Goal: Communication & Community: Answer question/provide support

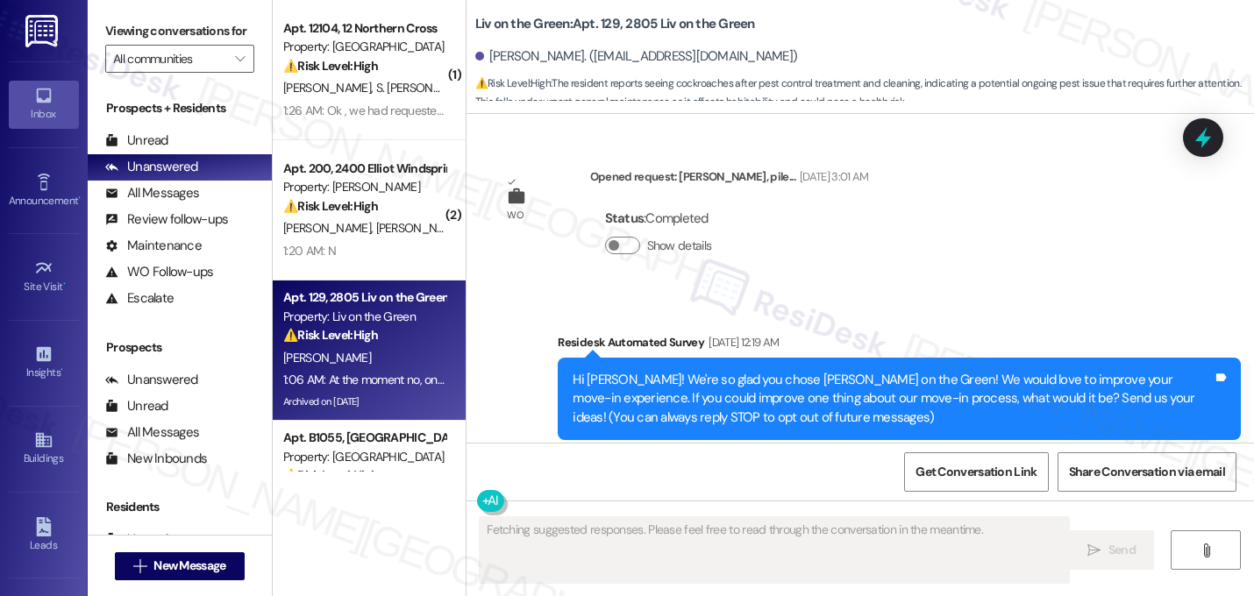
scroll to position [40092, 0]
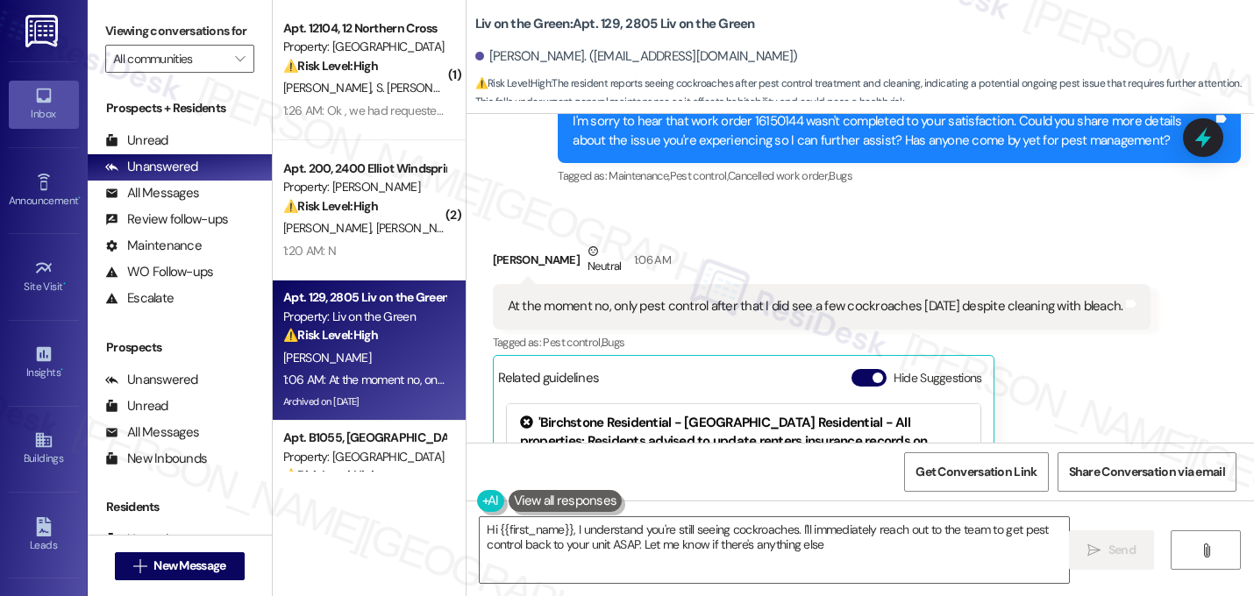
type textarea "Hi {{first_name}}, I understand you're still seeing cockroaches. I'll immediate…"
click at [1027, 300] on div "WO Opened request: Patio, pile... Jun 25, 2024 at 3:01 AM Status : Completed Sh…" at bounding box center [861, 278] width 788 height 329
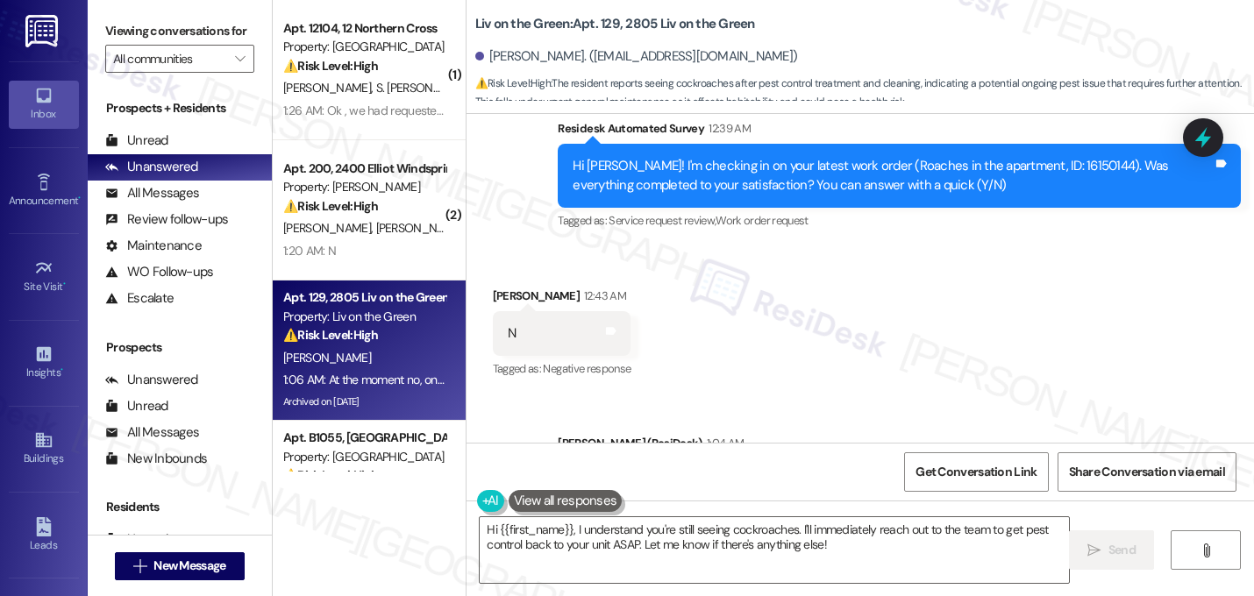
scroll to position [39707, 0]
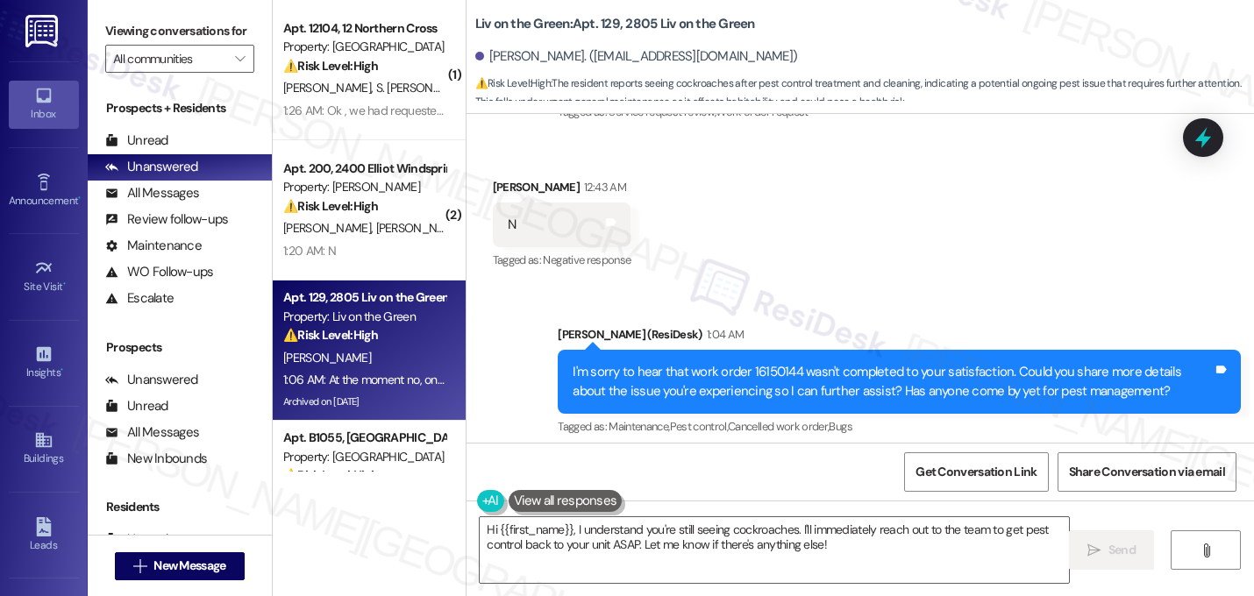
scroll to position [39854, 0]
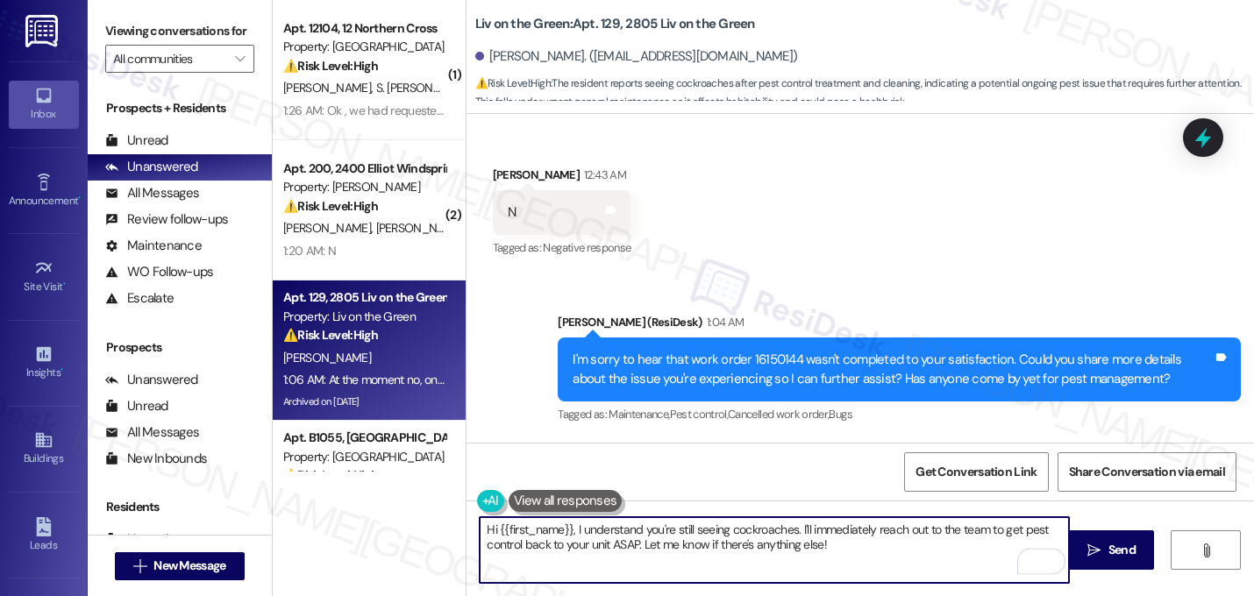
drag, startPoint x: 834, startPoint y: 551, endPoint x: 468, endPoint y: 517, distance: 367.3
click at [470, 518] on div "Hi {{first_name}}, I understand you're still seeing cockroaches. I'll immediate…" at bounding box center [765, 551] width 591 height 68
click at [703, 551] on textarea "According to the pest control technician, your unit was treated on 9/16. He als…" at bounding box center [774, 550] width 589 height 66
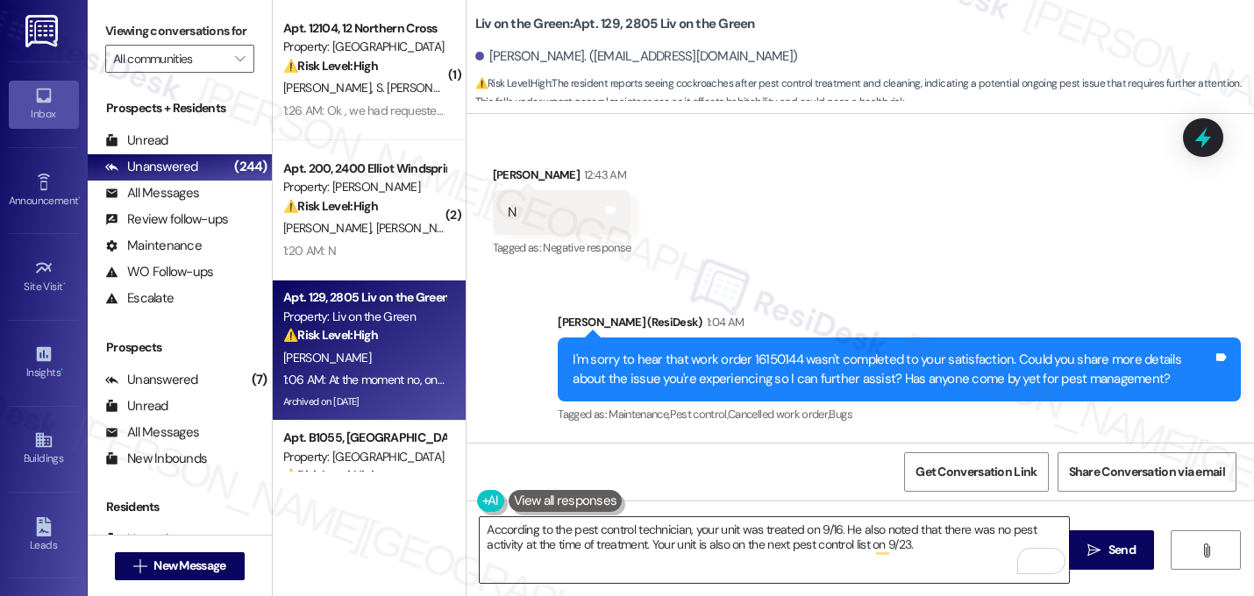
click at [484, 533] on textarea "According to the pest control technician, your unit was treated on 9/16. He als…" at bounding box center [774, 550] width 589 height 66
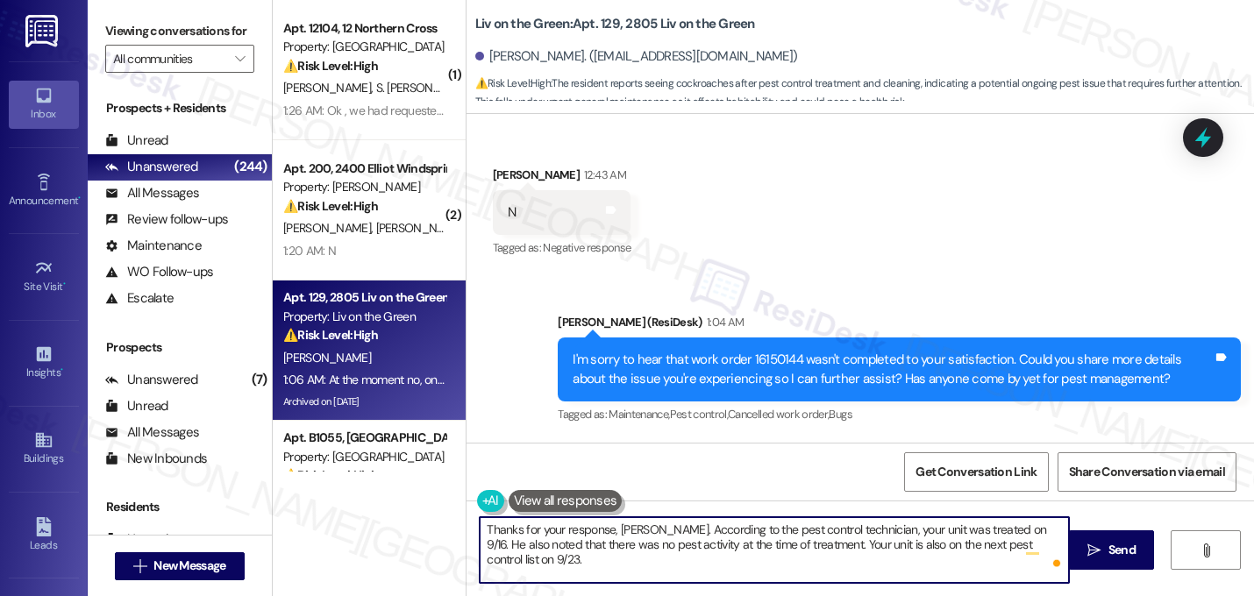
click at [617, 550] on textarea "Thanks for your response, Michelle. According to the pest control technician, y…" at bounding box center [774, 550] width 589 height 66
click at [1054, 536] on textarea "Thanks for your response, Michelle. According to the pest control technician, y…" at bounding box center [774, 550] width 589 height 66
type textarea "Thanks for your response, Michelle. According to the pest control technician, y…"
click at [920, 545] on textarea "Thanks for your response, Michelle. According to the pest control technician, y…" at bounding box center [774, 550] width 589 height 66
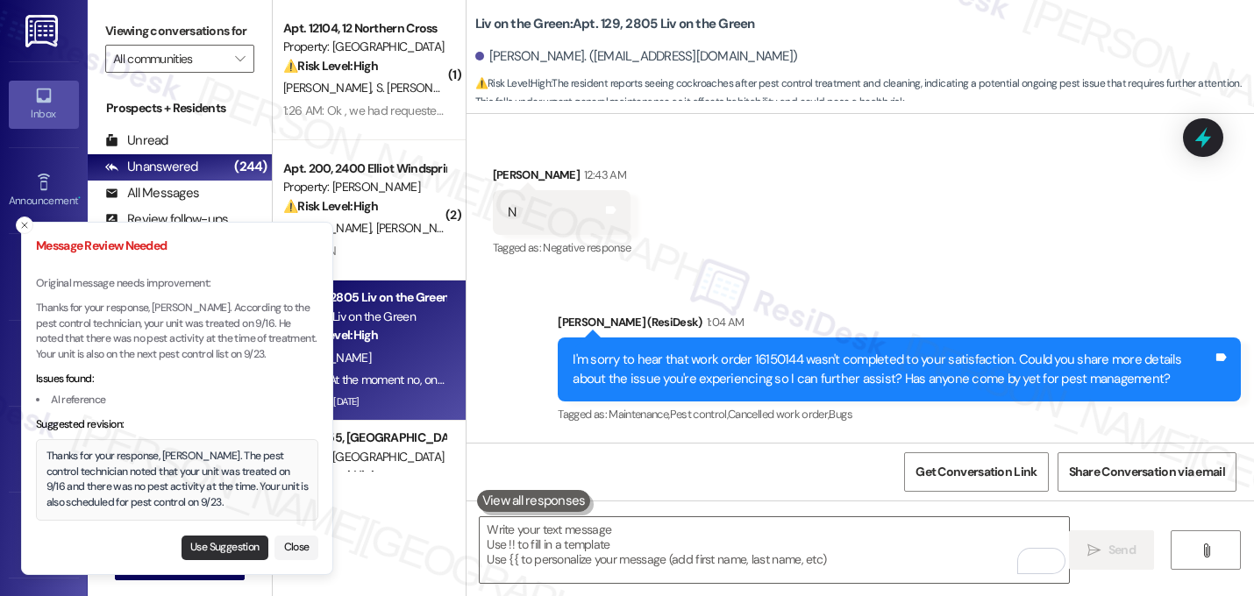
click at [225, 551] on button "Use Suggestion" at bounding box center [225, 548] width 87 height 25
type textarea "Thanks for your response, Michelle. The pest control technician noted that your…"
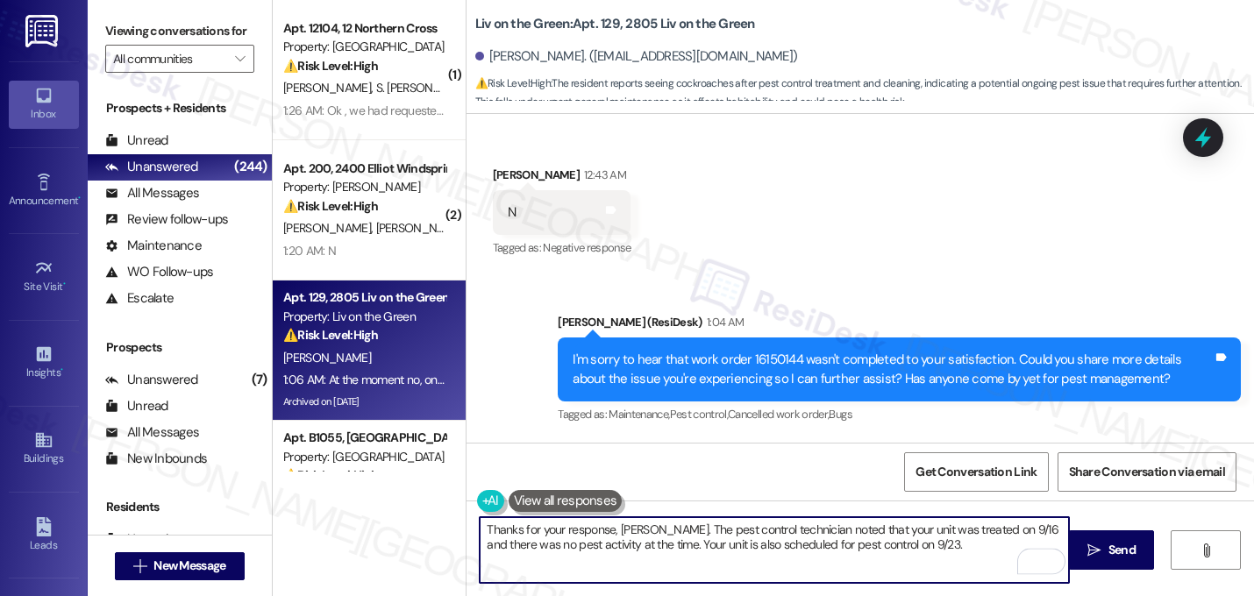
click at [927, 553] on textarea "Thanks for your response, Michelle. The pest control technician noted that your…" at bounding box center [774, 550] width 589 height 66
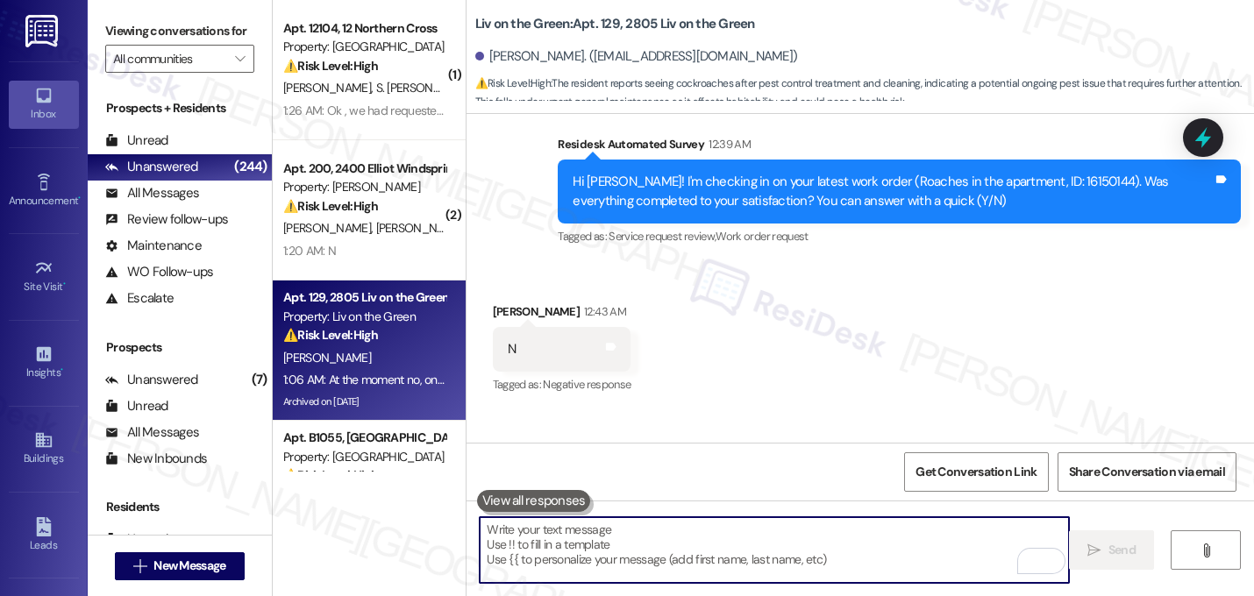
scroll to position [39692, 0]
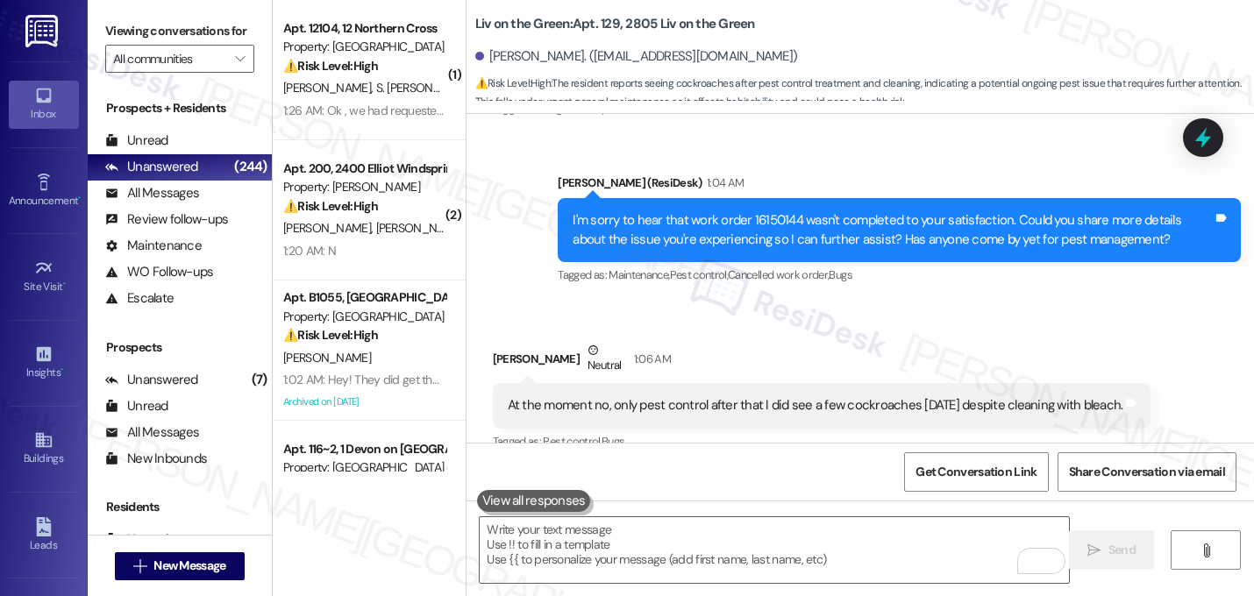
scroll to position [39994, 0]
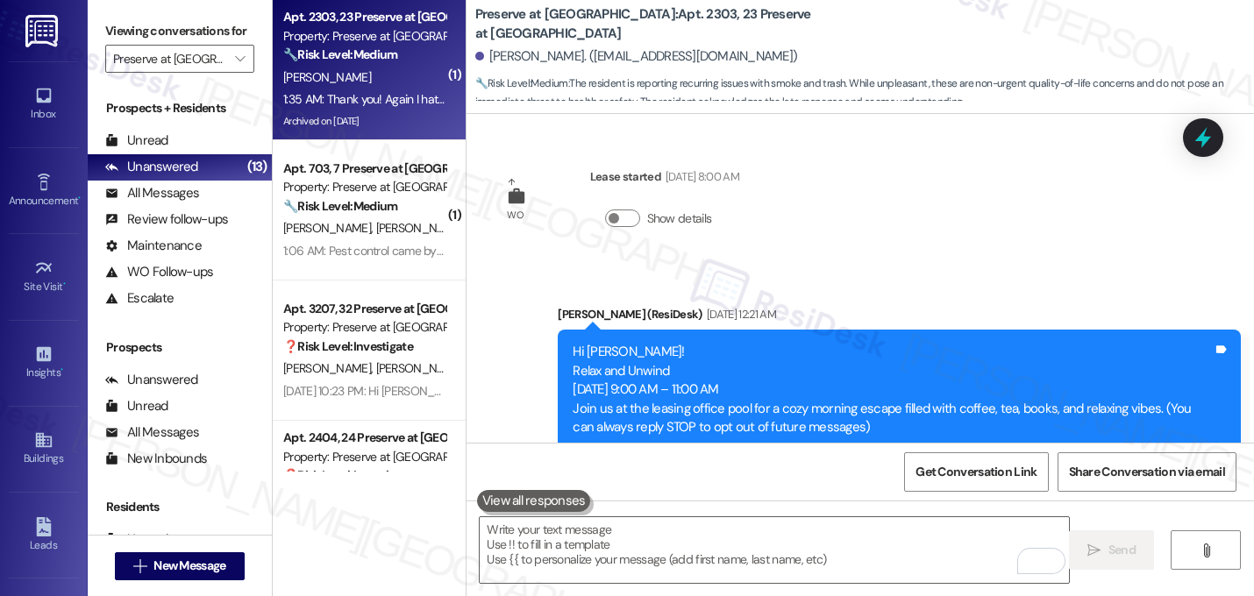
scroll to position [31417, 0]
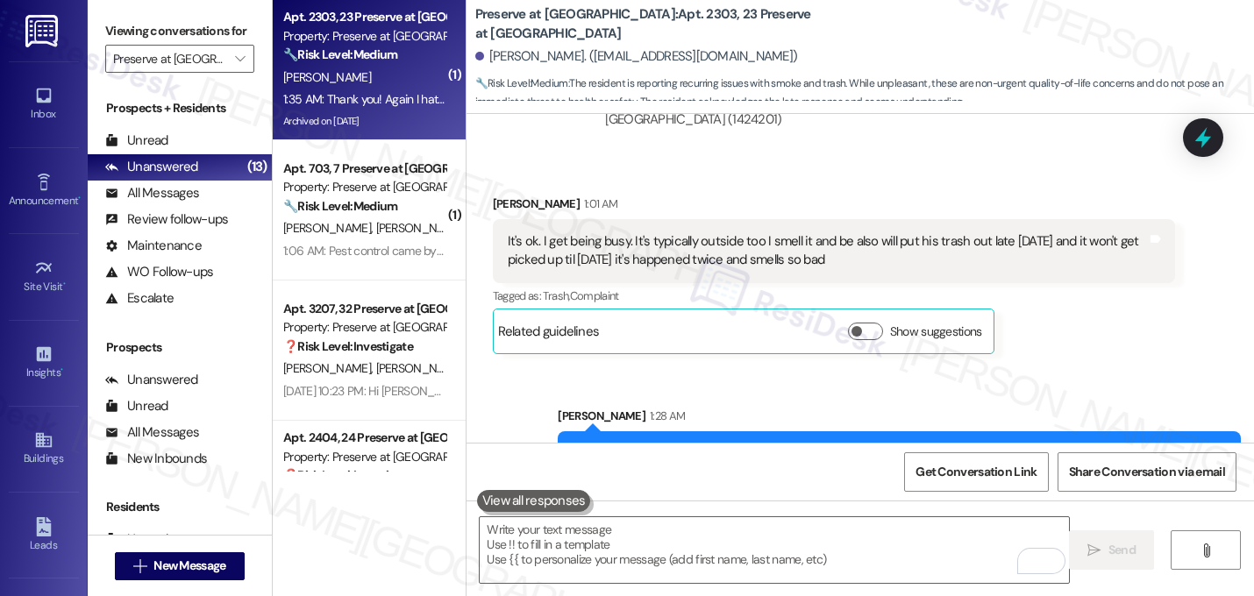
click at [730, 534] on div "Received via SMS [PERSON_NAME] 1:35 AM Thank you! Again I hate to complain but …" at bounding box center [649, 582] width 339 height 96
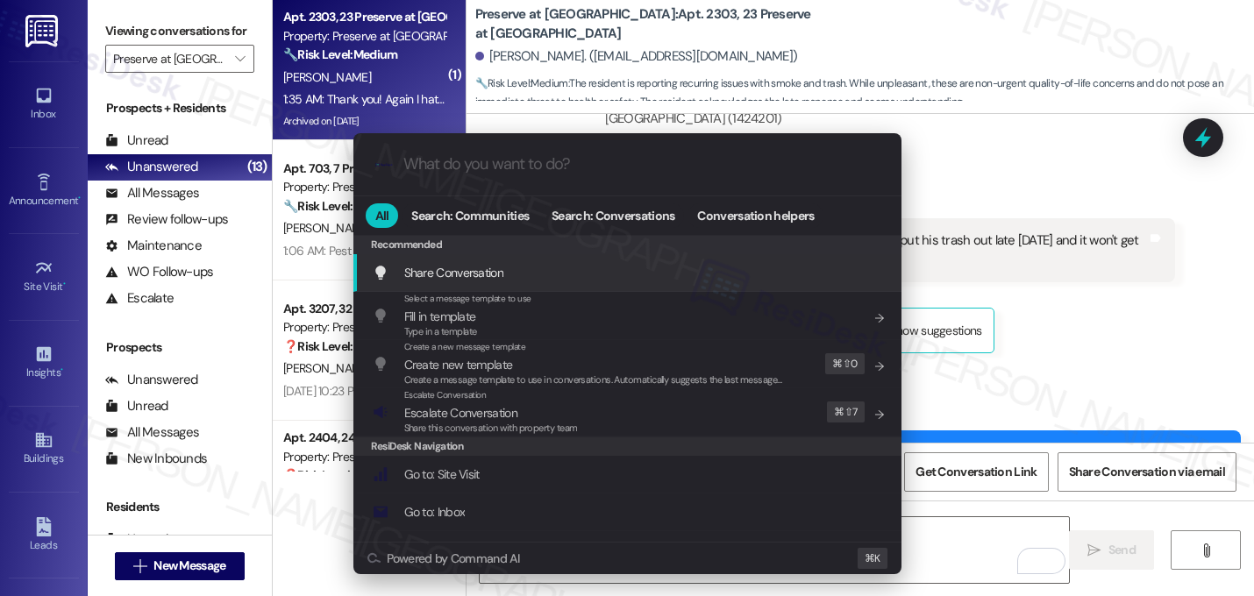
type input "s"
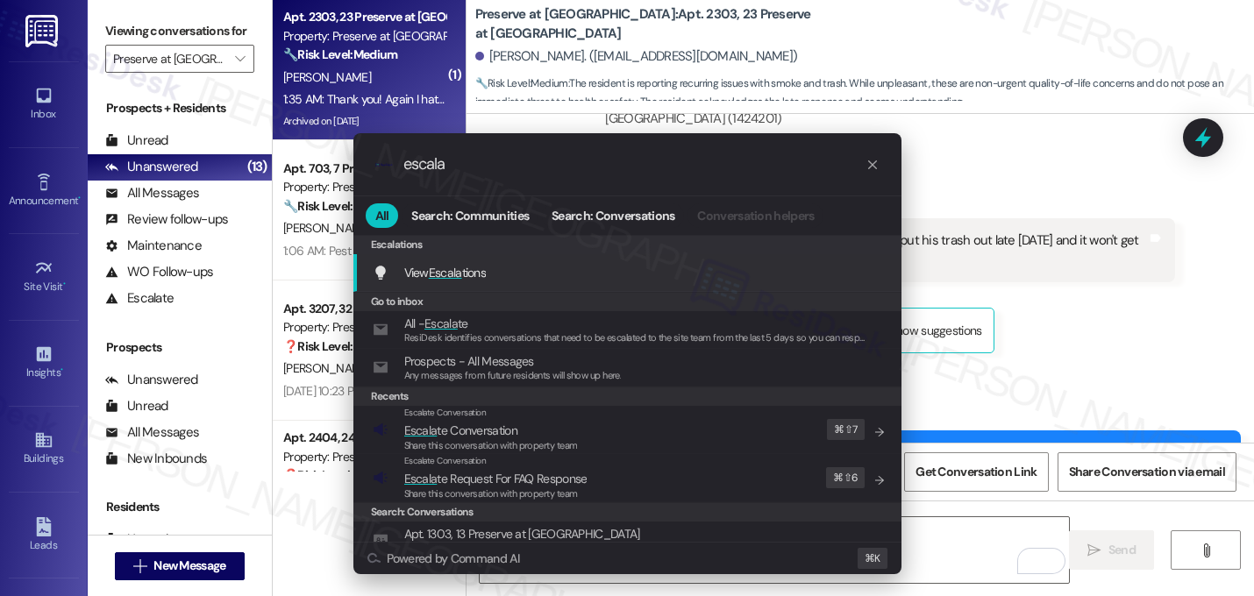
type input "escala"
click at [498, 447] on span "Share this conversation with property team" at bounding box center [491, 445] width 174 height 12
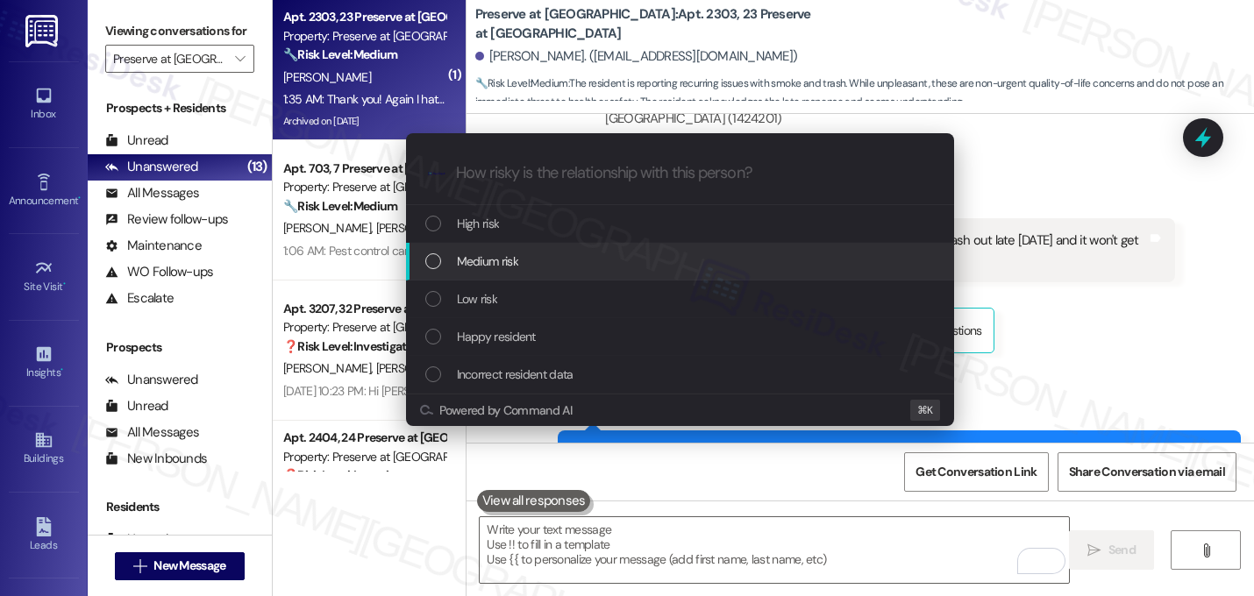
click at [519, 260] on div "Medium risk" at bounding box center [681, 261] width 513 height 19
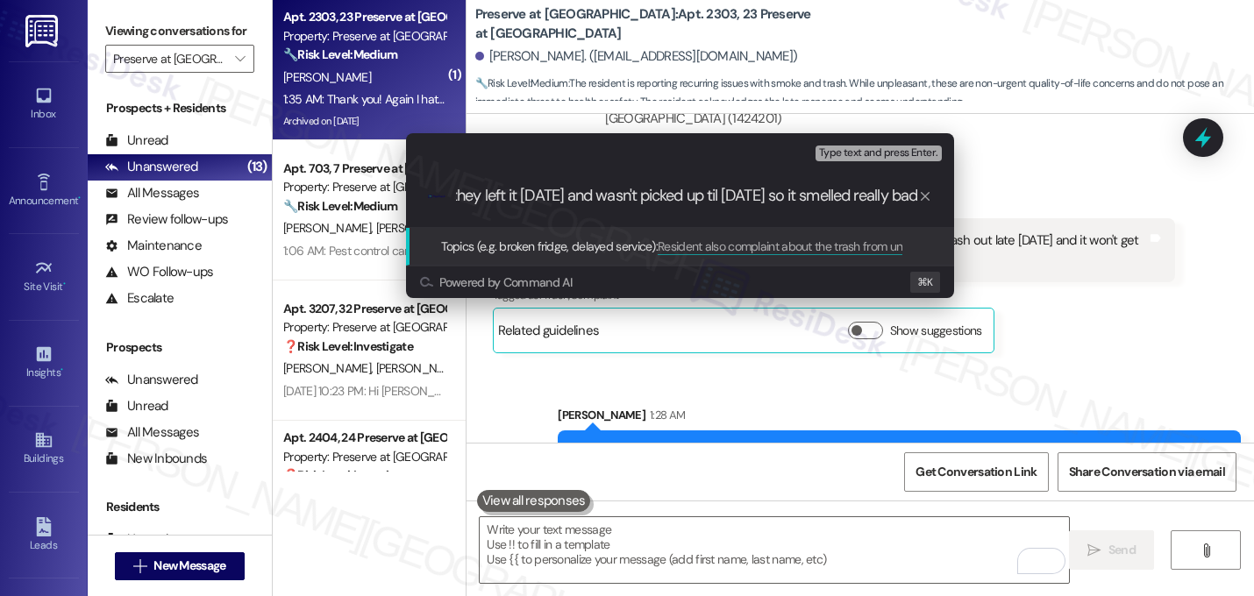
scroll to position [0, 474]
click at [563, 203] on input "Resident also complaint about the trash from unit 2304, saying they left it [DA…" at bounding box center [687, 196] width 462 height 18
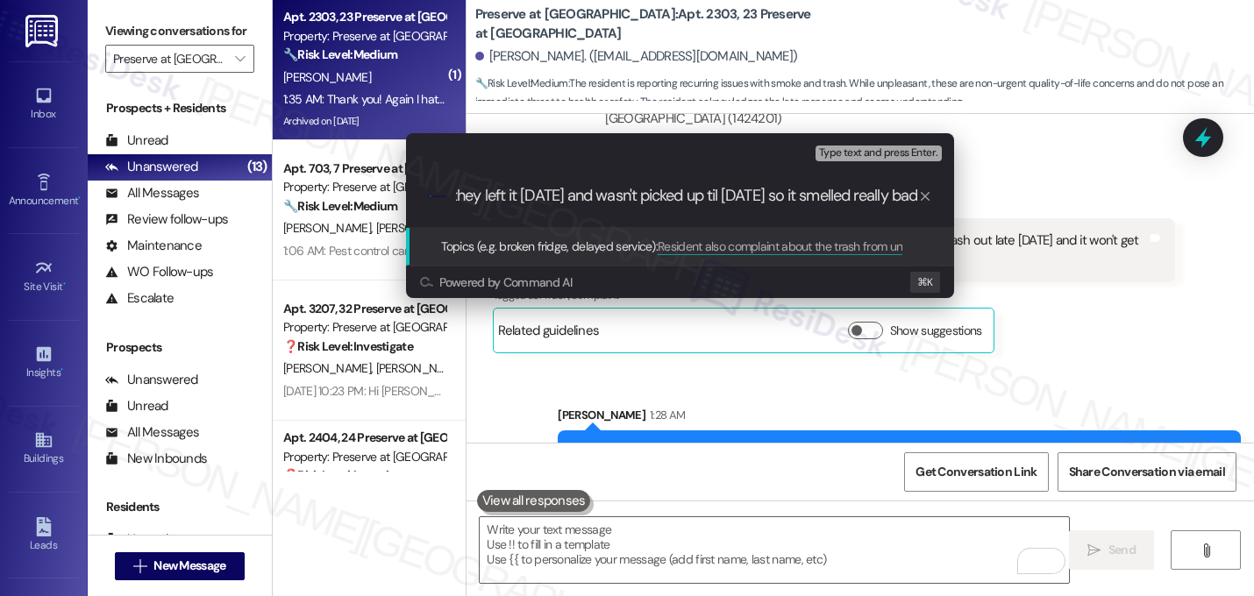
scroll to position [0, 0]
click at [600, 403] on div "Escalate Conversation Medium risk Topics (e.g. broken fridge, delayed service) …" at bounding box center [627, 298] width 1254 height 596
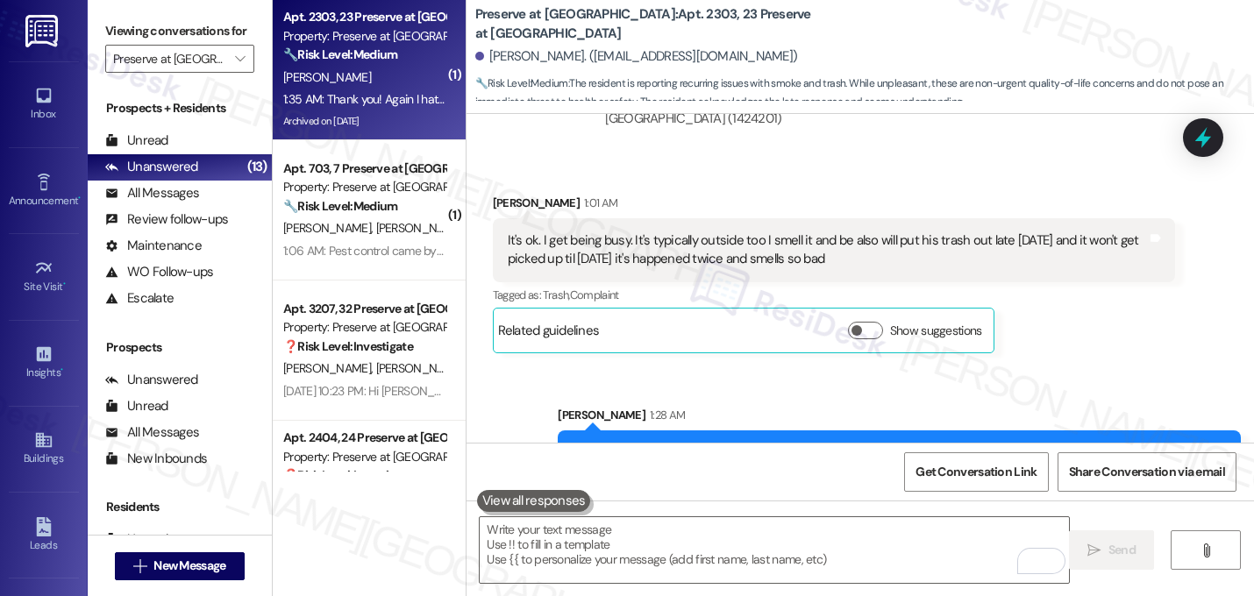
click at [656, 507] on div "Received via SMS [PERSON_NAME] 1:35 AM Thank you! Again I hate to complain but …" at bounding box center [861, 568] width 788 height 122
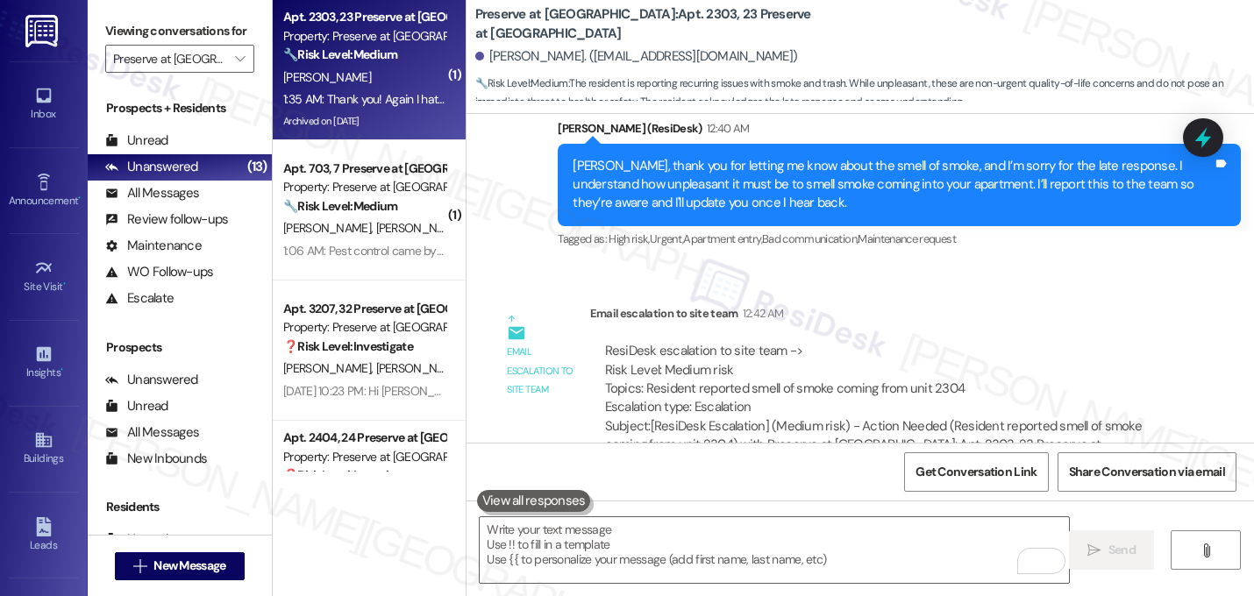
scroll to position [31067, 0]
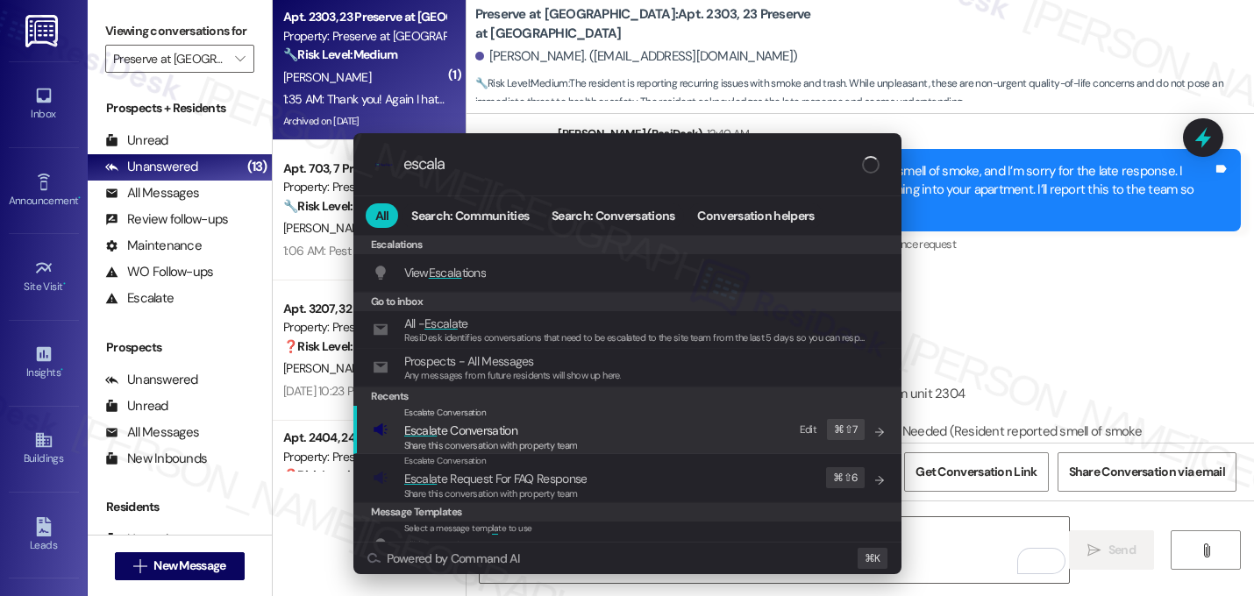
type input "escala"
click at [452, 443] on span "Share this conversation with property team" at bounding box center [491, 445] width 174 height 12
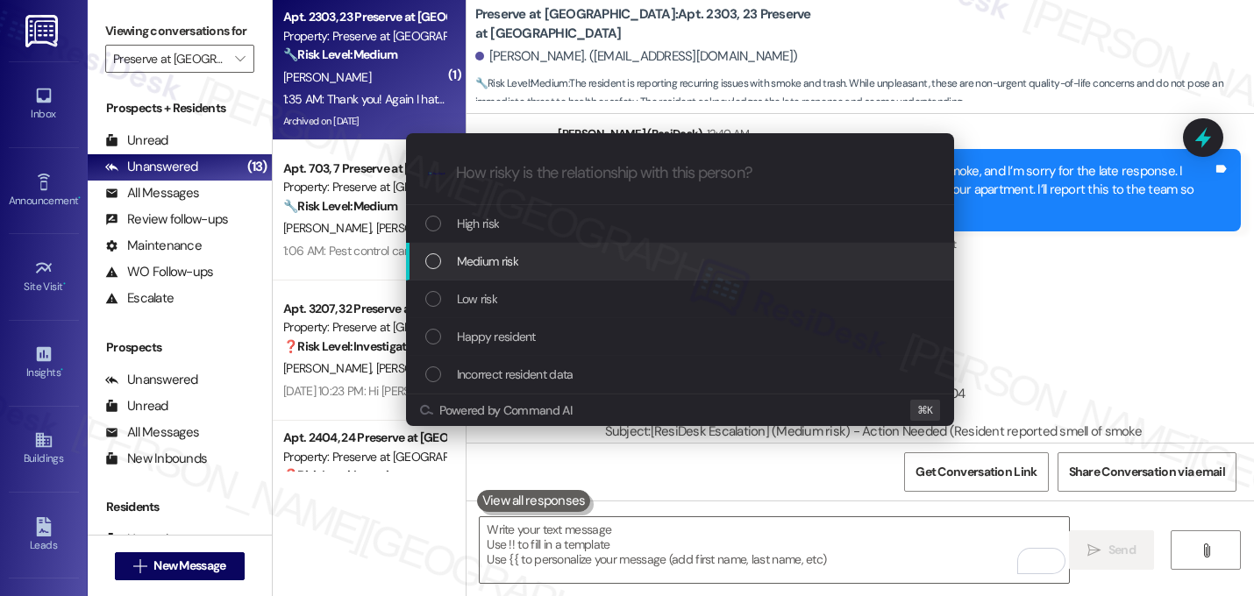
click at [486, 270] on span "Medium risk" at bounding box center [487, 261] width 61 height 19
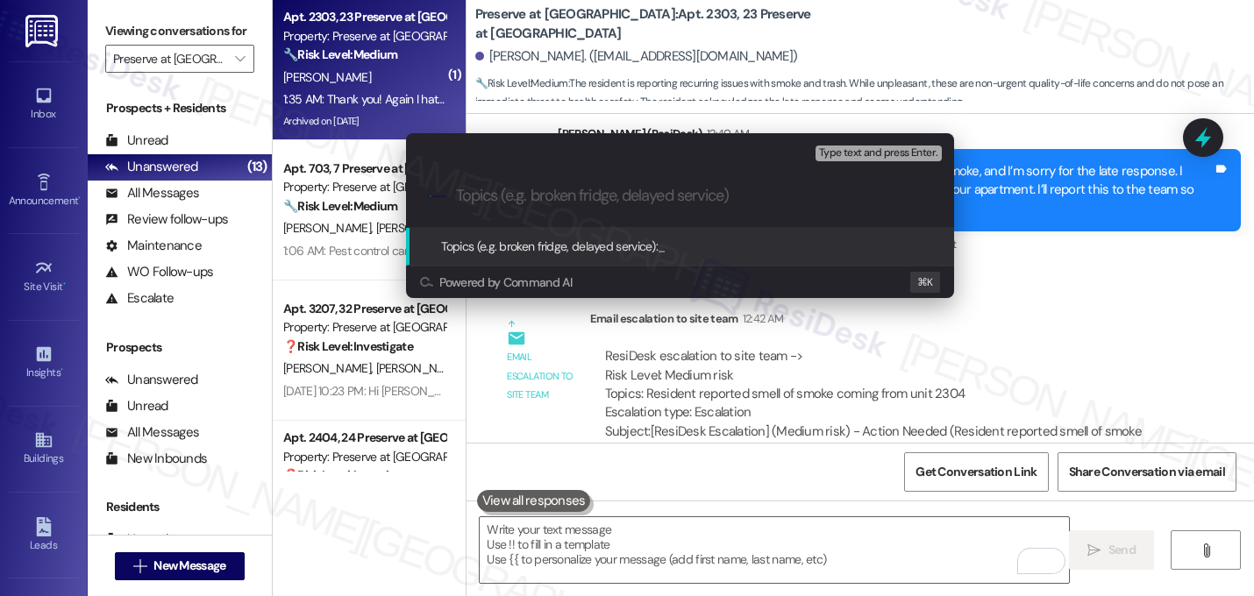
paste input "Resident also complaint about the trash from unit 2304, saying they left it on …"
type input "Resident also complaint about the trash from unit 2304, saying they left it on …"
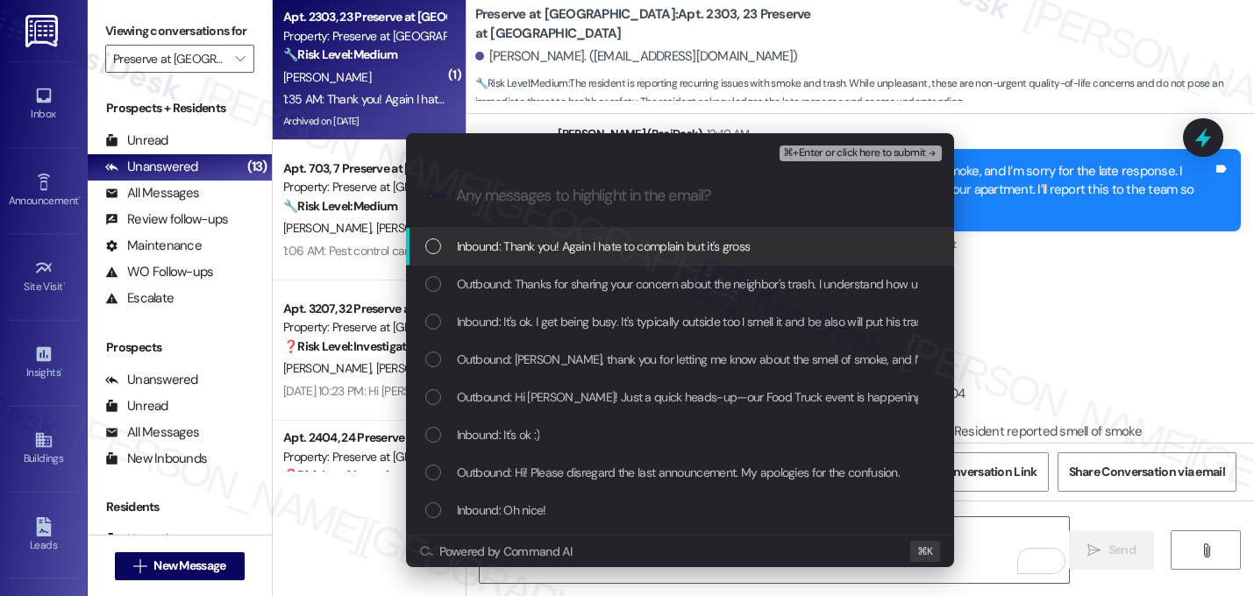
scroll to position [0, 0]
click at [491, 243] on span "Inbound: Thank you! Again I hate to complain but it's gross" at bounding box center [604, 246] width 294 height 19
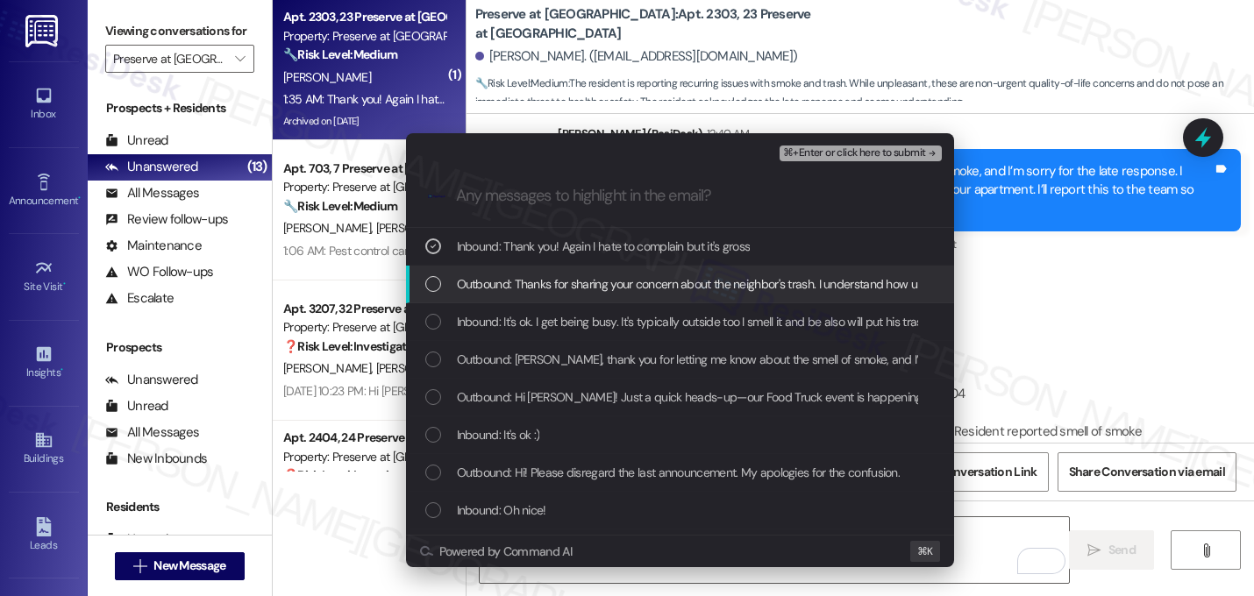
click at [490, 275] on span "Outbound: Thanks for sharing your concern about the neighbor's trash. I underst…" at bounding box center [914, 283] width 915 height 19
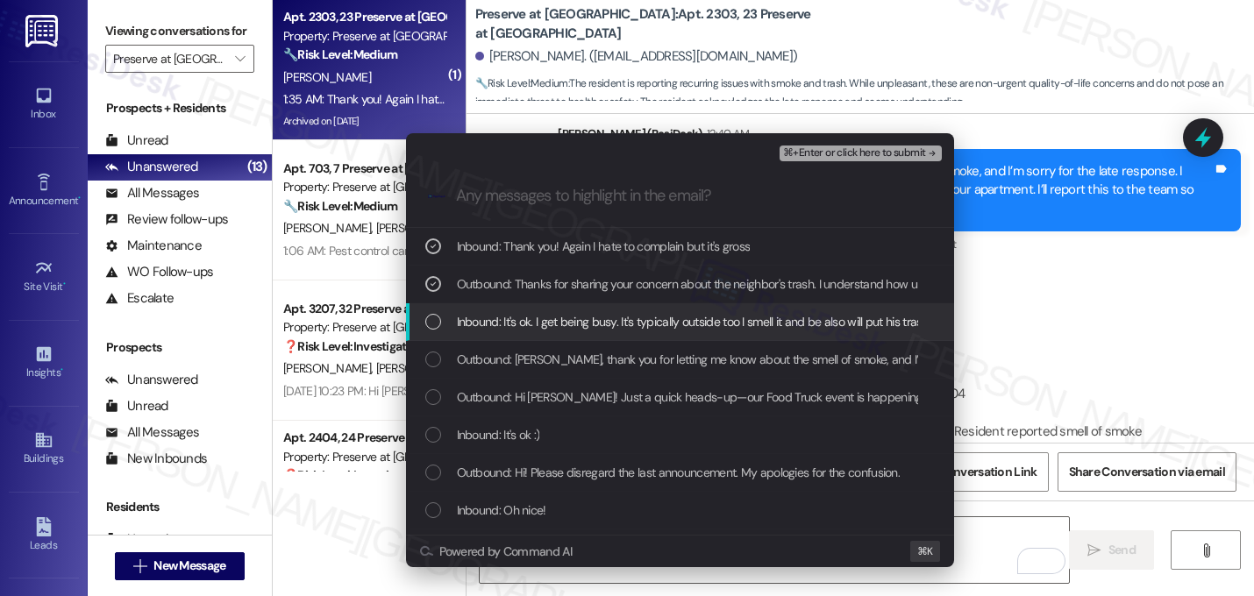
click at [487, 316] on span "Inbound: It's ok. I get being busy. It's typically outside too I smell it and b…" at bounding box center [920, 321] width 926 height 19
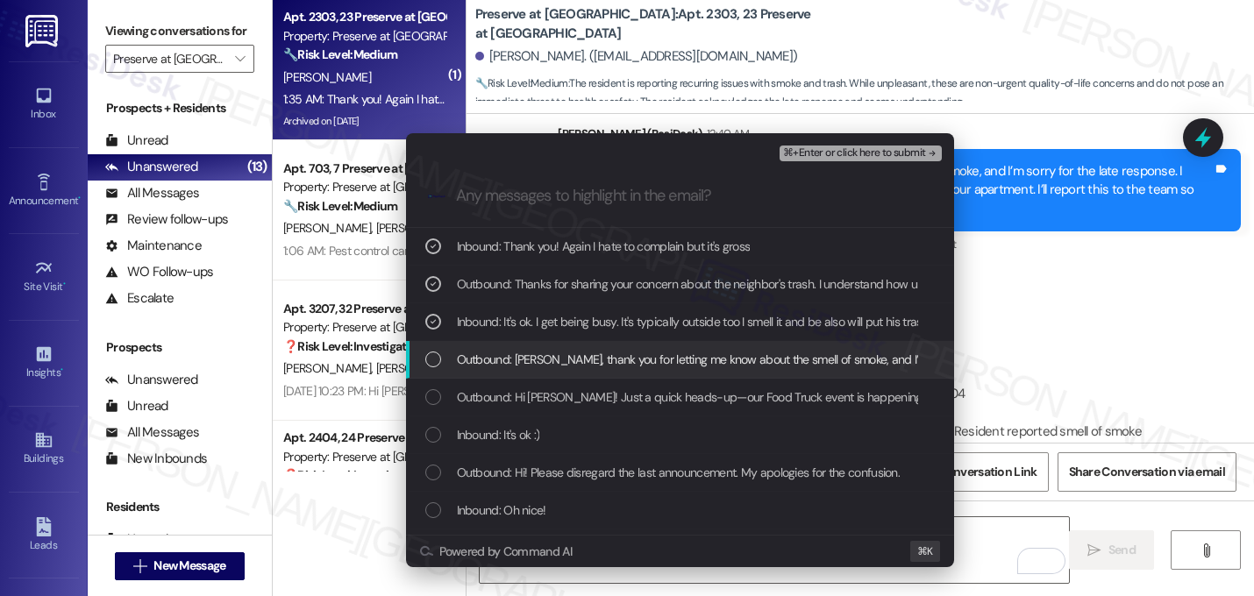
click at [620, 360] on span "Outbound: Heather, thank you for letting me know about the smell of smoke, and …" at bounding box center [1177, 359] width 1441 height 19
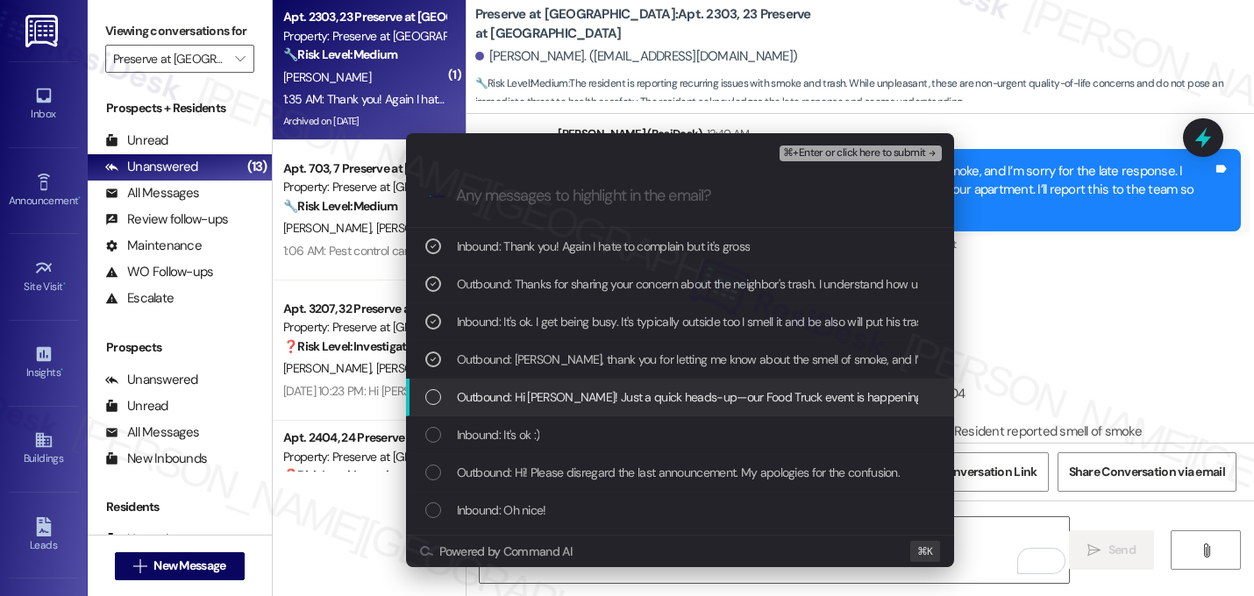
click at [604, 401] on span "Outbound: Hi Heather! Just a quick heads-up—our Food Truck event is happening o…" at bounding box center [1161, 397] width 1408 height 19
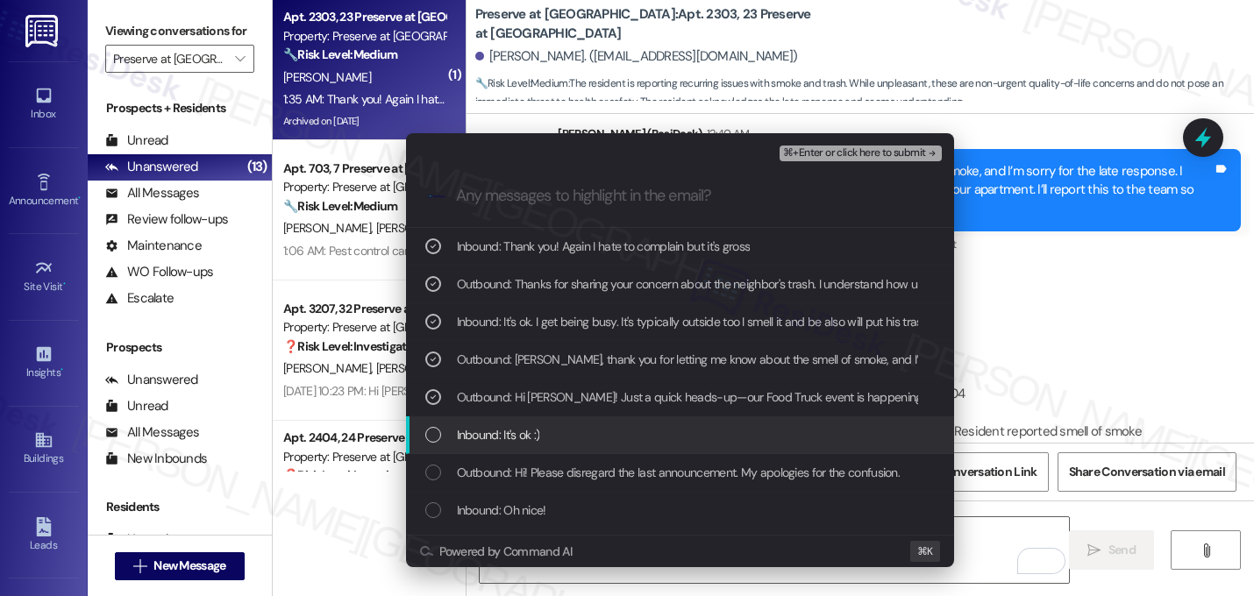
click at [587, 426] on div "Inbound: It's ok :)" at bounding box center [681, 434] width 513 height 19
click at [647, 432] on div "Inbound: It's ok :)" at bounding box center [681, 434] width 513 height 19
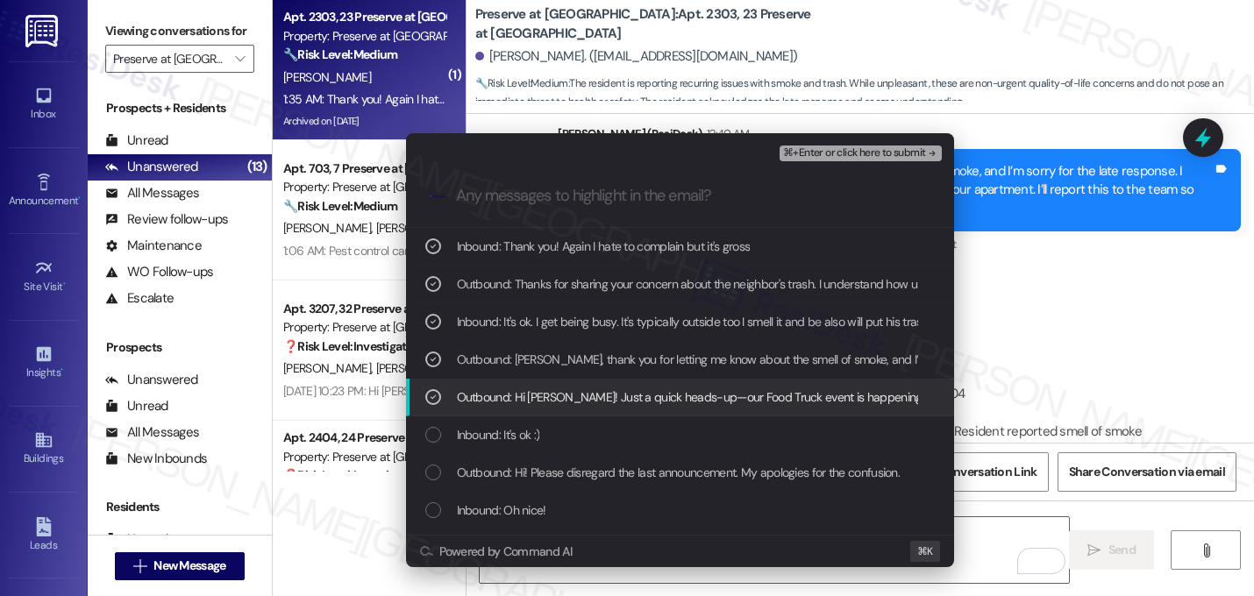
click at [653, 403] on span "Outbound: Hi Heather! Just a quick heads-up—our Food Truck event is happening o…" at bounding box center [1161, 397] width 1408 height 19
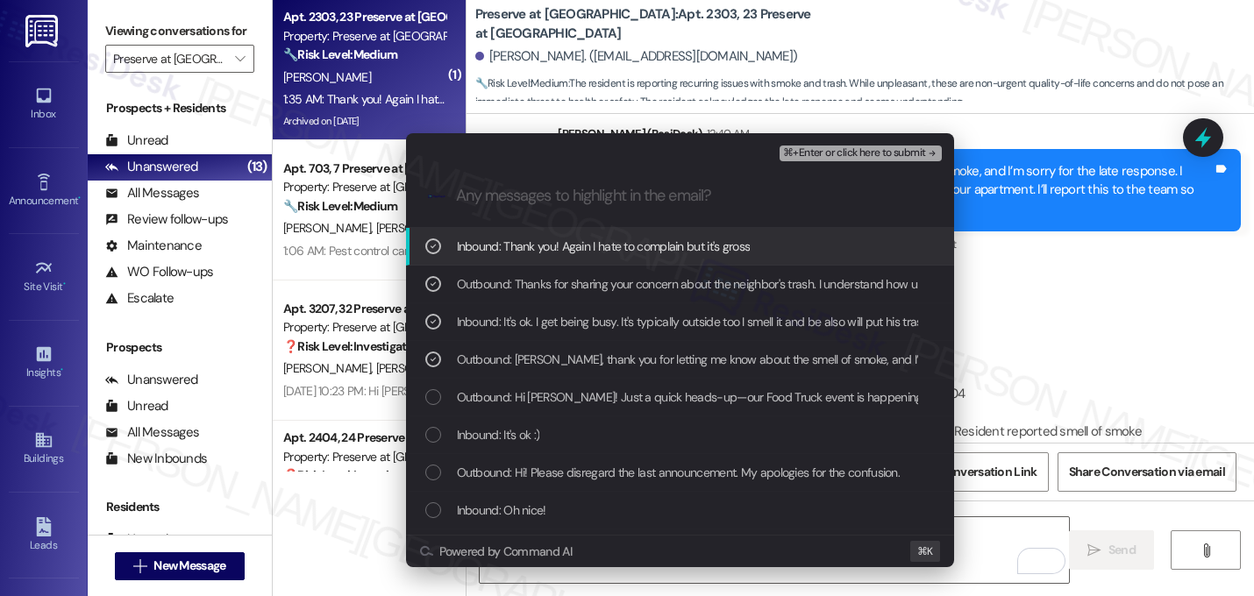
click at [887, 149] on span "⌘+Enter or click here to submit" at bounding box center [854, 153] width 142 height 12
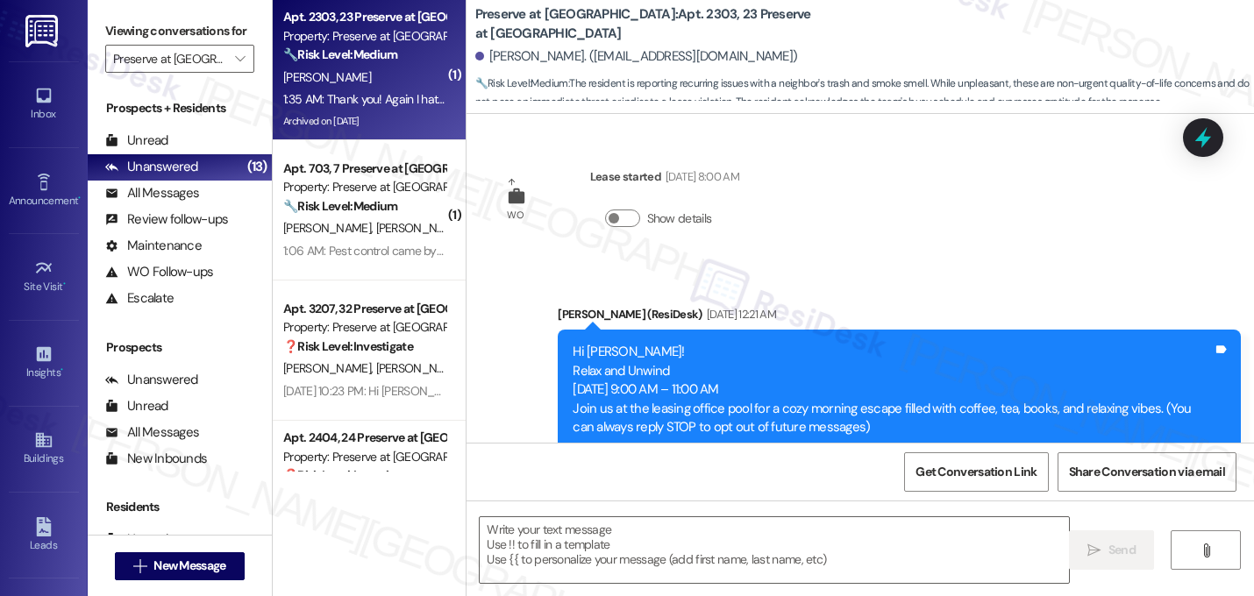
scroll to position [31487, 0]
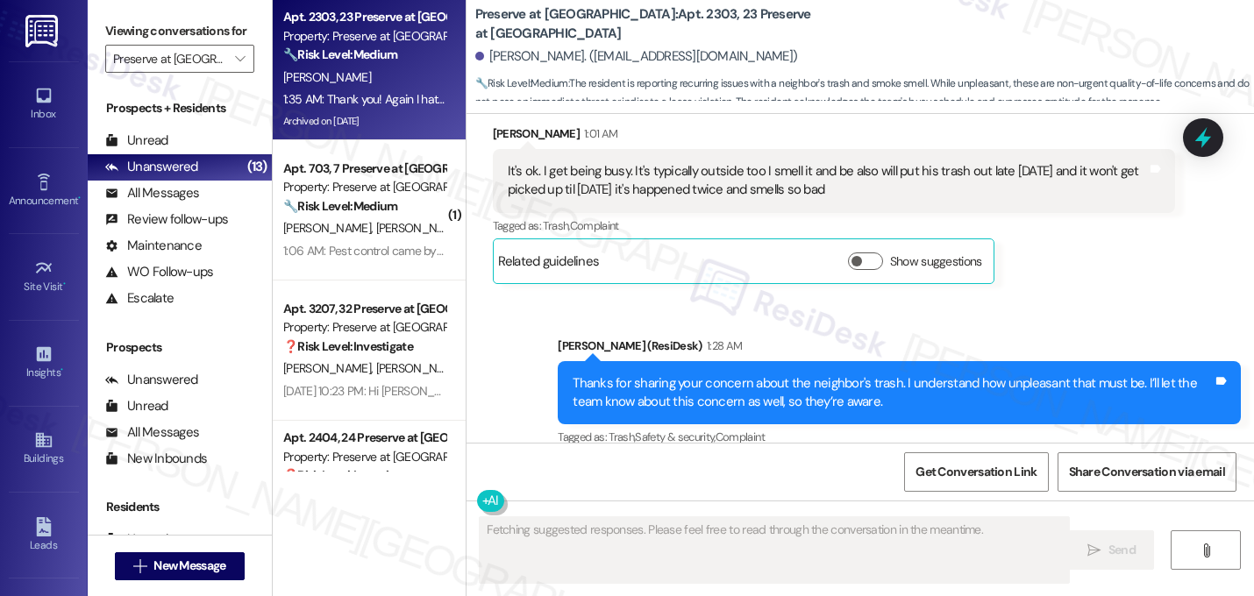
click at [670, 560] on div "Thank you! Again I hate to complain but it's gross" at bounding box center [642, 569] width 269 height 18
copy div "Thank you! Again I hate to complain but it's gross Tags and notes"
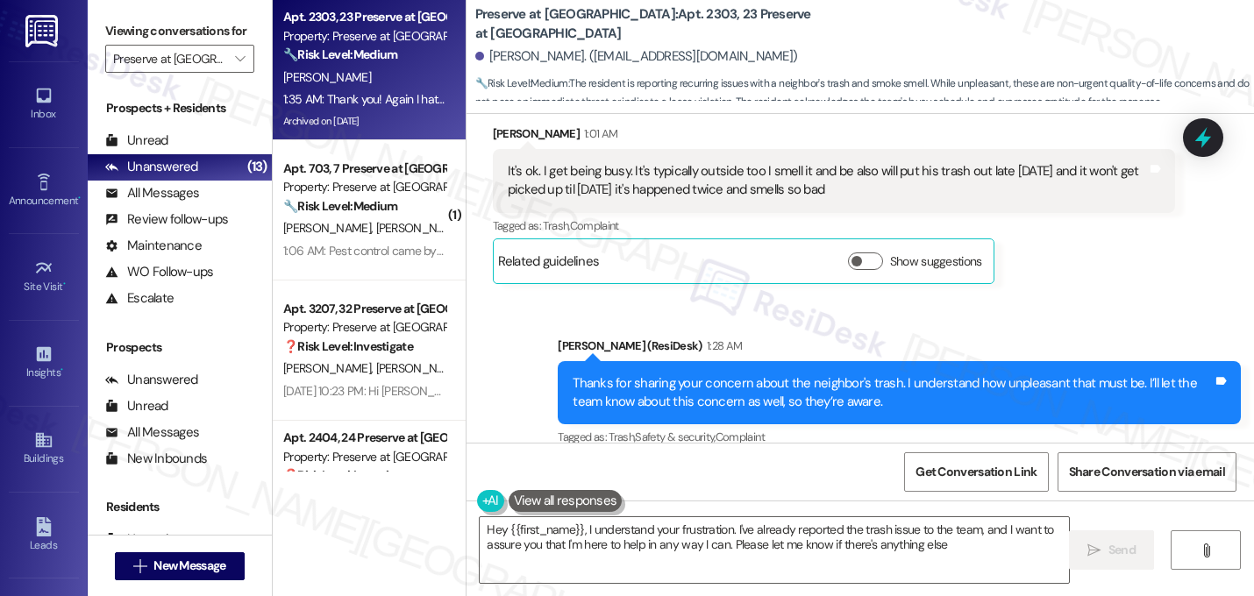
type textarea "Hey {{first_name}}, I understand your frustration. I've already reported the tr…"
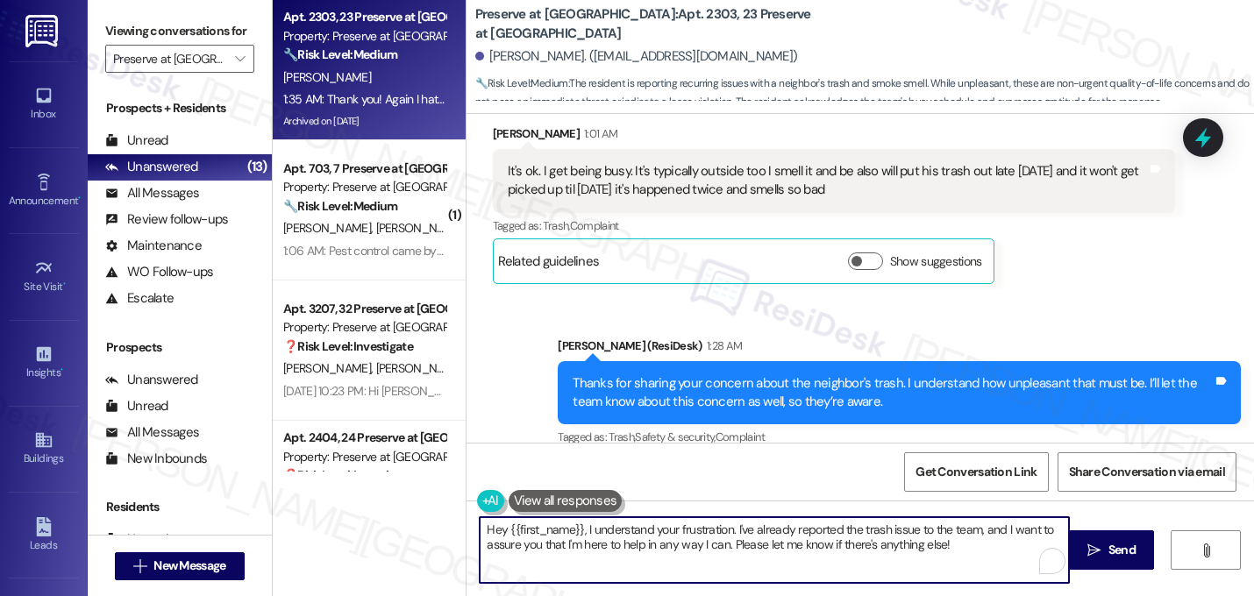
click at [651, 545] on textarea "Hey {{first_name}}, I understand your frustration. I've already reported the tr…" at bounding box center [774, 550] width 589 height 66
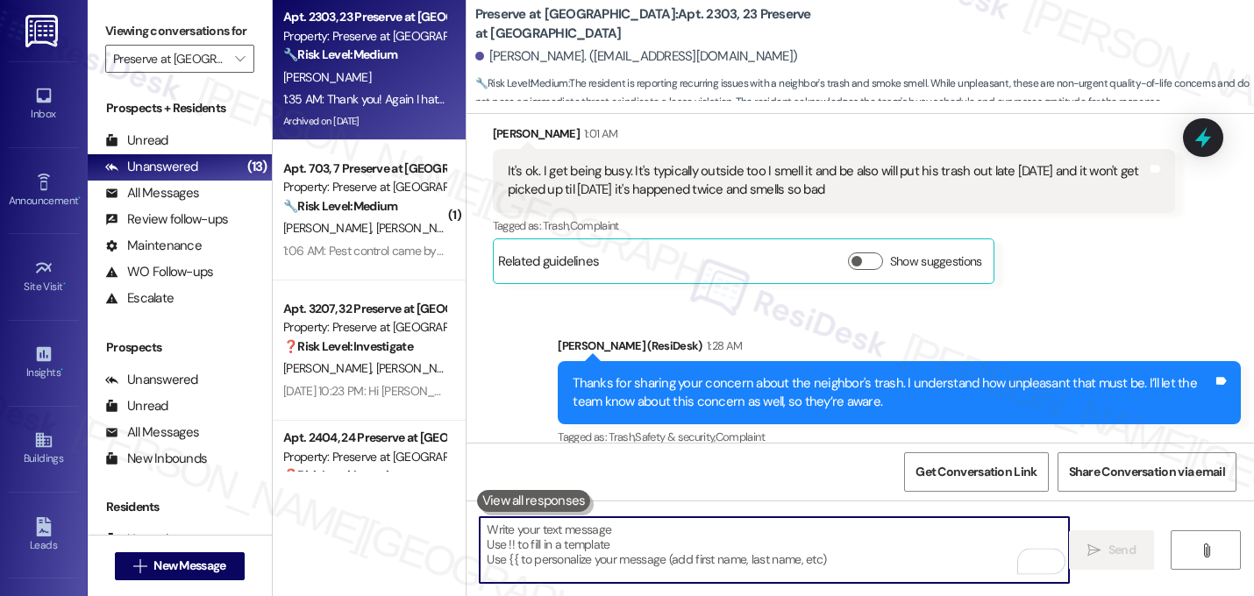
paste textarea "Thank you for letting me know—it’s important we’re aware of these things. Pleas…"
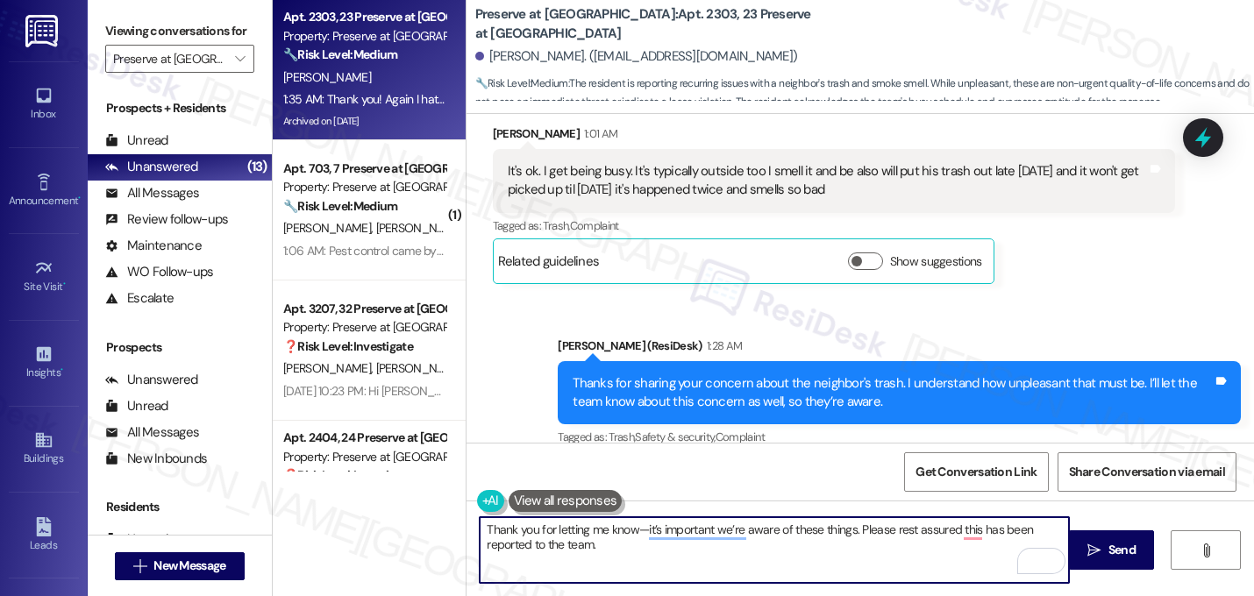
click at [630, 557] on textarea "Thank you for letting me know—it’s important we’re aware of these things. Pleas…" at bounding box center [774, 550] width 589 height 66
click at [634, 530] on textarea "Thank you for letting me know—it’s important we’re aware of these things. Pleas…" at bounding box center [774, 550] width 589 height 66
drag, startPoint x: 640, startPoint y: 532, endPoint x: 412, endPoint y: 529, distance: 228.0
click at [412, 529] on div "Apt. 2303, 23 Preserve at Preston Property: Preserve at Preston 🔧 Risk Level: M…" at bounding box center [763, 298] width 981 height 596
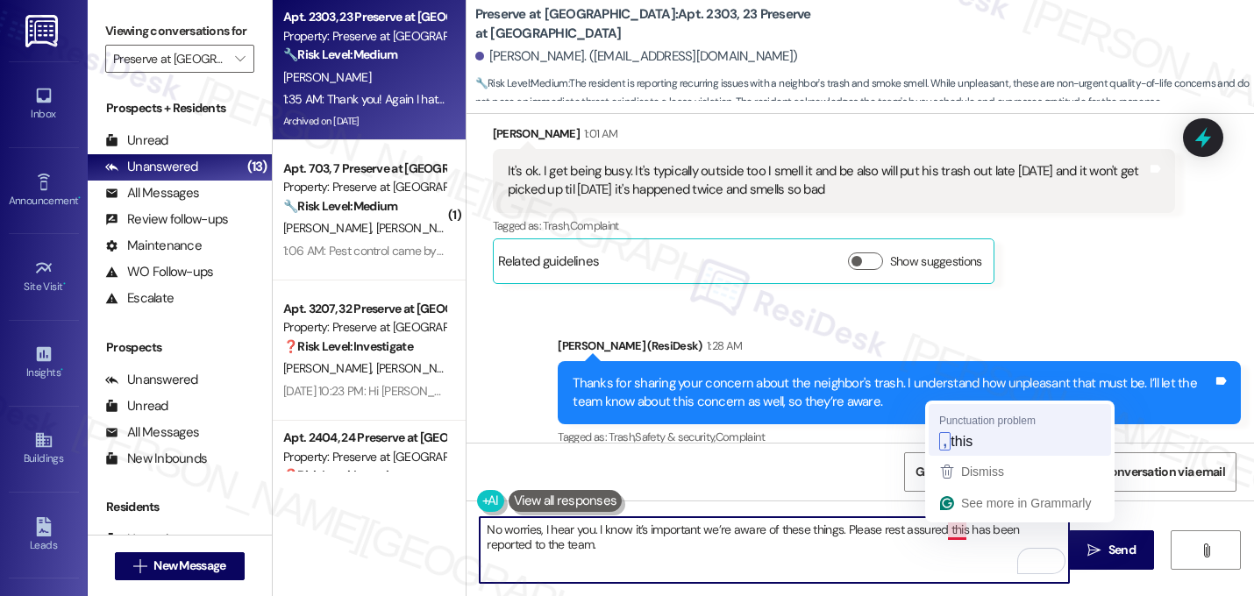
type textarea "No worries, I hear you. I know it’s important we’re aware of these things. Plea…"
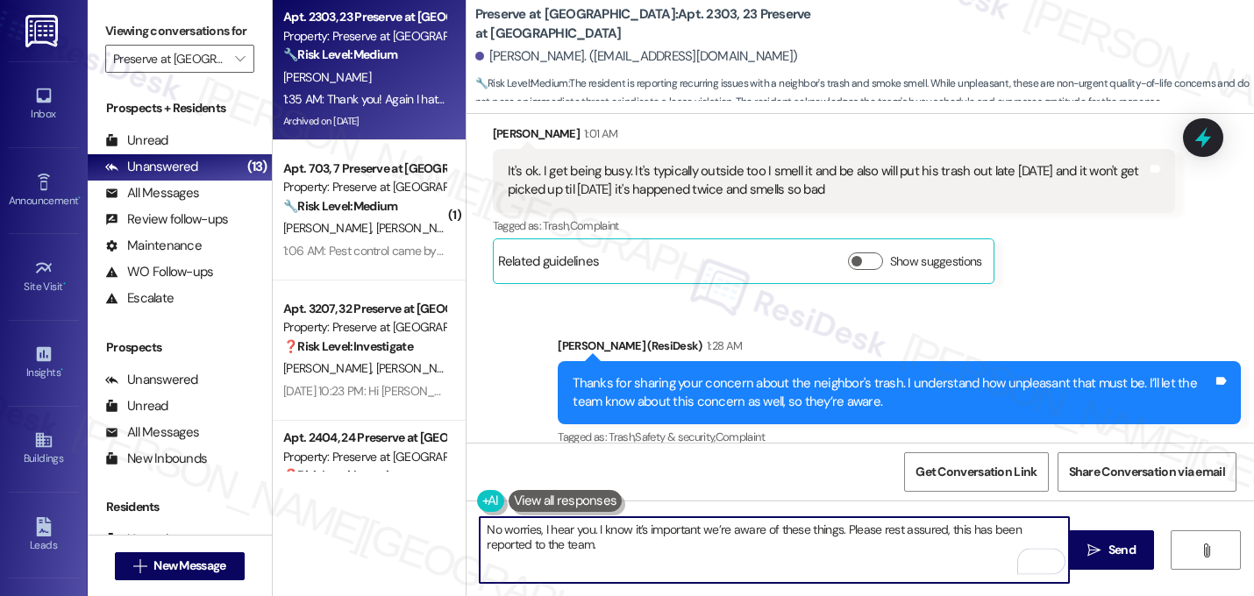
click at [592, 549] on textarea "No worries, I hear you. I know it’s important we’re aware of these things. Plea…" at bounding box center [774, 550] width 589 height 66
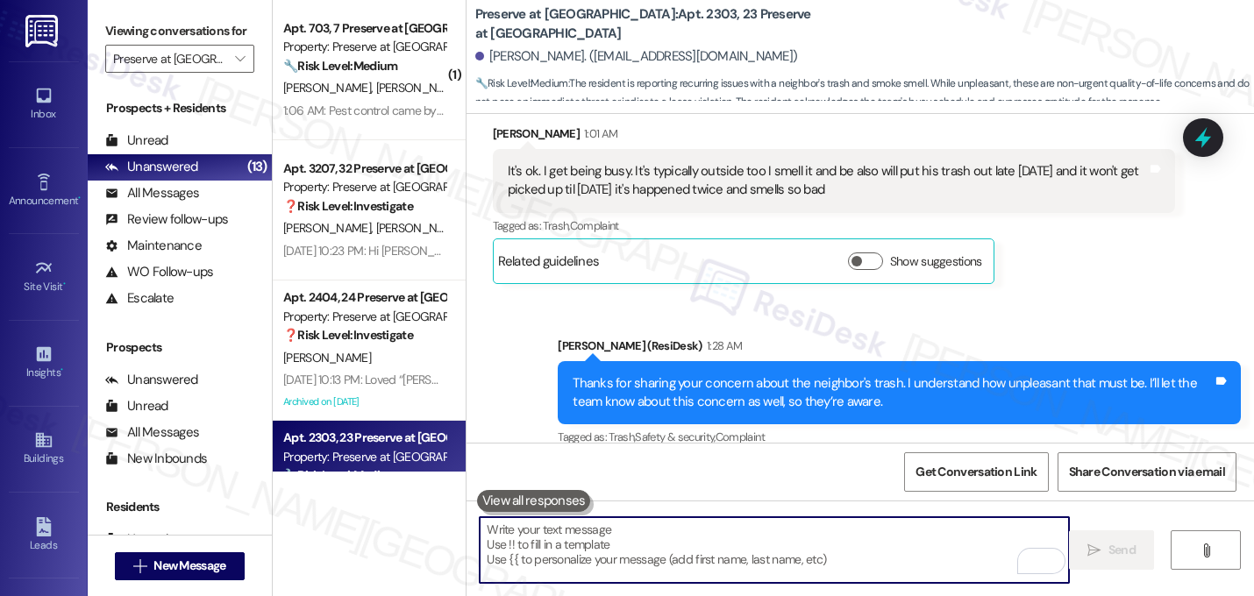
click at [898, 464] on div "Received via SMS Heather Pemberton Neutral 1:35 AM Thank you! Again I hate to c…" at bounding box center [861, 547] width 788 height 167
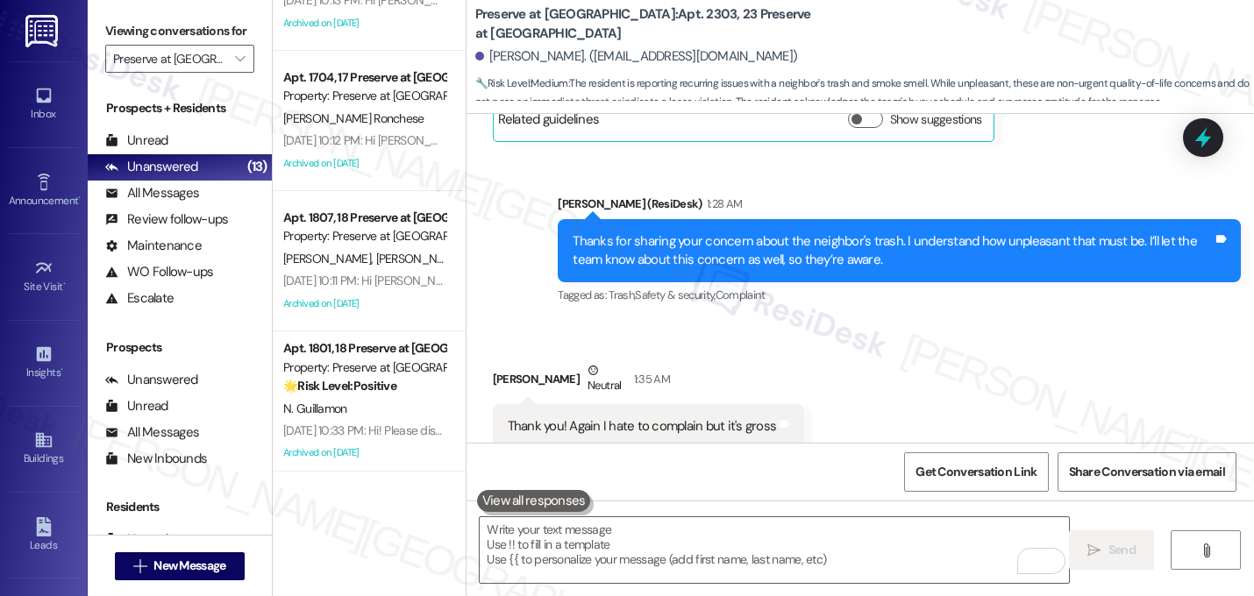
scroll to position [0, 0]
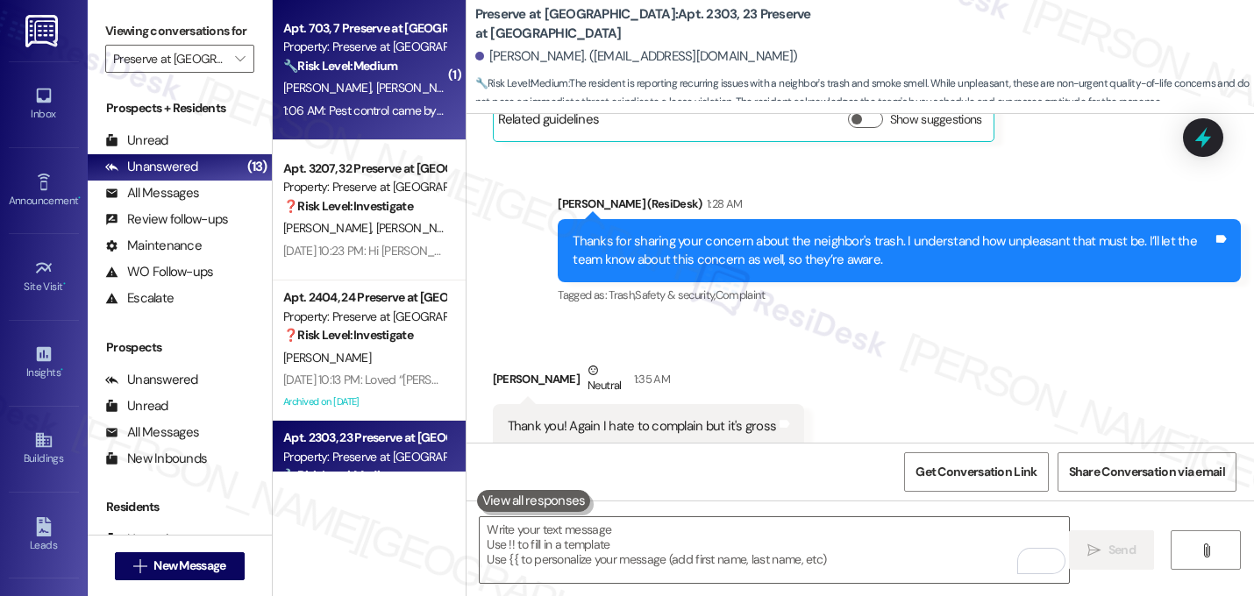
click at [354, 64] on strong "🔧 Risk Level: Medium" at bounding box center [340, 66] width 114 height 16
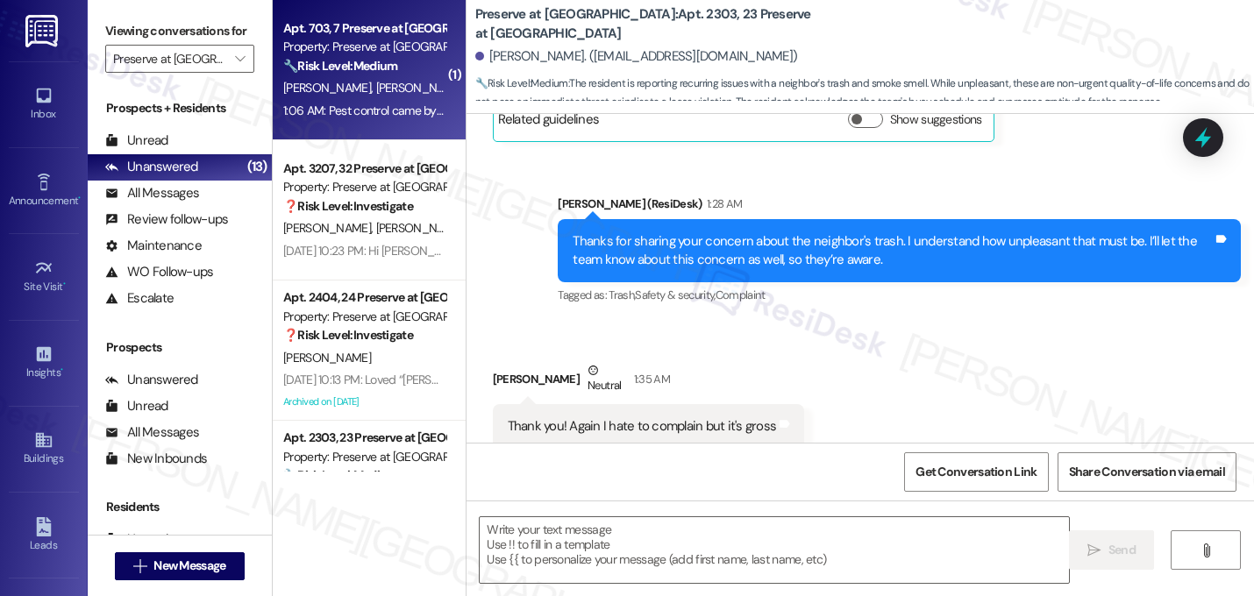
type textarea "Fetching suggested responses. Please feel free to read through the conversation…"
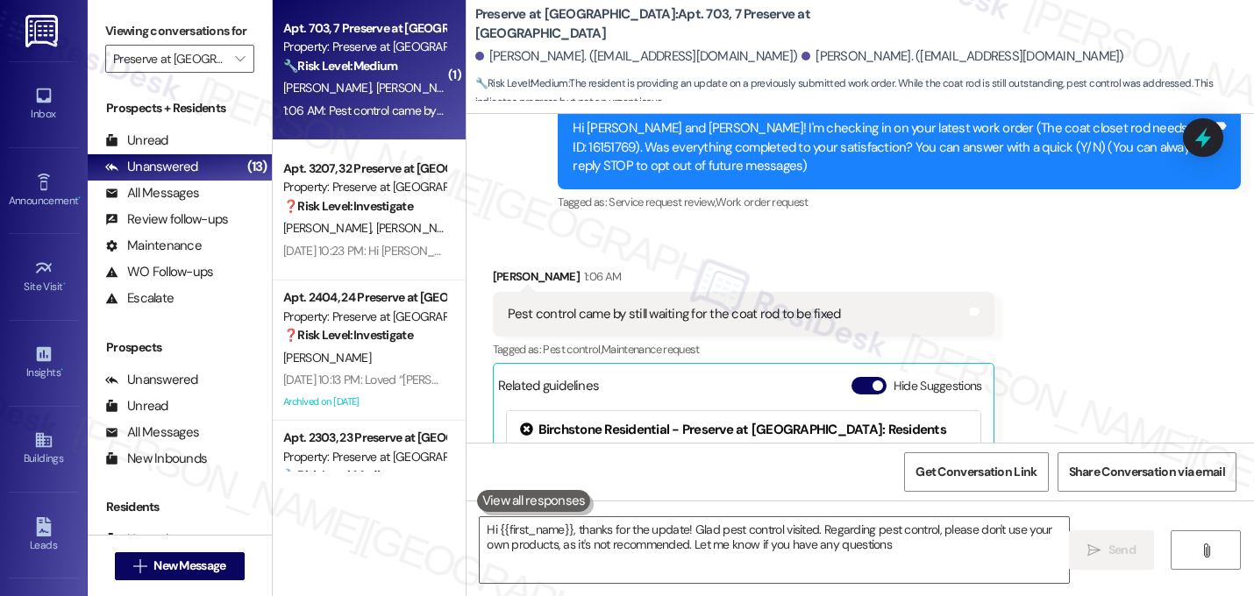
type textarea "Hi {{first_name}}, thanks for the update! Glad pest control visited. Regarding …"
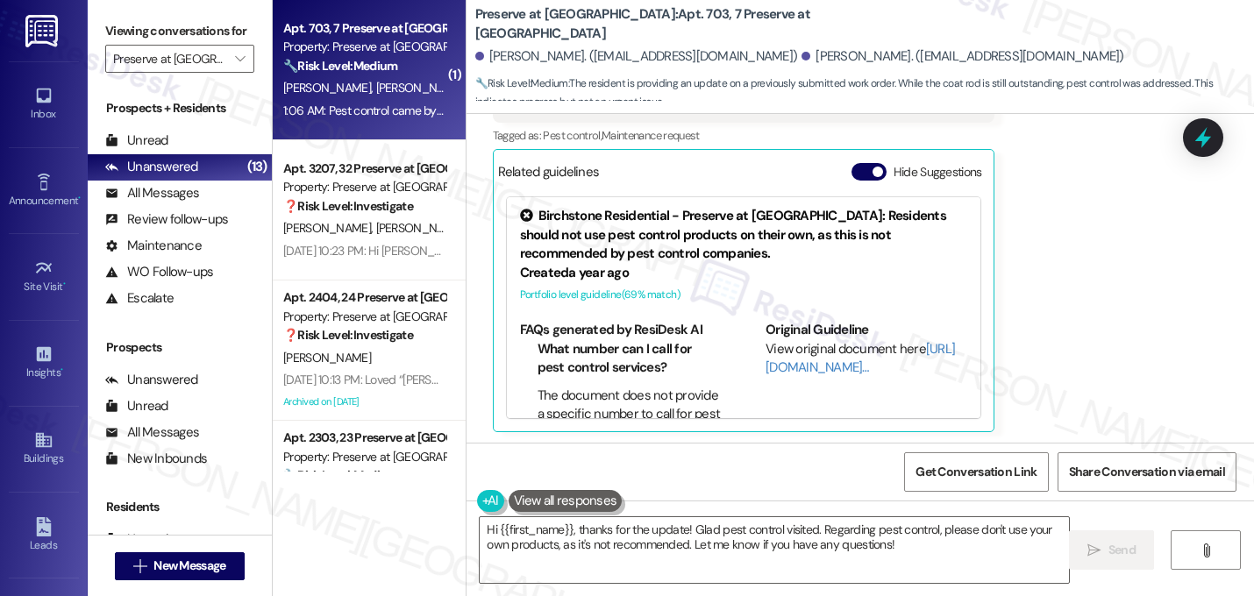
scroll to position [440, 0]
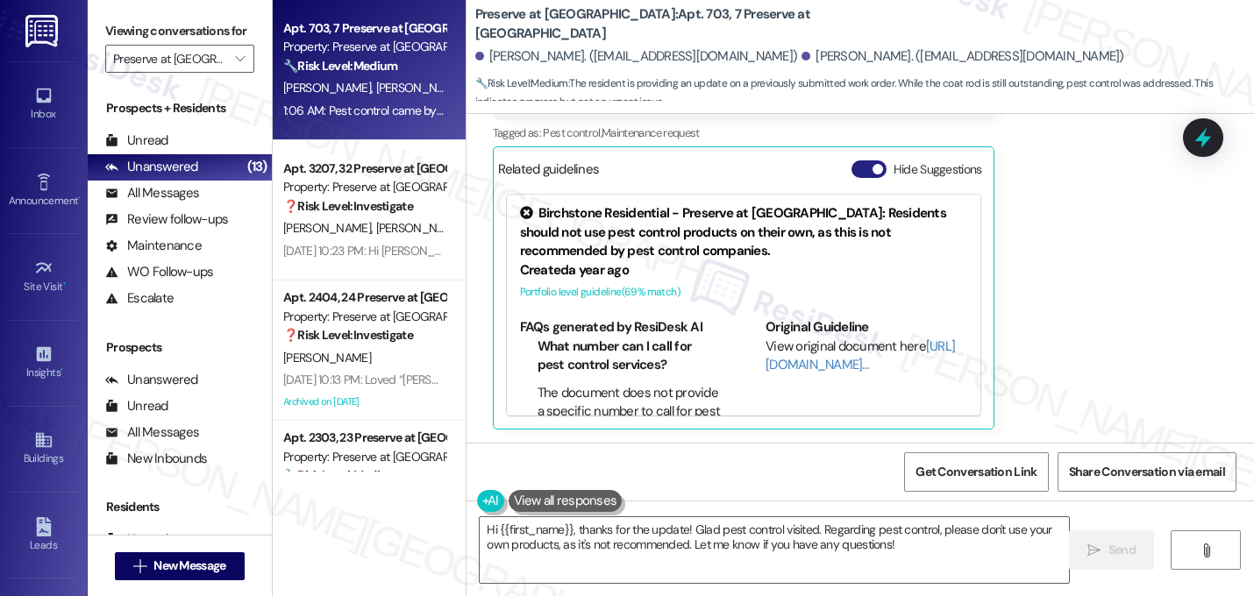
click at [863, 174] on button "Hide Suggestions" at bounding box center [869, 169] width 35 height 18
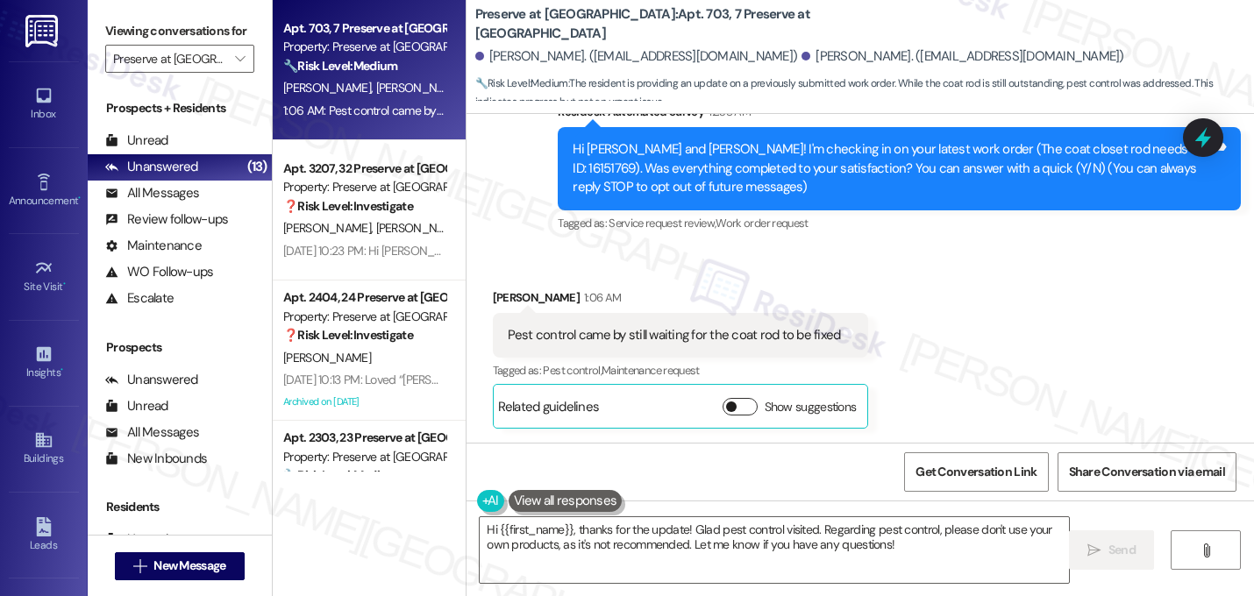
scroll to position [203, 0]
click at [910, 332] on div "Received via SMS Charlie Gipson 1:06 AM Pest control came by still waiting for …" at bounding box center [861, 345] width 788 height 193
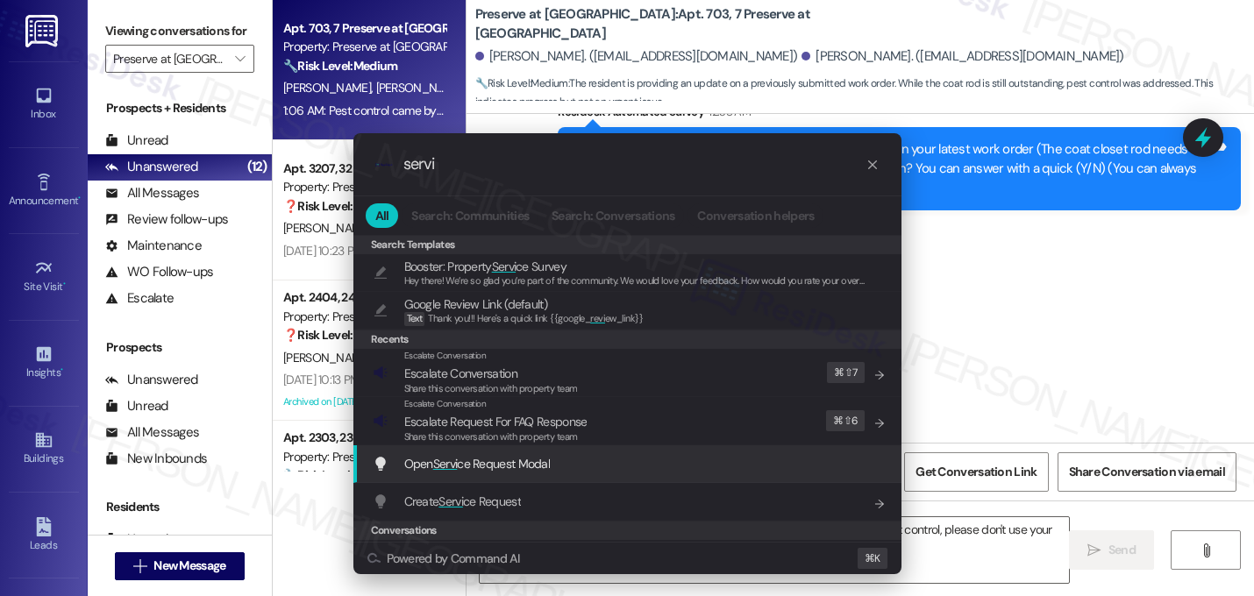
type input "servi"
click at [484, 469] on span "Open Servi ce Request Modal" at bounding box center [477, 464] width 146 height 16
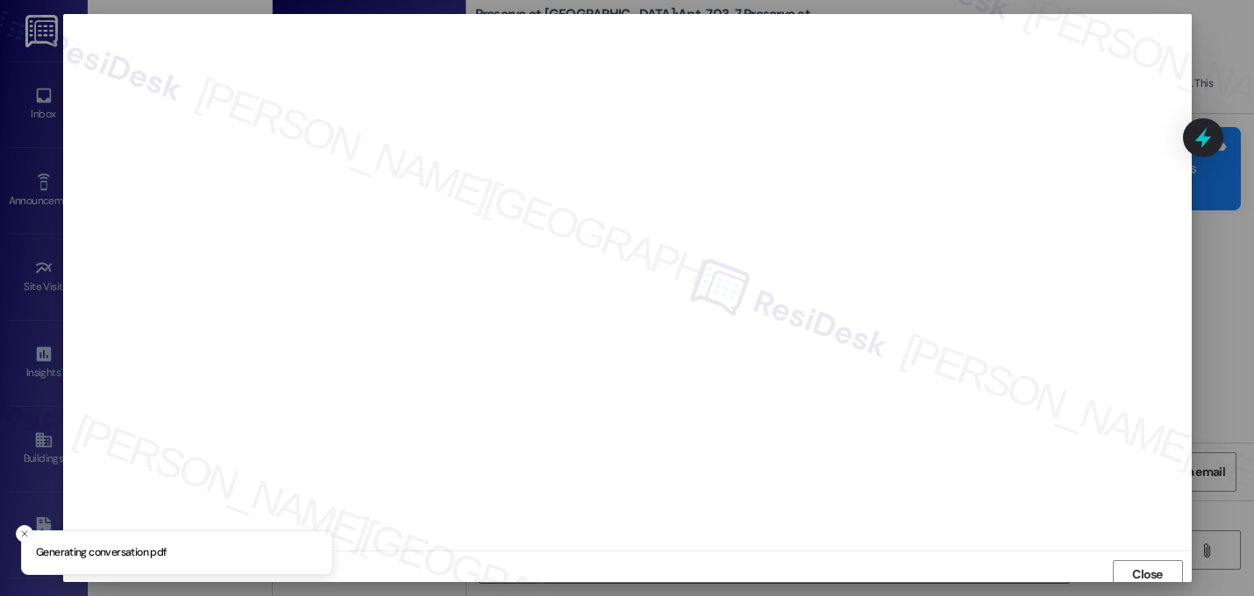
scroll to position [6, 0]
click at [1159, 561] on span "Close" at bounding box center [1147, 569] width 31 height 18
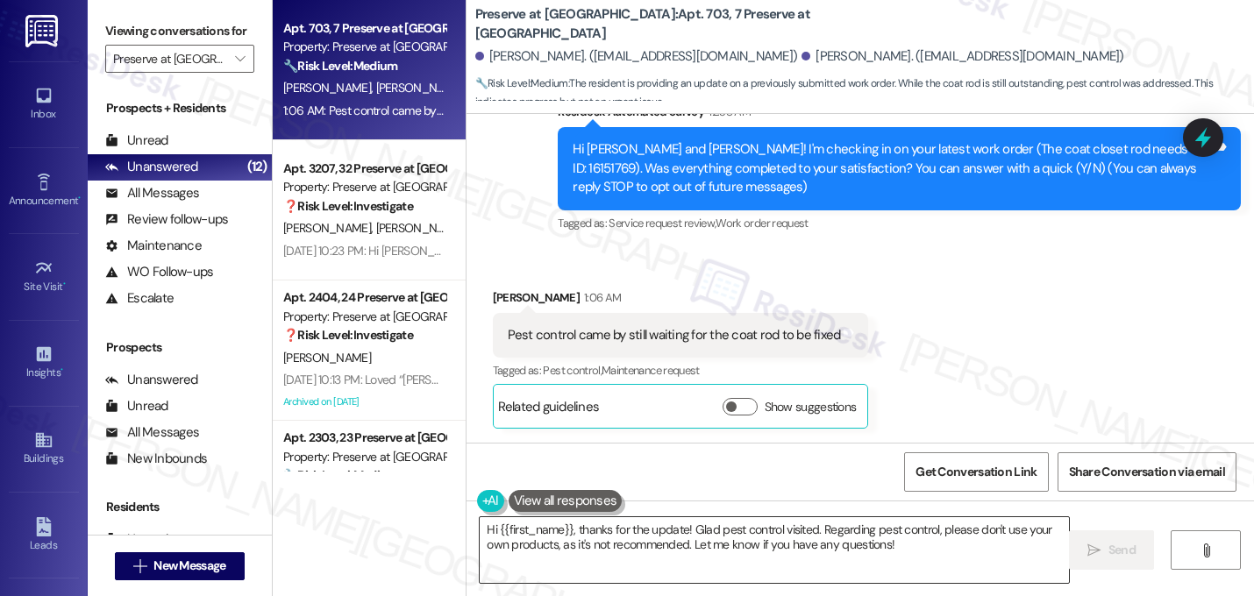
click at [632, 544] on textarea "Hi {{first_name}}, thanks for the update! Glad pest control visited. Regarding …" at bounding box center [774, 550] width 589 height 66
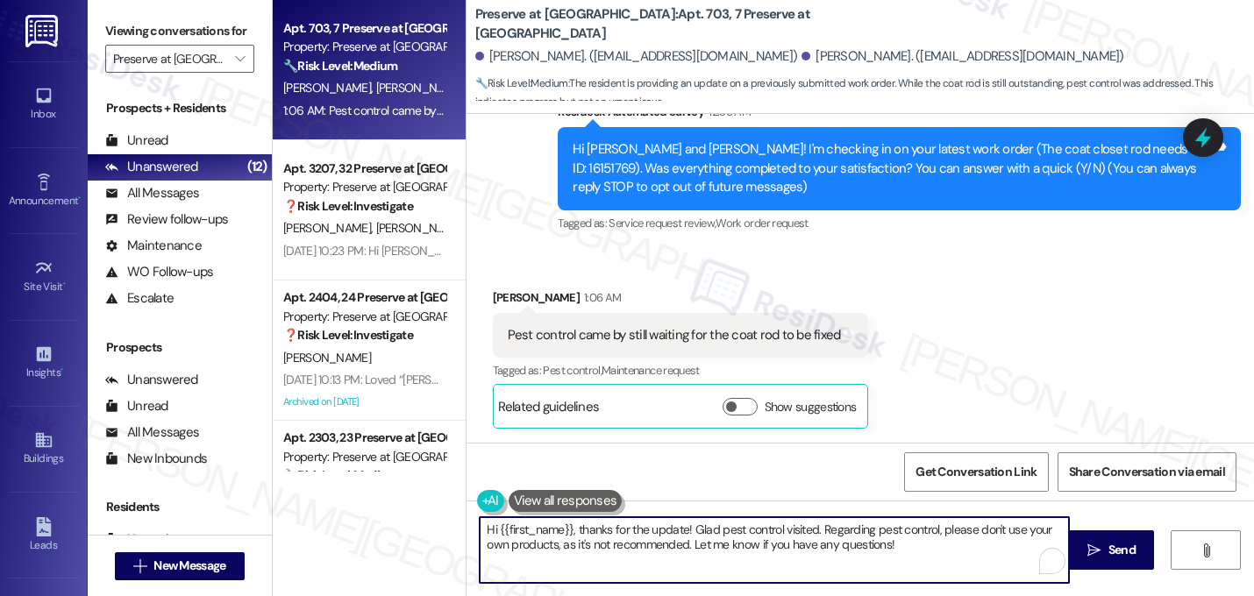
click at [632, 544] on textarea "Hi {{first_name}}, thanks for the update! Glad pest control visited. Regarding …" at bounding box center [774, 550] width 589 height 66
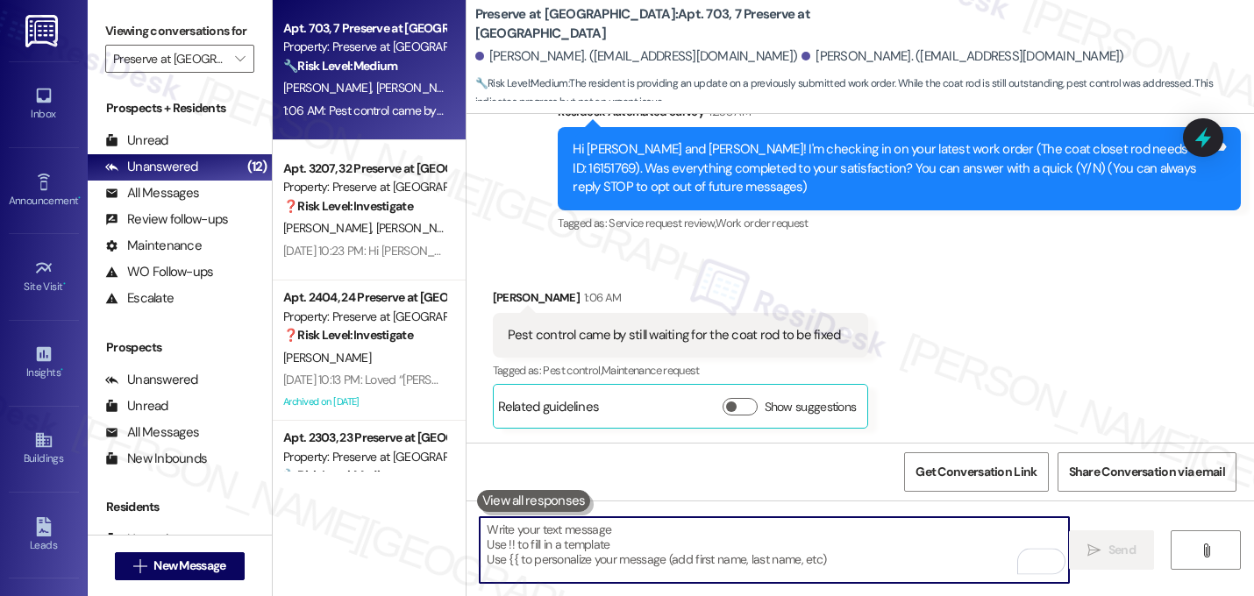
paste textarea "I noticed they marked the work order complete on [date]. I just want to confirm…"
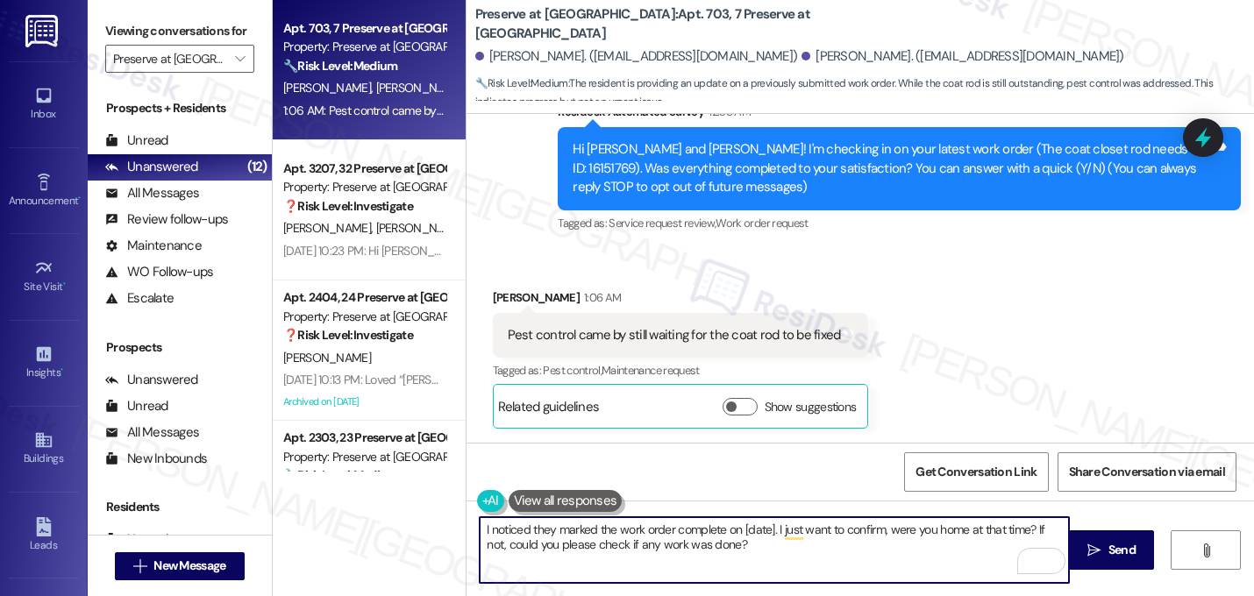
type textarea "I noticed they marked the work order complete on [date]. I just want to confirm…"
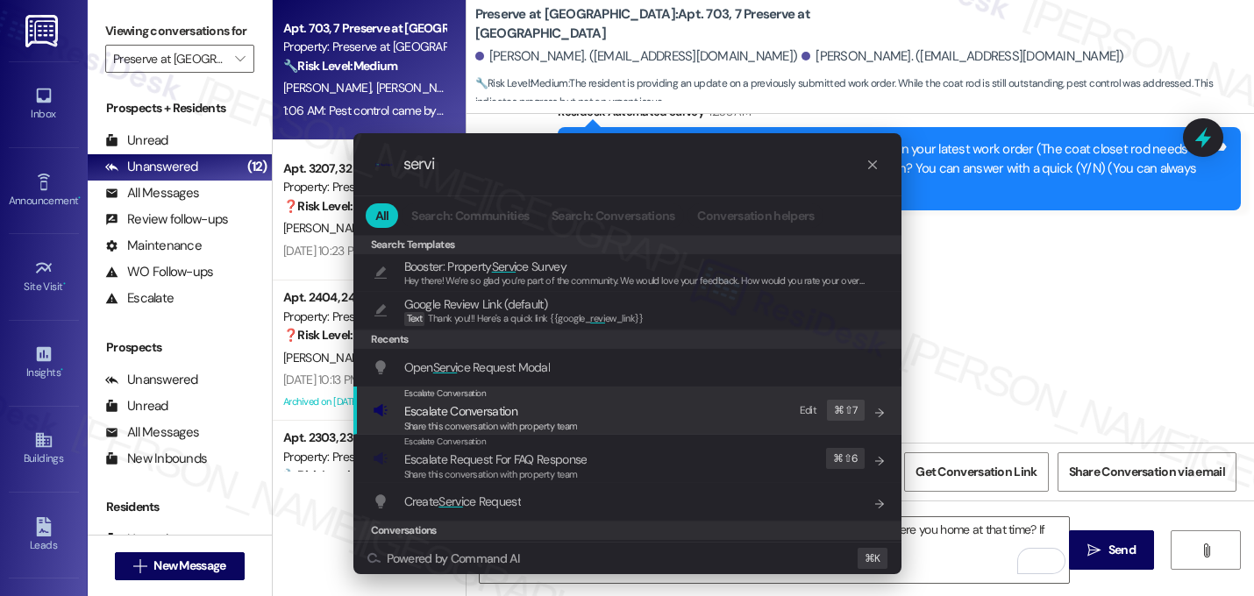
type input "servi"
click at [1044, 399] on div ".cls-1{fill:#0a055f;}.cls-2{fill:#0cc4c4;} resideskLogoBlueOrange servi All Sea…" at bounding box center [627, 298] width 1254 height 596
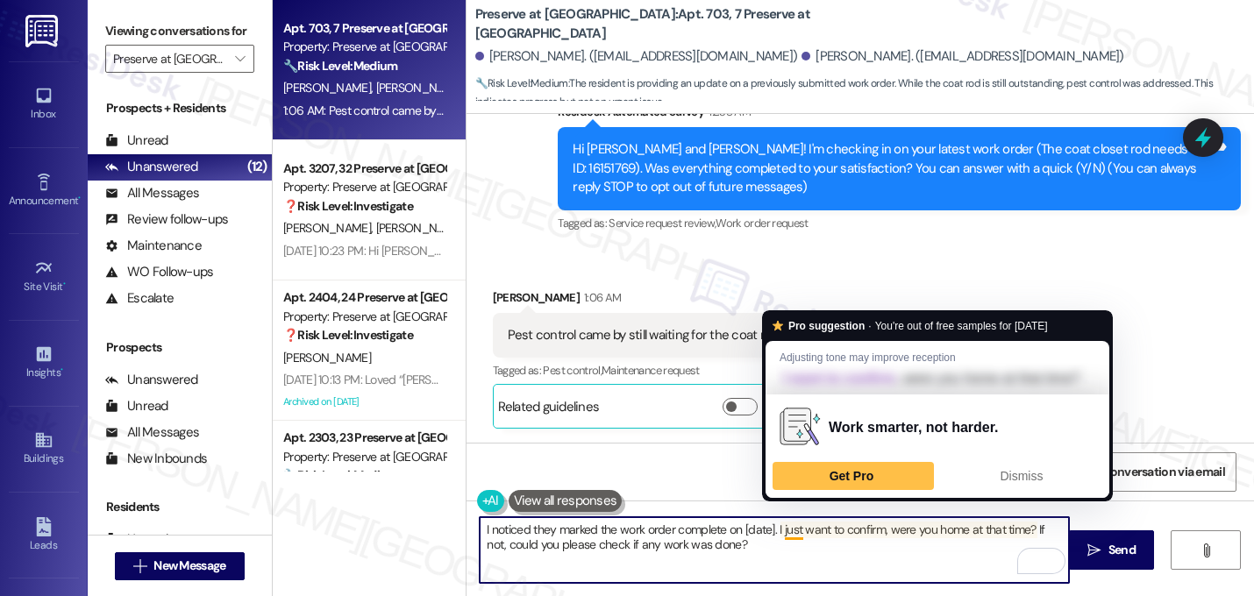
click at [767, 531] on textarea "I noticed they marked the work order complete on [date]. I just want to confirm…" at bounding box center [774, 550] width 589 height 66
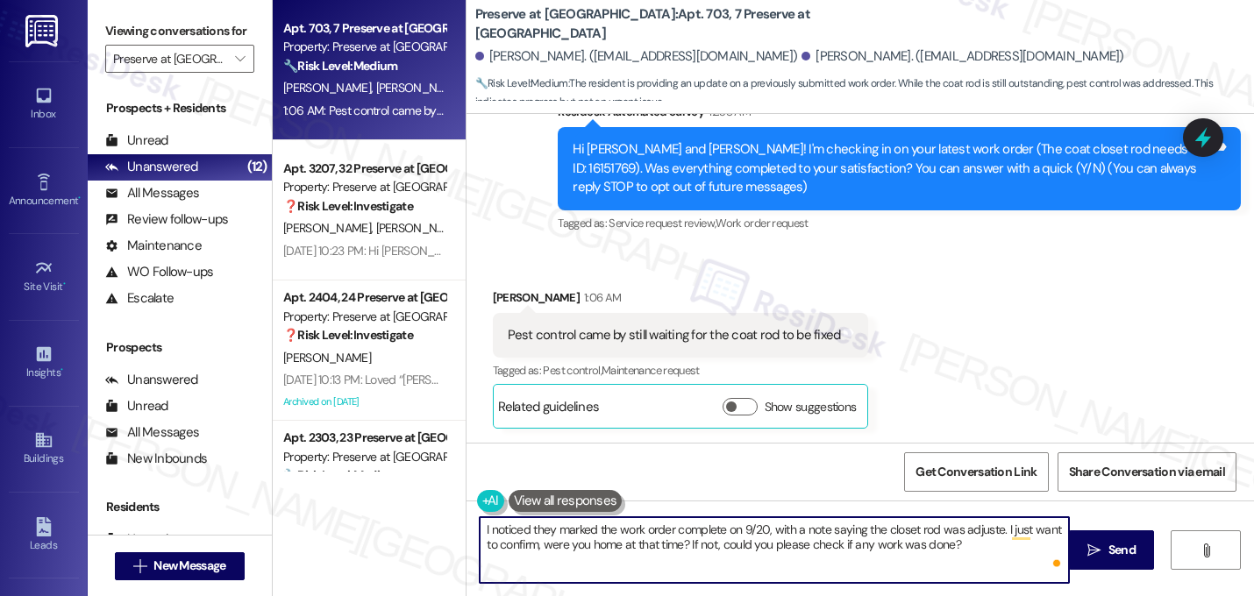
type textarea "I noticed they marked the work order complete on 9/20, with a note saying the c…"
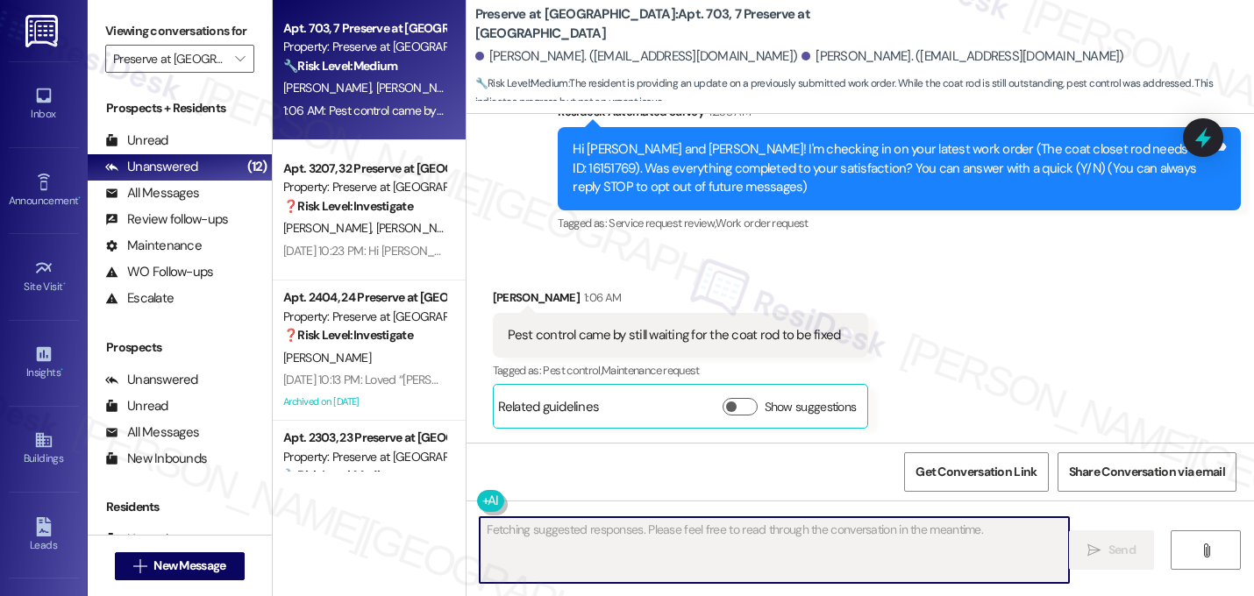
scroll to position [202, 0]
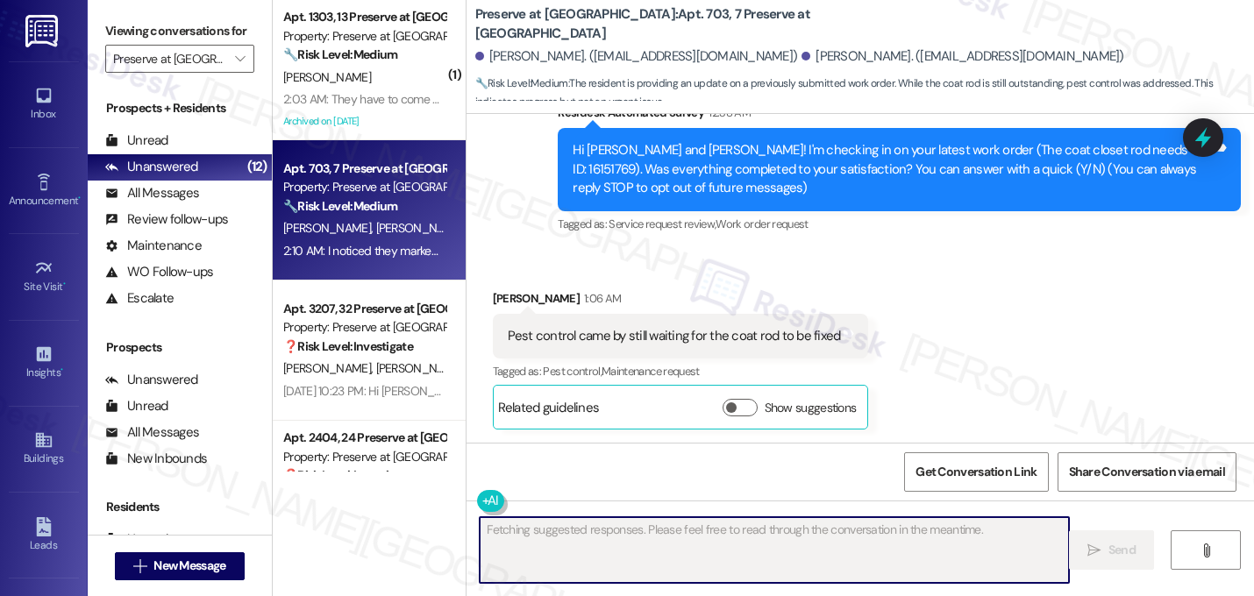
click at [951, 329] on div "Received via SMS Charlie Gipson 1:06 AM Pest control came by still waiting for …" at bounding box center [861, 346] width 788 height 193
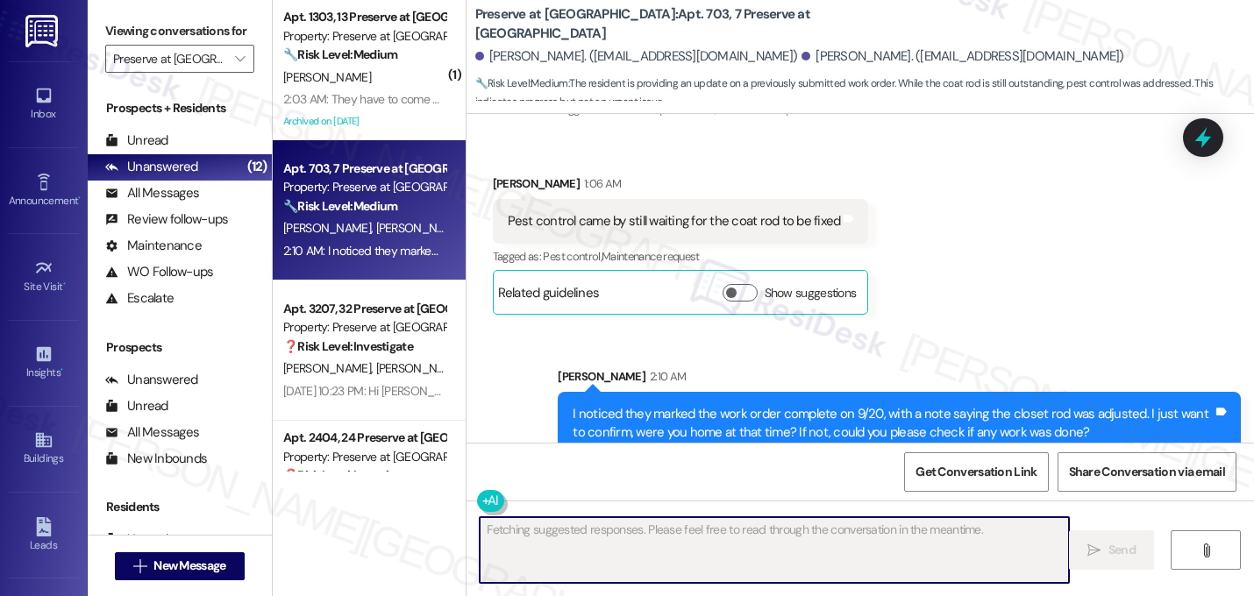
scroll to position [344, 0]
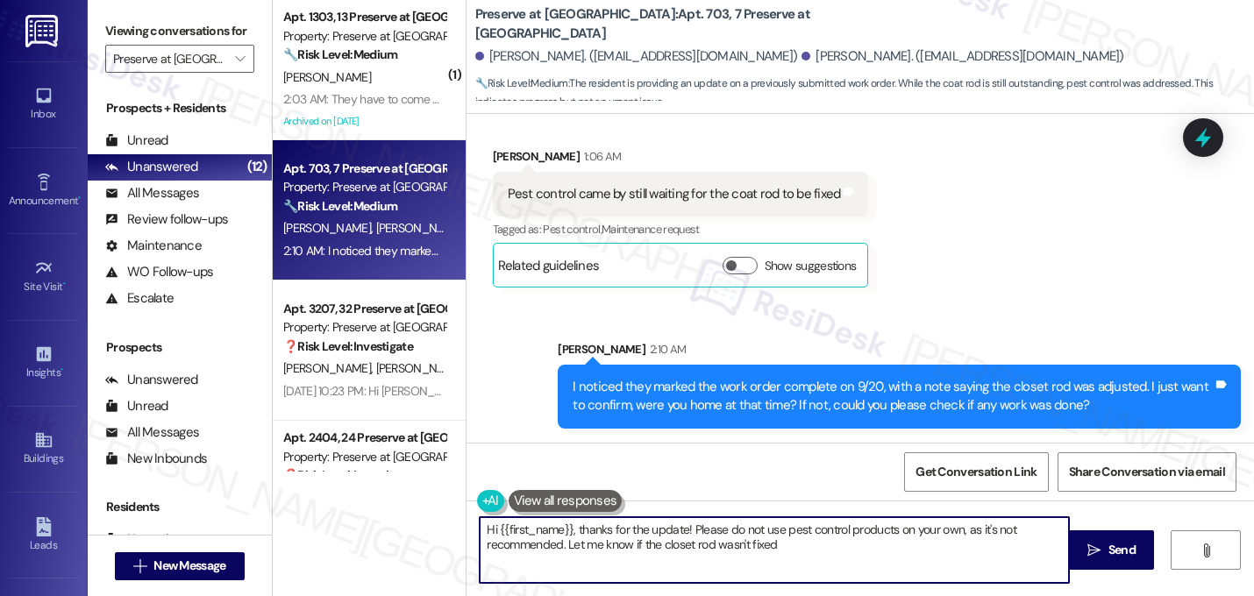
type textarea "Hi {{first_name}}, thanks for the update! Please do not use pest control produc…"
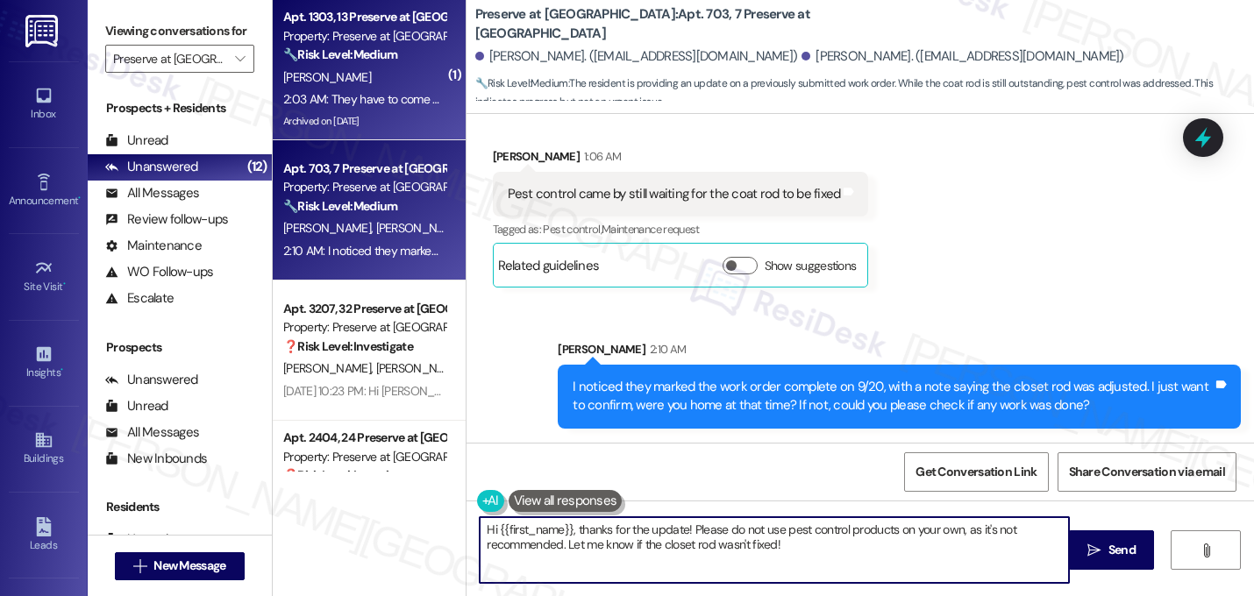
click at [372, 68] on div "C. Morris" at bounding box center [365, 78] width 166 height 22
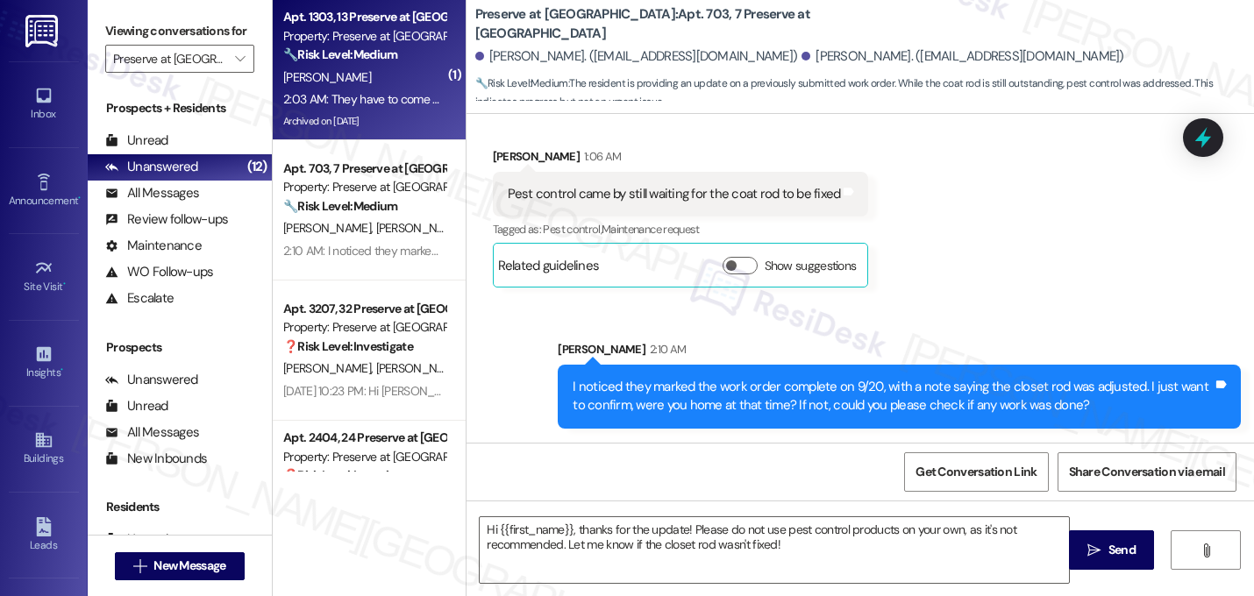
type textarea "Fetching suggested responses. Please feel free to read through the conversation…"
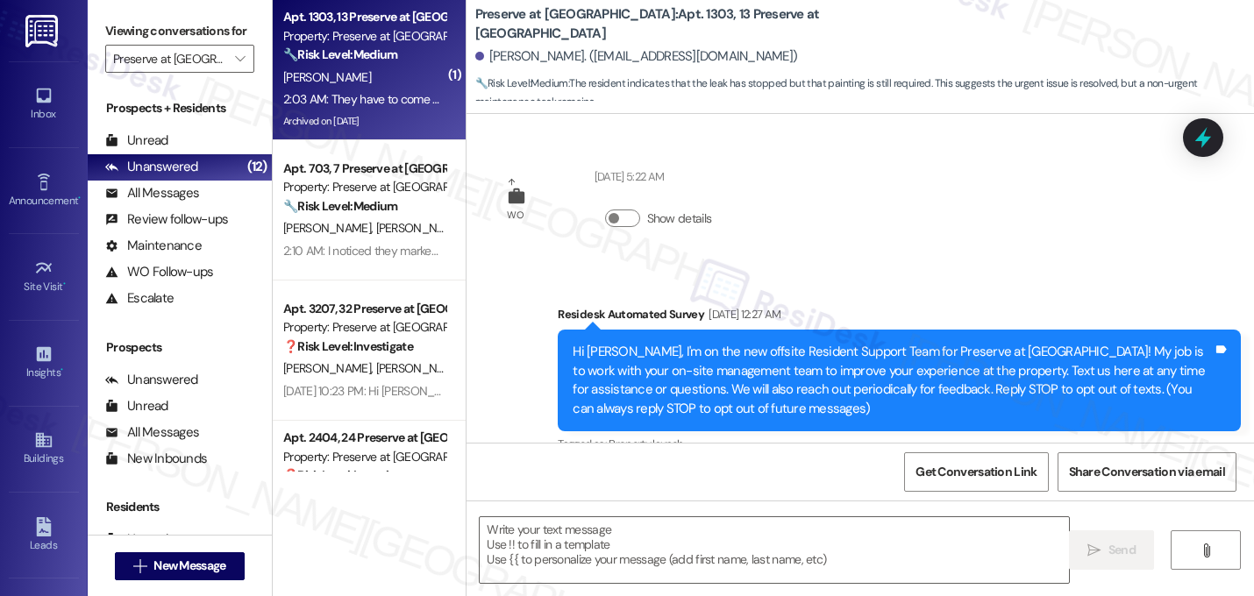
scroll to position [29975, 0]
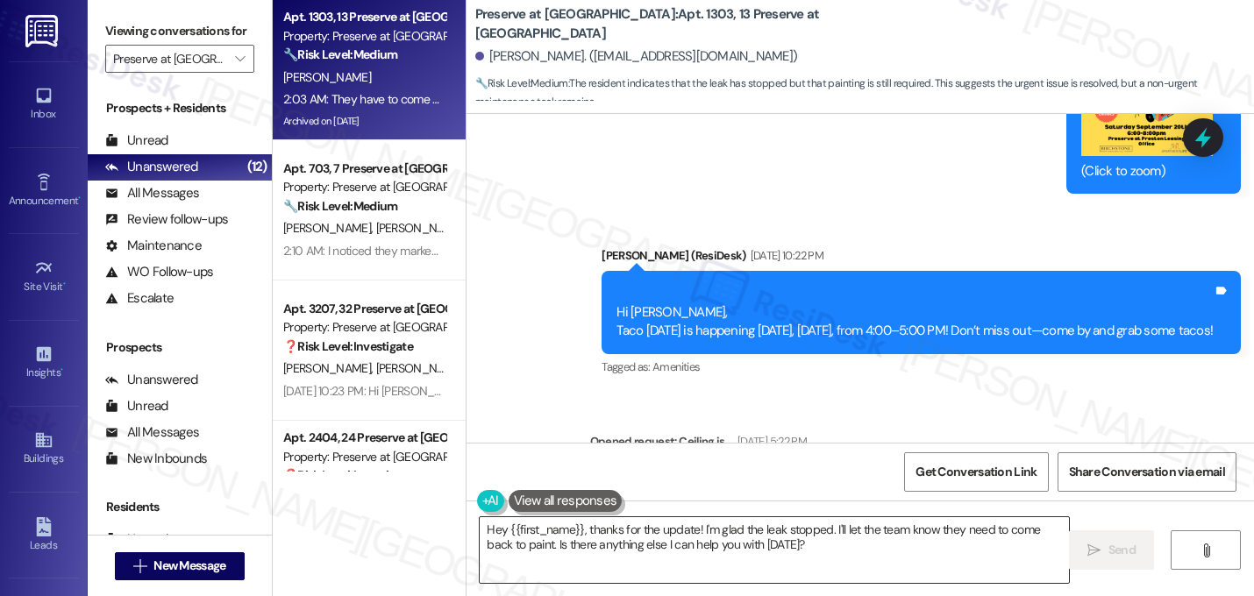
click at [577, 534] on textarea "Hey {{first_name}}, thanks for the update! I'm glad the leak stopped. I'll let …" at bounding box center [774, 550] width 589 height 66
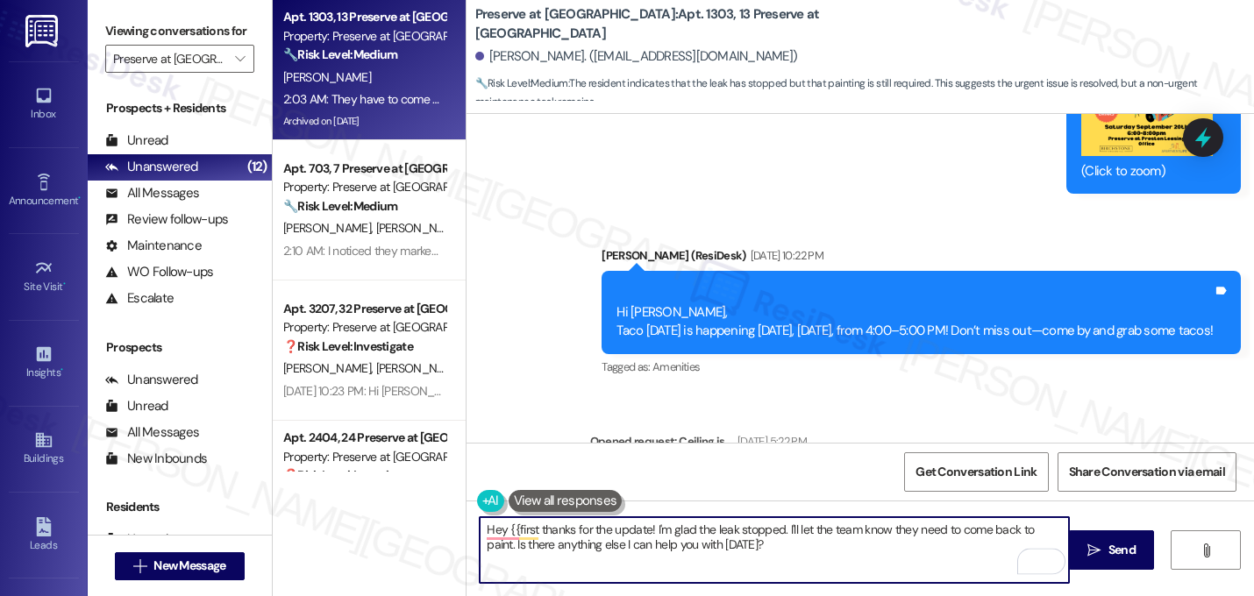
click at [536, 531] on textarea "Hey {{first thanks for the update! I'm glad the leak stopped. I'll let the team…" at bounding box center [774, 550] width 589 height 66
drag, startPoint x: 724, startPoint y: 528, endPoint x: 746, endPoint y: 552, distance: 32.9
click at [746, 552] on textarea "Thanks for the update! I'm glad the leak stopped. I'll let the team know they n…" at bounding box center [774, 550] width 589 height 66
drag, startPoint x: 999, startPoint y: 534, endPoint x: 783, endPoint y: 541, distance: 215.9
click at [783, 541] on textarea "Thanks for the update! I'm glad the leak stopped. I'll note that they are comin…" at bounding box center [774, 550] width 589 height 66
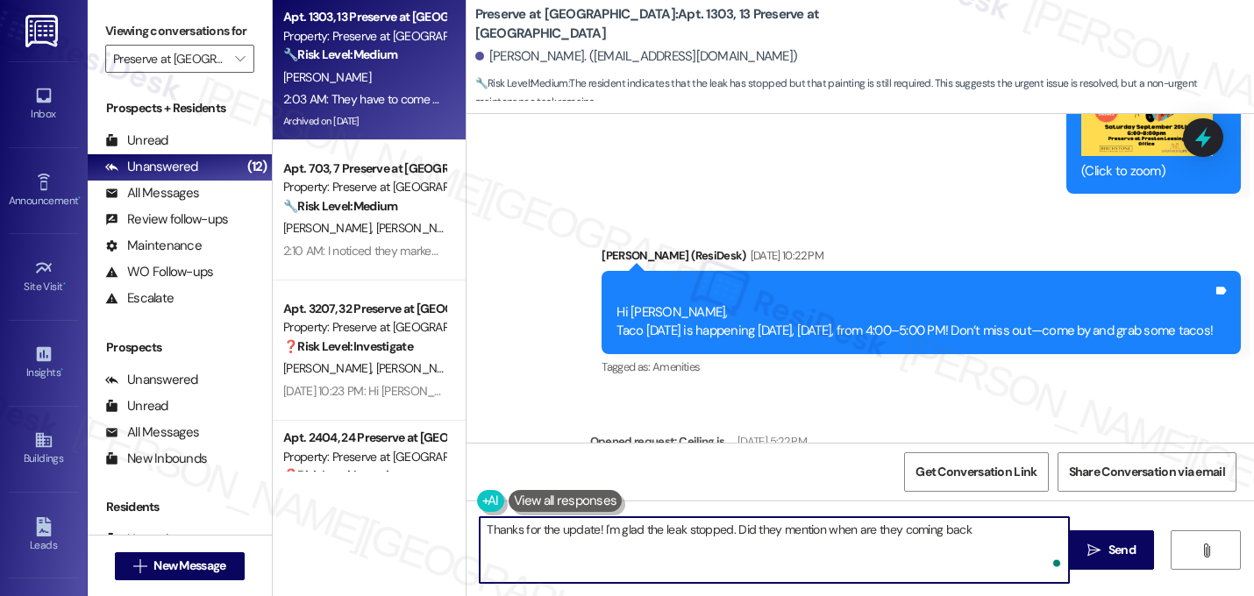
type textarea "Thanks for the update! I'm glad the leak stopped. Did they mention when are the…"
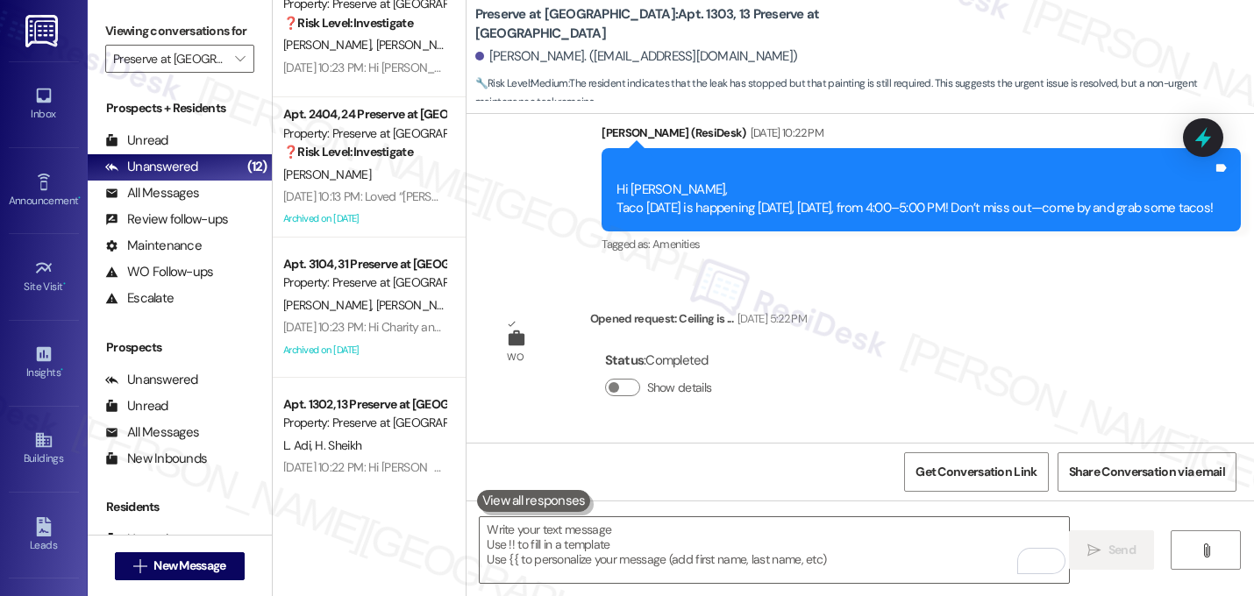
scroll to position [0, 0]
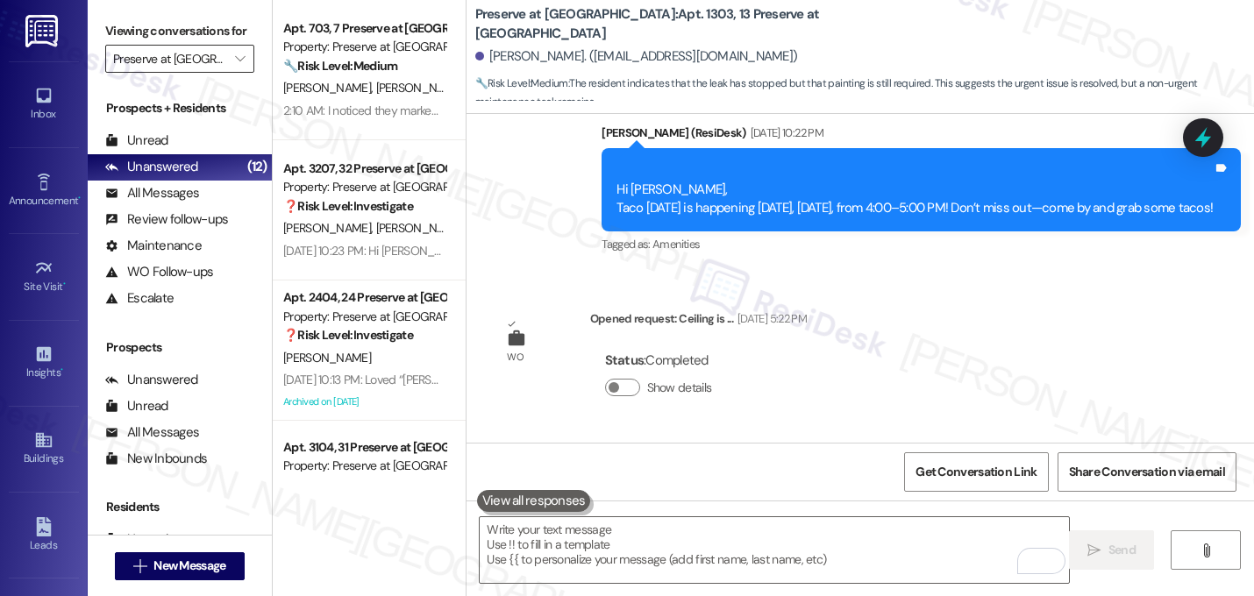
click at [210, 73] on input "Preserve at [GEOGRAPHIC_DATA]" at bounding box center [169, 59] width 113 height 28
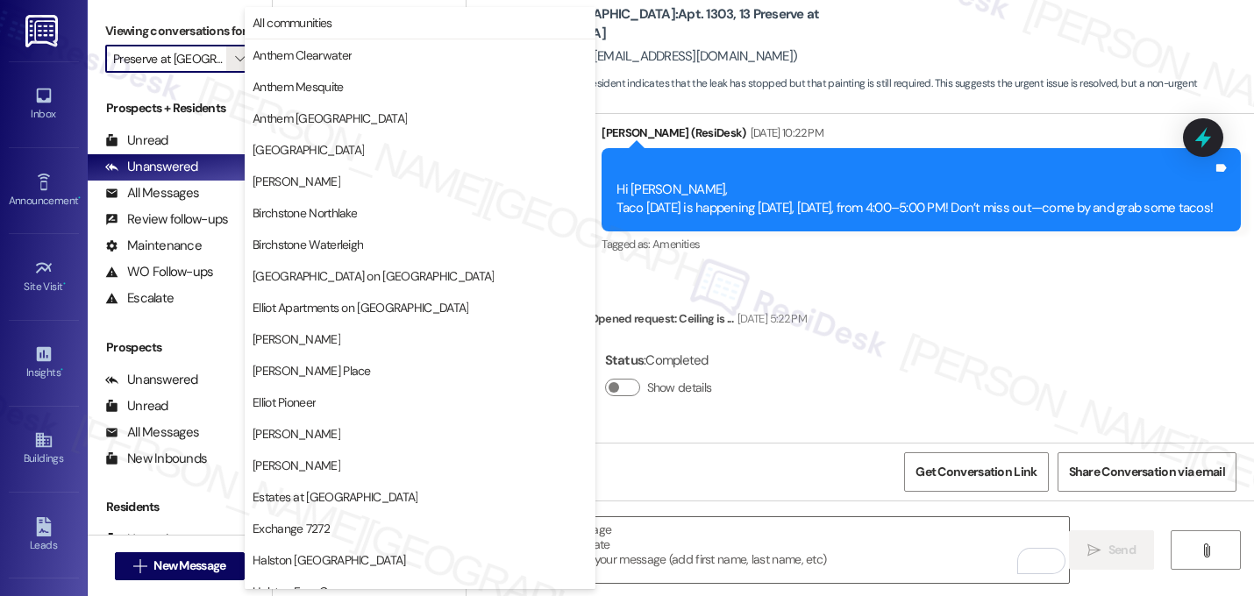
scroll to position [681, 0]
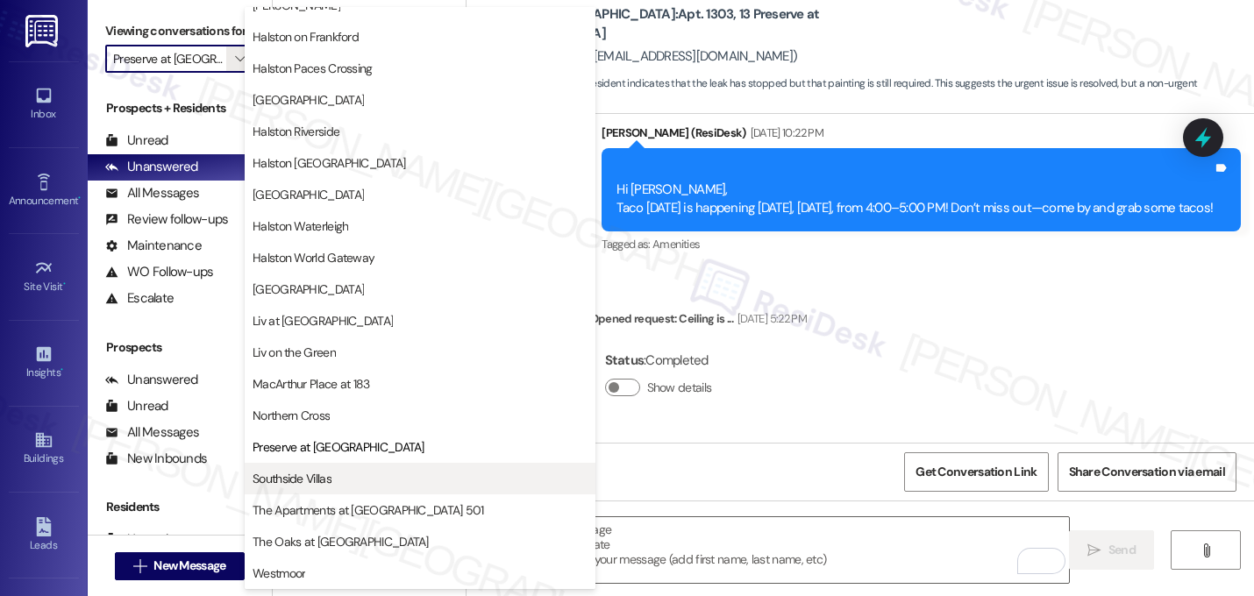
click at [317, 479] on span "Southside Villas" at bounding box center [292, 479] width 79 height 18
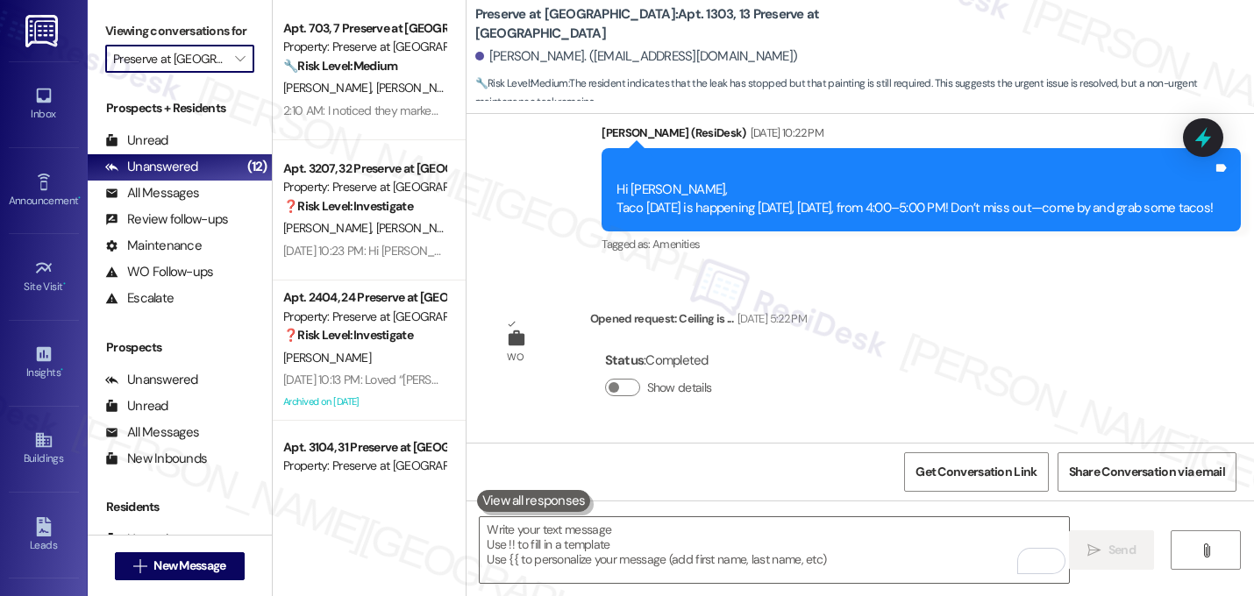
type input "Southside Villas"
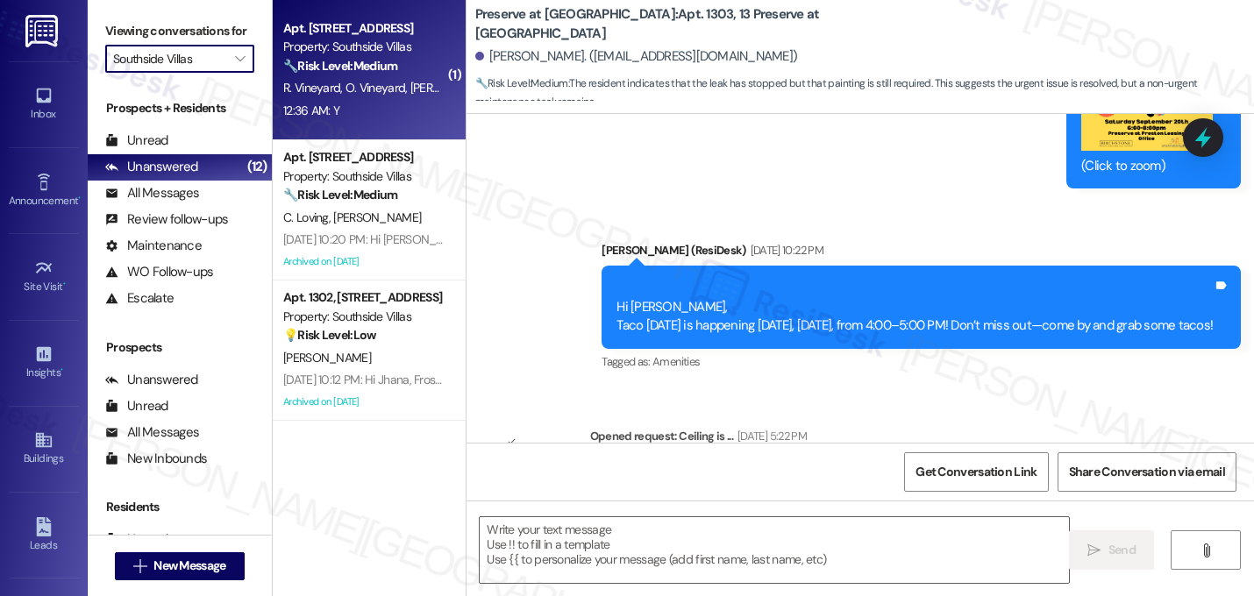
scroll to position [29975, 0]
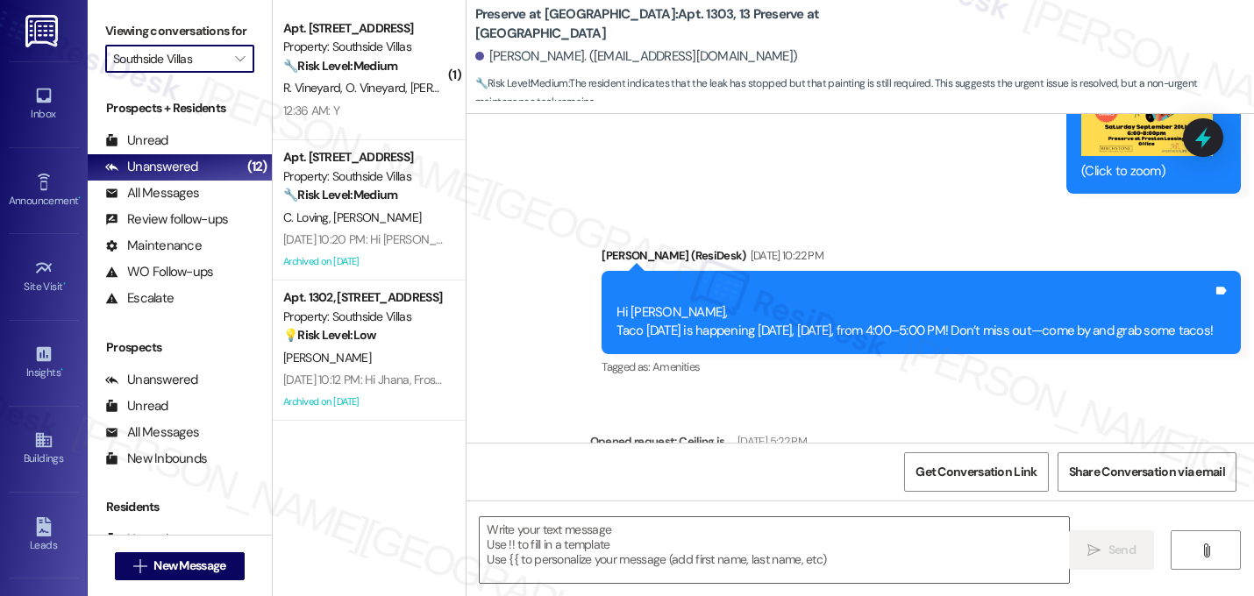
type textarea "Fetching suggested responses. Please feel free to read through the conversation…"
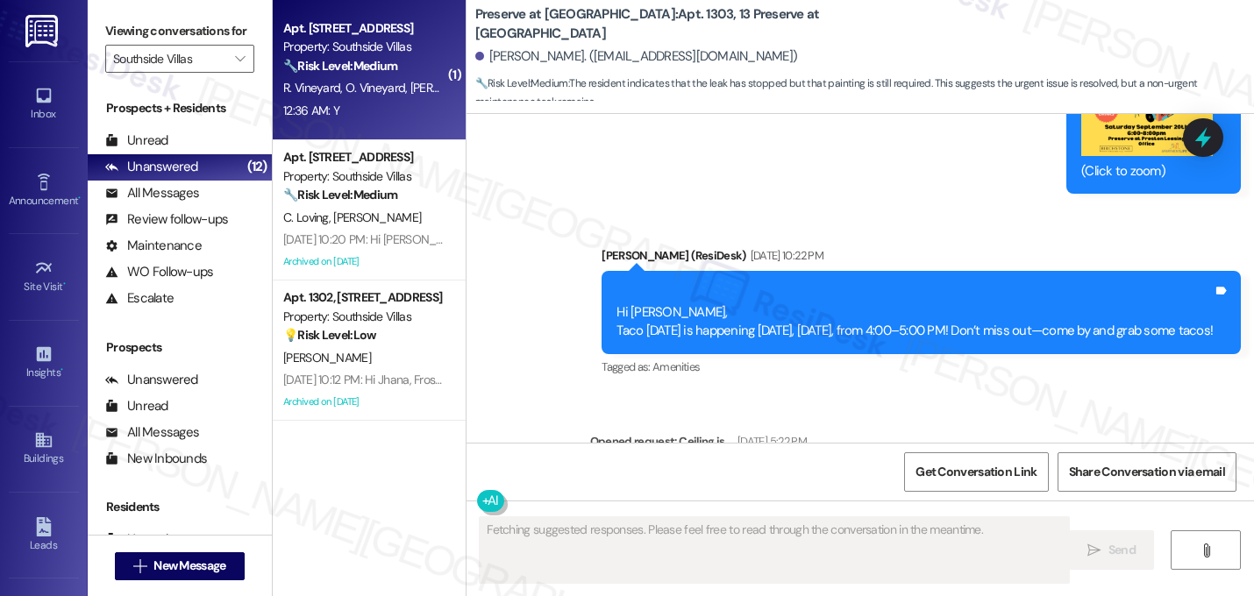
click at [338, 58] on strong "🔧 Risk Level: Medium" at bounding box center [340, 66] width 114 height 16
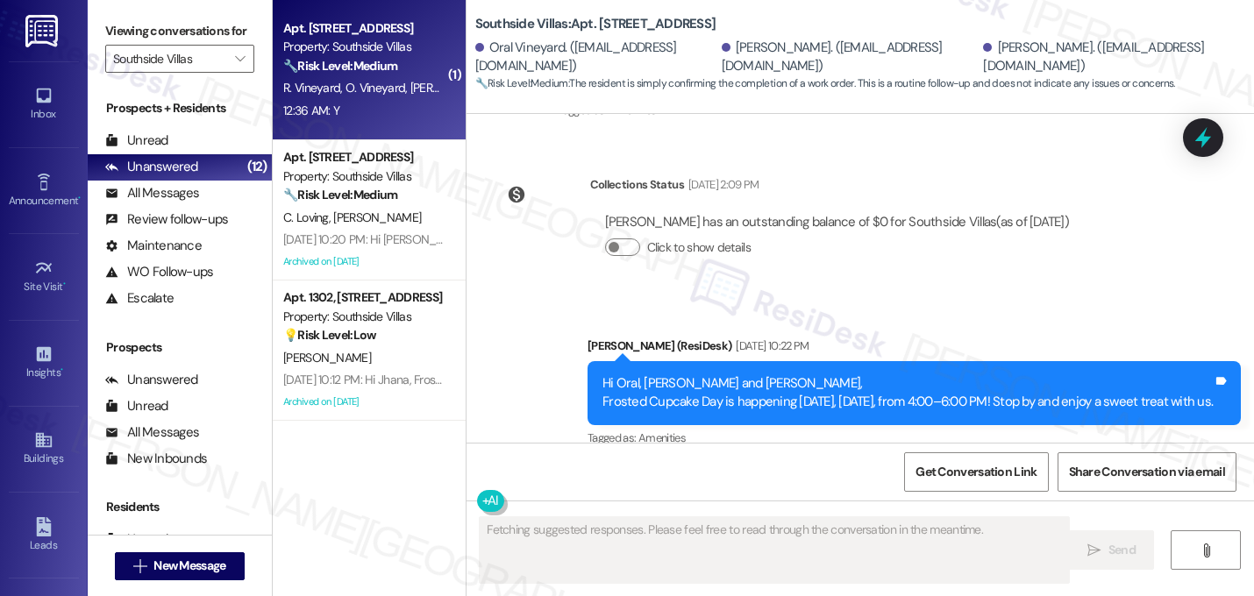
scroll to position [4298, 0]
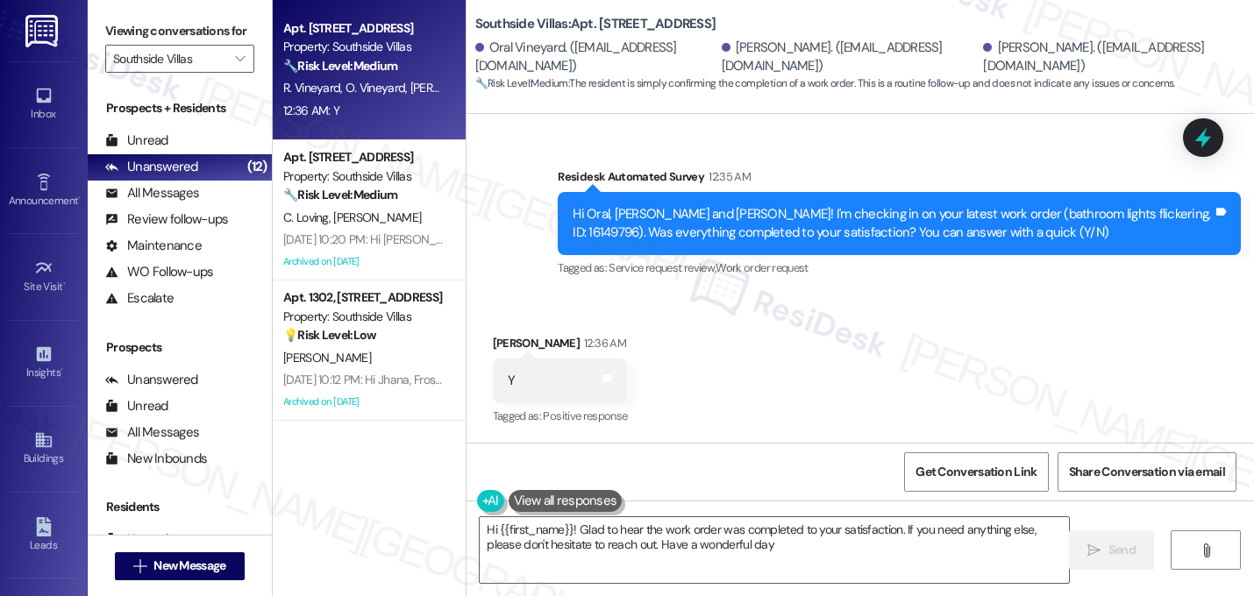
type textarea "Hi {{first_name}}! Glad to hear the work order was completed to your satisfacti…"
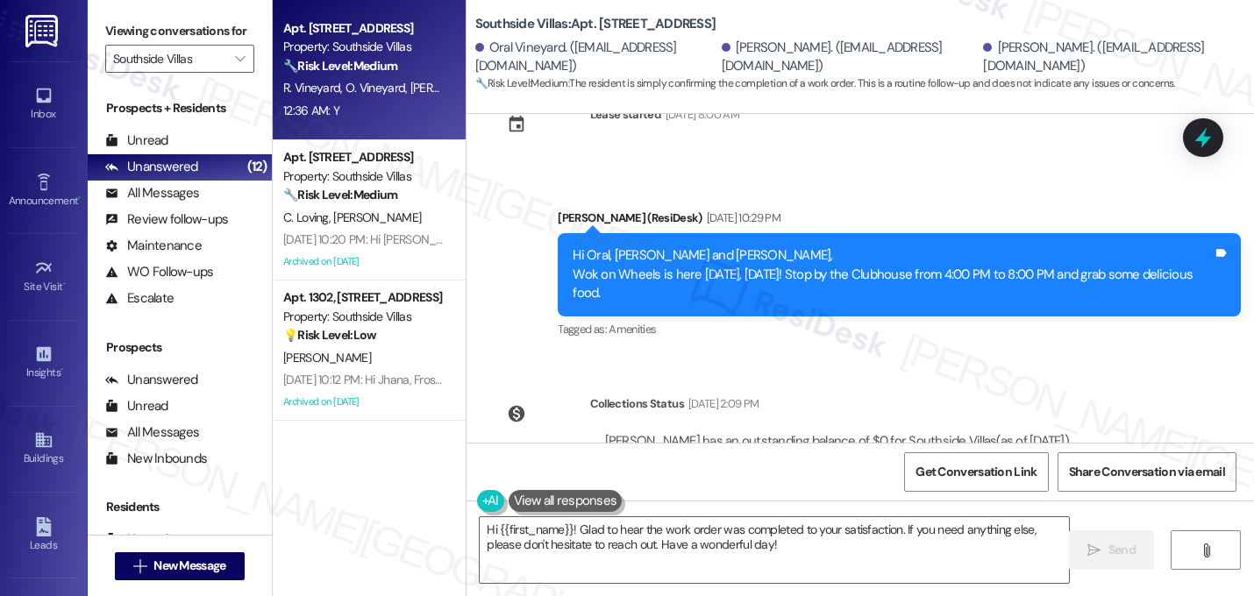
scroll to position [4299, 0]
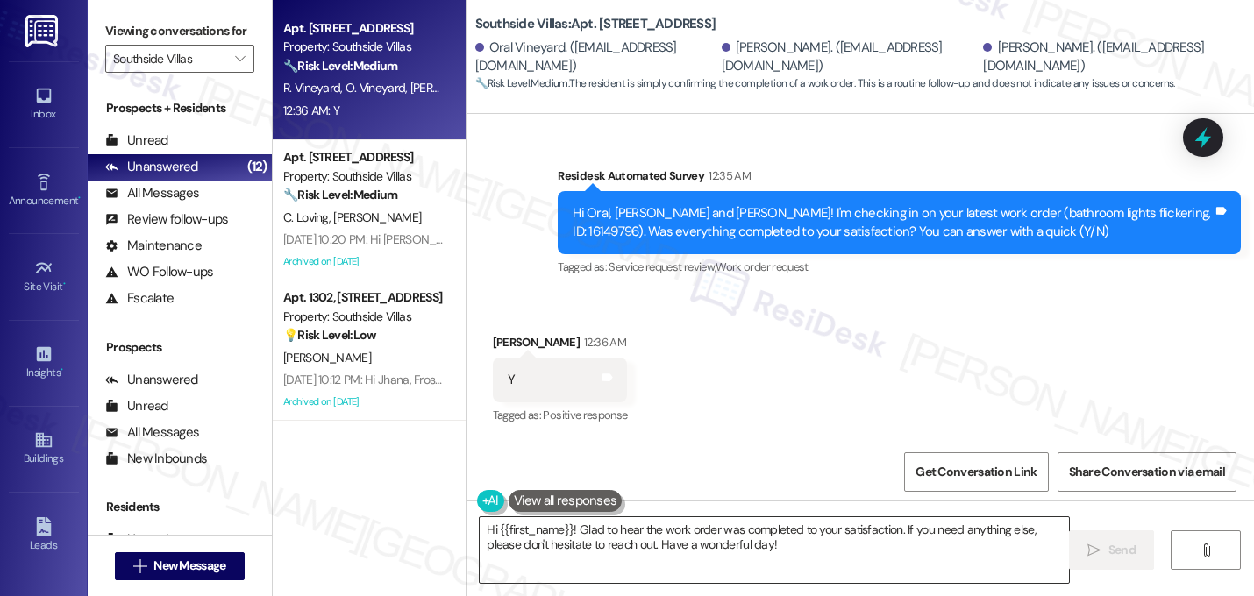
click at [624, 517] on div "Hi {{first_name}}! Glad to hear the work order was completed to your satisfacti…" at bounding box center [774, 551] width 591 height 68
click at [624, 549] on textarea "Hi {{first_name}}! Glad to hear the work order was completed to your satisfacti…" at bounding box center [774, 550] width 589 height 66
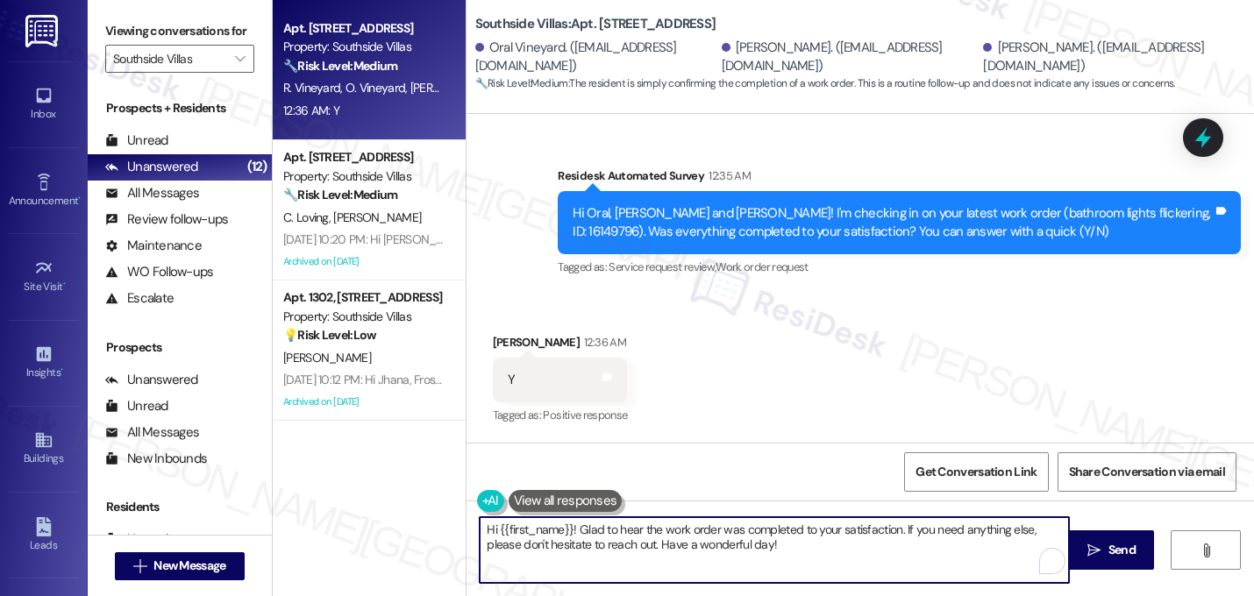
click at [624, 549] on textarea "Hi {{first_name}}! Glad to hear the work order was completed to your satisfacti…" at bounding box center [774, 550] width 589 height 66
click at [624, 548] on textarea "Hi {{first_name}}! Glad to hear the work order was completed to your satisfacti…" at bounding box center [774, 550] width 589 height 66
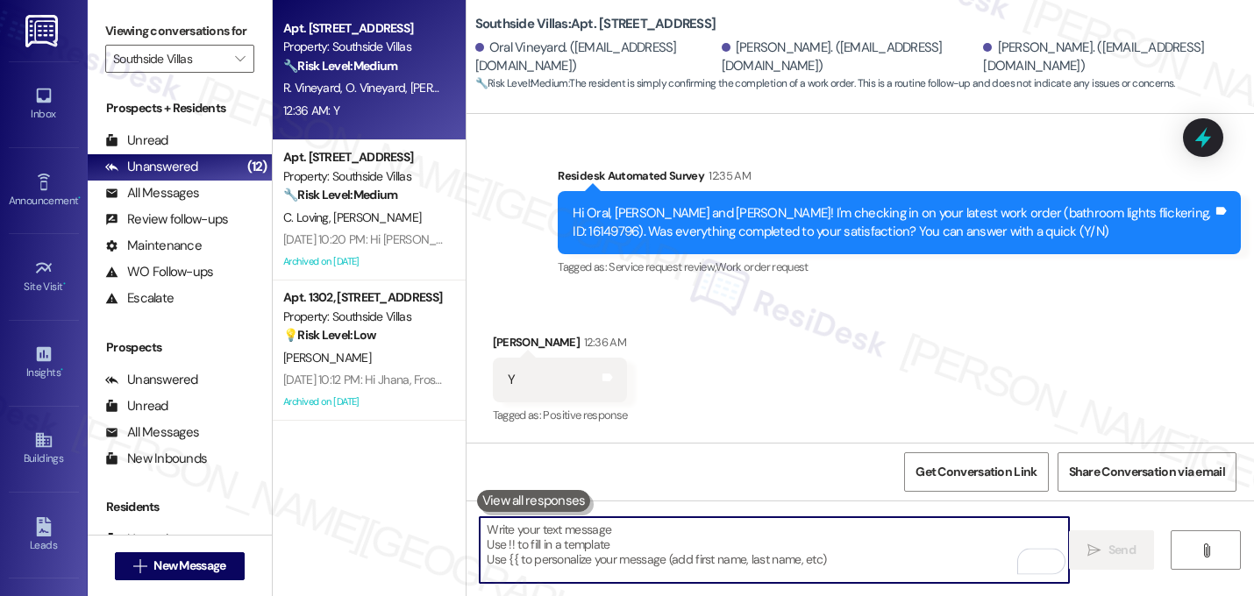
paste textarea "That's great! I'm glad to hear that your last maintenance request was completed…"
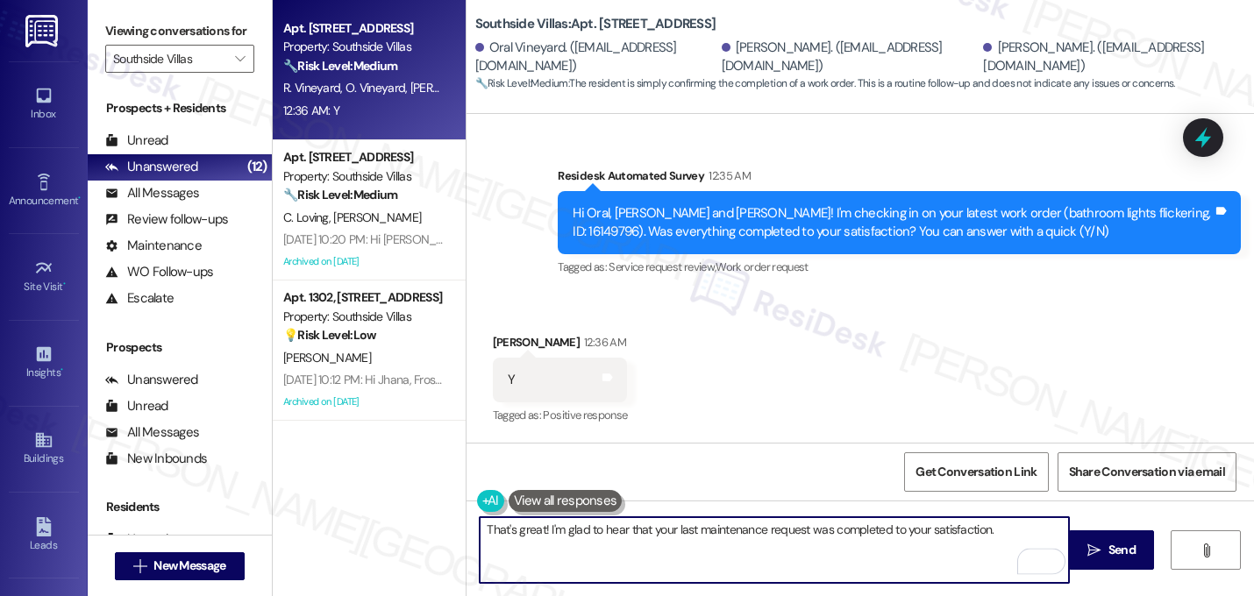
type textarea "That's great! I'm glad to hear that your last maintenance request was completed…"
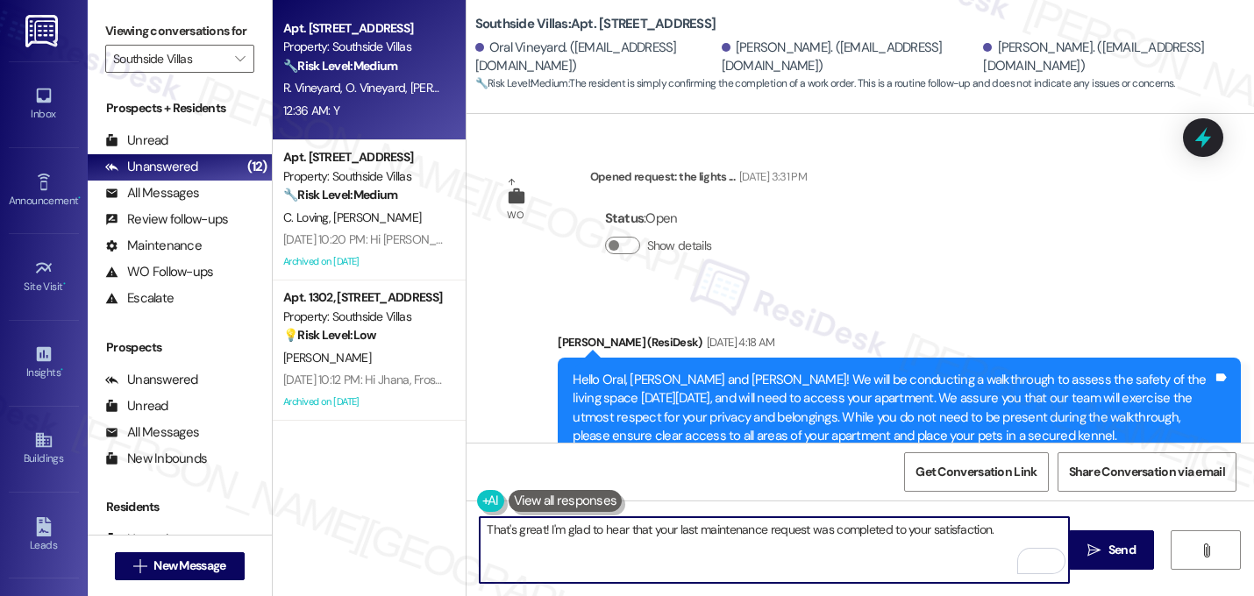
scroll to position [4299, 0]
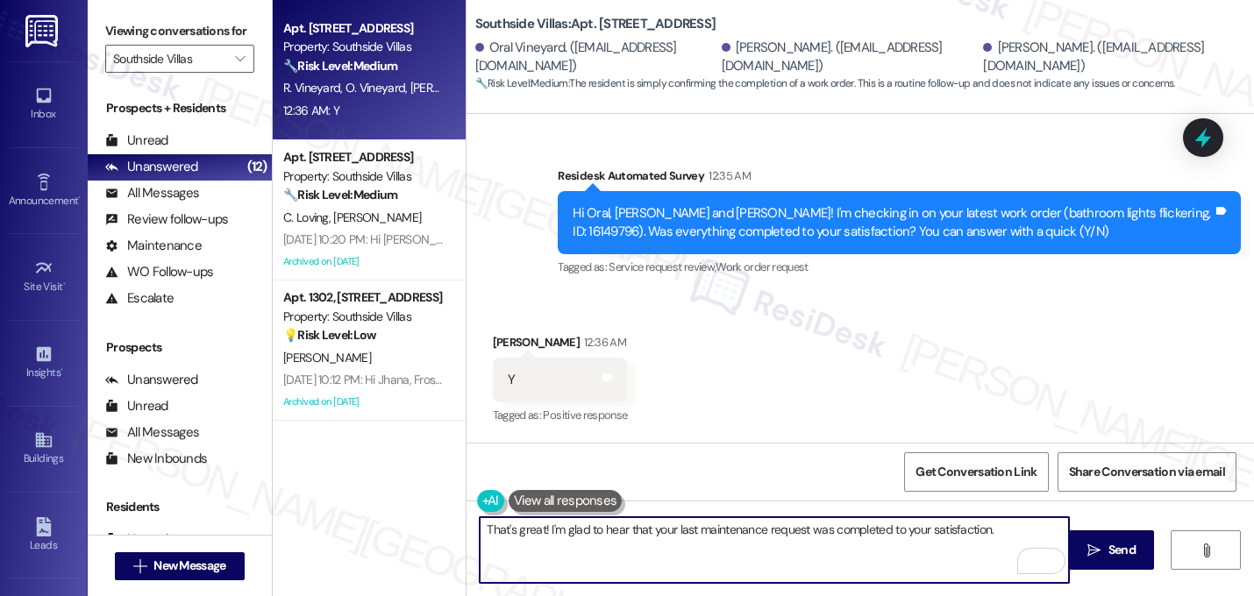
paste textarea "Let me know if you need anything else. 😊"
type textarea "That's great! I'm glad to hear that your last maintenance request was completed…"
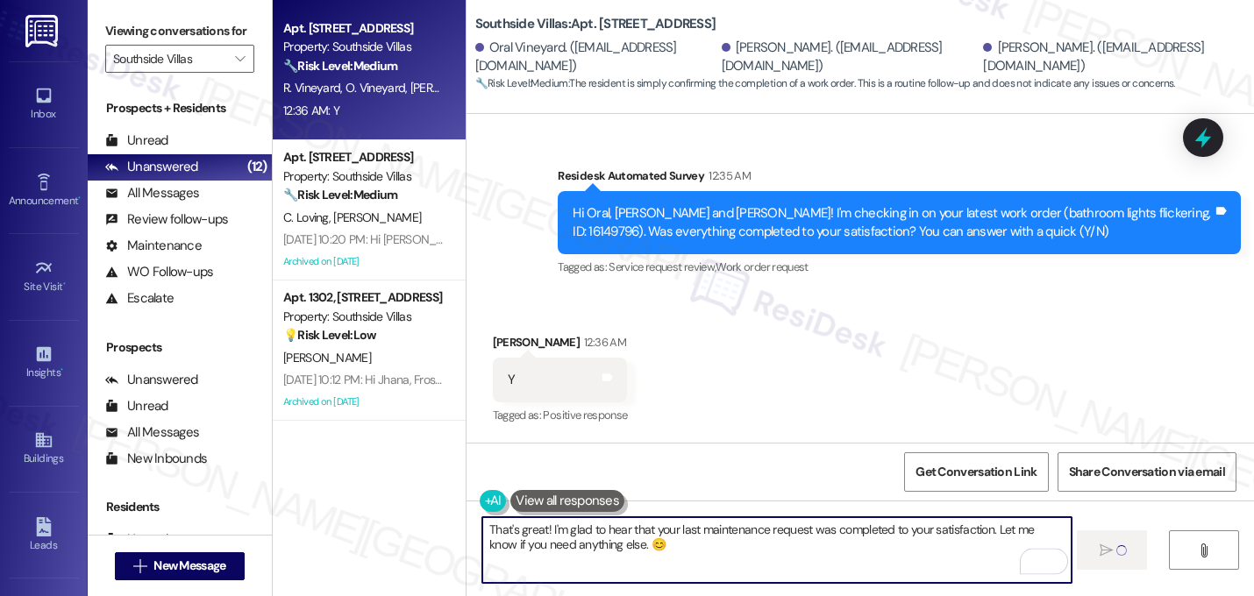
scroll to position [4298, 0]
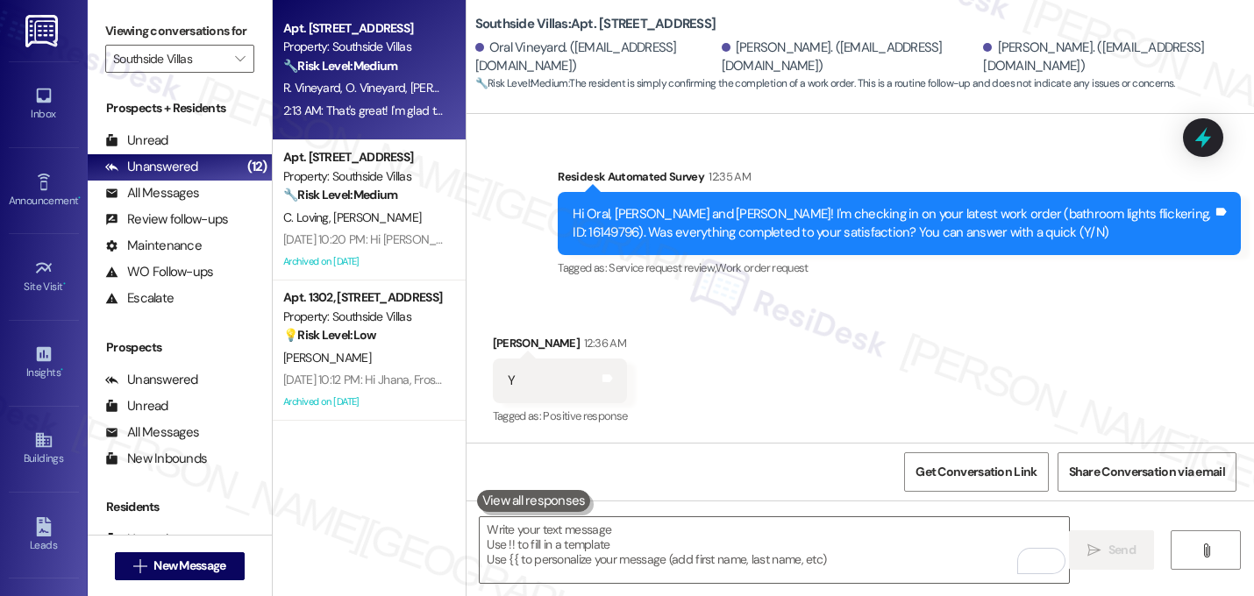
click at [788, 331] on div "Received via SMS Jason Vineyard 12:36 AM Y Tags and notes Tagged as: Positive r…" at bounding box center [861, 369] width 788 height 148
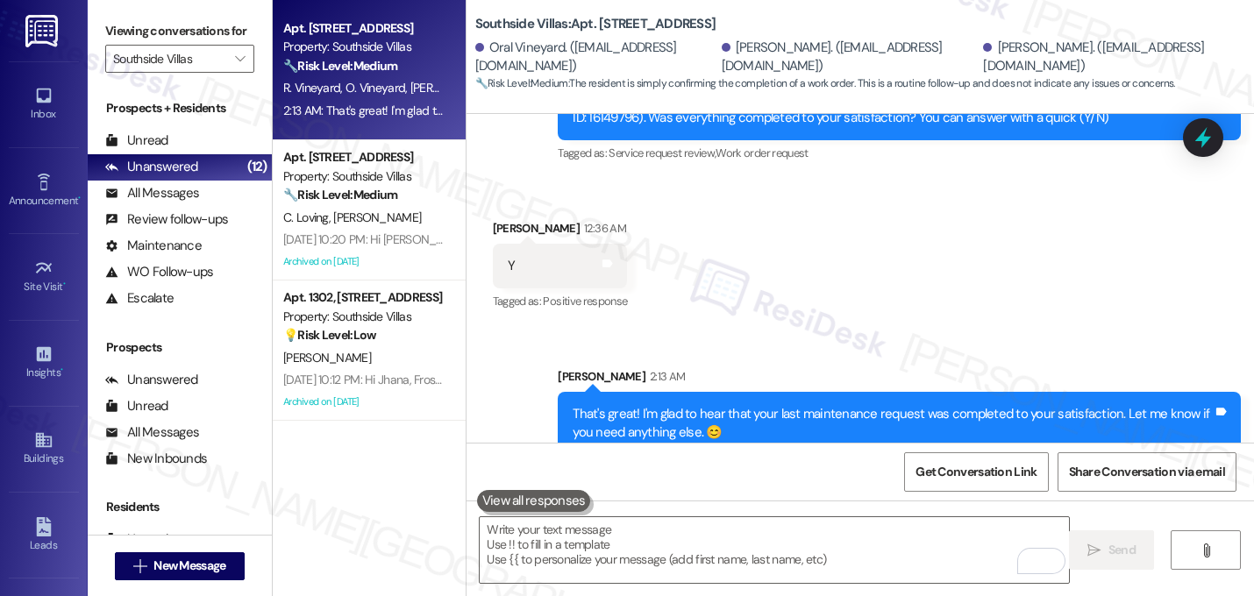
scroll to position [4440, 0]
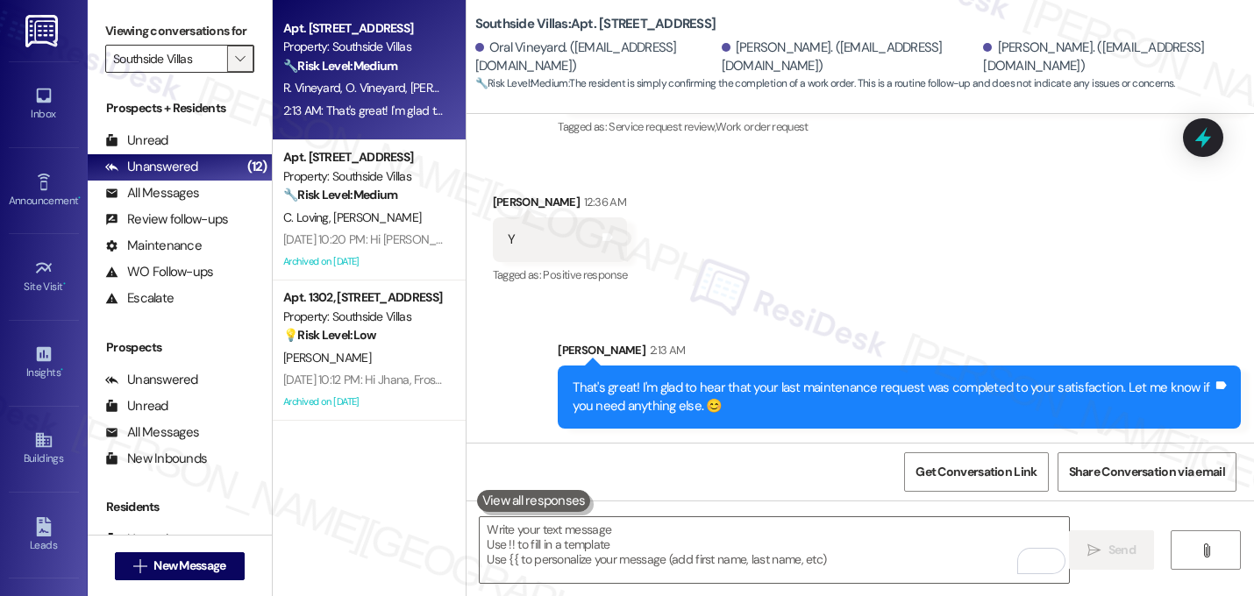
click at [235, 66] on icon "" at bounding box center [240, 59] width 10 height 14
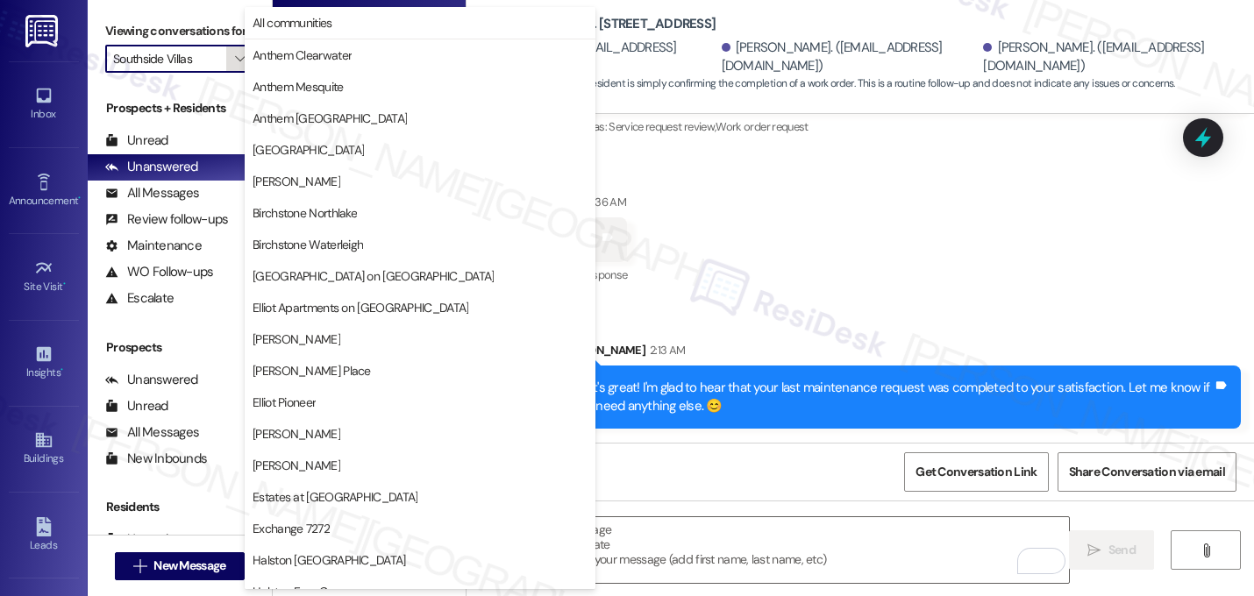
scroll to position [681, 0]
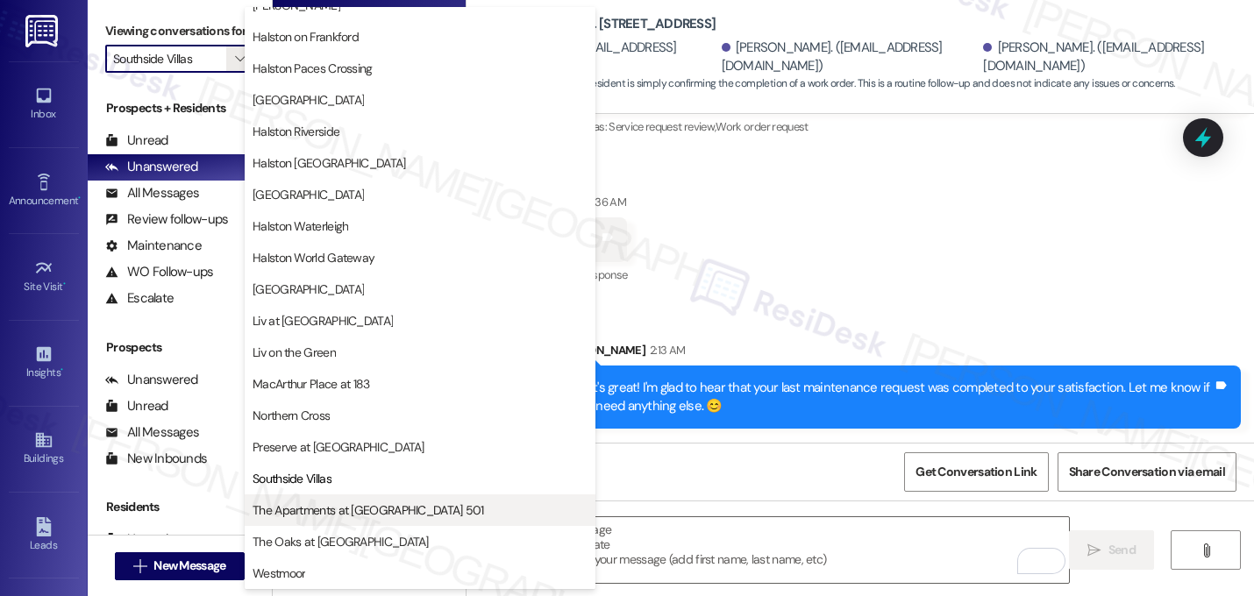
click at [376, 503] on span "The Apartments at [GEOGRAPHIC_DATA] 501" at bounding box center [369, 511] width 232 height 18
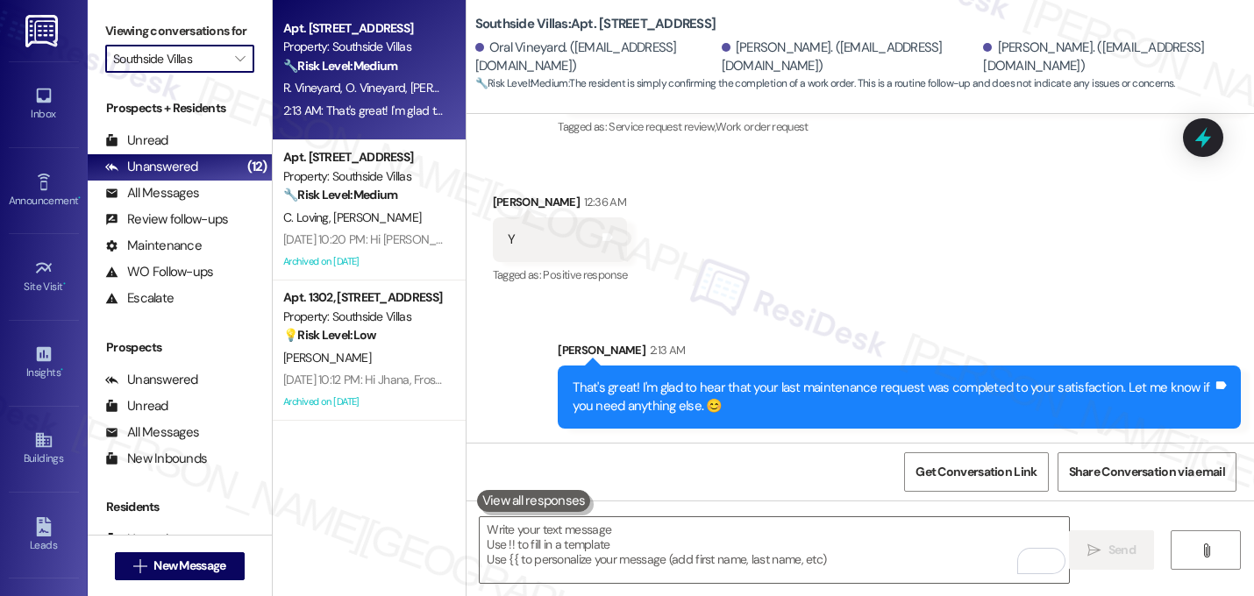
type input "The Apartments at [GEOGRAPHIC_DATA] 501"
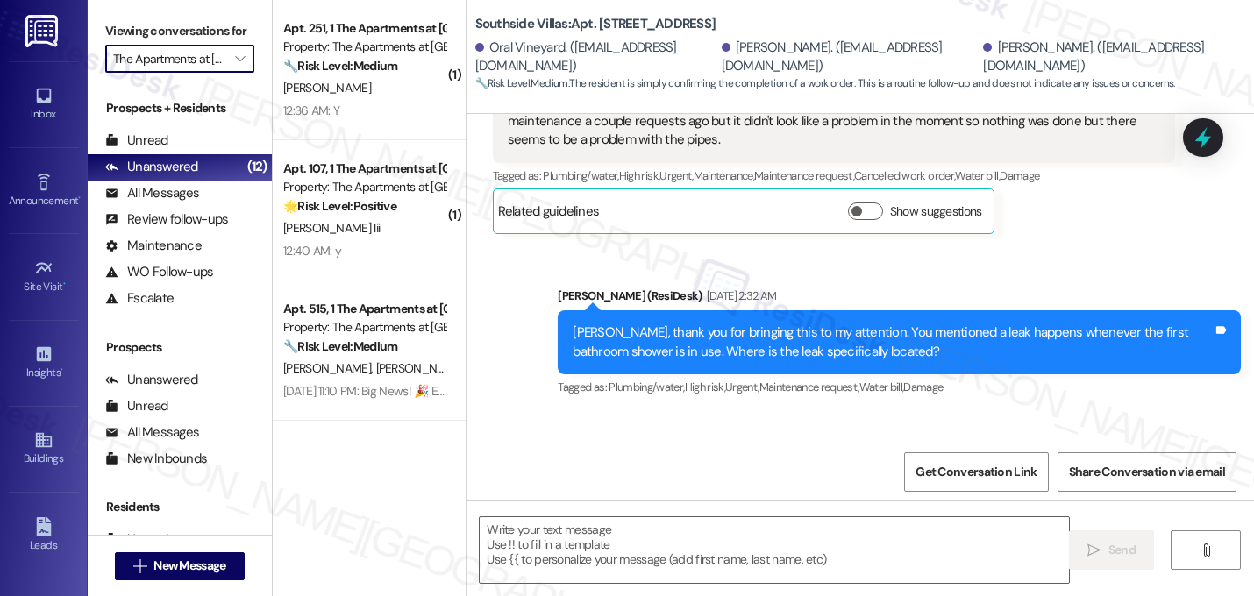
type textarea "Fetching suggested responses. Please feel free to read through the conversation…"
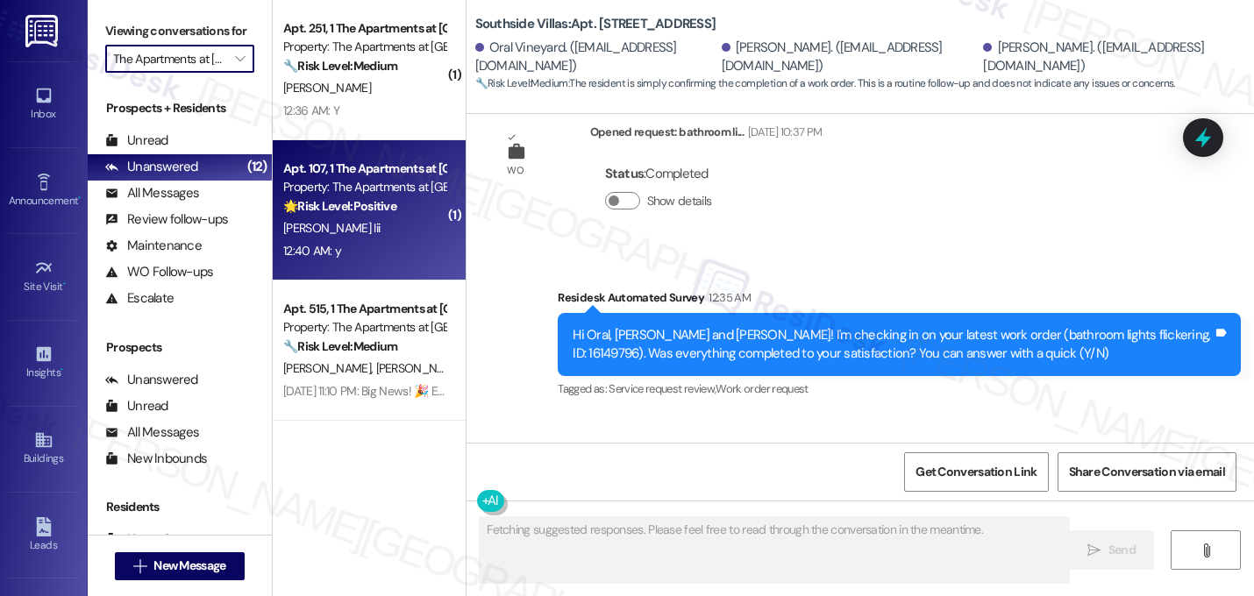
scroll to position [4298, 0]
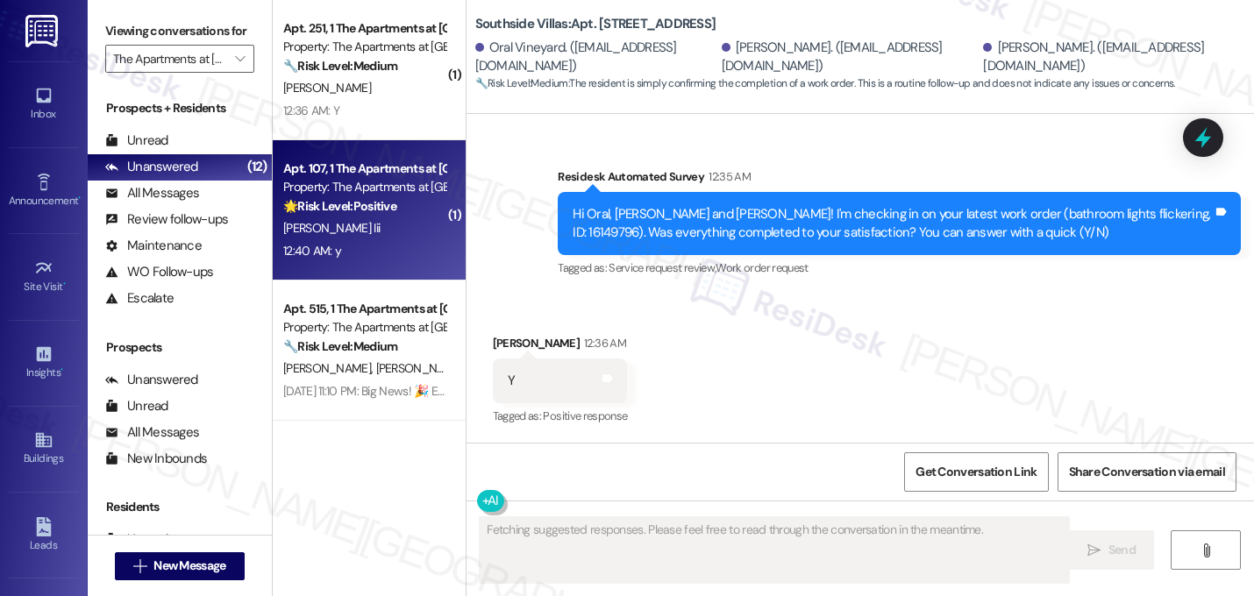
click at [383, 227] on div "D. Lytle Iii" at bounding box center [365, 228] width 166 height 22
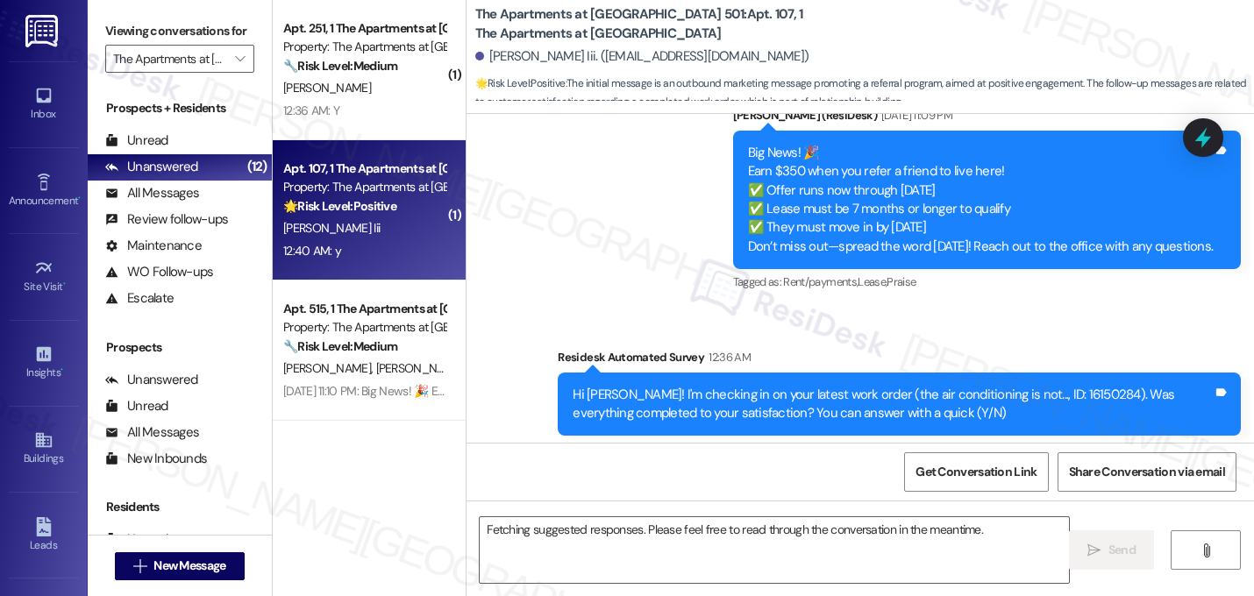
scroll to position [7176, 0]
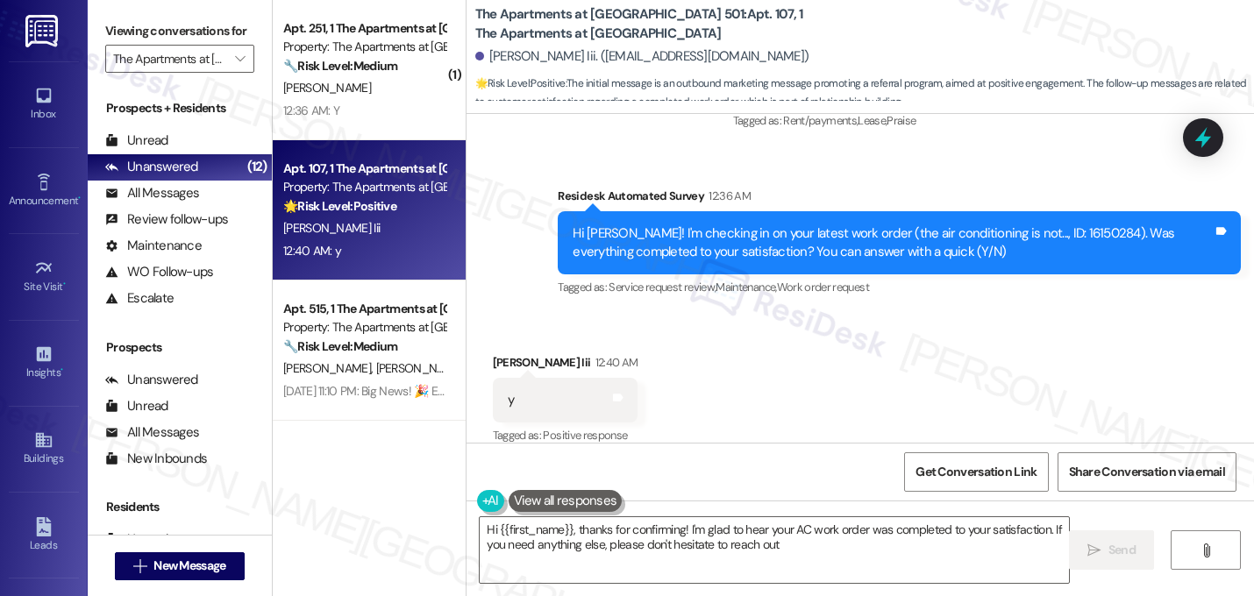
type textarea "Hi {{first_name}}, thanks for confirming! I'm glad to hear your AC work order w…"
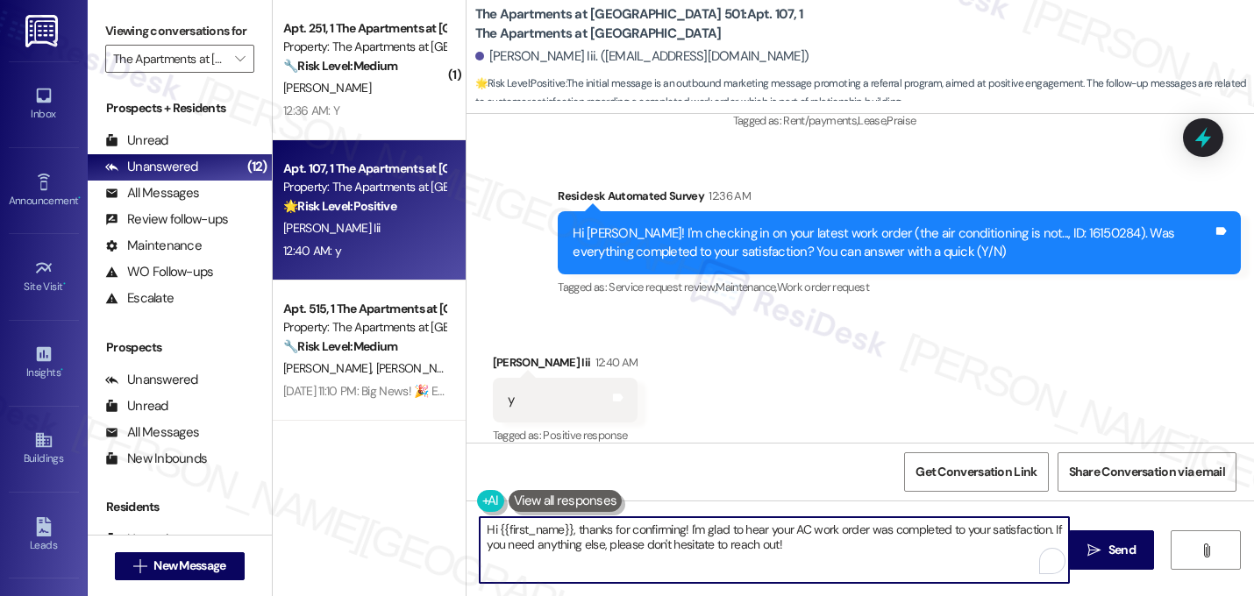
click at [595, 559] on textarea "Hi {{first_name}}, thanks for confirming! I'm glad to hear your AC work order w…" at bounding box center [774, 550] width 589 height 66
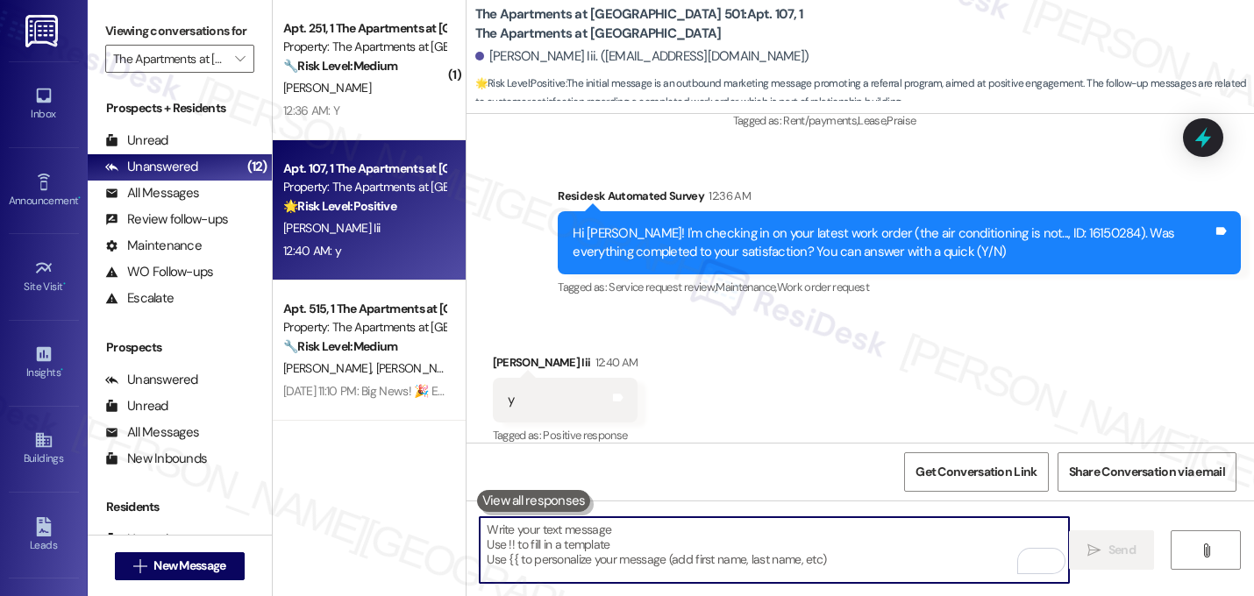
paste textarea "That's great! I'm glad to hear that your last maintenance request was completed…"
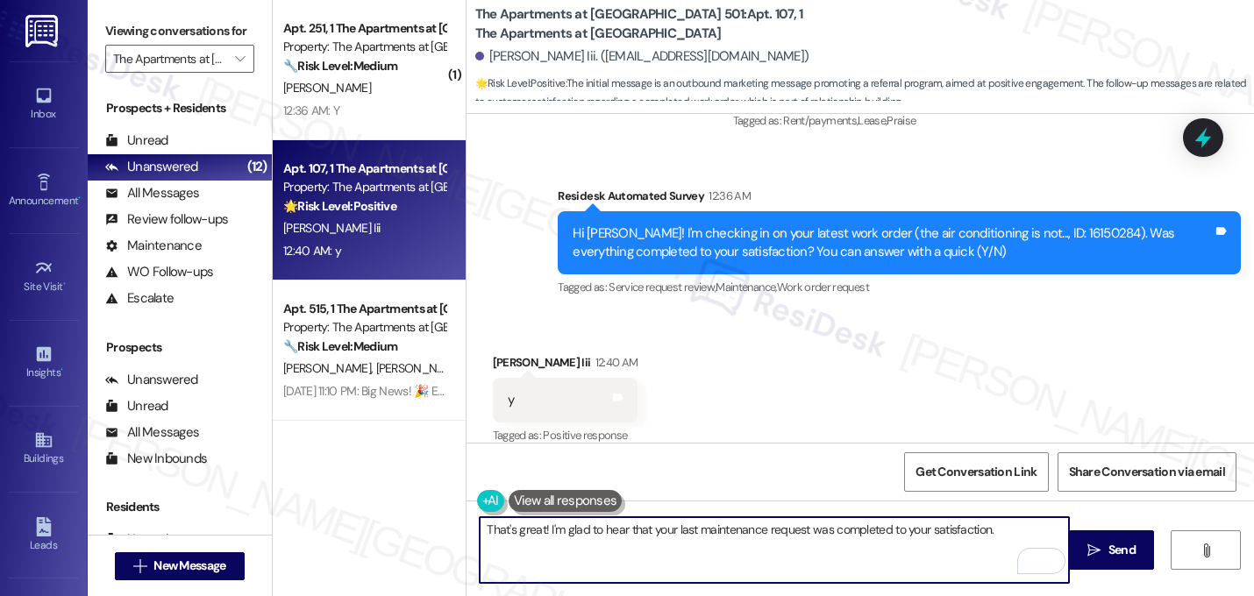
paste textarea "Let me know if you need anything else. 😊"
type textarea "That's great! I'm glad to hear that your last maintenance request was completed…"
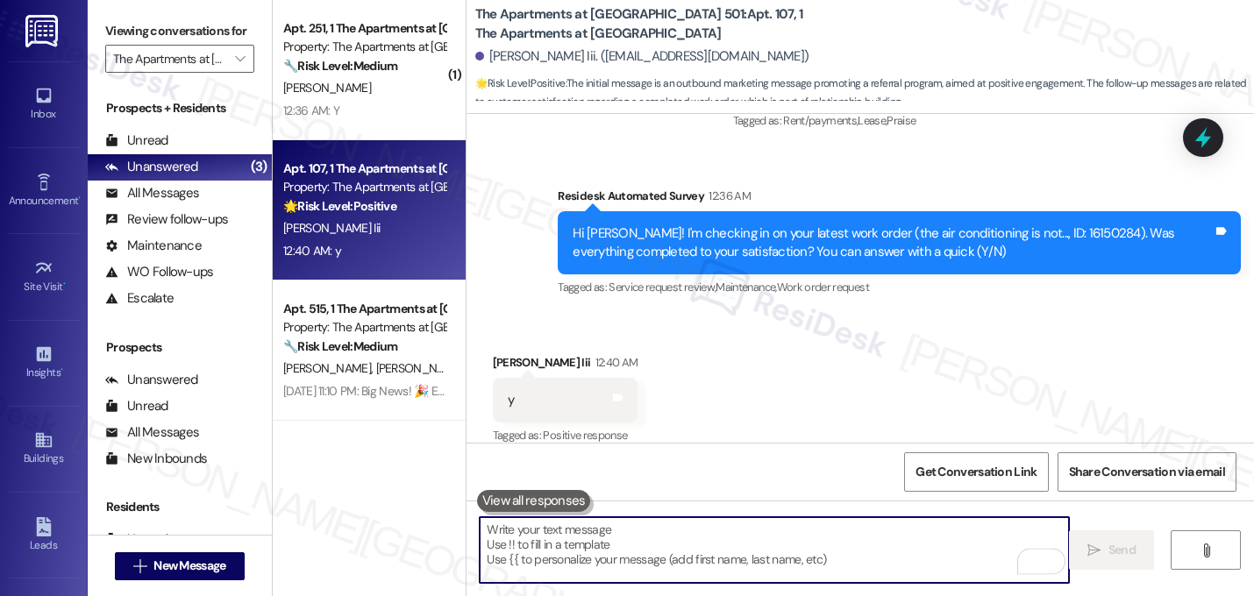
scroll to position [7175, 0]
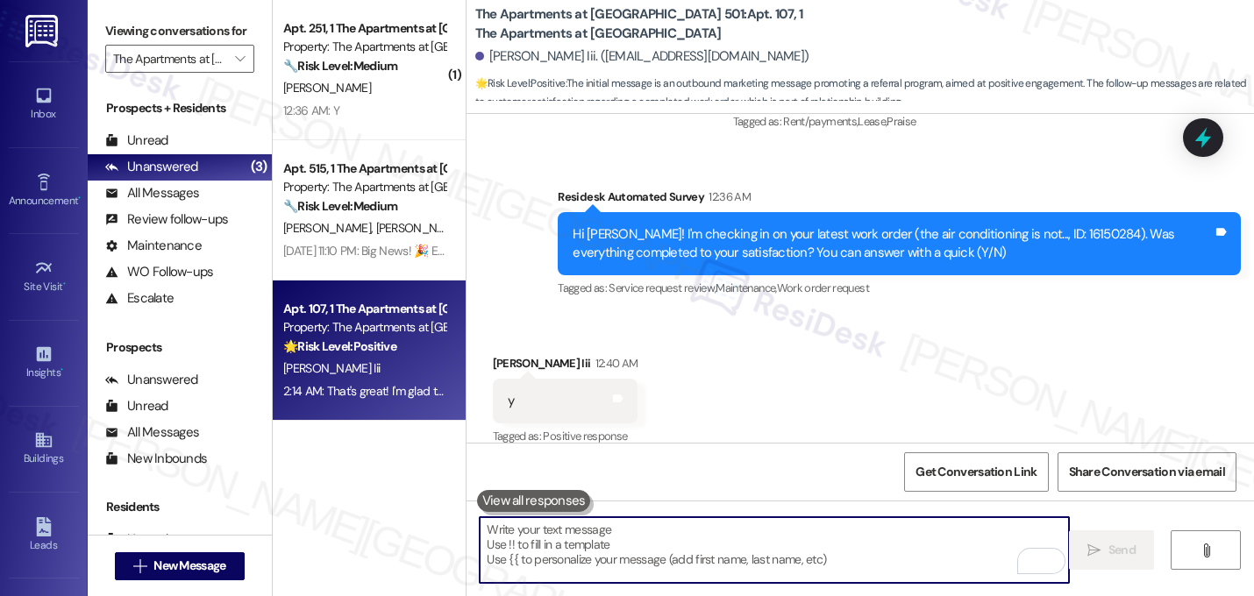
click at [742, 331] on div "Received via SMS David Lytle Iii 12:40 AM y Tags and notes Tagged as: Positive …" at bounding box center [861, 389] width 788 height 148
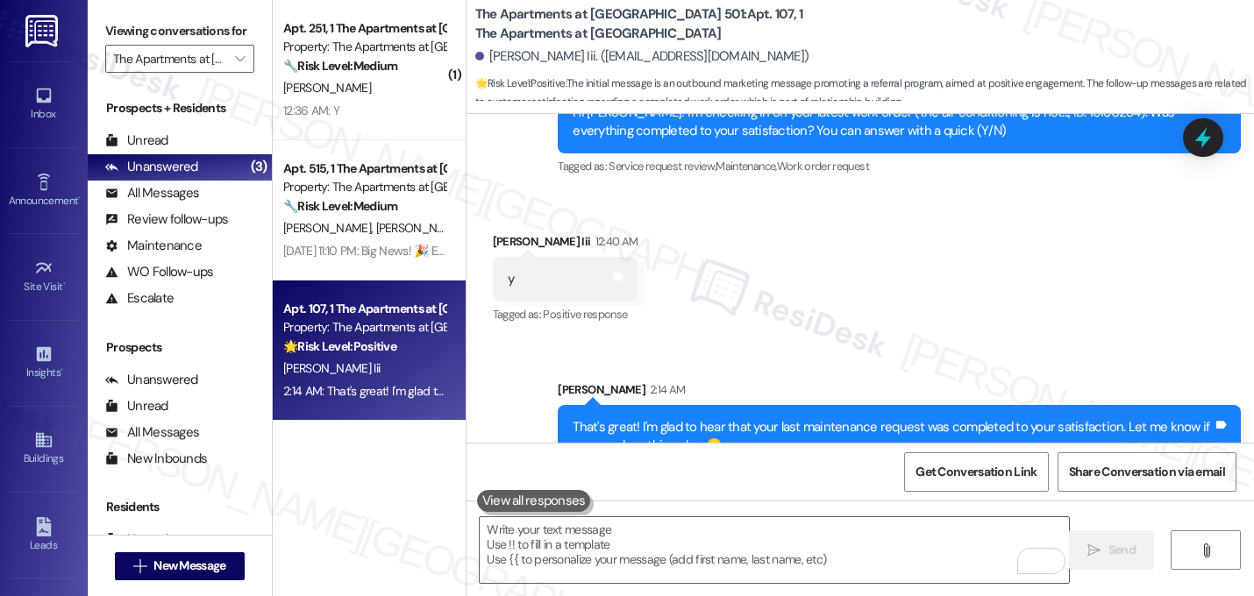
scroll to position [7317, 0]
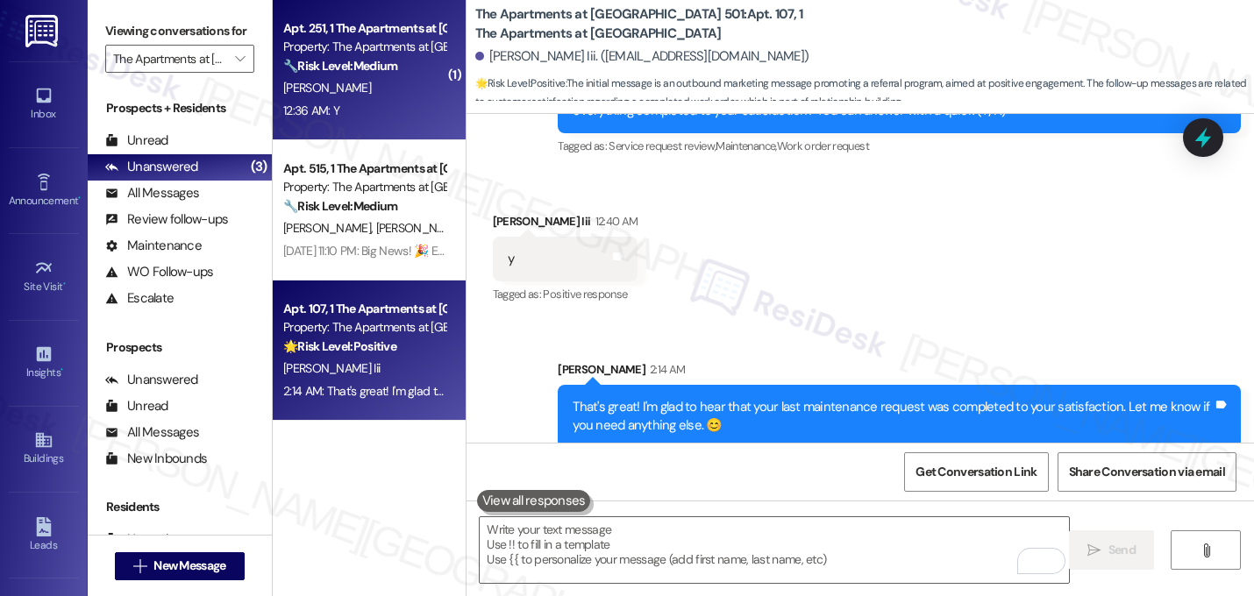
click at [394, 85] on div "R. Flynn" at bounding box center [365, 88] width 166 height 22
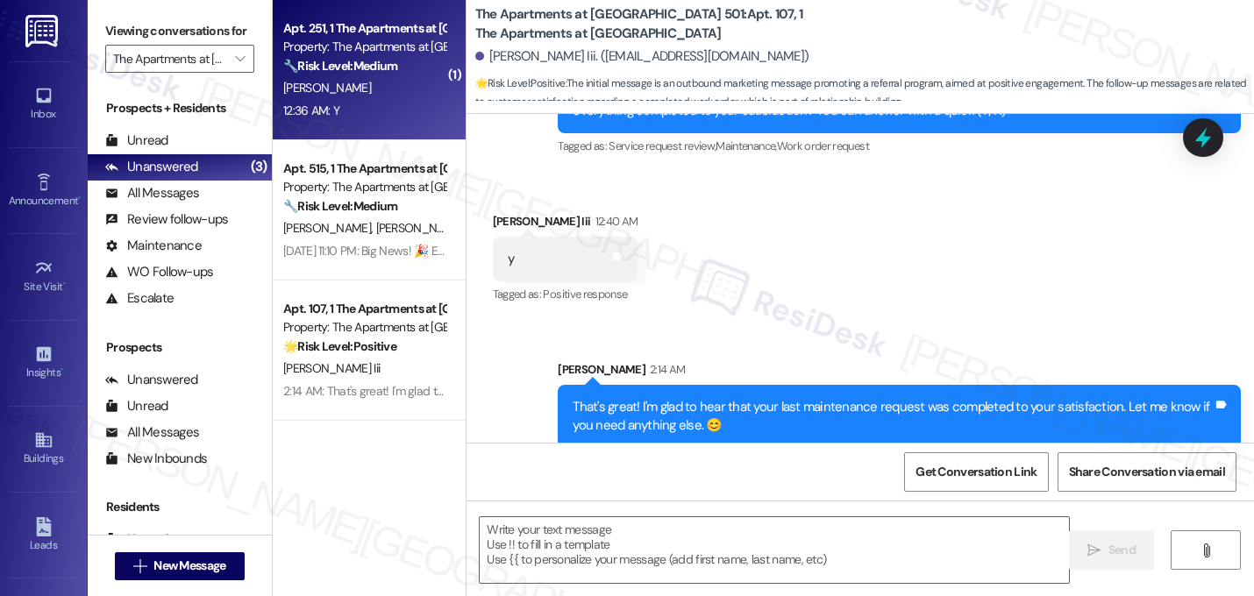
type textarea "Fetching suggested responses. Please feel free to read through the conversation…"
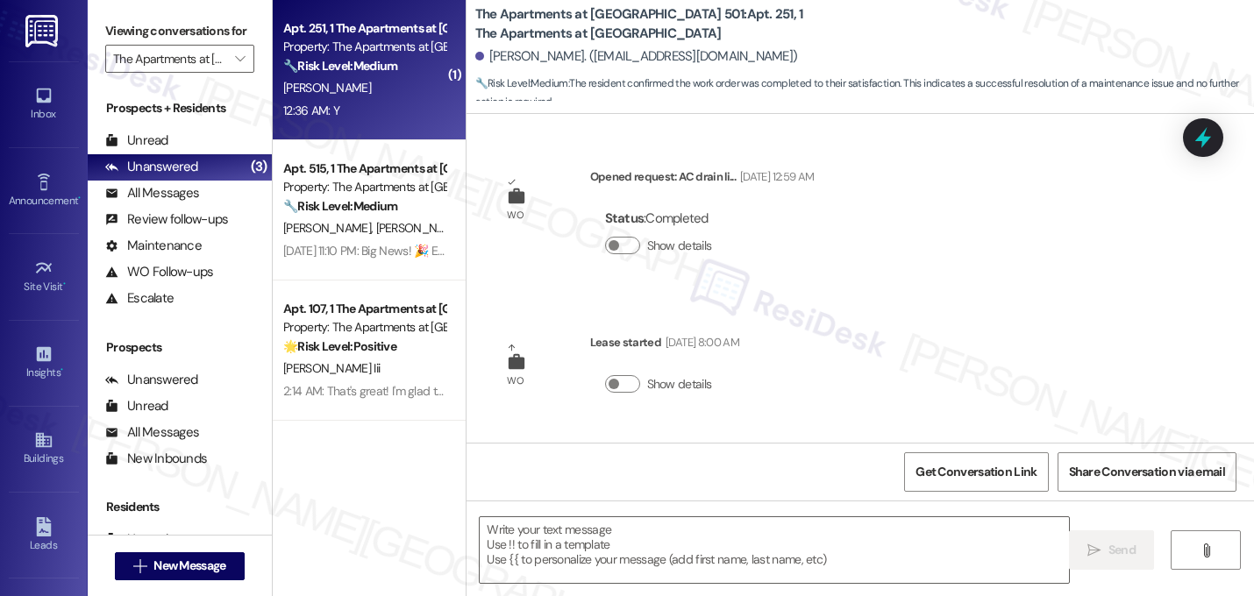
scroll to position [2865, 0]
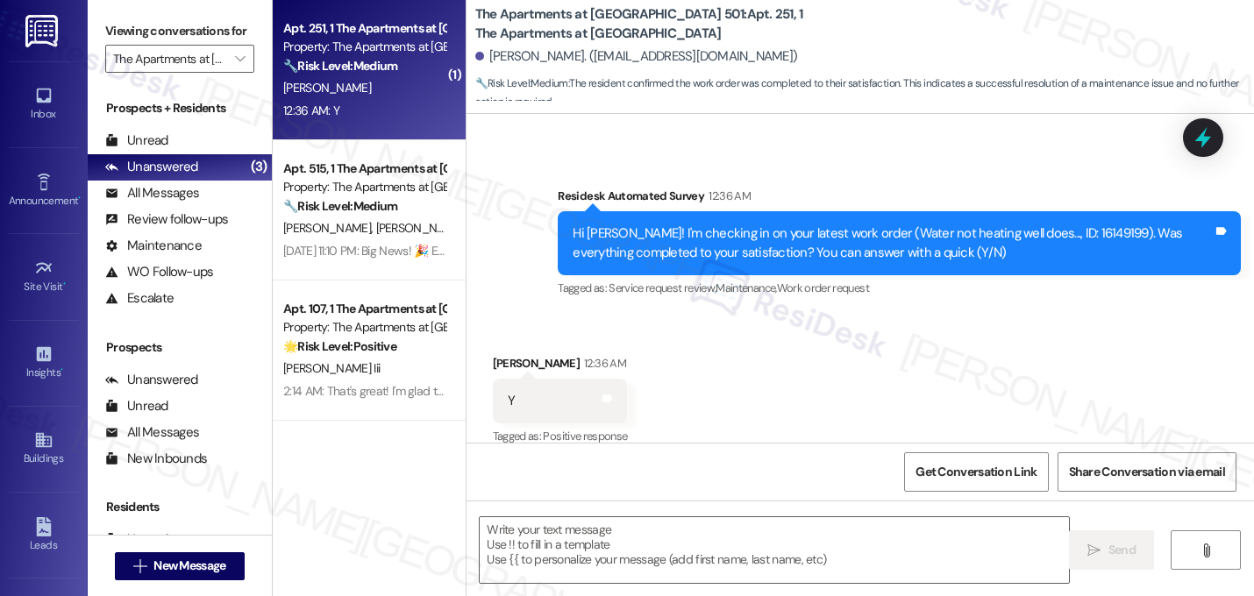
type textarea "Fetching suggested responses. Please feel free to read through the conversation…"
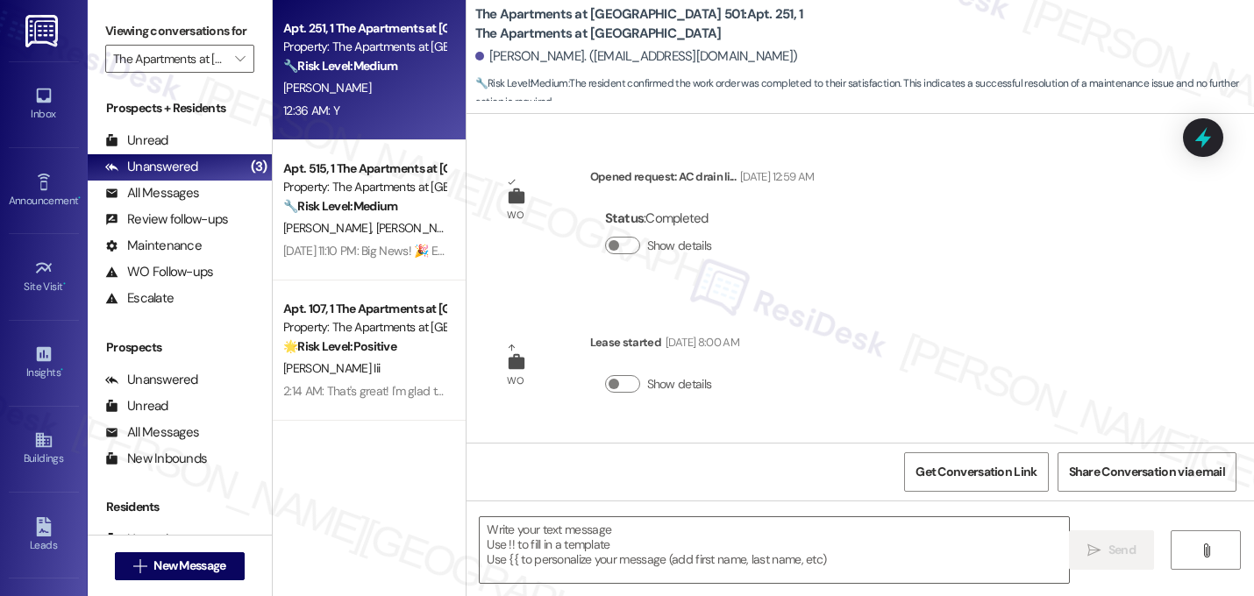
scroll to position [2866, 0]
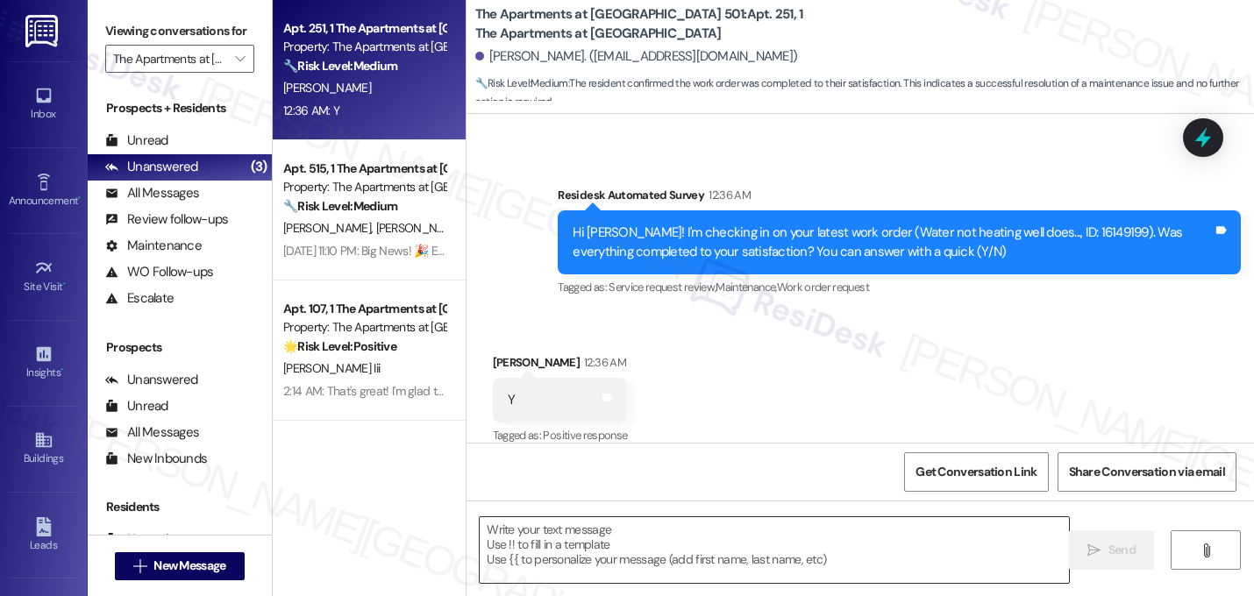
click at [567, 536] on textarea at bounding box center [774, 550] width 589 height 66
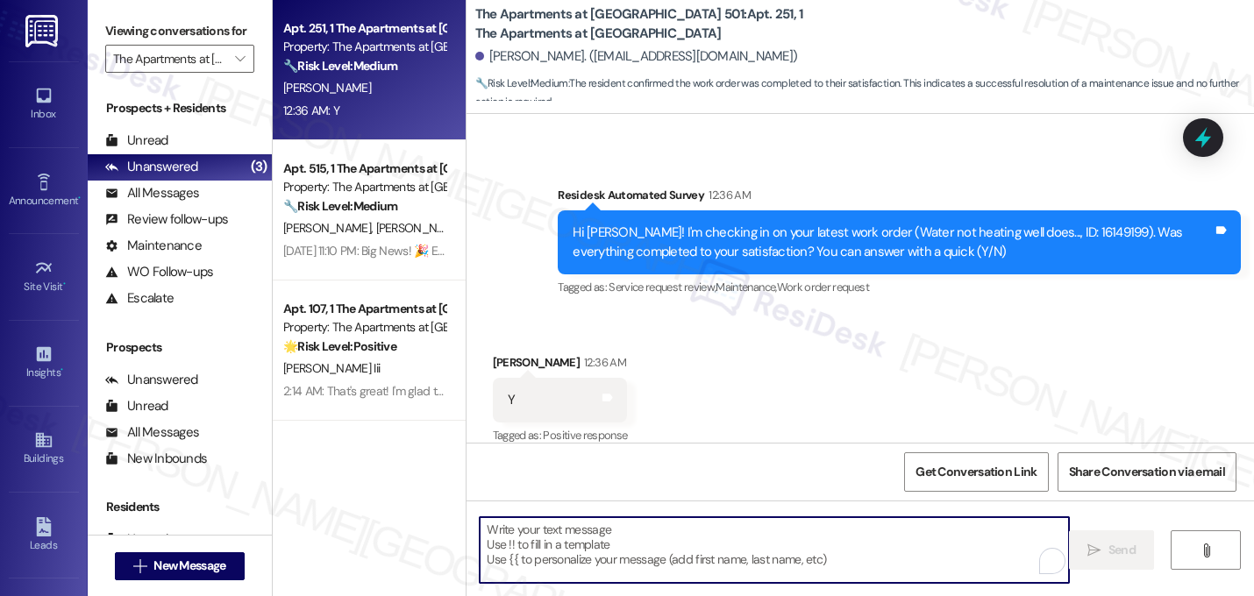
paste textarea "That's great! I'm glad to hear that your last maintenance request was completed…"
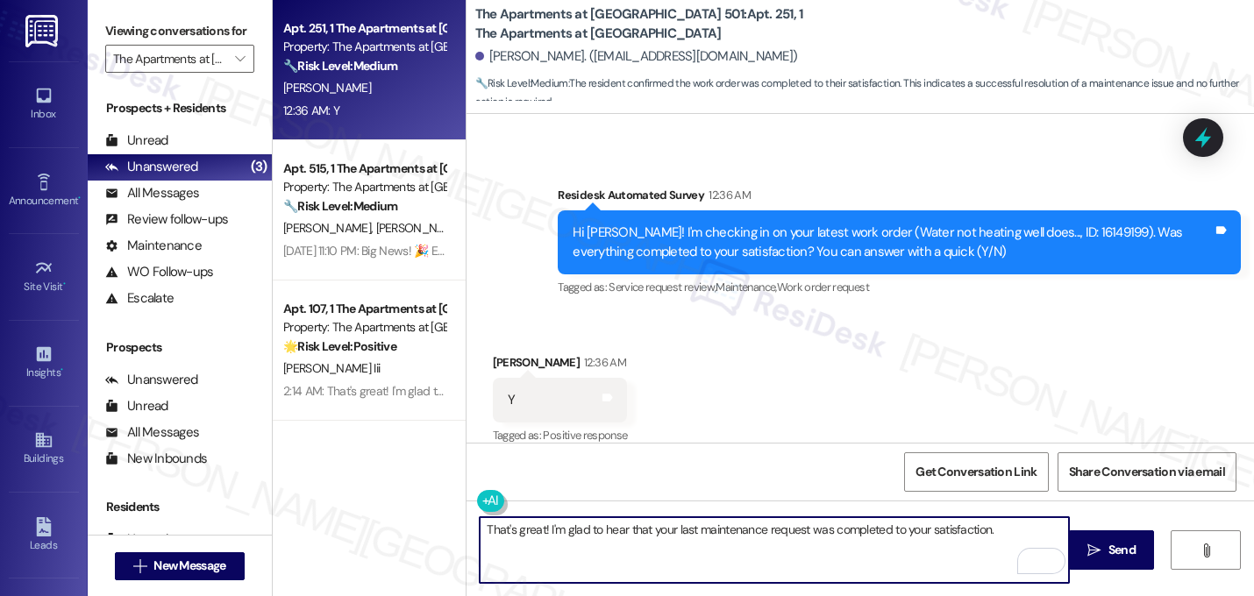
paste textarea "If I may ask...has {{property}} lived up to your expectations?"
type textarea "That's great! I'm glad to hear that your last maintenance request was completed…"
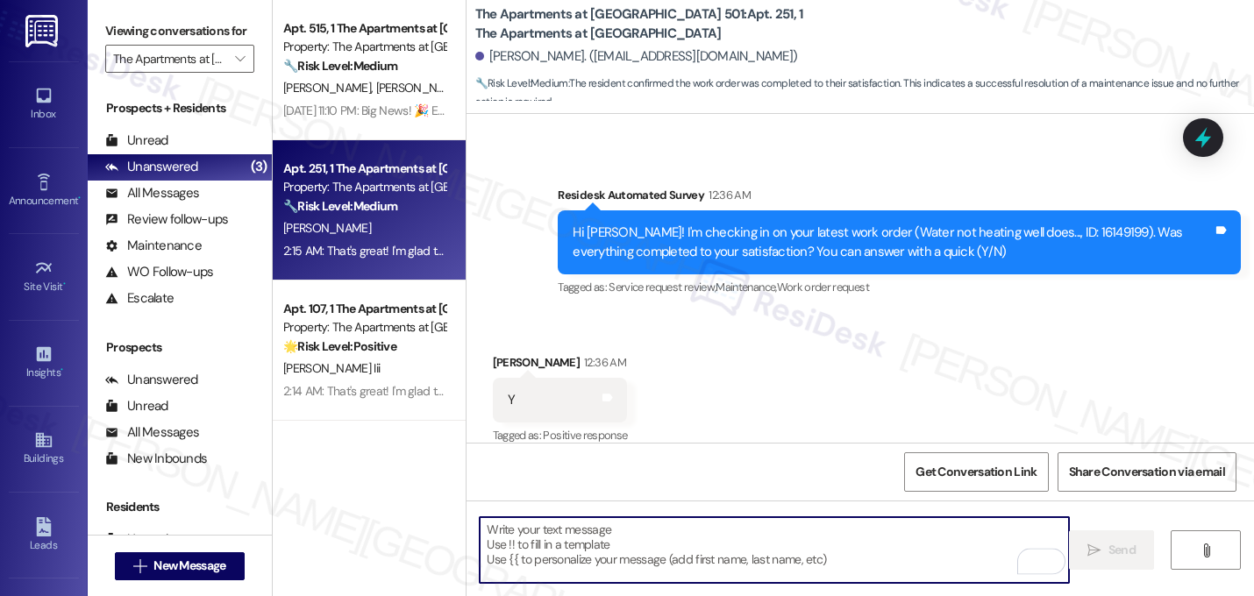
scroll to position [2865, 0]
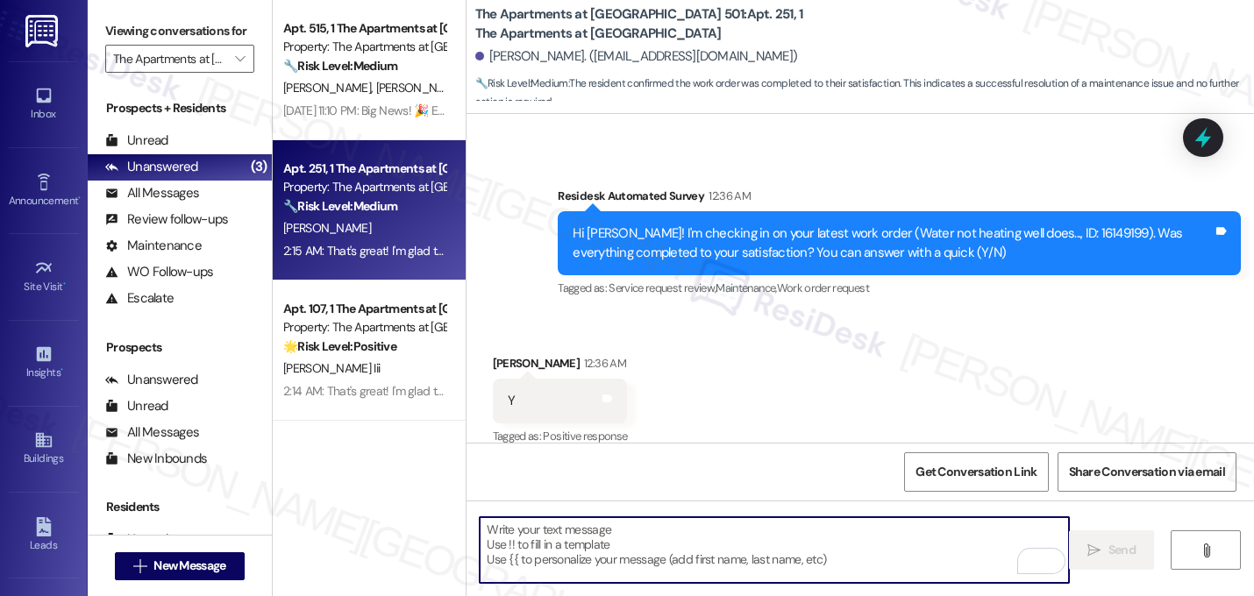
drag, startPoint x: 770, startPoint y: 332, endPoint x: 782, endPoint y: 322, distance: 16.2
click at [770, 332] on div "Received via SMS Robert Flynn 12:36 AM Y Tags and notes Tagged as: Positive res…" at bounding box center [861, 389] width 788 height 148
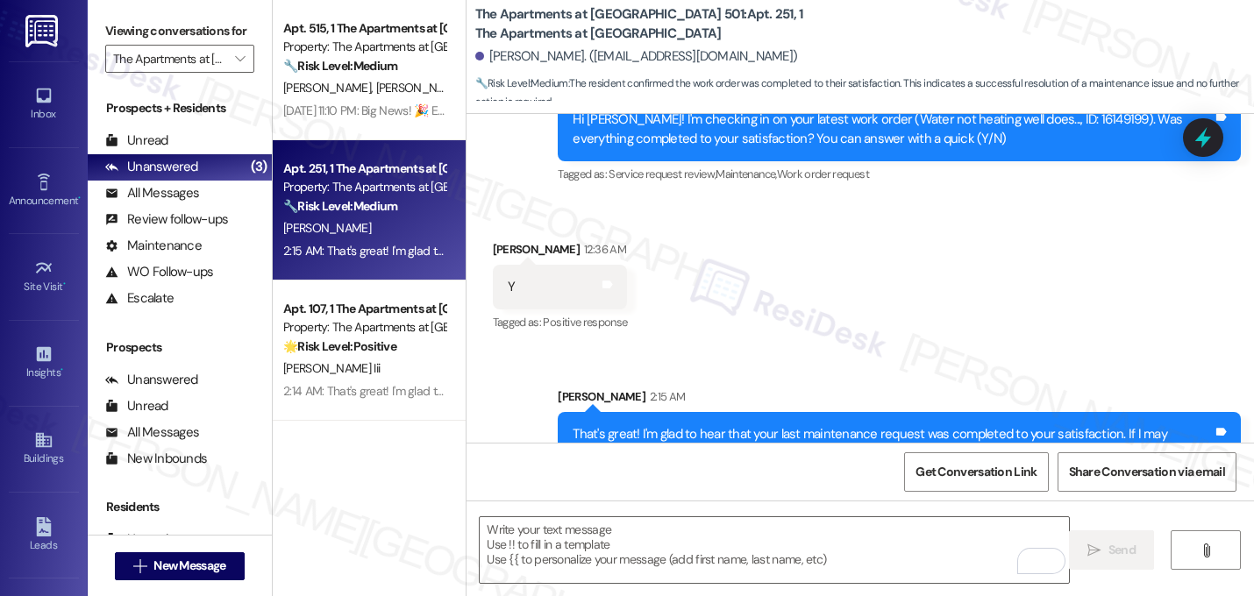
scroll to position [3007, 0]
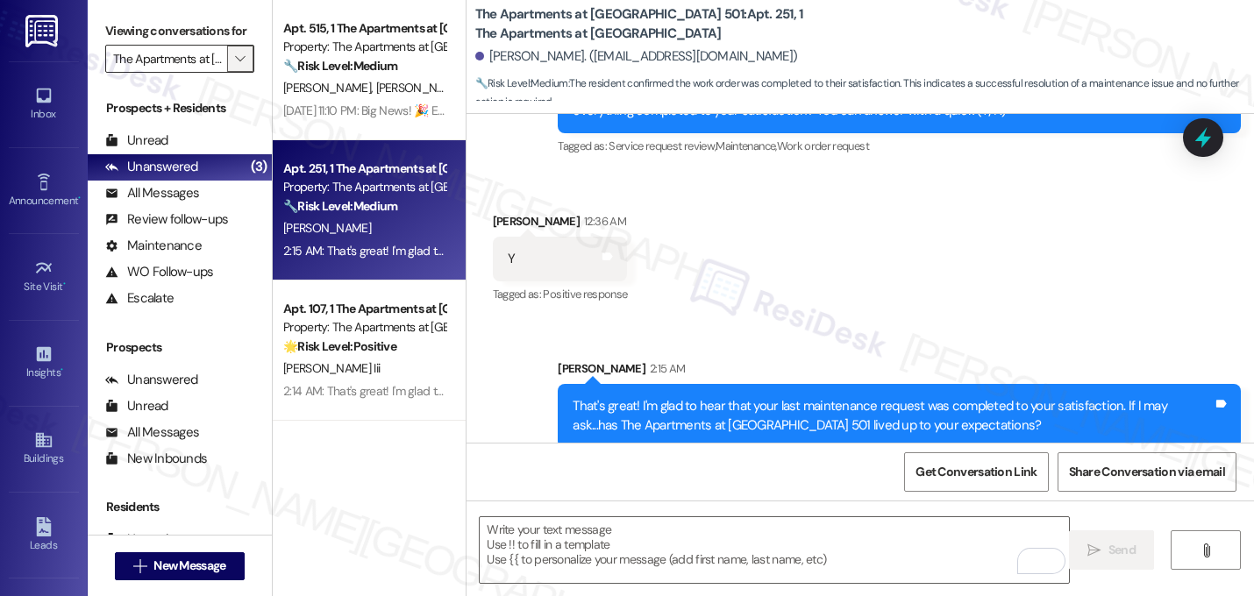
click at [235, 66] on icon "" at bounding box center [240, 59] width 10 height 14
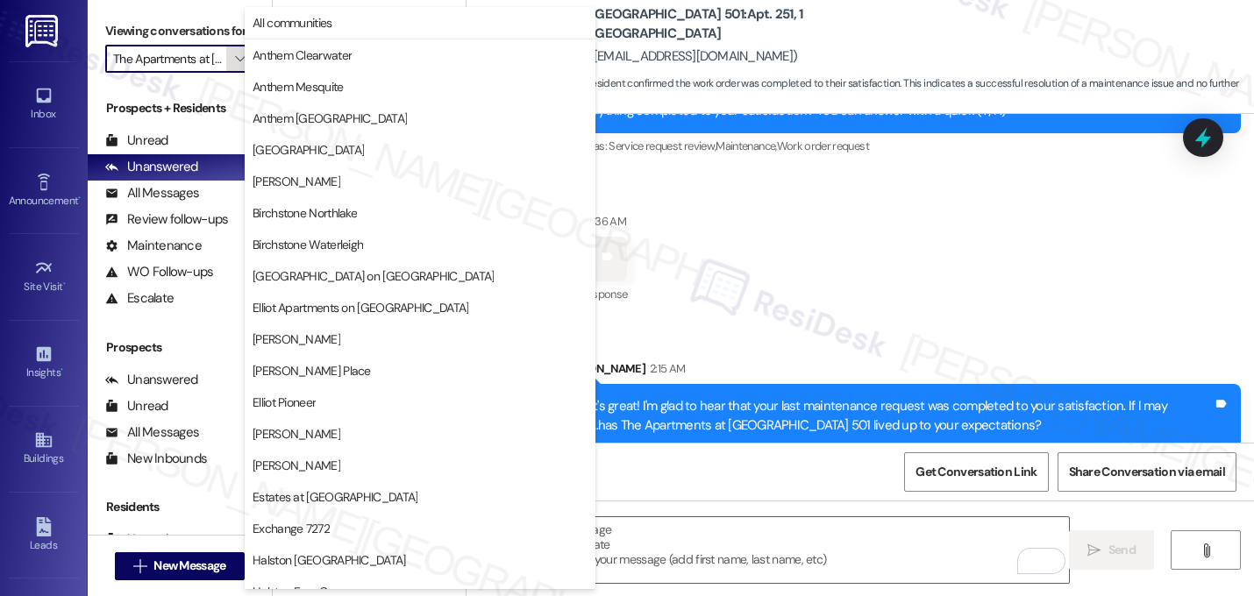
scroll to position [681, 0]
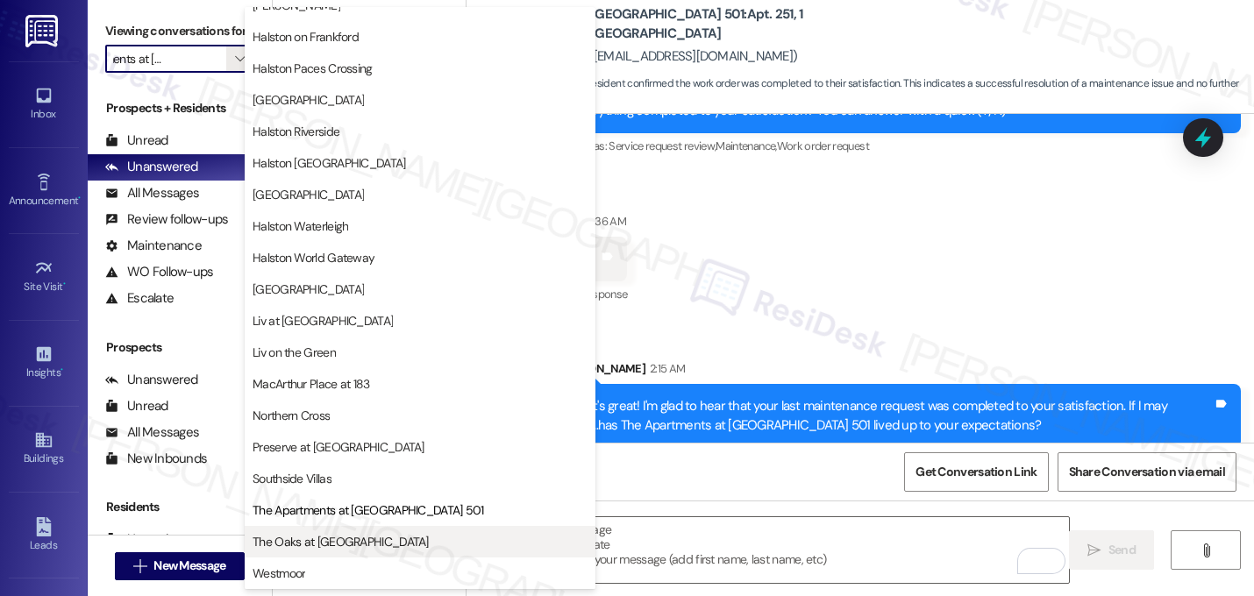
click at [324, 534] on span "The Oaks at [GEOGRAPHIC_DATA]" at bounding box center [341, 542] width 176 height 18
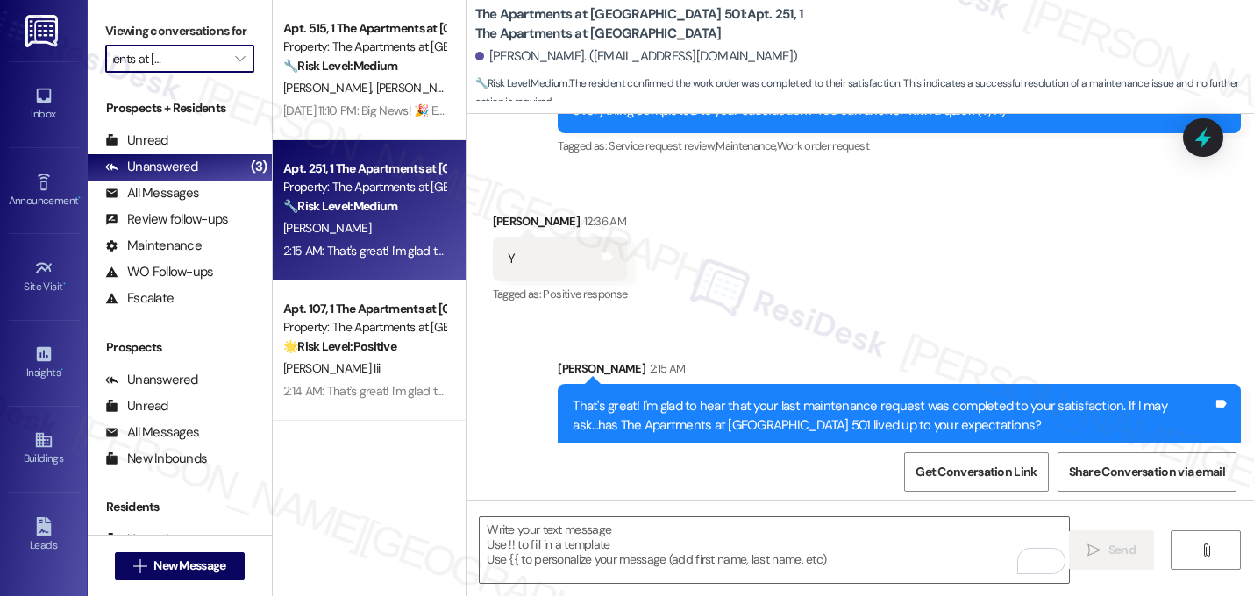
type input "The Oaks at [GEOGRAPHIC_DATA]"
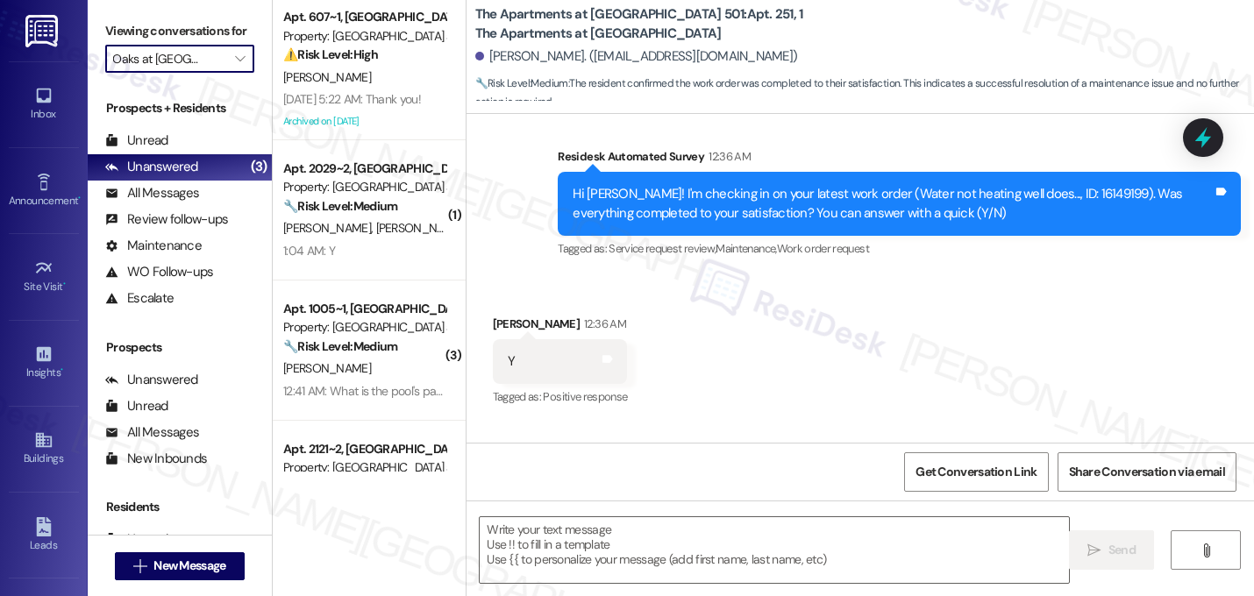
scroll to position [2865, 0]
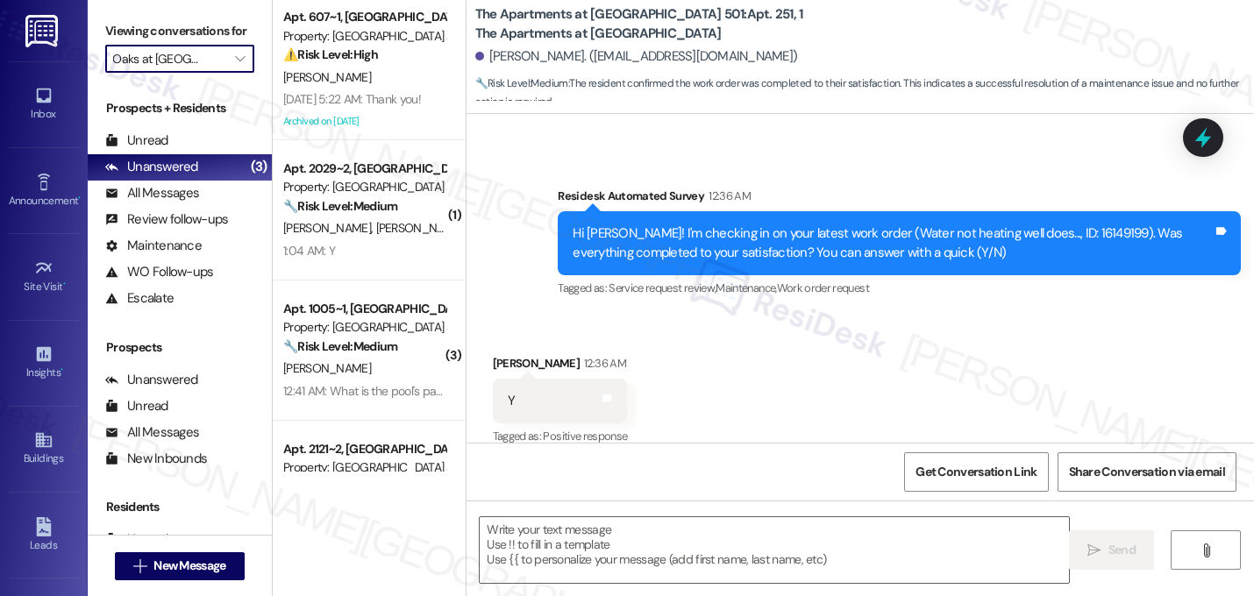
type textarea "Fetching suggested responses. Please feel free to read through the conversation…"
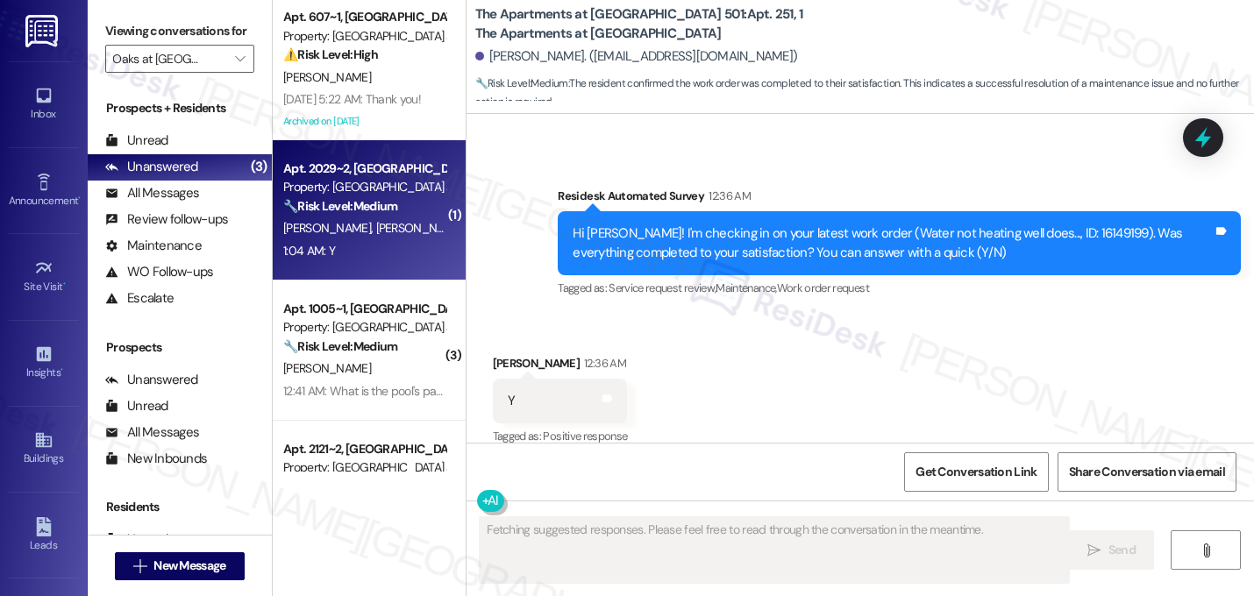
click at [375, 234] on span "R. Ray" at bounding box center [419, 228] width 88 height 16
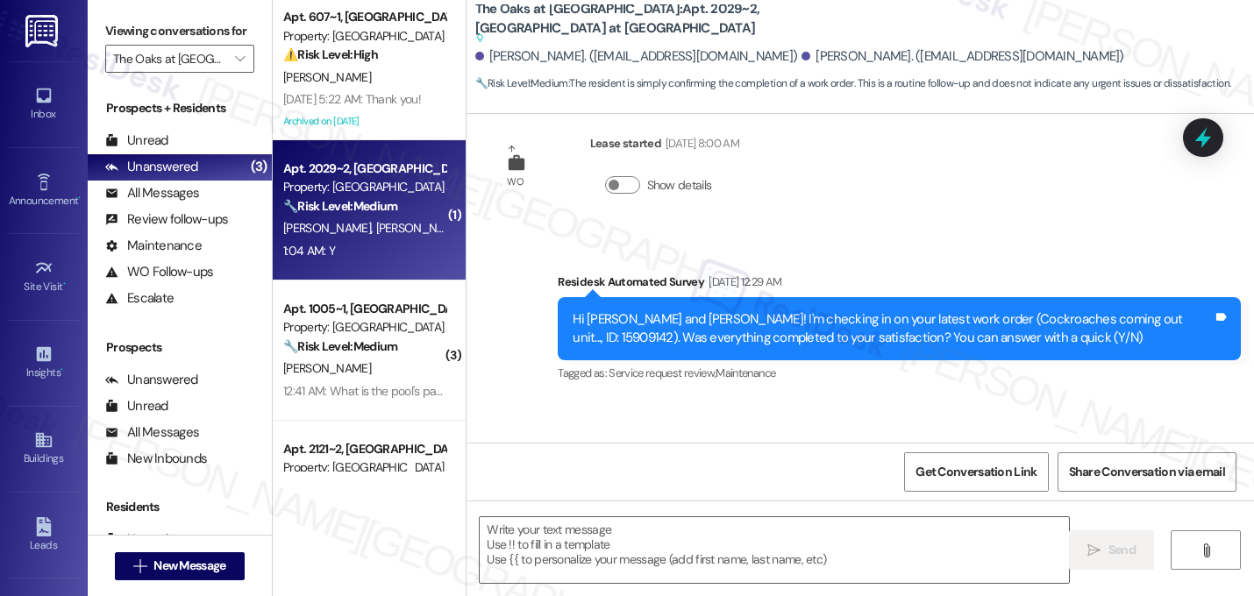
type textarea "Fetching suggested responses. Please feel free to read through the conversation…"
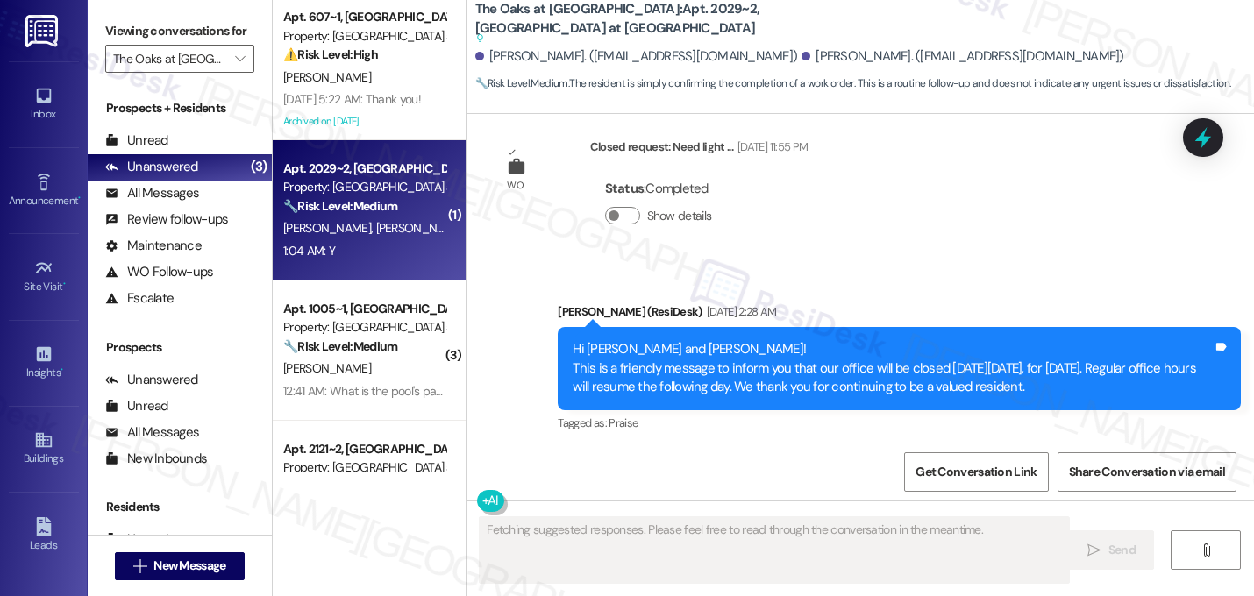
scroll to position [6573, 0]
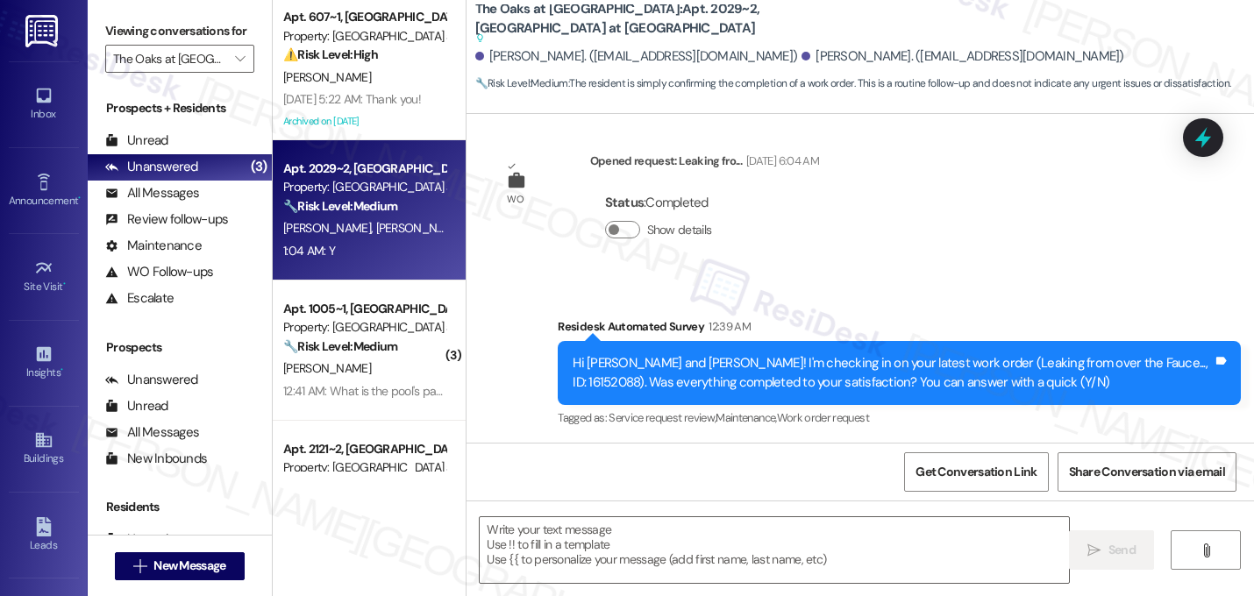
click at [952, 445] on div "Received via SMS Rutu Ray 1:04 AM Y Tags and notes Tagged as: Positive response…" at bounding box center [861, 519] width 788 height 148
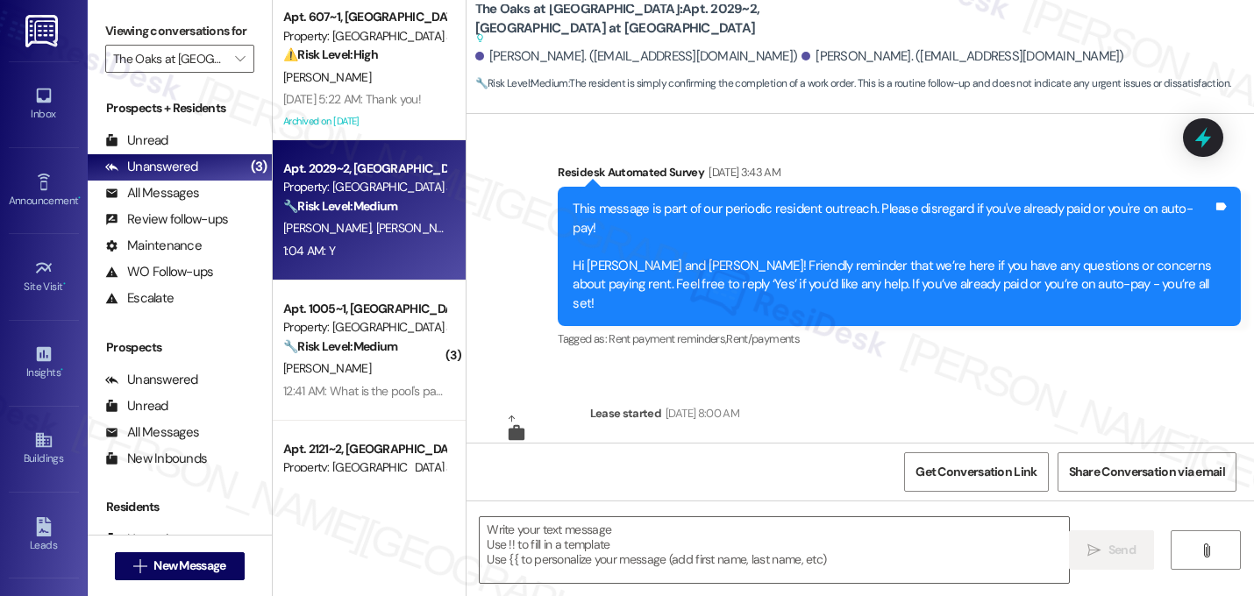
scroll to position [6574, 0]
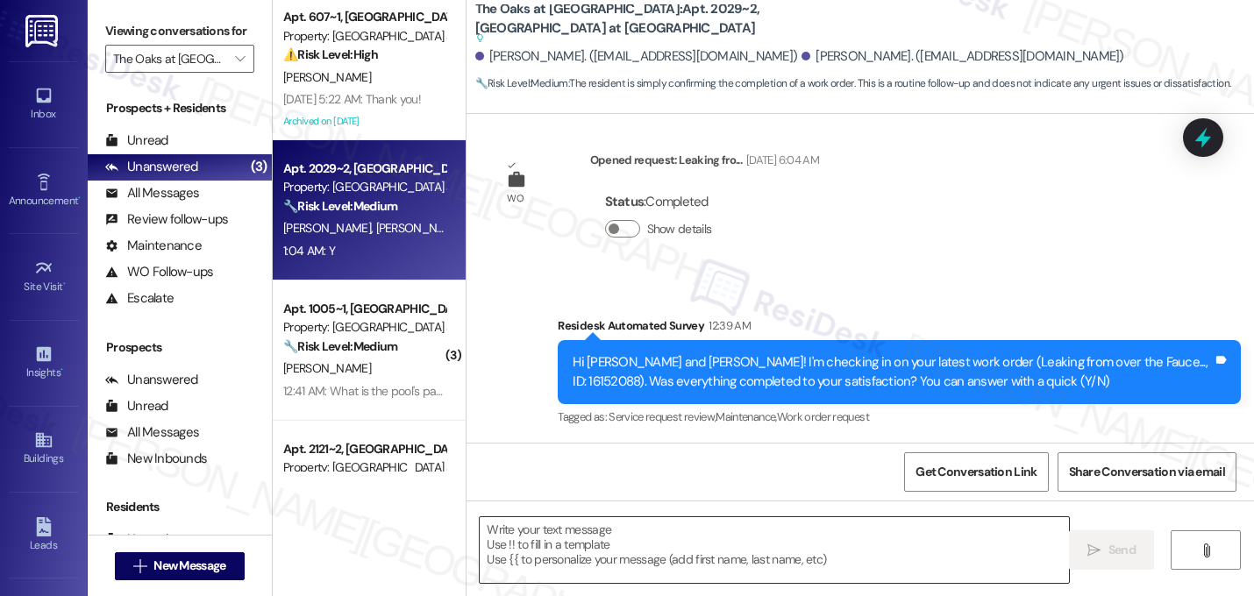
click at [623, 559] on textarea at bounding box center [774, 550] width 589 height 66
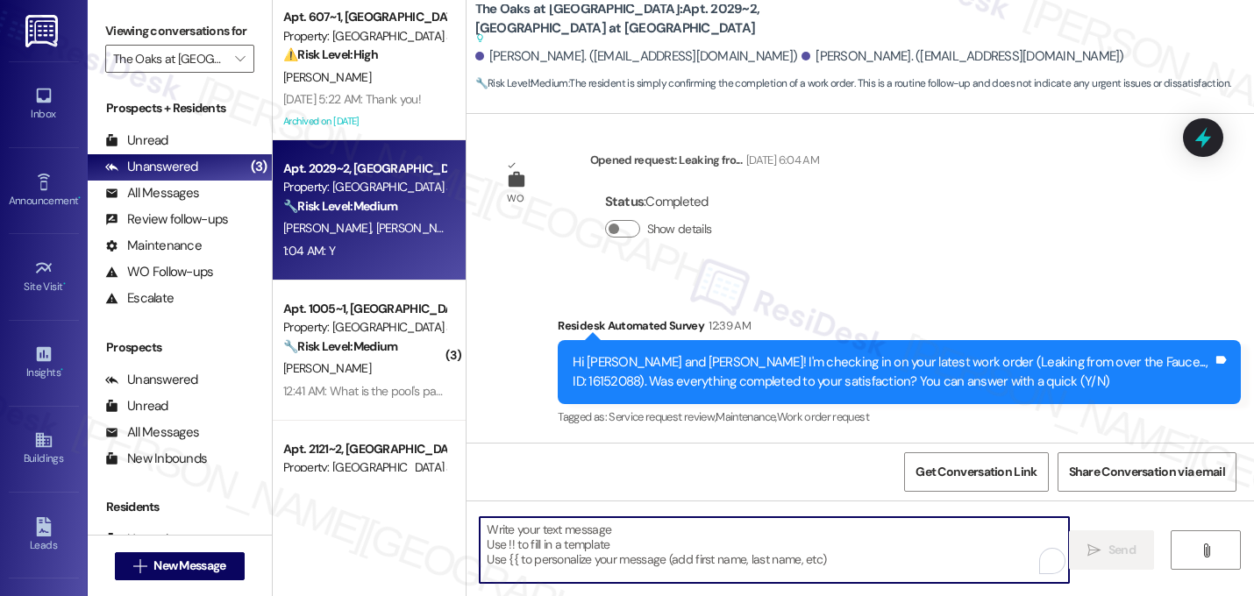
paste textarea "That's great! I'm glad to hear that your last maintenance request was completed…"
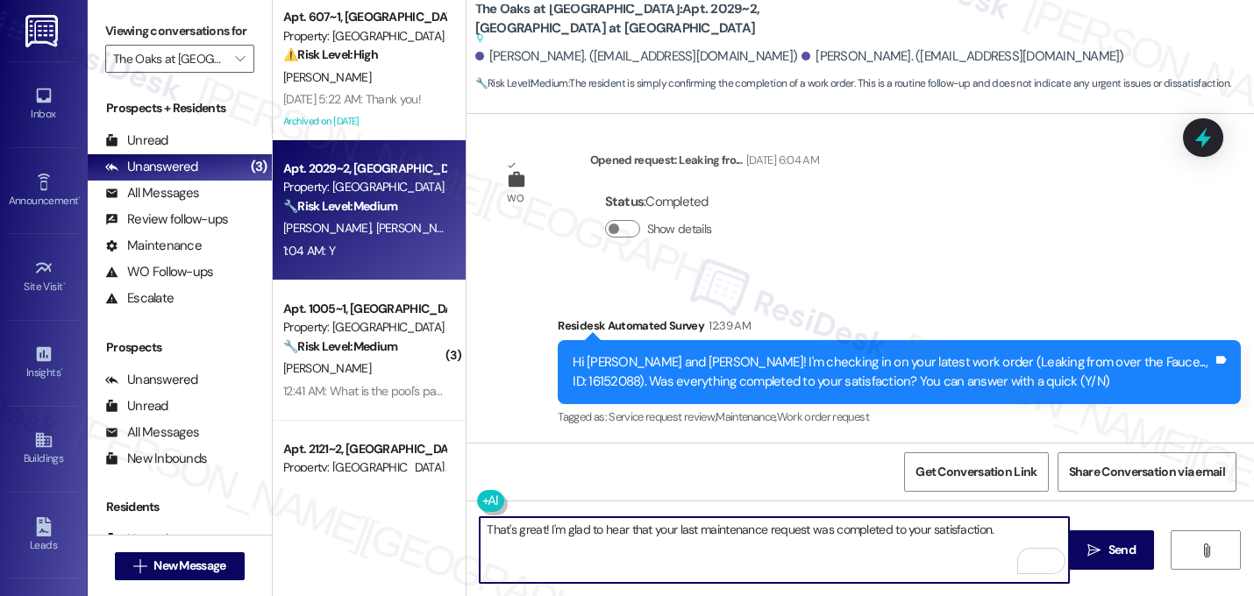
paste textarea "If I may ask...has {{property}} lived up to your expectations?"
type textarea "That's great! I'm glad to hear that your last maintenance request was completed…"
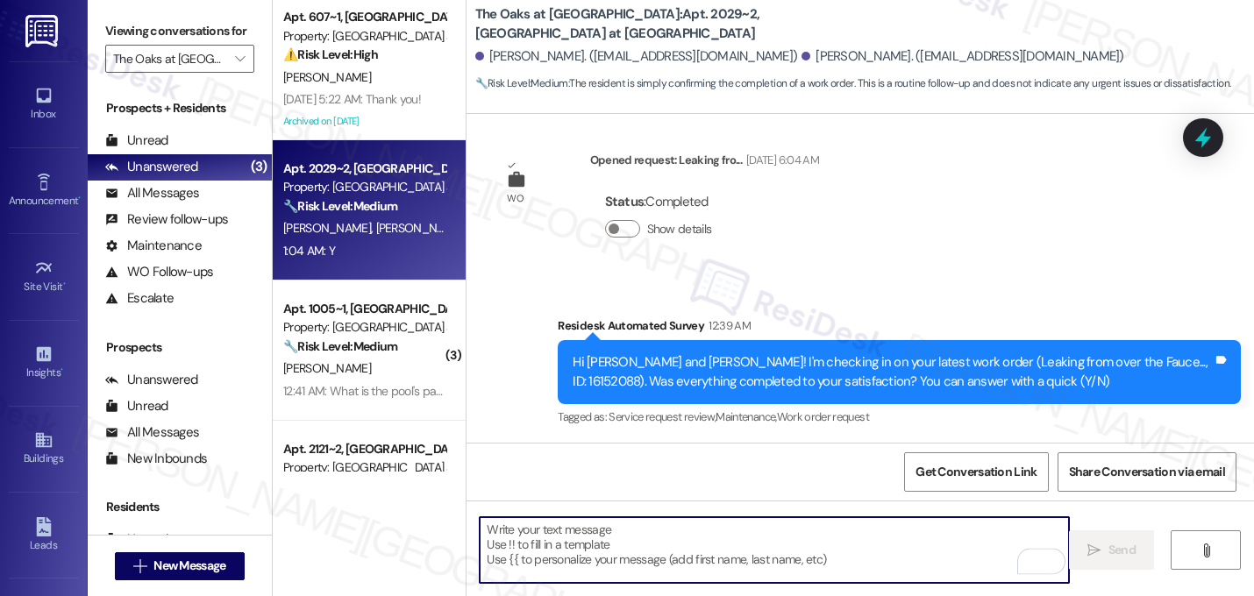
scroll to position [6573, 0]
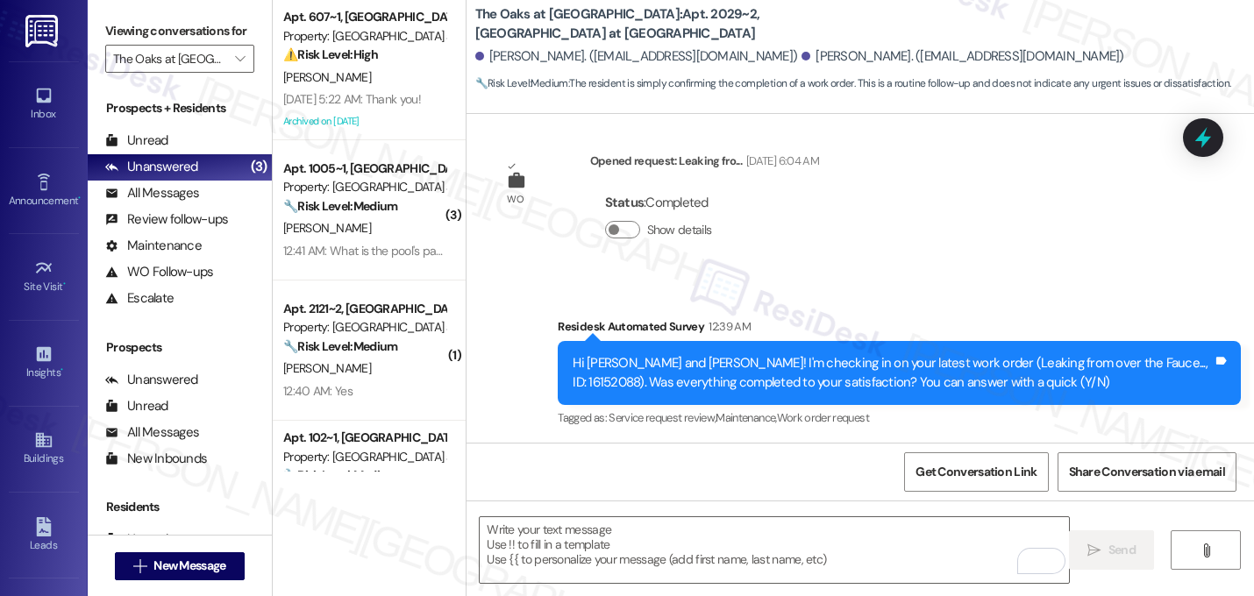
click at [788, 445] on div "Received via SMS Rutu Ray 1:04 AM Y Tags and notes Tagged as: Positive response…" at bounding box center [861, 519] width 788 height 148
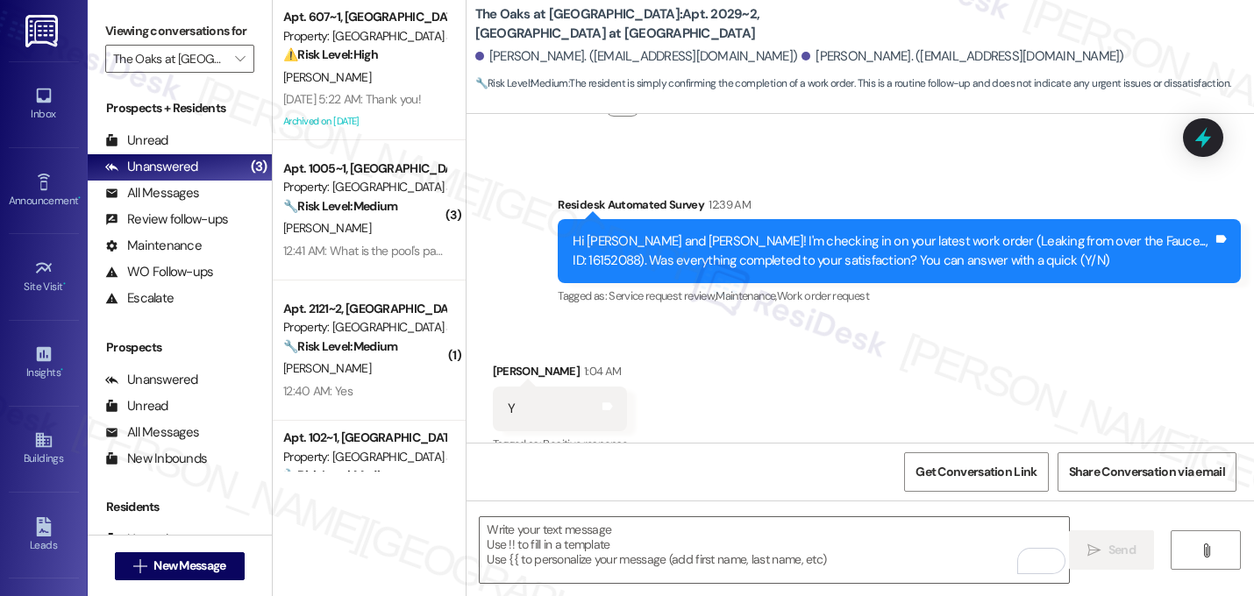
scroll to position [6715, 0]
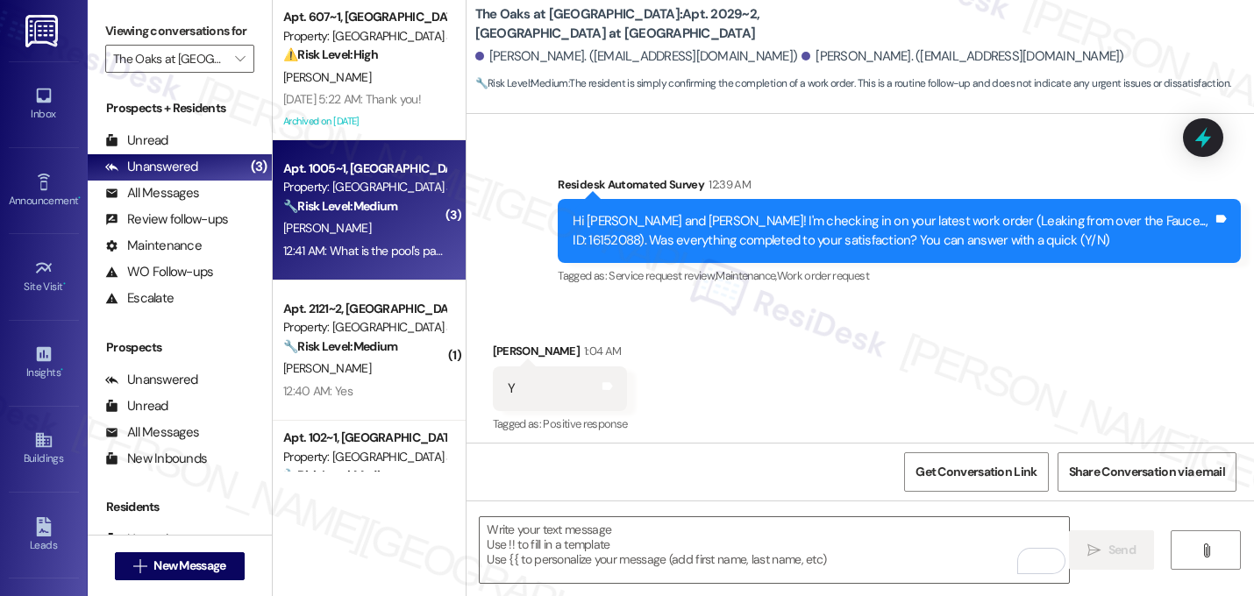
click at [389, 198] on strong "🔧 Risk Level: Medium" at bounding box center [340, 206] width 114 height 16
type textarea "Fetching suggested responses. Please feel free to read through the conversation…"
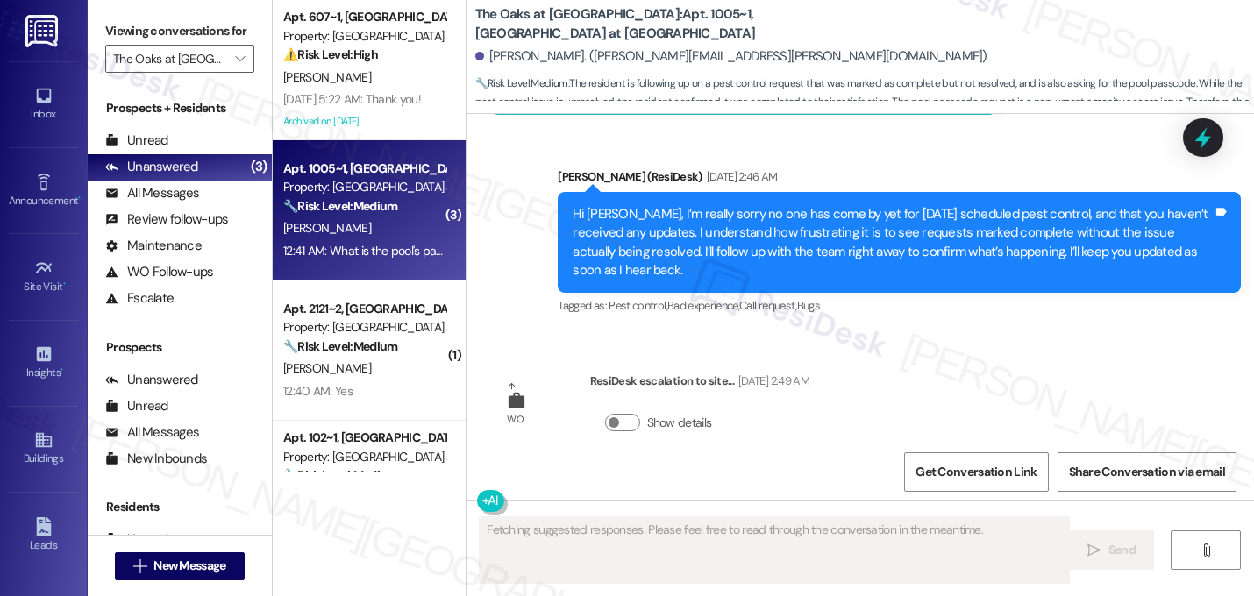
scroll to position [9539, 0]
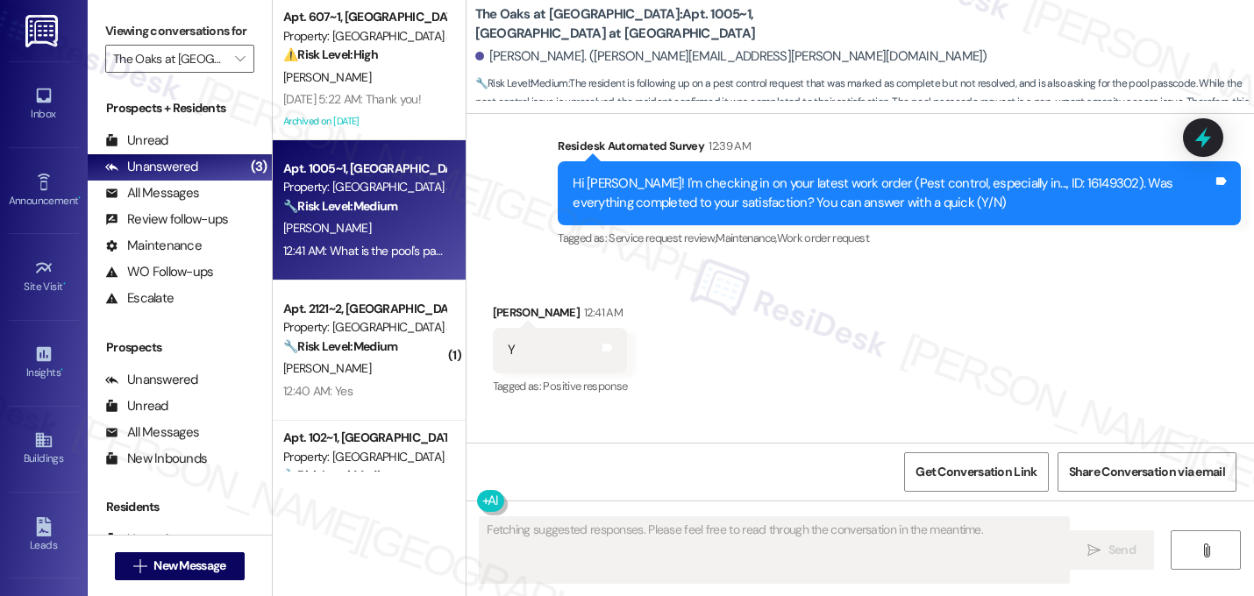
click at [709, 264] on div "Received via SMS Esha Shah 12:41 AM Y Tags and notes Tagged as: Positive respon…" at bounding box center [861, 400] width 788 height 272
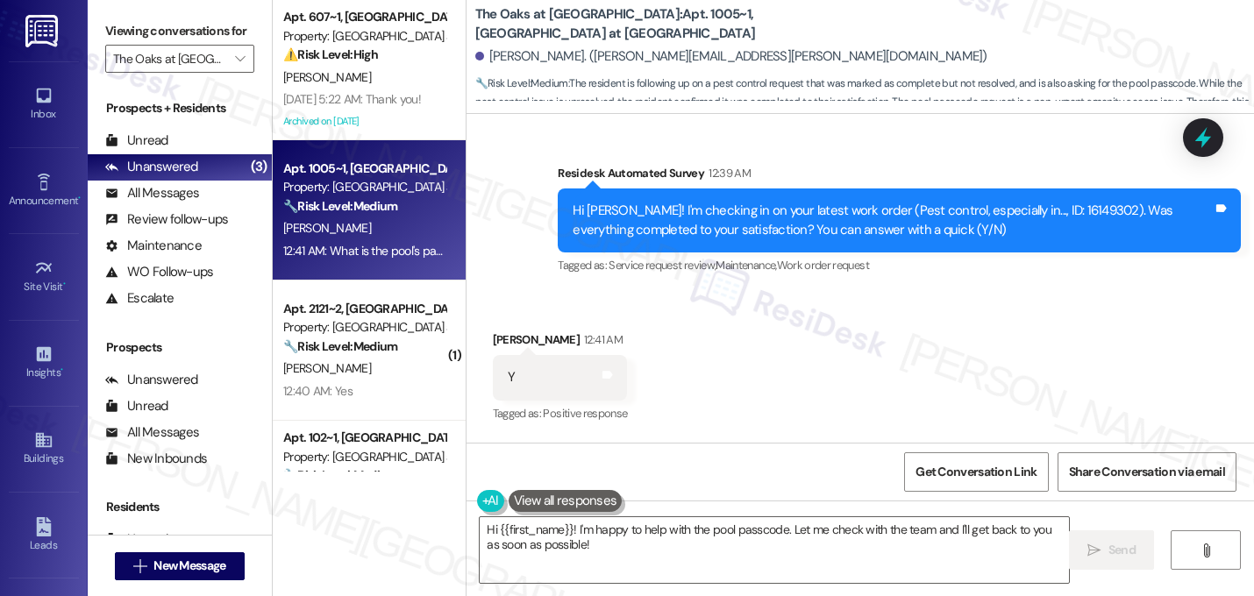
scroll to position [9540, 0]
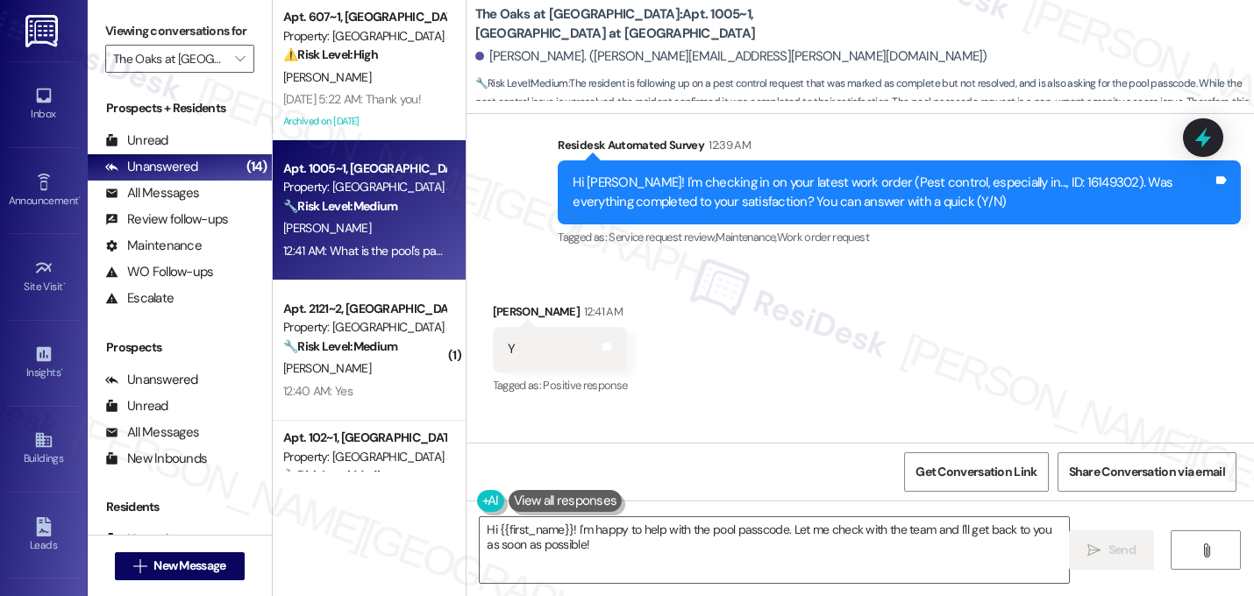
click at [793, 267] on div "Received via SMS Esha Shah 12:41 AM Y Tags and notes Tagged as: Positive respon…" at bounding box center [861, 399] width 788 height 272
click at [595, 548] on textarea "Hi {{first_name}}! I'm happy to help with the pool passcode. Let me check with …" at bounding box center [774, 550] width 589 height 66
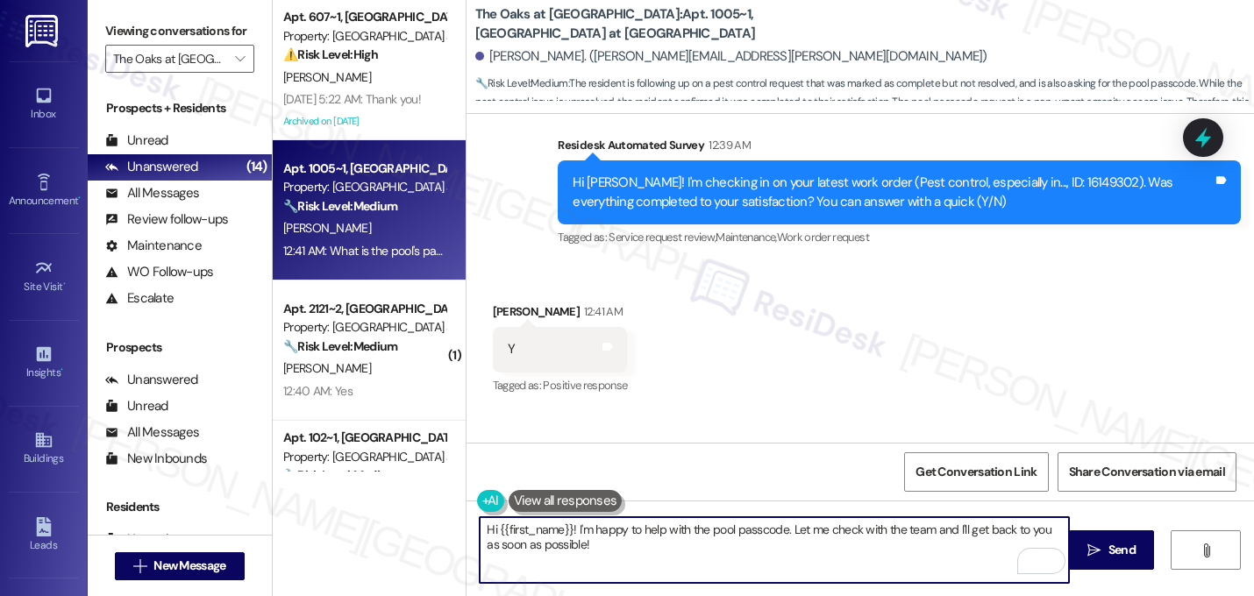
click at [593, 549] on textarea "Hi {{first_name}}! I'm happy to help with the pool passcode. Let me check with …" at bounding box center [774, 550] width 589 height 66
click at [572, 529] on textarea "Hi {{first_name}}! I'm happy to help with the pool passcode. Let me check with …" at bounding box center [774, 550] width 589 height 66
paste textarea "That's great! I'm glad to hear that your last maintenance request was completed…"
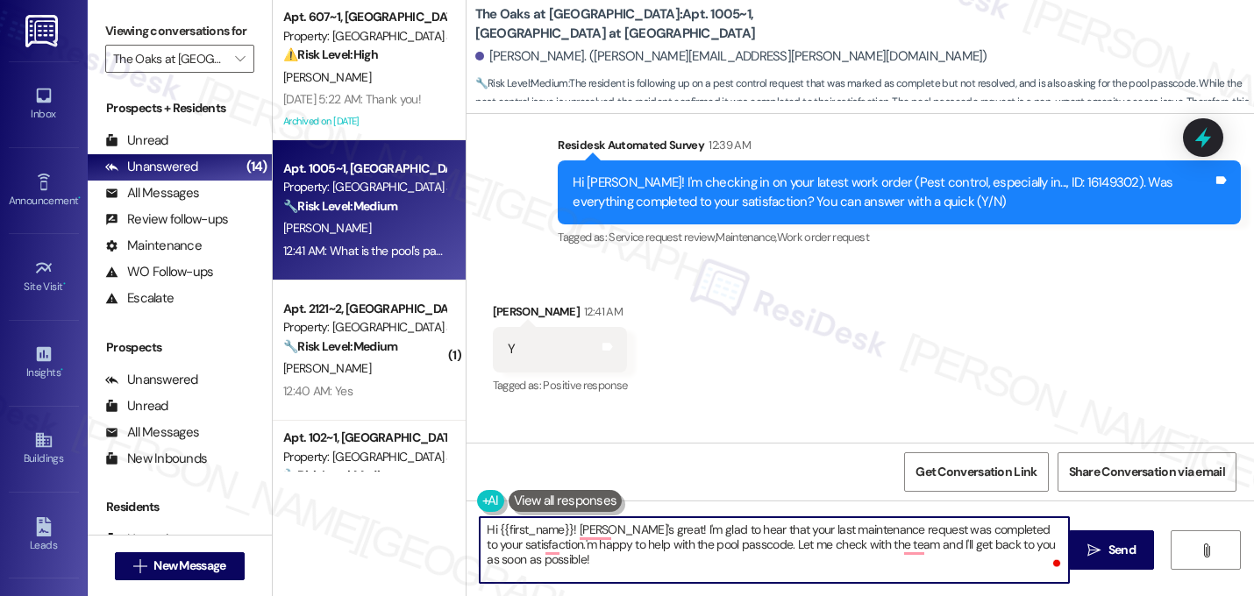
click at [634, 537] on textarea "Hi {{first_name}}! IThat's great! I'm glad to hear that your last maintenance r…" at bounding box center [774, 550] width 589 height 66
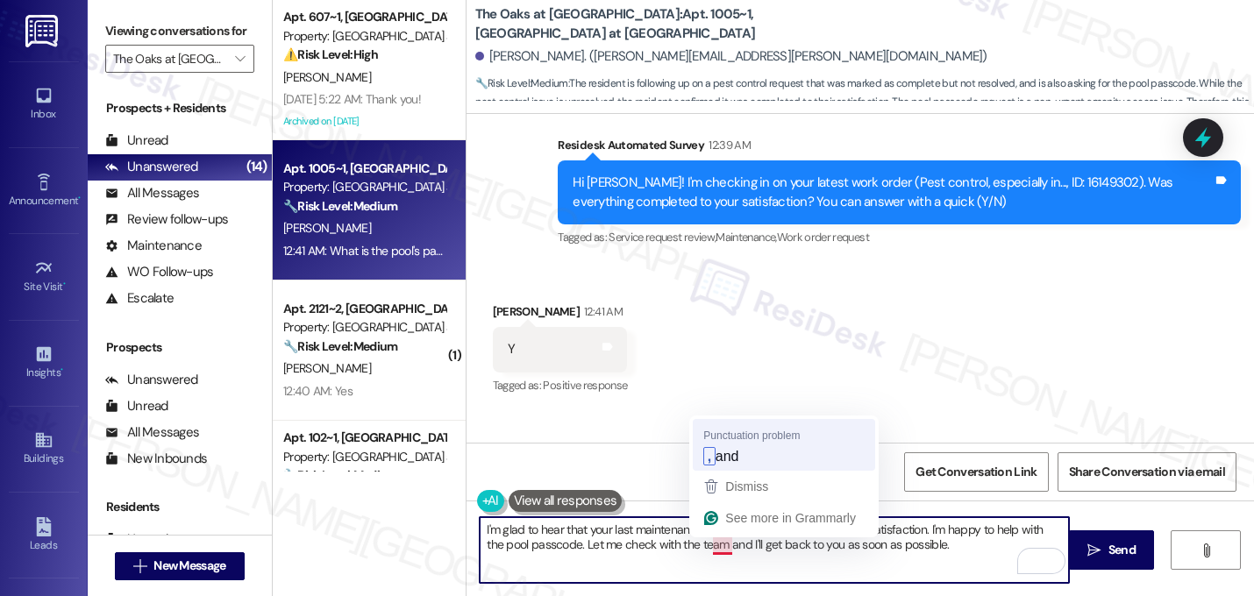
type textarea "I'm glad to hear that your last maintenance request was completed to your satis…"
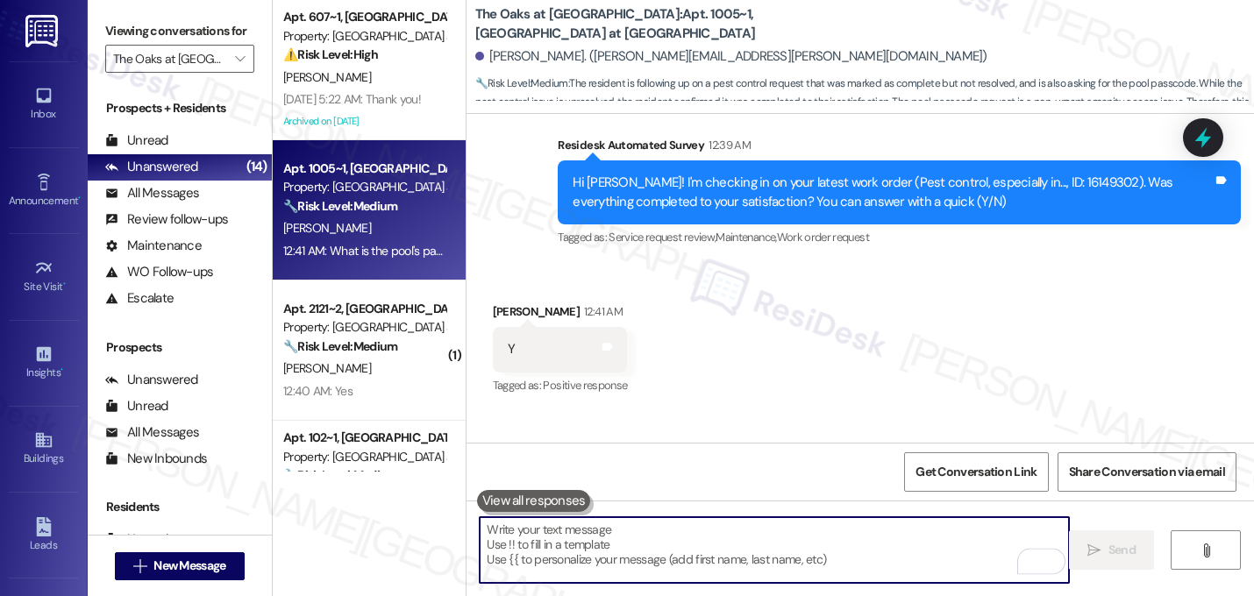
scroll to position [9539, 0]
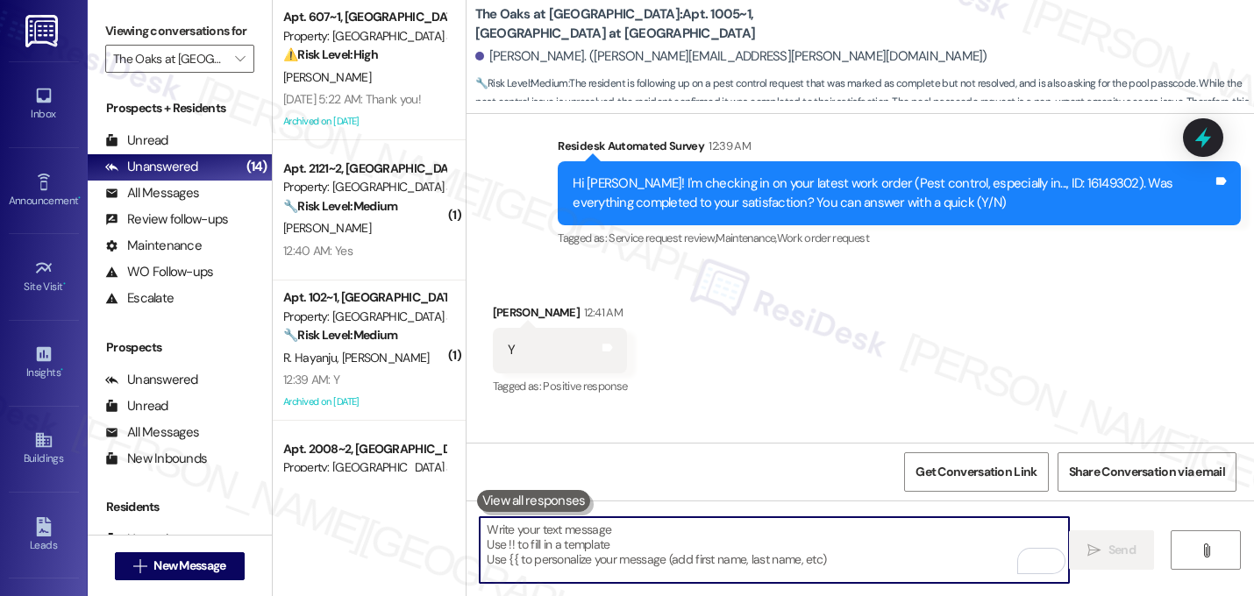
click at [958, 300] on div "Received via SMS Esha Shah 12:41 AM Y Tags and notes Tagged as: Positive respon…" at bounding box center [861, 400] width 788 height 272
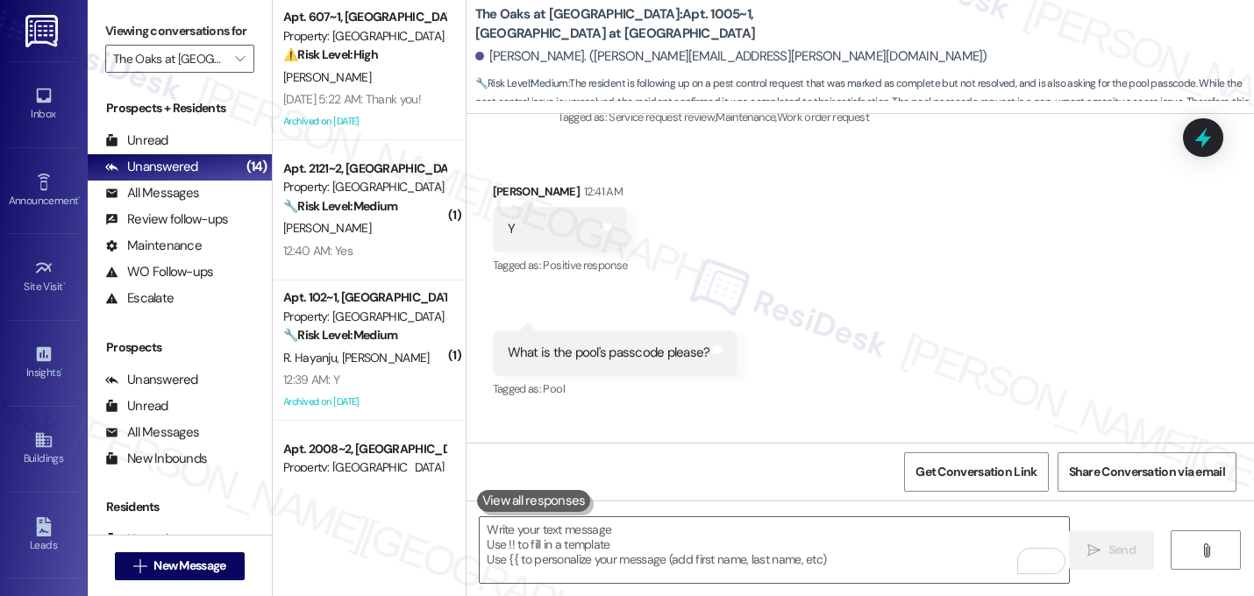
scroll to position [9681, 0]
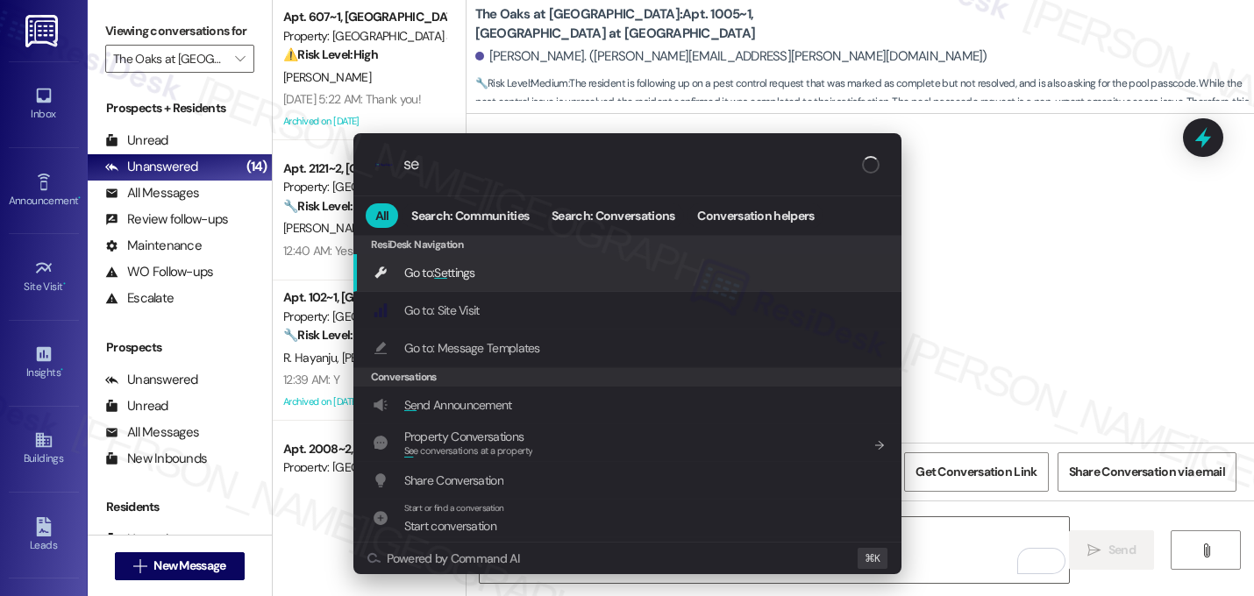
type input "s"
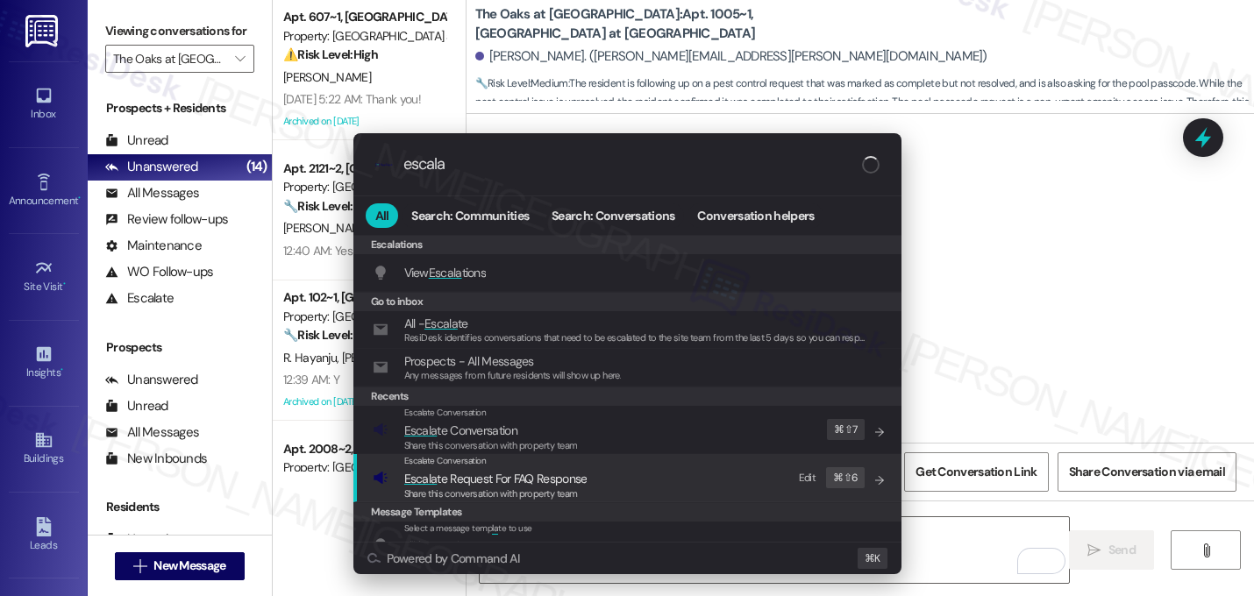
type input "escala"
click at [574, 488] on span "Share this conversation with property team" at bounding box center [491, 494] width 174 height 12
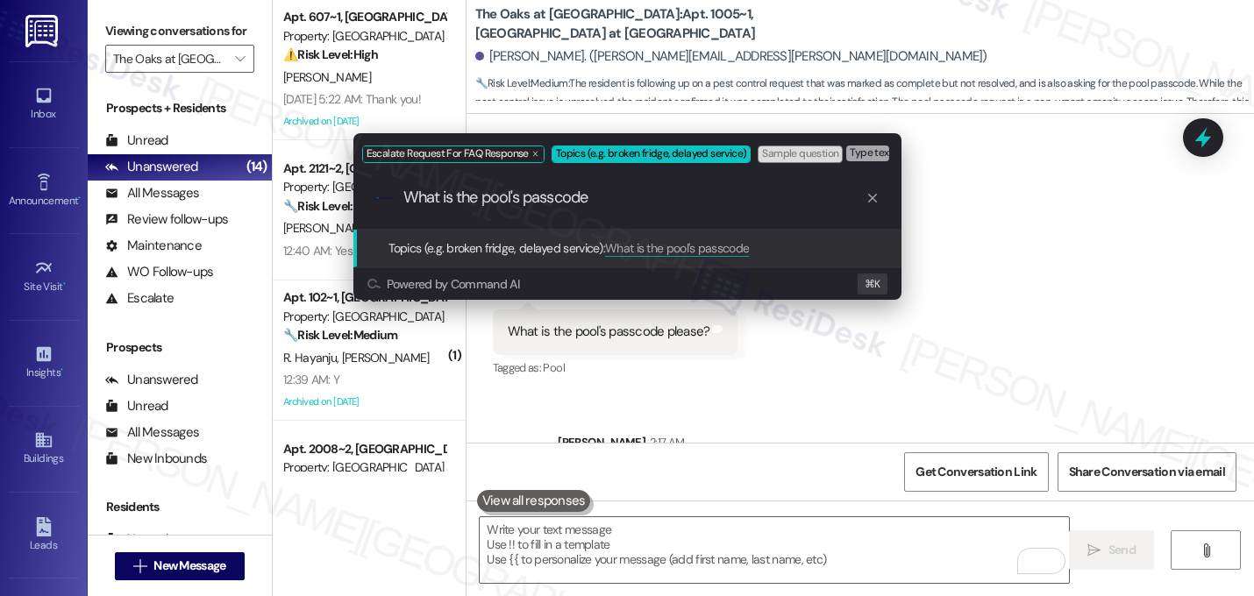
type input "What is the pool's passcode?"
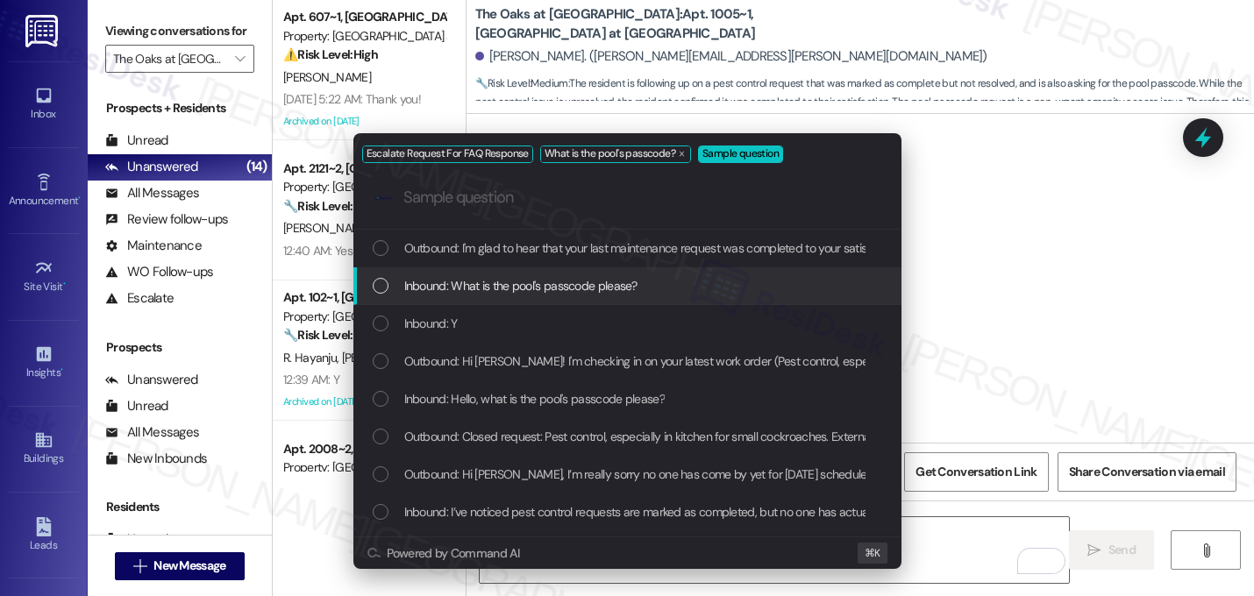
click at [550, 286] on span "Inbound: What is the pool's passcode please?" at bounding box center [520, 285] width 233 height 19
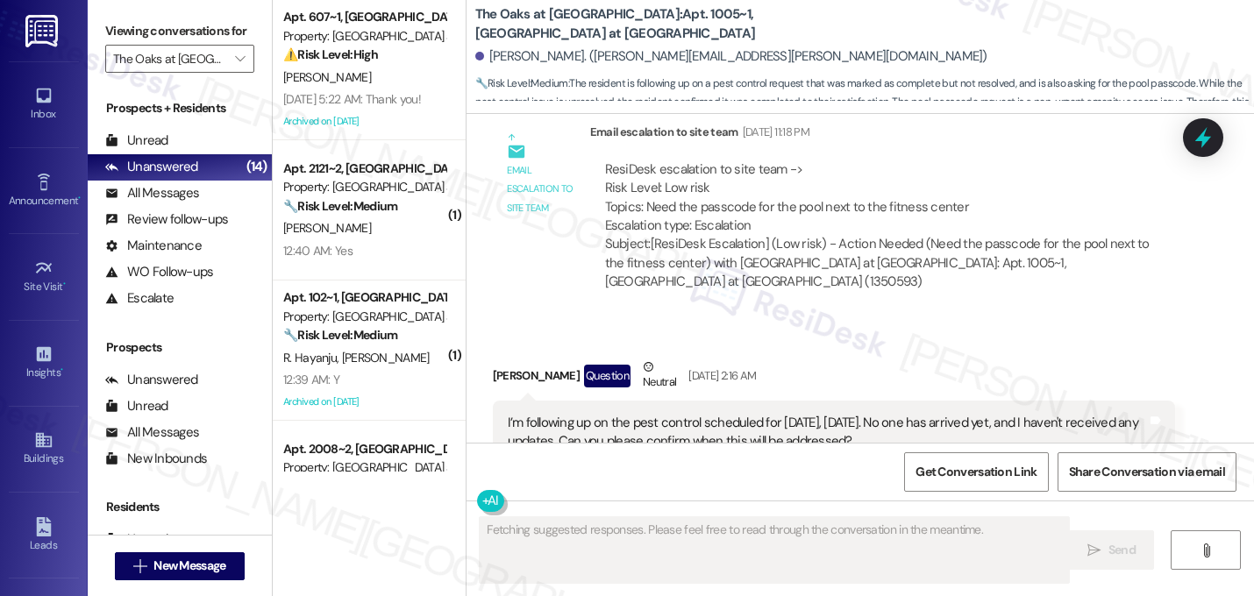
scroll to position [9539, 0]
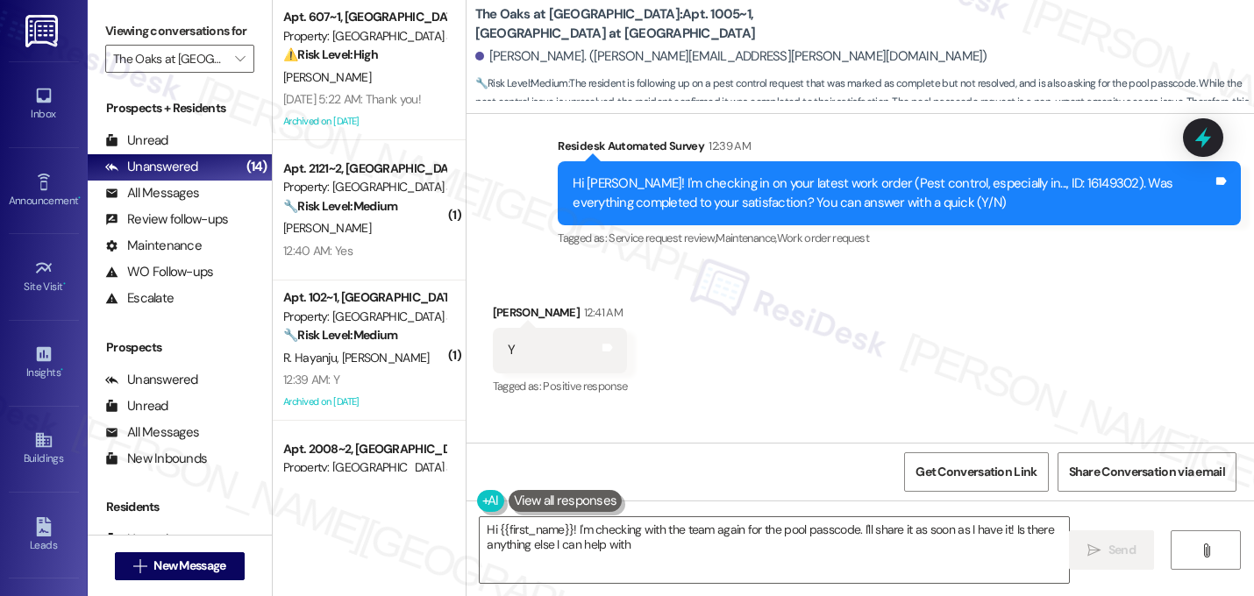
type textarea "Hi {{first_name}}! I'm checking with the team again for the pool passcode. I'll…"
click at [353, 223] on div "B. Zhao" at bounding box center [365, 228] width 166 height 22
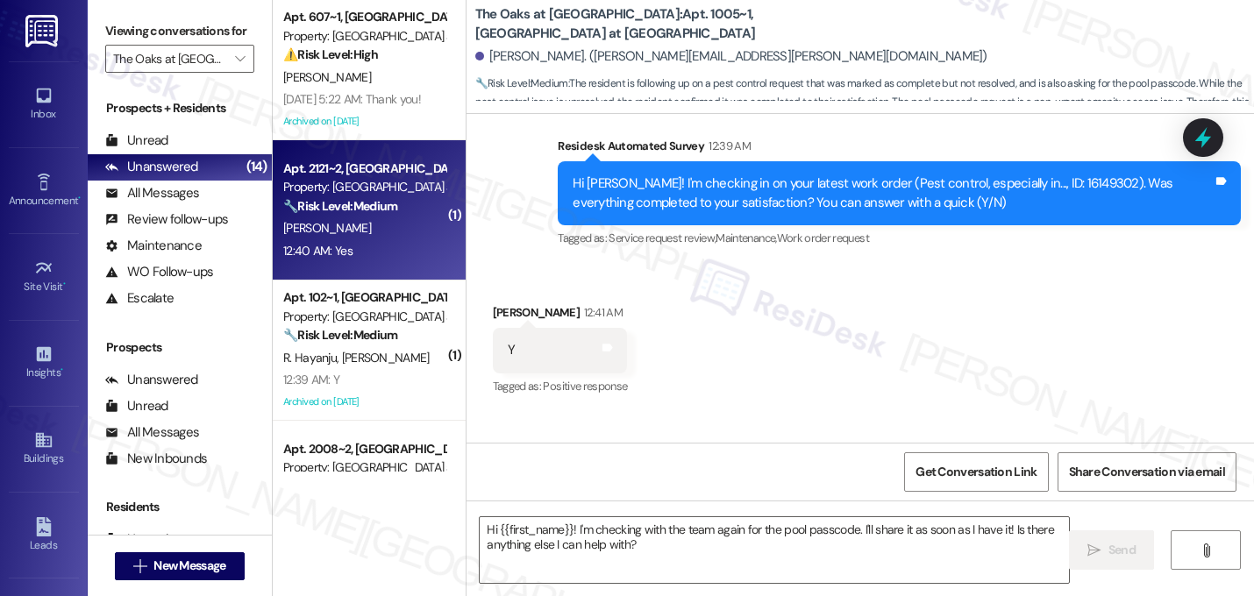
type textarea "Fetching suggested responses. Please feel free to read through the conversation…"
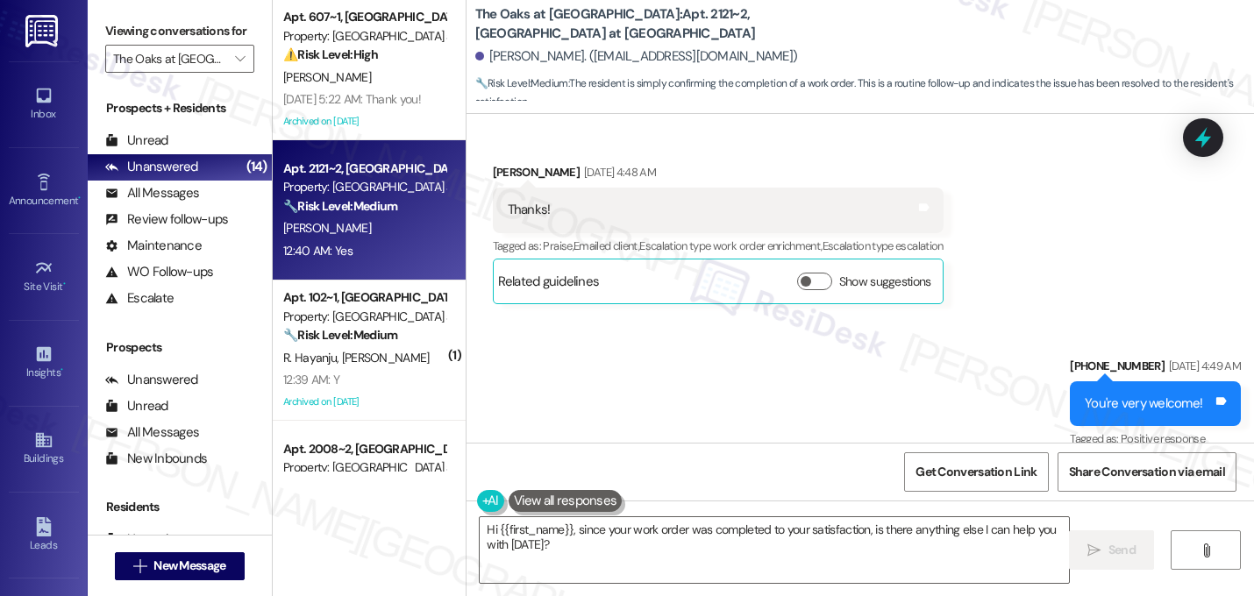
scroll to position [11331, 0]
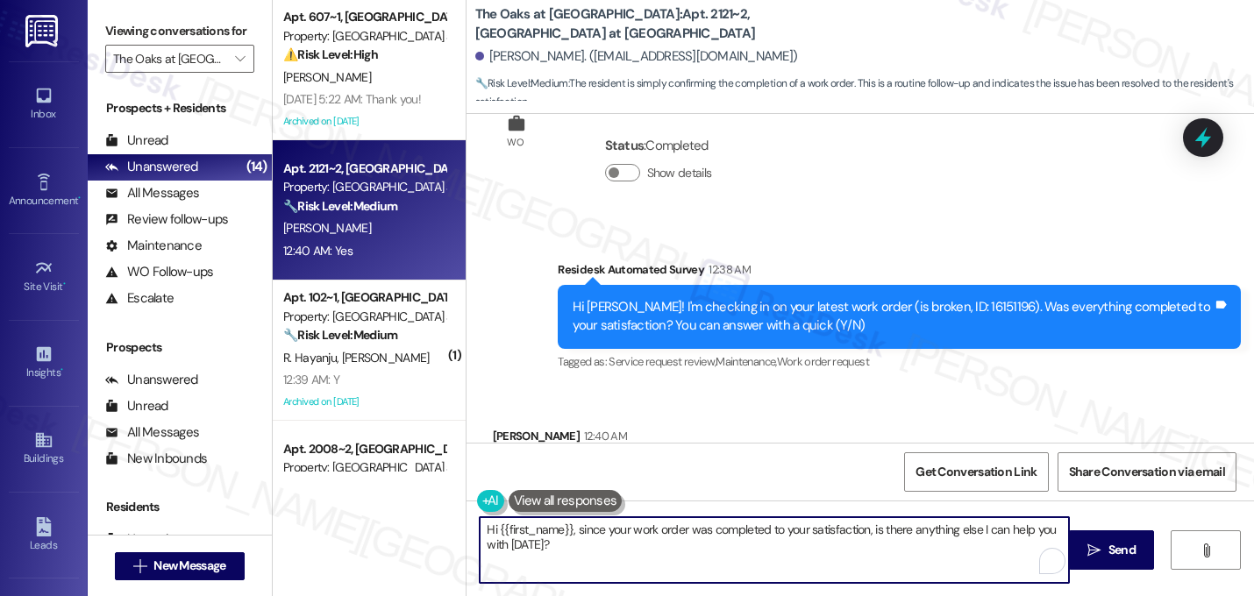
click at [549, 547] on textarea "Hi {{first_name}}, since your work order was completed to your satisfaction, is…" at bounding box center [774, 550] width 589 height 66
type textarea "Hi {{first_name}}, since your work order was completed to your satisfaction, is…"
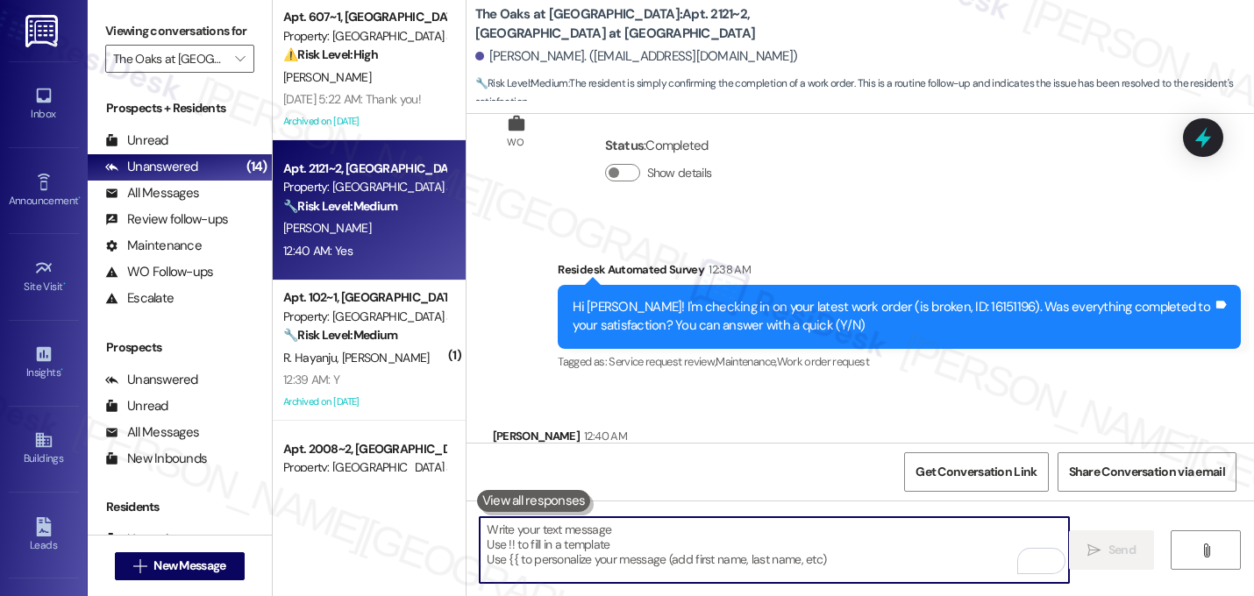
paste textarea "That's great! I'm glad to hear that your last maintenance request was completed…"
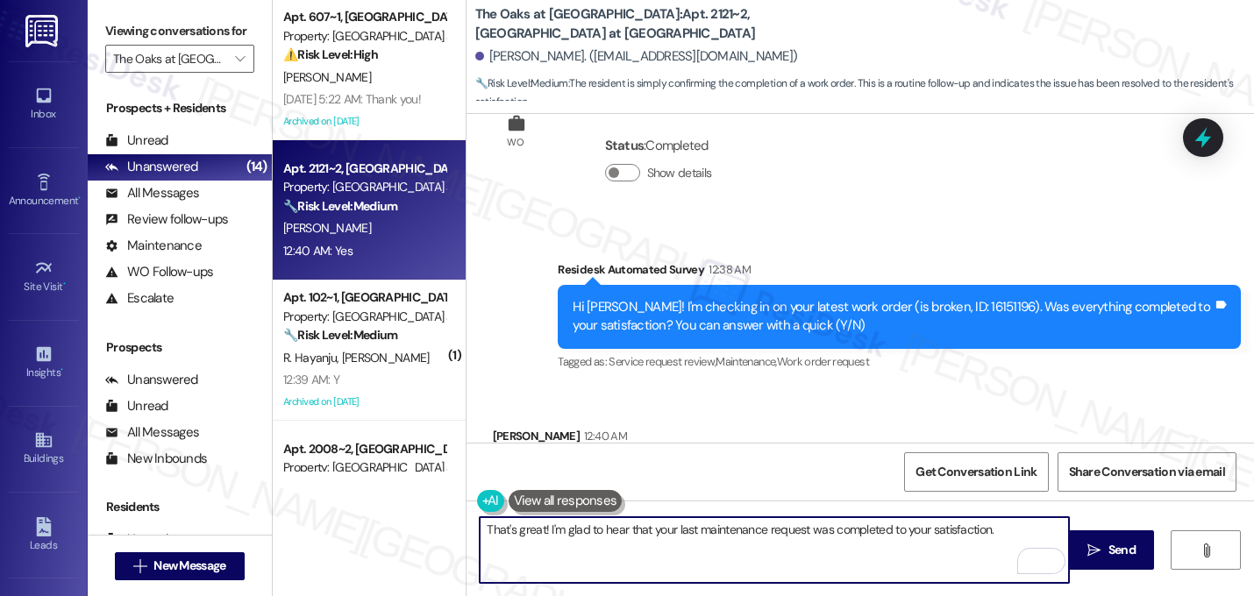
paste textarea "If I may ask...has {{property}} lived up to your expectations?"
type textarea "That's great! I'm glad to hear that your last maintenance request was completed…"
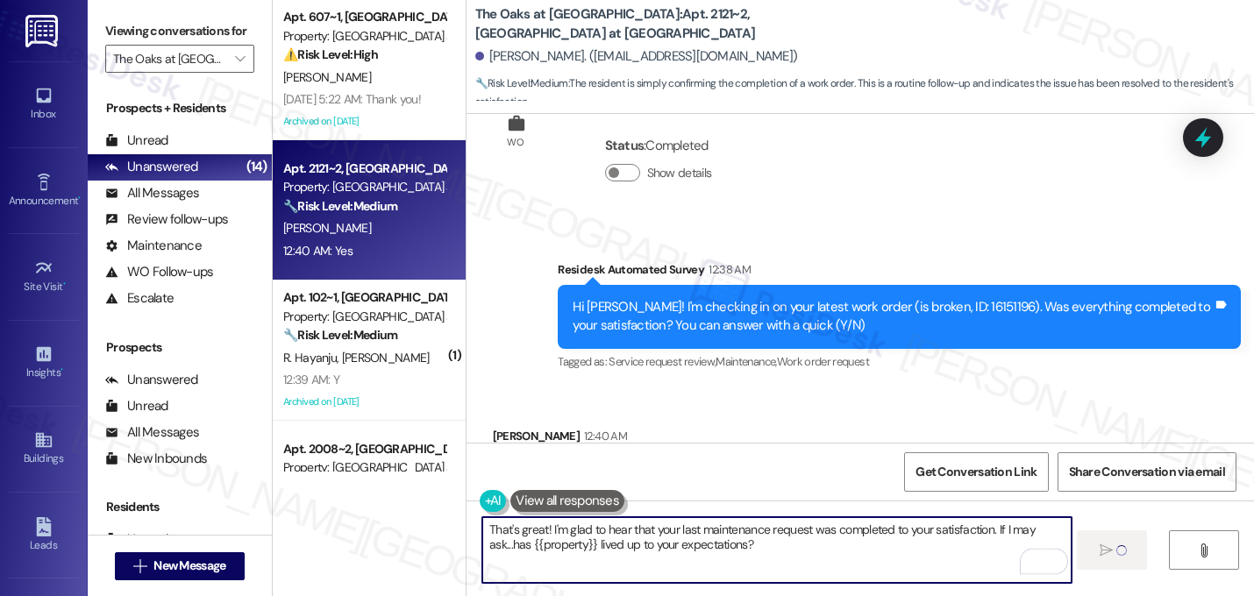
scroll to position [11330, 0]
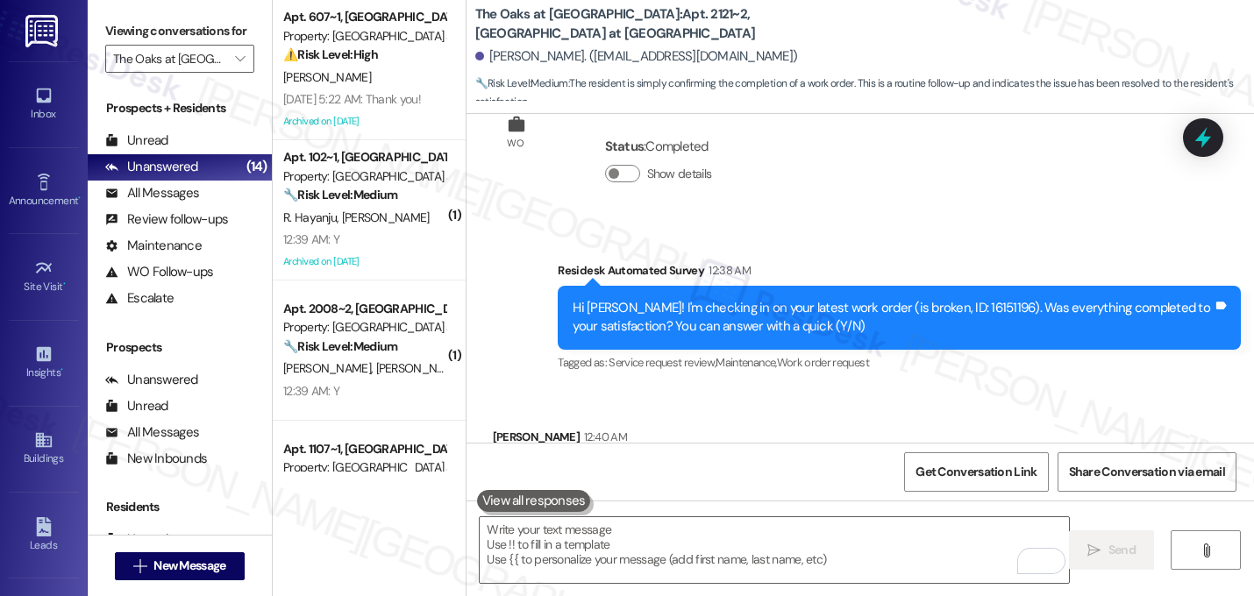
click at [842, 389] on div "Received via SMS Bowen Zhao 12:40 AM Yes Tags and notes Tagged as: Positive res…" at bounding box center [861, 463] width 788 height 148
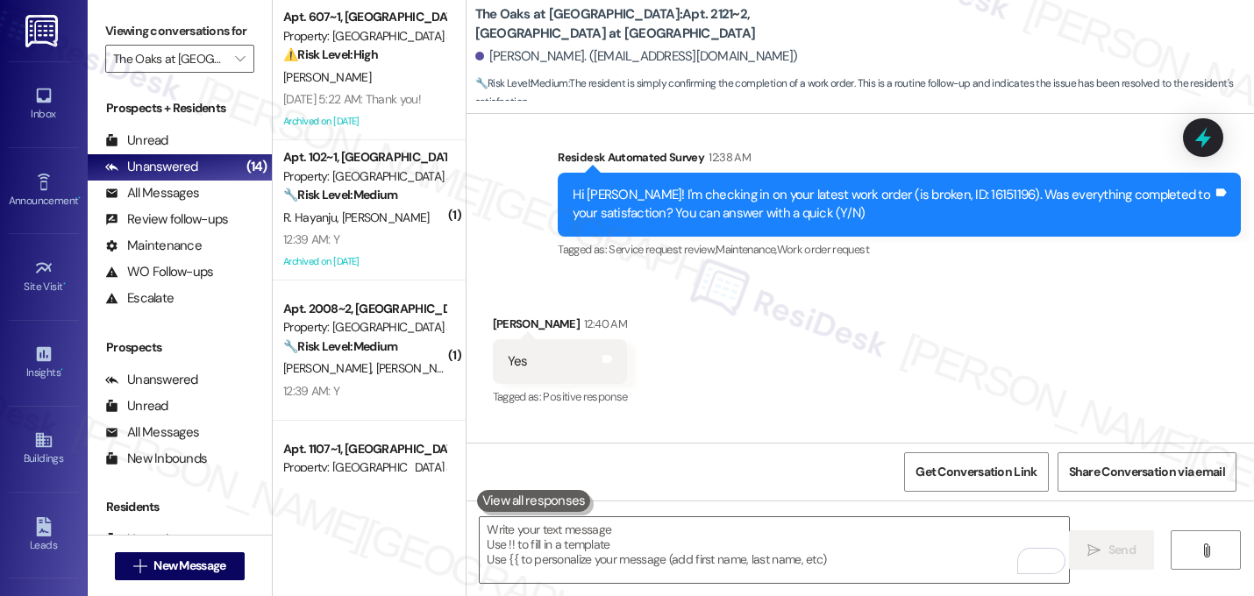
scroll to position [11472, 0]
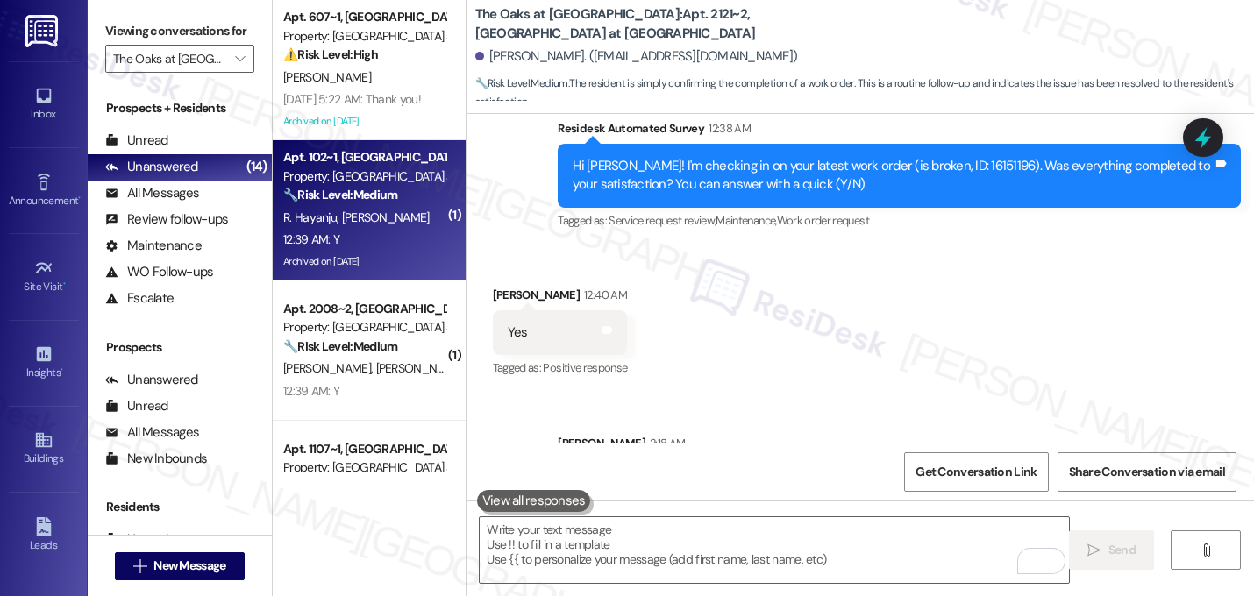
click at [396, 239] on div "12:39 AM: Y 12:39 AM: Y" at bounding box center [365, 240] width 166 height 22
type textarea "Fetching suggested responses. Please feel free to read through the conversation…"
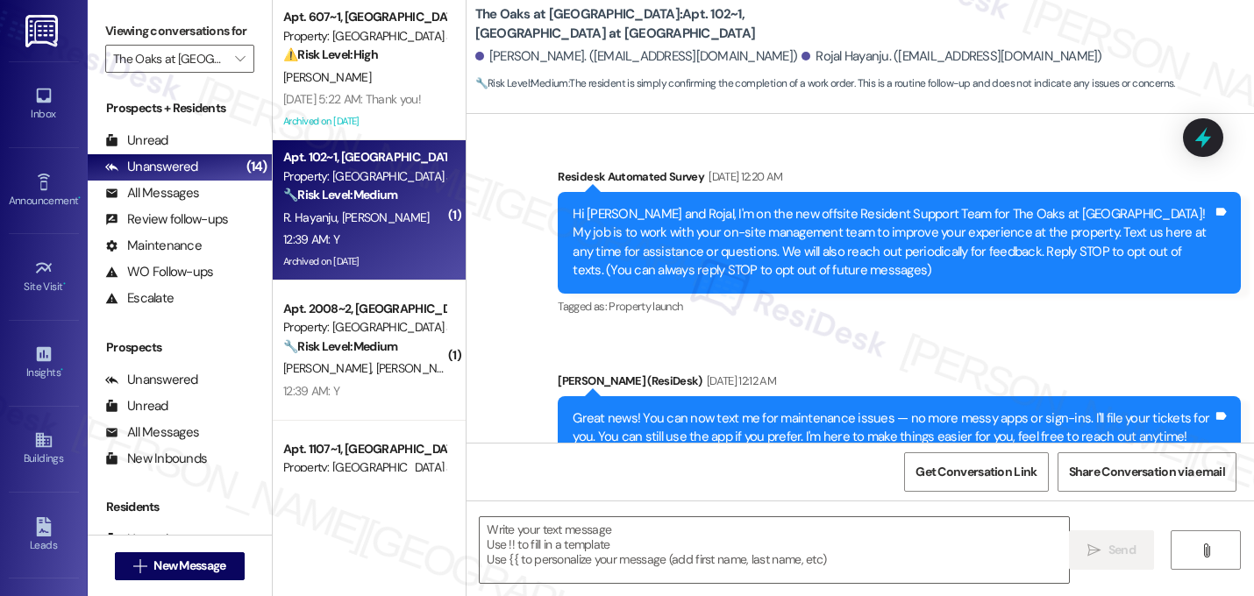
scroll to position [7099, 0]
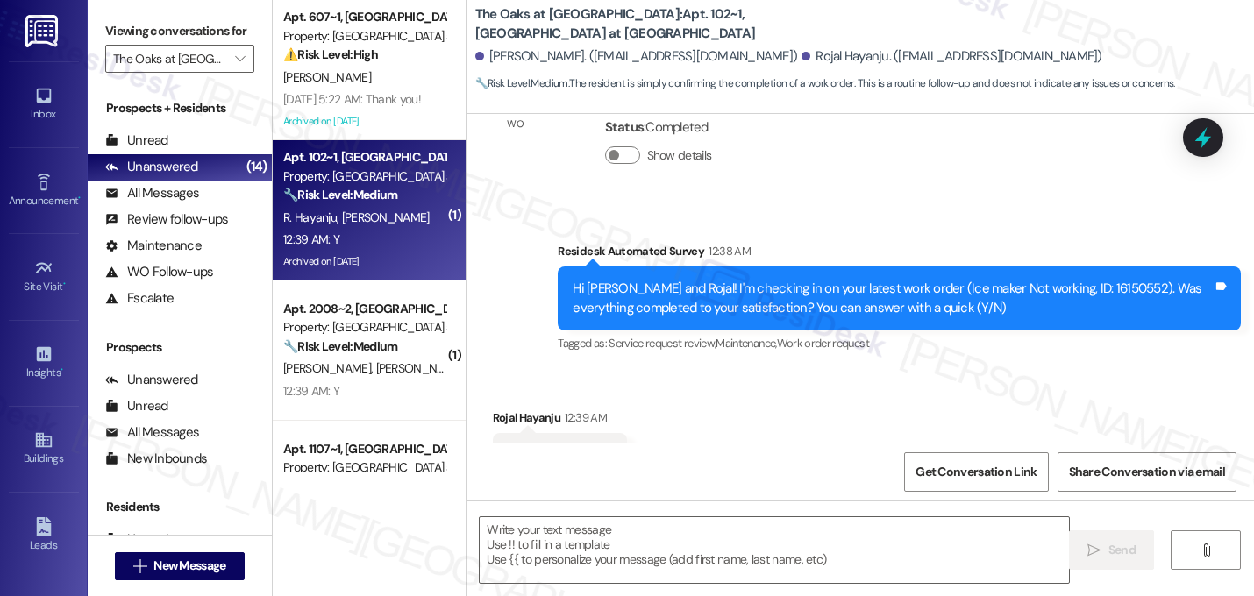
type textarea "Fetching suggested responses. Please feel free to read through the conversation…"
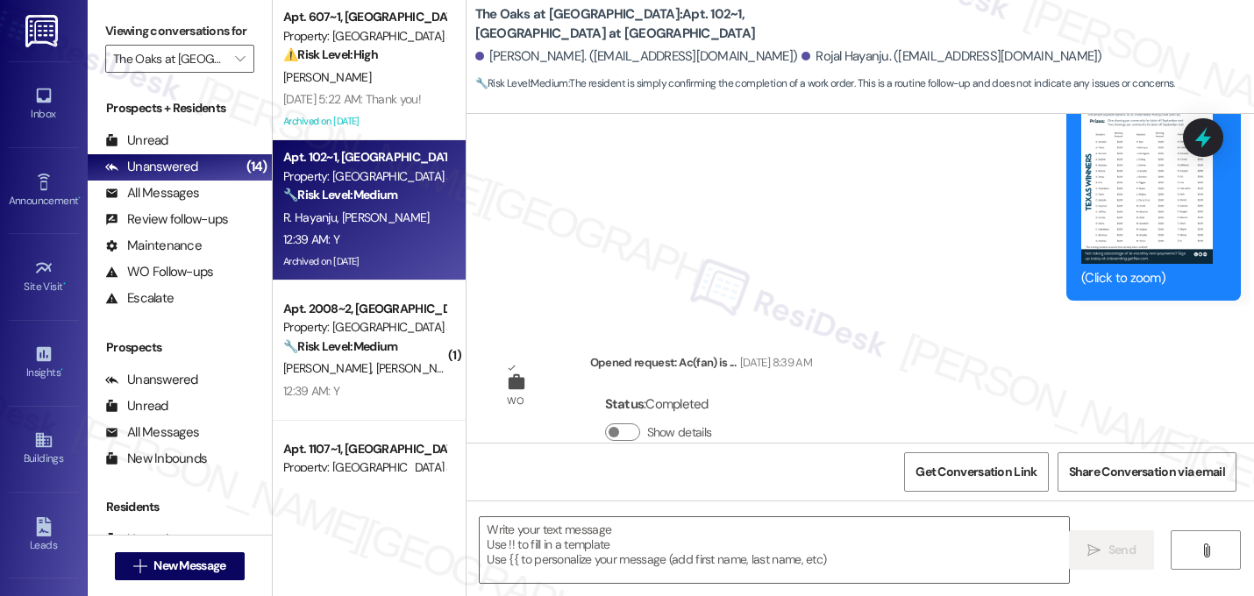
scroll to position [7100, 0]
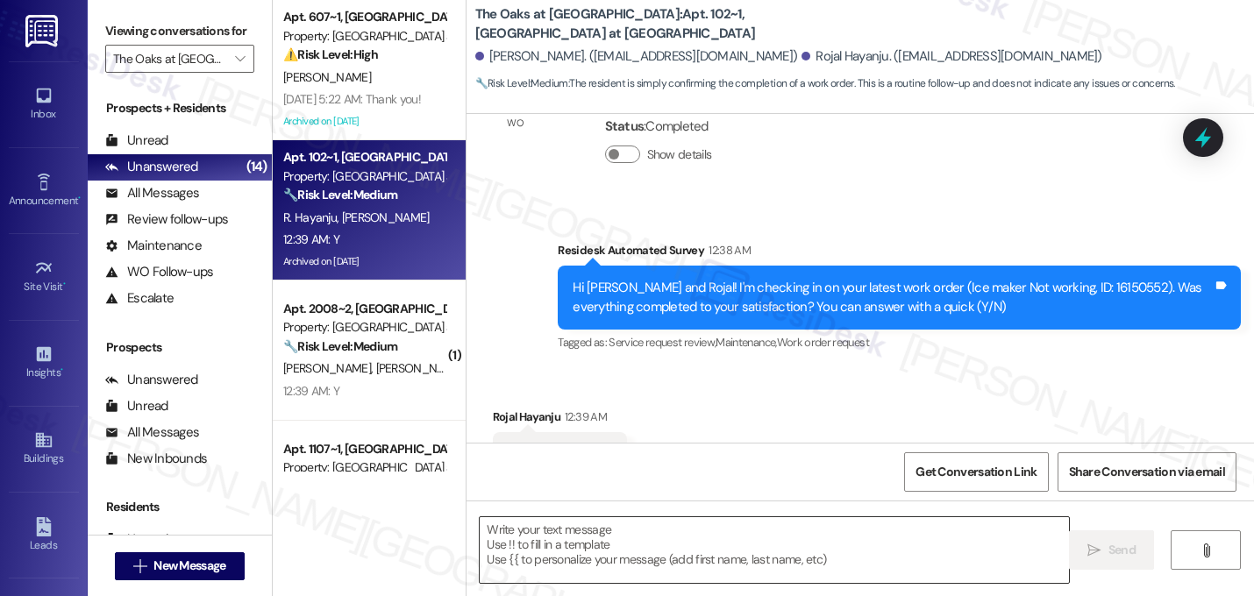
click at [546, 524] on textarea at bounding box center [774, 550] width 589 height 66
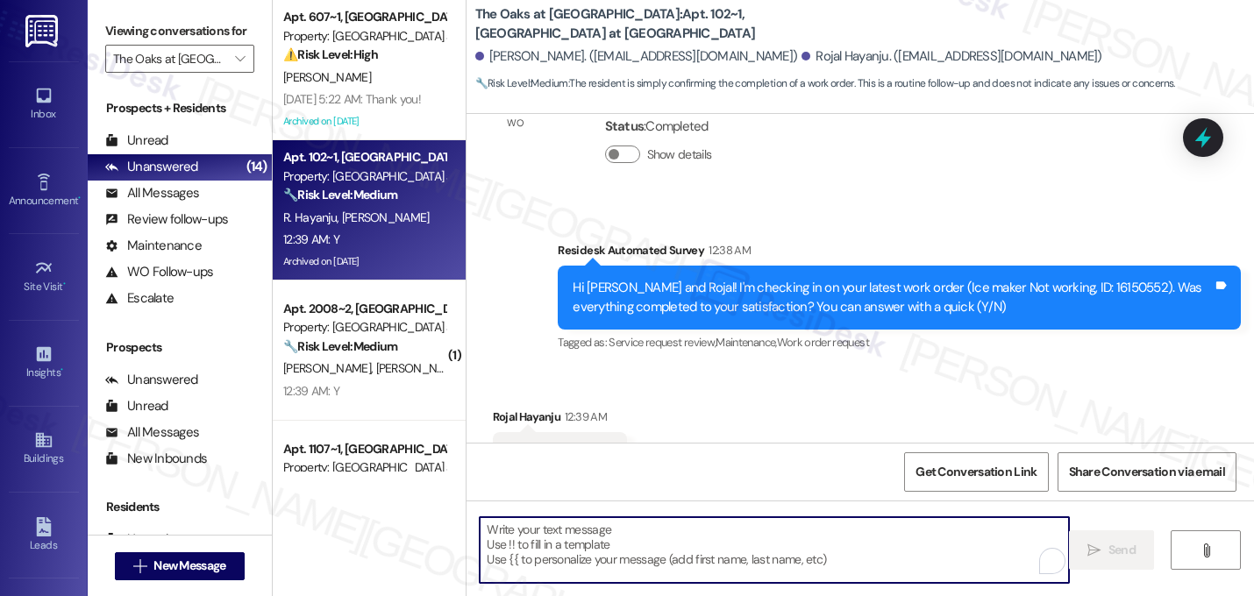
paste textarea "That's great! I'm glad to hear that your last maintenance request was completed…"
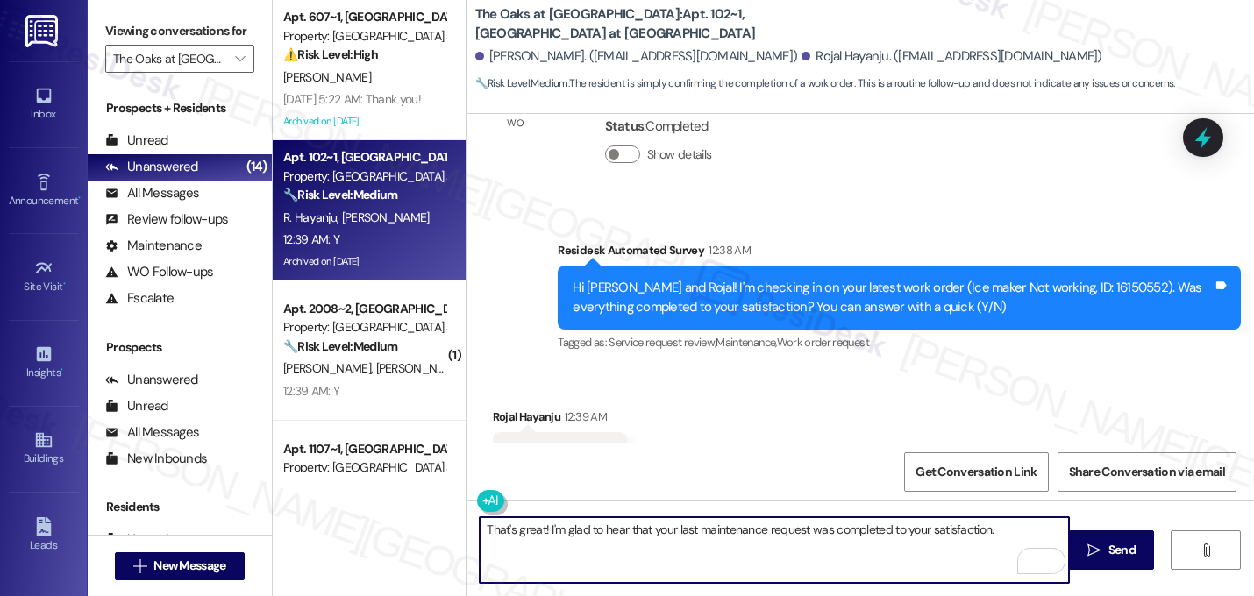
paste textarea "If I may ask...has {{property}} lived up to your expectations?"
type textarea "That's great! I'm glad to hear that your last maintenance request was completed…"
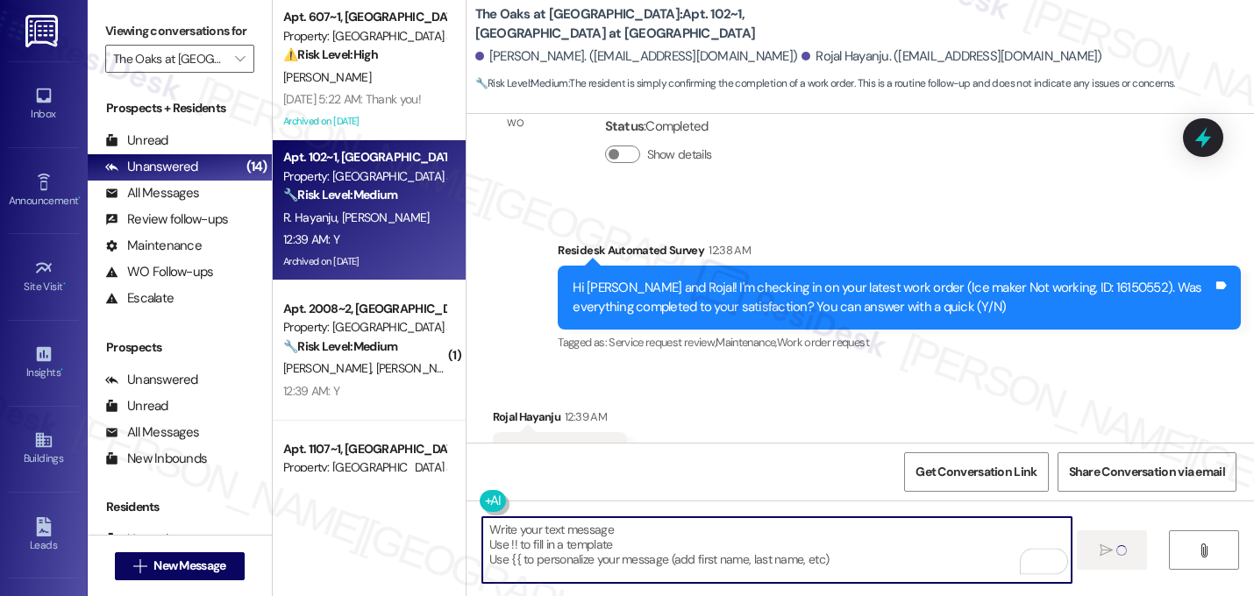
scroll to position [7099, 0]
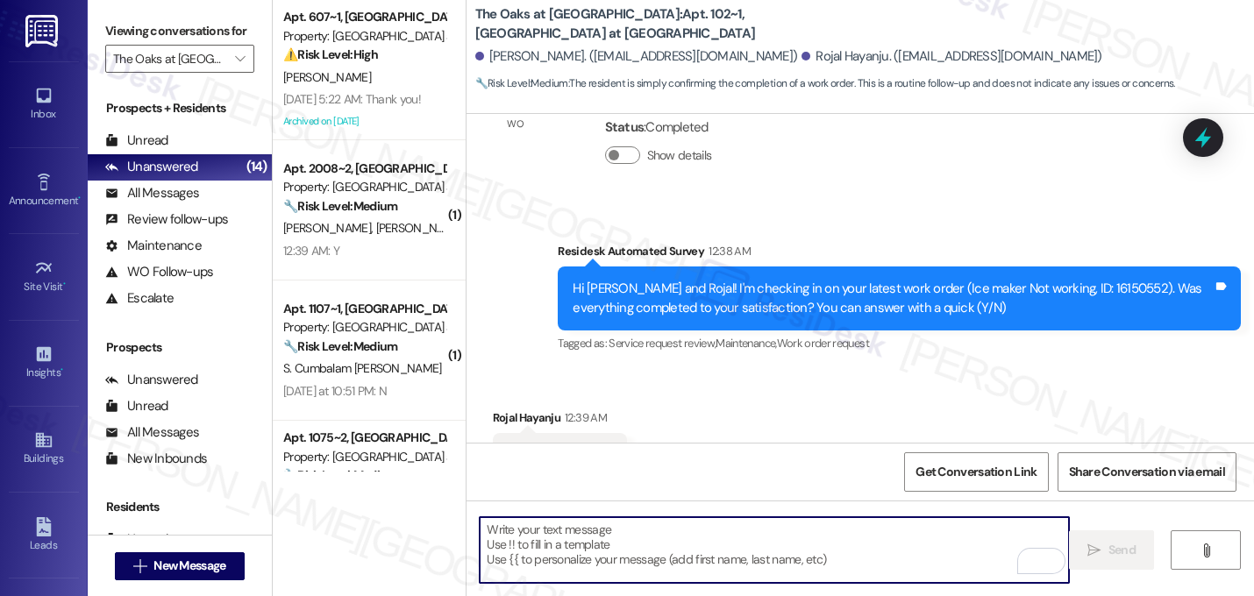
click at [816, 280] on div "Hi Saurav and Rojal! I'm checking in on your latest work order (Ice maker Not w…" at bounding box center [893, 299] width 640 height 38
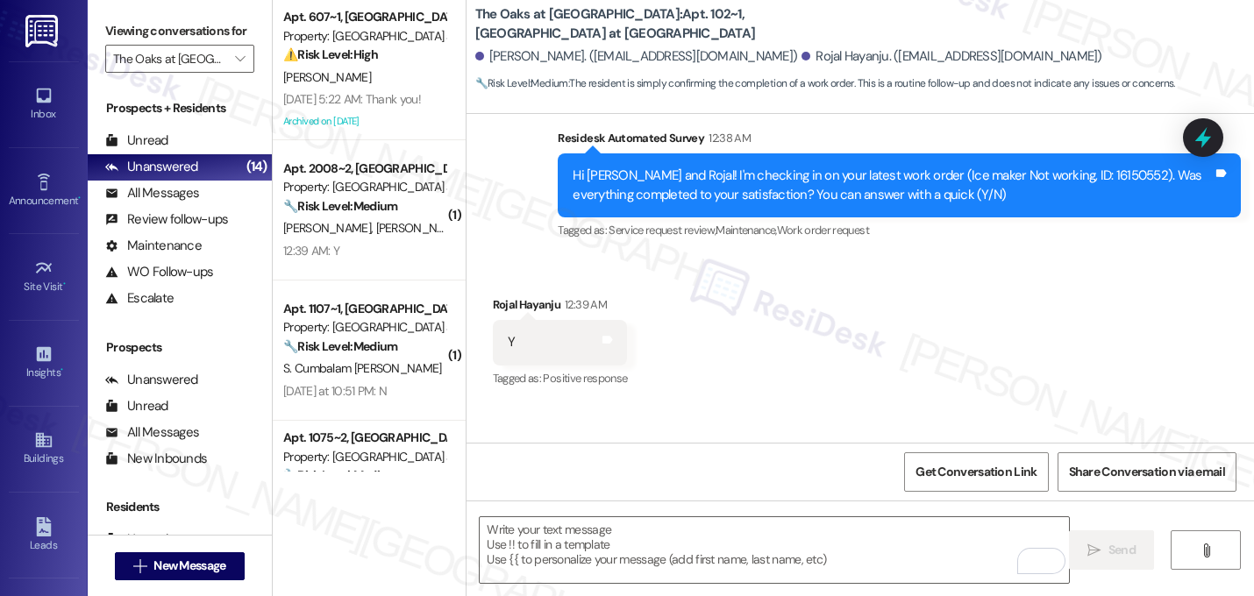
scroll to position [7240, 0]
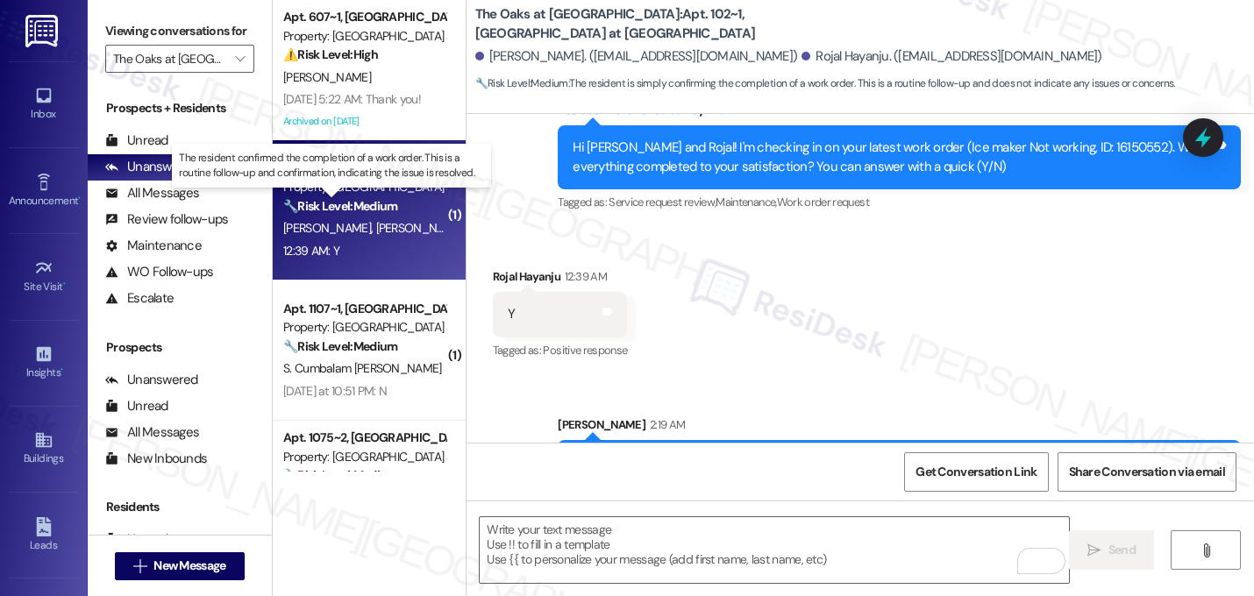
click at [367, 211] on strong "🔧 Risk Level: Medium" at bounding box center [340, 206] width 114 height 16
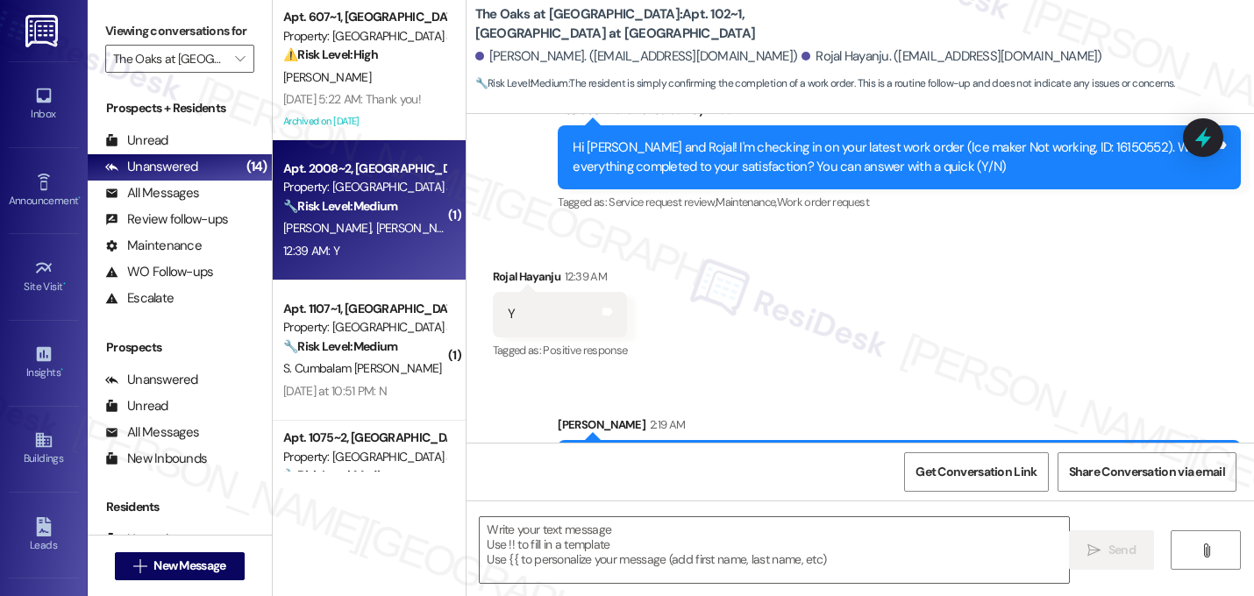
type textarea "Fetching suggested responses. Please feel free to read through the conversation…"
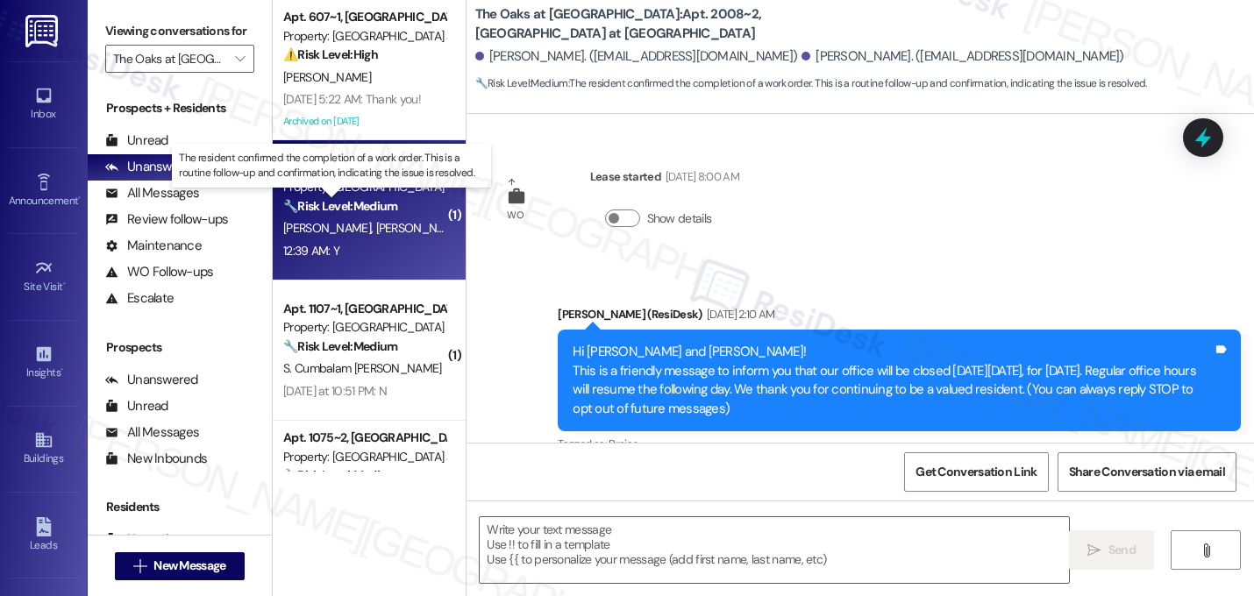
scroll to position [1375, 0]
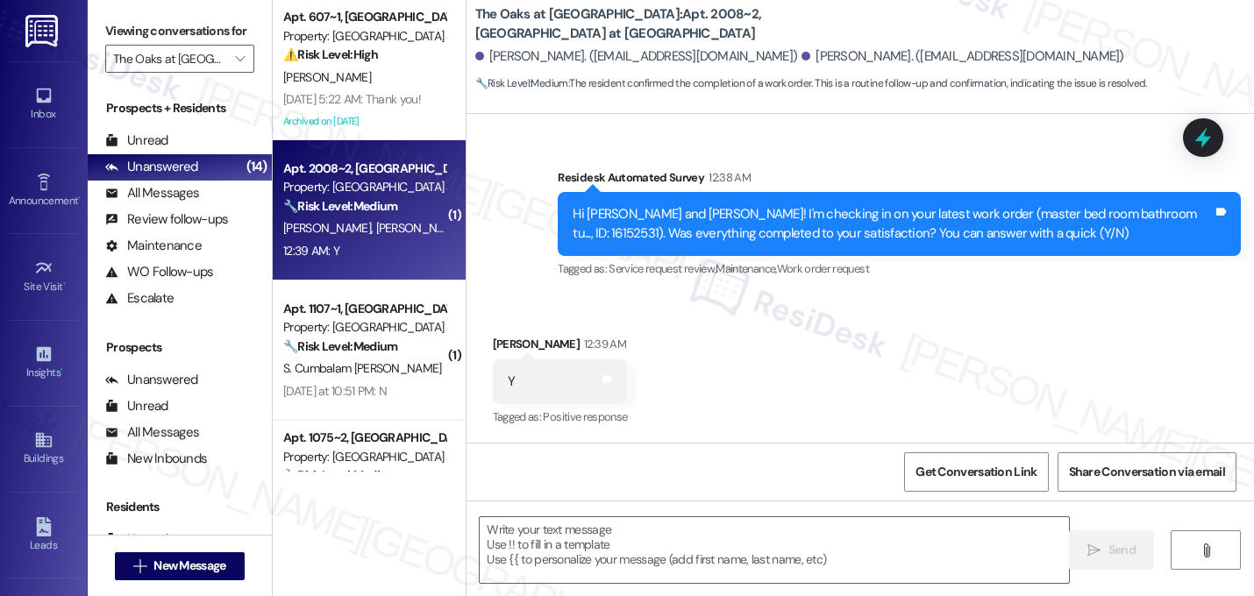
type textarea "Fetching suggested responses. Please feel free to read through the conversation…"
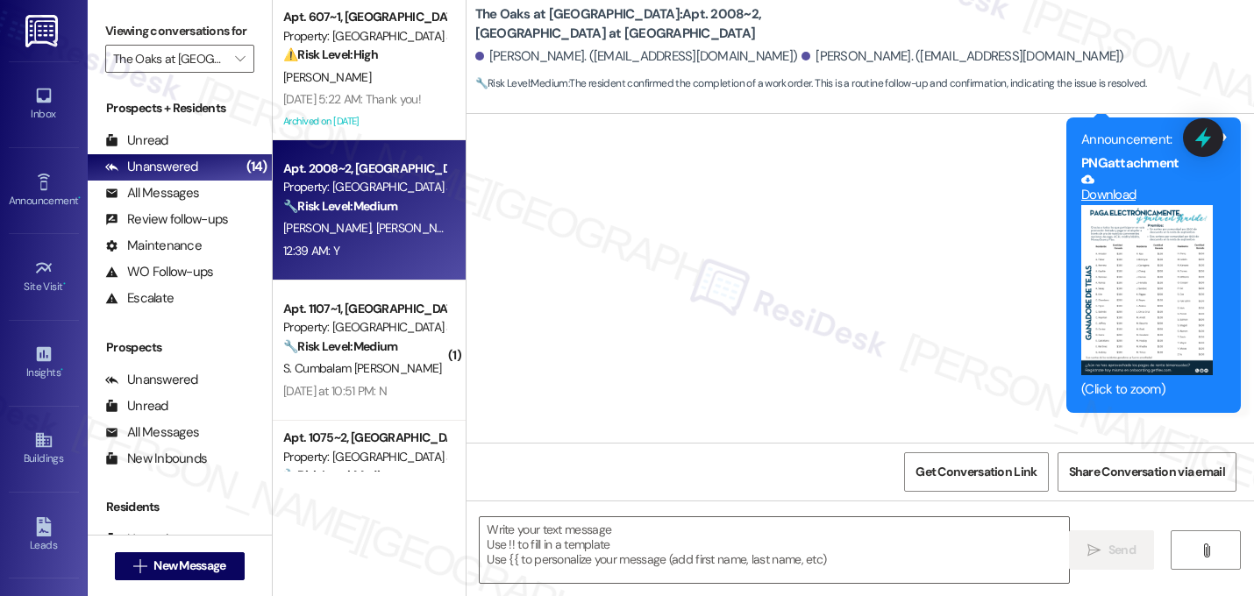
scroll to position [1376, 0]
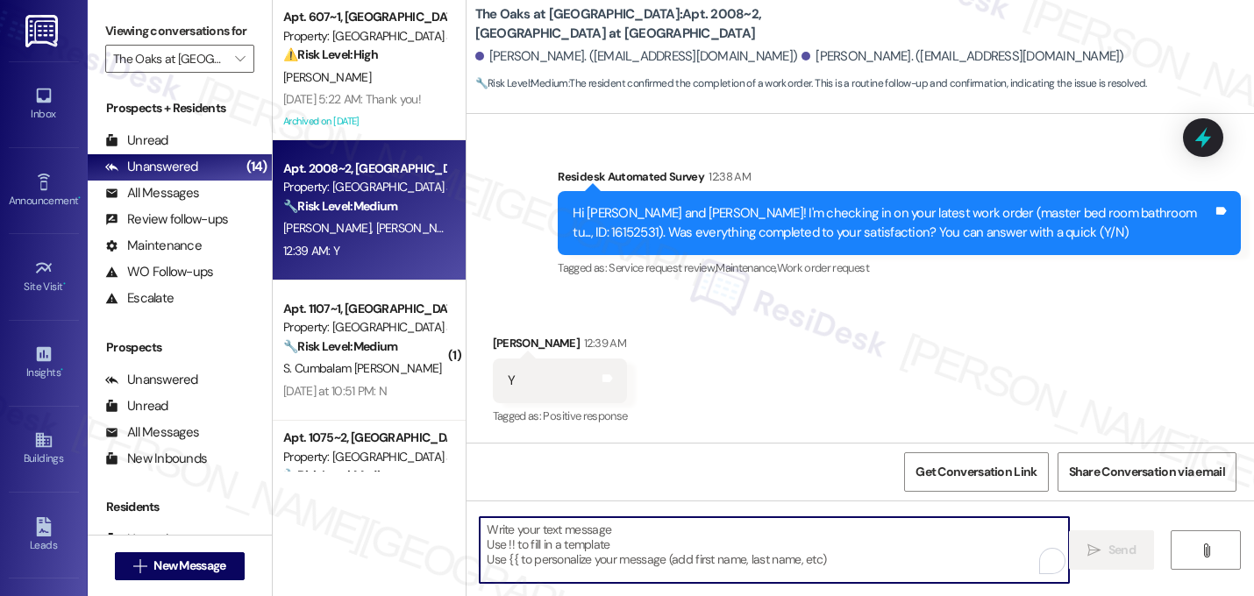
click at [623, 532] on textarea "To enrich screen reader interactions, please activate Accessibility in Grammarl…" at bounding box center [774, 550] width 589 height 66
paste textarea "That's great! I'm glad to hear that your last maintenance request was completed…"
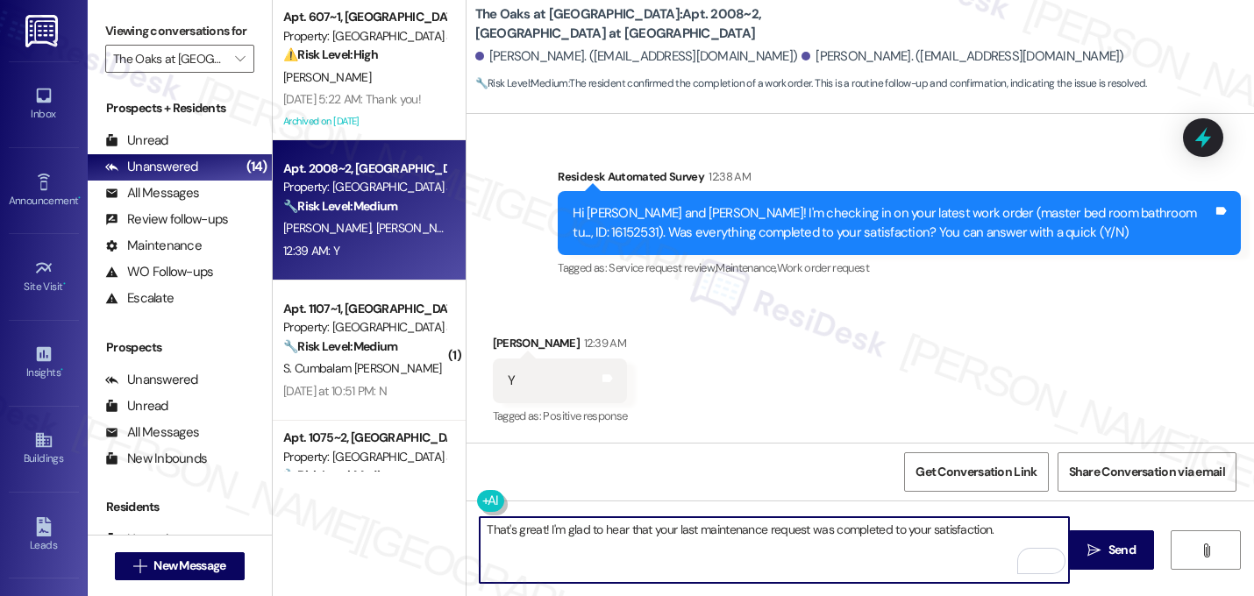
paste textarea "If I may ask...has {{property}} lived up to your expectations?"
type textarea "That's great! I'm glad to hear that your last maintenance request was completed…"
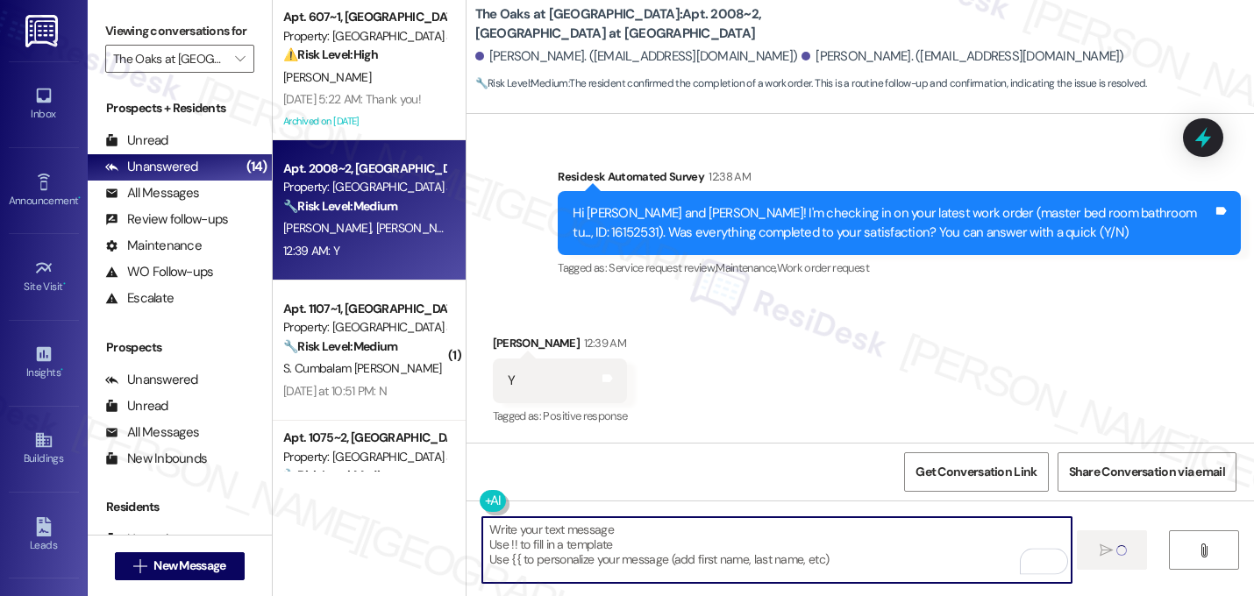
scroll to position [1375, 0]
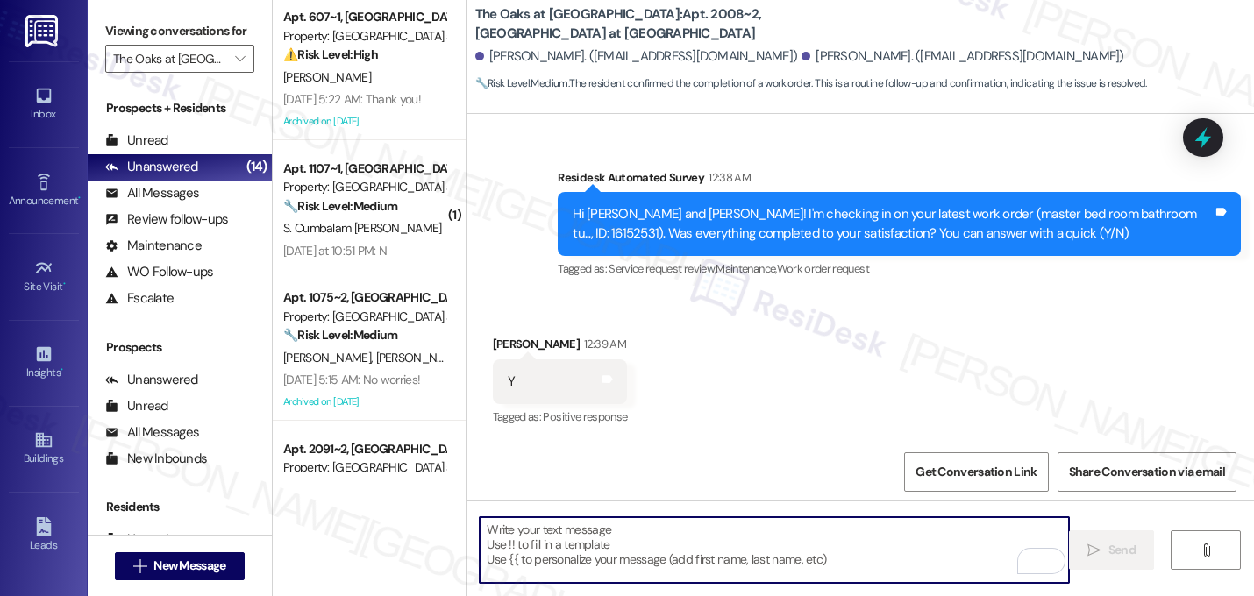
click at [827, 273] on span "Work order request" at bounding box center [823, 268] width 92 height 15
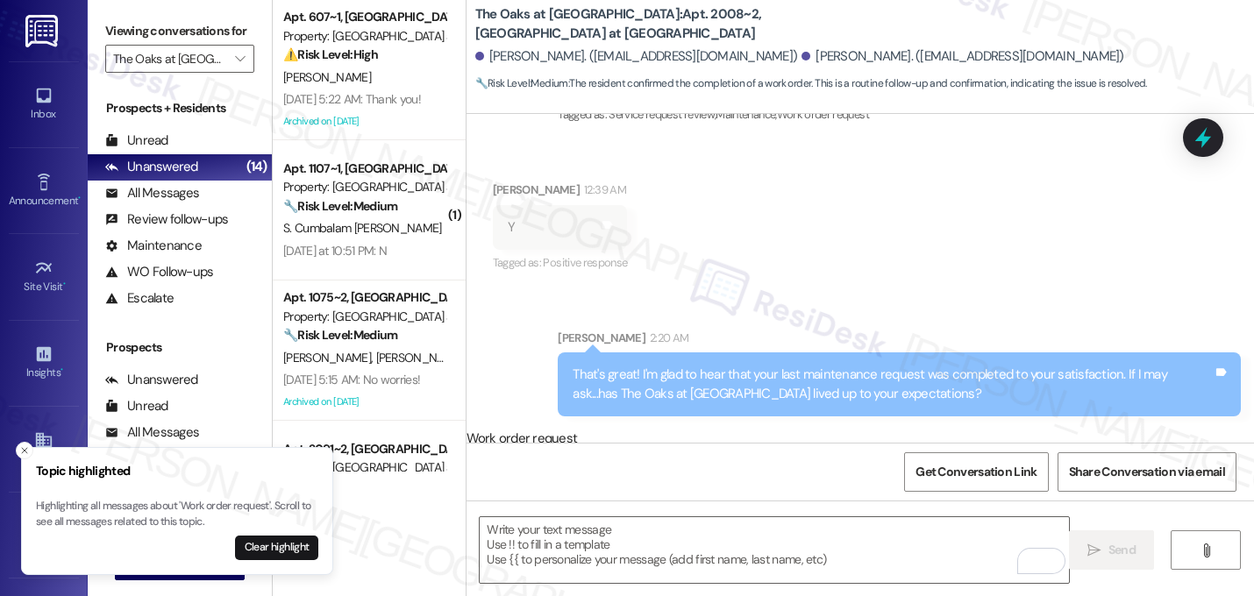
scroll to position [1536, 0]
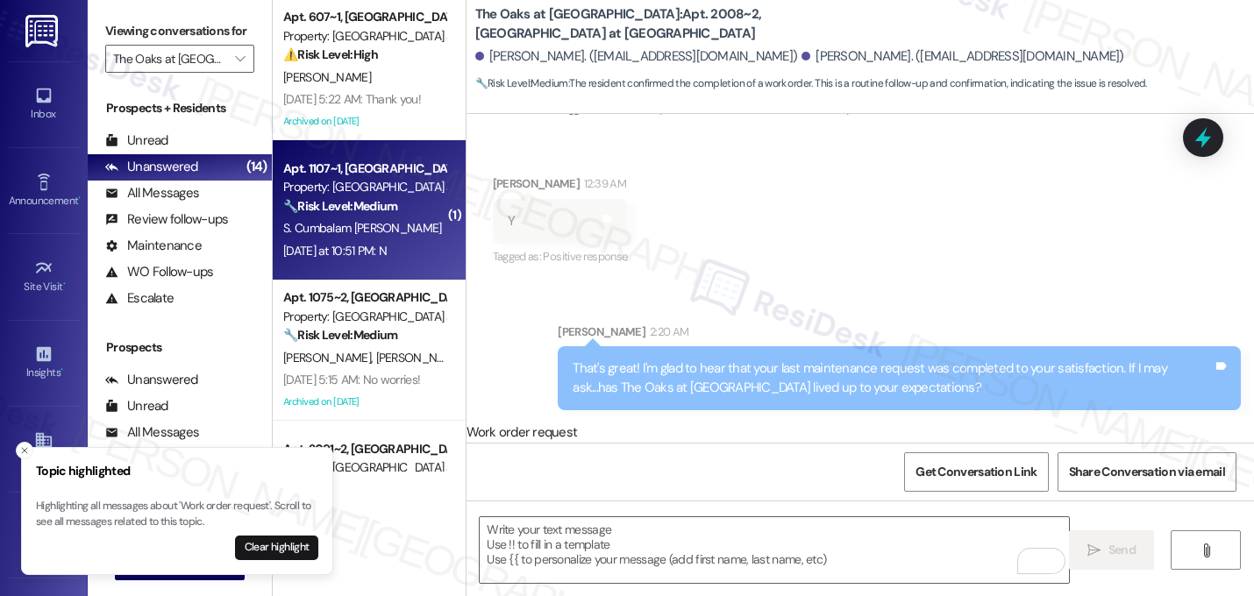
click at [388, 218] on div "S. Cumbalam Thangaraj" at bounding box center [365, 228] width 166 height 22
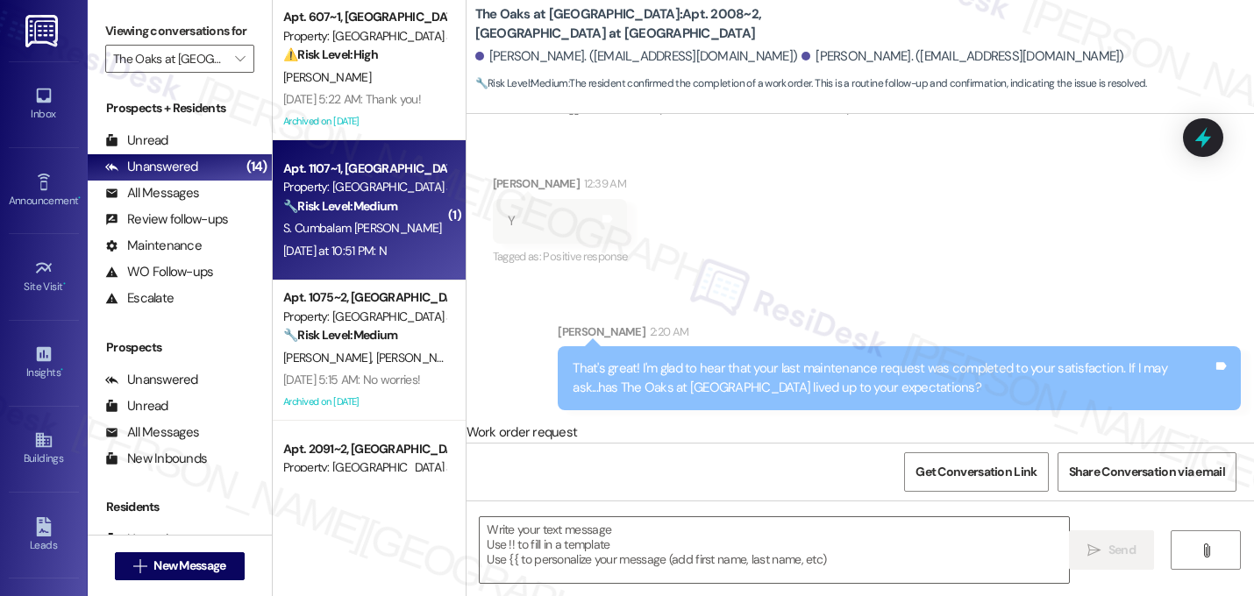
type textarea "Fetching suggested responses. Please feel free to read through the conversation…"
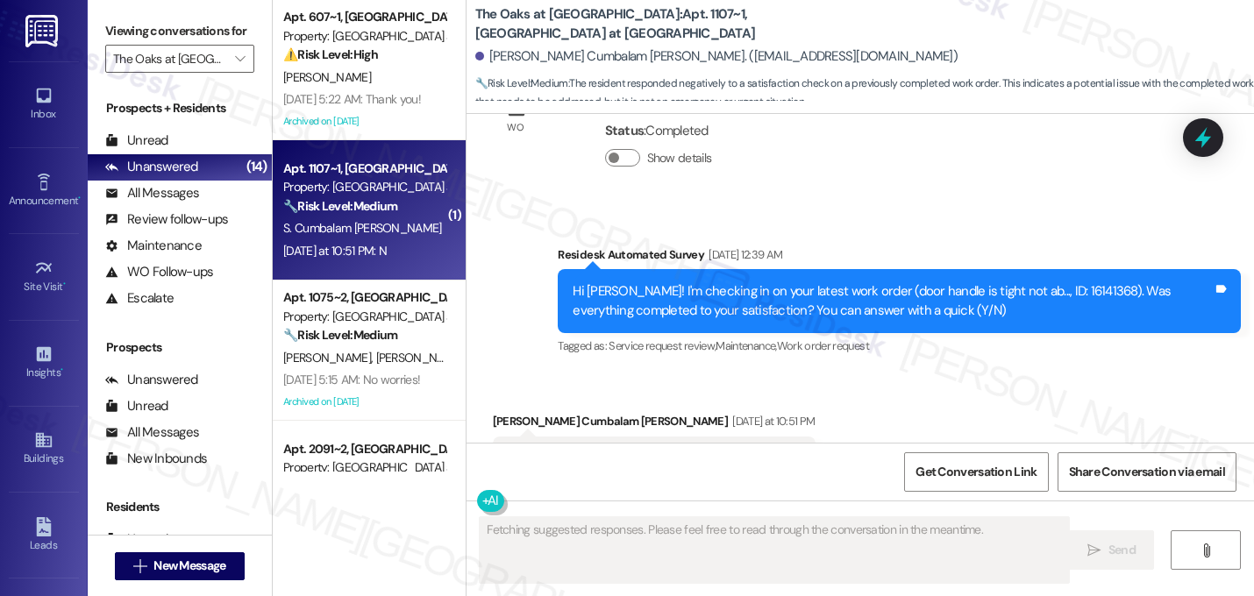
scroll to position [4118, 0]
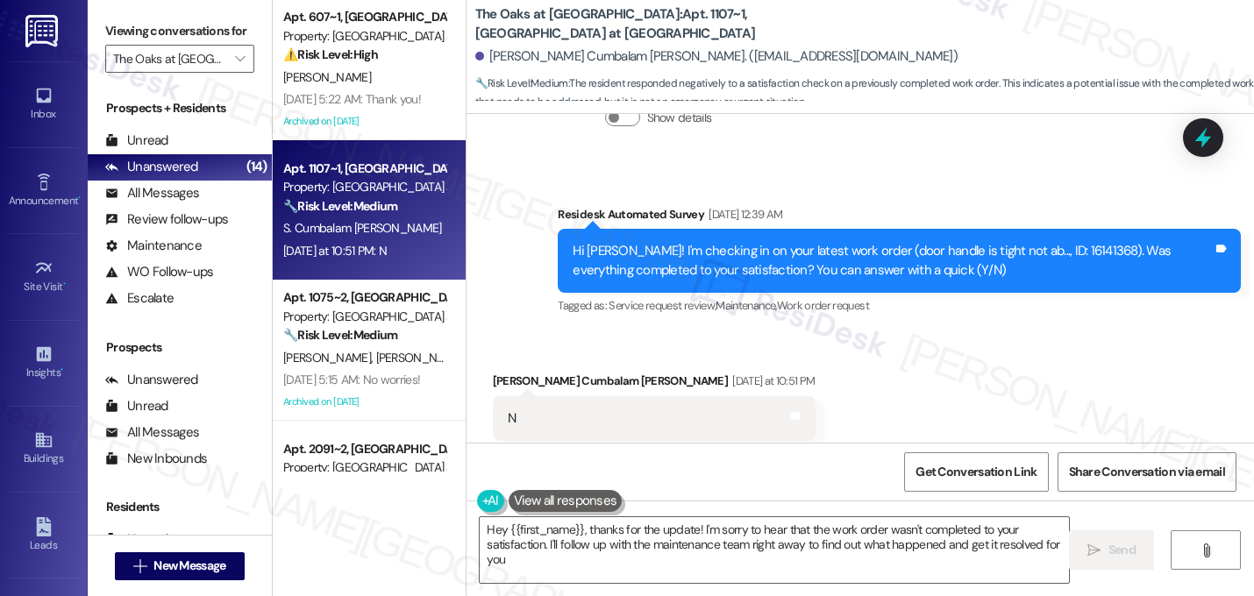
type textarea "Hey {{first_name}}, thanks for the update! I'm sorry to hear that the work orde…"
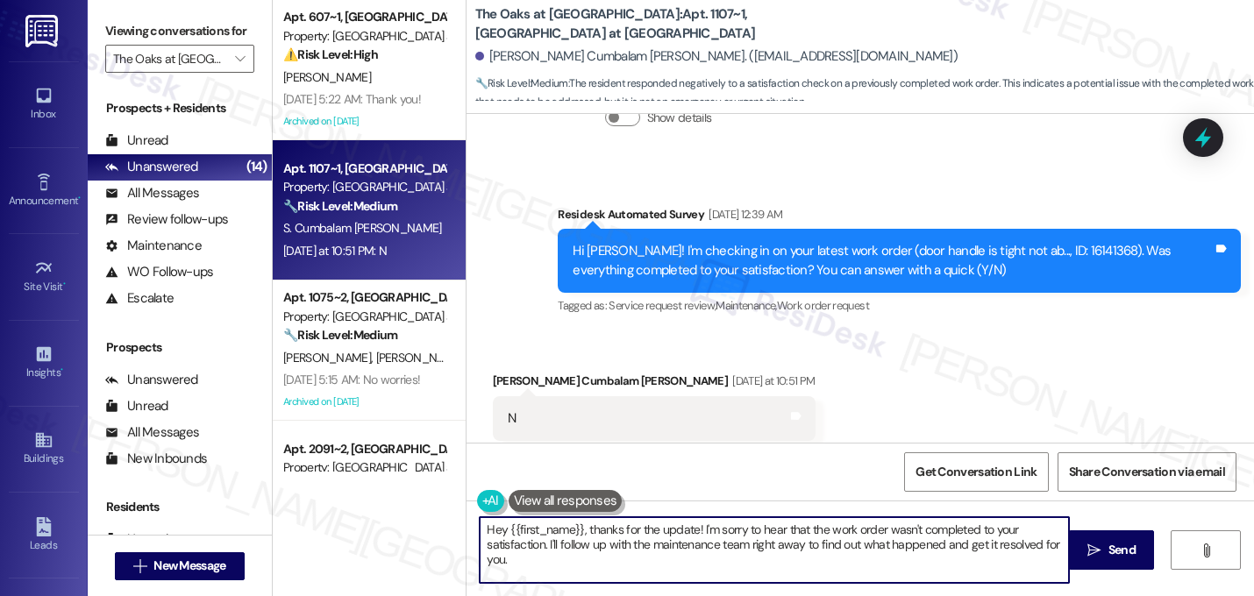
click at [610, 549] on textarea "Hey {{first_name}}, thanks for the update! I'm sorry to hear that the work orde…" at bounding box center [774, 550] width 589 height 66
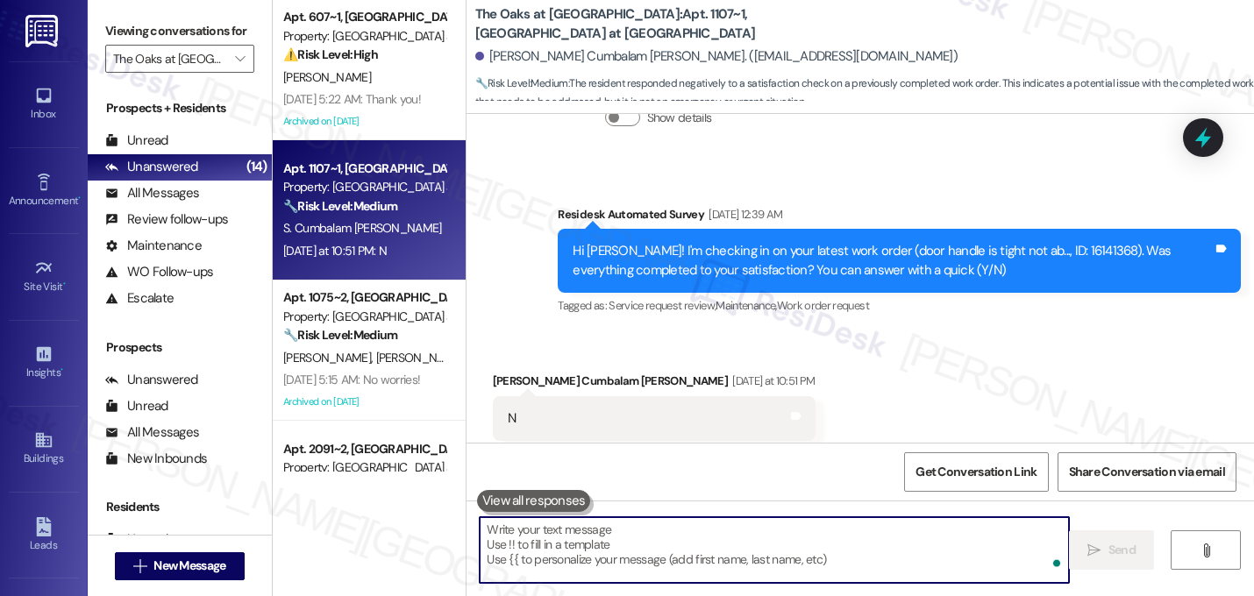
paste textarea "I'm sorry to hear that work order [number] wasn't completed to your satisfactio…"
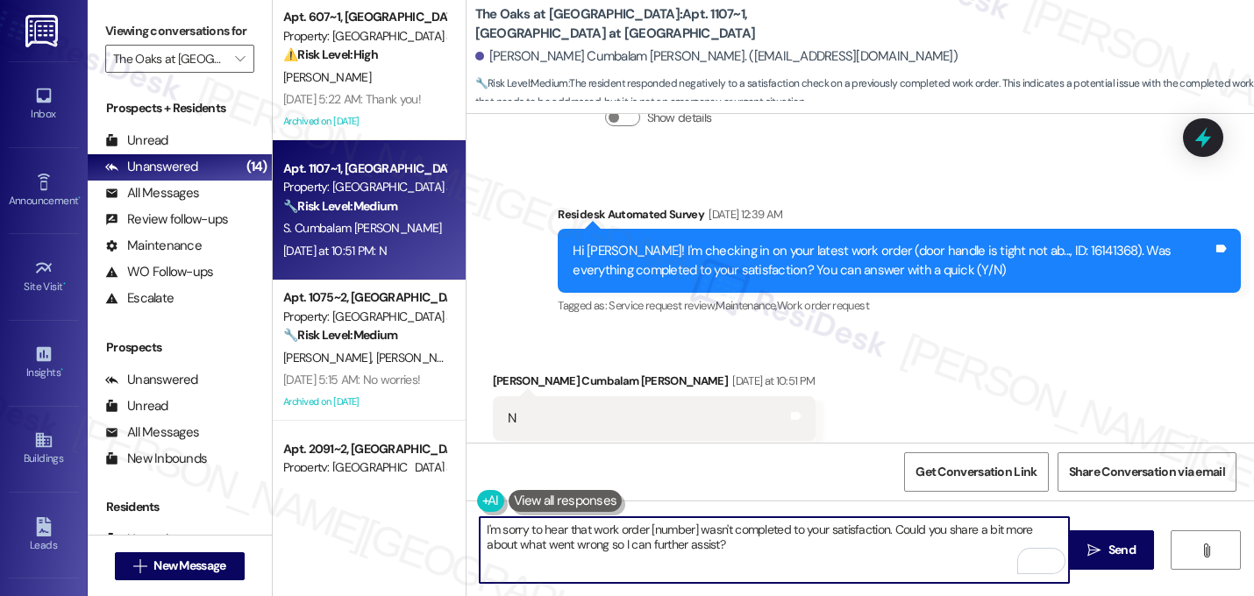
click at [692, 534] on textarea "I'm sorry to hear that work order [number] wasn't completed to your satisfactio…" at bounding box center [774, 550] width 589 height 66
type textarea "I'm sorry to hear that work order 16141368 wasn't completed to your satisfactio…"
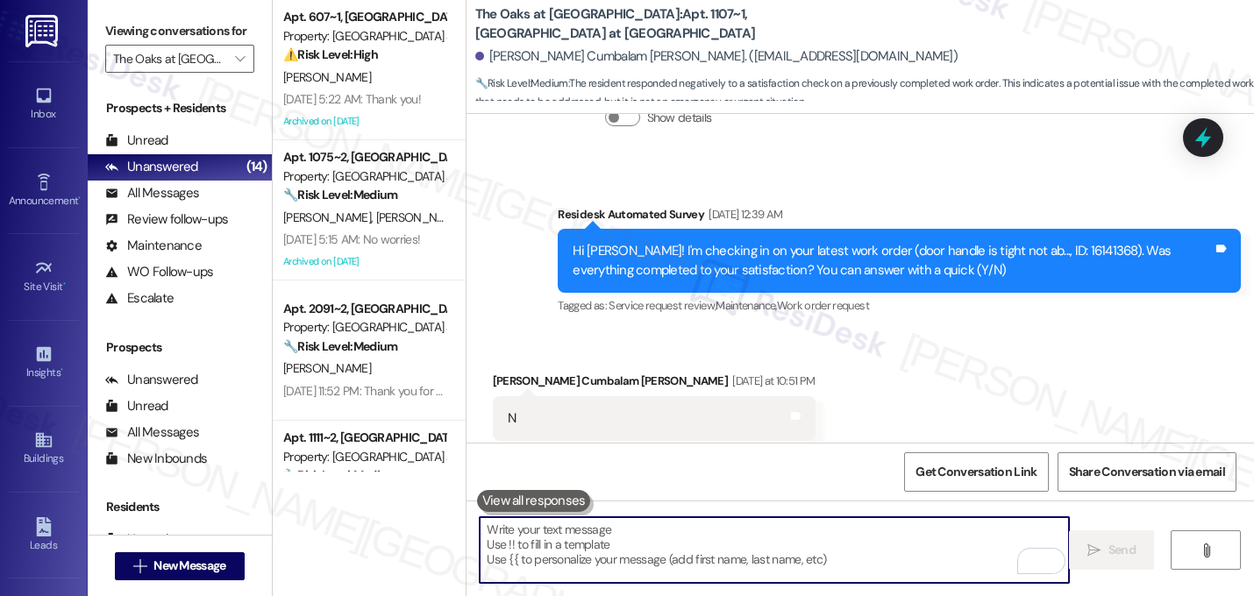
click at [869, 332] on div "Received via SMS Sai Prashanthi Cumbalam Thangaraj Yesterday at 10:51 PM N Tags…" at bounding box center [861, 406] width 788 height 148
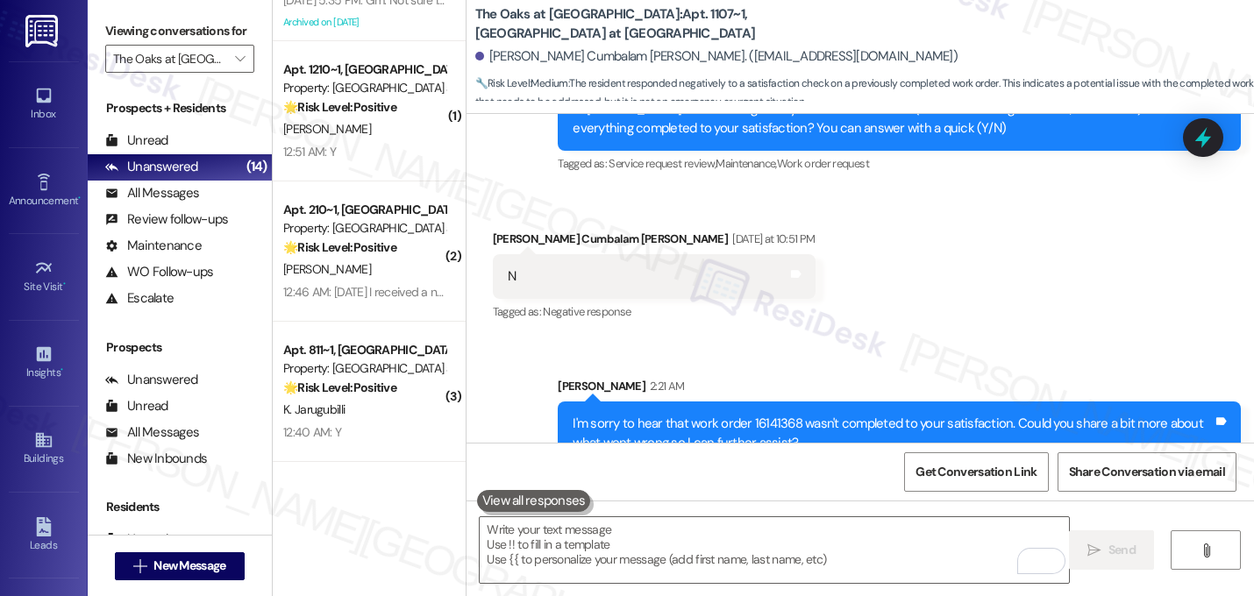
scroll to position [522, 0]
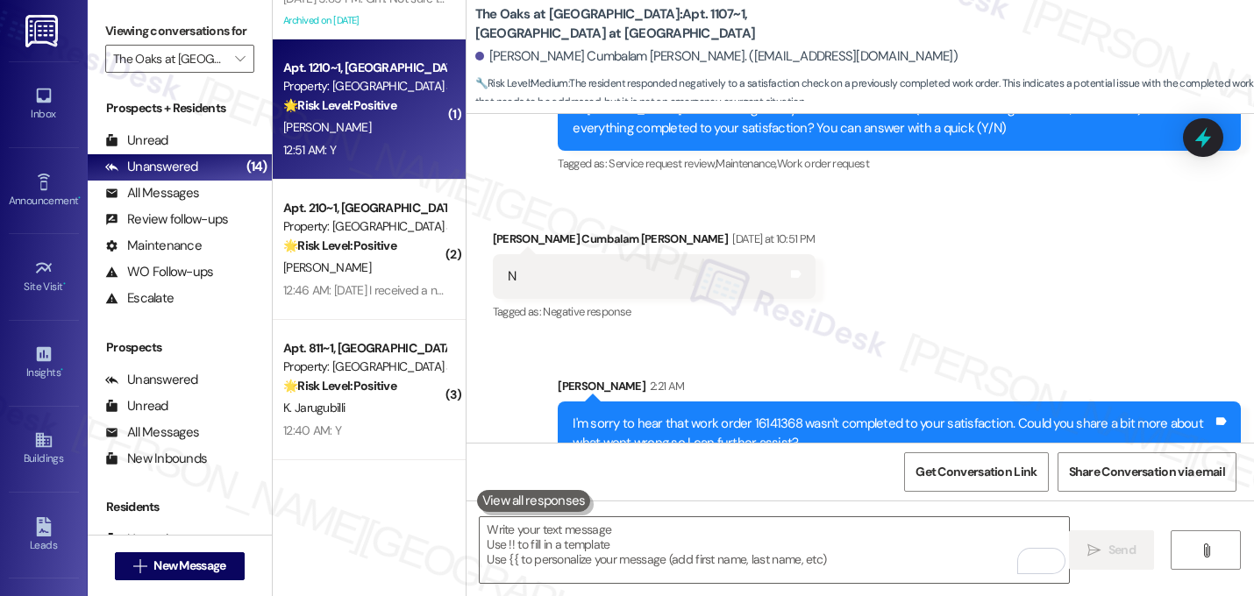
click at [381, 122] on div "S. Chung" at bounding box center [365, 128] width 166 height 22
type textarea "Fetching suggested responses. Please feel free to read through the conversation…"
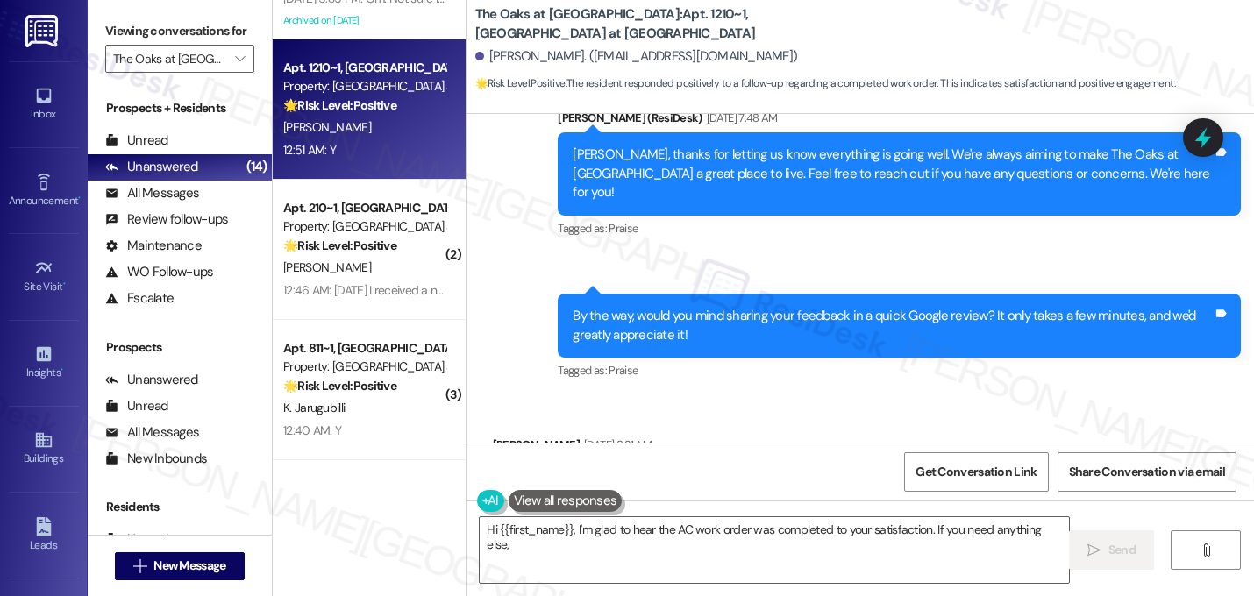
scroll to position [1295, 0]
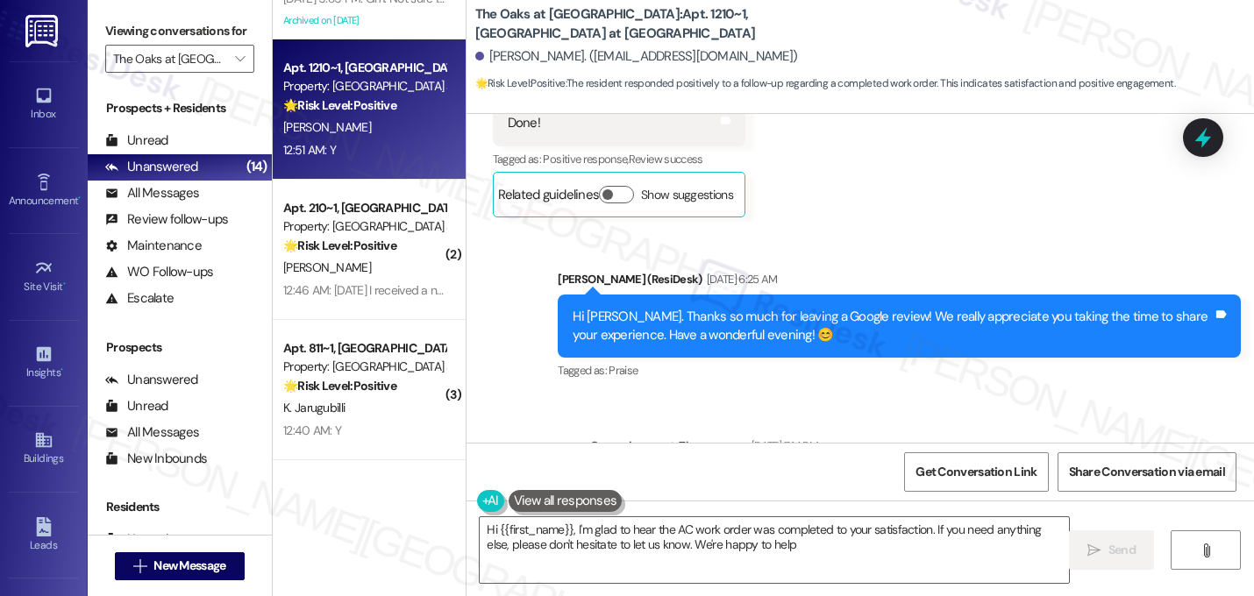
type textarea "Hi {{first_name}}, I'm glad to hear the AC work order was completed to your sat…"
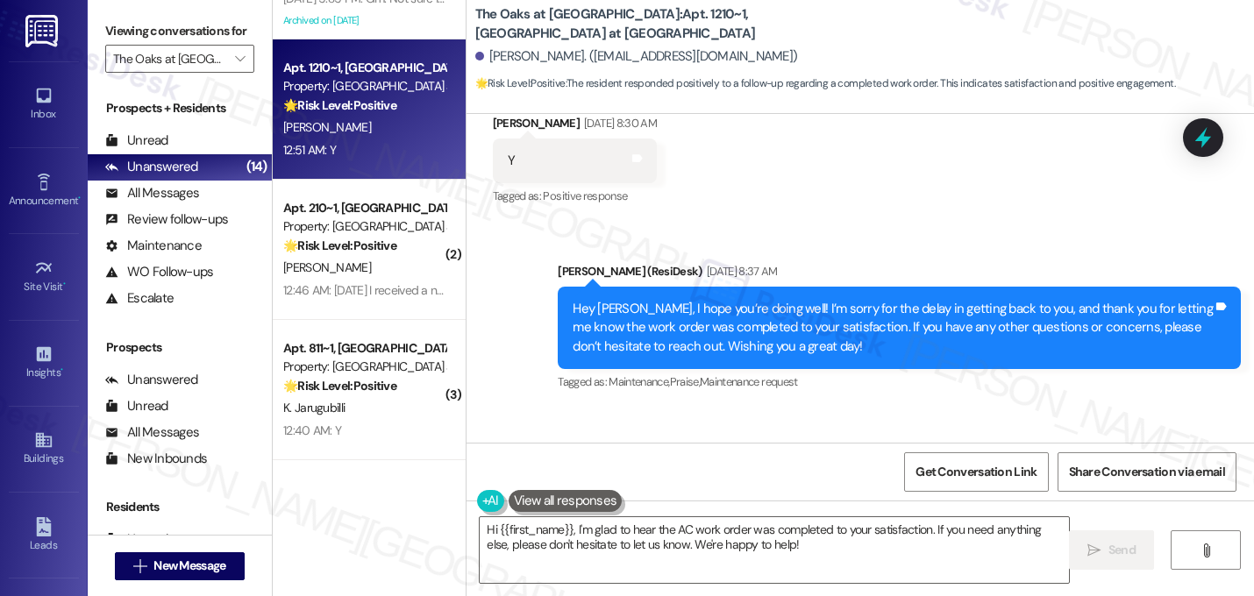
scroll to position [7817, 0]
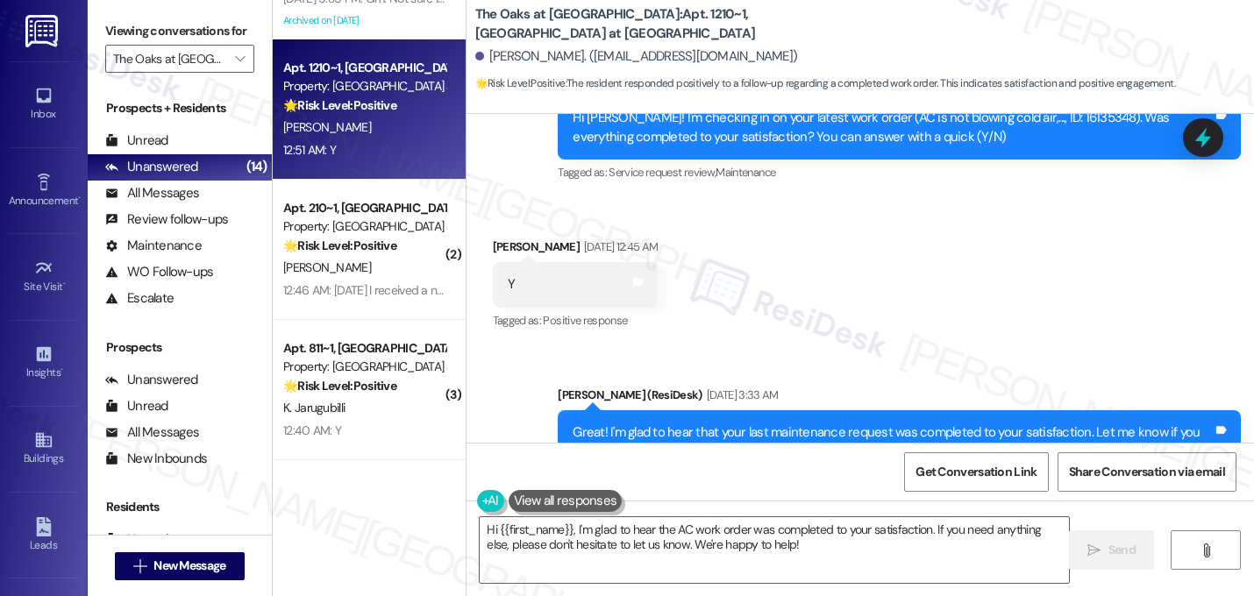
click at [852, 373] on div "Sent via SMS Sarah (ResiDesk) Sep 18, 2025 at 3:33 AM Great! I'm glad to hear t…" at bounding box center [899, 443] width 709 height 140
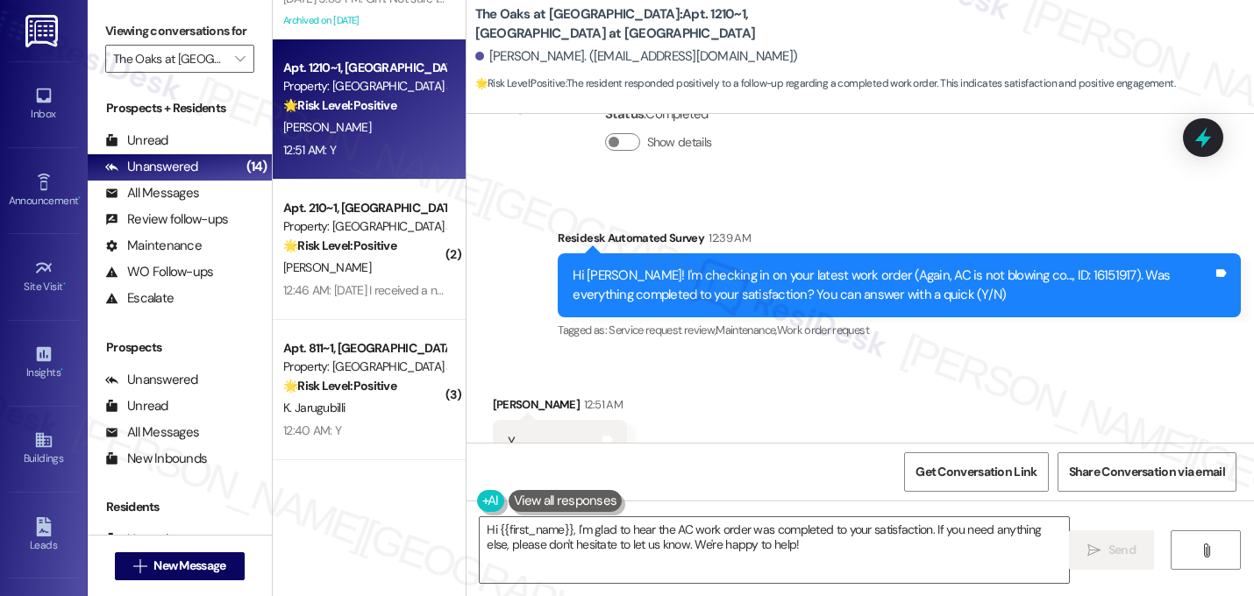
scroll to position [8313, 0]
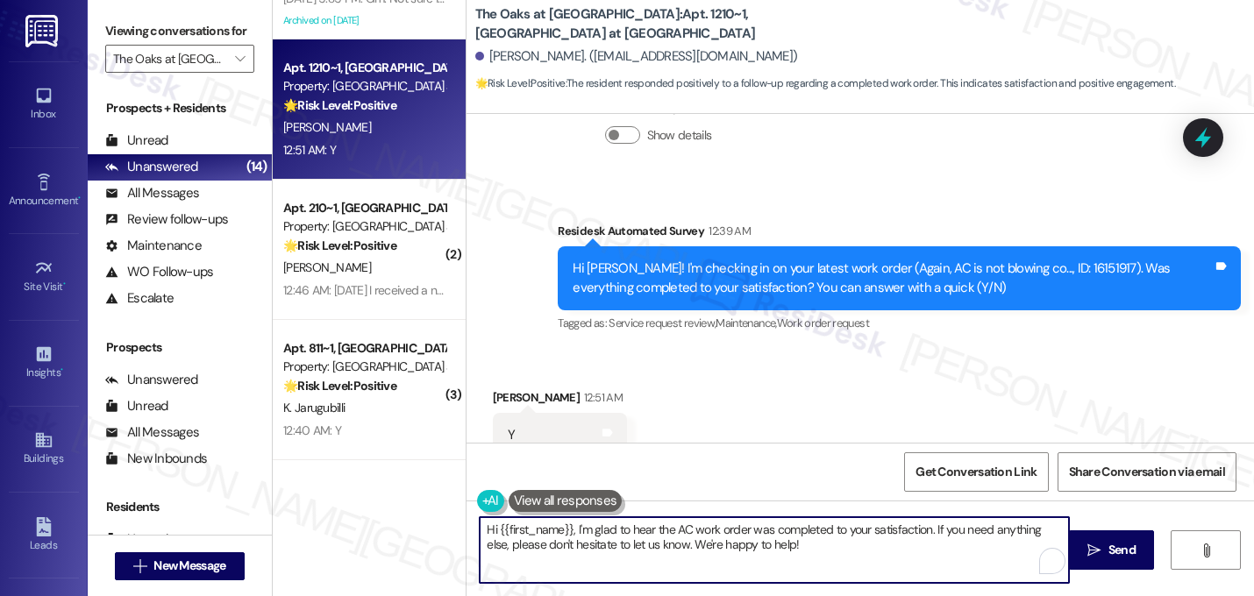
click at [771, 542] on textarea "Hi {{first_name}}, I'm glad to hear the AC work order was completed to your sat…" at bounding box center [774, 550] width 589 height 66
click at [771, 541] on textarea "Hi {{first_name}}, I'm glad to hear the AC work order was completed to your sat…" at bounding box center [774, 550] width 589 height 66
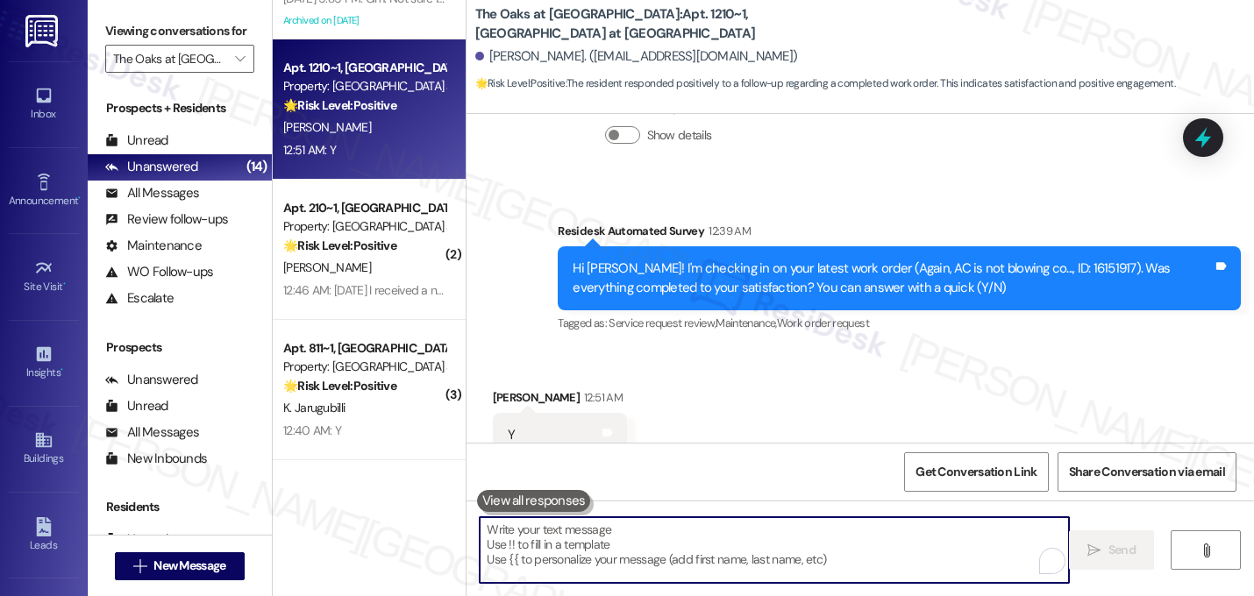
paste textarea "That's great! I'm glad to hear that your last maintenance request was completed…"
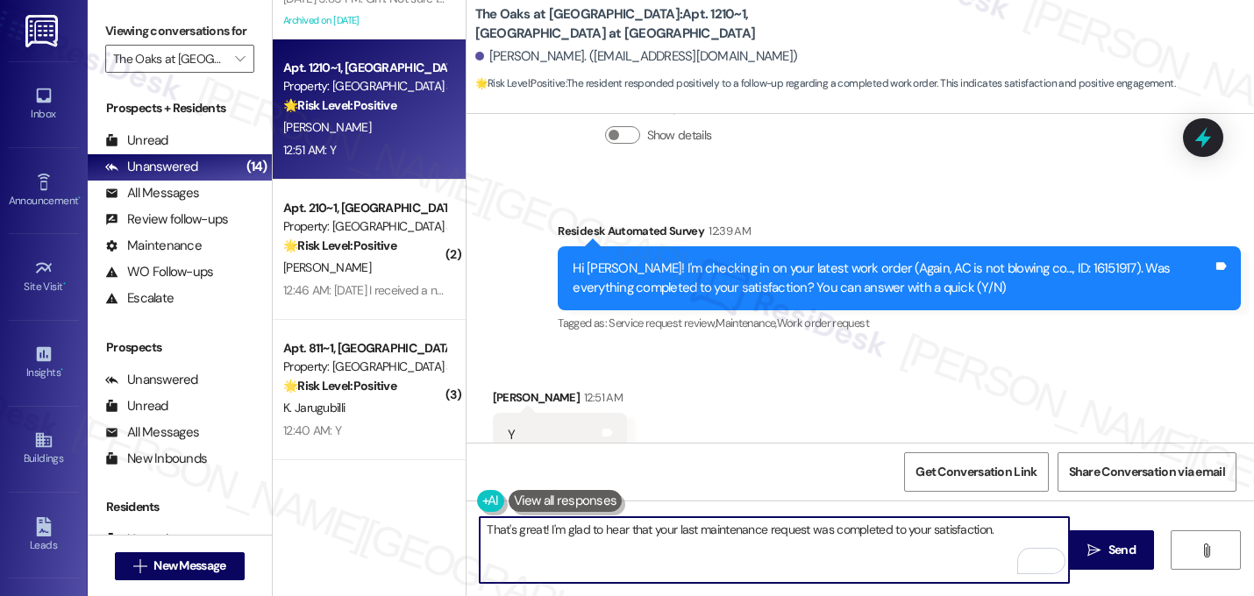
paste textarea "Let me know if you need anything else. 😊"
type textarea "That's great! I'm glad to hear that your last maintenance request was completed…"
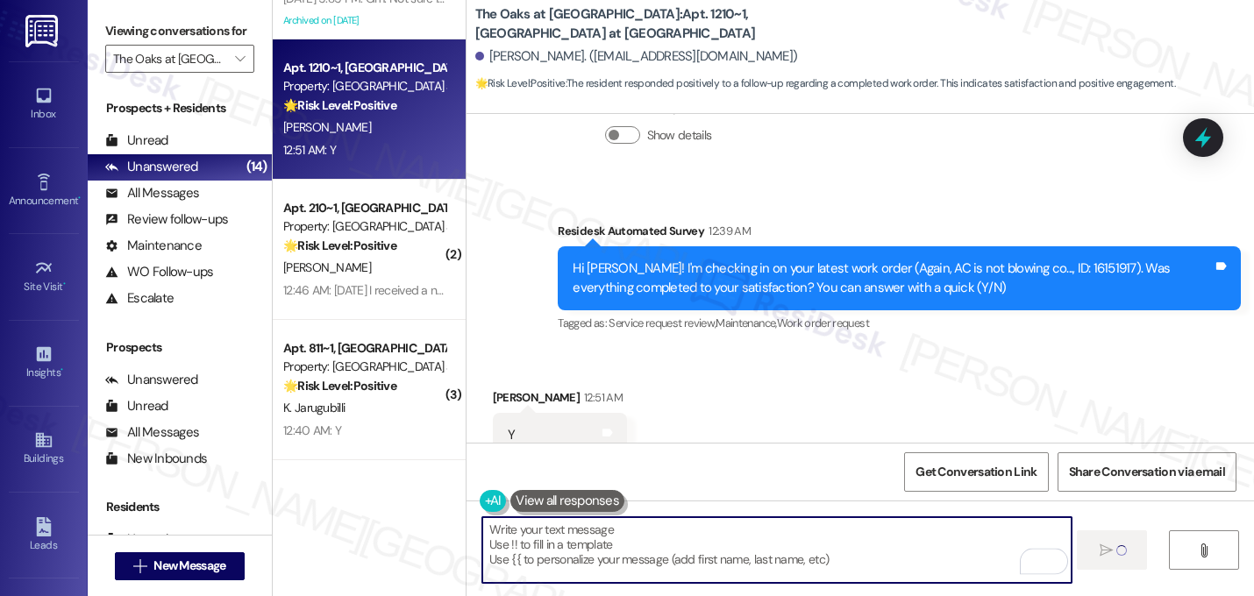
scroll to position [8312, 0]
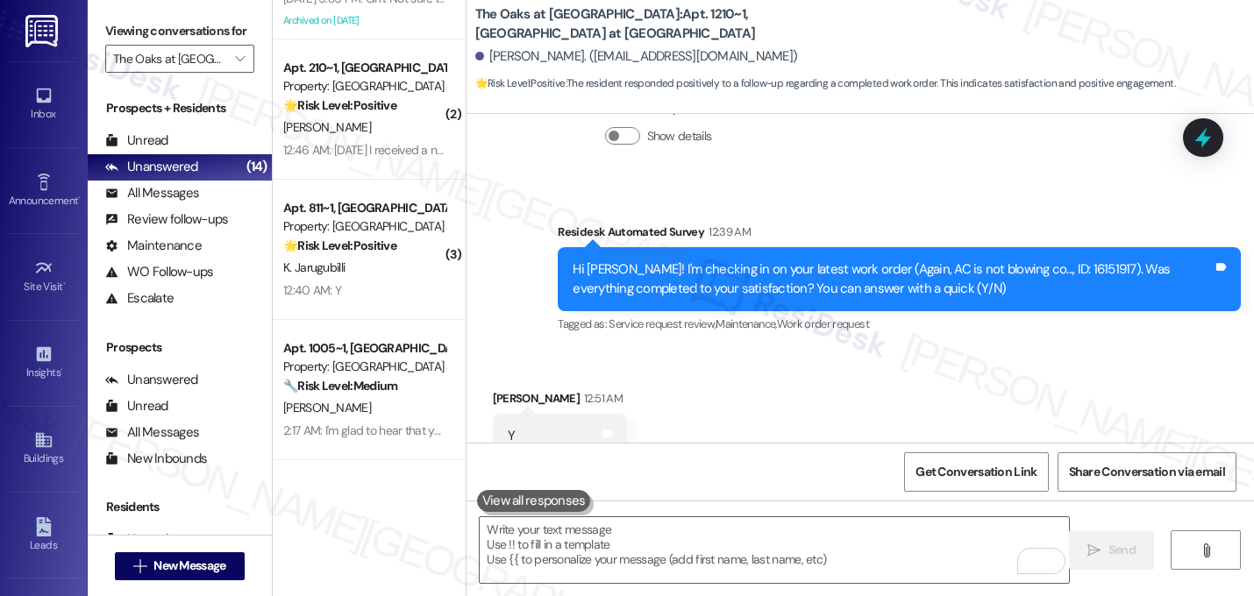
click at [897, 367] on div "Received via SMS Steve Chung 12:51 AM Y Tags and notes Tagged as: Positive resp…" at bounding box center [861, 424] width 788 height 148
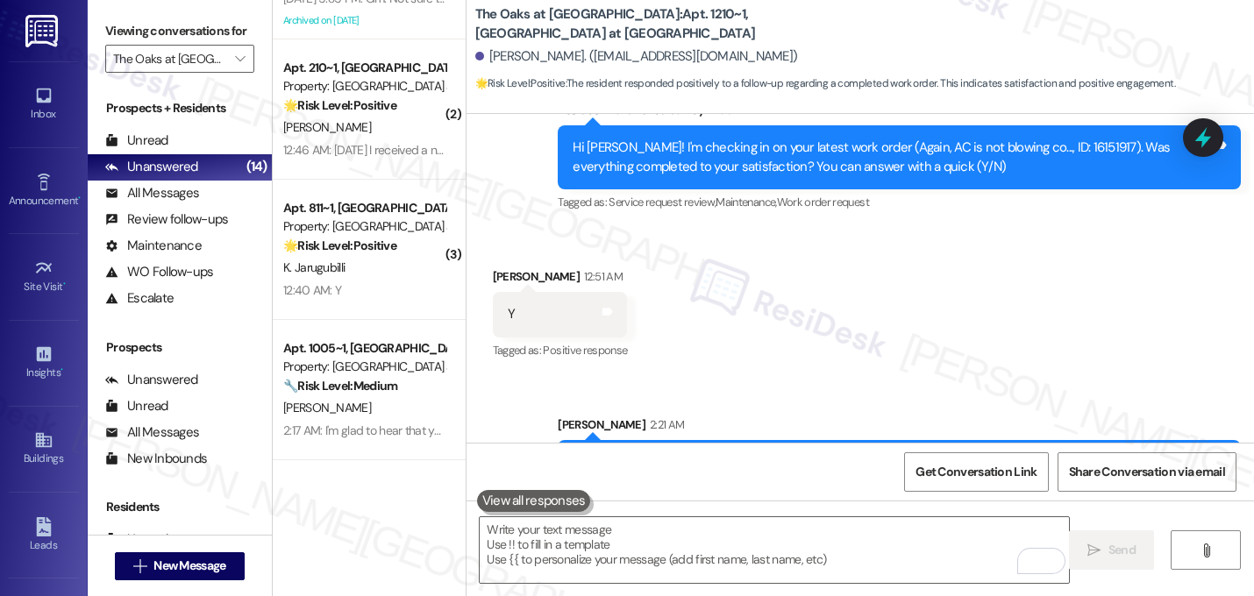
scroll to position [8454, 0]
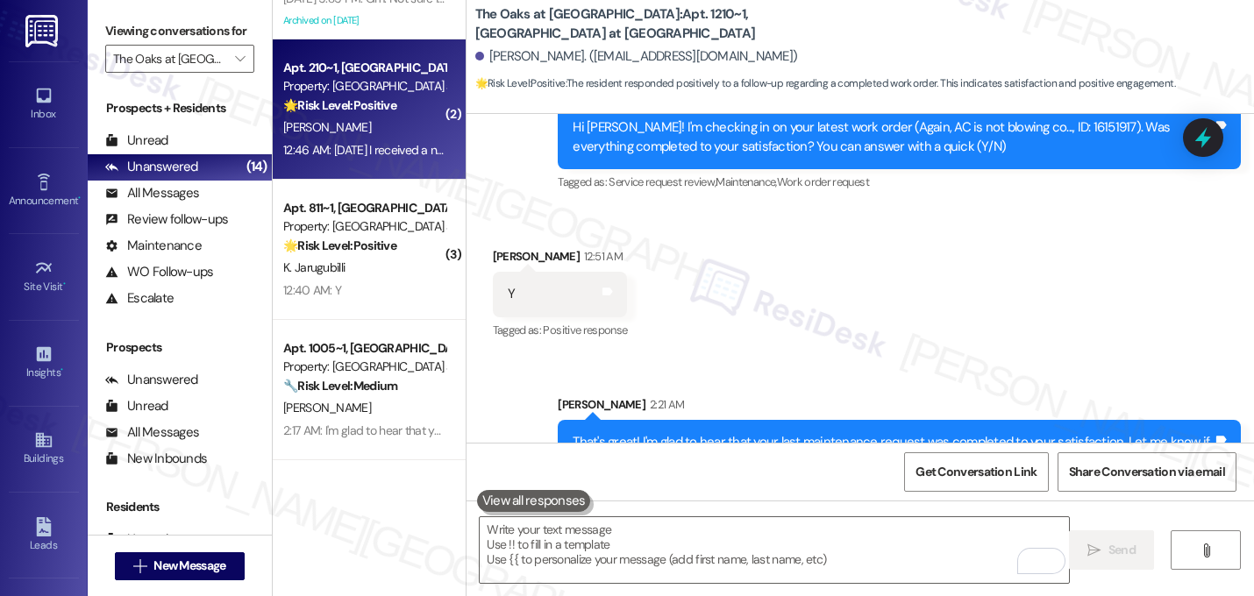
click at [381, 130] on div "K. Darden" at bounding box center [365, 128] width 166 height 22
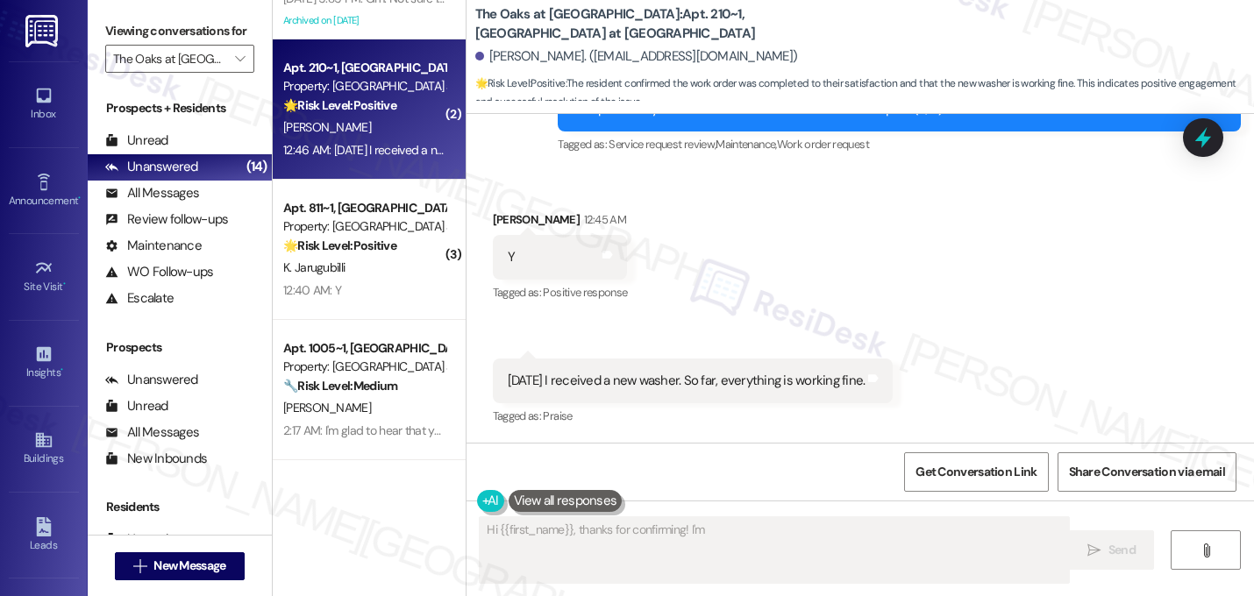
scroll to position [928, 0]
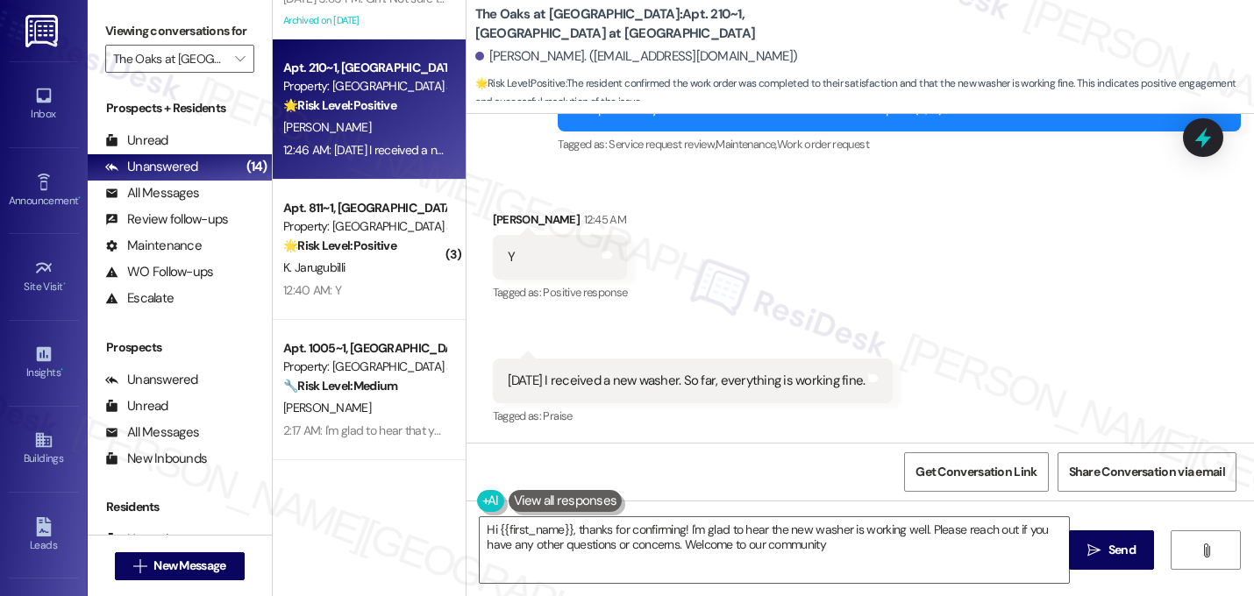
type textarea "Hi {{first_name}}, thanks for confirming! I'm glad to hear the new washer is wo…"
click at [727, 204] on div "Received via SMS Karnedra Darden 12:45 AM Y Tags and notes Tagged as: Positive …" at bounding box center [861, 307] width 788 height 272
click at [799, 558] on textarea "Hi {{first_name}}, thanks for confirming! I'm glad to hear the new washer is wo…" at bounding box center [774, 550] width 589 height 66
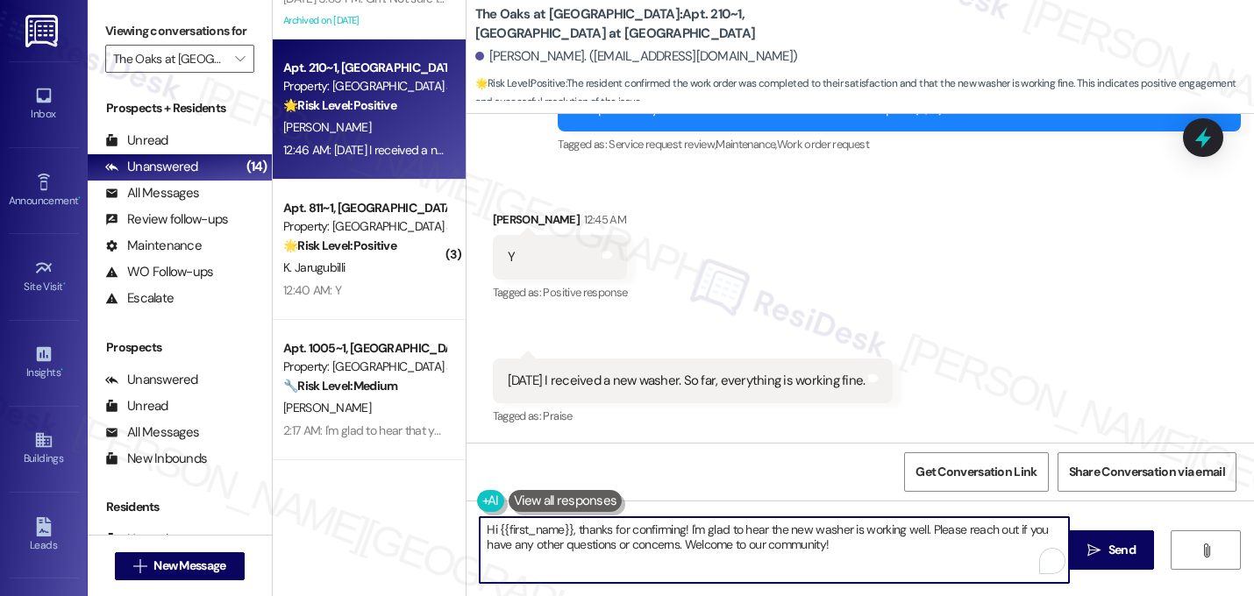
click at [799, 558] on textarea "Hi {{first_name}}, thanks for confirming! I'm glad to hear the new washer is wo…" at bounding box center [774, 550] width 589 height 66
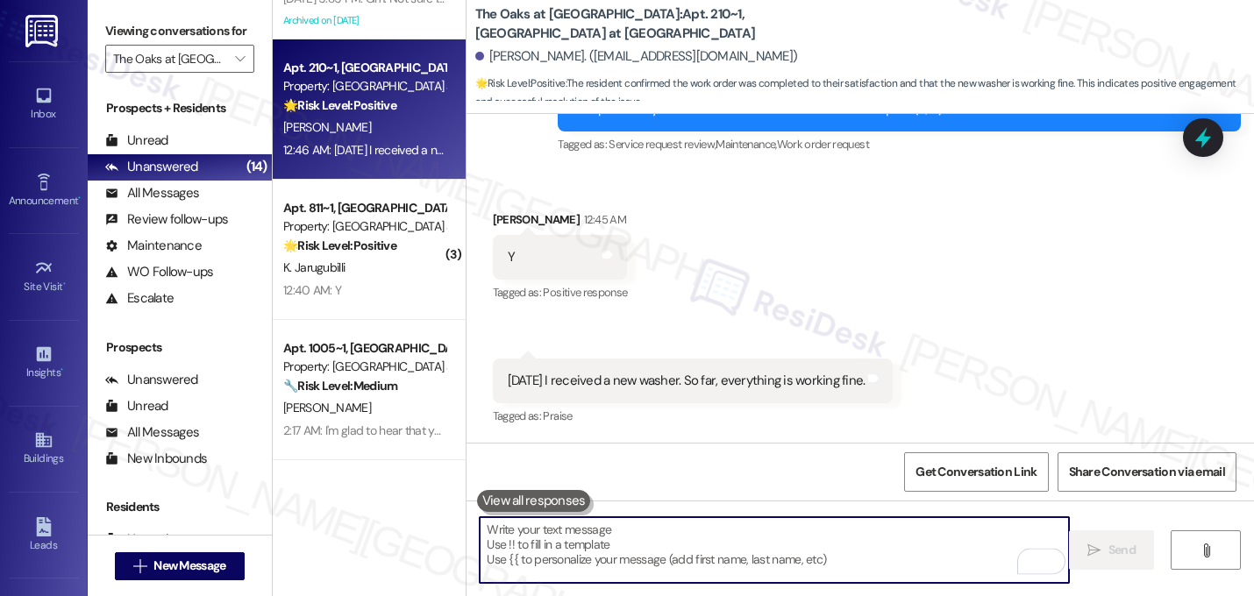
paste textarea "That's great! I'm glad to hear that your last maintenance request was completed…"
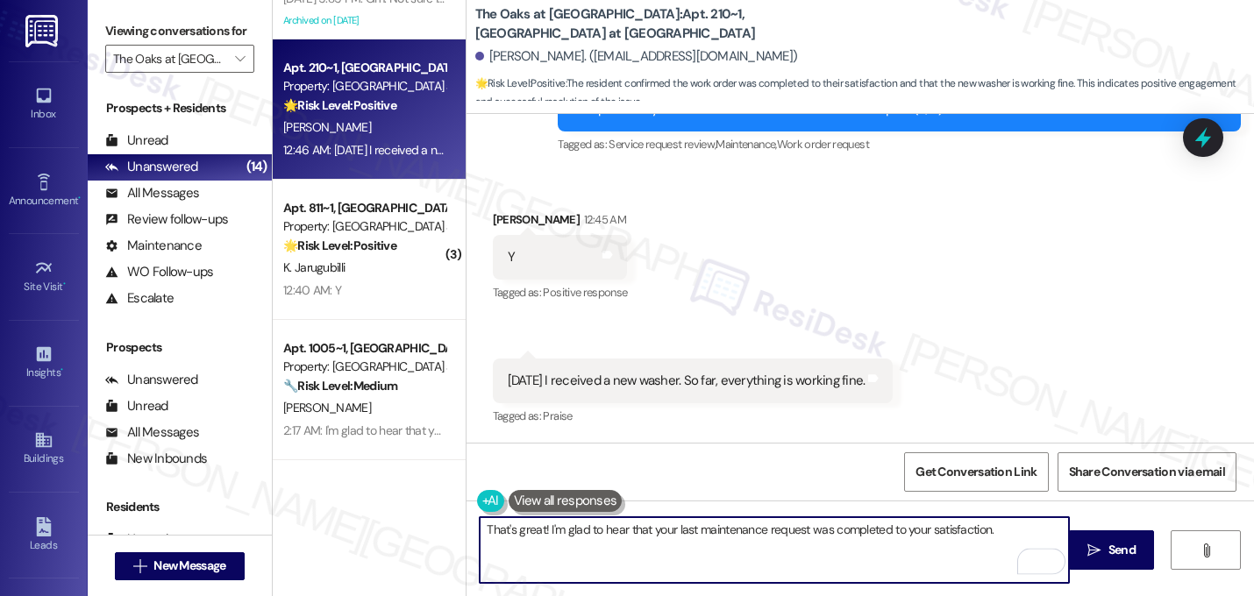
type textarea "That's great! I'm glad to hear that your last maintenance request was completed…"
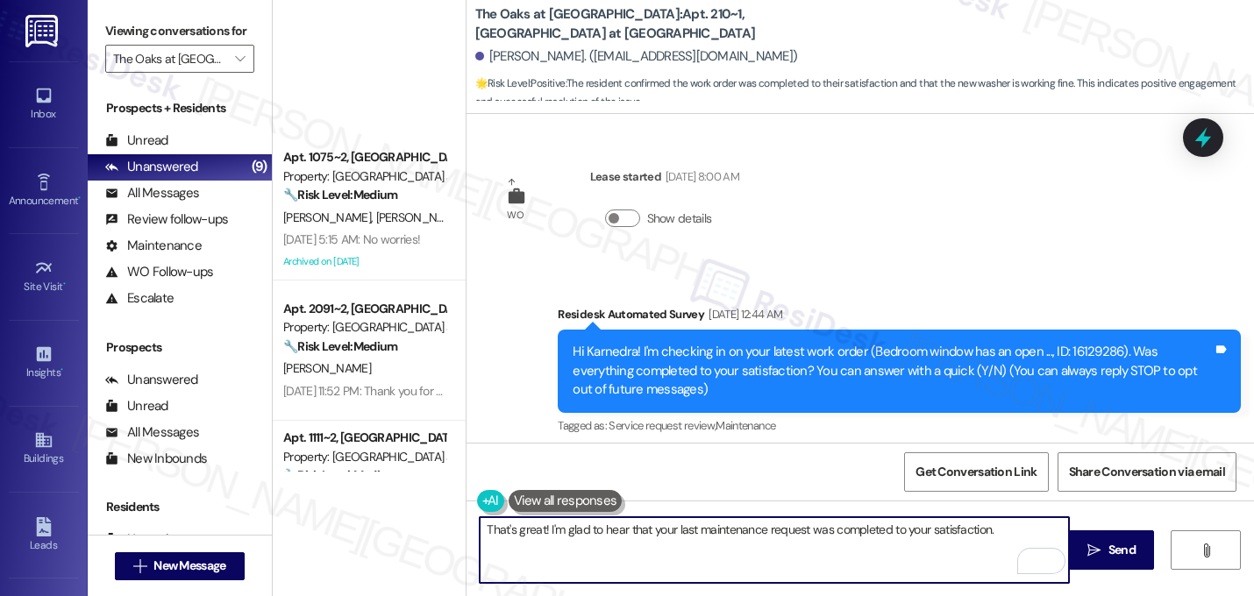
scroll to position [928, 0]
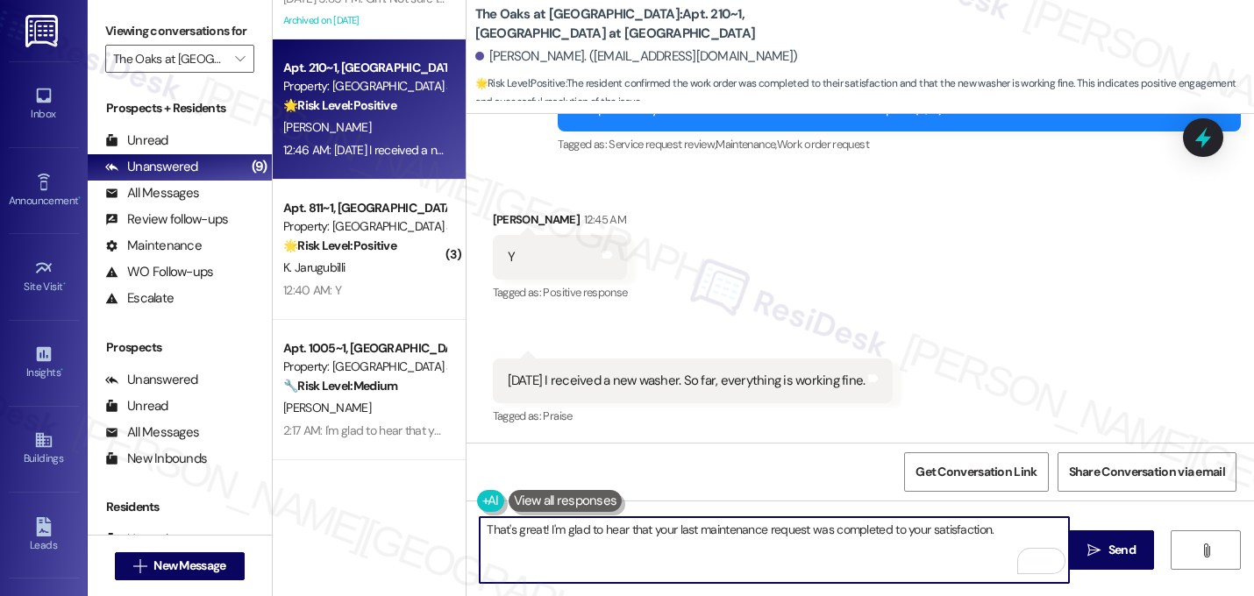
paste textarea "Let me know if you need anything else. 😊"
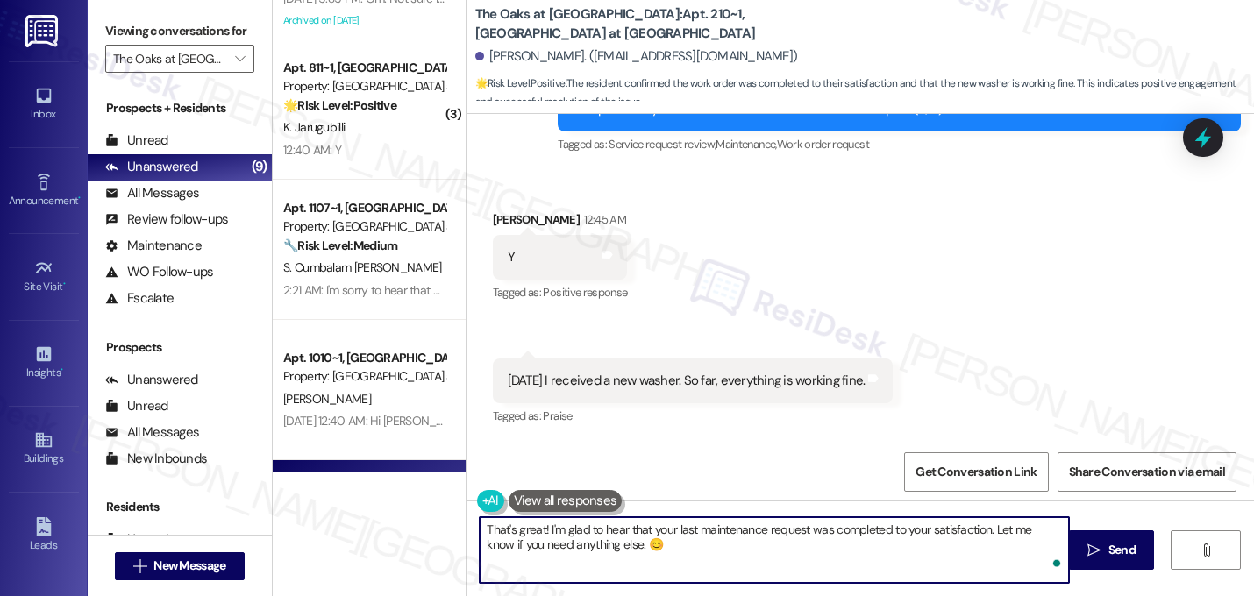
type textarea "Hi {{first_name}}, thanks for confirming! I'm glad to hear the new washer is wo…"
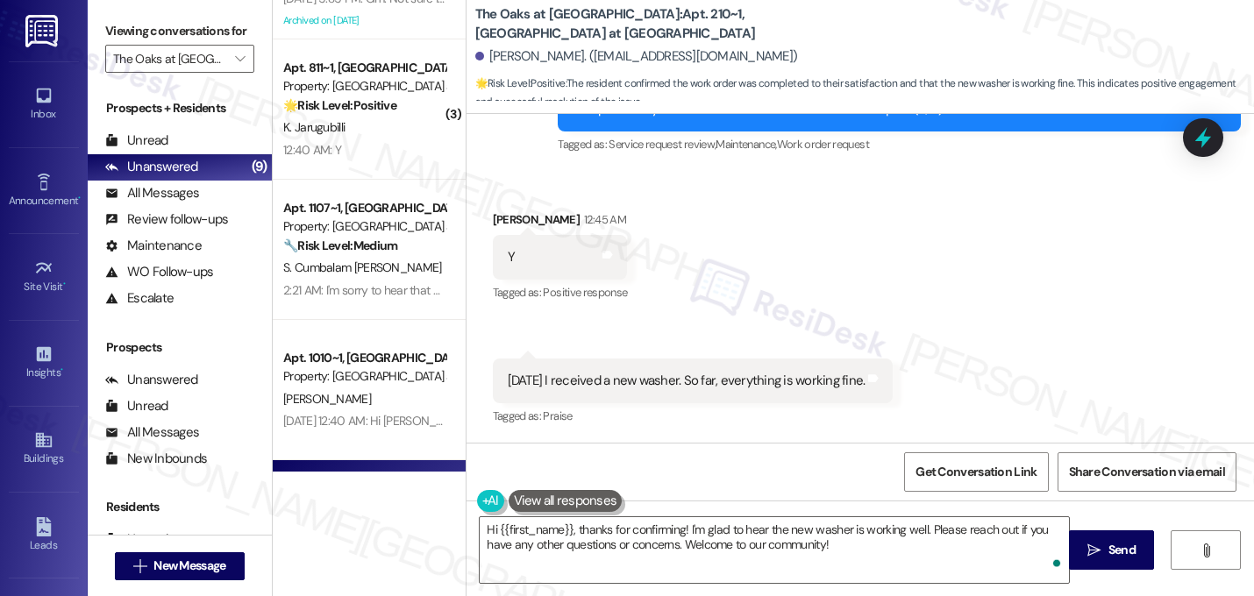
click at [965, 261] on div "Received via SMS Karnedra [PERSON_NAME] 12:45 AM Y Tags and notes Tagged as: Po…" at bounding box center [861, 307] width 788 height 272
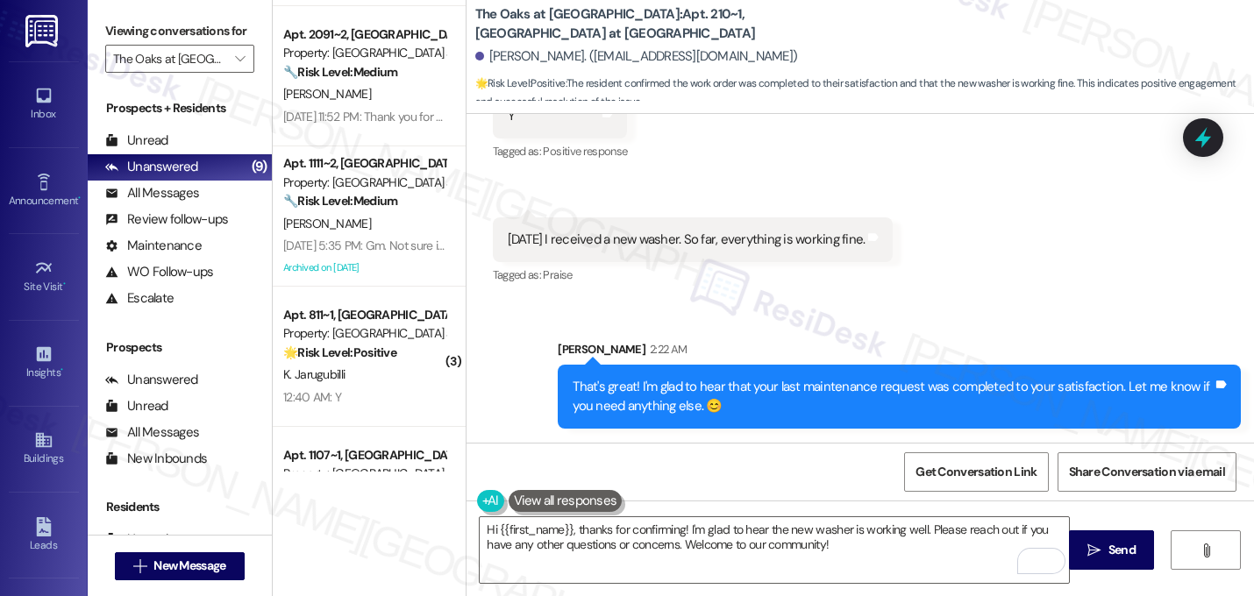
scroll to position [293, 0]
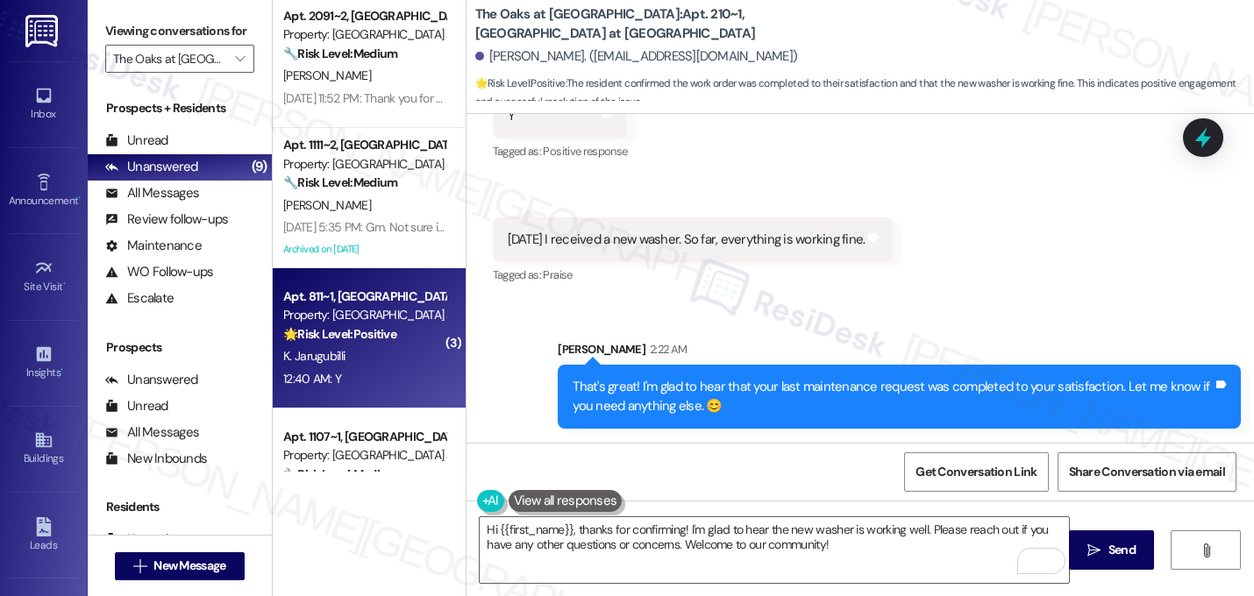
click at [367, 354] on div "K. Jarugubilli" at bounding box center [365, 357] width 166 height 22
type textarea "Fetching suggested responses. Please feel free to read through the conversation…"
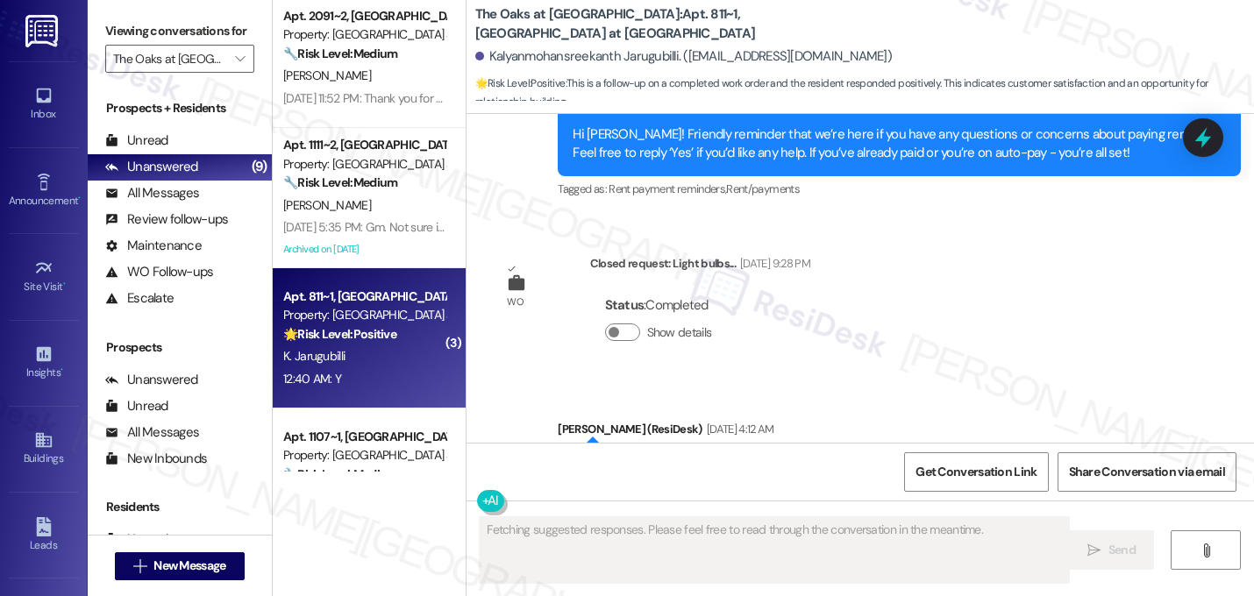
scroll to position [7969, 0]
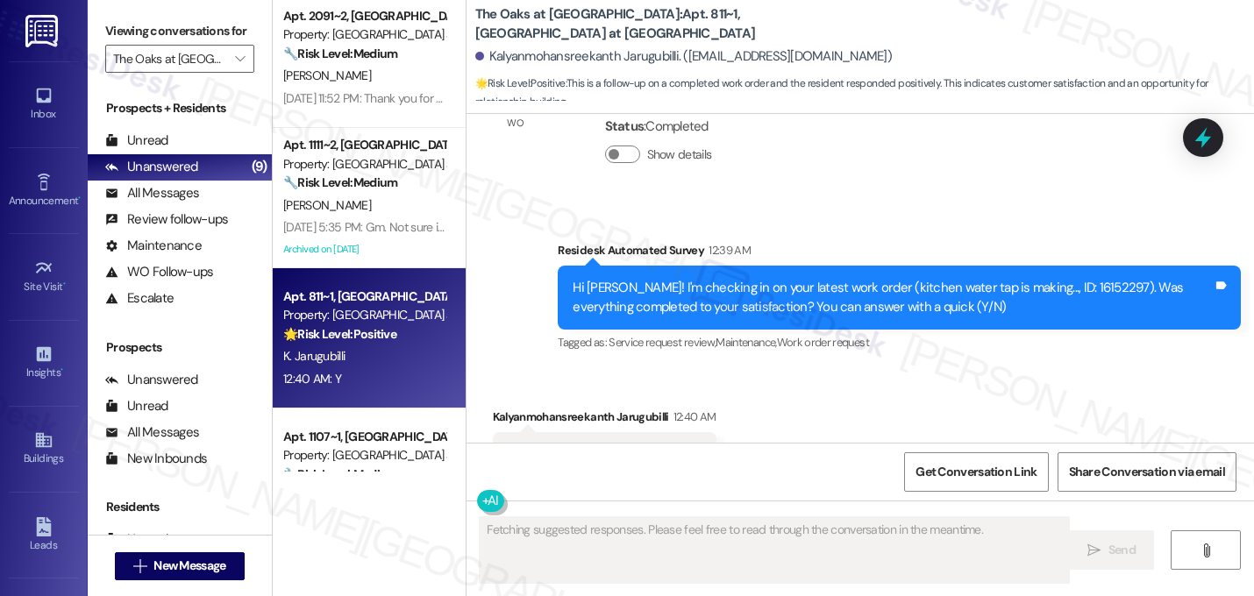
click at [809, 292] on div "Survey, sent via SMS Residesk Automated Survey 12:39 AM Hi Kalyanmohansreekanth…" at bounding box center [899, 298] width 709 height 140
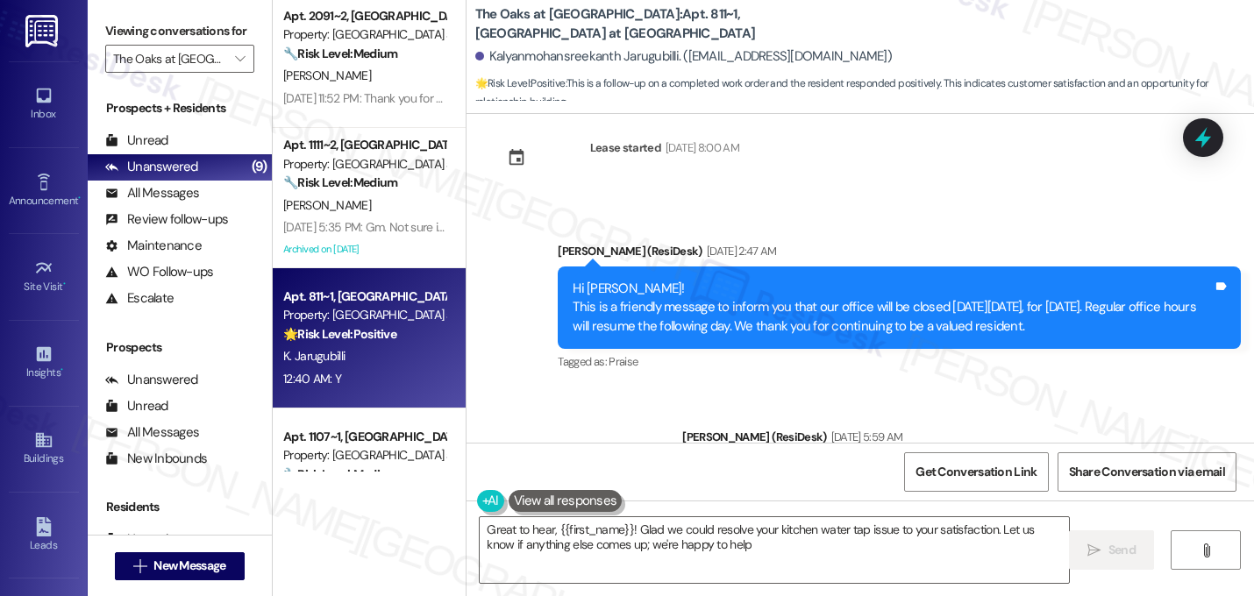
type textarea "Great to hear, {{first_name}}! Glad we could resolve your kitchen water tap iss…"
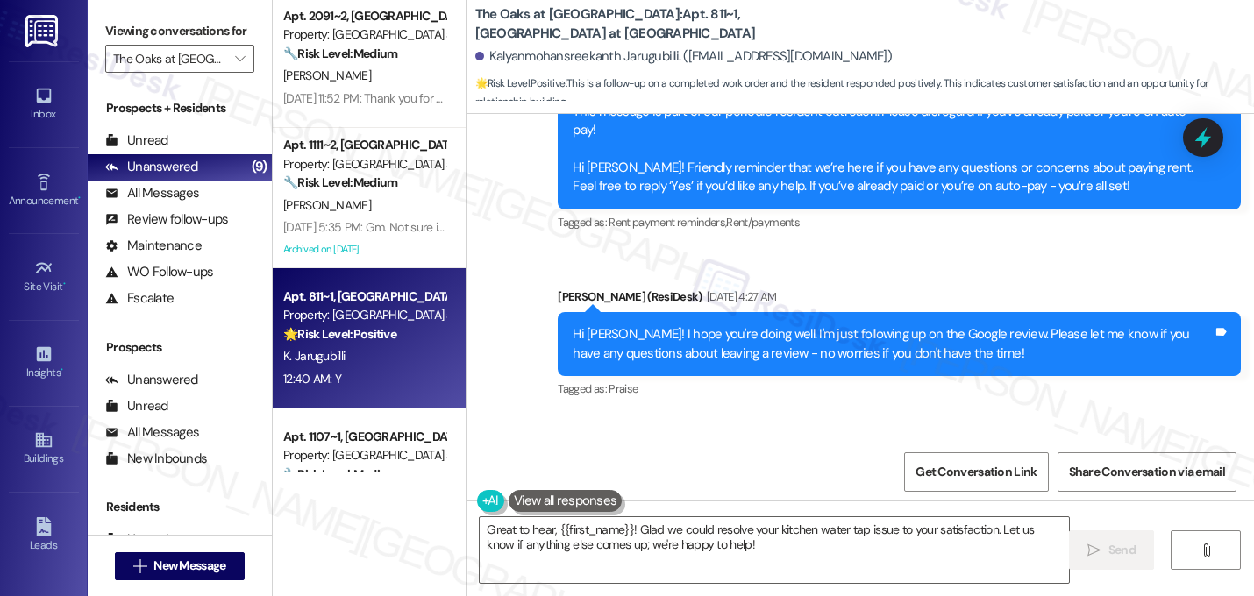
scroll to position [3067, 0]
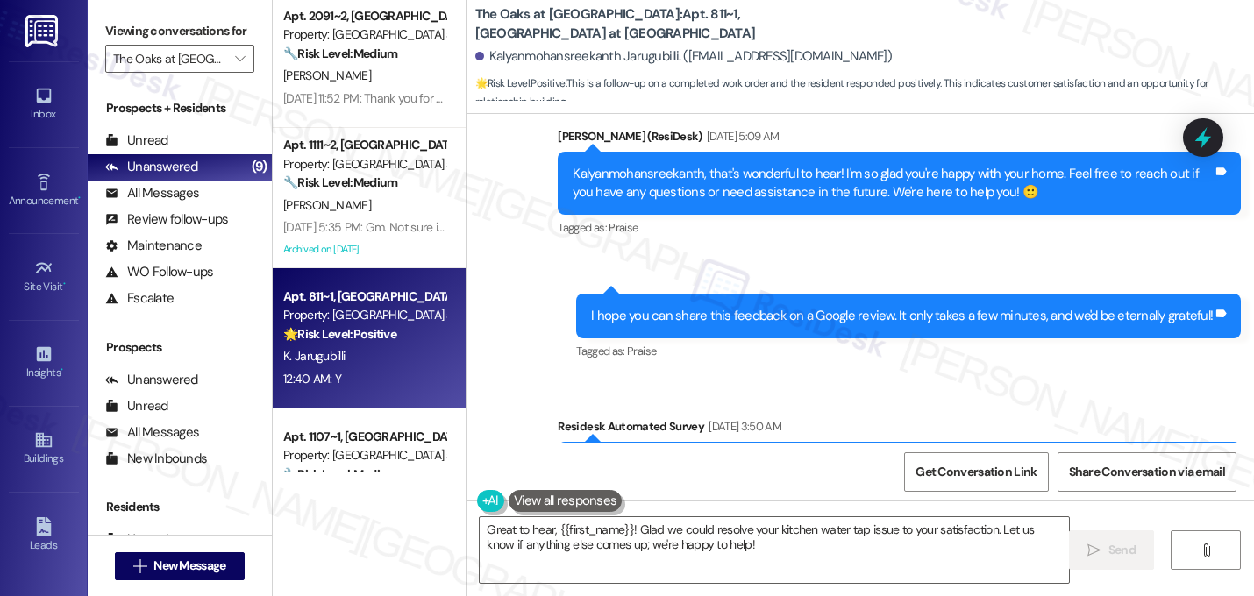
click at [949, 404] on div "Survey, sent via SMS Residesk Automated Survey [DATE] 3:50 AM This message is p…" at bounding box center [899, 502] width 709 height 196
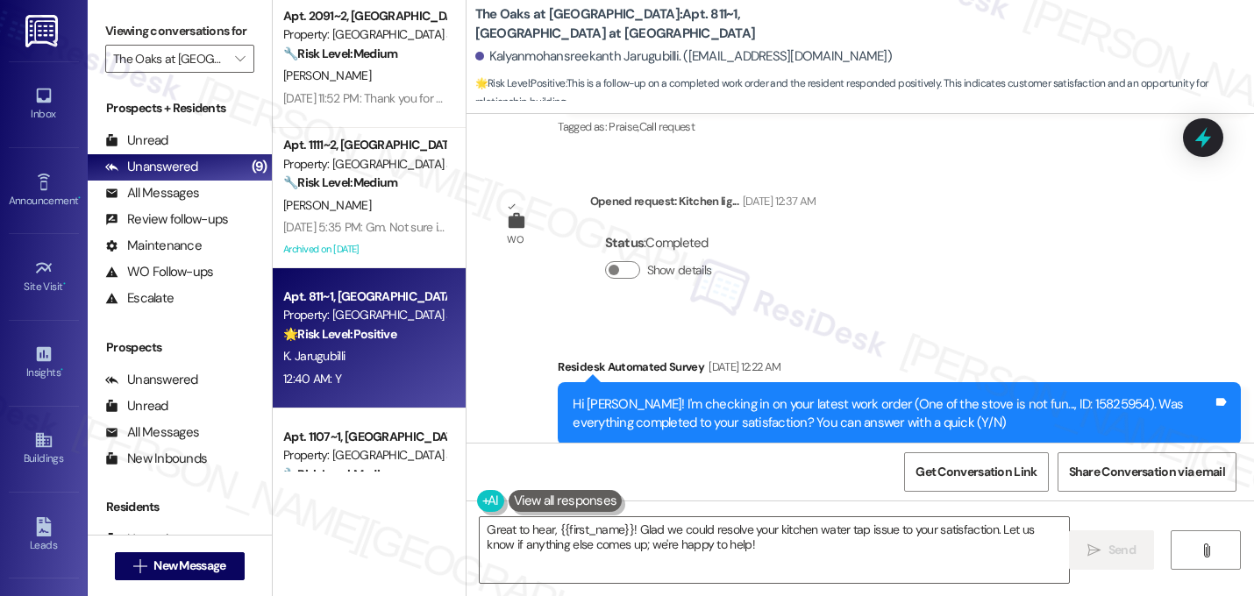
scroll to position [7970, 0]
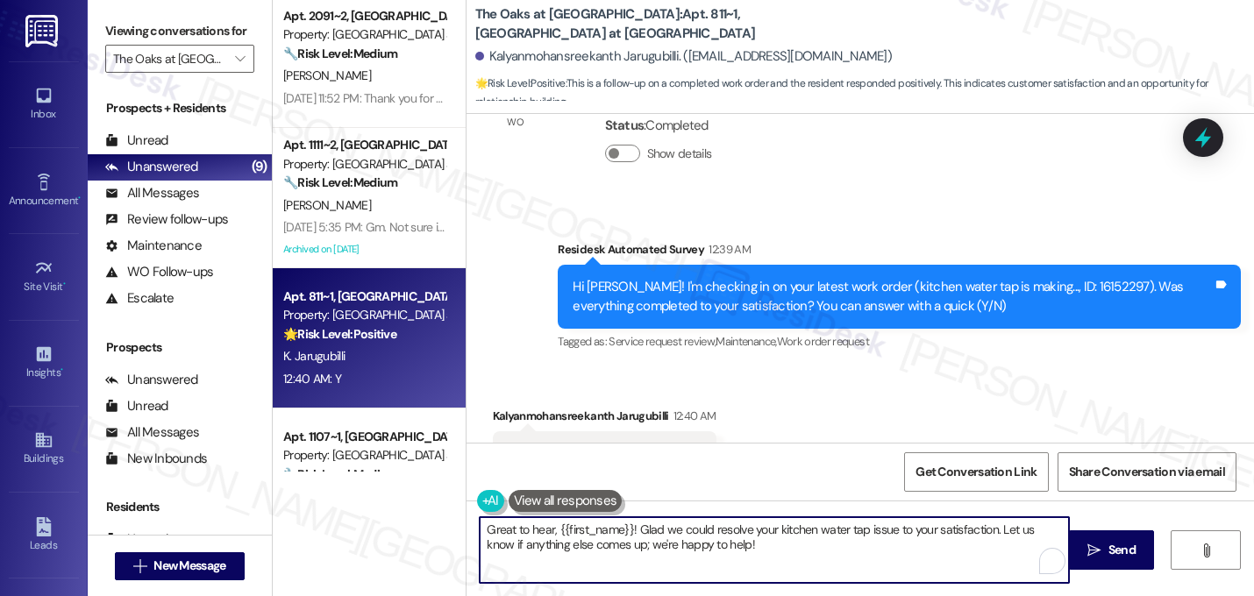
click at [610, 524] on textarea "Great to hear, {{first_name}}! Glad we could resolve your kitchen water tap iss…" at bounding box center [774, 550] width 589 height 66
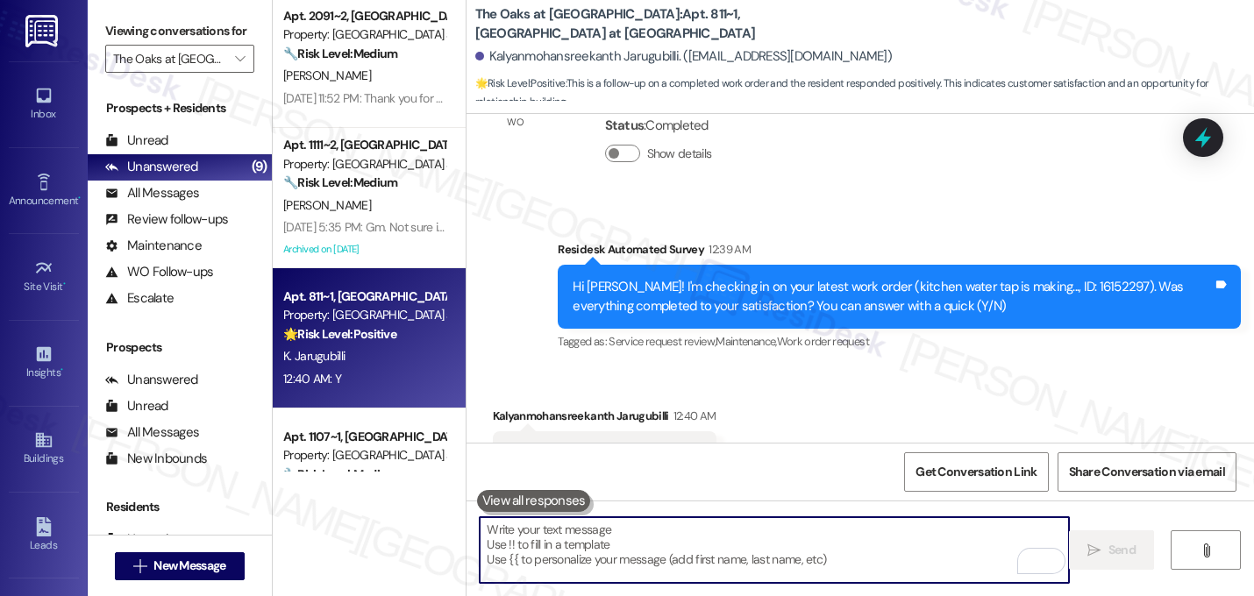
paste textarea "That's great! I'm glad to hear that your last maintenance request was completed…"
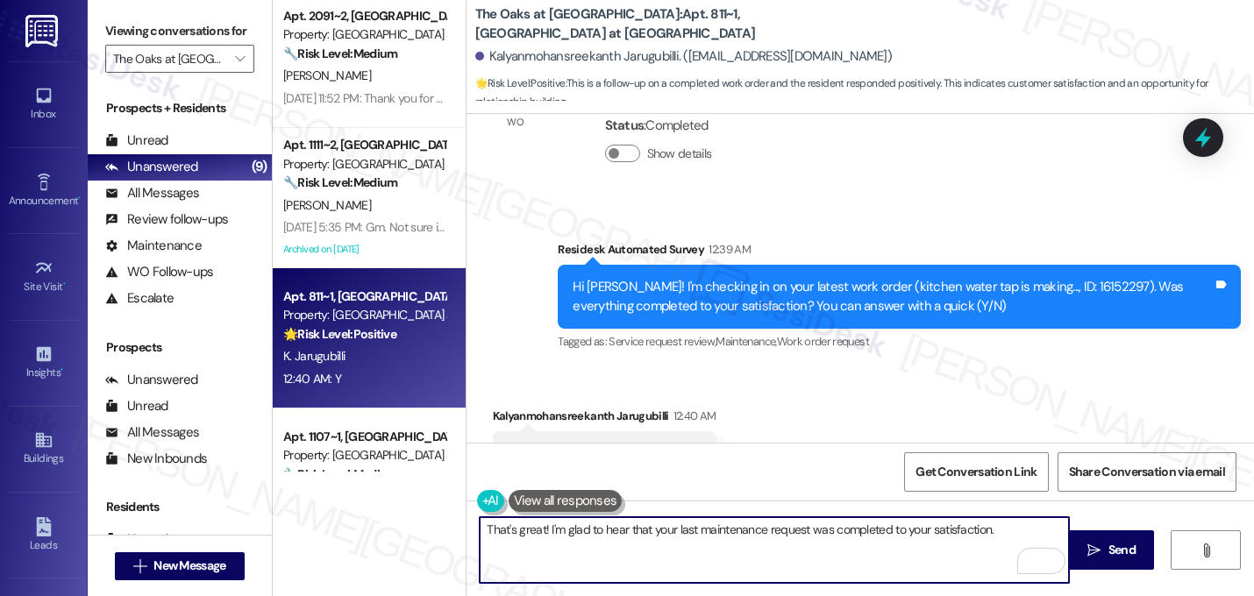
paste textarea "If I may ask...has {{property}} lived up to your expectations?"
type textarea "That's great! I'm glad to hear that your last maintenance request was completed…"
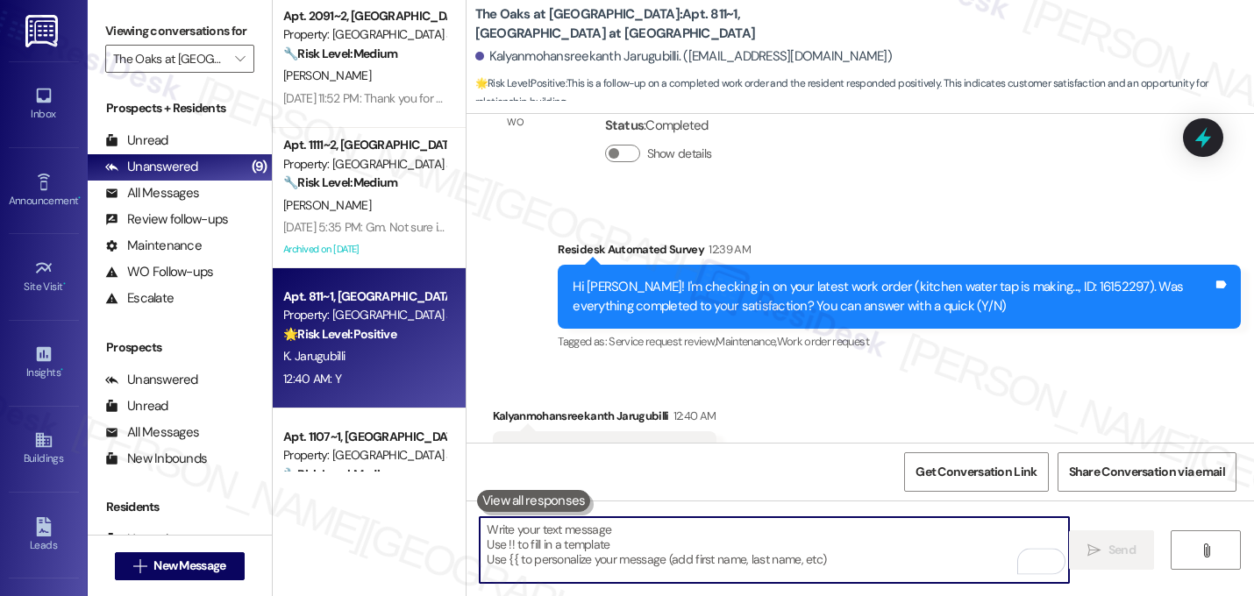
scroll to position [7969, 0]
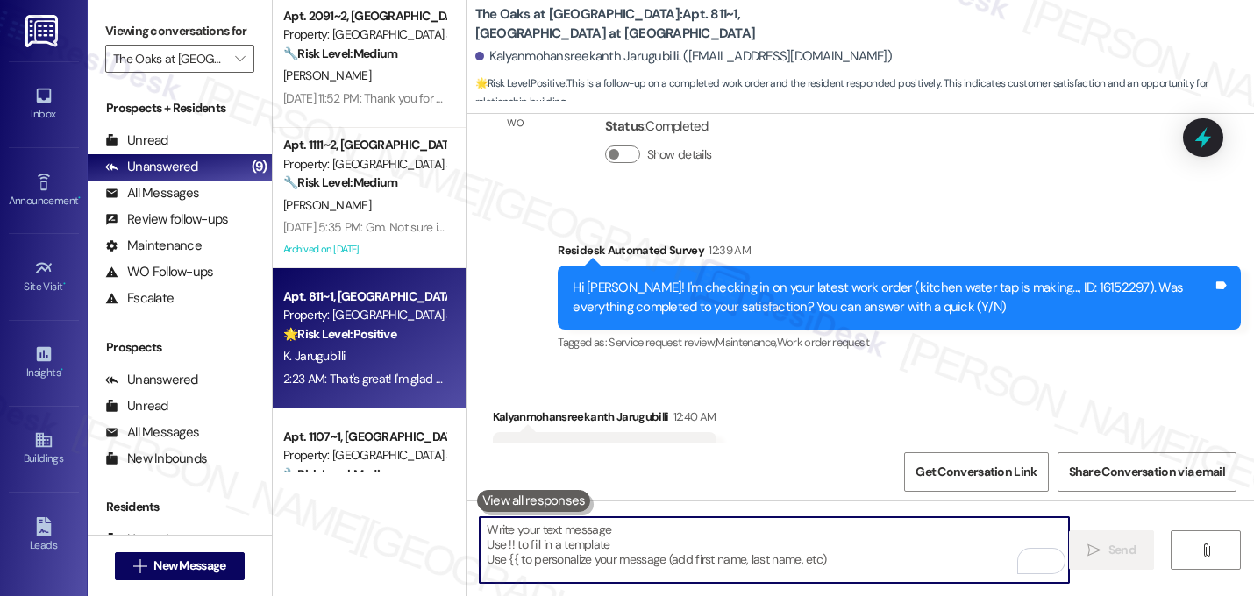
click at [940, 368] on div "Received via SMS Kalyanmohansreekanth Jarugubilli 12:40 AM Y Tags and notes Tag…" at bounding box center [861, 442] width 788 height 148
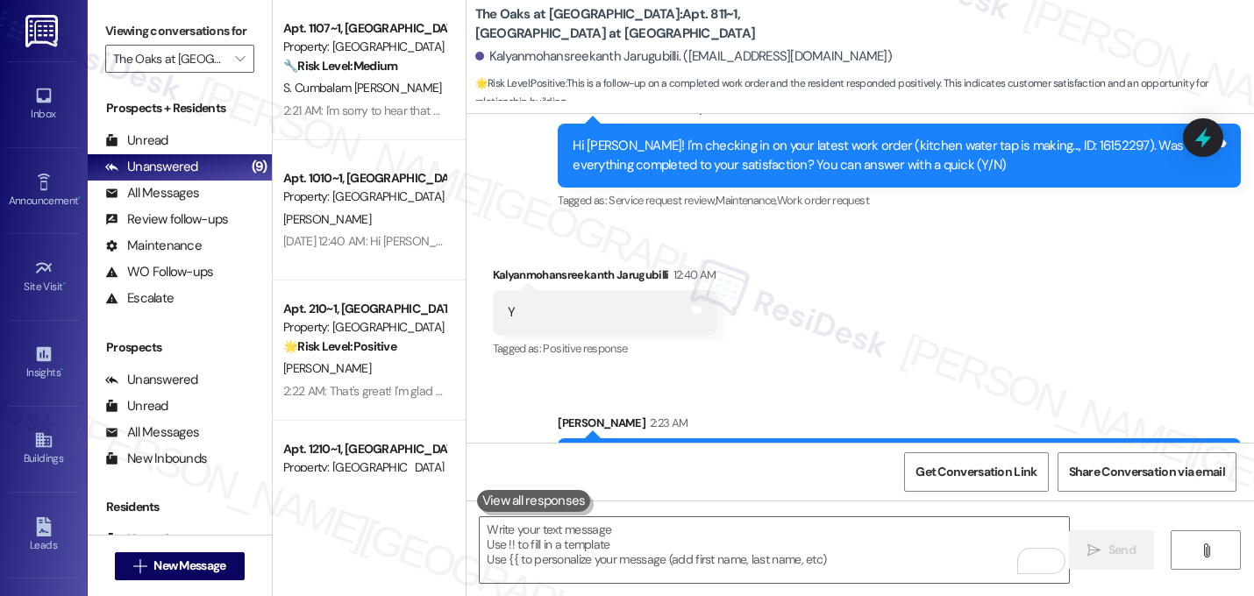
scroll to position [791, 0]
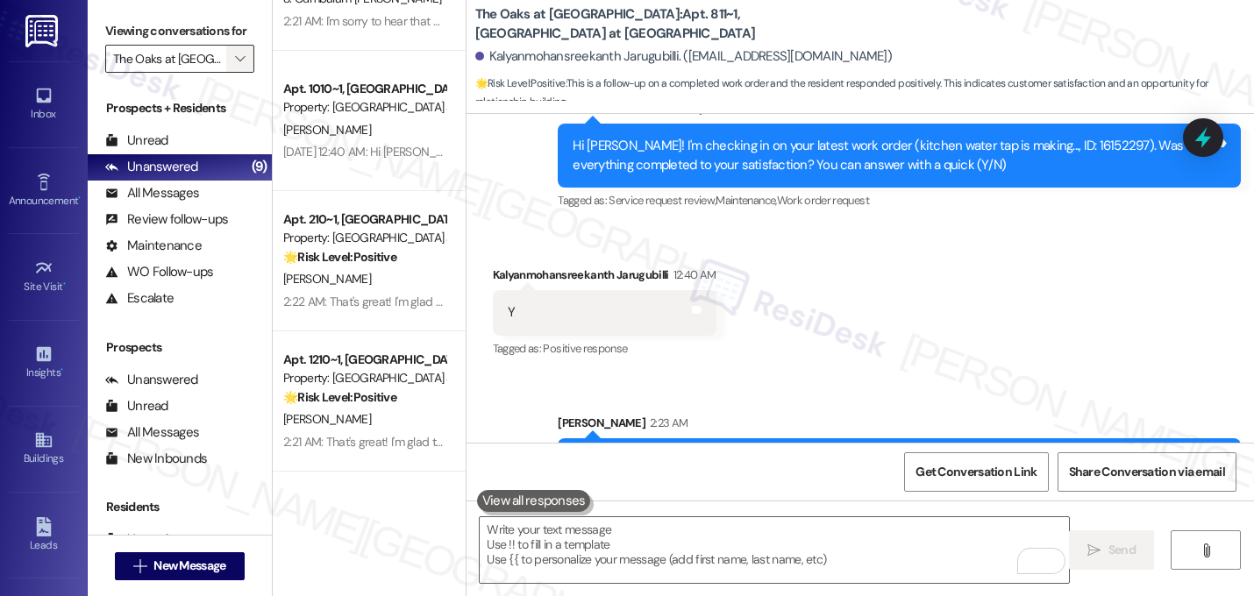
click at [236, 73] on span "" at bounding box center [240, 59] width 17 height 28
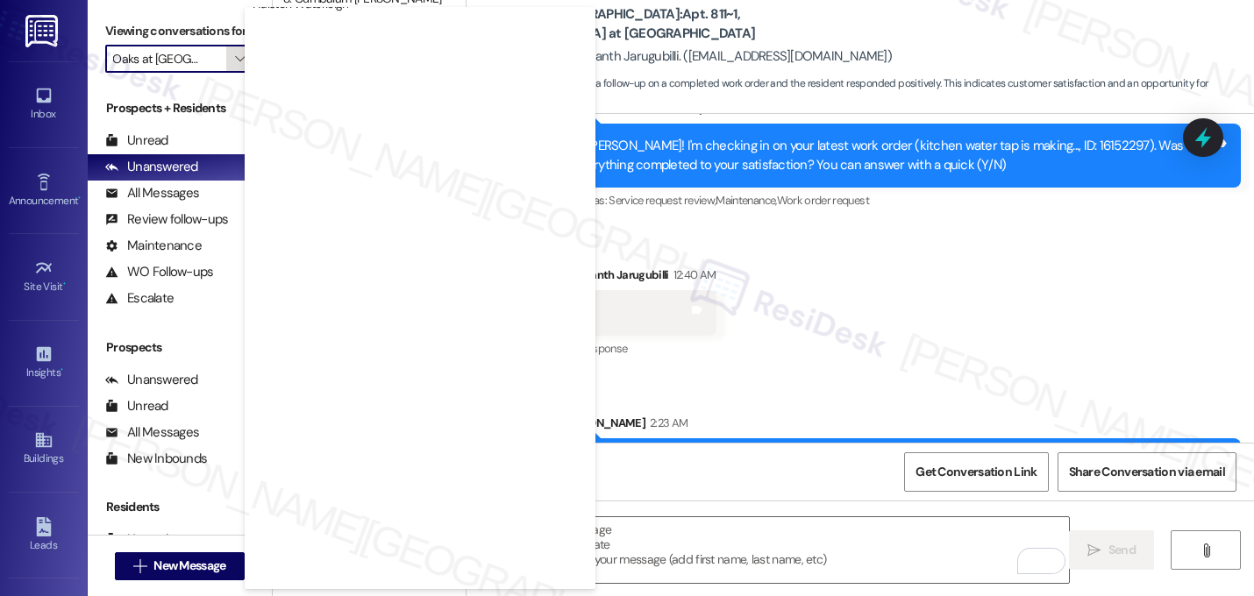
scroll to position [681, 0]
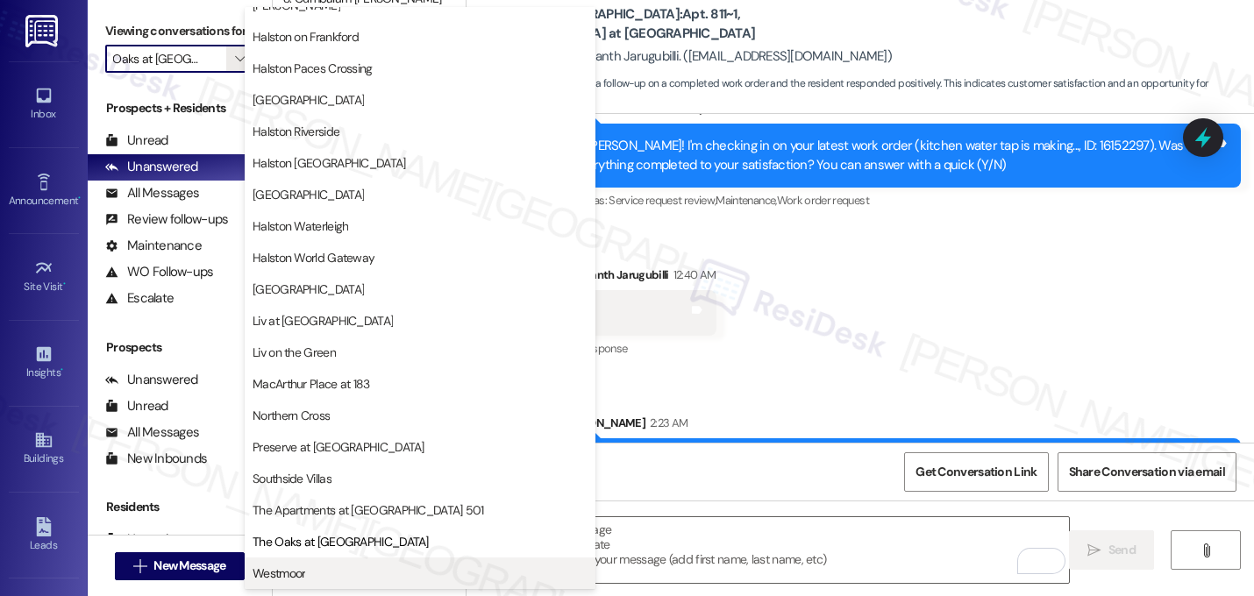
click at [310, 574] on span "Westmoor" at bounding box center [420, 574] width 335 height 18
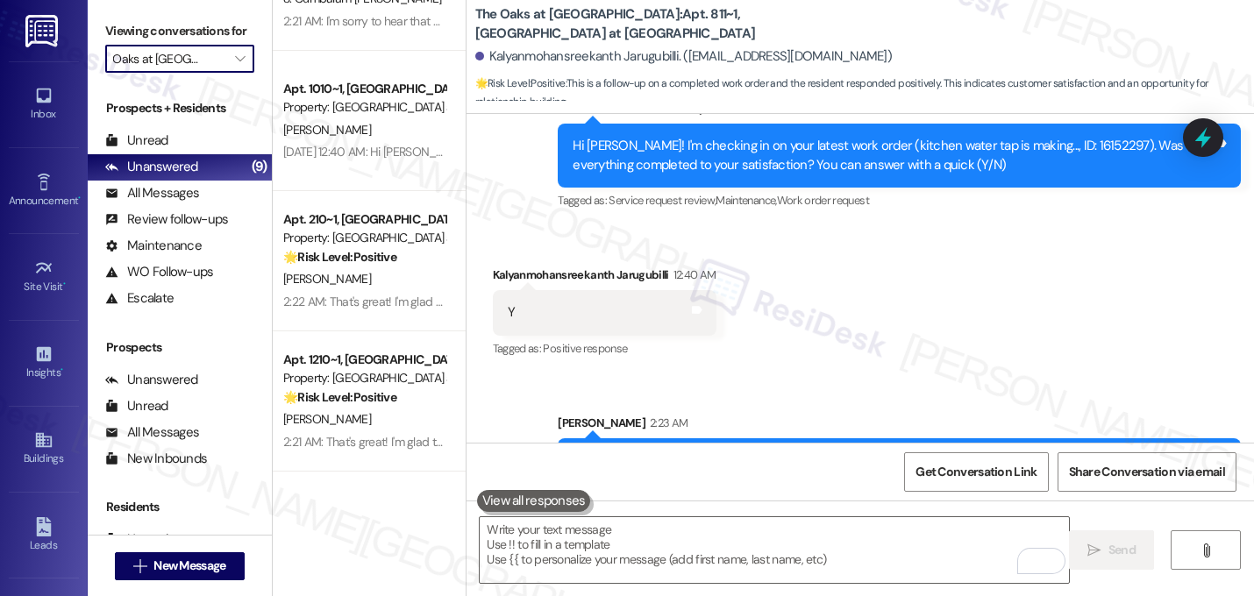
type input "Westmoor"
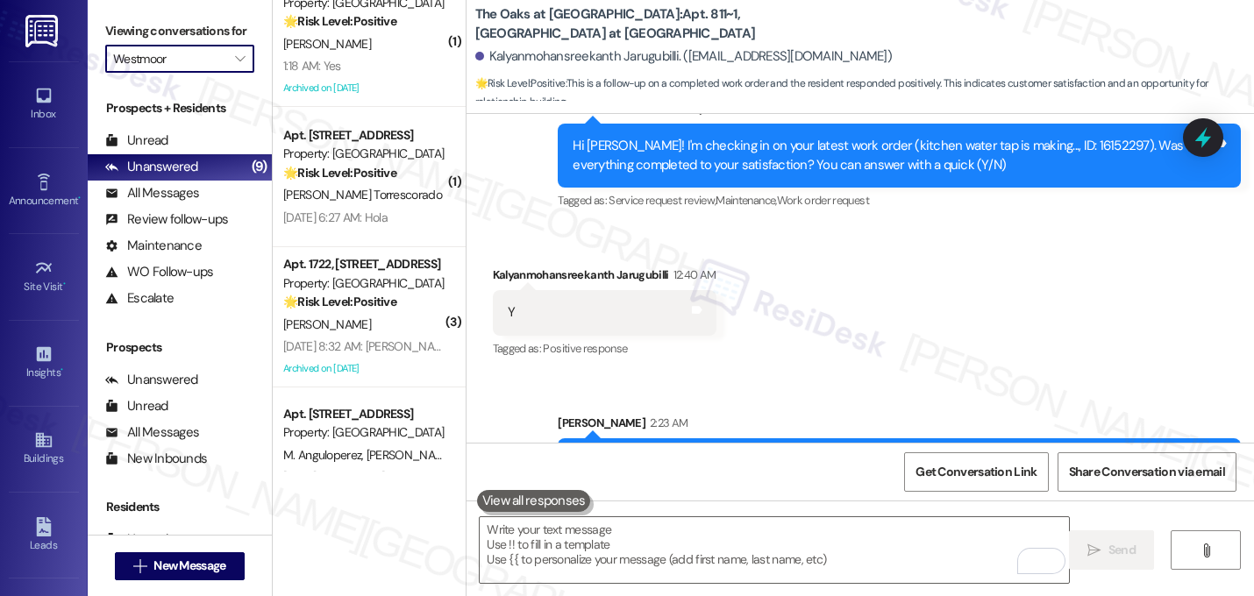
scroll to position [311, 0]
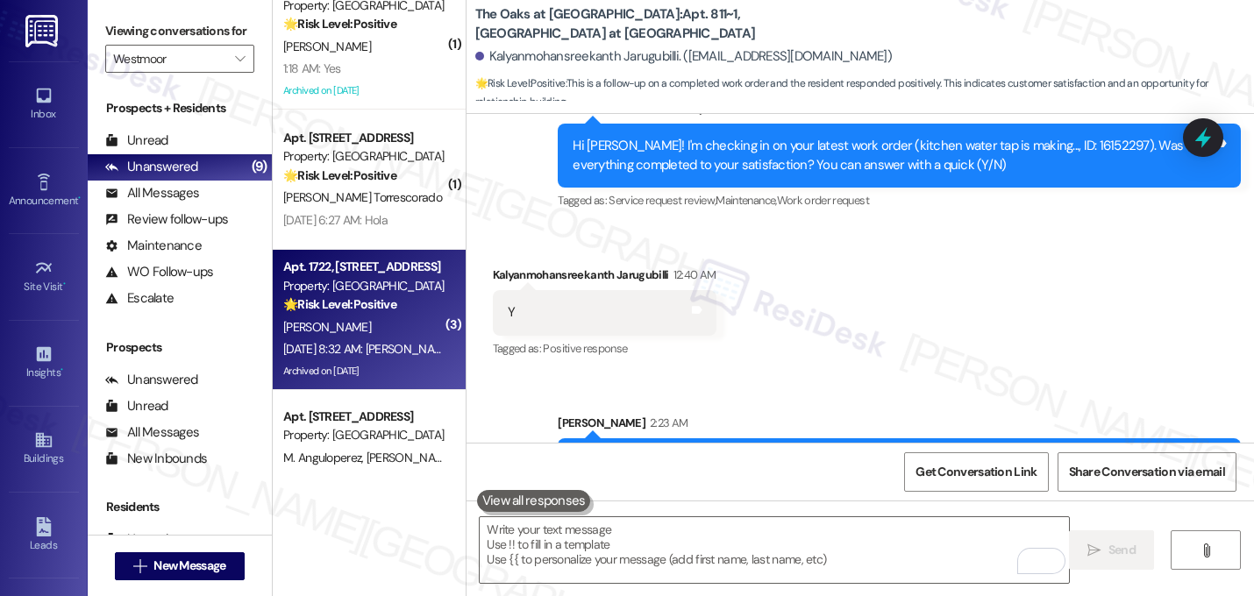
click at [378, 313] on div "🌟 Risk Level: Positive The resident is expressing gratitude for the completed w…" at bounding box center [364, 305] width 162 height 18
type textarea "Fetching suggested responses. Please feel free to read through the conversation…"
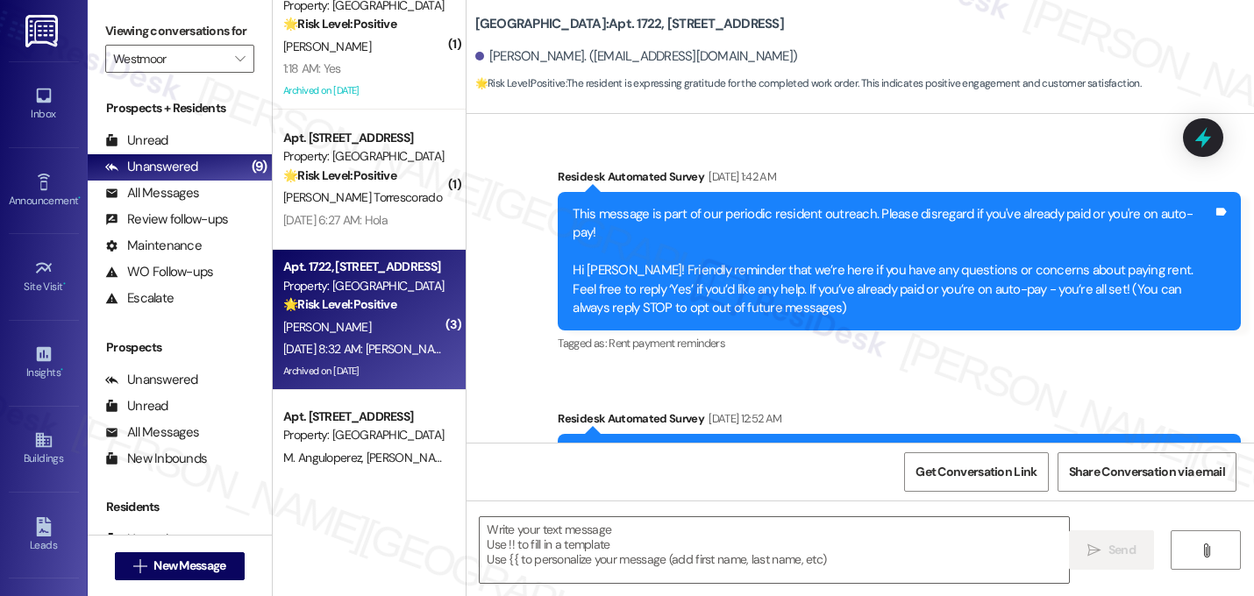
scroll to position [23119, 0]
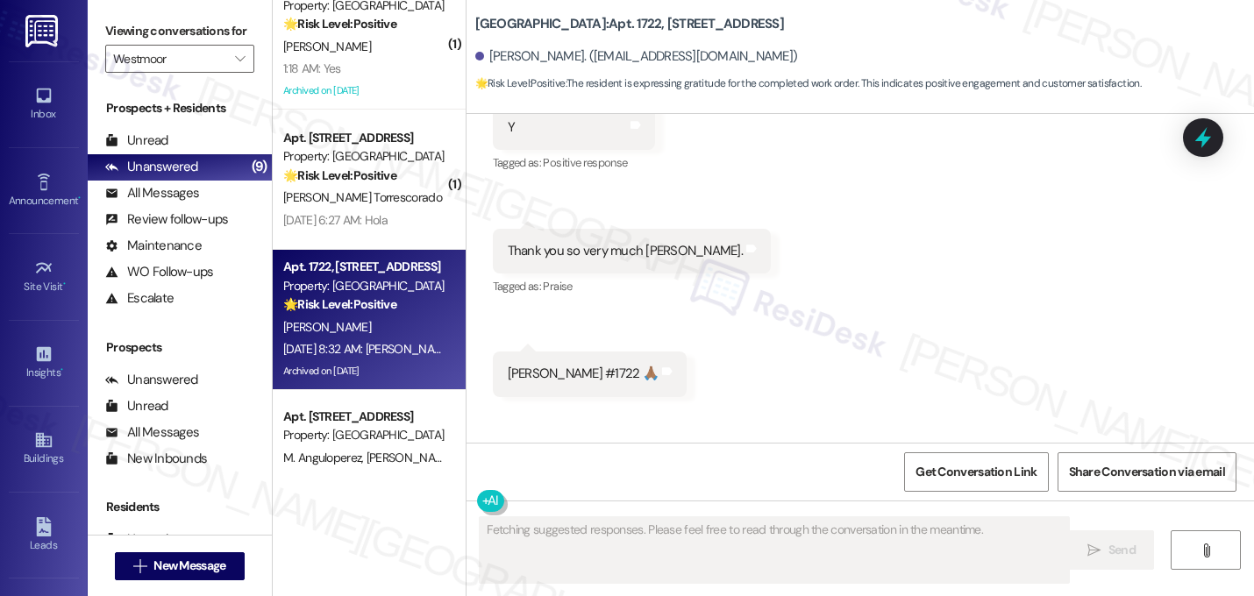
click at [902, 232] on div "Received via SMS [PERSON_NAME] [DATE] 8:32 AM Y Tags and notes Tagged as: Posit…" at bounding box center [861, 225] width 788 height 369
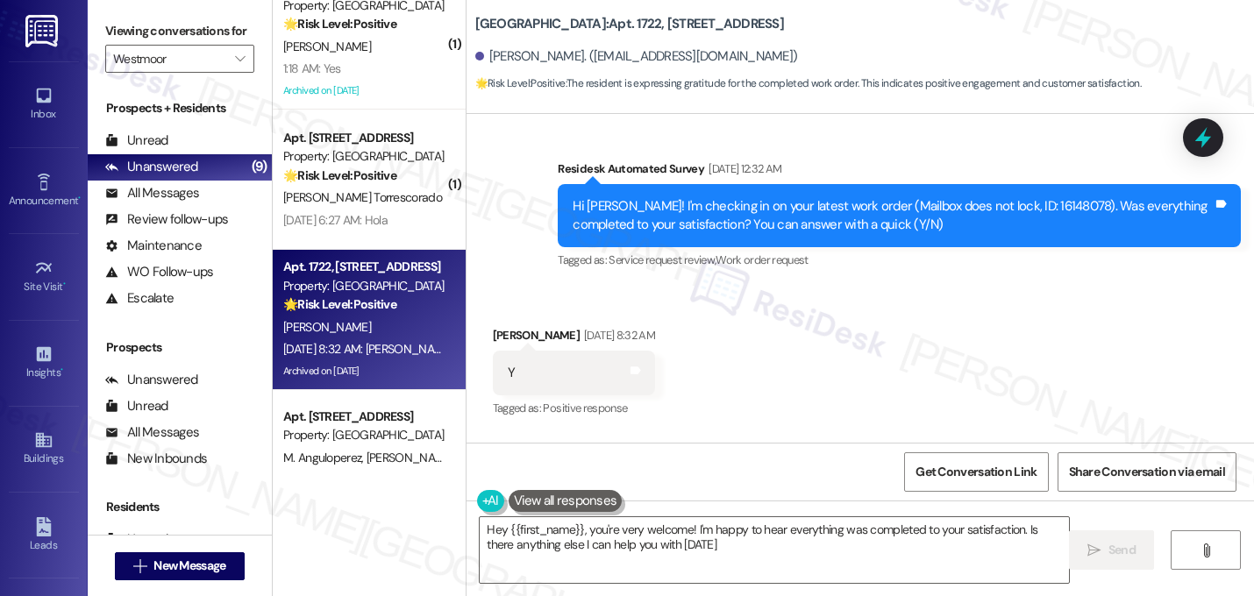
type textarea "Hey {{first_name}}, you're very welcome! I'm happy to hear everything was compl…"
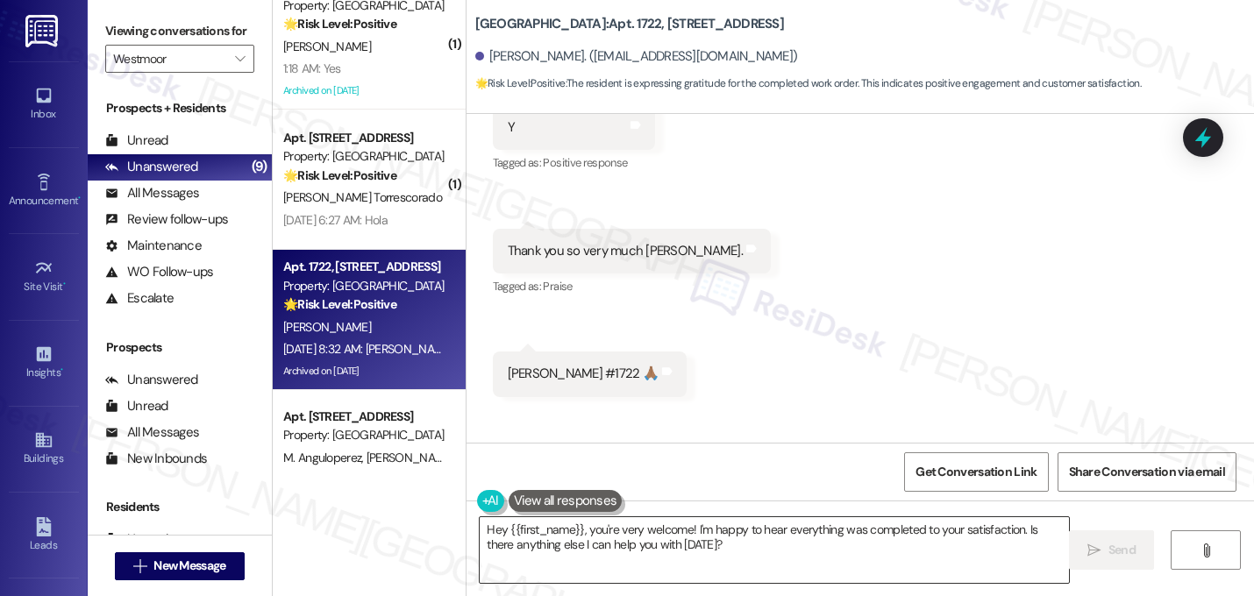
click at [702, 536] on textarea "Hey {{first_name}}, you're very welcome! I'm happy to hear everything was compl…" at bounding box center [774, 550] width 589 height 66
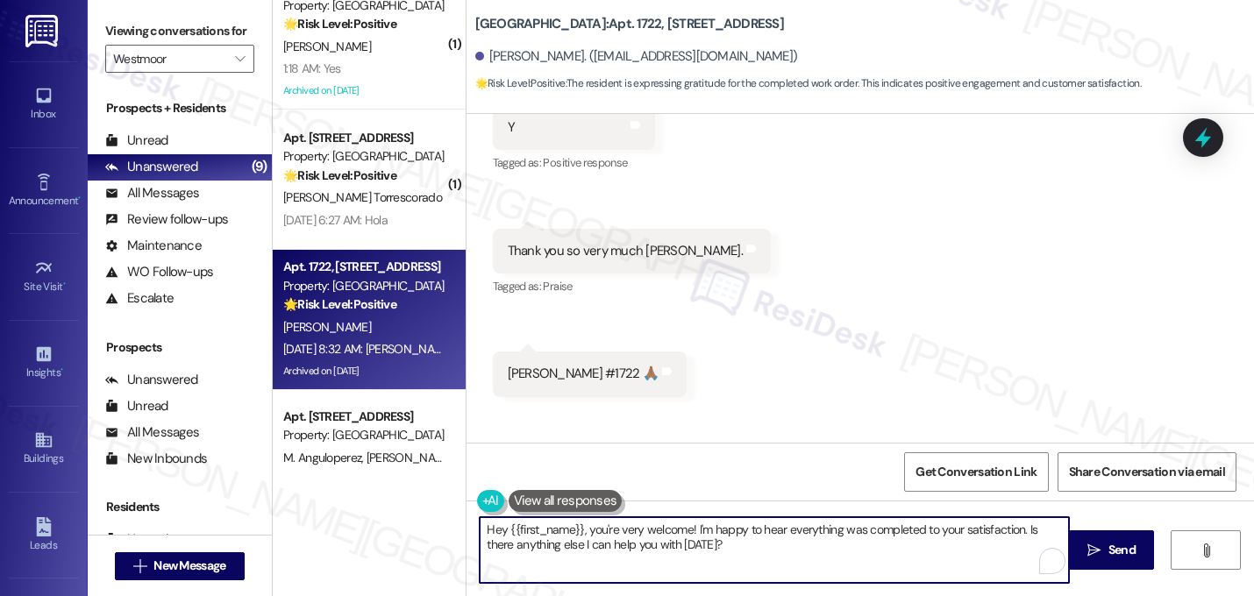
click at [702, 536] on textarea "Hey {{first_name}}, you're very welcome! I'm happy to hear everything was compl…" at bounding box center [774, 550] width 589 height 66
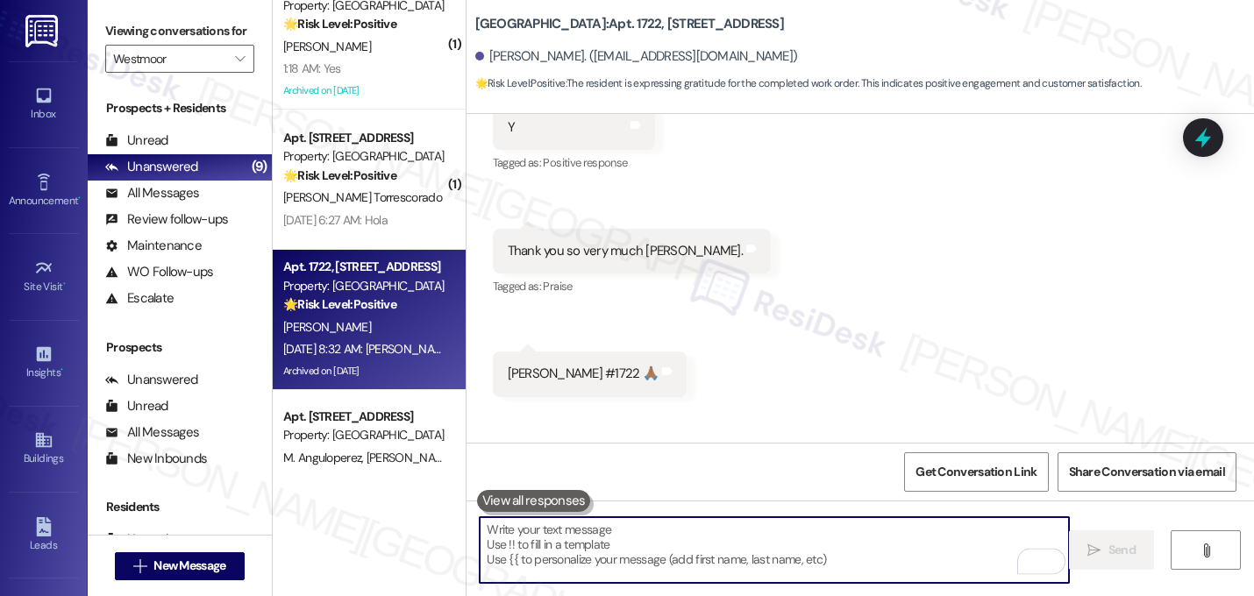
paste textarea "That's great! I'm glad to hear that your last maintenance request was completed…"
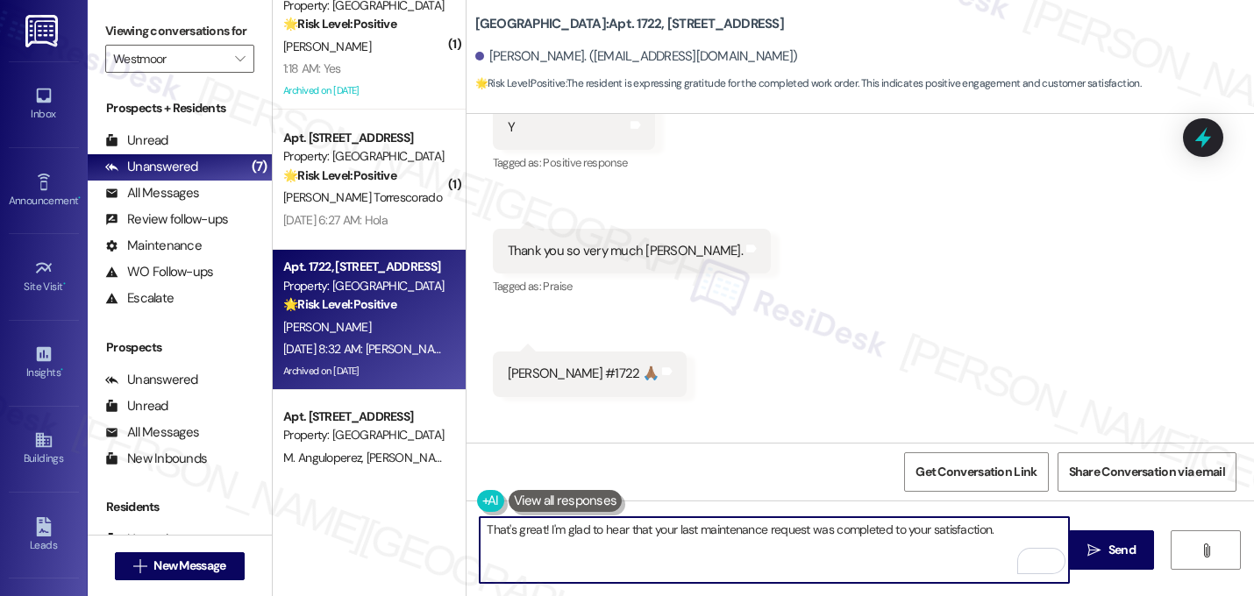
paste textarea "If I may ask...has {{property}} lived up to your expectations?"
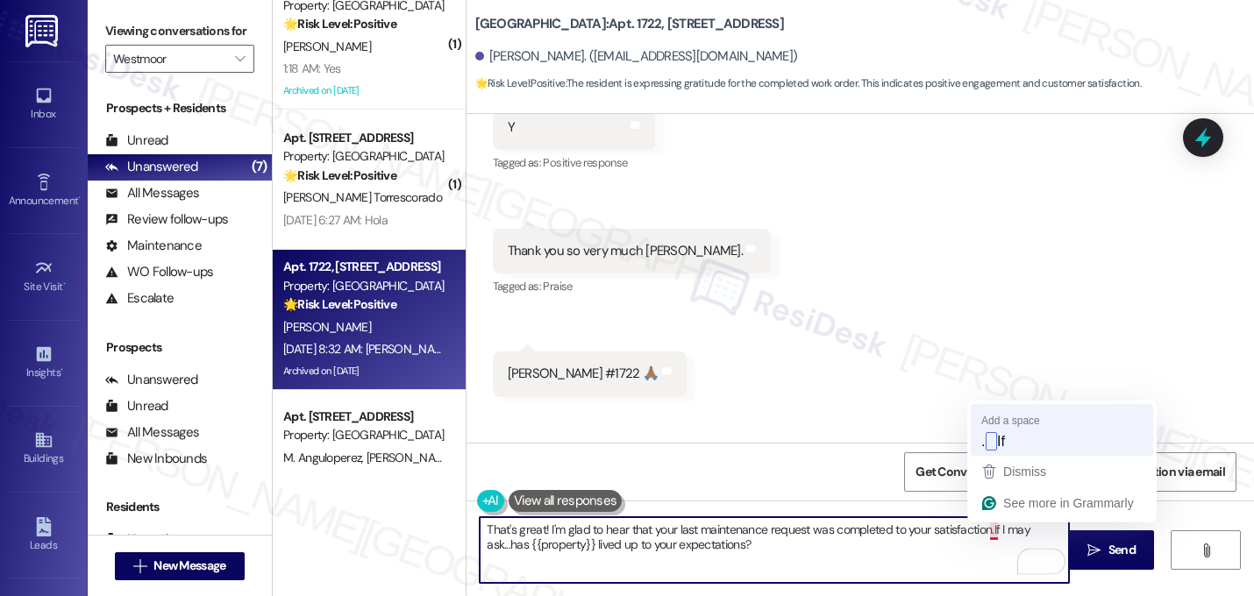
type textarea "That's great! I'm glad to hear that your last maintenance request was completed…"
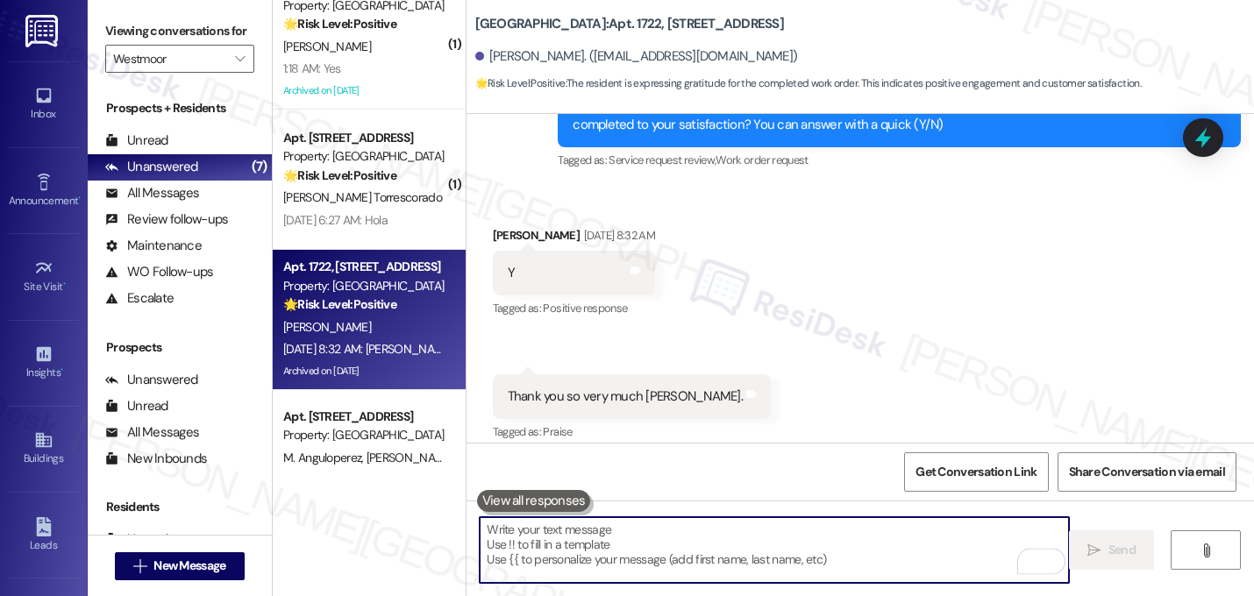
scroll to position [22958, 0]
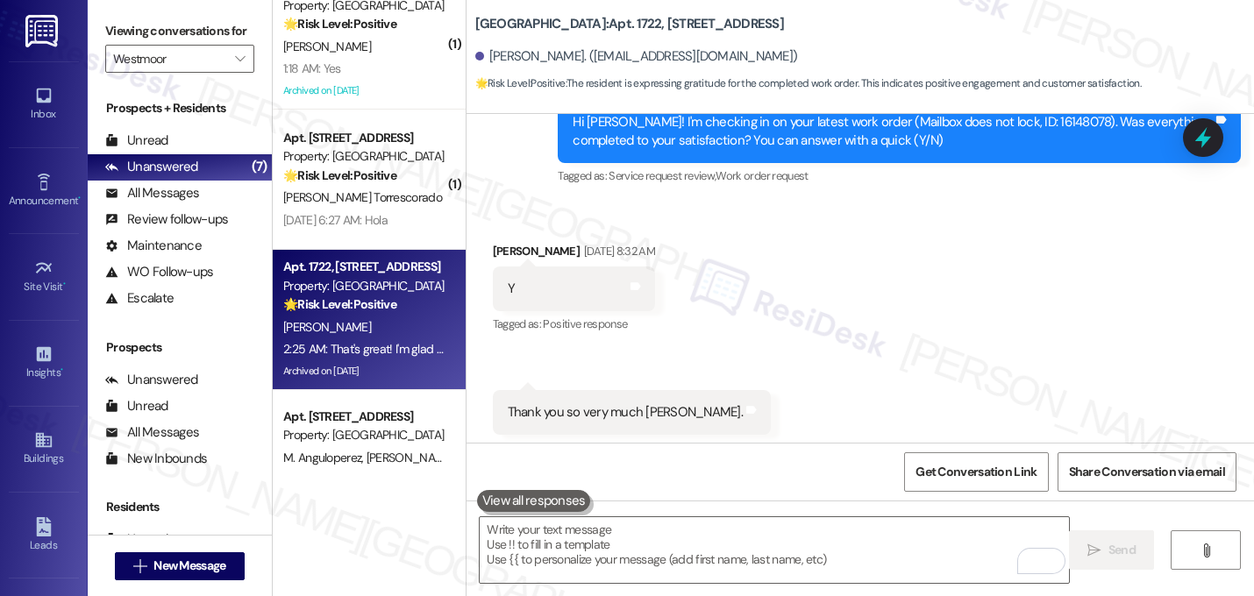
click at [973, 310] on div "Received via SMS Jason Shipp Sep 20, 2025 at 8:32 AM Y Tags and notes Tagged as…" at bounding box center [861, 387] width 788 height 369
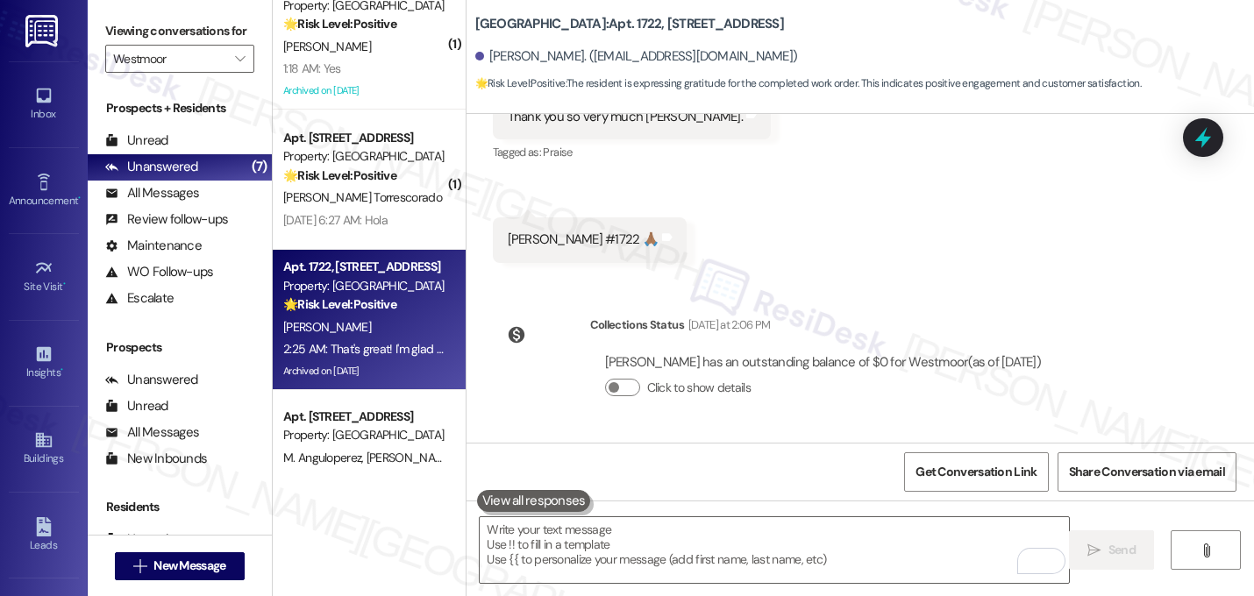
scroll to position [23260, 0]
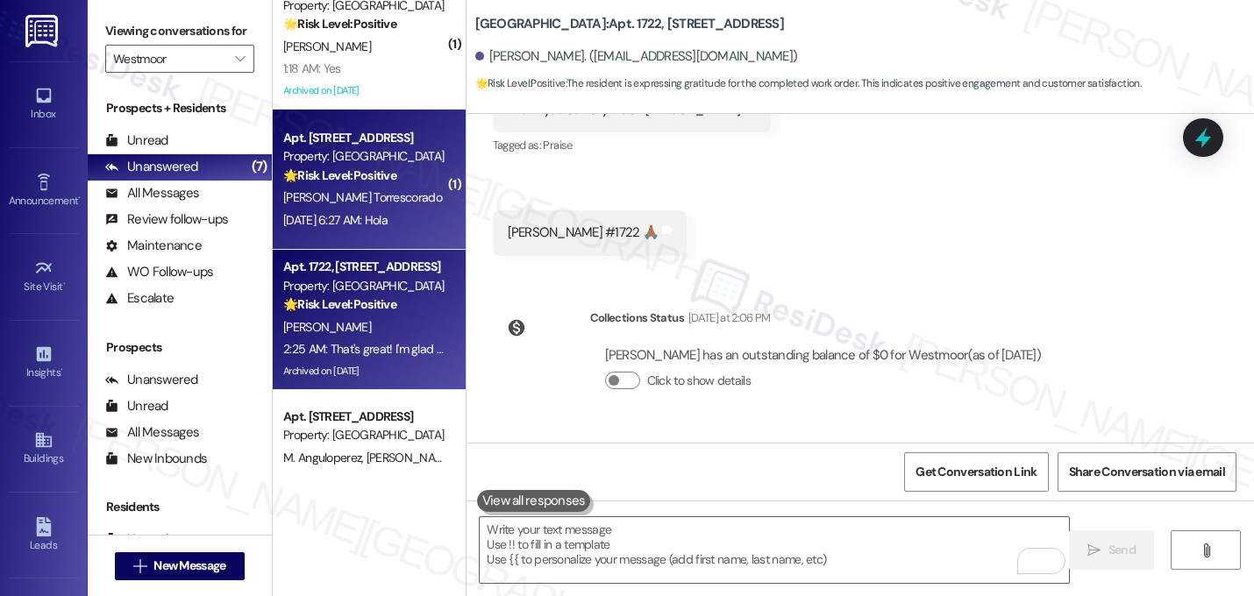
click at [375, 217] on div "Sep 21, 2025 at 6:27 AM: Hola Sep 21, 2025 at 6:27 AM: Hola" at bounding box center [335, 220] width 104 height 16
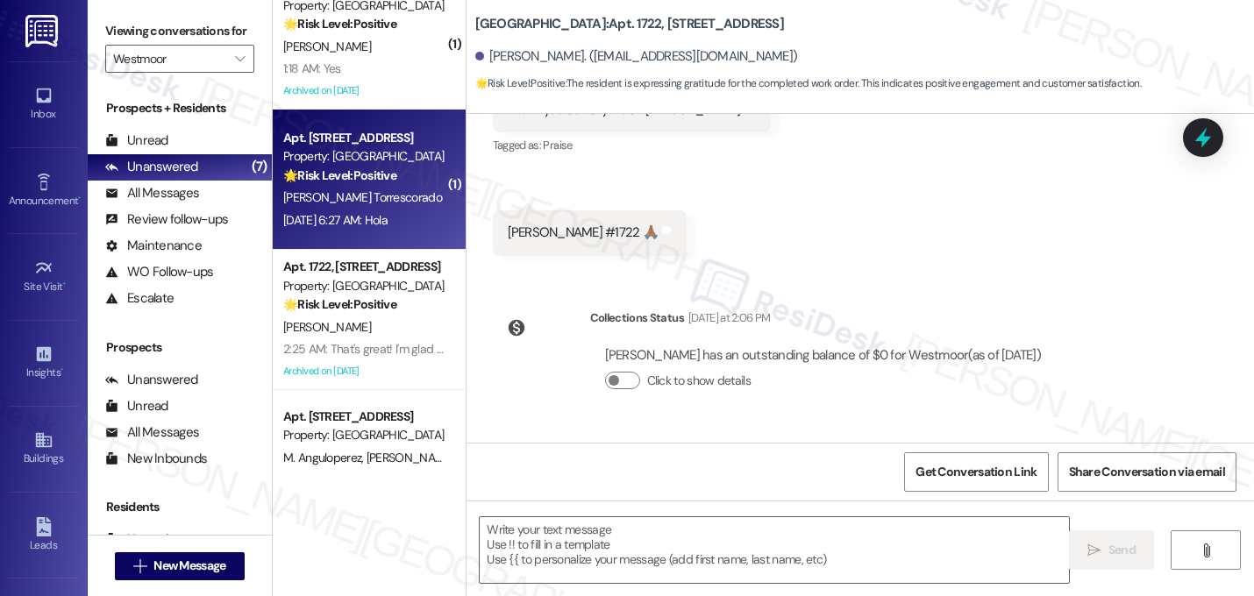
type textarea "Fetching suggested responses. Please feel free to read through the conversation…"
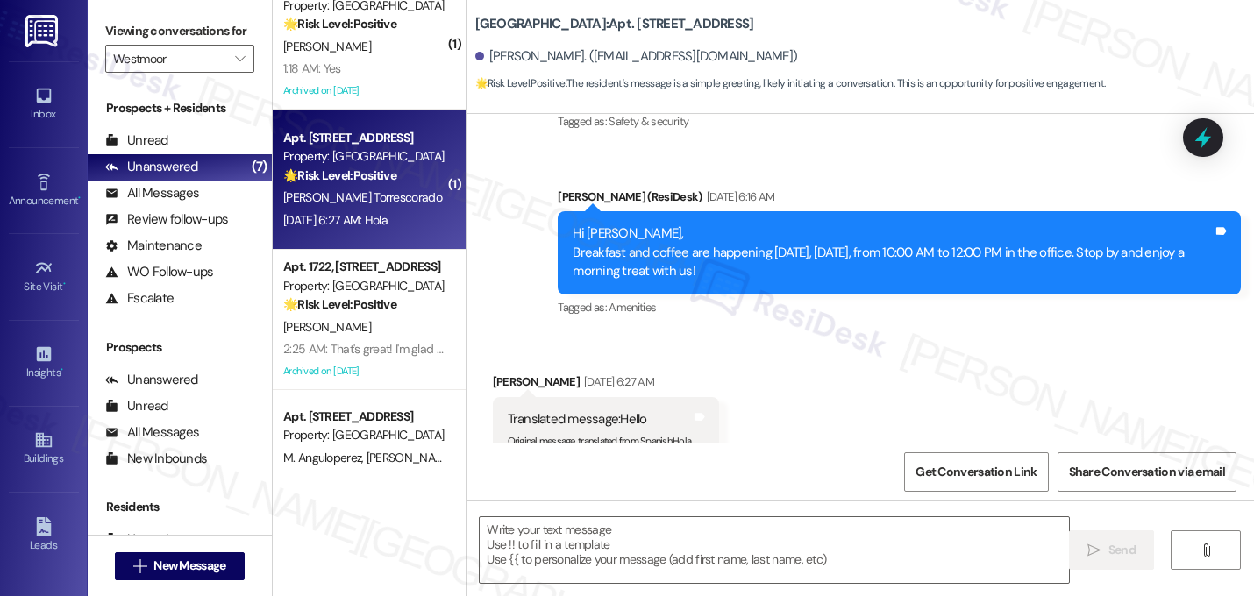
scroll to position [6909, 0]
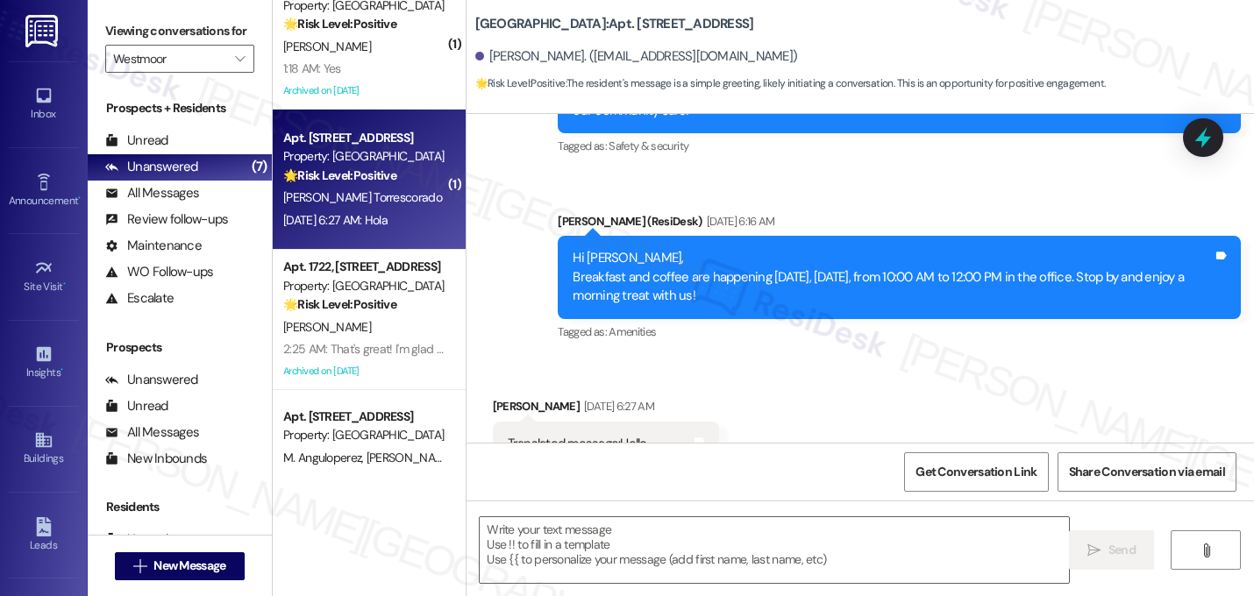
type textarea "Fetching suggested responses. Please feel free to read through the conversation…"
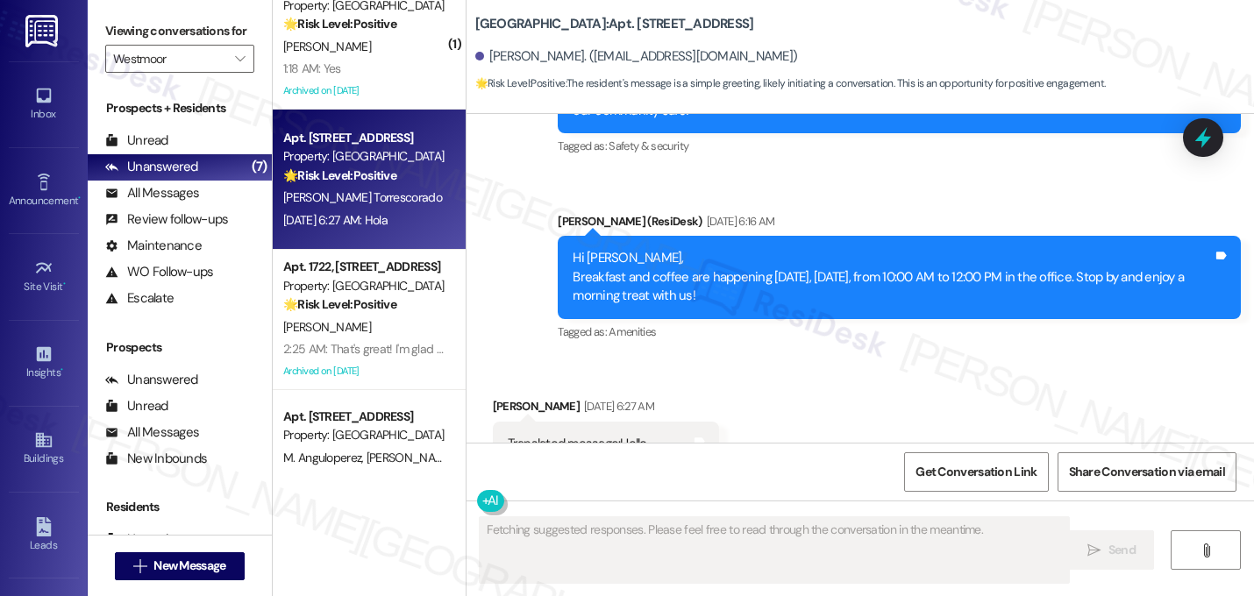
click at [848, 358] on div "Received via SMS Joselinealexandra Torrescorado Sep 21, 2025 at 6:27 AM Transla…" at bounding box center [861, 428] width 788 height 141
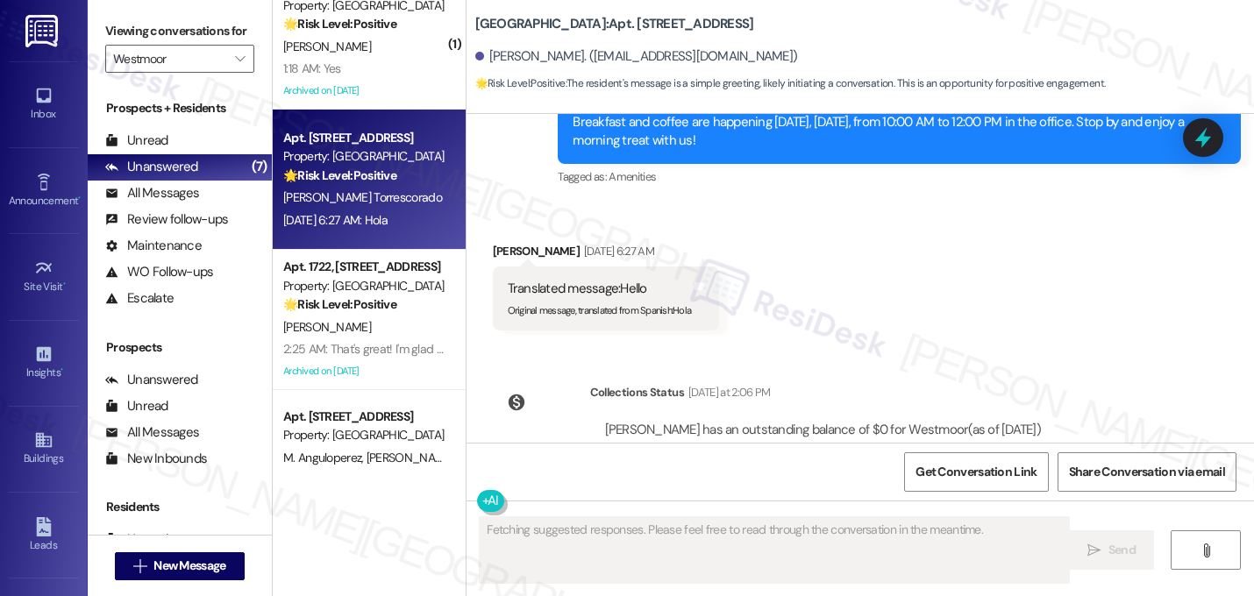
scroll to position [7071, 0]
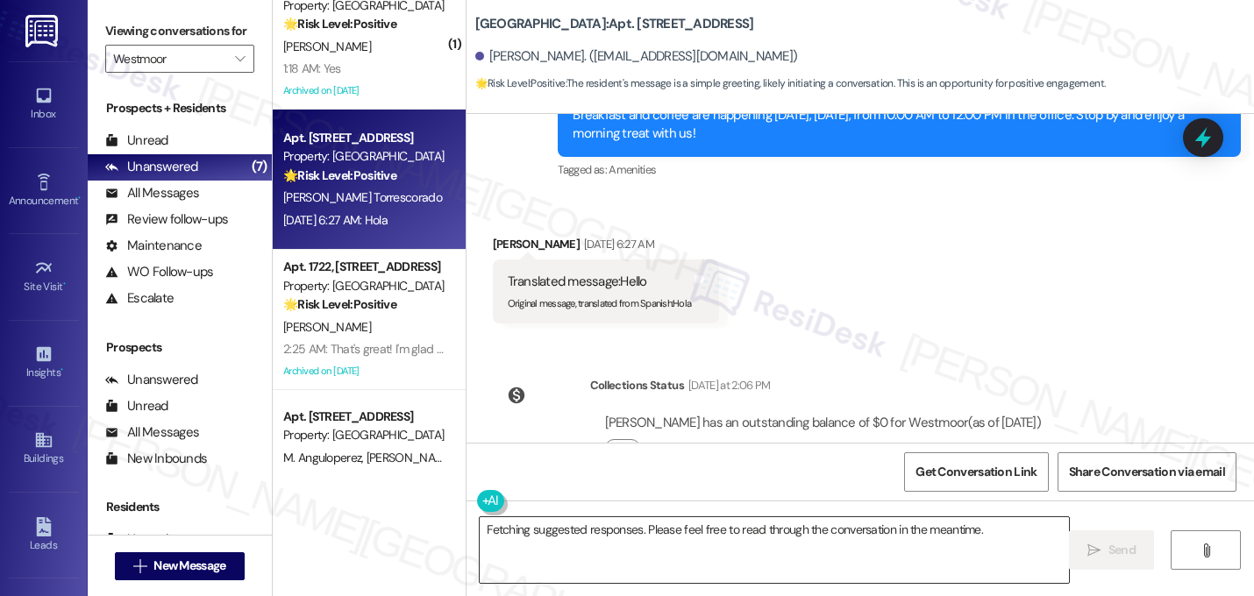
click at [645, 528] on textarea "Fetching suggested responses. Please feel free to read through the conversation…" at bounding box center [774, 550] width 589 height 66
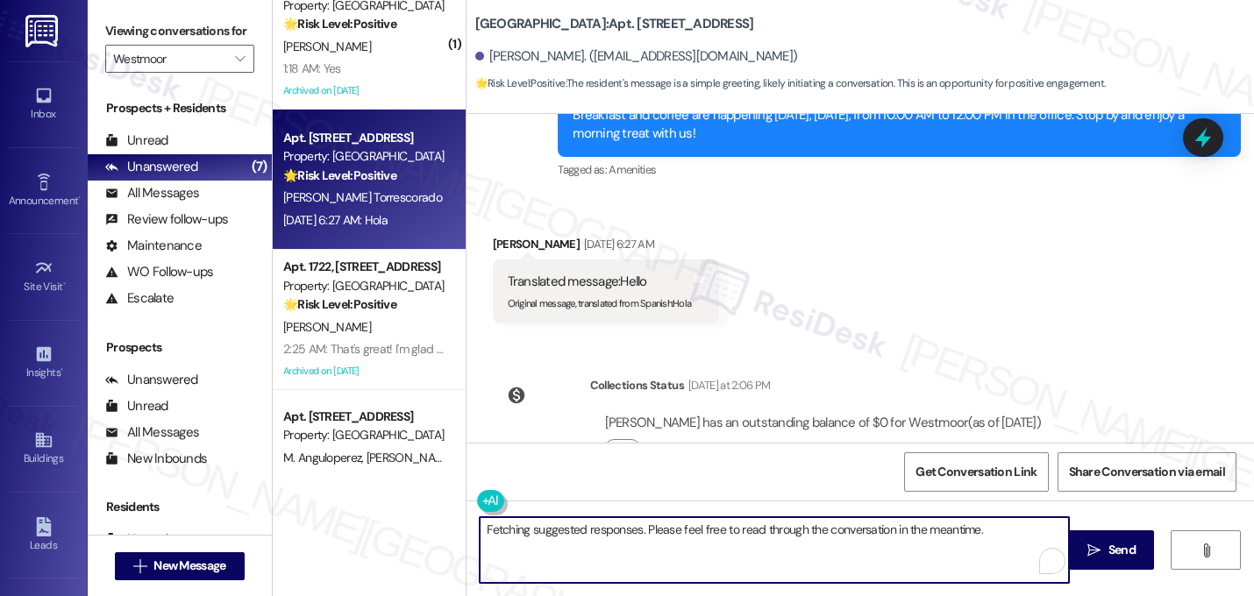
click at [645, 528] on textarea "Fetching suggested responses. Please feel free to read through the conversation…" at bounding box center [774, 550] width 589 height 66
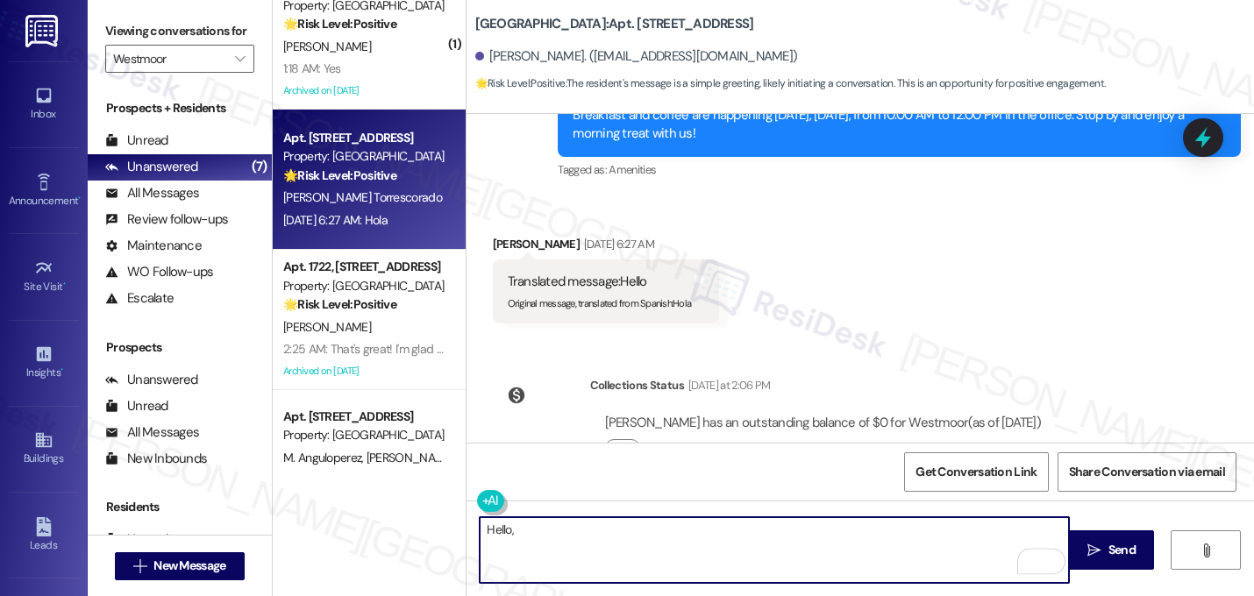
click at [522, 58] on div "Joselinealexandra Torrescorado. (joselinecorado479@gmail.com)" at bounding box center [636, 56] width 323 height 18
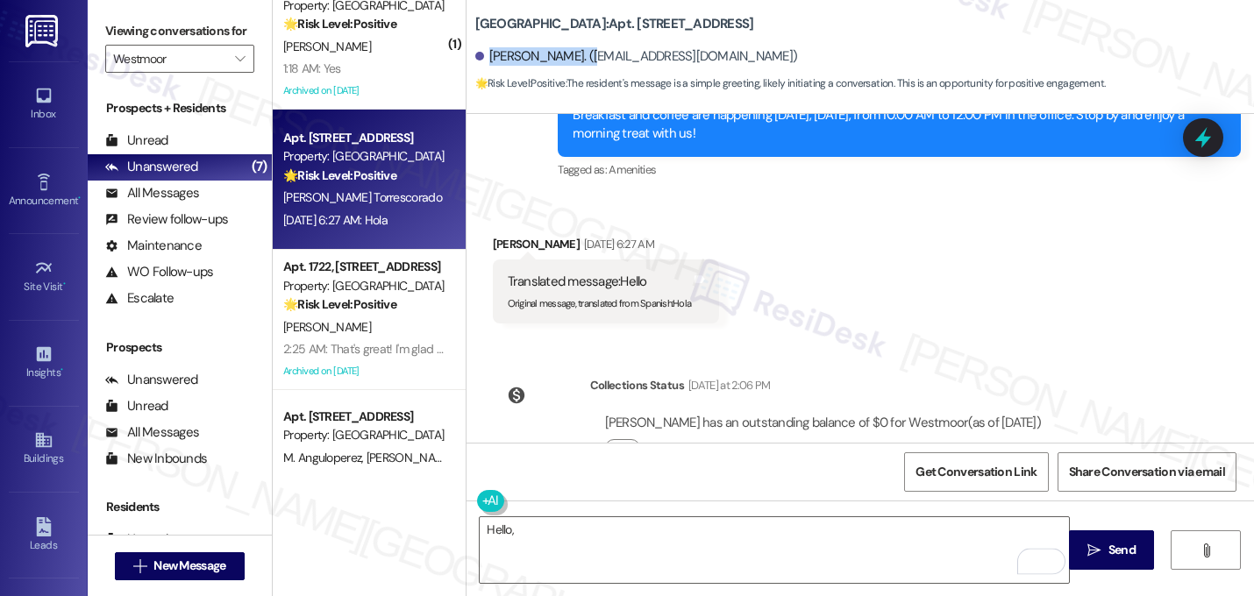
click at [522, 58] on div "Joselinealexandra Torrescorado. (joselinecorado479@gmail.com)" at bounding box center [636, 56] width 323 height 18
copy div "Joselinealexandra"
click at [696, 528] on textarea "Hello," at bounding box center [774, 550] width 589 height 66
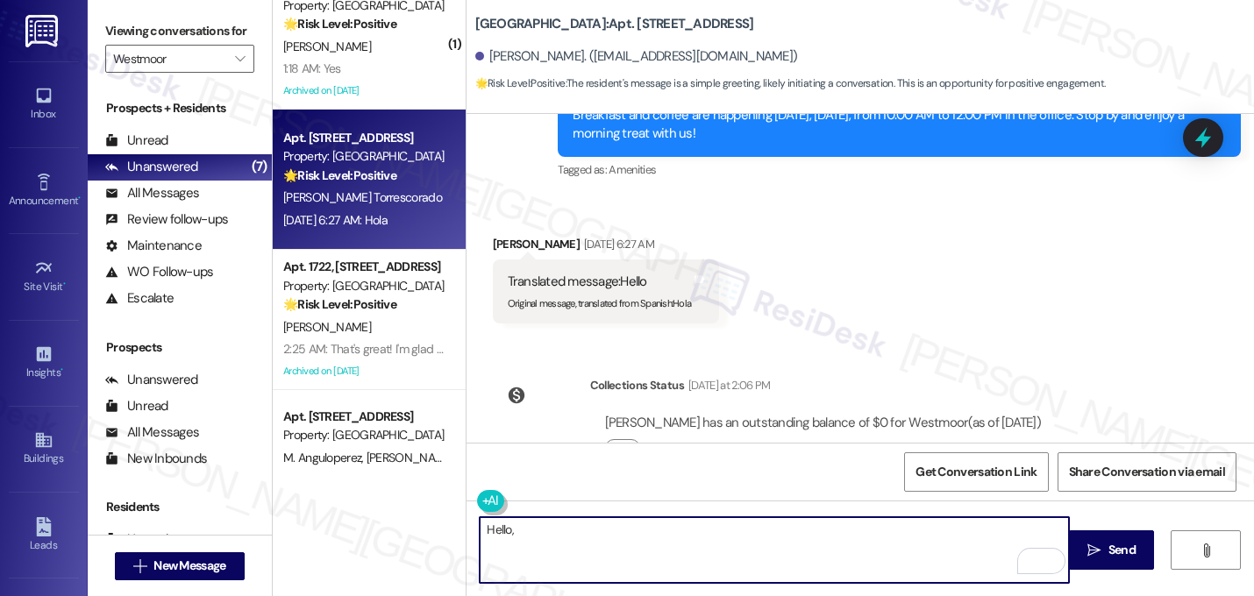
paste textarea "Joselinealexandra"
type textarea "Hello, Joselinealexandra! How can I help you?"
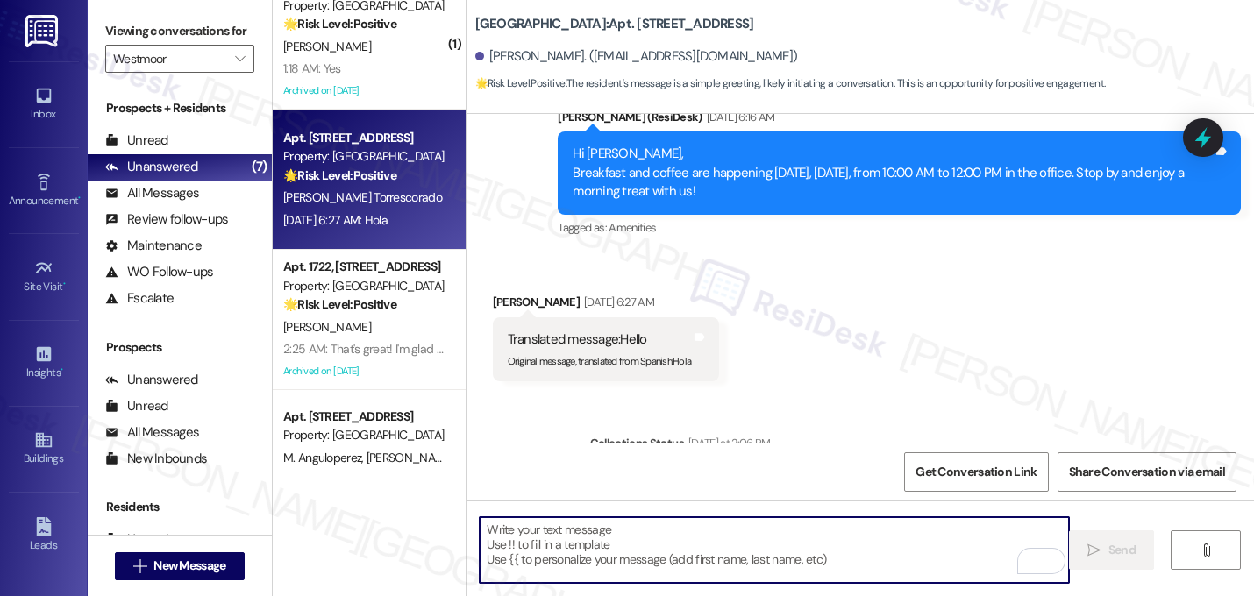
scroll to position [6909, 0]
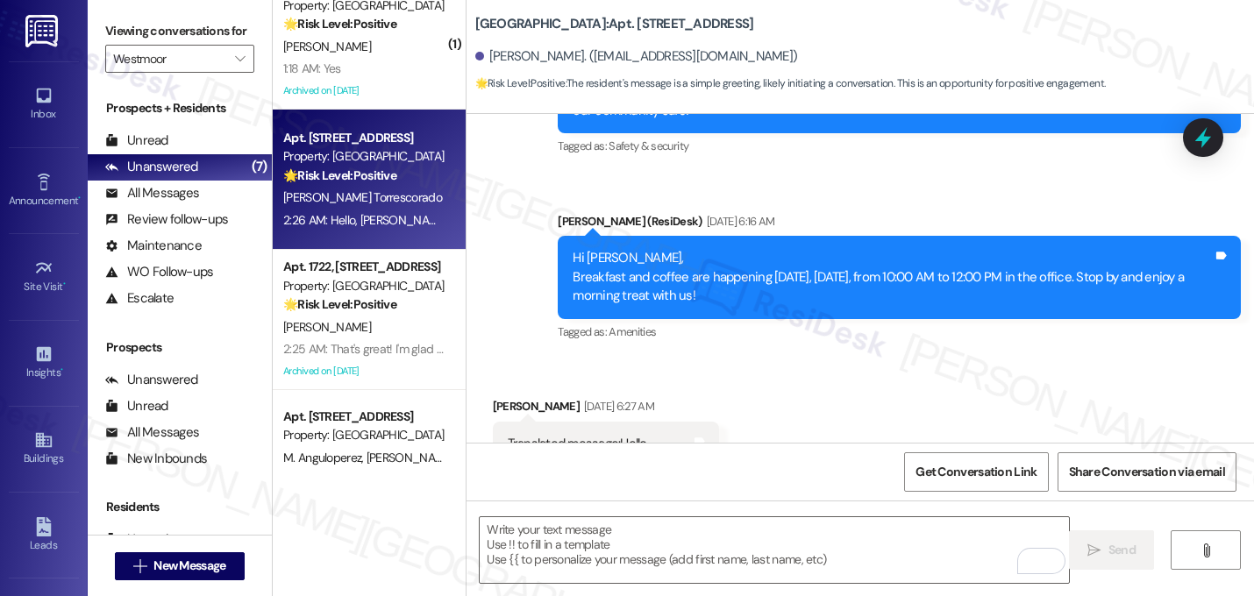
click at [842, 386] on div "Received via SMS Joselinealexandra Torrescorado Sep 21, 2025 at 6:27 AM Transla…" at bounding box center [861, 428] width 788 height 141
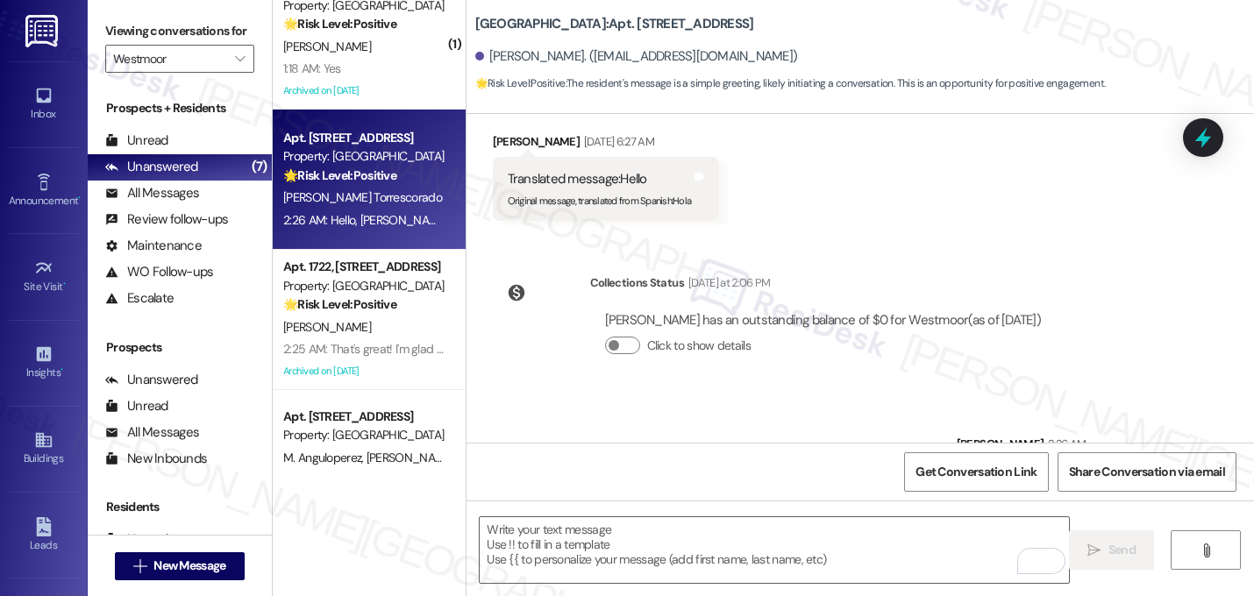
scroll to position [7190, 0]
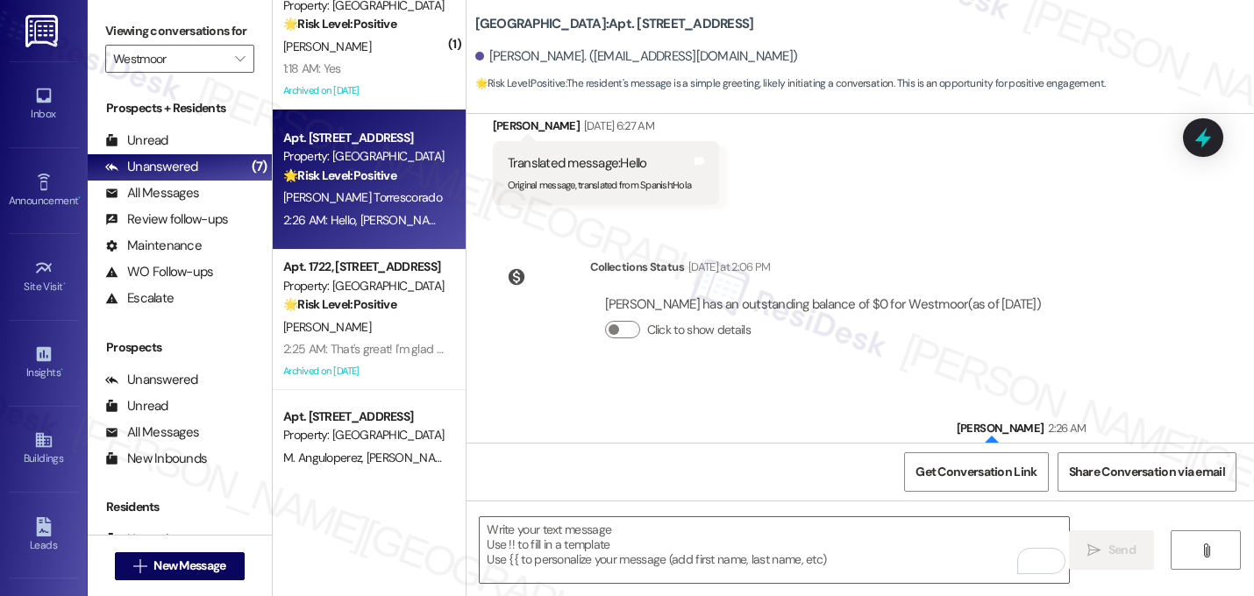
click at [1014, 457] on div "Hello, Joselinealexandra! How can I help you?" at bounding box center [1092, 466] width 241 height 18
copy div "Hello, Joselinealexandra! How can I help you? Tags and notes"
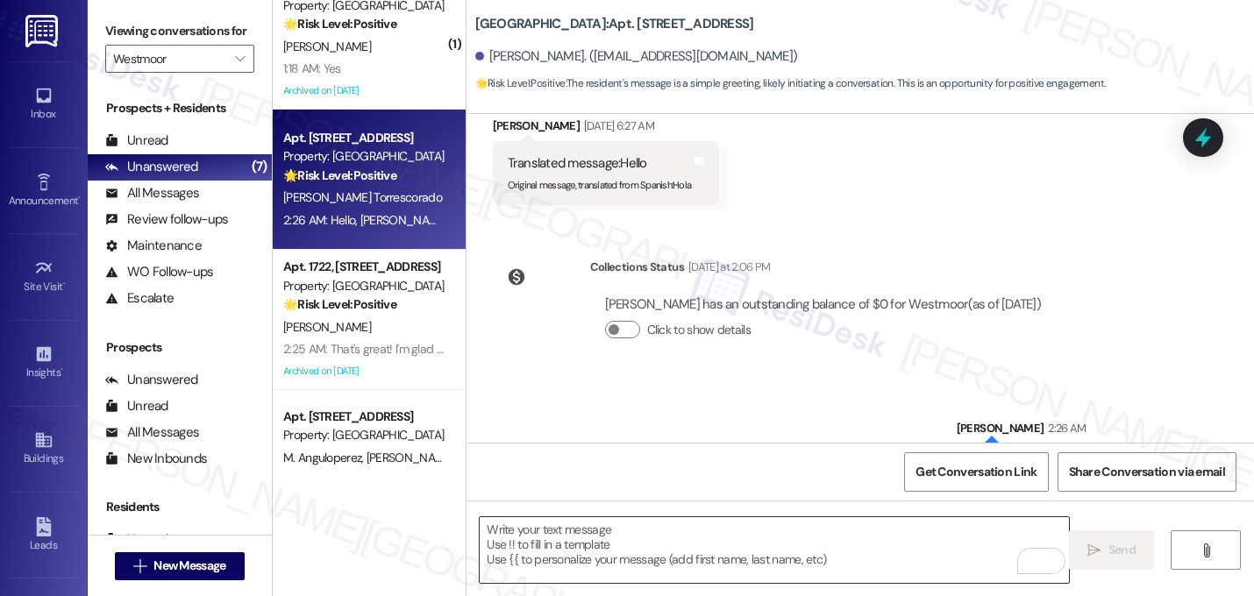
click at [652, 581] on textarea "To enrich screen reader interactions, please activate Accessibility in Grammarl…" at bounding box center [774, 550] width 589 height 66
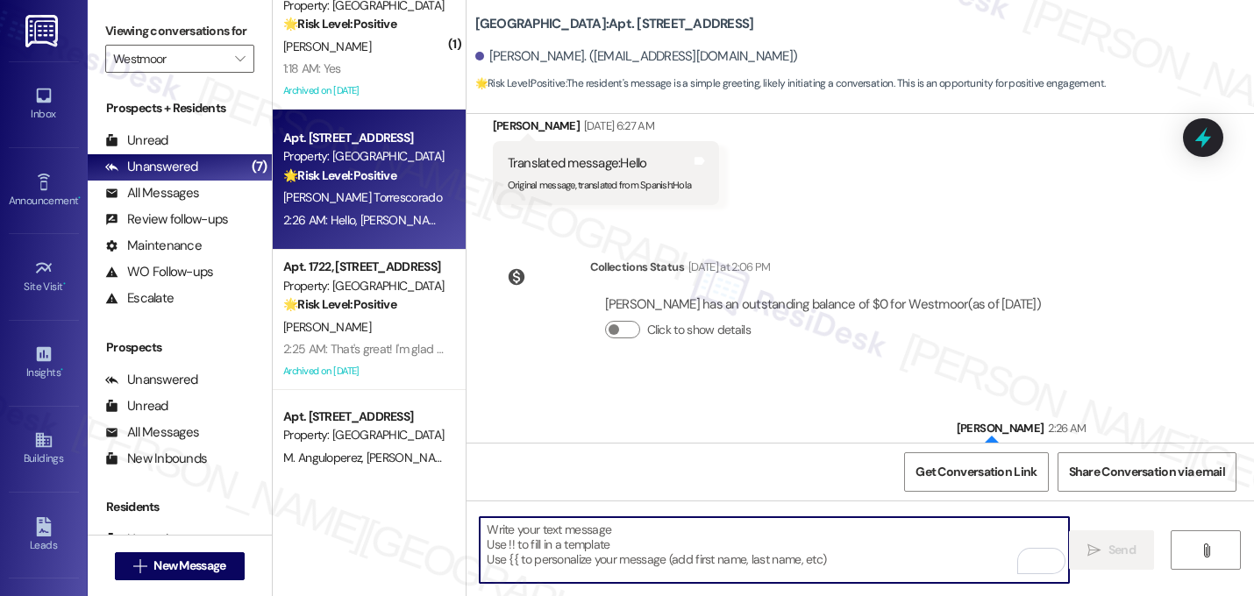
paste textarea "Hello, Joselinealexandra! How can I help you?"
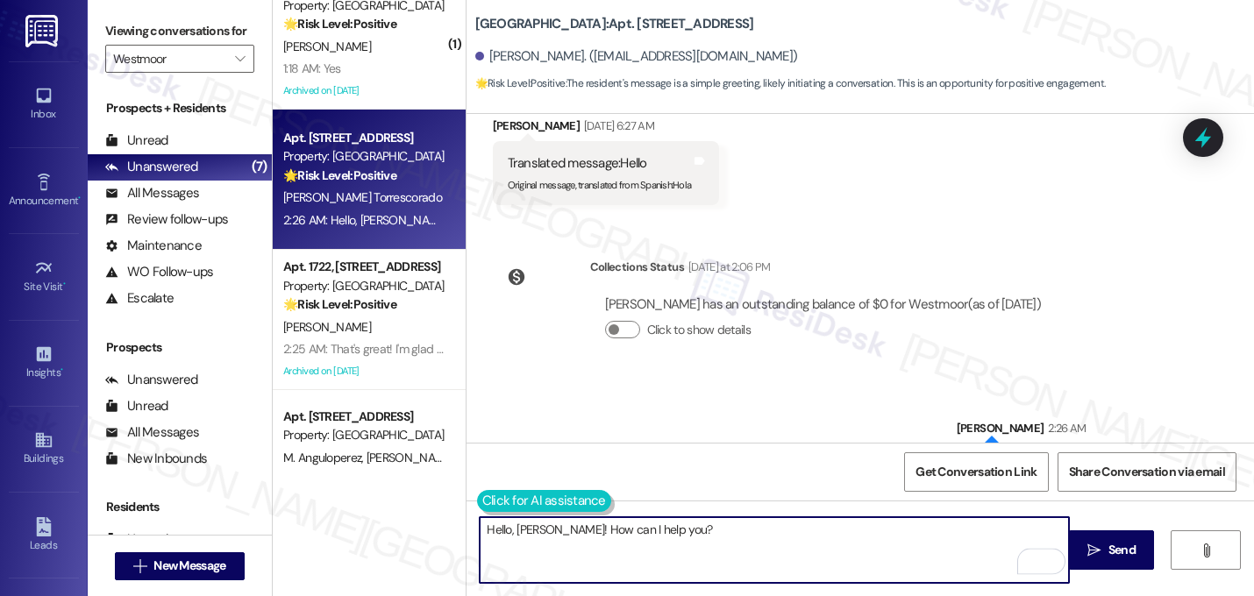
click at [491, 495] on button at bounding box center [544, 501] width 134 height 22
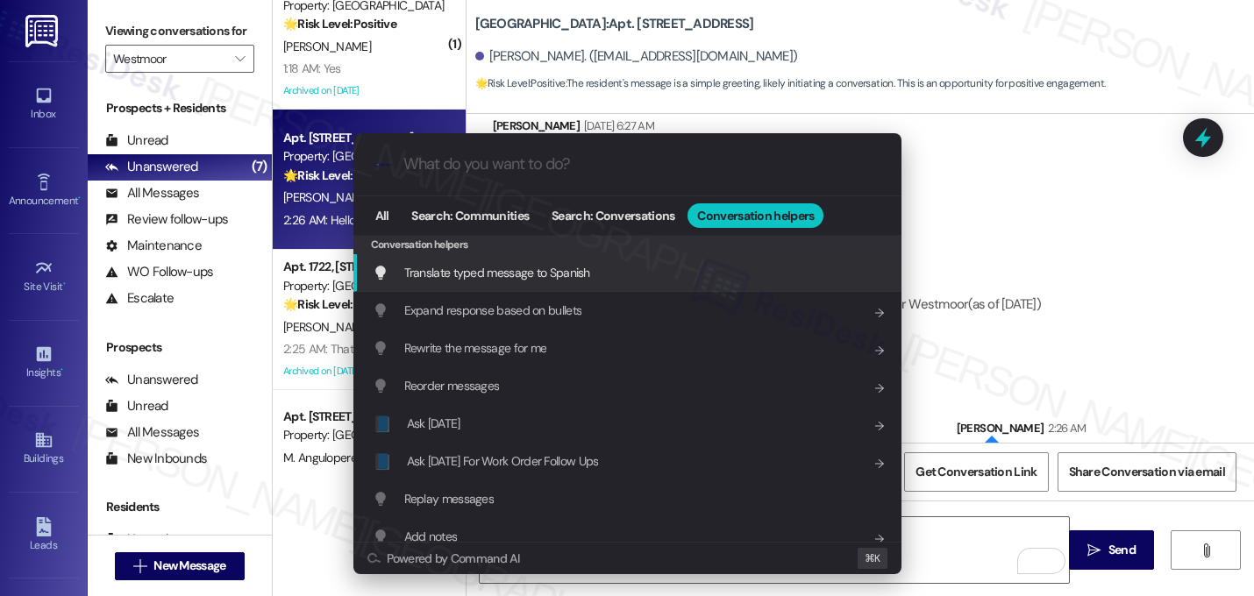
click at [488, 279] on span "Translate typed message to Spanish" at bounding box center [497, 273] width 186 height 16
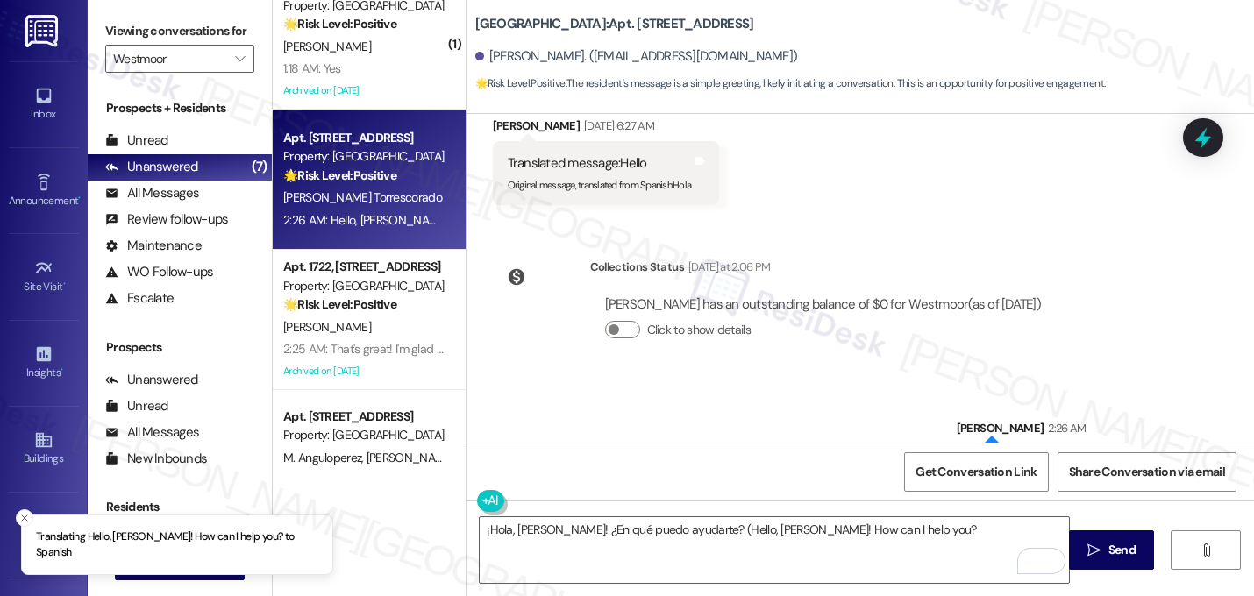
type textarea "¡Hola, Joselinealexandra! ¿En qué puedo ayudarte? (Hello, Joselinealexandra! Ho…"
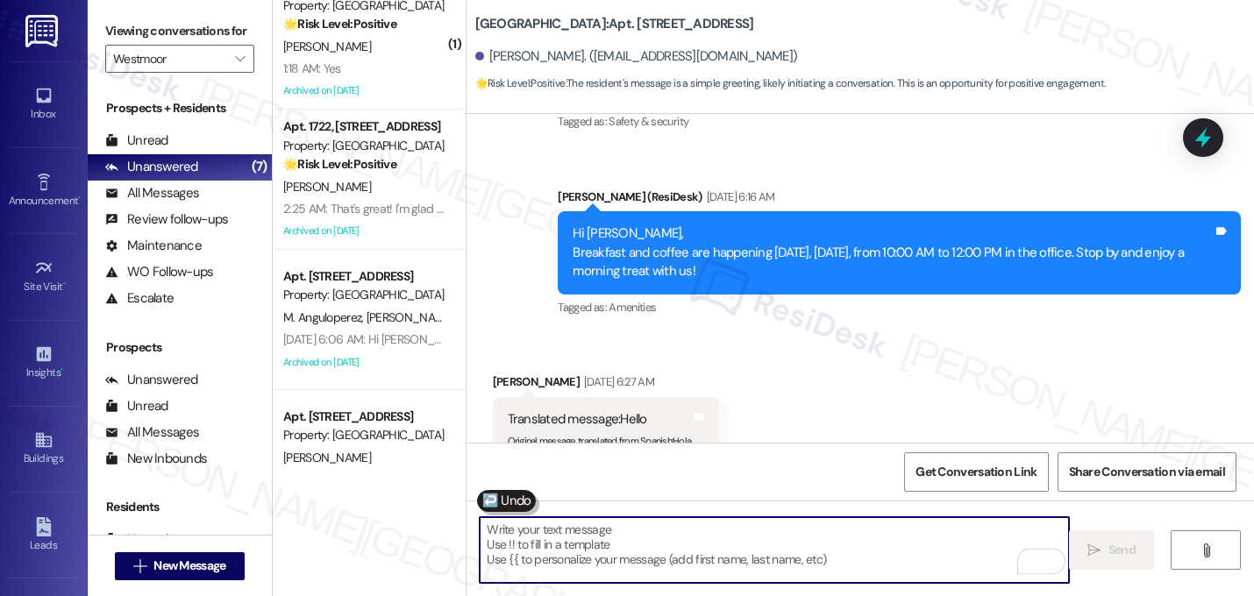
scroll to position [6909, 0]
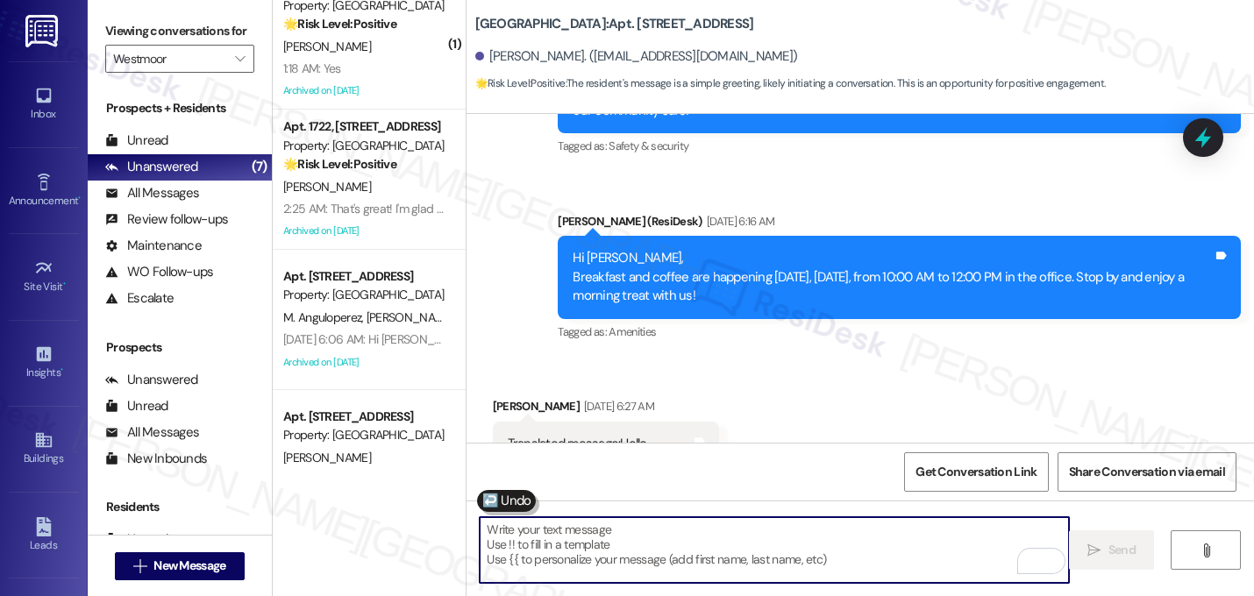
click at [766, 358] on div "Received via SMS Joselinealexandra Torrescorado Sep 21, 2025 at 6:27 AM Transla…" at bounding box center [861, 428] width 788 height 141
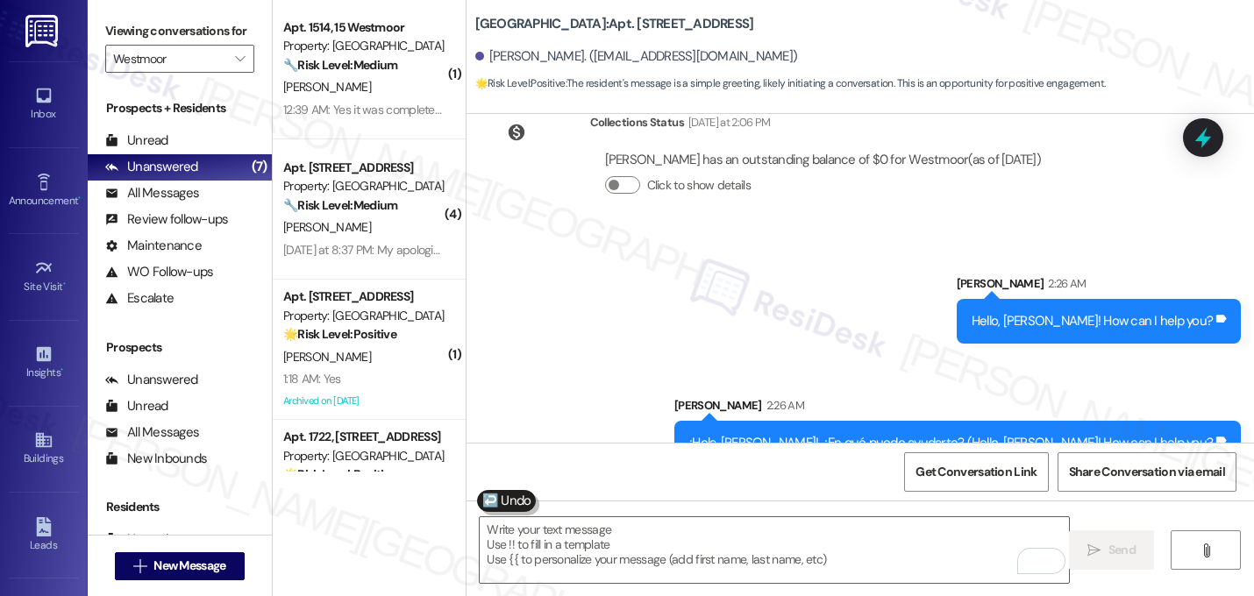
scroll to position [0, 0]
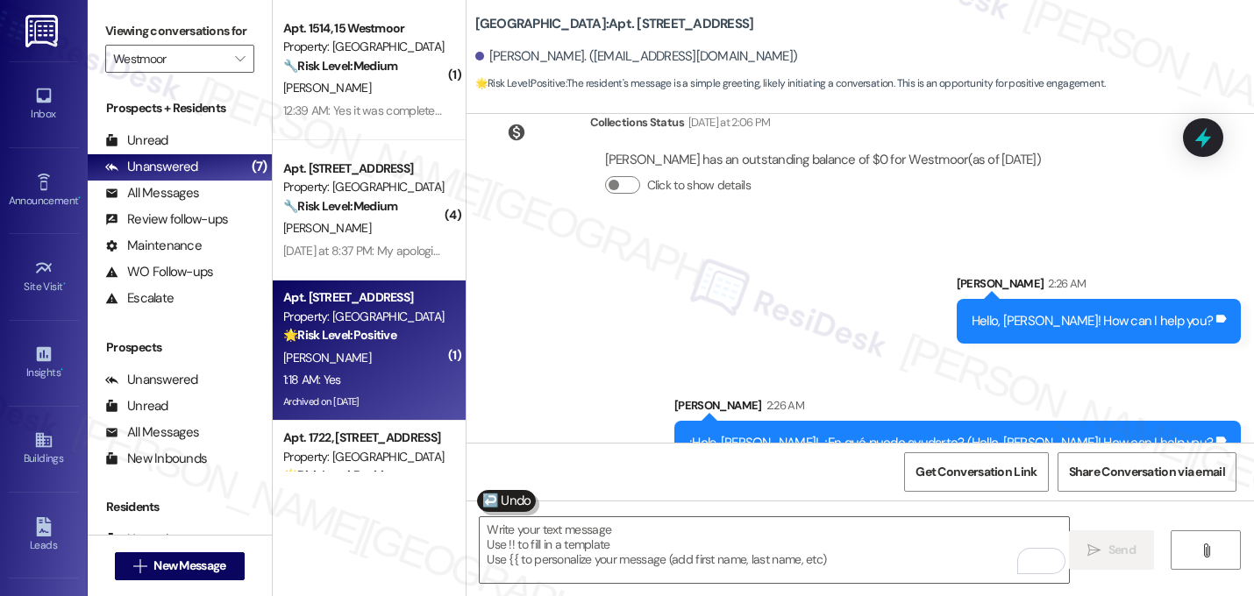
click at [373, 314] on div "Property: Westmoor" at bounding box center [364, 317] width 162 height 18
type textarea "Fetching suggested responses. Please feel free to read through the conversation…"
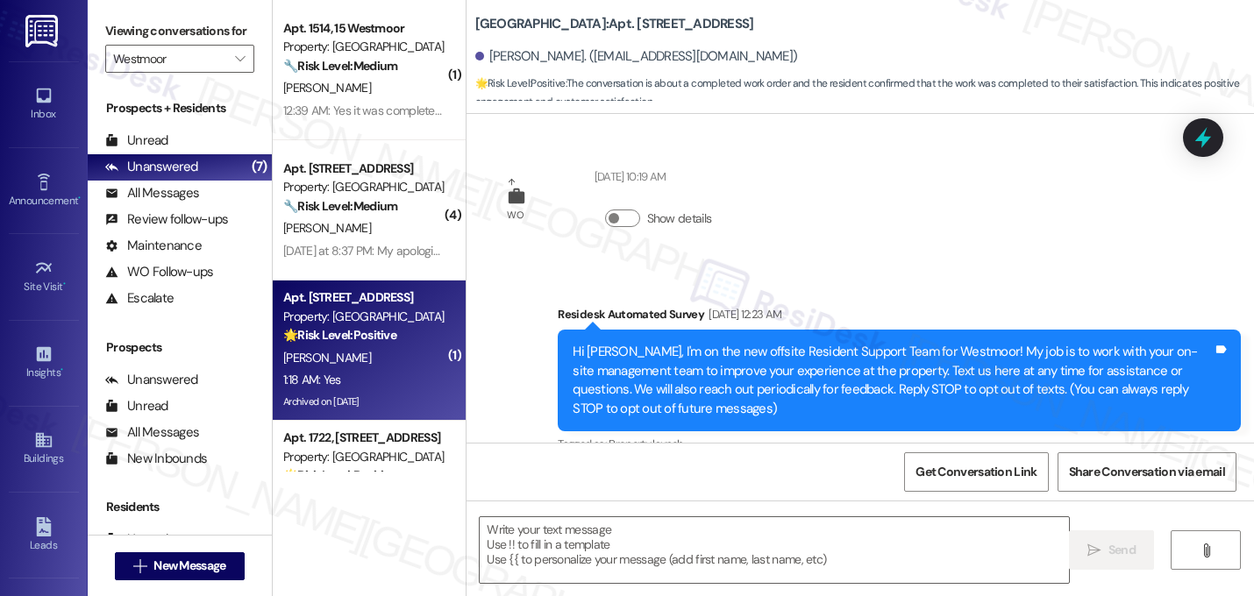
scroll to position [20133, 0]
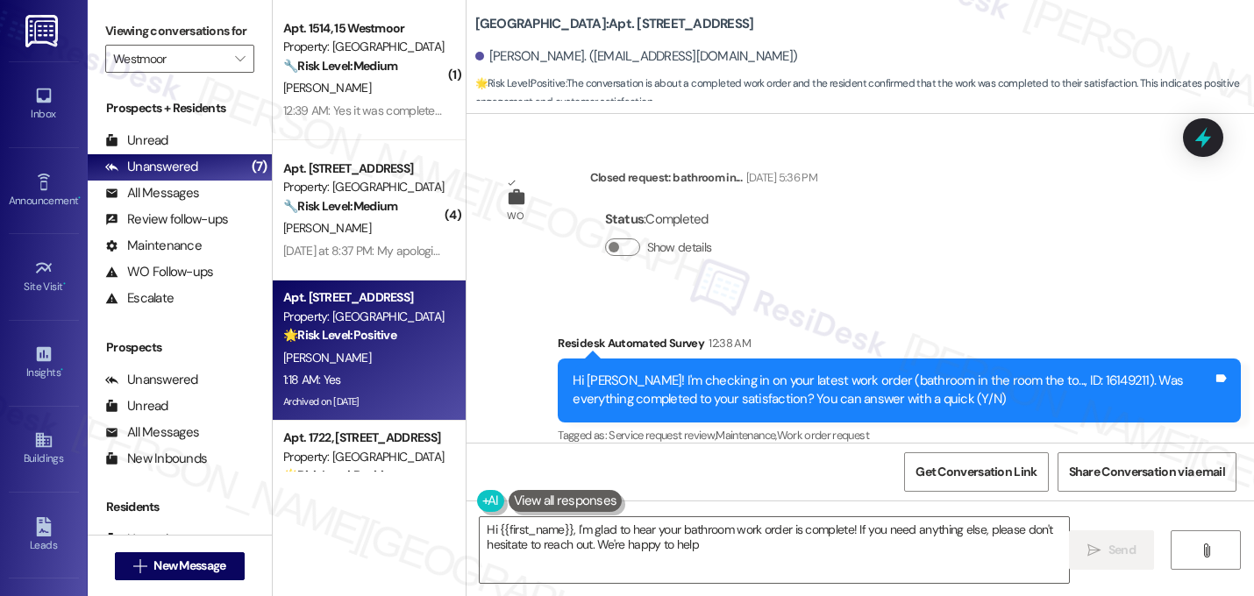
type textarea "Hi {{first_name}}, I'm glad to hear your bathroom work order is complete! If yo…"
click at [567, 535] on textarea "Hi {{first_name}}, I'm glad to hear your bathroom work order is complete! If yo…" at bounding box center [774, 550] width 589 height 66
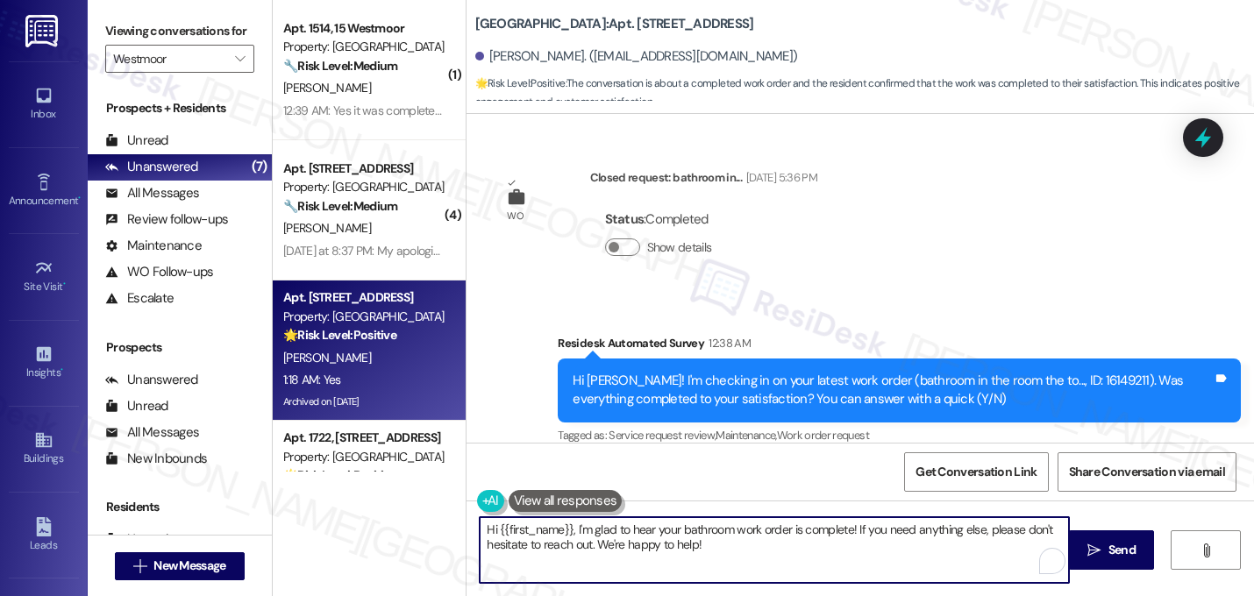
click at [567, 535] on textarea "Hi {{first_name}}, I'm glad to hear your bathroom work order is complete! If yo…" at bounding box center [774, 550] width 589 height 66
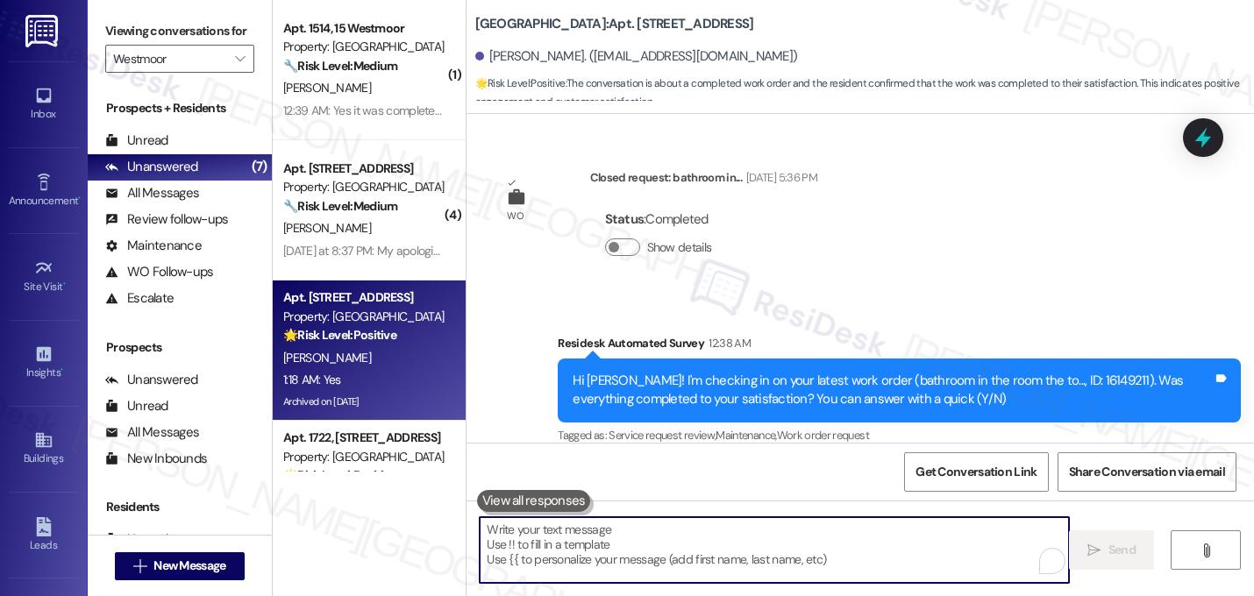
paste textarea "That's great! I'm glad to hear that your last maintenance request was completed…"
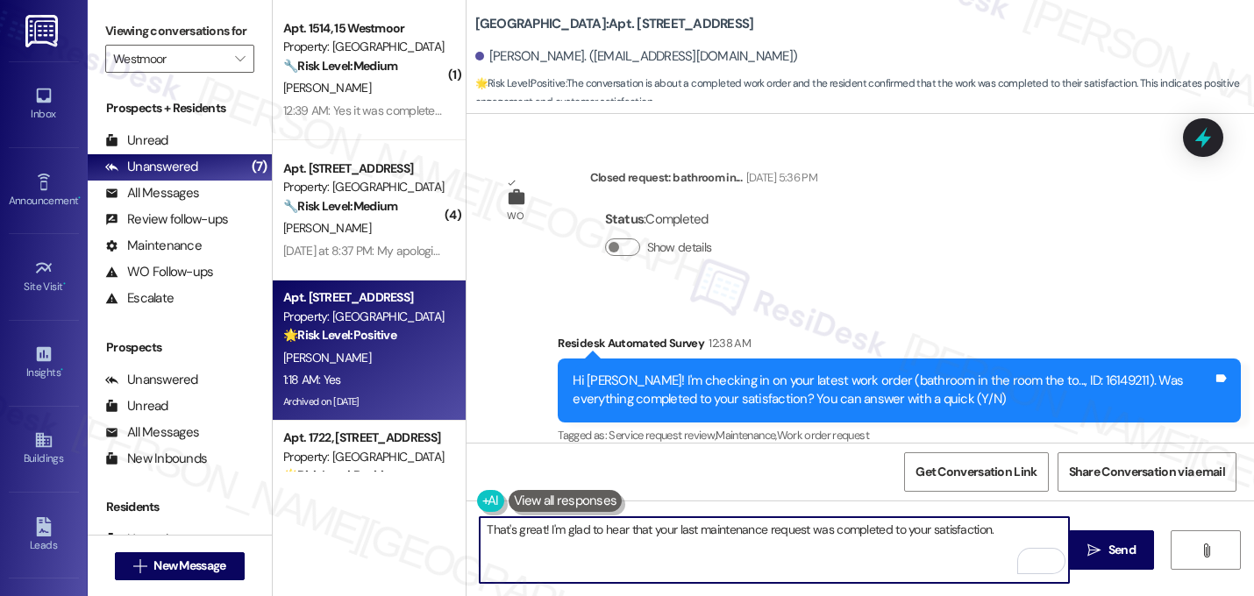
paste textarea "Let me know if you need anything else. 😊"
type textarea "That's great! I'm glad to hear that your last maintenance request was completed…"
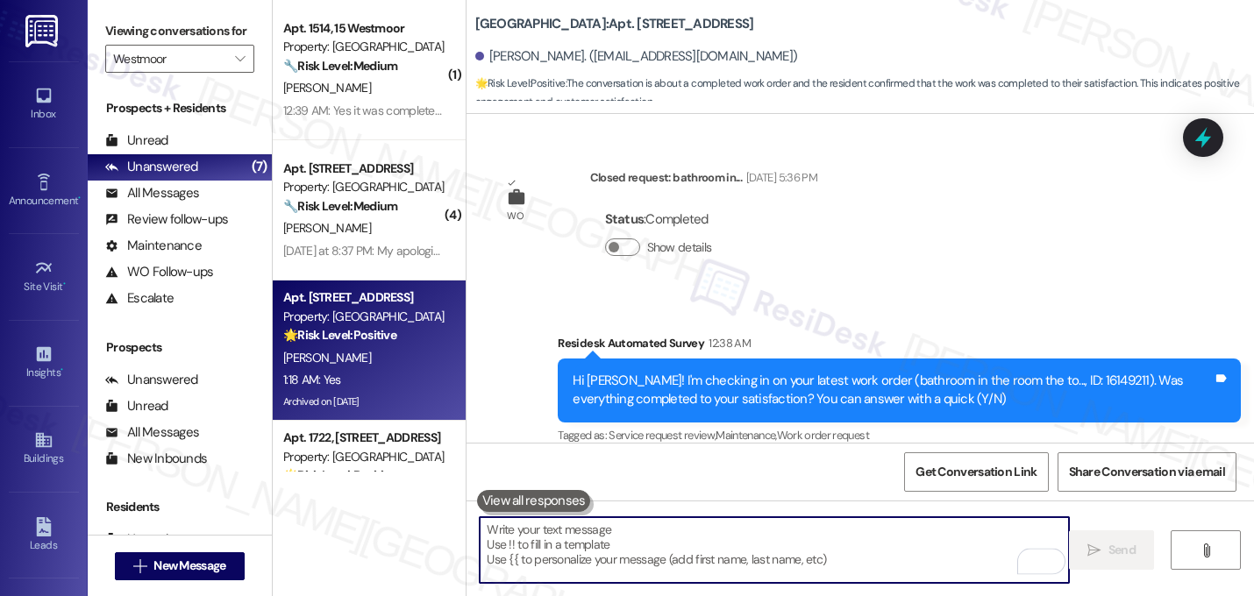
scroll to position [20132, 0]
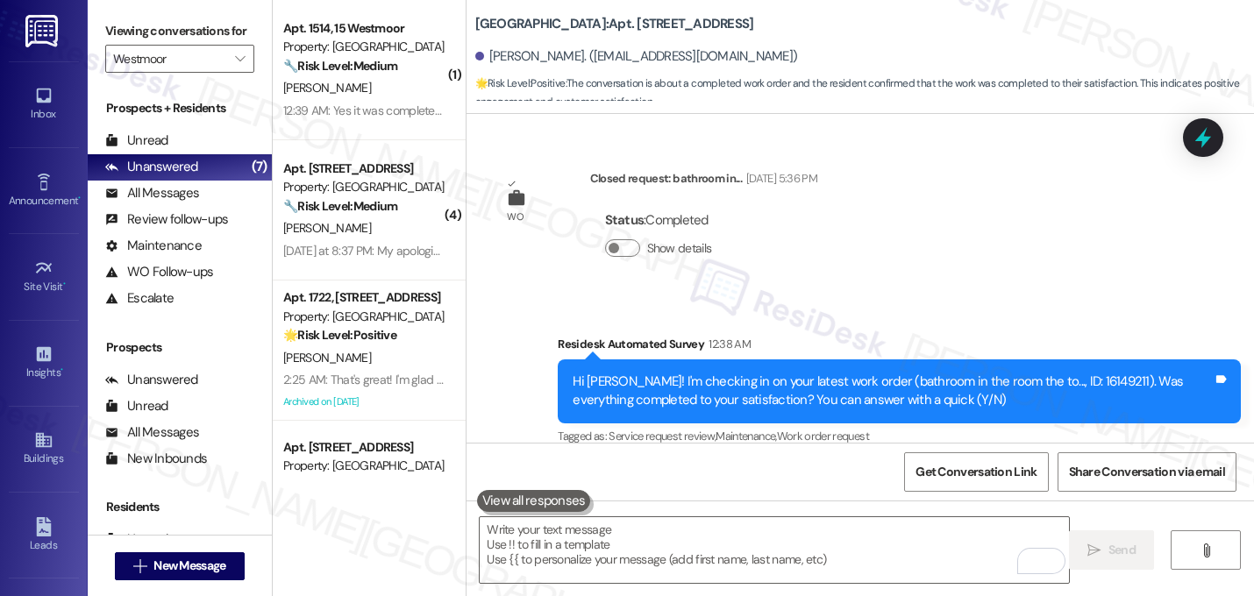
click at [822, 322] on div "Survey, sent via SMS Residesk Automated Survey 12:38 AM Hi Angela! I'm checking…" at bounding box center [899, 392] width 709 height 140
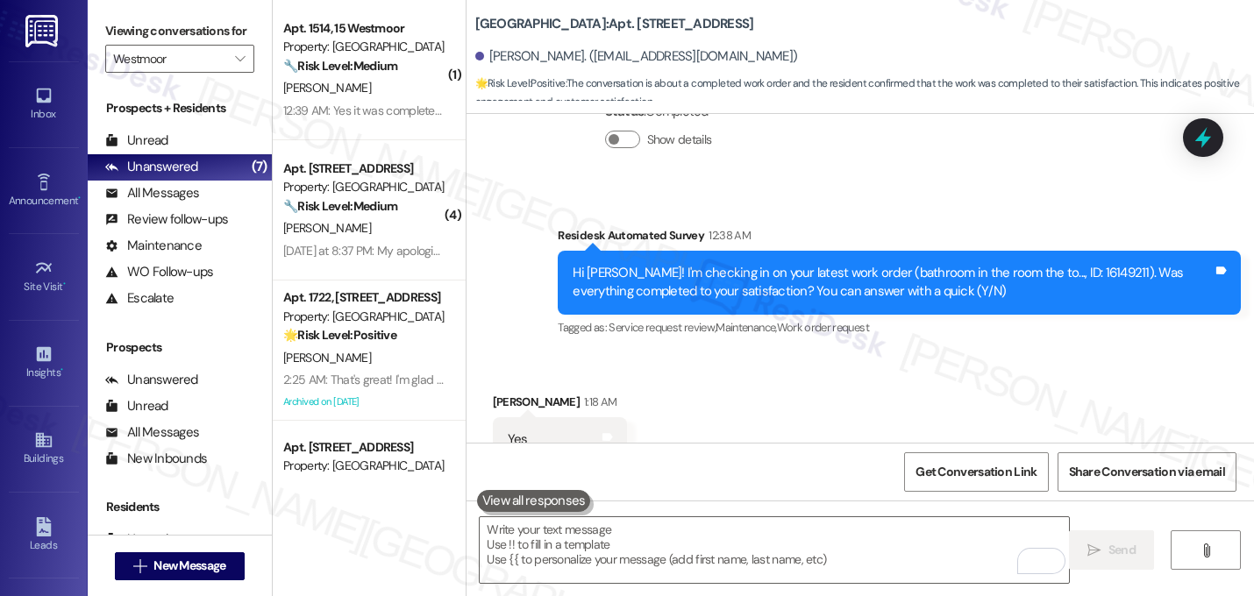
scroll to position [20273, 0]
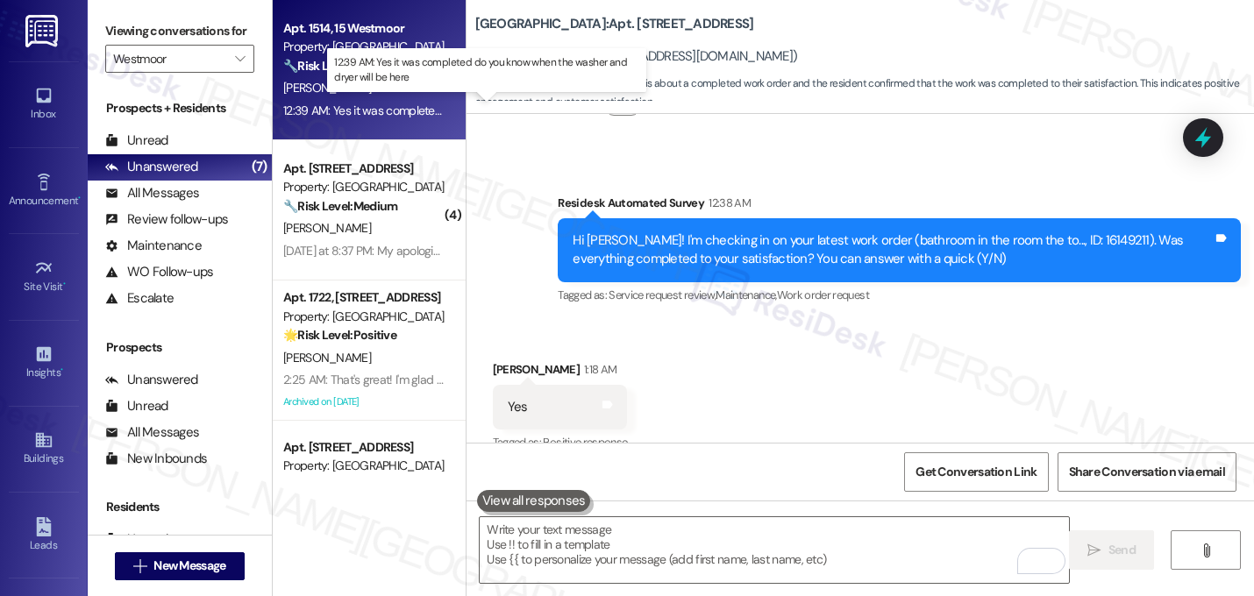
click at [380, 104] on div "12:39 AM: Yes it was completed do you know when the washer and dryer will be he…" at bounding box center [498, 111] width 431 height 16
type textarea "Fetching suggested responses. Please feel free to read through the conversation…"
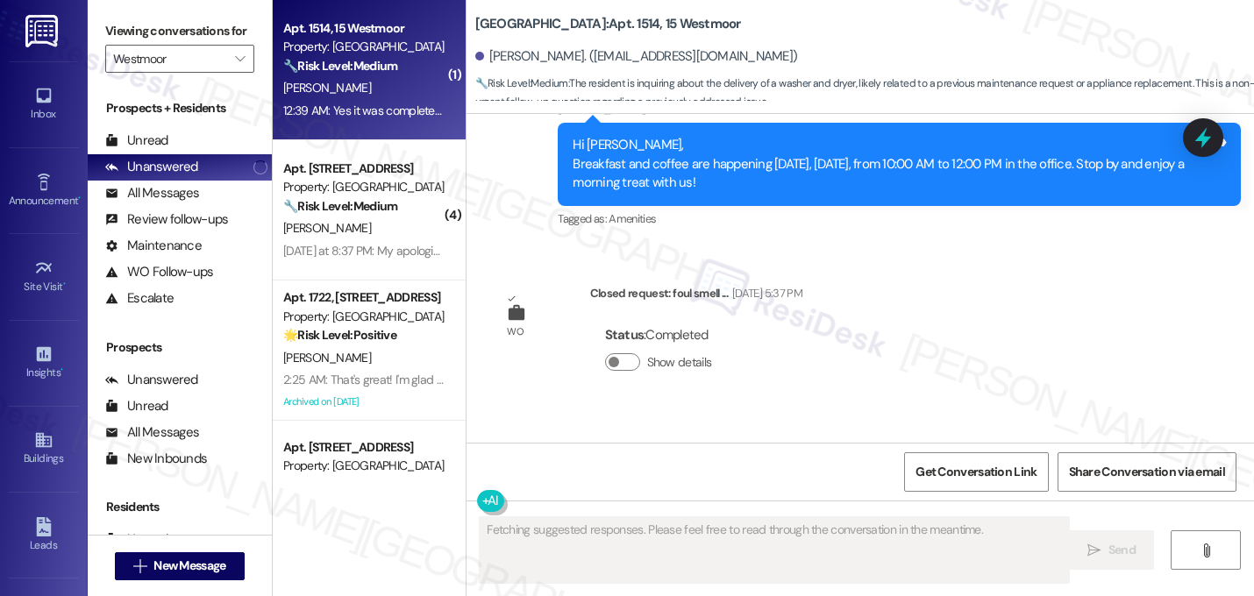
scroll to position [1210, 0]
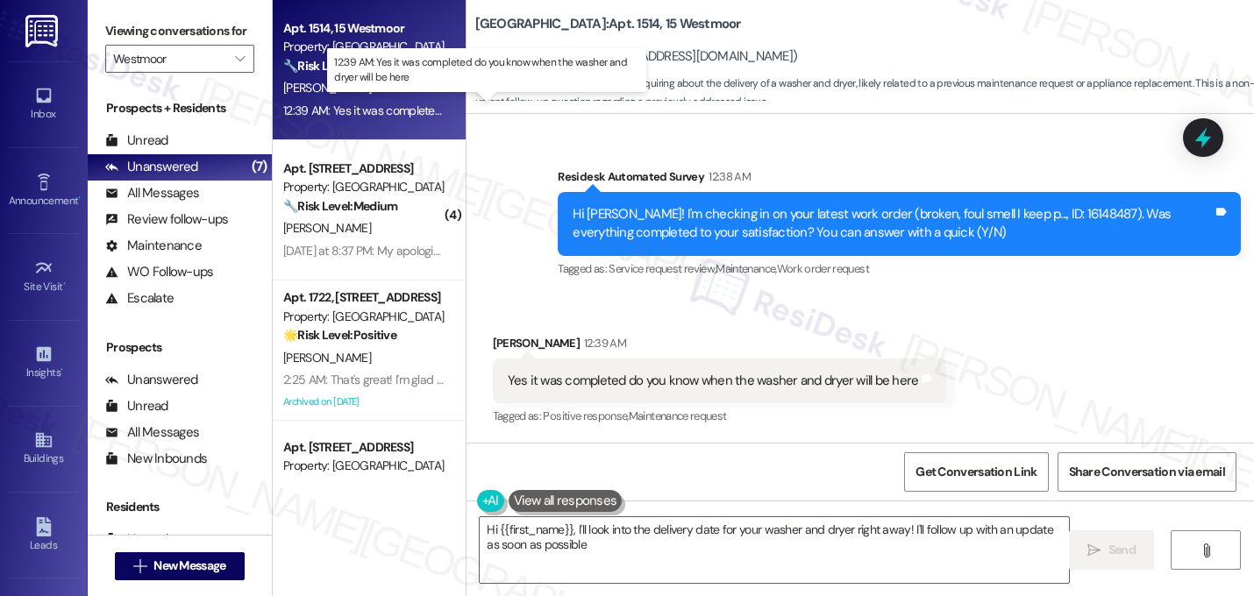
type textarea "Hi {{first_name}}, I'll look into the delivery date for your washer and dryer r…"
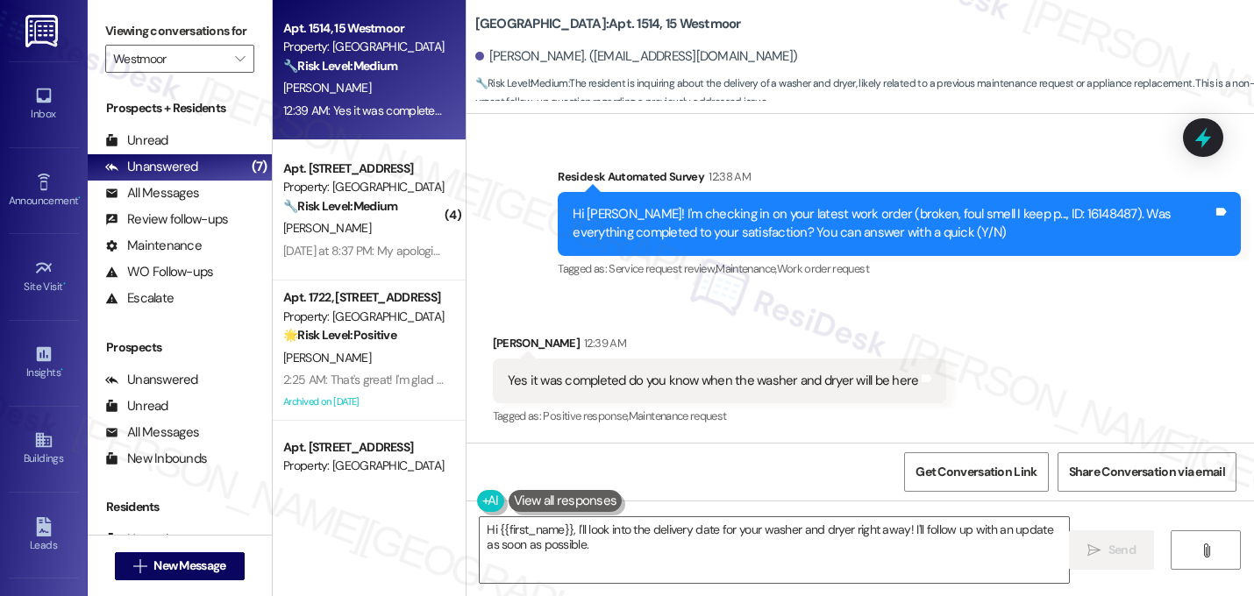
click at [969, 349] on div "Received via SMS Natavia Wilson 12:39 AM Yes it was completed do you know when …" at bounding box center [861, 369] width 788 height 148
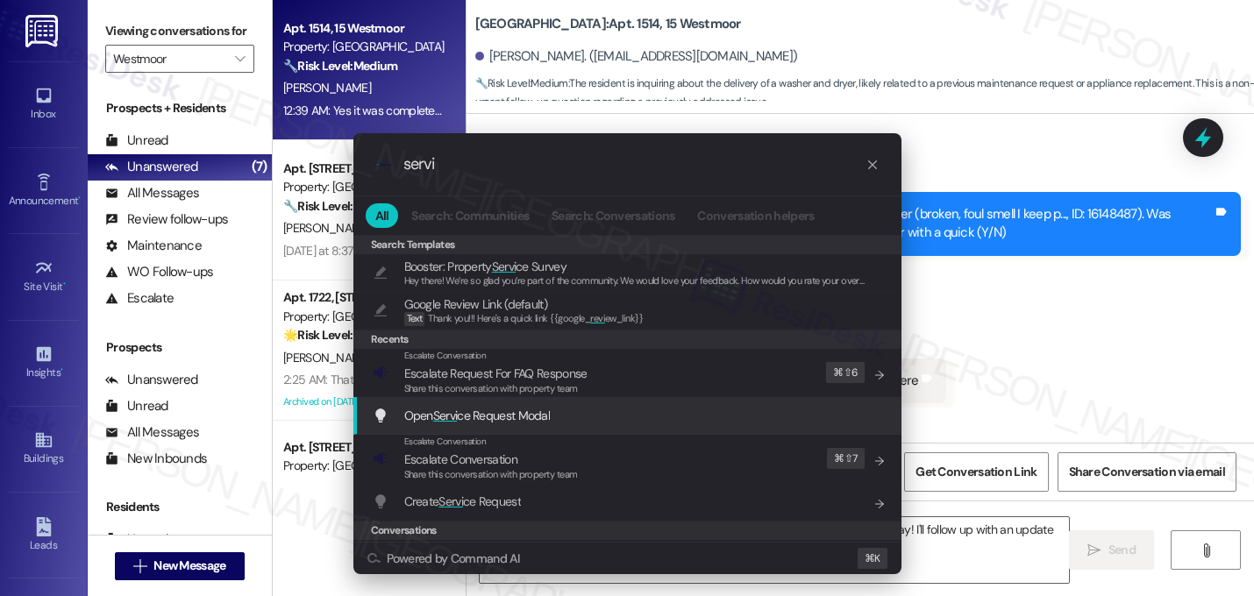
type input "servi"
click at [503, 423] on span "Open Servi ce Request Modal" at bounding box center [477, 416] width 146 height 16
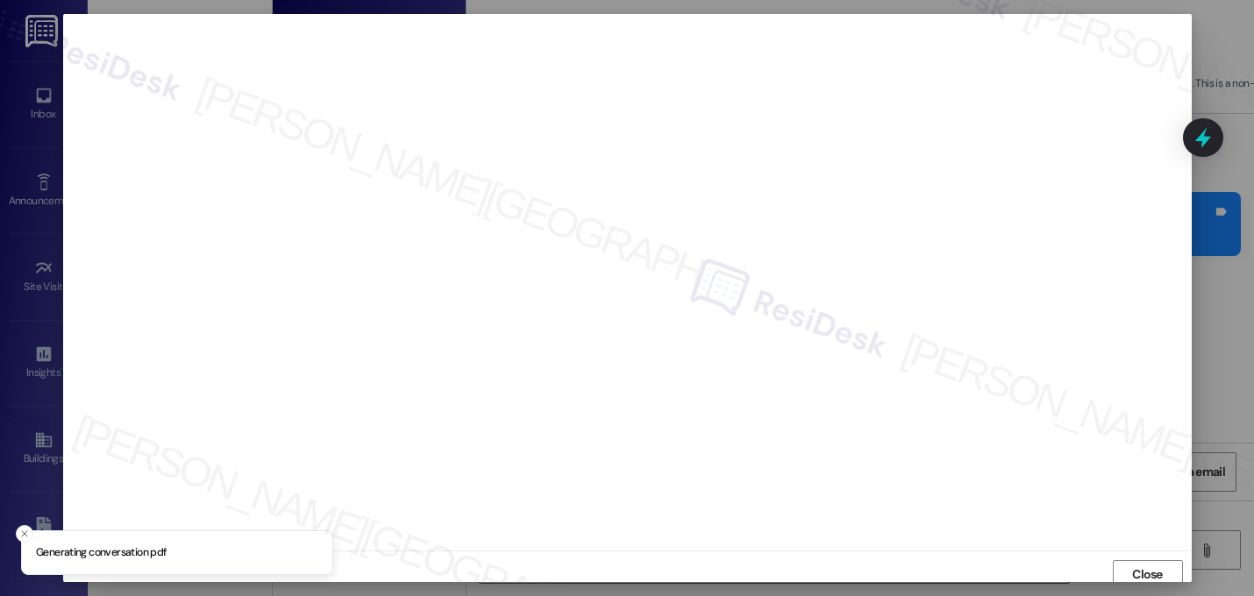
scroll to position [6, 0]
click at [1149, 567] on span "Close" at bounding box center [1147, 569] width 31 height 18
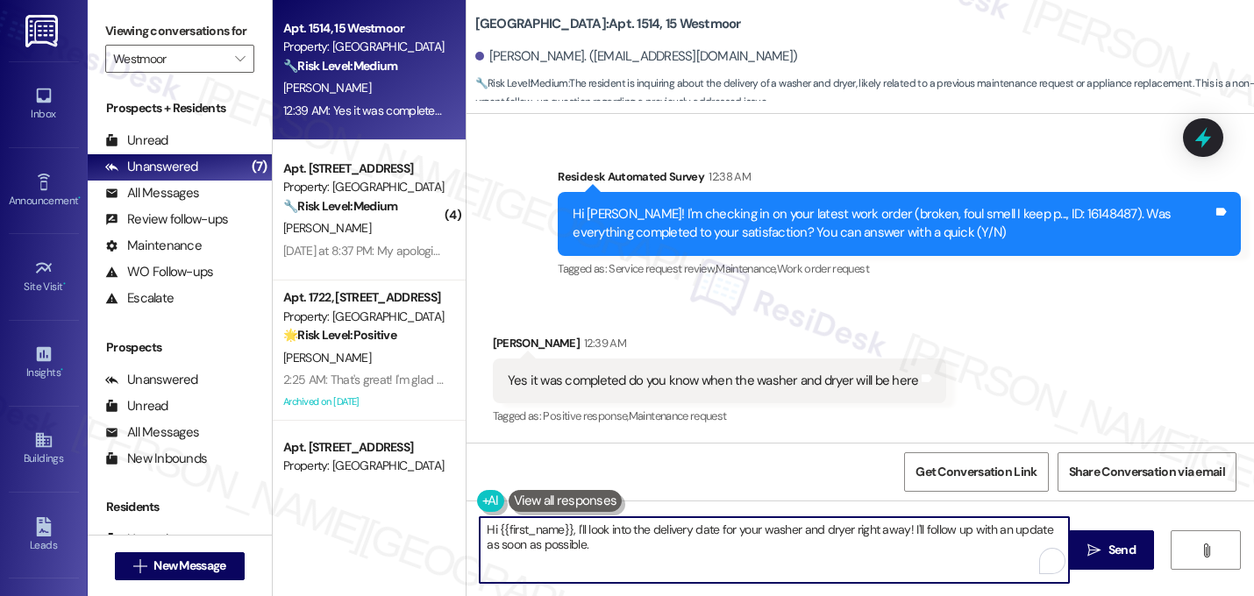
click at [627, 558] on textarea "Hi {{first_name}}, I'll look into the delivery date for your washer and dryer r…" at bounding box center [774, 550] width 589 height 66
drag, startPoint x: 627, startPoint y: 558, endPoint x: 431, endPoint y: 511, distance: 201.9
click at [431, 512] on div "Apt. 1514, 15 Westmoor Property: Westmoor 🔧 Risk Level: Medium The resident is …" at bounding box center [763, 298] width 981 height 596
type textarea "Thanks for your response, Natavia. Are you supposed to get a replacement washer…"
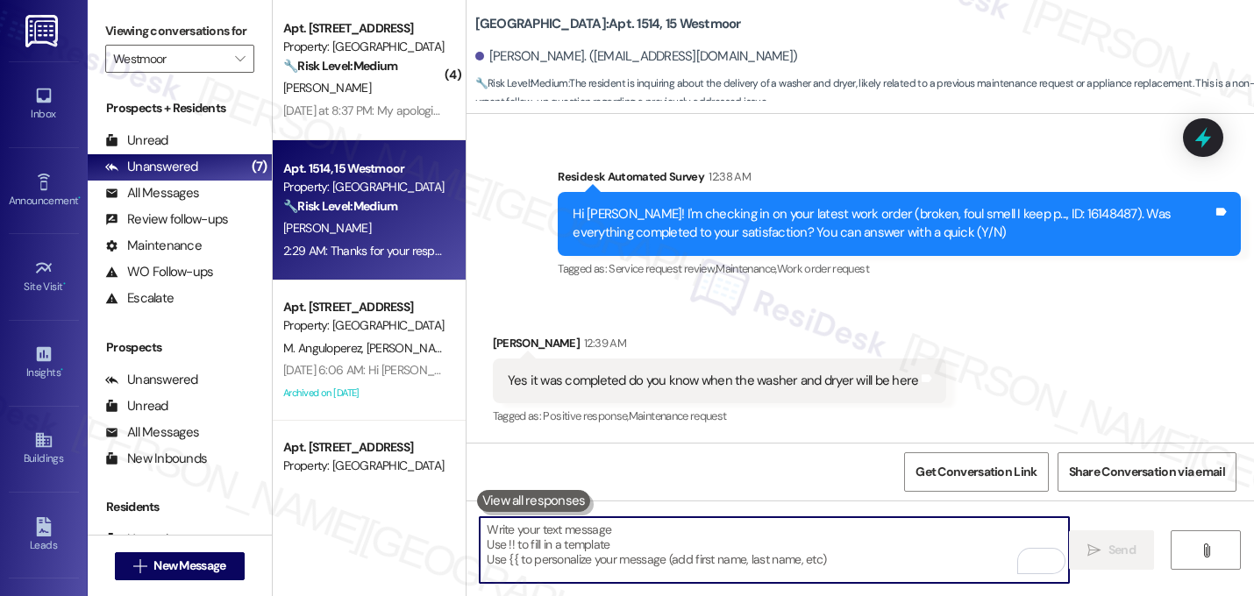
click at [674, 349] on div "Natavia Wilson 12:39 AM" at bounding box center [720, 346] width 454 height 25
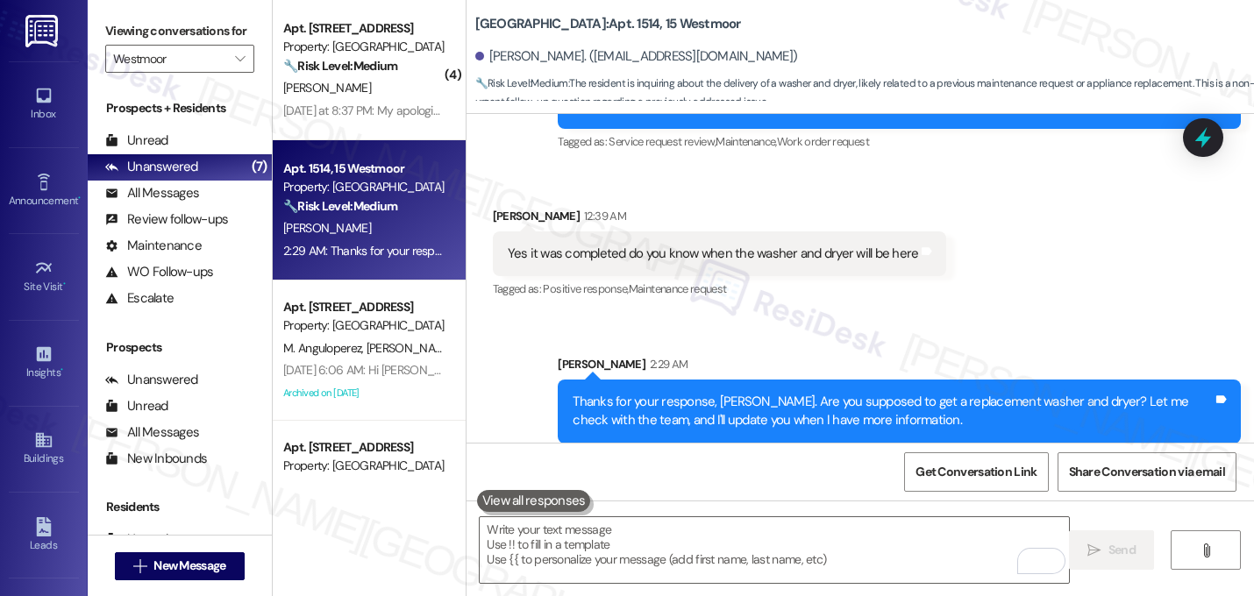
scroll to position [1352, 0]
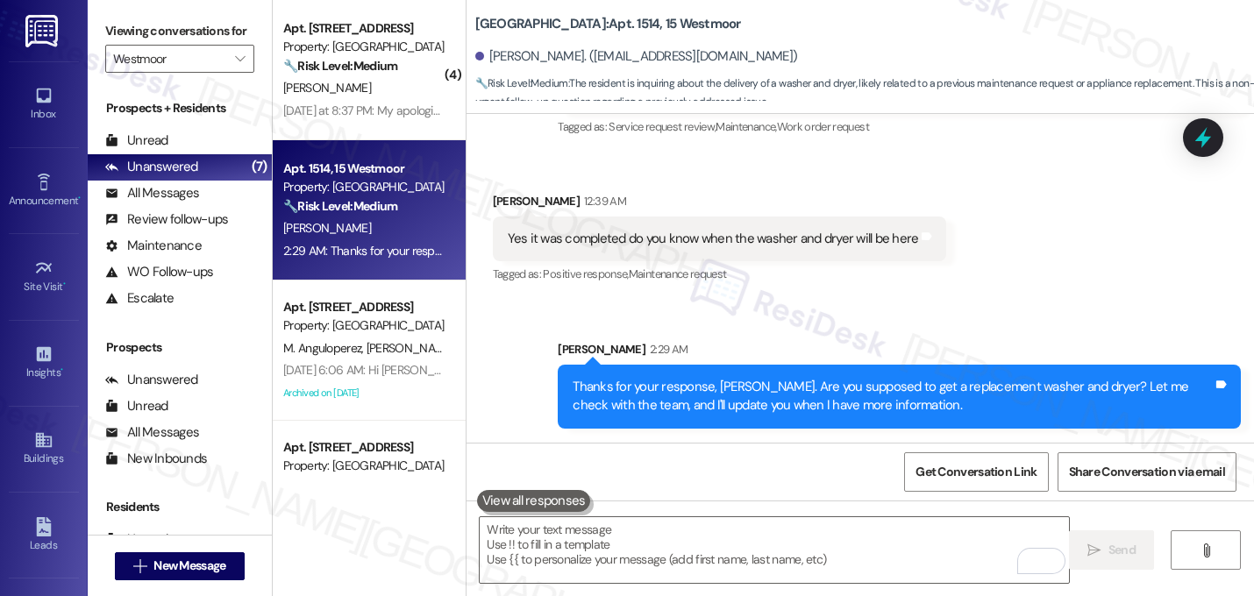
click at [657, 311] on div "Sent via SMS Sarah 2:29 AM Thanks for your response, Natavia. Are you supposed …" at bounding box center [861, 371] width 788 height 141
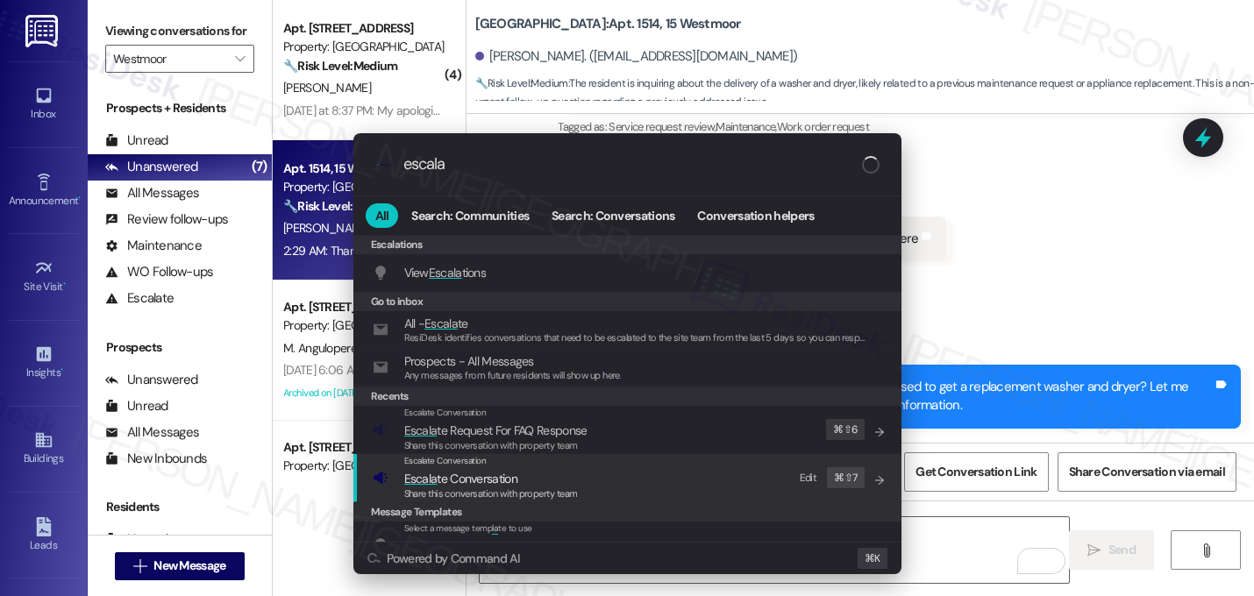
type input "escala"
click at [446, 487] on div "Share this conversation with property team" at bounding box center [491, 495] width 174 height 16
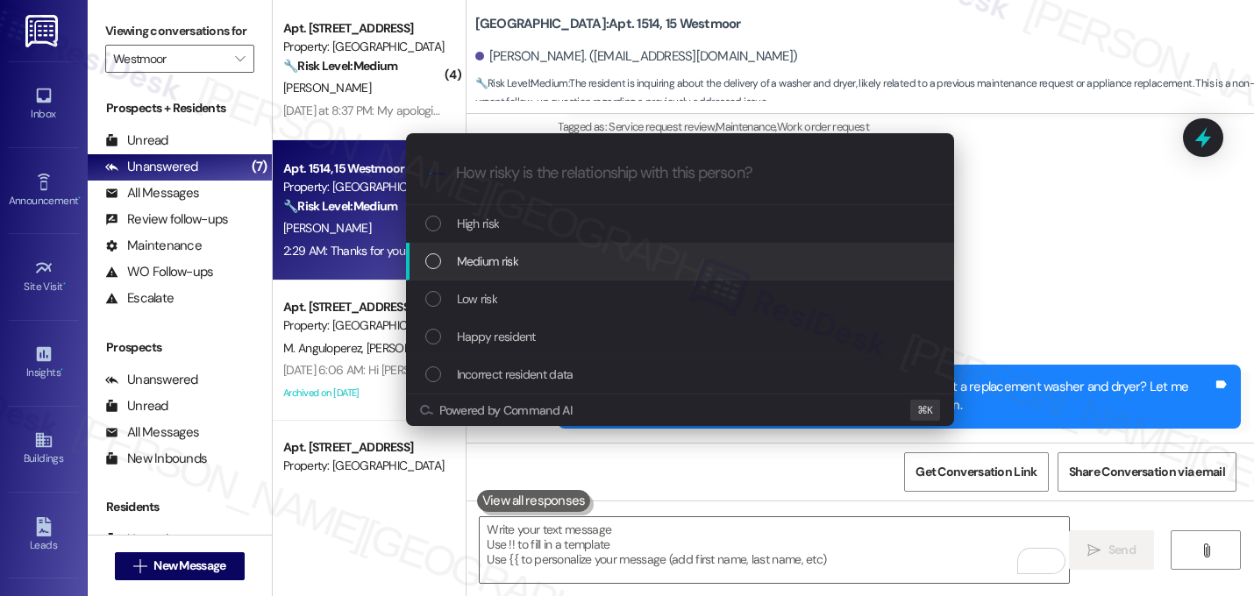
click at [467, 269] on span "Medium risk" at bounding box center [487, 261] width 61 height 19
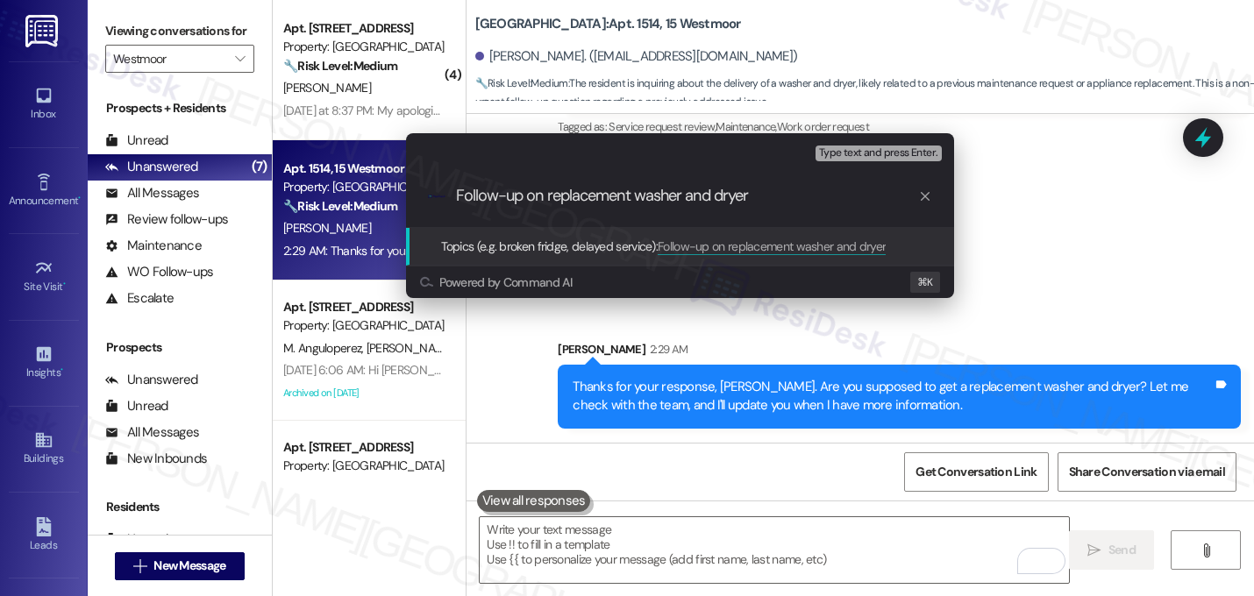
type input "Follow-up on replacement washer and dryer"
click at [517, 217] on div ".cls-1{fill:#0a055f;}.cls-2{fill:#0cc4c4;} resideskLogoBlueOrange Follow-up on …" at bounding box center [680, 196] width 548 height 62
click at [517, 207] on div ".cls-1{fill:#0a055f;}.cls-2{fill:#0cc4c4;} resideskLogoBlueOrange Follow-up on …" at bounding box center [680, 196] width 548 height 62
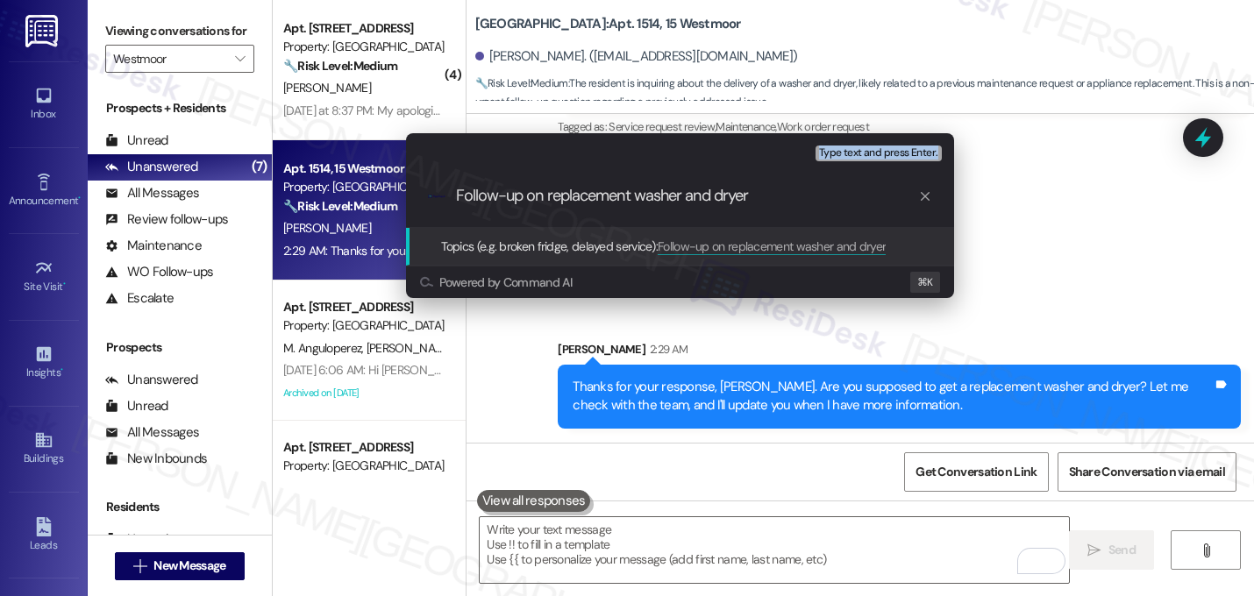
click at [517, 207] on div ".cls-1{fill:#0a055f;}.cls-2{fill:#0cc4c4;} resideskLogoBlueOrange Follow-up on …" at bounding box center [680, 196] width 548 height 62
click at [519, 195] on input "Follow-up on replacement washer and dryer" at bounding box center [687, 196] width 462 height 18
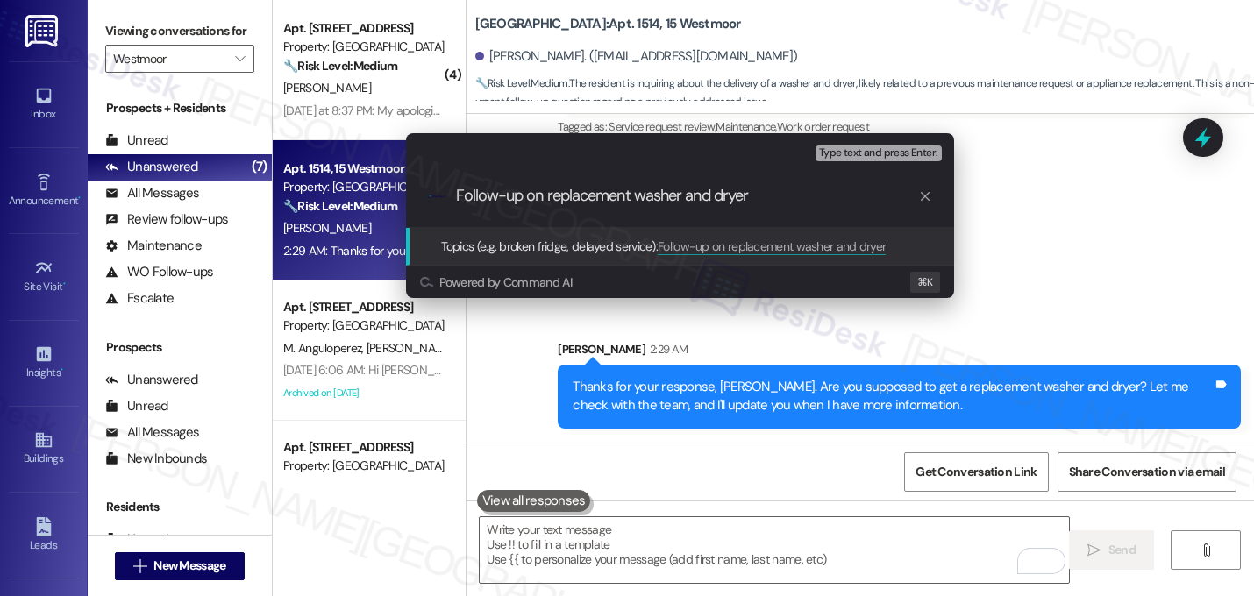
click at [519, 195] on input "Follow-up on replacement washer and dryer" at bounding box center [687, 196] width 462 height 18
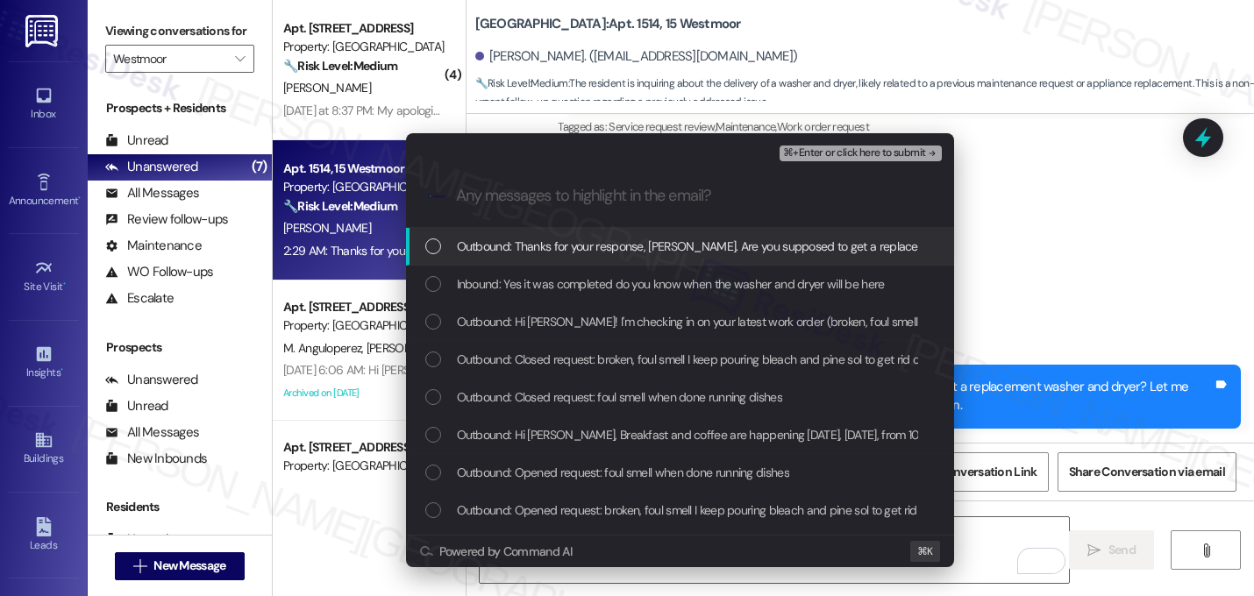
click at [516, 264] on div "Outbound: Thanks for your response, Natavia. Are you supposed to get a replacem…" at bounding box center [680, 247] width 548 height 38
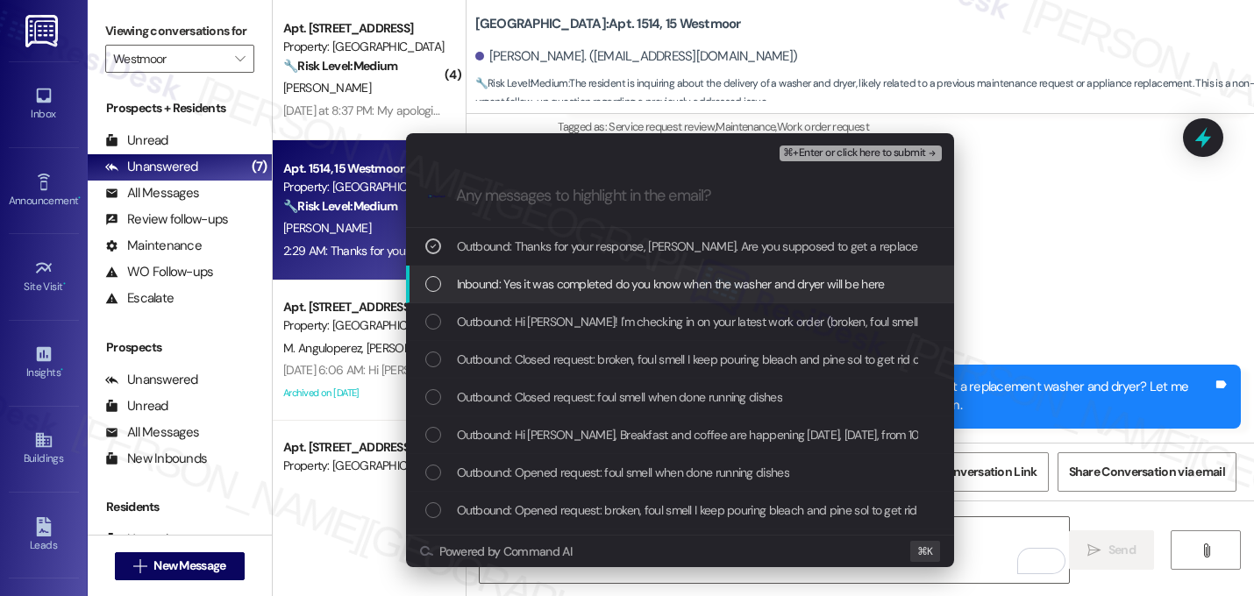
click at [517, 287] on span "Inbound: Yes it was completed do you know when the washer and dryer will be here" at bounding box center [671, 283] width 428 height 19
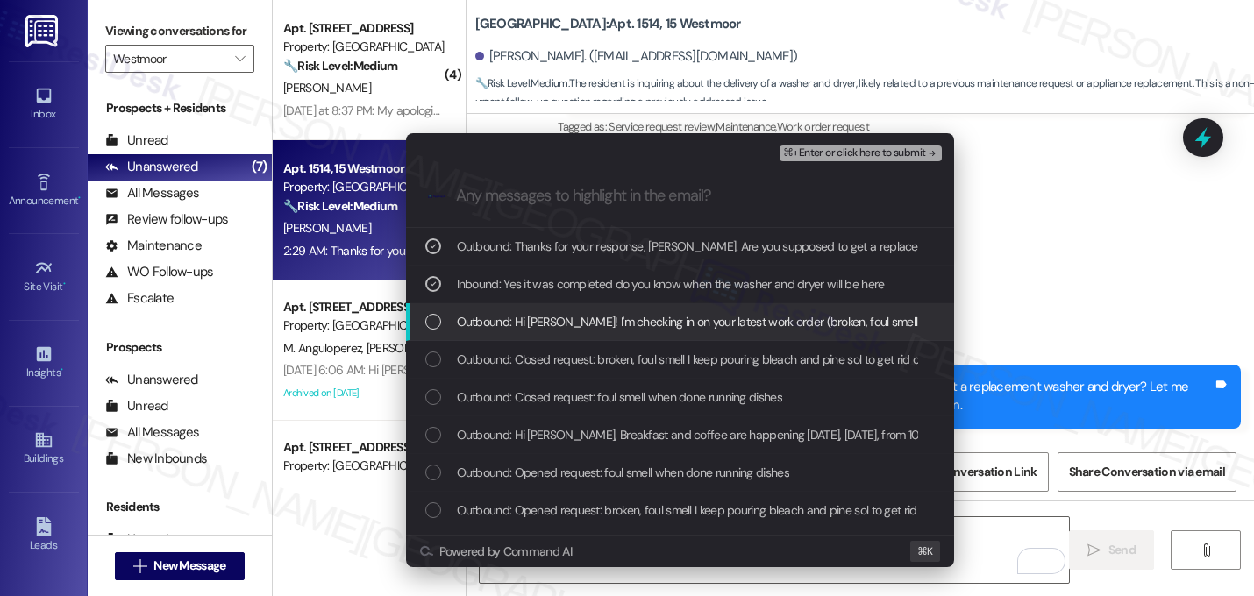
click at [517, 314] on span "Outbound: Hi Natavia! I'm checking in on your latest work order (broken, foul s…" at bounding box center [959, 321] width 1005 height 19
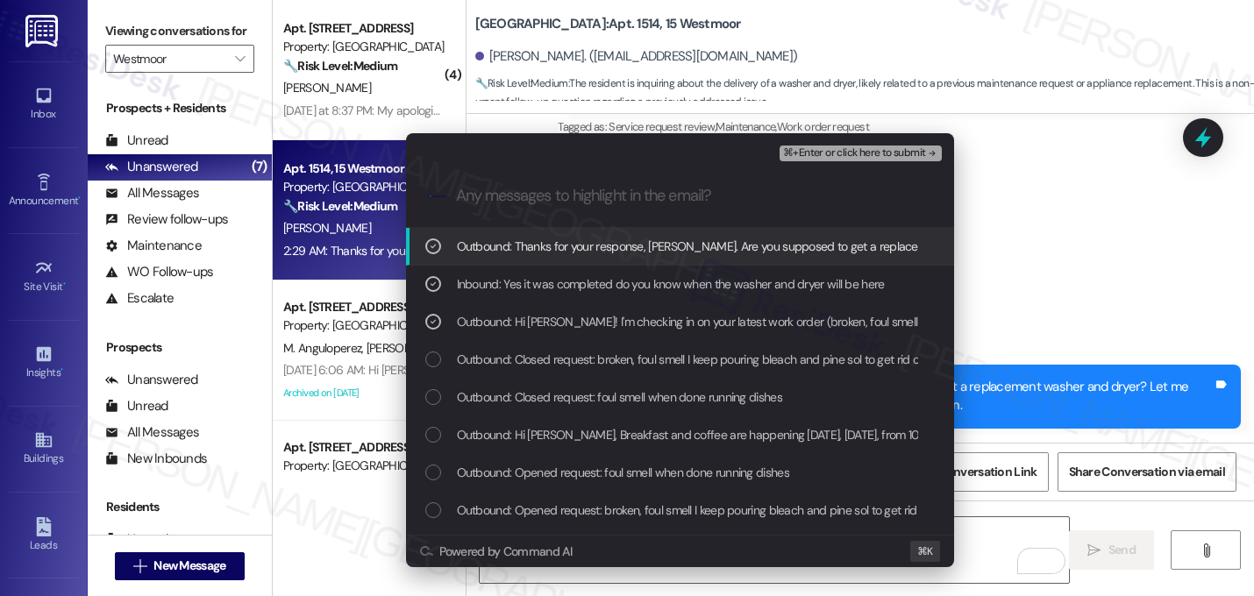
click at [920, 152] on span "⌘+Enter or click here to submit" at bounding box center [854, 153] width 142 height 12
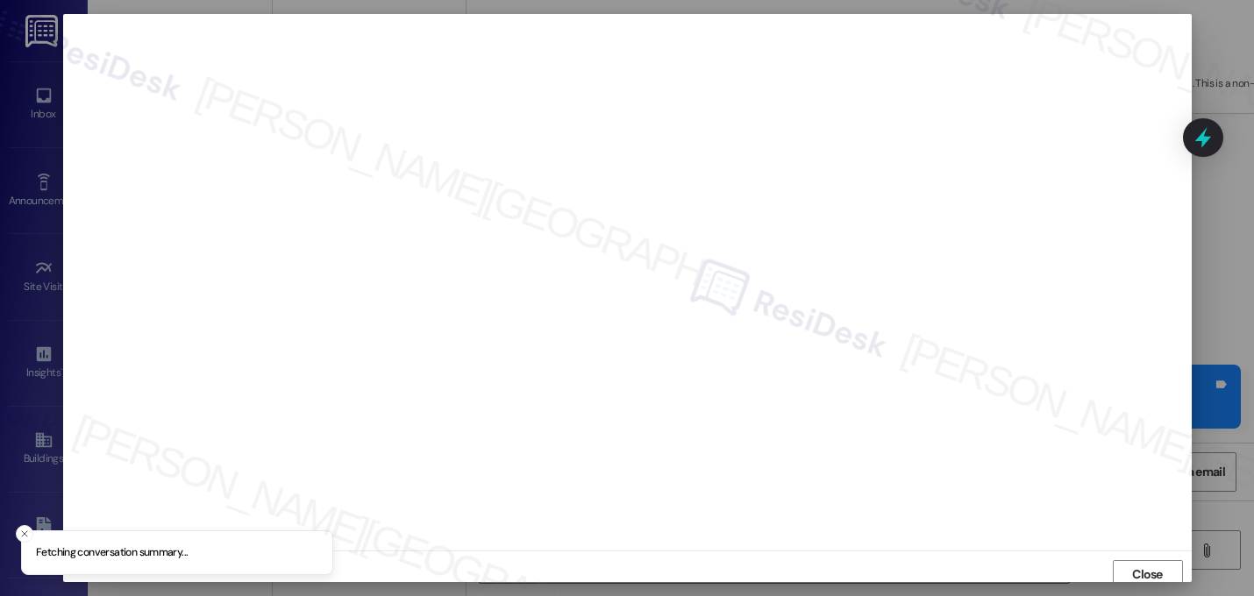
scroll to position [6, 0]
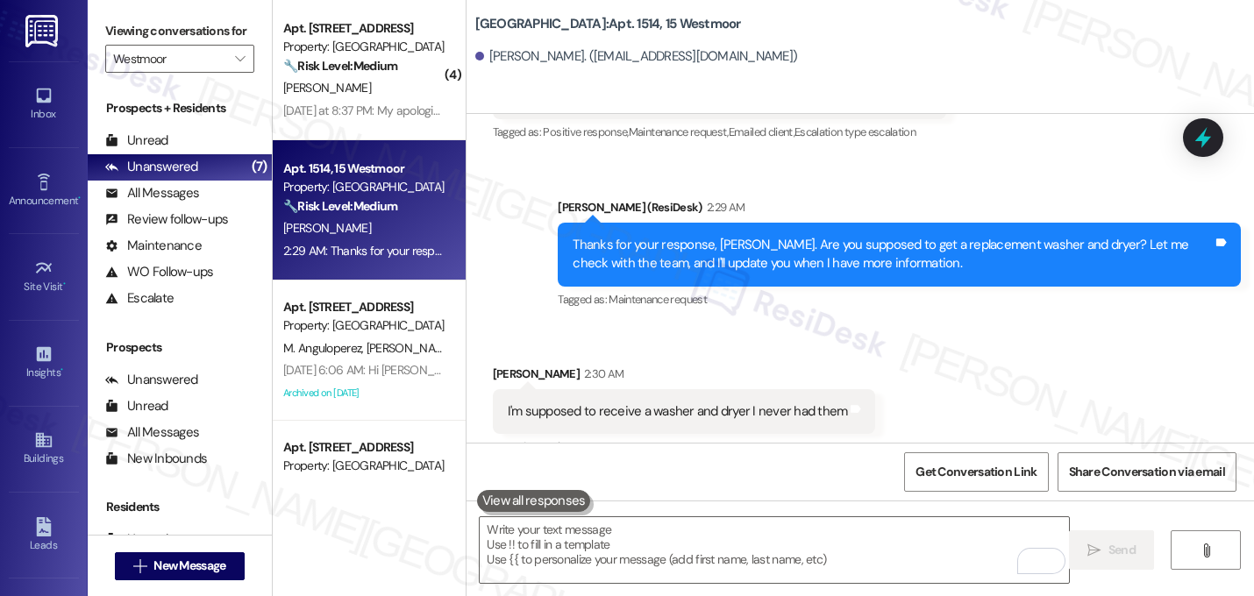
scroll to position [1525, 0]
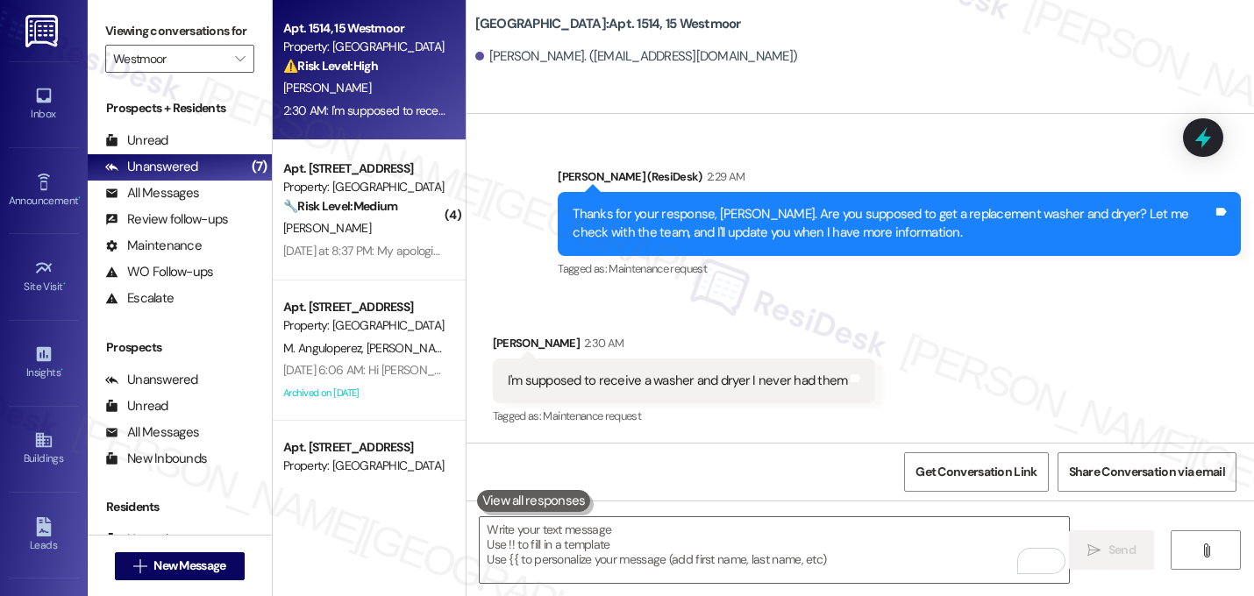
click at [987, 353] on div "Received via SMS Natavia Wilson 2:30 AM I'm supposed to receive a washer and dr…" at bounding box center [861, 369] width 788 height 148
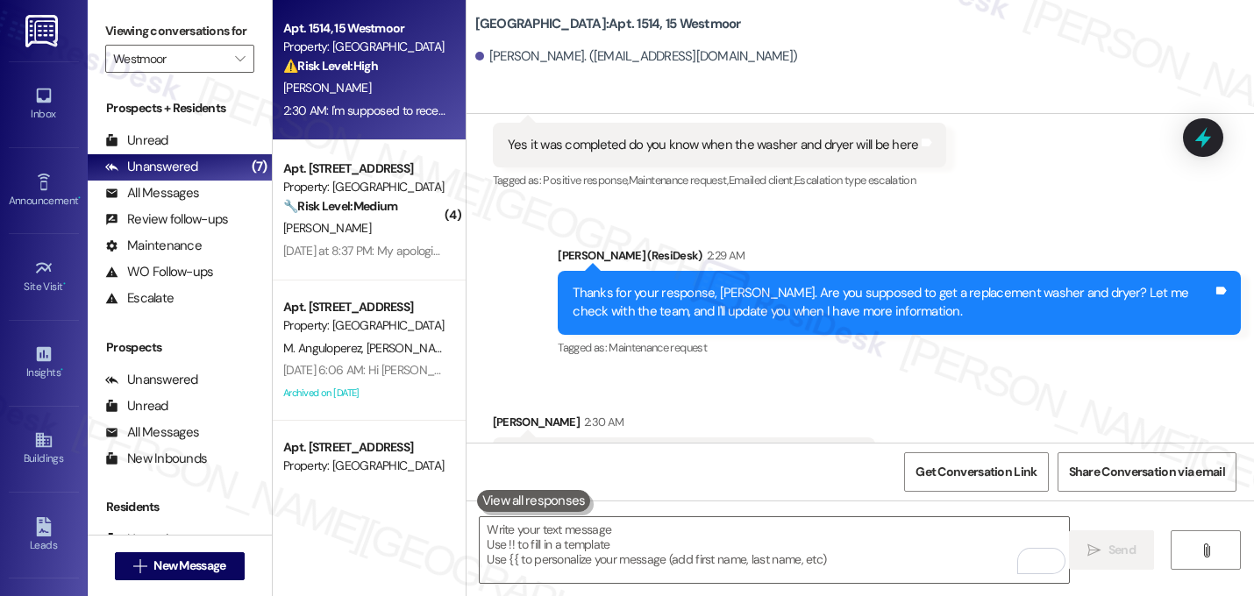
scroll to position [1526, 0]
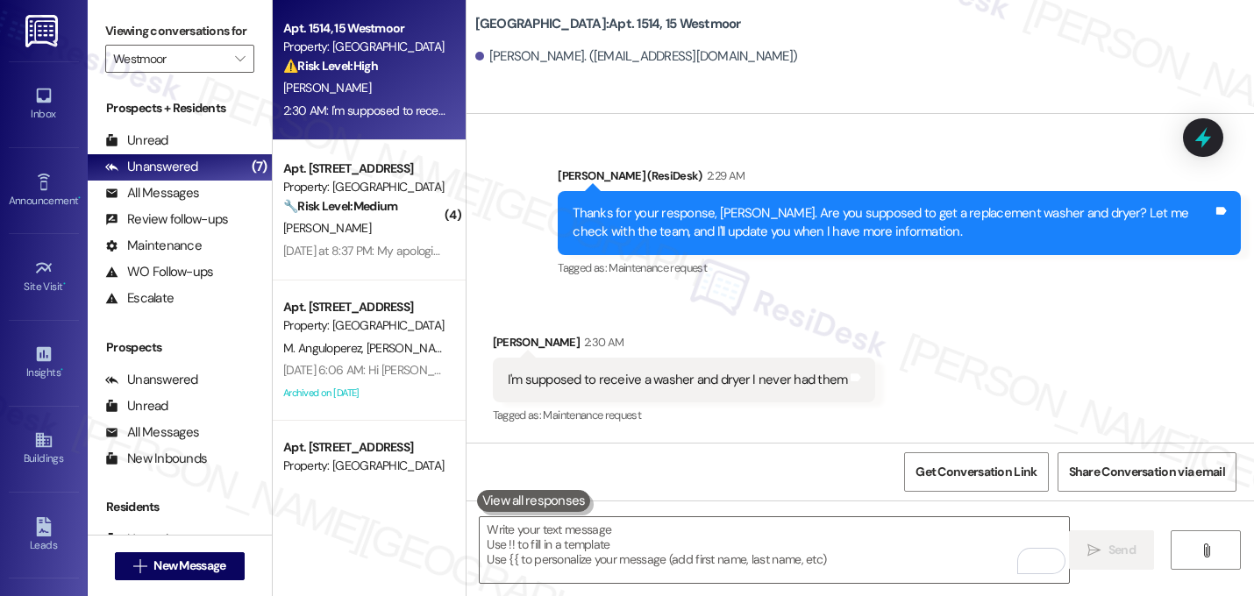
click at [925, 325] on div "Received via SMS Natavia Wilson 2:30 AM I'm supposed to receive a washer and dr…" at bounding box center [861, 368] width 788 height 148
click at [703, 537] on textarea "To enrich screen reader interactions, please activate Accessibility in Grammarl…" at bounding box center [774, 550] width 589 height 66
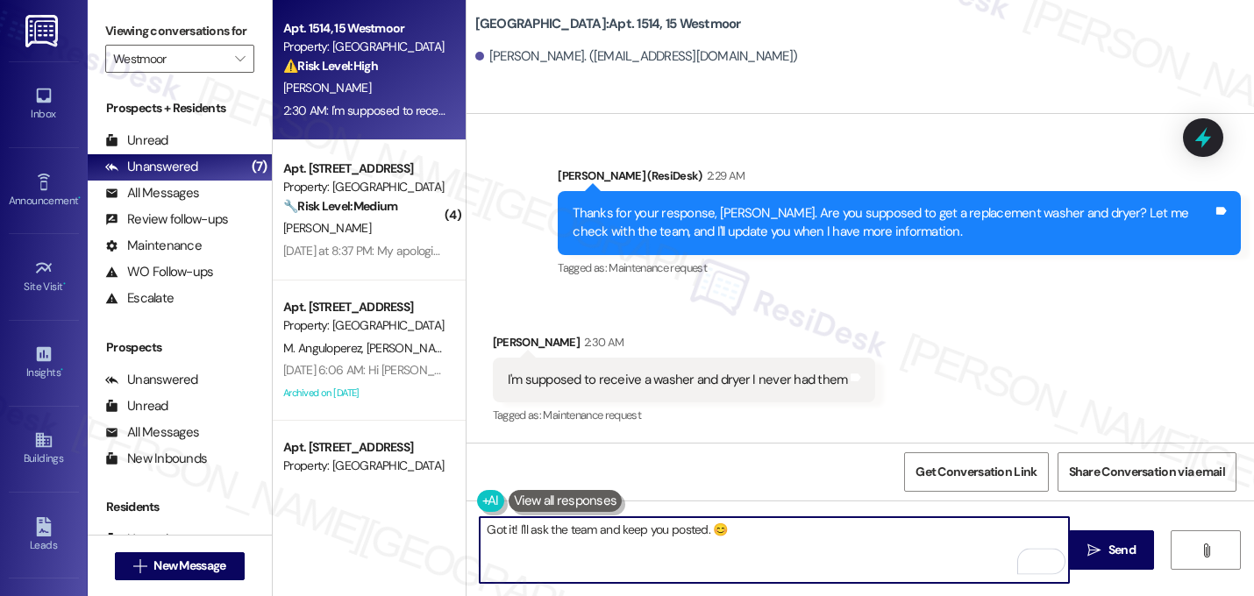
click at [614, 528] on textarea "Got it! I'll ask the team and keep you posted. 😊" at bounding box center [774, 550] width 589 height 66
type textarea "Got it! I'll ask the team and will keep you posted. 😊"
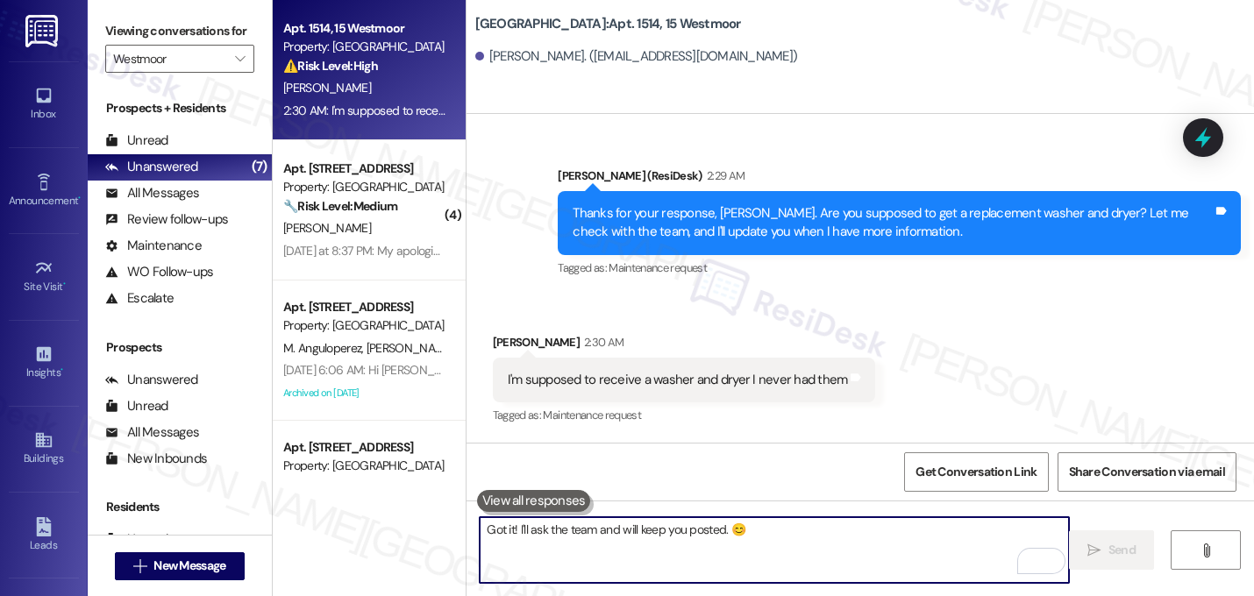
scroll to position [1525, 0]
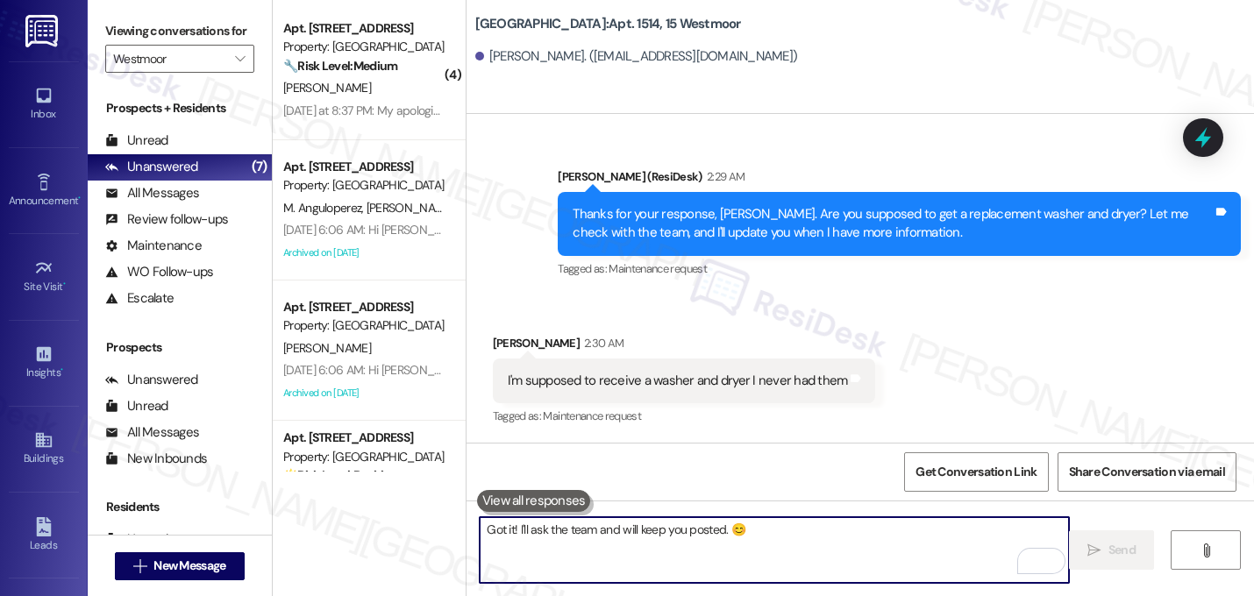
click at [792, 320] on div "Received via SMS Natavia Wilson 2:30 AM I'm supposed to receive a washer and dr…" at bounding box center [861, 369] width 788 height 148
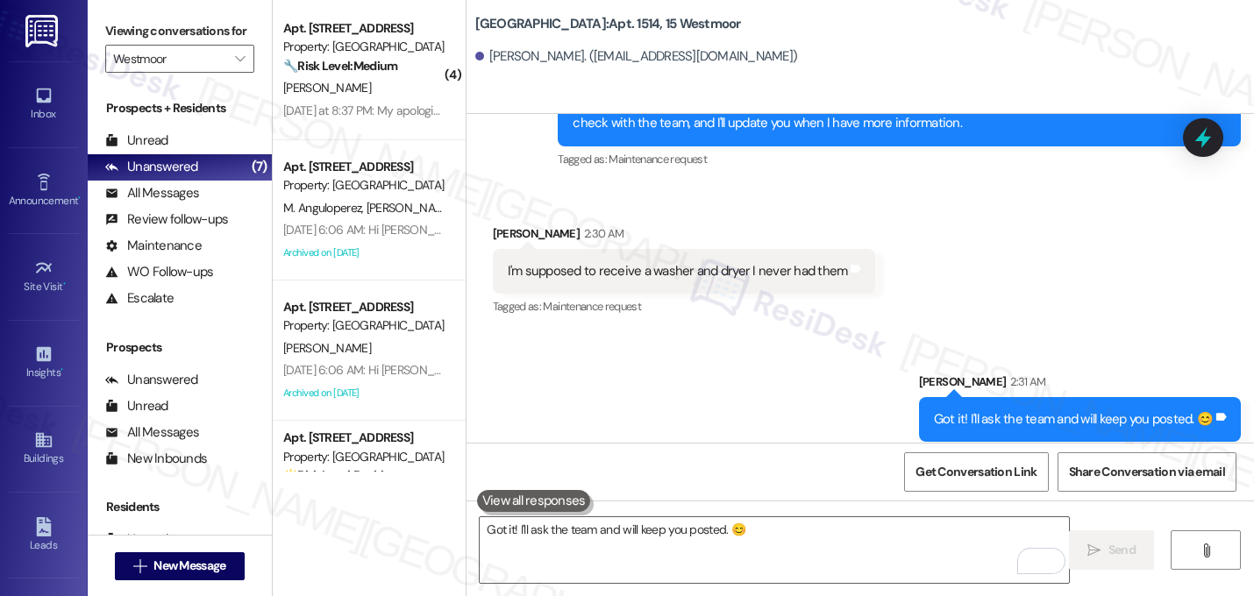
scroll to position [1648, 0]
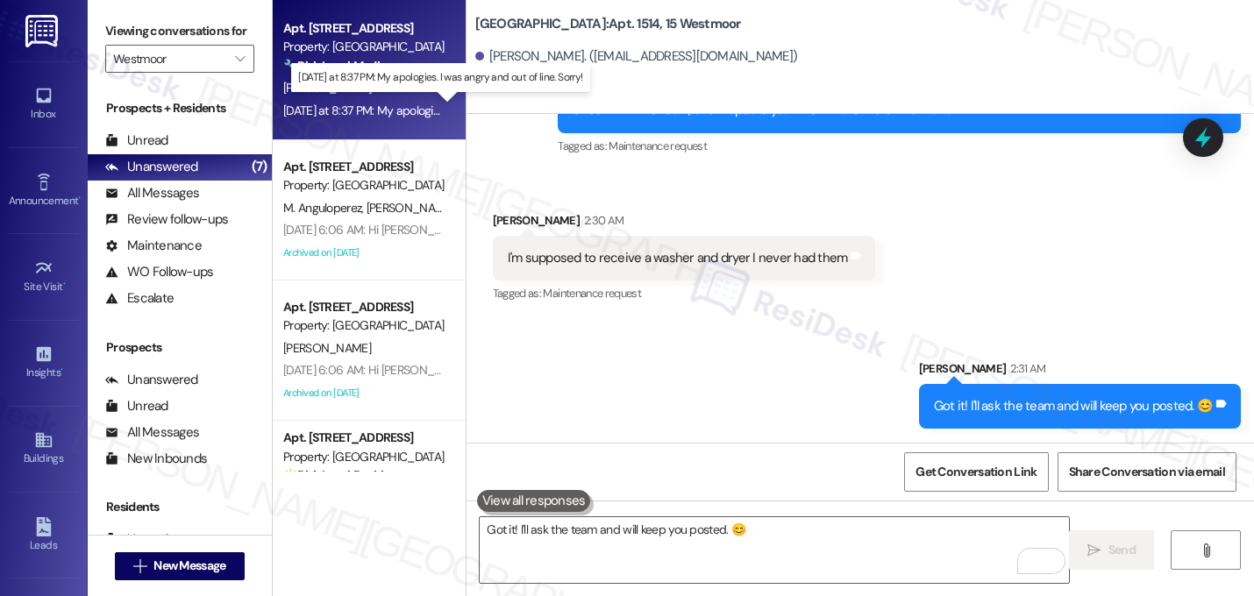
click at [365, 105] on div "Yesterday at 8:37 PM: My apologies. I was angry and out of line. Sorry! Yesterd…" at bounding box center [450, 111] width 334 height 16
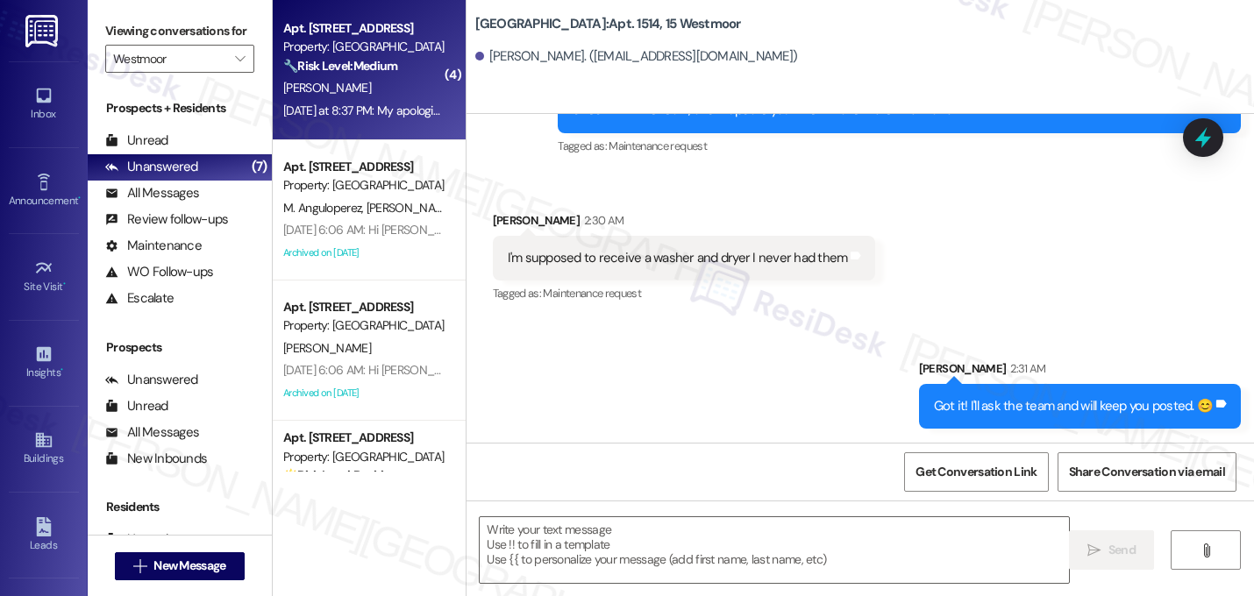
type textarea "Fetching suggested responses. Please feel free to read through the conversation…"
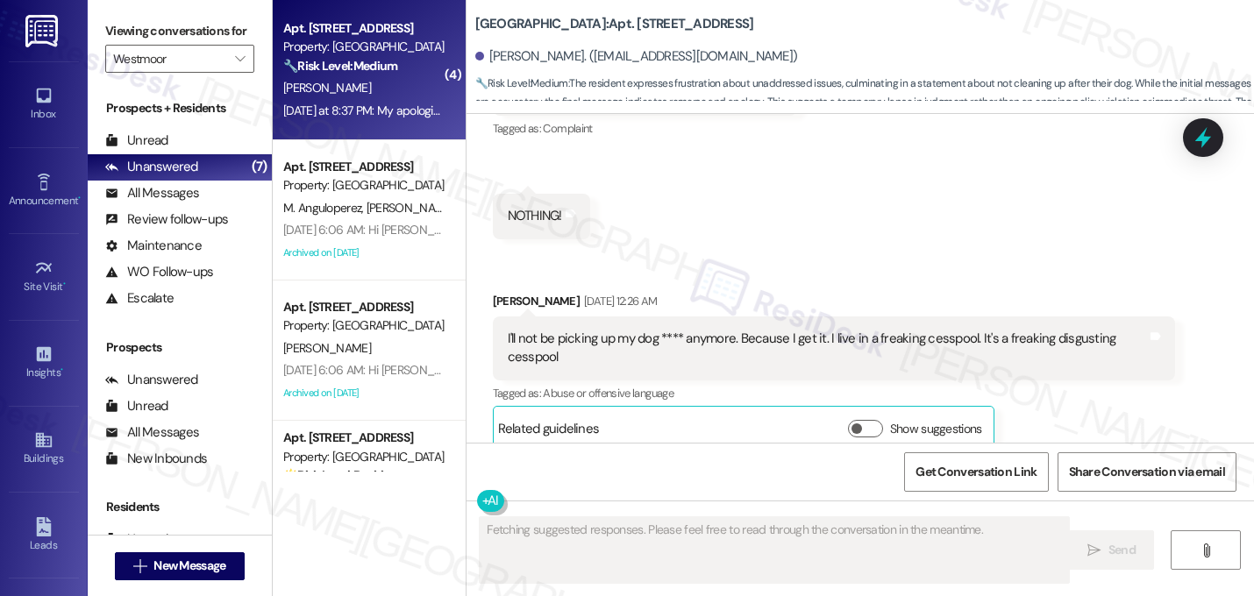
scroll to position [16039, 0]
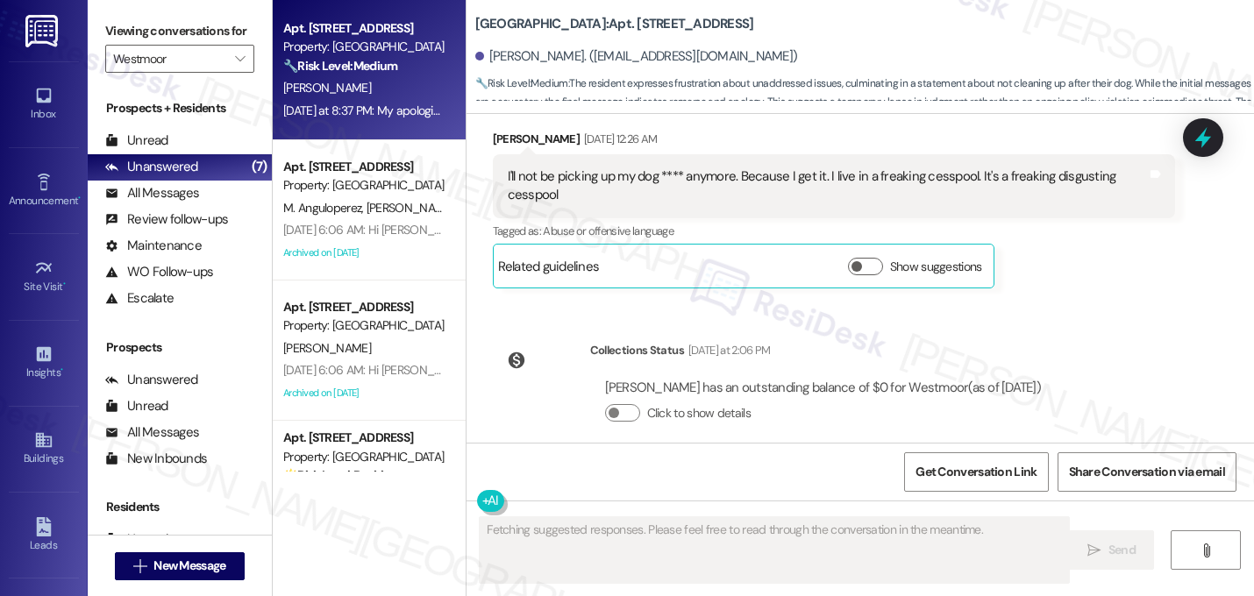
click at [1034, 463] on div "Received via SMS Timothy Henry Neutral Yesterday at 8:37 PM My apologies. I was…" at bounding box center [861, 546] width 788 height 167
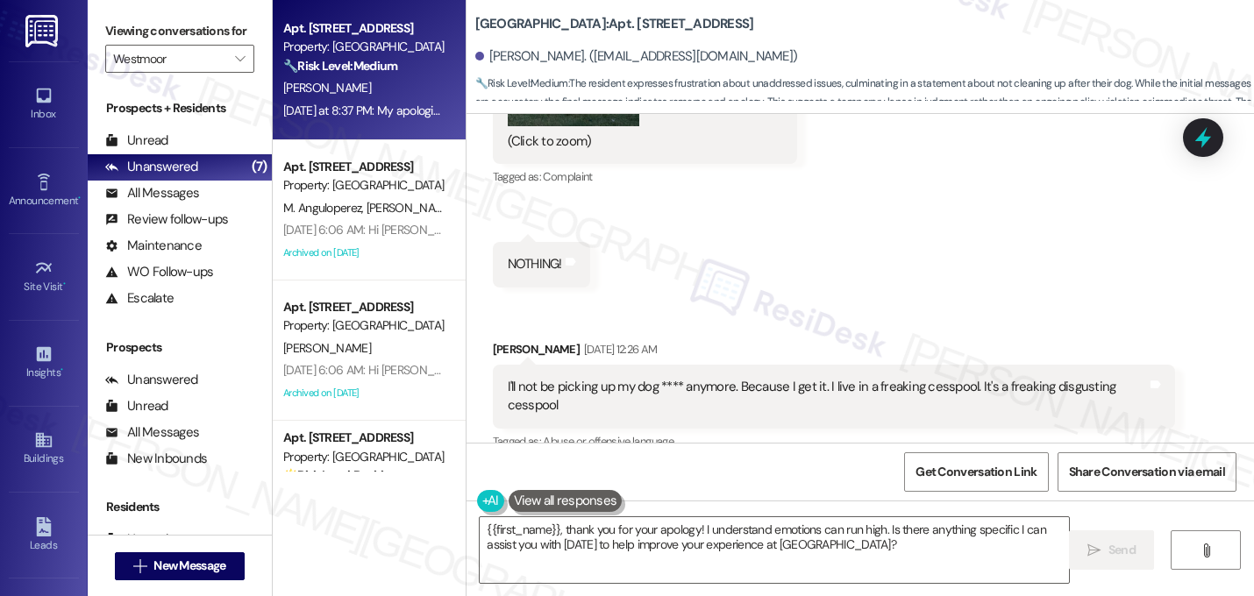
scroll to position [15759, 0]
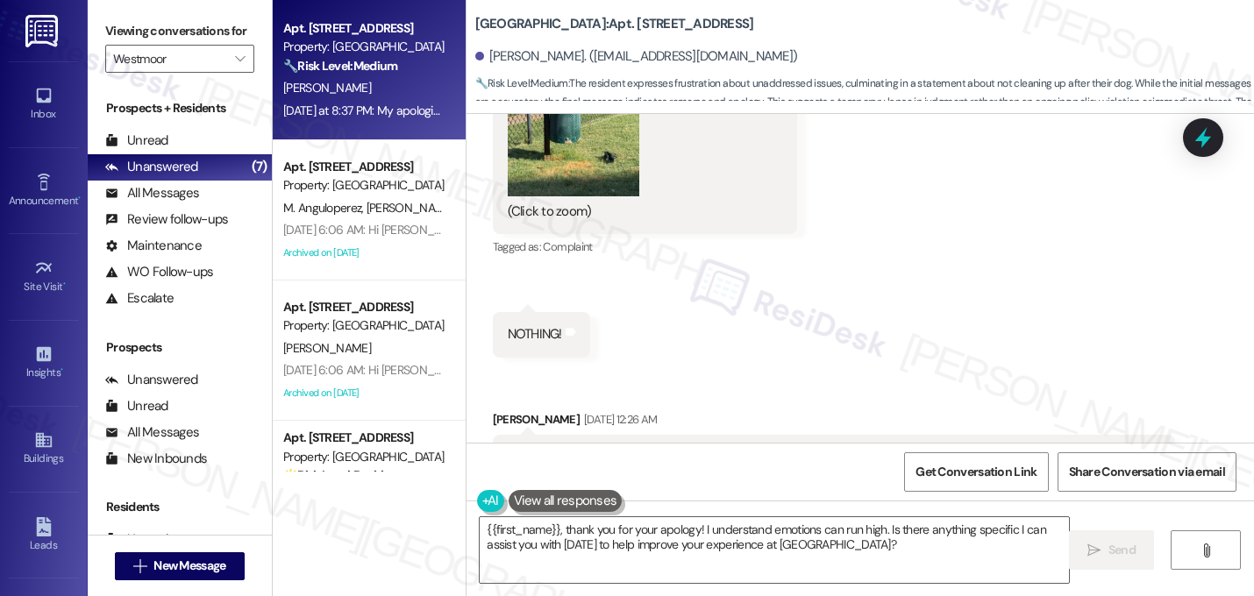
click at [1103, 410] on div "Timothy Henry Sep 21, 2025 at 12:26 AM I'll not be picking up my dog **** anymo…" at bounding box center [834, 490] width 683 height 160
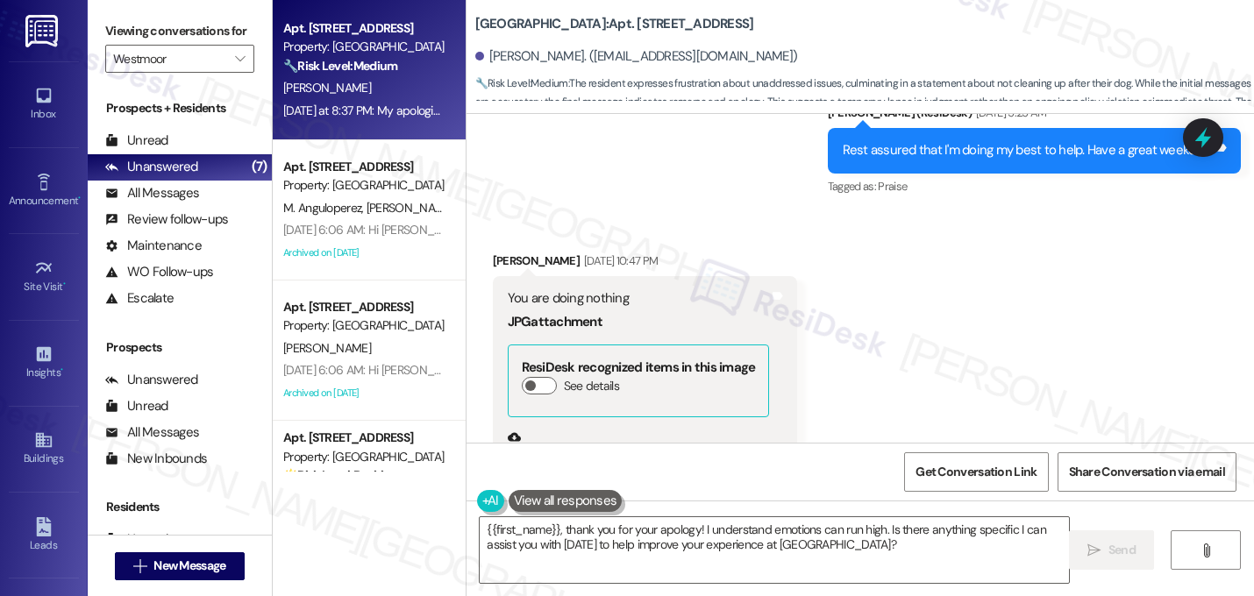
scroll to position [15338, 0]
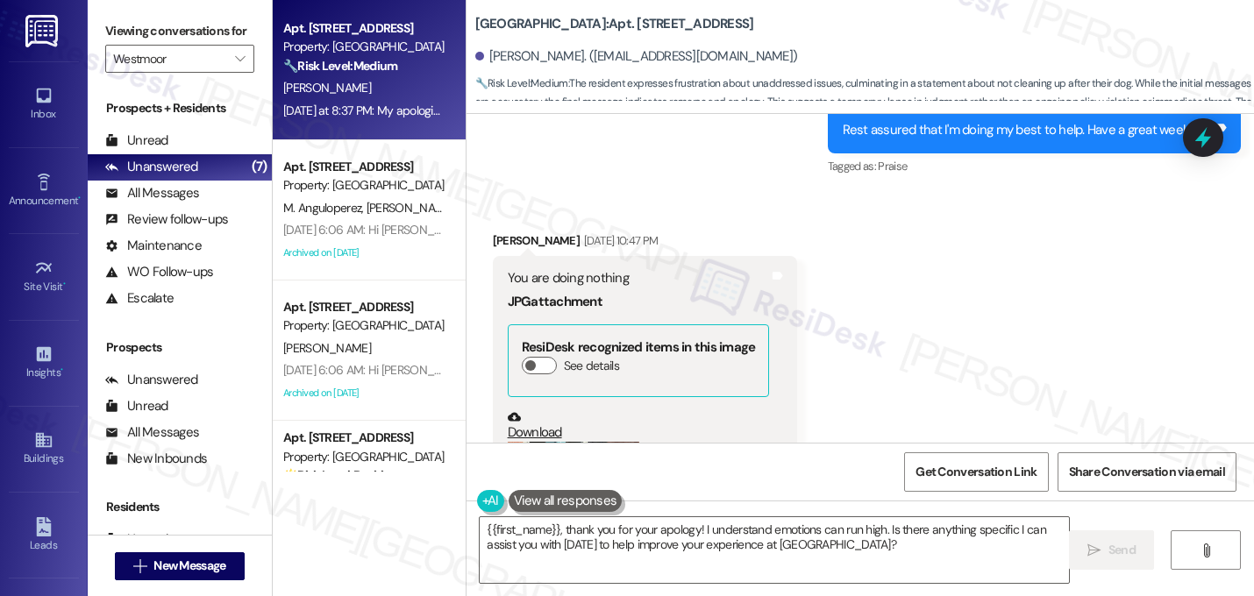
click at [590, 442] on button "Zoom image" at bounding box center [574, 529] width 132 height 175
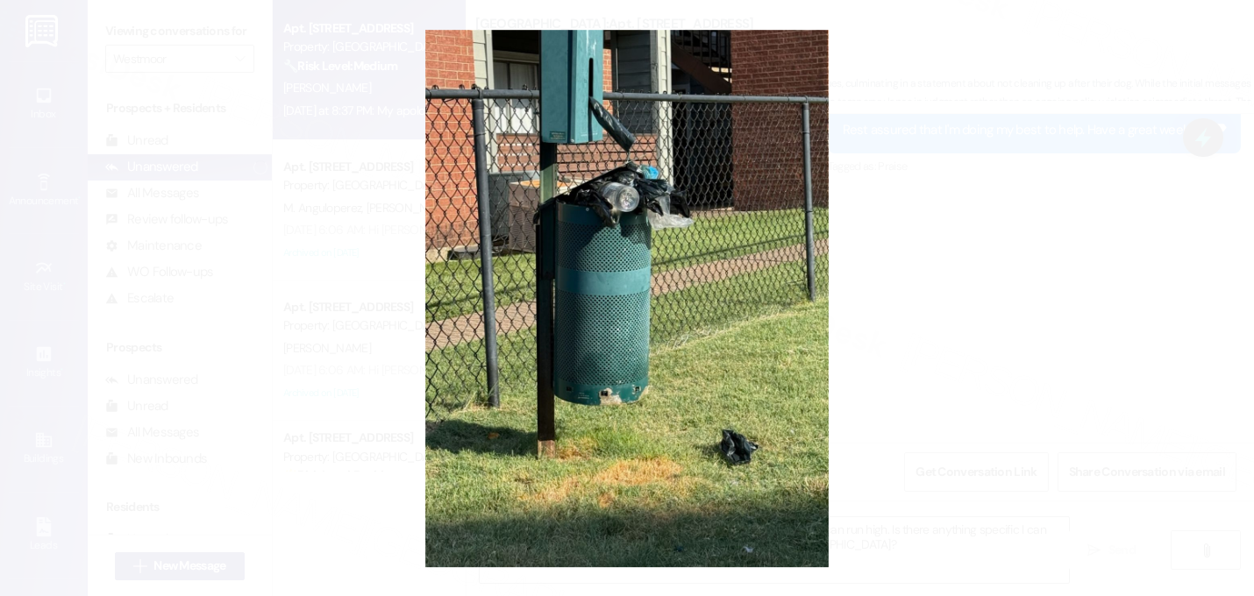
click at [956, 332] on button "Unzoom image" at bounding box center [627, 298] width 1254 height 596
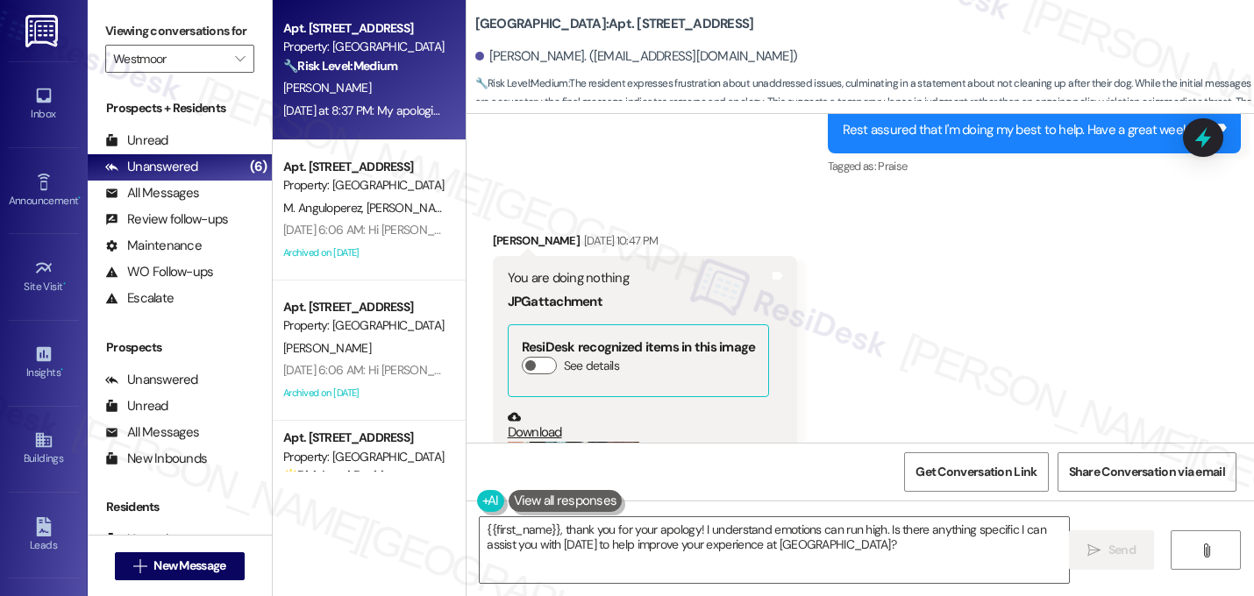
click at [942, 321] on div "Received via SMS Timothy Henry Sep 20, 2025 at 10:47 PM You are doing nothing J…" at bounding box center [861, 597] width 788 height 811
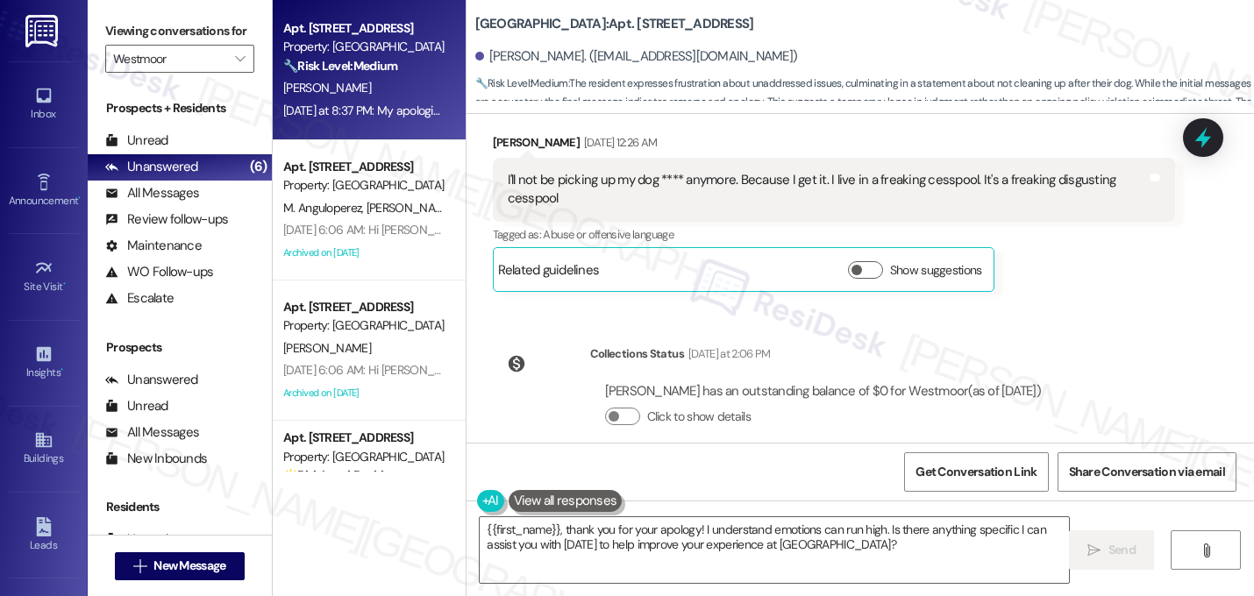
scroll to position [16039, 0]
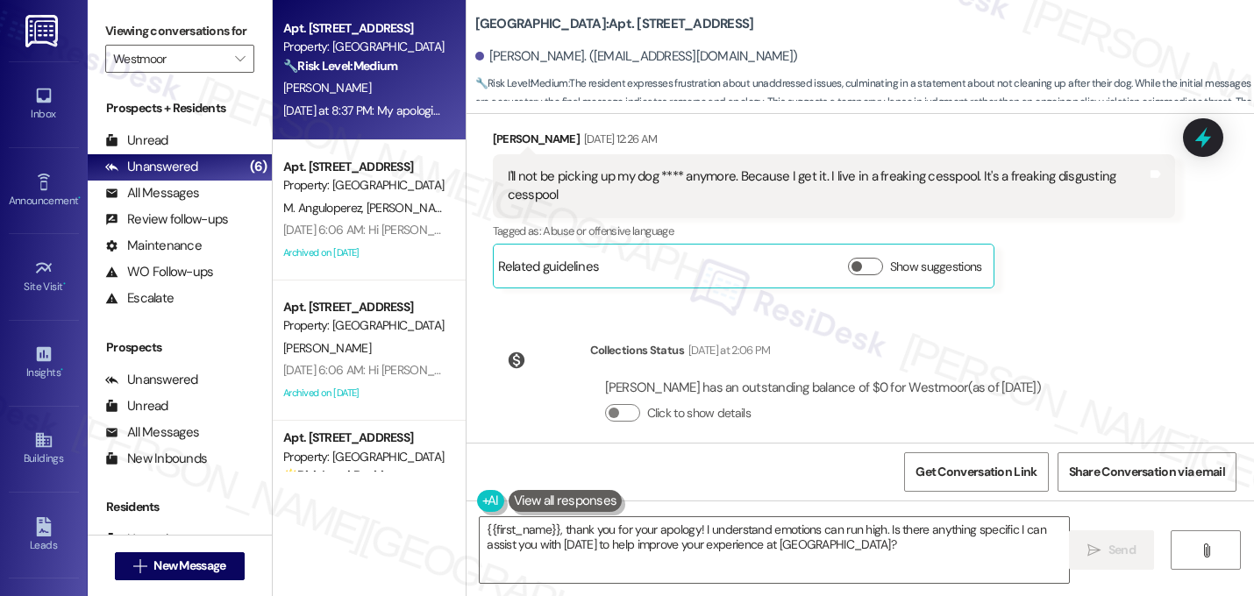
click at [975, 463] on div "Received via SMS Timothy Henry Neutral Yesterday at 8:37 PM My apologies. I was…" at bounding box center [861, 546] width 788 height 167
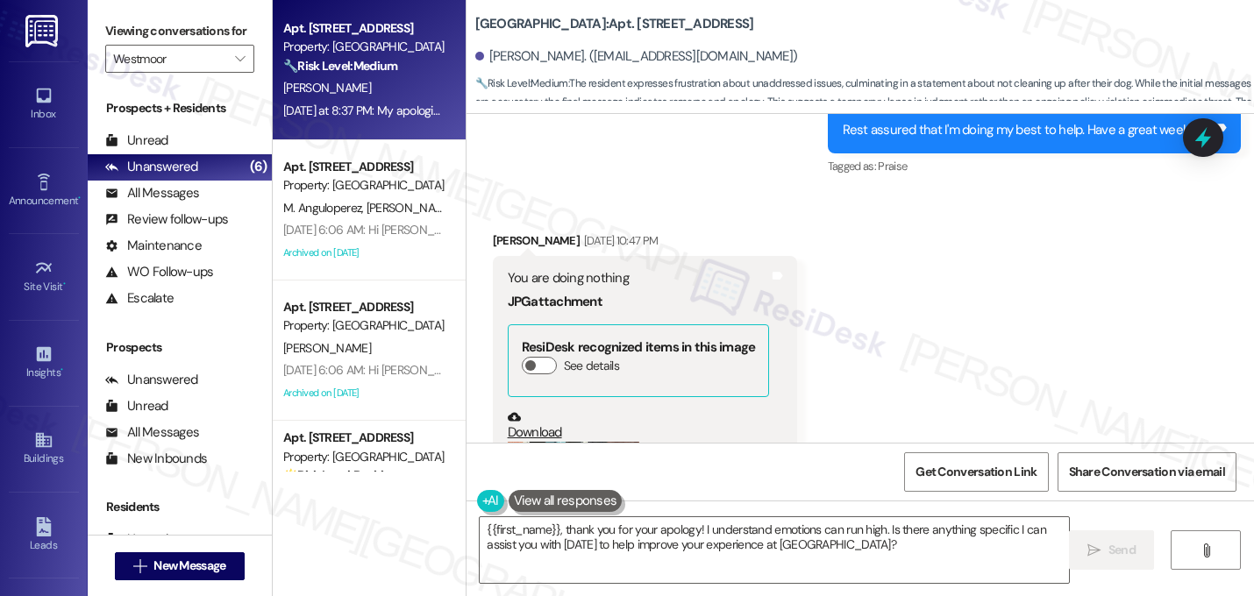
scroll to position [15373, 0]
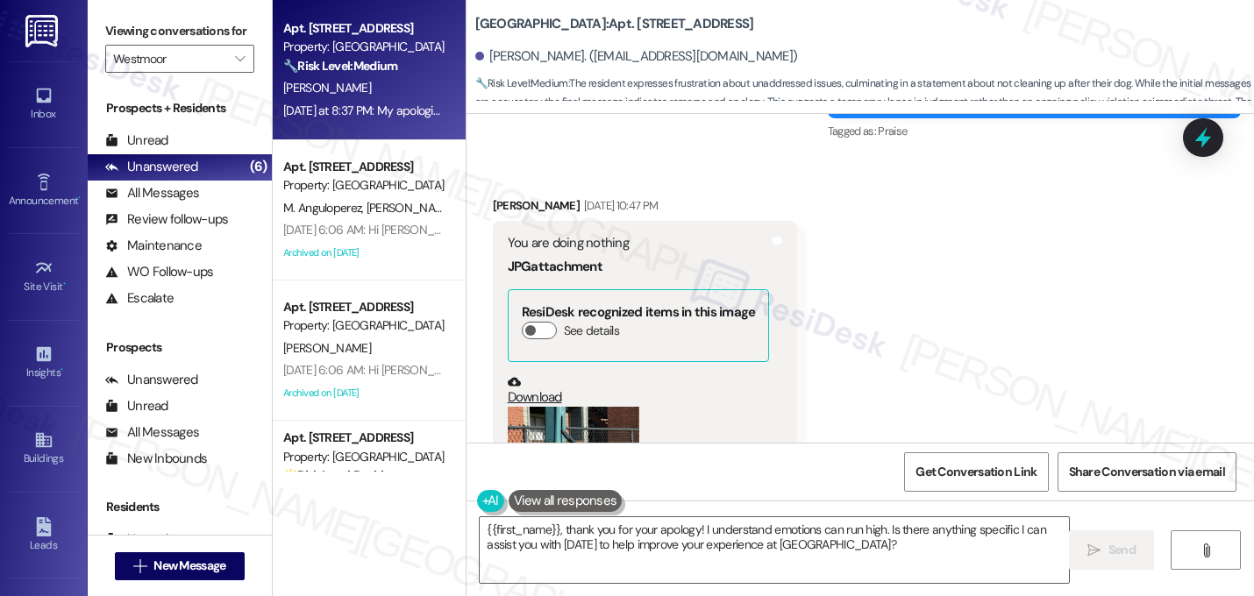
click at [554, 407] on button "Zoom image" at bounding box center [574, 494] width 132 height 175
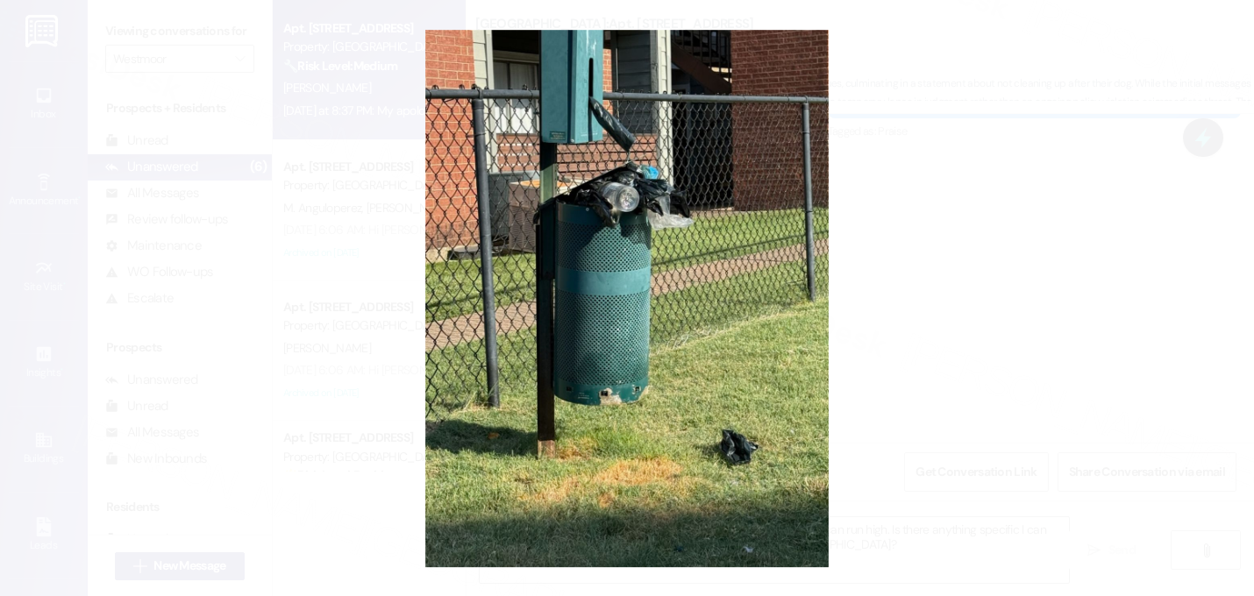
click at [910, 410] on button "Unzoom image" at bounding box center [627, 298] width 1254 height 596
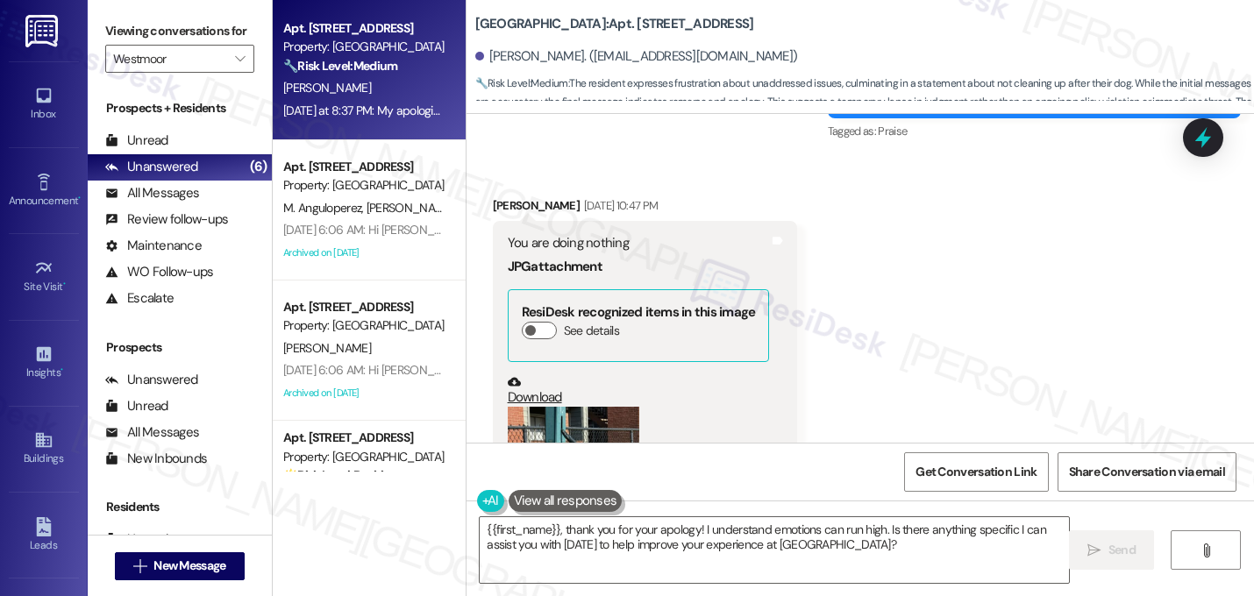
click at [905, 377] on div "Received via SMS Timothy Henry Sep 20, 2025 at 10:47 PM You are doing nothing J…" at bounding box center [861, 562] width 788 height 811
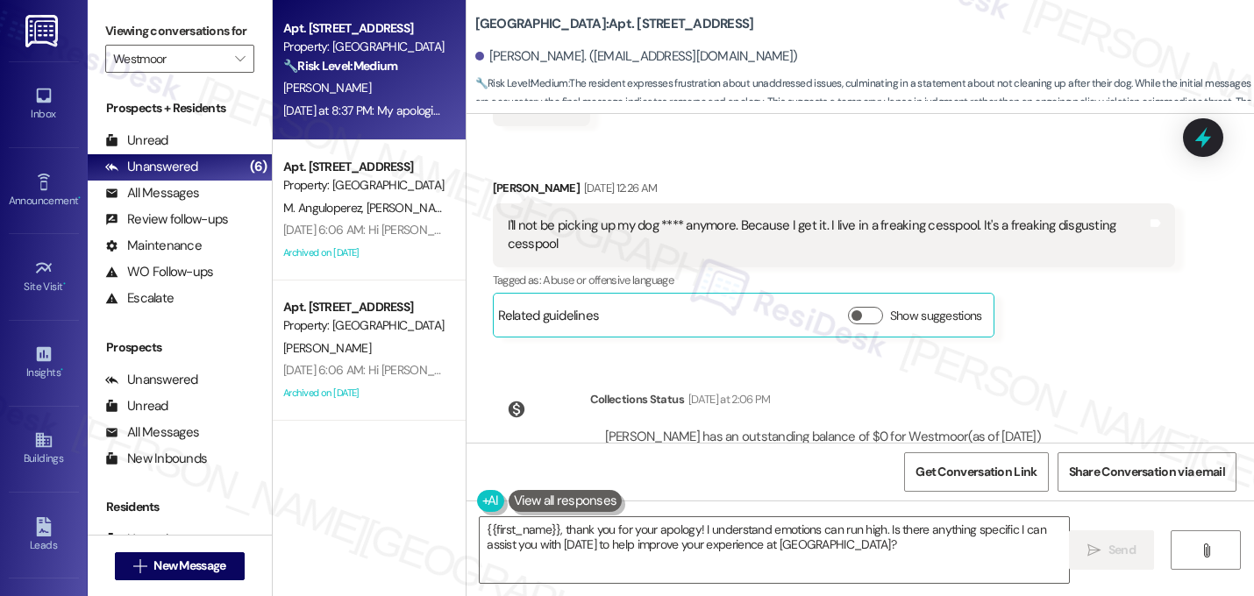
scroll to position [16039, 0]
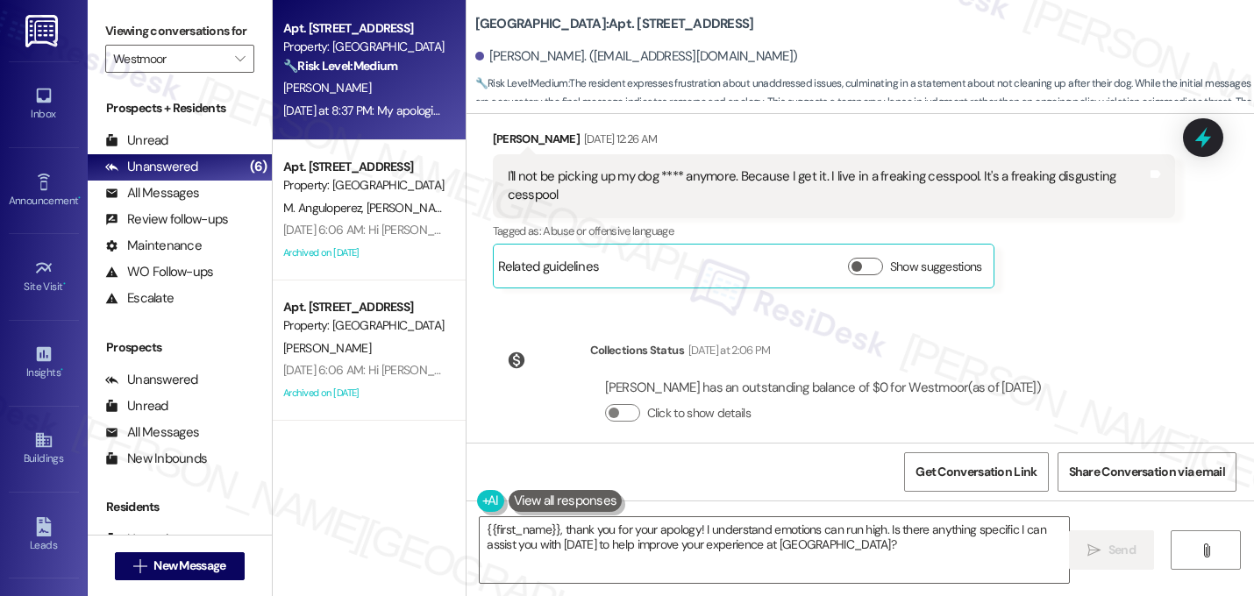
click at [605, 559] on div "My apologies. I was angry and out of line. Sorry!" at bounding box center [637, 568] width 258 height 18
copy div "My apologies. I was angry and out of line. Sorry! Tags and notes"
click at [849, 549] on textarea "{{first_name}}, thank you for your apology! I understand emotions can run high.…" at bounding box center [774, 550] width 589 height 66
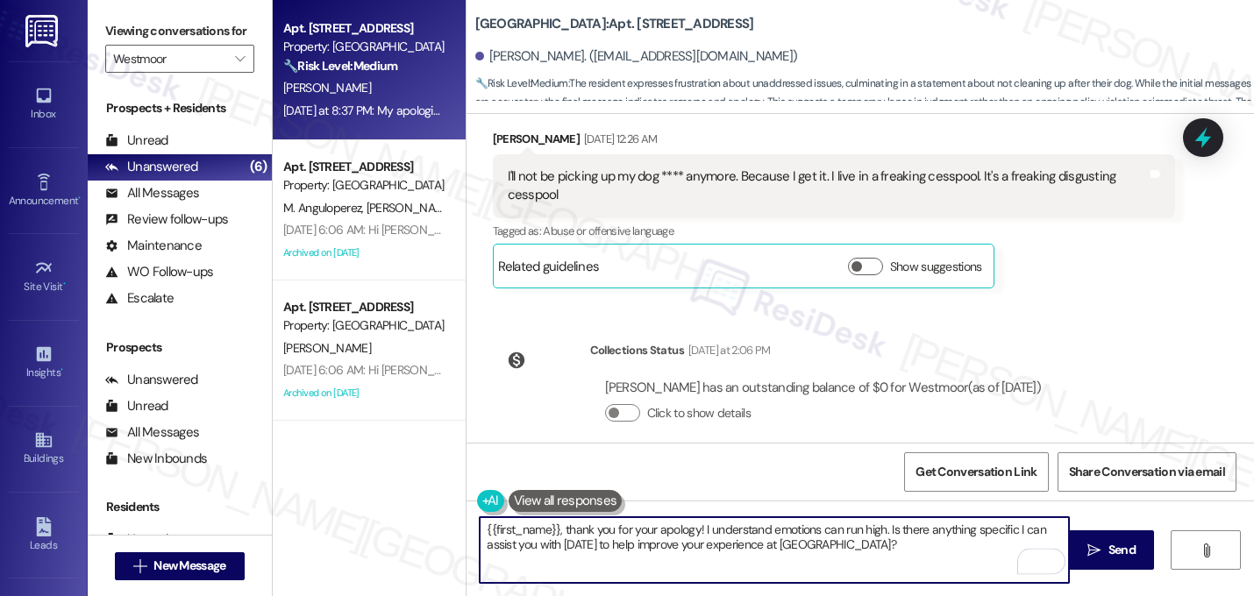
paste textarea "No worries at all—I completely understand. Thank you for saying that, and I’m h…"
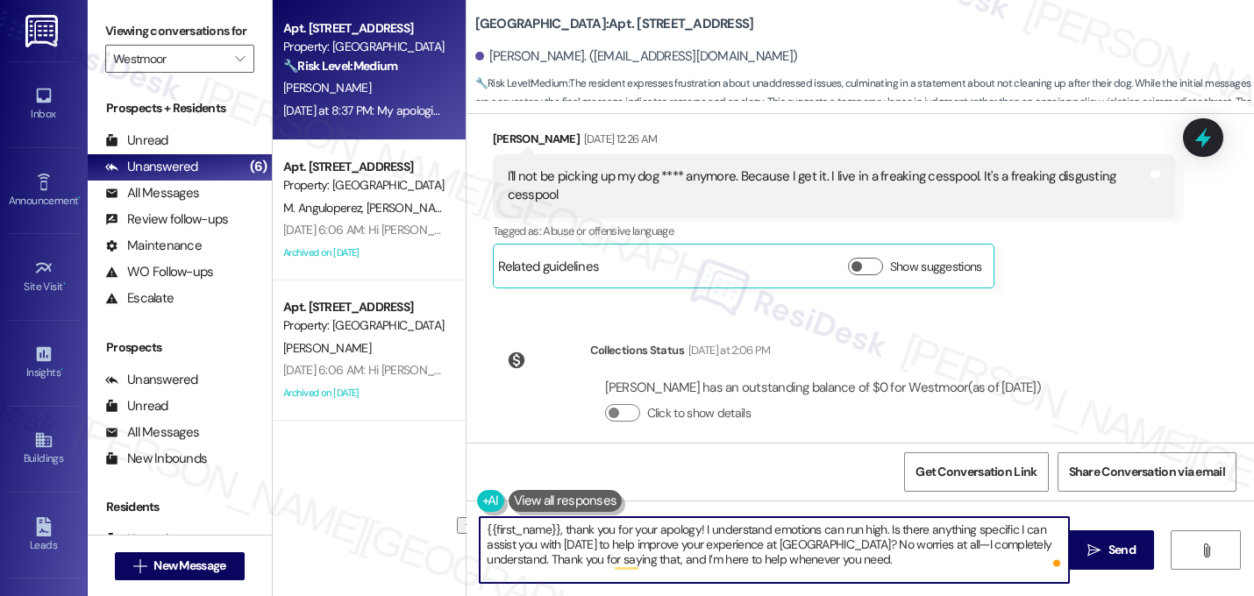
drag, startPoint x: 880, startPoint y: 534, endPoint x: 696, endPoint y: 531, distance: 184.2
click at [696, 531] on textarea "{{first_name}}, thank you for your apology! I understand emotions can run high.…" at bounding box center [774, 550] width 589 height 66
click at [1053, 545] on textarea "{{first_name}}, thank you for your apology! I understand emotions can run high.…" at bounding box center [774, 550] width 589 height 66
paste textarea "I understand emotions can run high."
drag, startPoint x: 830, startPoint y: 547, endPoint x: 446, endPoint y: 511, distance: 384.9
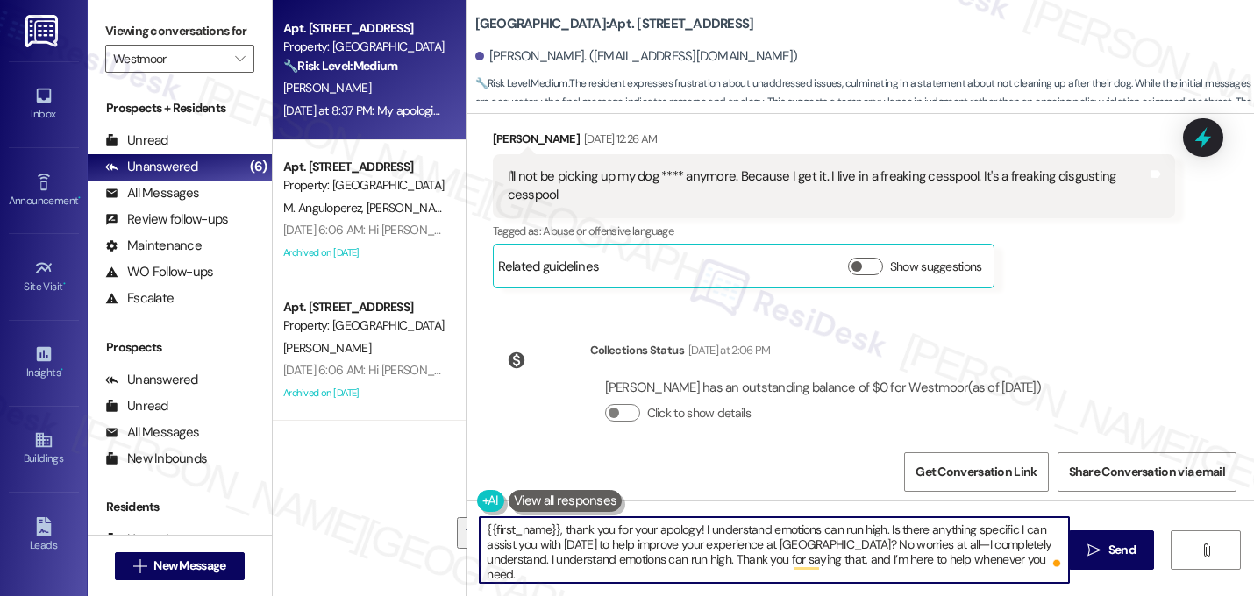
click at [443, 514] on div "Apt. 1313, 13 Westmoor Property: Westmoor 🔧 Risk Level: Medium The resident exp…" at bounding box center [763, 298] width 981 height 596
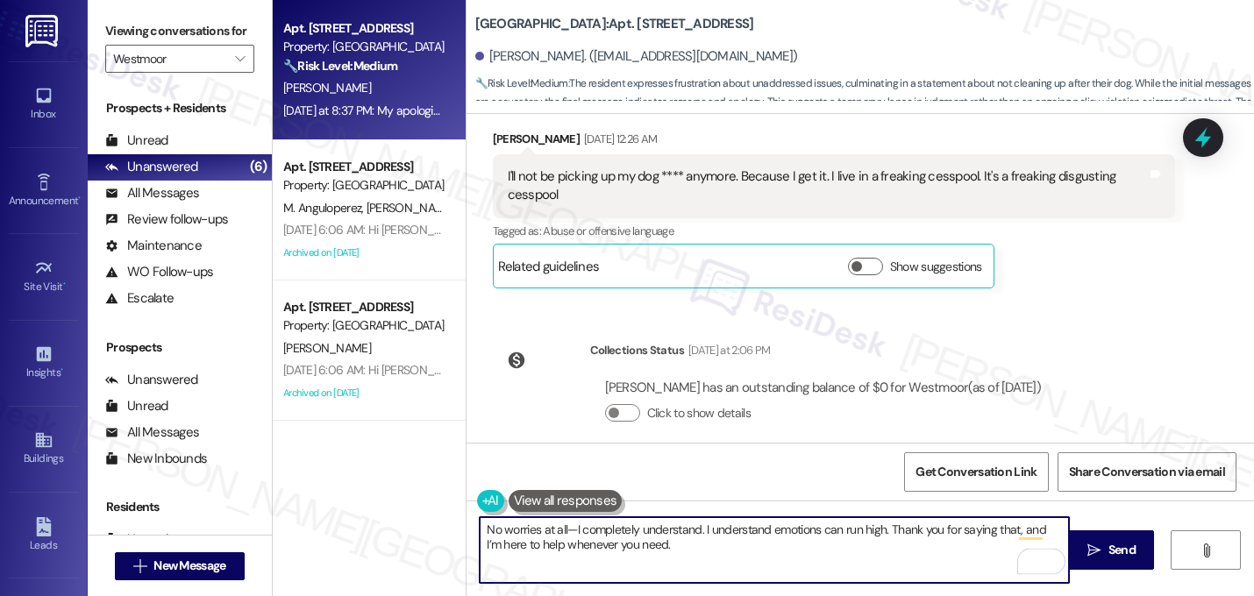
click at [567, 534] on textarea "No worries at all—I completely understand. I understand emotions can run high. …" at bounding box center [774, 550] width 589 height 66
click at [771, 525] on textarea "No worries, Timothy. I completely understand. I understand emotions can run hig…" at bounding box center [774, 550] width 589 height 66
type textarea "No worries, Timothy. I completely understand emotions can run high. Thank you f…"
click at [696, 547] on textarea "No worries, Timothy. I completely understand emotions can run high. Thank you f…" at bounding box center [774, 550] width 589 height 66
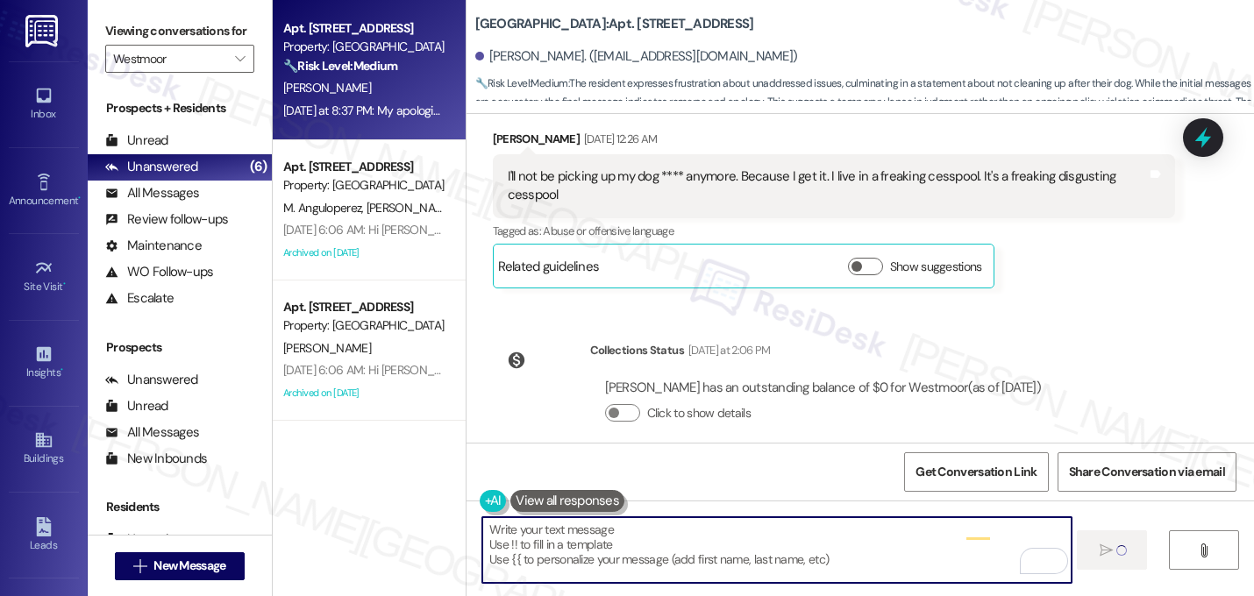
scroll to position [16038, 0]
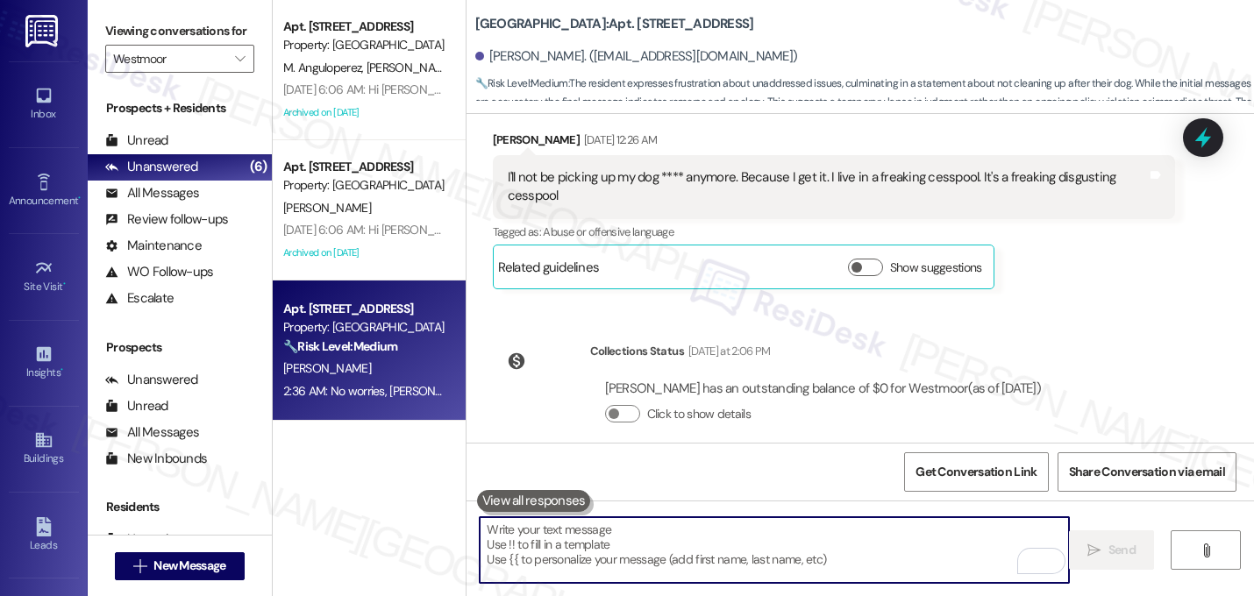
drag, startPoint x: 915, startPoint y: 322, endPoint x: 933, endPoint y: 311, distance: 21.2
click at [915, 464] on div "Received via SMS Timothy Henry Neutral Yesterday at 8:37 PM My apologies. I was…" at bounding box center [861, 547] width 788 height 167
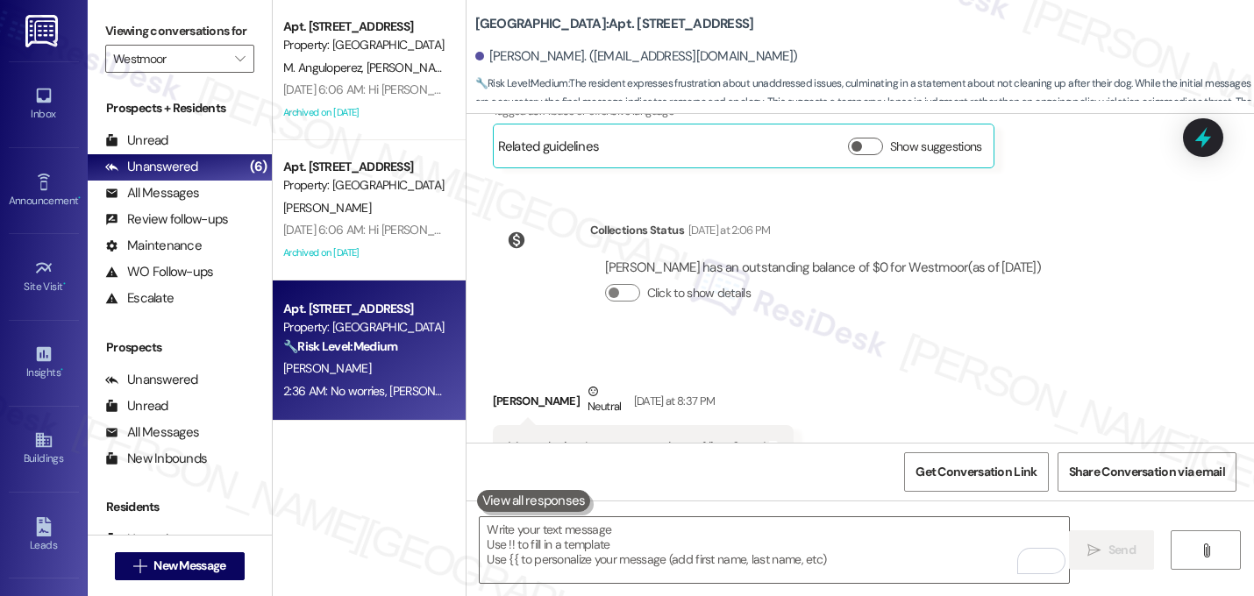
scroll to position [16180, 0]
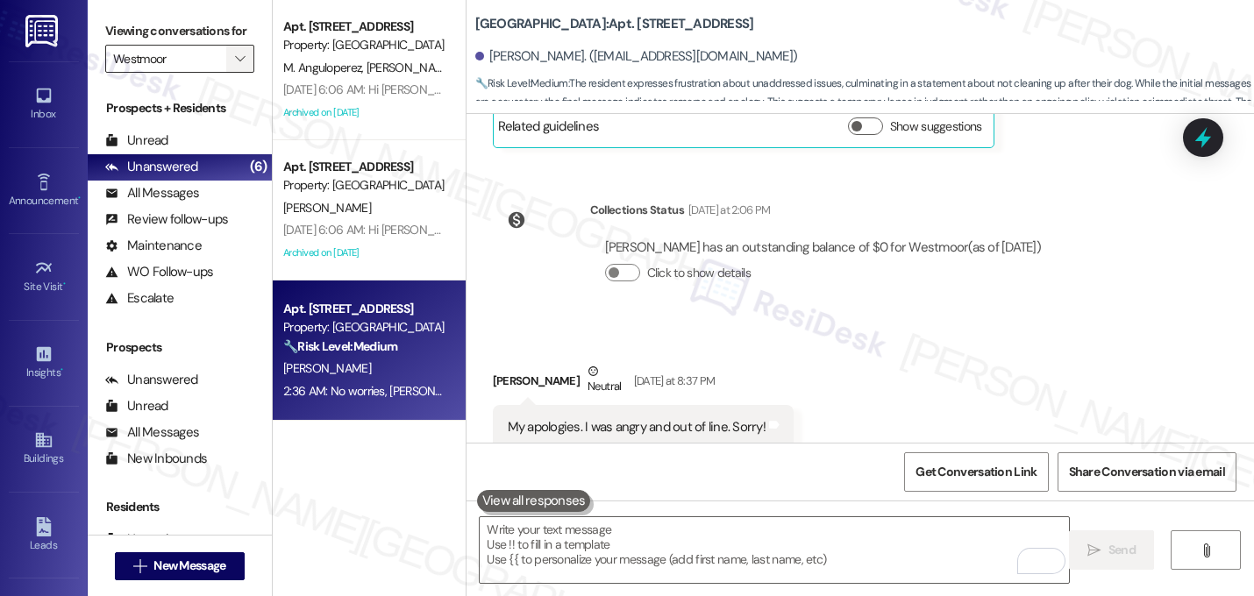
click at [232, 68] on span "" at bounding box center [240, 59] width 17 height 28
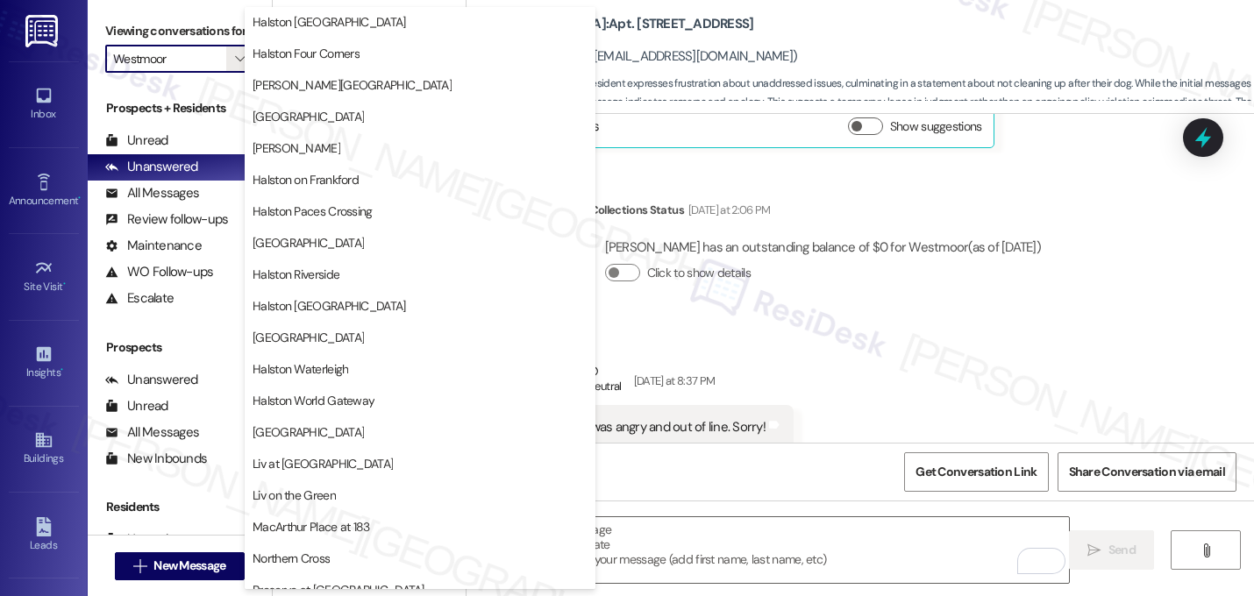
scroll to position [537, 0]
click at [381, 116] on span "[GEOGRAPHIC_DATA]" at bounding box center [420, 119] width 335 height 18
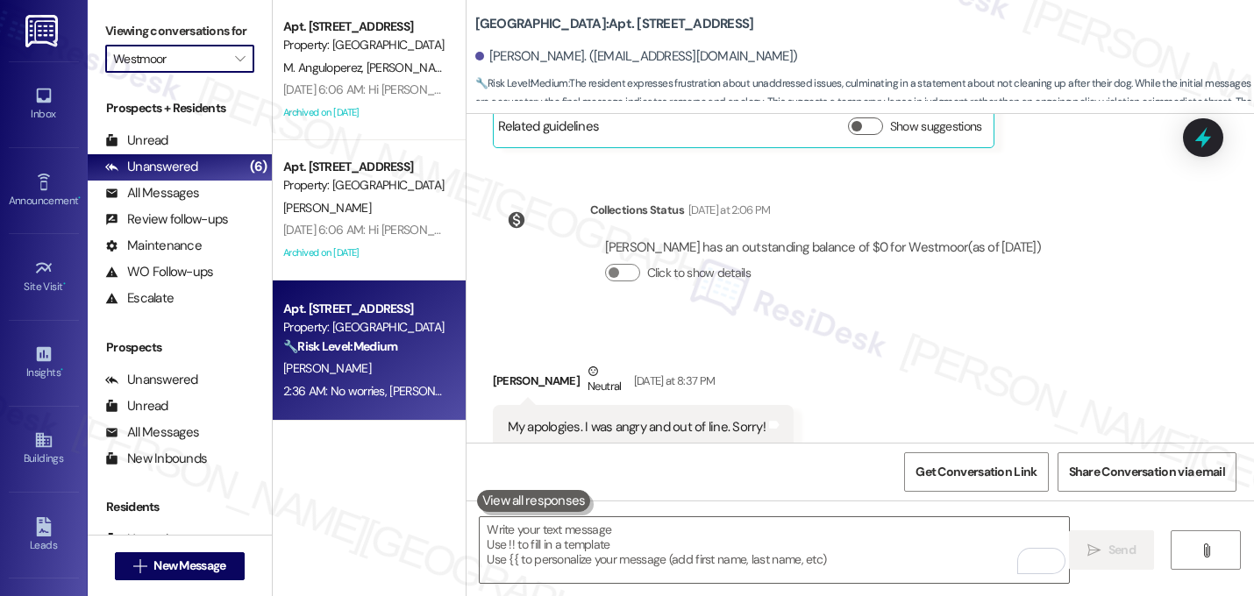
type input "[GEOGRAPHIC_DATA]"
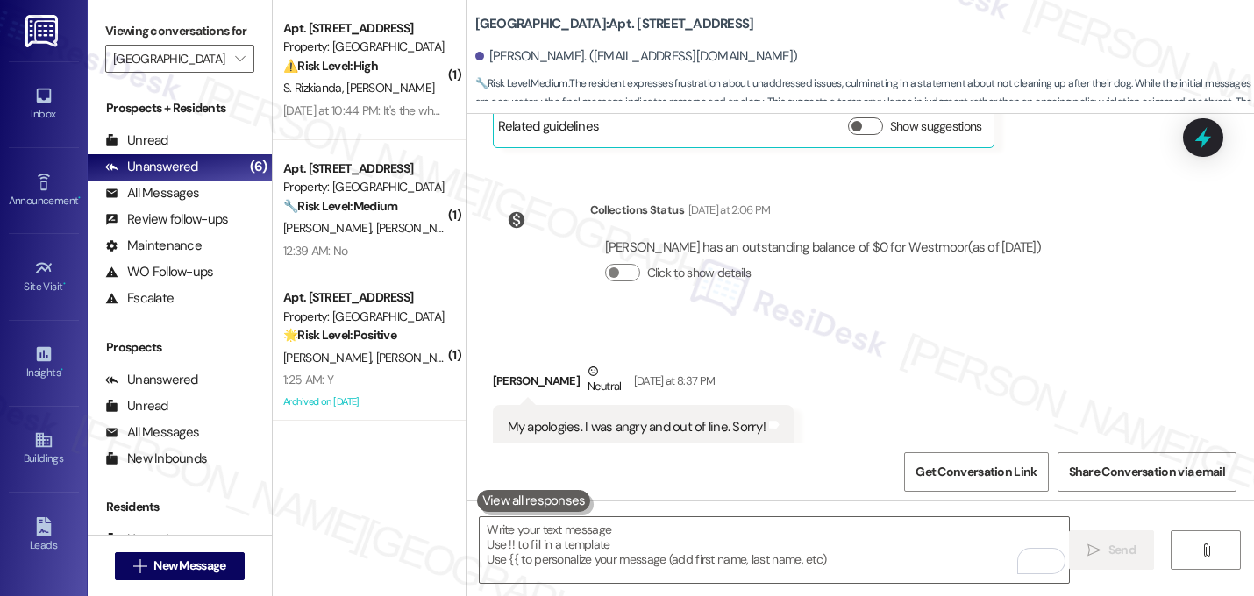
click at [714, 323] on div "Received via SMS Timothy Henry Neutral Yesterday at 8:37 PM My apologies. I was…" at bounding box center [861, 406] width 788 height 167
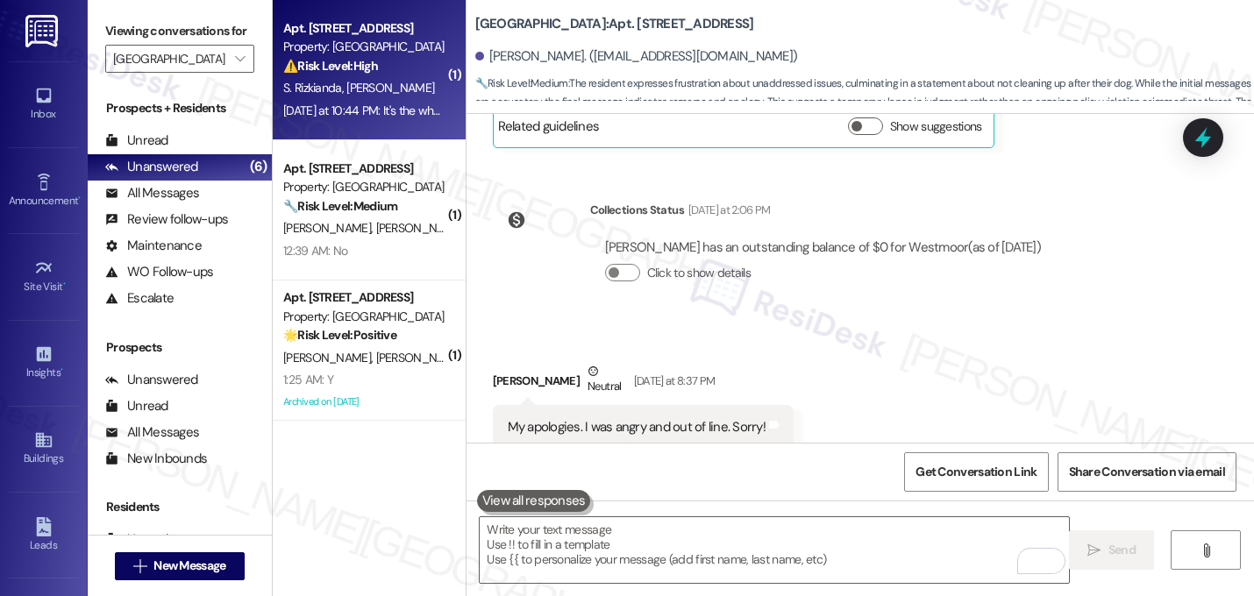
click at [409, 82] on div "S. Rizkianda M. Curtiss" at bounding box center [365, 88] width 166 height 22
type textarea "Fetching suggested responses. Please feel free to read through the conversation…"
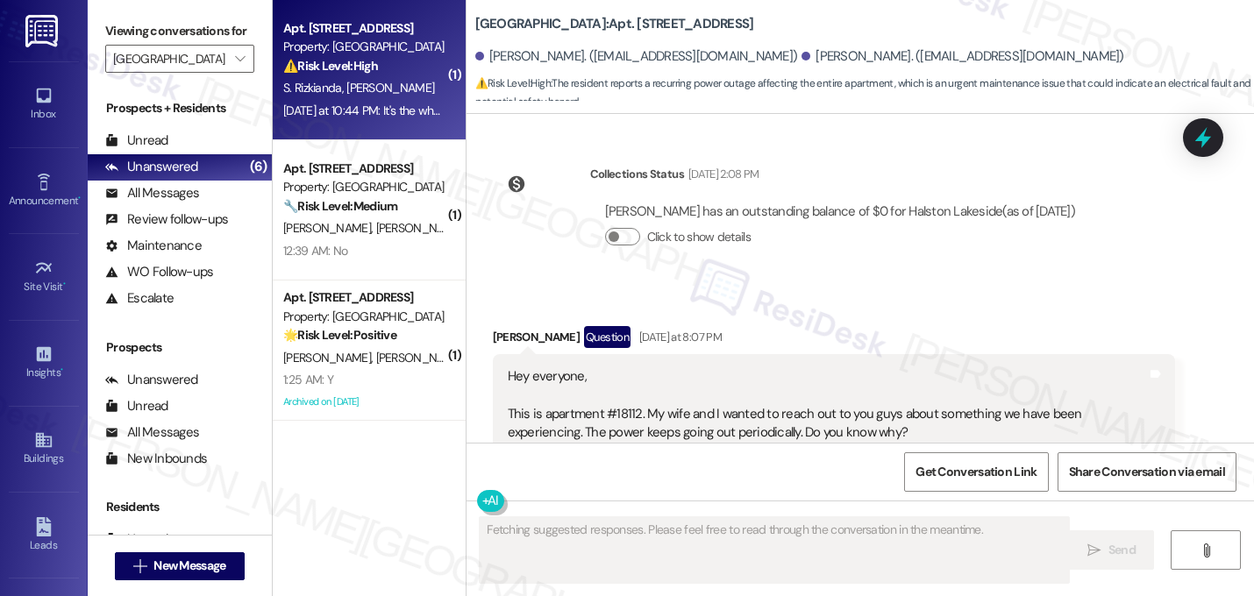
scroll to position [17062, 0]
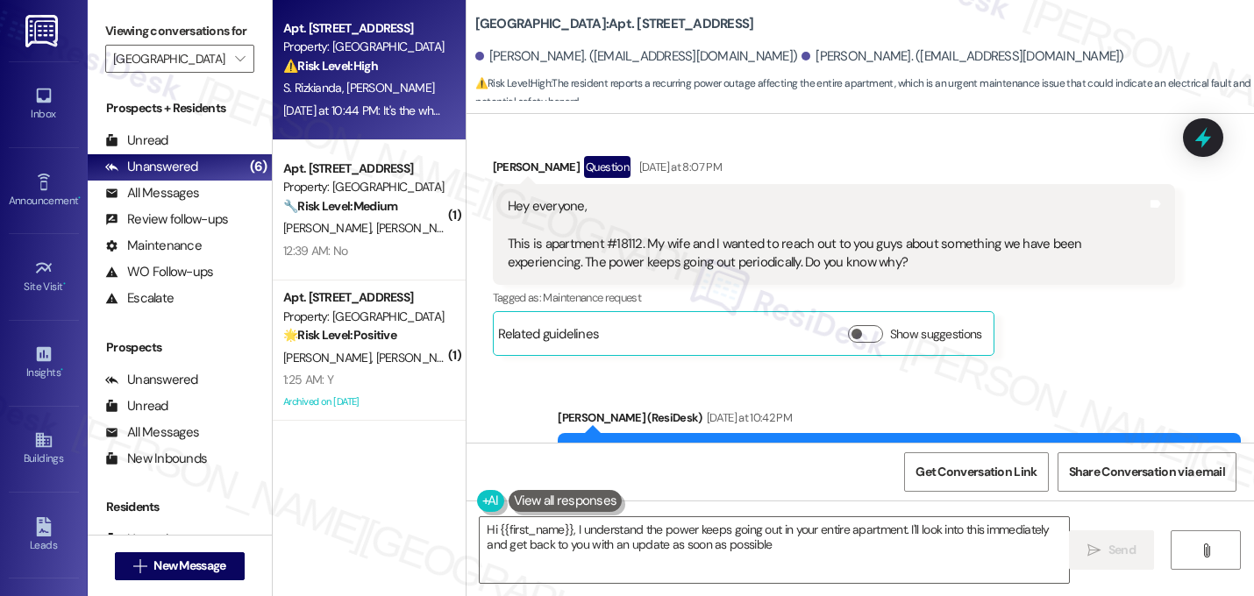
type textarea "Hi {{first_name}}, I understand the power keeps going out in your entire apartm…"
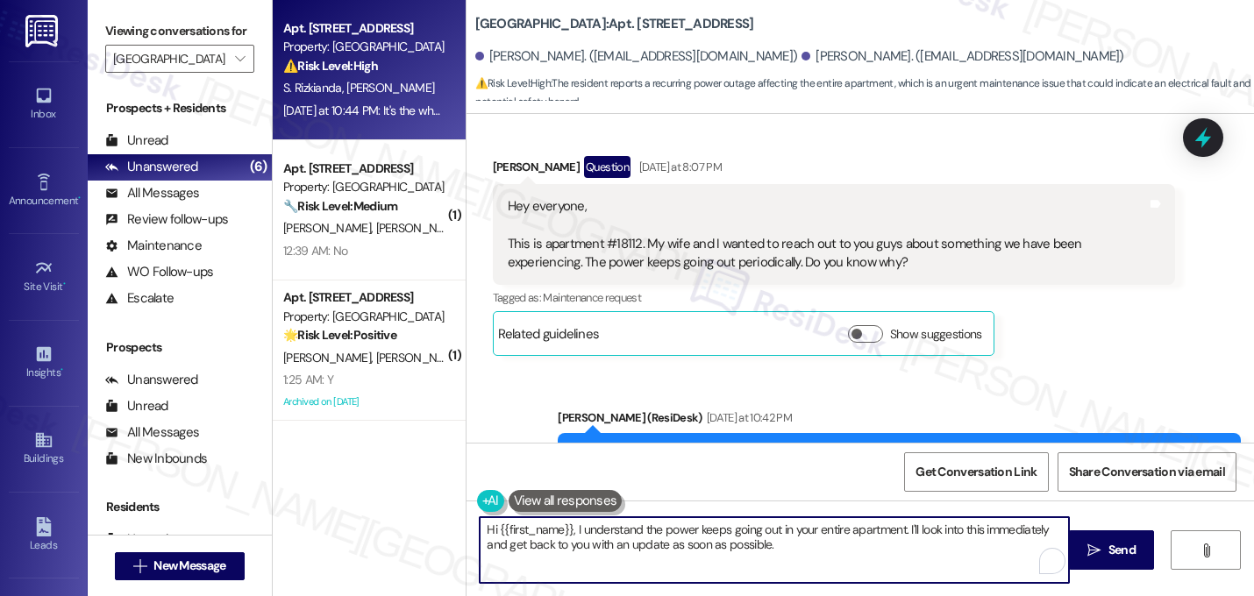
drag, startPoint x: 775, startPoint y: 554, endPoint x: 416, endPoint y: 489, distance: 365.4
click at [416, 489] on div "Apt. 18112, 18 Halston Lakeside Property: Halston Lakeside ⚠️ Risk Level: High …" at bounding box center [763, 298] width 981 height 596
click at [735, 548] on textarea "I'm sorry about the recurring power outage. Let me check with the team why it's…" at bounding box center [774, 550] width 589 height 66
drag, startPoint x: 793, startPoint y: 556, endPoint x: 424, endPoint y: 517, distance: 370.4
click at [424, 517] on div "Apt. 18112, 18 Halston Lakeside Property: Halston Lakeside ⚠️ Risk Level: High …" at bounding box center [763, 298] width 981 height 596
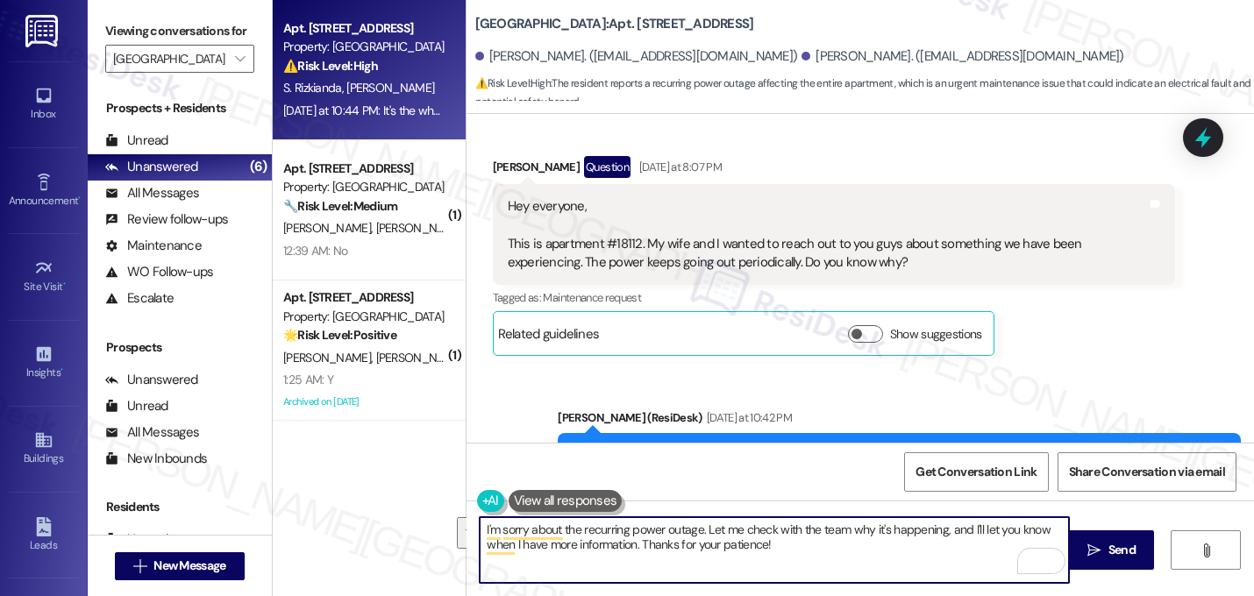
click at [693, 547] on textarea "I'm sorry about the recurring power outage. Let me check with the team why it's…" at bounding box center [774, 550] width 589 height 66
click at [692, 534] on textarea "I'm sorry about the recurring power outage. Let me check with the team why it's…" at bounding box center [774, 550] width 589 height 66
click at [700, 535] on textarea "I'm sorry about the recurring power outage. Let me check with the team why it's…" at bounding box center [774, 550] width 589 height 66
click at [739, 539] on textarea "I'm sorry about the recurring power outage. I know that could be inconvenient. …" at bounding box center [774, 550] width 589 height 66
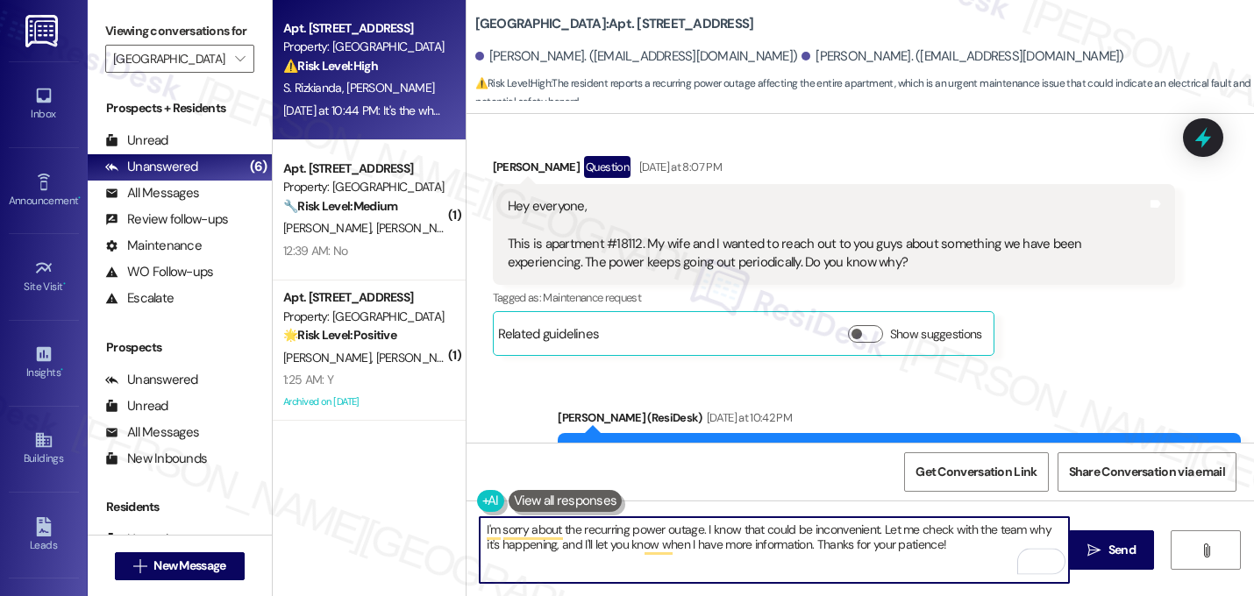
click at [739, 539] on textarea "I'm sorry about the recurring power outage. I know that could be inconvenient. …" at bounding box center [774, 550] width 589 height 66
type textarea "I'm sorry about the recurring power outage. I know that could be inconvenient. …"
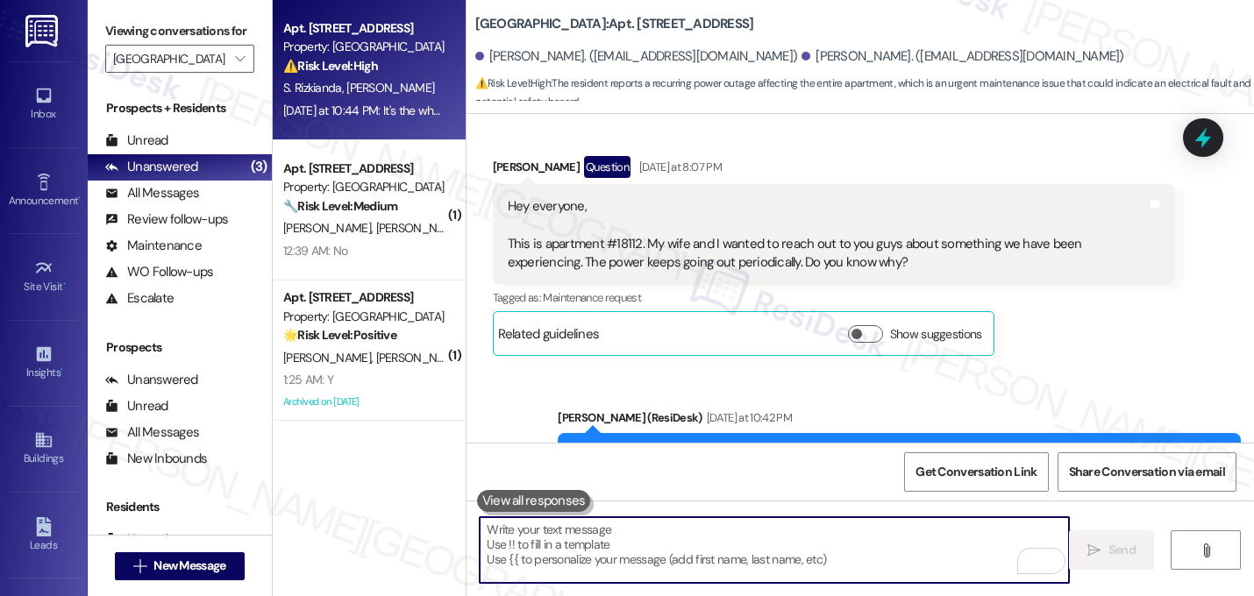
paste textarea "I’m sorry to hear about the recurring power outages—I know how inconvenient tha…"
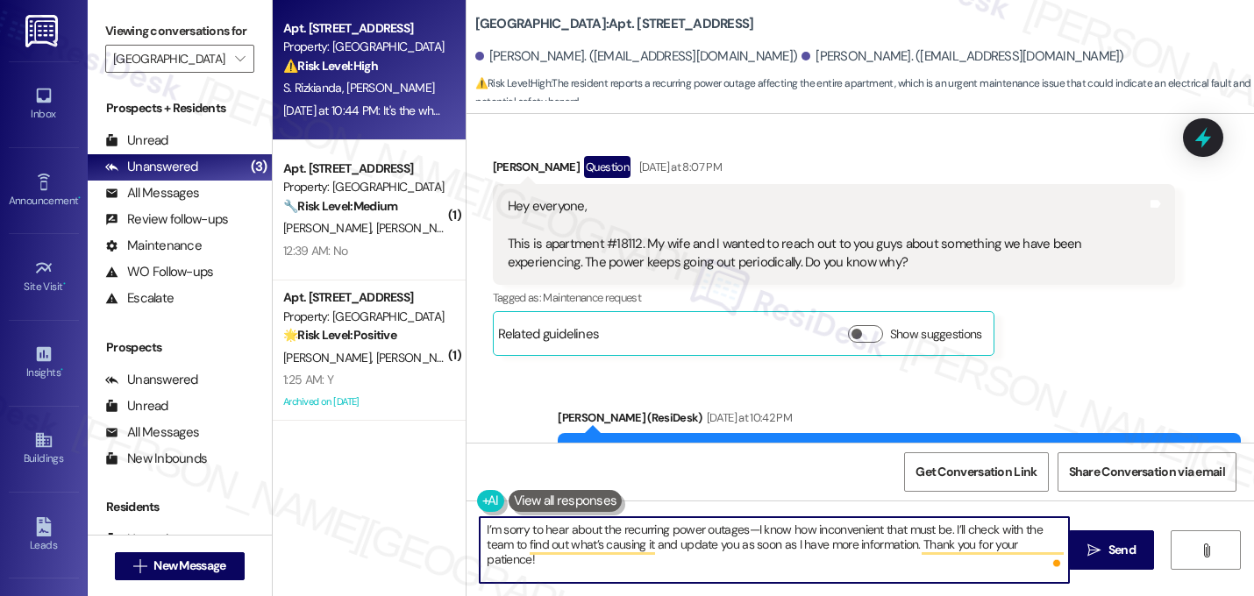
click at [751, 538] on textarea "I’m sorry to hear about the recurring power outages—I know how inconvenient tha…" at bounding box center [774, 550] width 589 height 66
type textarea "I’m sorry to hear about the recurring power outages. I know how inconvenient th…"
click at [757, 547] on textarea "I’m sorry to hear about the recurring power outages. I know how inconvenient th…" at bounding box center [774, 550] width 589 height 66
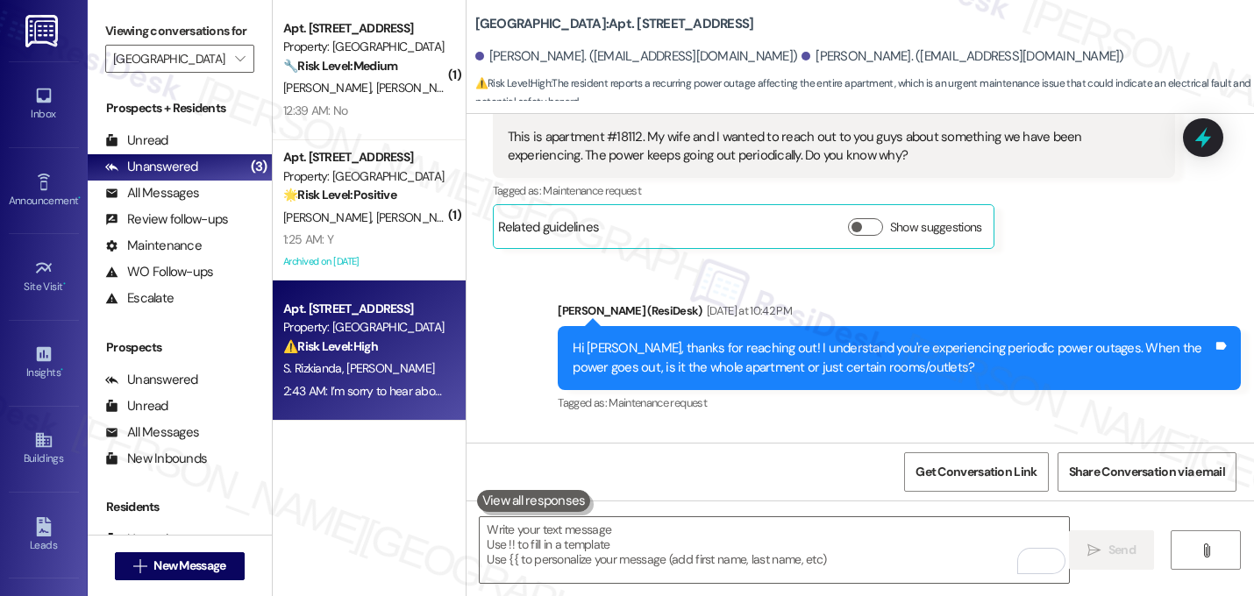
scroll to position [17204, 0]
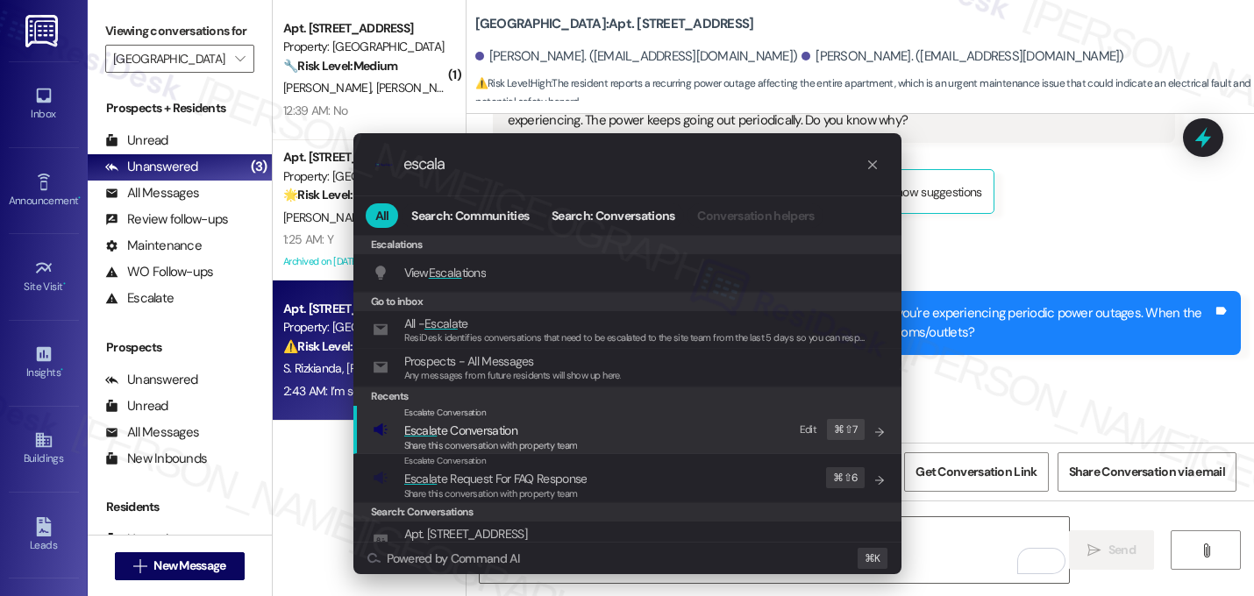
type input "escala"
click at [501, 446] on span "Share this conversation with property team" at bounding box center [491, 445] width 174 height 12
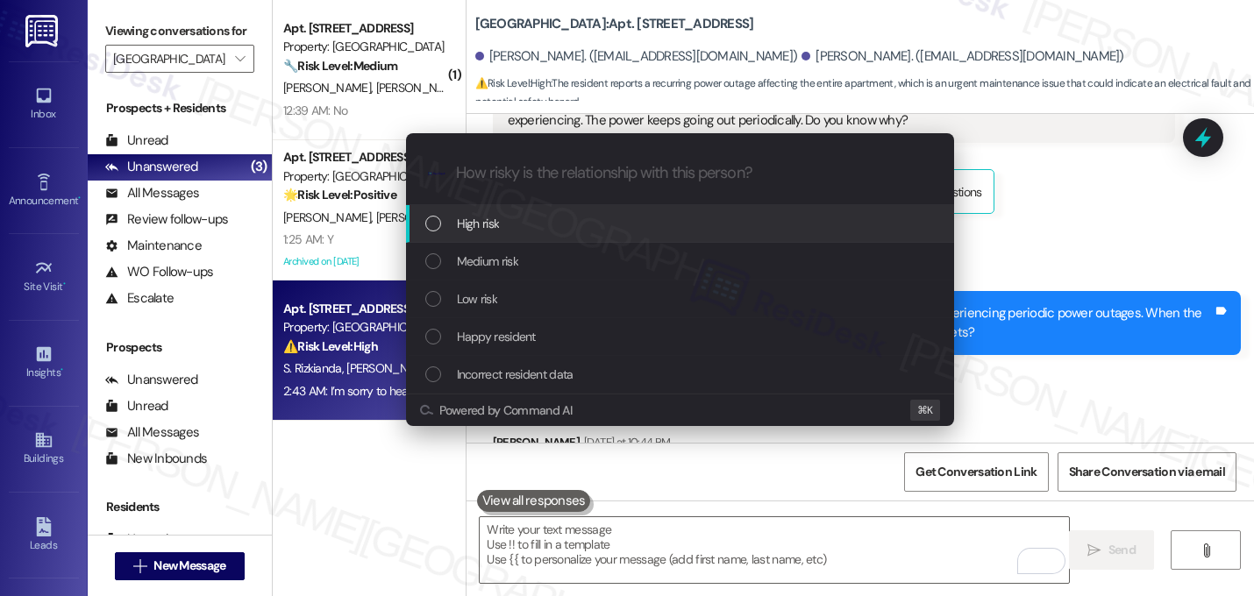
click at [532, 239] on div "High risk" at bounding box center [680, 224] width 548 height 38
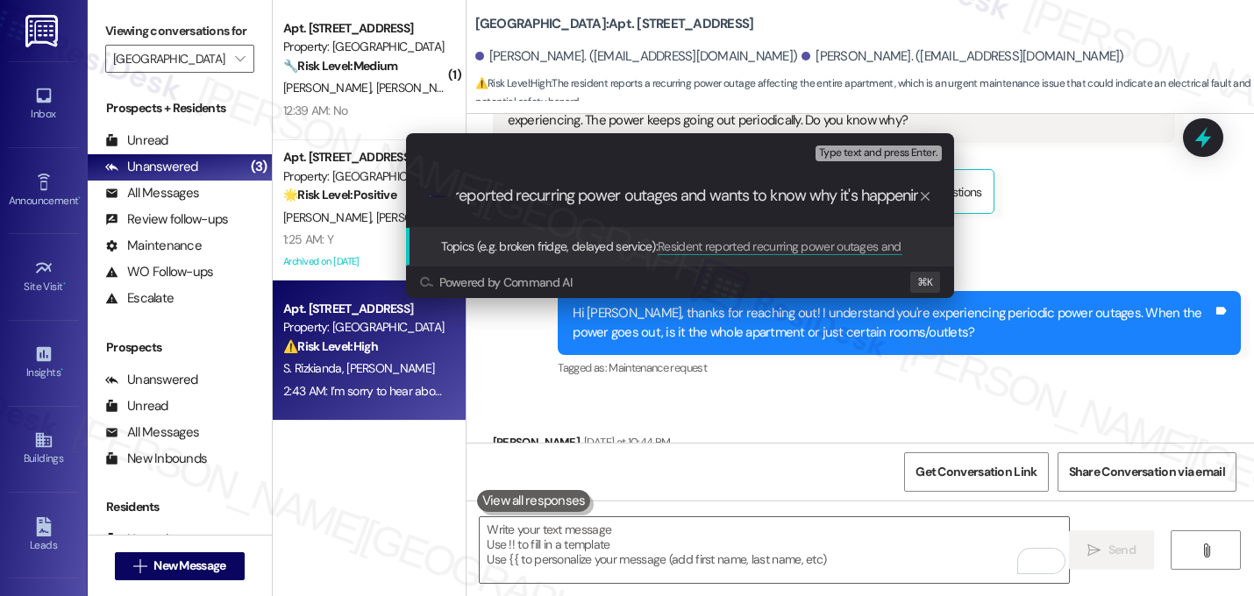
type input "Resident reported recurring power outages and wants to know why it's happening"
click at [604, 202] on input "Resident reported recurring power outages and wants to know why it's happening" at bounding box center [687, 196] width 462 height 18
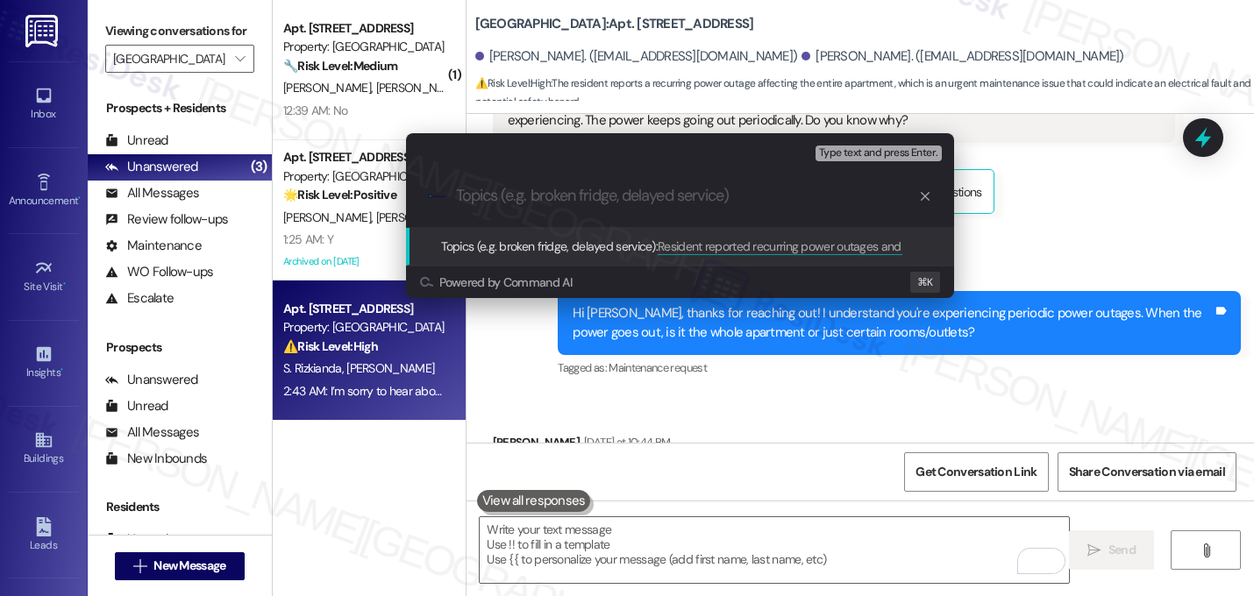
scroll to position [0, 0]
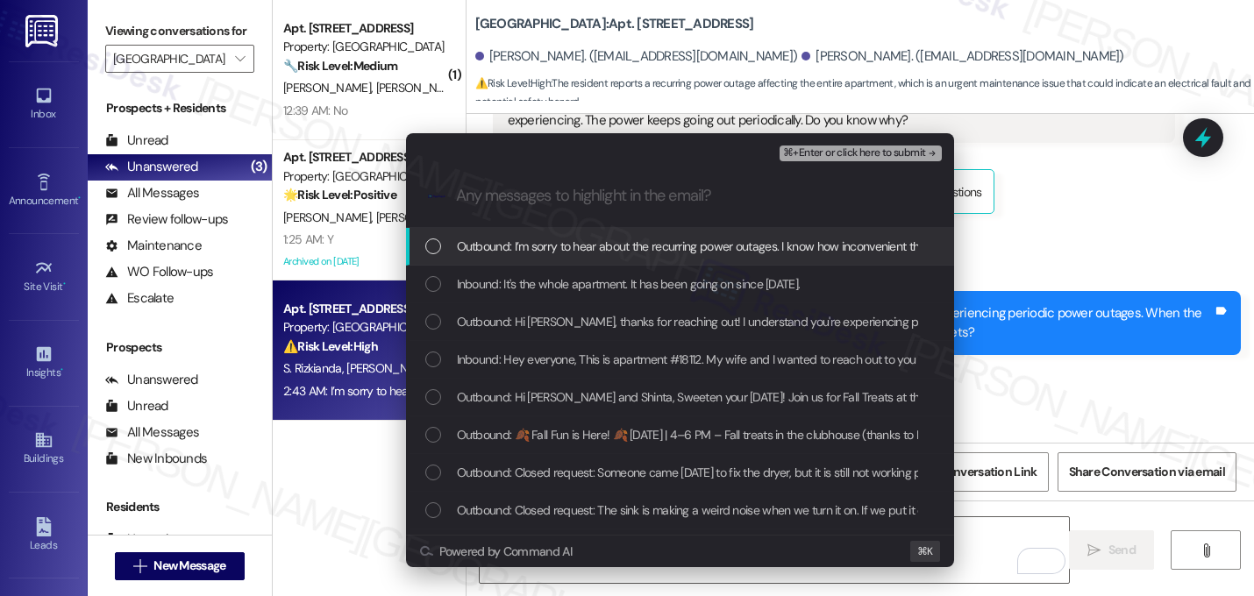
click at [571, 260] on div "Outbound: I’m sorry to hear about the recurring power outages. I know how incon…" at bounding box center [680, 247] width 548 height 38
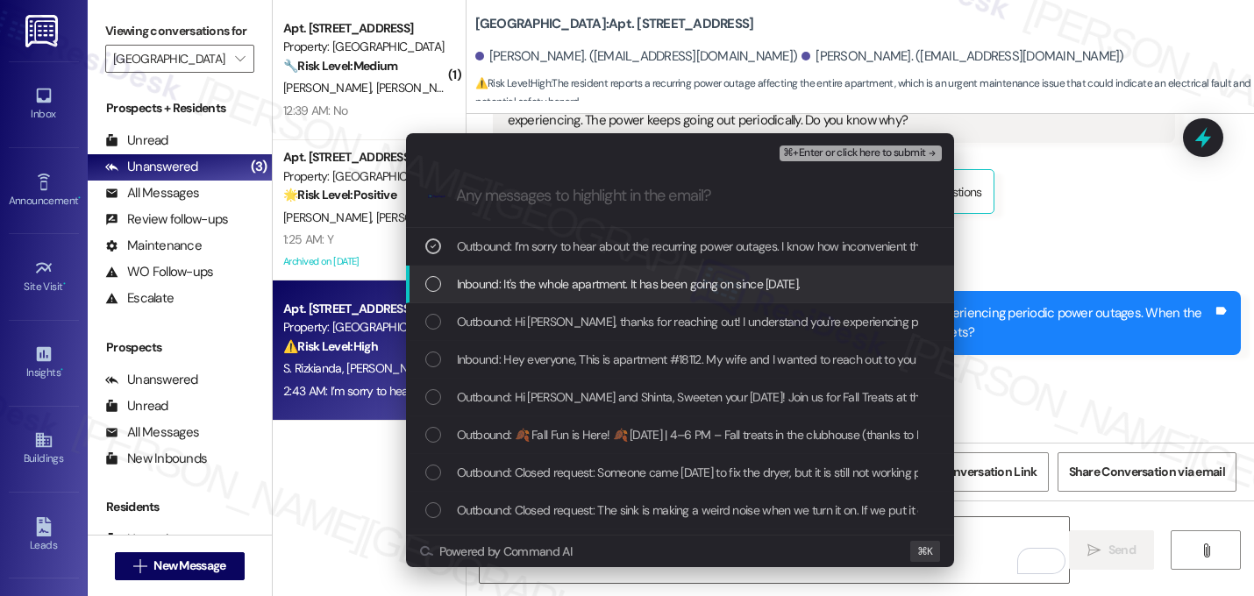
click at [568, 276] on span "Inbound: It's the whole apartment. It has been going on since yesterday." at bounding box center [629, 283] width 344 height 19
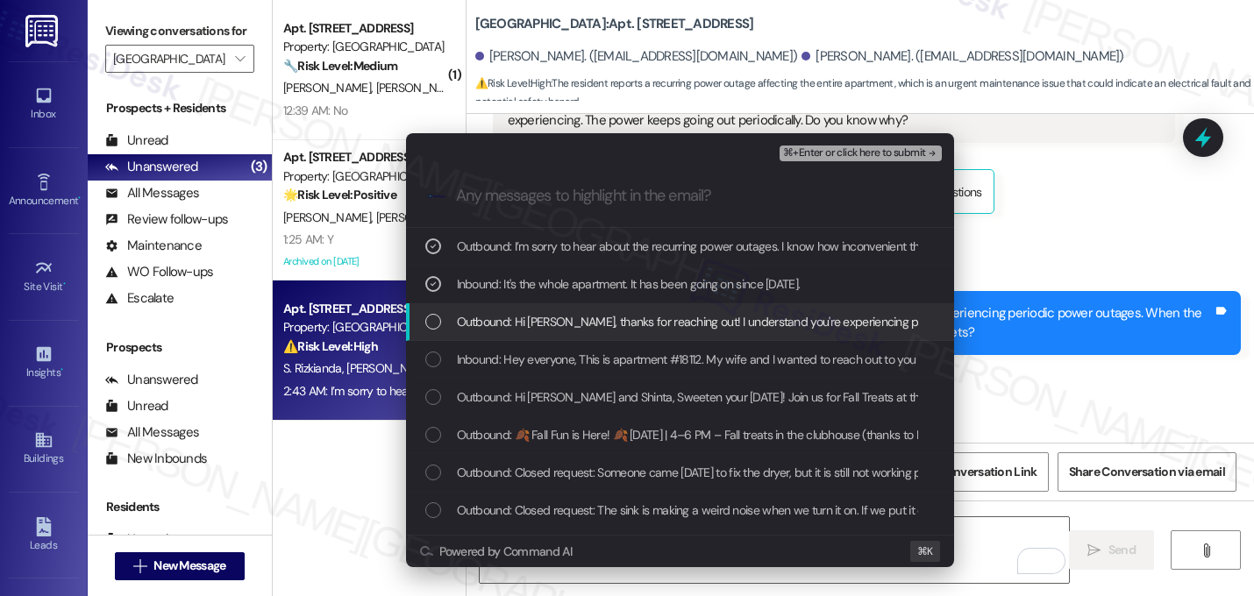
click at [558, 311] on div "Outbound: Hi Mason, thanks for reaching out! I understand you're experiencing p…" at bounding box center [680, 322] width 548 height 38
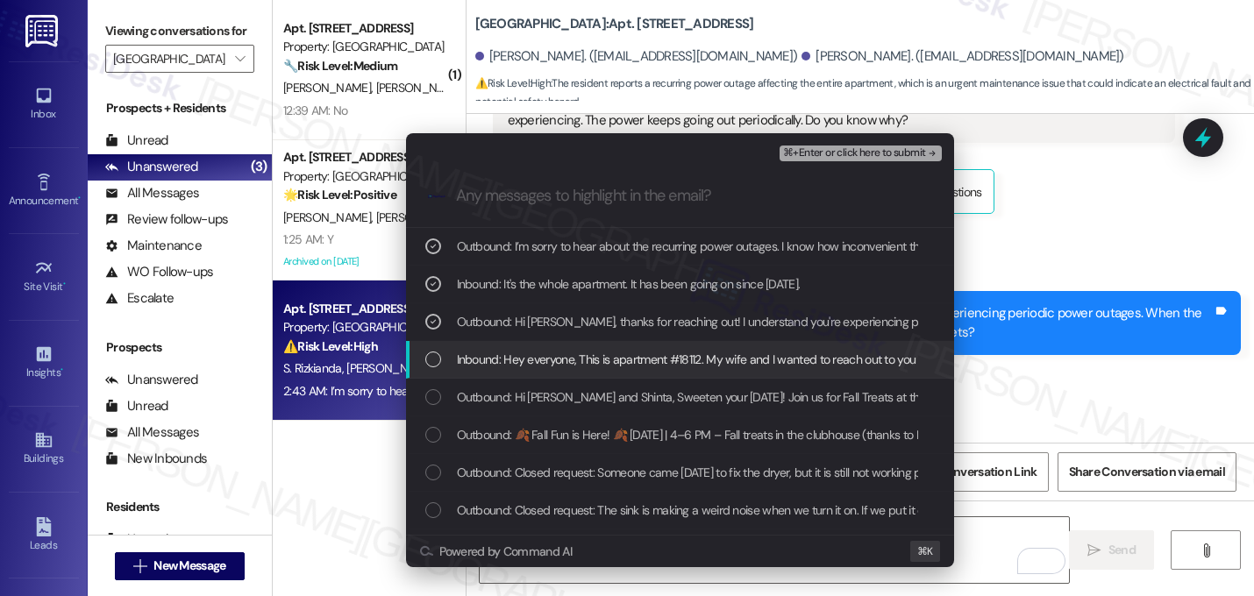
click at [557, 350] on span "Inbound: Hey everyone, This is apartment #18112. My wife and I wanted to reach …" at bounding box center [969, 359] width 1024 height 19
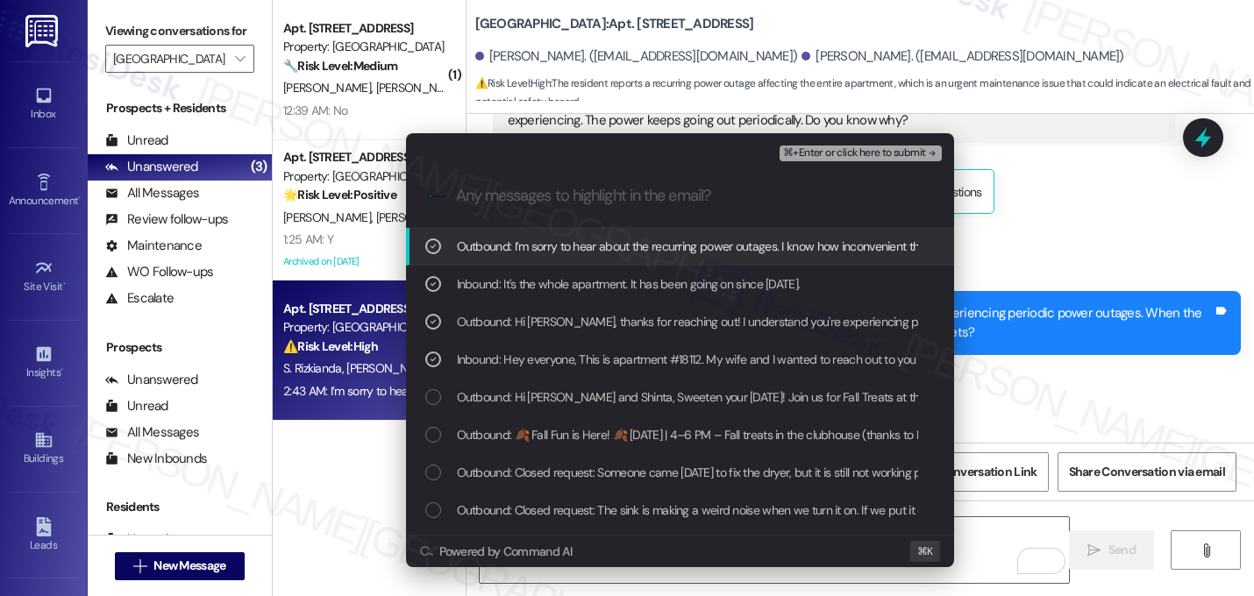
click at [909, 156] on span "⌘+Enter or click here to submit" at bounding box center [854, 153] width 142 height 12
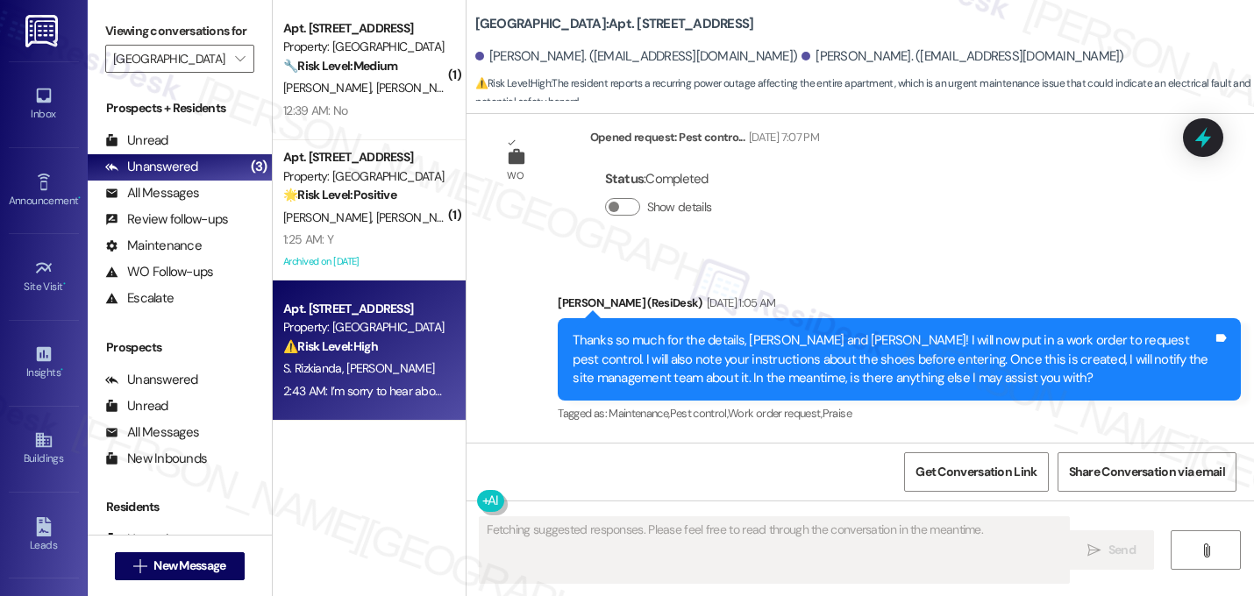
scroll to position [17062, 0]
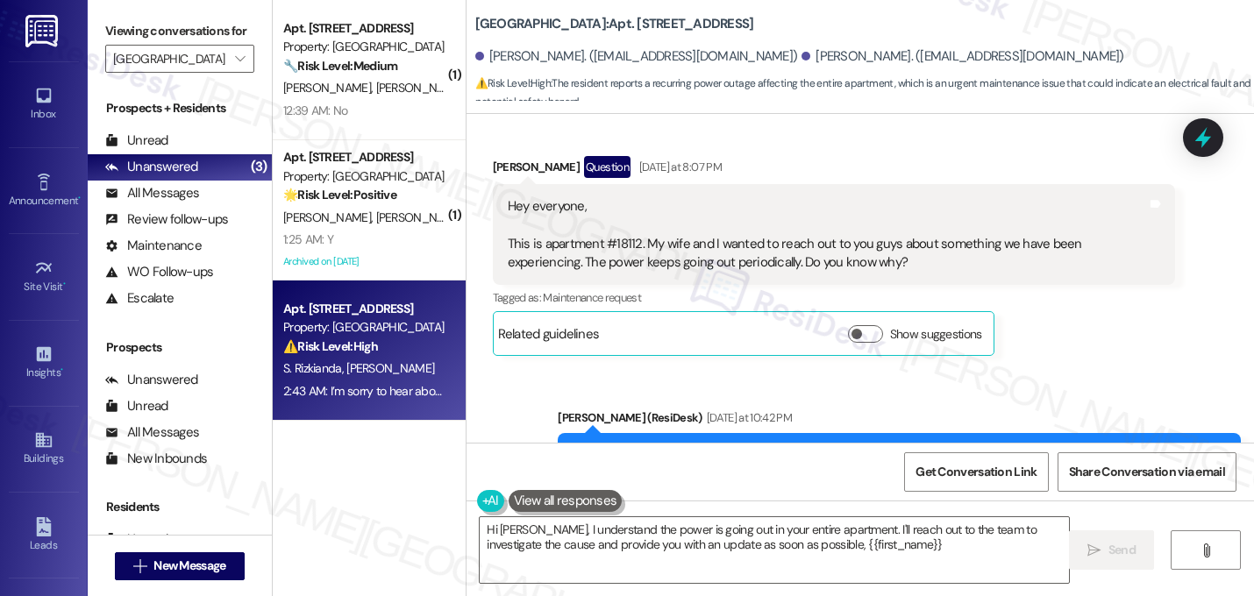
type textarea "Hi Mason, I understand the power is going out in your entire apartment. I'll re…"
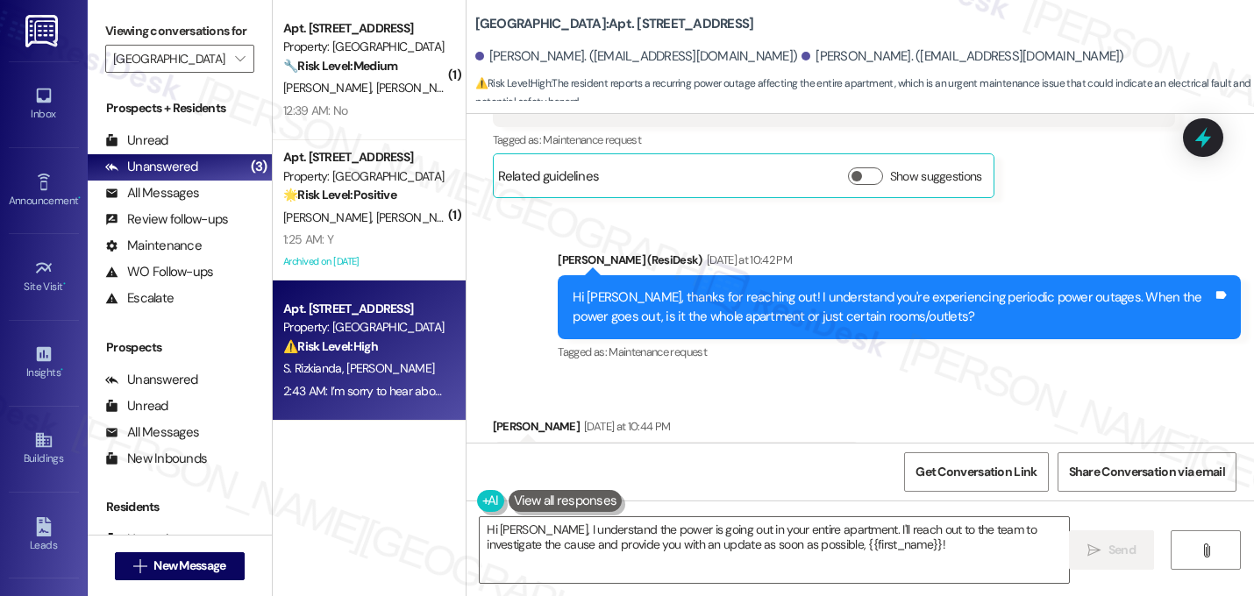
scroll to position [17229, 0]
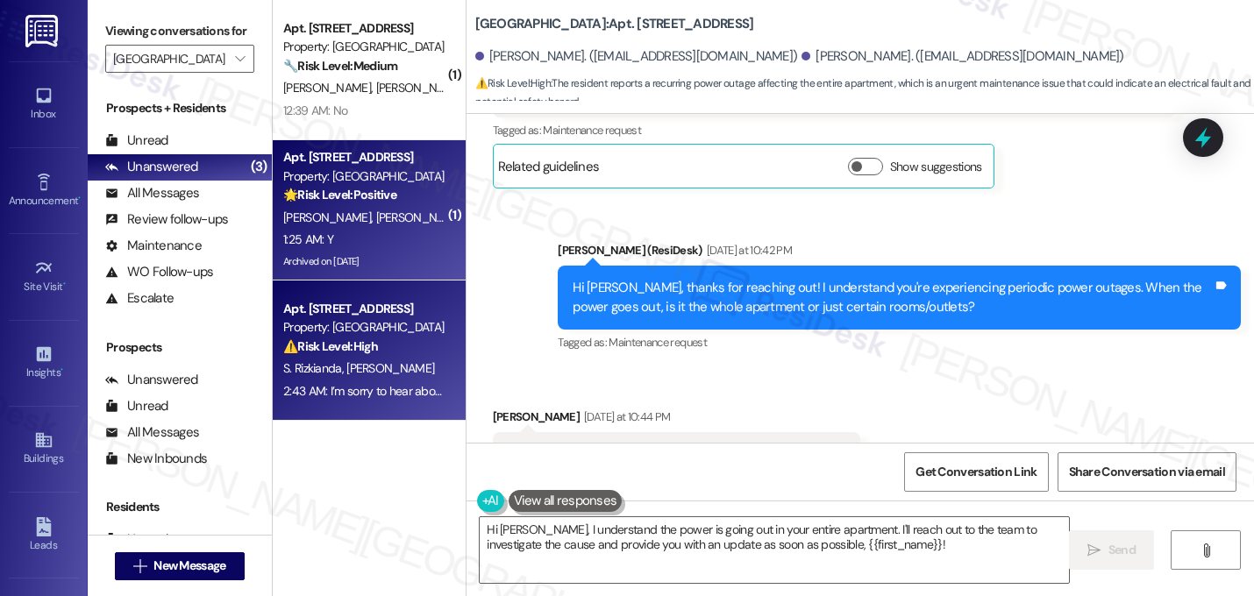
click at [385, 209] on div "S. Cook H. Franks" at bounding box center [365, 218] width 166 height 22
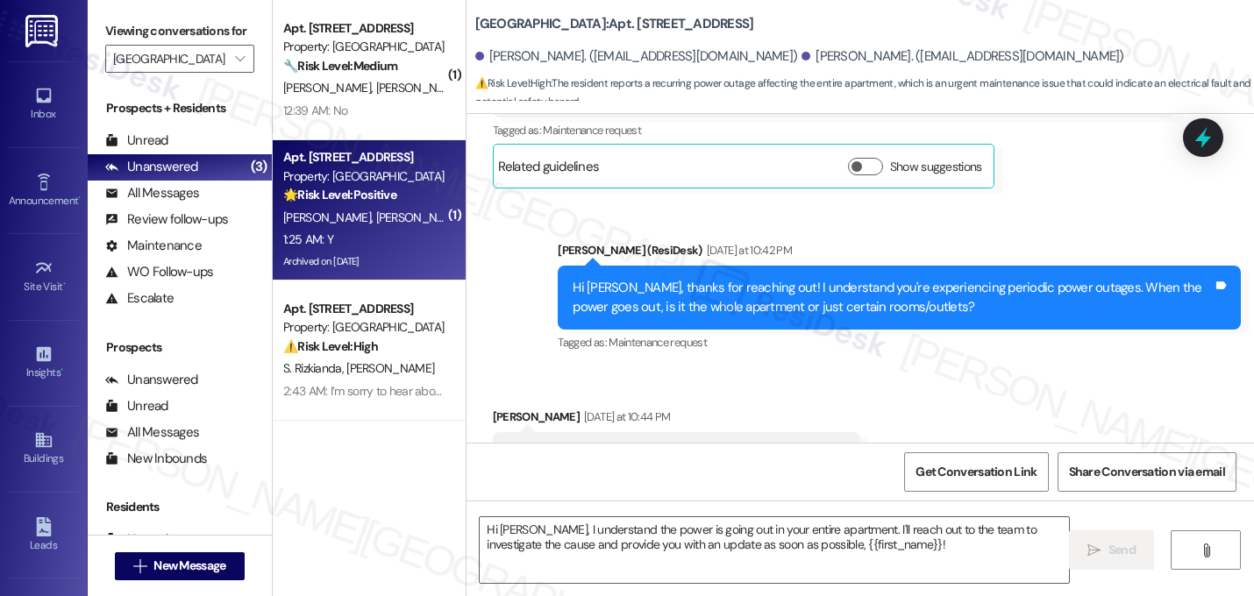
type textarea "Fetching suggested responses. Please feel free to read through the conversation…"
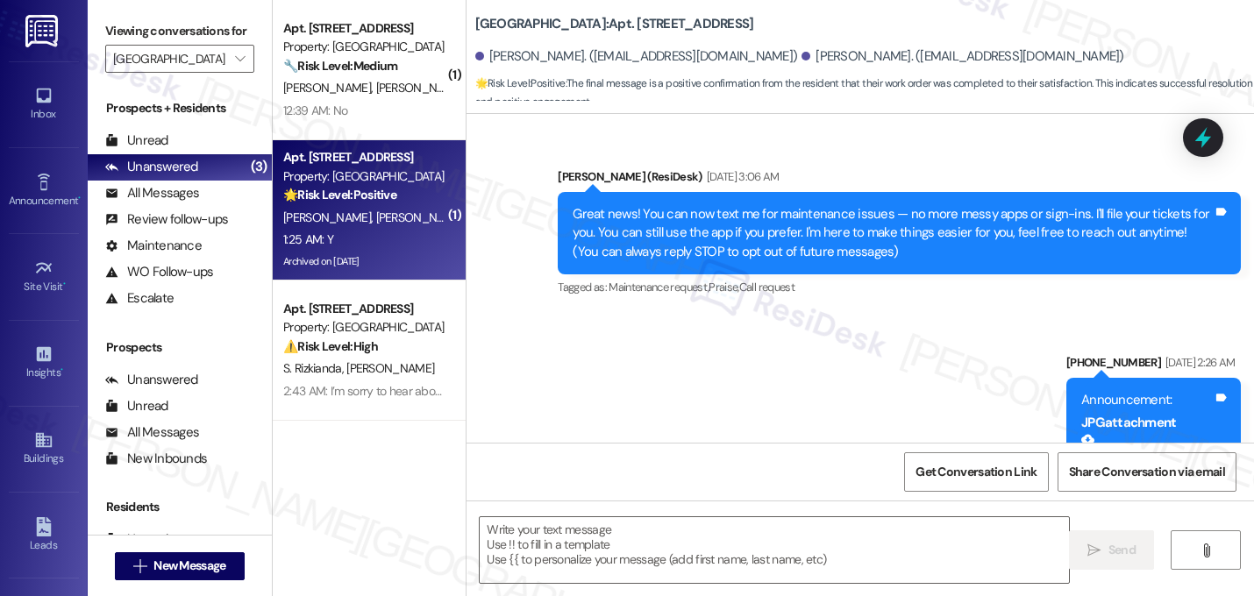
scroll to position [13533, 0]
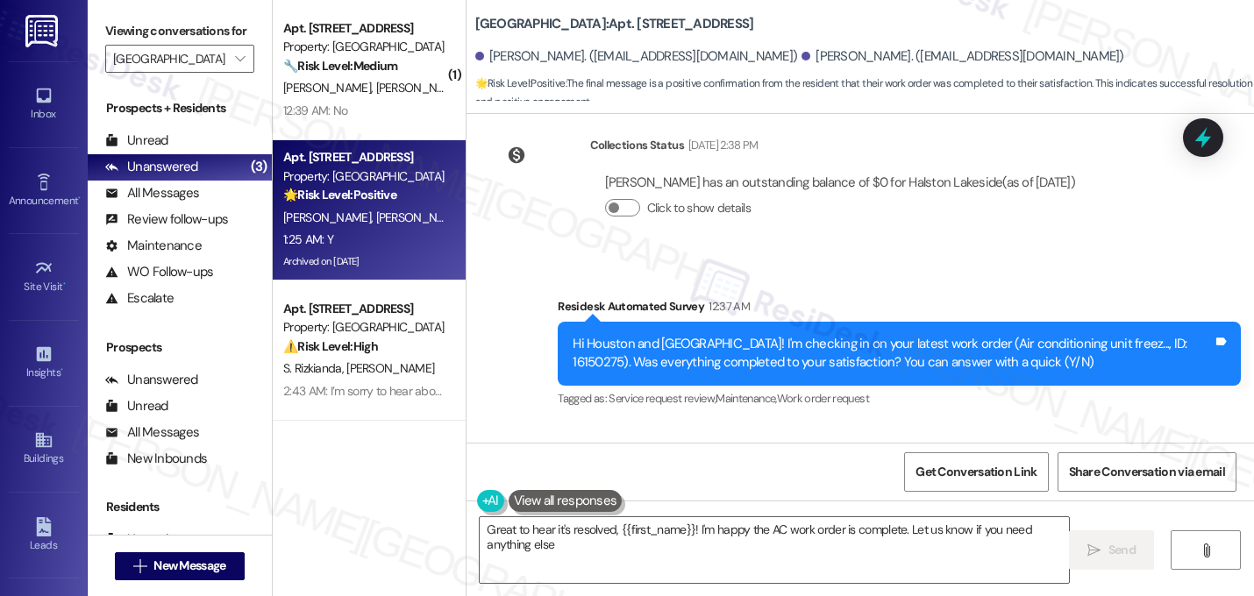
type textarea "Great to hear it's resolved, {{first_name}}! I'm happy the AC work order is com…"
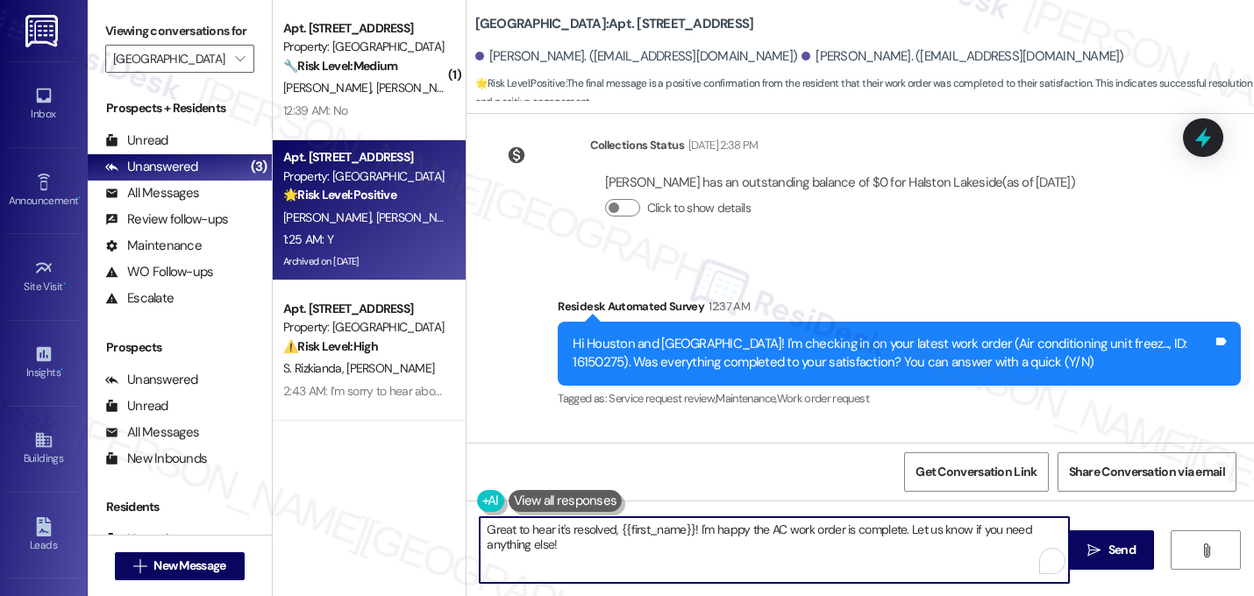
click at [614, 531] on textarea "Great to hear it's resolved, {{first_name}}! I'm happy the AC work order is com…" at bounding box center [774, 550] width 589 height 66
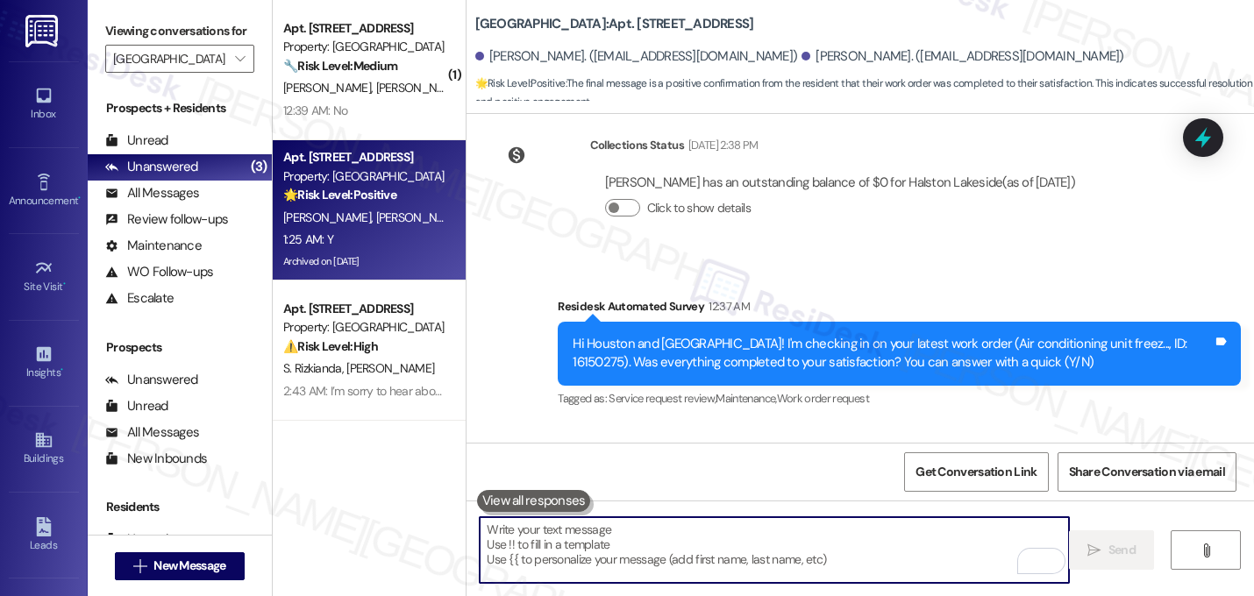
paste textarea "That's great! I'm glad to hear that your last maintenance request was completed…"
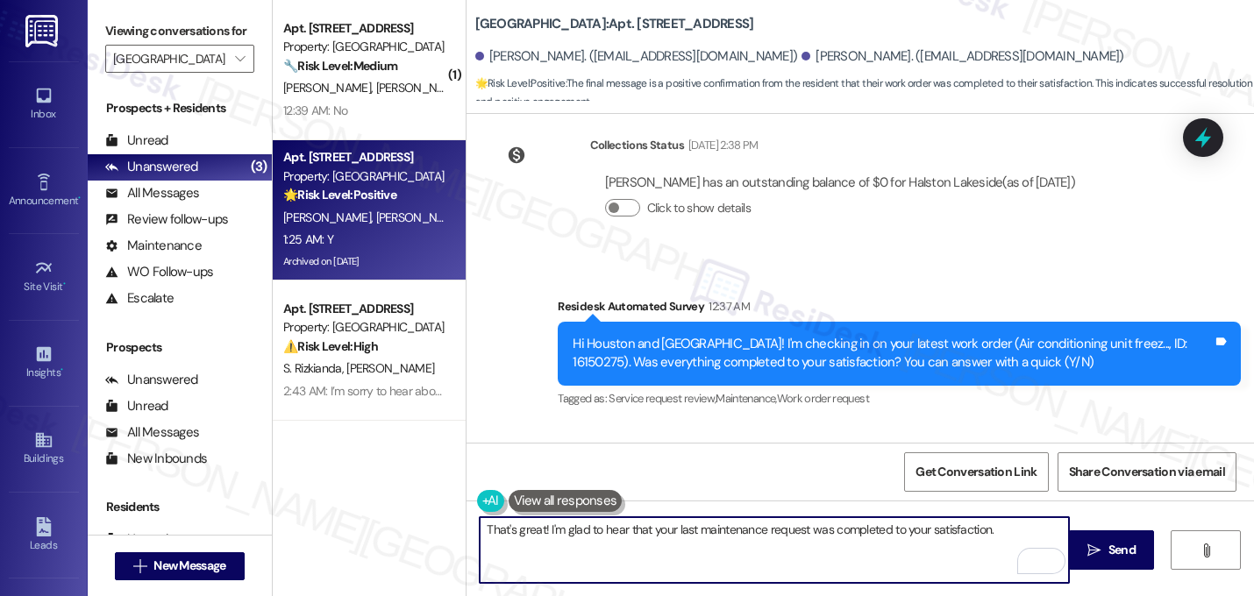
paste textarea "If I may ask...has {{property}} lived up to your expectations?"
type textarea "That's great! I'm glad to hear that your last maintenance request was completed…"
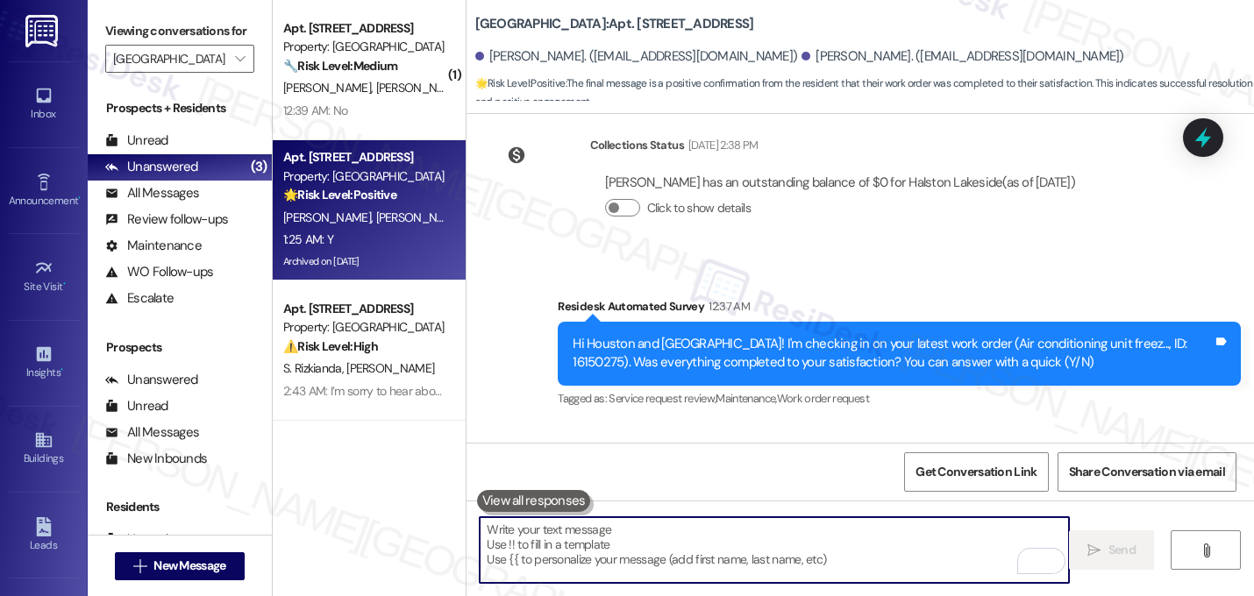
scroll to position [13532, 0]
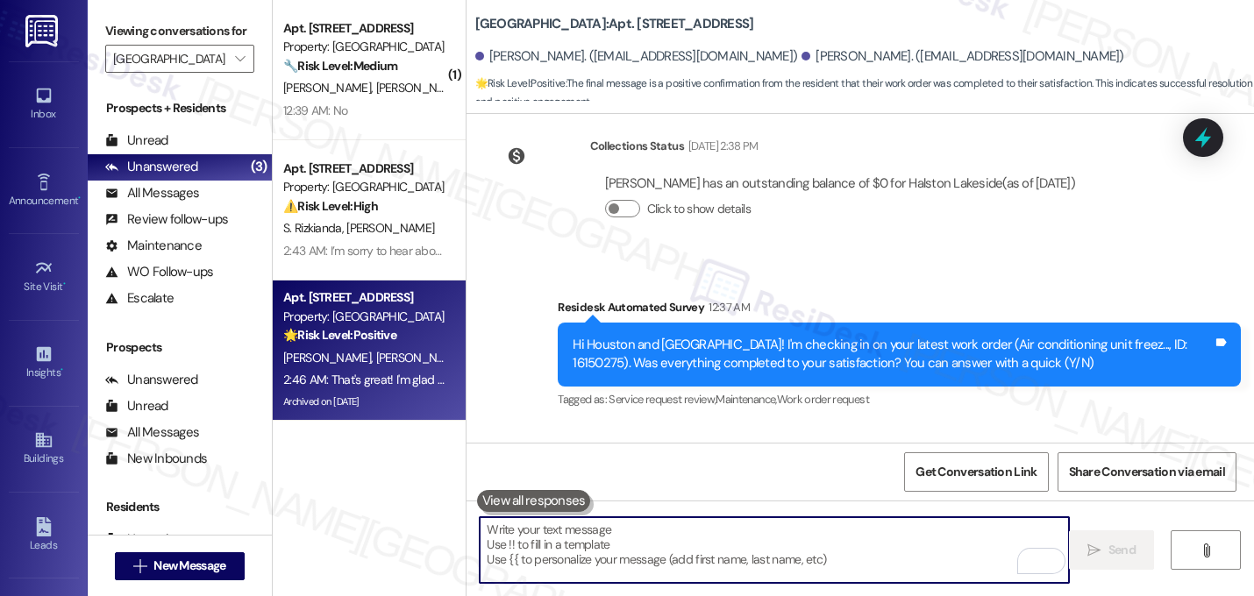
click at [783, 425] on div "Received via SMS Houston Franks 1:25 AM Y Tags and notes Tagged as: Positive re…" at bounding box center [861, 499] width 788 height 148
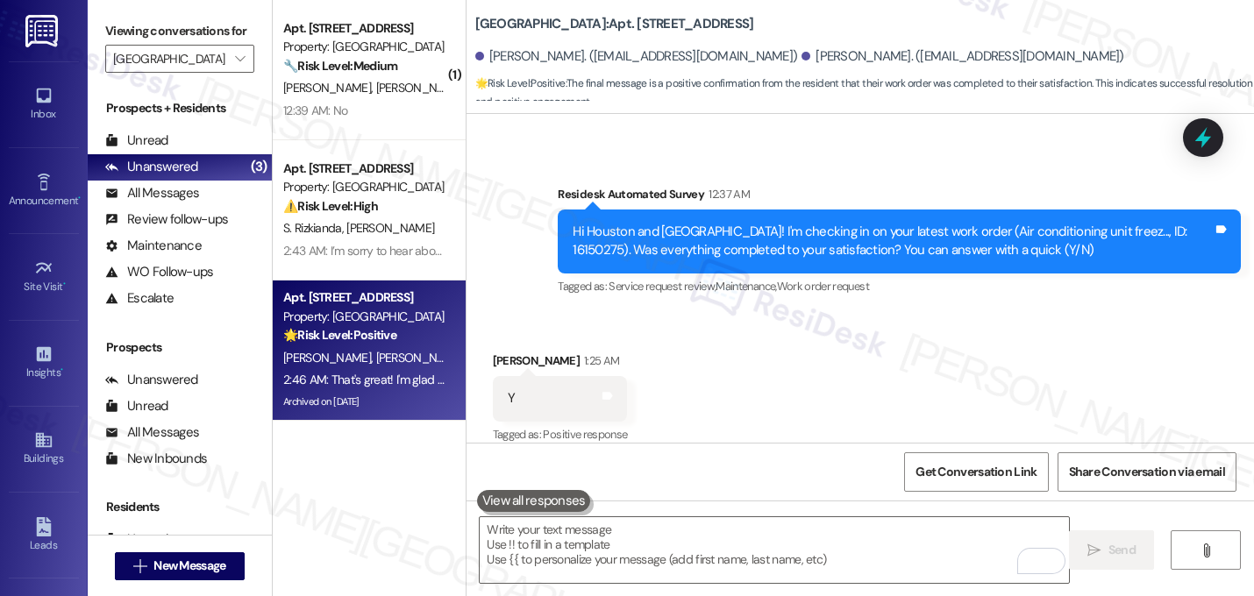
scroll to position [13674, 0]
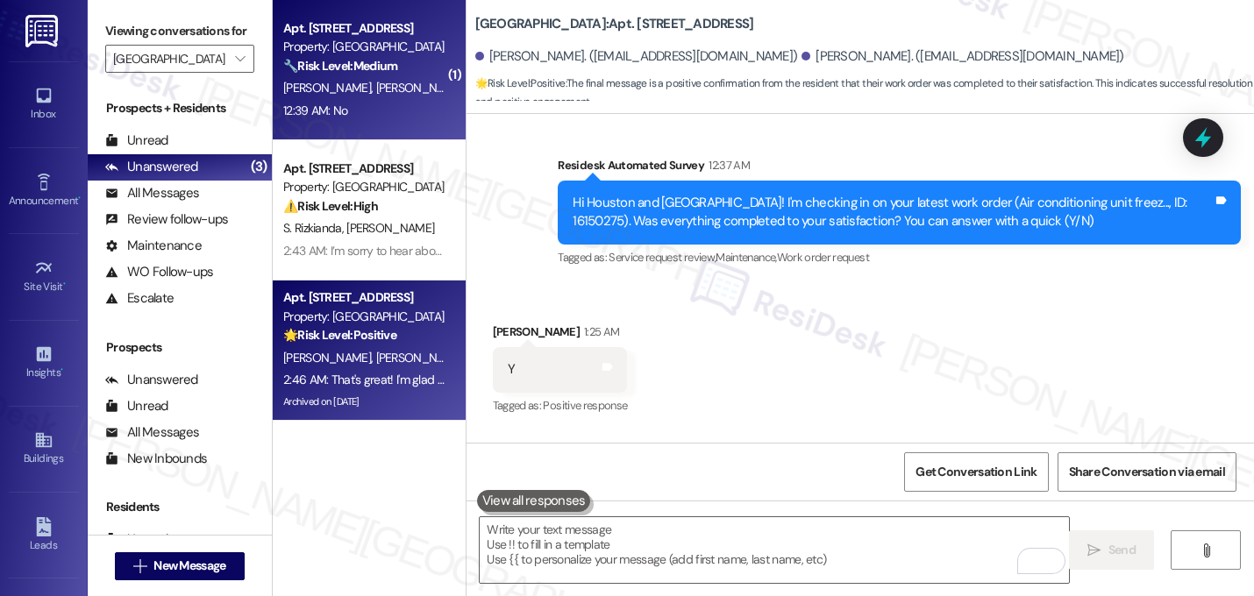
click at [396, 68] on div "🔧 Risk Level: Medium The resident responded negatively to a satisfaction check …" at bounding box center [364, 66] width 162 height 18
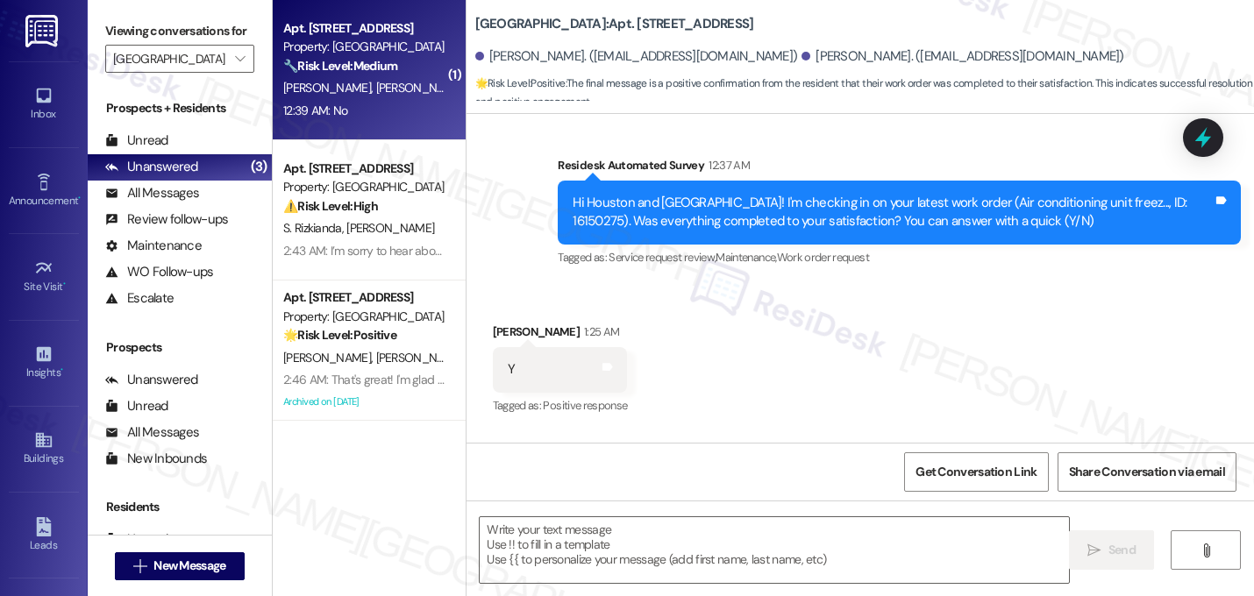
type textarea "Fetching suggested responses. Please feel free to read through the conversation…"
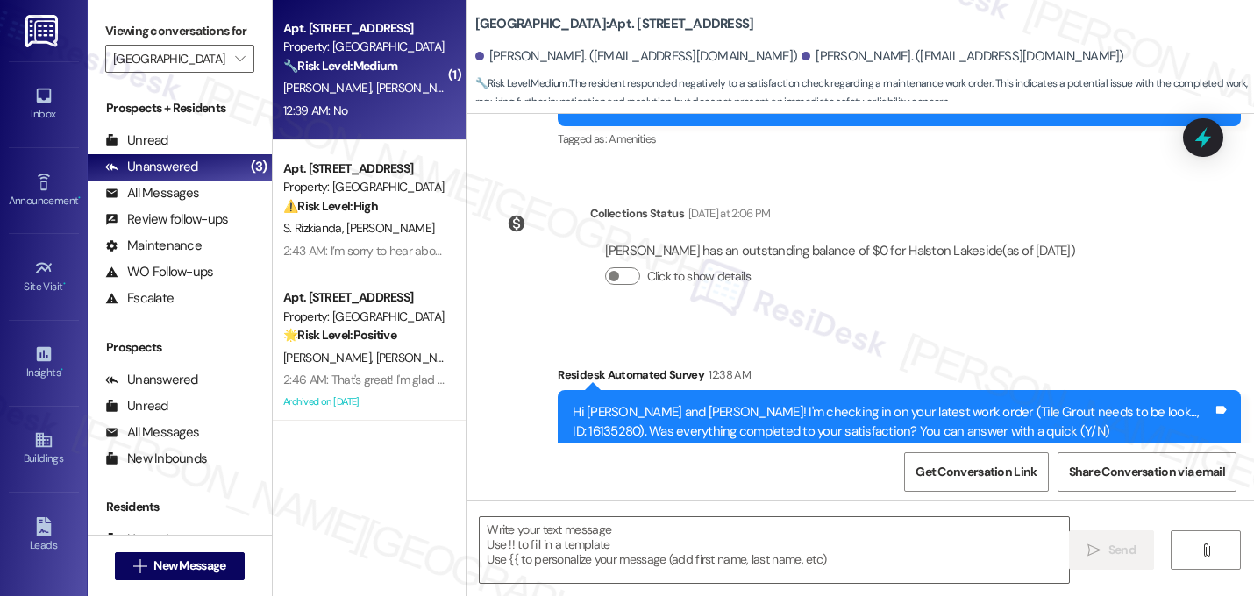
scroll to position [5906, 0]
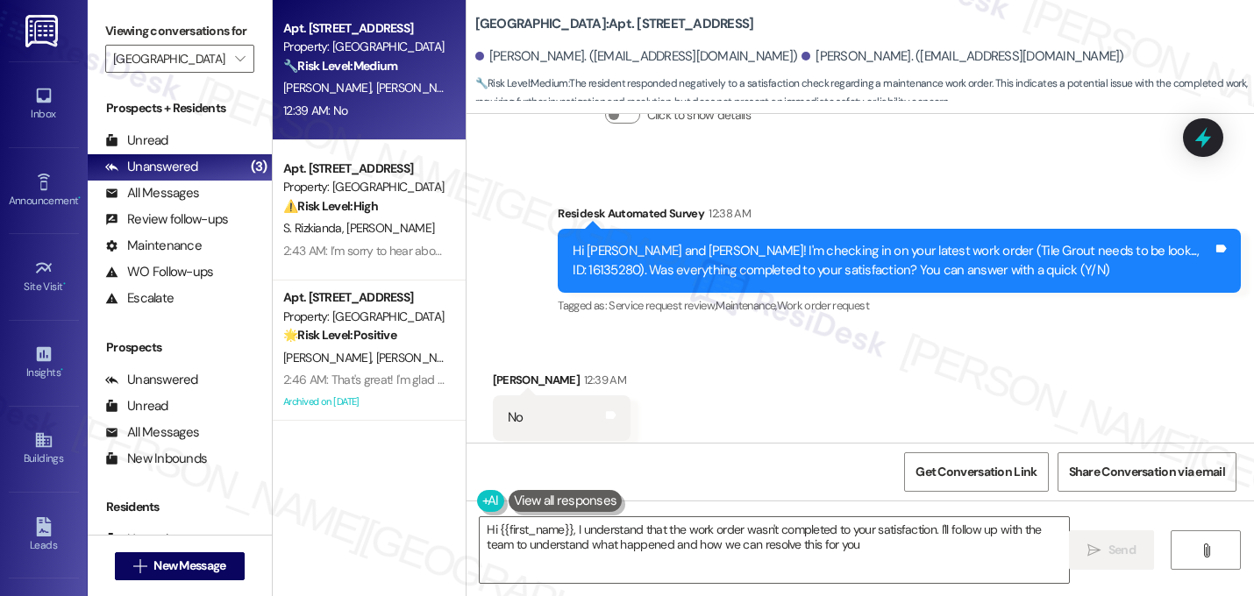
type textarea "Hi {{first_name}}, I understand that the work order wasn't completed to your sa…"
click at [719, 539] on textarea "Hi {{first_name}}, I understand that the work order wasn't completed to your sa…" at bounding box center [774, 550] width 589 height 66
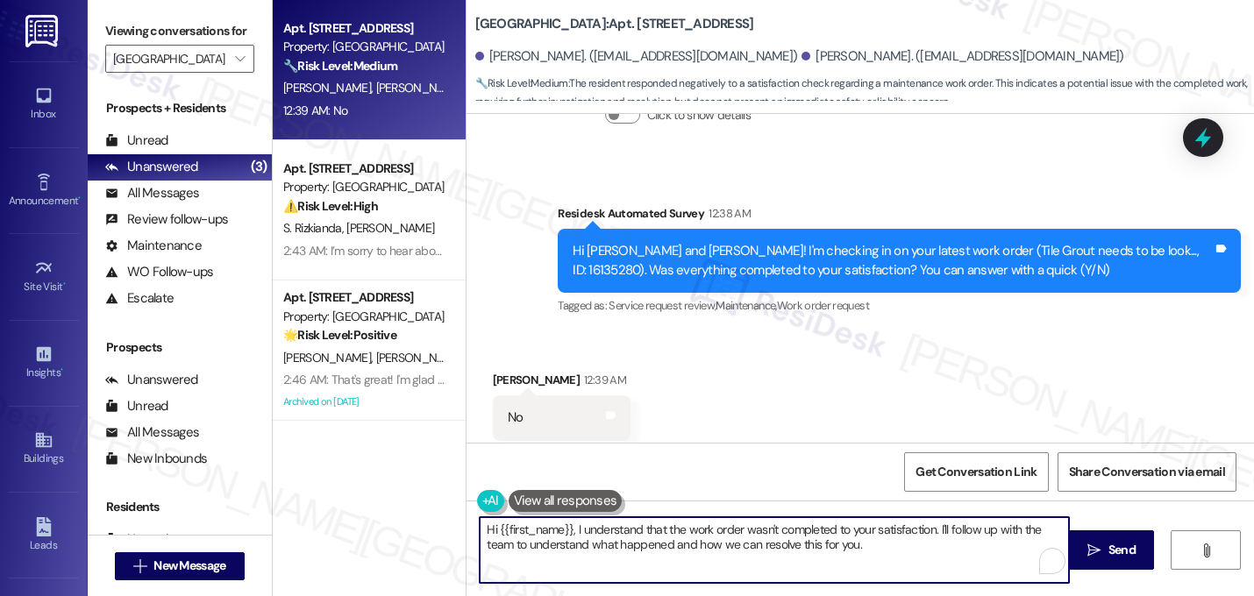
click at [719, 539] on textarea "Hi {{first_name}}, I understand that the work order wasn't completed to your sa…" at bounding box center [774, 550] width 589 height 66
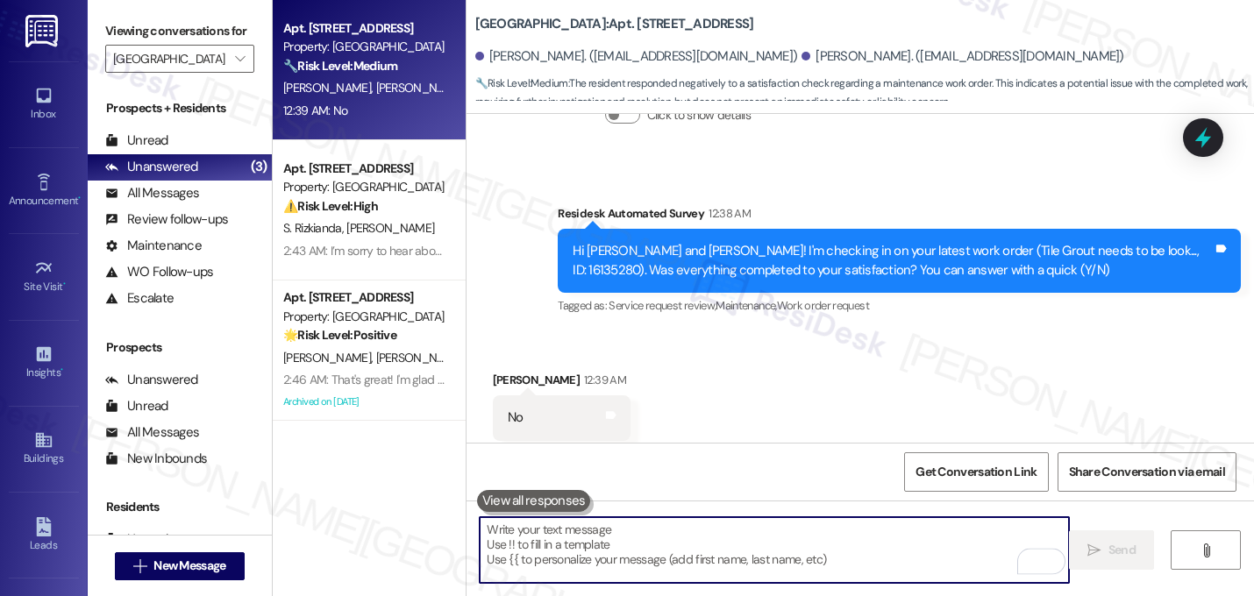
paste textarea "I'm sorry to hear that work order [number] wasn't completed to your satisfactio…"
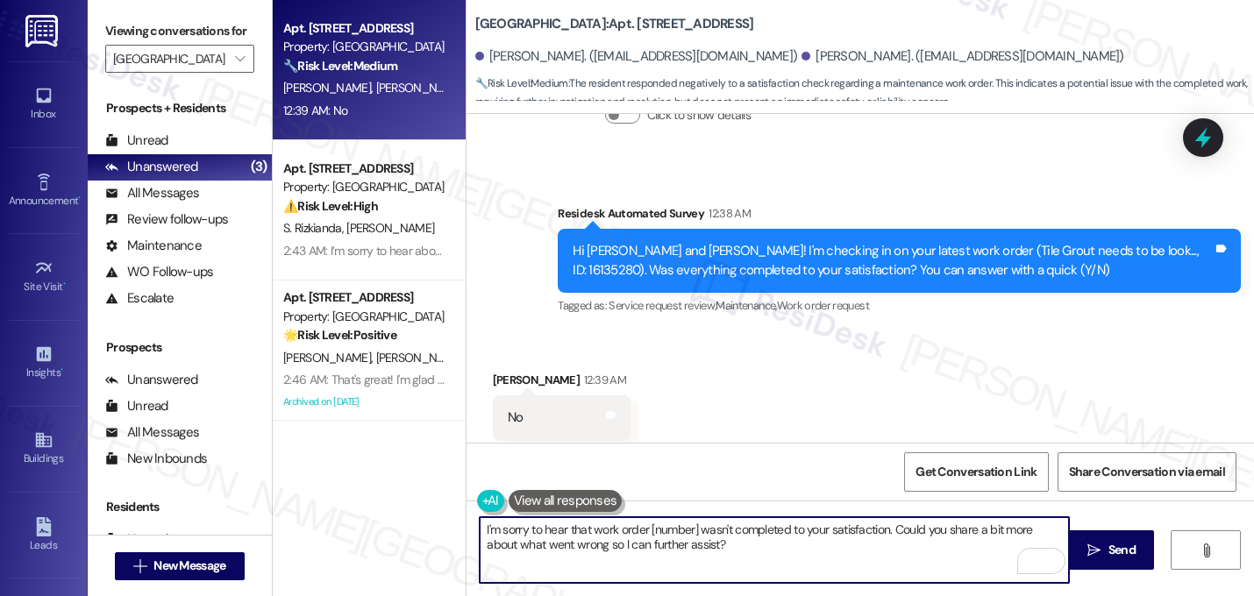
click at [694, 522] on textarea "I'm sorry to hear that work order [number] wasn't completed to your satisfactio…" at bounding box center [774, 550] width 589 height 66
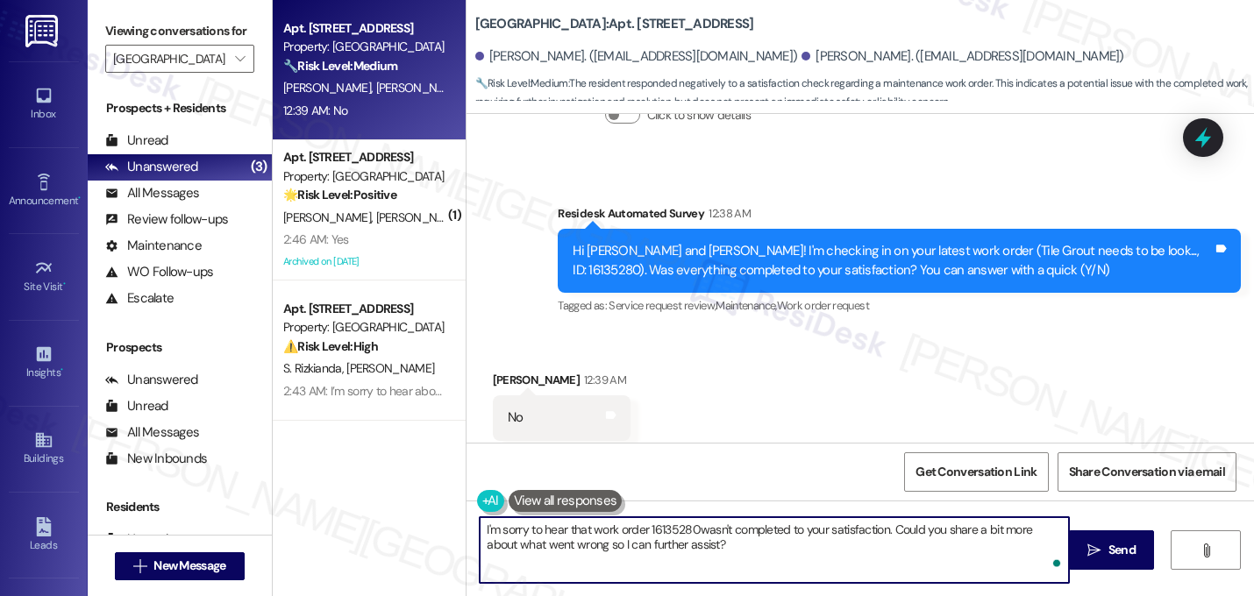
type textarea "I'm sorry to hear that work order 16135280 wasn't completed to your satisfactio…"
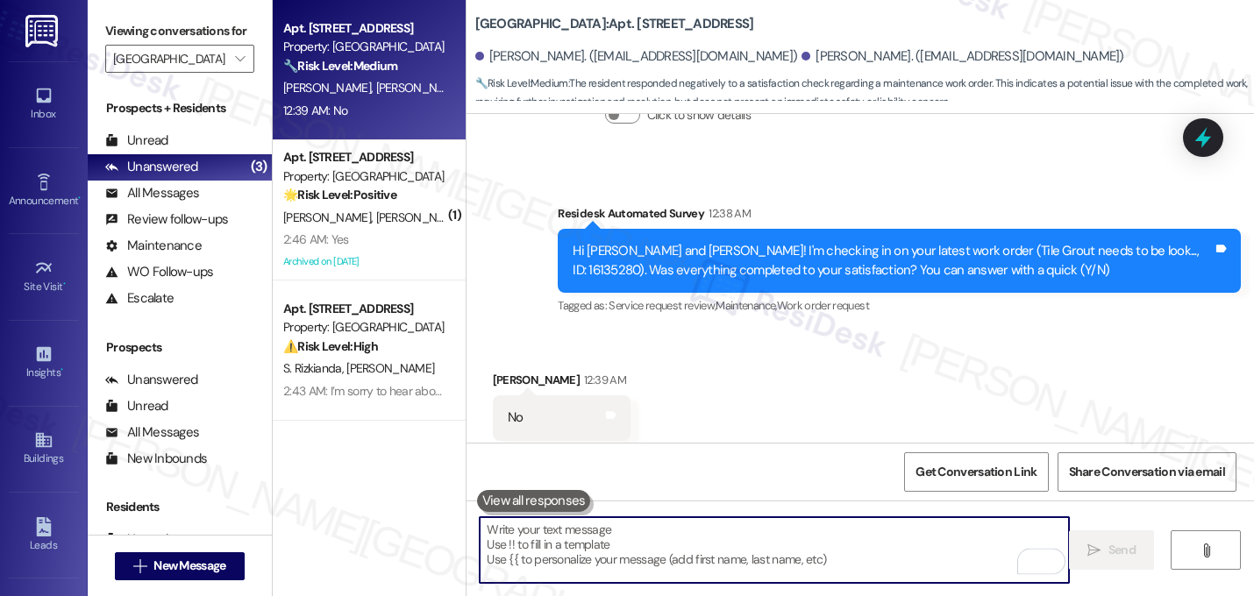
scroll to position [5905, 0]
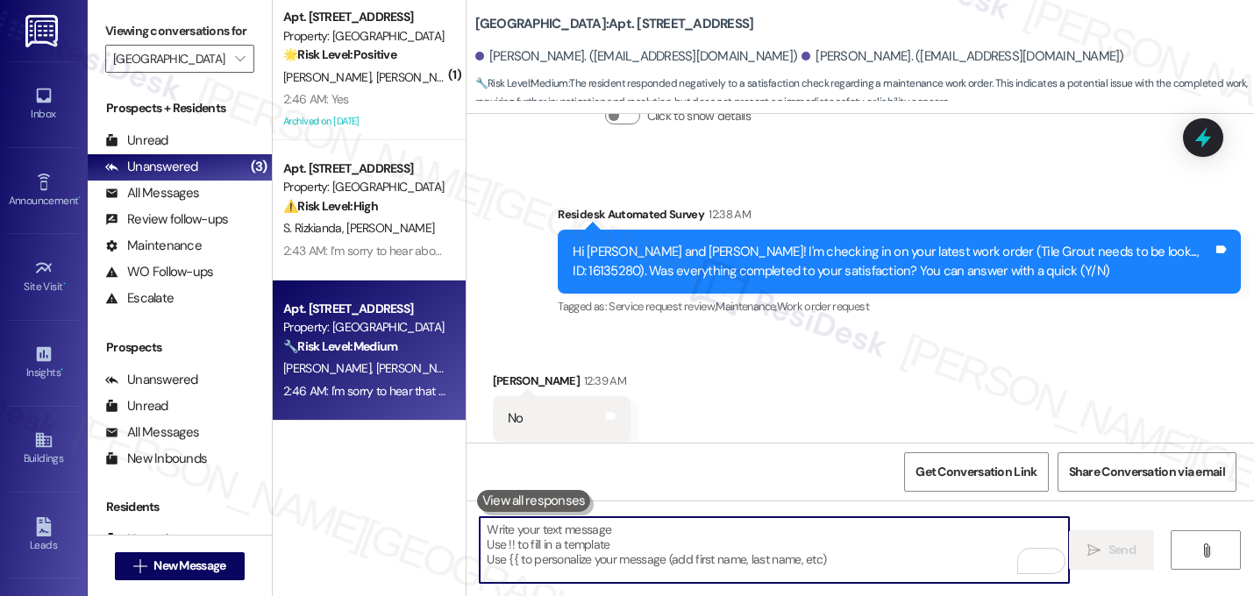
click at [831, 356] on div "Received via SMS Anabel Solano 12:39 AM No Tags and notes Tagged as: Negative r…" at bounding box center [861, 406] width 788 height 148
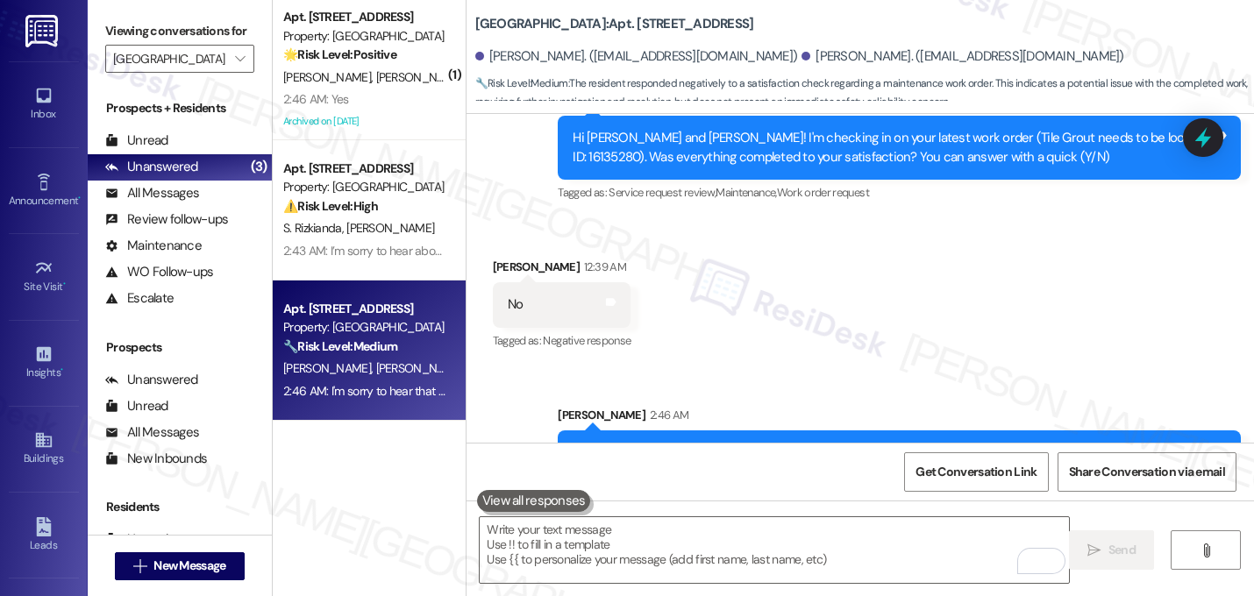
scroll to position [6047, 0]
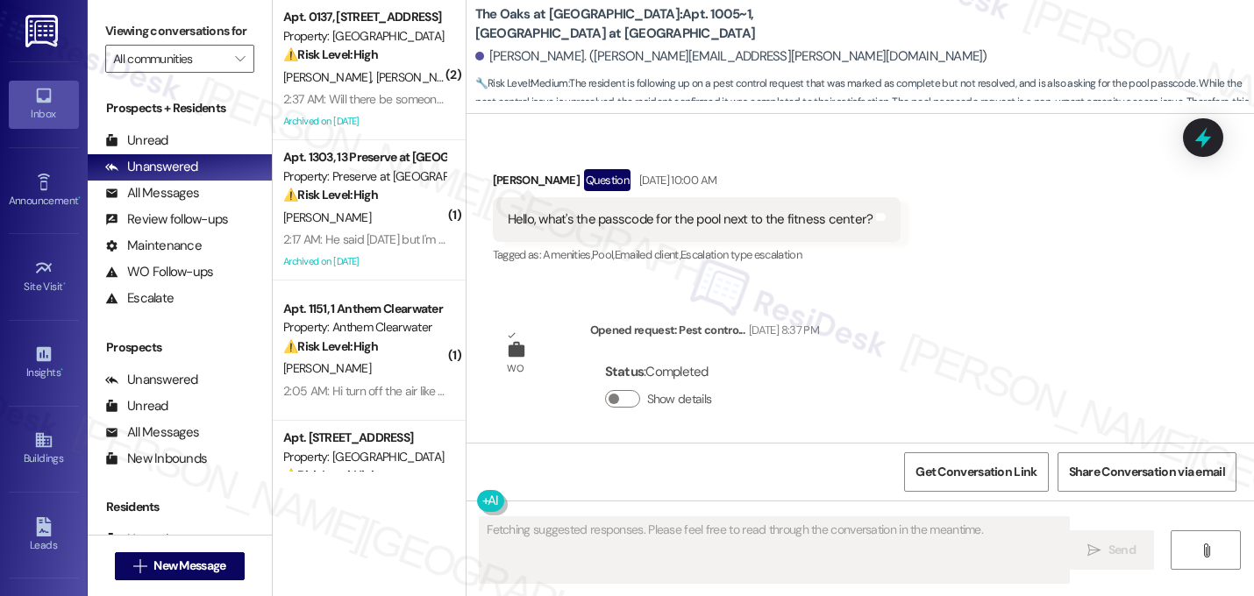
scroll to position [9539, 0]
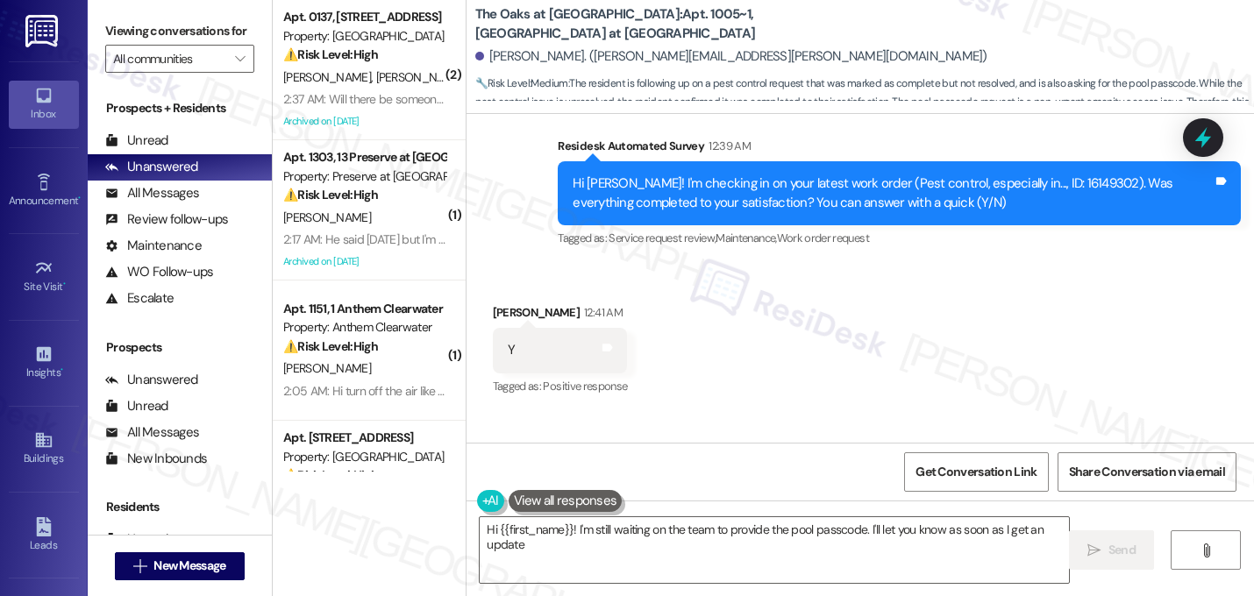
type textarea "Hi {{first_name}}! I'm still waiting on the team to provide the pool passcode. …"
click at [802, 264] on div "Received via SMS [PERSON_NAME] 12:41 AM Y Tags and notes Tagged as: Positive re…" at bounding box center [861, 400] width 788 height 272
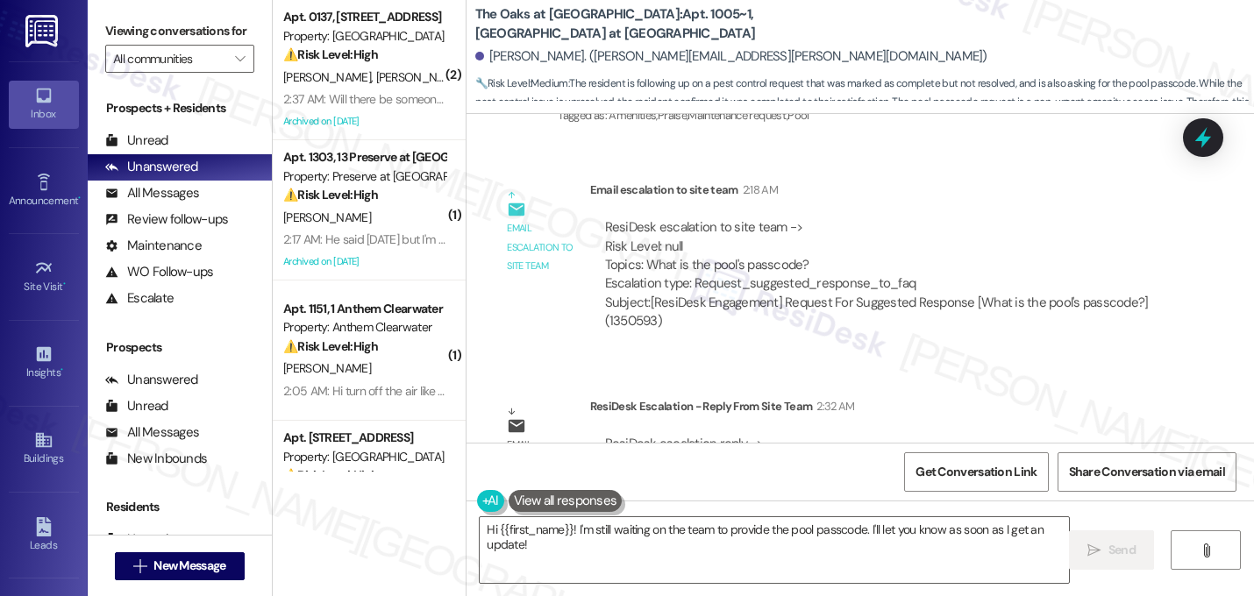
scroll to position [10102, 0]
click at [771, 382] on div "Email escalation reply ResiDesk Escalation - Reply From Site Team 2:32 AM ResiD…" at bounding box center [834, 458] width 709 height 153
click at [565, 553] on textarea "Hi {{first_name}}! I'm still waiting on the team to provide the pool passcode. …" at bounding box center [774, 550] width 589 height 66
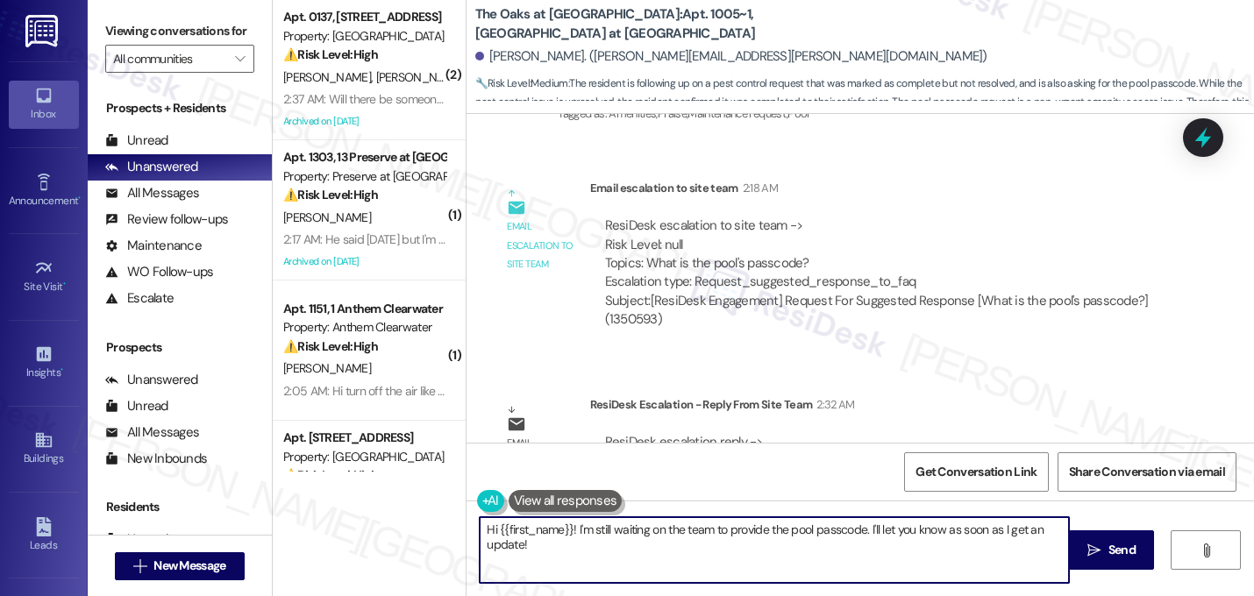
click at [565, 553] on textarea "Hi {{first_name}}! I'm still waiting on the team to provide the pool passcode. …" at bounding box center [774, 550] width 589 height 66
type textarea "Hey [PERSON_NAME], the pool's passcode is 542. Thank you!"
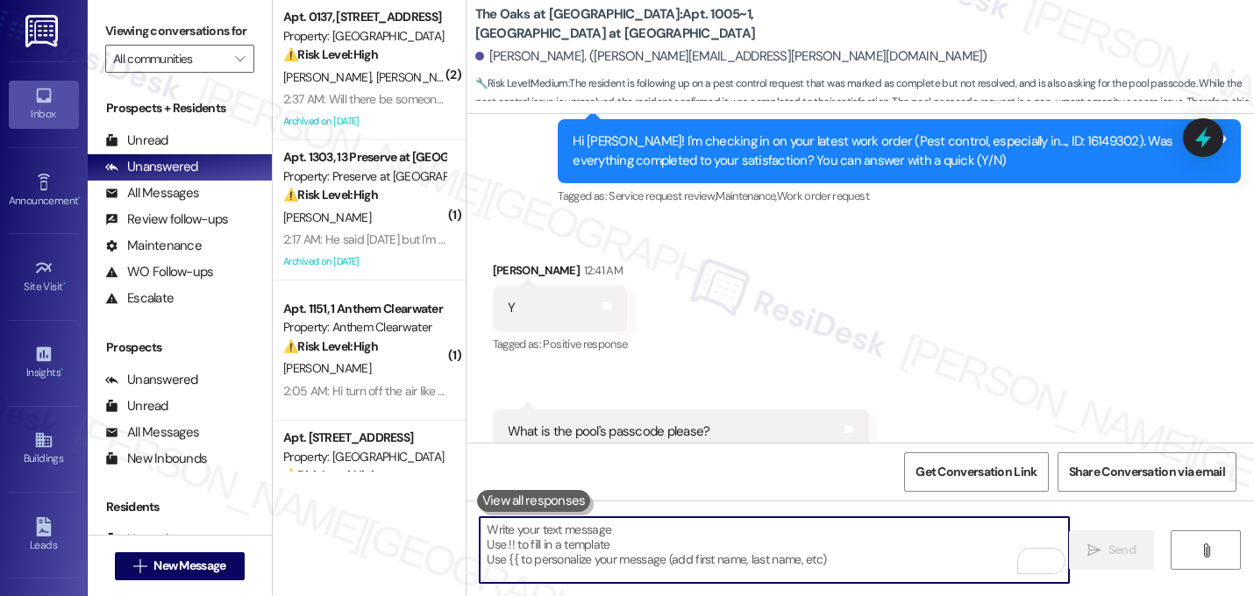
scroll to position [9539, 0]
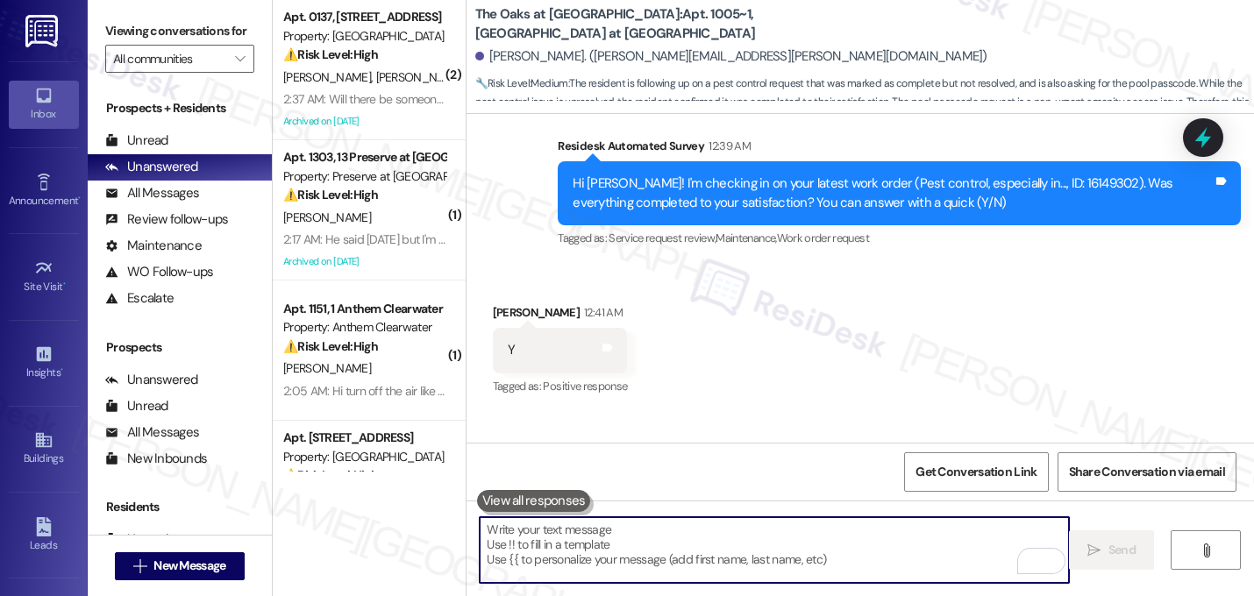
click at [761, 285] on div "Received via SMS [PERSON_NAME] 12:41 AM Y Tags and notes Tagged as: Positive re…" at bounding box center [861, 400] width 788 height 272
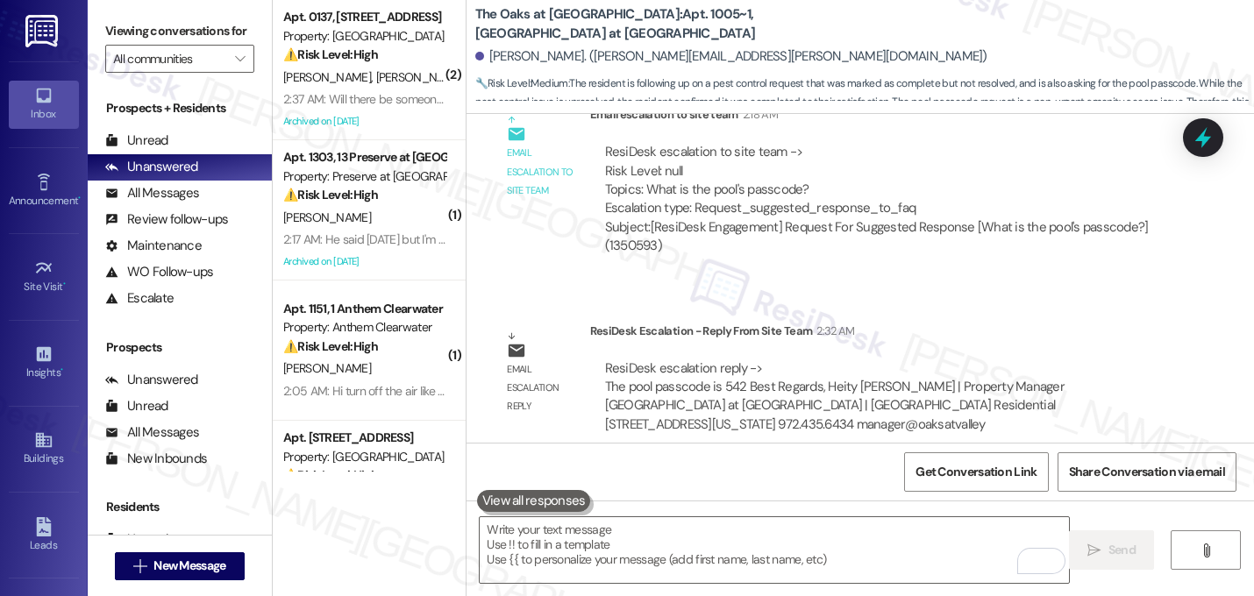
scroll to position [10224, 0]
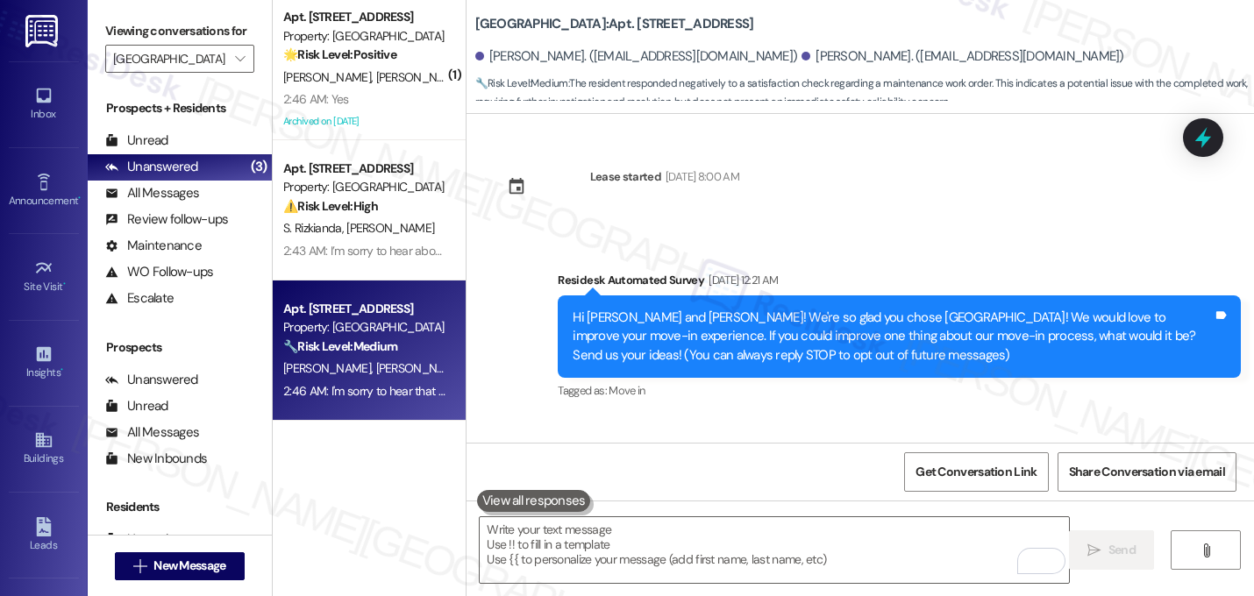
scroll to position [6047, 0]
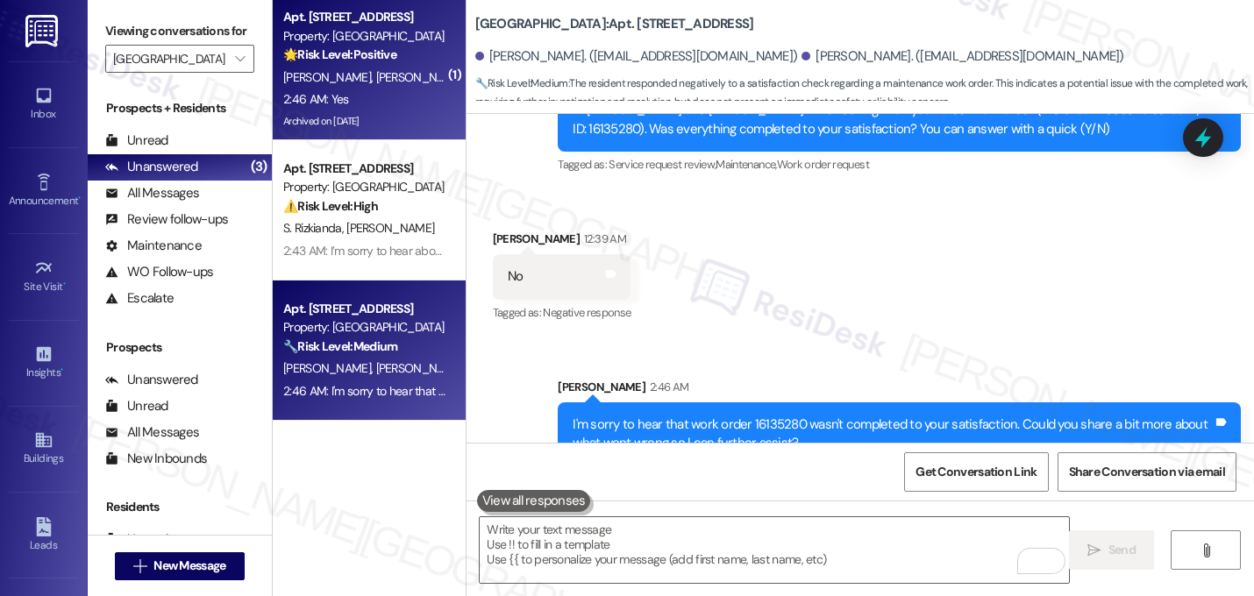
click at [390, 71] on div "[PERSON_NAME] [PERSON_NAME]" at bounding box center [365, 78] width 166 height 22
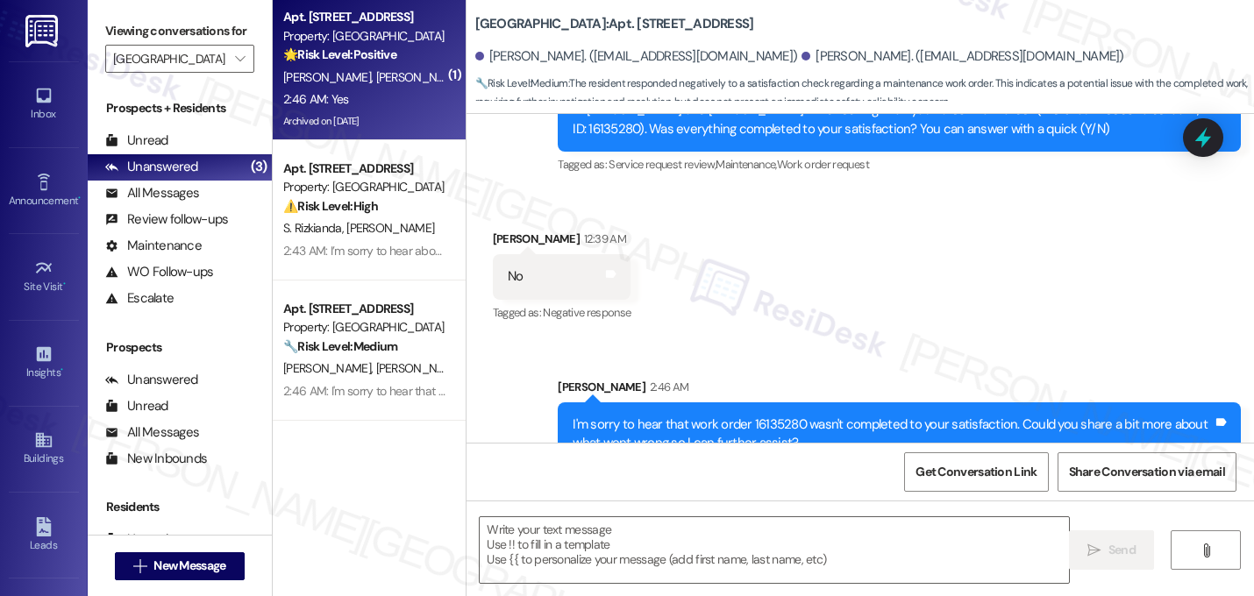
type textarea "Fetching suggested responses. Please feel free to read through the conversation…"
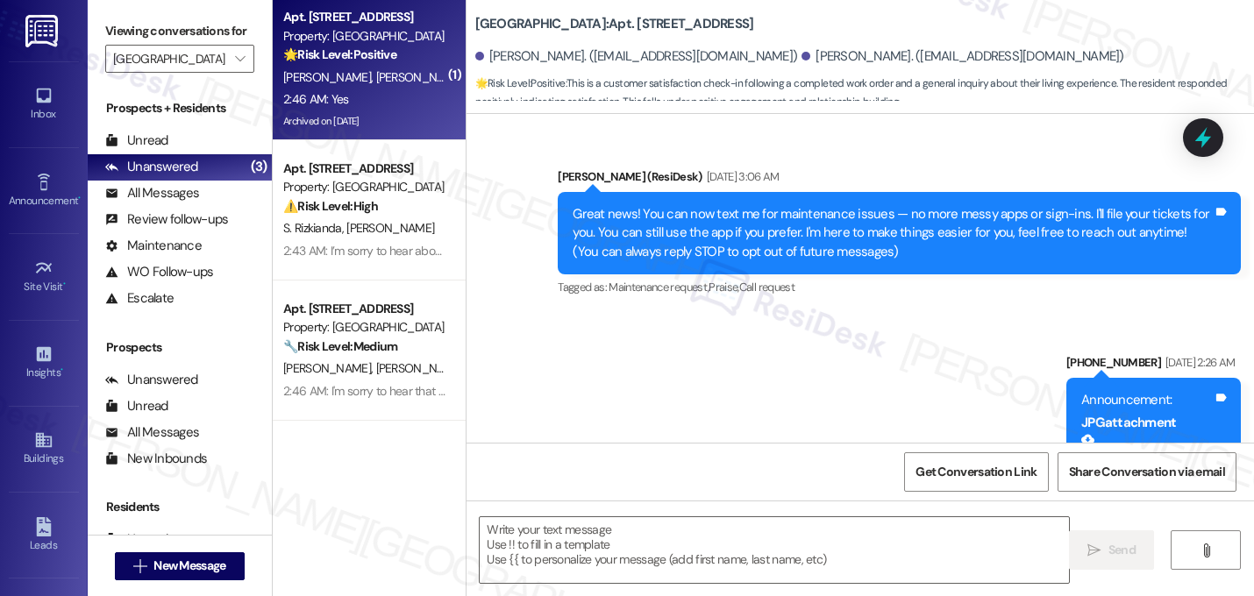
scroll to position [13848, 0]
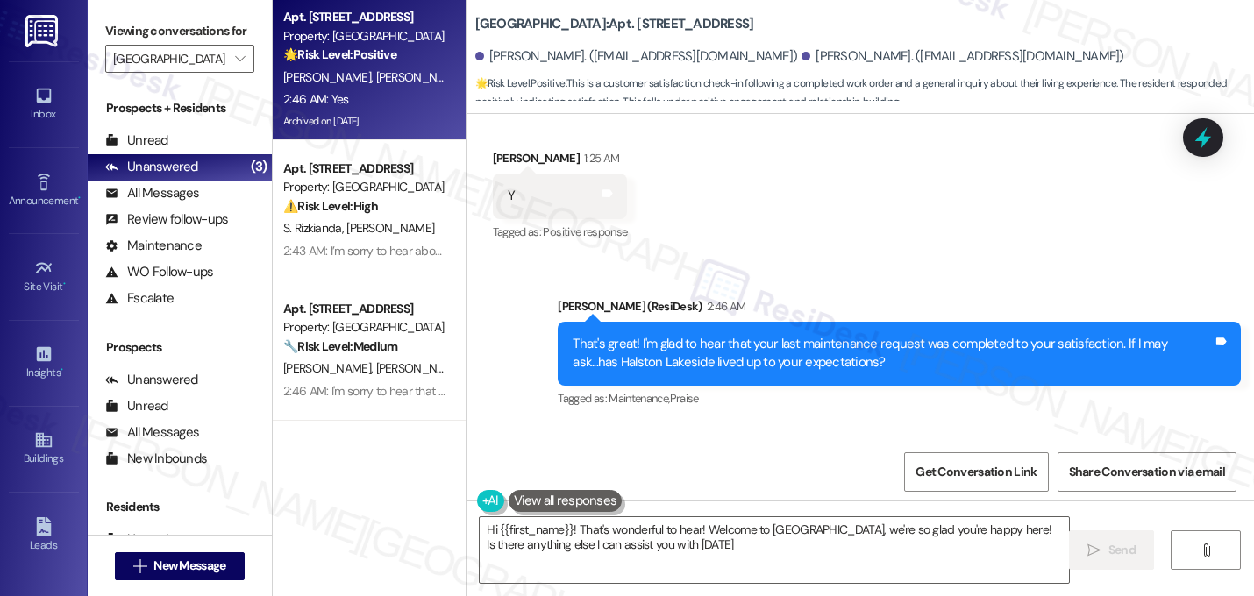
type textarea "Hi {{first_name}}! That's wonderful to hear! Welcome to [GEOGRAPHIC_DATA], we'r…"
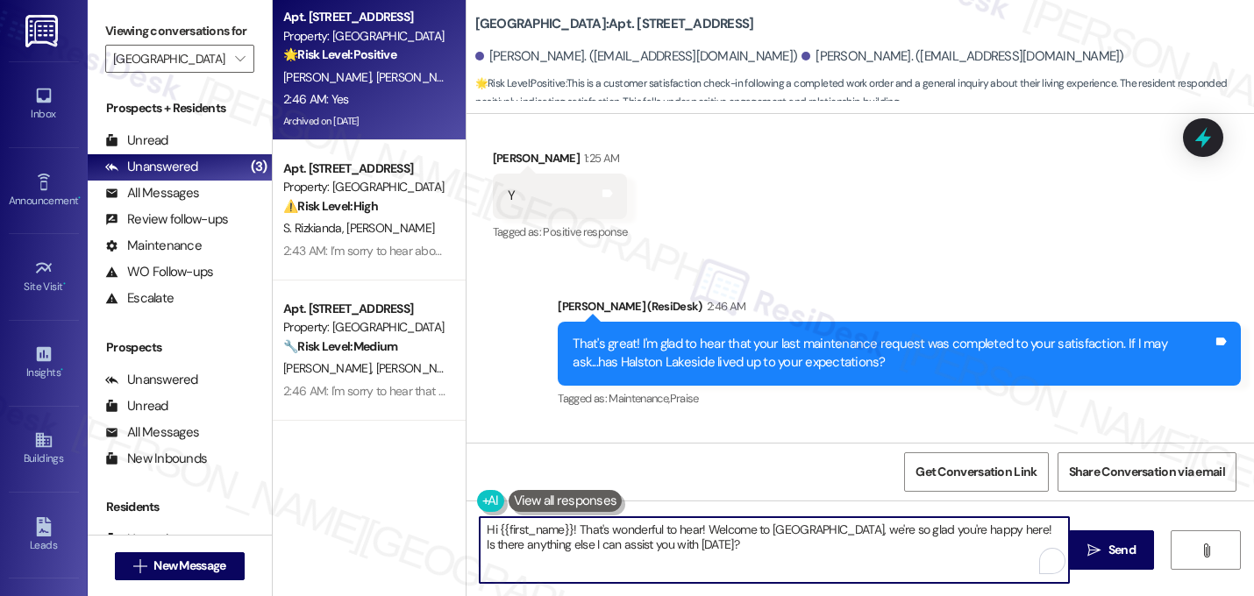
click at [589, 549] on textarea "Hi {{first_name}}! That's wonderful to hear! Welcome to [GEOGRAPHIC_DATA], we'r…" at bounding box center [774, 550] width 589 height 66
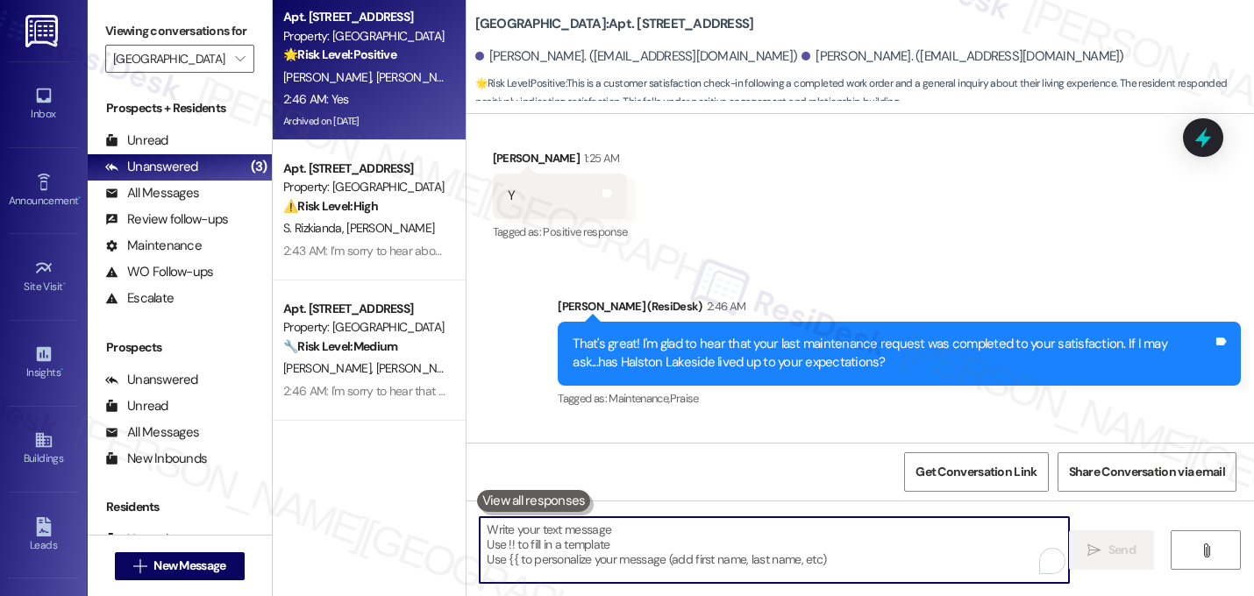
paste textarea "That makes me so happy to hear! Can I ask a quick favor...would you mind writin…"
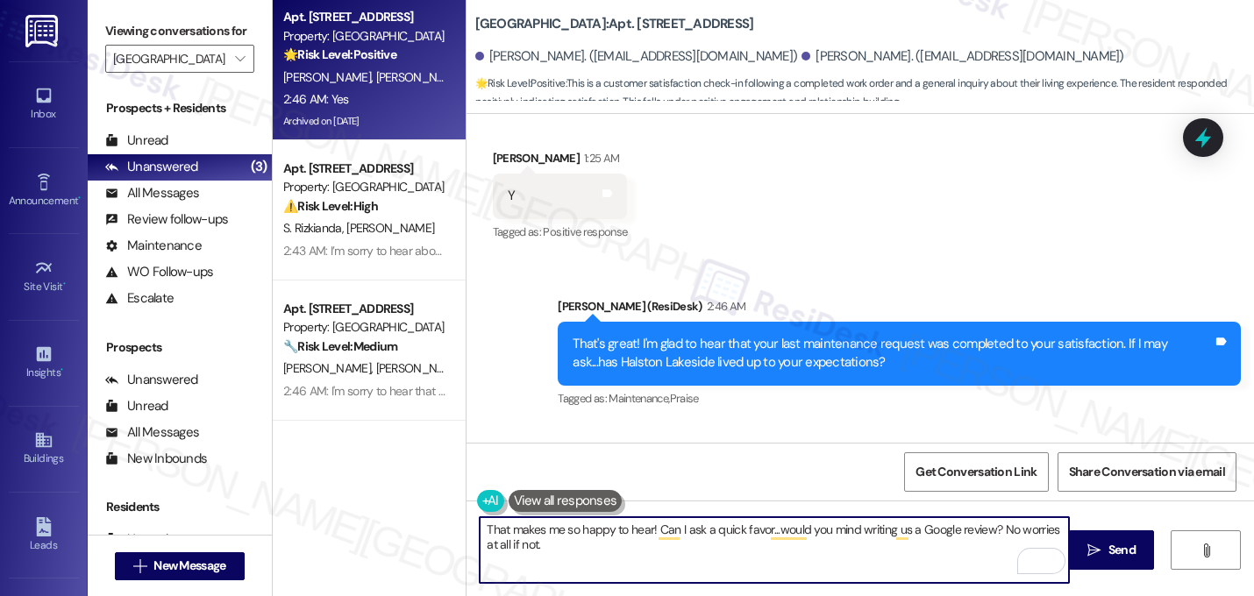
paste textarea "Here's a quick link {{google_review_link}} Thank you so much! ☺️"
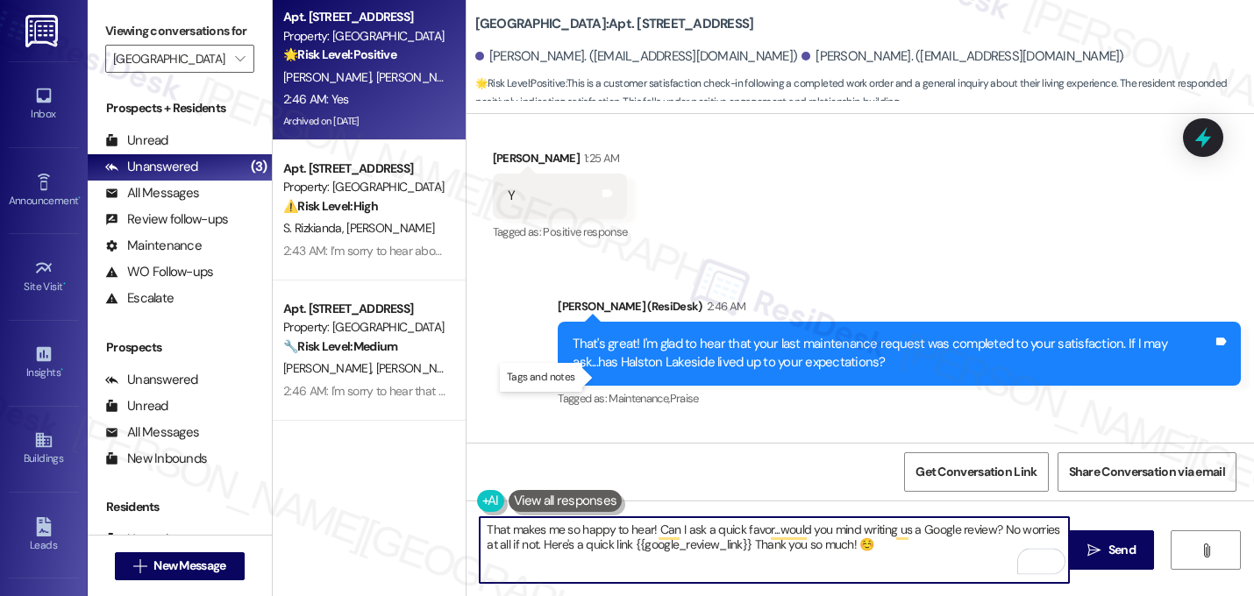
type textarea "That makes me so happy to hear! Can I ask a quick favor...would you mind writin…"
click at [602, 504] on icon at bounding box center [607, 508] width 11 height 8
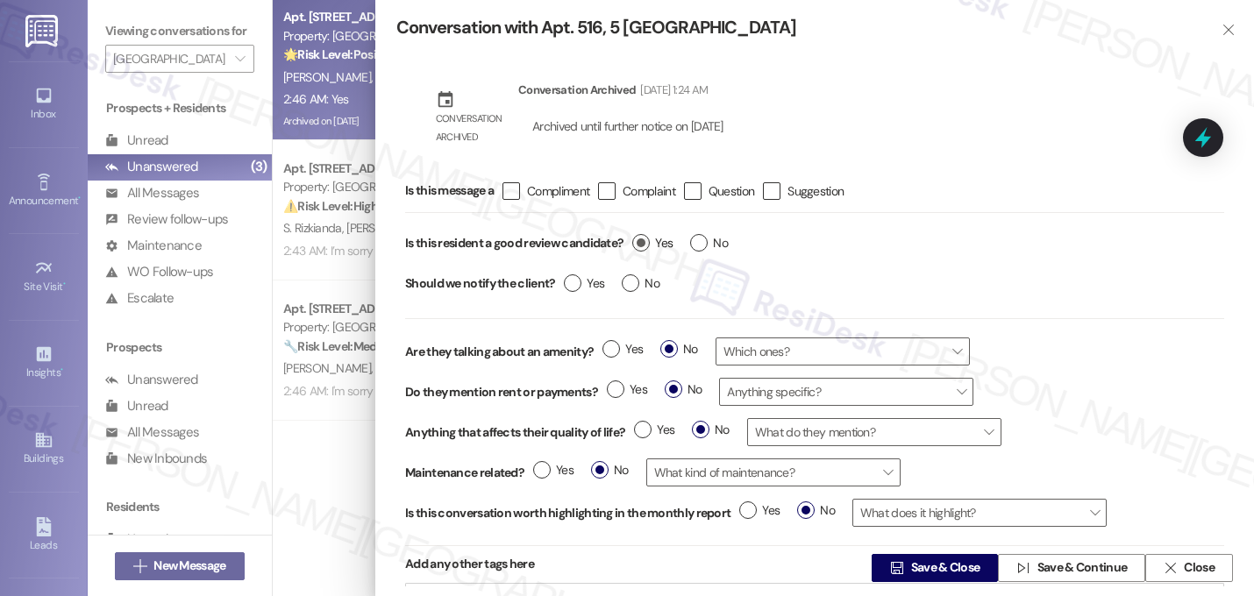
click at [641, 245] on label "Yes" at bounding box center [652, 243] width 40 height 18
click at [641, 245] on input "Yes" at bounding box center [652, 245] width 40 height 23
radio input "true"
click at [908, 565] on span "Save & Close" at bounding box center [946, 569] width 76 height 18
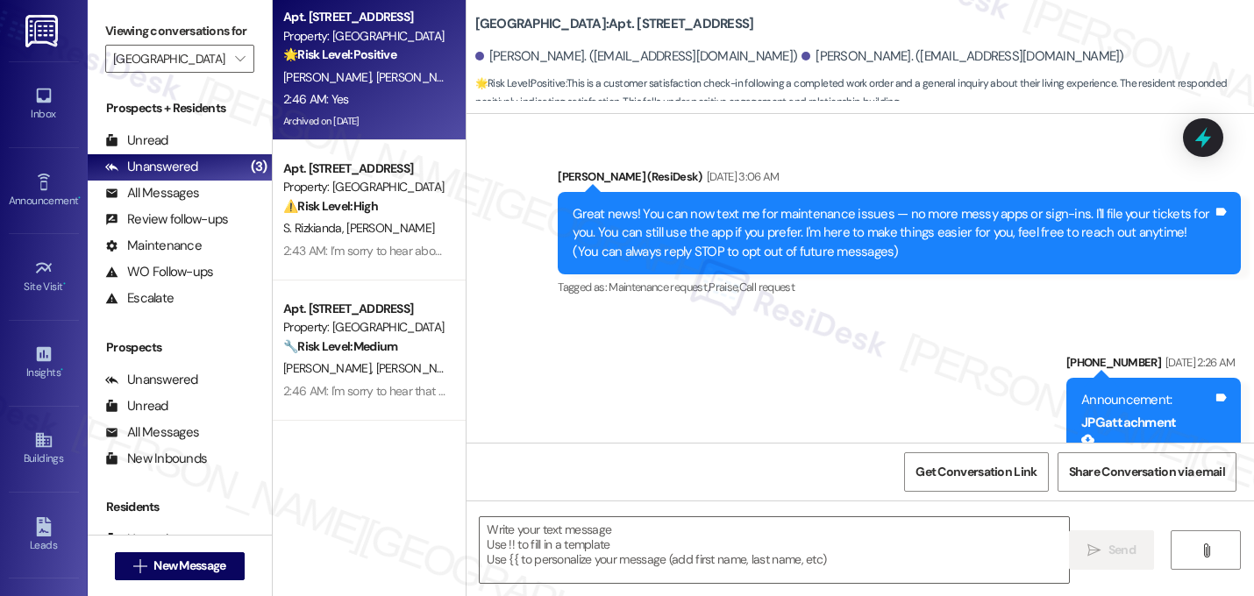
scroll to position [13847, 0]
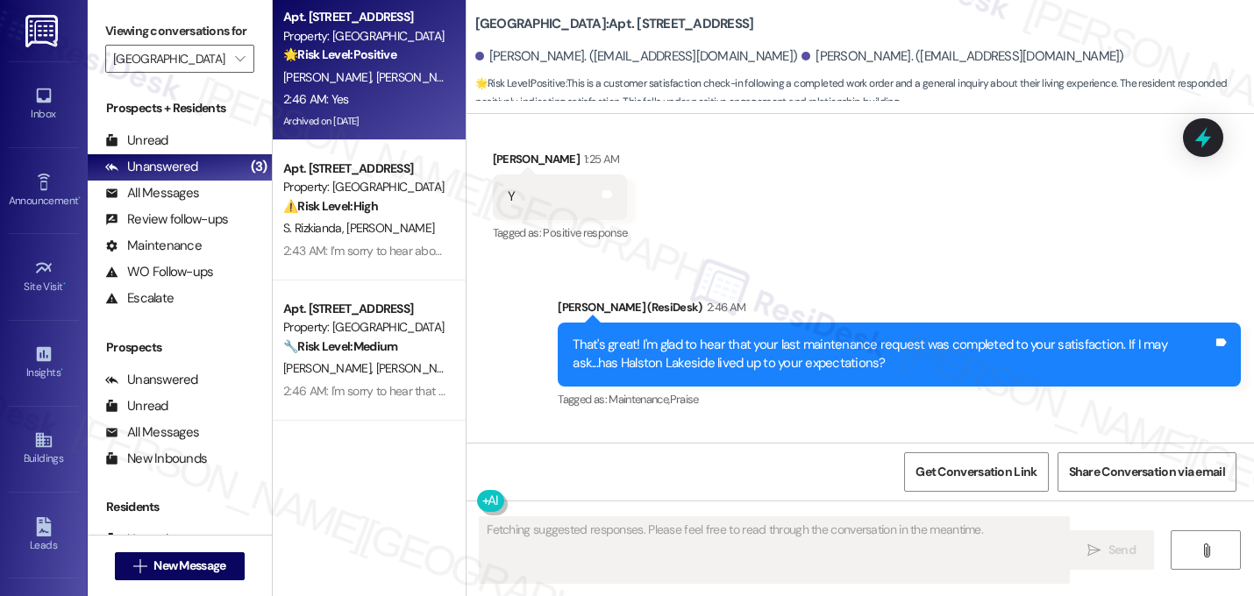
click at [838, 425] on div "Received via SMS [PERSON_NAME] 2:46 AM Yes Tags and notes Tagged as: Review can…" at bounding box center [861, 499] width 788 height 148
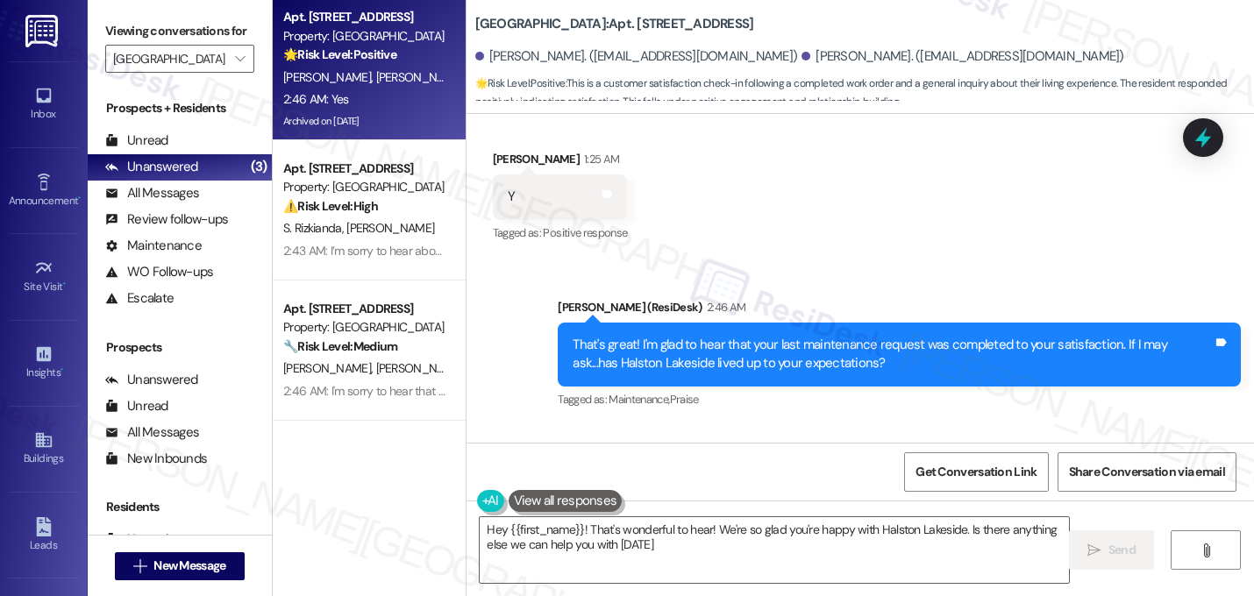
type textarea "Hey {{first_name}}! That's wonderful to hear! We're so glad you're happy with H…"
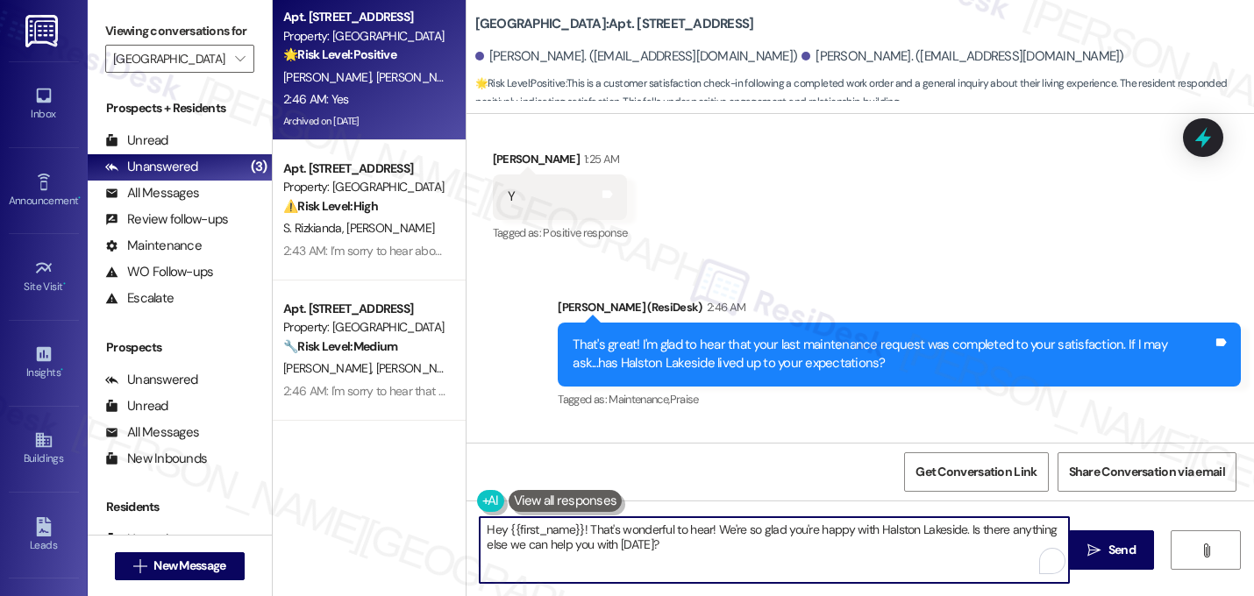
drag, startPoint x: 653, startPoint y: 543, endPoint x: 406, endPoint y: 492, distance: 252.5
click at [406, 492] on div "Apt. 516, [GEOGRAPHIC_DATA] Property: [GEOGRAPHIC_DATA] 🌟 Risk Level: Positive …" at bounding box center [763, 298] width 981 height 596
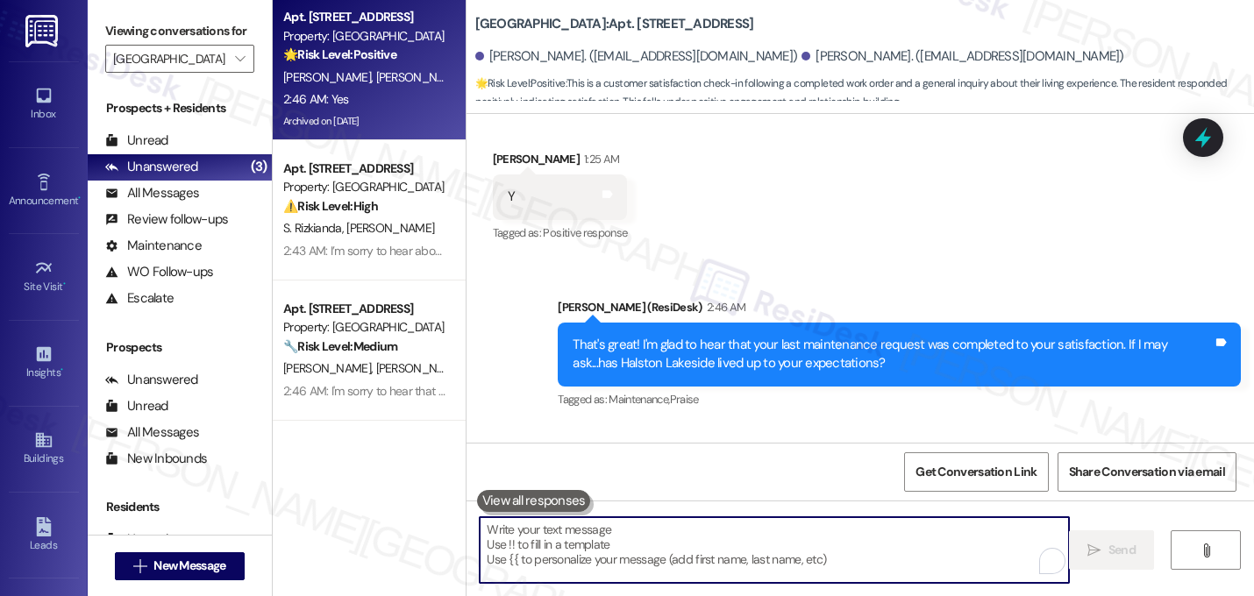
paste textarea "That makes me so happy to hear! Can I ask a quick favor...would you mind writin…"
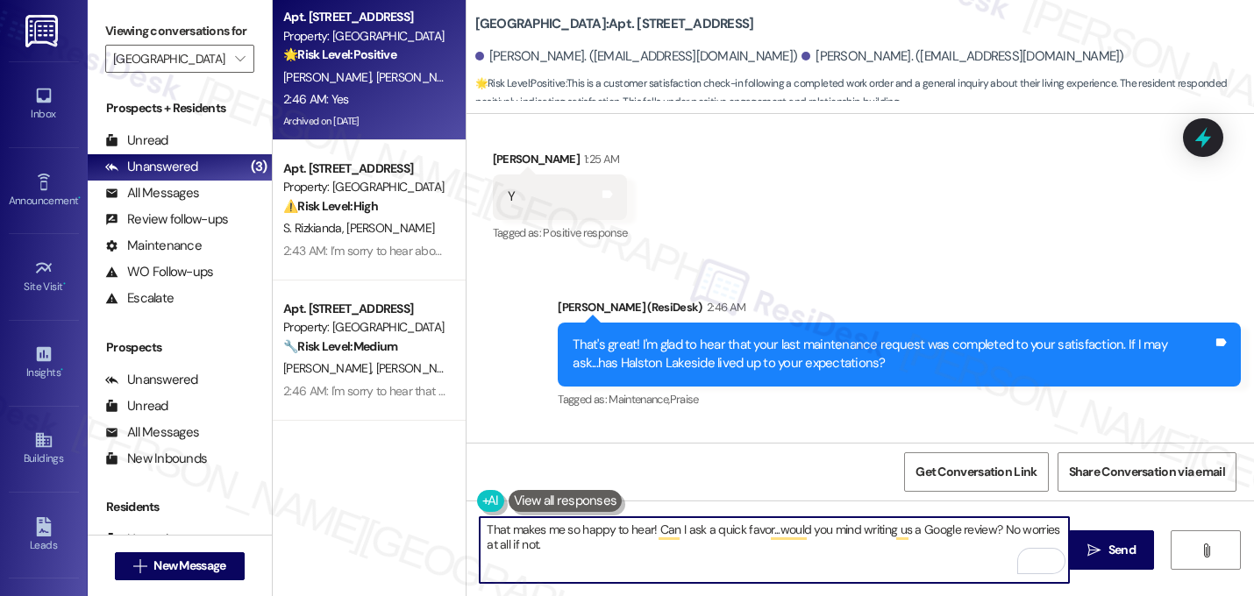
paste textarea "Here's a quick link {{google_review_link}} Thank you so much! ☺️"
type textarea "That makes me so happy to hear! Can I ask a quick favor...would you mind writin…"
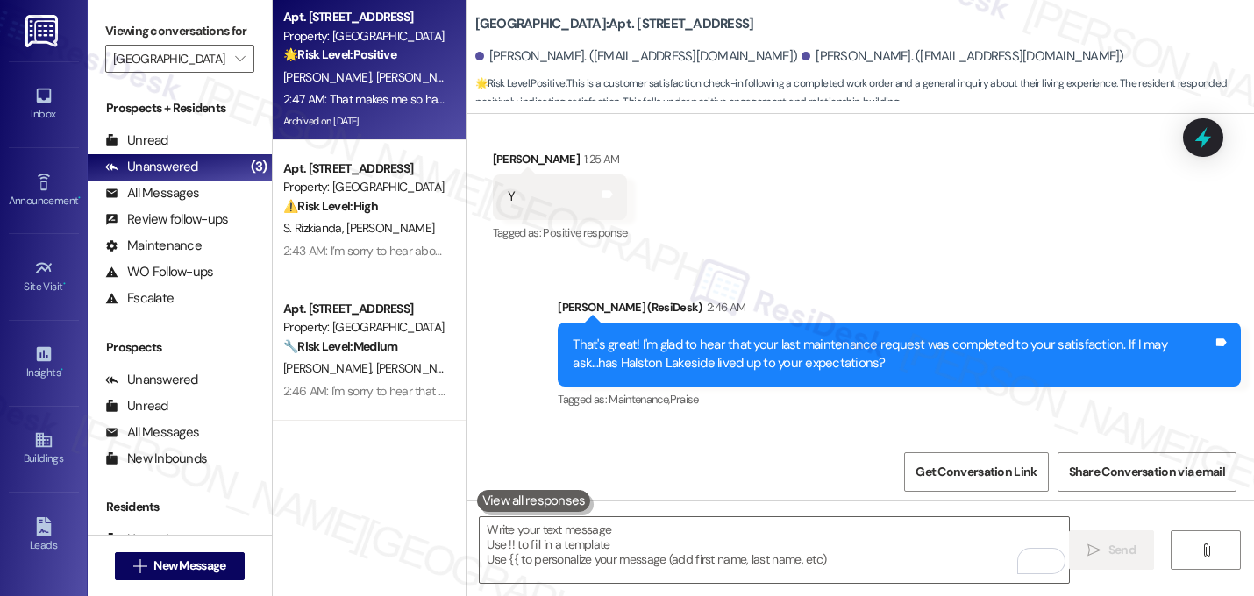
click at [825, 425] on div "Received via SMS [PERSON_NAME] 2:46 AM Yes Tags and notes Tagged as: Review can…" at bounding box center [861, 499] width 788 height 148
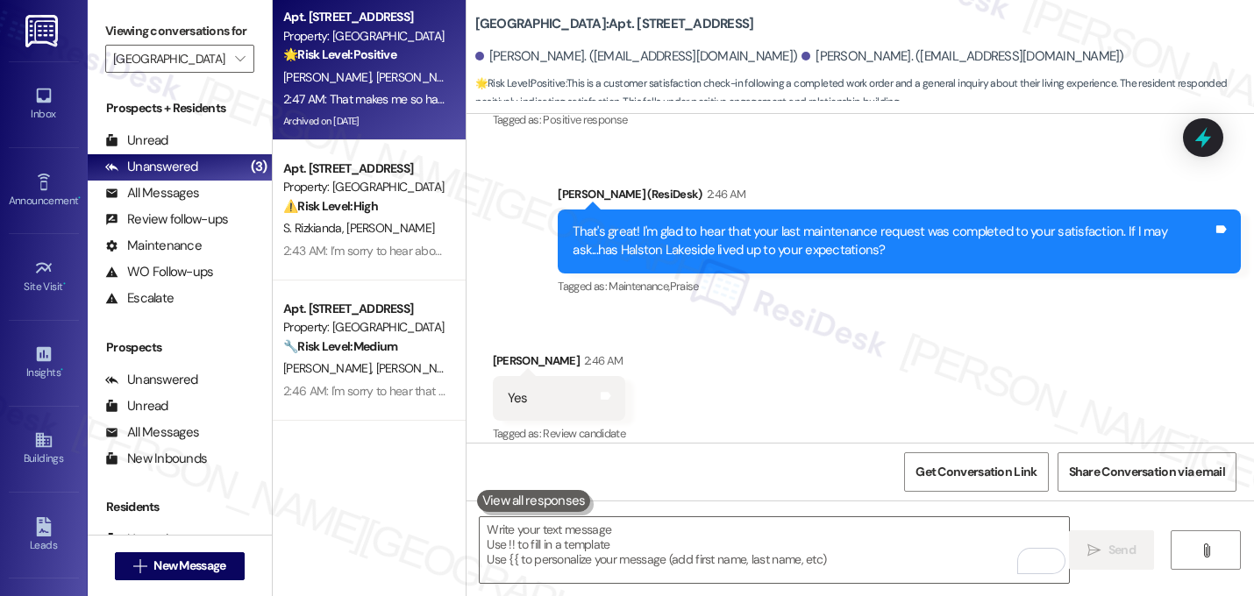
scroll to position [13989, 0]
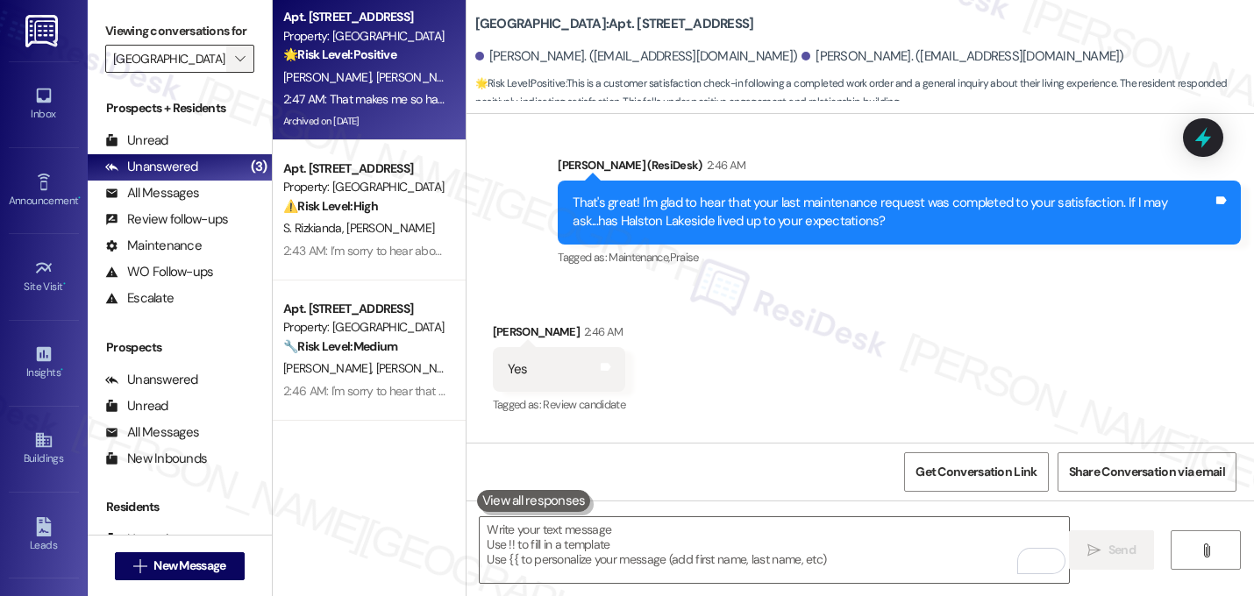
click at [232, 73] on span "" at bounding box center [240, 59] width 17 height 28
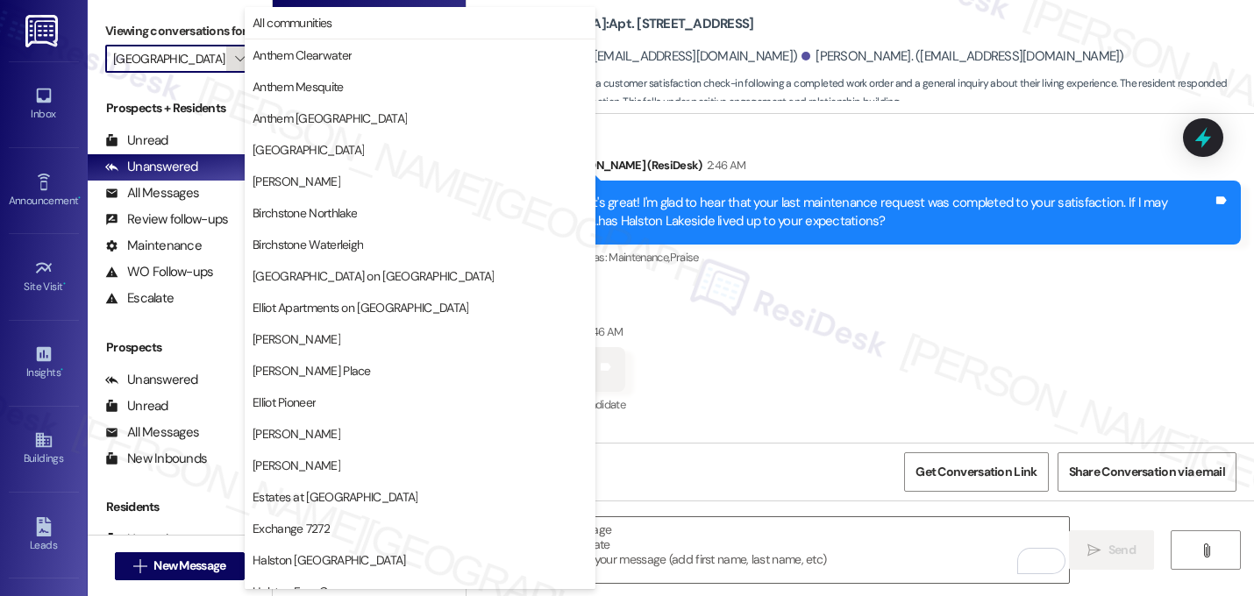
scroll to position [601, 0]
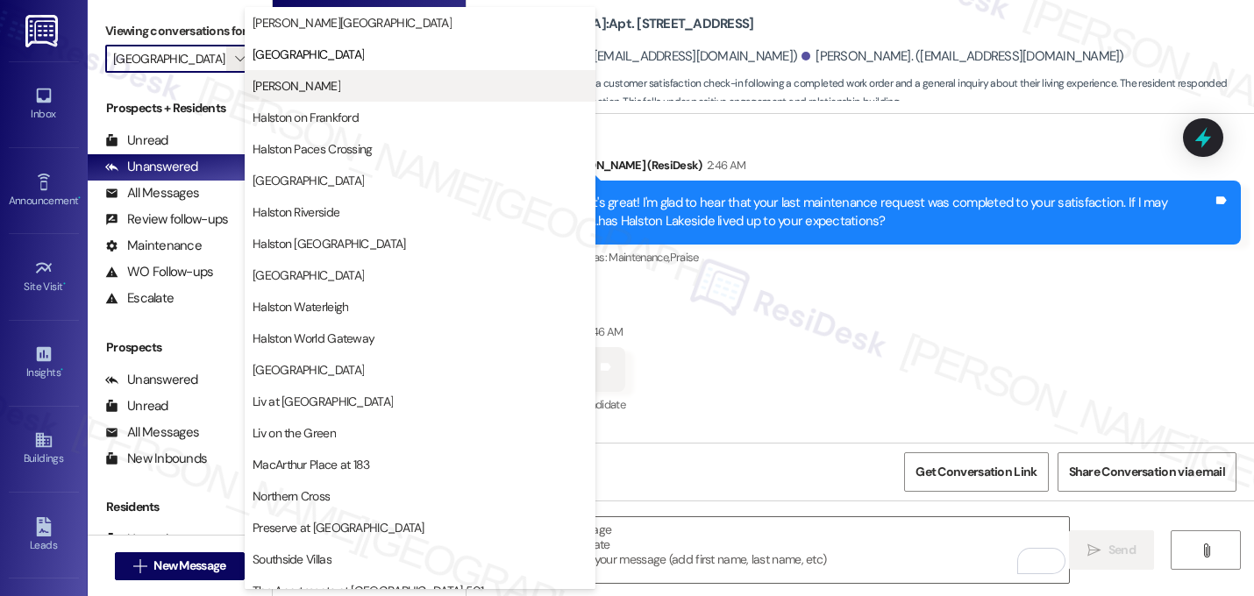
click at [305, 85] on span "[PERSON_NAME]" at bounding box center [297, 86] width 88 height 18
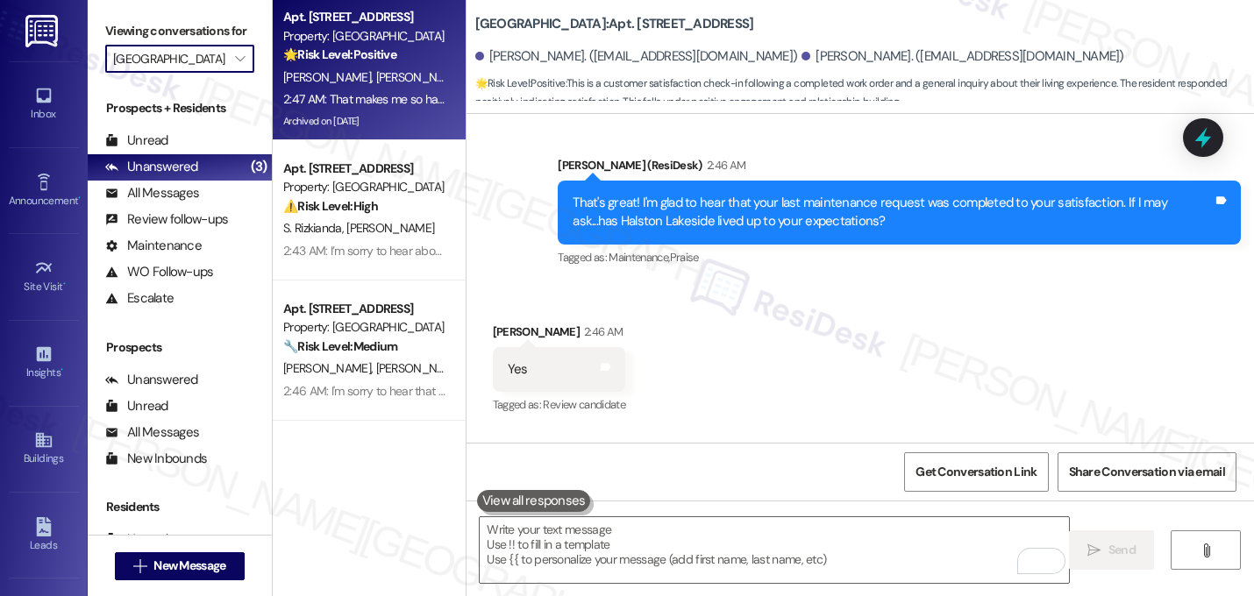
type input "[PERSON_NAME]"
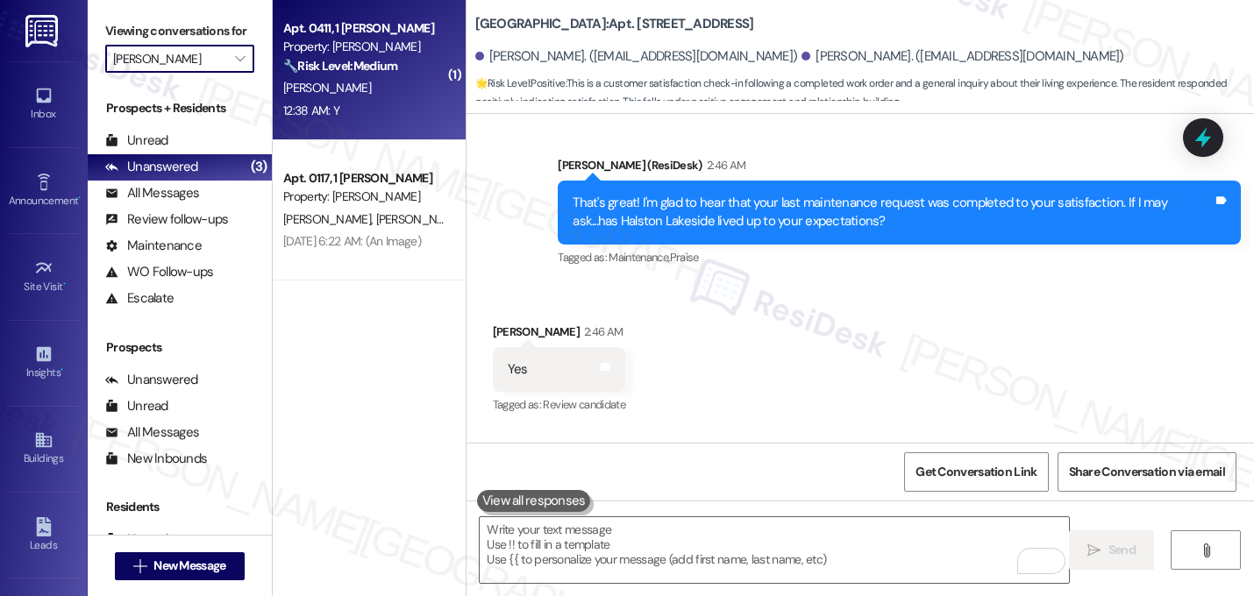
click at [338, 86] on div "[PERSON_NAME]" at bounding box center [365, 88] width 166 height 22
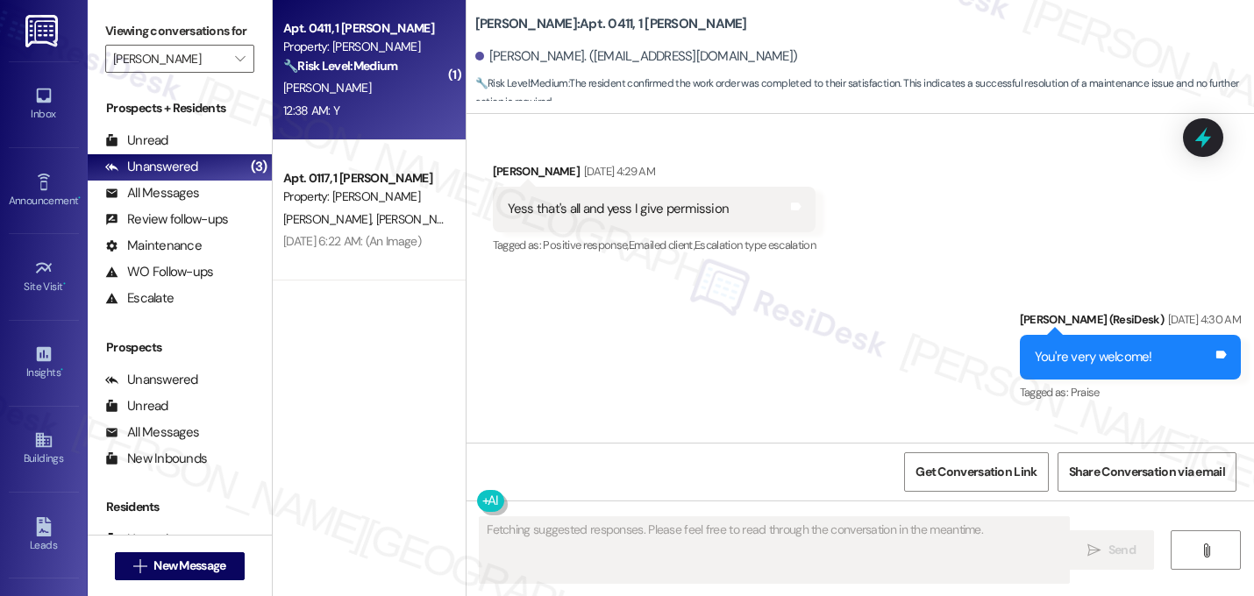
scroll to position [2467, 0]
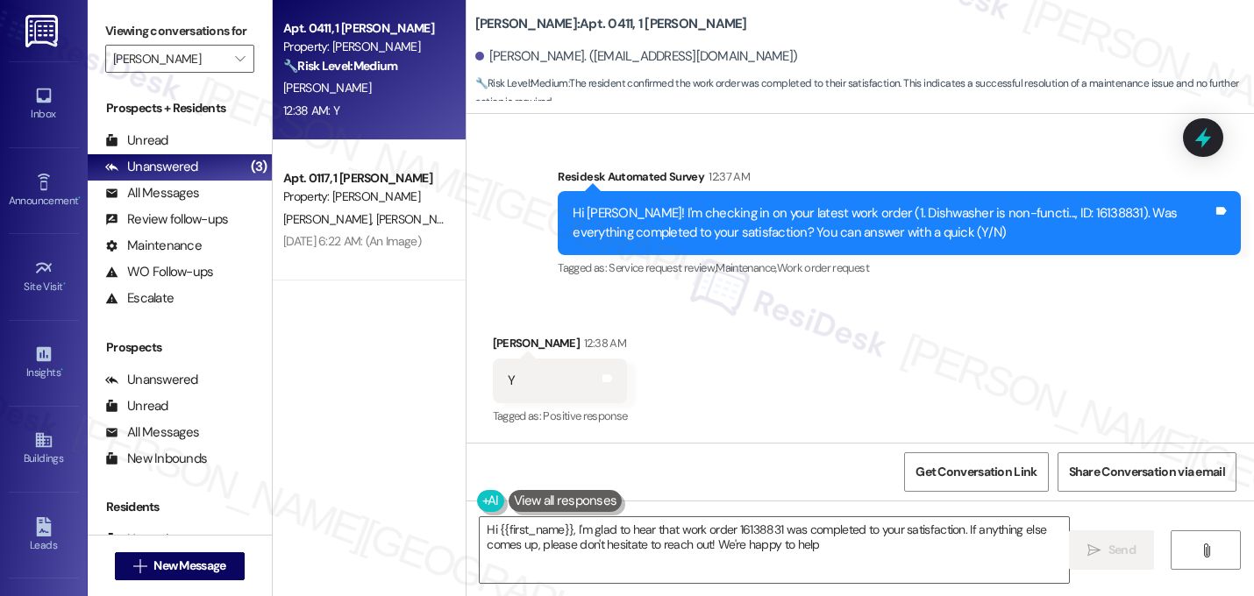
type textarea "Hi {{first_name}}, I'm glad to hear that work order 16138831 was completed to y…"
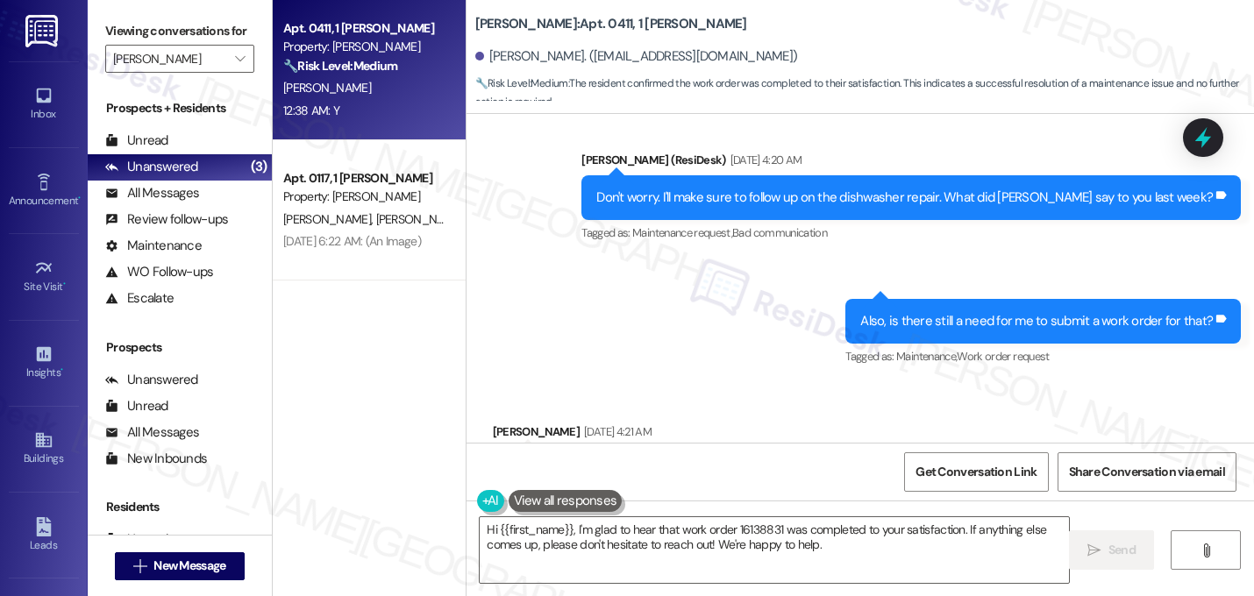
scroll to position [2468, 0]
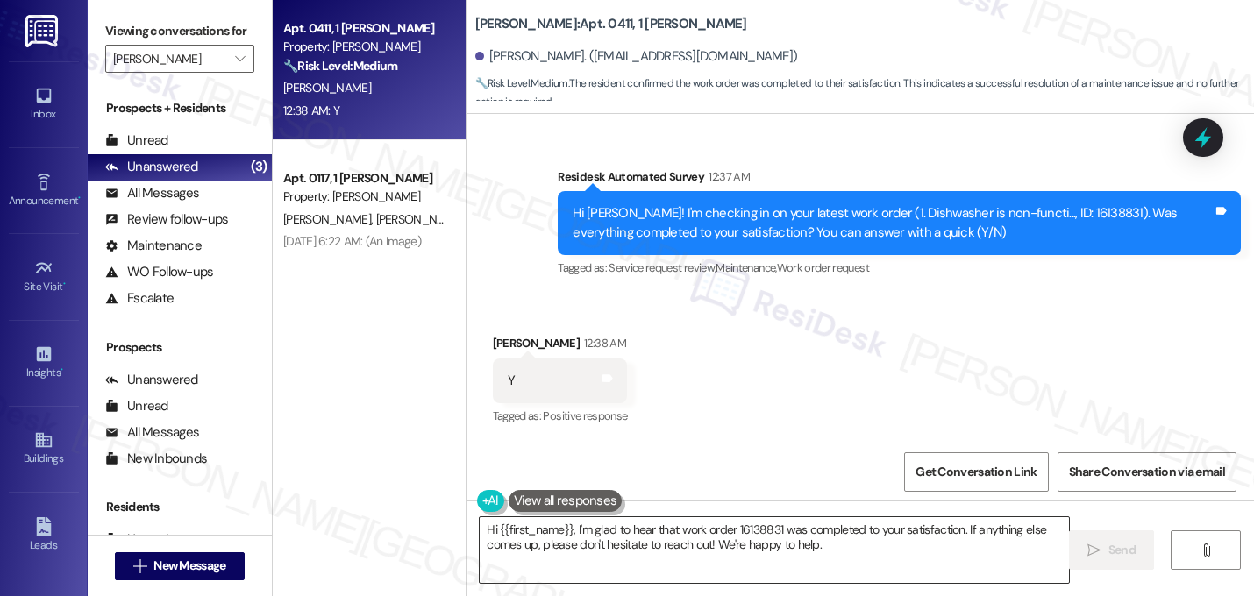
click at [575, 561] on textarea "Hi {{first_name}}, I'm glad to hear that work order 16138831 was completed to y…" at bounding box center [774, 550] width 589 height 66
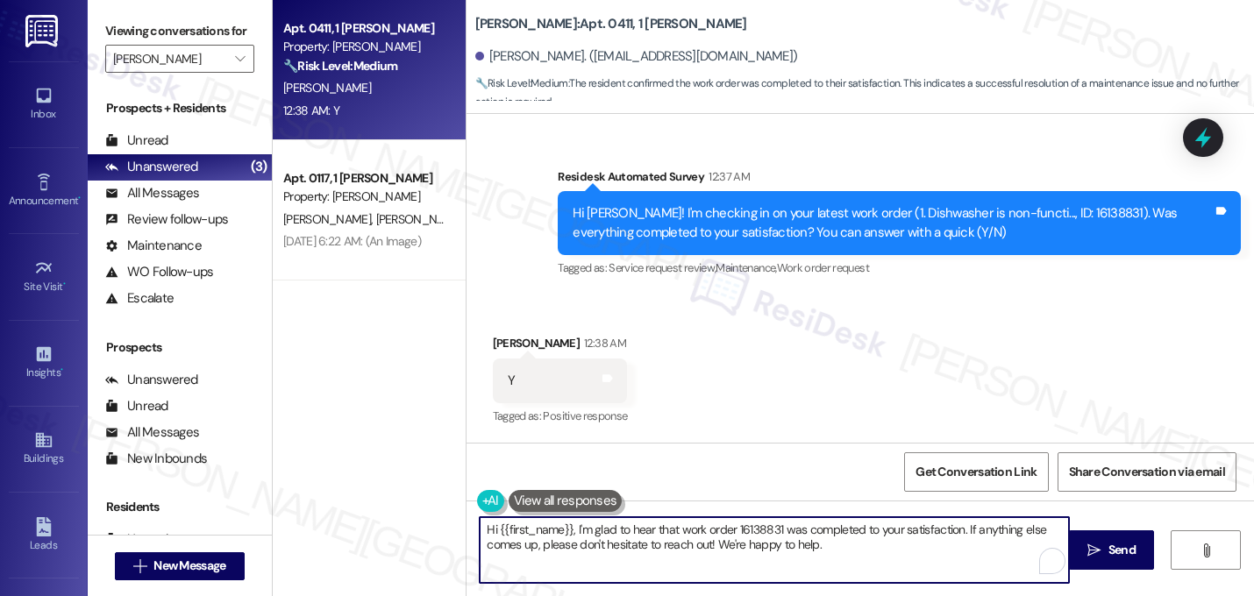
click at [575, 556] on textarea "Hi {{first_name}}, I'm glad to hear that work order 16138831 was completed to y…" at bounding box center [774, 550] width 589 height 66
click at [575, 555] on textarea "Hi {{first_name}}, I'm glad to hear that work order 16138831 was completed to y…" at bounding box center [774, 550] width 589 height 66
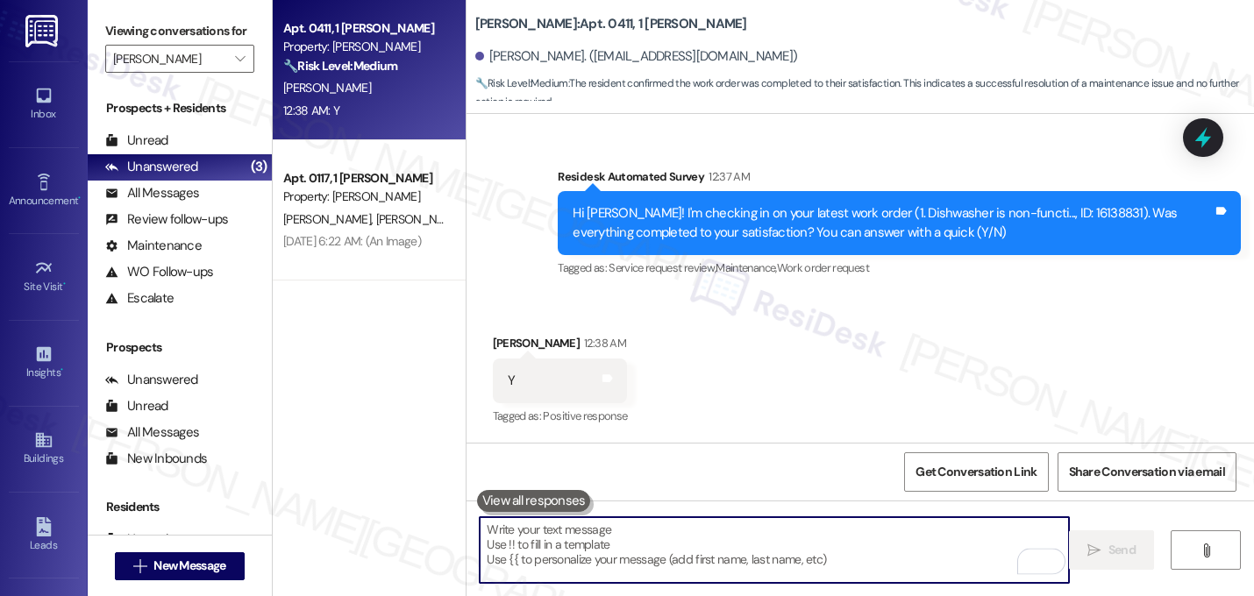
paste textarea "That's great! I'm glad to hear that your last maintenance request was completed…"
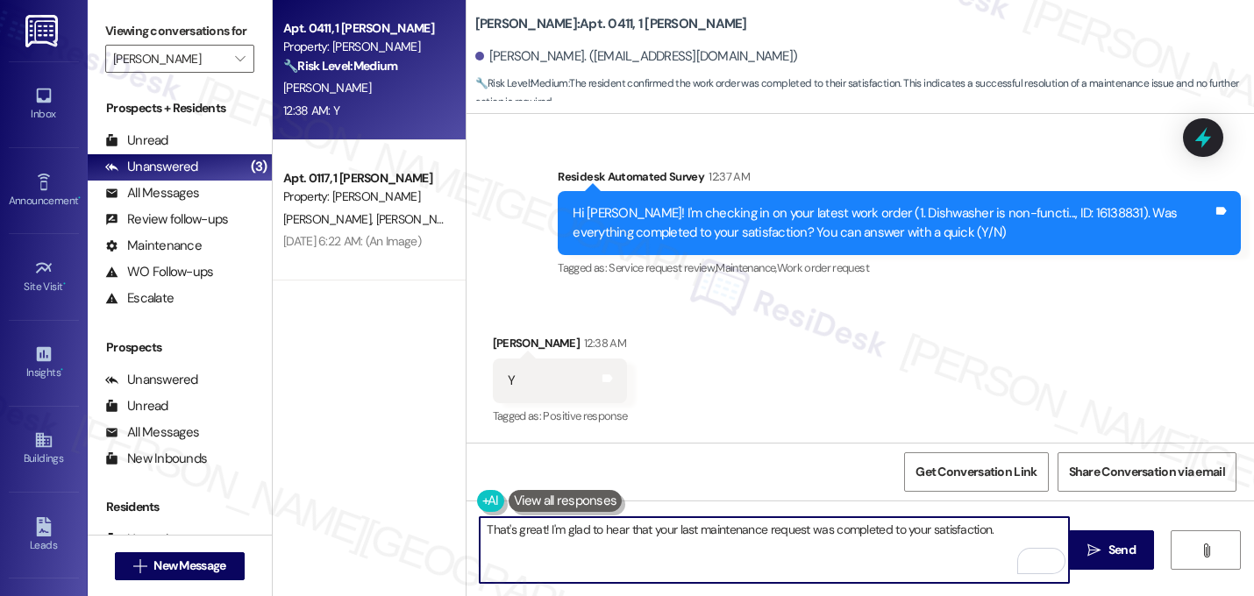
paste textarea "Let me know if you need anything else. 😊"
type textarea "That's great! I'm glad to hear that your last maintenance request was completed…"
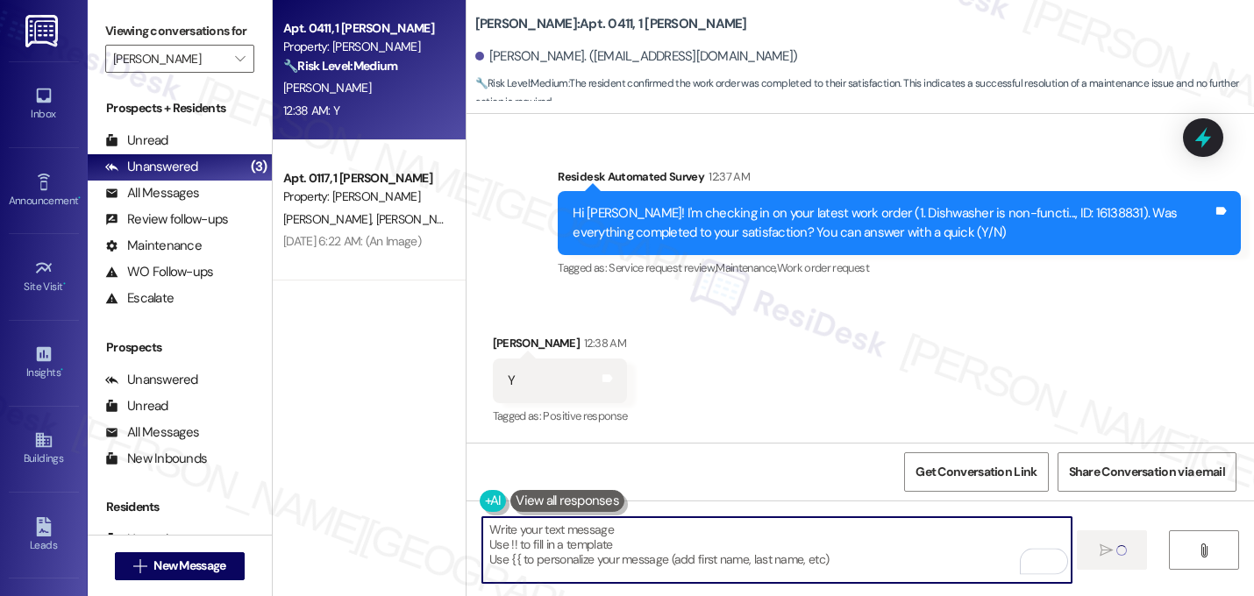
scroll to position [2467, 0]
click at [863, 337] on div "Received via SMS [PERSON_NAME] 12:38 AM Y Tags and notes Tagged as: Positive re…" at bounding box center [861, 369] width 788 height 148
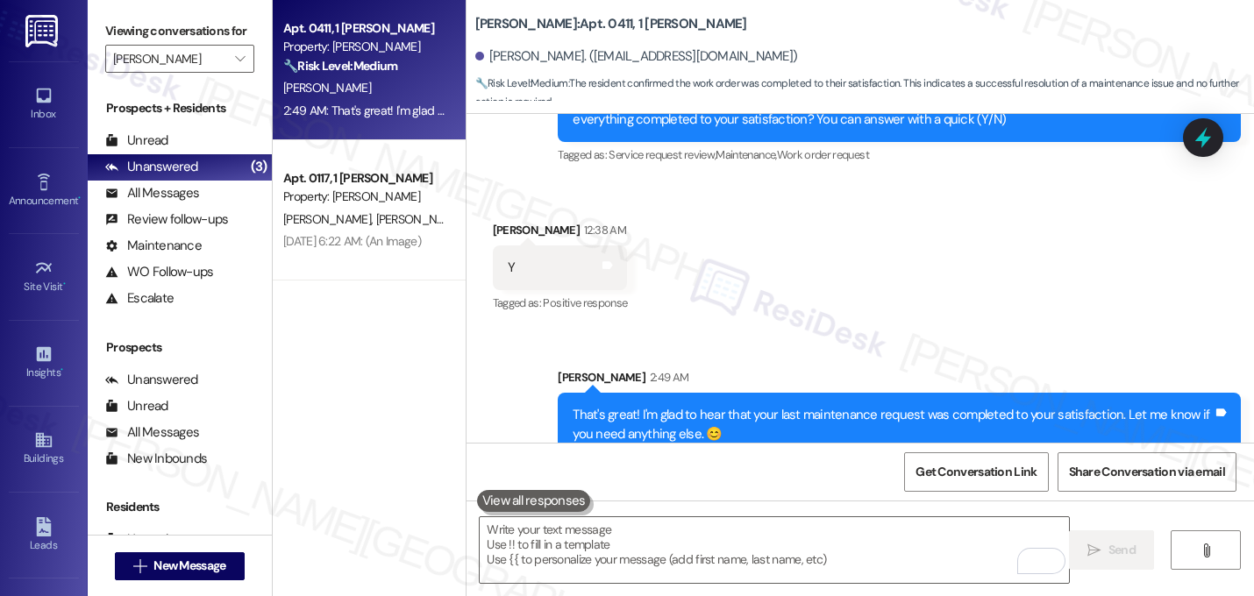
scroll to position [2608, 0]
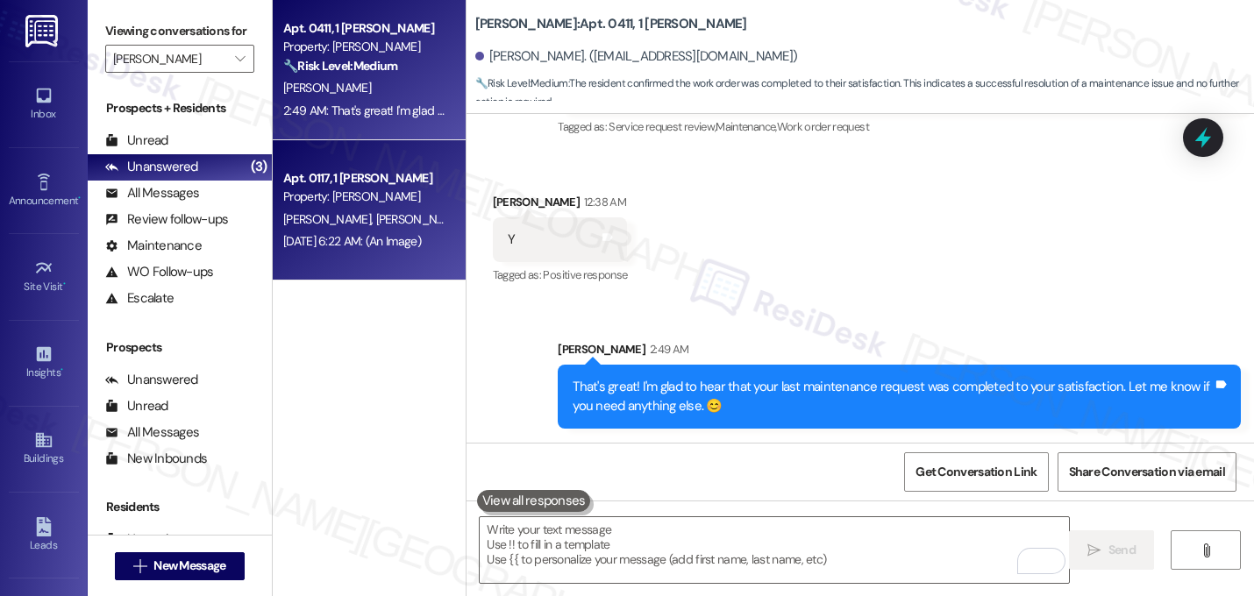
click at [344, 250] on div "[DATE] 6:22 AM: (An Image) [DATE] 6:22 AM: (An Image)" at bounding box center [365, 242] width 166 height 22
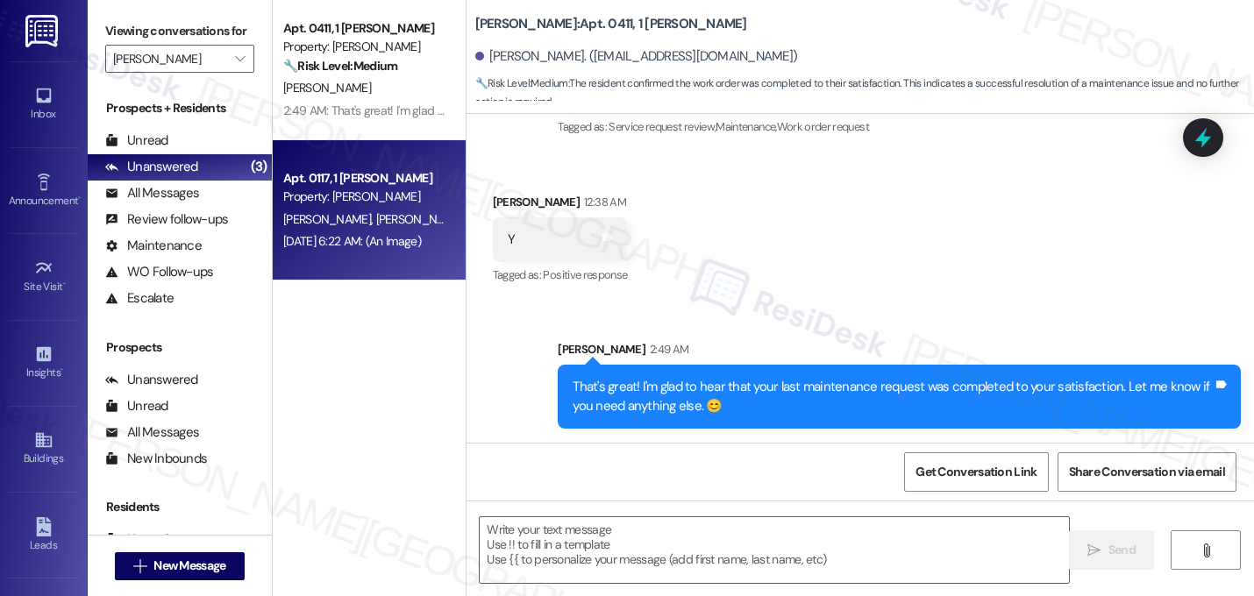
type textarea "Fetching suggested responses. Please feel free to read through the conversation…"
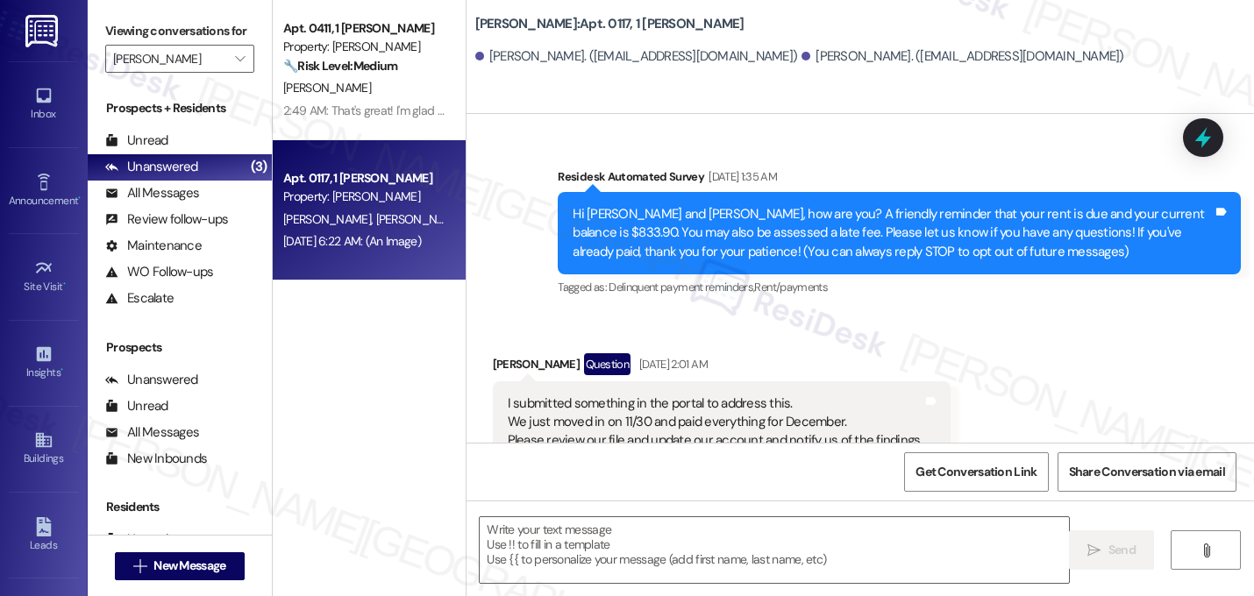
scroll to position [15891, 0]
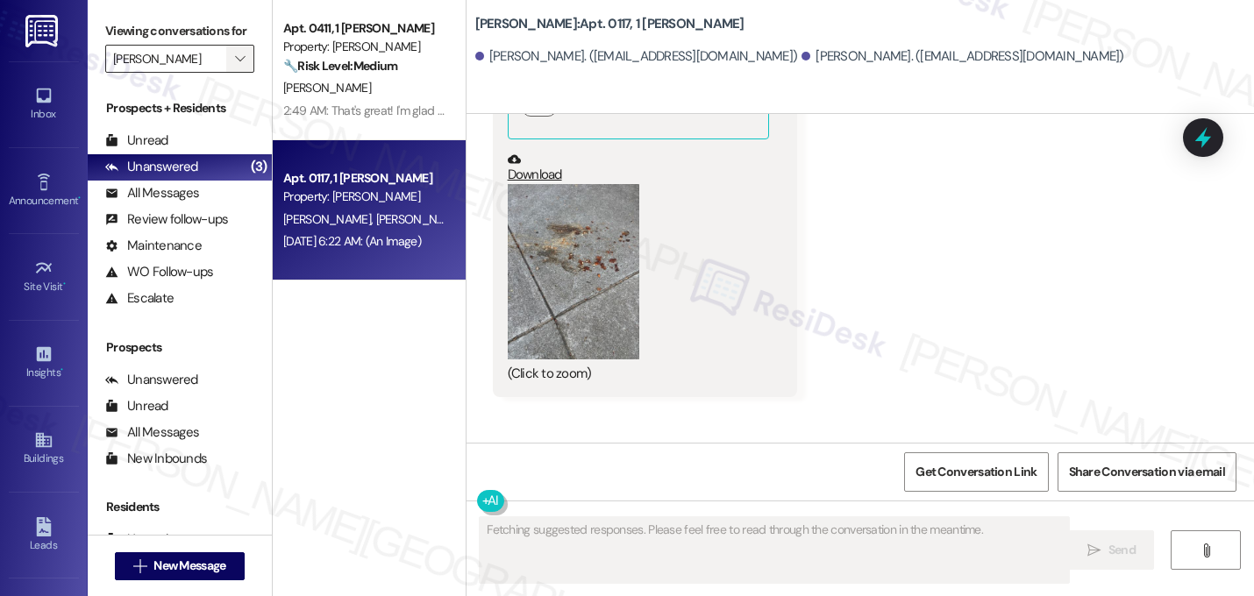
click at [240, 73] on button "" at bounding box center [240, 59] width 28 height 28
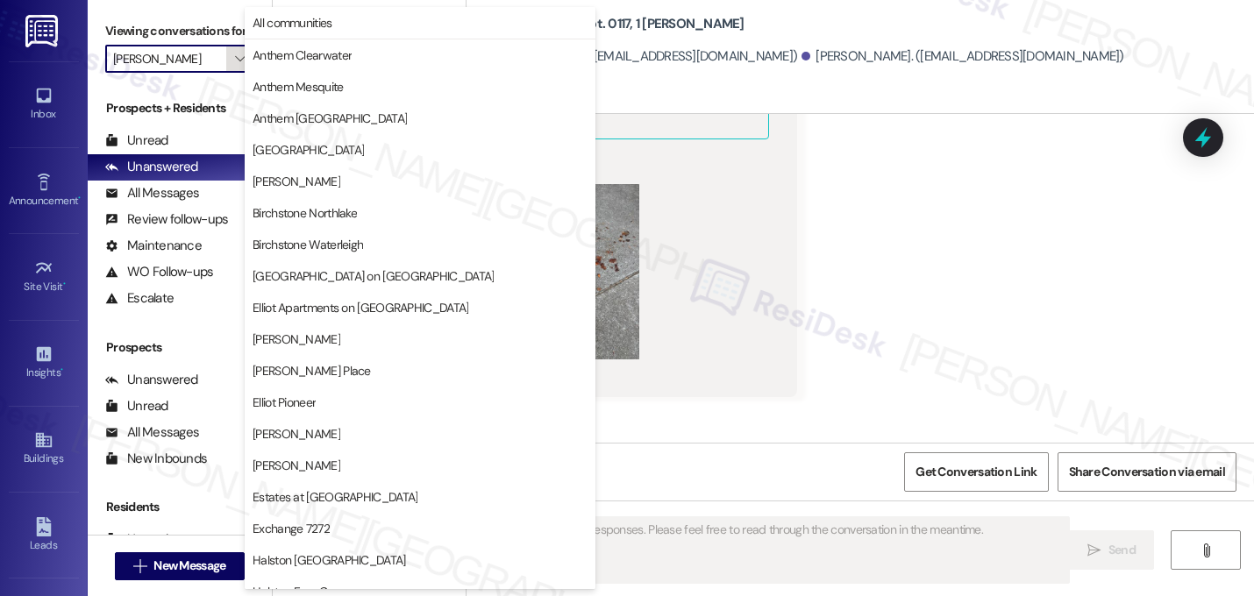
scroll to position [601, 0]
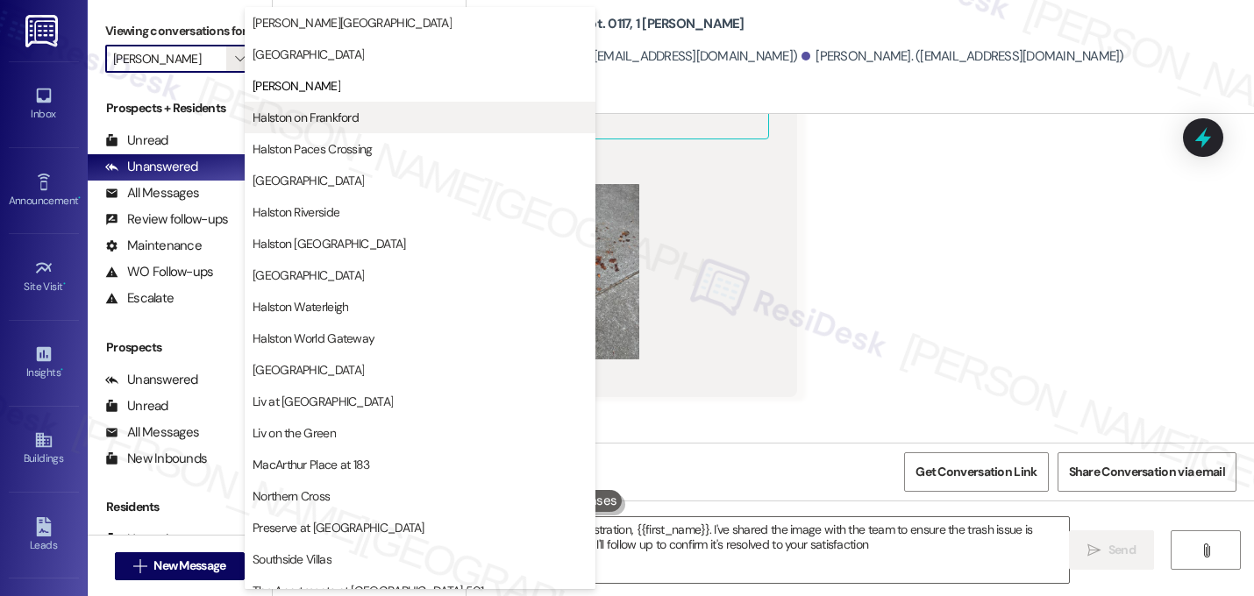
type textarea "I understand your frustration, {{first_name}}. I've shared the image with the t…"
click at [303, 121] on span "Halston on Frankford" at bounding box center [306, 118] width 106 height 18
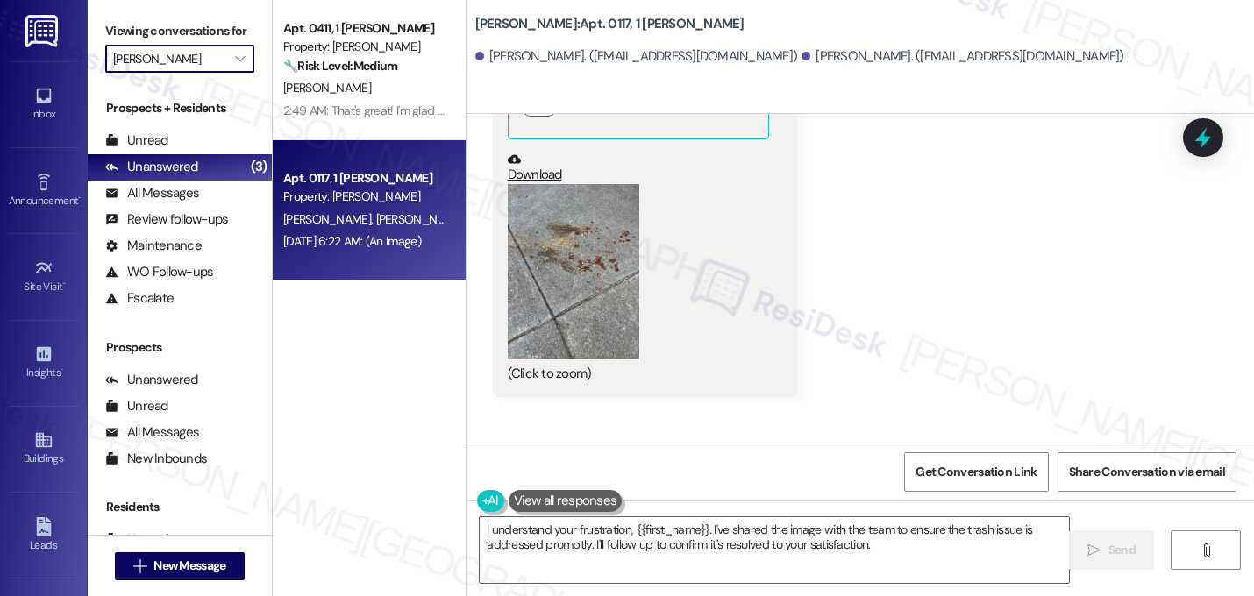
type input "Halston on Frankford"
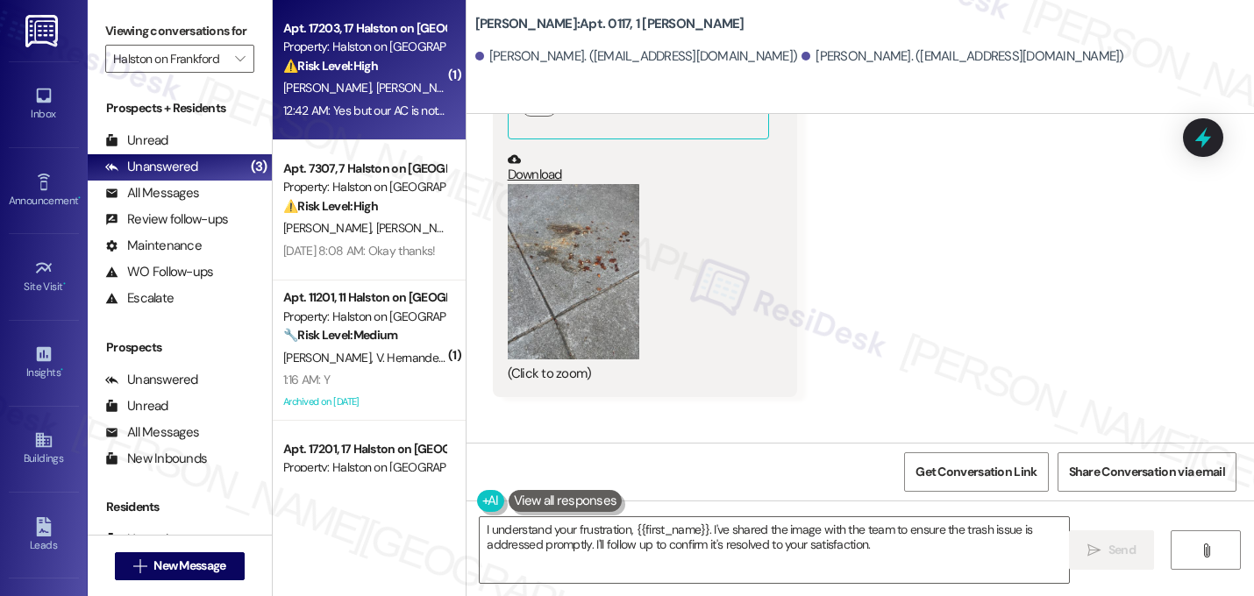
click at [347, 103] on div "12:42 AM: Yes but our AC is not working 12:42 AM: Yes but our AC is not working" at bounding box center [381, 111] width 197 height 16
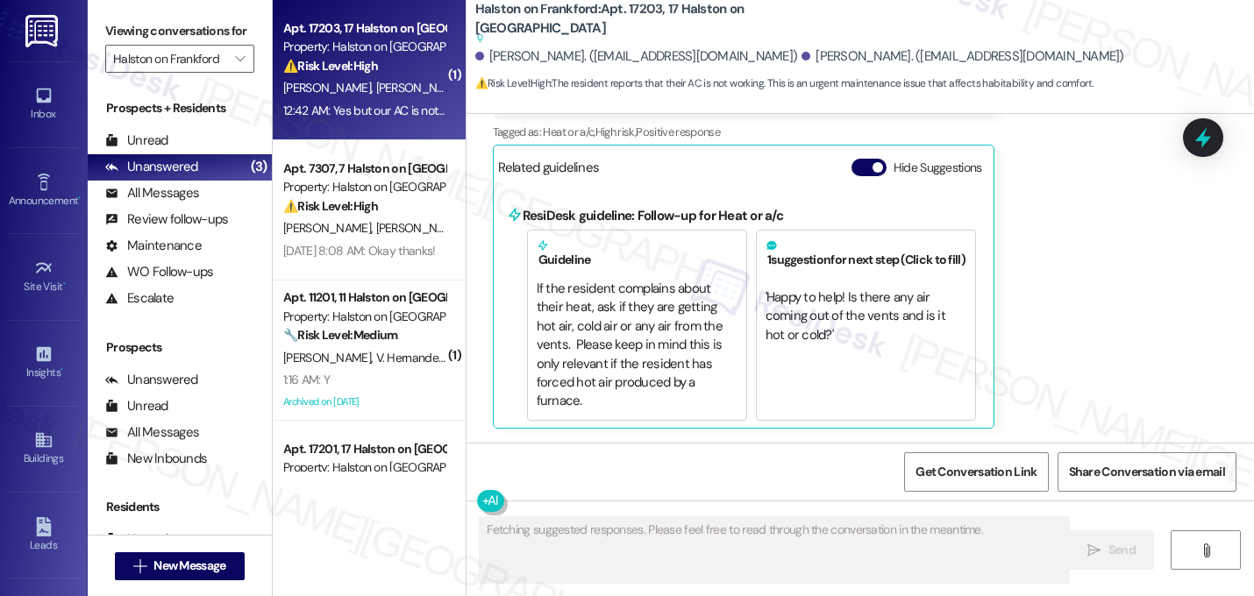
scroll to position [1933, 0]
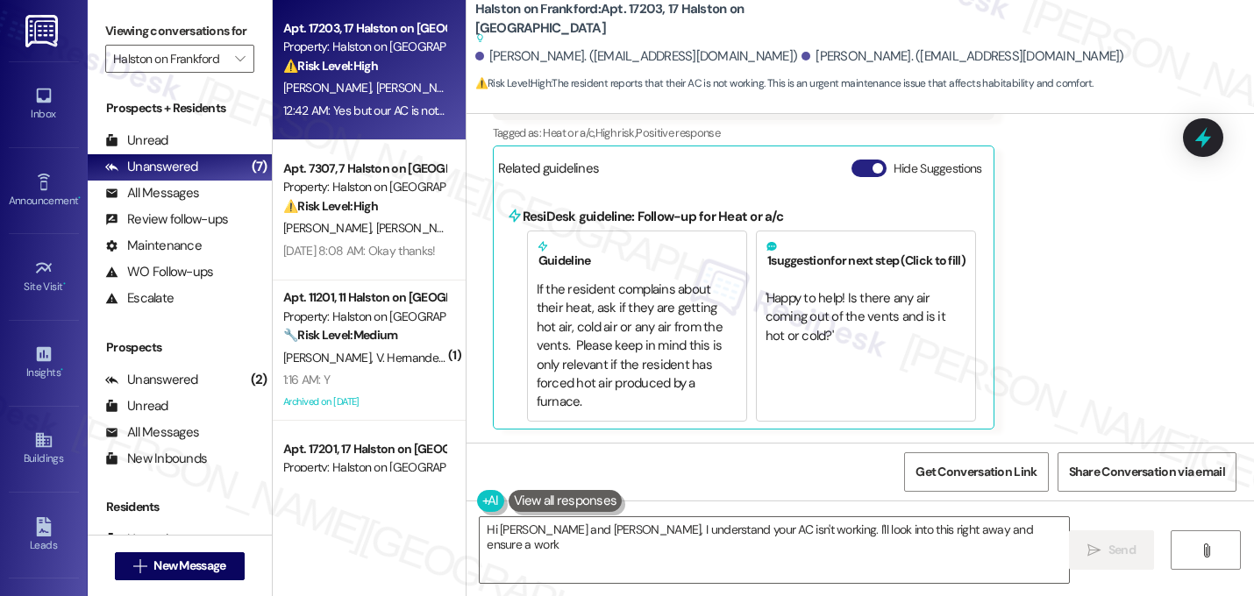
click at [863, 171] on button "Hide Suggestions" at bounding box center [869, 169] width 35 height 18
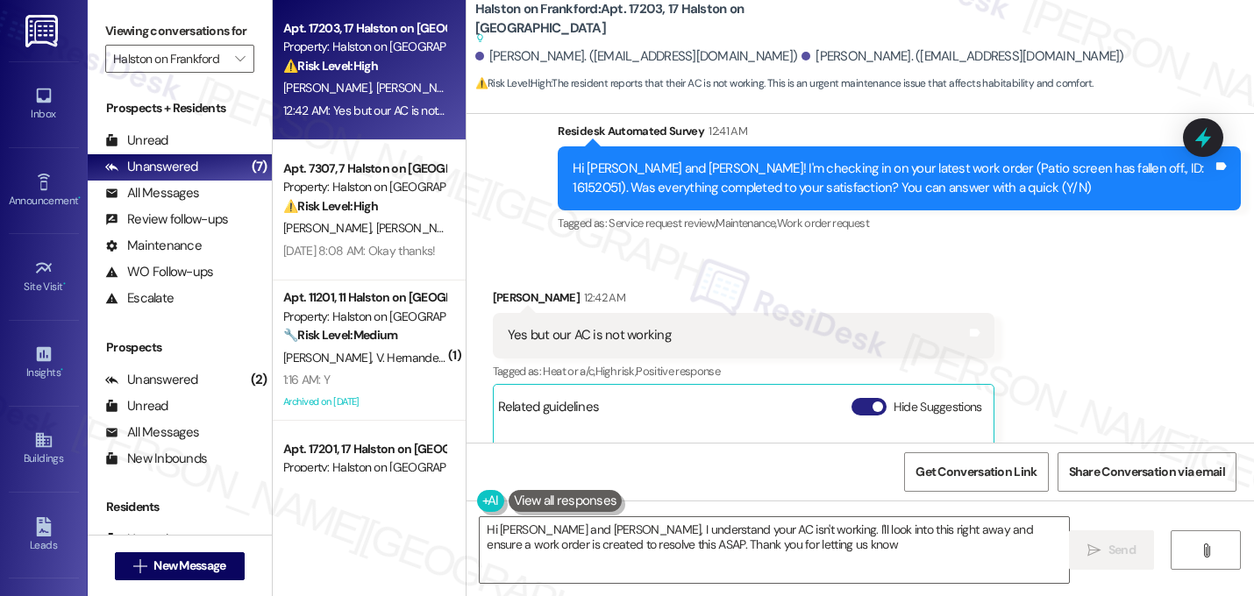
type textarea "Hi [PERSON_NAME] and [PERSON_NAME], I understand your AC isn't working. I'll lo…"
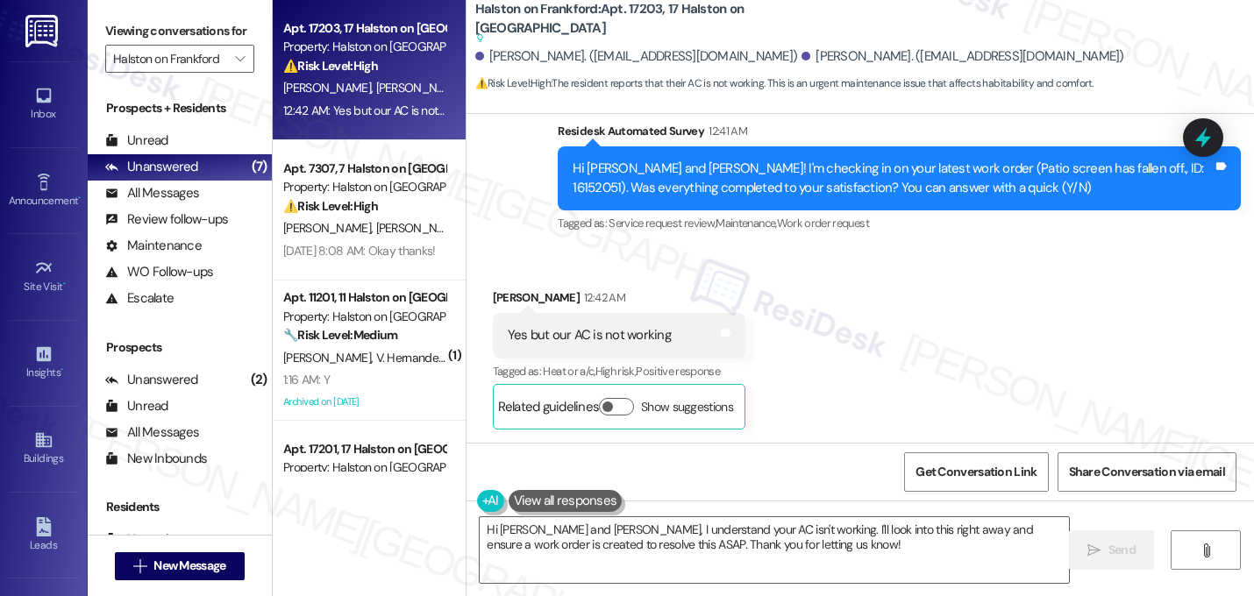
click at [846, 344] on div "Received via SMS [PERSON_NAME] 12:42 AM Yes but our AC is not working Tags and …" at bounding box center [861, 345] width 788 height 193
click at [823, 302] on div "Received via SMS [PERSON_NAME] 12:42 AM Yes but our AC is not working Tags and …" at bounding box center [861, 345] width 788 height 193
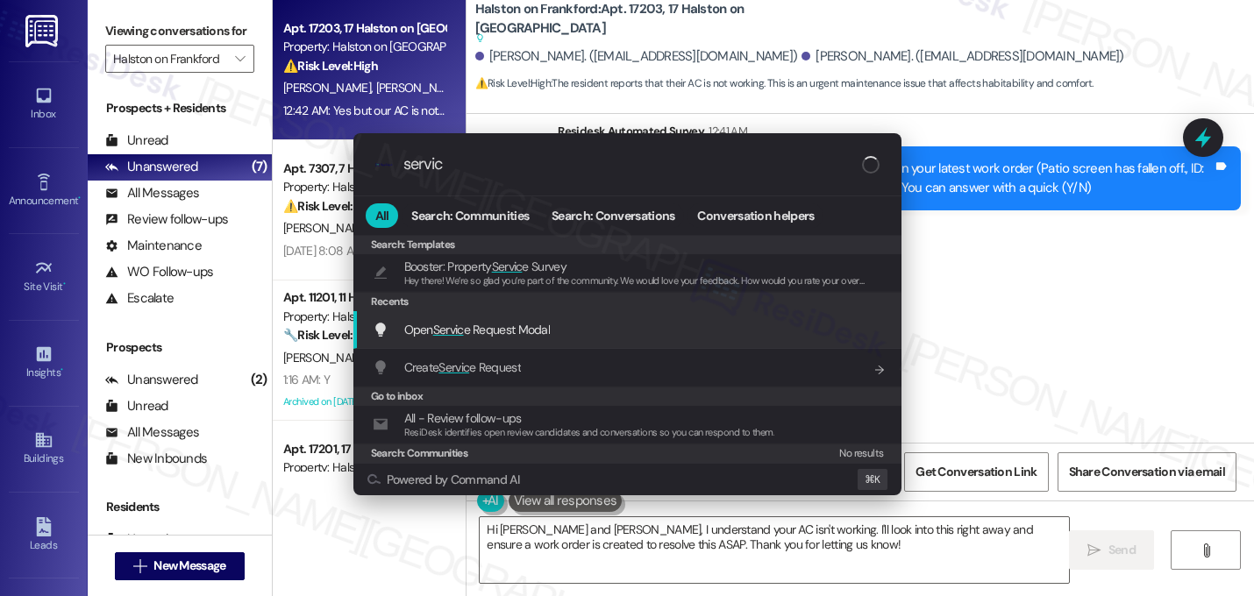
type input "servic"
click at [523, 336] on span "Open Servic e Request Modal" at bounding box center [477, 330] width 146 height 16
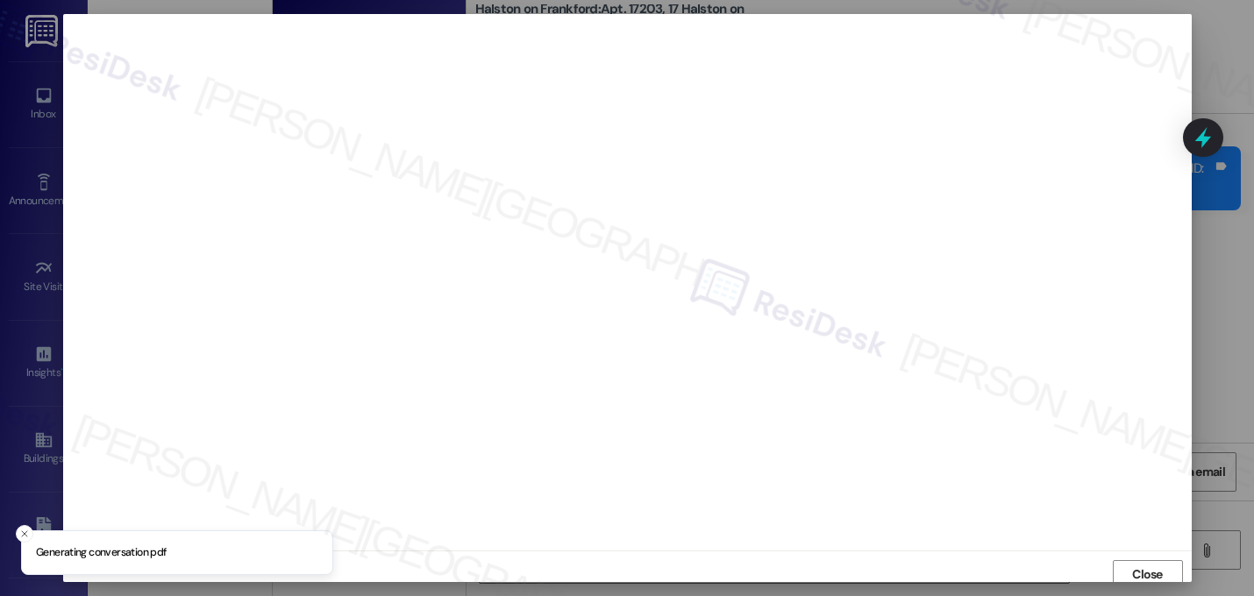
scroll to position [6, 0]
click at [1129, 571] on span "Close" at bounding box center [1148, 569] width 38 height 18
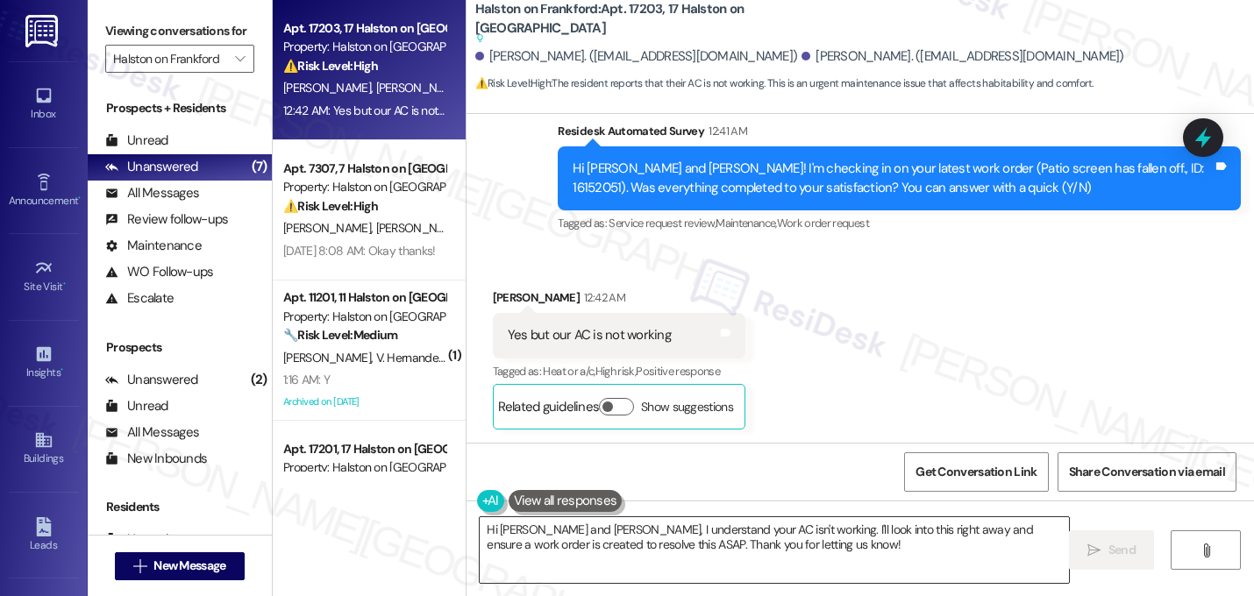
click at [777, 555] on textarea "Hi [PERSON_NAME] and [PERSON_NAME], I understand your AC isn't working. I'll lo…" at bounding box center [774, 550] width 589 height 66
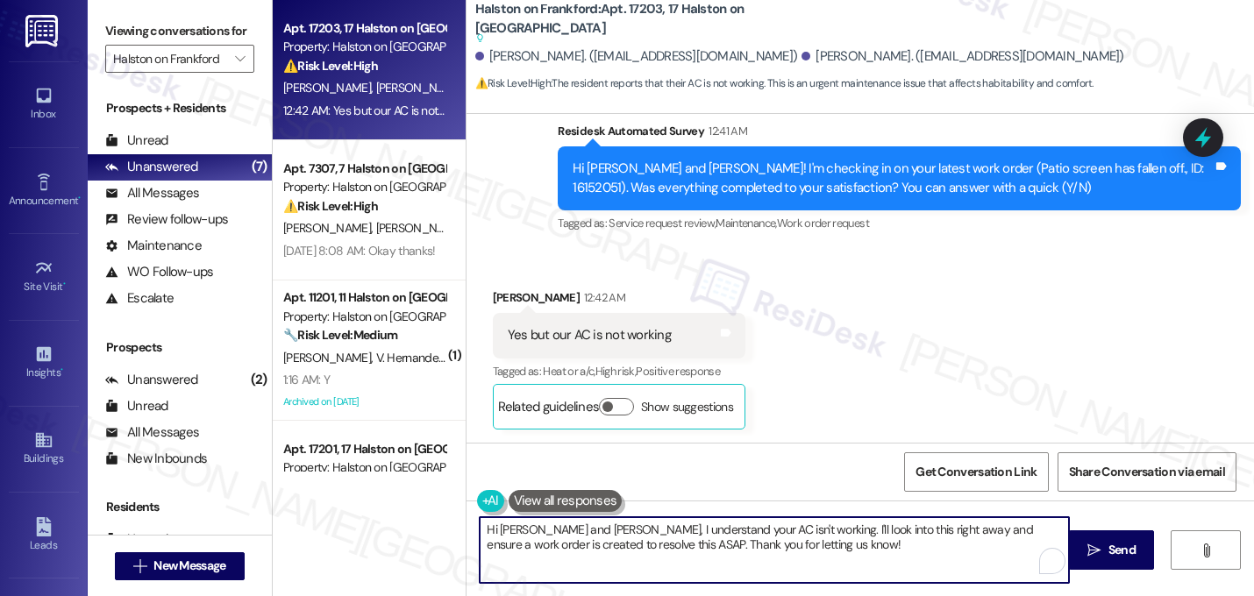
click at [777, 555] on textarea "Hi [PERSON_NAME] and [PERSON_NAME], I understand your AC isn't working. I'll lo…" at bounding box center [774, 550] width 589 height 66
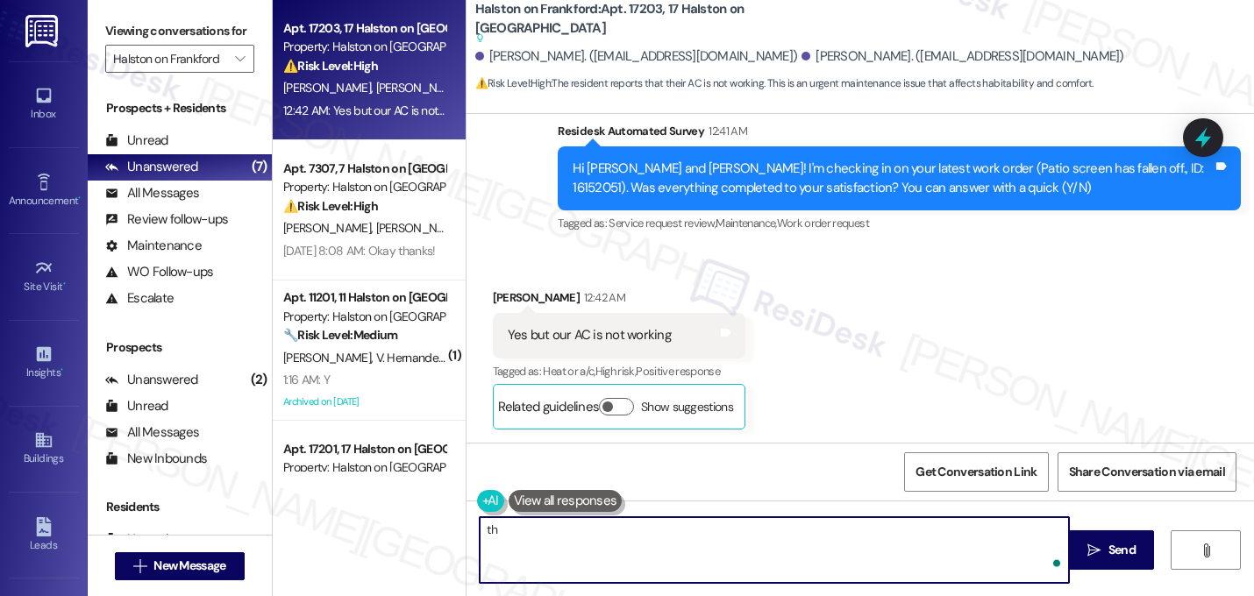
type textarea "t"
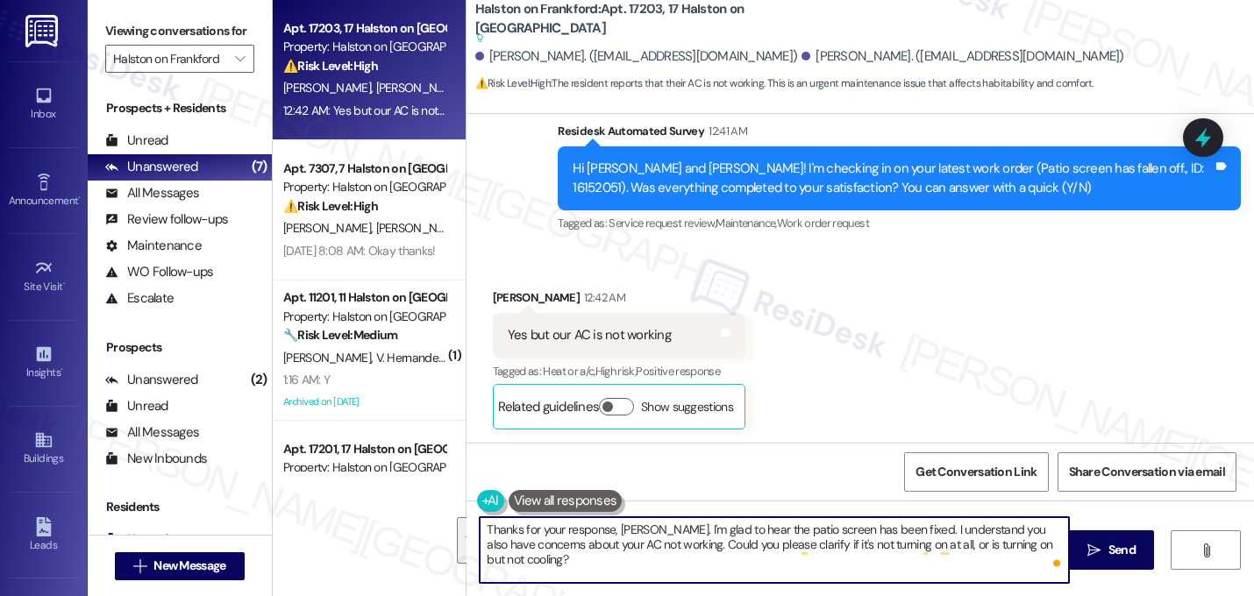
drag, startPoint x: 529, startPoint y: 561, endPoint x: 448, endPoint y: 519, distance: 91.0
click at [448, 519] on div "Apt. 17203, 17 Halston on [GEOGRAPHIC_DATA] Property: Halston on Frankford ⚠️ R…" at bounding box center [763, 298] width 981 height 596
type textarea "Thanks for your response, [PERSON_NAME]. I'm glad to hear the patio screen has …"
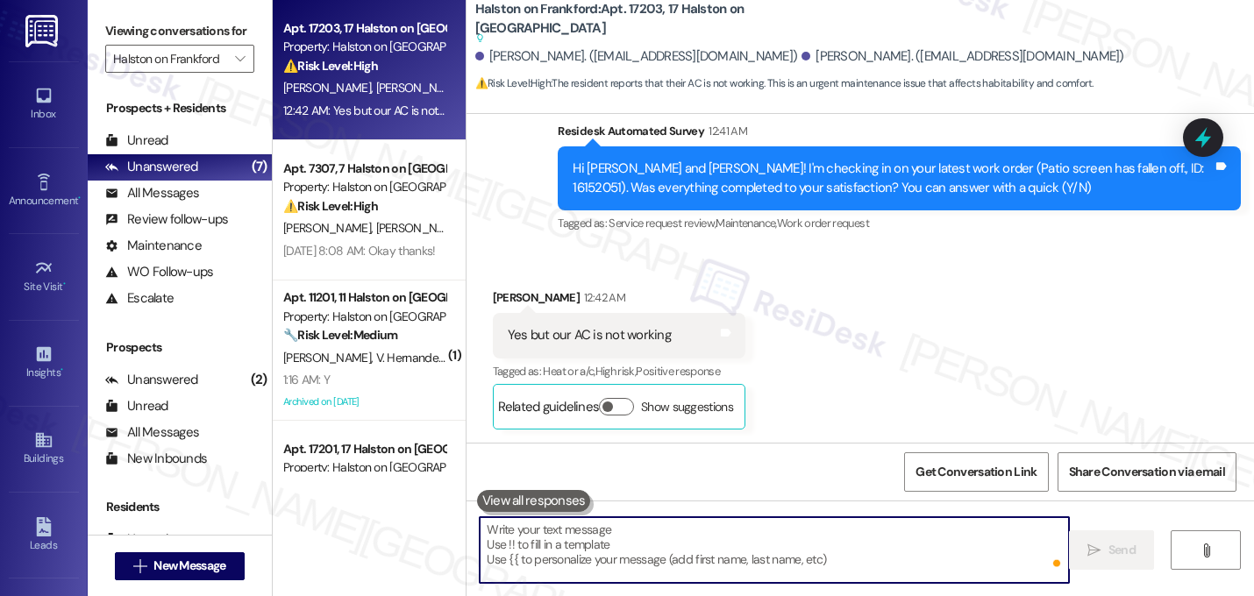
paste textarea "Thanks for your response, [PERSON_NAME]. I’m glad to hear the patio screen is f…"
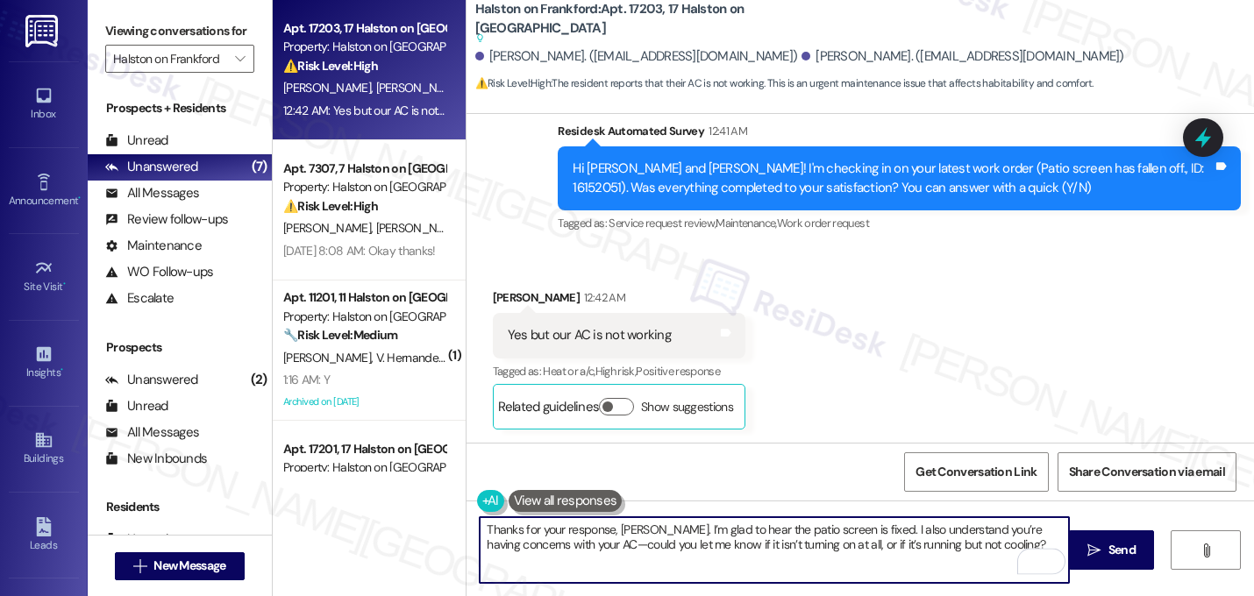
click at [560, 551] on textarea "Thanks for your response, [PERSON_NAME]. I’m glad to hear the patio screen is f…" at bounding box center [774, 550] width 589 height 66
type textarea "Thanks for your response, [PERSON_NAME]. I’m glad to hear the patio screen is f…"
click at [643, 544] on textarea "Thanks for your response, [PERSON_NAME]. I’m glad to hear the patio screen is f…" at bounding box center [774, 550] width 589 height 66
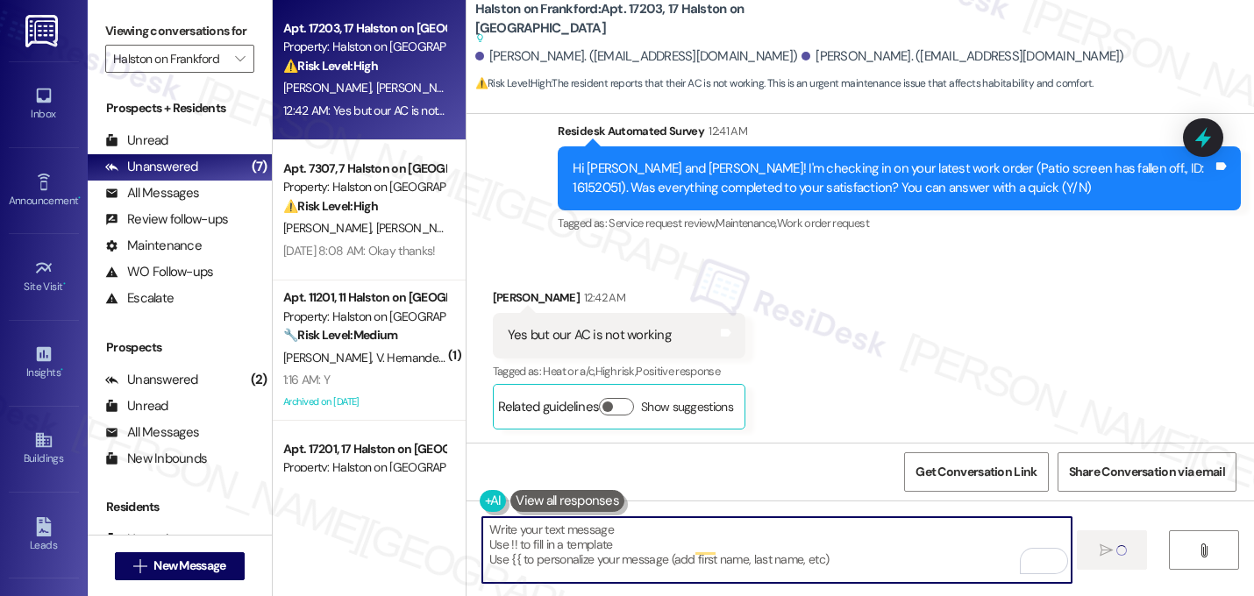
scroll to position [1648, 0]
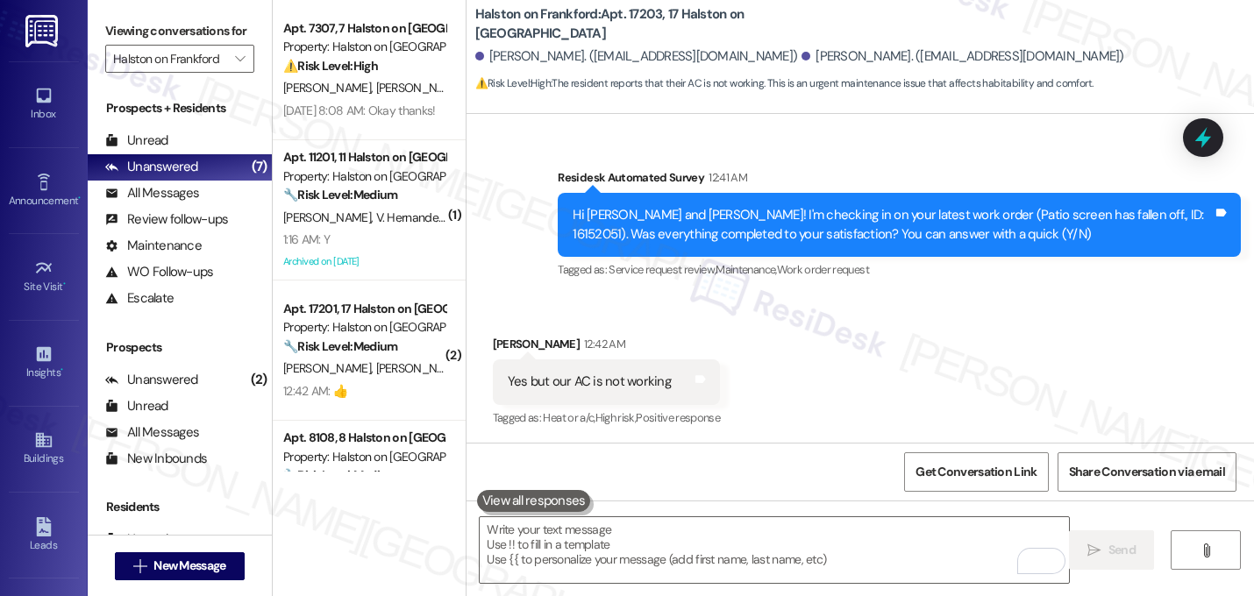
click at [848, 324] on div "Received via SMS [PERSON_NAME] 12:42 AM Yes but our AC is not working Tags and …" at bounding box center [861, 370] width 788 height 148
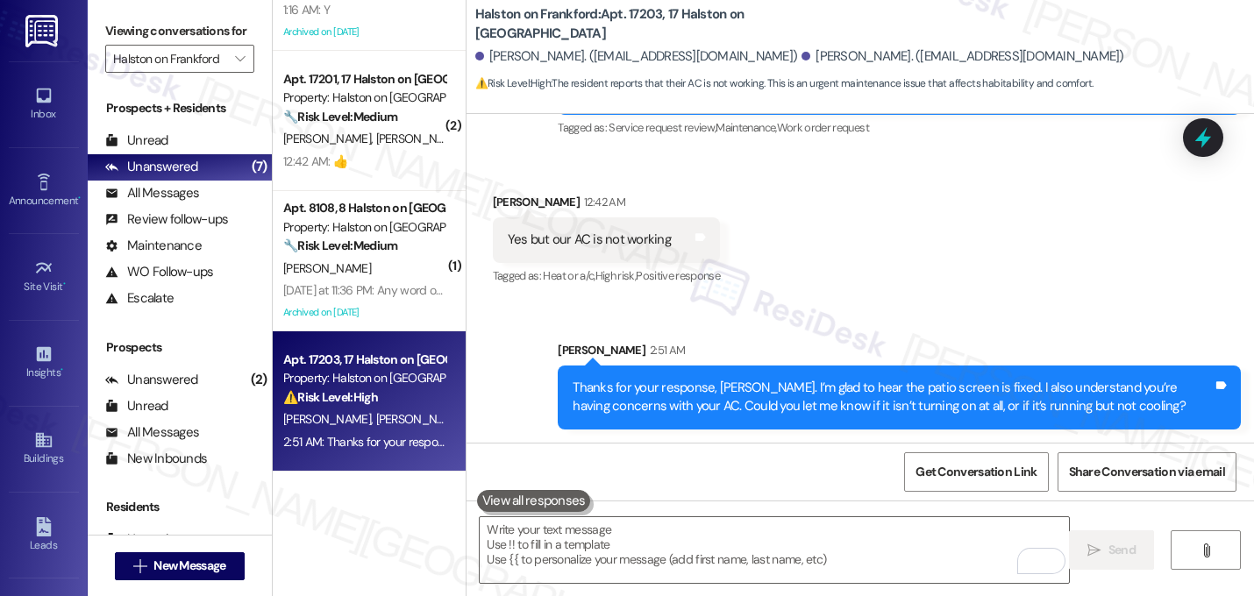
scroll to position [0, 0]
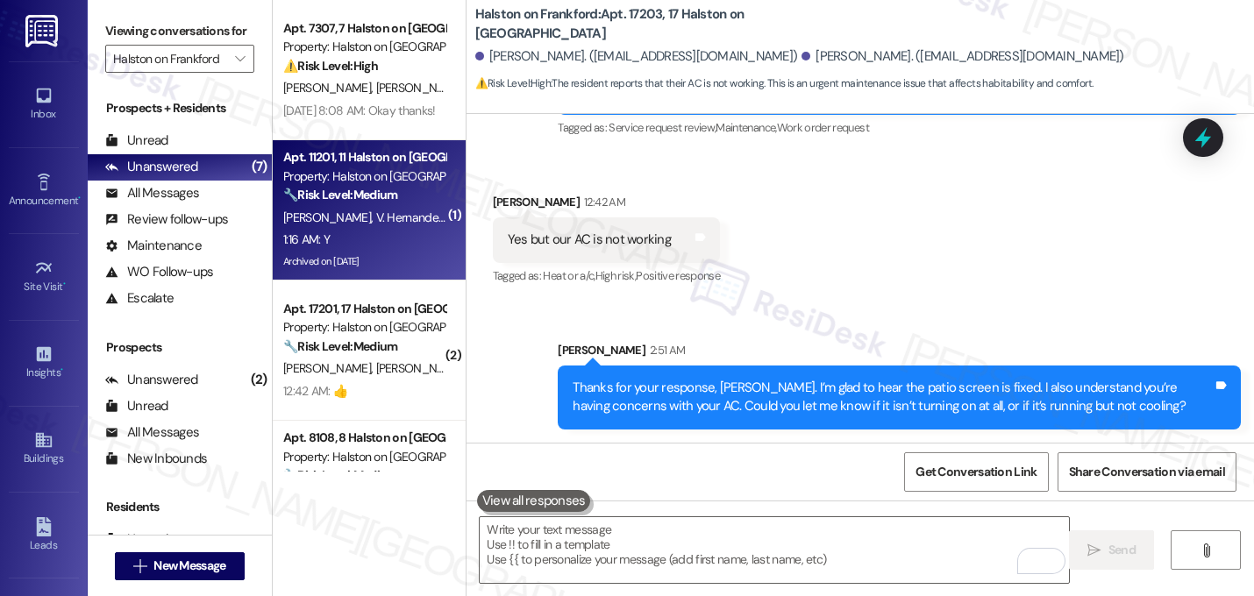
click at [327, 218] on span "[PERSON_NAME]" at bounding box center [329, 218] width 93 height 16
type textarea "Fetching suggested responses. Please feel free to read through the conversation…"
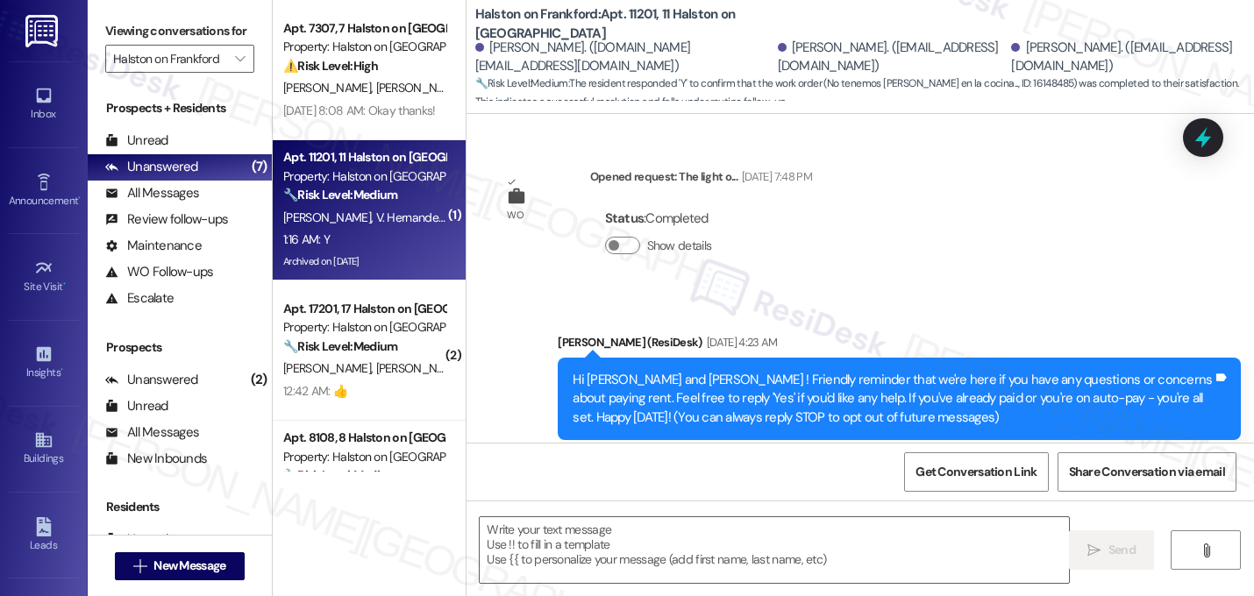
scroll to position [16334, 0]
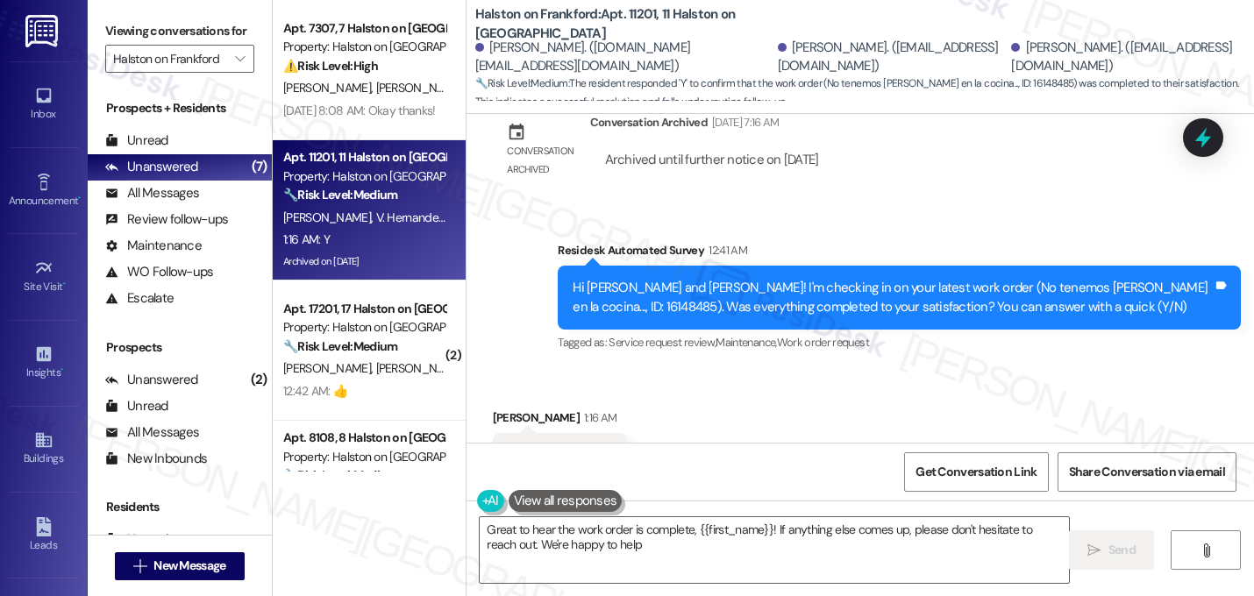
type textarea "Great to hear the work order is complete, {{first_name}}! If anything else come…"
click at [833, 335] on span "Work order request" at bounding box center [823, 342] width 92 height 15
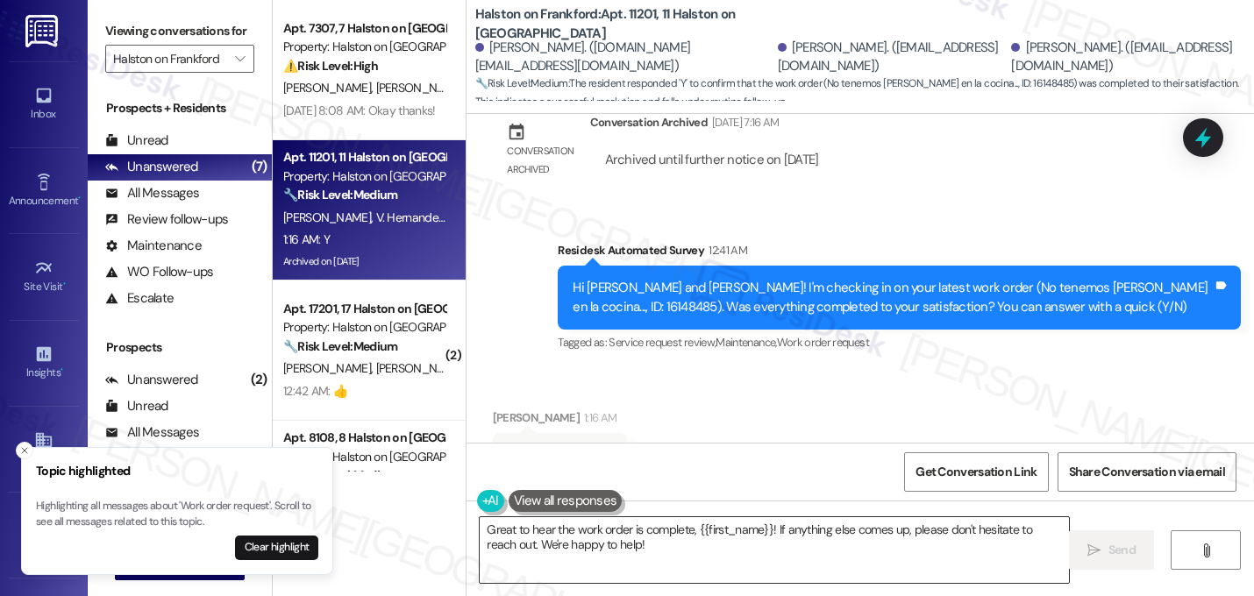
click at [636, 547] on textarea "Great to hear the work order is complete, {{first_name}}! If anything else come…" at bounding box center [774, 550] width 589 height 66
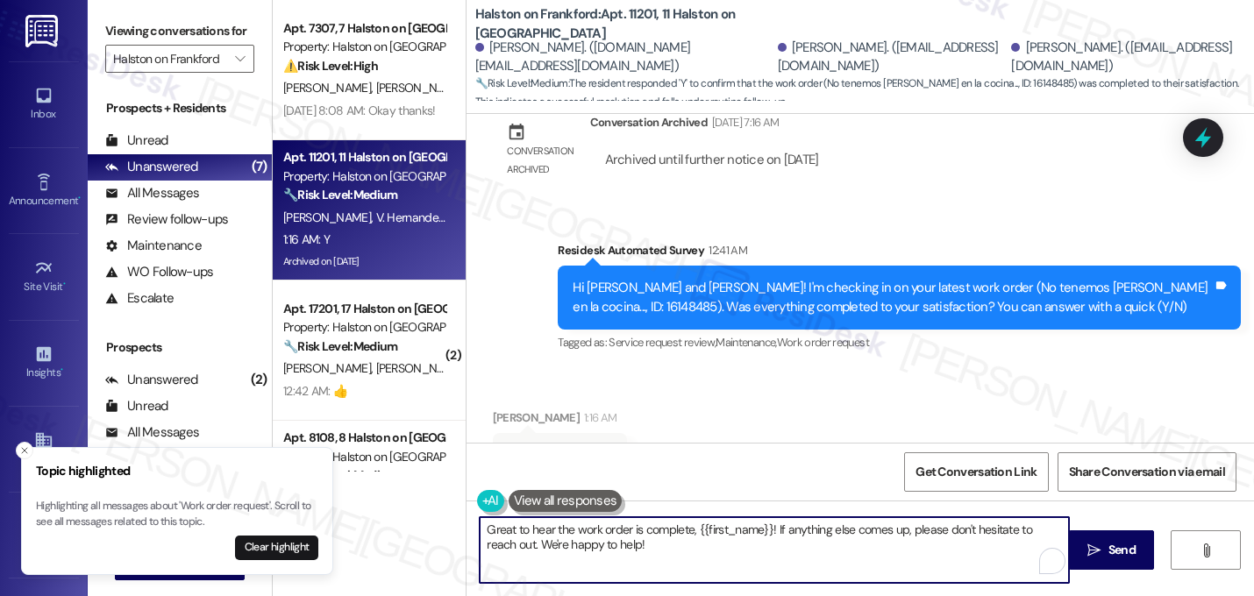
drag, startPoint x: 636, startPoint y: 547, endPoint x: 389, endPoint y: 494, distance: 252.2
click at [389, 495] on div "Apt. 7307, 7 Halston on [GEOGRAPHIC_DATA] Property: Halston on Frankford ⚠️ Ris…" at bounding box center [763, 298] width 981 height 596
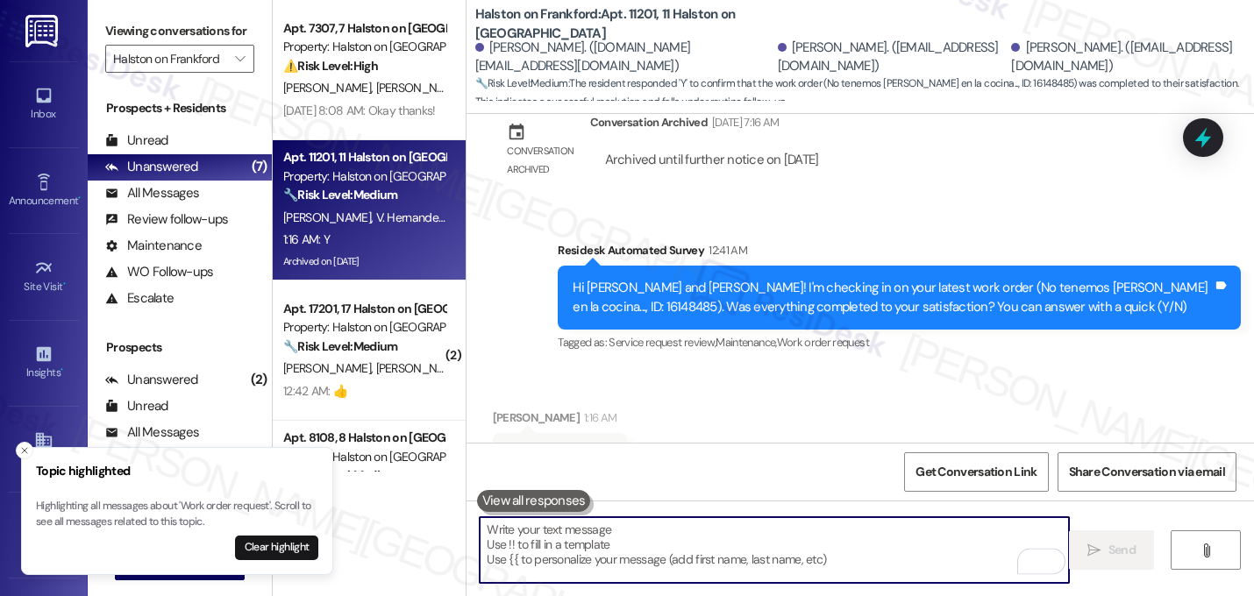
paste textarea "That's great! I'm glad to hear that your last maintenance request was completed…"
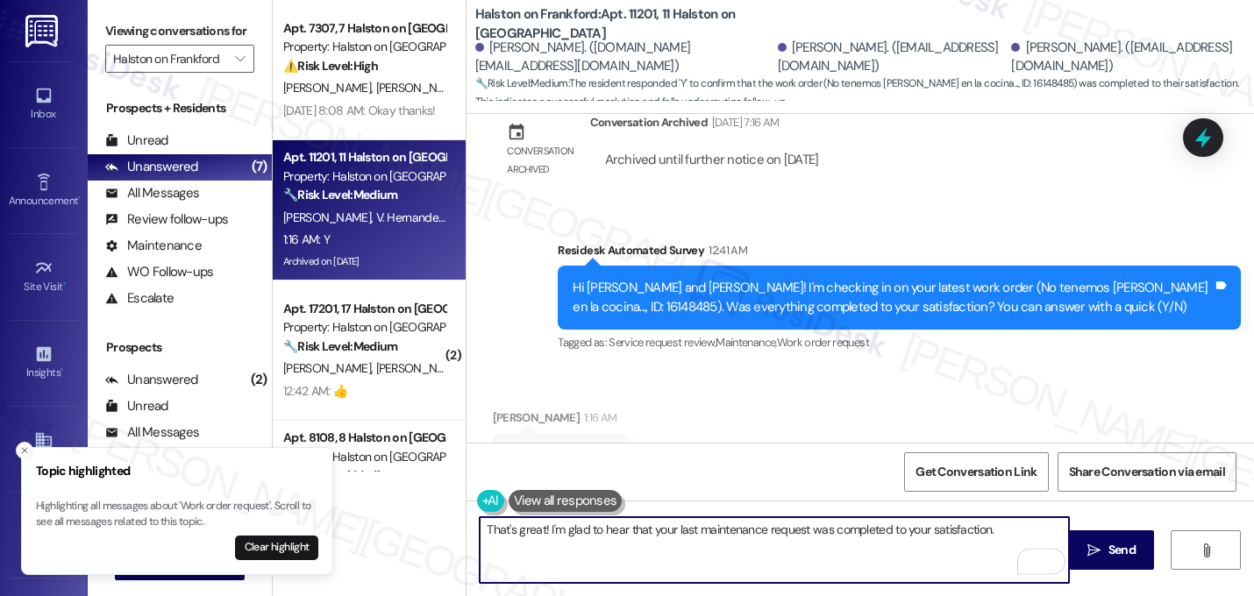
type textarea "That's great! I'm glad to hear that your last maintenance request was completed…"
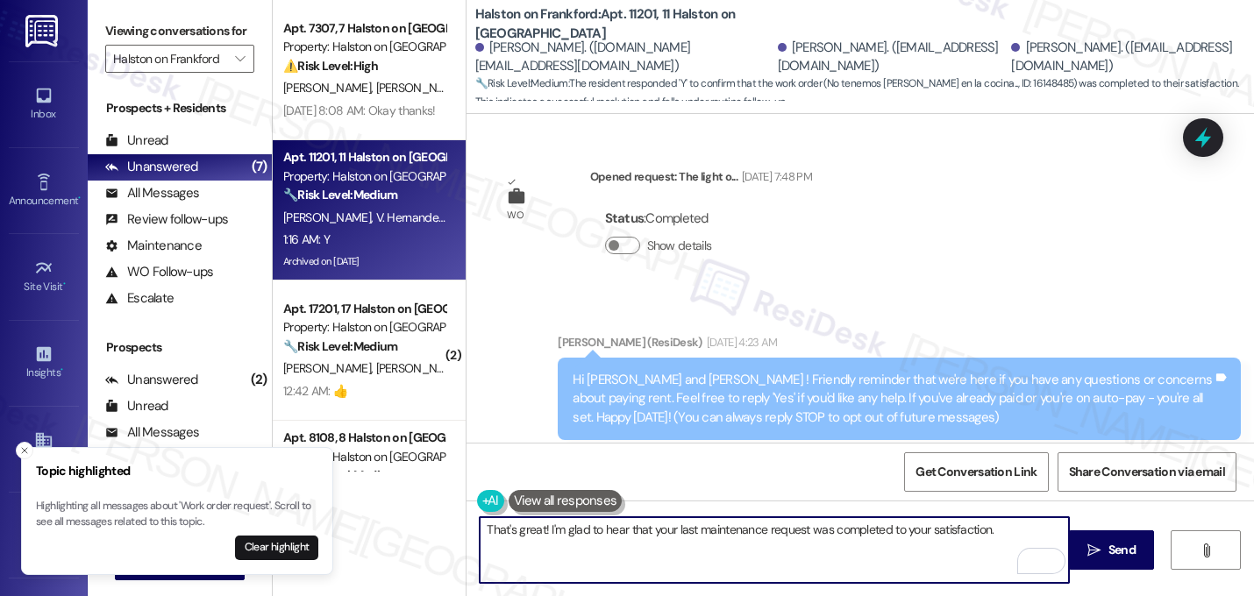
scroll to position [16334, 0]
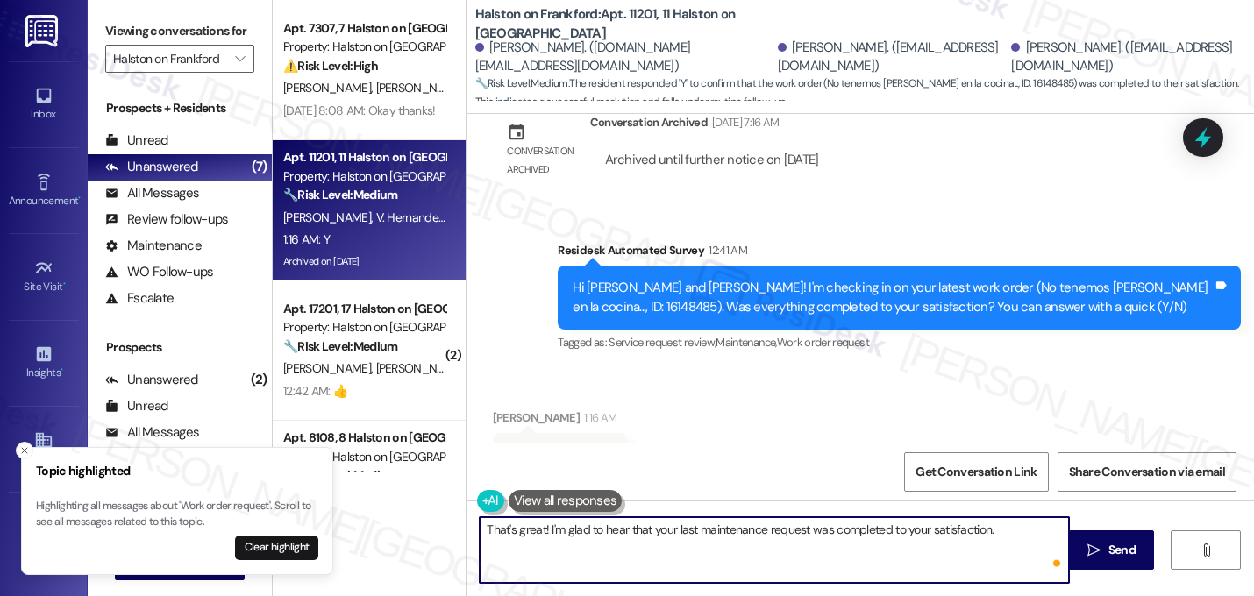
paste textarea "Let me know if you need anything else. 😊"
type textarea "That's great! I'm glad to hear that your last maintenance request was completed…"
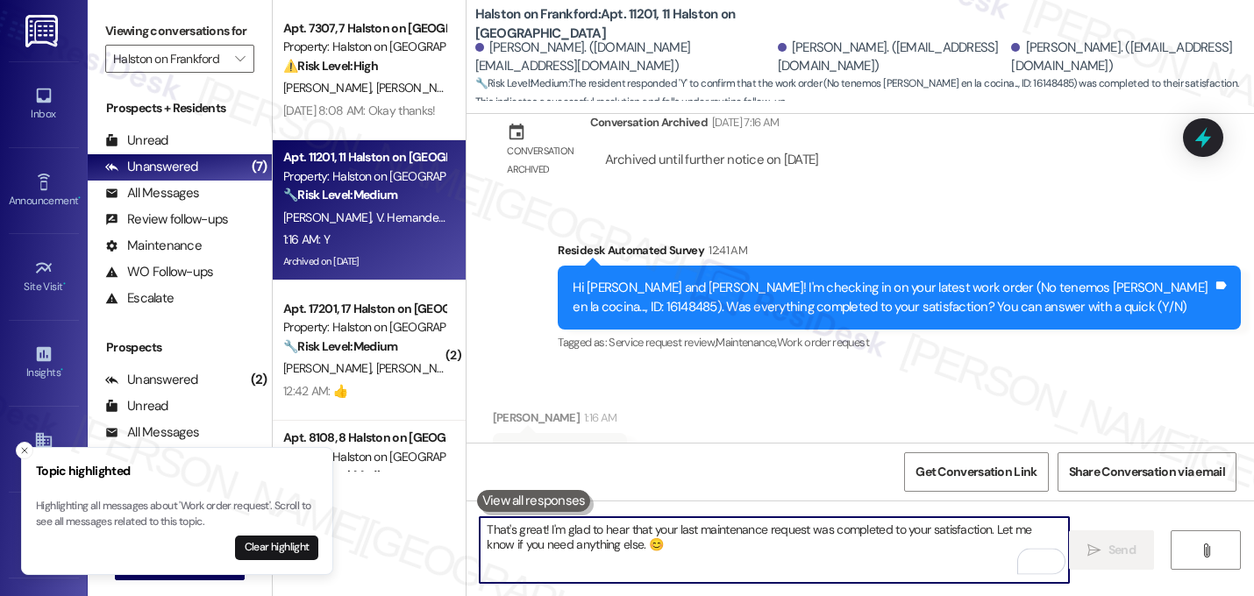
scroll to position [16333, 0]
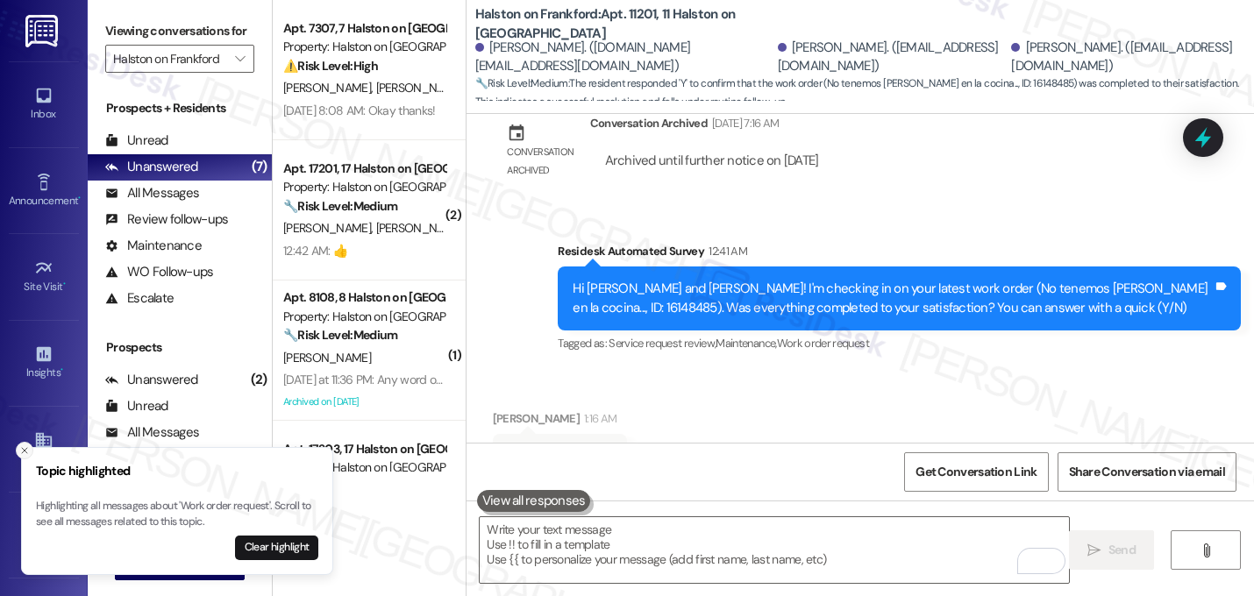
click at [20, 447] on icon "Close toast" at bounding box center [24, 451] width 11 height 11
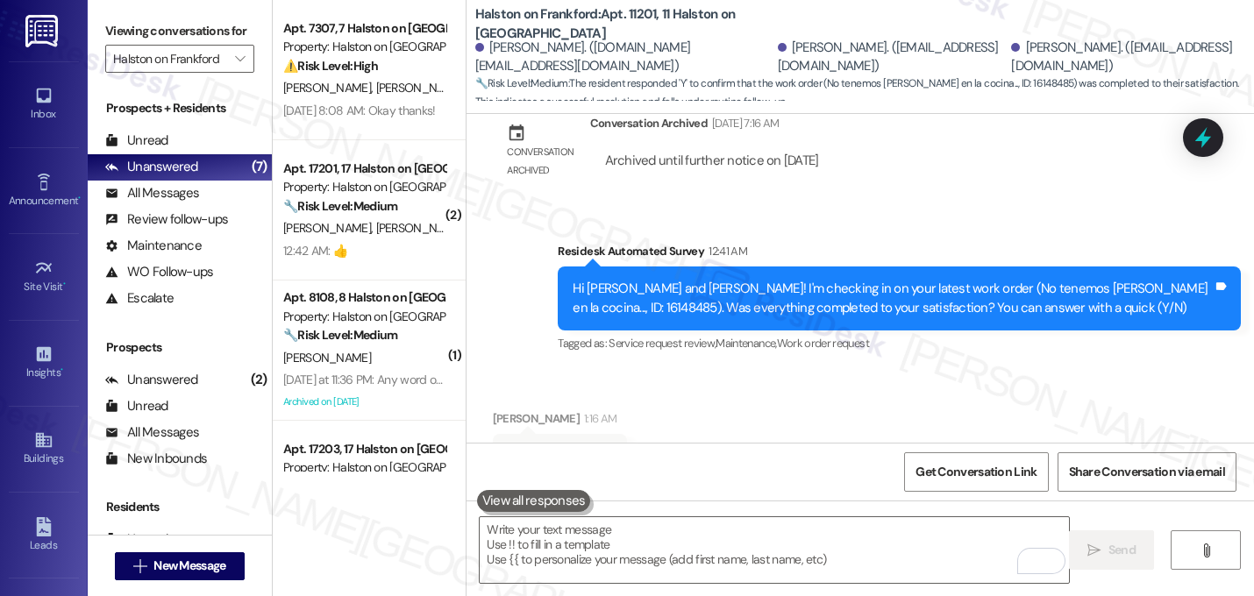
click at [656, 370] on div "Received via SMS [PERSON_NAME] 1:16 AM Y Tags and notes Tagged as: Positive res…" at bounding box center [861, 444] width 788 height 148
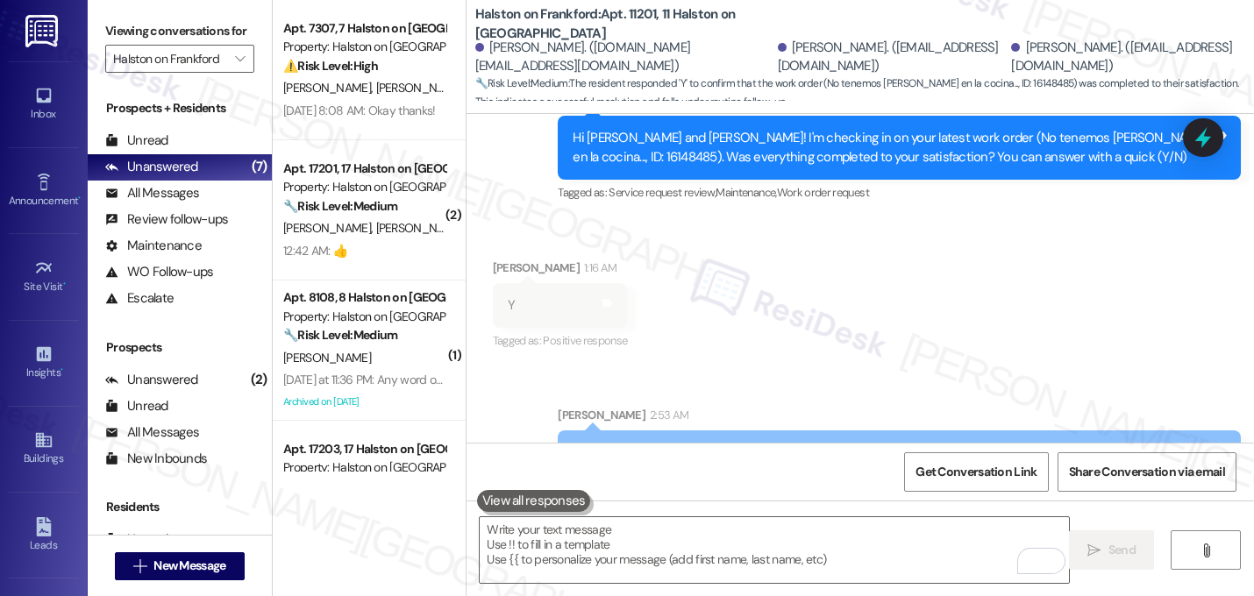
scroll to position [16494, 0]
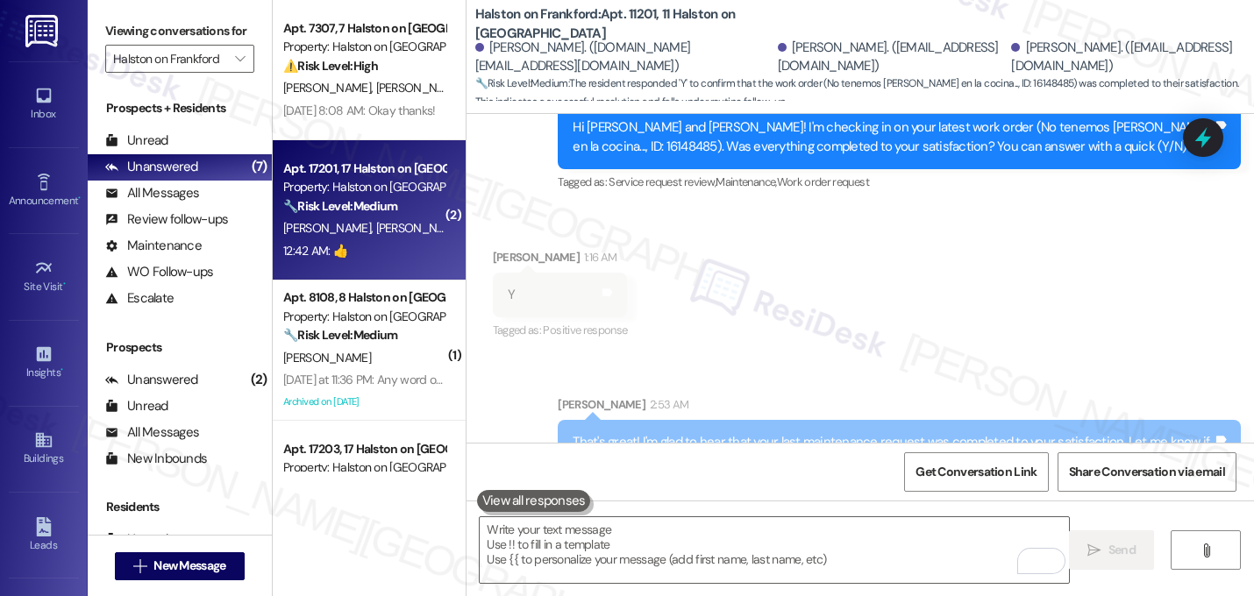
click at [353, 218] on div "[PERSON_NAME] [PERSON_NAME] [PERSON_NAME]" at bounding box center [365, 228] width 166 height 22
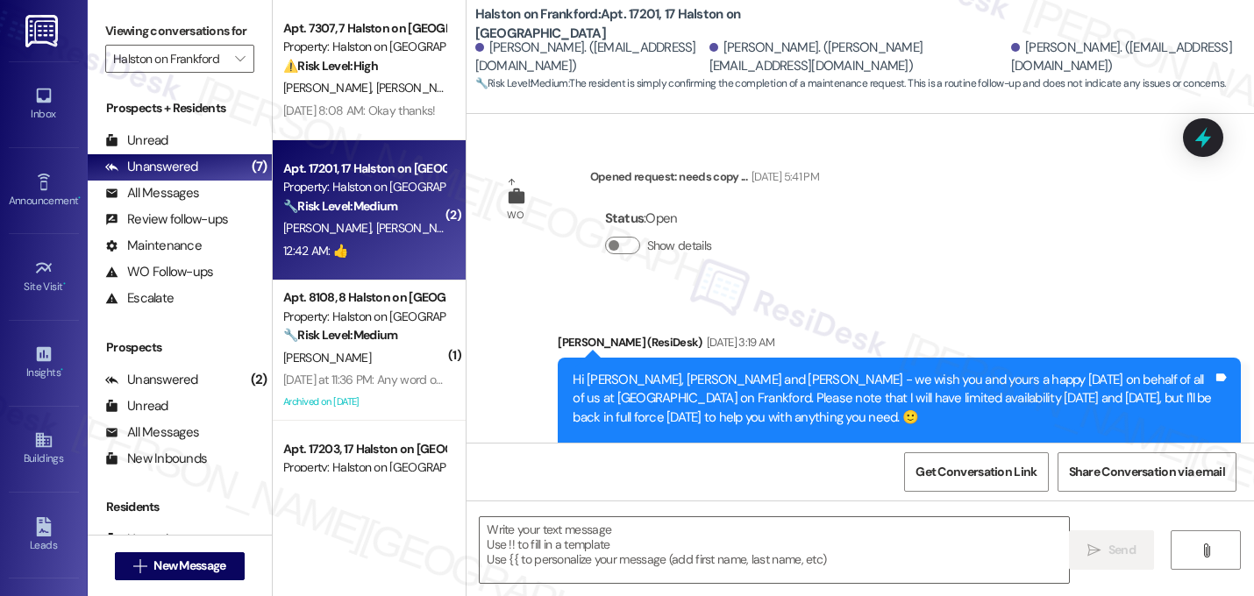
scroll to position [14556, 0]
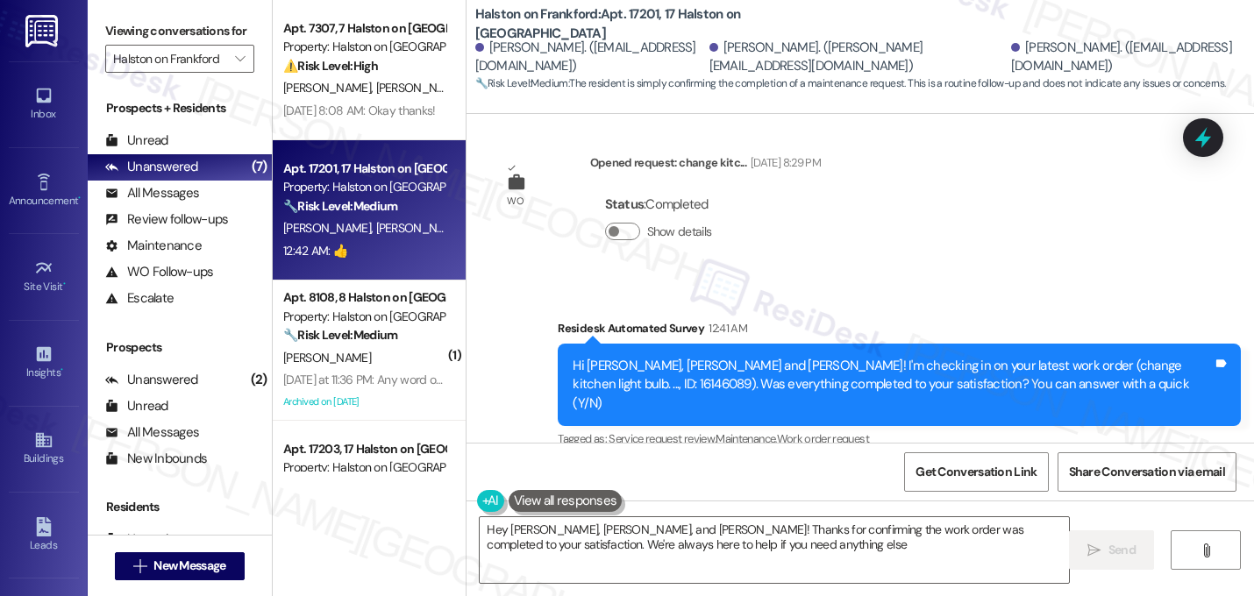
type textarea "Hey [PERSON_NAME], [PERSON_NAME], and [PERSON_NAME]! Thanks for confirming the …"
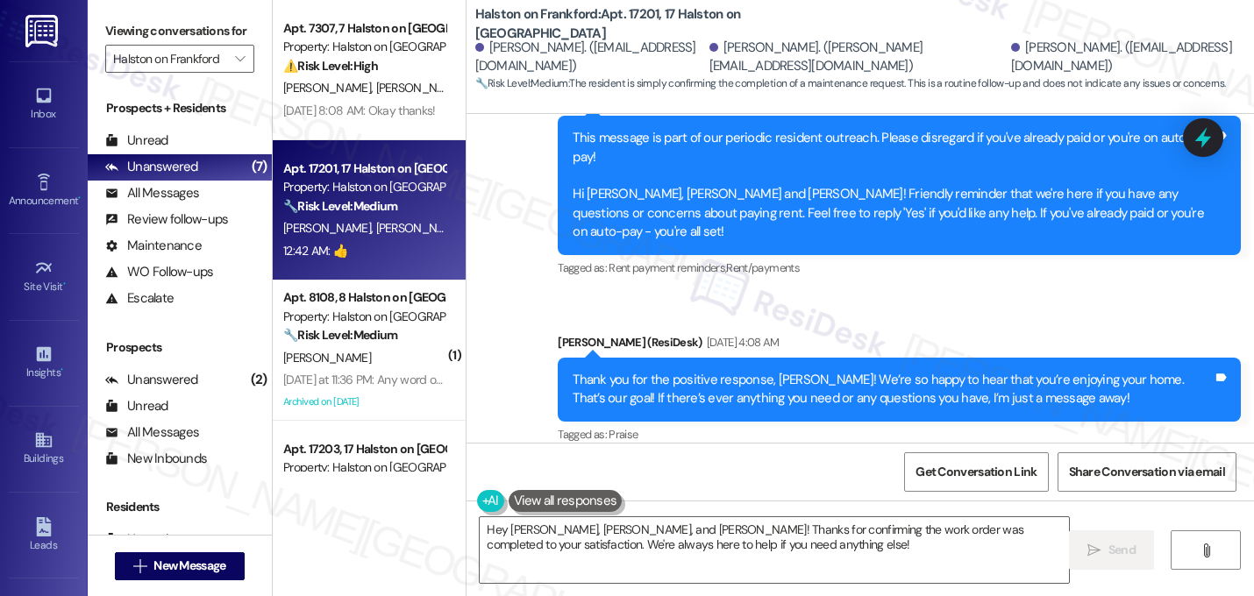
click at [770, 320] on div "Sent via SMS Sarah (ResiDesk) Jun 03, 2025 at 4:08 AM Thank you for the positiv…" at bounding box center [899, 390] width 709 height 140
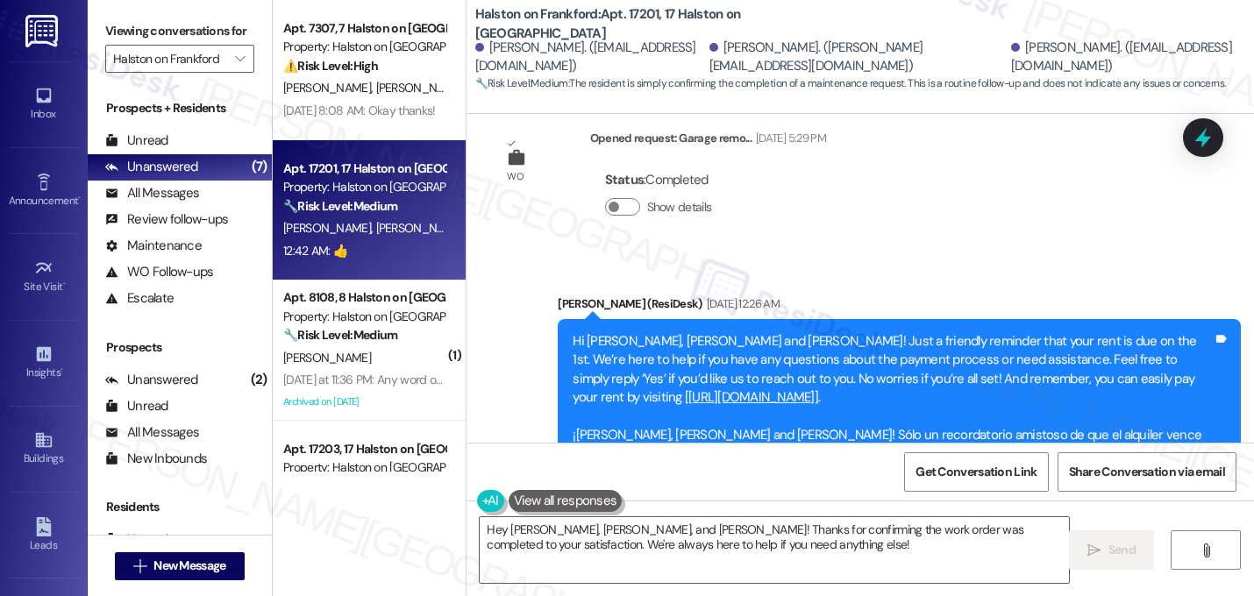
scroll to position [14556, 0]
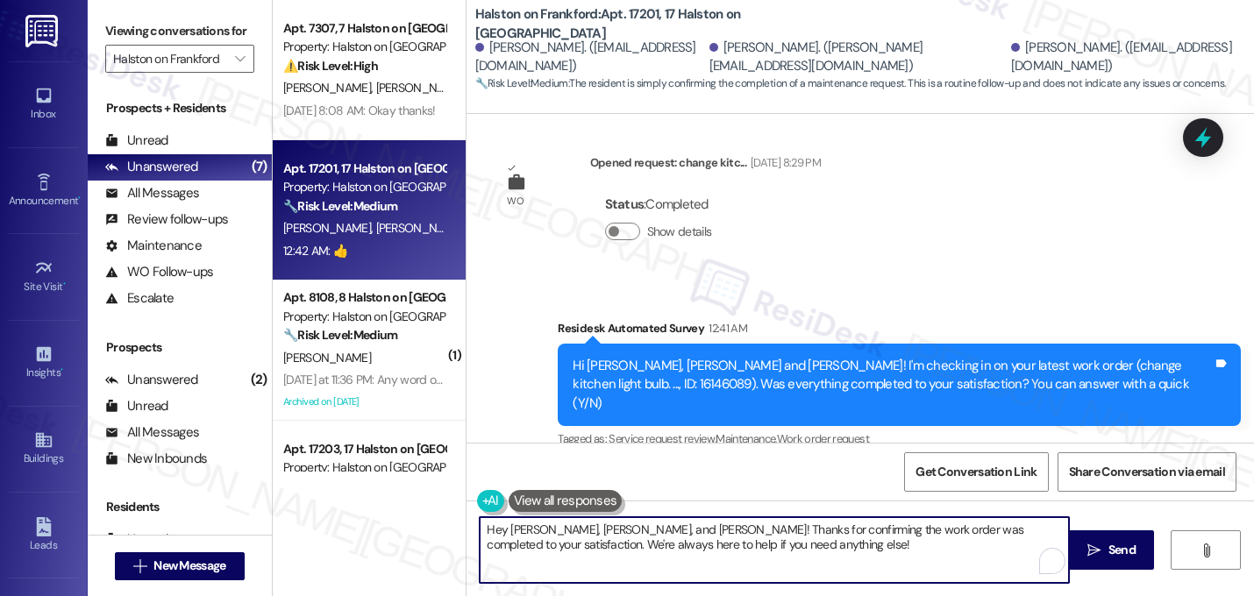
click at [702, 531] on textarea "Hey Jose, Jasmin, and Paola! Thanks for confirming the work order was completed…" at bounding box center [774, 550] width 589 height 66
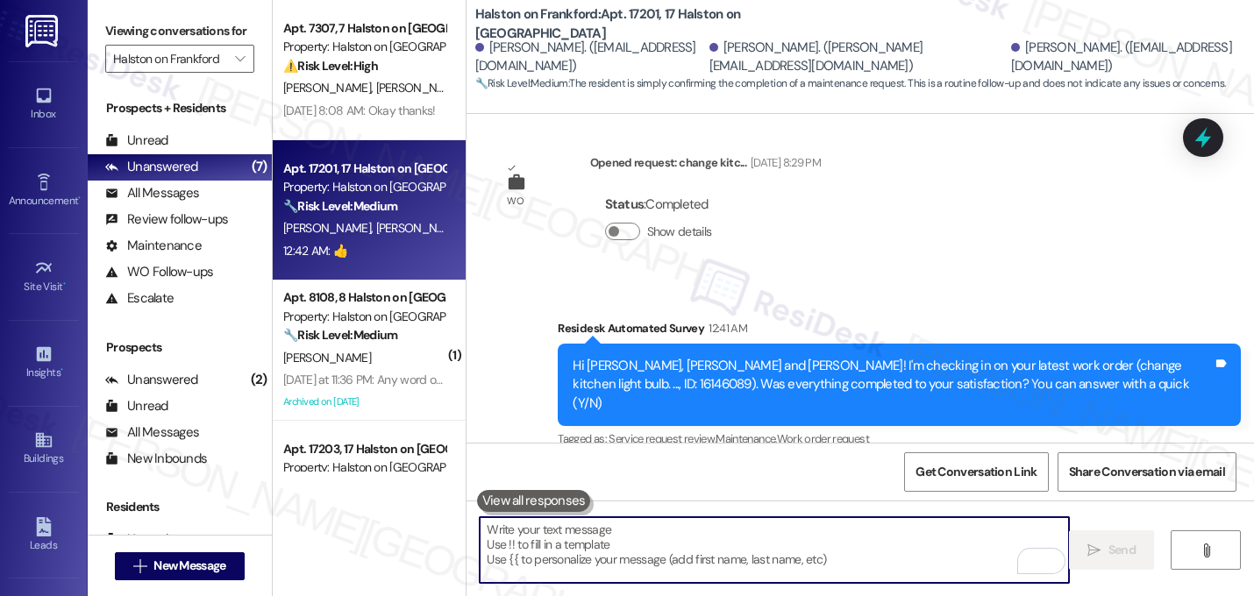
paste textarea "That's great! I'm glad to hear that your last maintenance request was completed…"
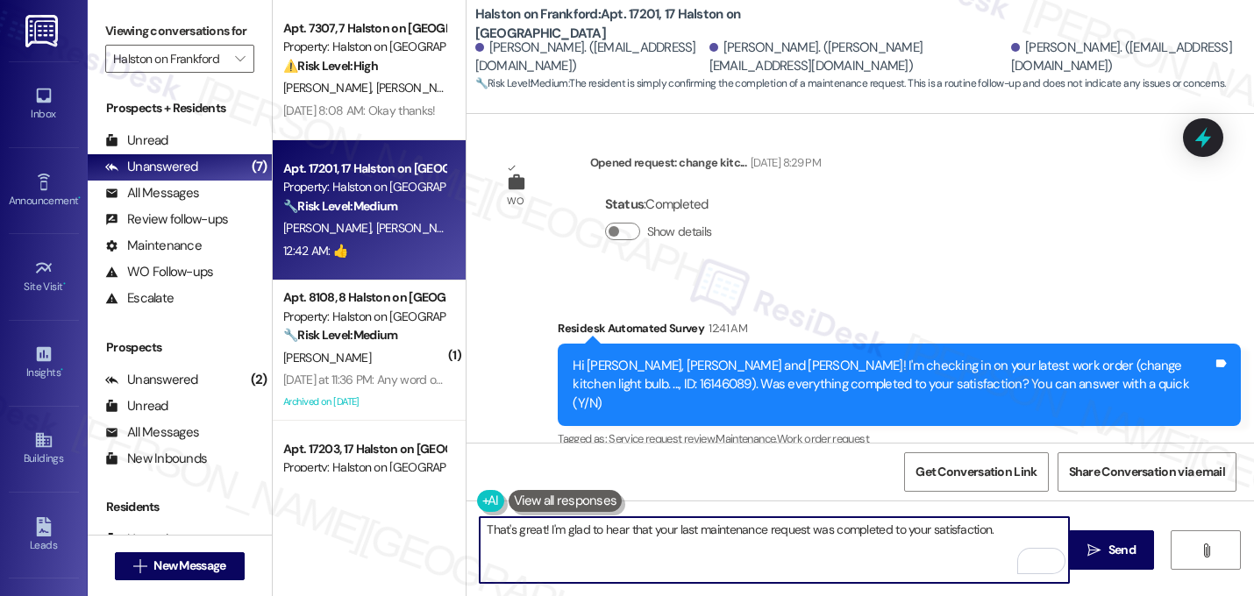
paste textarea "If I may ask...has {{property}} lived up to your expectations?"
type textarea "That's great! I'm glad to hear that your last maintenance request was completed…"
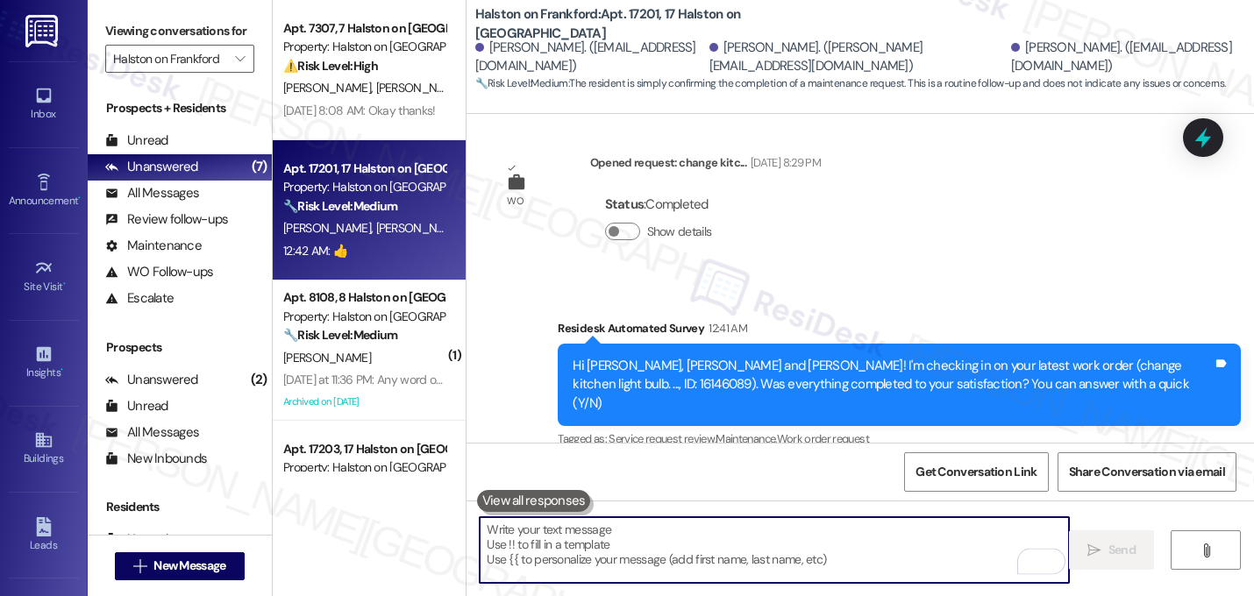
scroll to position [14555, 0]
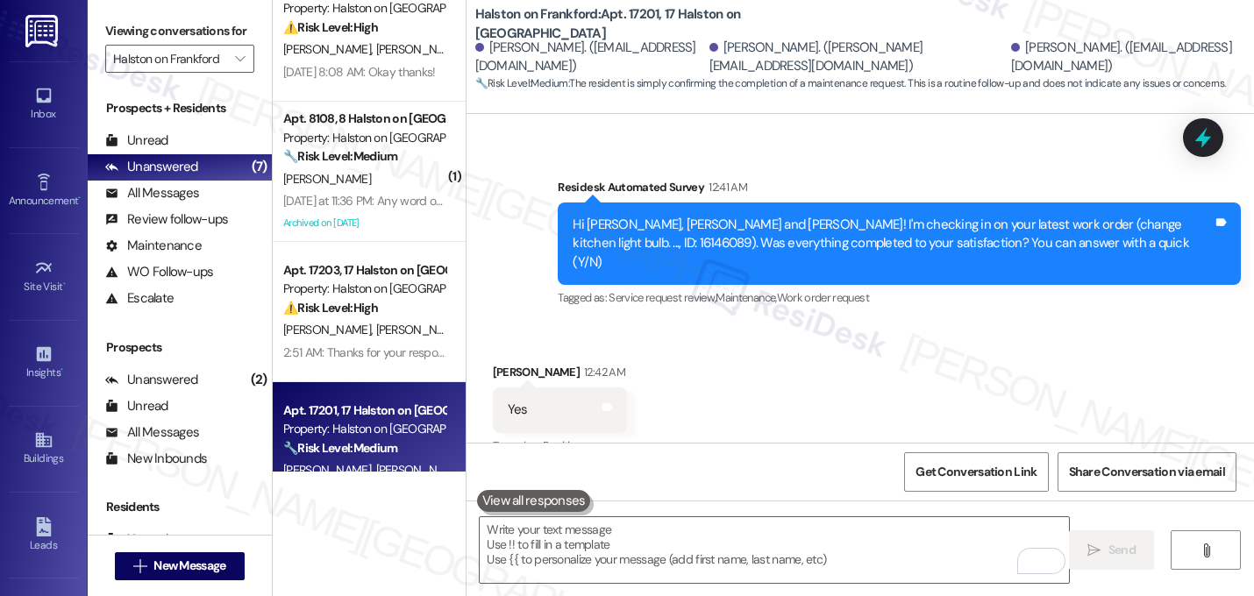
scroll to position [0, 0]
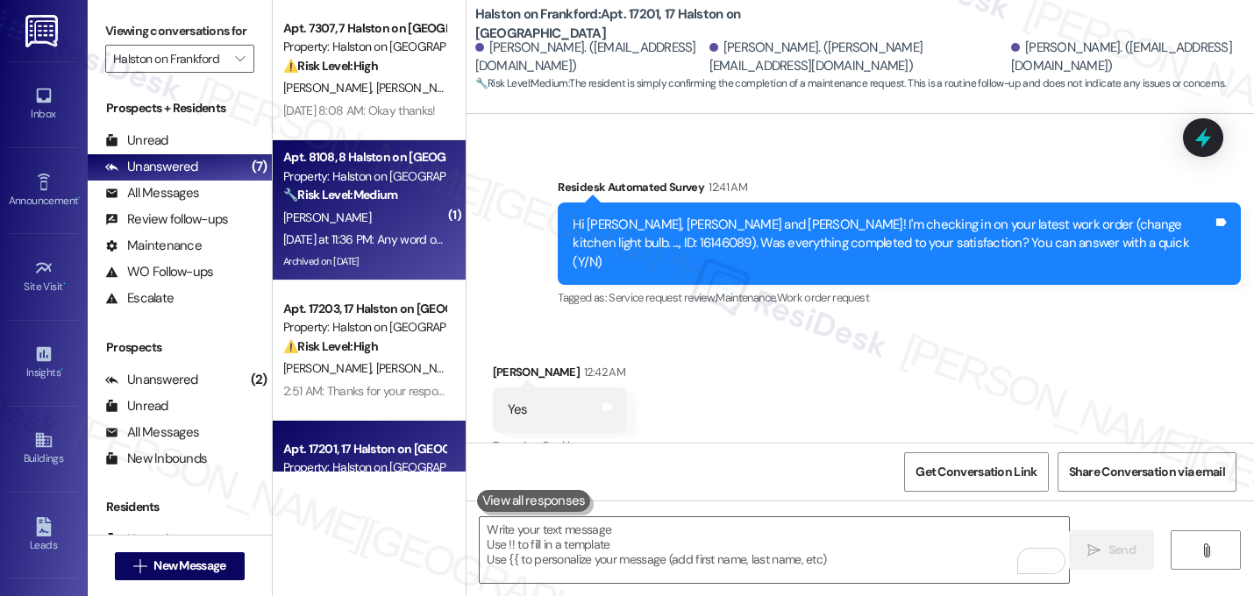
click at [347, 192] on strong "🔧 Risk Level: Medium" at bounding box center [340, 195] width 114 height 16
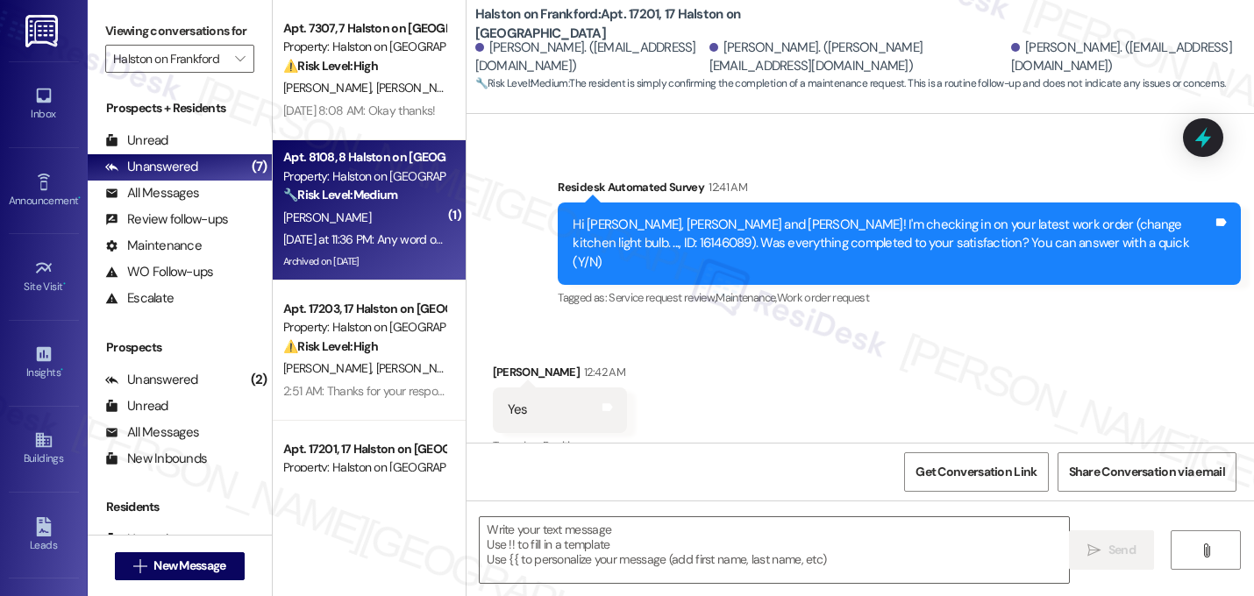
type textarea "Fetching suggested responses. Please feel free to read through the conversation…"
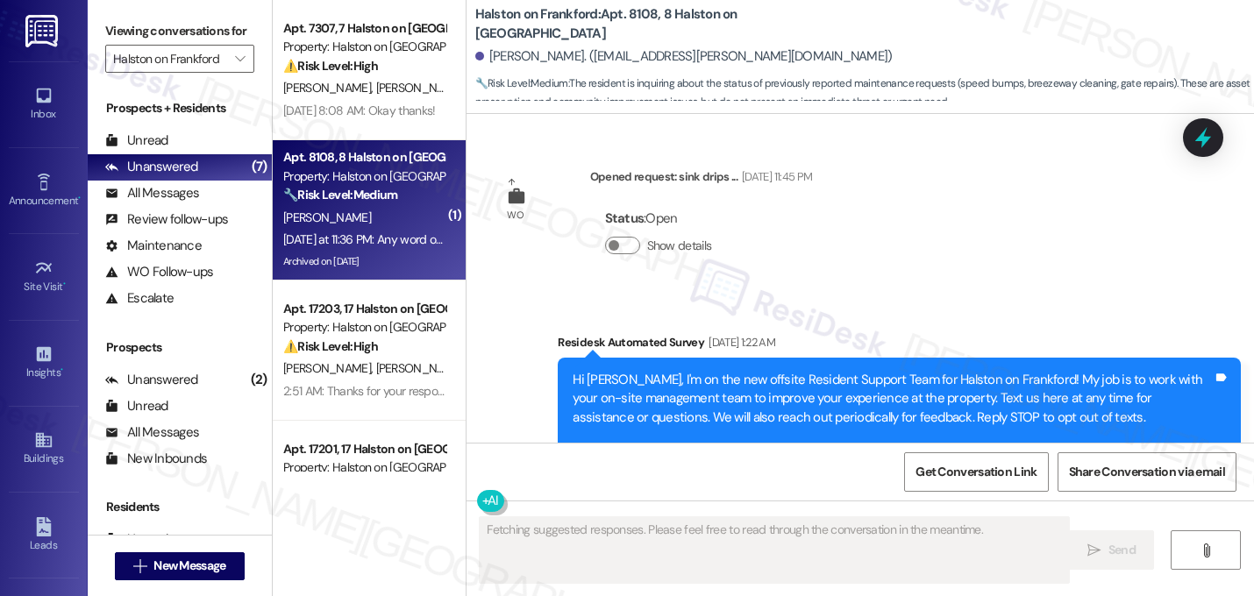
scroll to position [118321, 0]
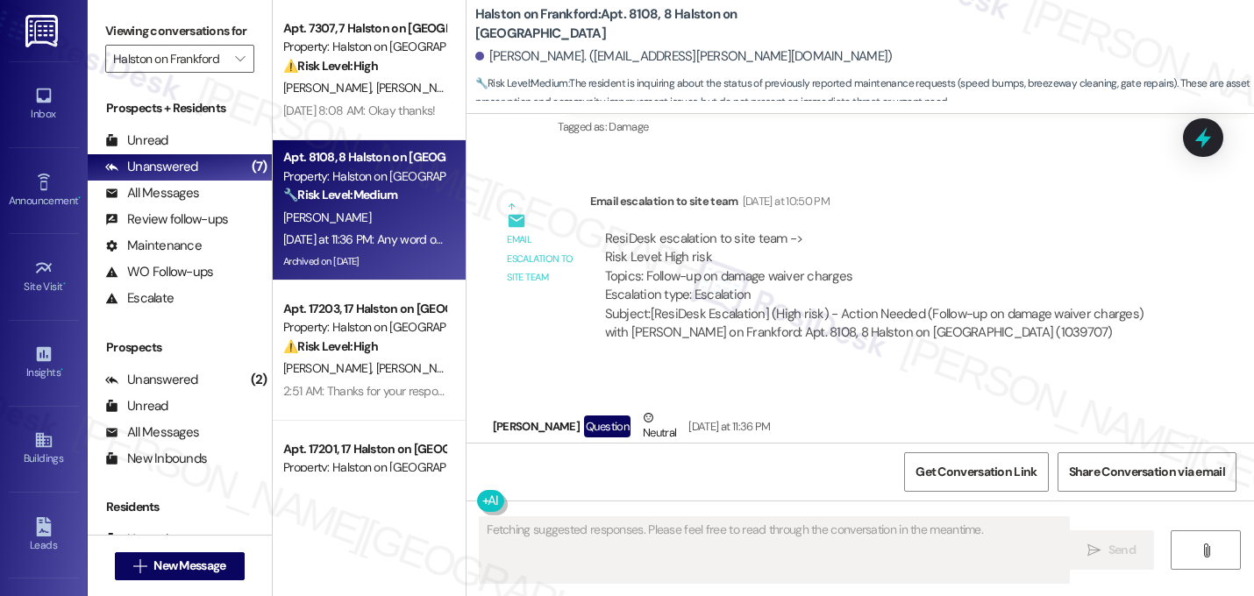
click at [862, 529] on button "Hide Suggestions" at bounding box center [869, 538] width 35 height 18
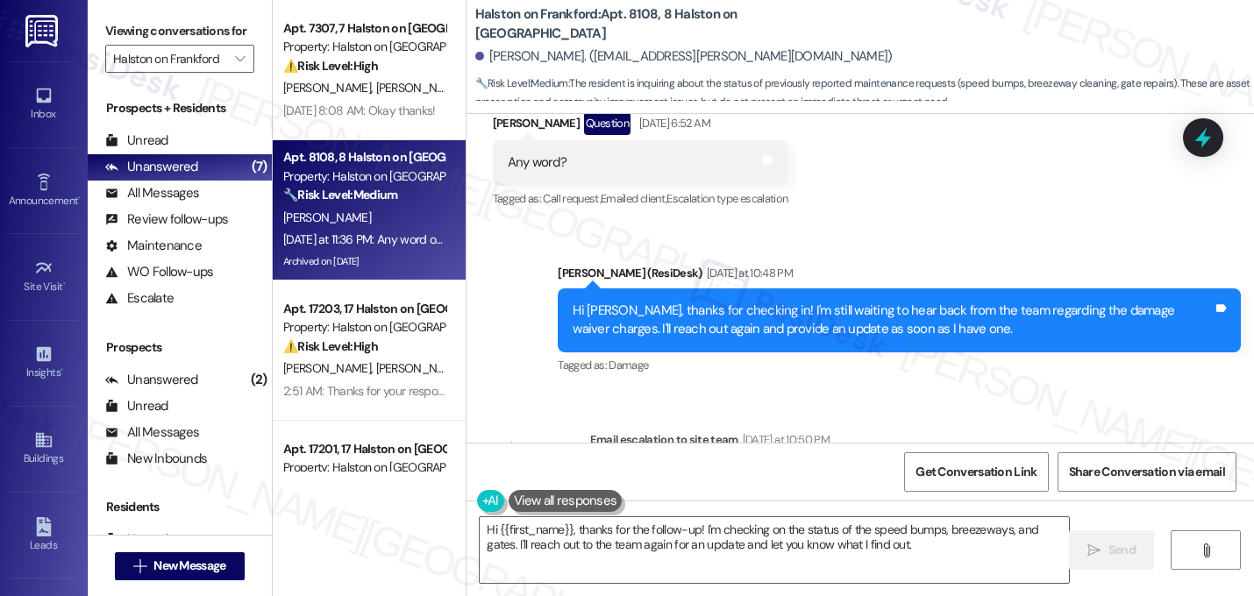
type textarea "Hi {{first_name}}, thanks for the follow-up! I'm checking on the status of the …"
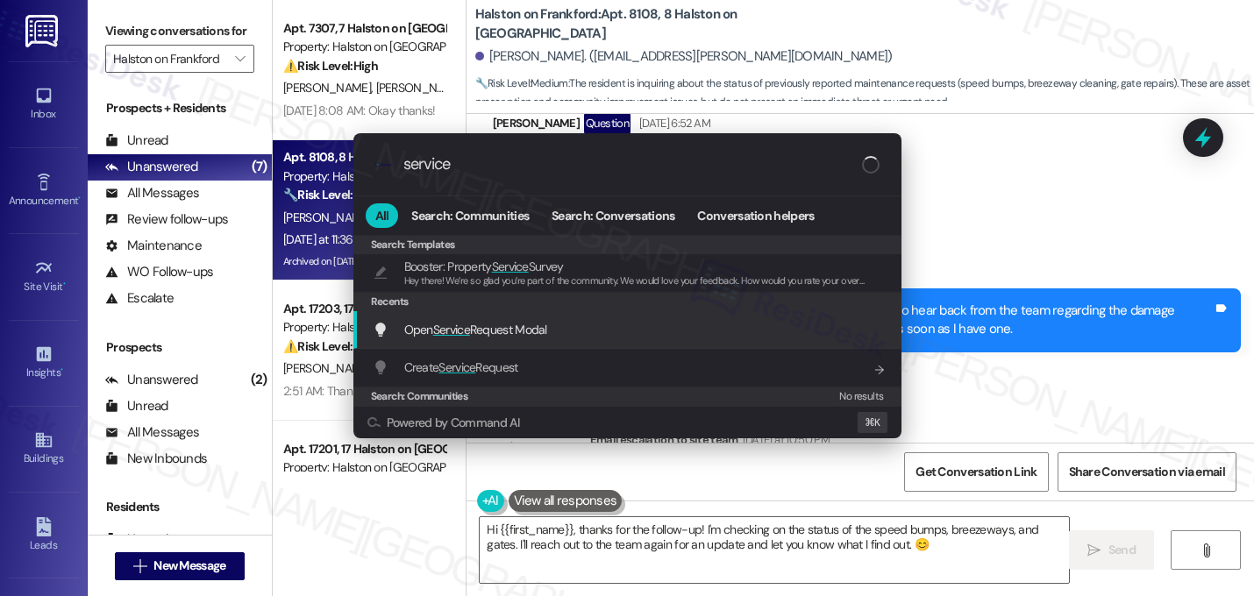
type input "service"
click at [547, 322] on span "Open Service Request Modal" at bounding box center [475, 330] width 143 height 16
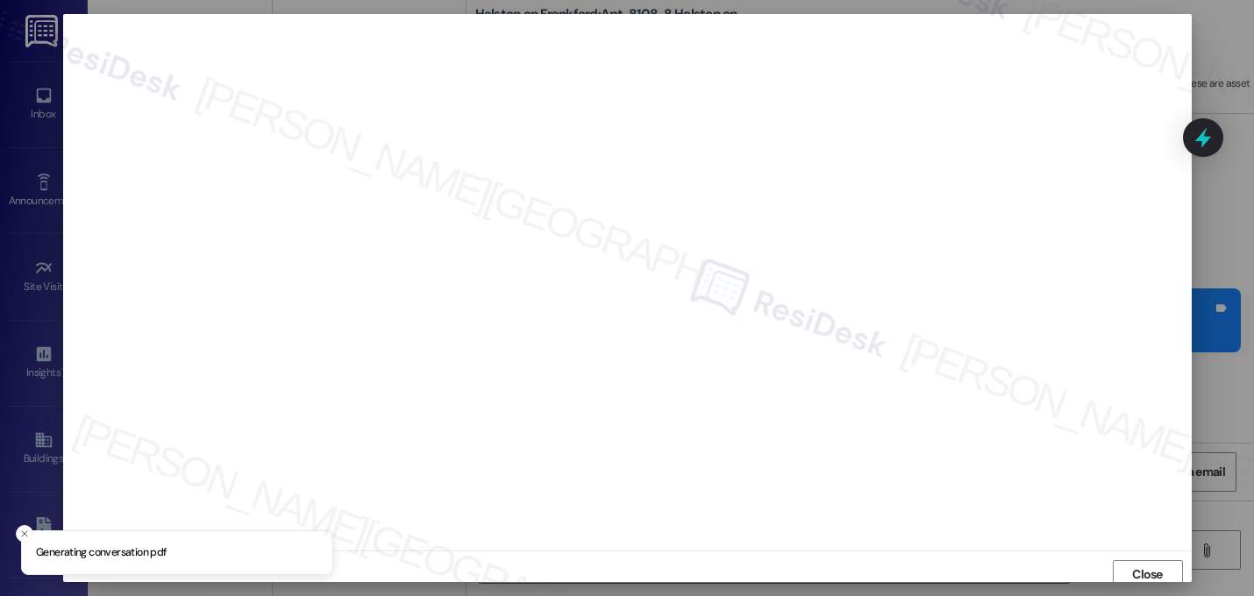
scroll to position [6, 0]
click at [1147, 567] on span "Close" at bounding box center [1147, 569] width 31 height 18
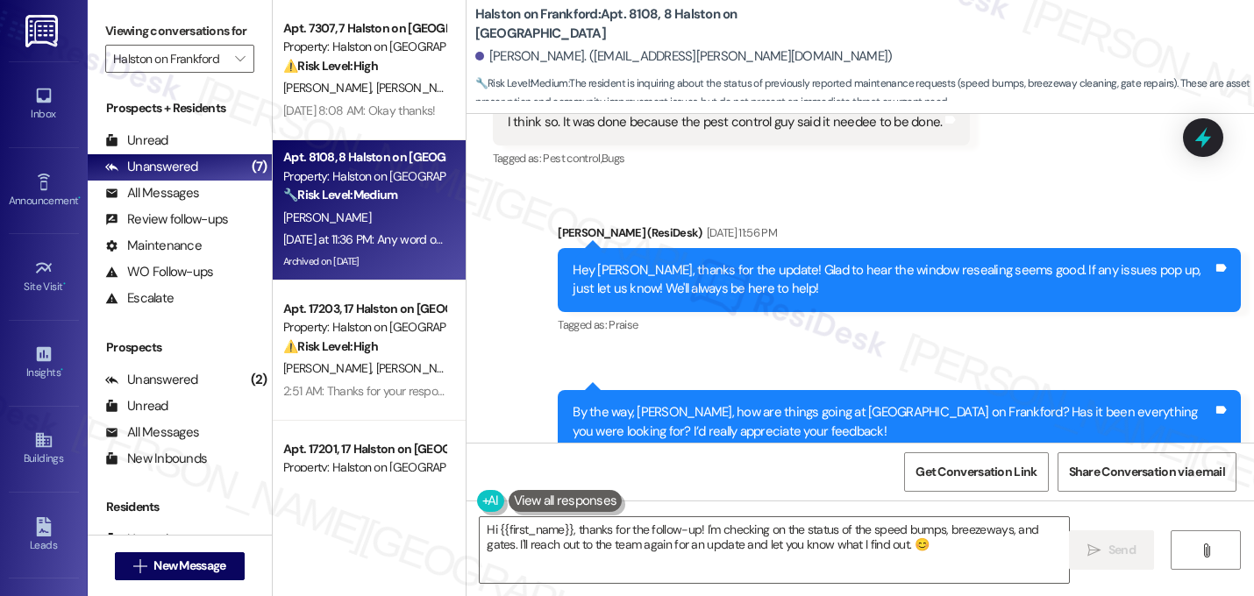
scroll to position [114329, 0]
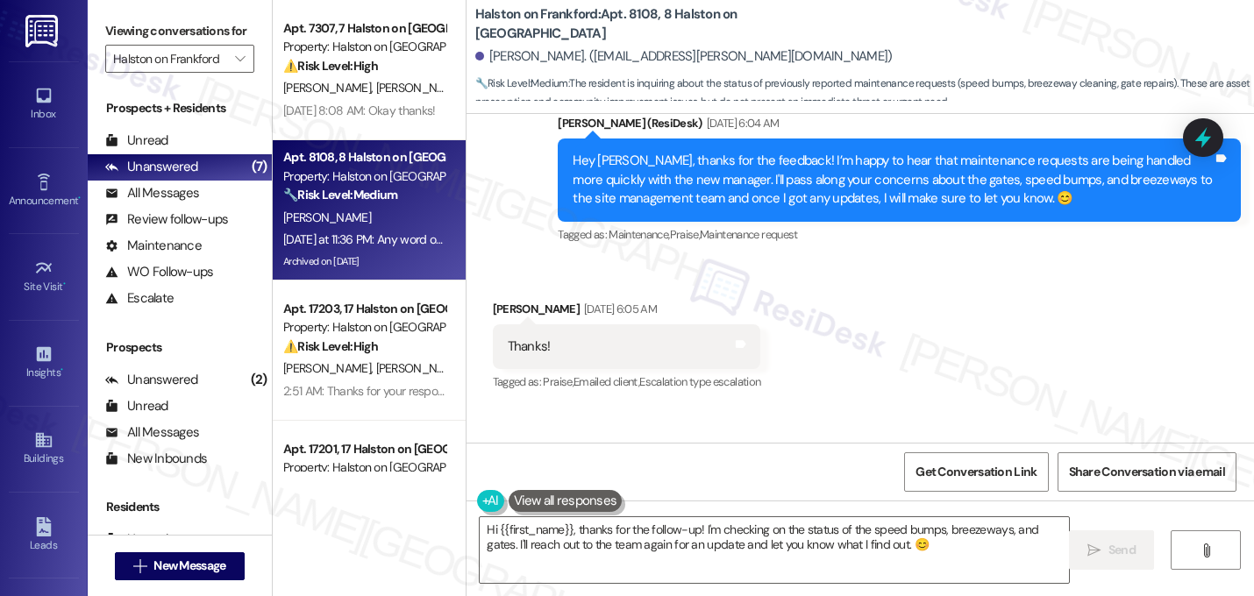
scroll to position [113276, 0]
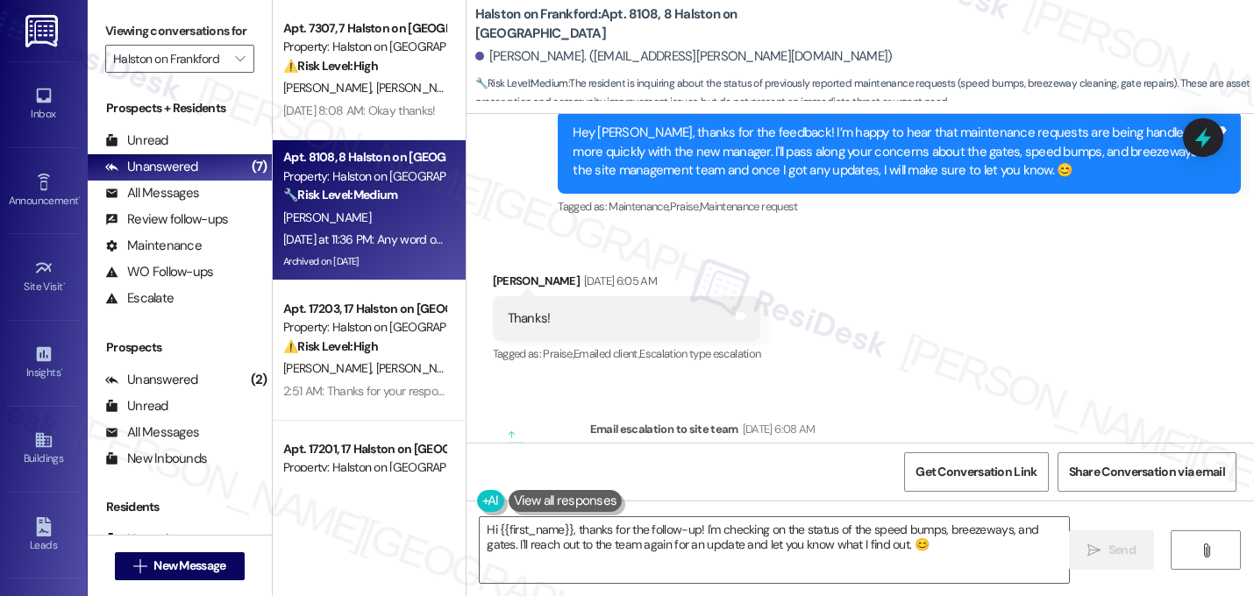
click at [687, 532] on div "Subject: [ResiDesk Escalation] (Medium risk) - Action Needed (Resident Feedback…" at bounding box center [883, 560] width 556 height 56
copy div "1039707"
click at [687, 532] on textarea "Hi {{first_name}}, thanks for the follow-up! I'm checking on the status of the …" at bounding box center [774, 550] width 589 height 66
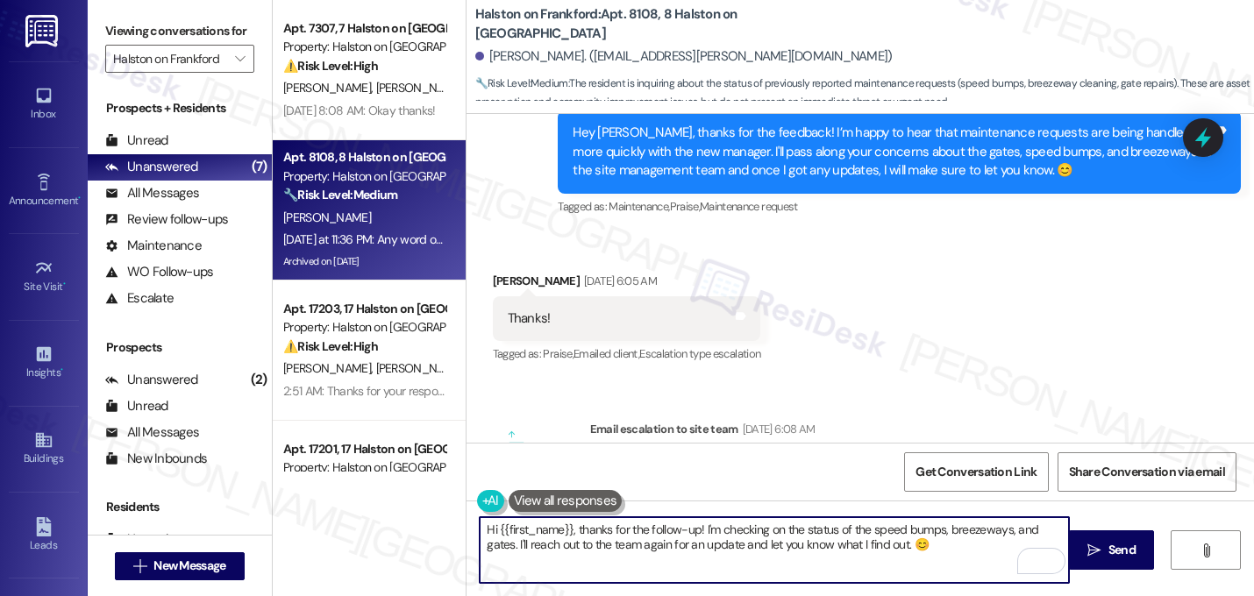
click at [757, 535] on textarea "Hi {{first_name}}, thanks for the follow-up! I'm checking on the status of the …" at bounding box center [774, 550] width 589 height 66
drag, startPoint x: 774, startPoint y: 533, endPoint x: 715, endPoint y: 531, distance: 59.7
click at [715, 531] on textarea "Hi {{first_name}}, thanks for the follow-up! I'm checking on the status of the …" at bounding box center [774, 550] width 589 height 66
click at [689, 536] on textarea "Hi {{first_name}}, thanks for the follow-up! I'm still waiting on the status of…" at bounding box center [774, 550] width 589 height 66
type textarea "Hi {{first_name}}, thanks for checking in! I'm still waiting on the status of t…"
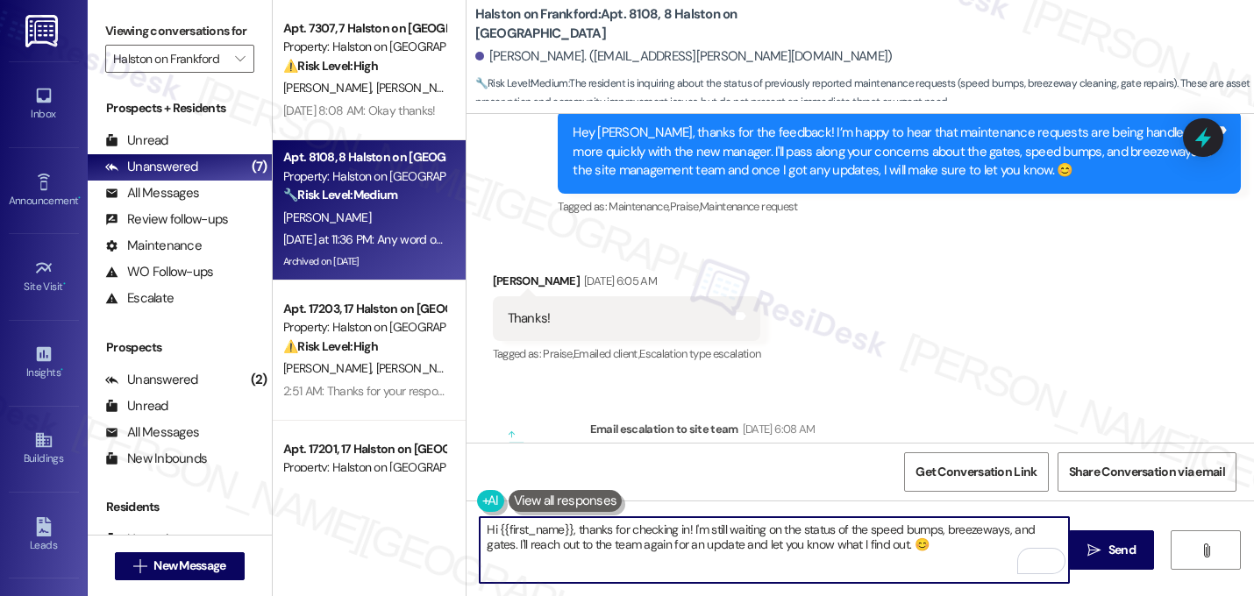
click at [894, 546] on textarea "Hi {{first_name}}, thanks for checking in! I'm still waiting on the status of t…" at bounding box center [774, 550] width 589 height 66
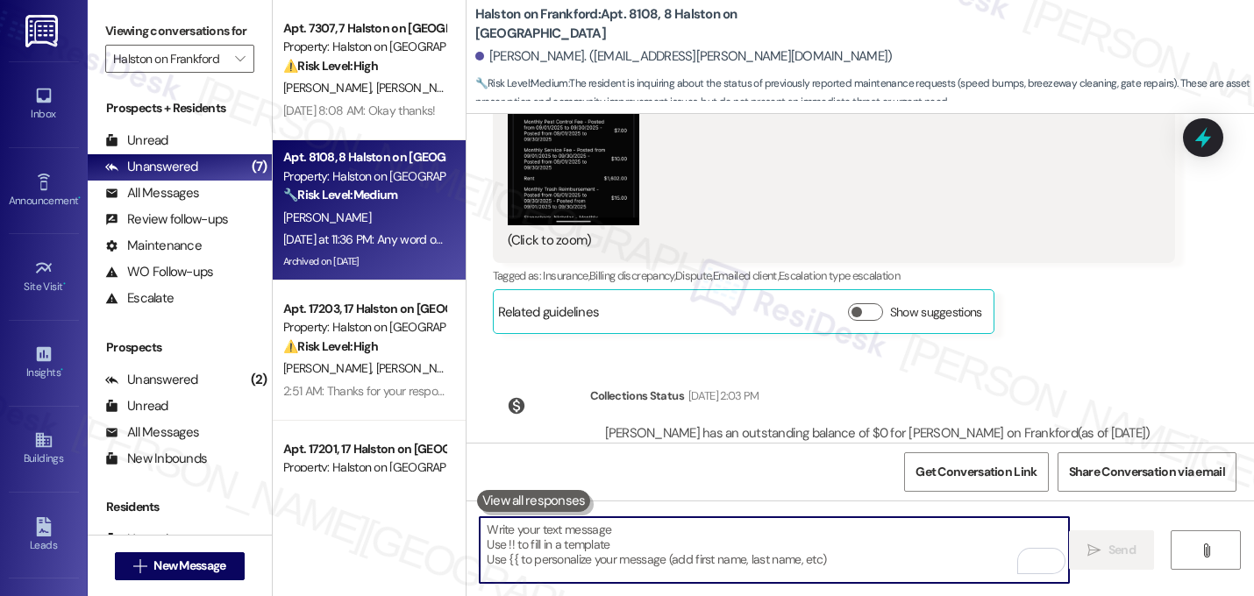
scroll to position [118081, 0]
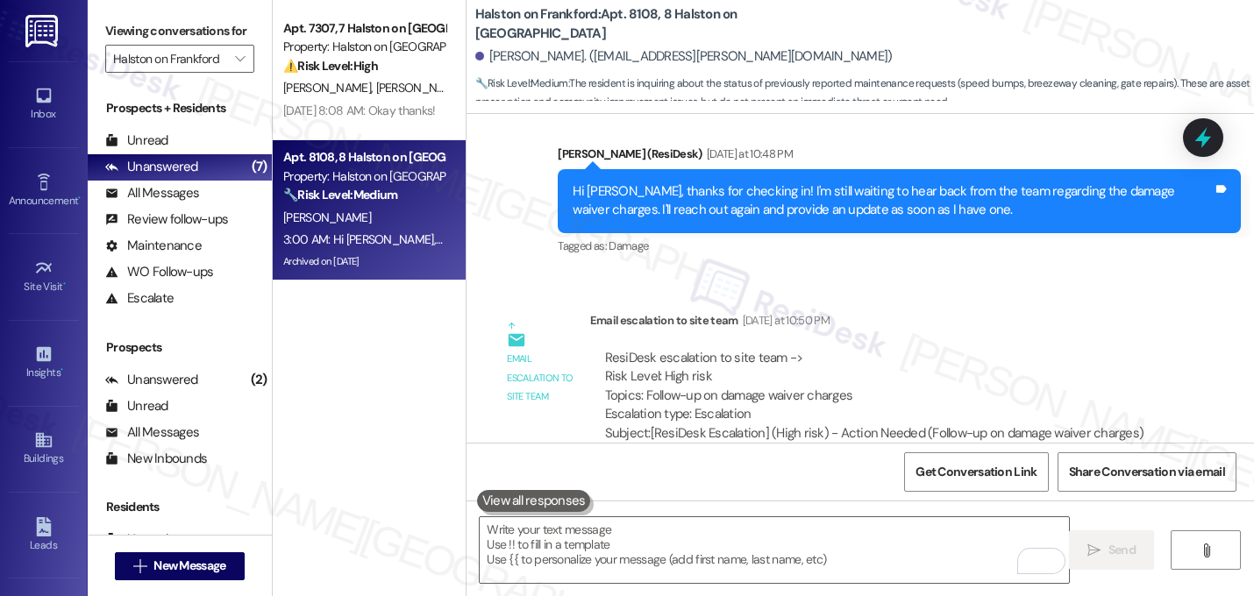
scroll to position [118223, 0]
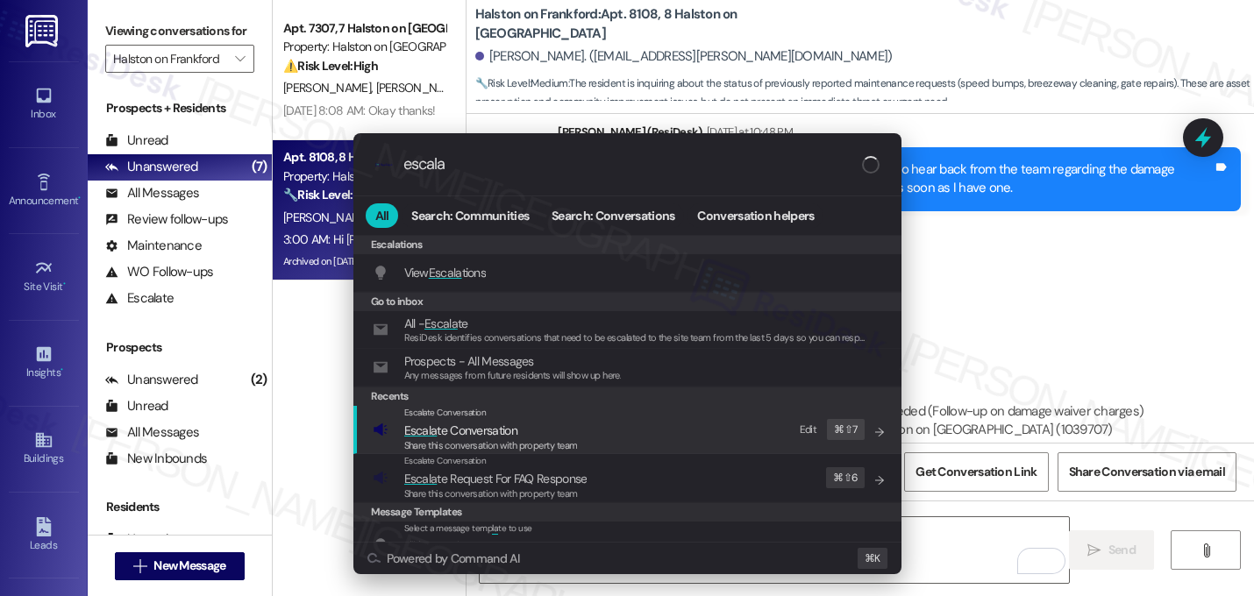
type input "escala"
click at [438, 437] on span "Escala te Conversation" at bounding box center [460, 431] width 113 height 16
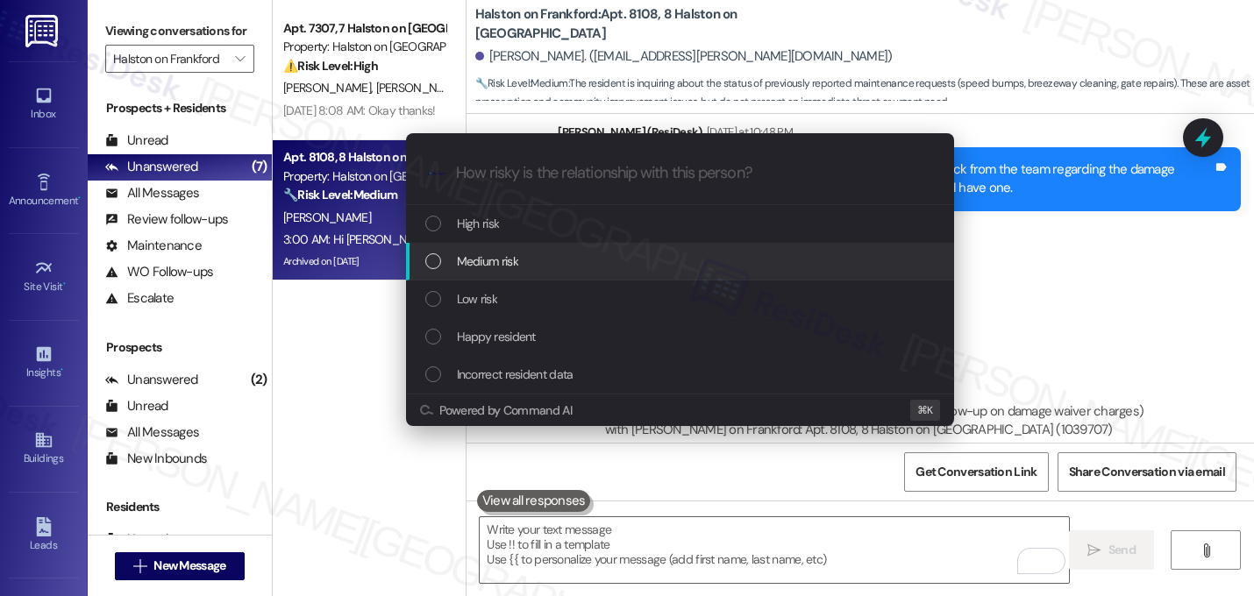
click at [488, 267] on span "Medium risk" at bounding box center [487, 261] width 61 height 19
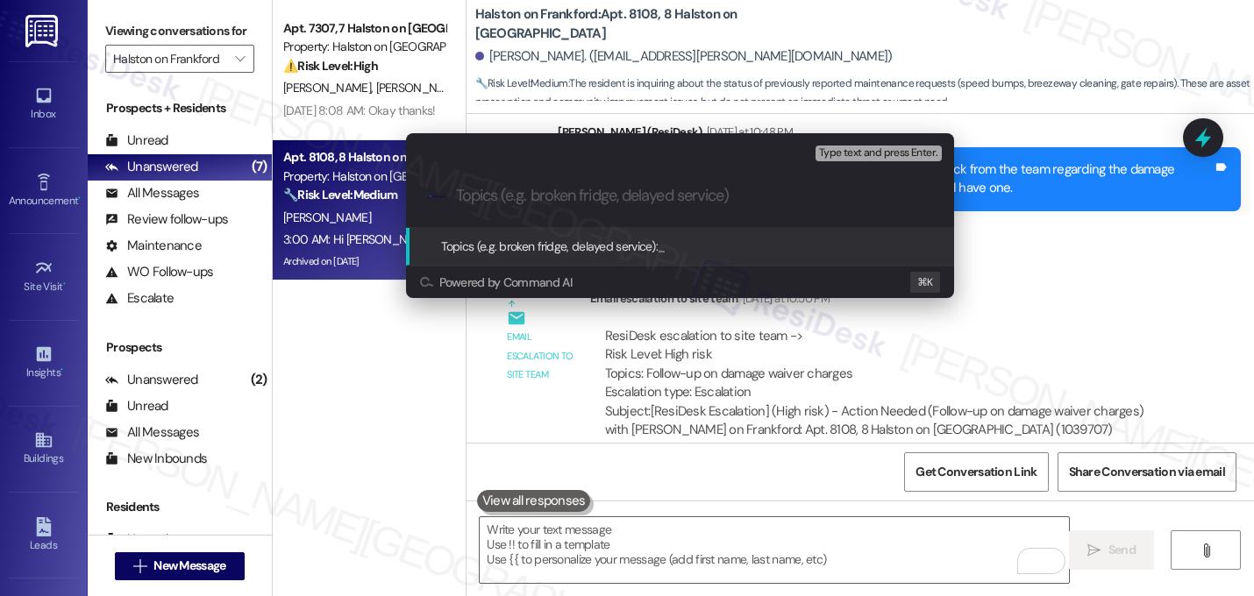
click at [510, 197] on input "Topics (e.g. broken fridge, delayed service)" at bounding box center [694, 196] width 476 height 18
click at [544, 198] on input "Follow-up on rebuild" at bounding box center [687, 196] width 462 height 18
click at [633, 200] on input "Follow-up on the rebuild" at bounding box center [687, 196] width 462 height 18
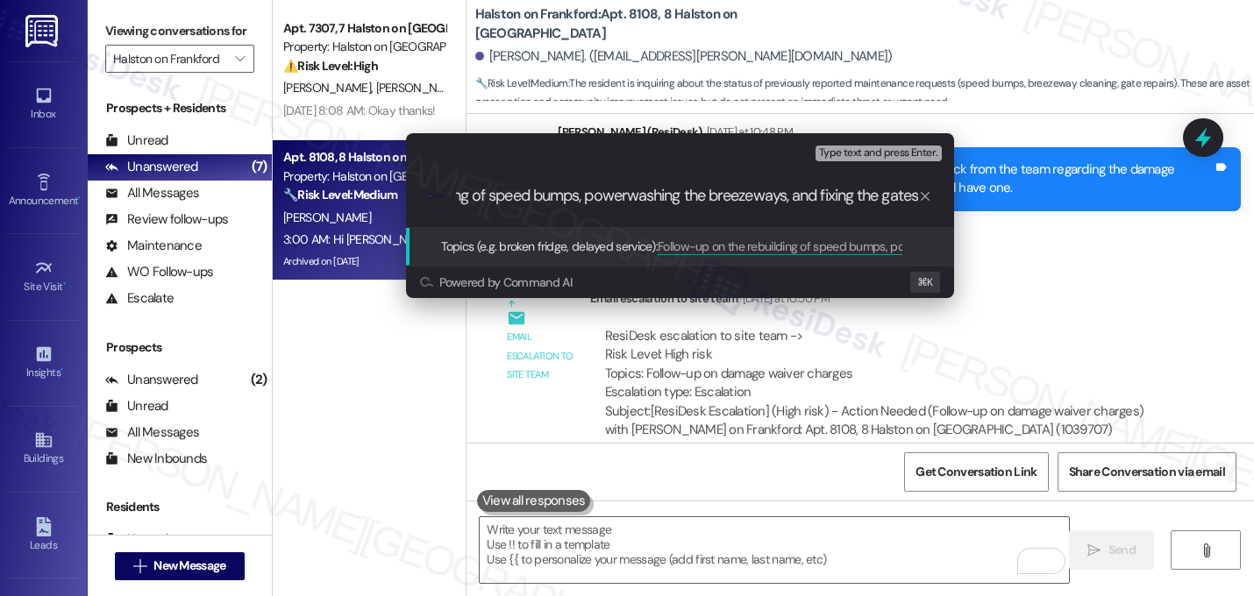
scroll to position [0, 175]
type input "Follow-up on the rebuilding of speed bumps, powerwashing the breezeways, and fi…"
click at [638, 210] on div ".cls-1{fill:#0a055f;}.cls-2{fill:#0cc4c4;} resideskLogoBlueOrange Follow-up on …" at bounding box center [680, 196] width 548 height 62
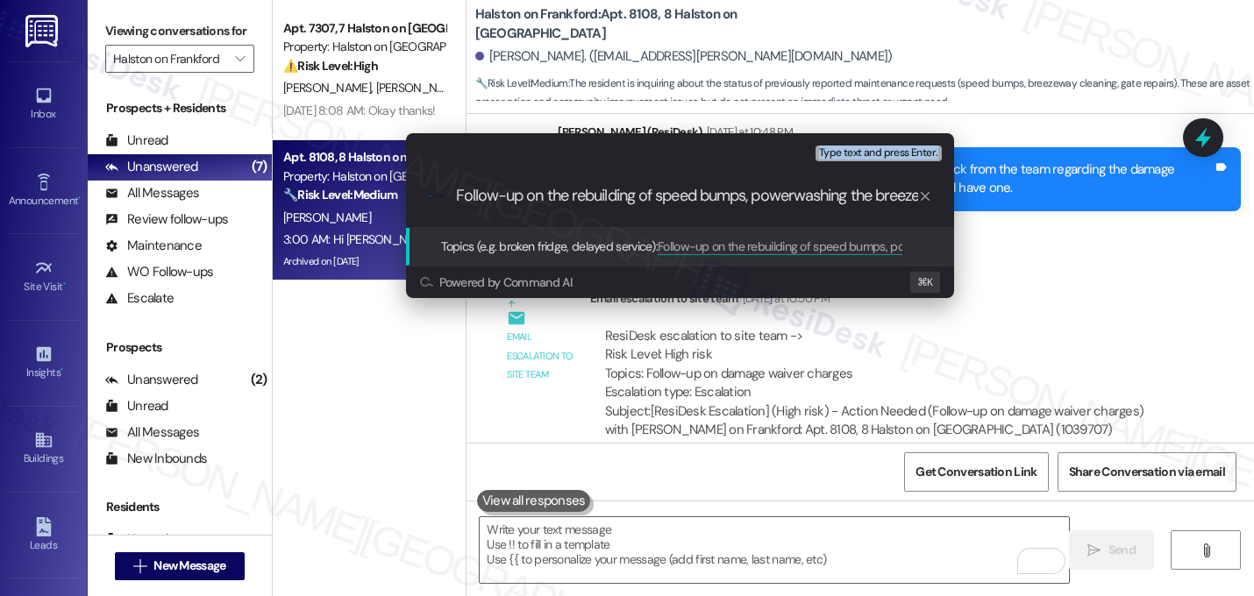
click at [638, 210] on div ".cls-1{fill:#0a055f;}.cls-2{fill:#0cc4c4;} resideskLogoBlueOrange Follow-up on …" at bounding box center [680, 196] width 548 height 62
click at [631, 199] on input "Follow-up on the rebuilding of speed bumps, powerwashing the breezeways, and fi…" at bounding box center [687, 196] width 462 height 18
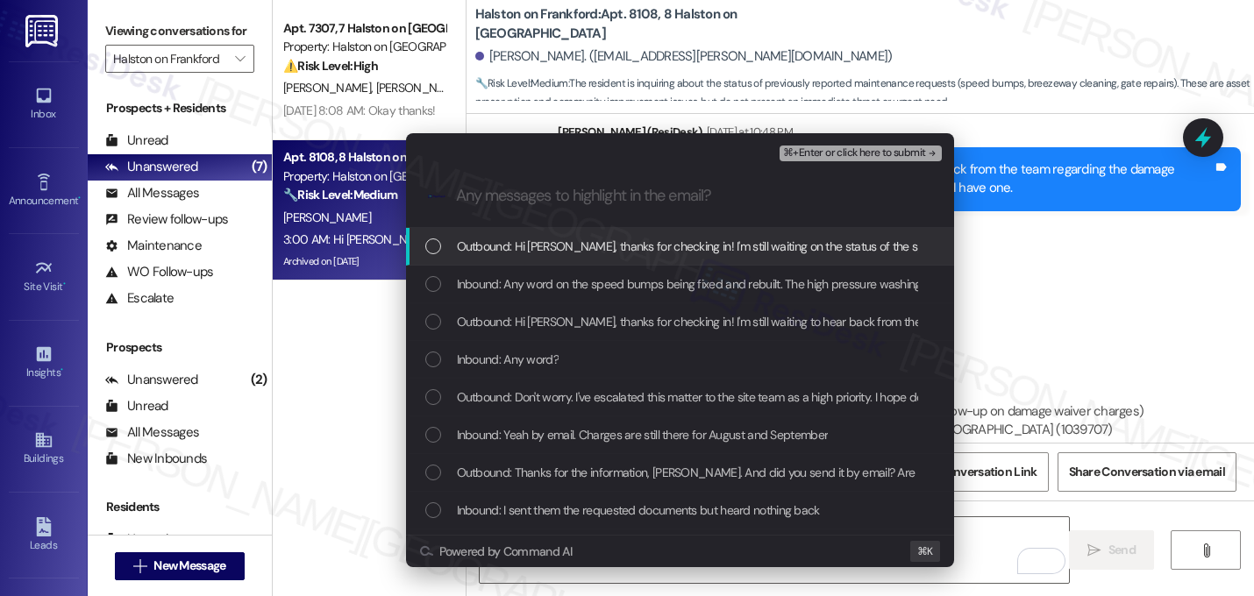
click at [578, 244] on span "Outbound: Hi Nicholas, thanks for checking in! I'm still waiting on the status …" at bounding box center [989, 246] width 1065 height 19
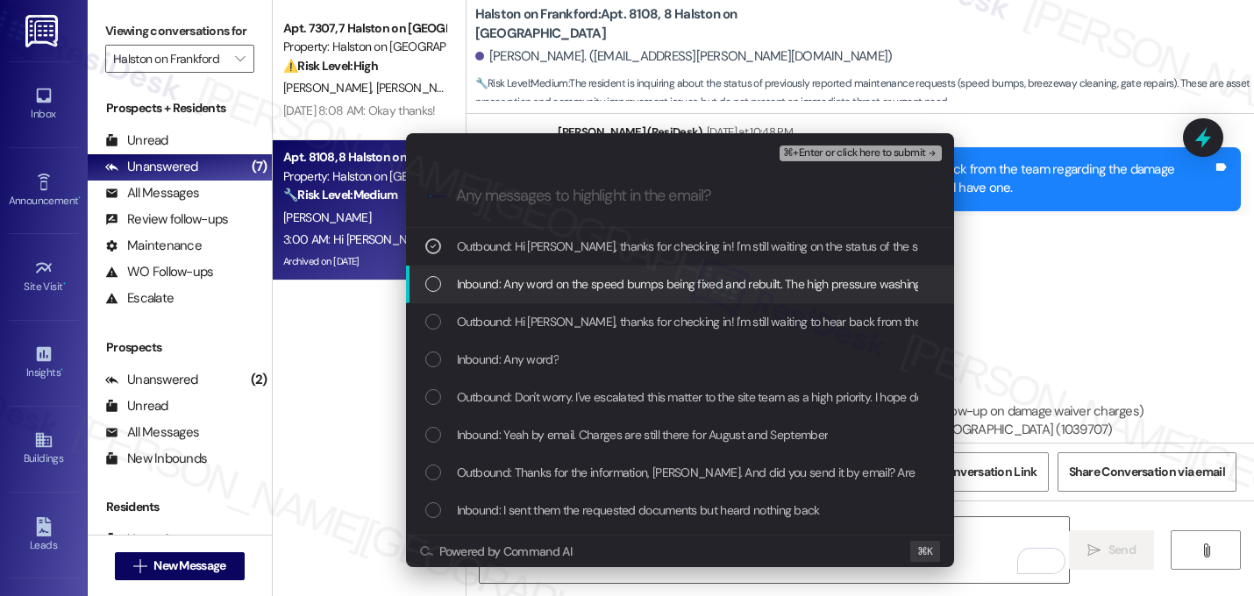
click at [579, 276] on span "Inbound: Any word on the speed bumps being fixed and rebuilt. The high pressure…" at bounding box center [812, 283] width 710 height 19
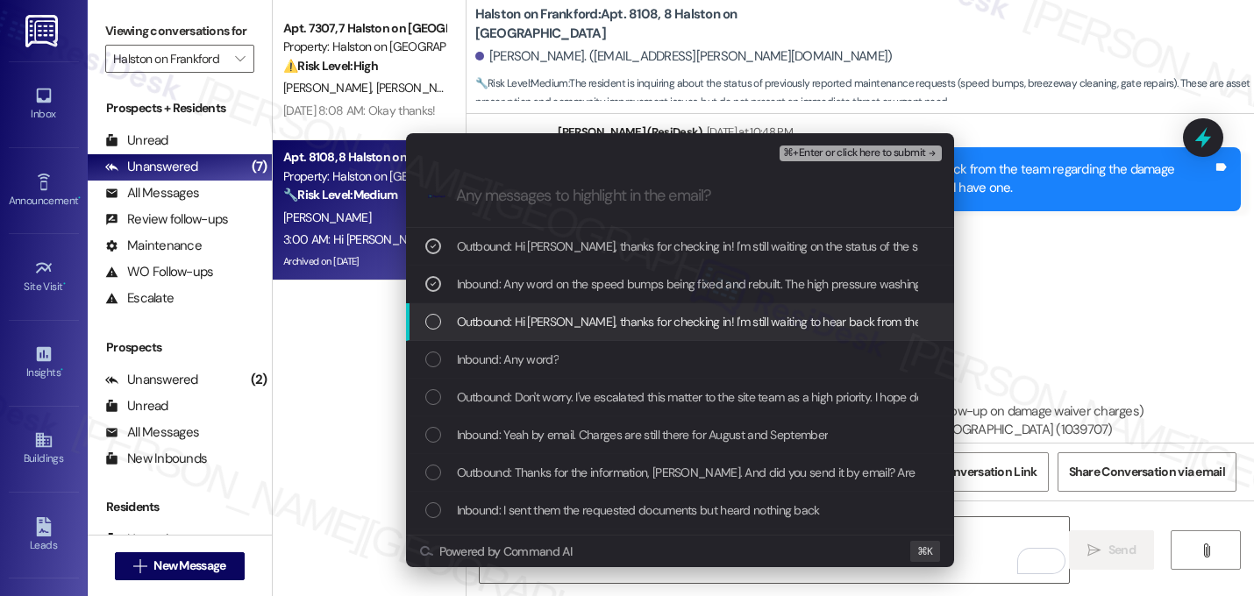
click at [561, 314] on span "Outbound: Hi Nicholas, thanks for checking in! I'm still waiting to hear back f…" at bounding box center [967, 321] width 1020 height 19
click at [570, 310] on div "Outbound: Hi Nicholas, thanks for checking in! I'm still waiting to hear back f…" at bounding box center [680, 322] width 548 height 38
click at [569, 324] on span "Outbound: Hi Nicholas, thanks for checking in! I'm still waiting to hear back f…" at bounding box center [967, 321] width 1020 height 19
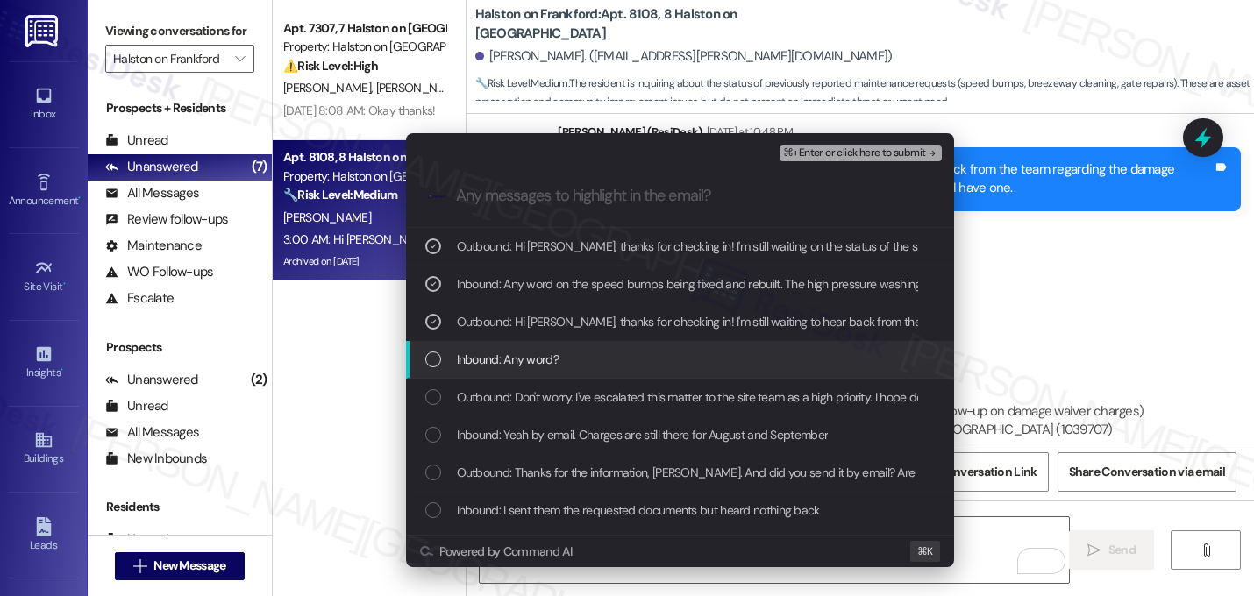
click at [560, 359] on div "Inbound: Any word?" at bounding box center [681, 359] width 513 height 19
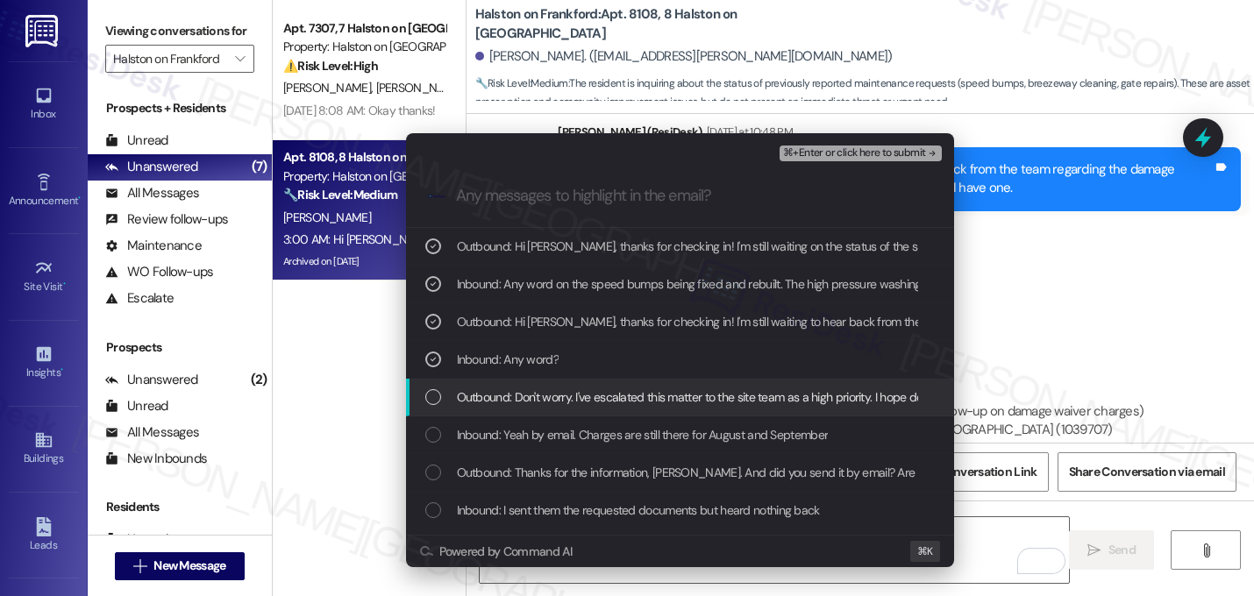
click at [558, 396] on span "Outbound: Don't worry. I've escalated this matter to the site team as a high pr…" at bounding box center [1005, 397] width 1096 height 19
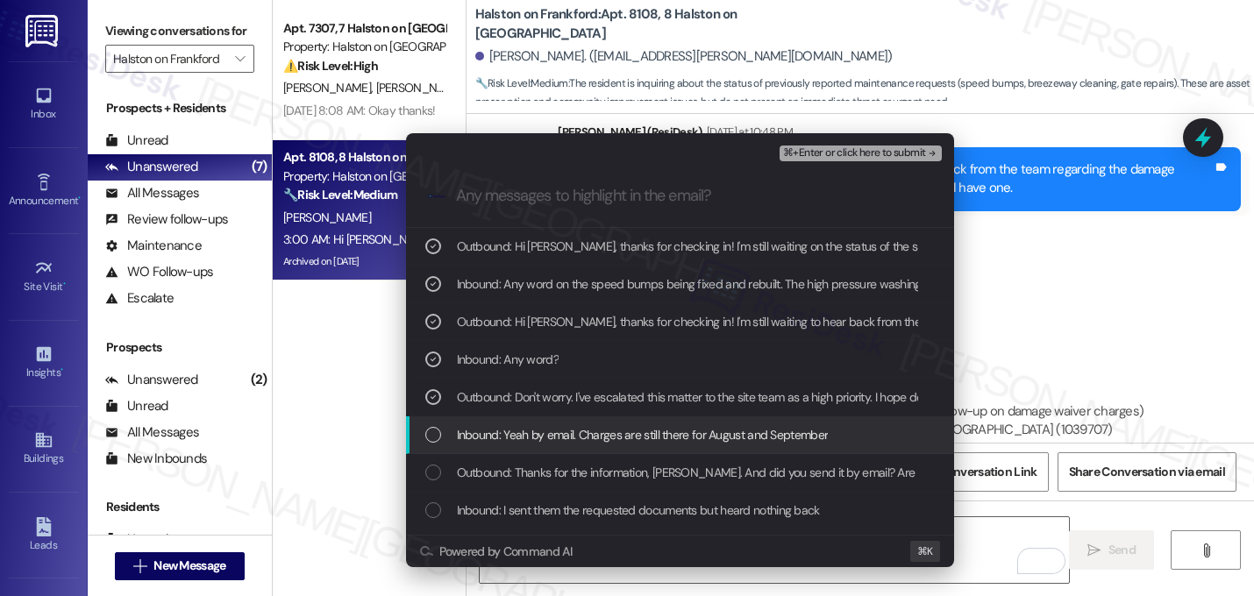
click at [553, 440] on span "Inbound: Yeah by email. Charges are still there for August and September" at bounding box center [643, 434] width 372 height 19
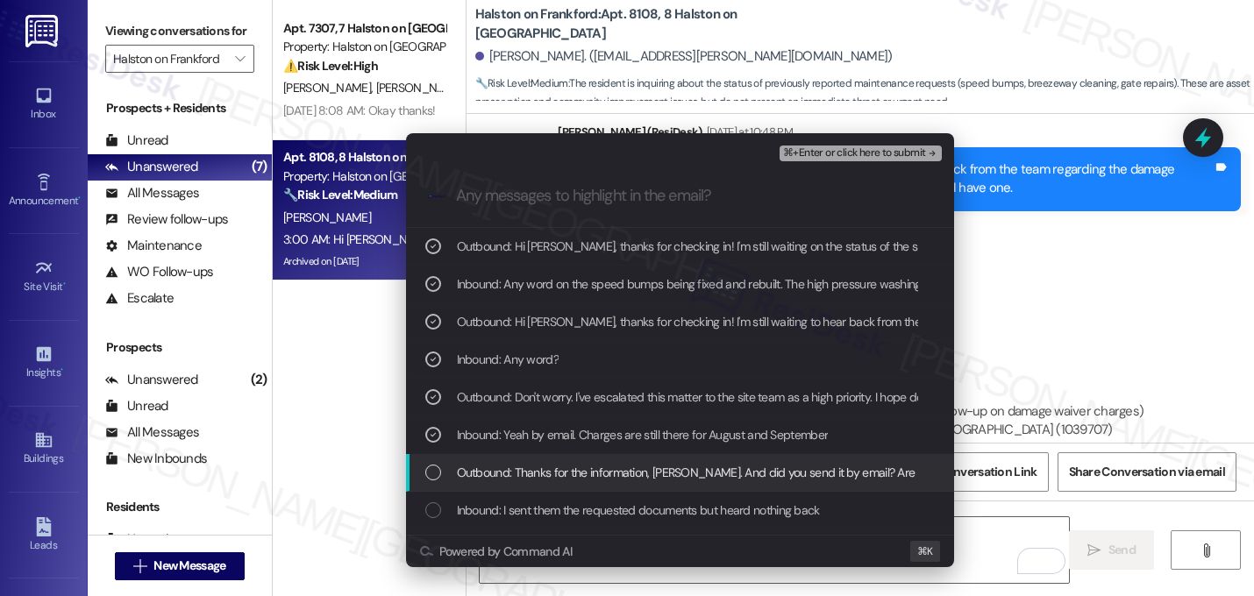
click at [552, 473] on span "Outbound: Thanks for the information, Nicholas. And did you send it by email? A…" at bounding box center [798, 472] width 683 height 19
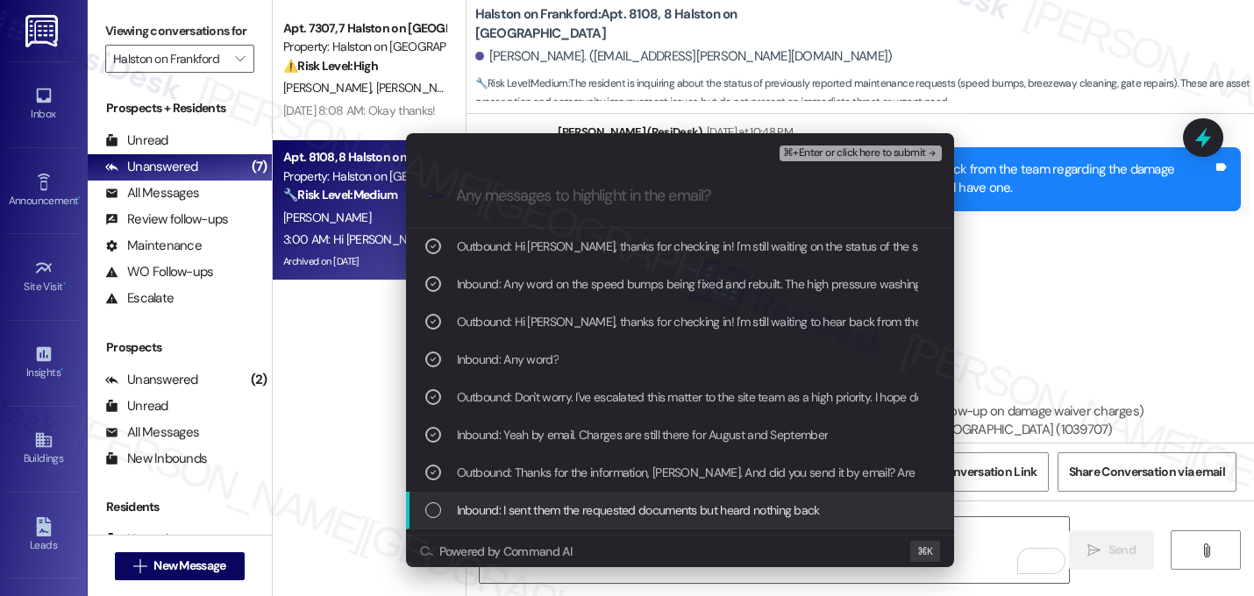
click at [552, 496] on div "Inbound: I sent them the requested documents but heard nothing back" at bounding box center [680, 511] width 548 height 38
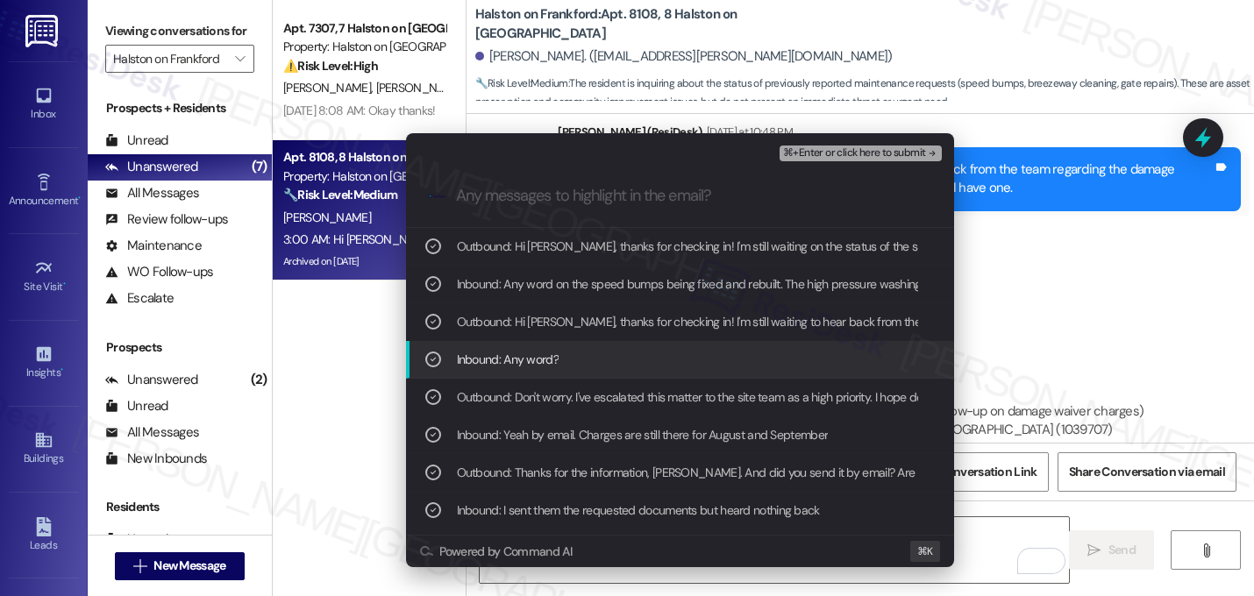
click at [574, 367] on div "Inbound: Any word?" at bounding box center [681, 359] width 513 height 19
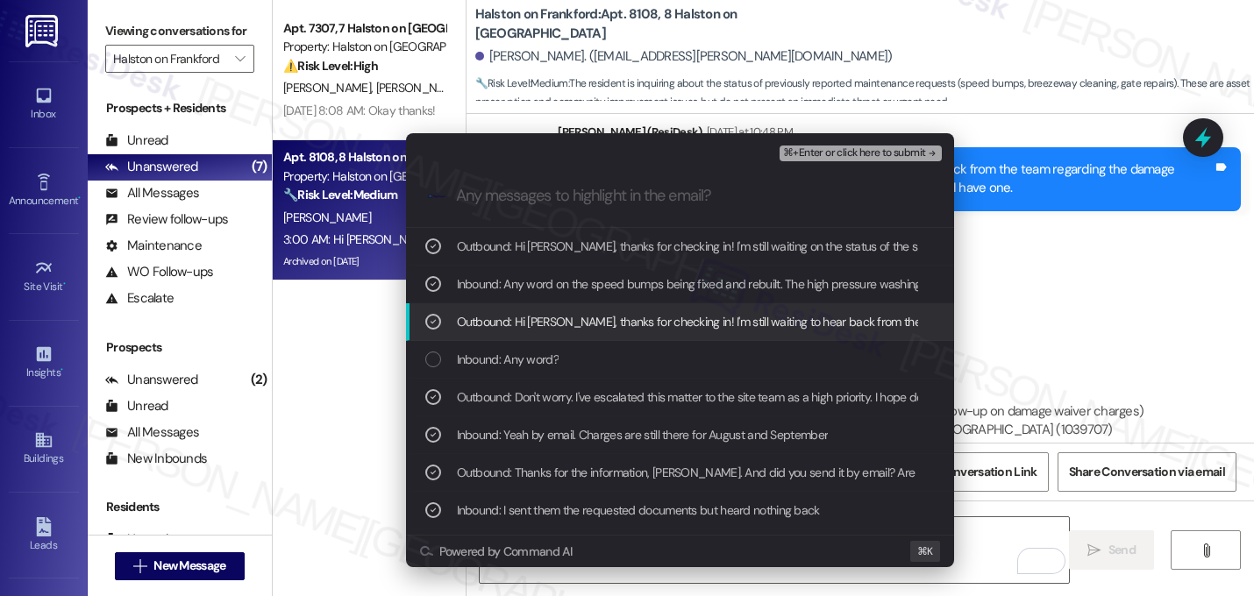
click at [583, 332] on div "Outbound: Hi Nicholas, thanks for checking in! I'm still waiting to hear back f…" at bounding box center [680, 322] width 548 height 38
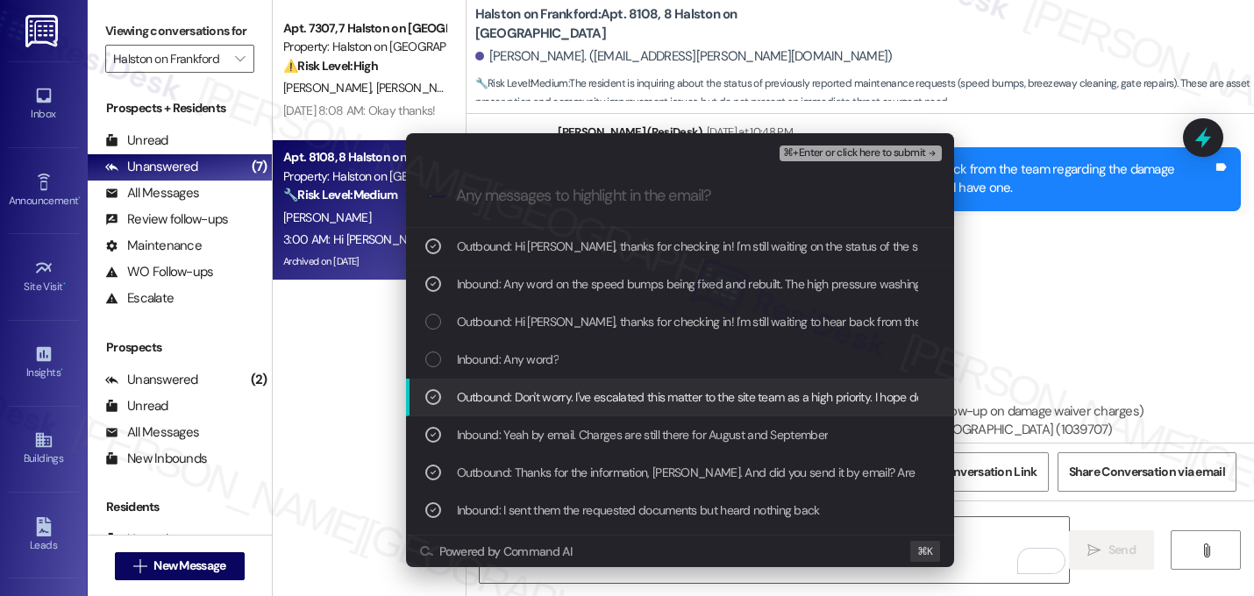
click at [582, 396] on span "Outbound: Don't worry. I've escalated this matter to the site team as a high pr…" at bounding box center [1005, 397] width 1096 height 19
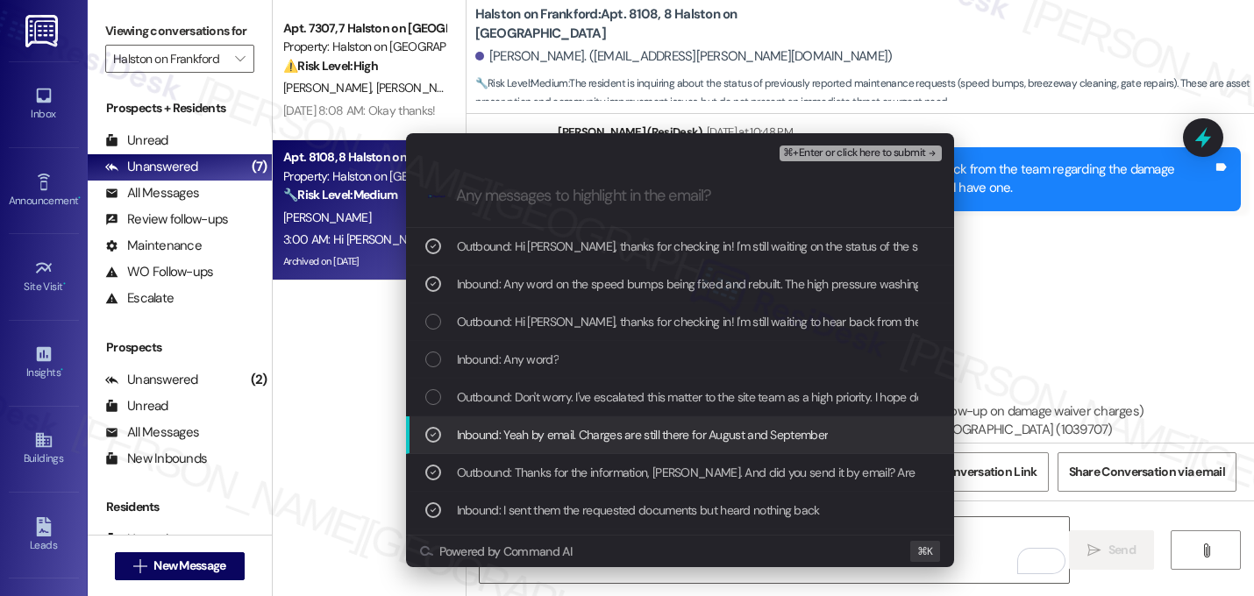
click at [573, 444] on span "Inbound: Yeah by email. Charges are still there for August and September" at bounding box center [643, 434] width 372 height 19
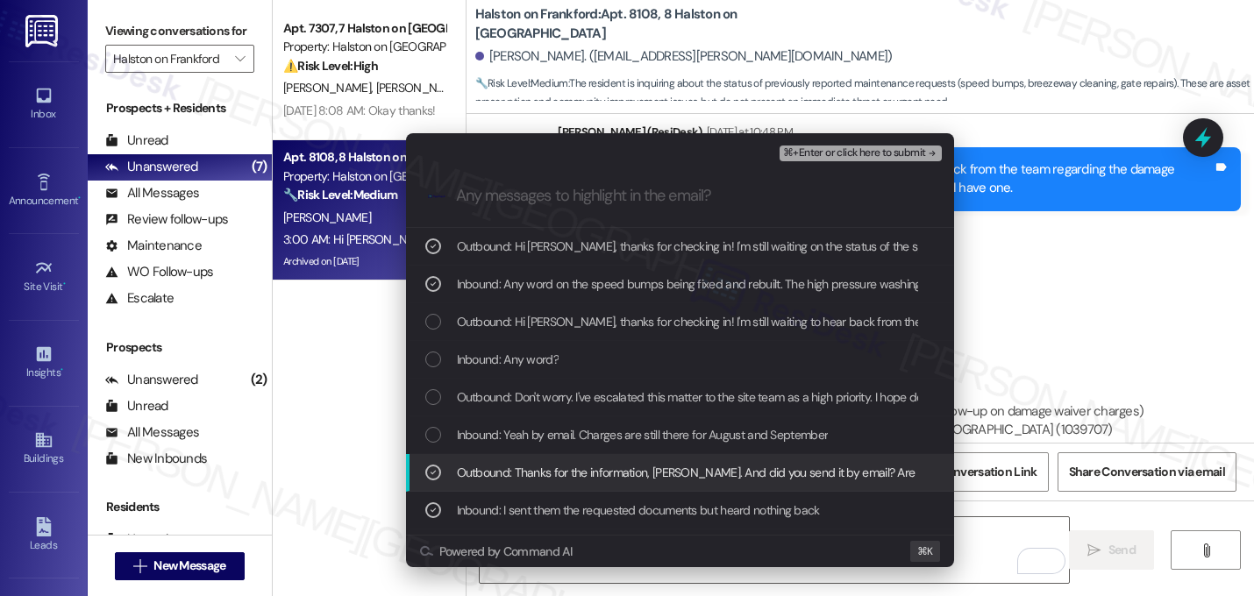
click at [573, 473] on span "Outbound: Thanks for the information, Nicholas. And did you send it by email? A…" at bounding box center [798, 472] width 683 height 19
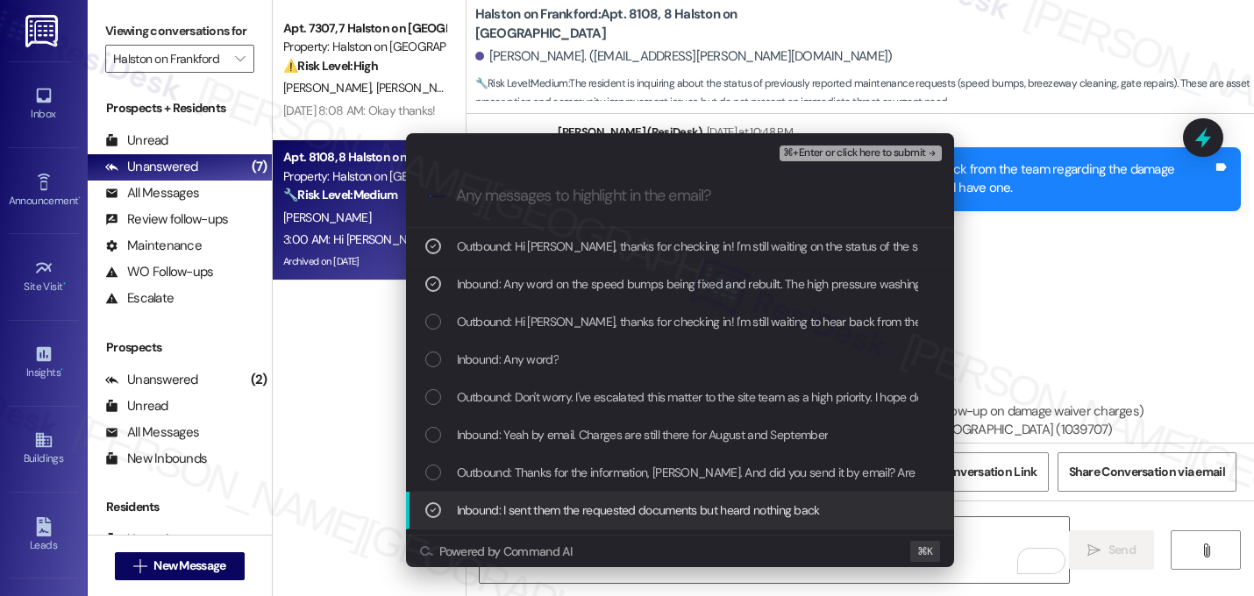
click at [572, 502] on span "Inbound: I sent them the requested documents but heard nothing back" at bounding box center [638, 510] width 363 height 19
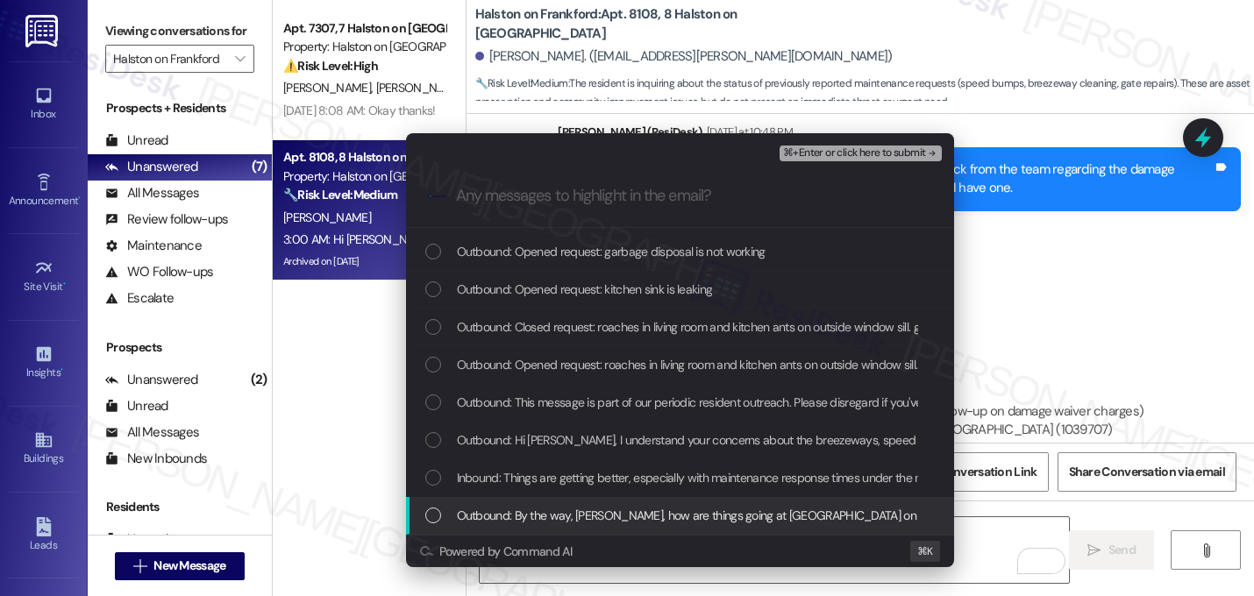
scroll to position [636, 0]
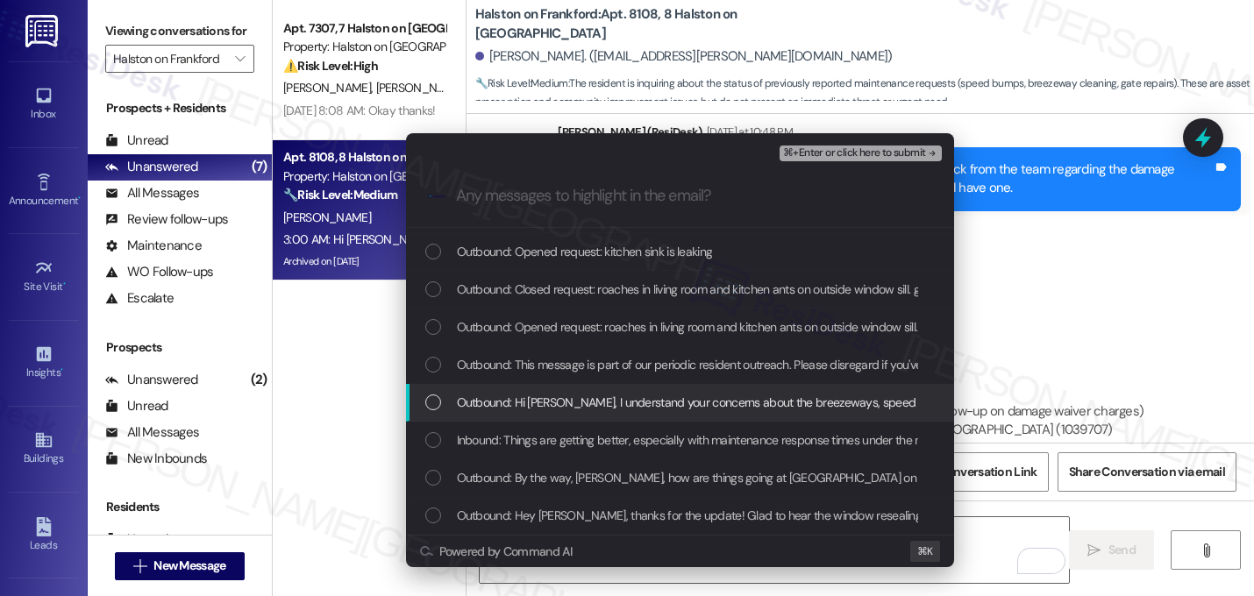
click at [491, 410] on span "Outbound: Hi Nicholas, I understand your concerns about the breezeways, speed b…" at bounding box center [1119, 402] width 1325 height 19
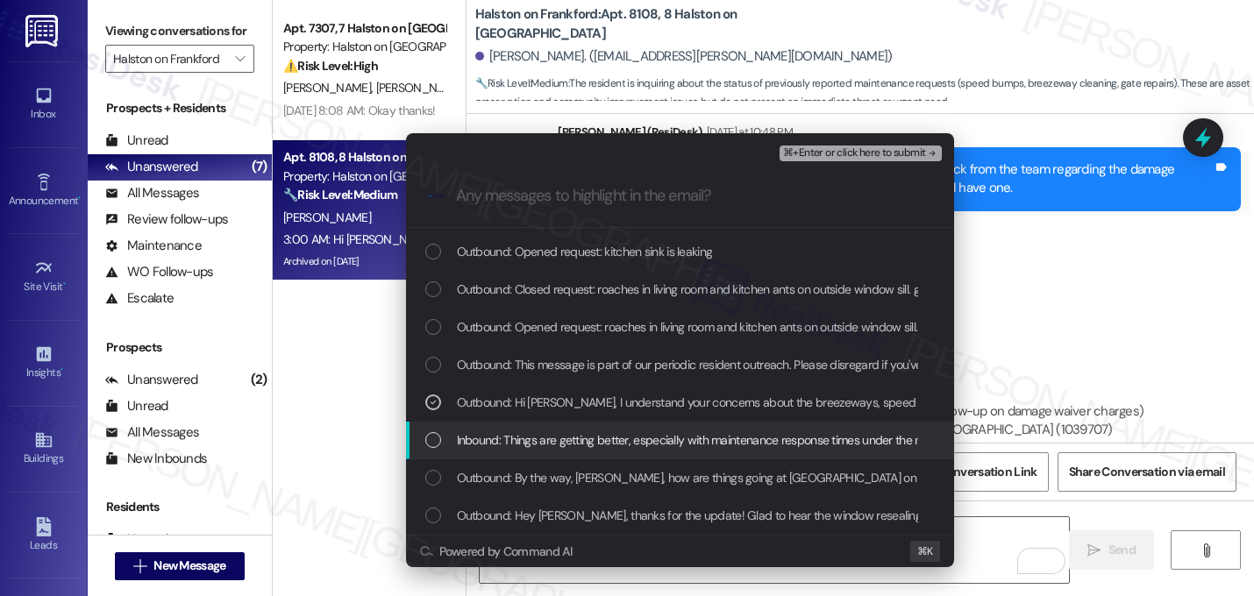
click at [490, 446] on span "Inbound: Things are getting better, especially with maintenance response times …" at bounding box center [1251, 440] width 1589 height 19
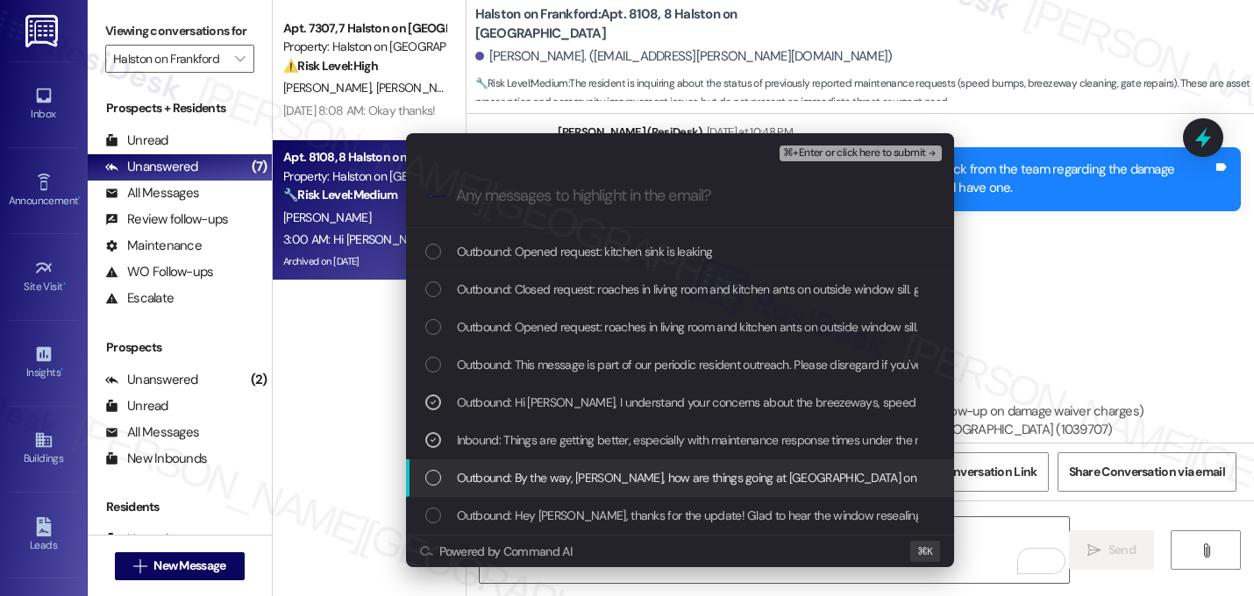
click at [490, 476] on span "Outbound: By the way, Nicholas, how are things going at Halston on Frankford? H…" at bounding box center [921, 477] width 928 height 19
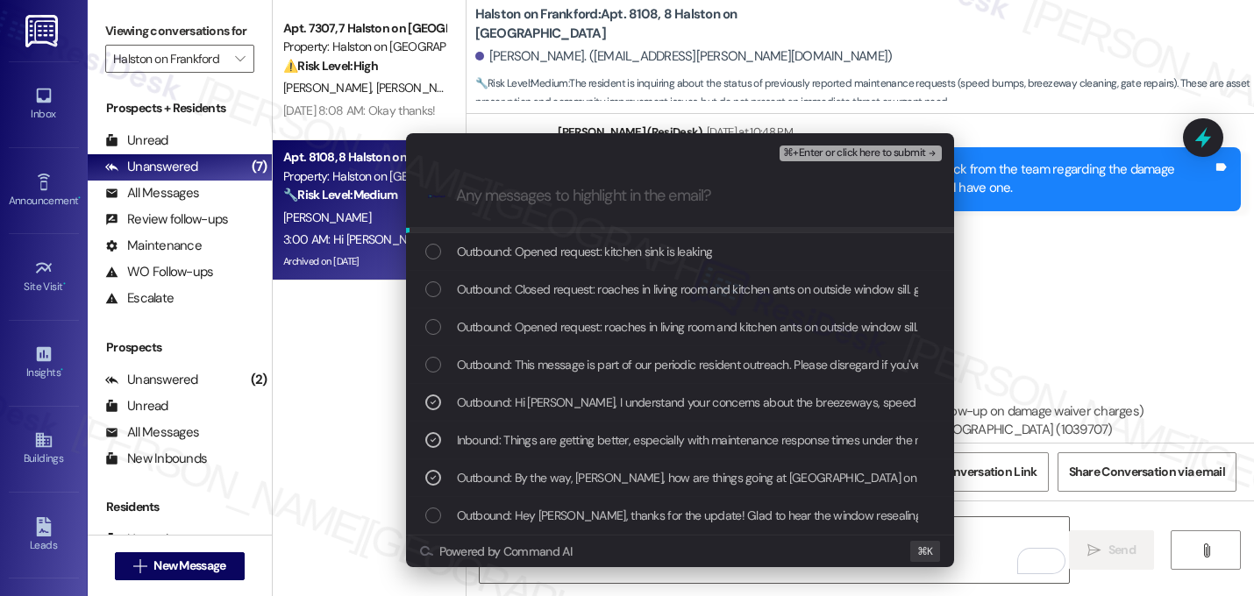
click at [908, 154] on span "⌘+Enter or click here to submit" at bounding box center [854, 153] width 142 height 12
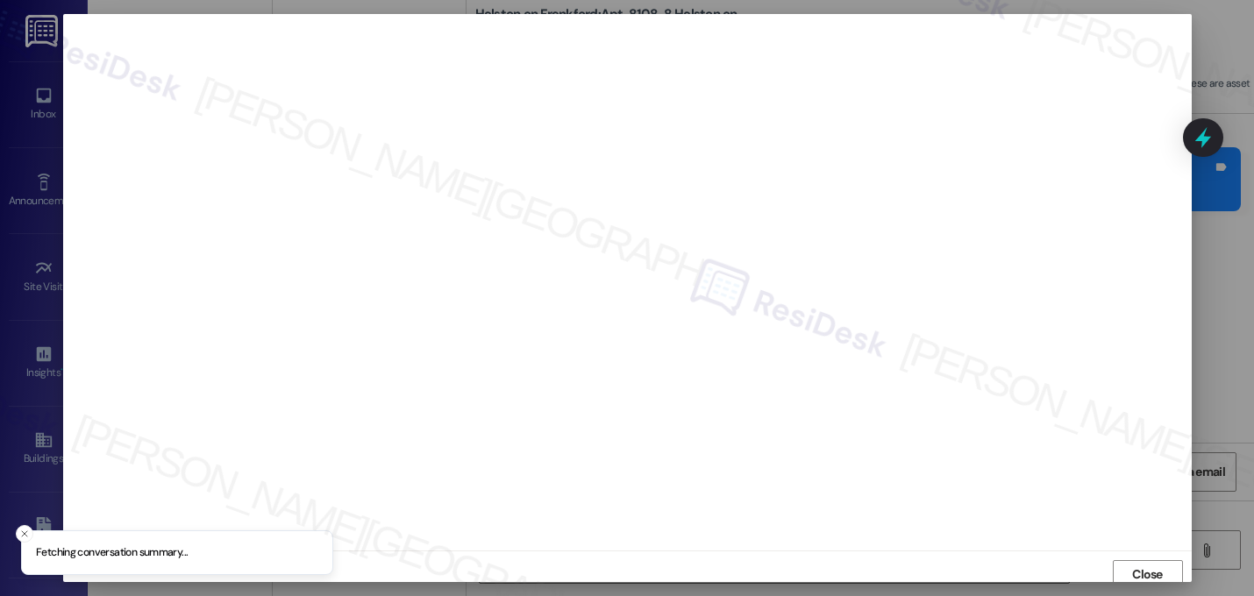
scroll to position [6, 0]
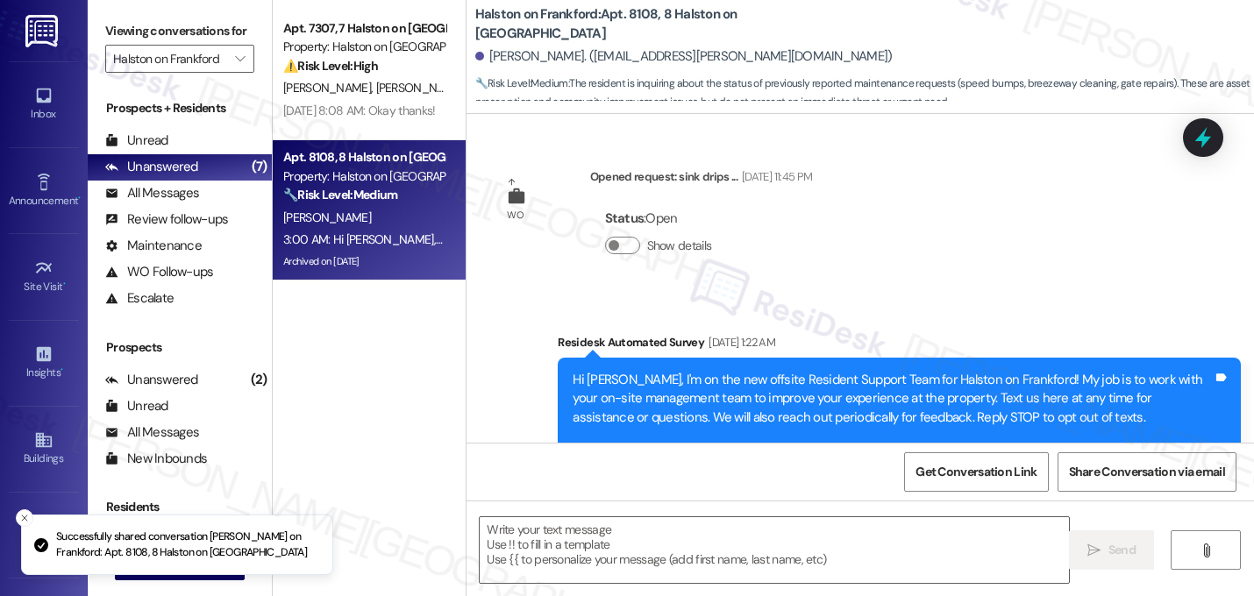
click at [1107, 378] on div "Hi Nicholas, I'm on the new offsite Resident Support Team for Halston on Frankf…" at bounding box center [893, 455] width 640 height 169
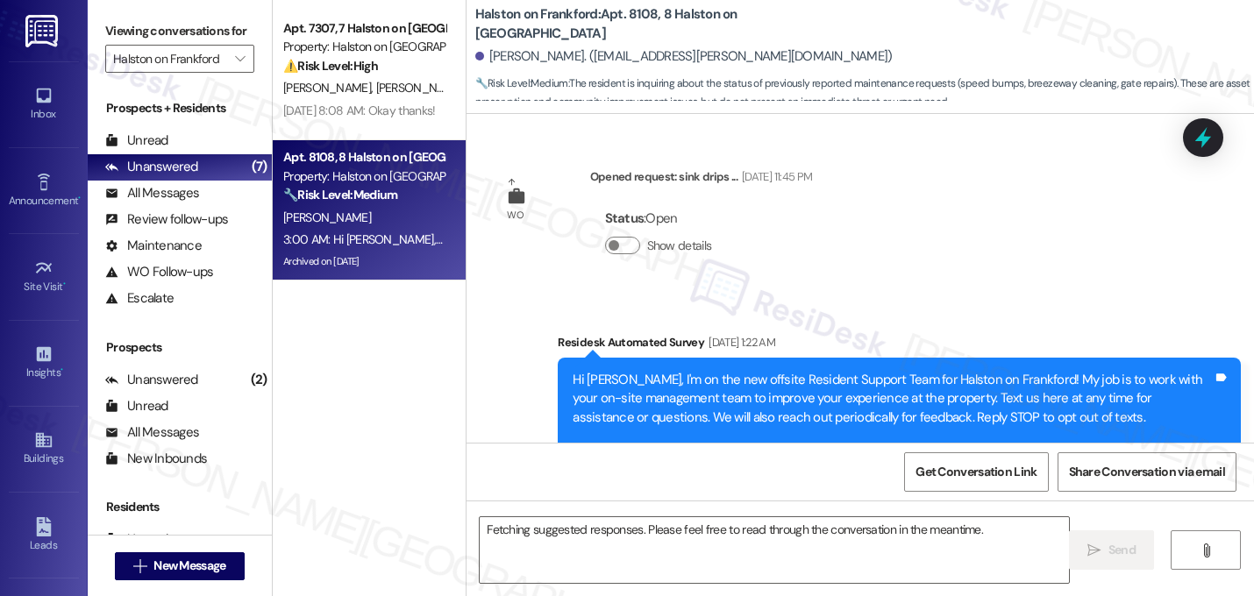
scroll to position [118514, 0]
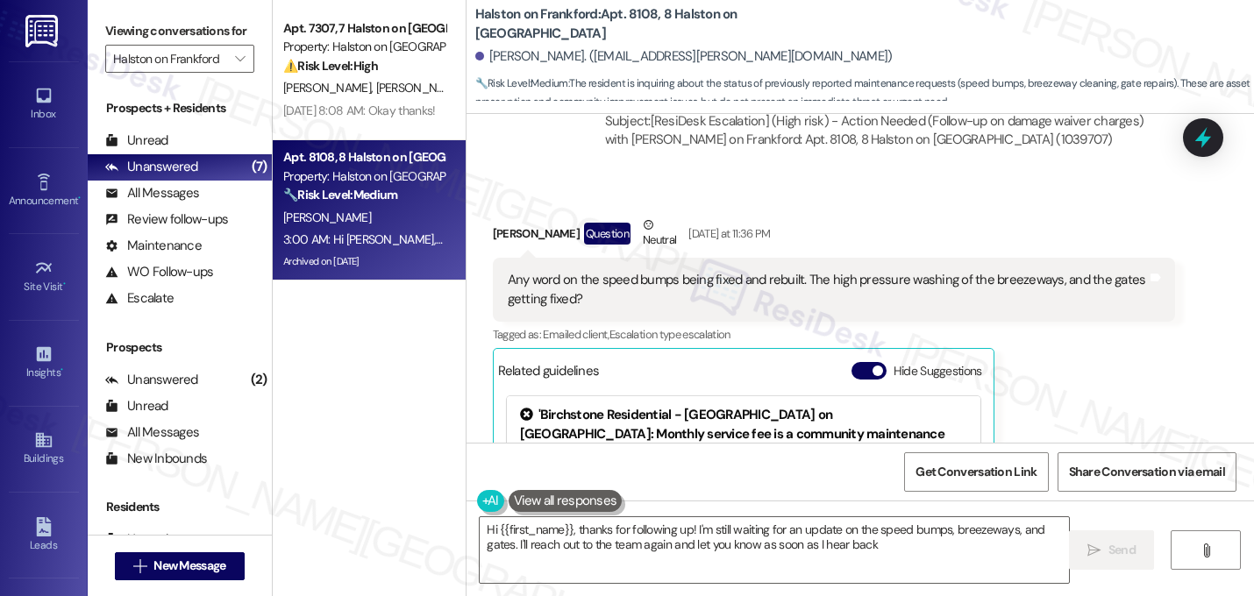
type textarea "Hi {{first_name}}, thanks for following up! I'm still waiting for an update on …"
click at [226, 73] on button "" at bounding box center [240, 59] width 28 height 28
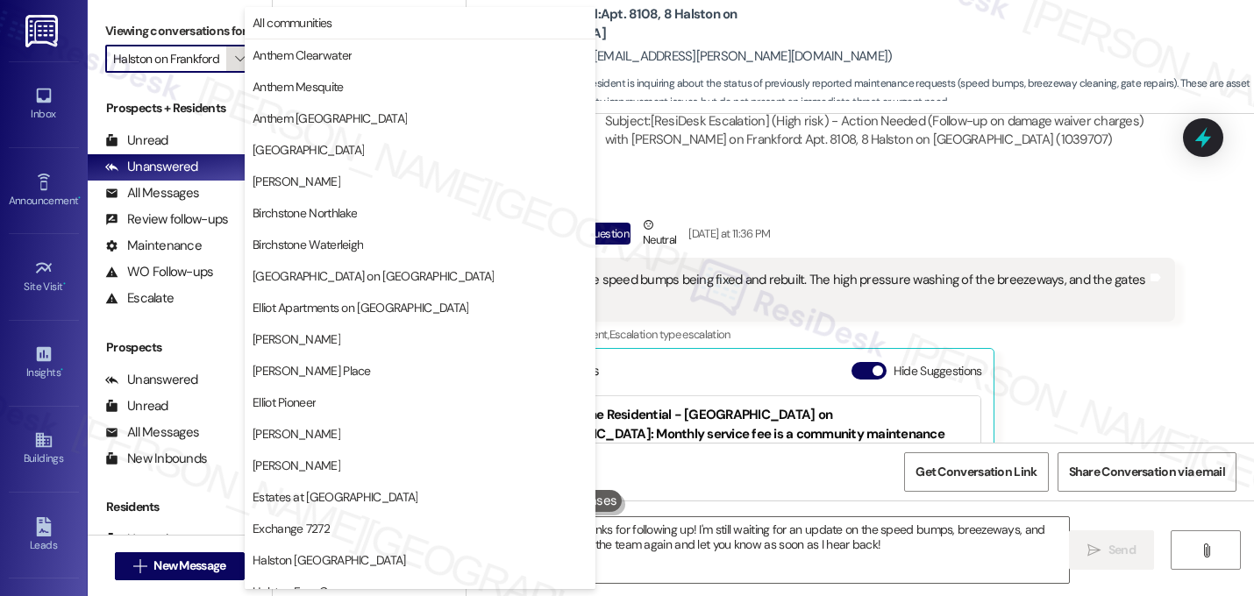
scroll to position [601, 0]
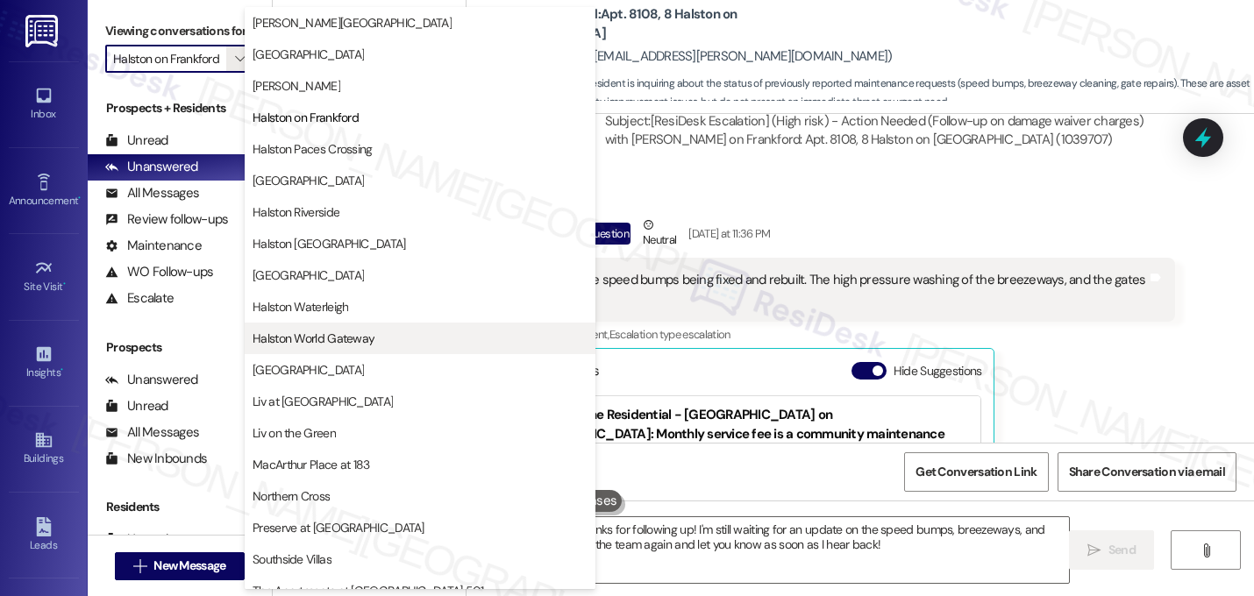
click at [326, 339] on span "Halston World Gateway" at bounding box center [314, 339] width 122 height 18
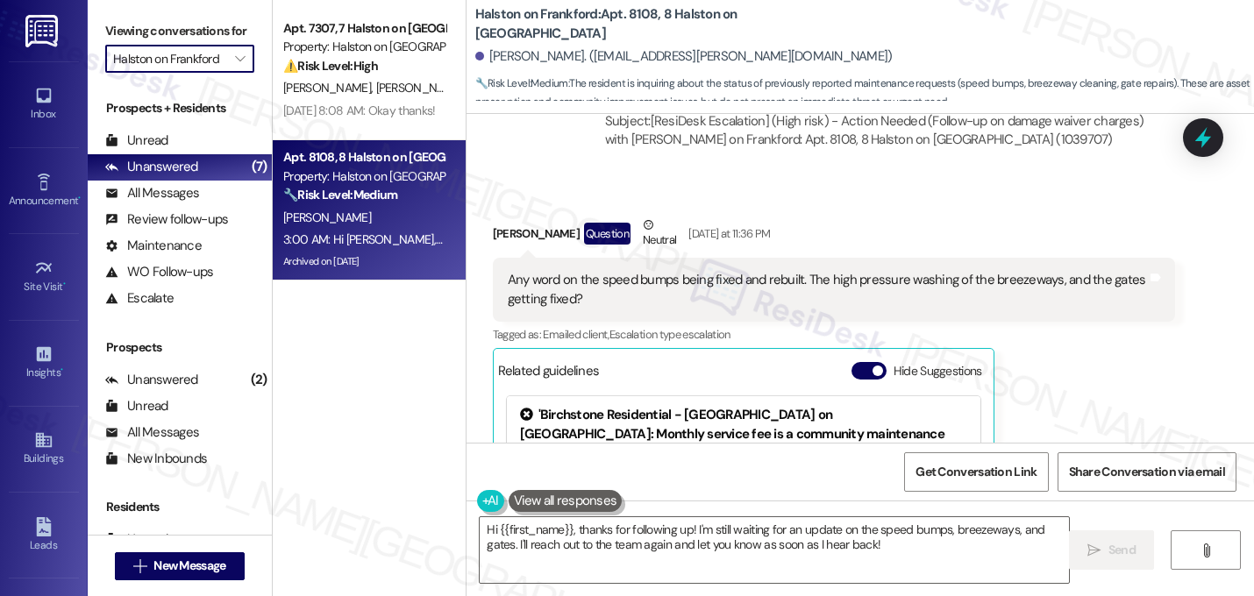
type input "Halston World Gateway"
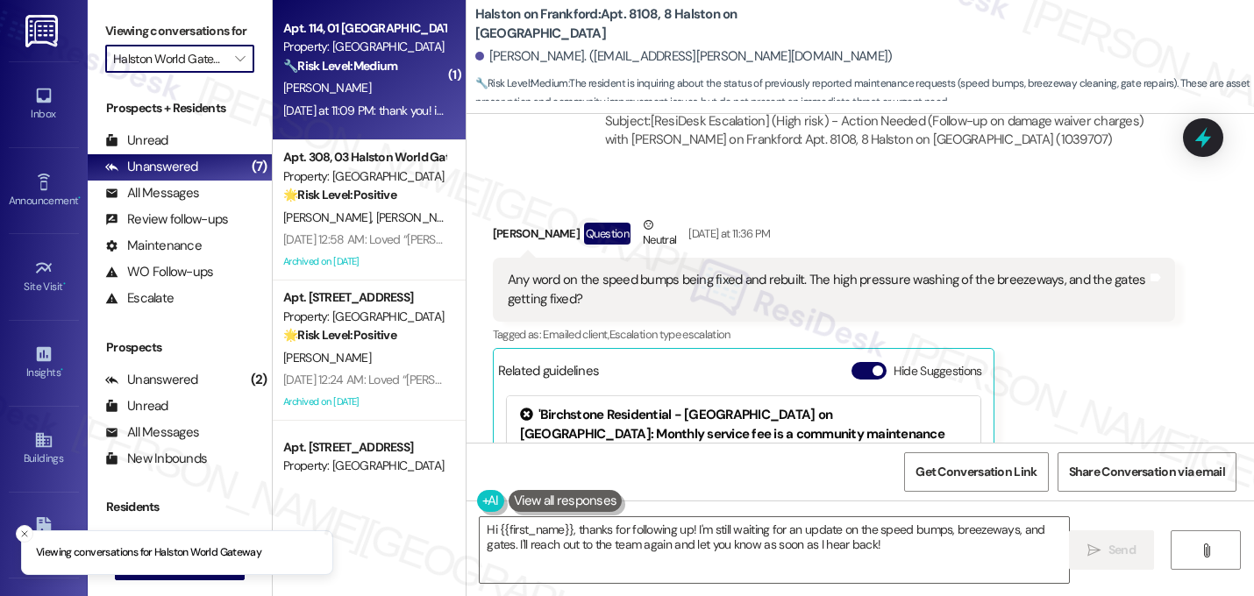
click at [360, 96] on div "B. Ray" at bounding box center [365, 88] width 166 height 22
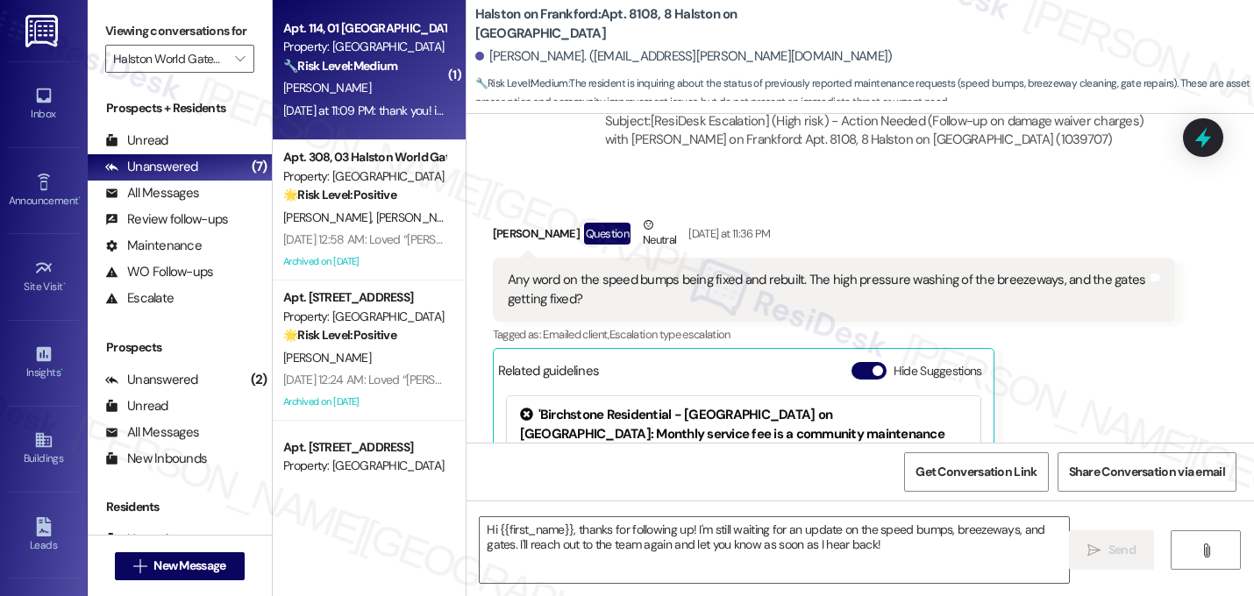
type textarea "Fetching suggested responses. Please feel free to read through the conversation…"
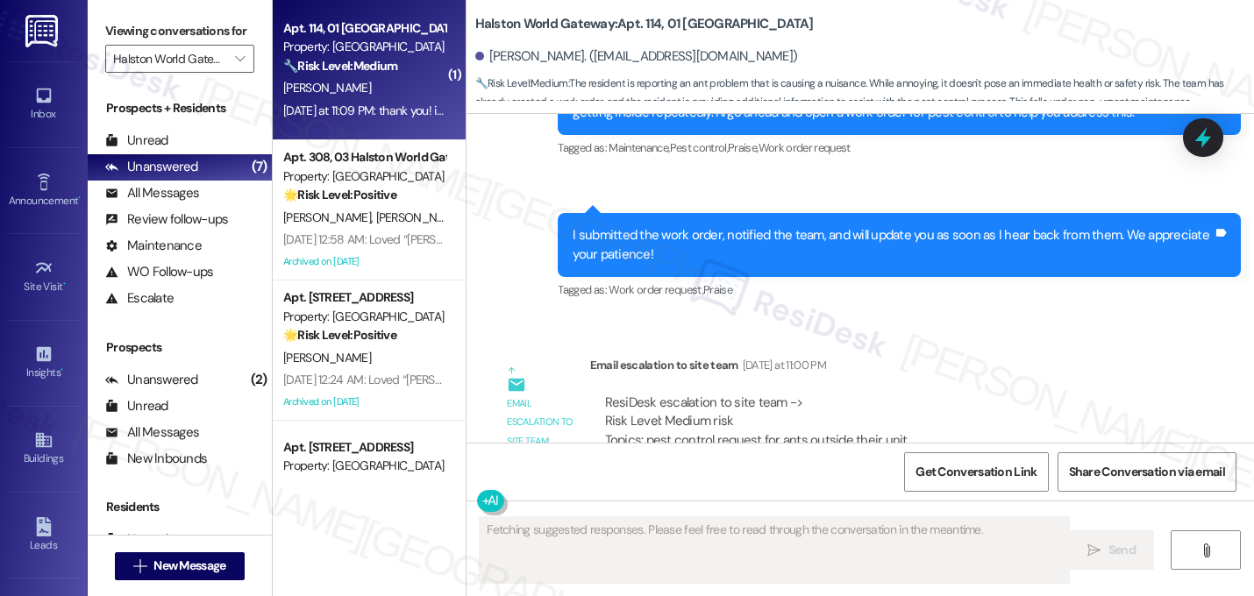
scroll to position [3433, 0]
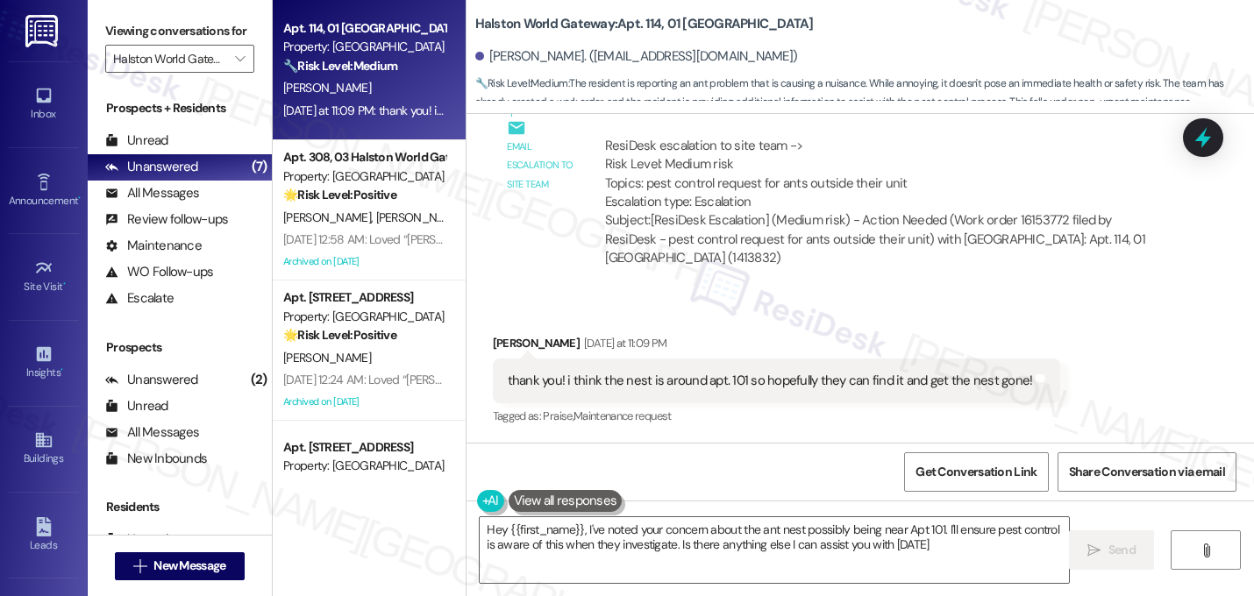
type textarea "Hey {{first_name}}, I've noted your concern about the ant nest possibly being n…"
click at [569, 316] on div "Received via SMS Brittni Ray Yesterday at 11:09 PM thank you! i think the nest …" at bounding box center [861, 369] width 788 height 148
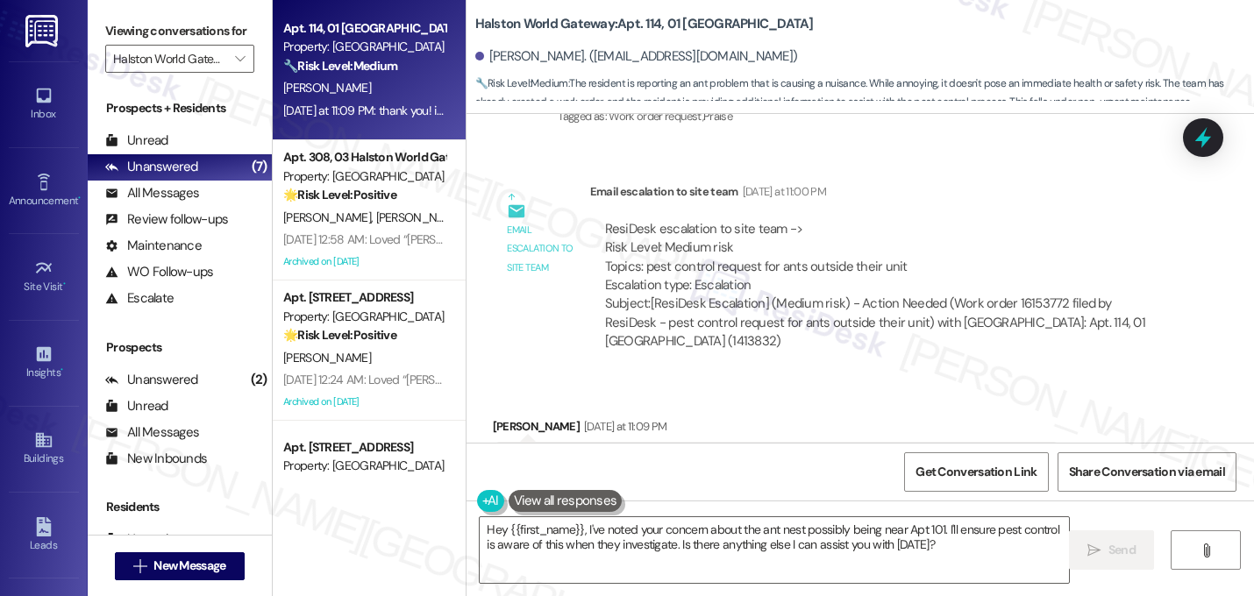
scroll to position [3433, 0]
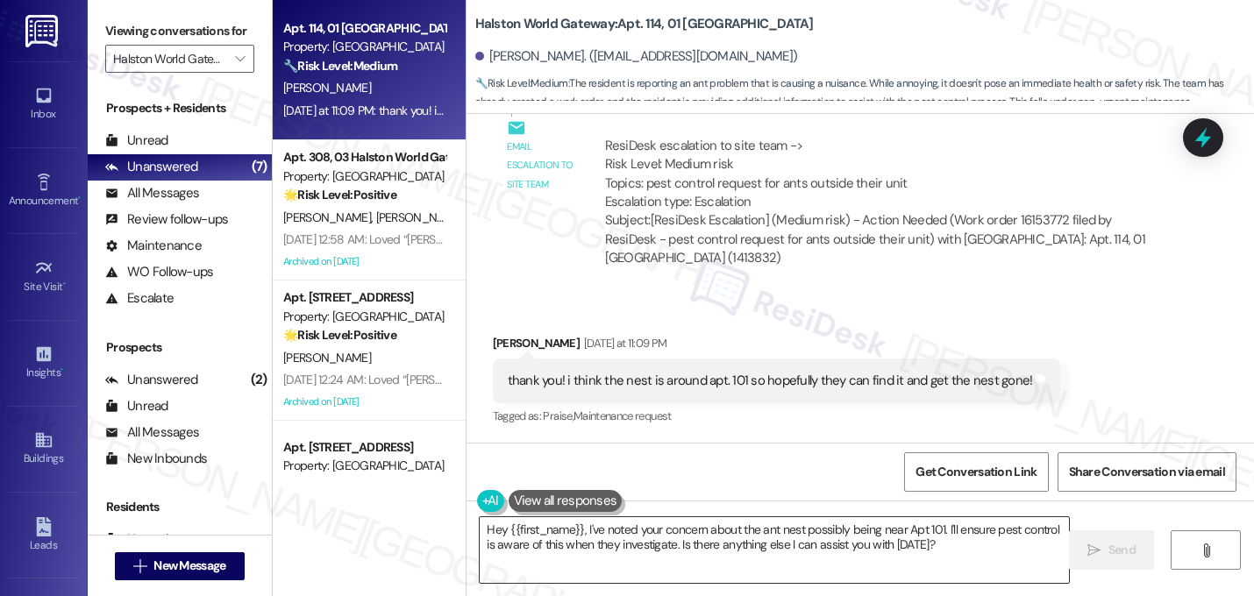
click at [584, 537] on textarea "Hey {{first_name}}, I've noted your concern about the ant nest possibly being n…" at bounding box center [774, 550] width 589 height 66
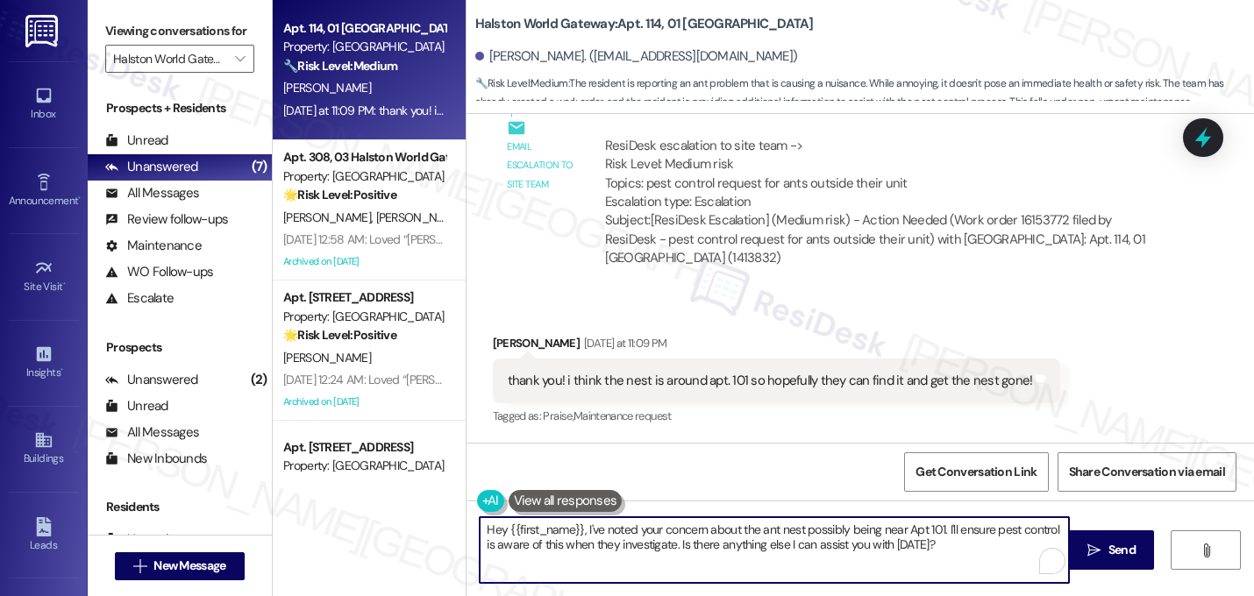
click at [584, 537] on textarea "Hey {{first_name}}, I've noted your concern about the ant nest possibly being n…" at bounding box center [774, 550] width 589 height 66
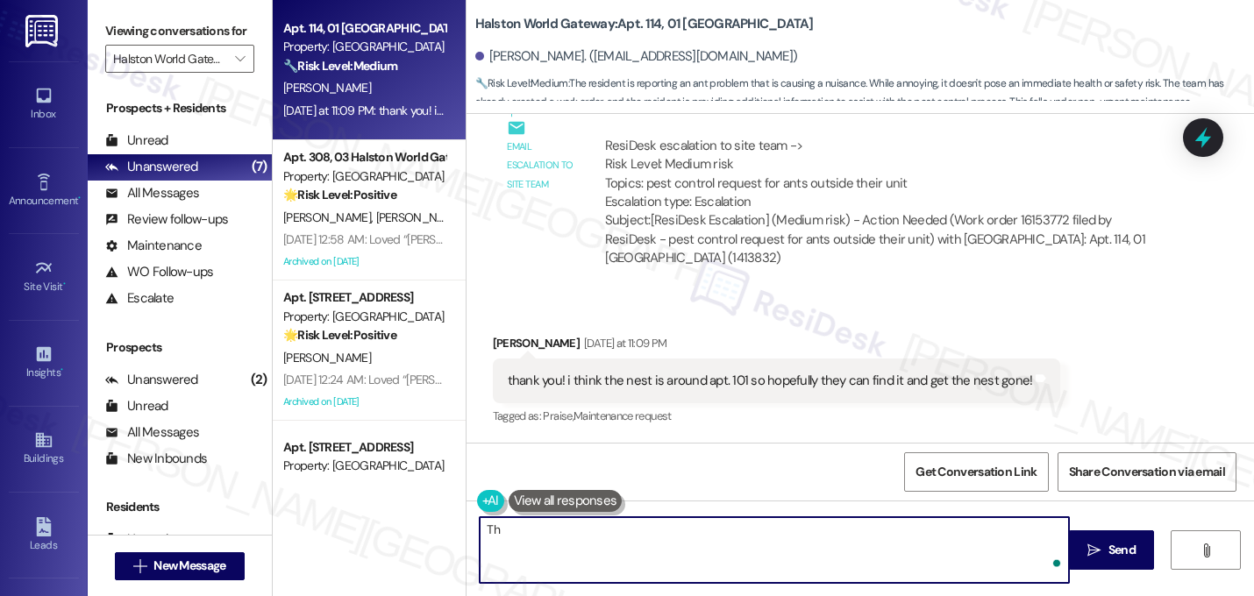
type textarea "T"
type textarea "You're welcome! This is noted."
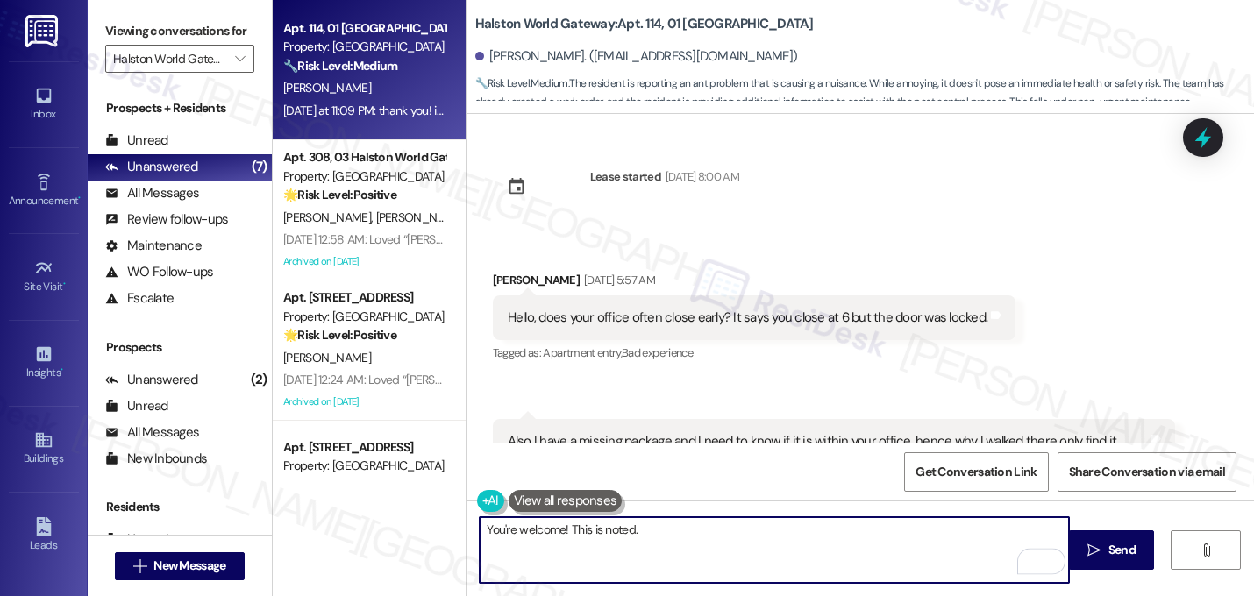
scroll to position [3433, 0]
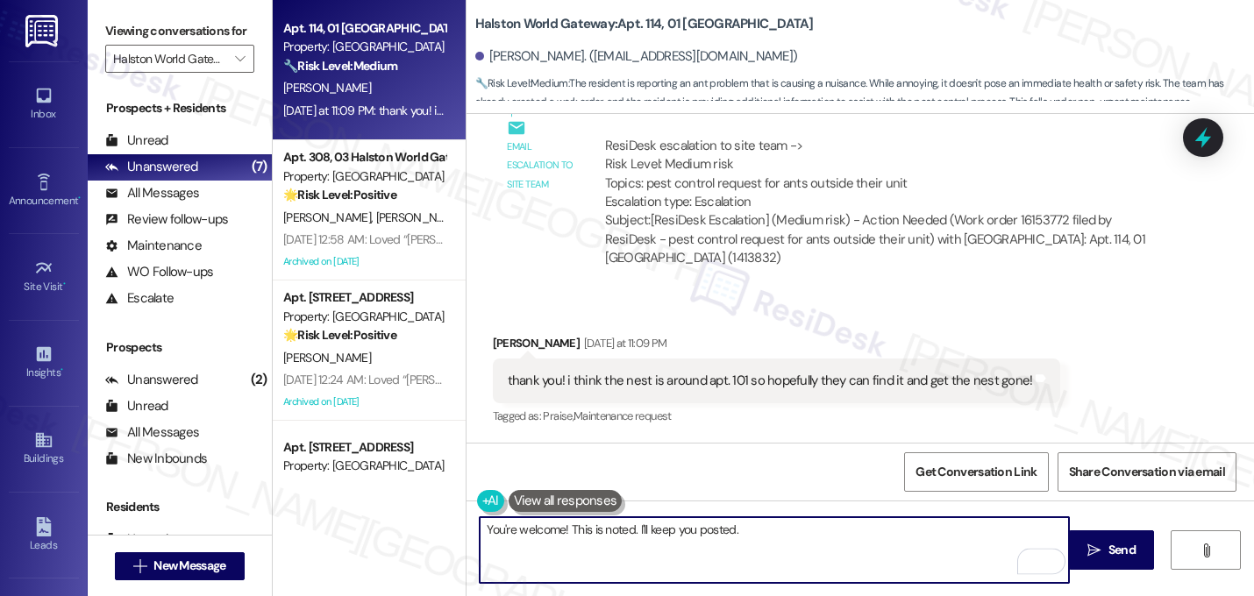
type textarea "You're welcome! This is noted. I'll keep you posted."
click at [816, 297] on div "Received via SMS [PERSON_NAME] [DATE] at 11:09 PM thank you! i think the nest i…" at bounding box center [861, 369] width 788 height 148
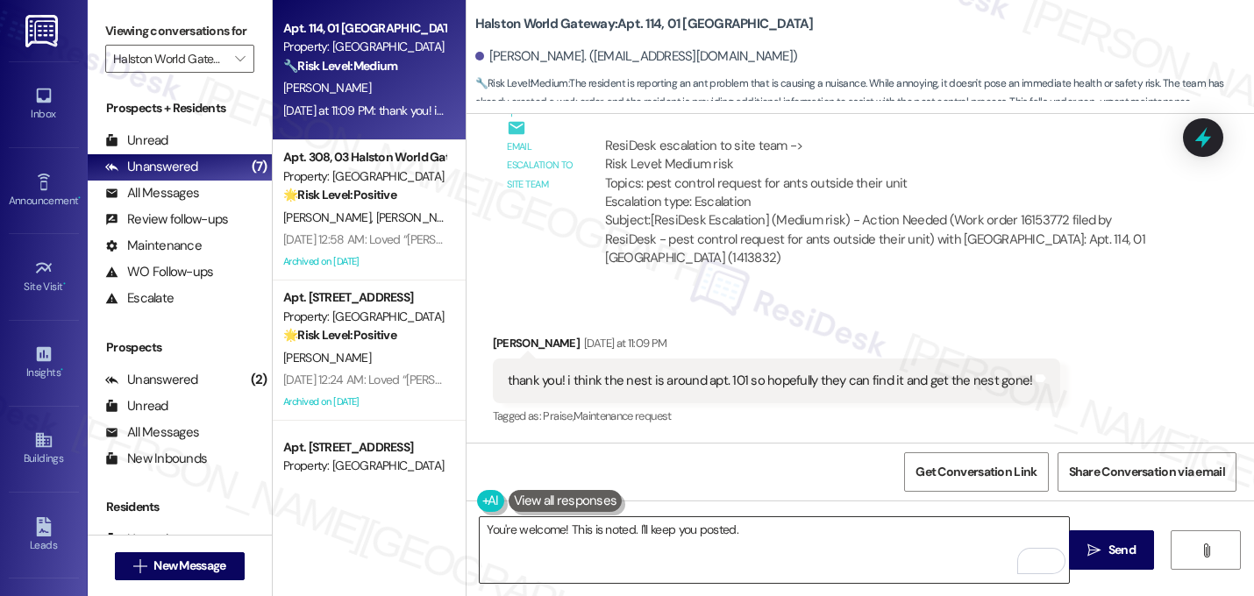
click at [766, 537] on textarea "You're welcome! This is noted. I'll keep you posted." at bounding box center [774, 550] width 589 height 66
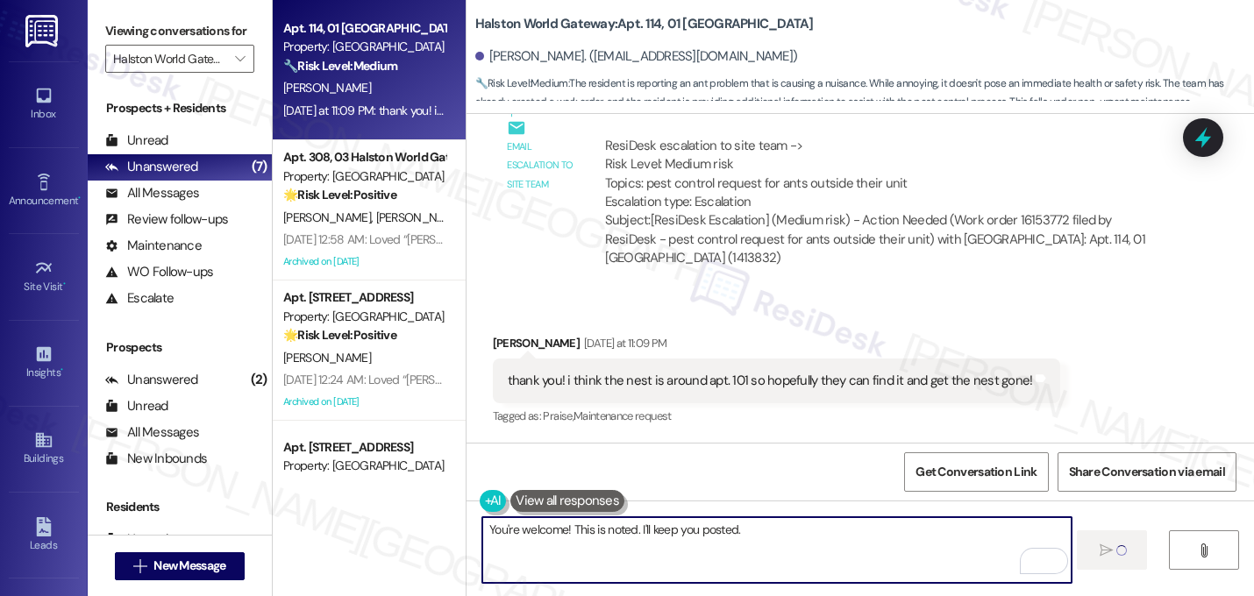
scroll to position [3433, 0]
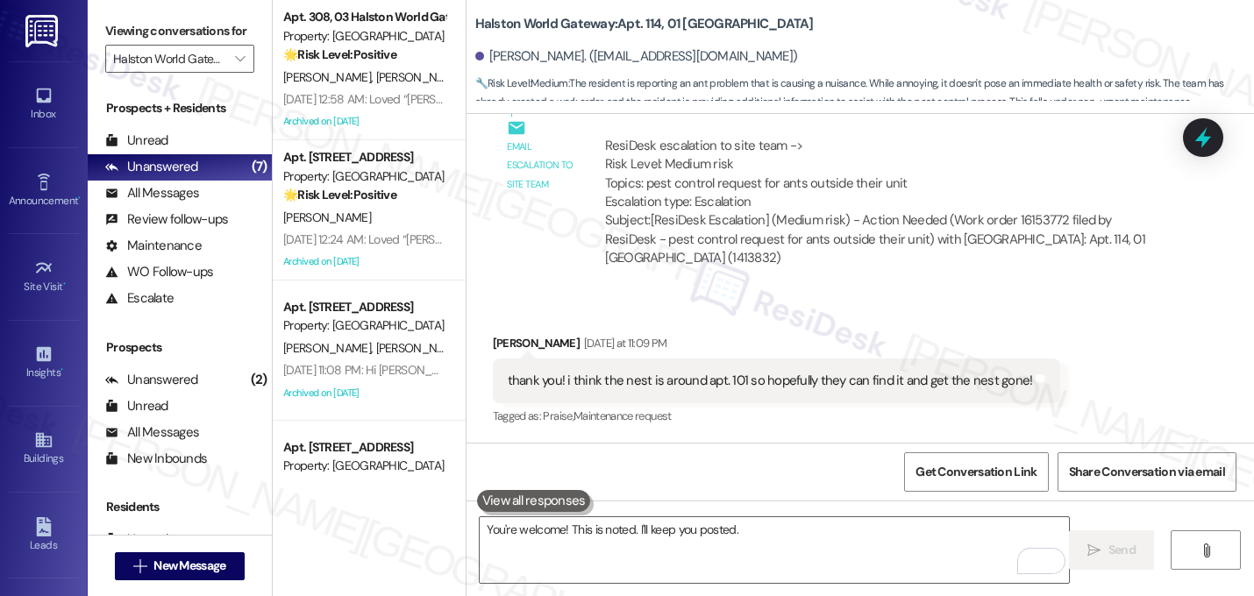
click at [909, 312] on div "Received via SMS [PERSON_NAME] [DATE] at 11:09 PM thank you! i think the nest i…" at bounding box center [861, 369] width 788 height 148
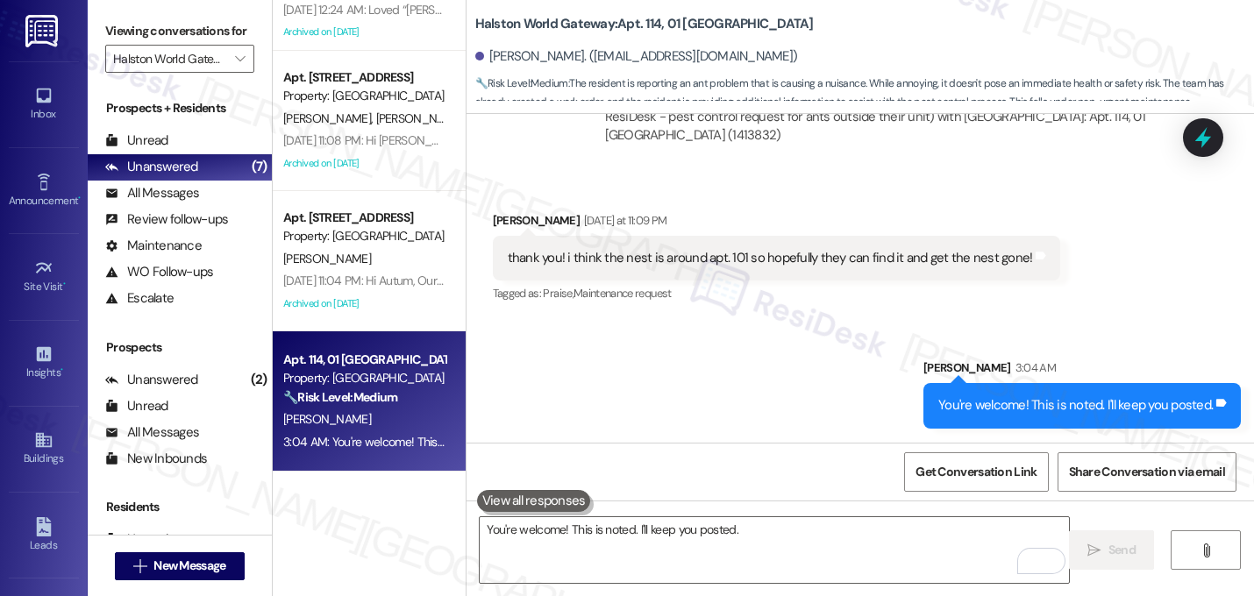
scroll to position [0, 0]
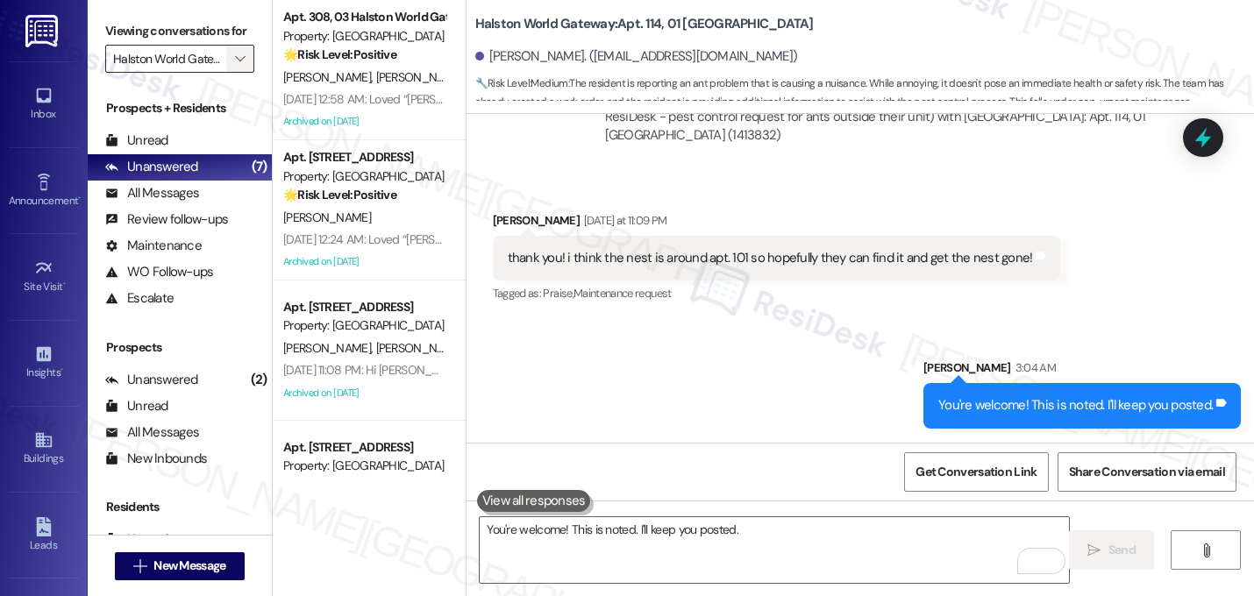
click at [235, 66] on icon "" at bounding box center [240, 59] width 10 height 14
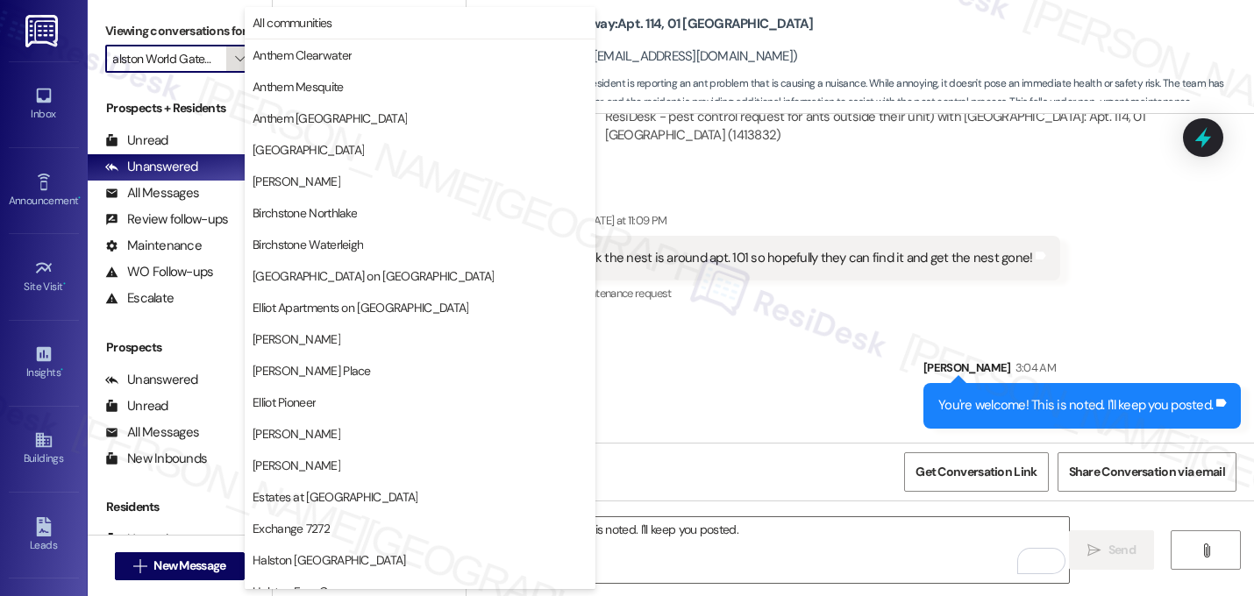
scroll to position [681, 0]
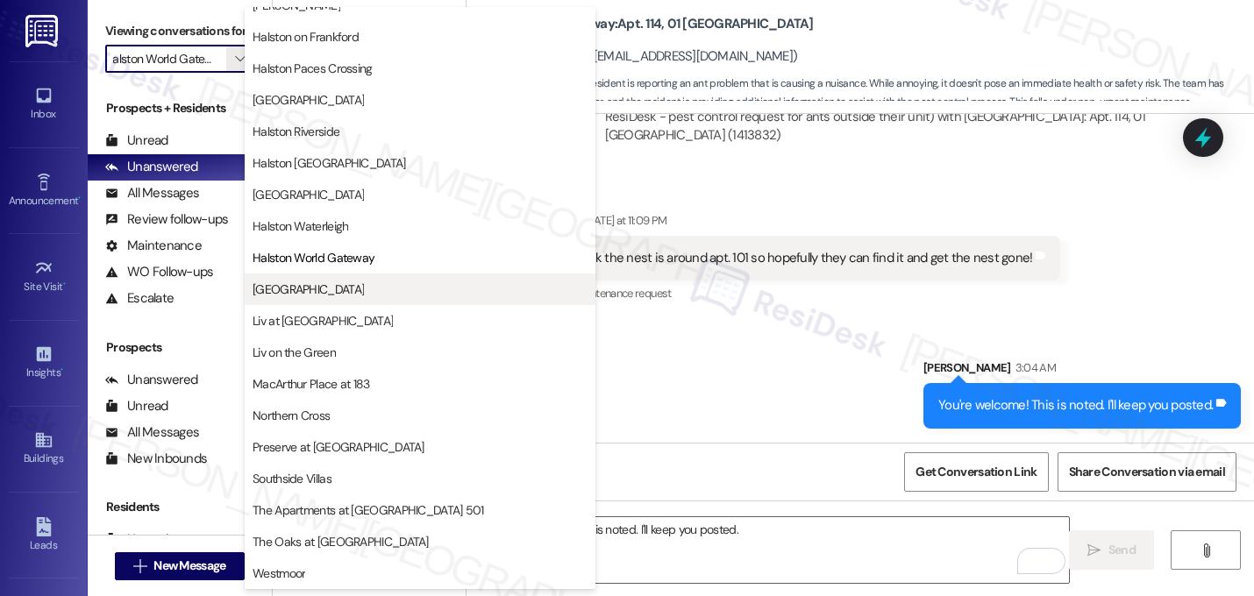
click at [285, 282] on span "[GEOGRAPHIC_DATA]" at bounding box center [308, 290] width 111 height 18
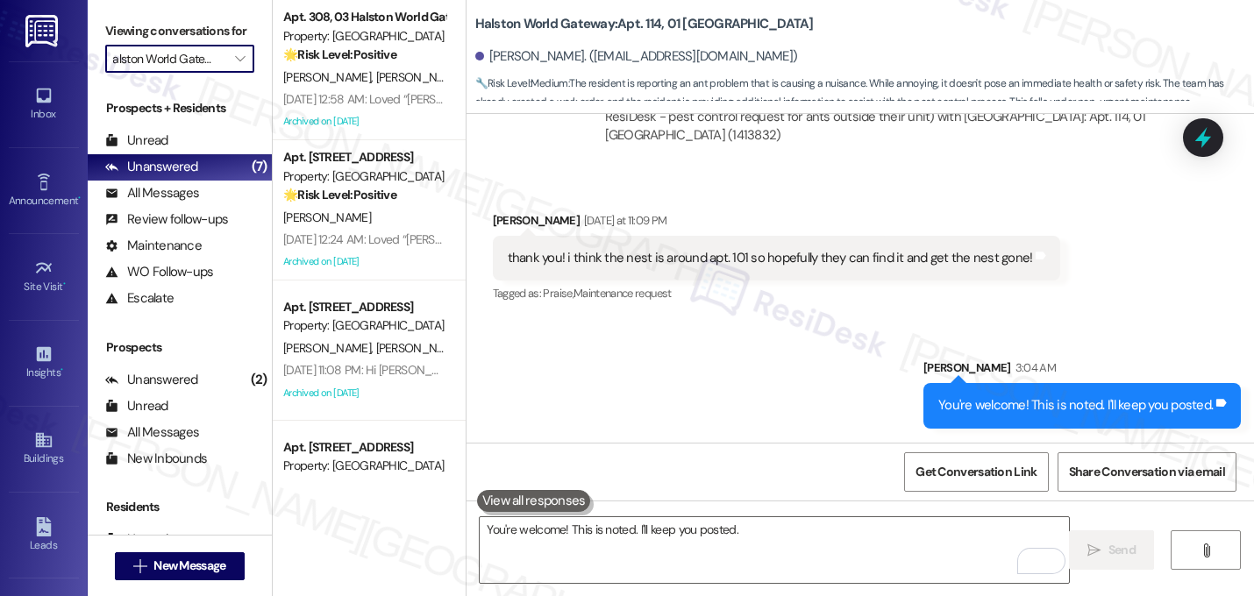
type input "[GEOGRAPHIC_DATA]"
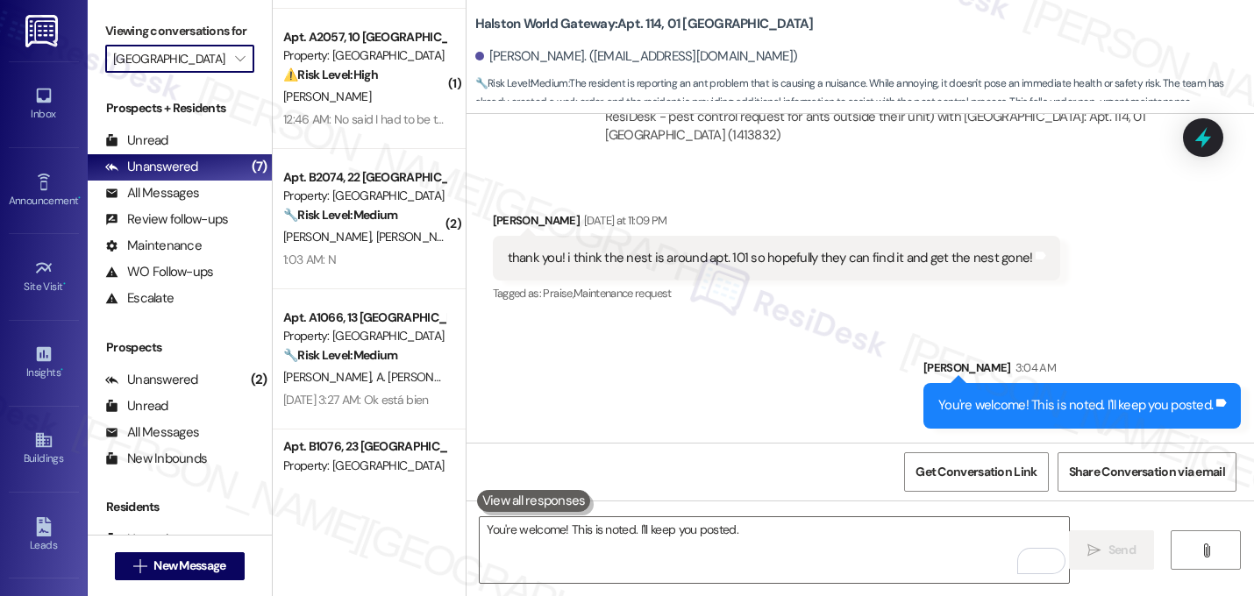
scroll to position [286, 0]
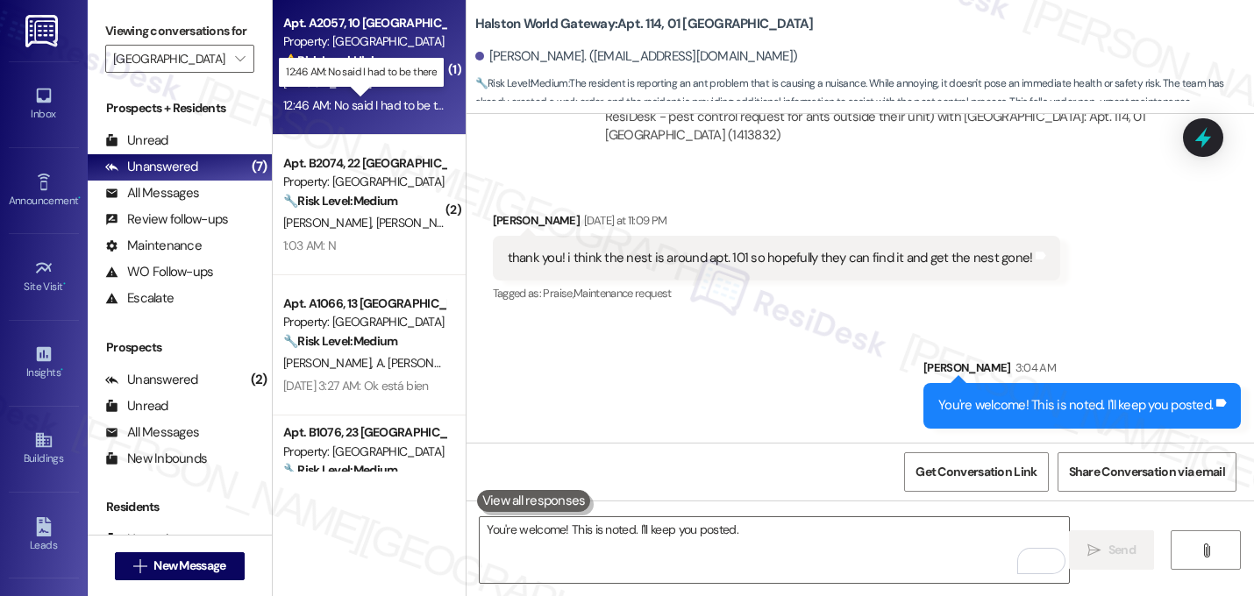
click at [379, 107] on div "12:46 AM: No said I had to be there 12:46 AM: No said I had to be there" at bounding box center [371, 105] width 177 height 16
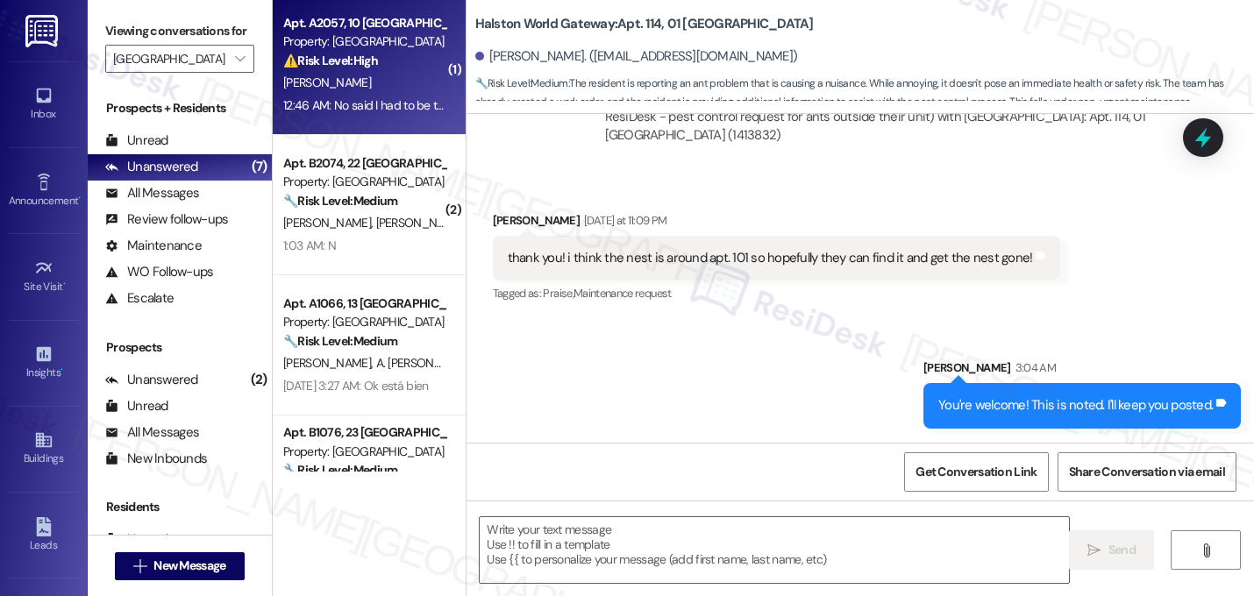
type textarea "Fetching suggested responses. Please feel free to read through the conversation…"
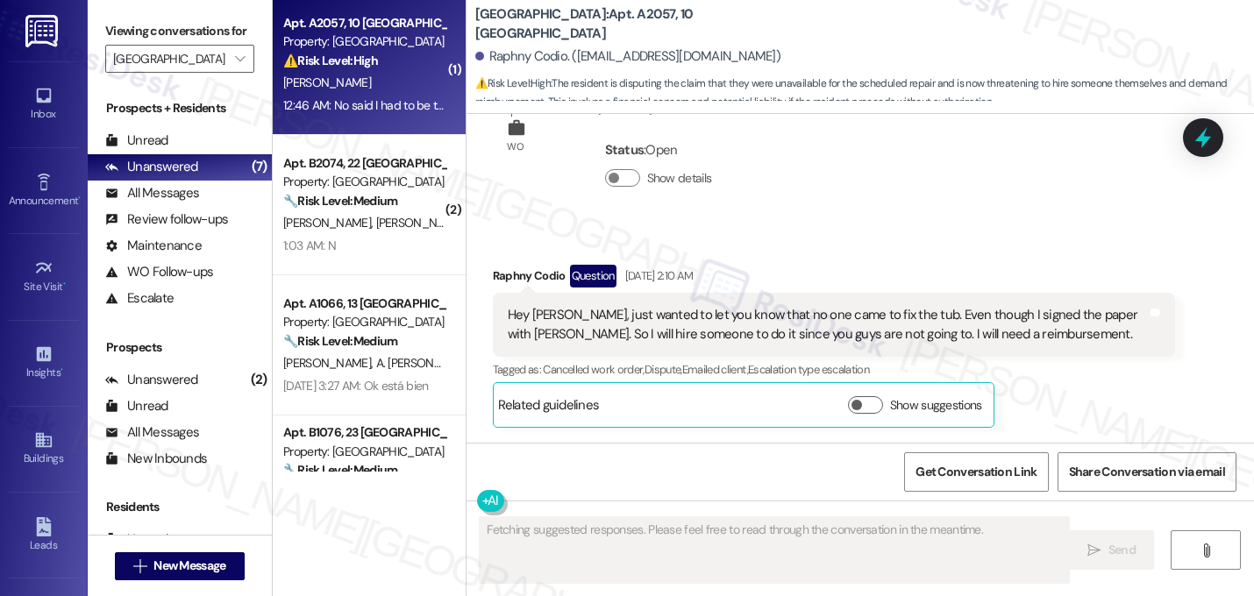
scroll to position [4388, 0]
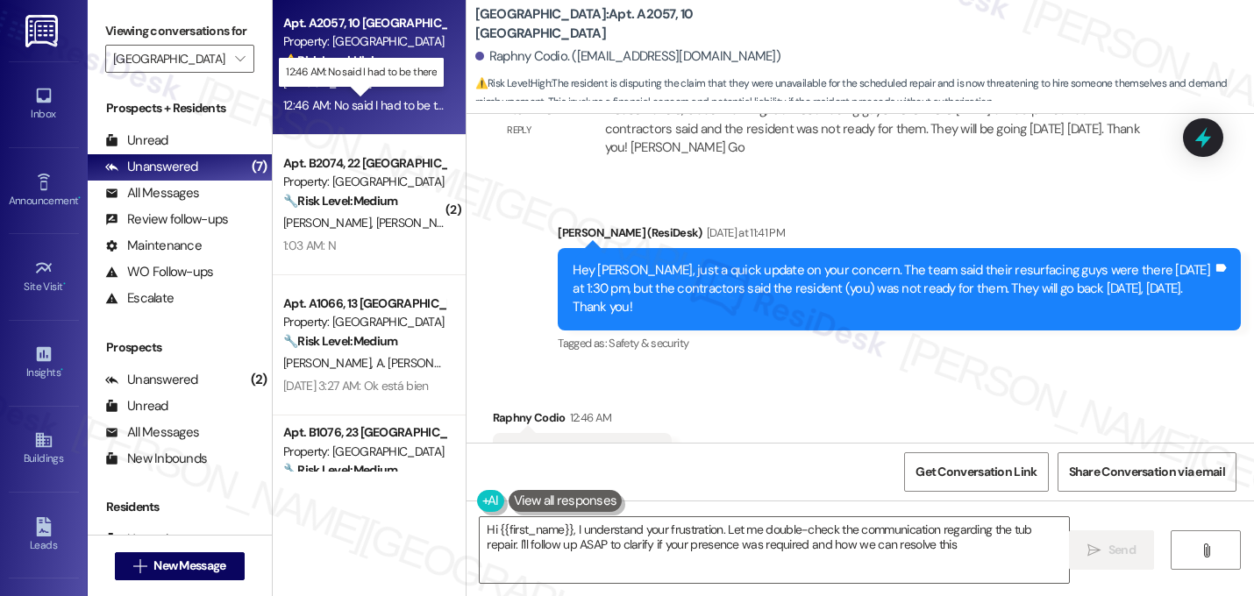
type textarea "Hi {{first_name}}, I understand your frustration. Let me double-check the commu…"
click at [737, 387] on div "Received via SMS Raphny Codio 12:46 AM No said I had to be there Tags and notes…" at bounding box center [861, 443] width 788 height 148
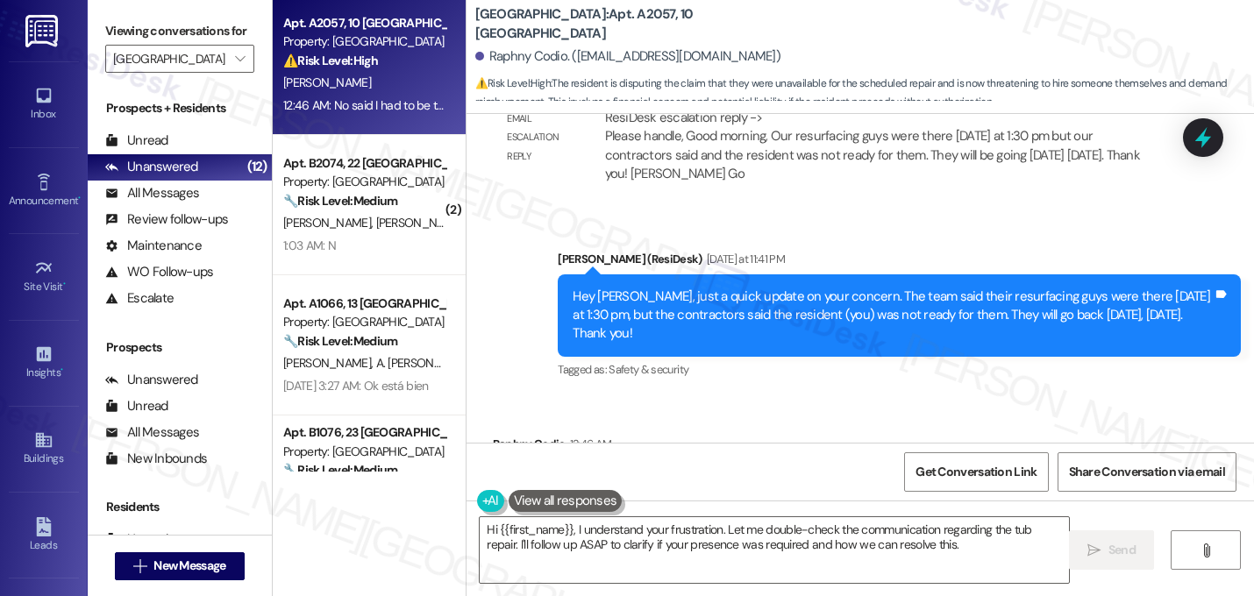
scroll to position [4389, 0]
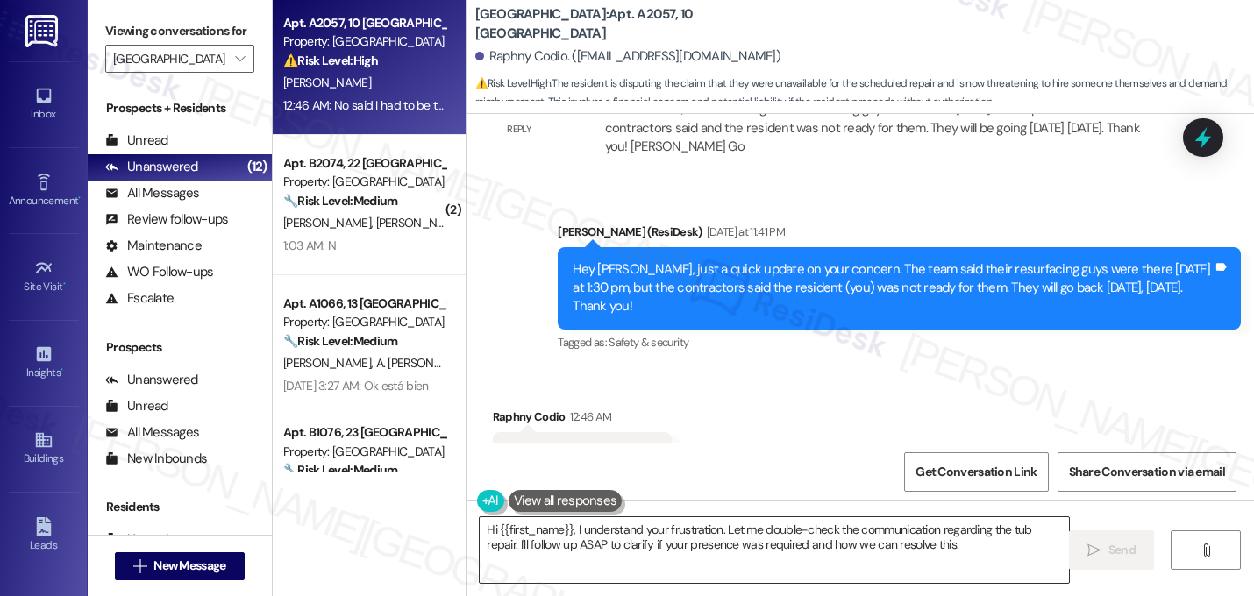
click at [736, 541] on textarea "Hi {{first_name}}, I understand your frustration. Let me double-check the commu…" at bounding box center [774, 550] width 589 height 66
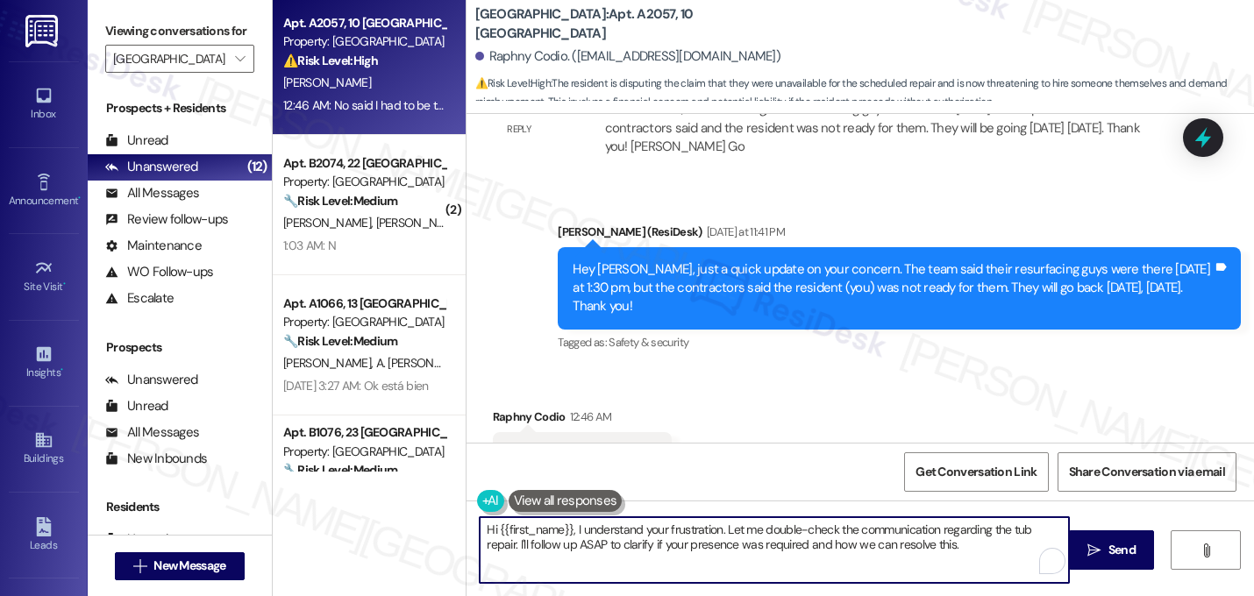
click at [736, 541] on textarea "Hi {{first_name}}, I understand your frustration. Let me double-check the commu…" at bounding box center [774, 550] width 589 height 66
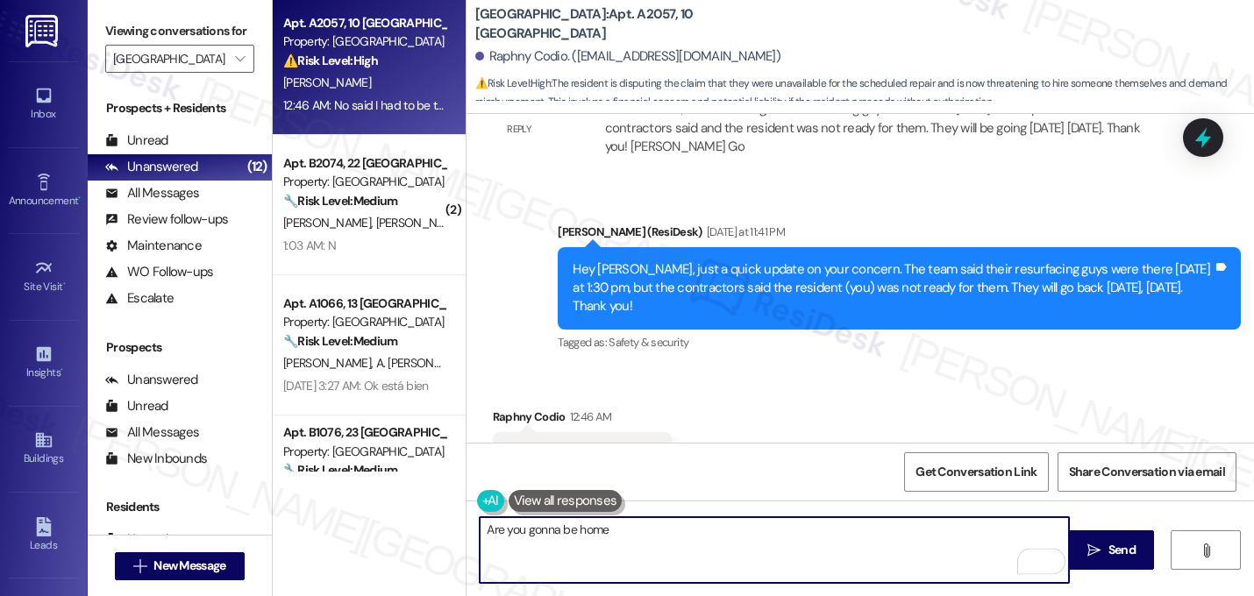
click at [480, 536] on textarea "Are you gonna be home" at bounding box center [774, 550] width 589 height 66
click at [898, 528] on textarea "I understand you'd prefer to be there during the work. Are you gonna be home" at bounding box center [774, 550] width 589 height 66
click at [759, 528] on textarea "I understand you'd prefer to be there during the work. Are you gonna be home [D…" at bounding box center [774, 550] width 589 height 66
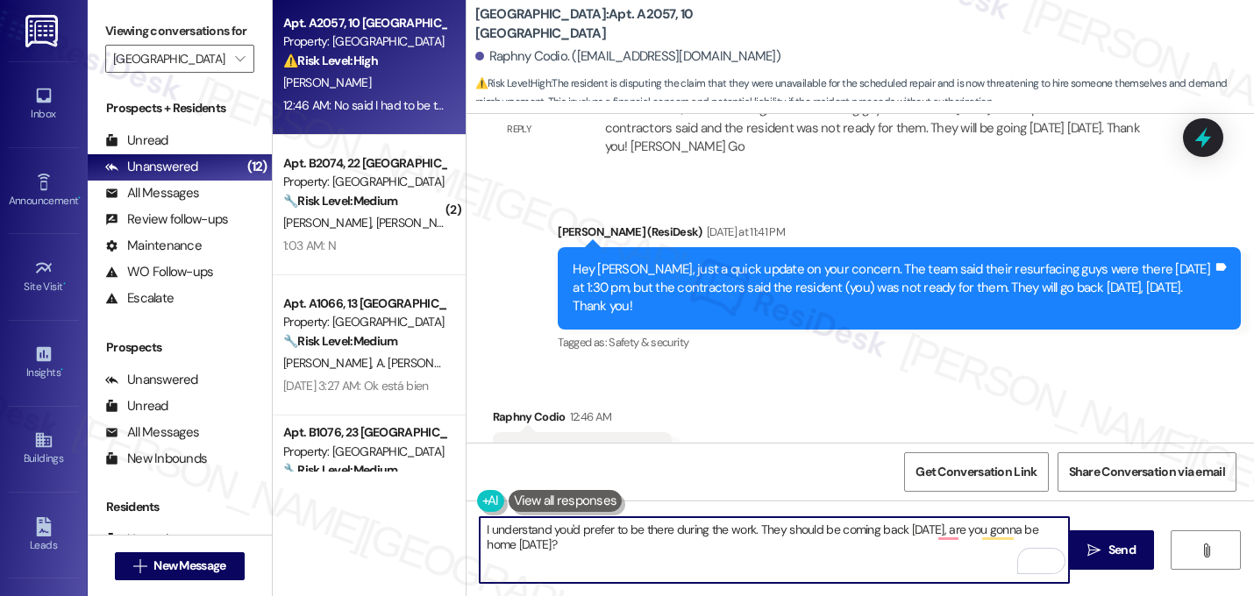
click at [505, 544] on textarea "I understand you'd prefer to be there during the work. They should be coming ba…" at bounding box center [774, 550] width 589 height 66
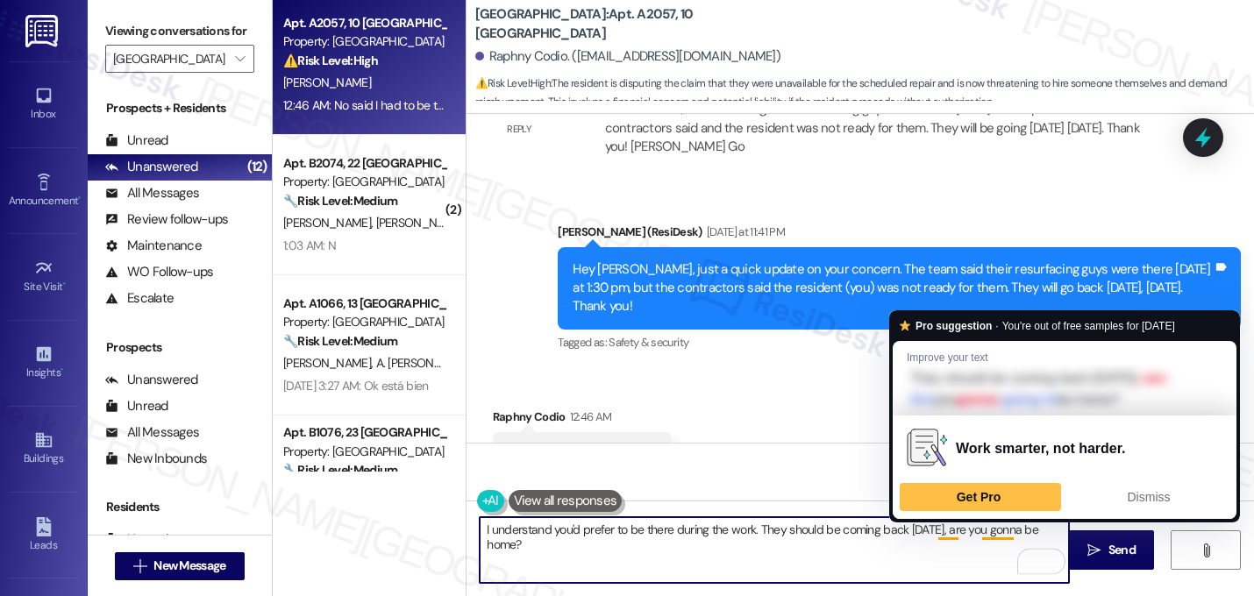
click at [1019, 531] on textarea "I understand you'd prefer to be there during the work. They should be coming ba…" at bounding box center [774, 550] width 589 height 66
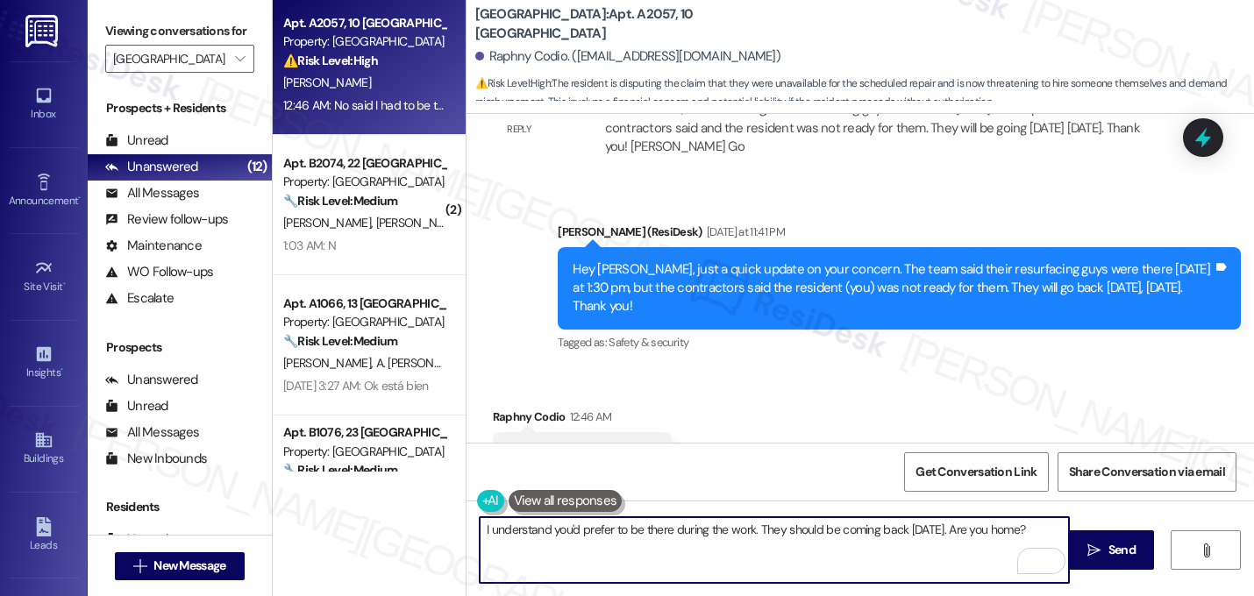
type textarea "I understand you'd prefer to be there during the work. They should be coming ba…"
click at [1007, 536] on textarea "I understand you'd prefer to be there during the work. They should be coming ba…" at bounding box center [774, 550] width 589 height 66
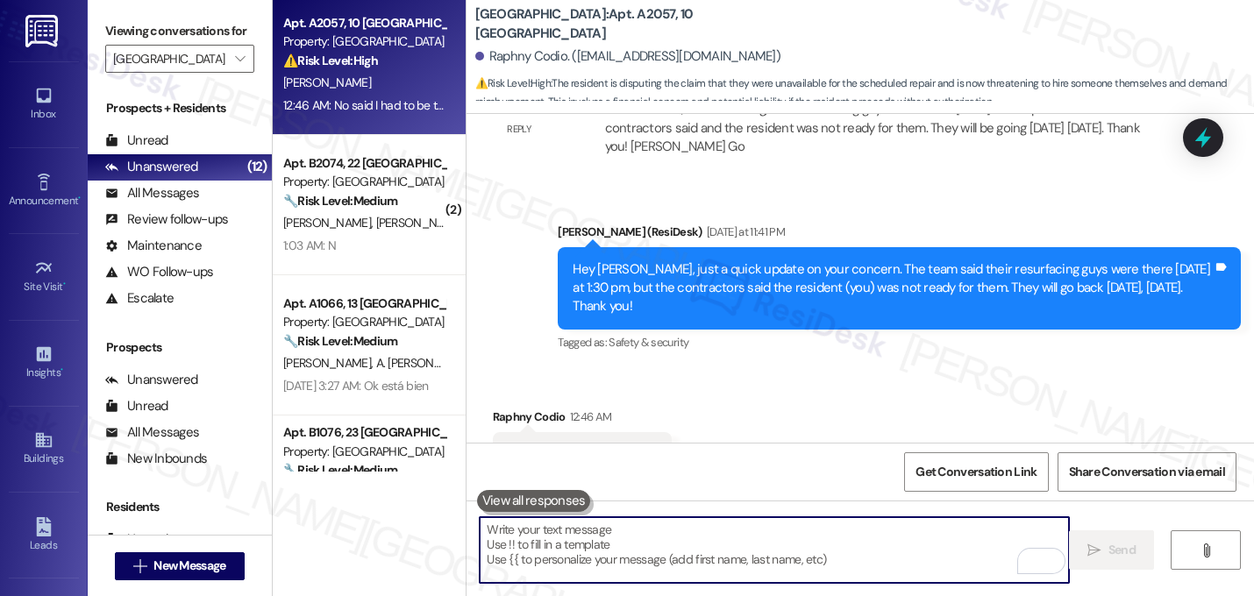
scroll to position [4388, 0]
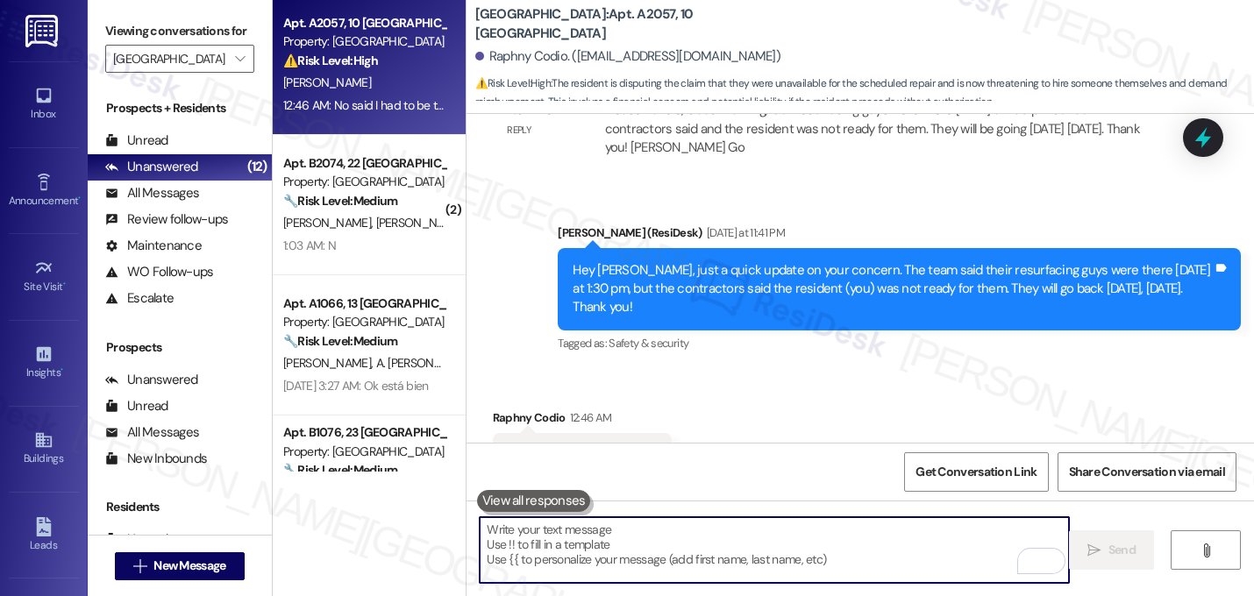
click at [960, 369] on div "Received via SMS Raphny Codio 12:46 AM No said I had to be there Tags and notes…" at bounding box center [861, 443] width 788 height 148
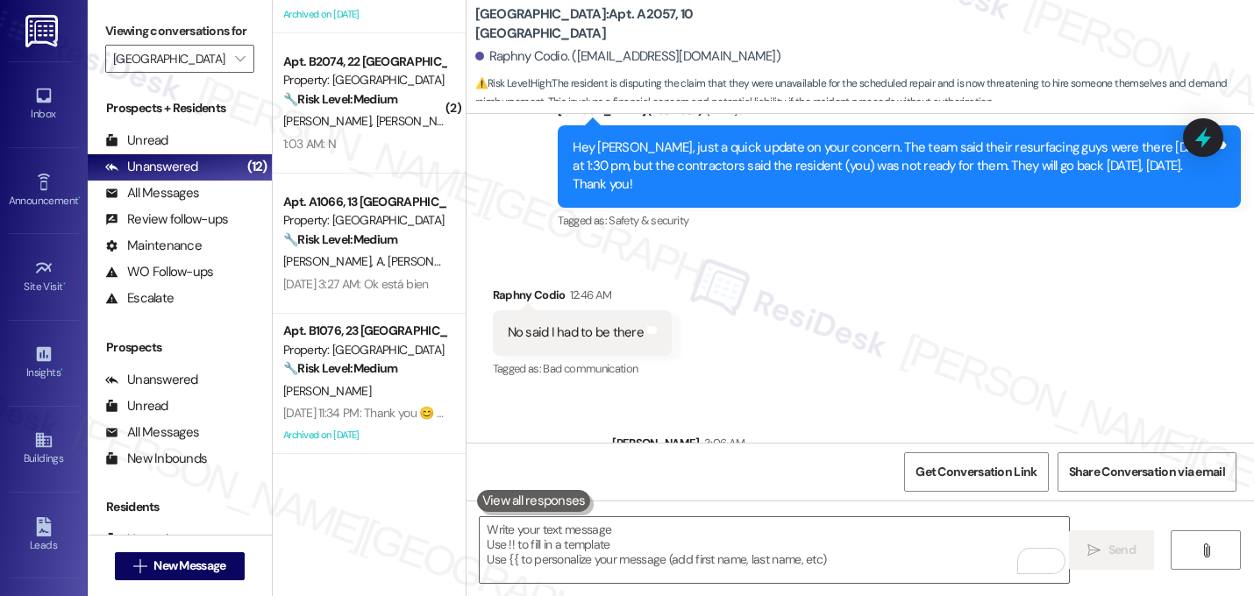
scroll to position [0, 0]
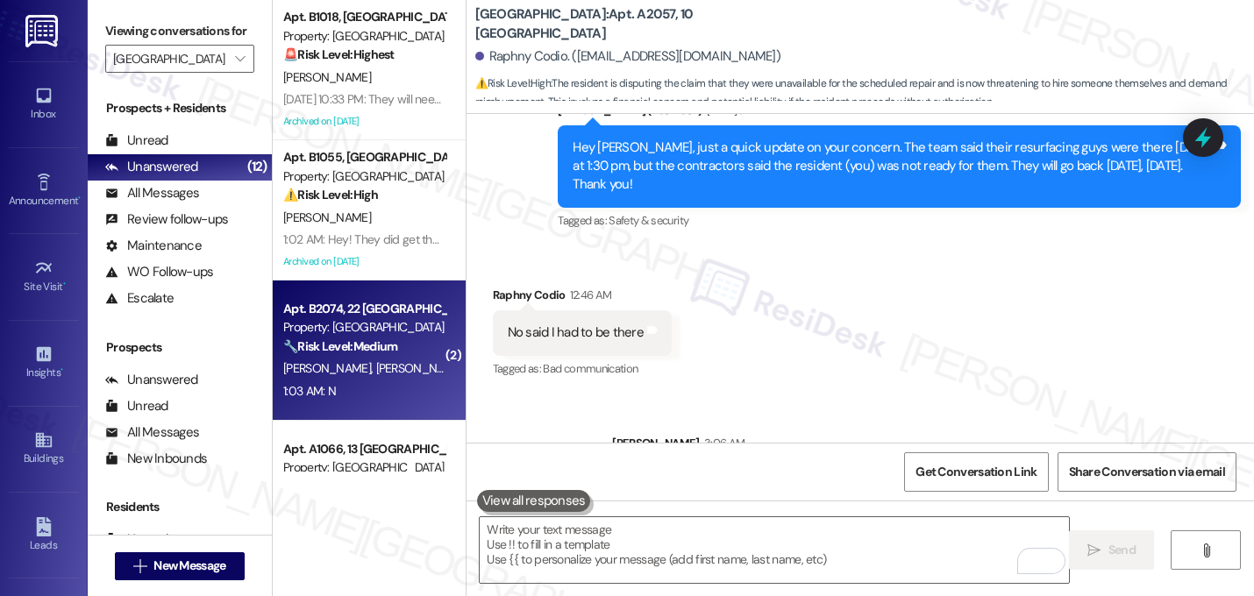
click at [349, 390] on div "1:03 AM: N 1:03 AM: N" at bounding box center [365, 392] width 166 height 22
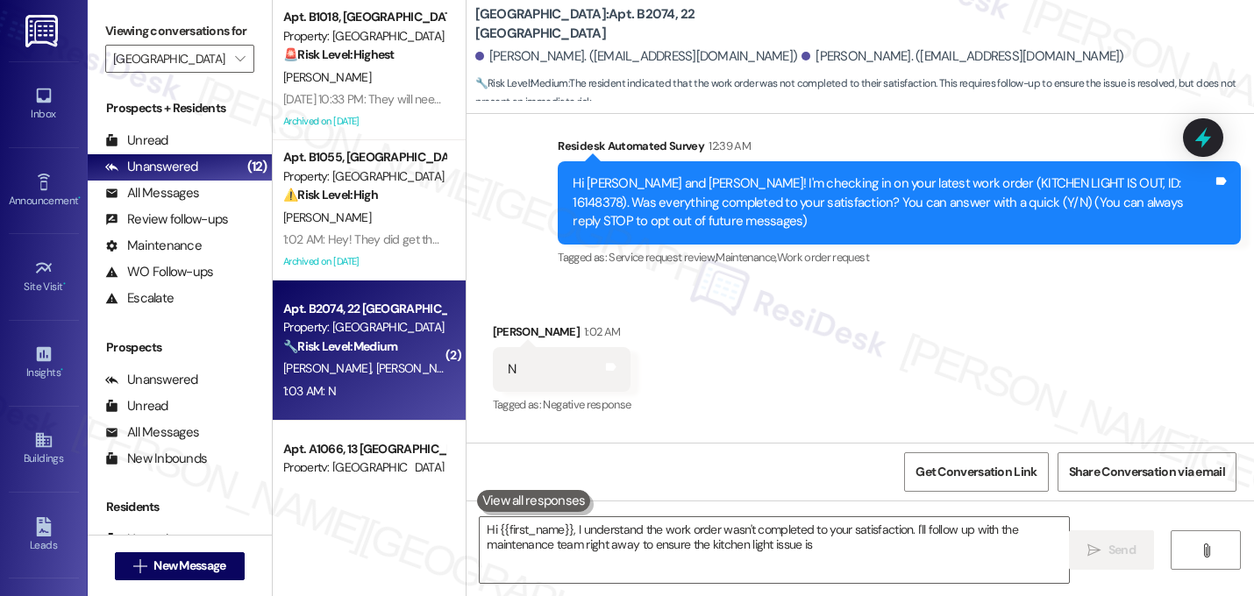
scroll to position [304, 0]
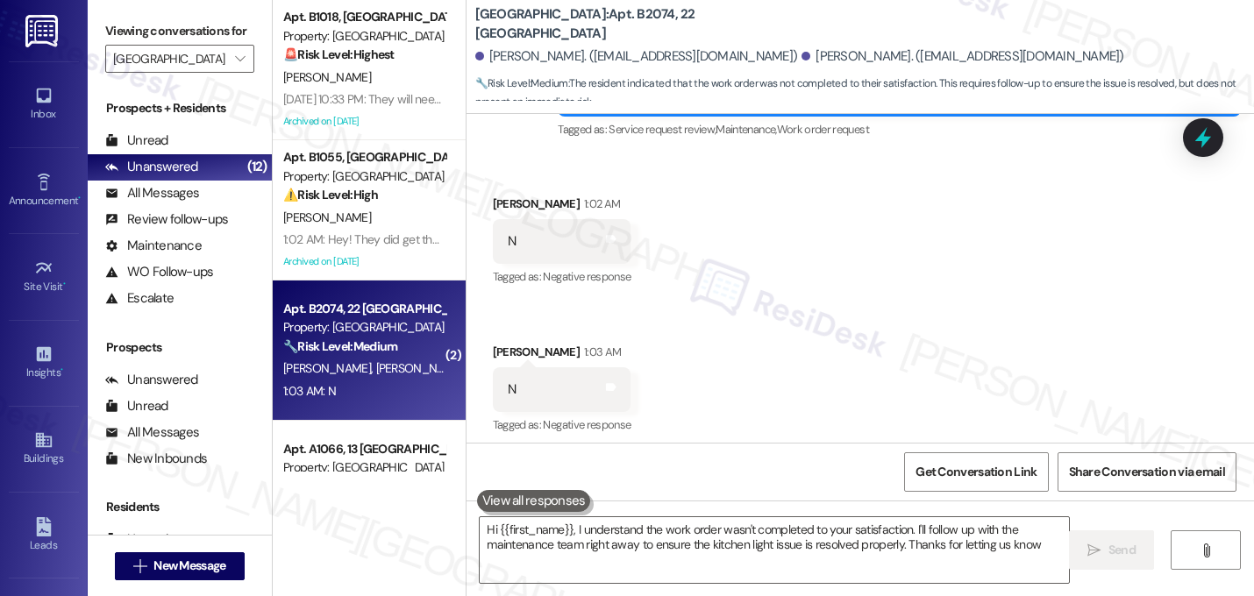
type textarea "Hi {{first_name}}, I understand the work order wasn't completed to your satisfa…"
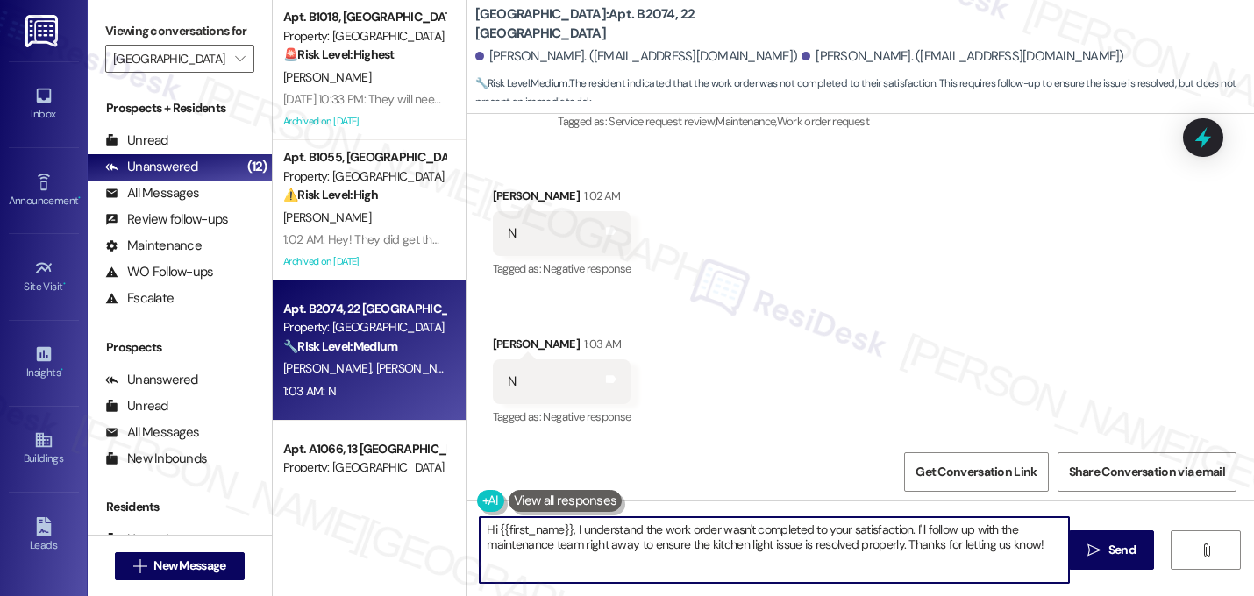
click at [563, 544] on textarea "Hi {{first_name}}, I understand the work order wasn't completed to your satisfa…" at bounding box center [774, 550] width 589 height 66
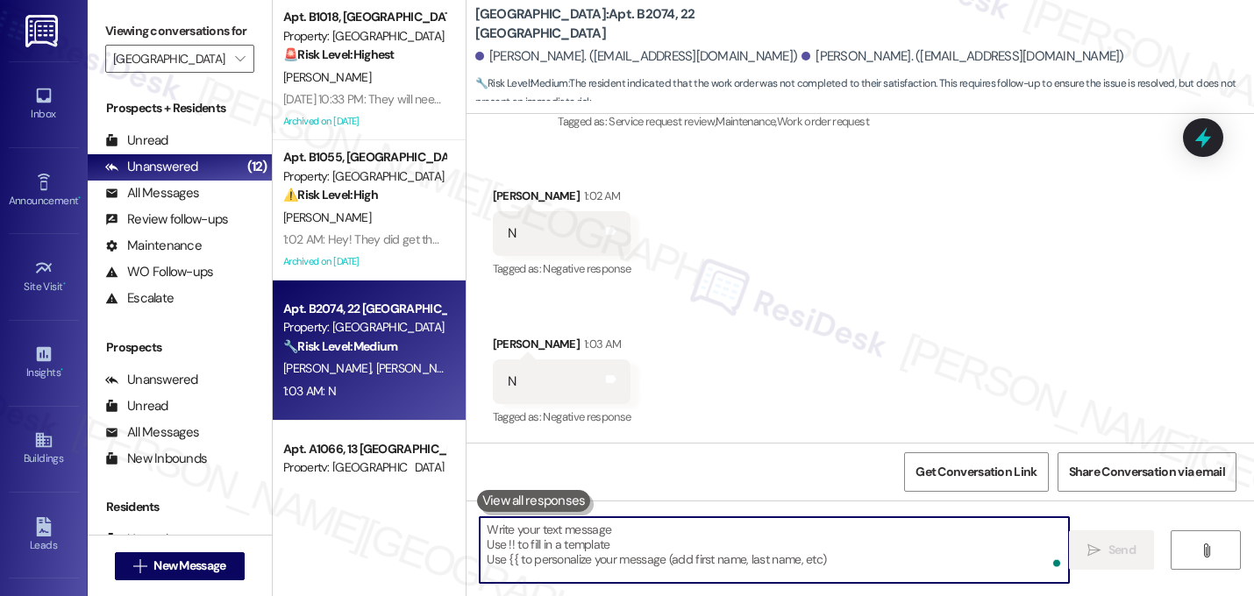
paste textarea "I'm sorry to hear that work order [number] wasn't completed to your satisfactio…"
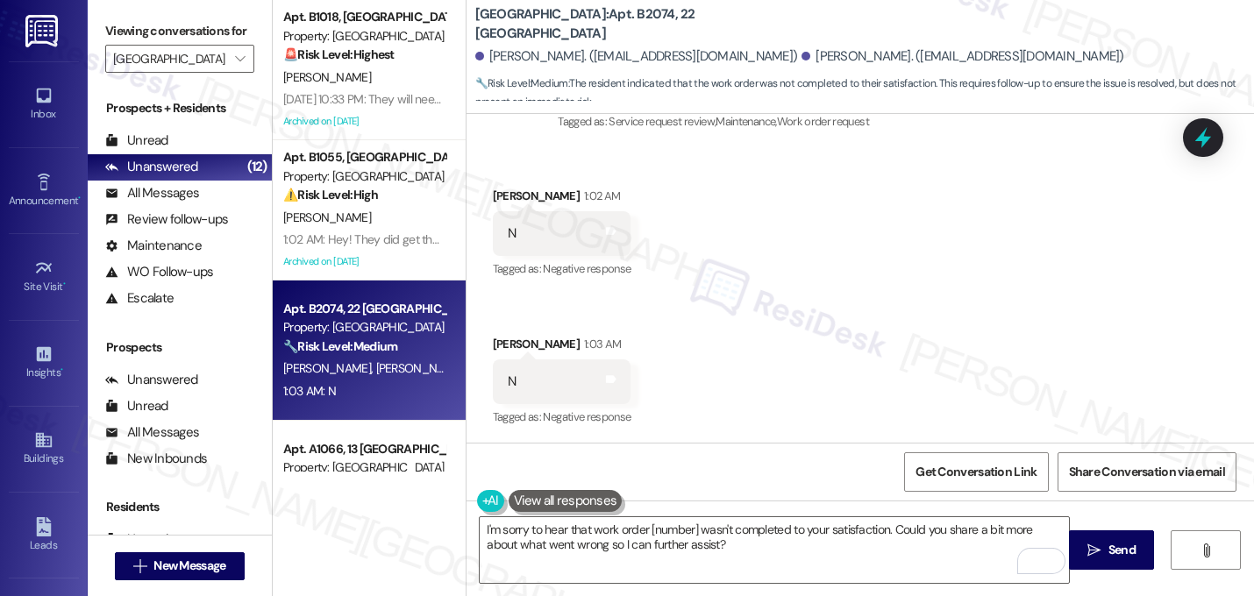
click at [755, 336] on div "Received via SMS Sina Zamani 1:02 AM N Tags and notes Tagged as: Negative respo…" at bounding box center [861, 295] width 788 height 296
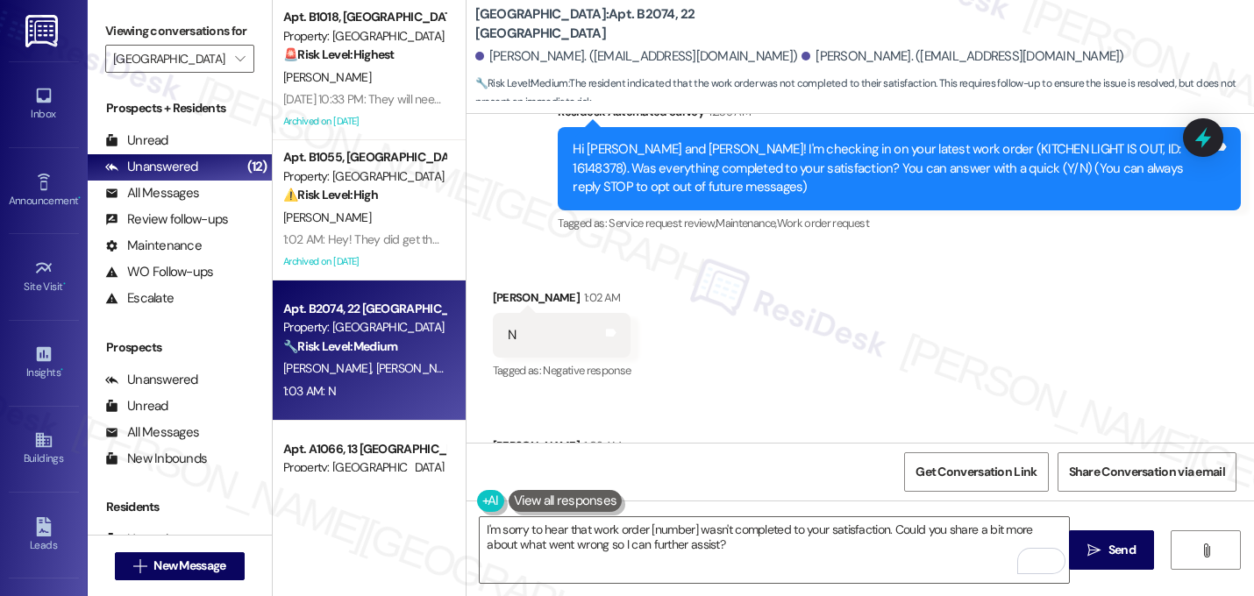
scroll to position [199, 0]
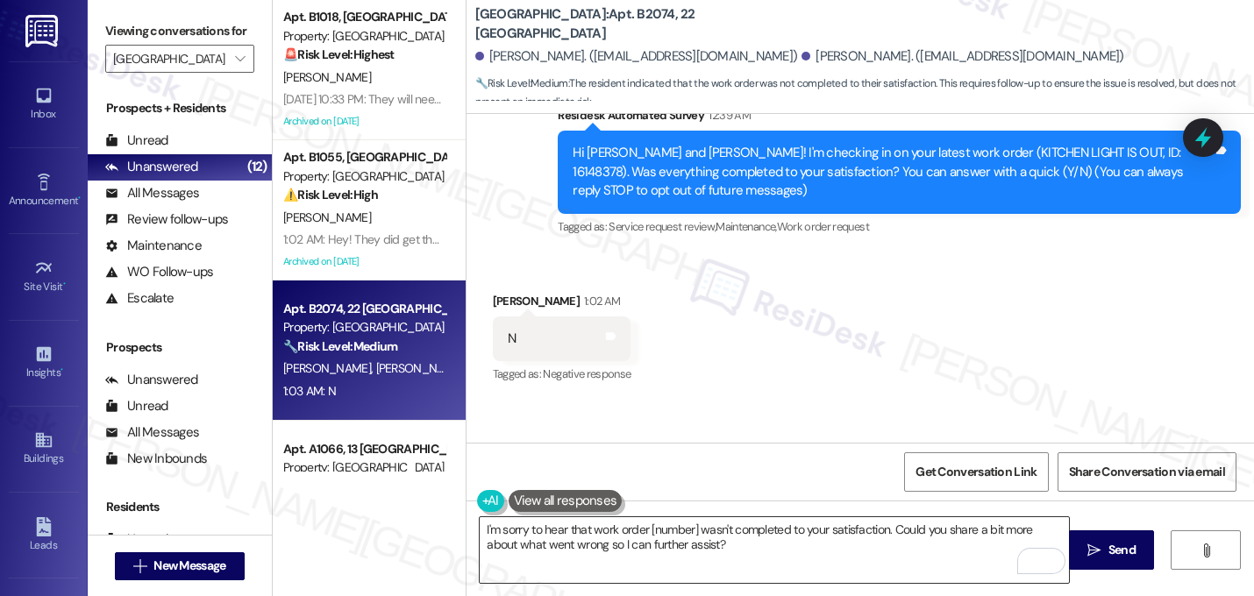
click at [691, 528] on textarea "I'm sorry to hear that work order [number] wasn't completed to your satisfactio…" at bounding box center [774, 550] width 589 height 66
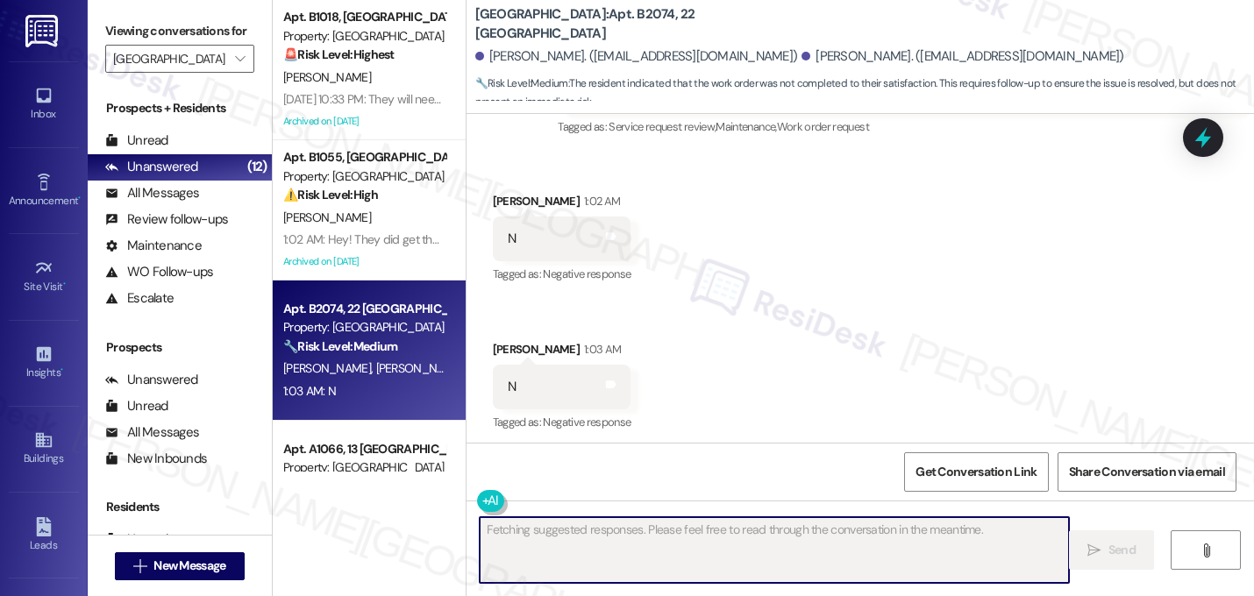
scroll to position [304, 0]
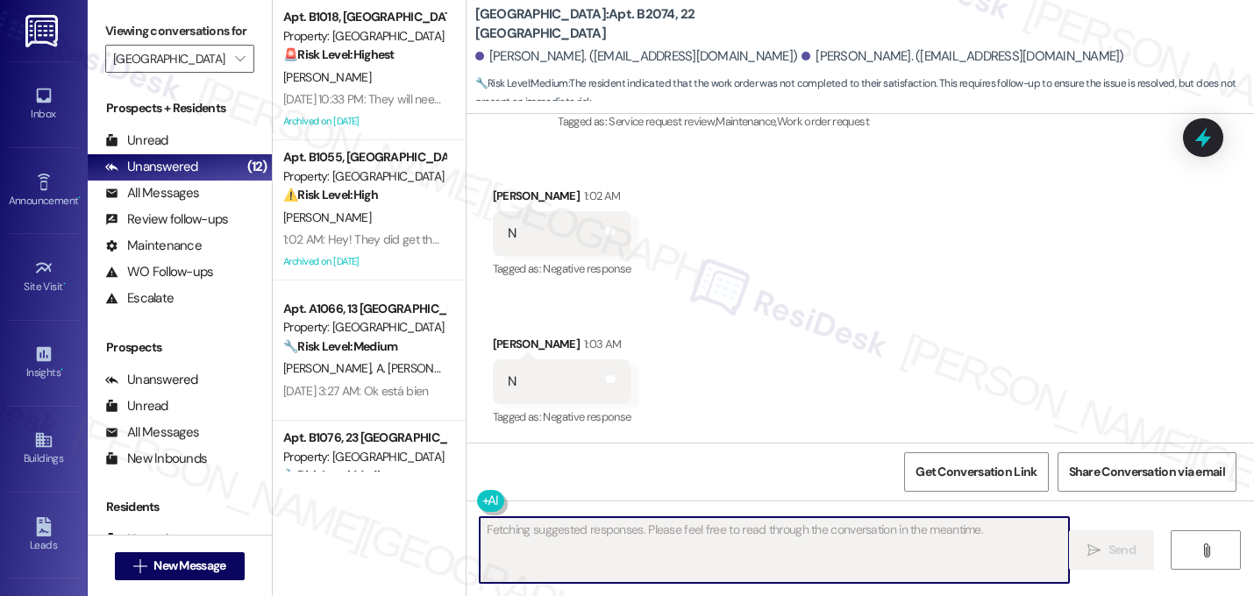
click at [883, 298] on div "Received via SMS Sina Zamani 1:02 AM N Tags and notes Tagged as: Negative respo…" at bounding box center [861, 295] width 788 height 296
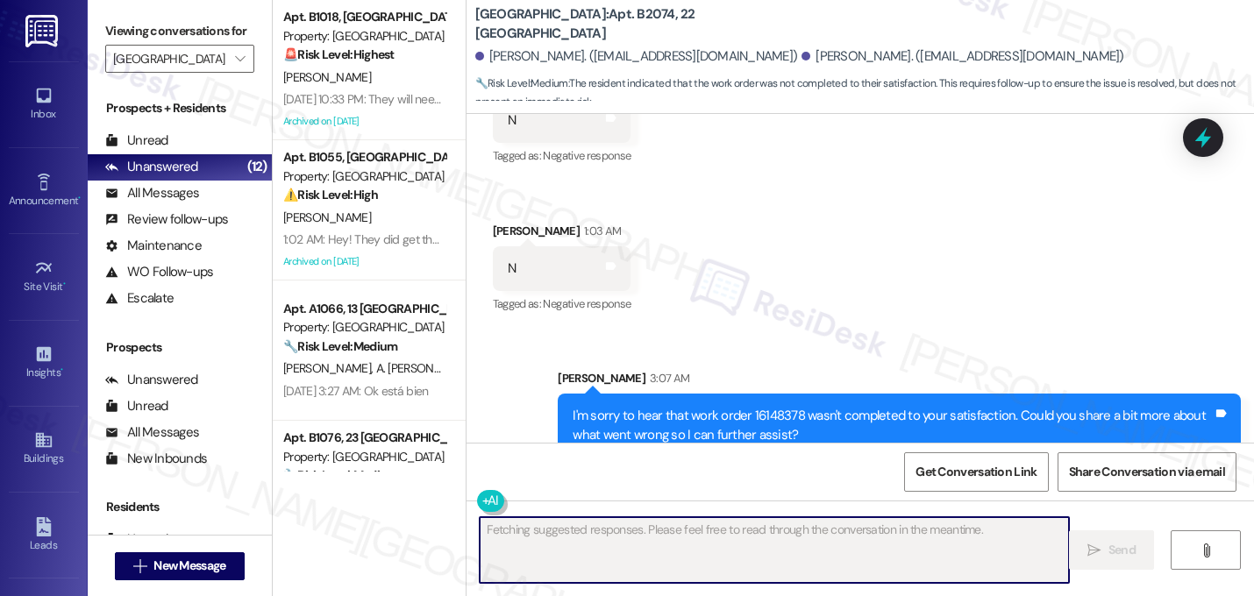
scroll to position [446, 0]
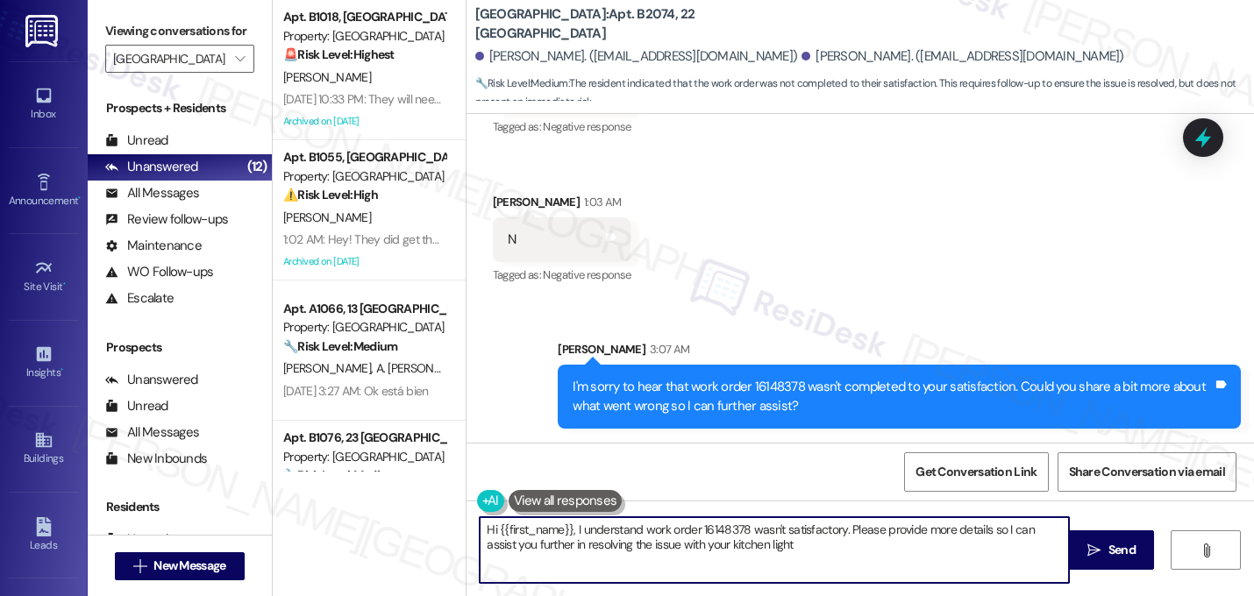
type textarea "Hi {{first_name}}, I understand work order 16148378 wasn't satisfactory. Please…"
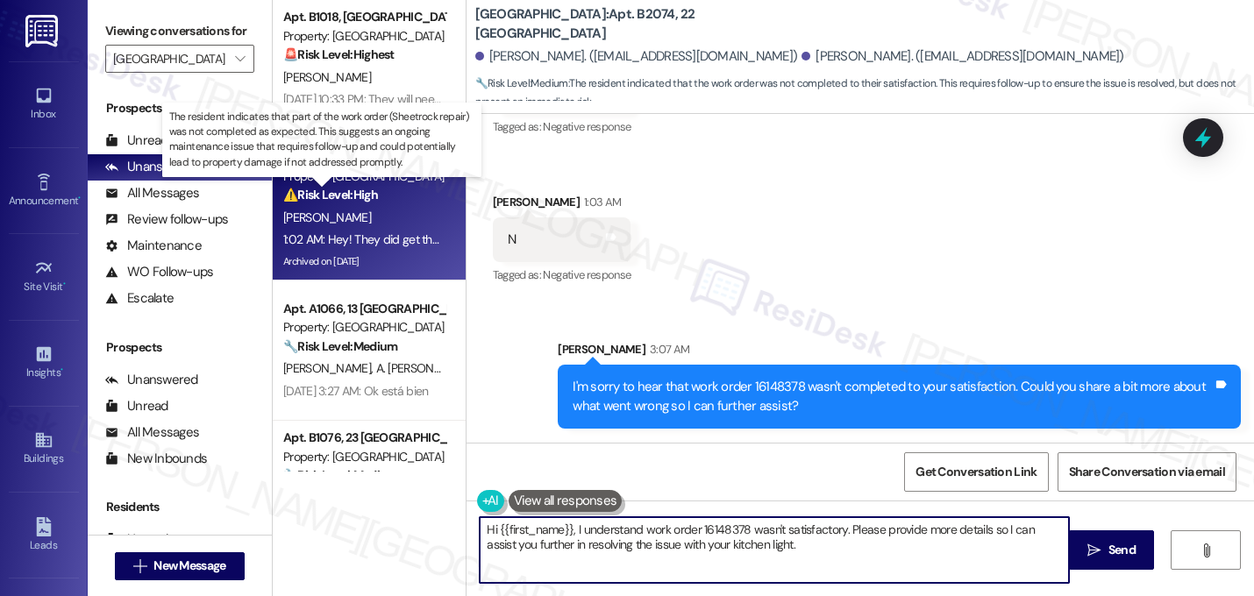
click at [364, 202] on strong "⚠️ Risk Level: High" at bounding box center [330, 195] width 95 height 16
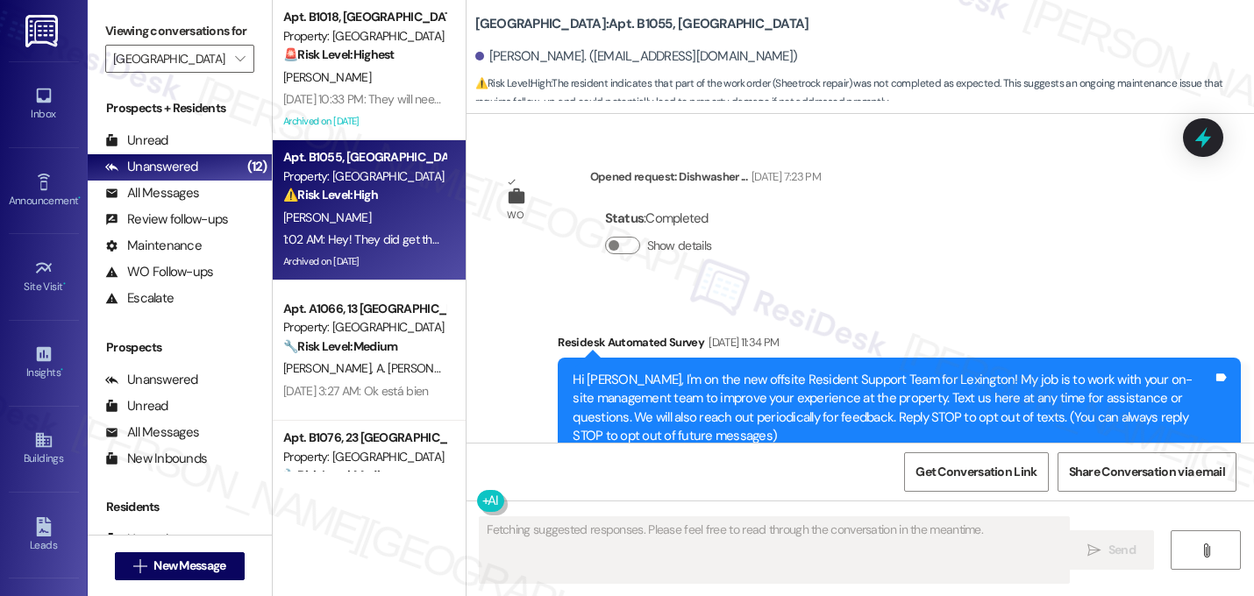
scroll to position [53893, 0]
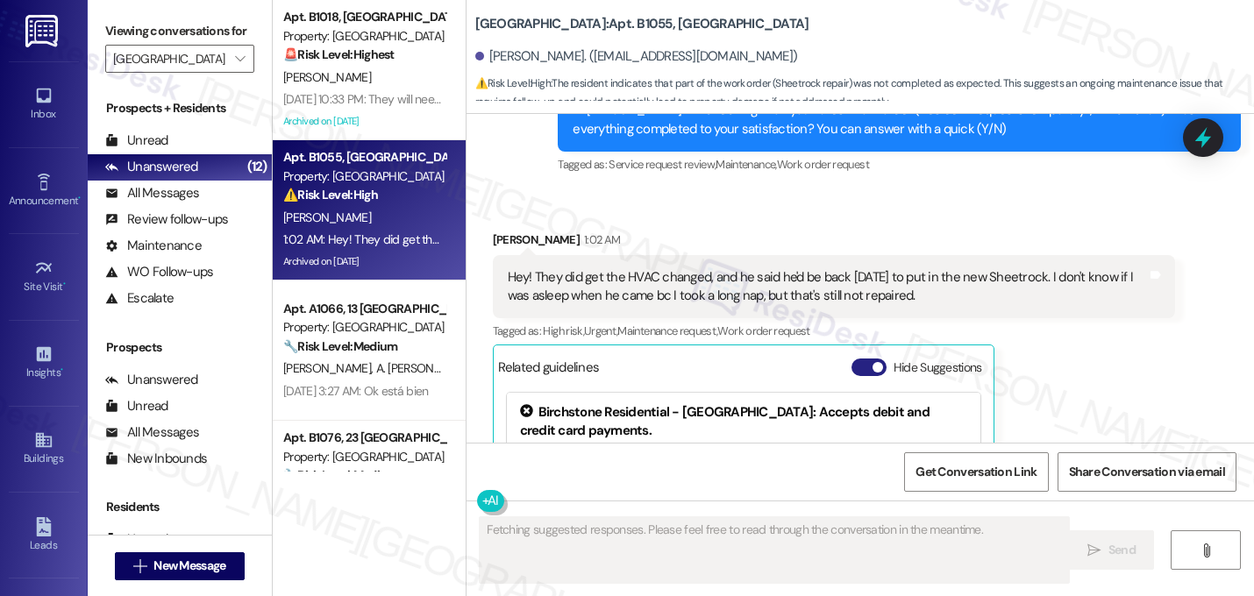
click at [866, 359] on button "Hide Suggestions" at bounding box center [869, 368] width 35 height 18
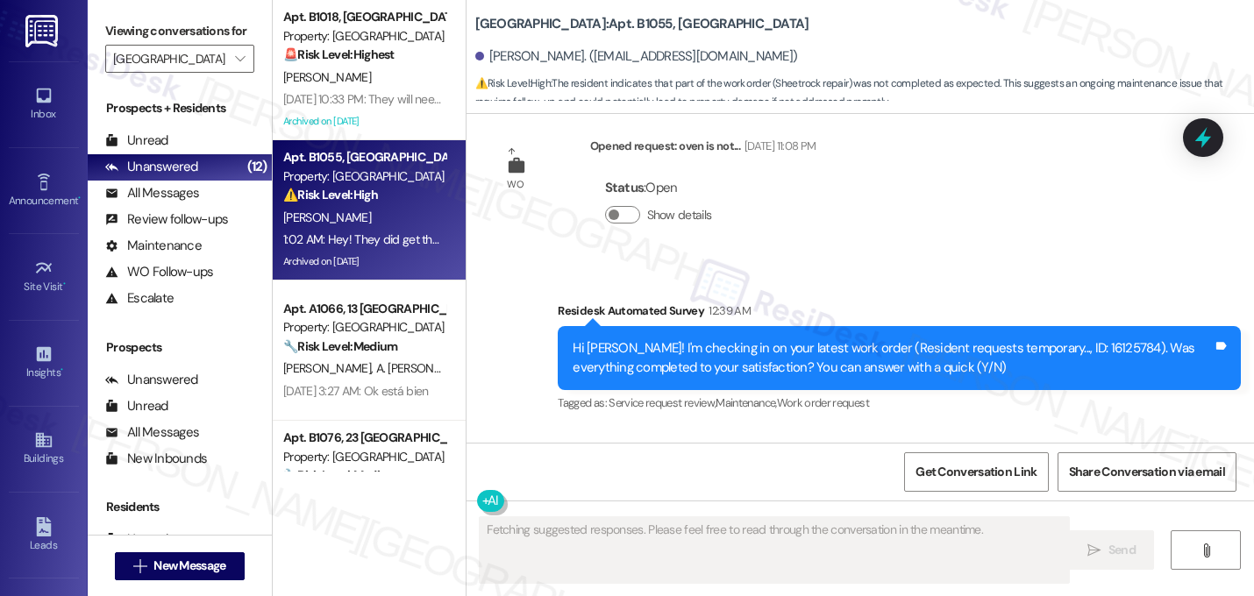
click at [881, 430] on div "Received via SMS Gretchen Parrish-Gray 1:02 AM Hey! They did get the HVAC chang…" at bounding box center [861, 536] width 788 height 212
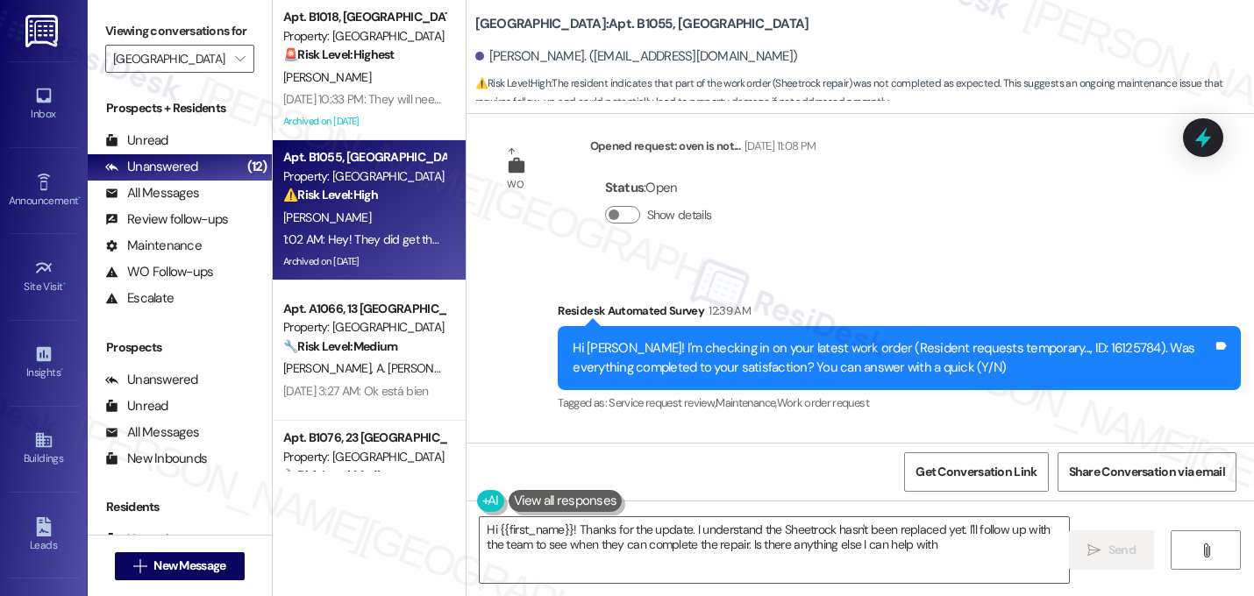
type textarea "Hi {{first_name}}! Thanks for the update. I understand the Sheetrock hasn't bee…"
click at [878, 456] on div "Received via SMS Gretchen Parrish-Gray 1:02 AM Hey! They did get the HVAC chang…" at bounding box center [834, 549] width 709 height 186
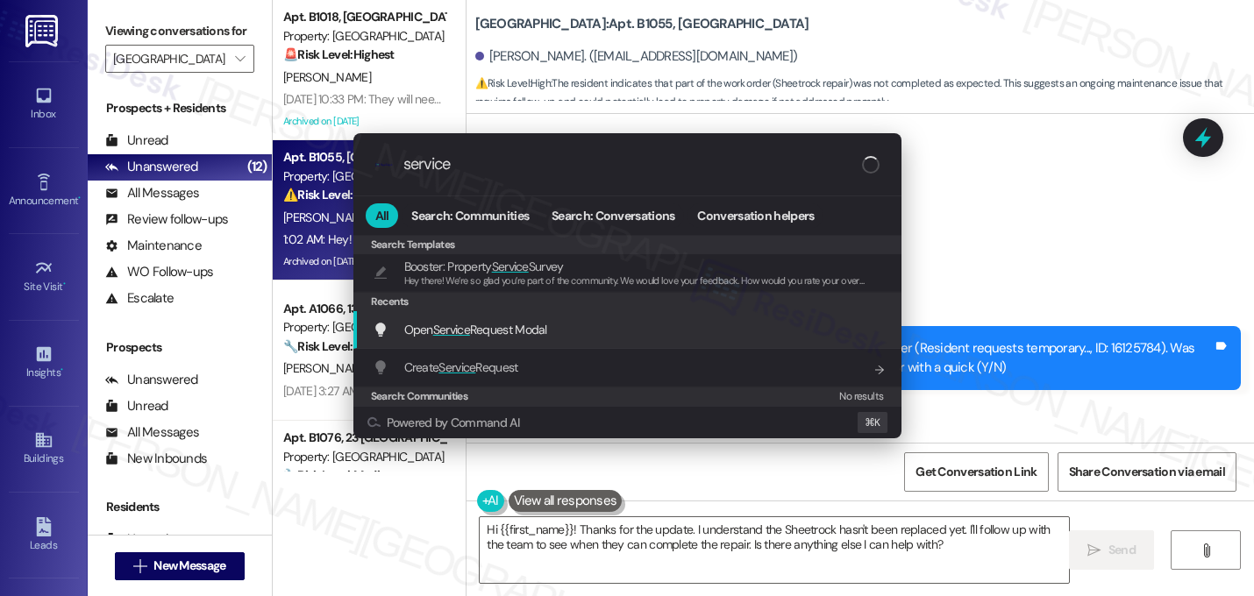
type input "service"
click at [613, 321] on div "Open Service Request Modal Add shortcut" at bounding box center [629, 329] width 513 height 19
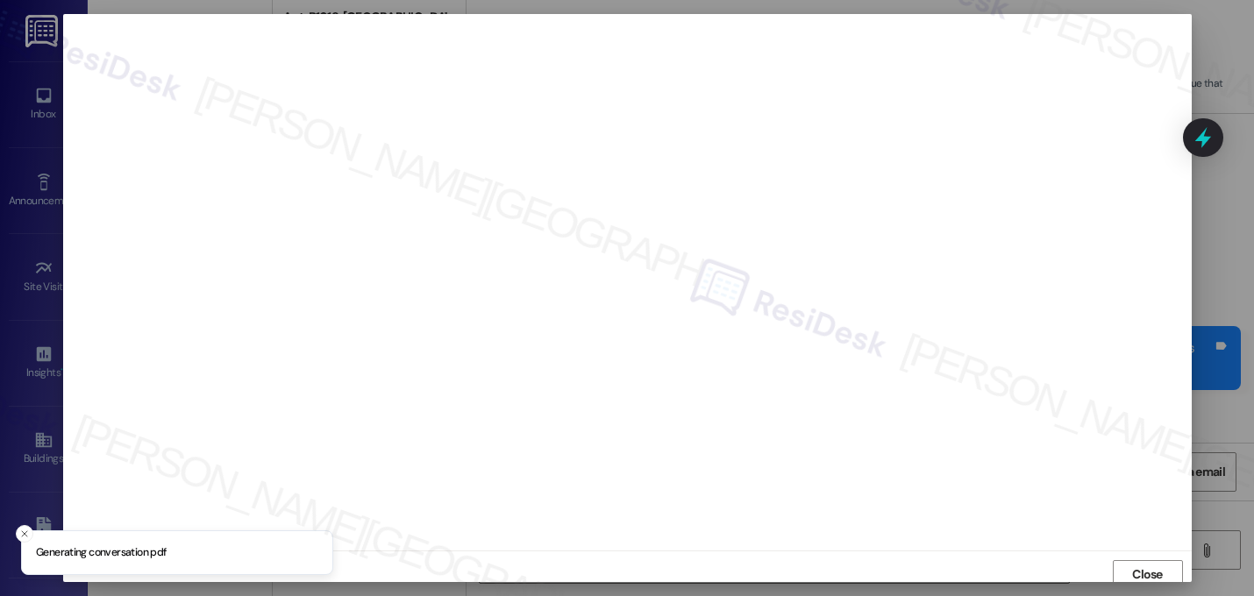
scroll to position [6, 0]
click at [1132, 567] on span "Close" at bounding box center [1147, 569] width 31 height 18
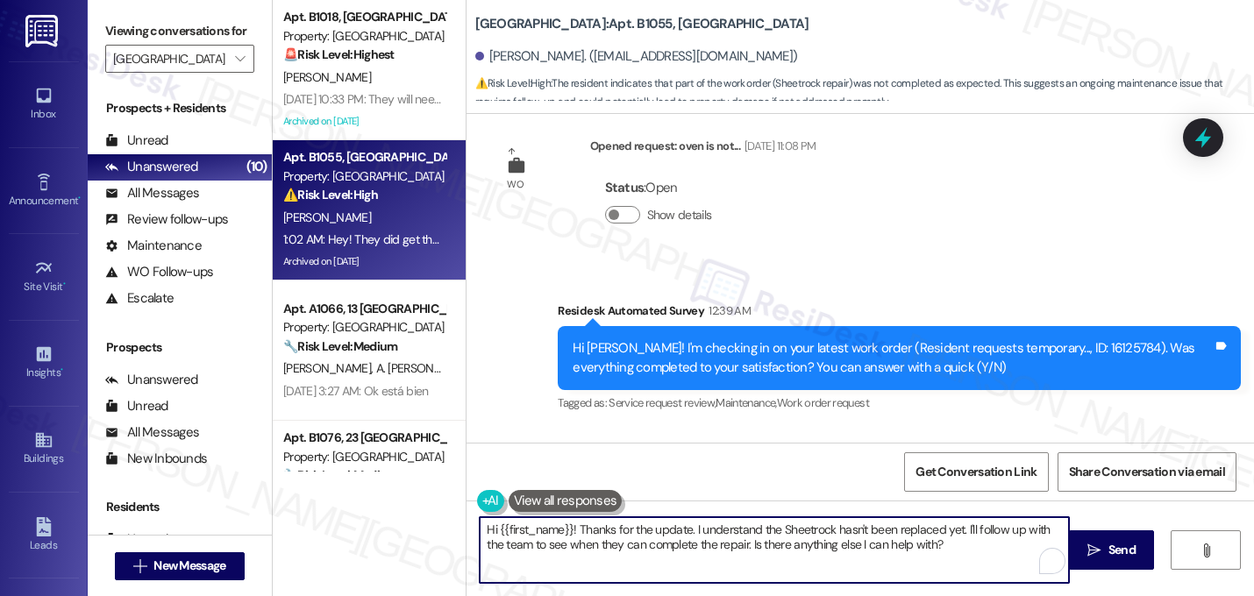
drag, startPoint x: 574, startPoint y: 531, endPoint x: 453, endPoint y: 524, distance: 122.1
click at [453, 524] on div "Apt. B1018, 27 Lexington Property: Lexington 🚨 Risk Level: Highest The resident…" at bounding box center [763, 298] width 981 height 596
click at [590, 535] on textarea "Thanks for the update. I understand the Sheetrock hasn't been replaced yet. I'l…" at bounding box center [774, 550] width 589 height 66
drag, startPoint x: 994, startPoint y: 532, endPoint x: 1004, endPoint y: 546, distance: 17.5
click at [1005, 548] on textarea "Thanks for the update. I understand the Sheetrock hasn't been replaced yet. I'l…" at bounding box center [774, 550] width 589 height 66
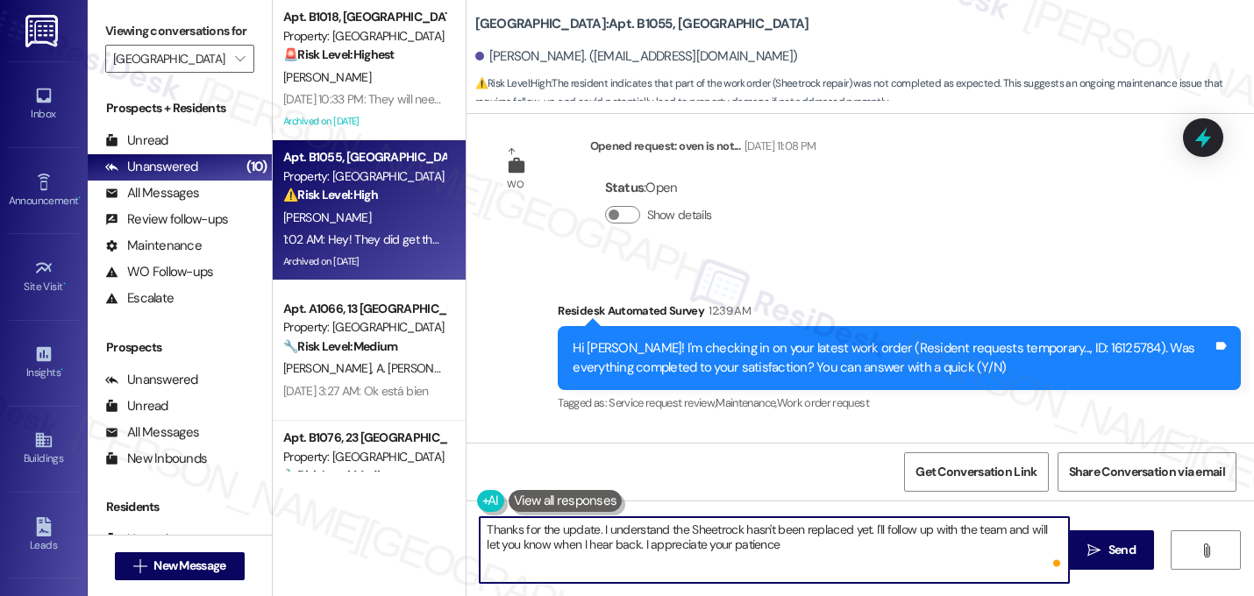
type textarea "Thanks for the update. I understand the Sheetrock hasn't been replaced yet. I'l…"
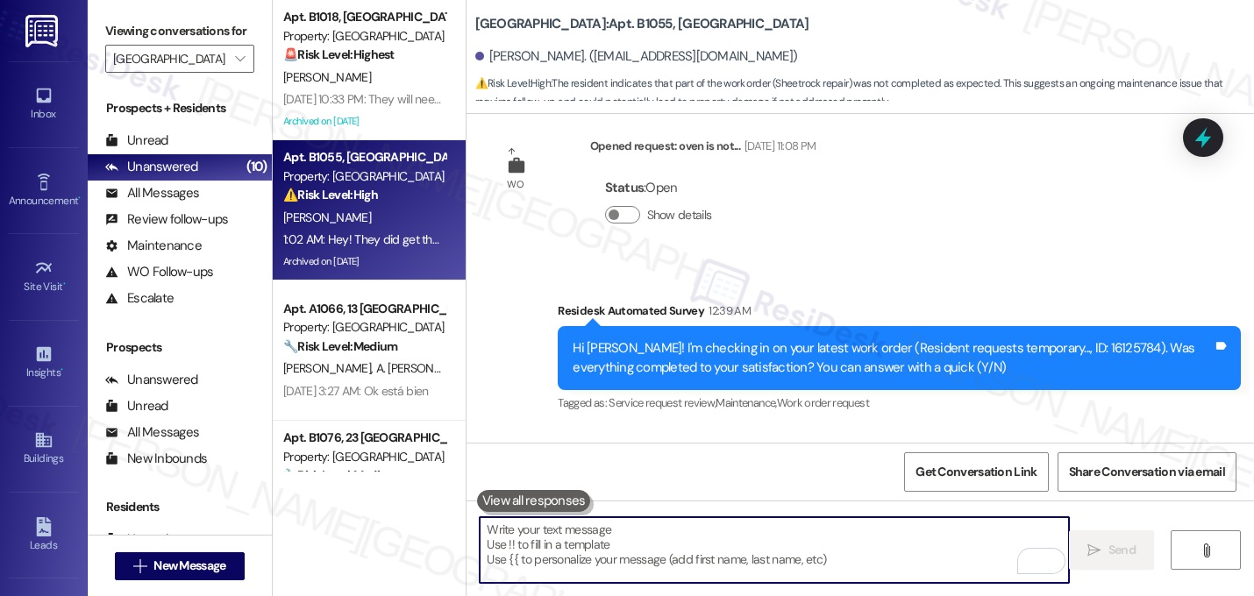
scroll to position [53653, 0]
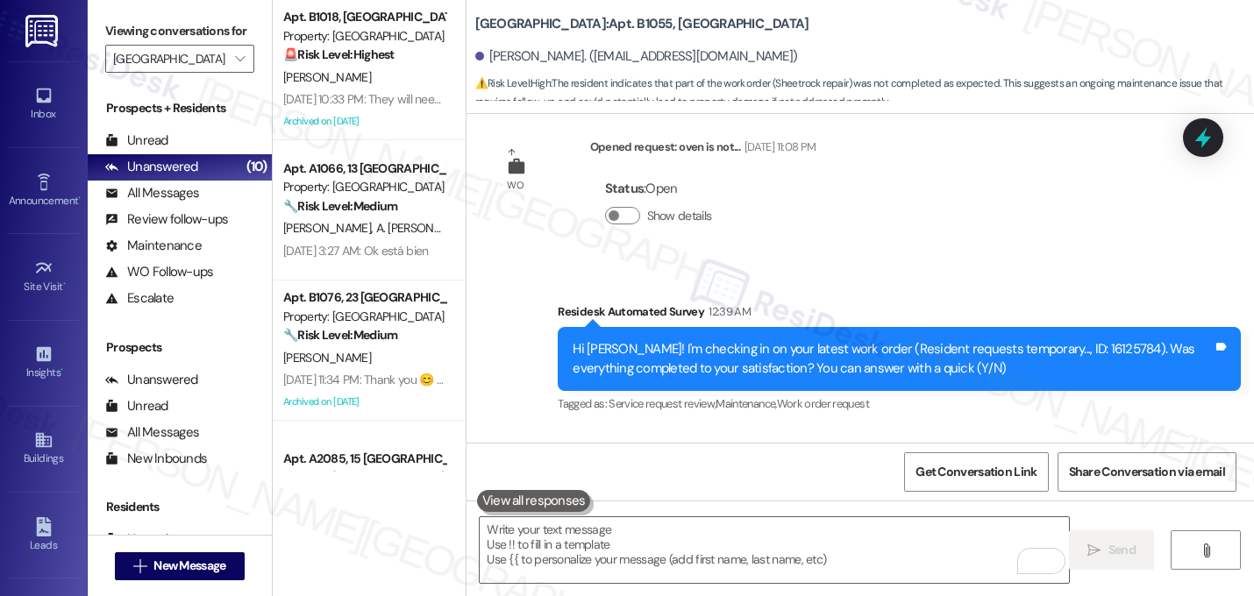
click at [1137, 558] on div "Tagged as: High risk , Click to highlight conversations about High risk Urgent …" at bounding box center [834, 570] width 683 height 25
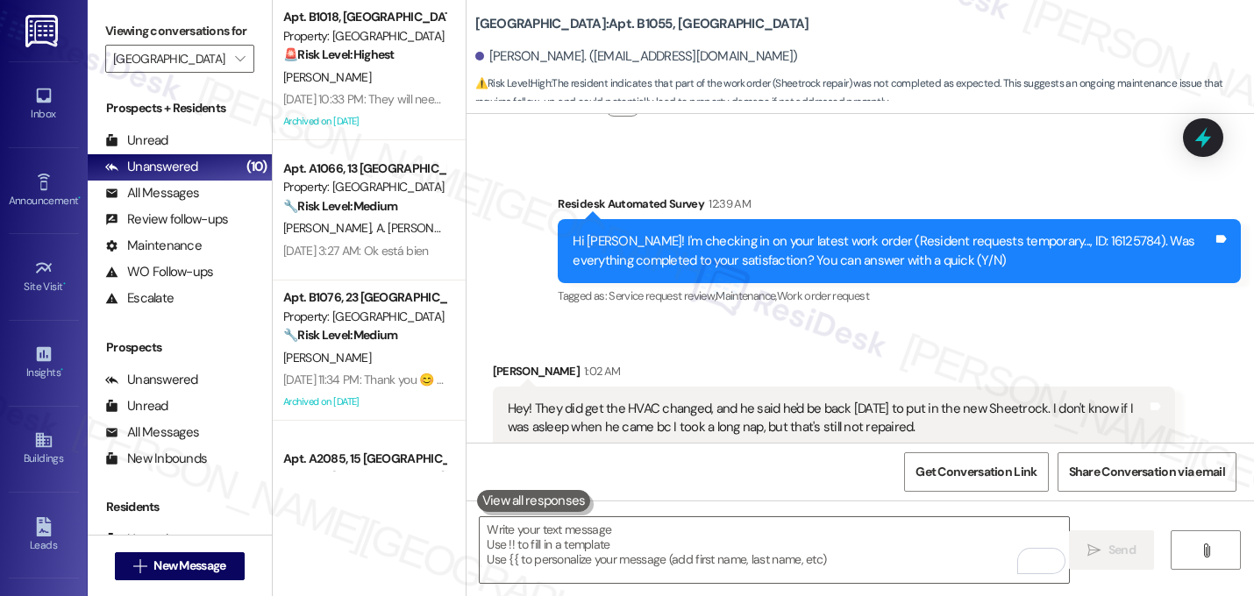
scroll to position [53795, 0]
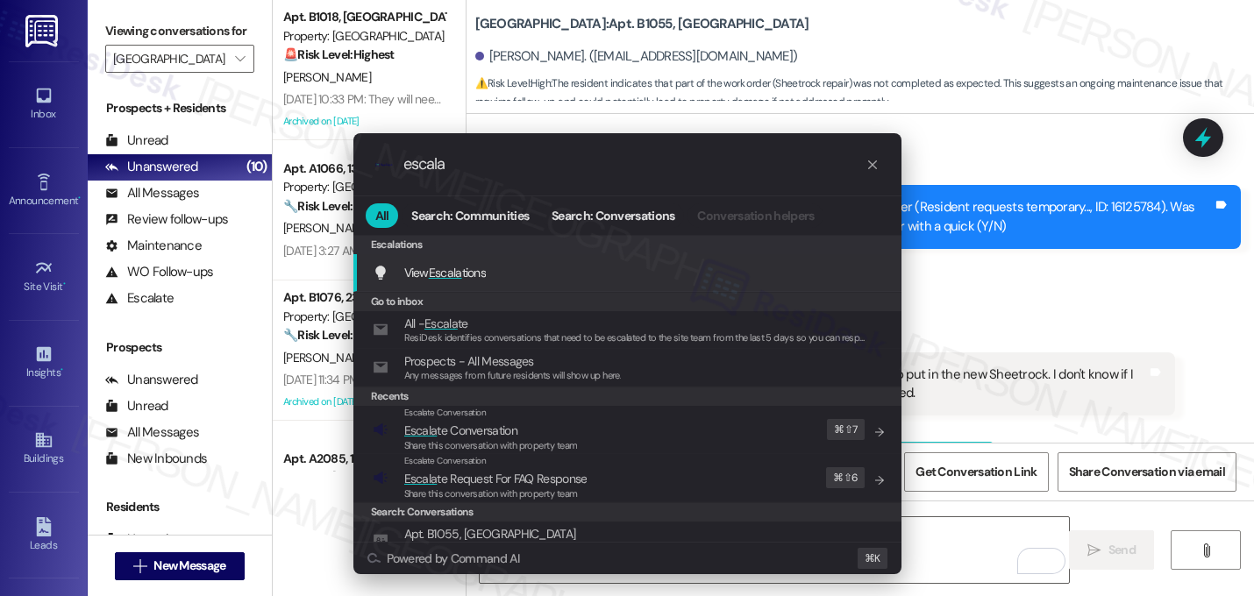
click at [1076, 327] on div ".cls-1{fill:#0a055f;}.cls-2{fill:#0cc4c4;} resideskLogoBlueOrange escala All Se…" at bounding box center [627, 298] width 1254 height 596
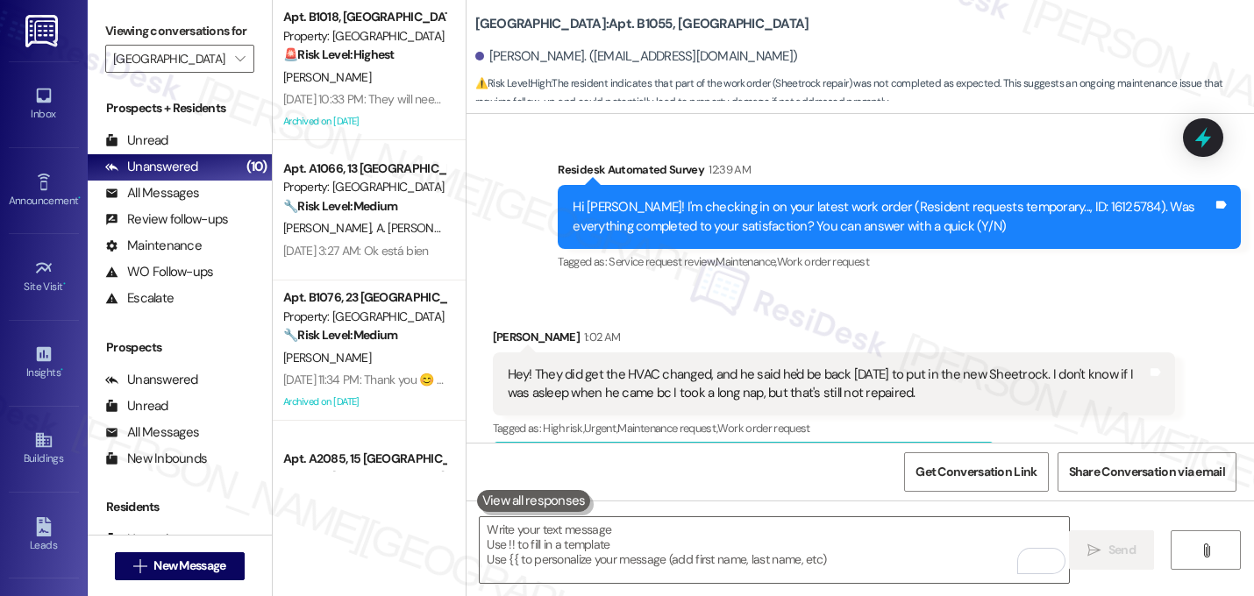
click at [1001, 366] on div "Hey! They did get the HVAC changed, and he said he'd be back on Saturday to put…" at bounding box center [828, 385] width 640 height 38
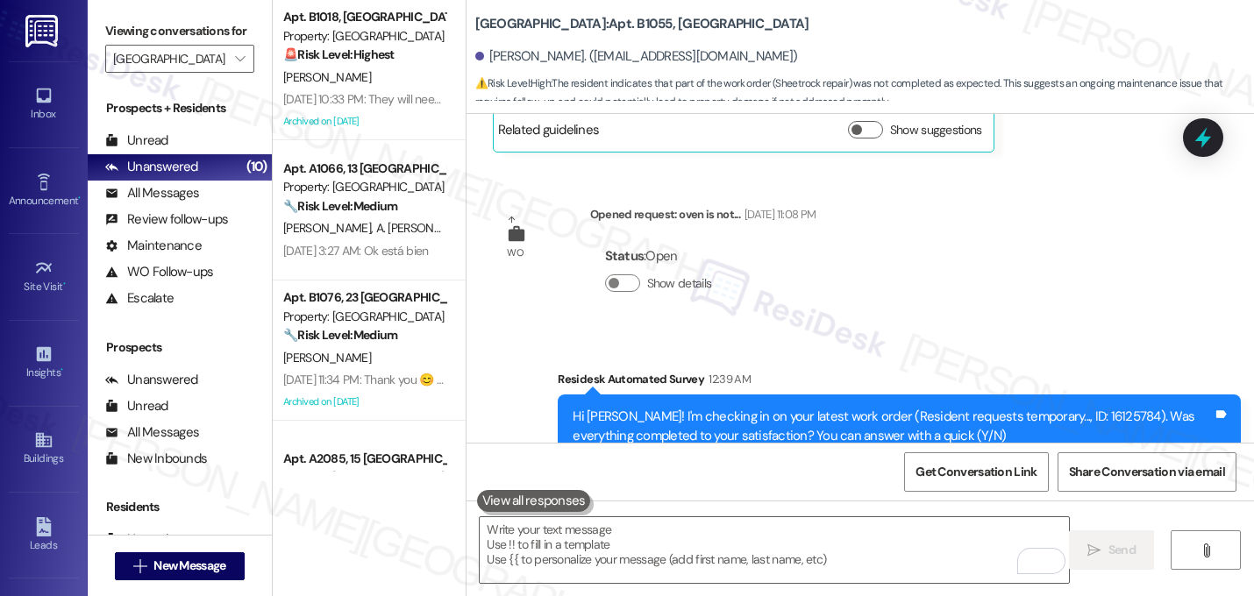
scroll to position [53585, 0]
click at [1052, 409] on div "Hi Gretchen! I'm checking in on your latest work order (Resident requests tempo…" at bounding box center [893, 428] width 640 height 38
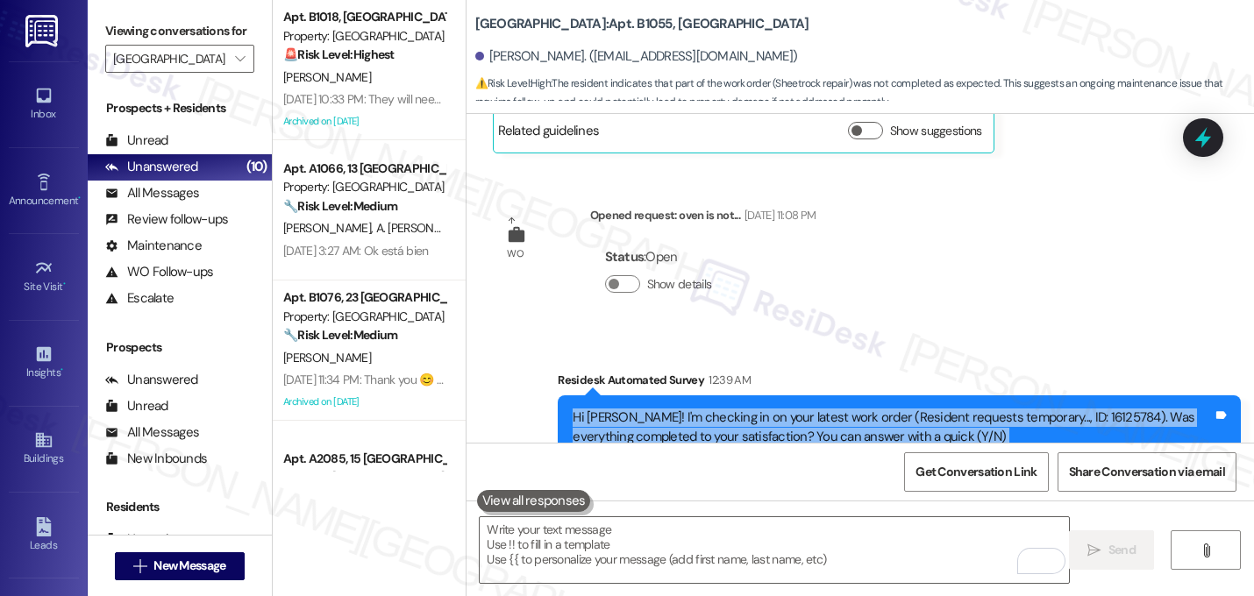
click at [1052, 409] on div "Hi Gretchen! I'm checking in on your latest work order (Resident requests tempo…" at bounding box center [893, 428] width 640 height 38
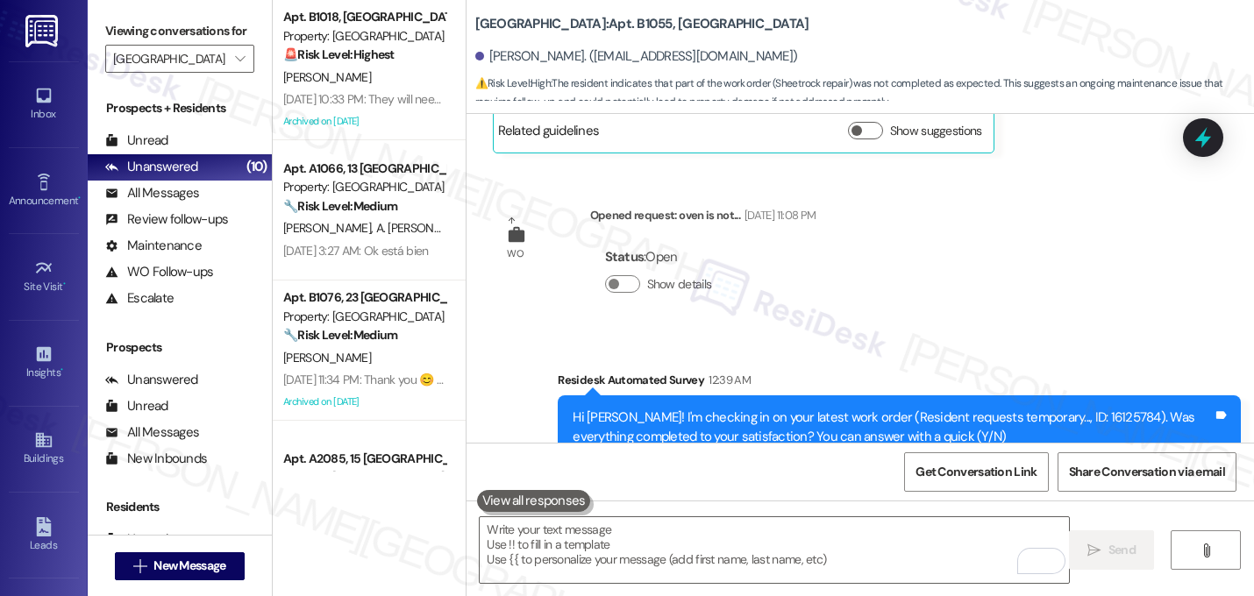
click at [1051, 460] on div "Tagged as: Service request review , Click to highlight conversations about Serv…" at bounding box center [899, 472] width 683 height 25
click at [1066, 409] on div "Hi Gretchen! I'm checking in on your latest work order (Resident requests tempo…" at bounding box center [893, 428] width 640 height 38
copy div "16125784"
click at [1010, 499] on div "Received via SMS Gretchen Parrish-Gray 1:02 AM Hey! They did get the HVAC chang…" at bounding box center [861, 605] width 788 height 212
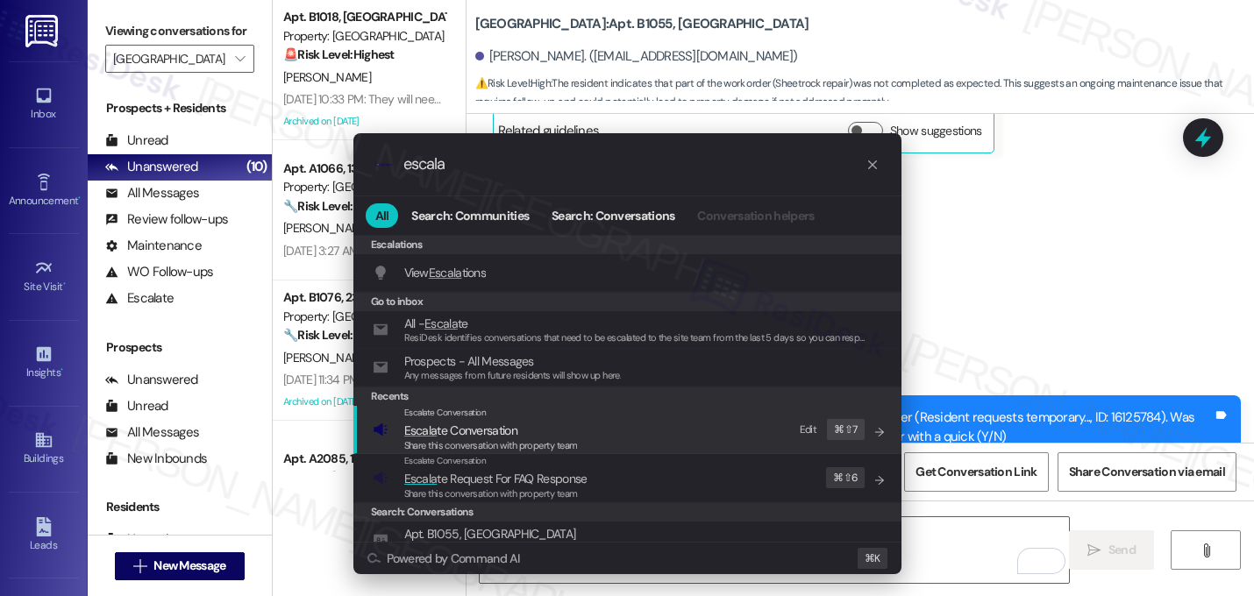
type input "escala"
click at [447, 427] on span "Escala te Conversation" at bounding box center [460, 431] width 113 height 16
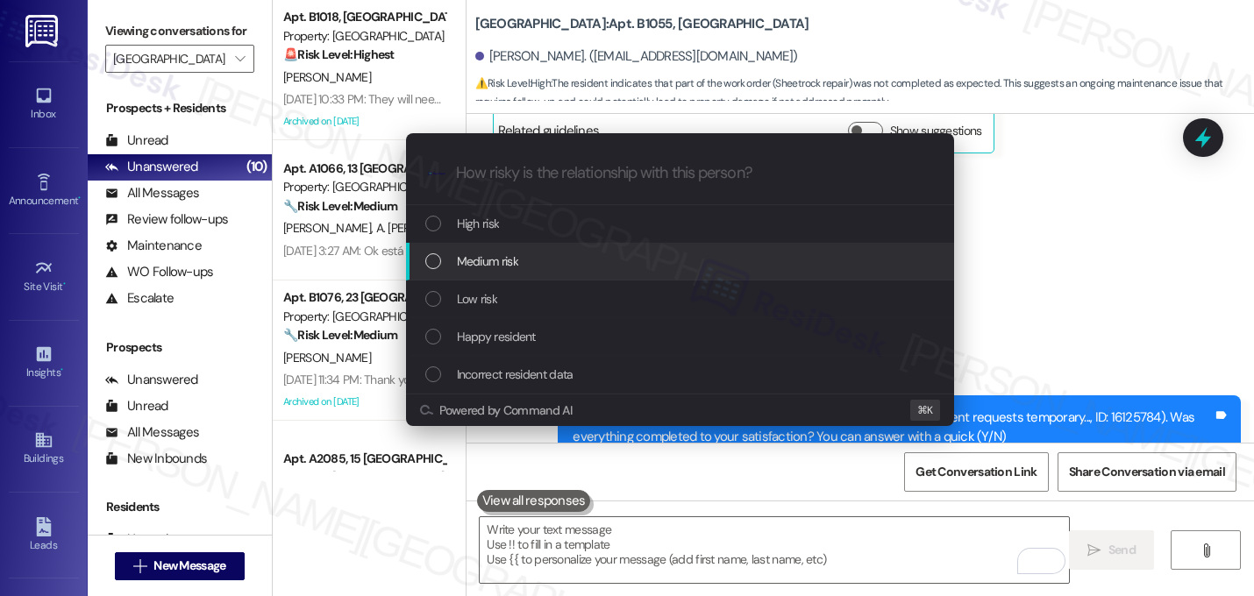
click at [479, 260] on span "Medium risk" at bounding box center [487, 261] width 61 height 19
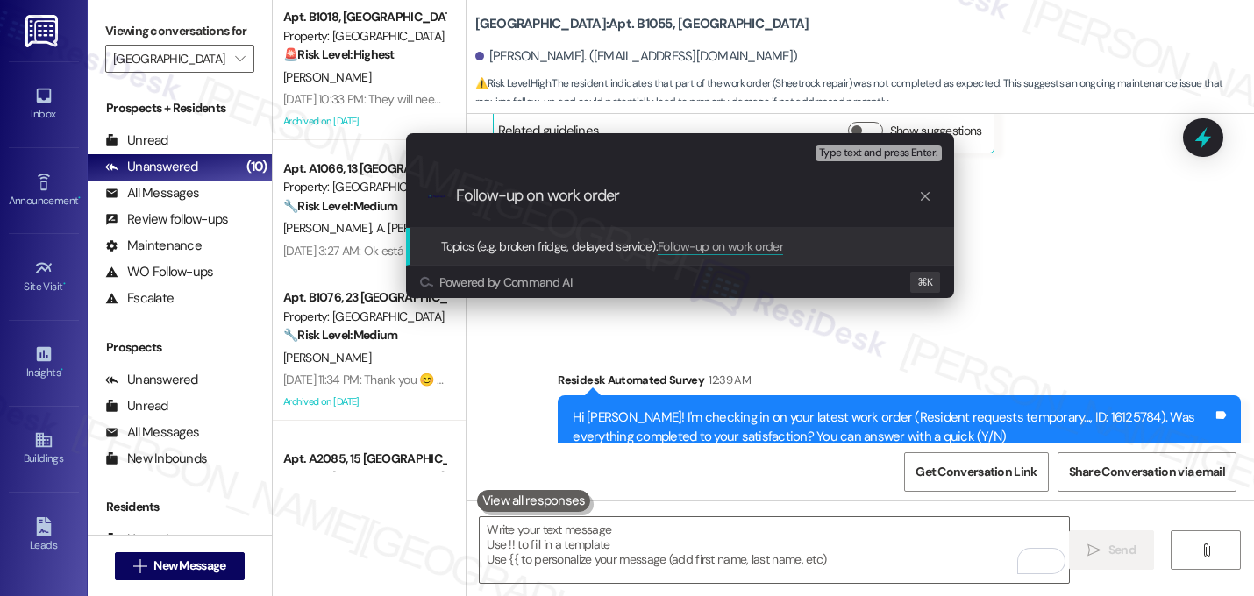
paste input "16125784"
type input "Follow-up on work order 16125784 - Sheetrock repair"
click at [521, 196] on input "Follow-up on work order 16125784 - Sheetrock repair" at bounding box center [687, 196] width 462 height 18
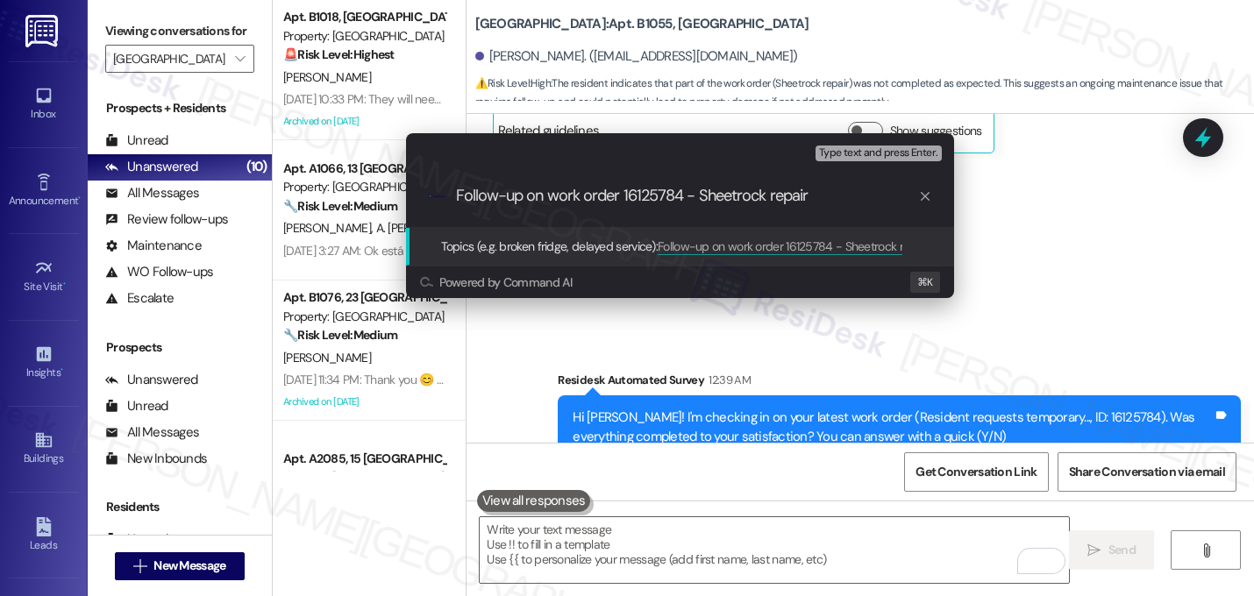
click at [614, 200] on input "Follow-up on work order 16125784 - Sheetrock repair" at bounding box center [687, 196] width 462 height 18
click at [699, 197] on input "Follow-up on work order 16125784 - Sheetrock repair" at bounding box center [687, 196] width 462 height 18
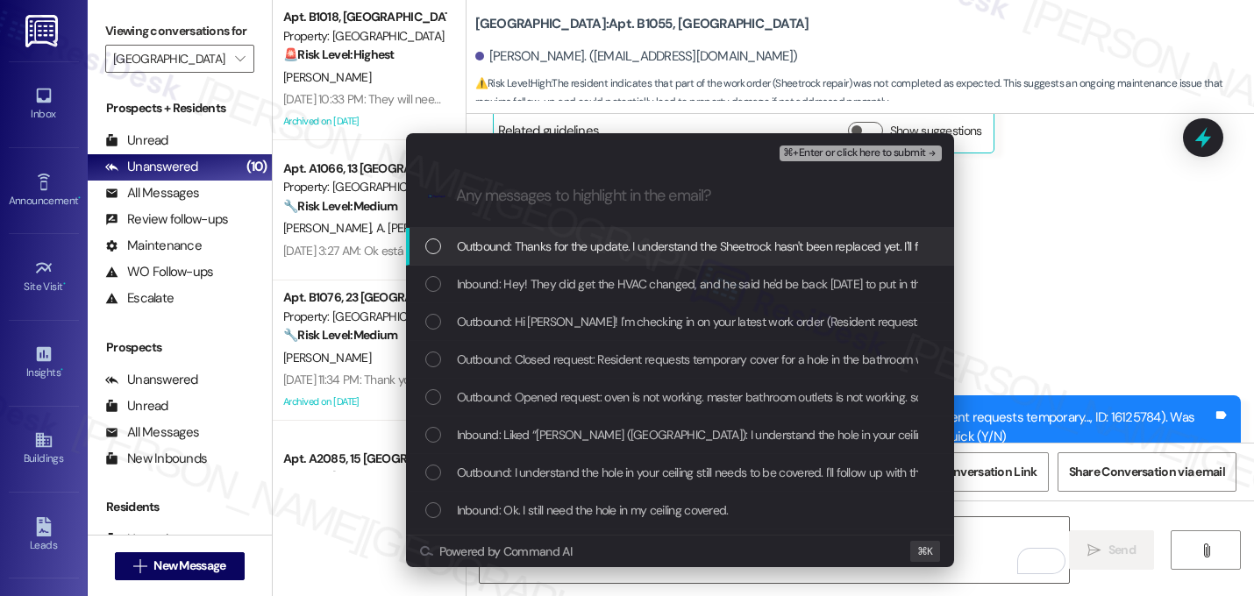
click at [640, 253] on span "Outbound: Thanks for the update. I understand the Sheetrock hasn't been replace…" at bounding box center [915, 246] width 917 height 19
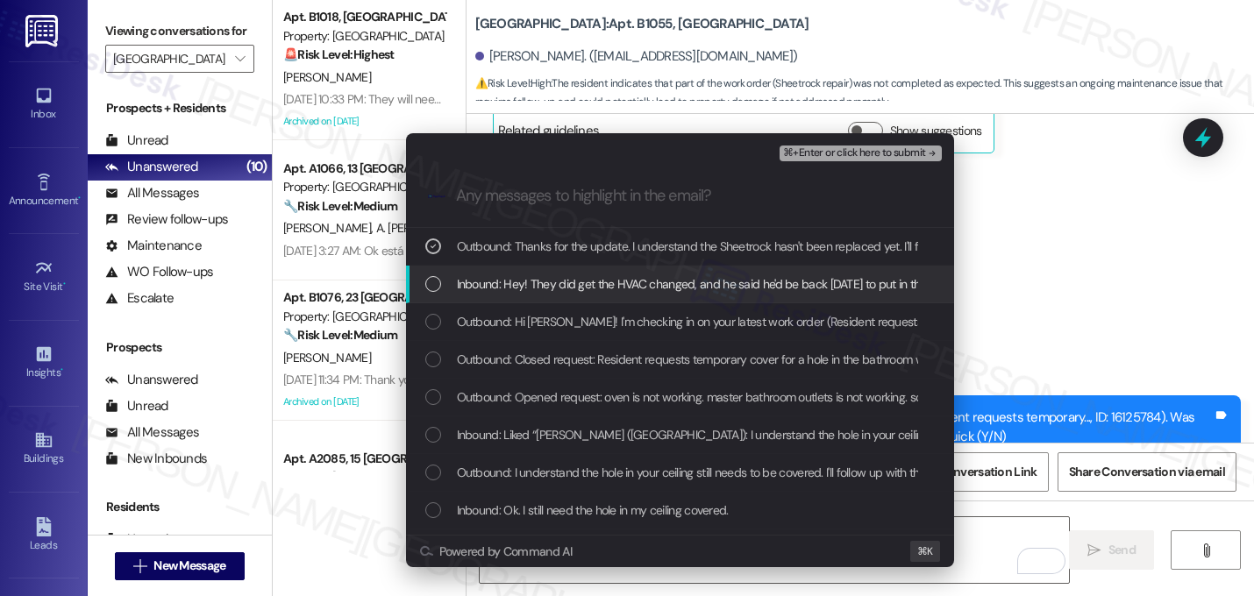
click at [639, 282] on span "Inbound: Hey! They did get the HVAC changed, and he said he'd be back on Saturd…" at bounding box center [961, 283] width 1008 height 19
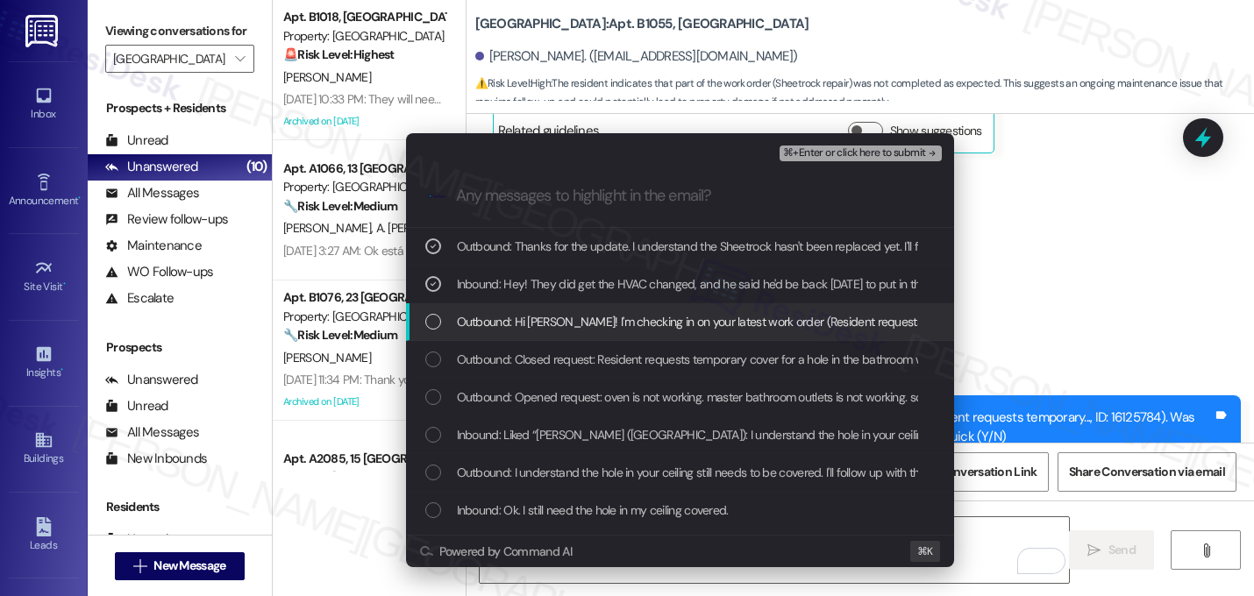
click at [630, 321] on span "Outbound: Hi Gretchen! I'm checking in on your latest work order (Resident requ…" at bounding box center [968, 321] width 1023 height 19
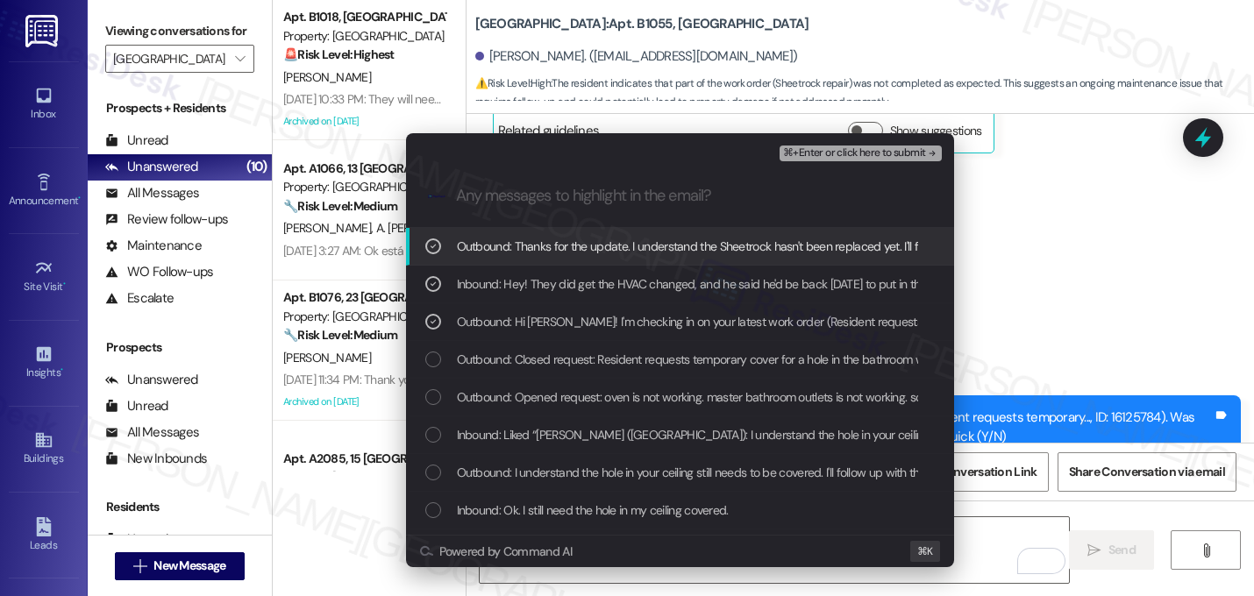
click at [918, 157] on span "⌘+Enter or click here to submit" at bounding box center [854, 153] width 142 height 12
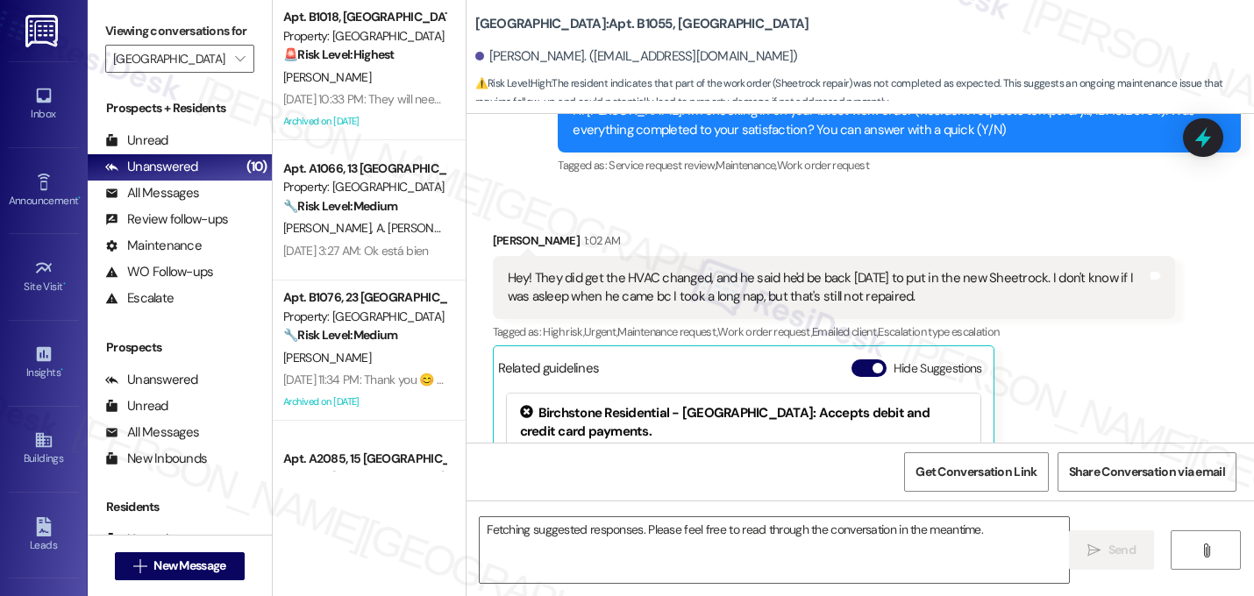
scroll to position [53892, 0]
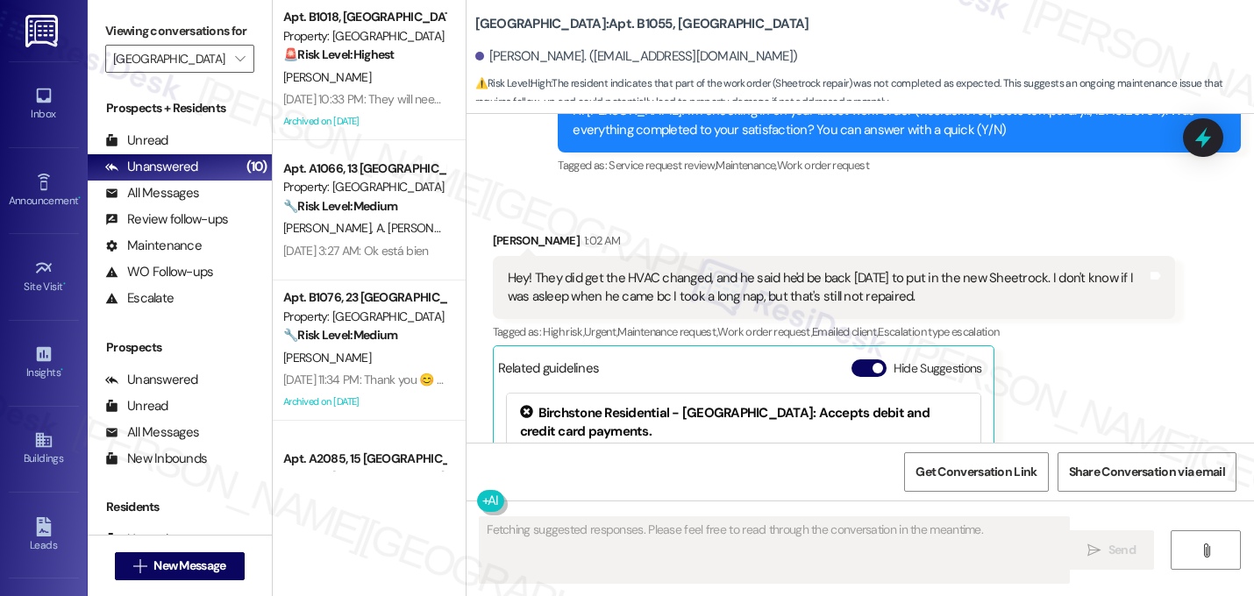
click at [1092, 287] on div "Gretchen Parrish-Gray 1:02 AM Hey! They did get the HVAC changed, and he said h…" at bounding box center [834, 431] width 683 height 398
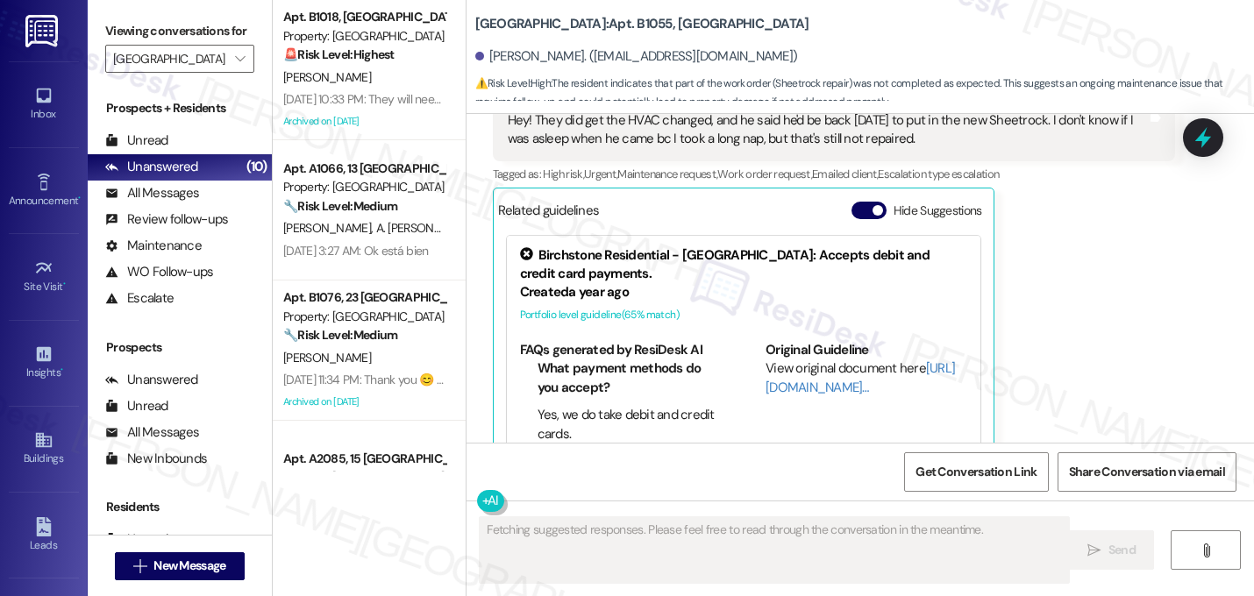
scroll to position [54059, 0]
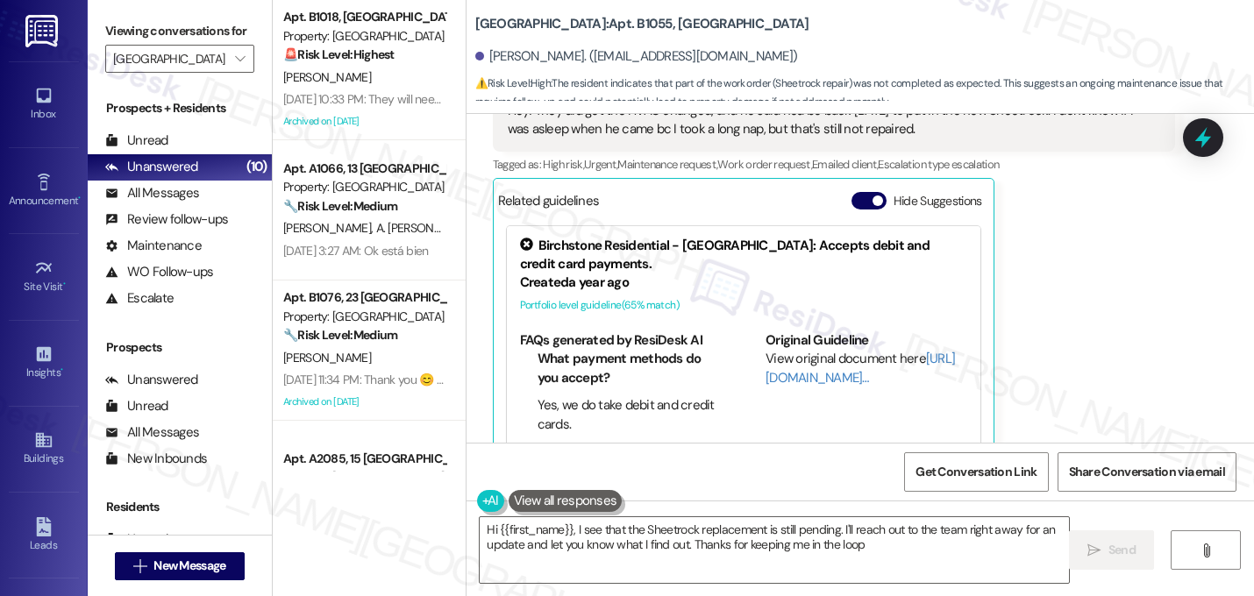
type textarea "Hi {{first_name}}, I see that the Sheetrock replacement is still pending. I'll …"
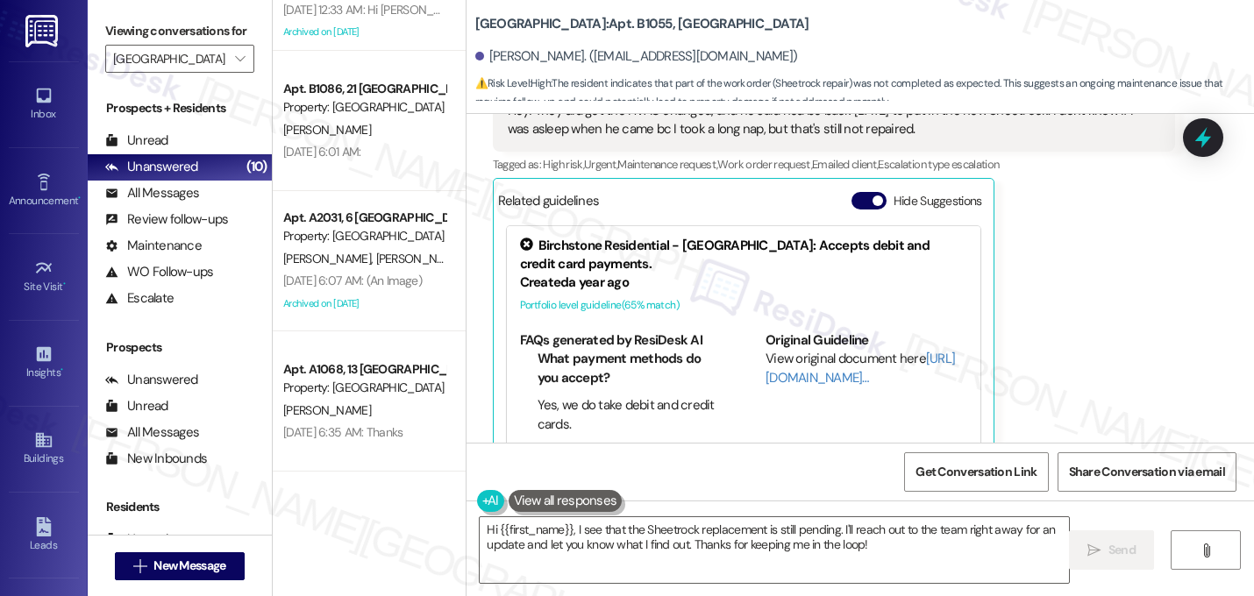
scroll to position [0, 0]
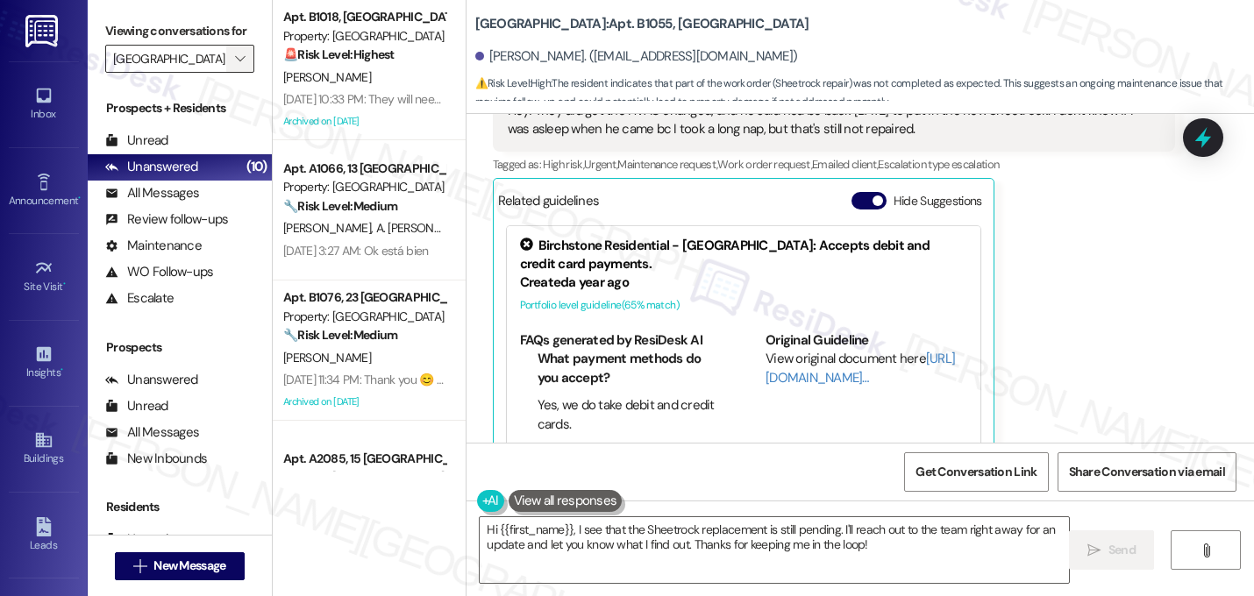
click at [235, 66] on icon "" at bounding box center [240, 59] width 10 height 14
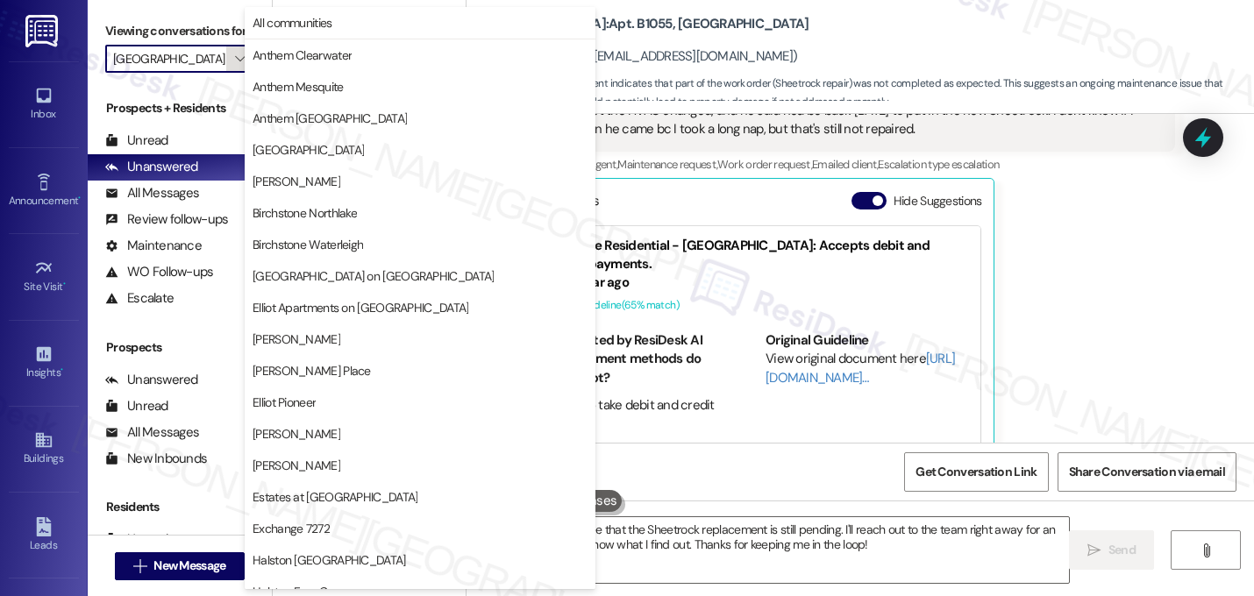
scroll to position [681, 0]
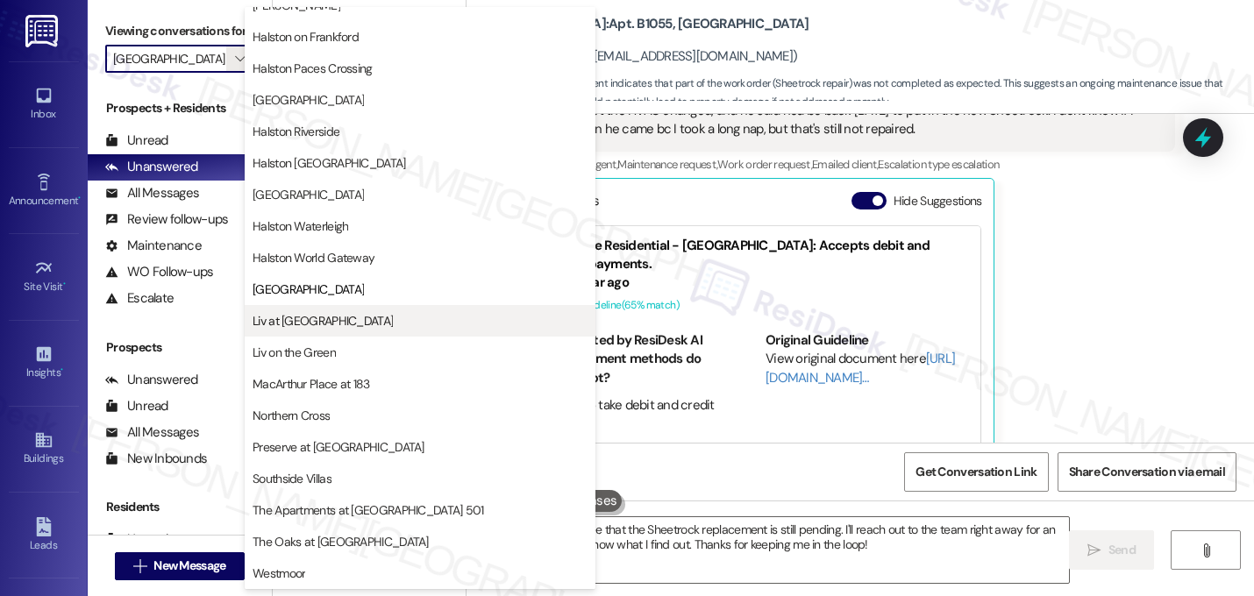
click at [333, 309] on button "Liv at [GEOGRAPHIC_DATA]" at bounding box center [420, 321] width 351 height 32
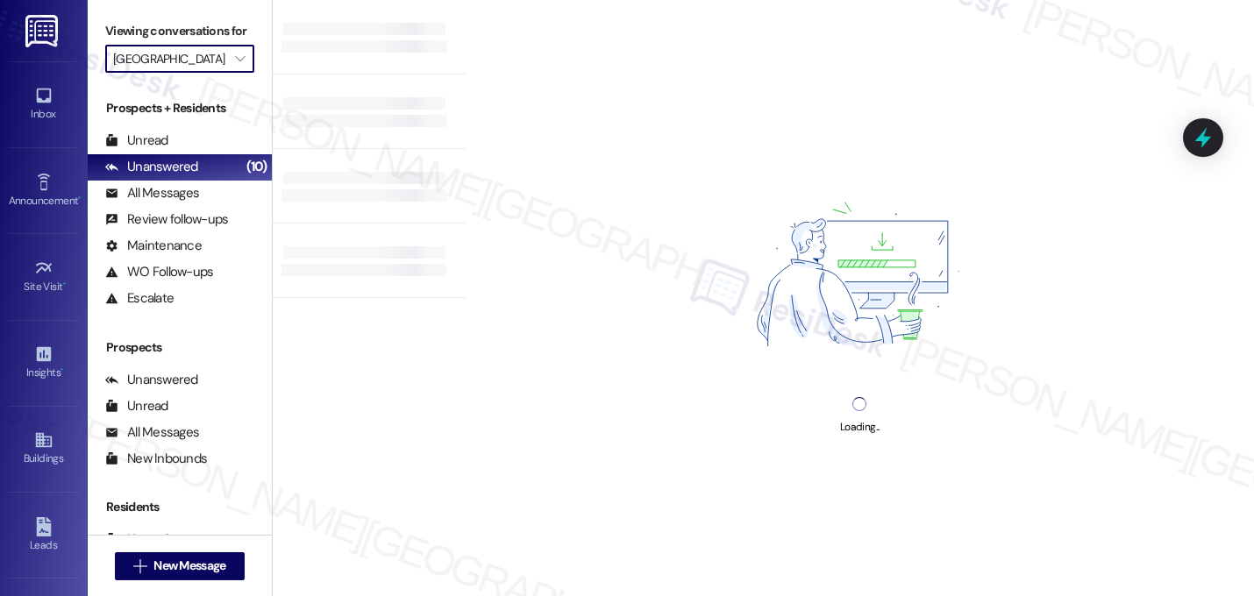
type input "Liv at [GEOGRAPHIC_DATA]"
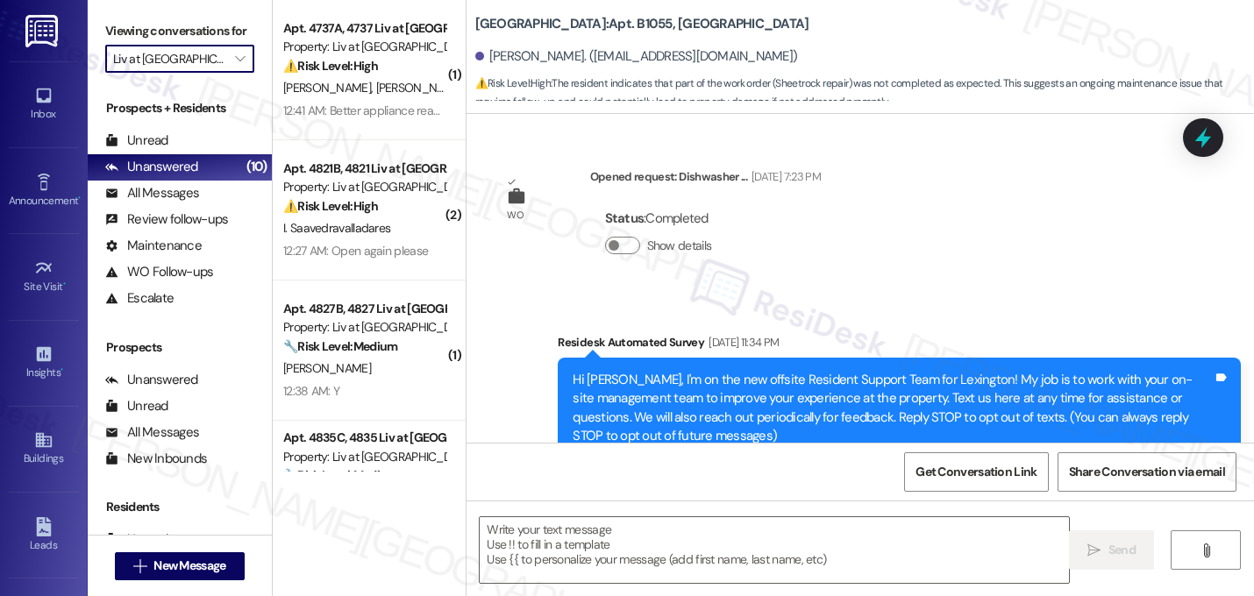
type textarea "Fetching suggested responses. Please feel free to read through the conversation…"
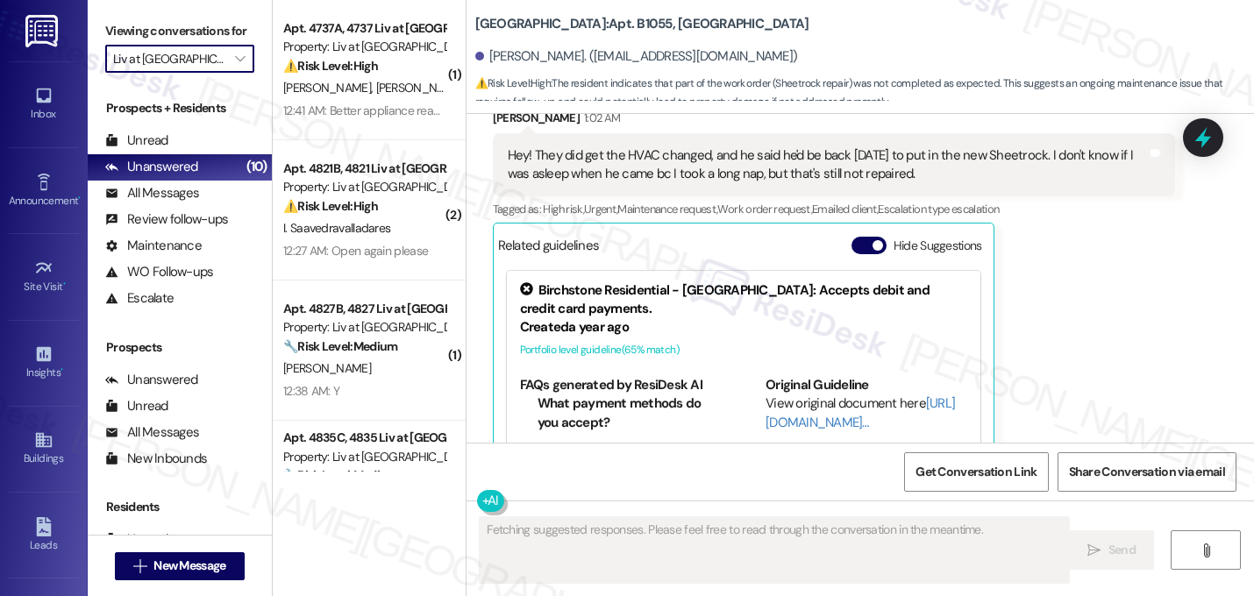
scroll to position [53892, 0]
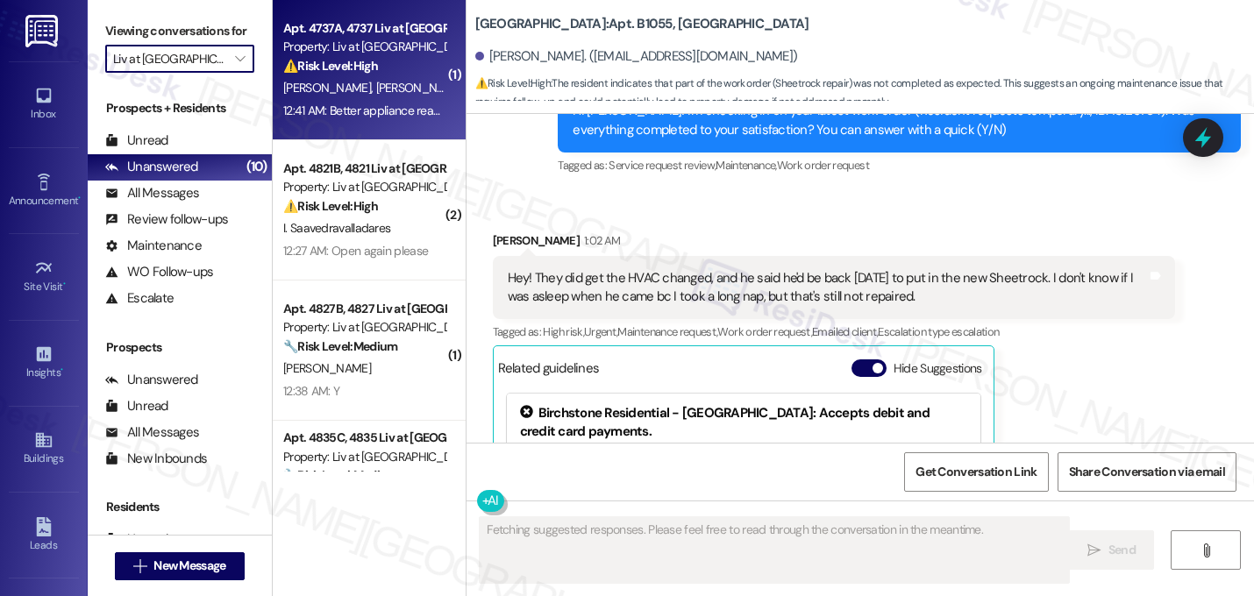
click at [389, 109] on div "12:41 AM: Better appliance readiness. Dishwasher seems jacked up. 12:41 AM: Bet…" at bounding box center [452, 111] width 339 height 16
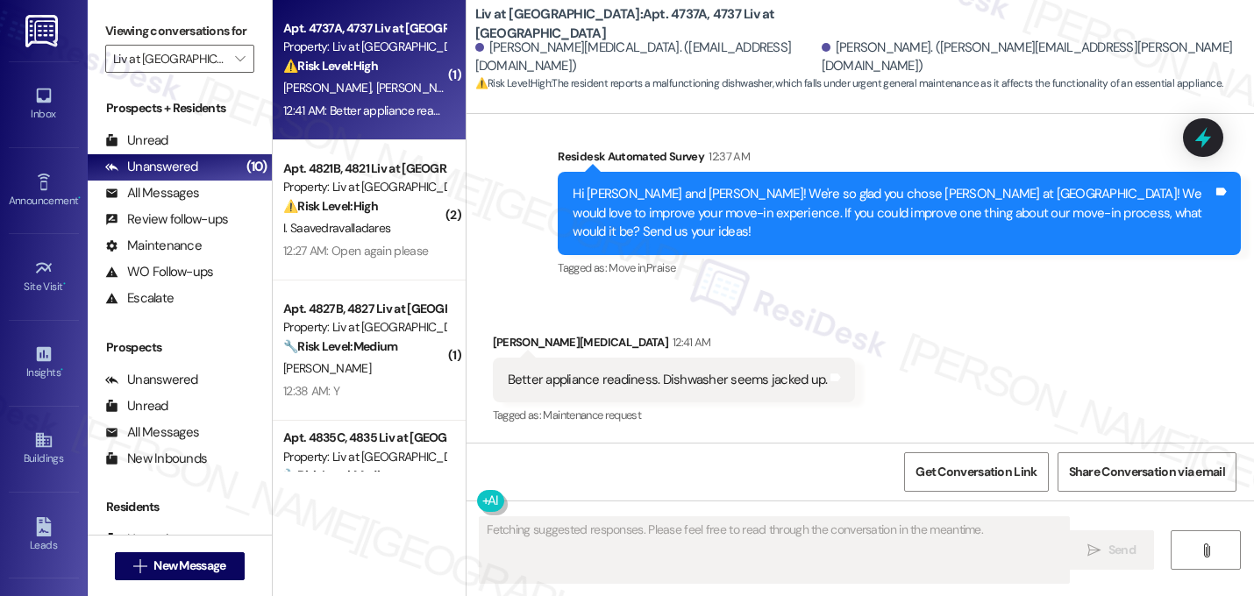
scroll to position [617, 0]
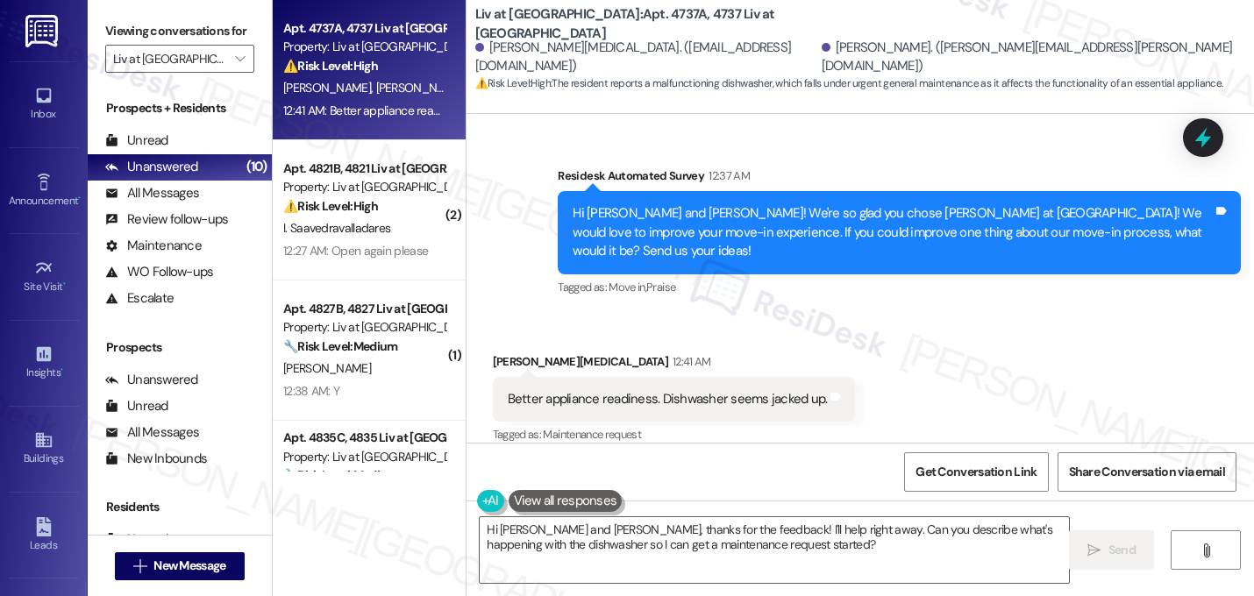
click at [895, 360] on div "Received via SMS Christopher Linton 12:41 AM Better appliance readiness. Dishwa…" at bounding box center [861, 387] width 788 height 148
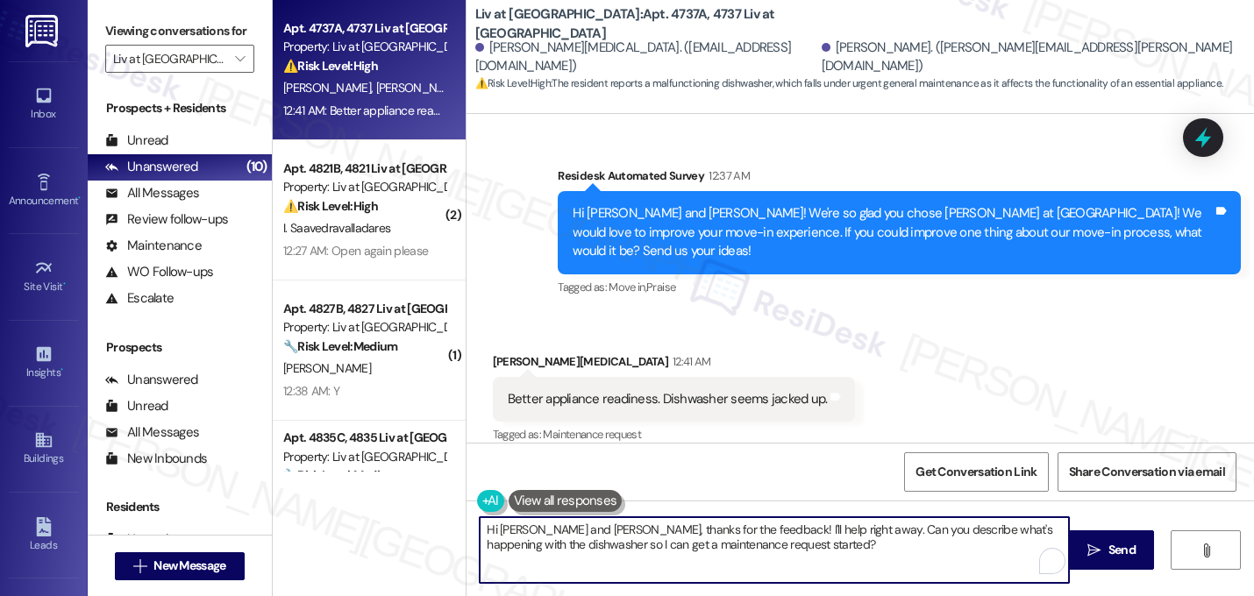
click at [610, 533] on textarea "Hi Liam and Christopher, thanks for the feedback! I'll help right away. Can you…" at bounding box center [774, 550] width 589 height 66
type textarea "Hi Christopher, thanks for the feedback! I'll help right away. Can you describe…"
click at [769, 538] on textarea "Hi Christopher, thanks for the feedback! I'll help right away. Can you describe…" at bounding box center [774, 550] width 589 height 66
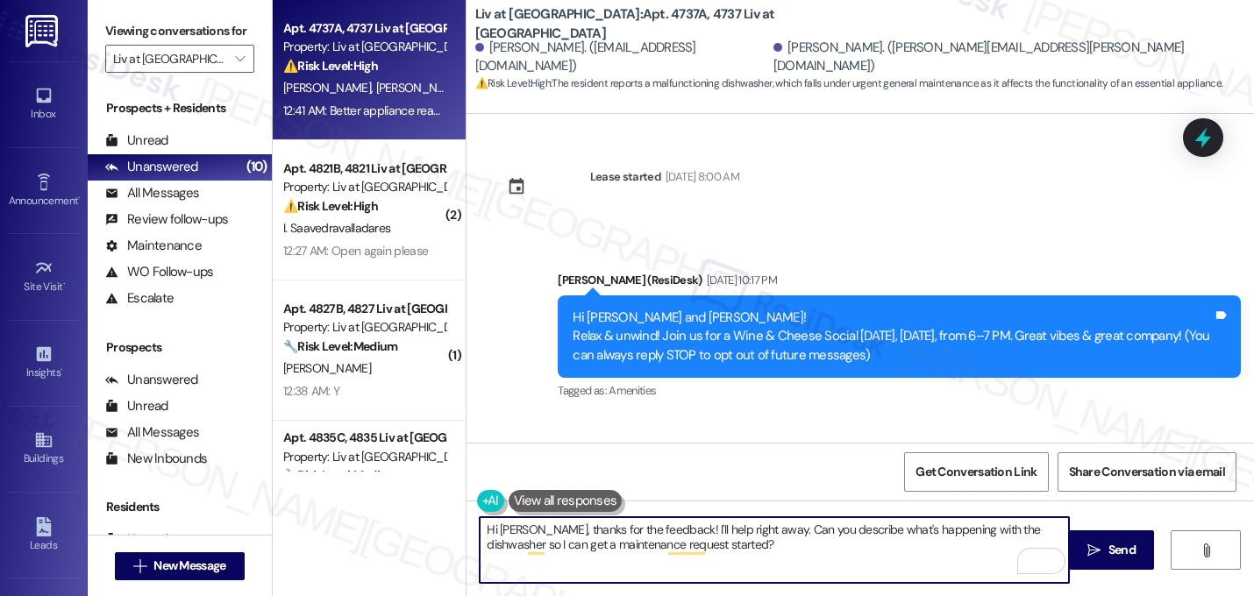
scroll to position [617, 0]
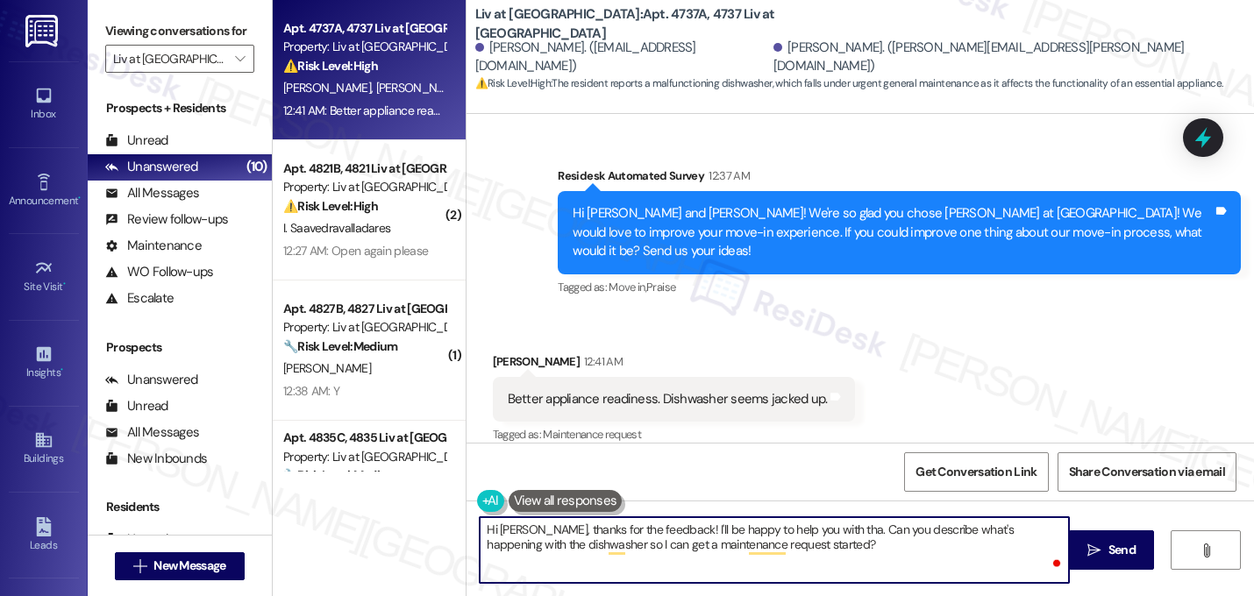
type textarea "Hi [PERSON_NAME], thanks for the feedback! I'll be happy to help you with that.…"
click at [807, 543] on textarea "Hi [PERSON_NAME], thanks for the feedback! I'll be happy to help you with that.…" at bounding box center [774, 550] width 589 height 66
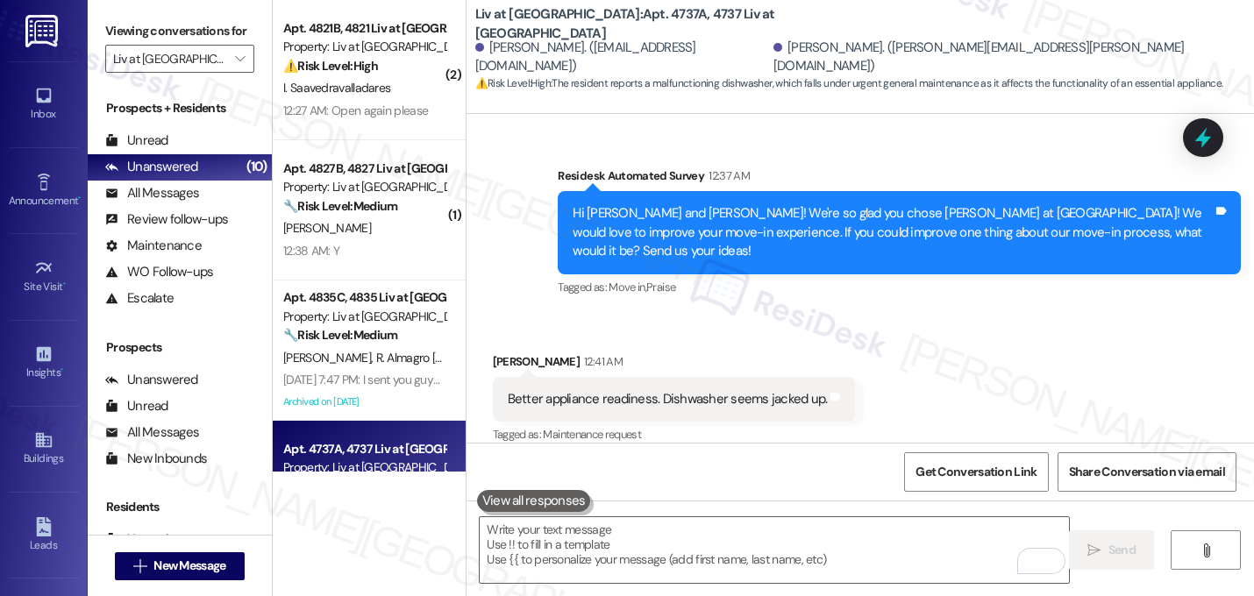
click at [991, 324] on div "Received via SMS [PERSON_NAME] 12:41 AM Better appliance readiness. Dishwasher …" at bounding box center [861, 387] width 788 height 148
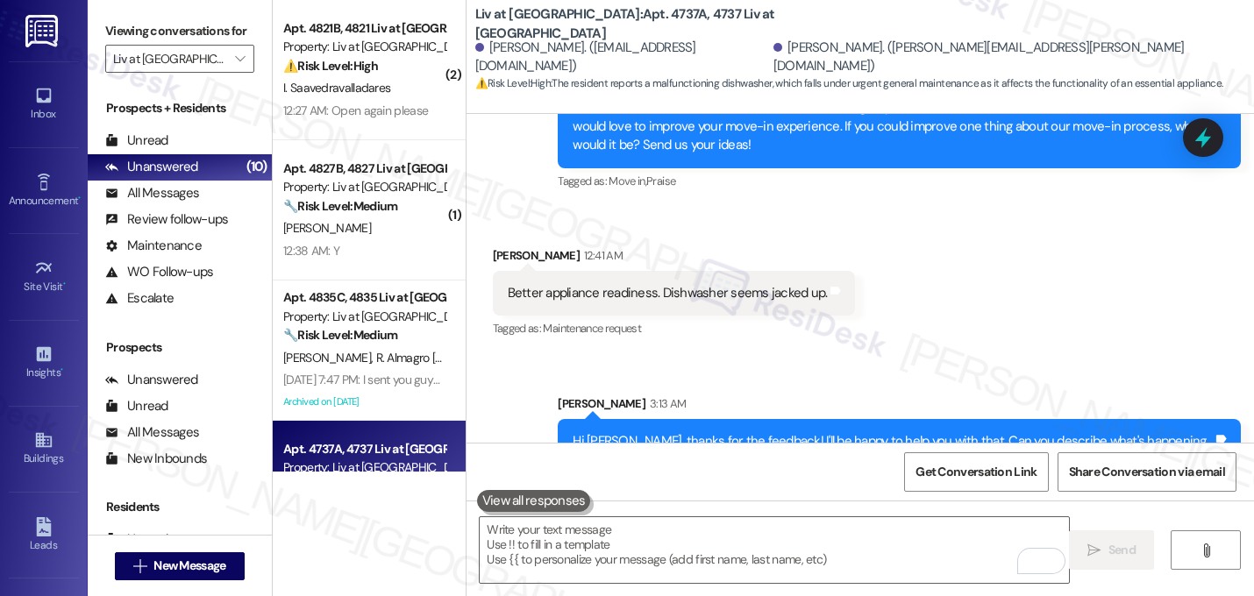
scroll to position [759, 0]
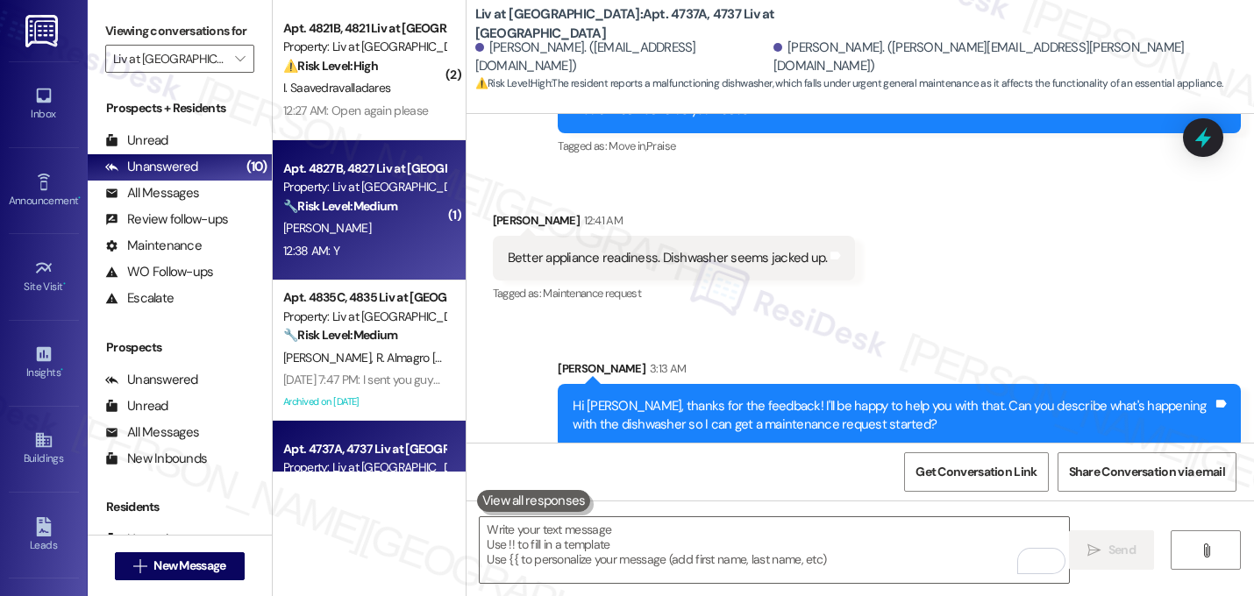
click at [396, 211] on div "🔧 Risk Level: Medium The resident is simply confirming the completion of a work…" at bounding box center [364, 206] width 162 height 18
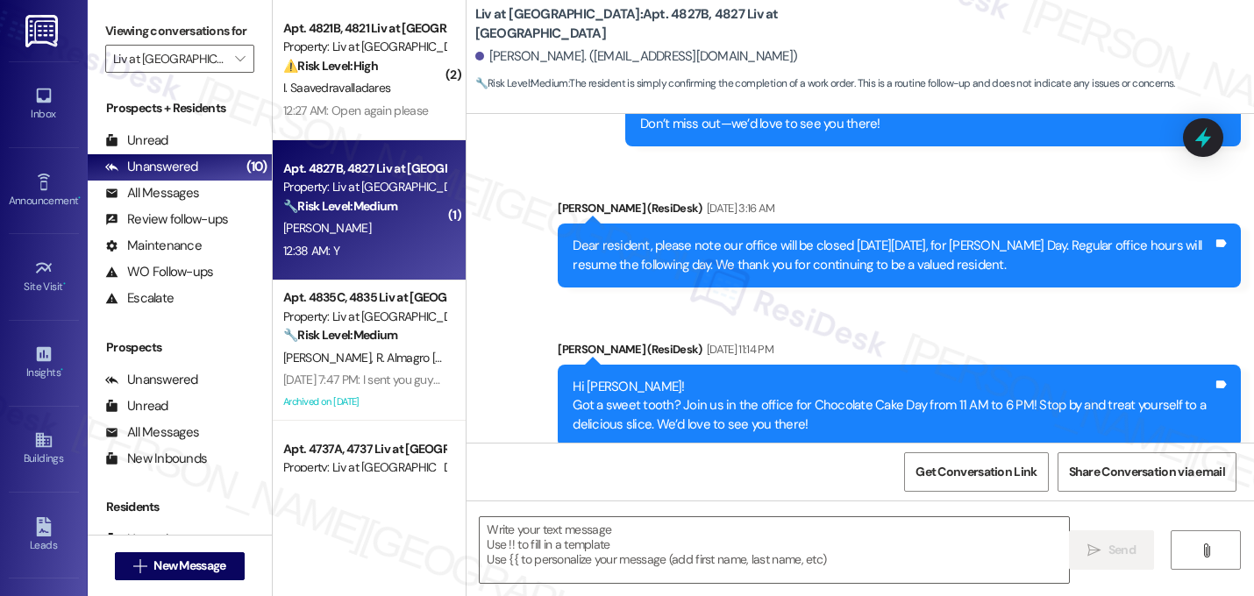
scroll to position [19025, 0]
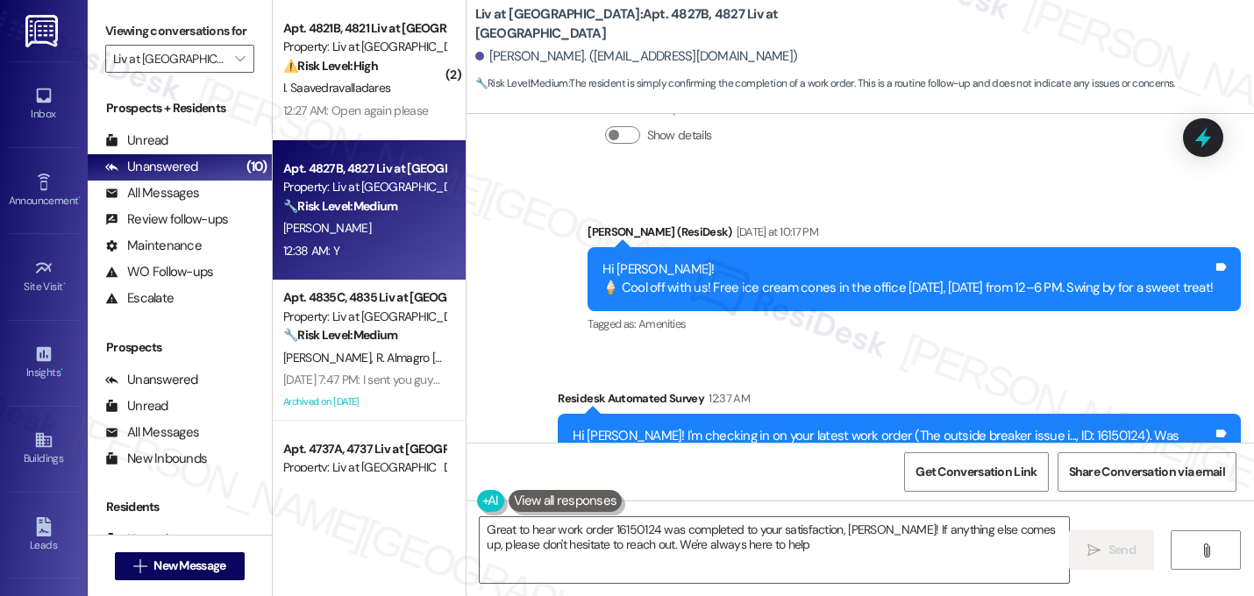
type textarea "Great to hear work order 16150124 was completed to your satisfaction, [PERSON_N…"
click at [588, 548] on textarea "Great to hear work order 16150124 was completed to your satisfaction, [PERSON_N…" at bounding box center [774, 550] width 589 height 66
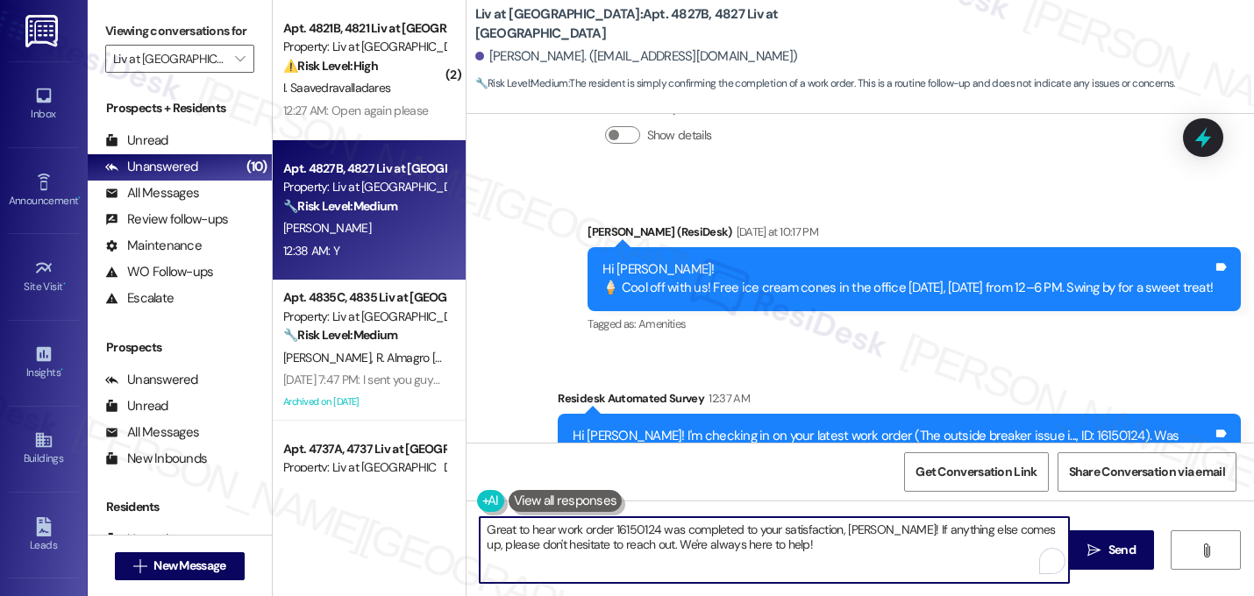
click at [588, 547] on textarea "Great to hear work order 16150124 was completed to your satisfaction, [PERSON_N…" at bounding box center [774, 550] width 589 height 66
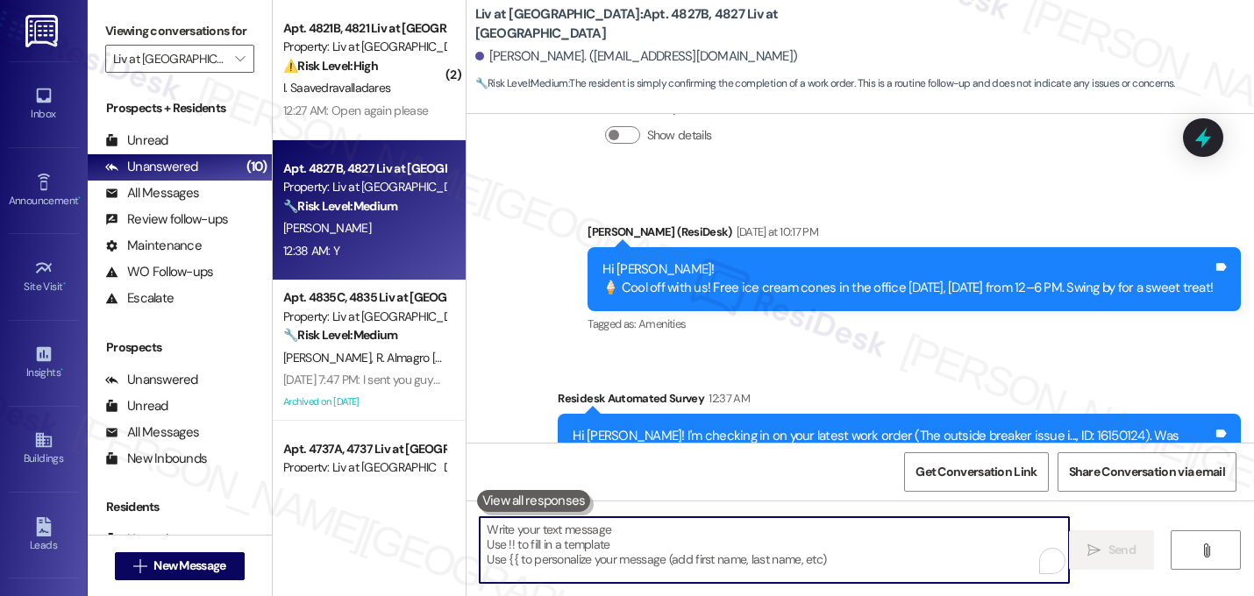
paste textarea "That's great! I'm glad to hear that your last maintenance request was completed…"
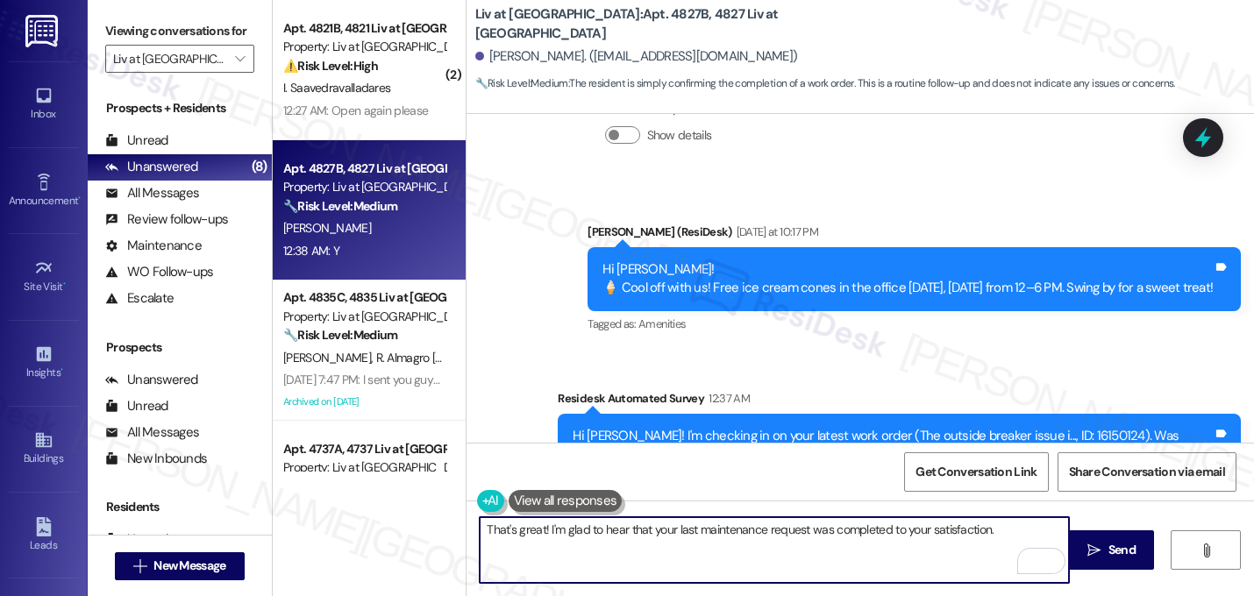
paste textarea "If I may ask...has {{property}} lived up to your expectations?"
type textarea "That's great! I'm glad to hear that your last maintenance request was completed…"
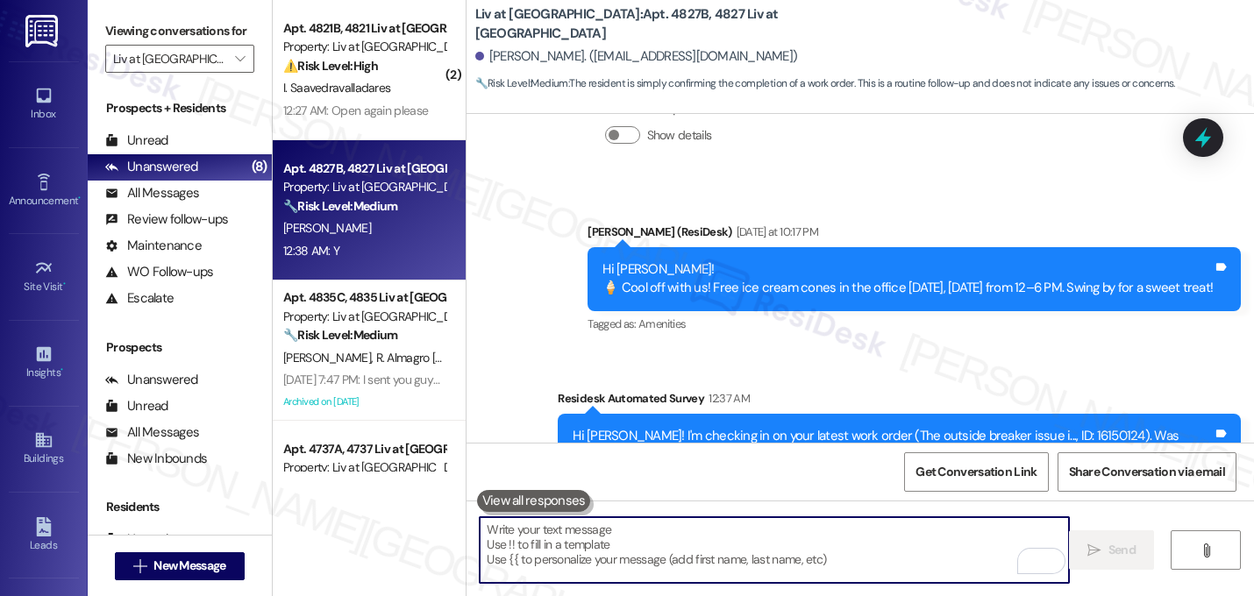
scroll to position [19024, 0]
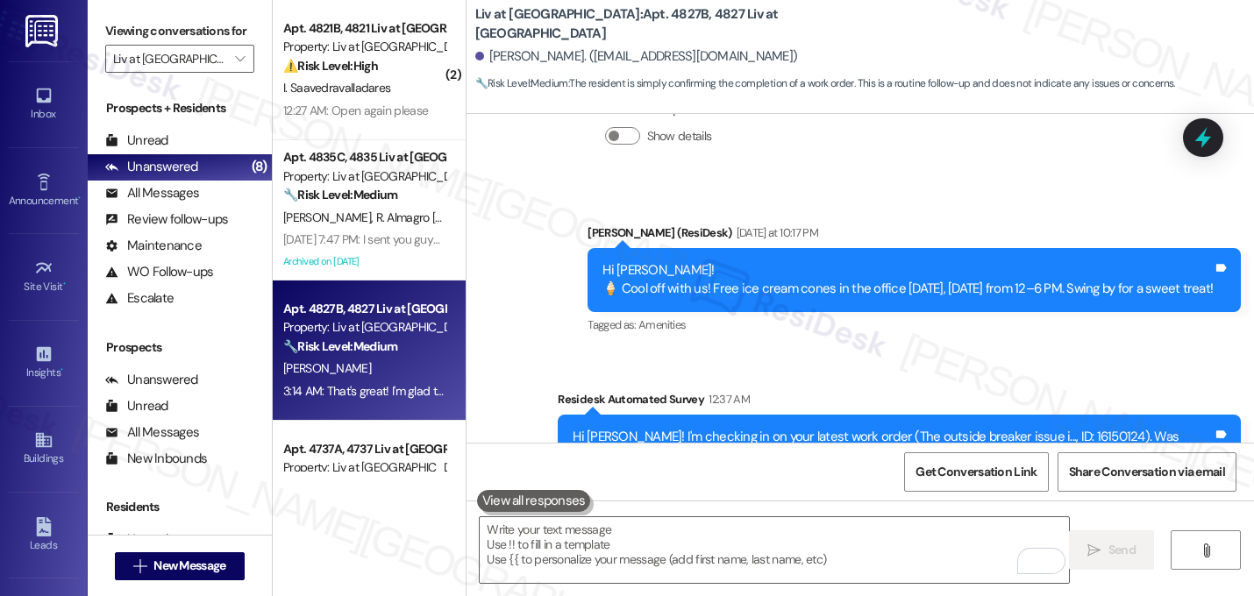
click at [844, 517] on div "Received via SMS [PERSON_NAME] 12:38 AM Y Tags and notes Tagged as: Positive re…" at bounding box center [861, 591] width 788 height 148
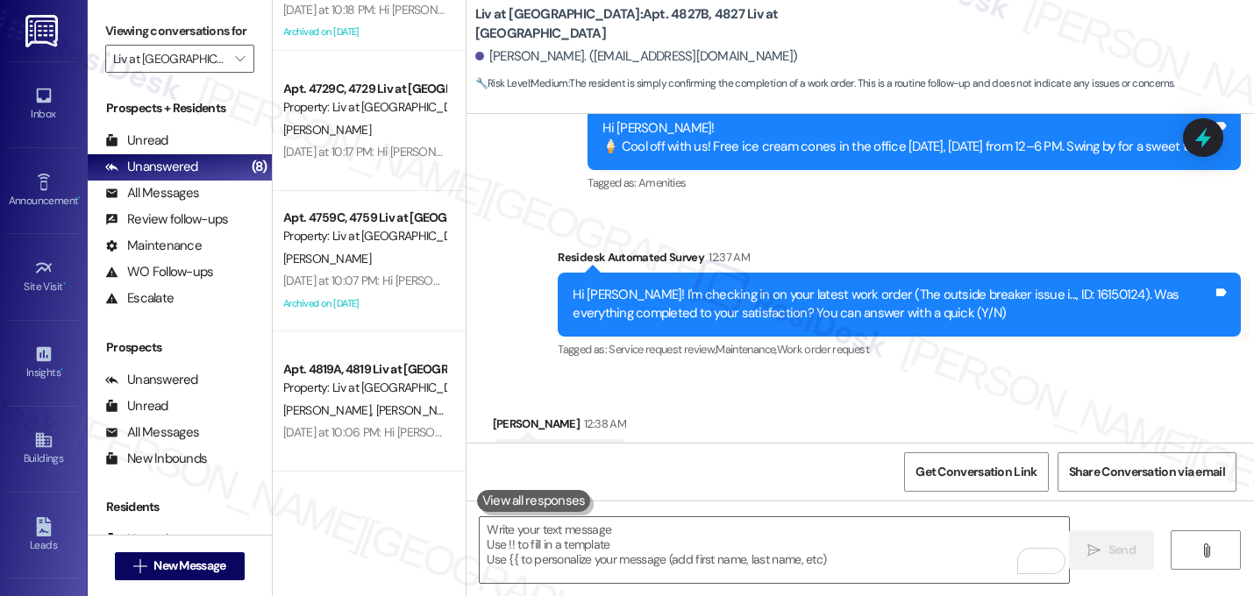
scroll to position [0, 0]
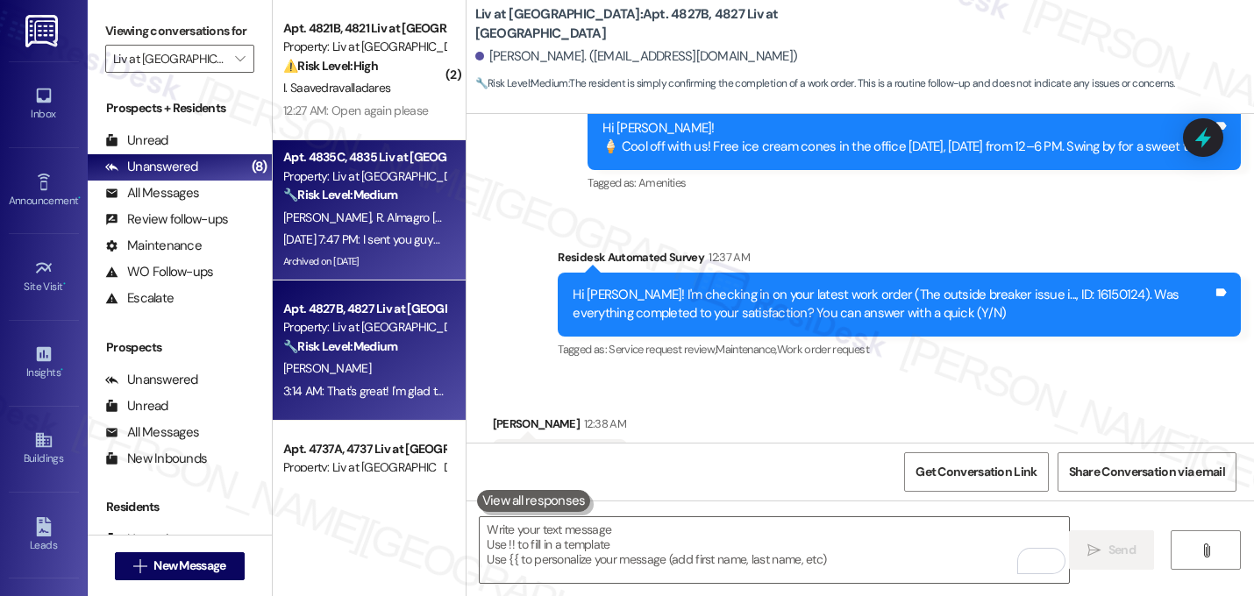
click at [359, 170] on div "Property: Liv at Winter Park" at bounding box center [364, 177] width 162 height 18
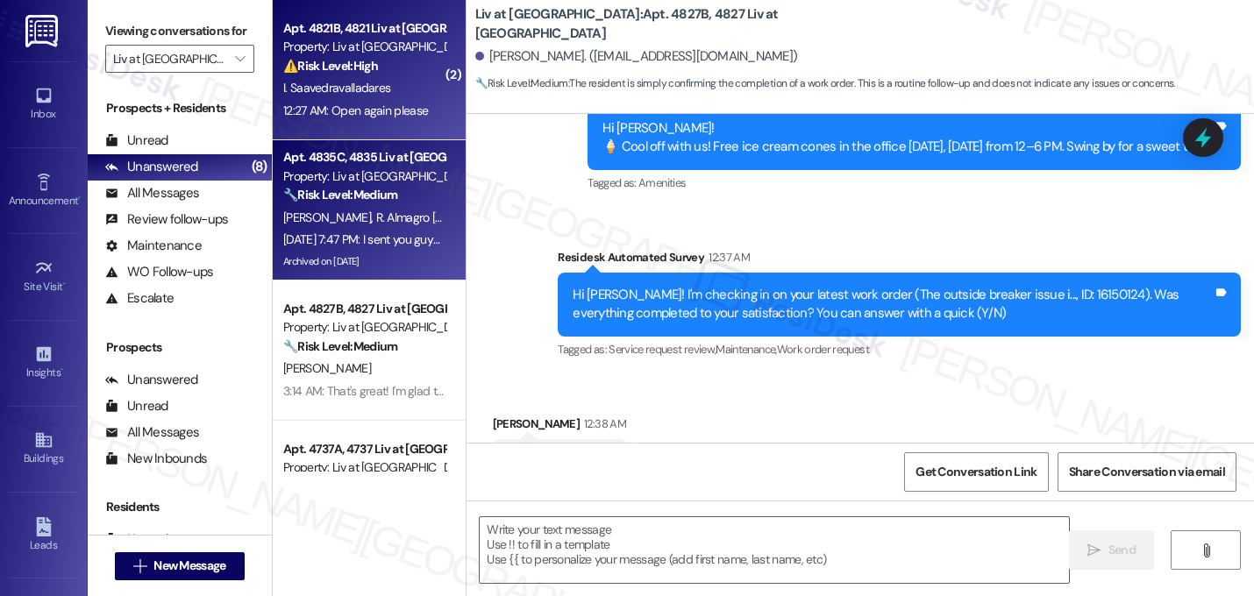
type textarea "Fetching suggested responses. Please feel free to read through the conversation…"
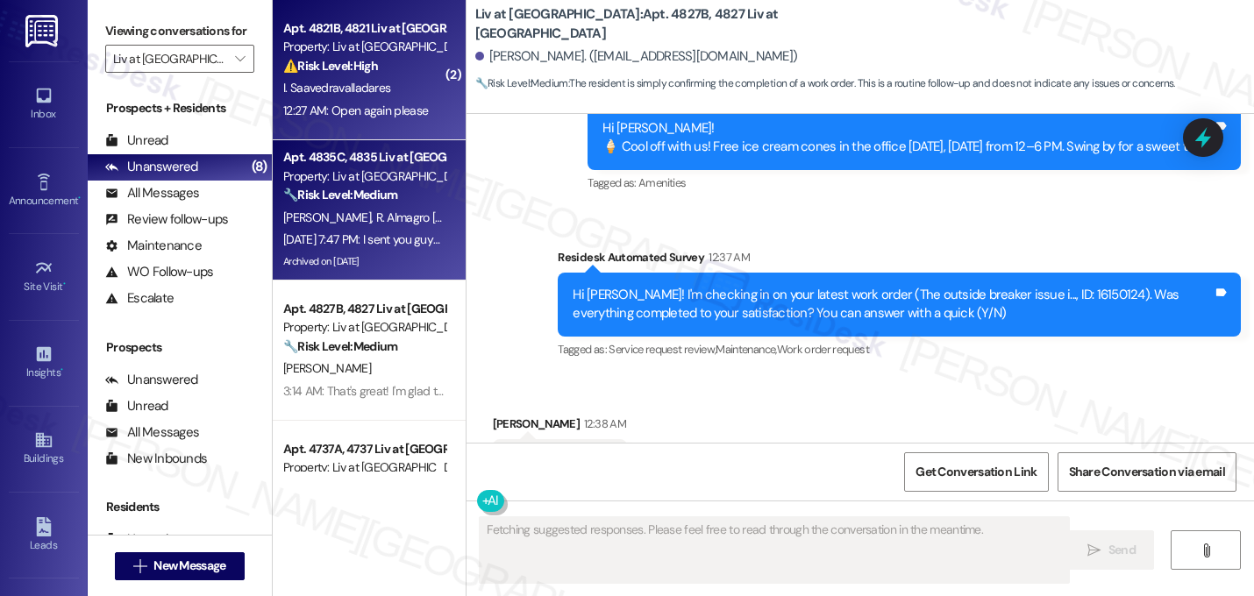
click at [366, 92] on span "I. Saavedravalladares" at bounding box center [336, 88] width 107 height 16
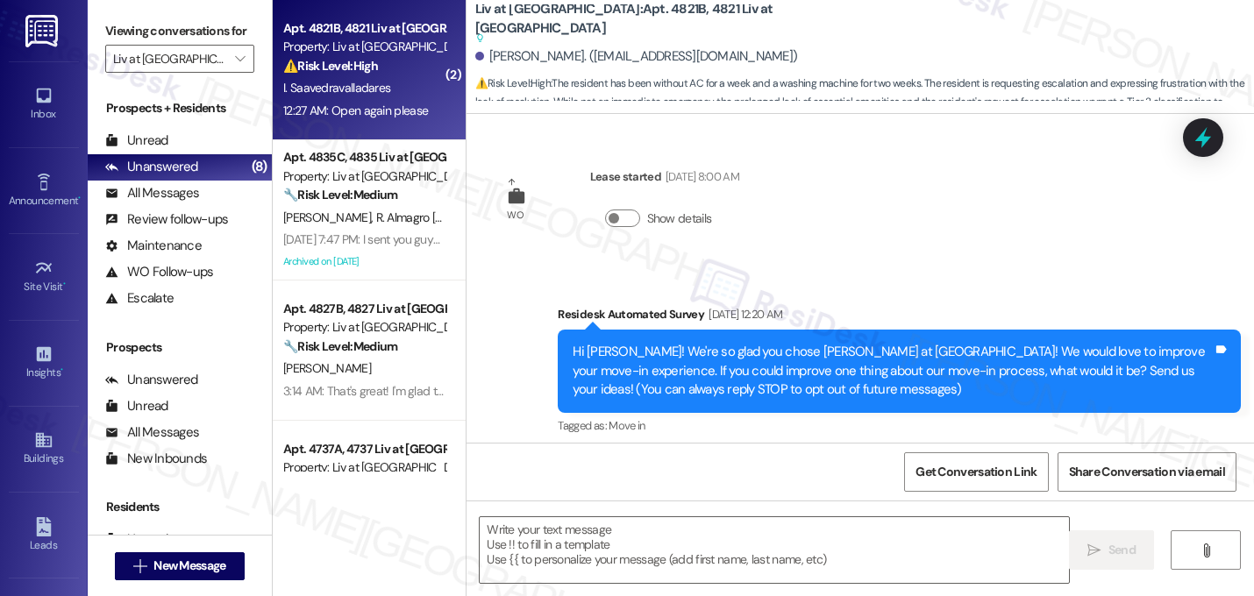
scroll to position [30427, 0]
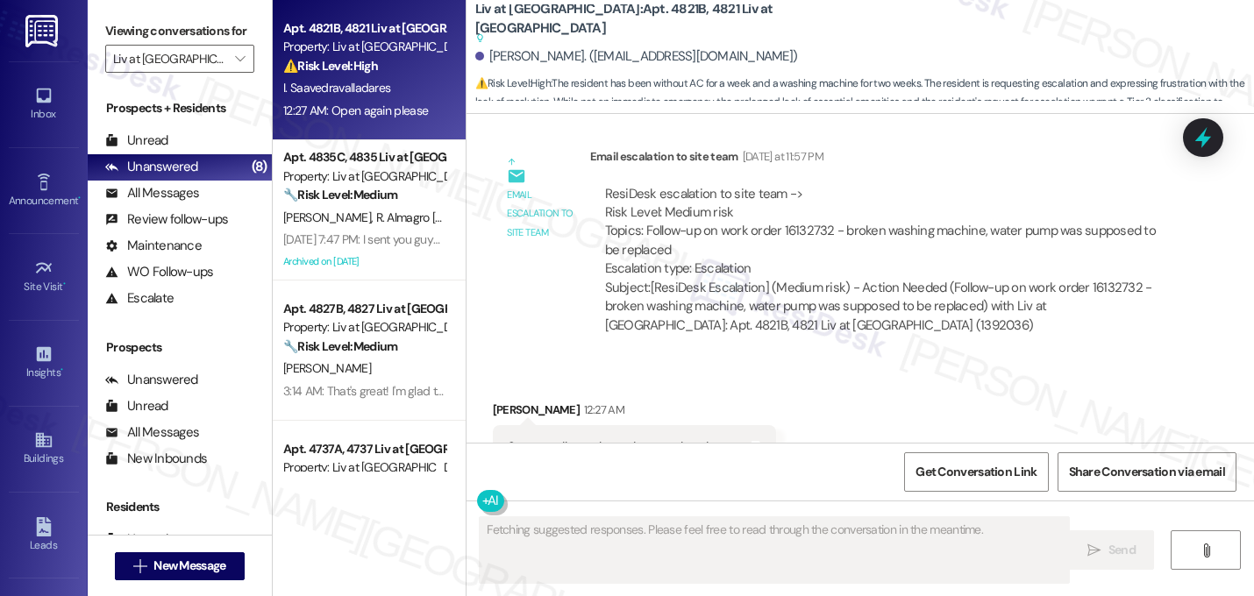
click at [829, 361] on div "Received via SMS Isai Saavedravalladares 12:27 AM Supposedly so, the order was …" at bounding box center [861, 497] width 788 height 272
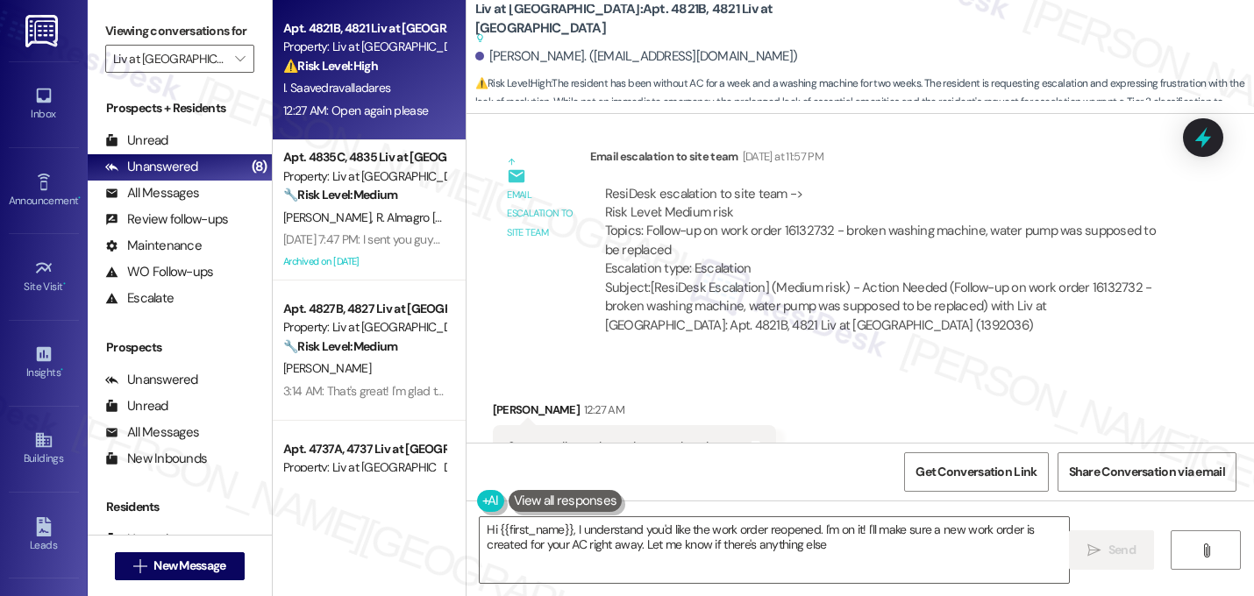
type textarea "Hi {{first_name}}, I understand you'd like the work order reopened. I'm on it! …"
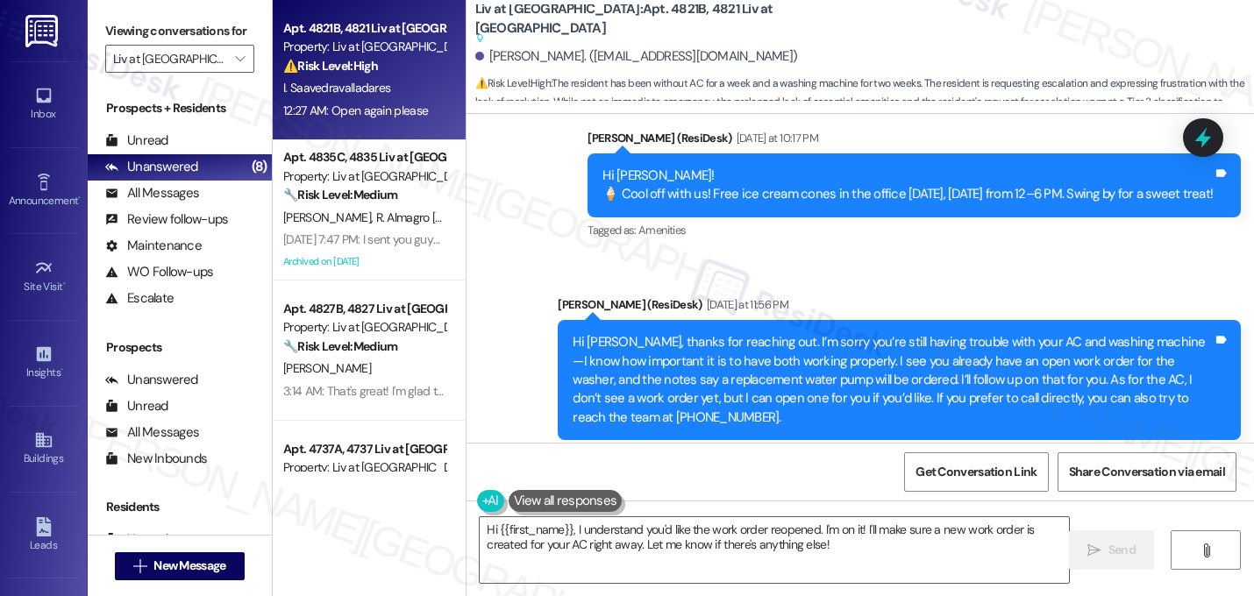
scroll to position [30041, 0]
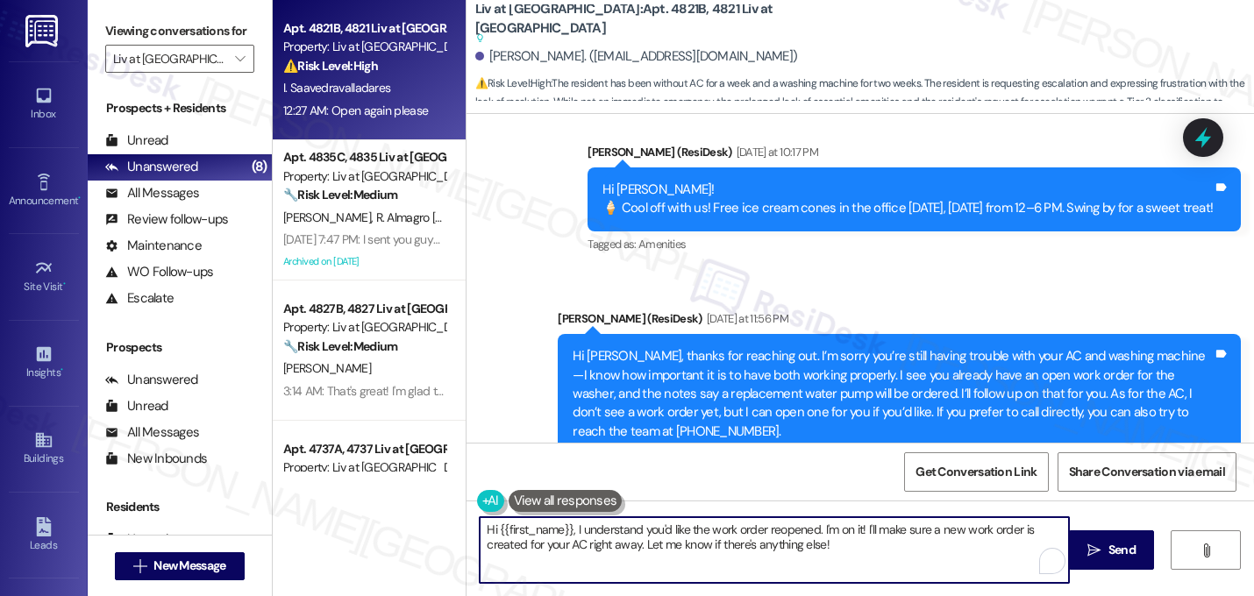
click at [766, 534] on textarea "Hi {{first_name}}, I understand you'd like the work order reopened. I'm on it! …" at bounding box center [774, 550] width 589 height 66
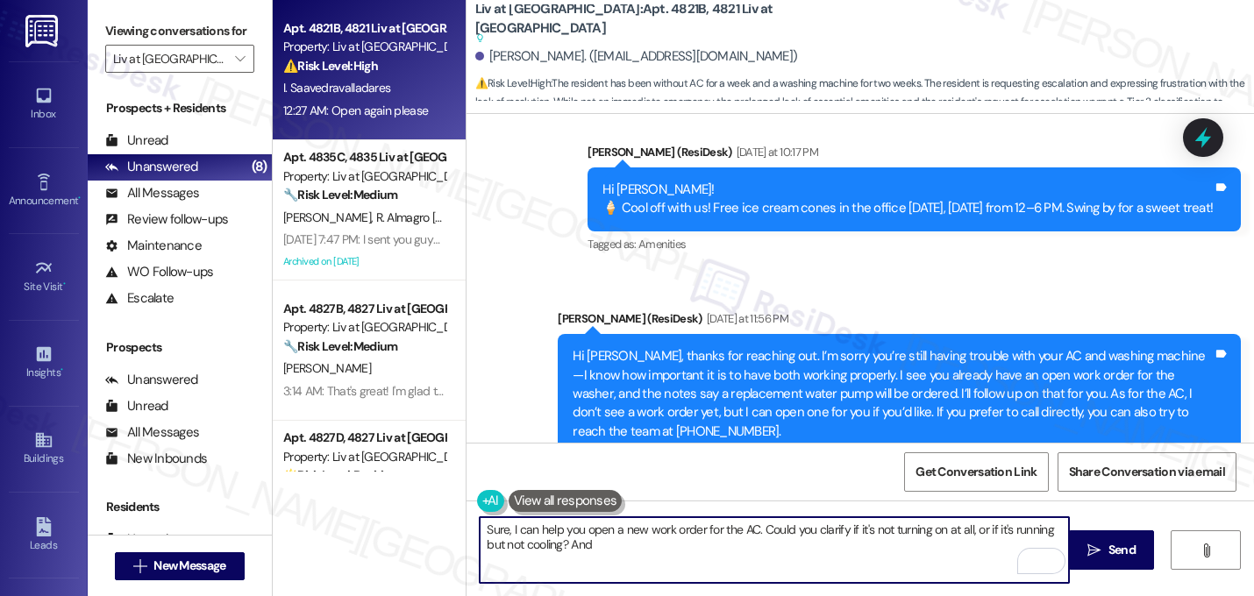
click at [595, 551] on textarea "Sure, I can help you open a new work order for the AC. Could you clarify if it'…" at bounding box center [774, 550] width 589 height 66
paste textarea "Do we have your permission to enter your unit while you're away (in case it's n…"
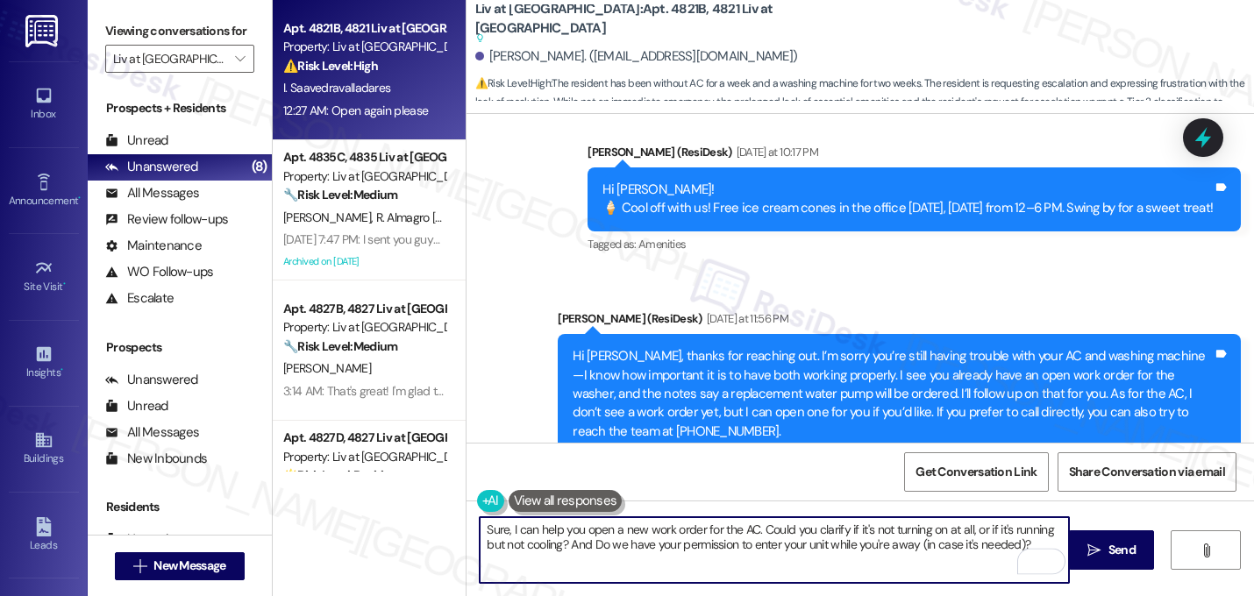
click at [597, 550] on textarea "Sure, I can help you open a new work order for the AC. Could you clarify if it'…" at bounding box center [774, 550] width 589 height 66
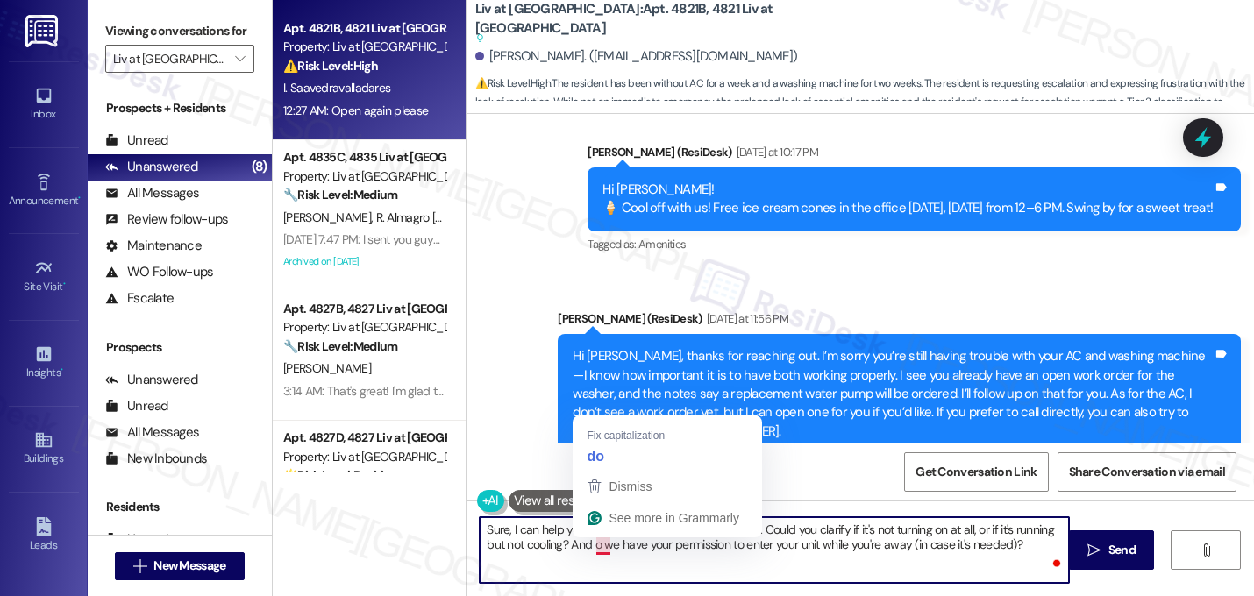
type textarea "Sure, I can help you open a new work order for the AC. Could you clarify if it'…"
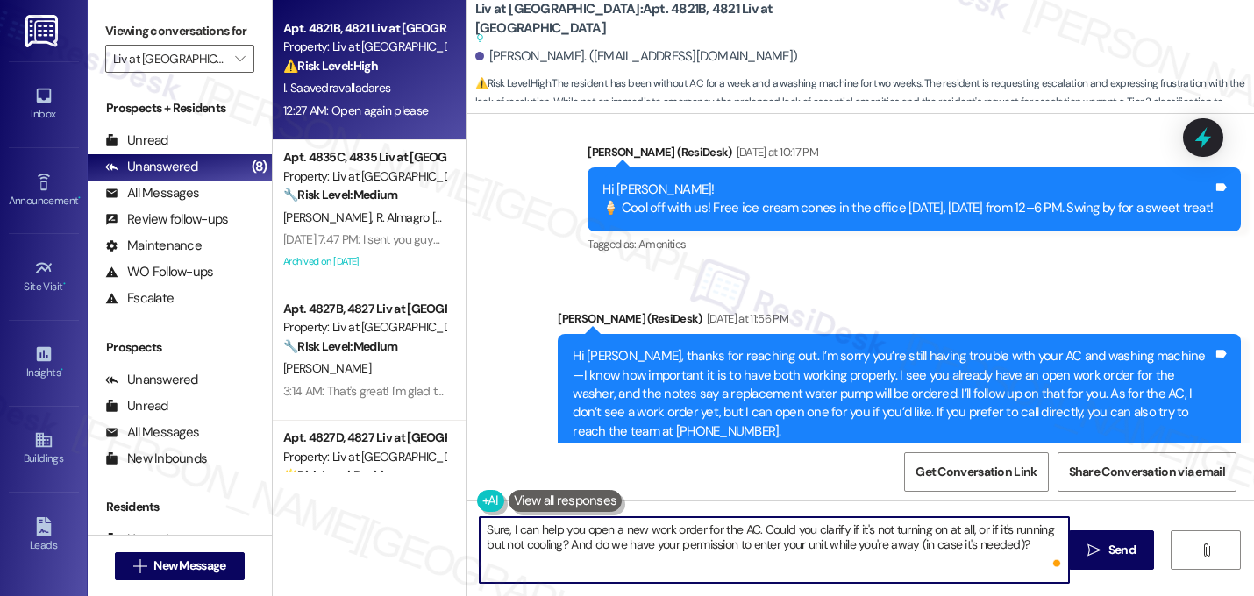
click at [679, 544] on textarea "Sure, I can help you open a new work order for the AC. Could you clarify if it'…" at bounding box center [774, 550] width 589 height 66
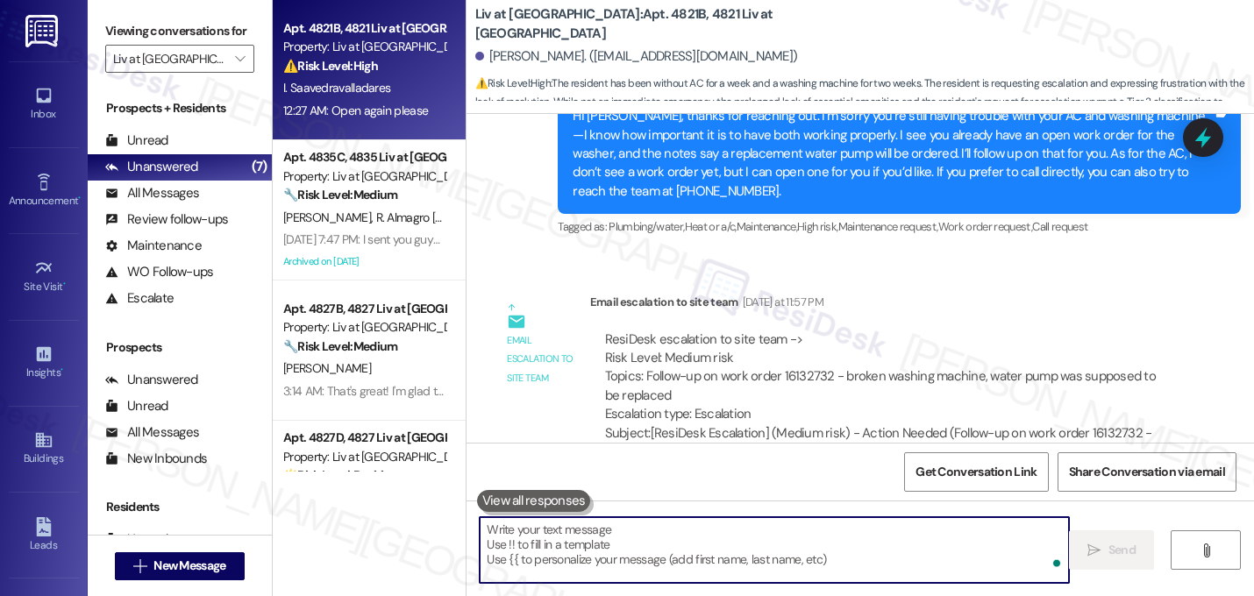
scroll to position [30426, 0]
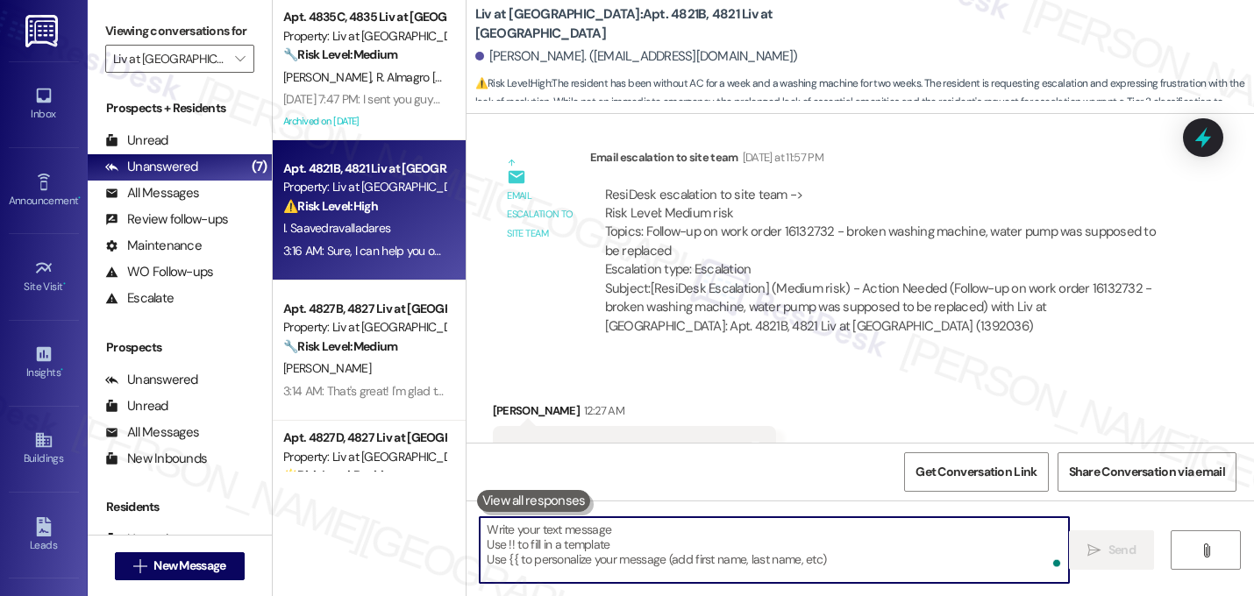
click at [787, 362] on div "Received via SMS Isai Saavedravalladares 12:27 AM Supposedly so, the order was …" at bounding box center [861, 498] width 788 height 272
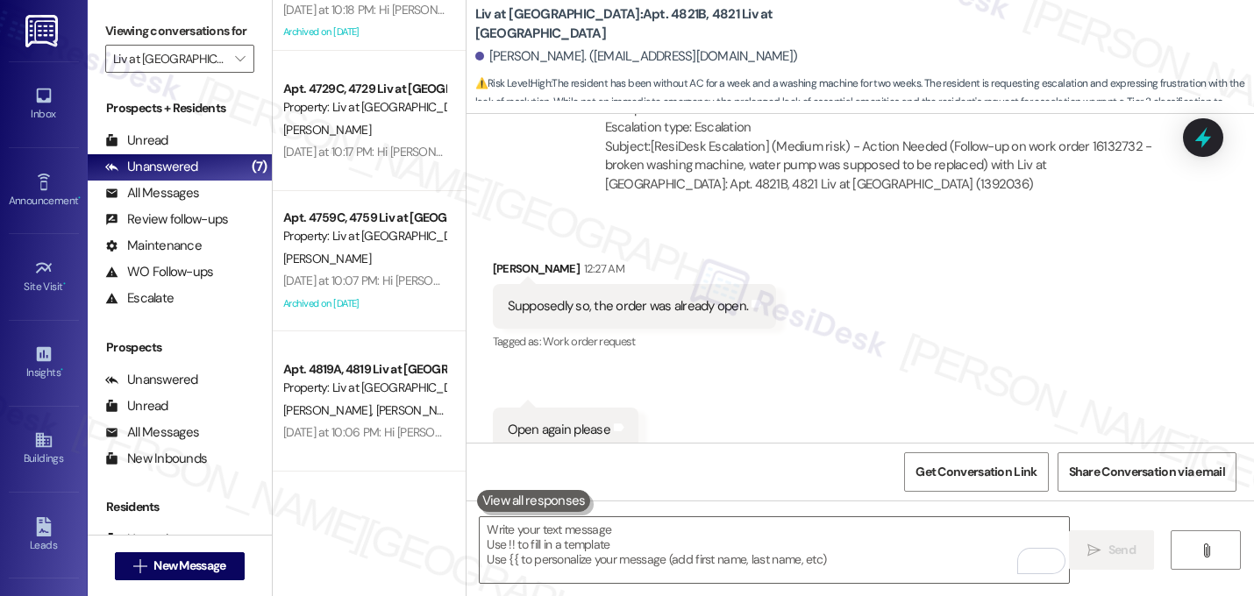
scroll to position [0, 0]
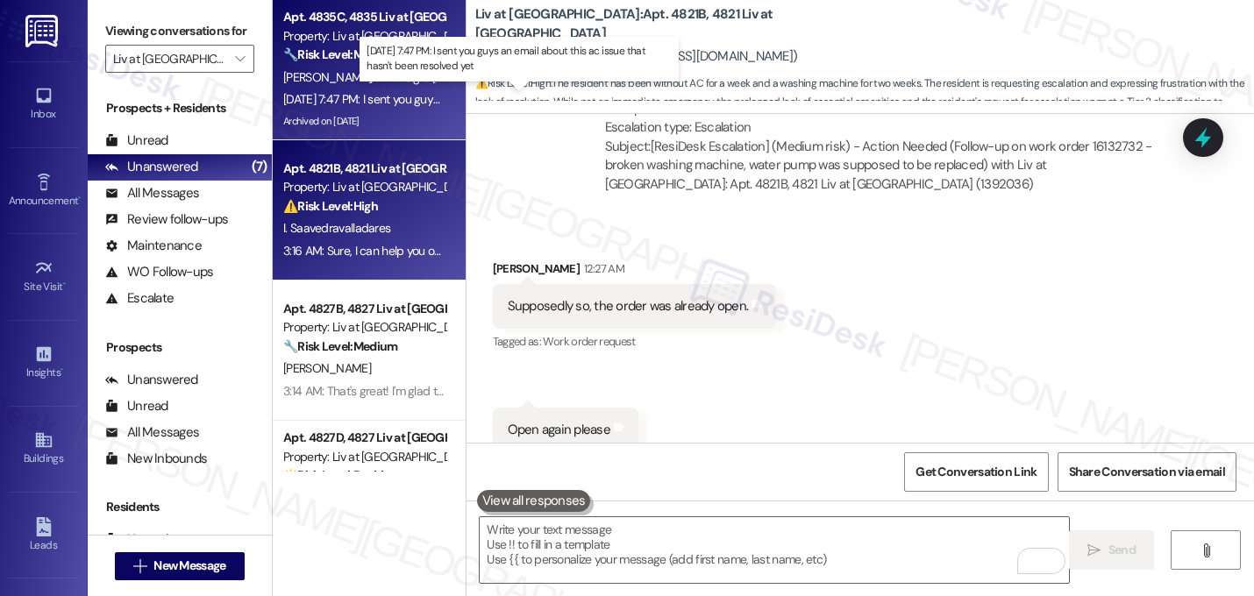
click at [317, 92] on div "Sep 15, 2025 at 7:47 PM: I sent you guys an email about this ac issue that hasn…" at bounding box center [507, 99] width 448 height 16
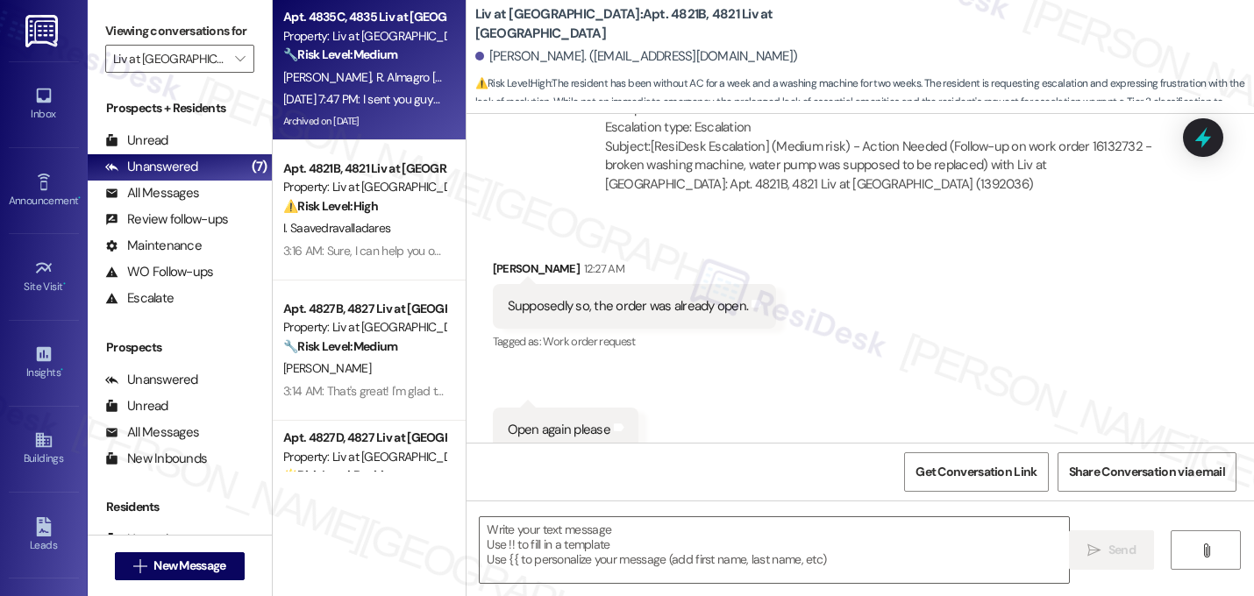
type textarea "Fetching suggested responses. Please feel free to read through the conversation…"
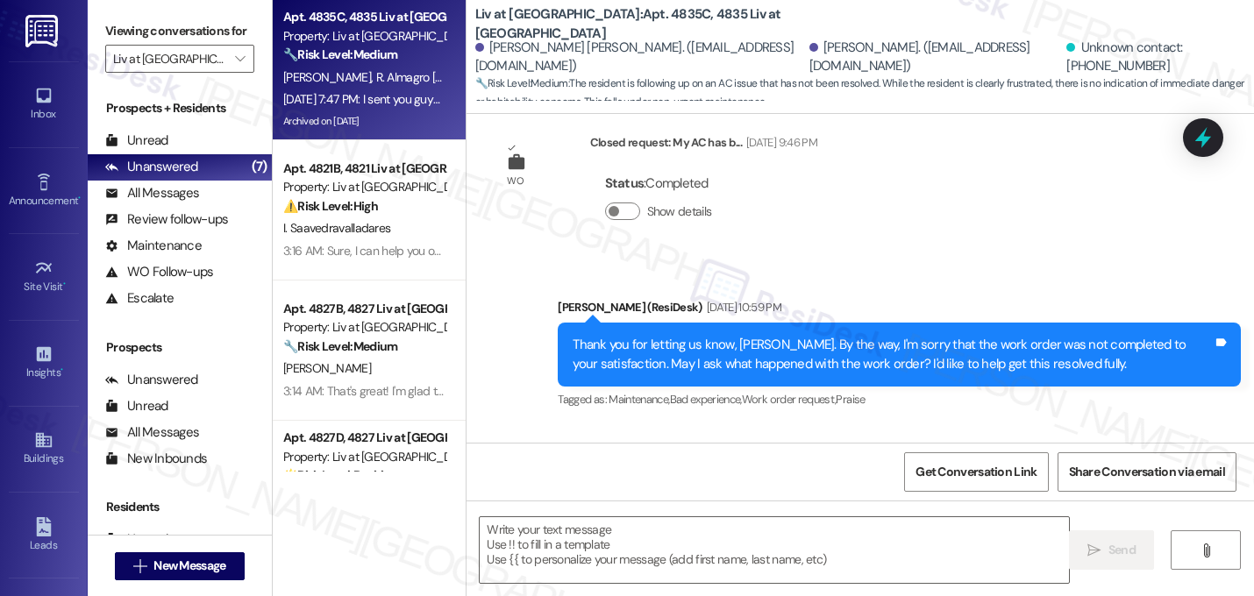
scroll to position [16934, 0]
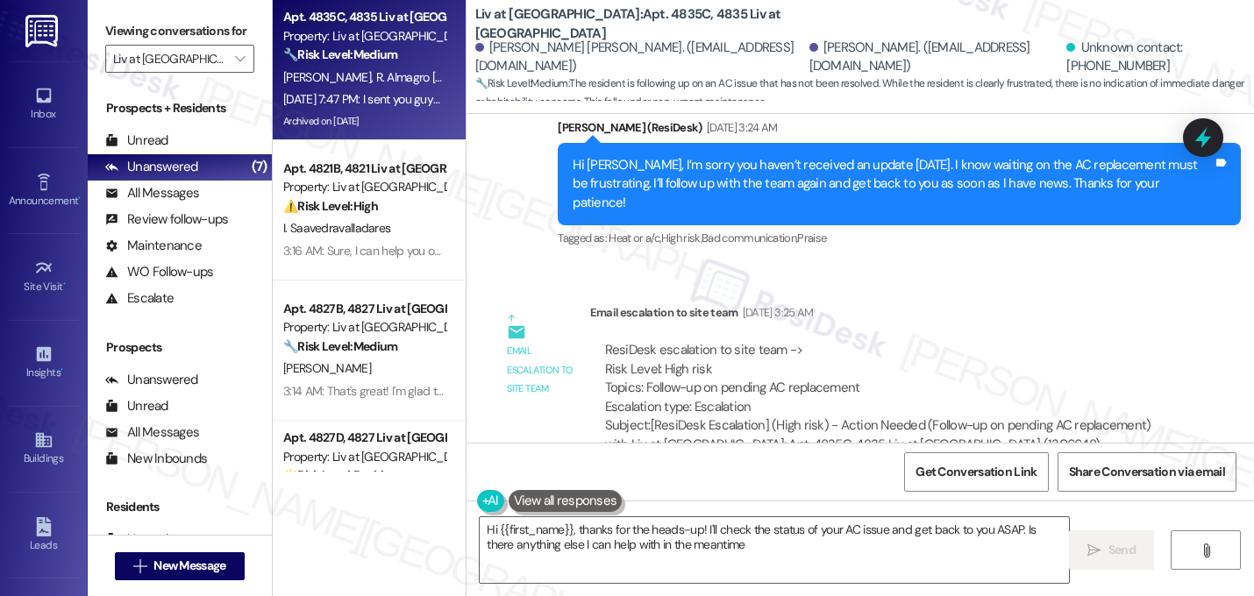
type textarea "Hi {{first_name}}, thanks for the heads-up! I'll check the status of your AC is…"
click at [959, 481] on div "Received via SMS Lizette Chavez Neutral Sep 15, 2025 at 7:47 PM I sent you guys…" at bounding box center [861, 564] width 788 height 167
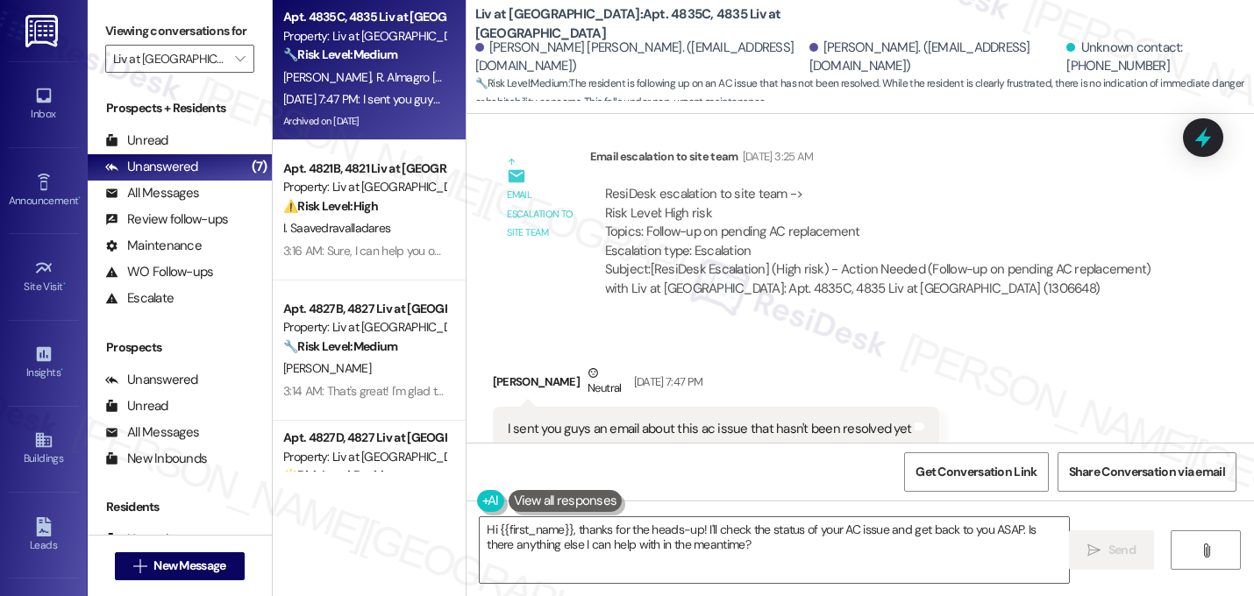
scroll to position [17114, 0]
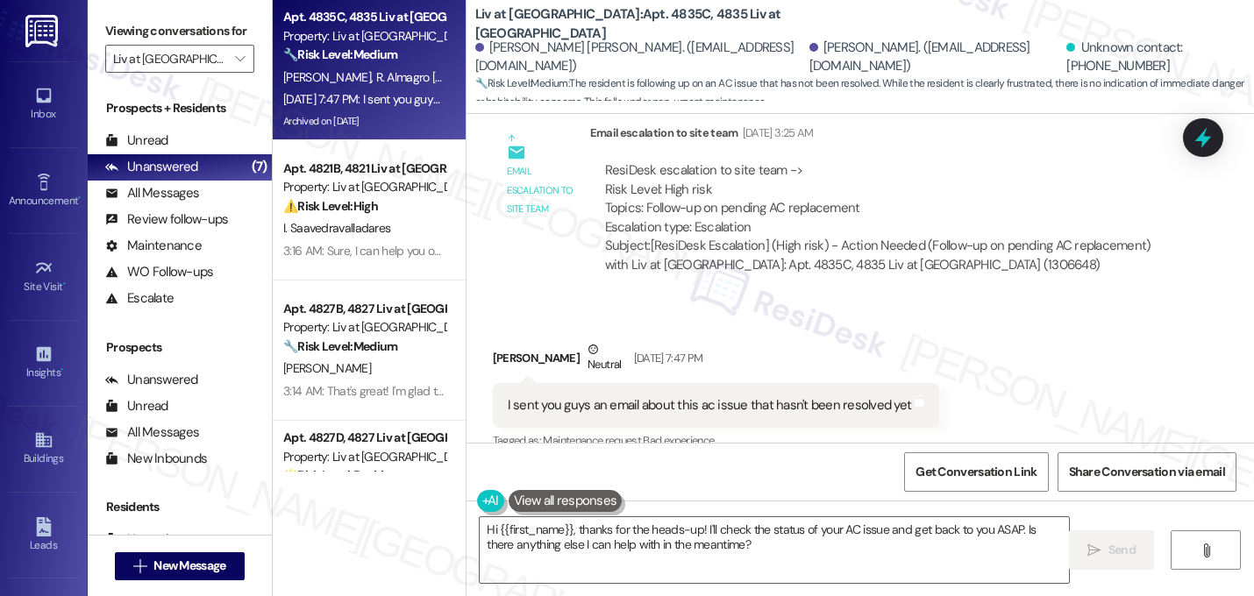
click at [716, 531] on div "ResiDesk escalation reply -> I will give the updates to the resident. The parts…" at bounding box center [883, 582] width 586 height 102
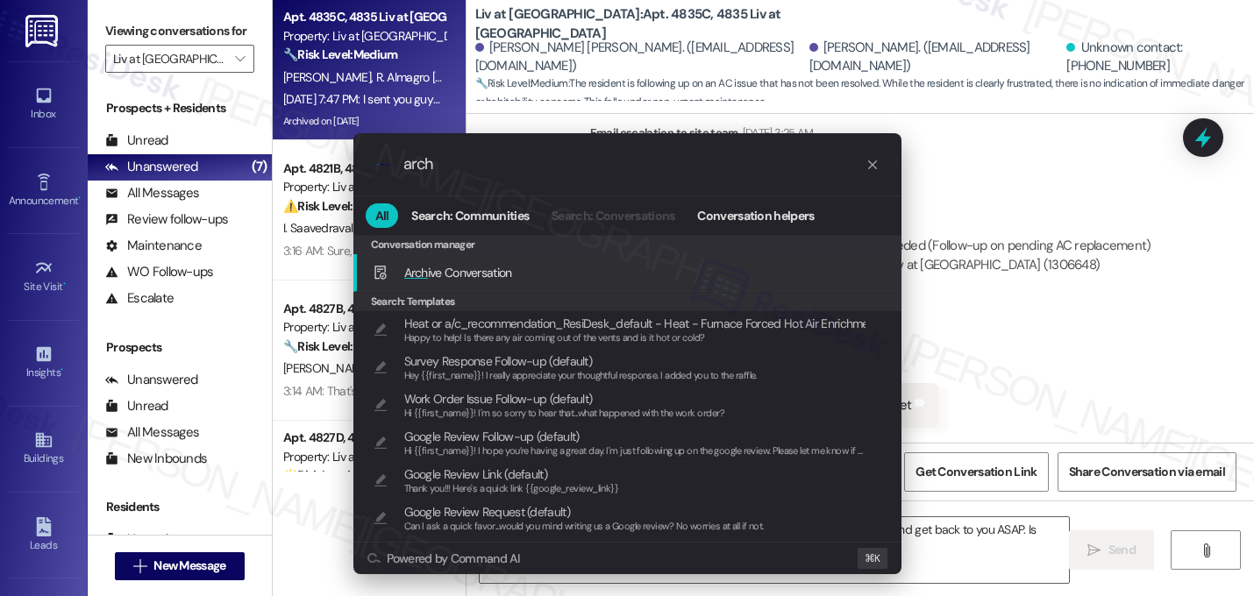
type input "arch"
click at [508, 265] on span "Arch ive Conversation" at bounding box center [458, 273] width 108 height 16
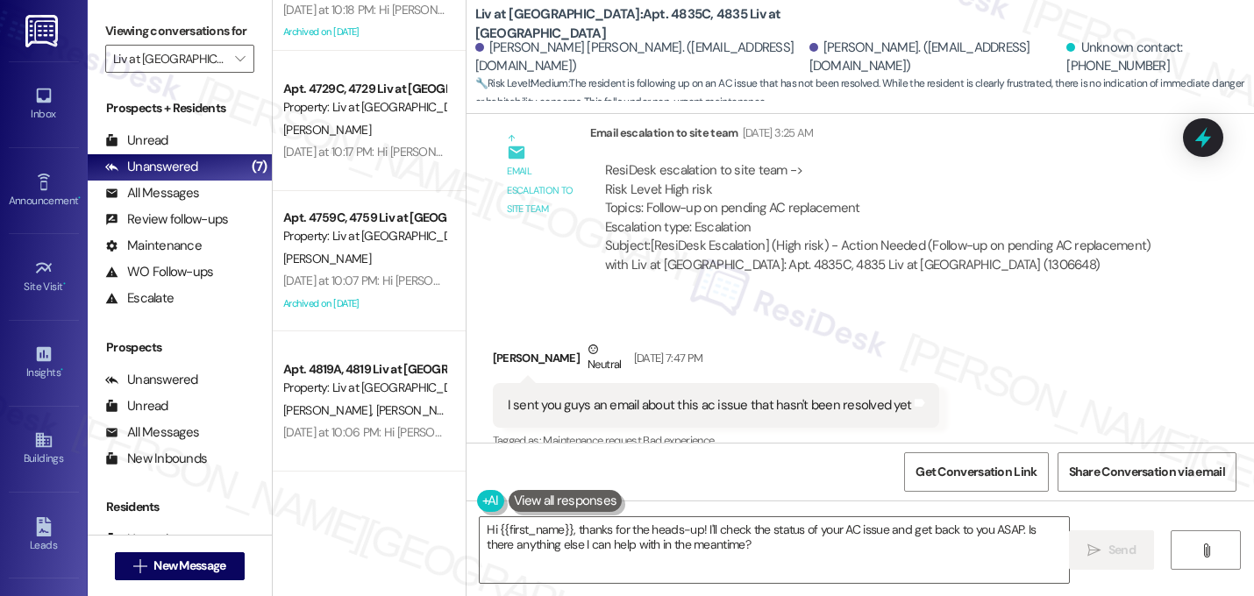
scroll to position [0, 0]
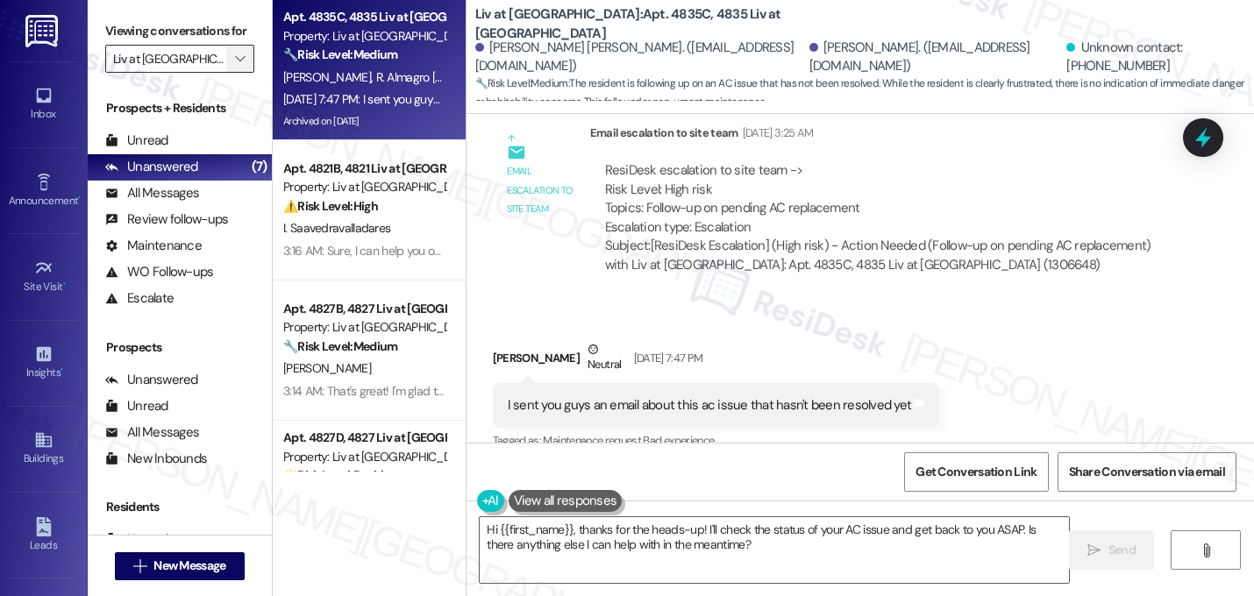
click at [235, 66] on icon "" at bounding box center [240, 59] width 10 height 14
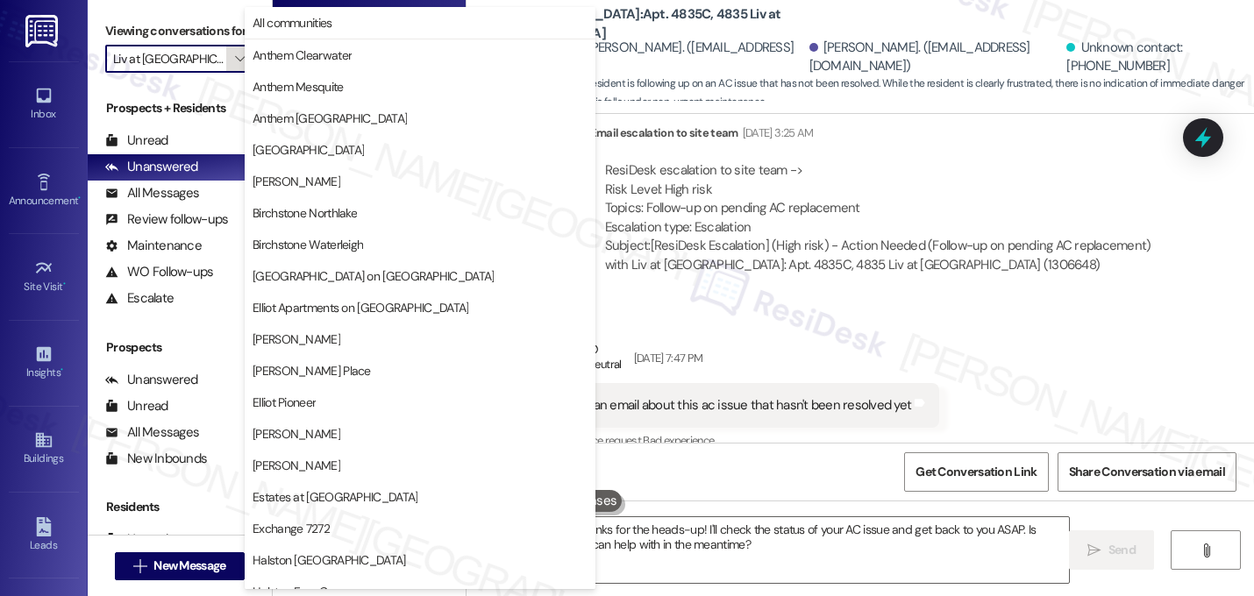
scroll to position [681, 0]
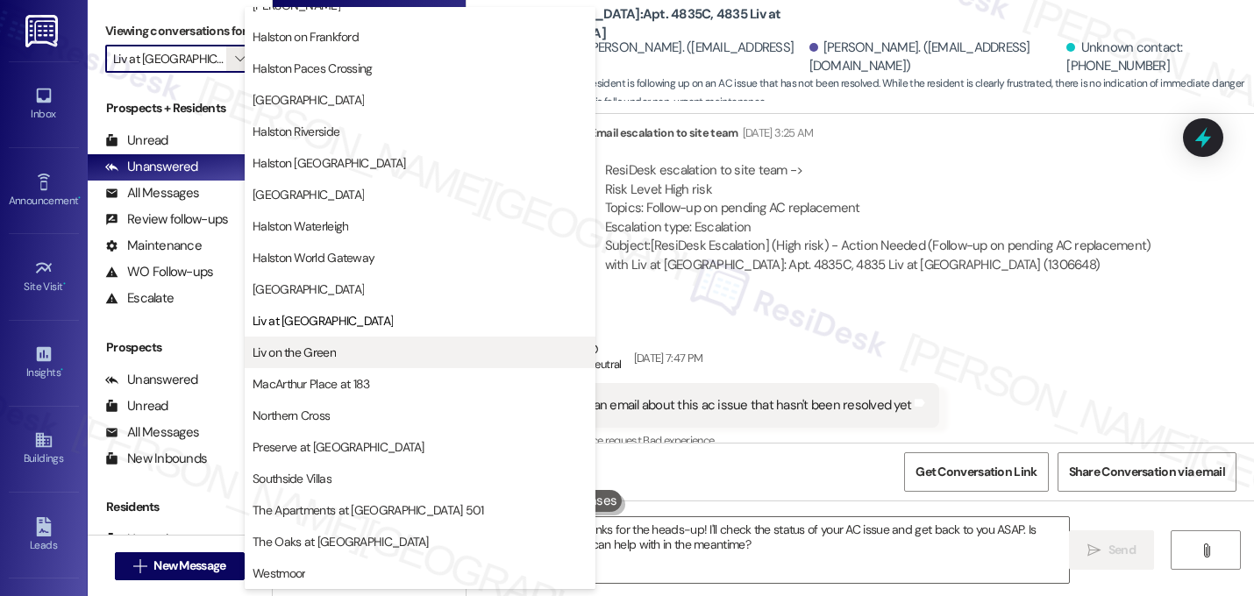
click at [375, 362] on button "Liv on the Green" at bounding box center [420, 353] width 351 height 32
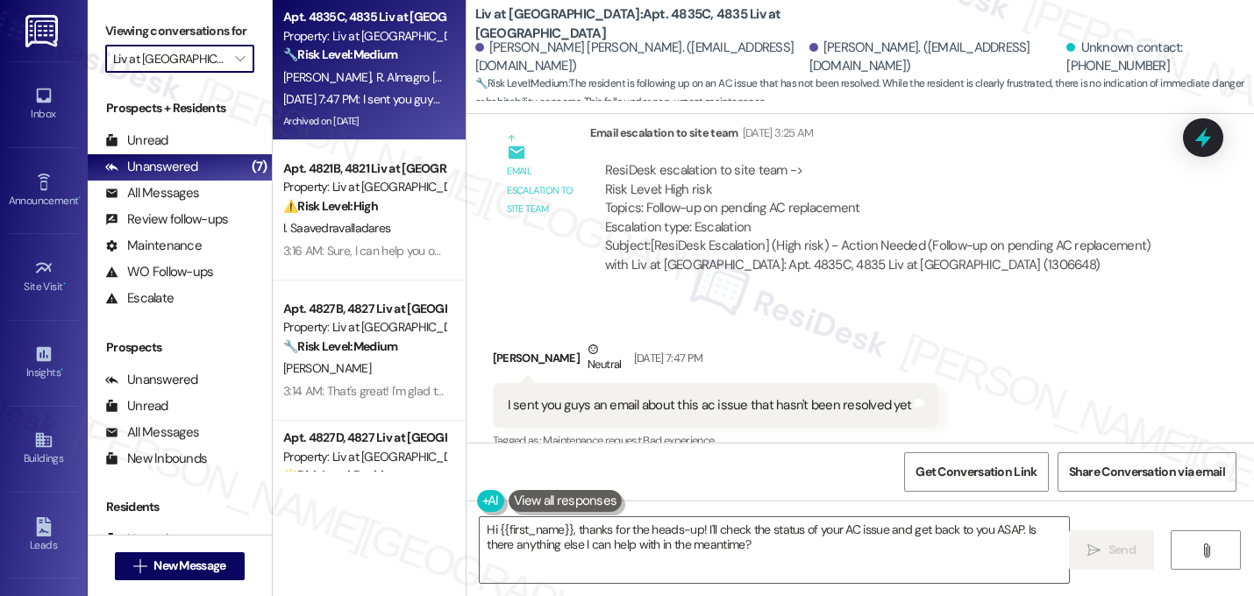
type input "Liv on the Green"
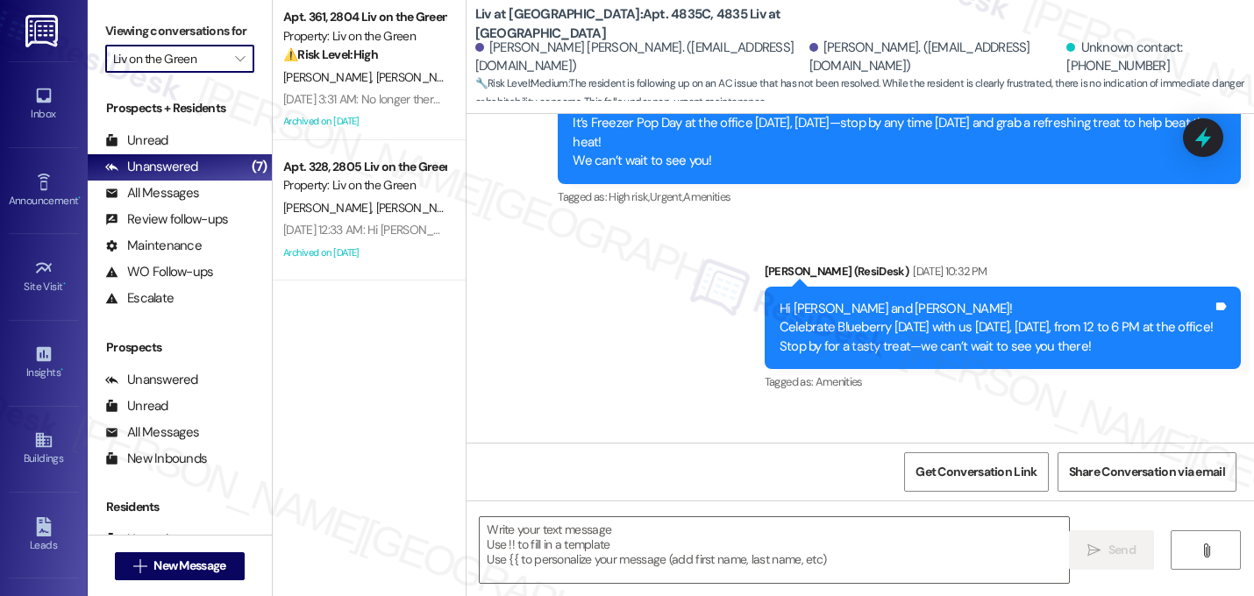
type textarea "Fetching suggested responses. Please feel free to read through the conversation…"
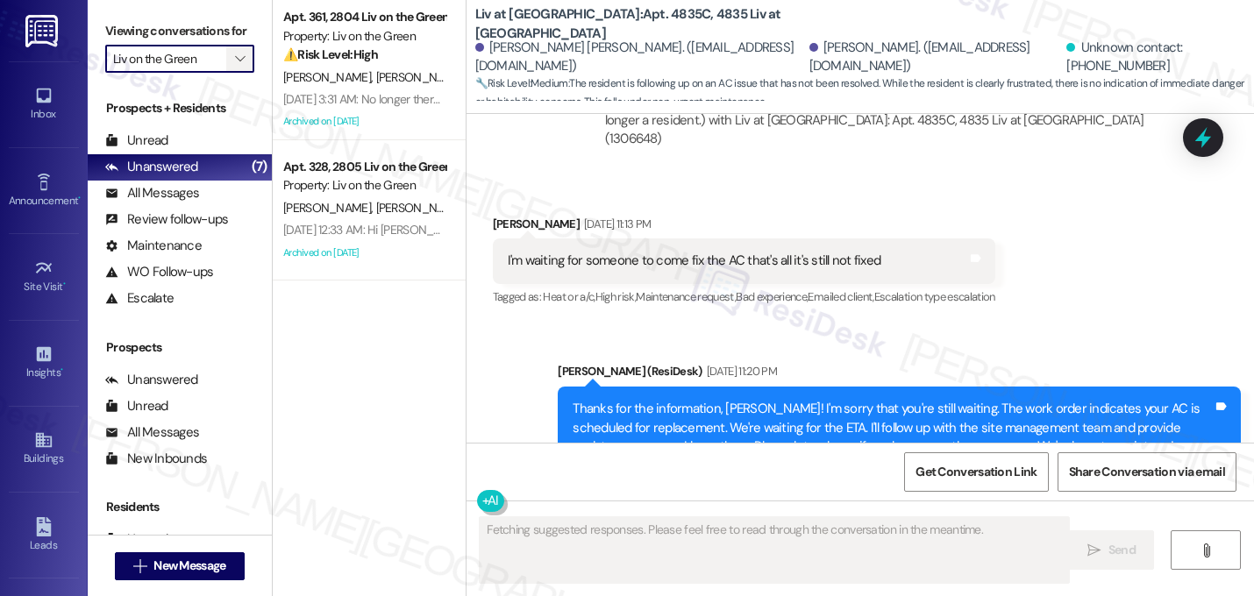
scroll to position [16805, 0]
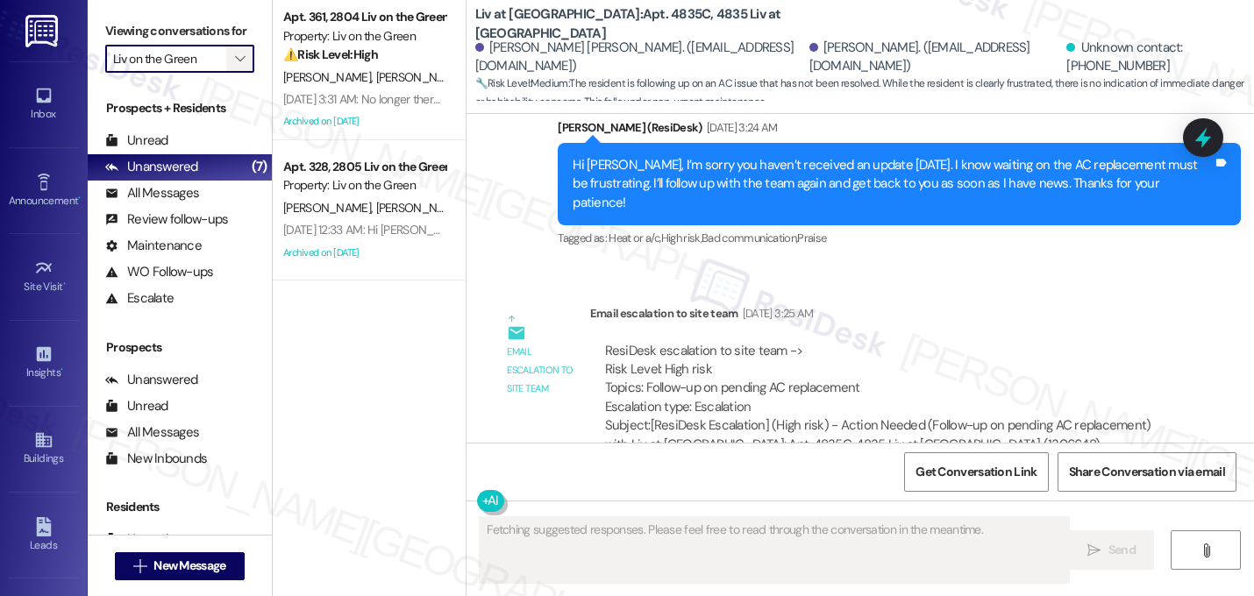
click at [235, 66] on icon "" at bounding box center [240, 59] width 10 height 14
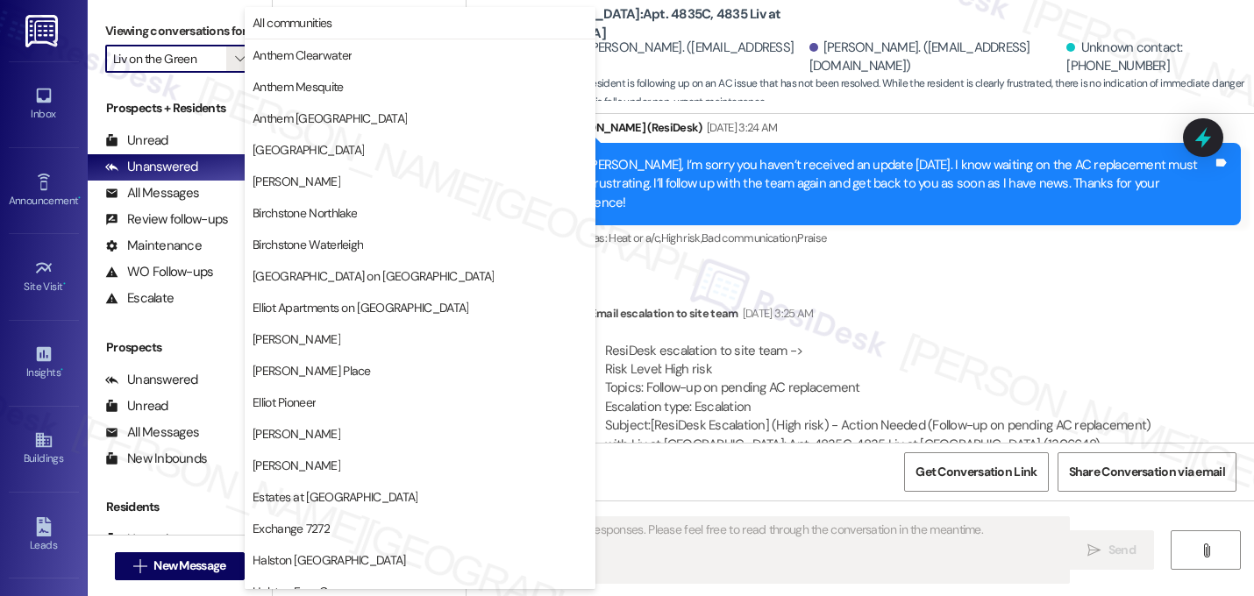
scroll to position [681, 0]
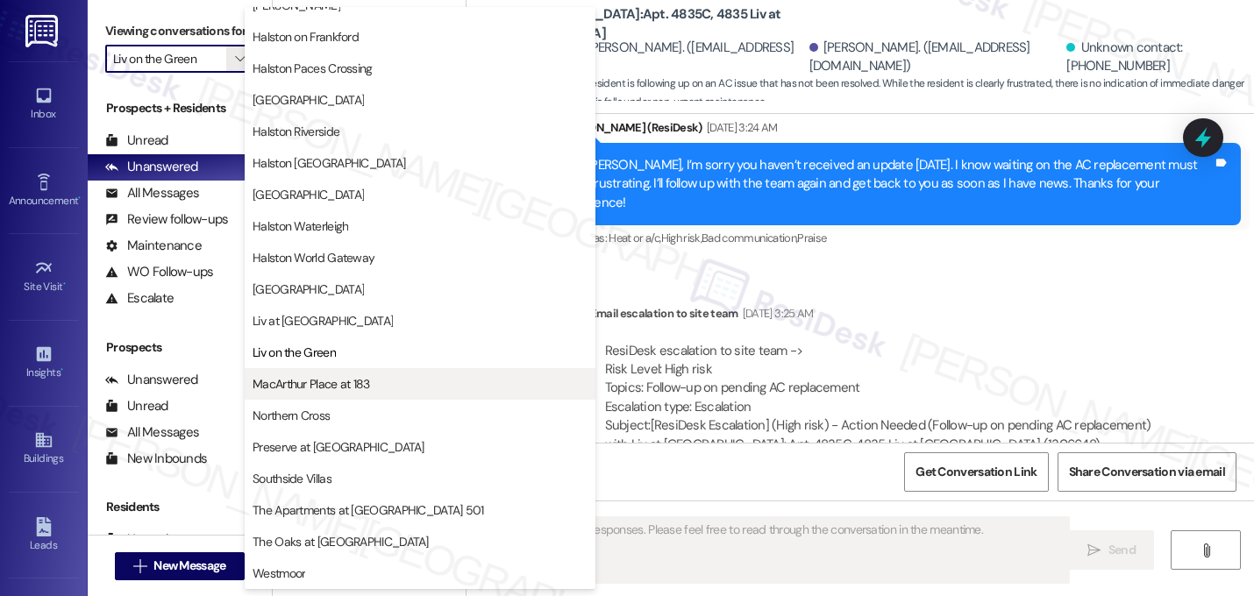
click at [302, 386] on span "MacArthur Place at 183" at bounding box center [312, 384] width 118 height 18
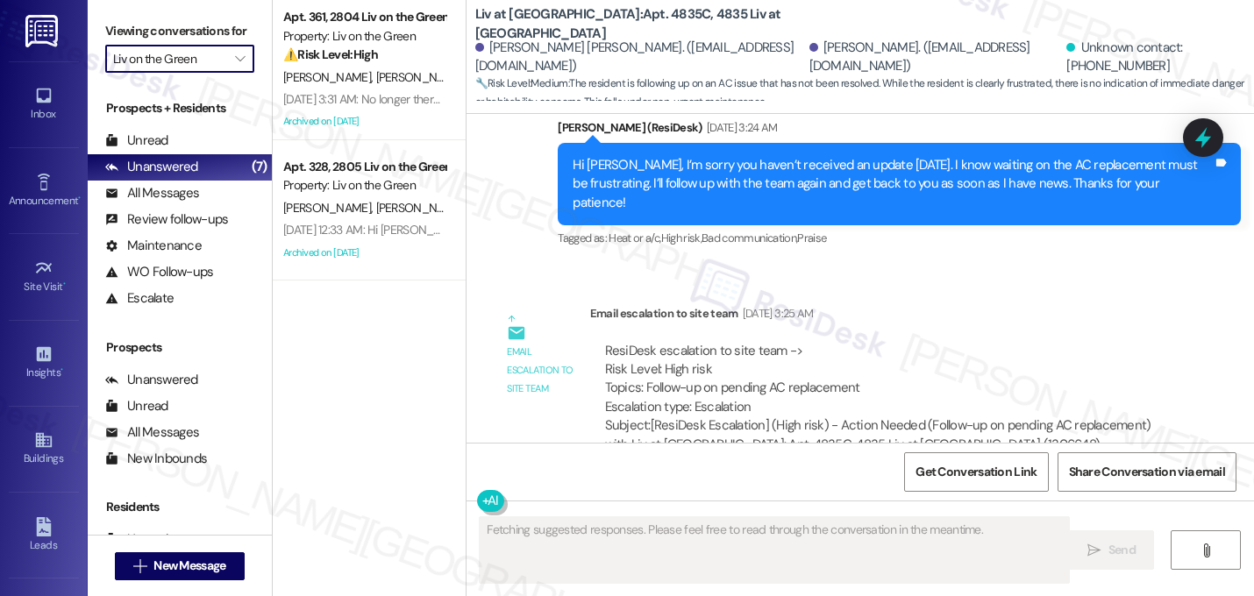
type input "MacArthur Place at 183"
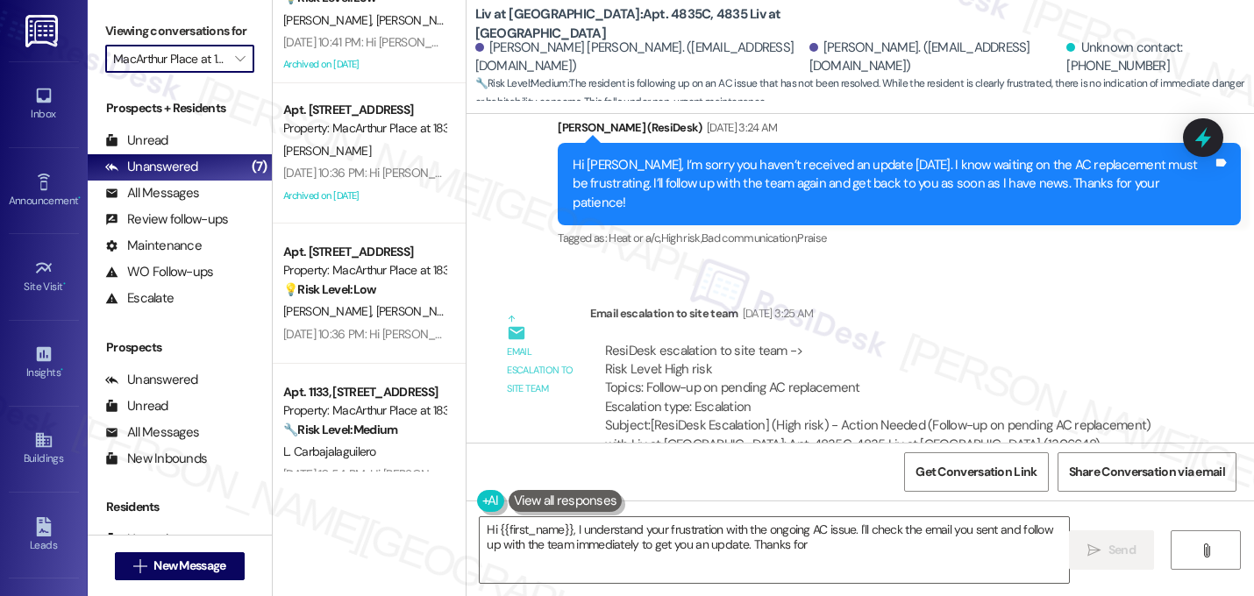
scroll to position [1482, 0]
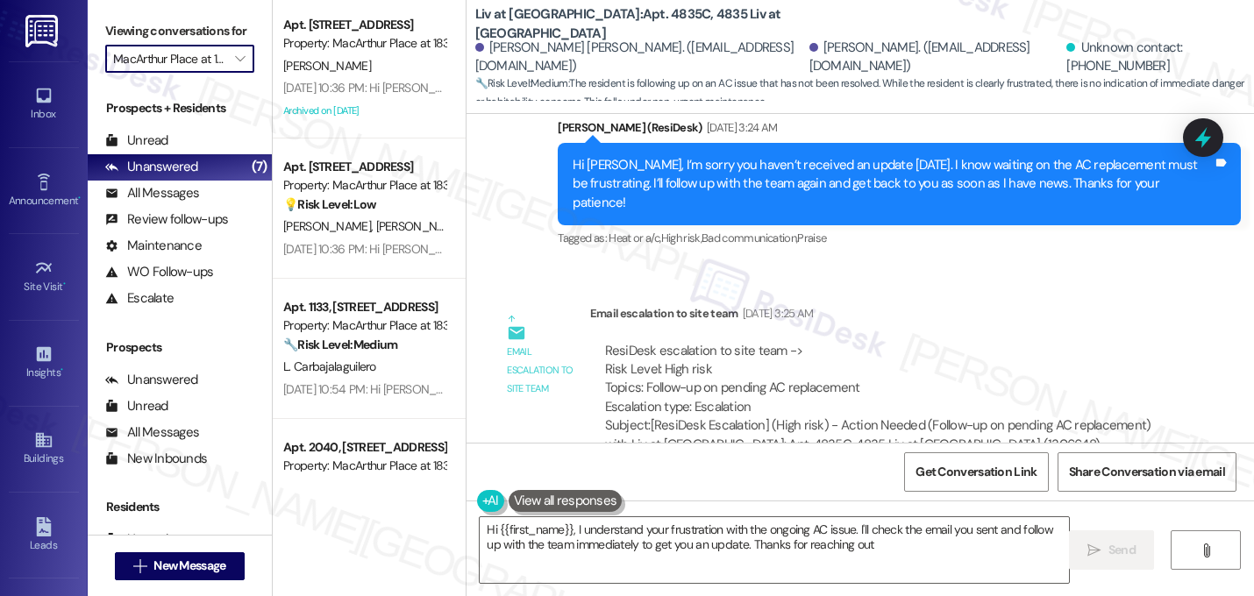
type textarea "Hi {{first_name}}, I understand your frustration with the ongoing AC issue. I'l…"
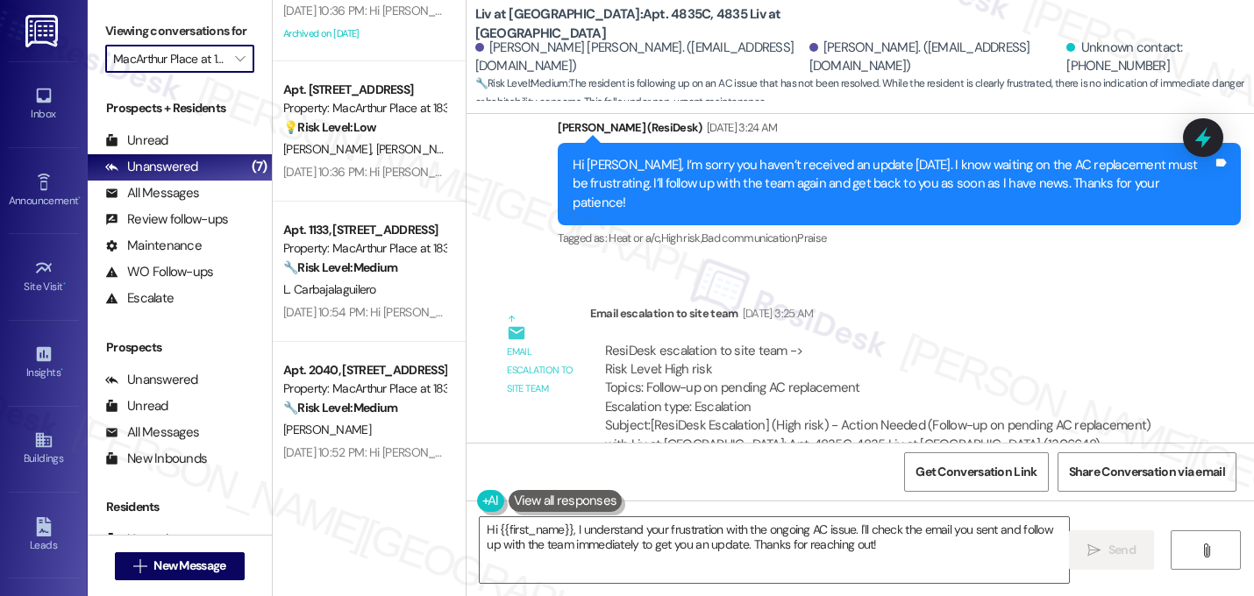
scroll to position [0, 0]
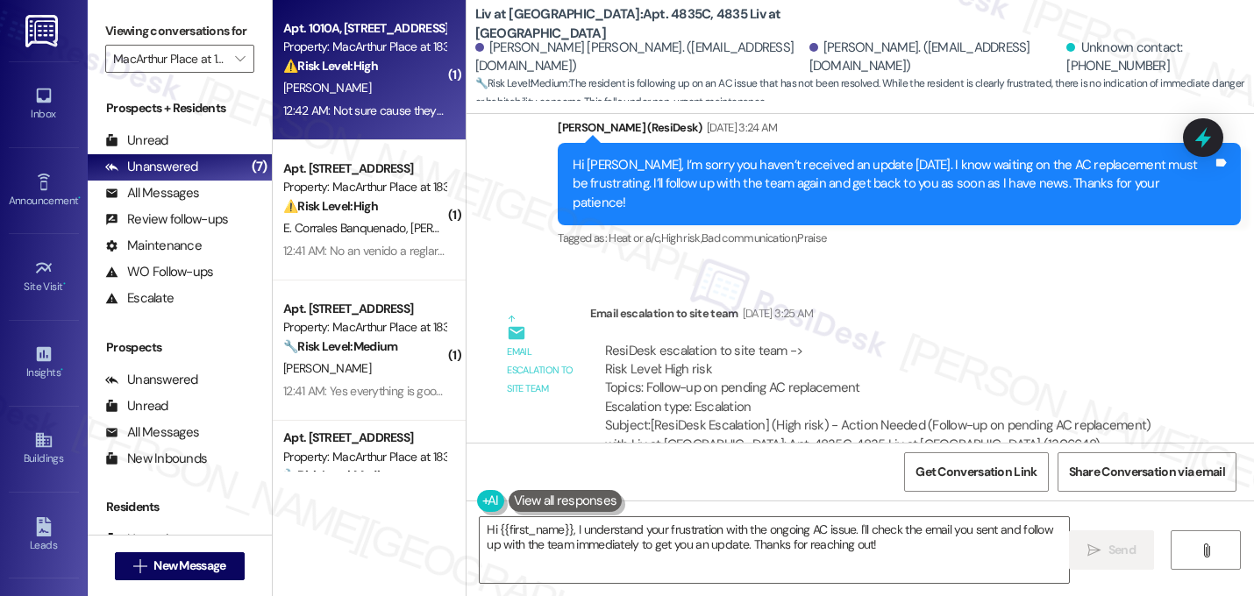
click at [343, 68] on strong "⚠️ Risk Level: High" at bounding box center [330, 66] width 95 height 16
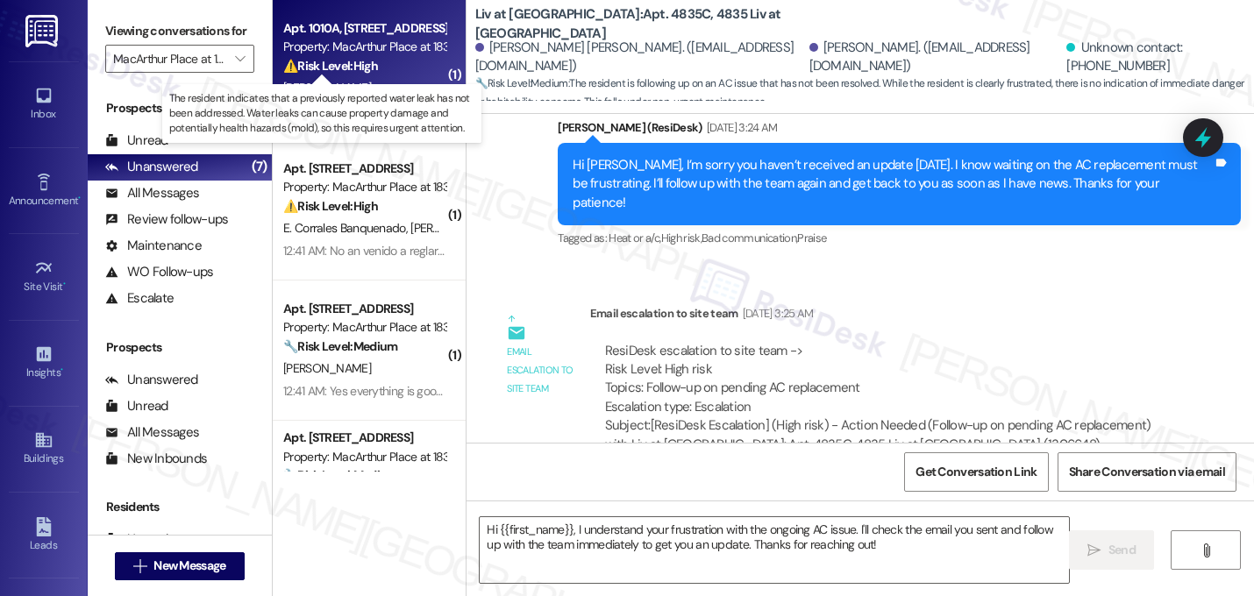
type textarea "Fetching suggested responses. Please feel free to read through the conversation…"
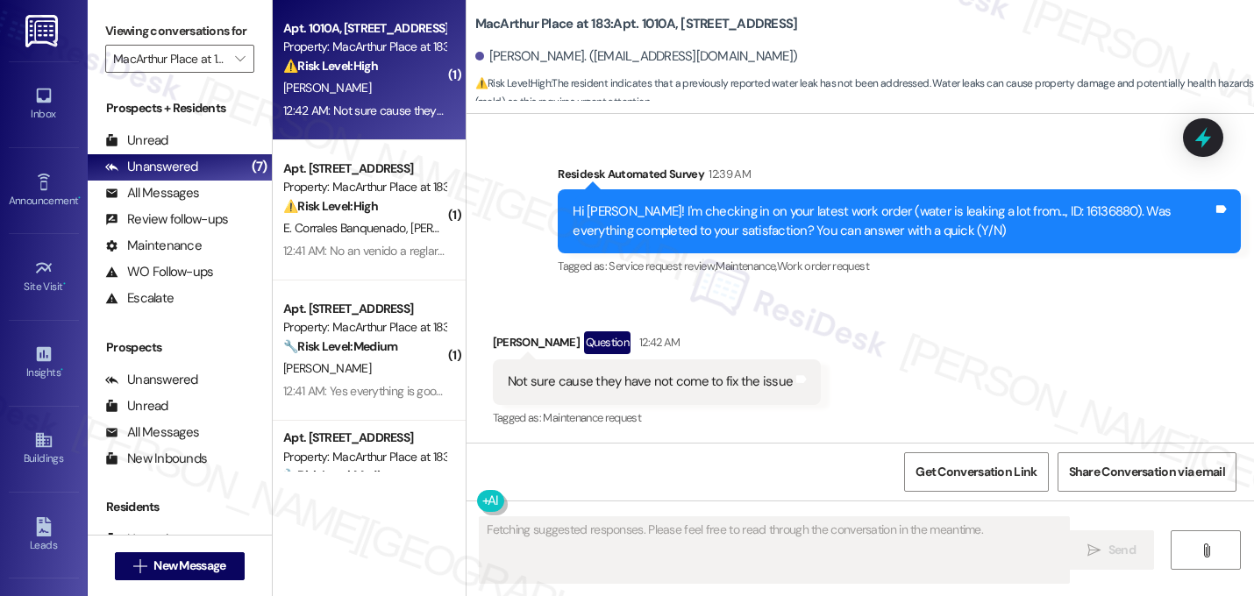
scroll to position [2052, 0]
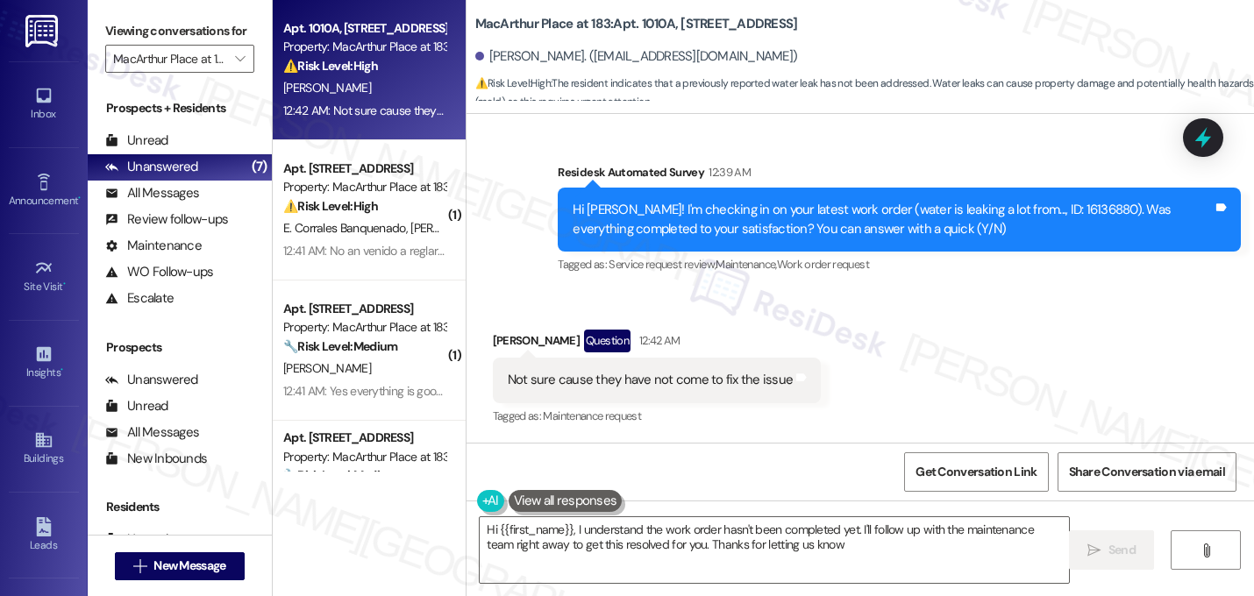
type textarea "Hi {{first_name}}, I understand the work order hasn't been completed yet. I'll …"
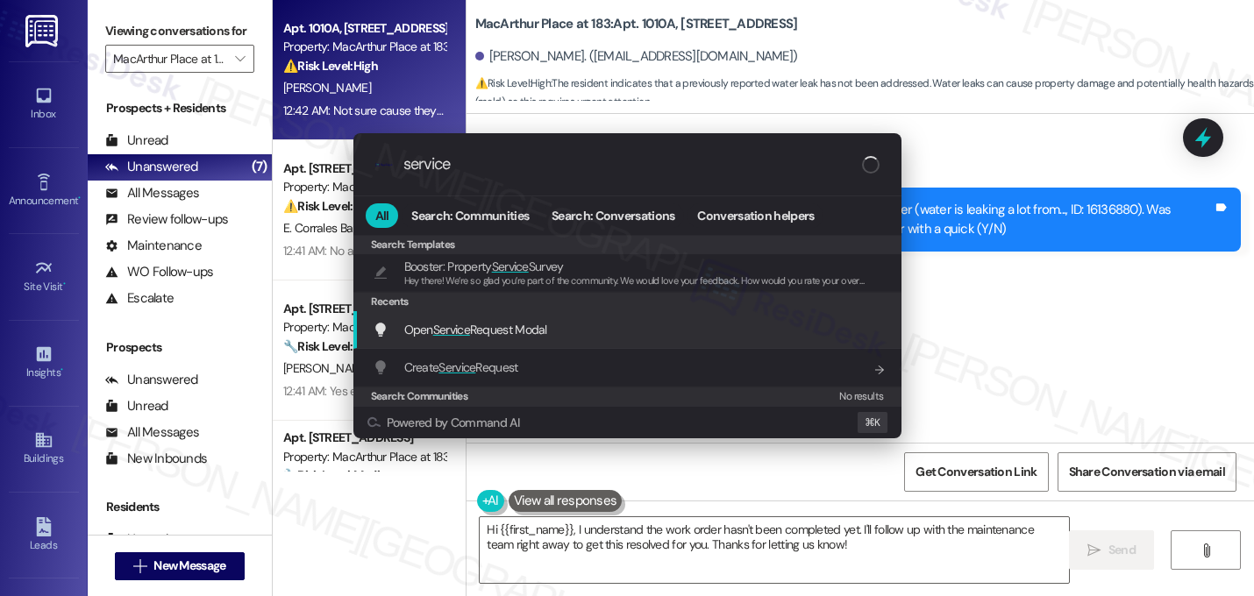
type input "service"
click at [586, 332] on div "Open Service Request Modal Add shortcut" at bounding box center [629, 329] width 513 height 19
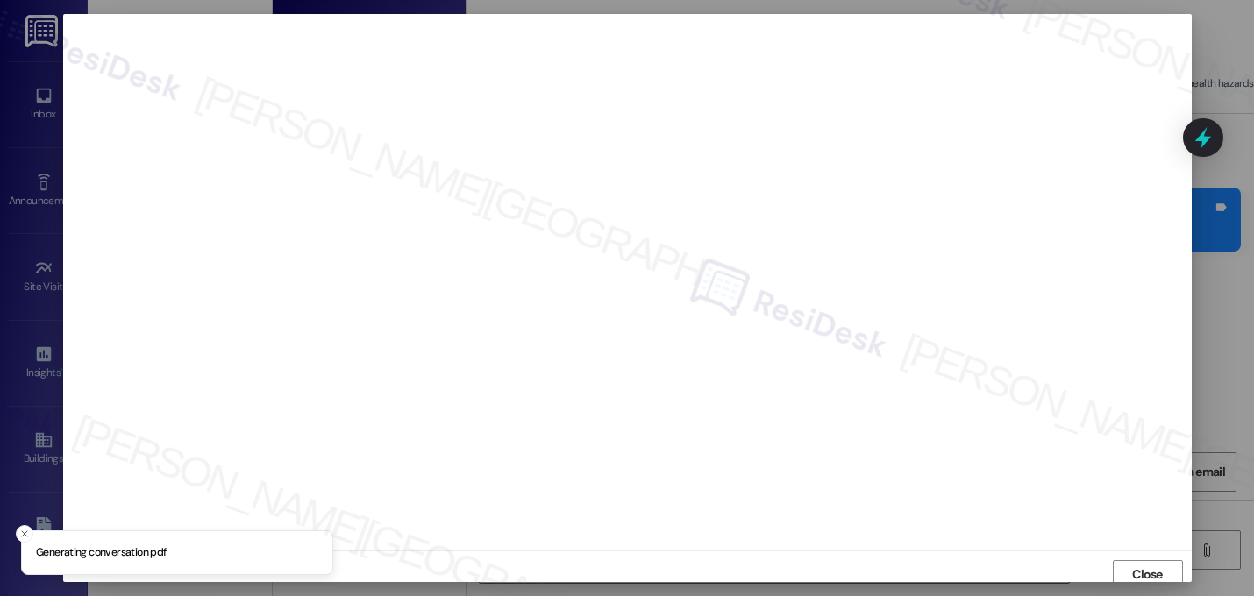
scroll to position [6, 0]
click at [1136, 562] on span "Close" at bounding box center [1147, 569] width 31 height 18
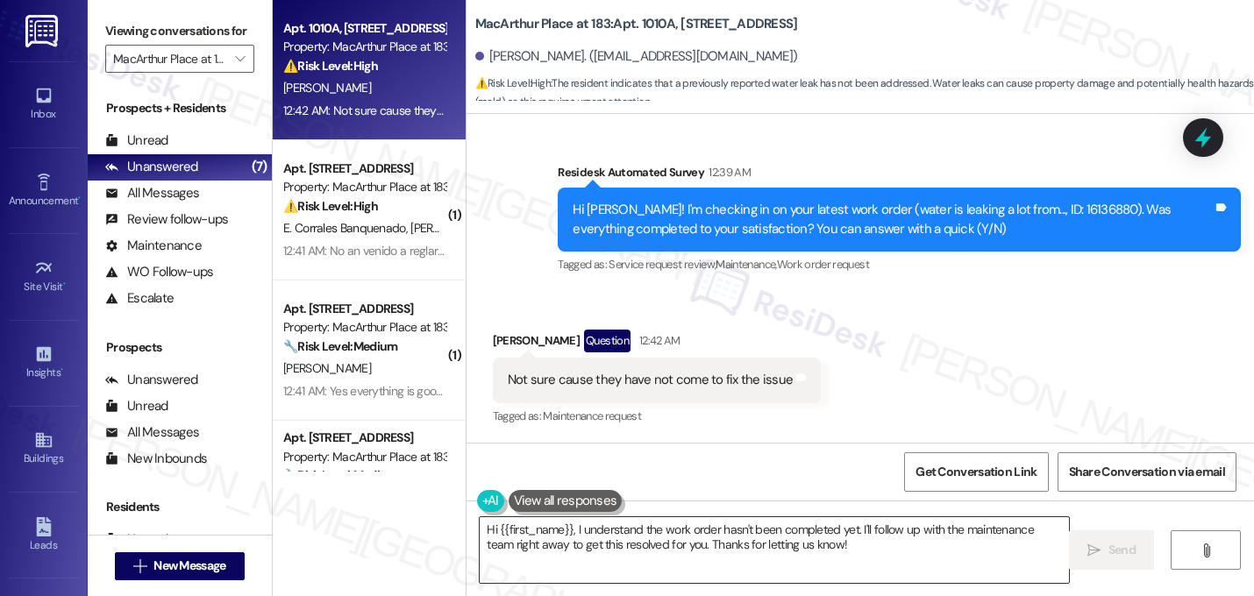
click at [753, 544] on textarea "Hi {{first_name}}, I understand the work order hasn't been completed yet. I'll …" at bounding box center [774, 550] width 589 height 66
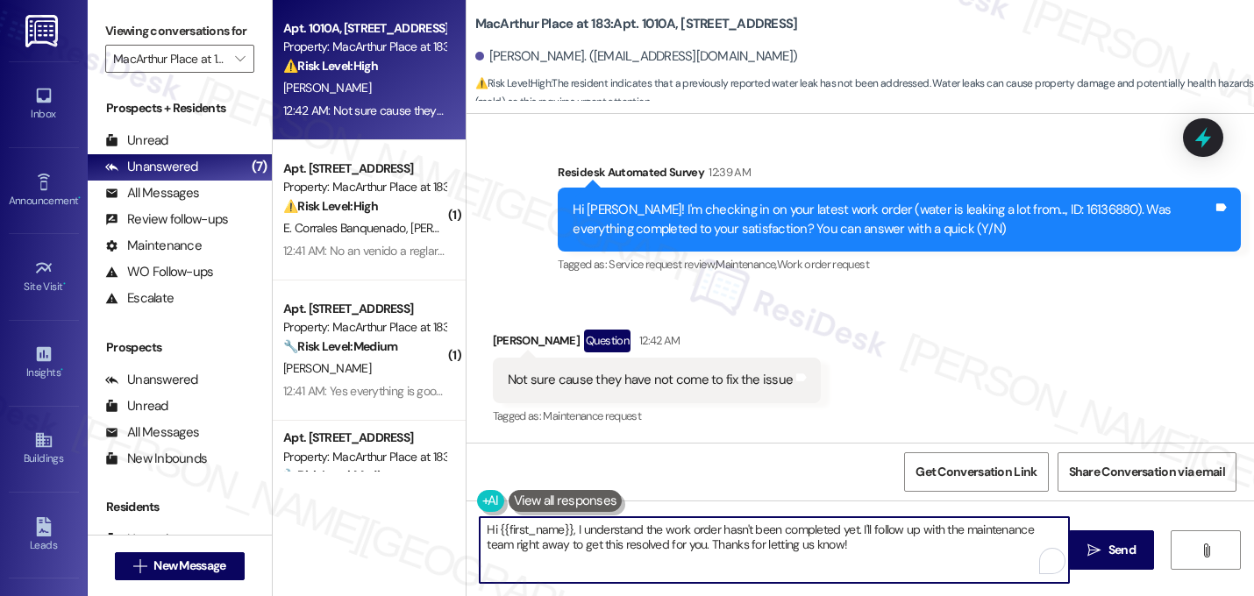
click at [753, 544] on textarea "Hi {{first_name}}, I understand the work order hasn't been completed yet. I'll …" at bounding box center [774, 550] width 589 height 66
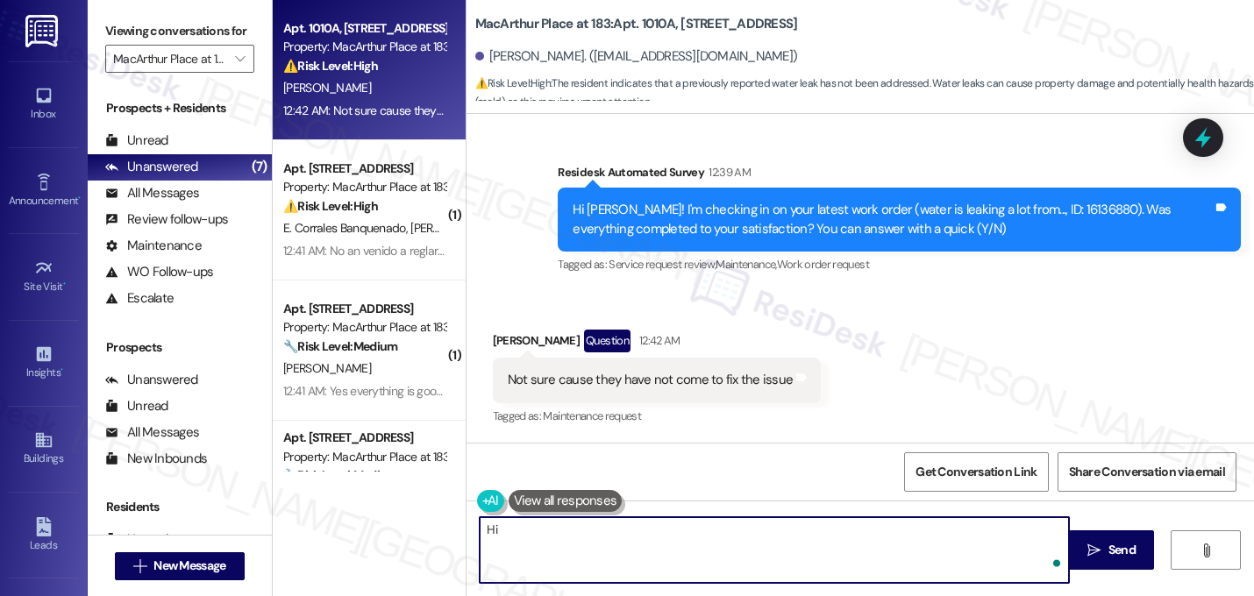
type textarea "H"
type textarea "Thanks for your response, Marco. I notic"
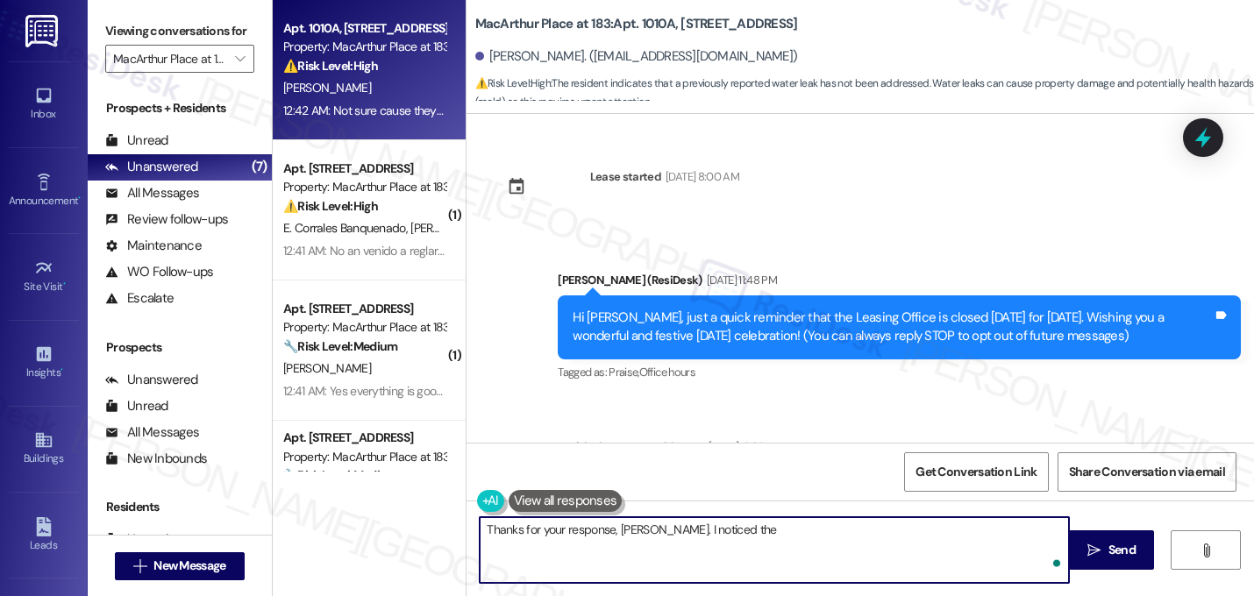
scroll to position [2052, 0]
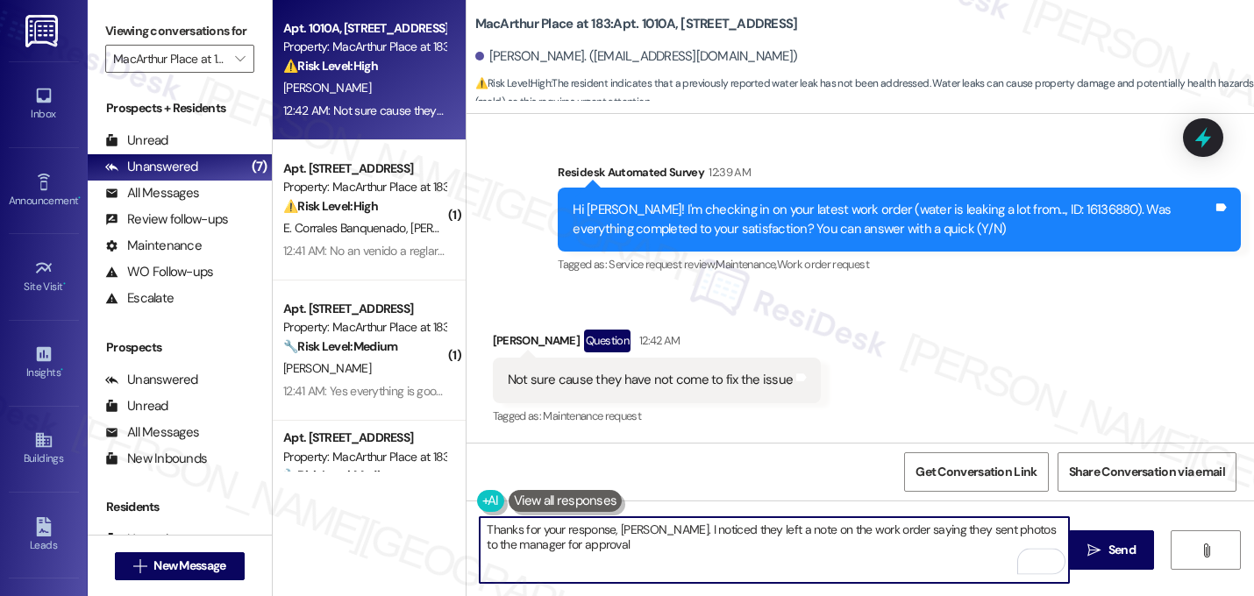
type textarea "Thanks for your response, [PERSON_NAME]. I noticed they left a note on the work…"
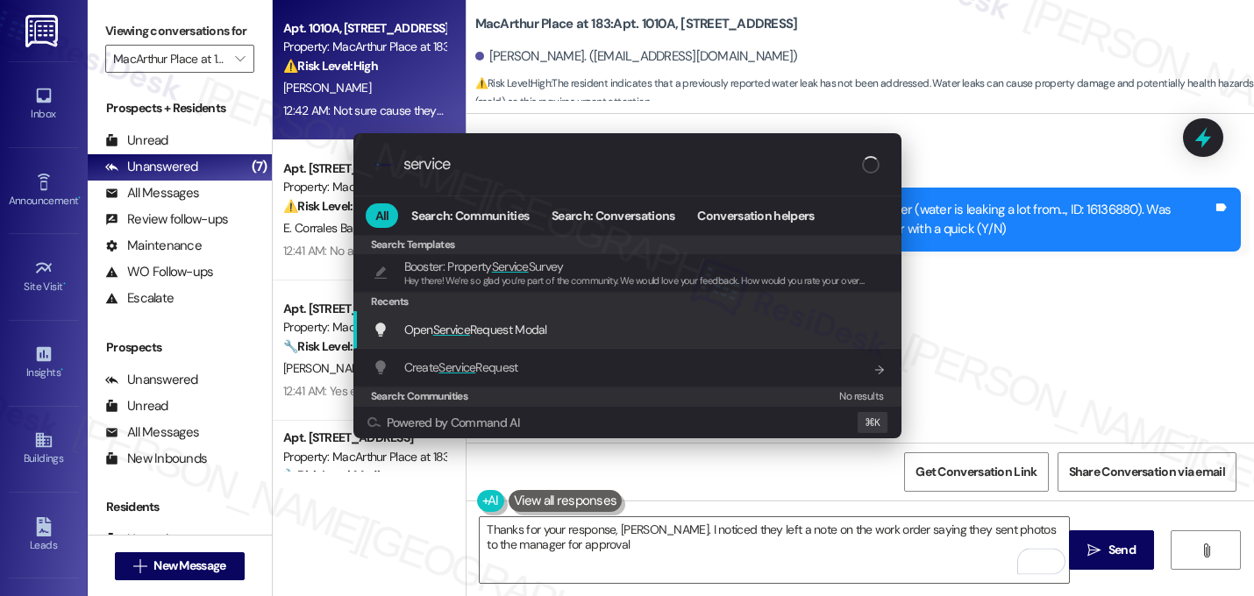
type input "service"
click at [556, 336] on div "Open Service Request Modal Add shortcut" at bounding box center [629, 329] width 513 height 19
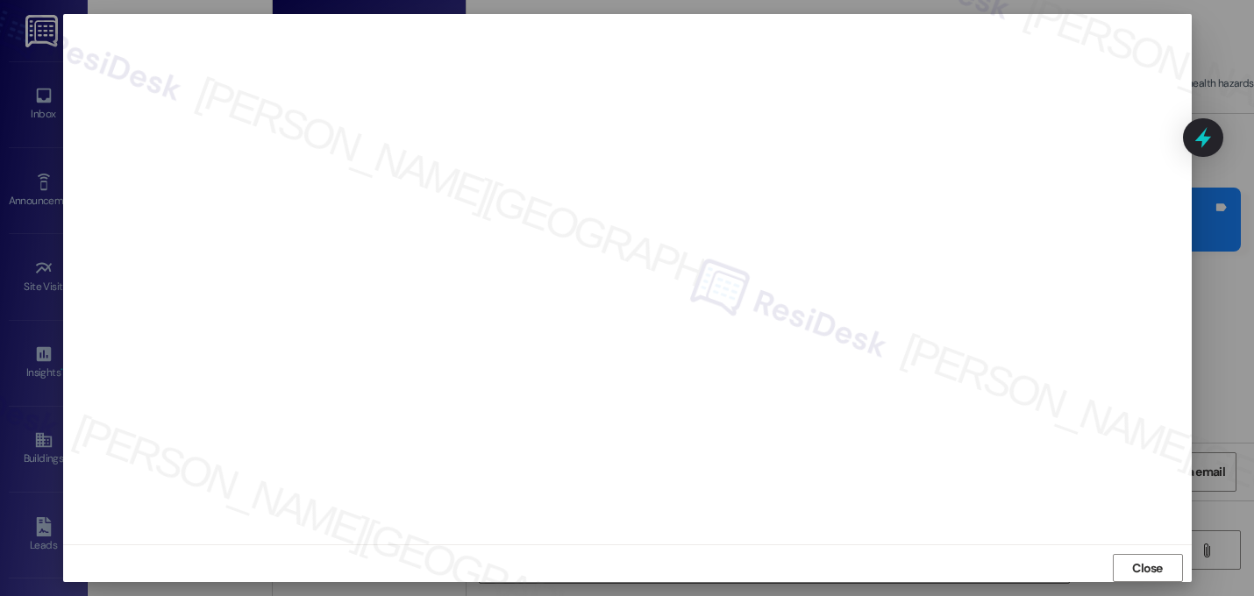
scroll to position [15, 0]
click at [1132, 553] on span "Close" at bounding box center [1147, 560] width 31 height 18
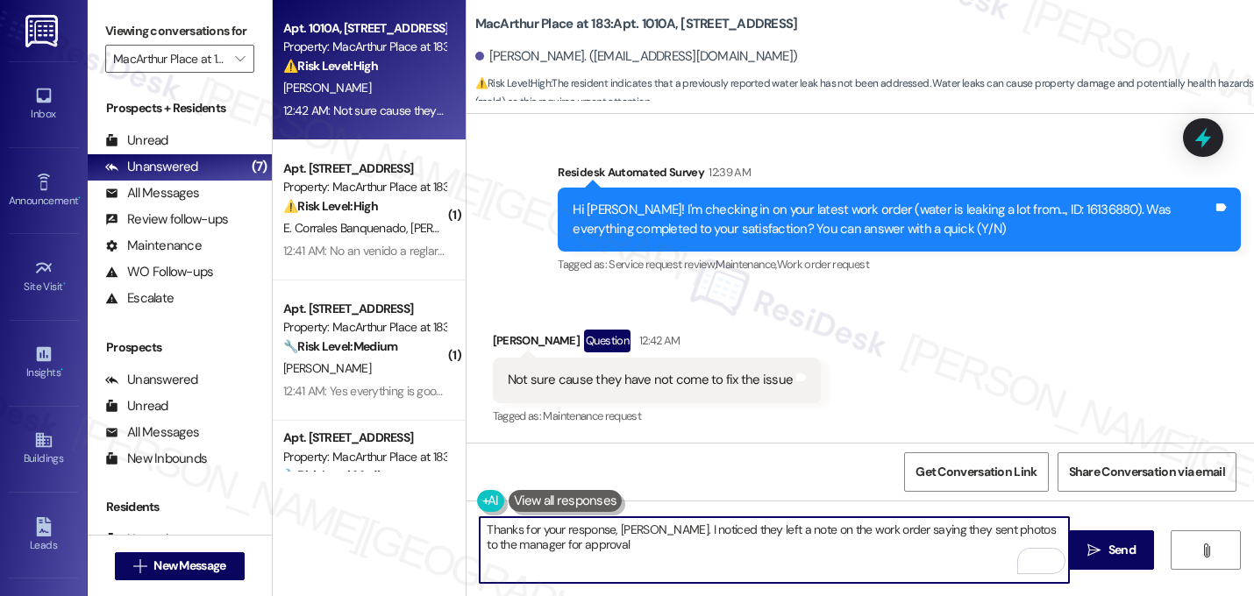
click at [541, 547] on textarea "Thanks for your response, [PERSON_NAME]. I noticed they left a note on the work…" at bounding box center [774, 550] width 589 height 66
click at [611, 549] on textarea "Thanks for your response, [PERSON_NAME]. I noticed they left a note on the work…" at bounding box center [774, 550] width 589 height 66
click at [715, 539] on textarea "Thanks for your response, [PERSON_NAME]. I noticed they left a note on the work…" at bounding box center [774, 550] width 589 height 66
click at [715, 545] on textarea "Thanks for your response, [PERSON_NAME]. I noticed they left a note on the work…" at bounding box center [774, 550] width 589 height 66
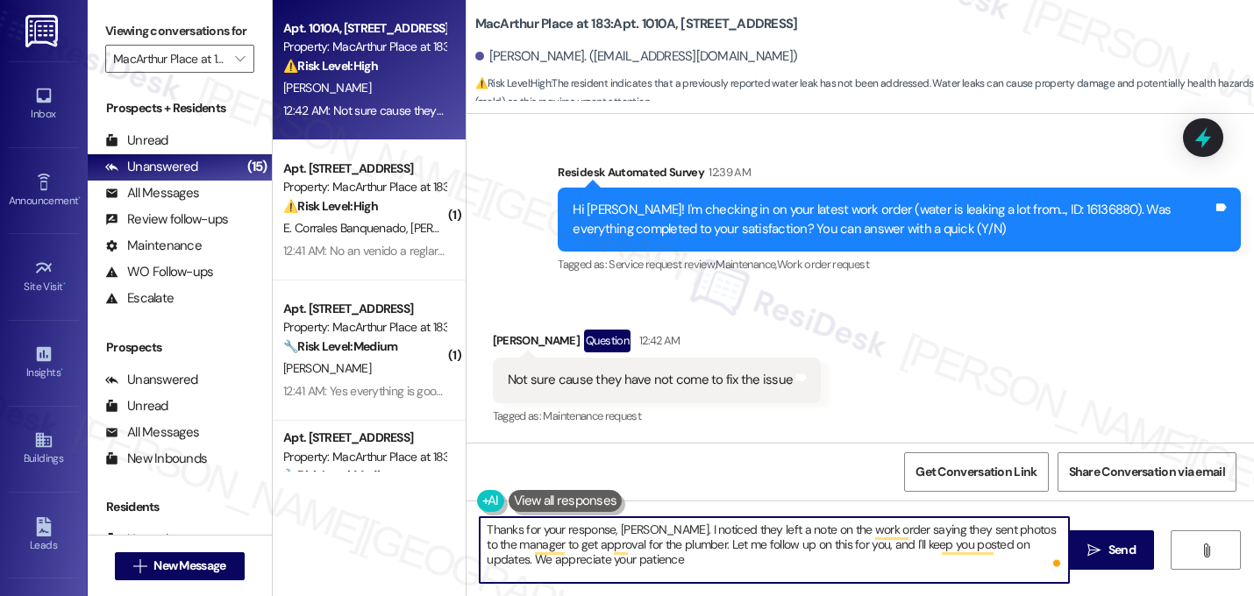
type textarea "Thanks for your response, [PERSON_NAME]. I noticed they left a note on the work…"
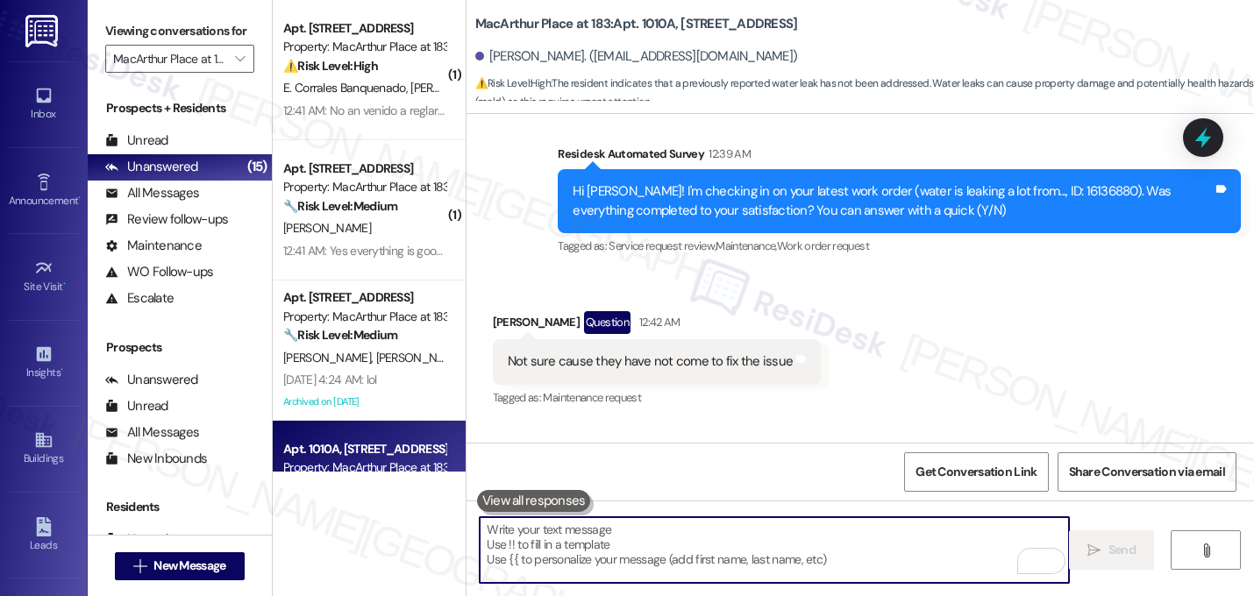
click at [1052, 212] on div "Hi [PERSON_NAME]! I'm checking in on your latest work order (water is leaking a…" at bounding box center [893, 201] width 640 height 38
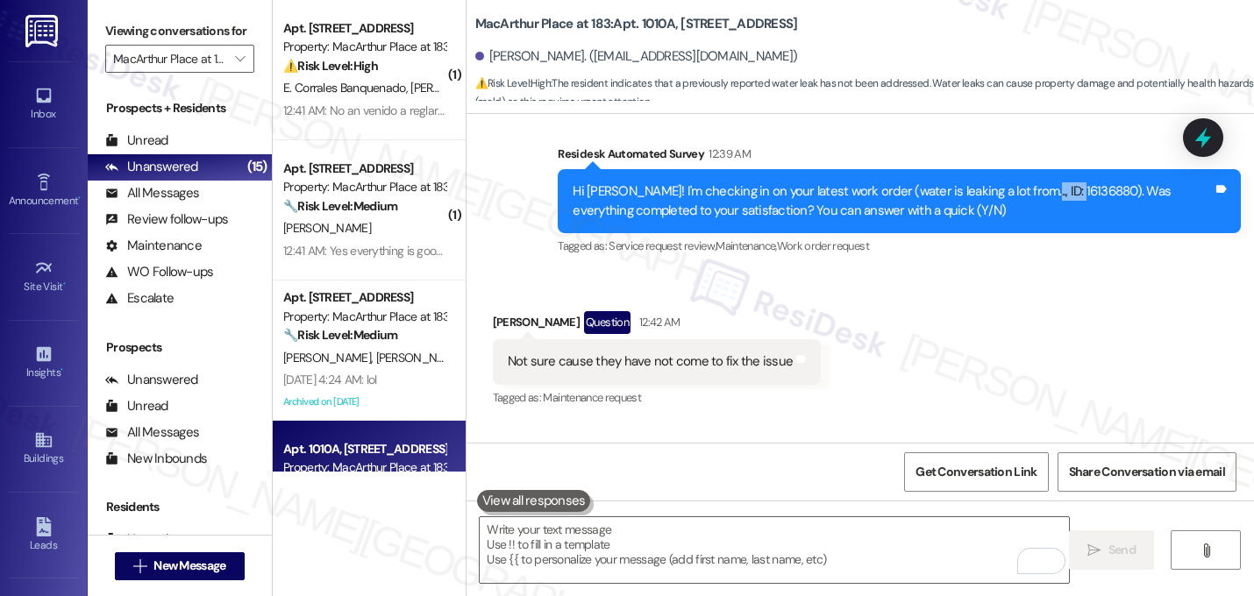
click at [1052, 212] on div "Hi [PERSON_NAME]! I'm checking in on your latest work order (water is leaking a…" at bounding box center [893, 201] width 640 height 38
copy div "16136880"
click at [1001, 332] on div "Received via SMS [PERSON_NAME] Question 12:42 AM Not sure cause they have not c…" at bounding box center [861, 348] width 788 height 152
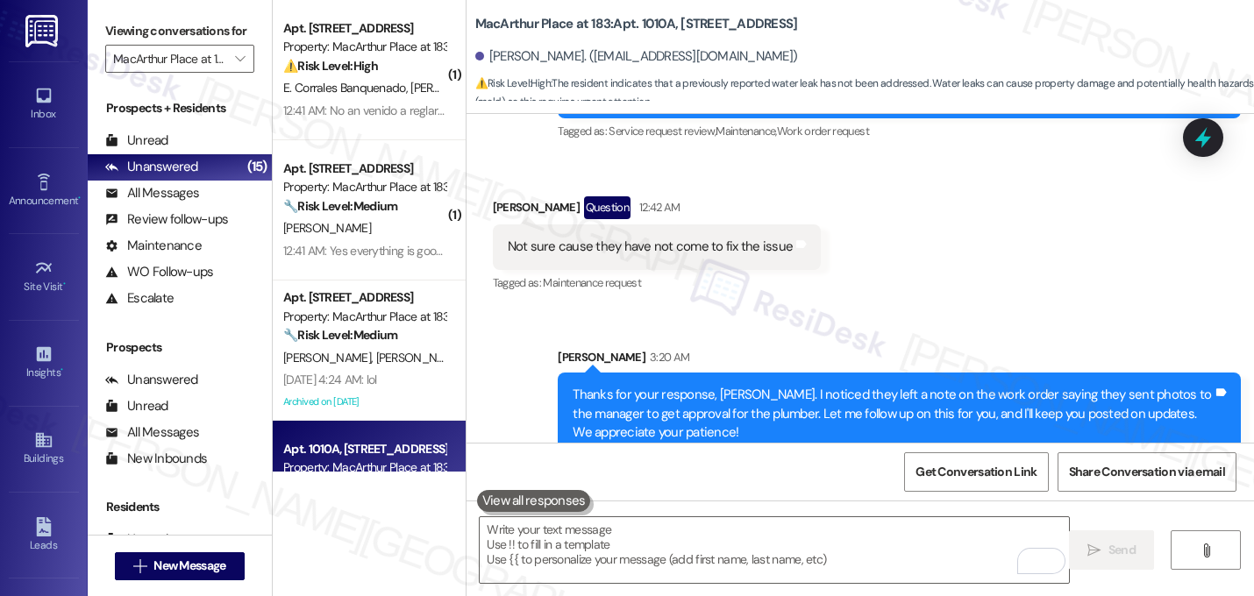
scroll to position [2213, 0]
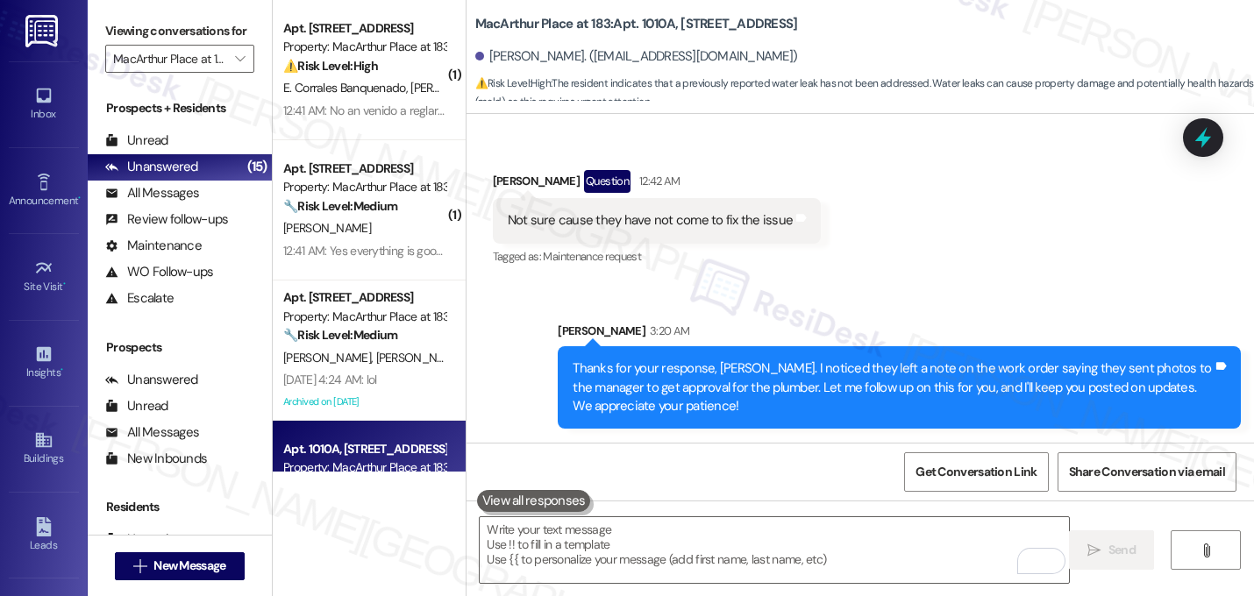
click at [967, 273] on div "Received via SMS [PERSON_NAME] Question 12:42 AM Not sure cause they have not c…" at bounding box center [861, 207] width 788 height 152
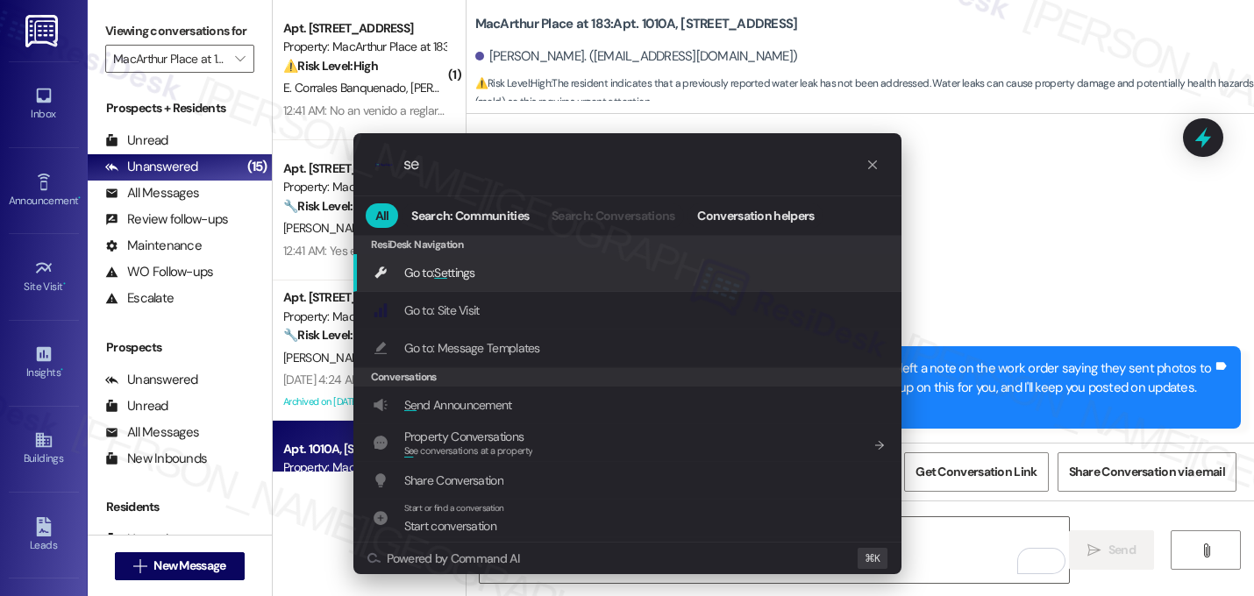
type input "s"
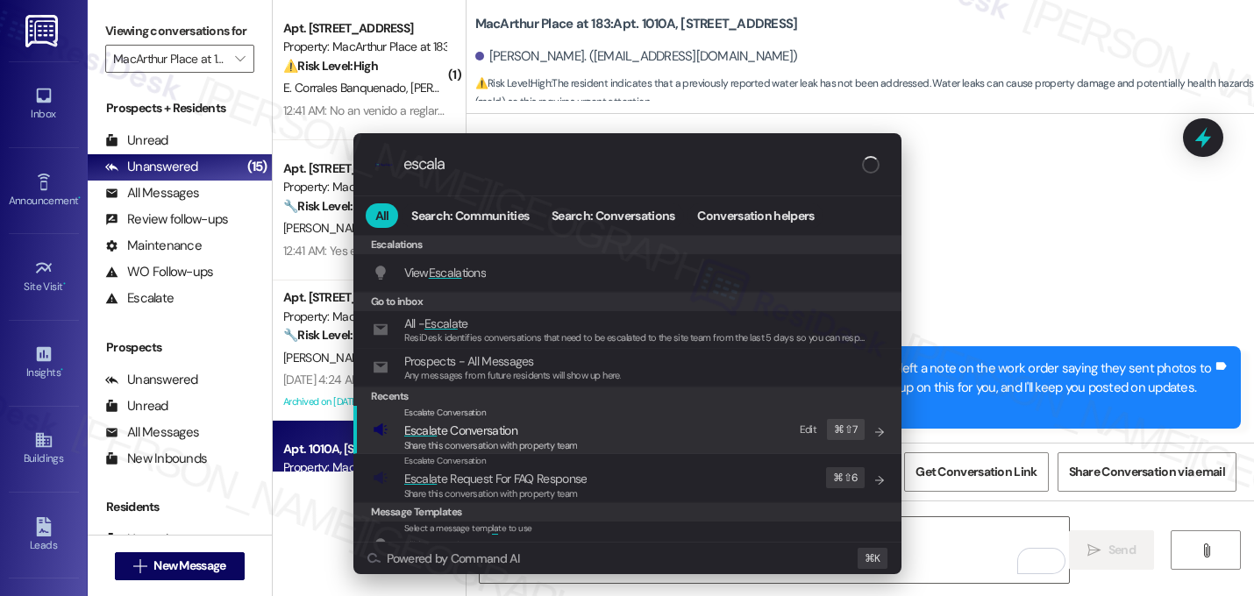
type input "escala"
click at [676, 432] on div "Escalate Conversation Escala te Conversation Share this conversation with prope…" at bounding box center [629, 429] width 513 height 47
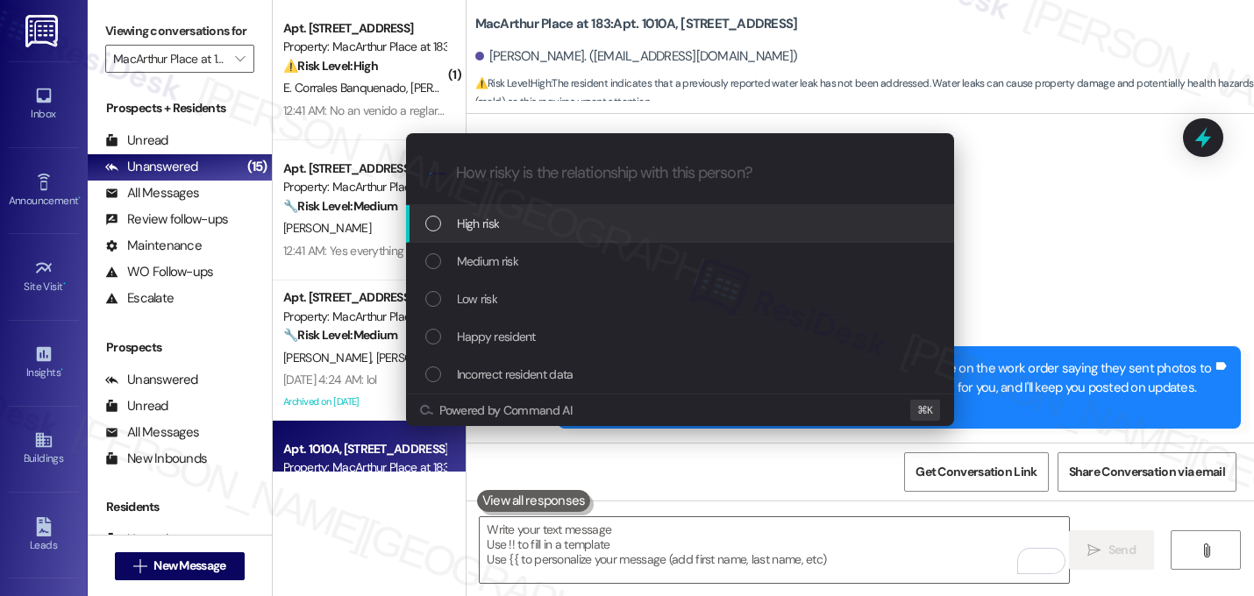
click at [567, 231] on div "High risk" at bounding box center [681, 223] width 513 height 19
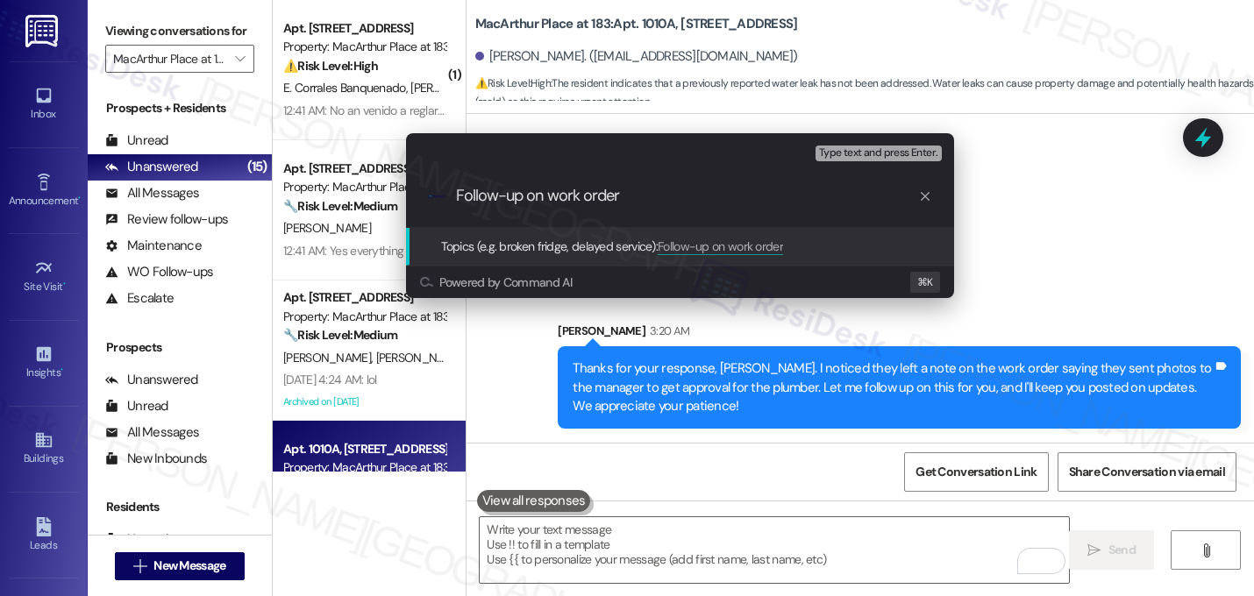
paste input "16136880"
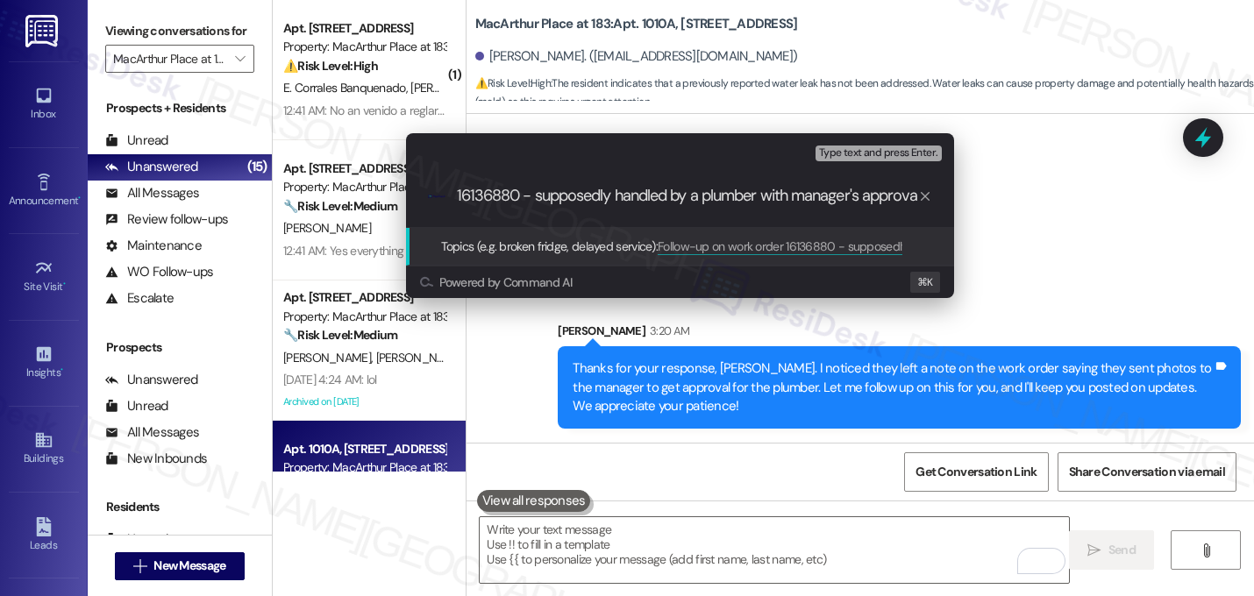
type input "Follow-up on work order 16136880 - supposedly handled by a plumber with manager…"
click at [541, 198] on input "Follow-up on work order 16136880 - supposedly handled by a plumber with manager…" at bounding box center [687, 196] width 462 height 18
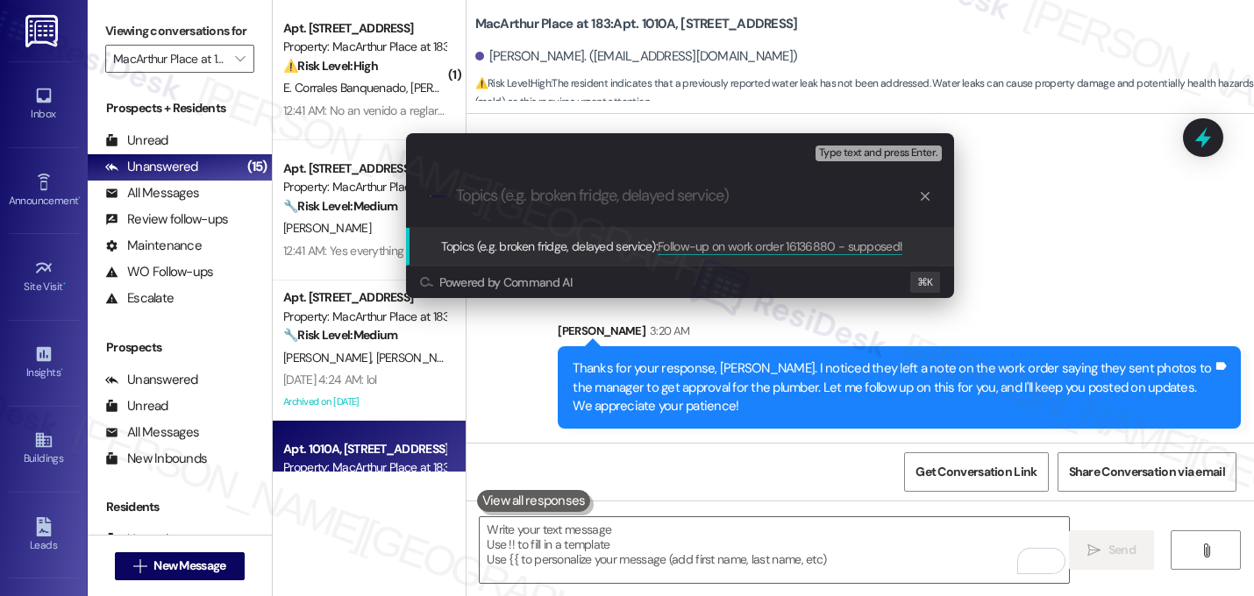
scroll to position [0, 0]
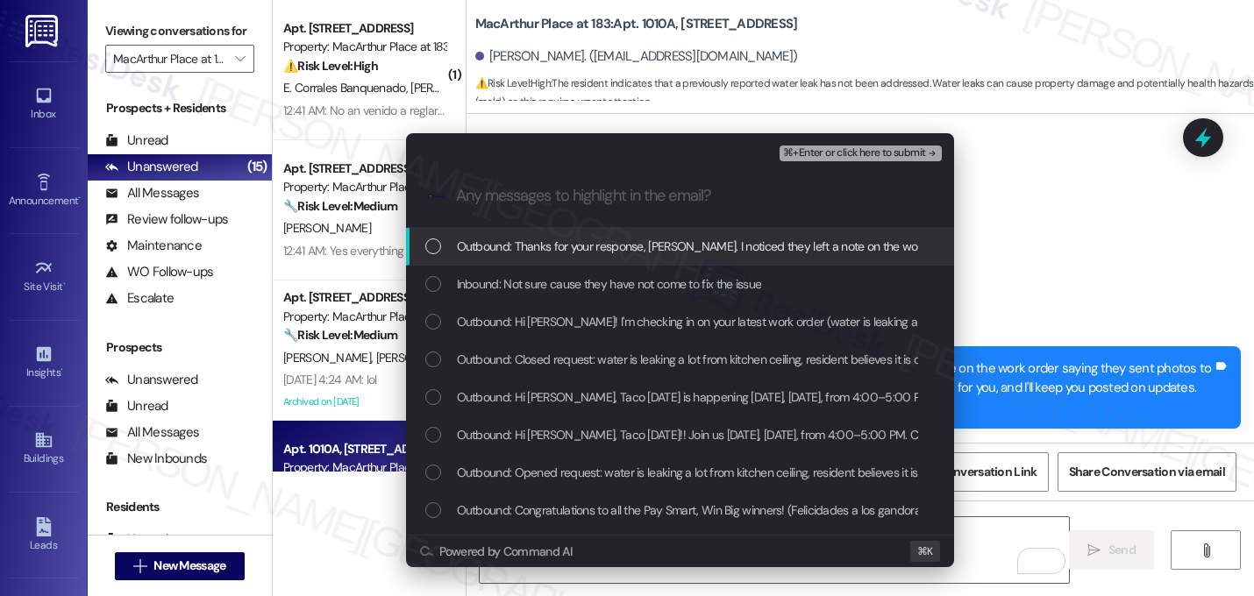
click at [531, 252] on span "Outbound: Thanks for your response, [PERSON_NAME]. I noticed they left a note o…" at bounding box center [1144, 246] width 1375 height 19
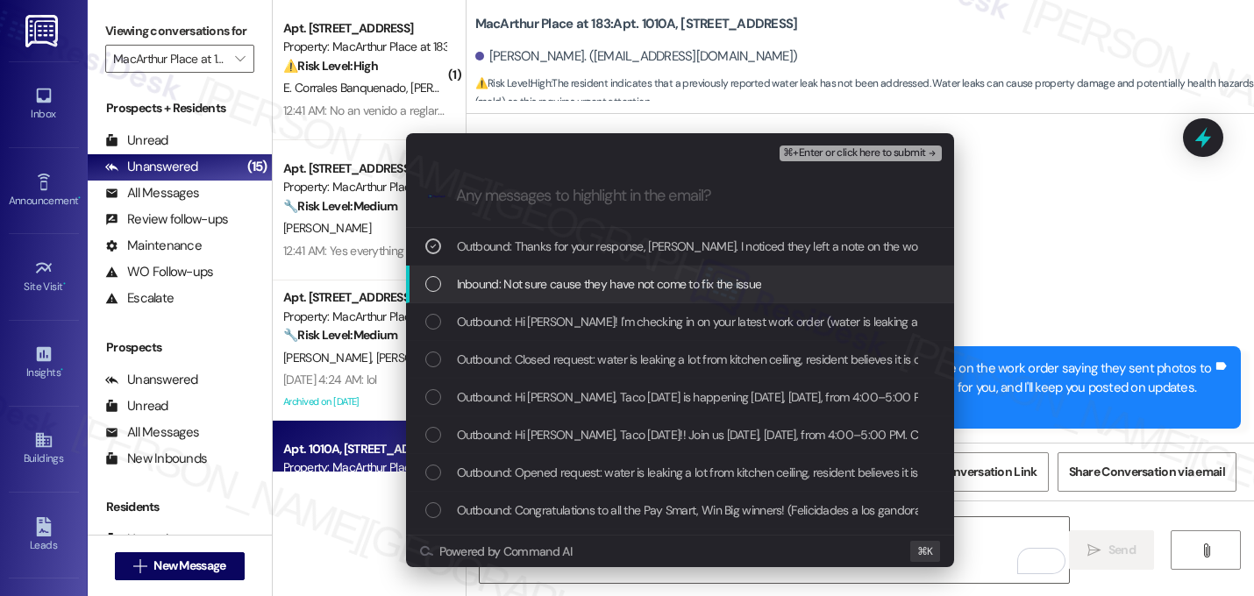
click at [526, 281] on span "Inbound: Not sure cause they have not come to fix the issue" at bounding box center [609, 283] width 305 height 19
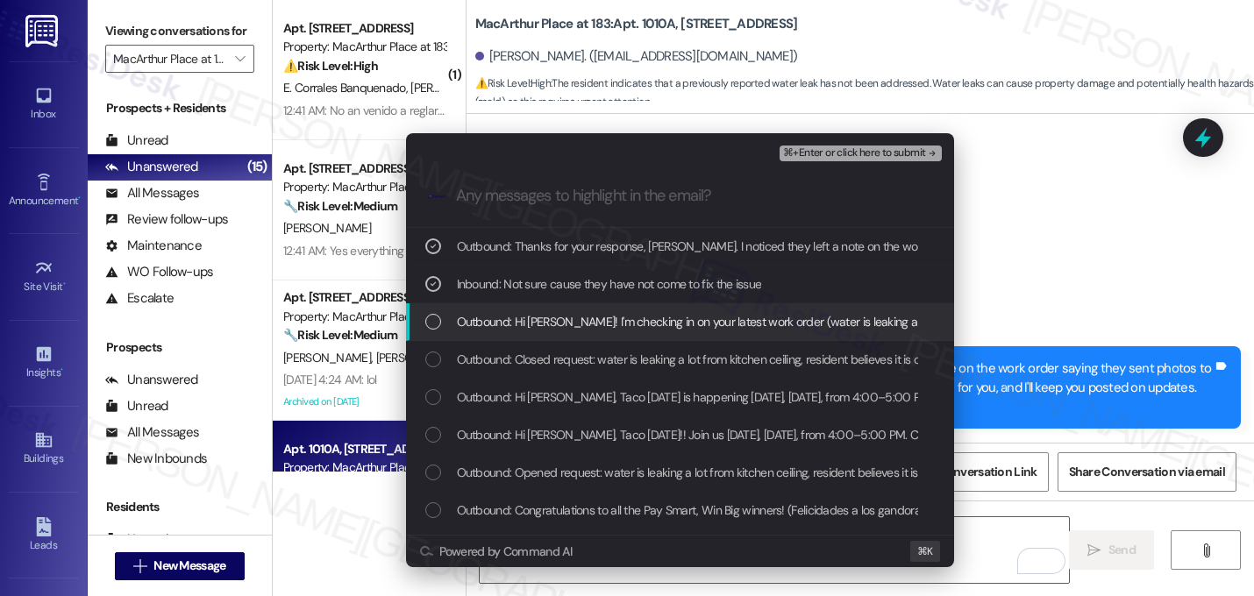
click at [511, 326] on span "Outbound: Hi [PERSON_NAME]! I'm checking in on your latest work order (water is…" at bounding box center [959, 321] width 1005 height 19
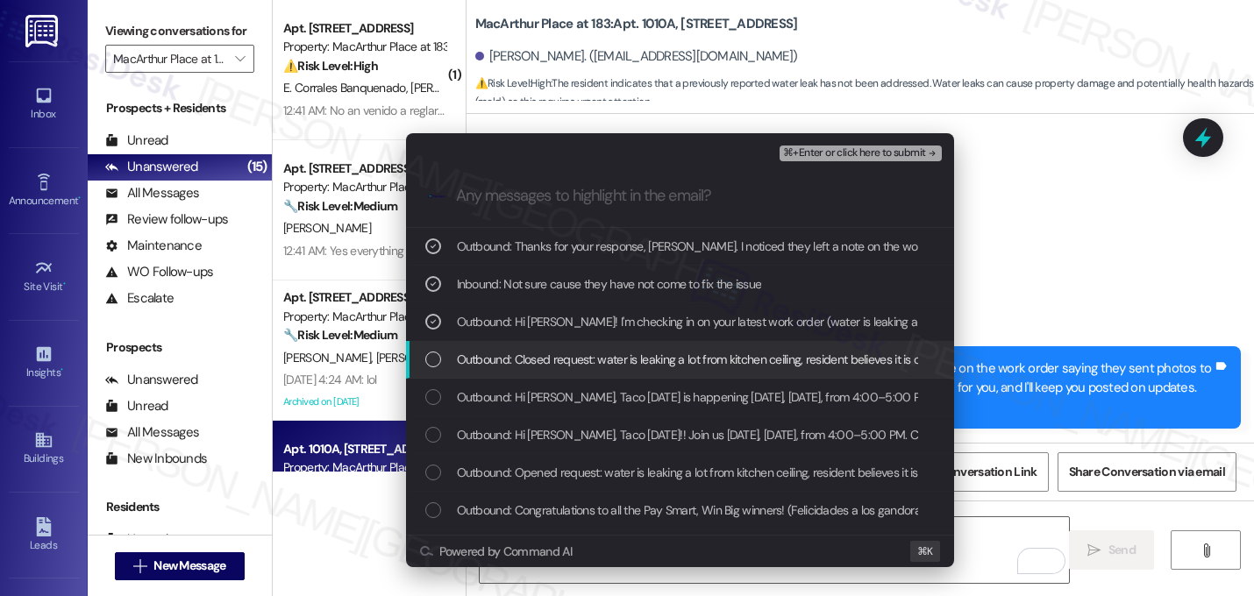
click at [774, 367] on span "Outbound: Closed request: water is leaking a lot from kitchen ceiling, resident…" at bounding box center [740, 359] width 566 height 19
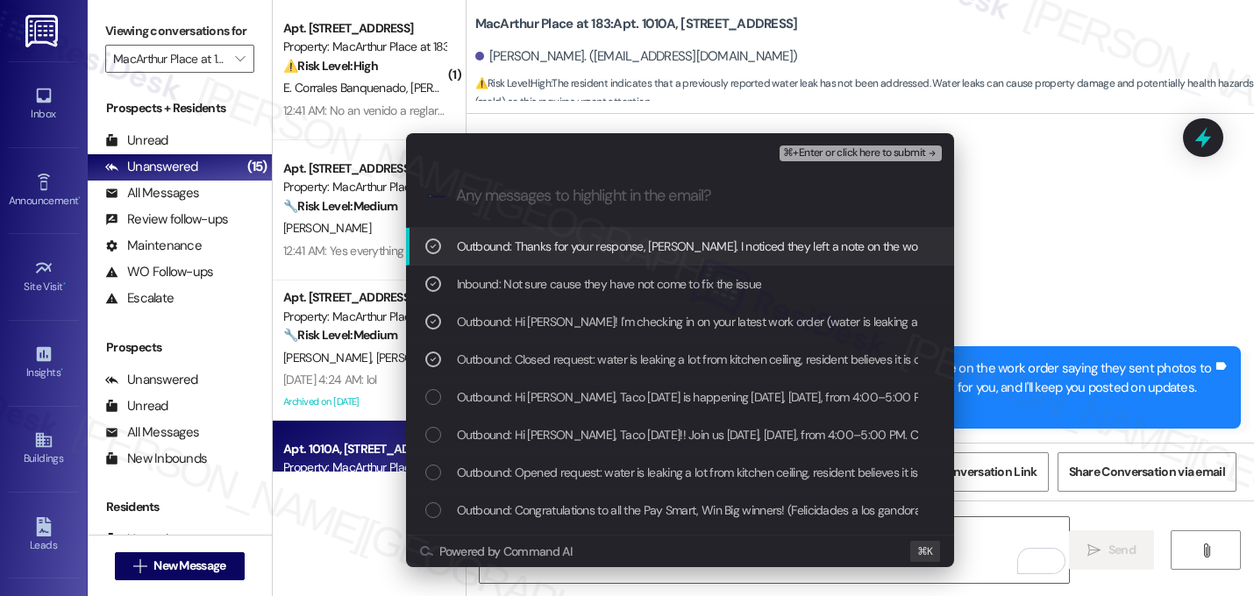
click at [917, 162] on div "⌘+Enter or click here to submit" at bounding box center [862, 153] width 165 height 23
click at [917, 157] on span "⌘+Enter or click here to submit" at bounding box center [854, 153] width 142 height 12
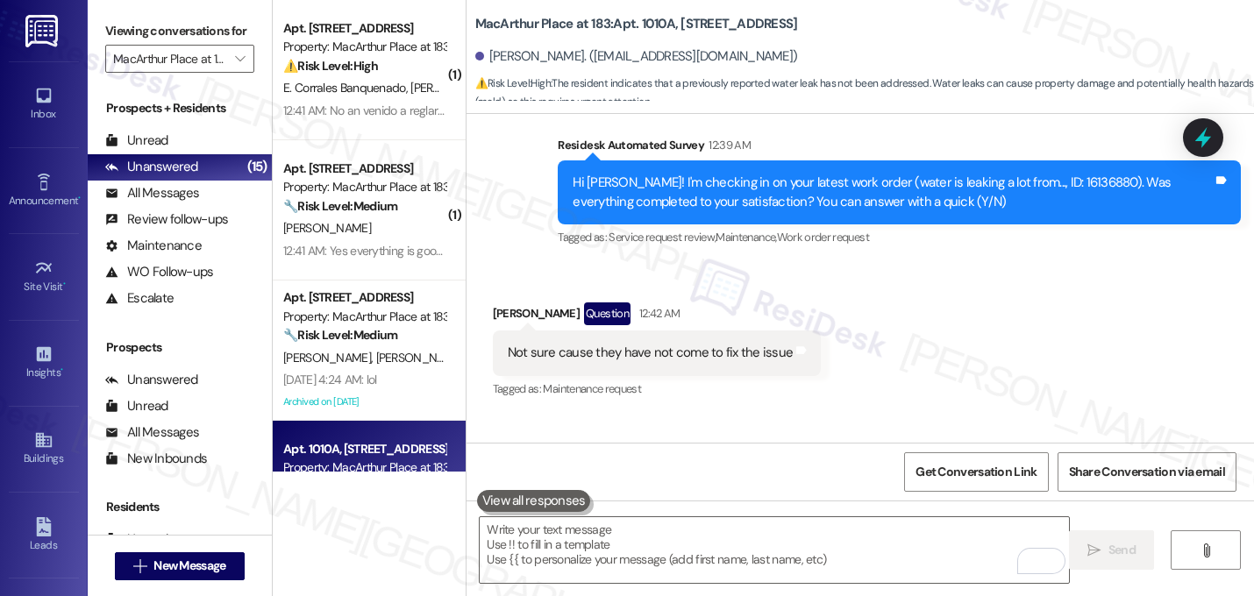
scroll to position [2052, 0]
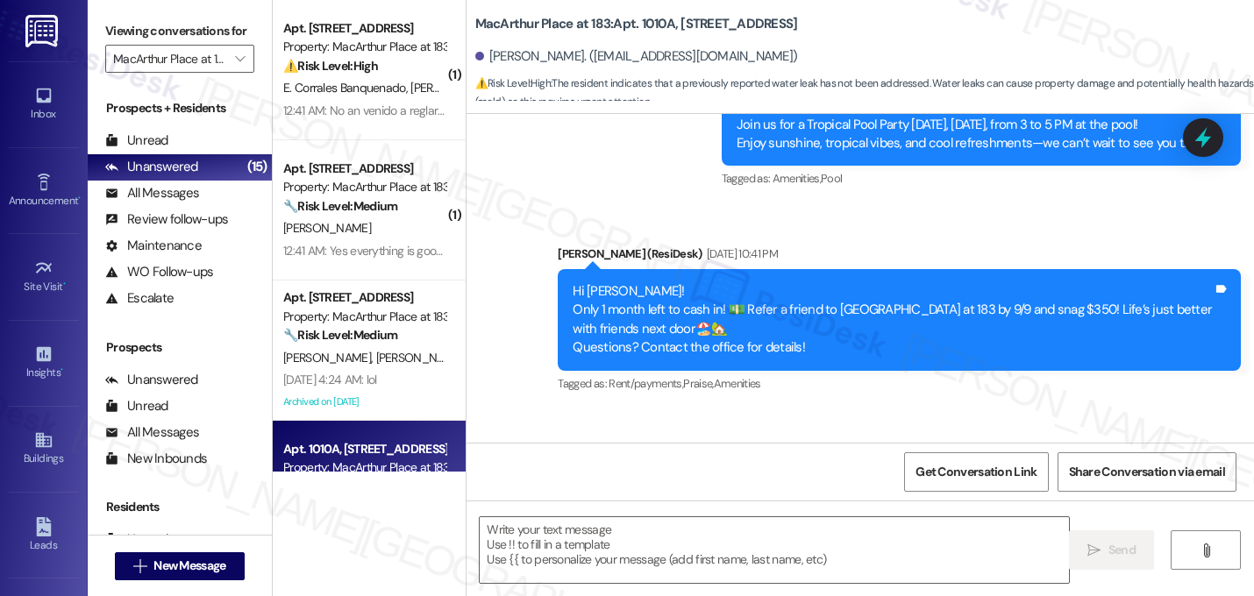
type textarea "Fetching suggested responses. Please feel free to read through the conversation…"
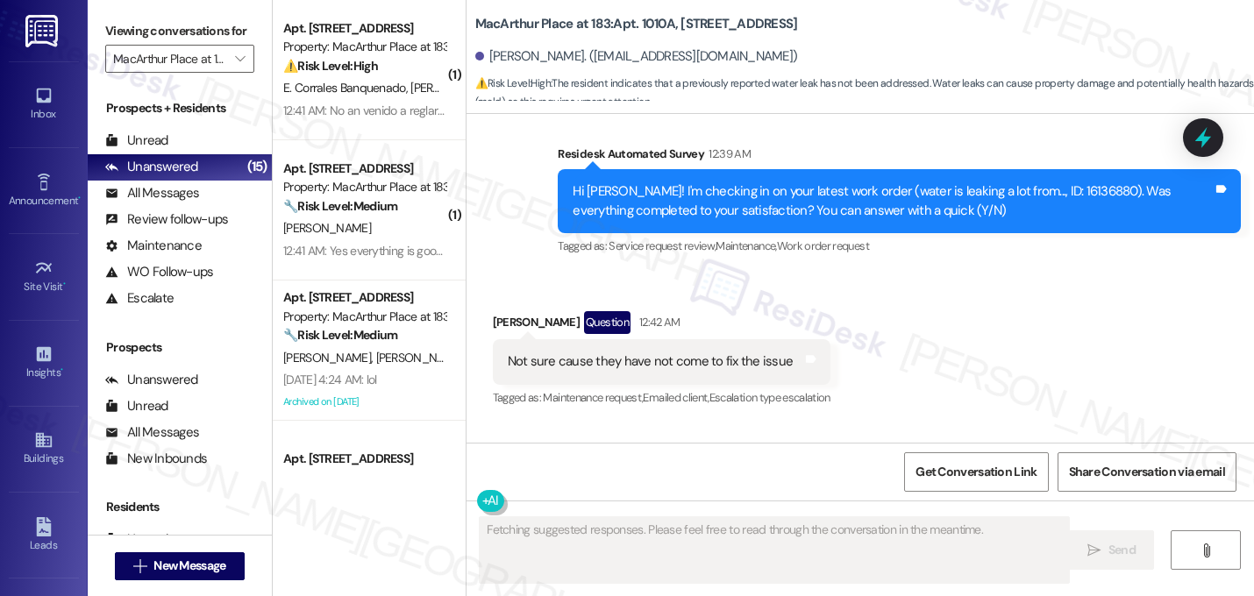
click at [1020, 354] on div "Received via SMS [PERSON_NAME] Question 12:42 AM Not sure cause they have not c…" at bounding box center [861, 348] width 788 height 152
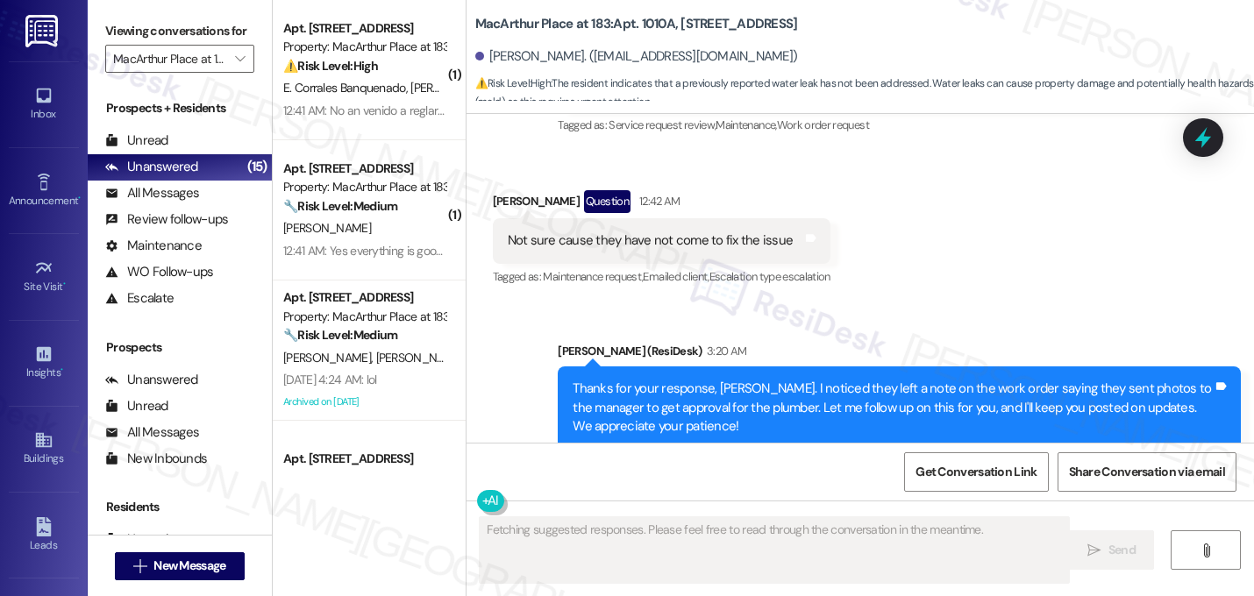
scroll to position [2238, 0]
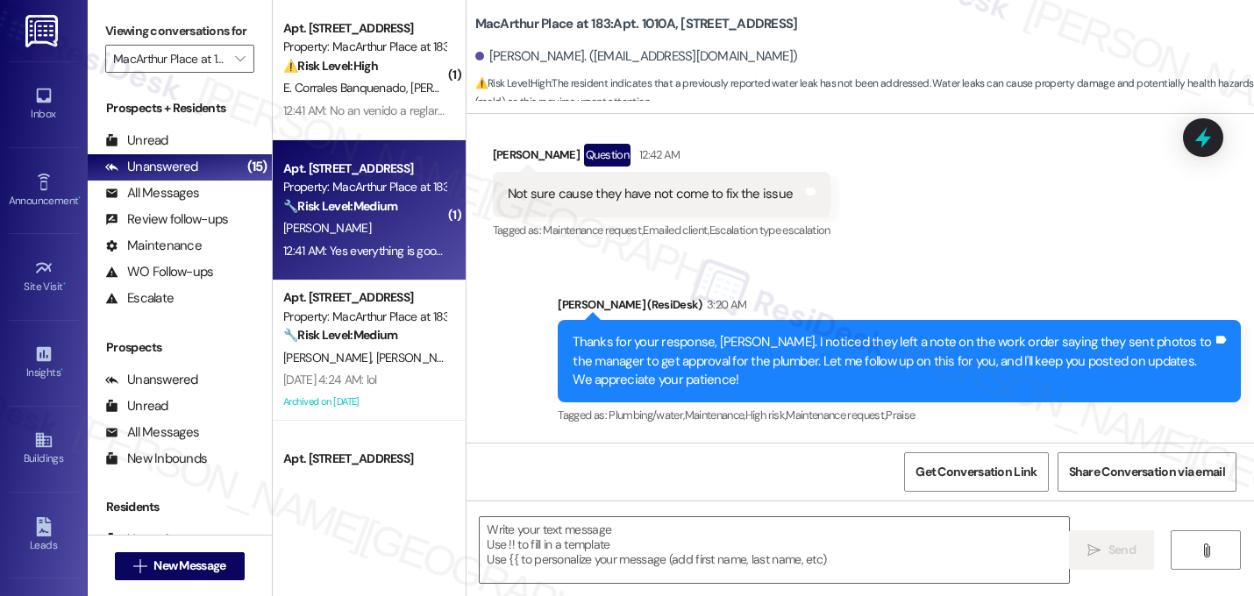
click at [365, 231] on div "[PERSON_NAME]" at bounding box center [365, 228] width 166 height 22
type textarea "Fetching suggested responses. Please feel free to read through the conversation…"
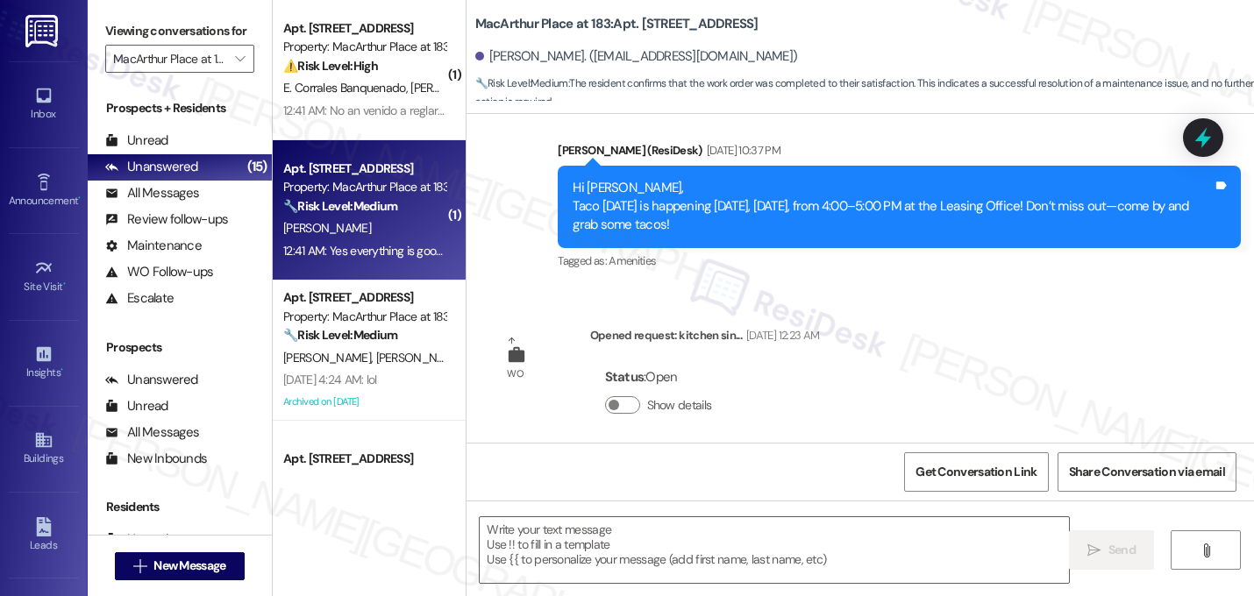
type textarea "Fetching suggested responses. Please feel free to read through the conversation…"
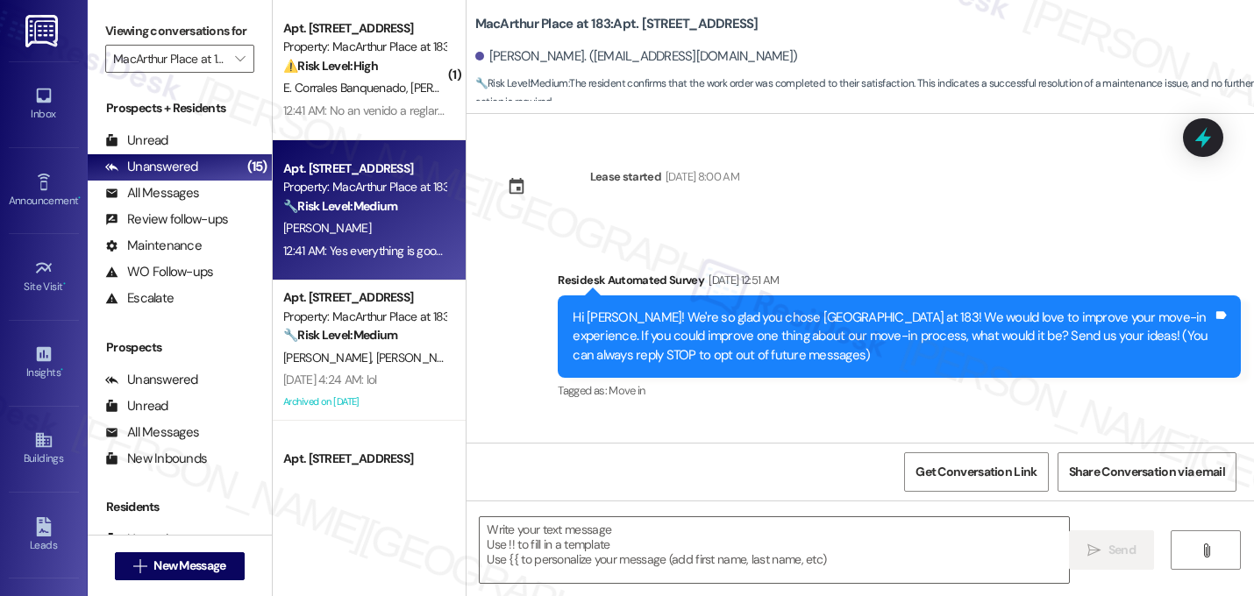
scroll to position [826, 0]
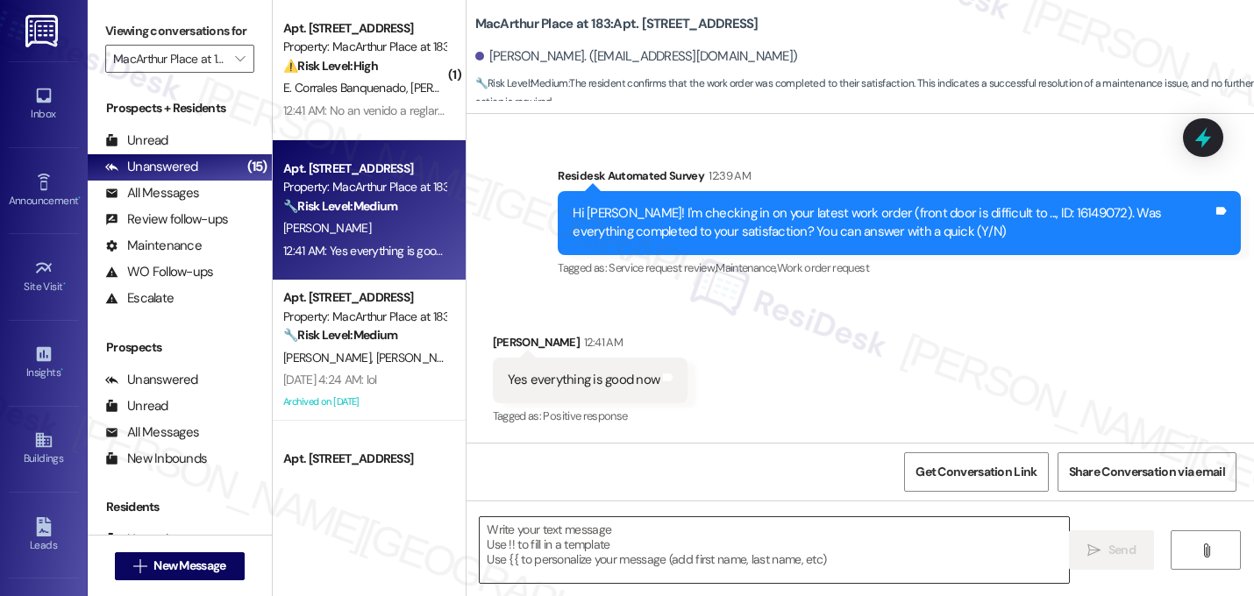
click at [584, 538] on textarea at bounding box center [774, 550] width 589 height 66
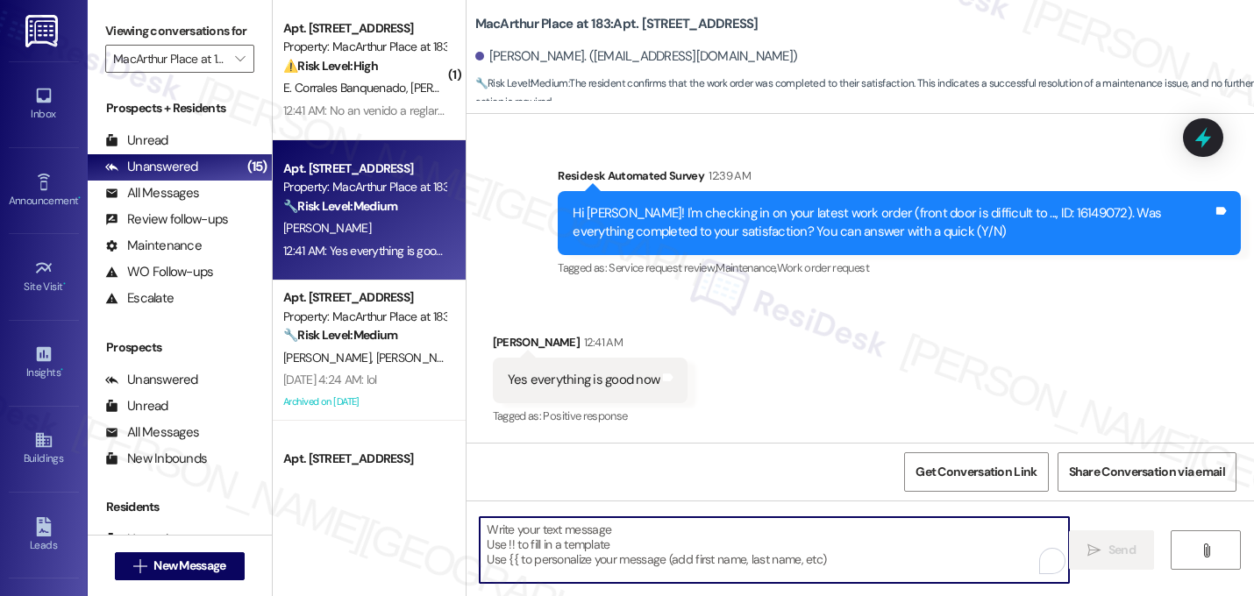
paste textarea "That's great! I'm glad to hear that your last maintenance request was completed…"
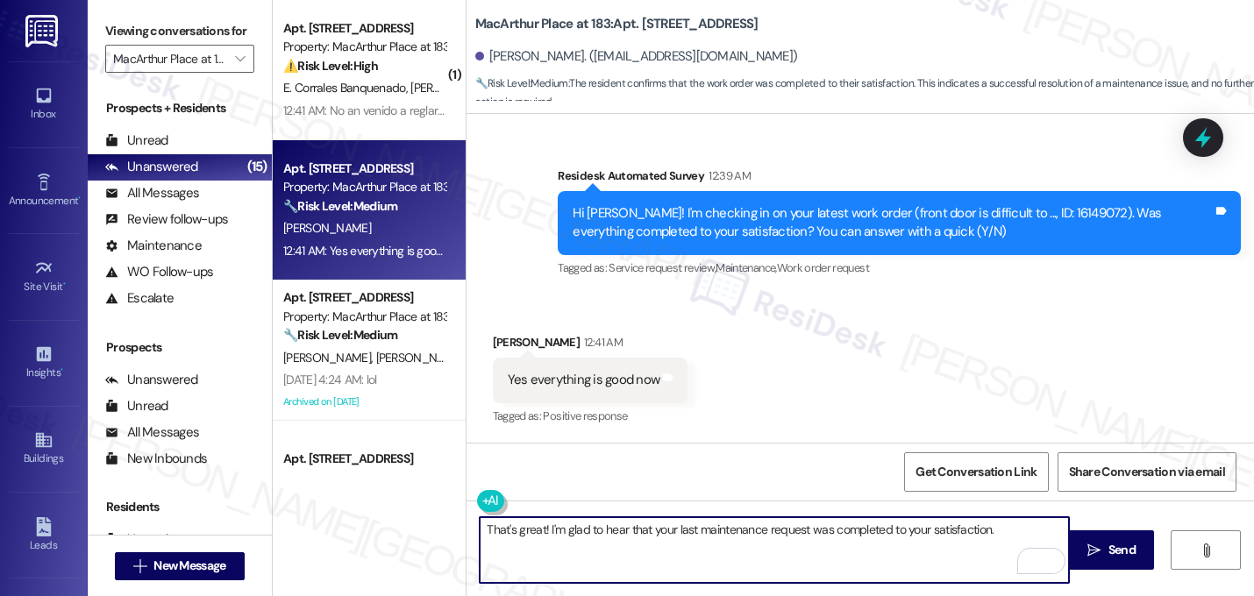
paste textarea "Let me know if you need anything else. 😊"
type textarea "That's great! I'm glad to hear that your last maintenance request was completed…"
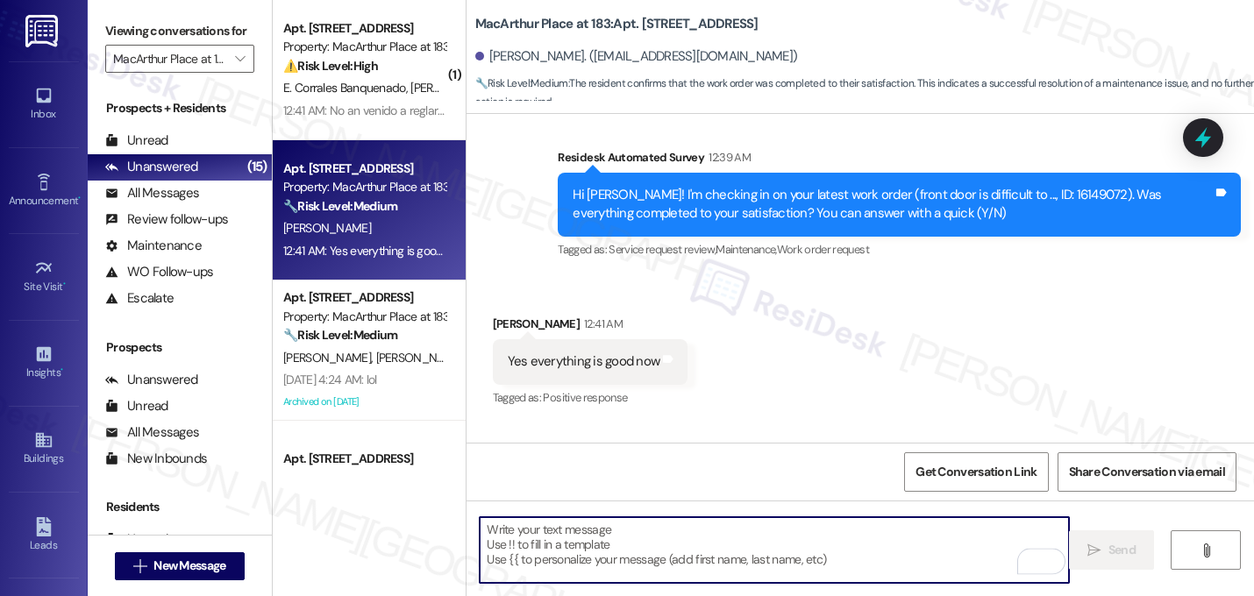
scroll to position [825, 0]
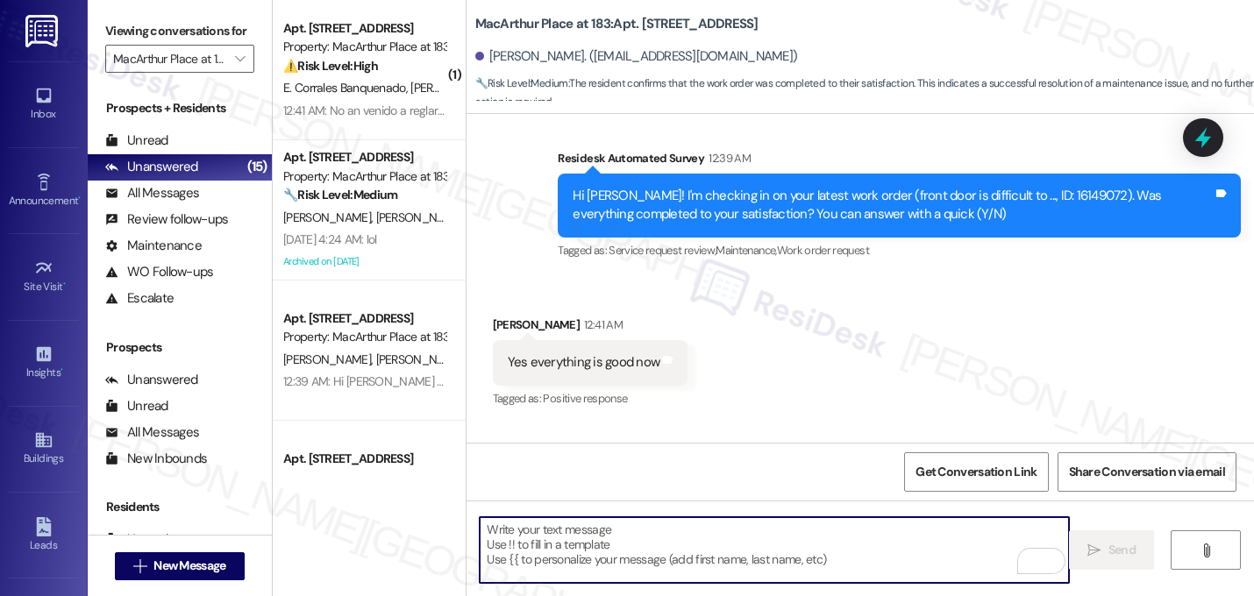
click at [838, 384] on div "Received via SMS [PERSON_NAME] 12:41 AM Yes everything is good now Tags and not…" at bounding box center [861, 350] width 788 height 148
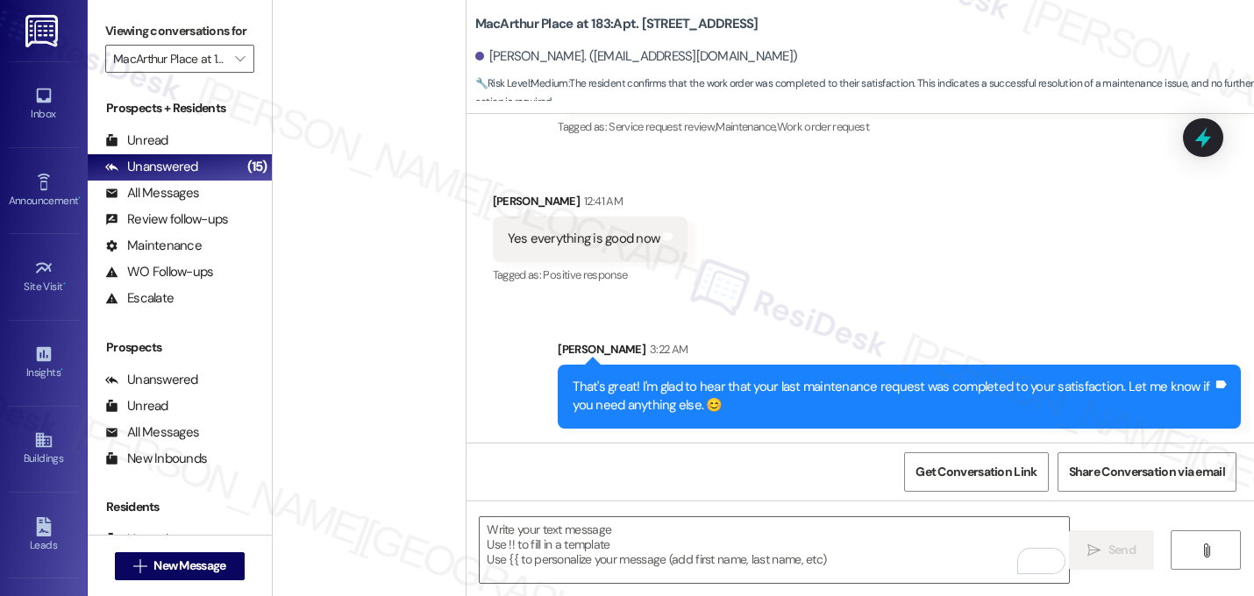
scroll to position [0, 0]
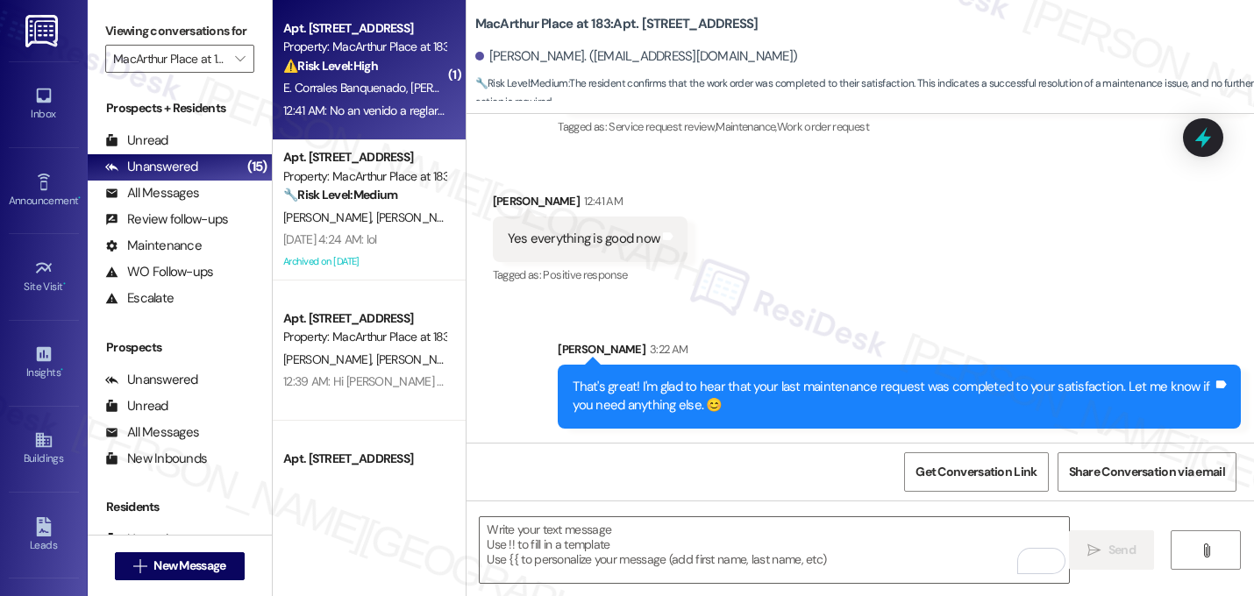
click at [365, 68] on strong "⚠️ Risk Level: High" at bounding box center [330, 66] width 95 height 16
type textarea "Fetching suggested responses. Please feel free to read through the conversation…"
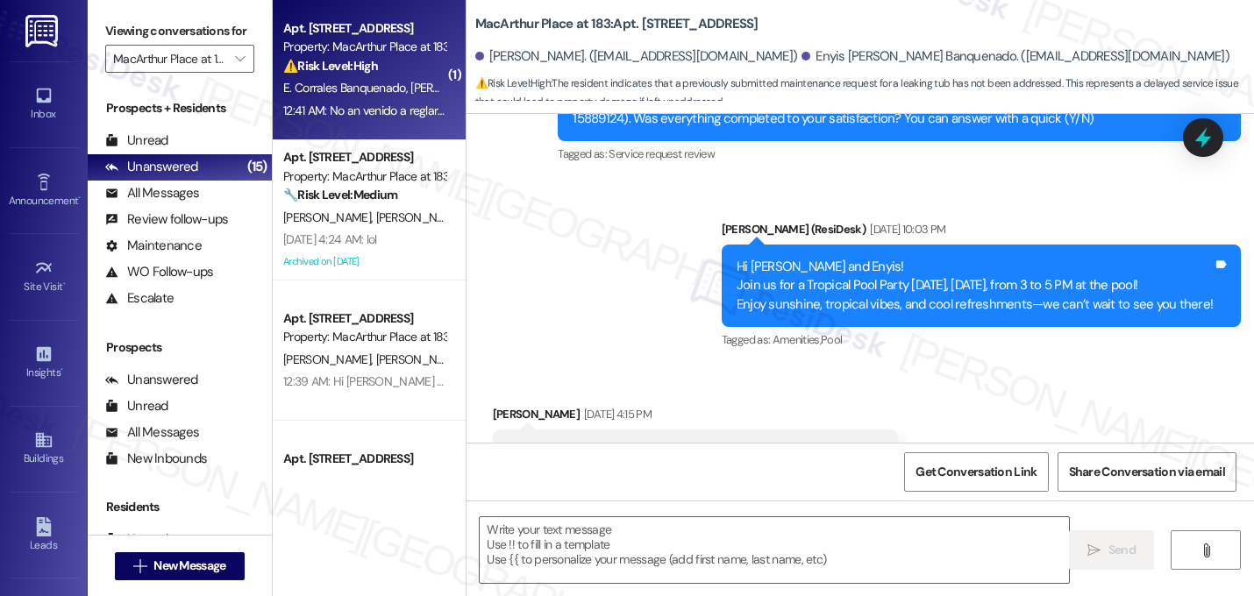
type textarea "Fetching suggested responses. Please feel free to read through the conversation…"
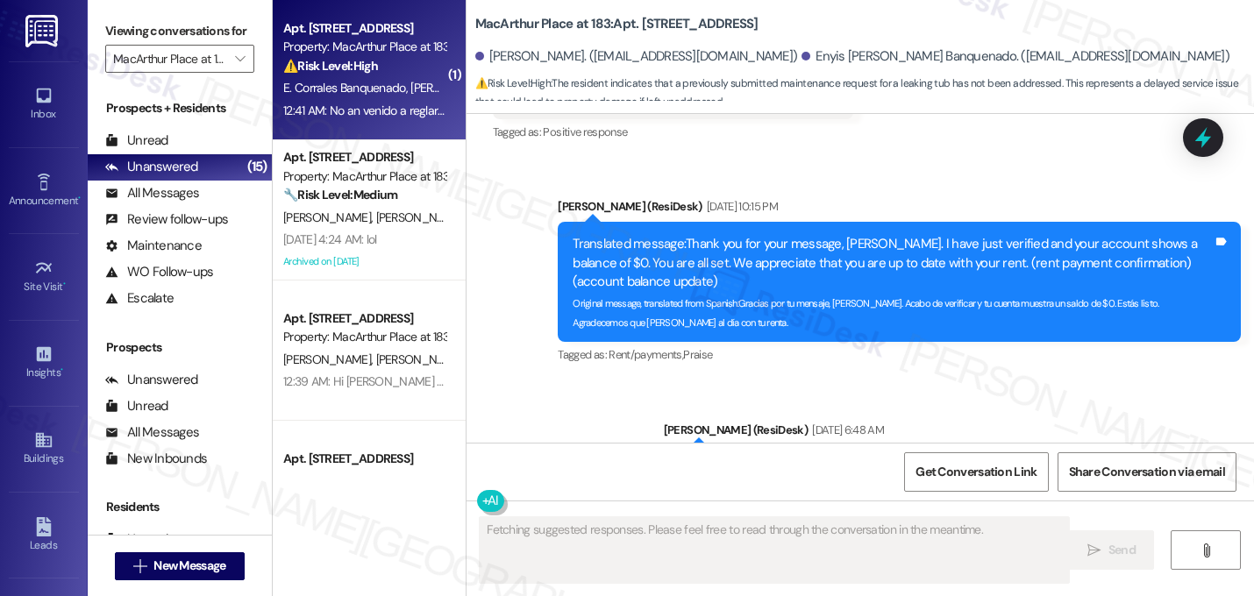
scroll to position [6377, 0]
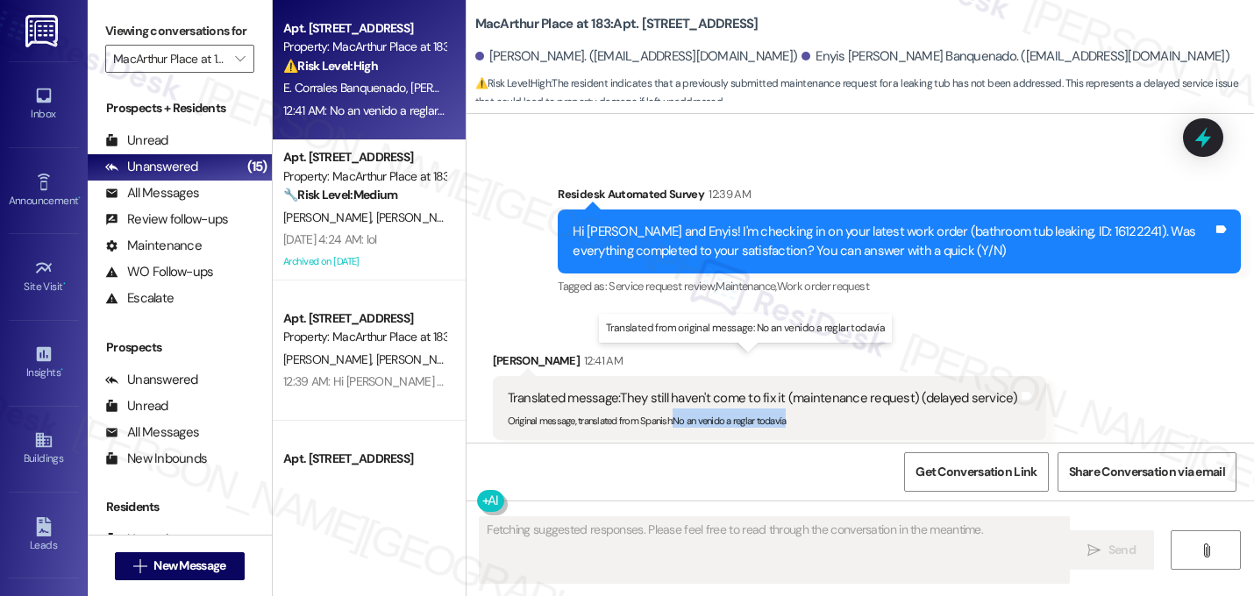
drag, startPoint x: 791, startPoint y: 386, endPoint x: 669, endPoint y: 385, distance: 121.9
click at [668, 409] on div "Original message, translated from Spanish : No an venido a reglar todavía" at bounding box center [763, 418] width 510 height 18
copy sub "No an venido a reglar todavía"
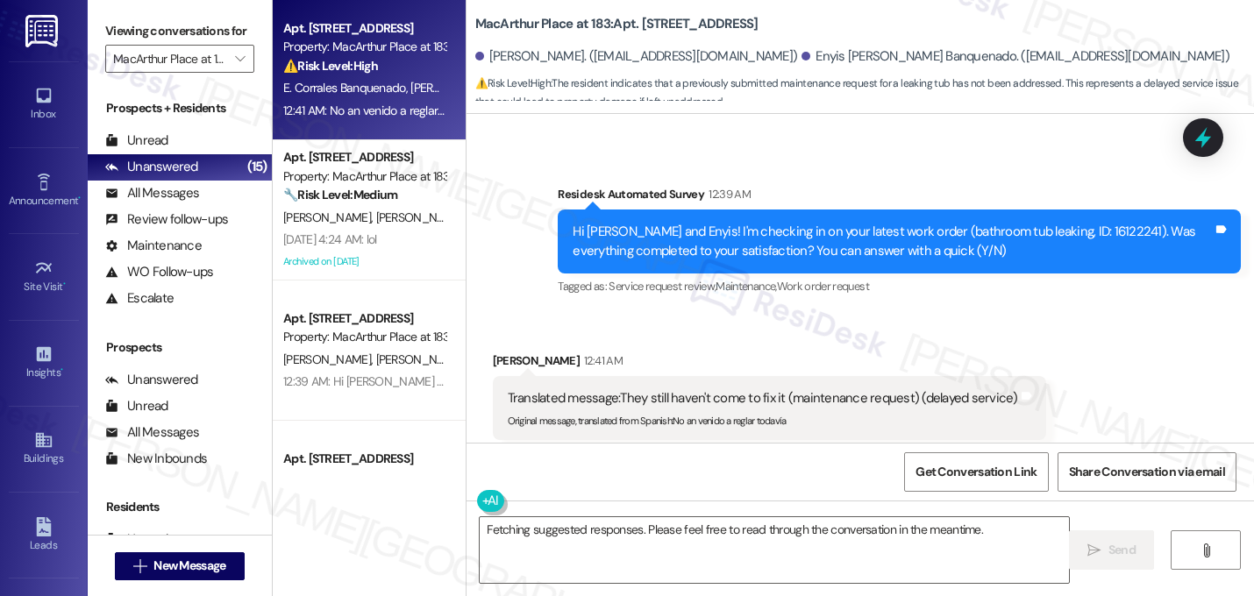
click at [785, 339] on div "Received [STREET_ADDRESS][PERSON_NAME]:41 AM Translated message: They still hav…" at bounding box center [770, 409] width 580 height 140
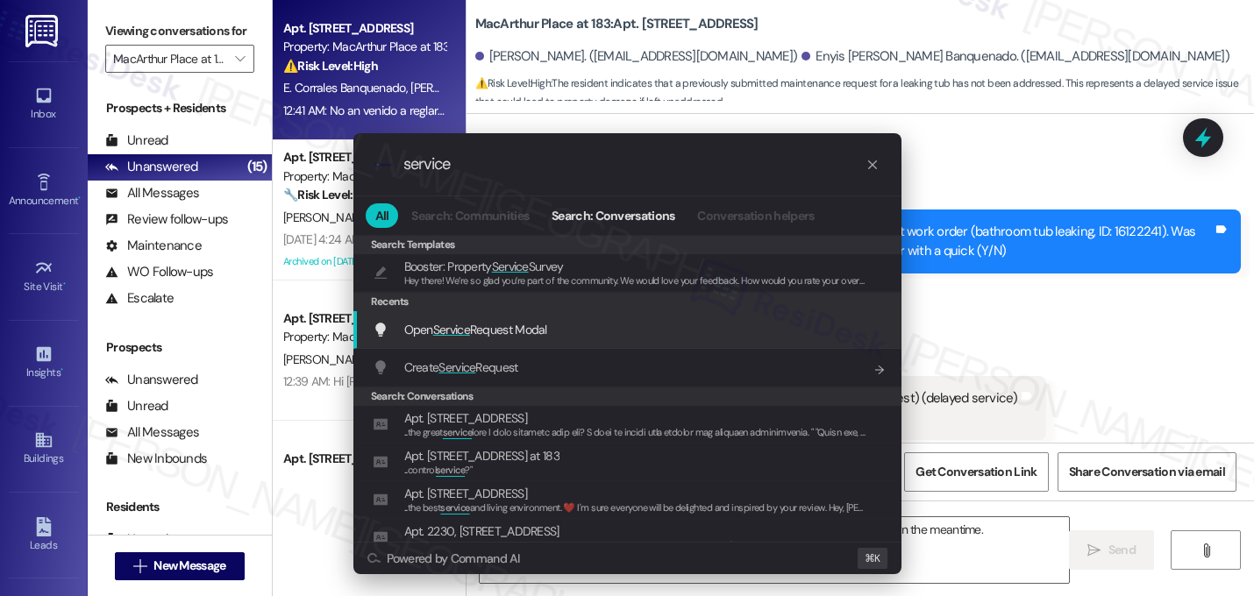
type input "service"
click at [536, 332] on span "Open Service Request Modal" at bounding box center [475, 330] width 143 height 16
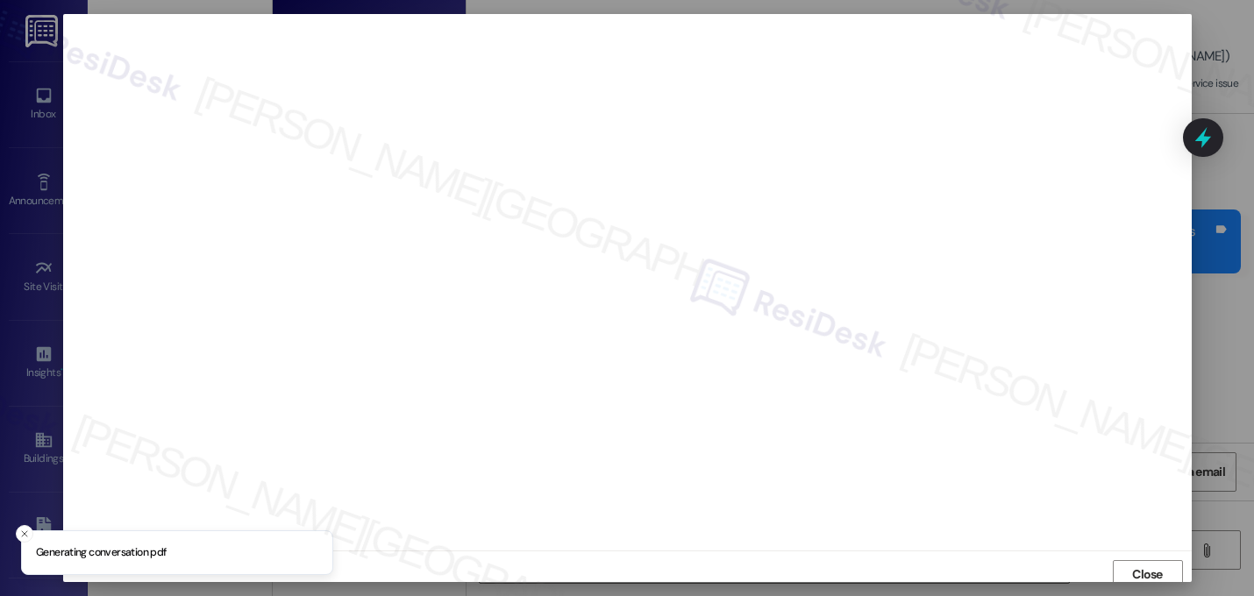
scroll to position [6, 0]
click at [1136, 568] on span "Close" at bounding box center [1147, 569] width 31 height 18
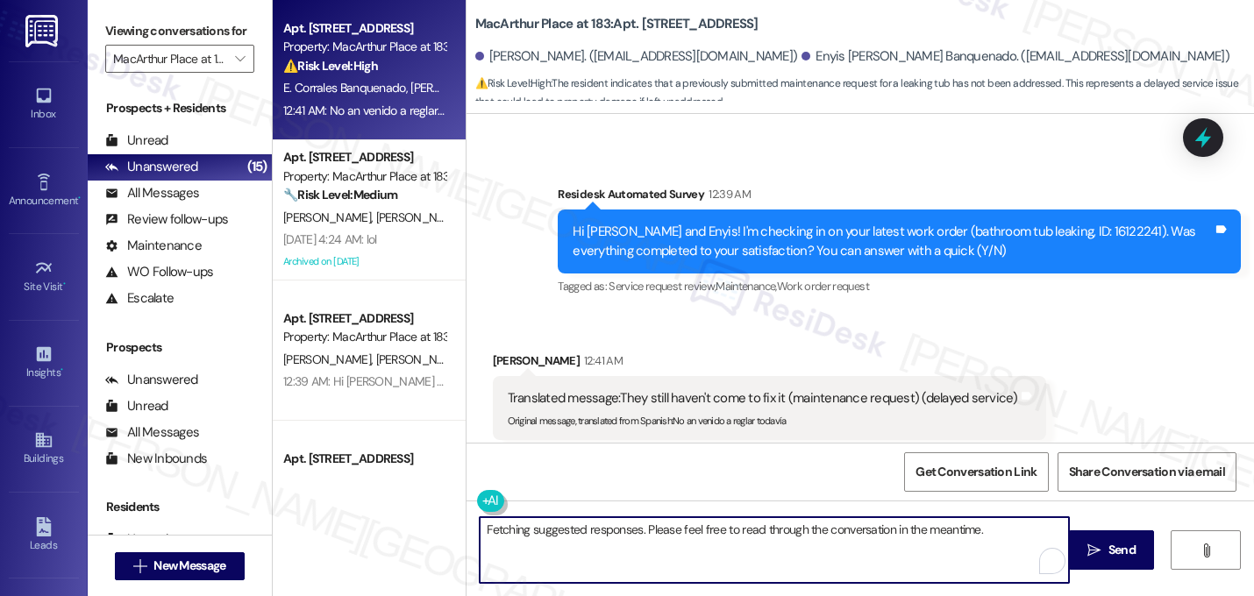
click at [806, 536] on textarea "Fetching suggested responses. Please feel free to read through the conversation…" at bounding box center [774, 550] width 589 height 66
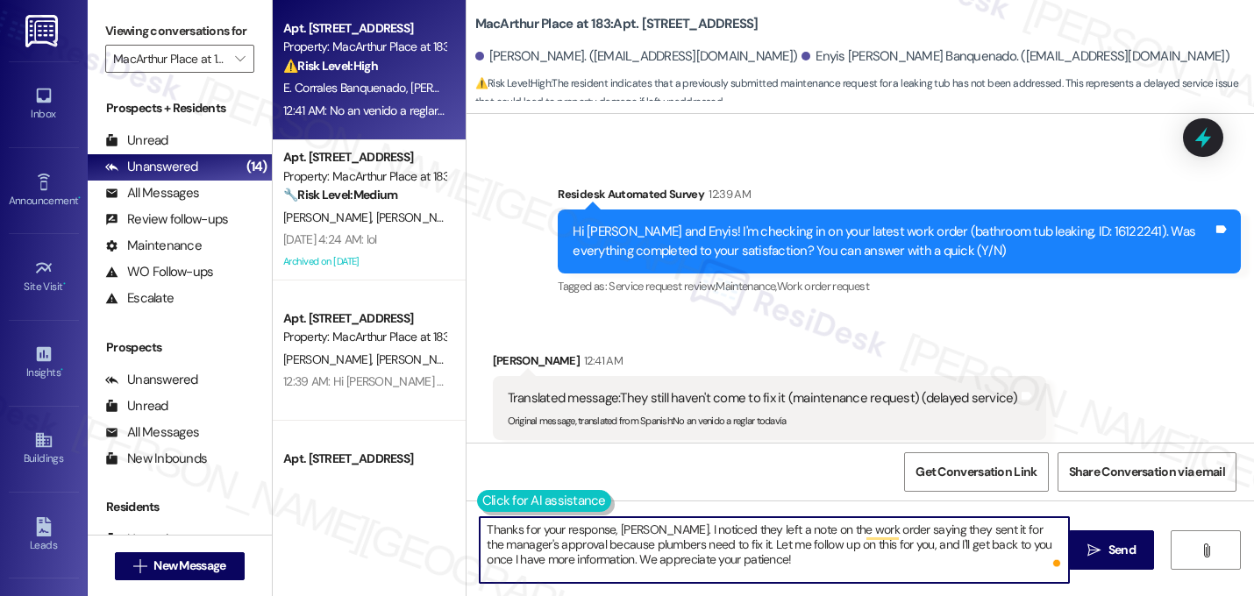
click at [485, 500] on button at bounding box center [544, 501] width 134 height 22
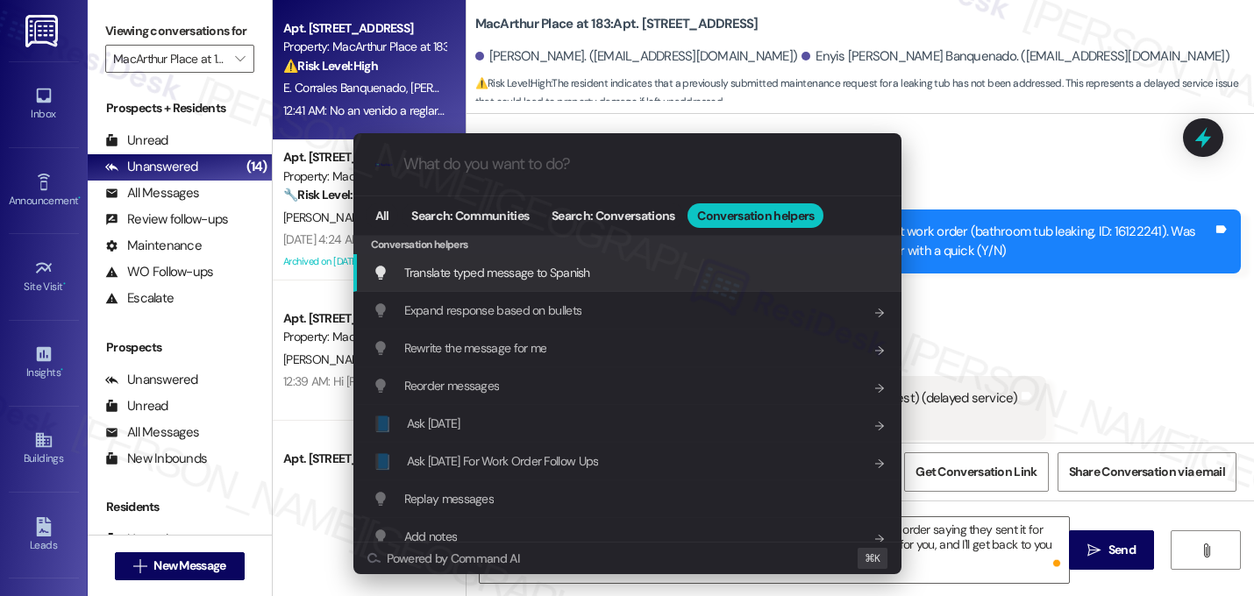
click at [507, 273] on span "Translate typed message to Spanish" at bounding box center [497, 273] width 186 height 16
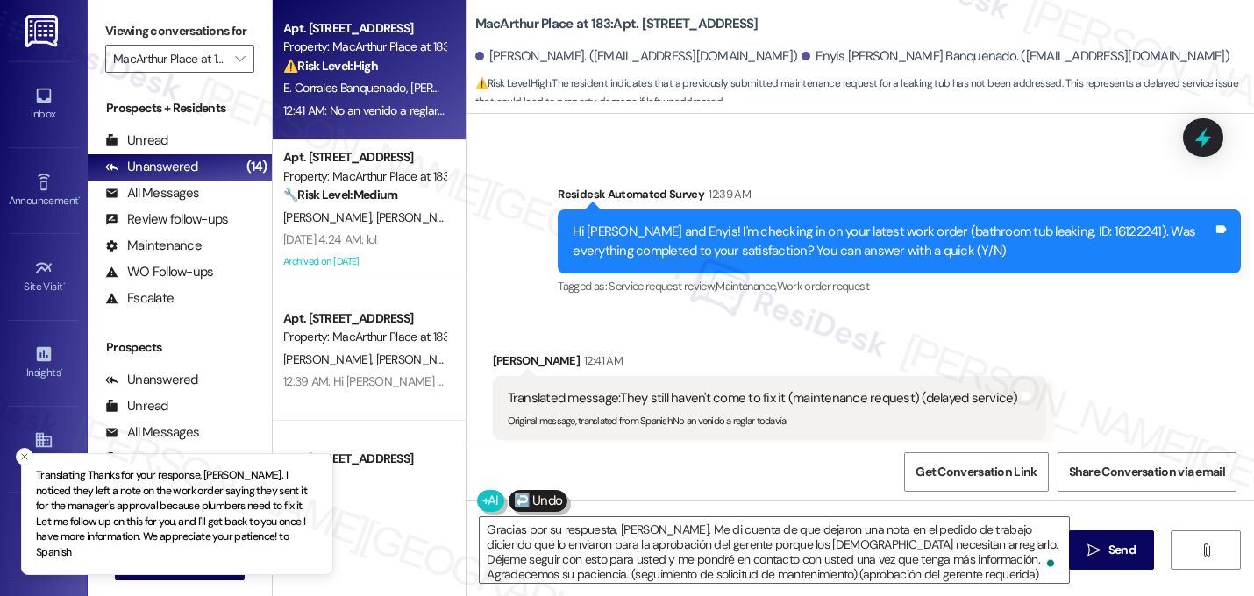
type textarea "Gracias por su respuesta, [PERSON_NAME]. Me di cuenta de que dejaron una nota e…"
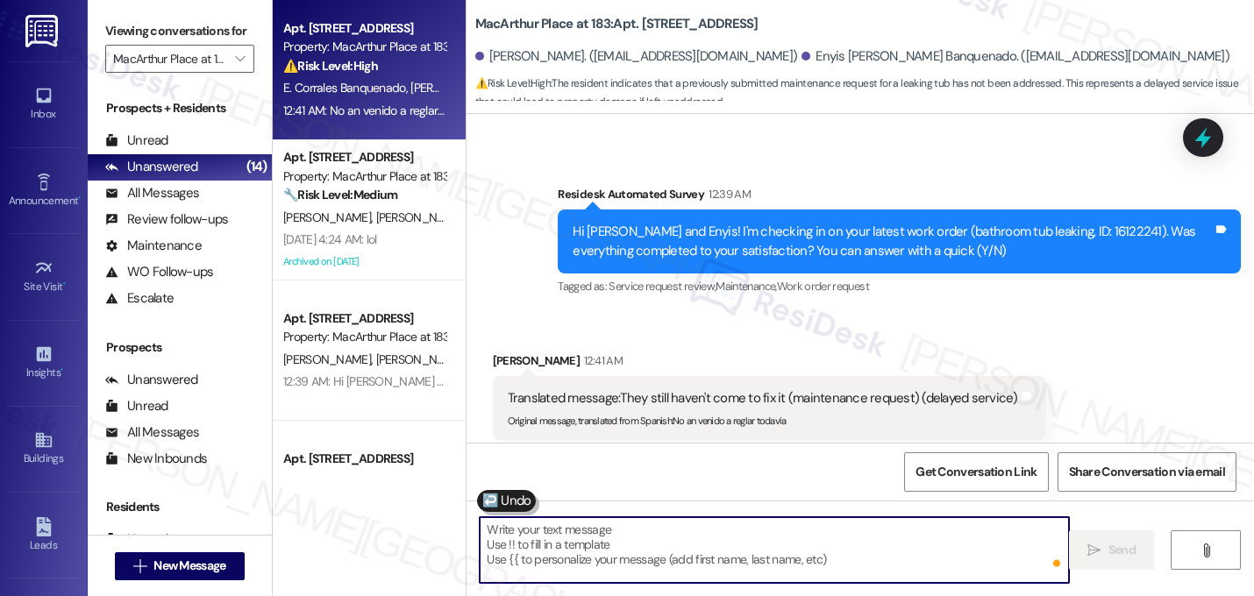
scroll to position [0, 0]
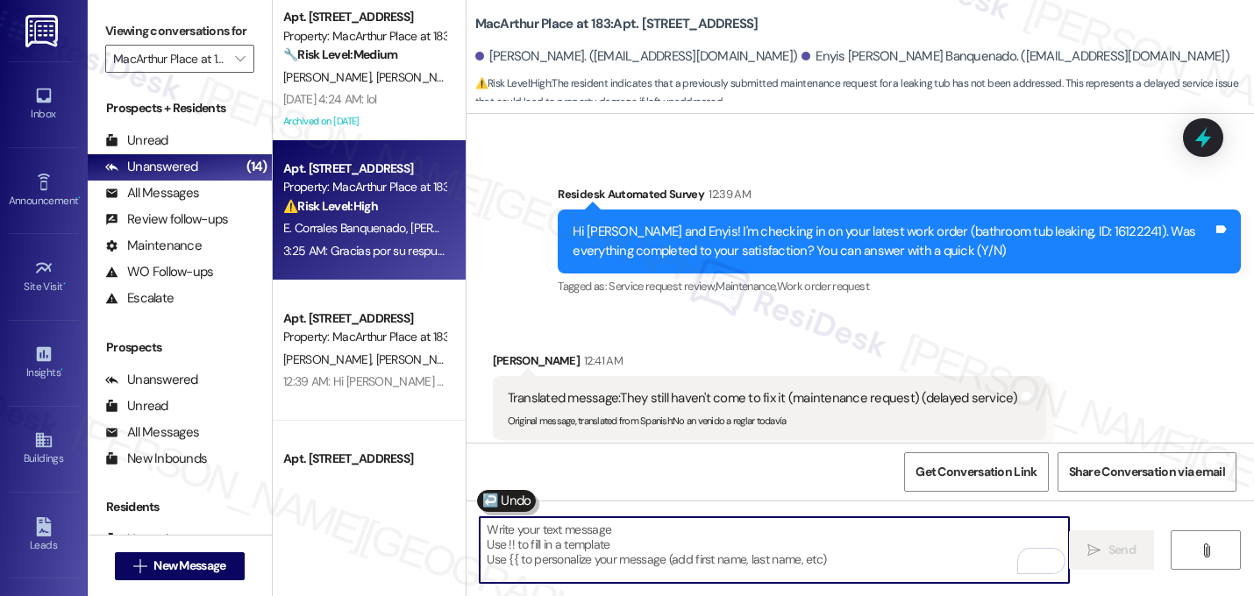
click at [724, 312] on div "Received [STREET_ADDRESS][PERSON_NAME]:41 AM Translated message: They still hav…" at bounding box center [861, 395] width 788 height 167
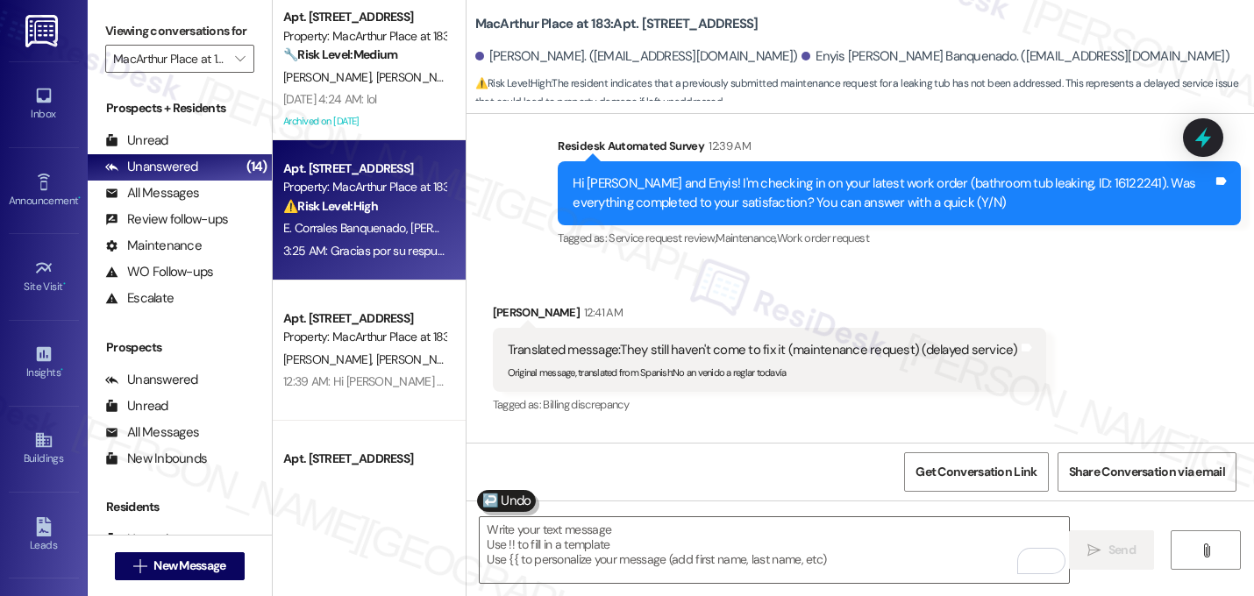
scroll to position [6418, 0]
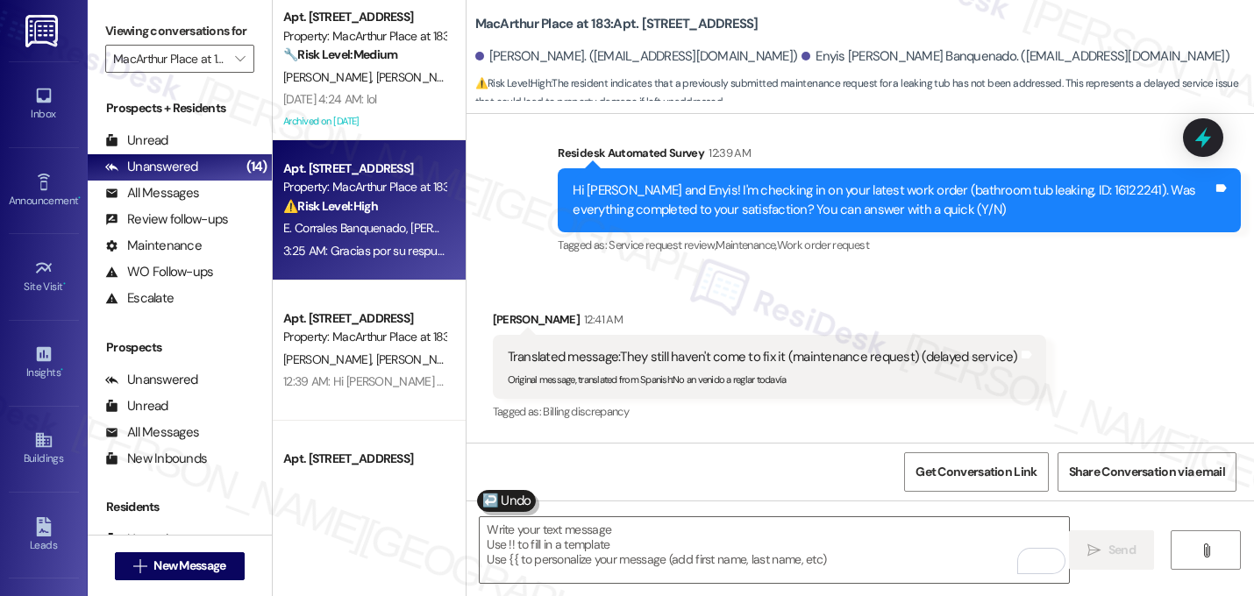
click at [1033, 182] on div "Hi [PERSON_NAME] and Enyis! I'm checking in on your latest work order (bathroom…" at bounding box center [893, 201] width 640 height 38
copy div "16122241"
click at [964, 335] on div "Translated message: They still haven't come to fix it (maintenance request) (de…" at bounding box center [769, 367] width 553 height 64
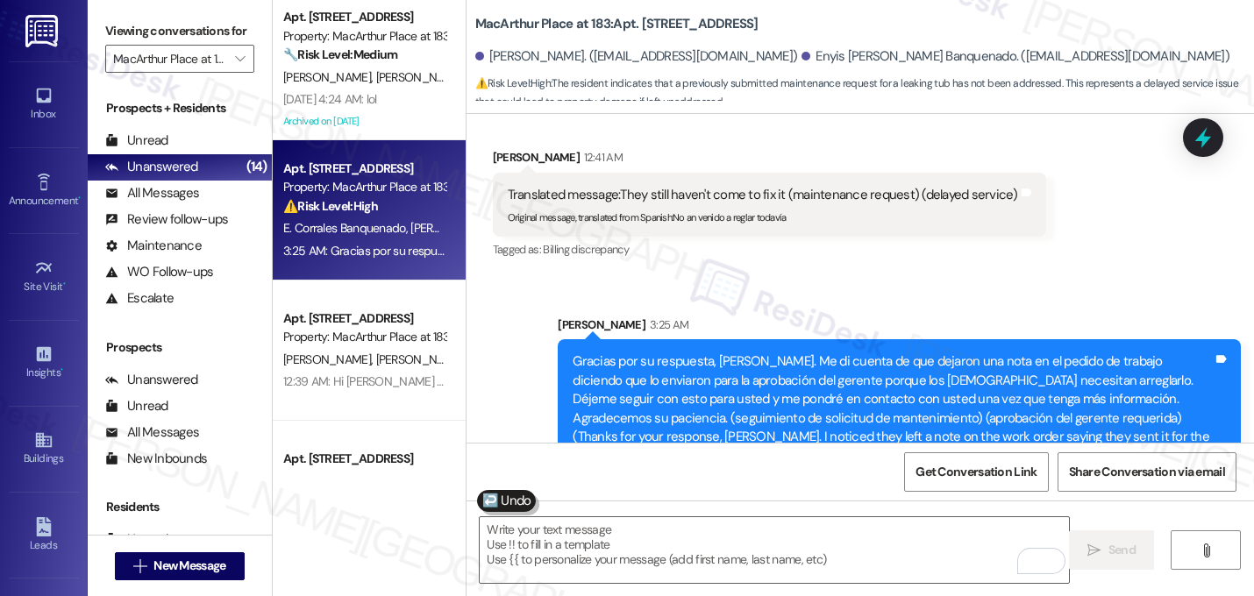
scroll to position [6593, 0]
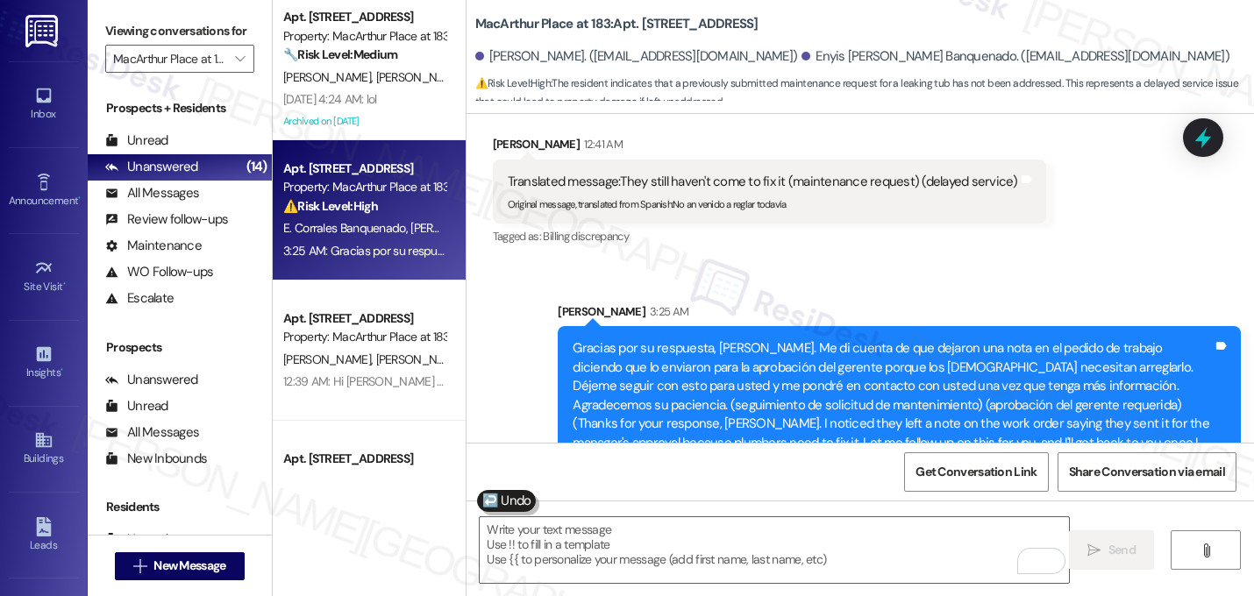
click at [959, 326] on div "Gracias por su respuesta, [PERSON_NAME]. Me di cuenta de que dejaron una nota e…" at bounding box center [899, 405] width 683 height 158
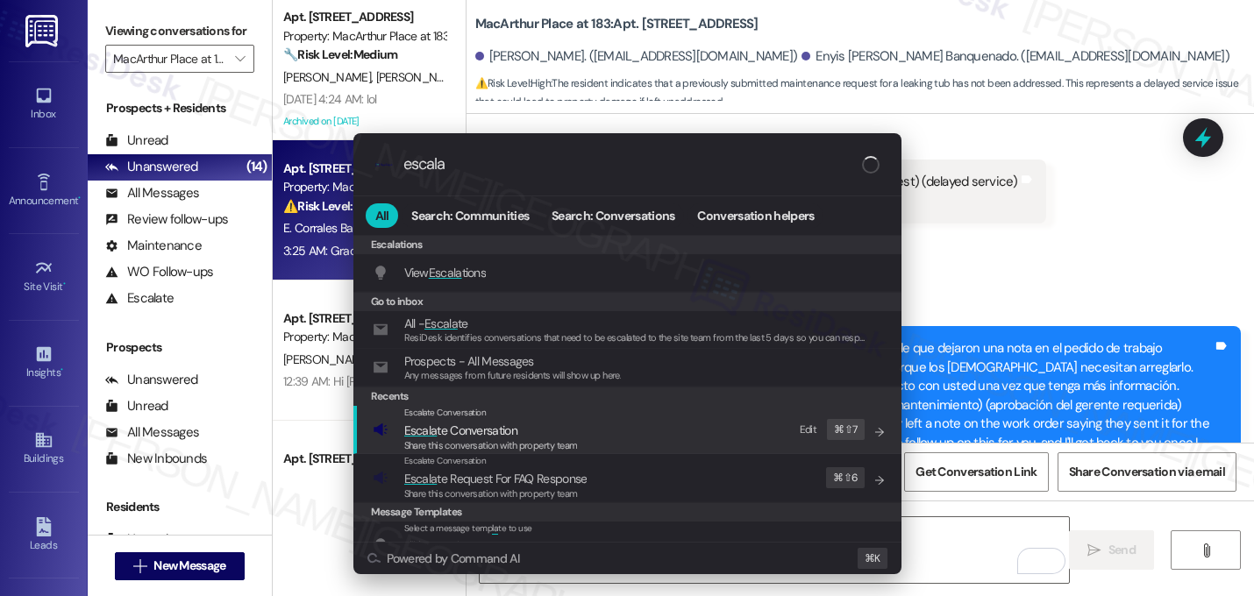
type input "escala"
click at [561, 415] on div "Escalate Conversation" at bounding box center [491, 413] width 174 height 14
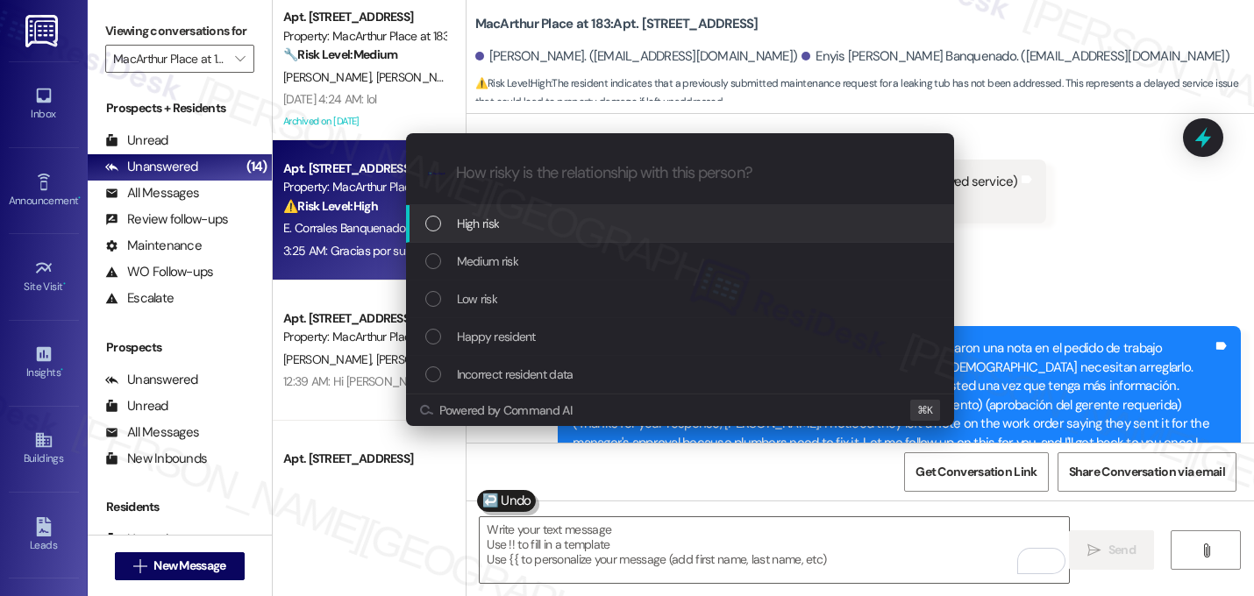
click at [498, 236] on div "High risk" at bounding box center [680, 224] width 548 height 38
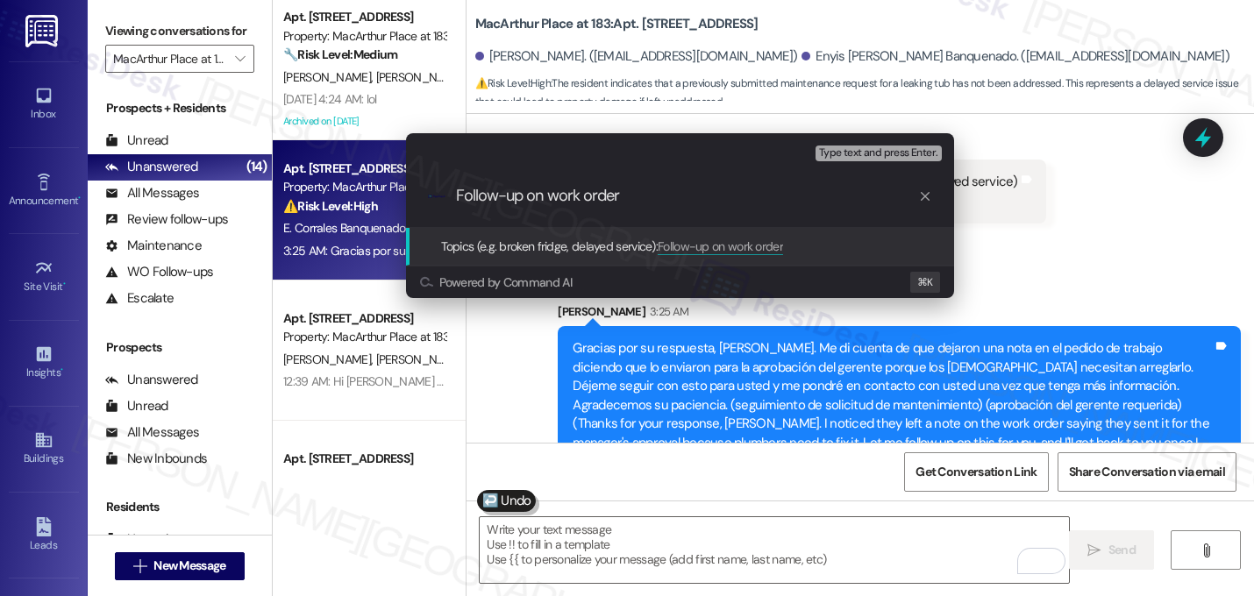
paste input "16122241"
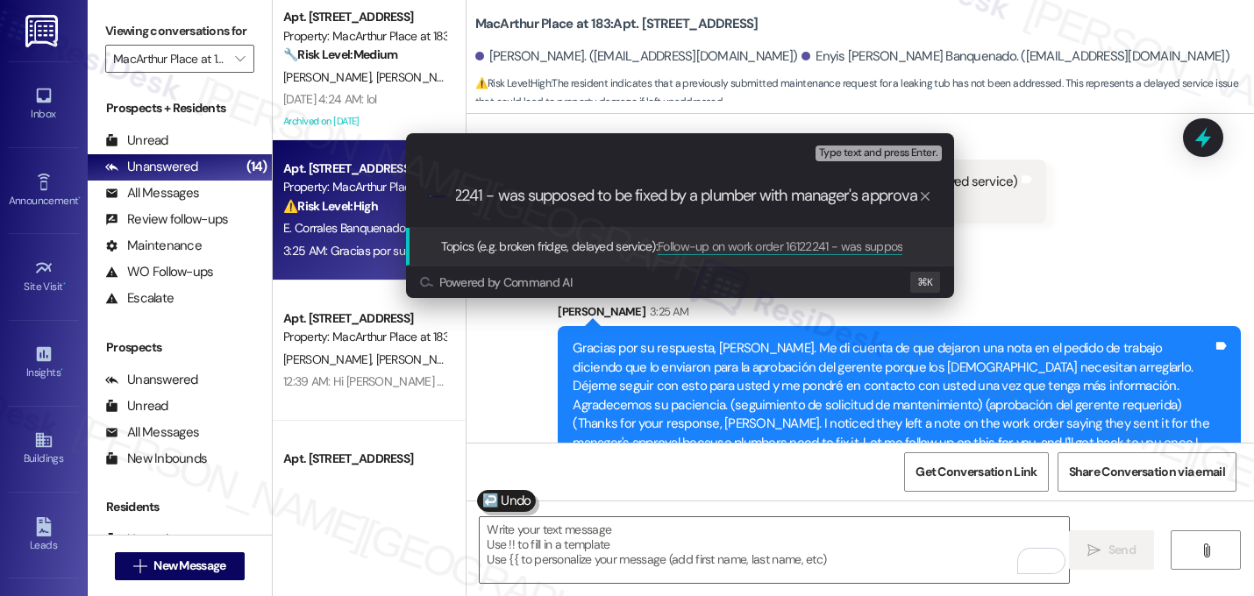
type input "Follow-up on work order 16122241 - was supposed to be fixed by a plumber with m…"
click at [507, 202] on input "Follow-up on work order 16122241 - was supposed to be fixed by a plumber with m…" at bounding box center [687, 196] width 462 height 18
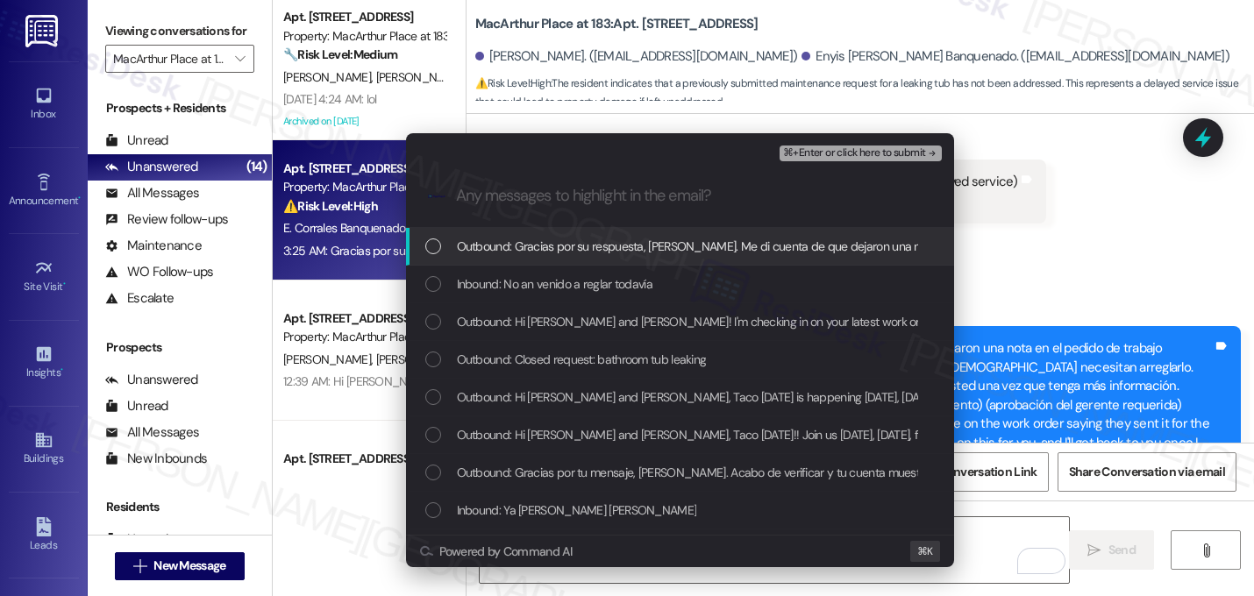
scroll to position [0, 0]
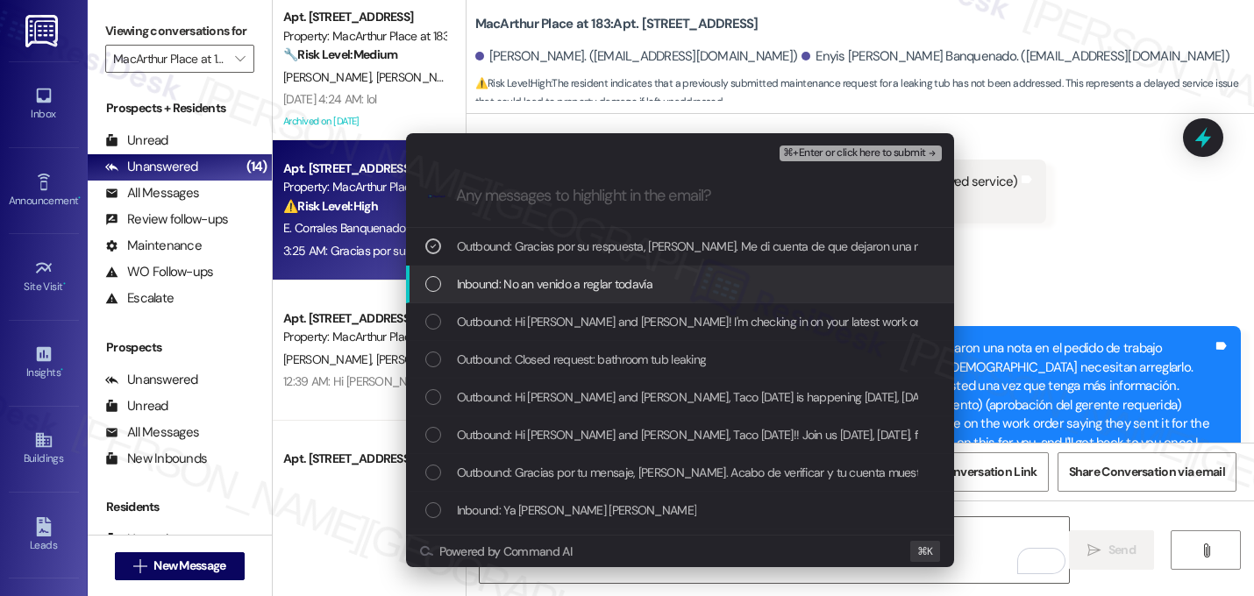
click at [478, 280] on span "Inbound: No an venido a reglar todavía" at bounding box center [555, 283] width 196 height 19
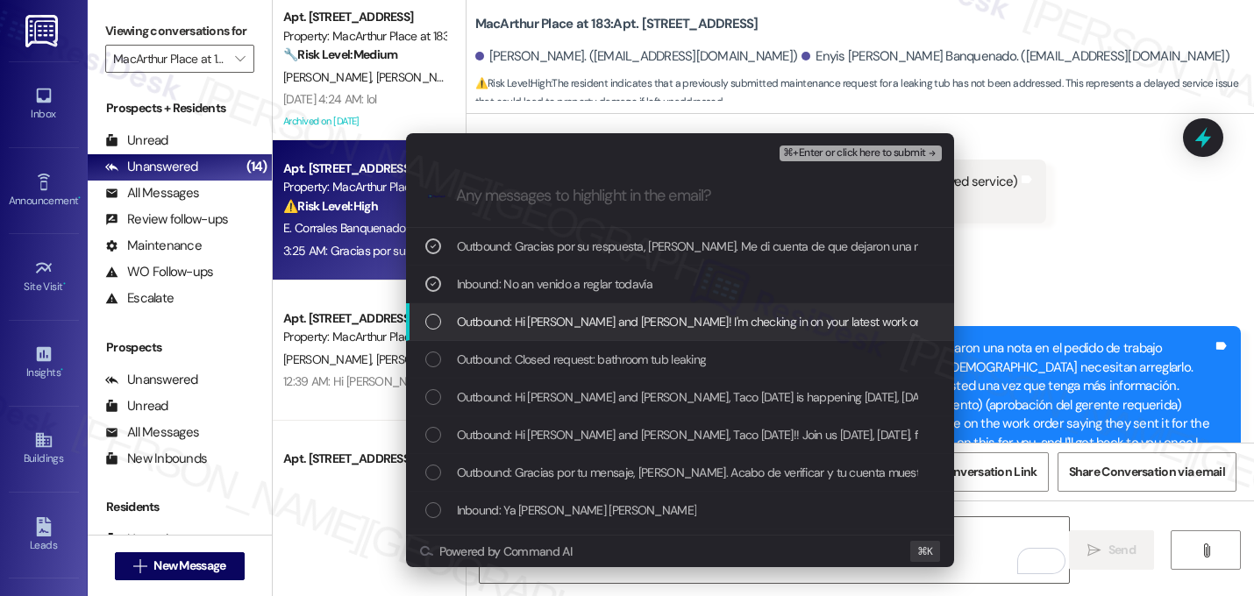
click at [465, 321] on span "Outbound: Hi [PERSON_NAME] and [PERSON_NAME]! I'm checking in on your latest wo…" at bounding box center [1000, 321] width 1087 height 19
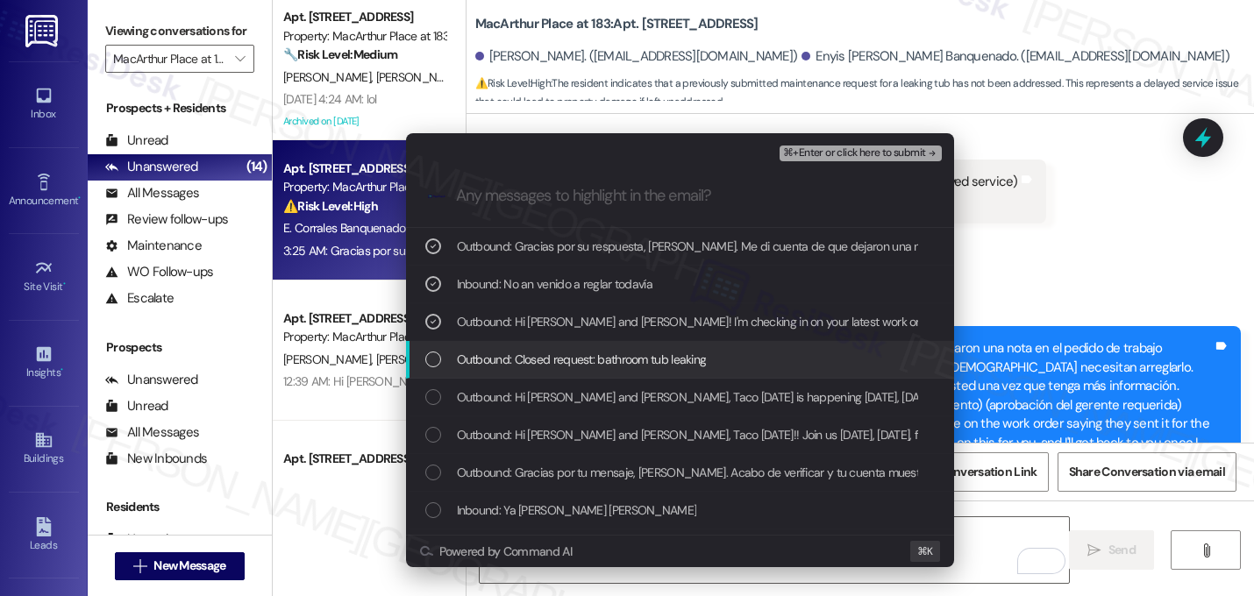
click at [465, 354] on span "Outbound: Closed request: bathroom tub leaking" at bounding box center [582, 359] width 250 height 19
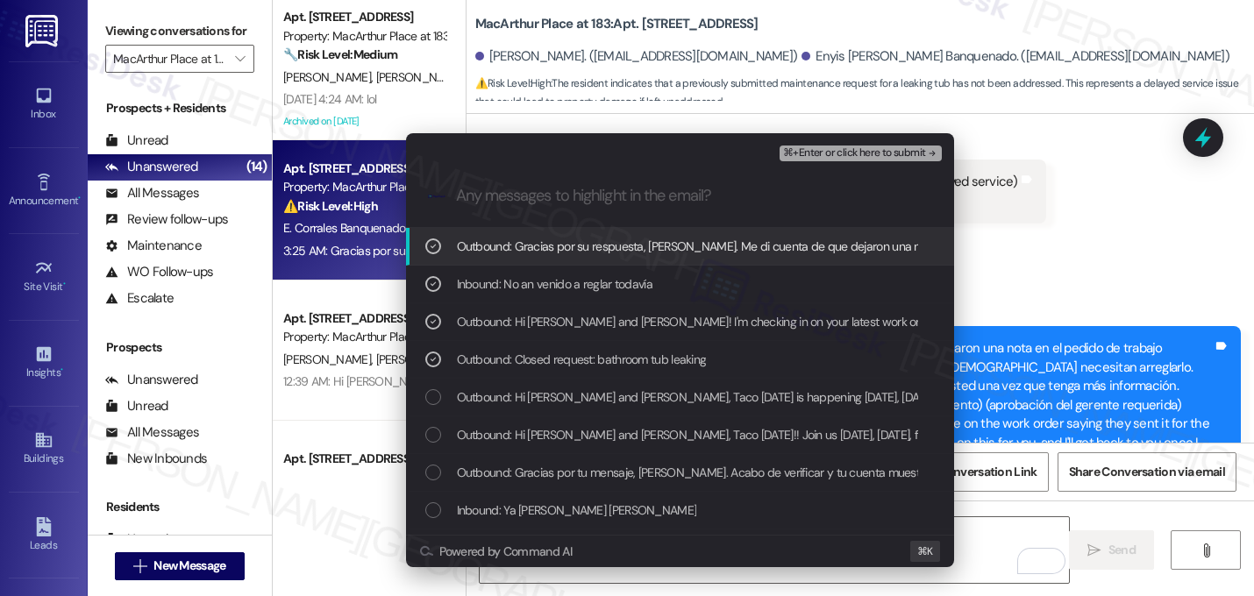
click at [915, 155] on span "⌘+Enter or click here to submit" at bounding box center [854, 153] width 142 height 12
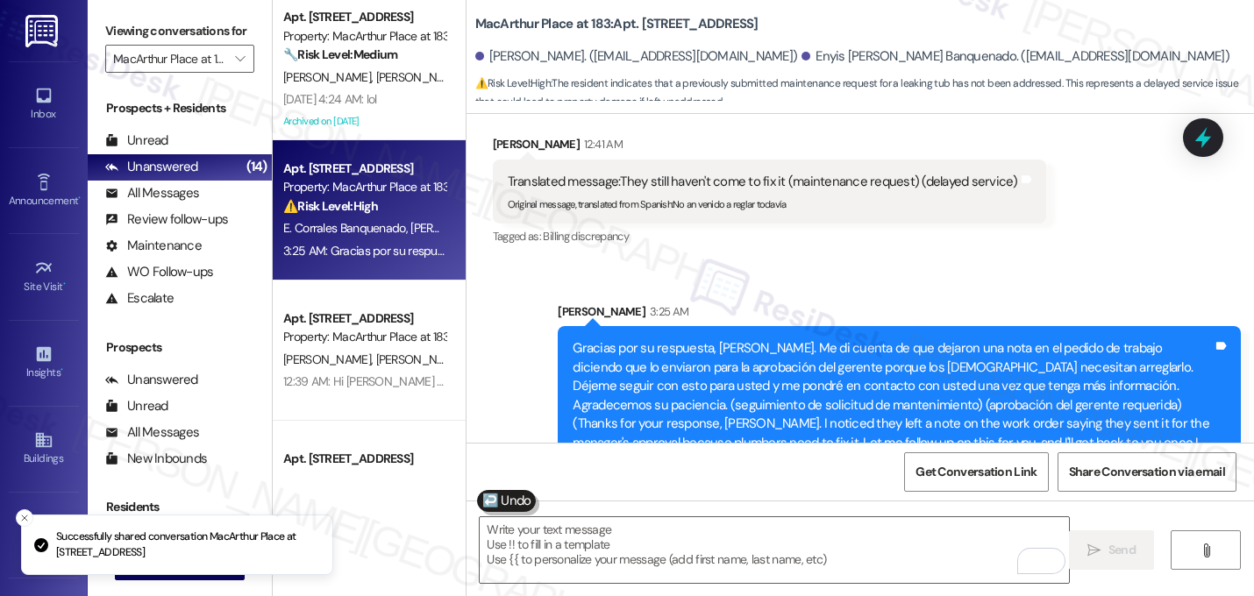
scroll to position [6377, 0]
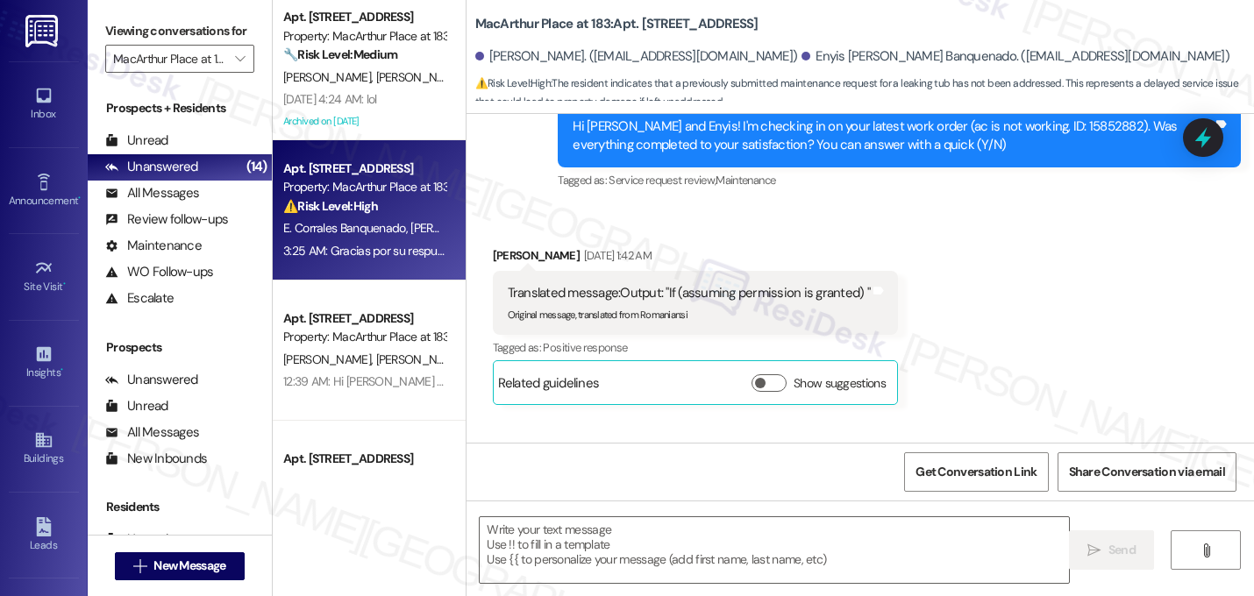
type textarea "Fetching suggested responses. Please feel free to read through the conversation…"
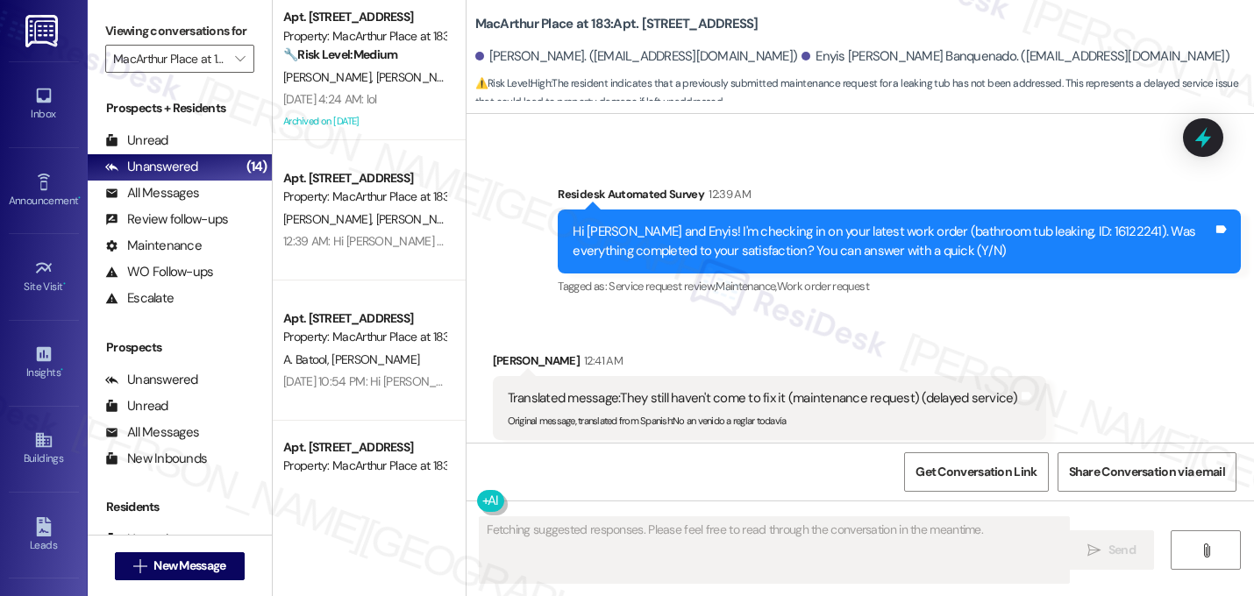
click at [1103, 322] on div "Received via SMS [PERSON_NAME] 12:41 AM Translated message: They still haven't …" at bounding box center [861, 395] width 788 height 167
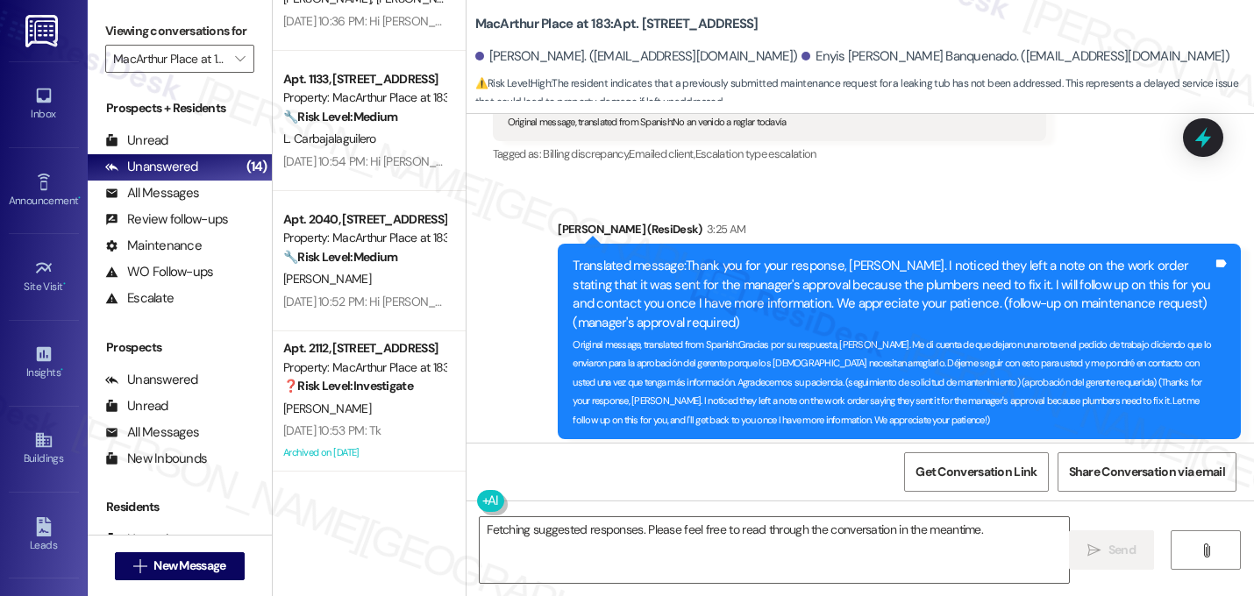
scroll to position [0, 0]
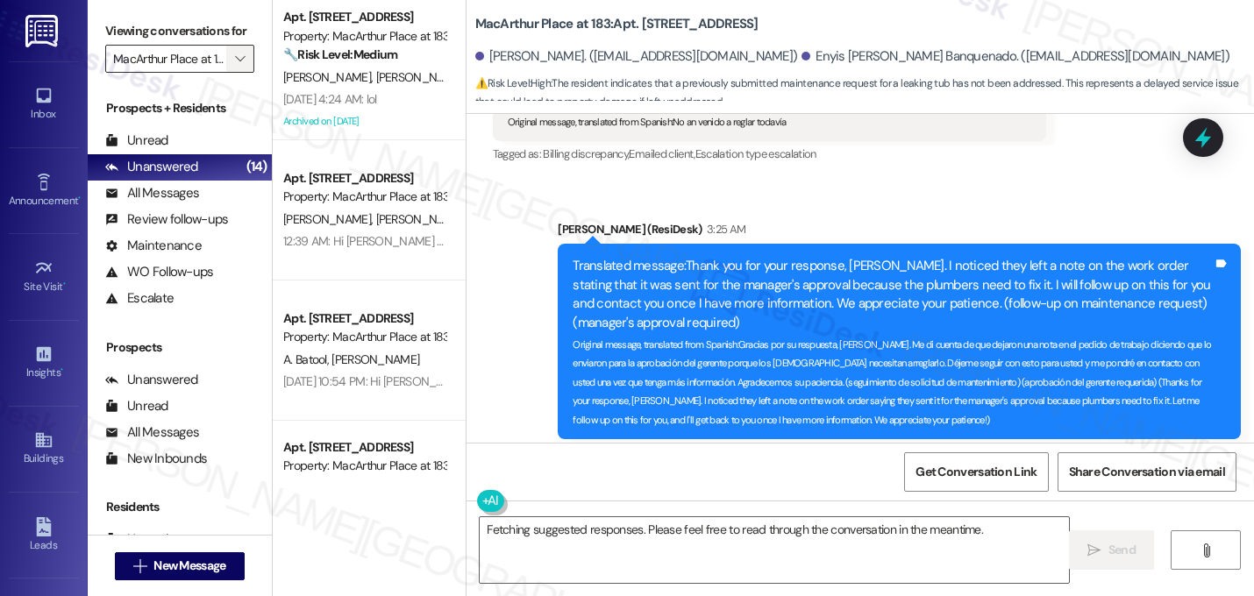
click at [235, 66] on icon "" at bounding box center [240, 59] width 10 height 14
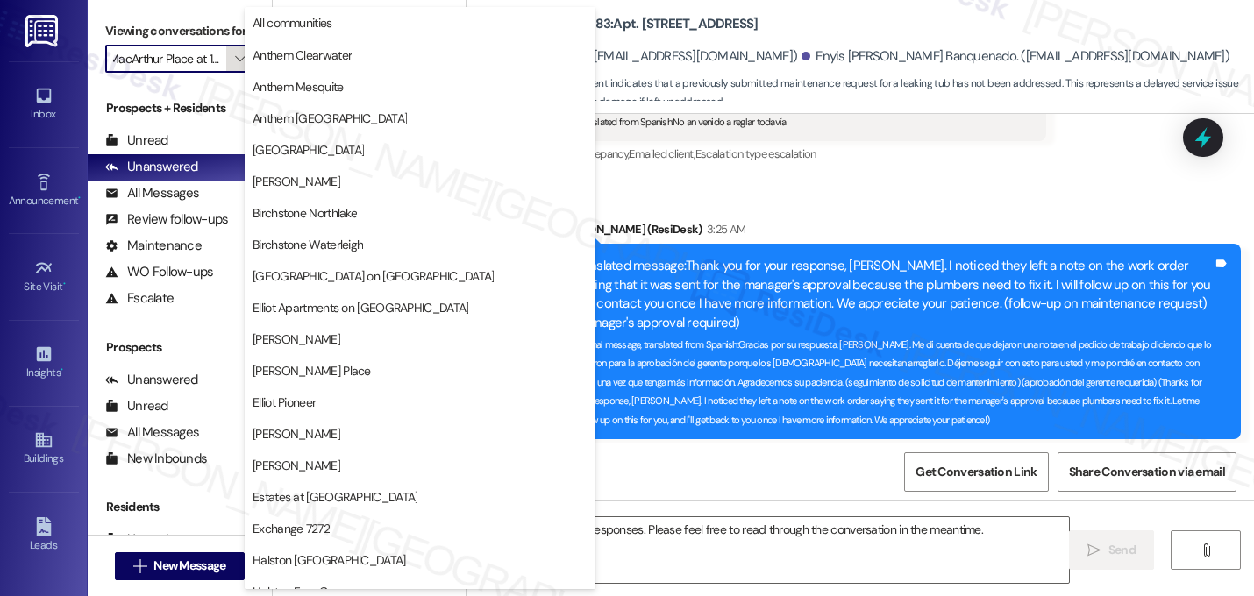
scroll to position [681, 0]
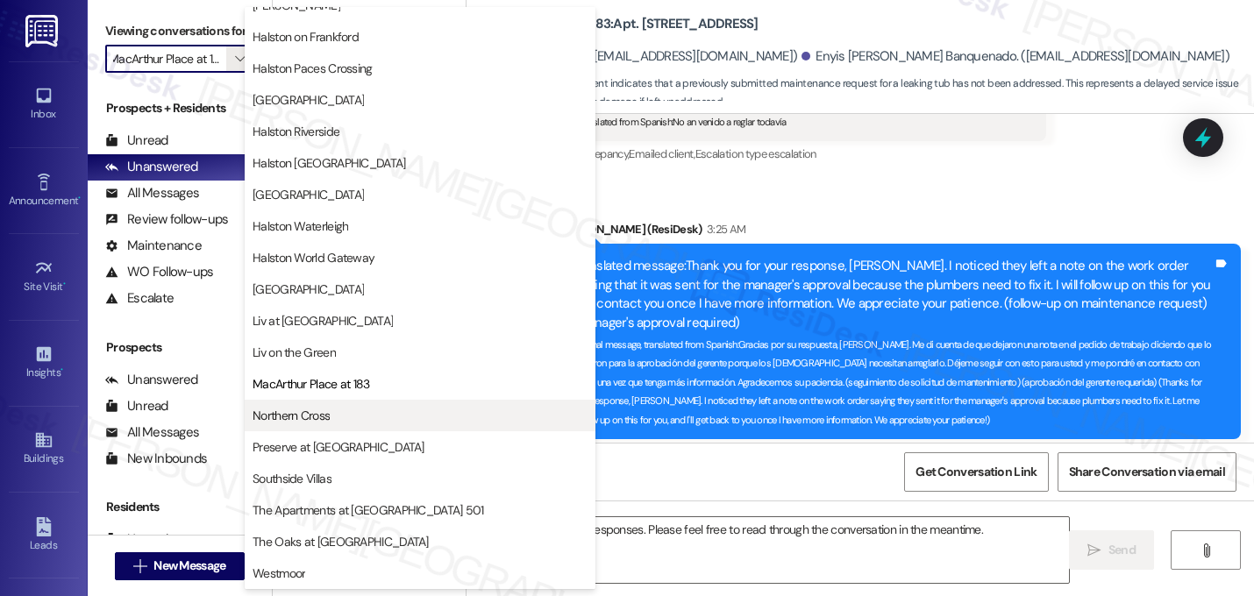
click at [312, 412] on span "Northern Cross" at bounding box center [291, 416] width 77 height 18
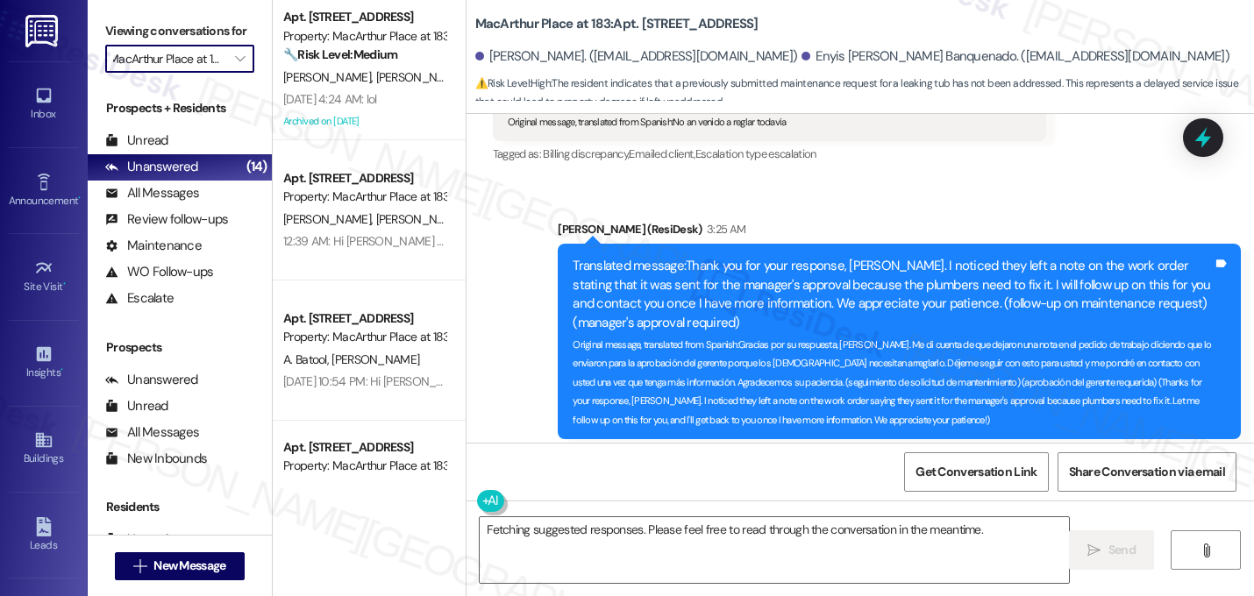
type input "Northern Cross"
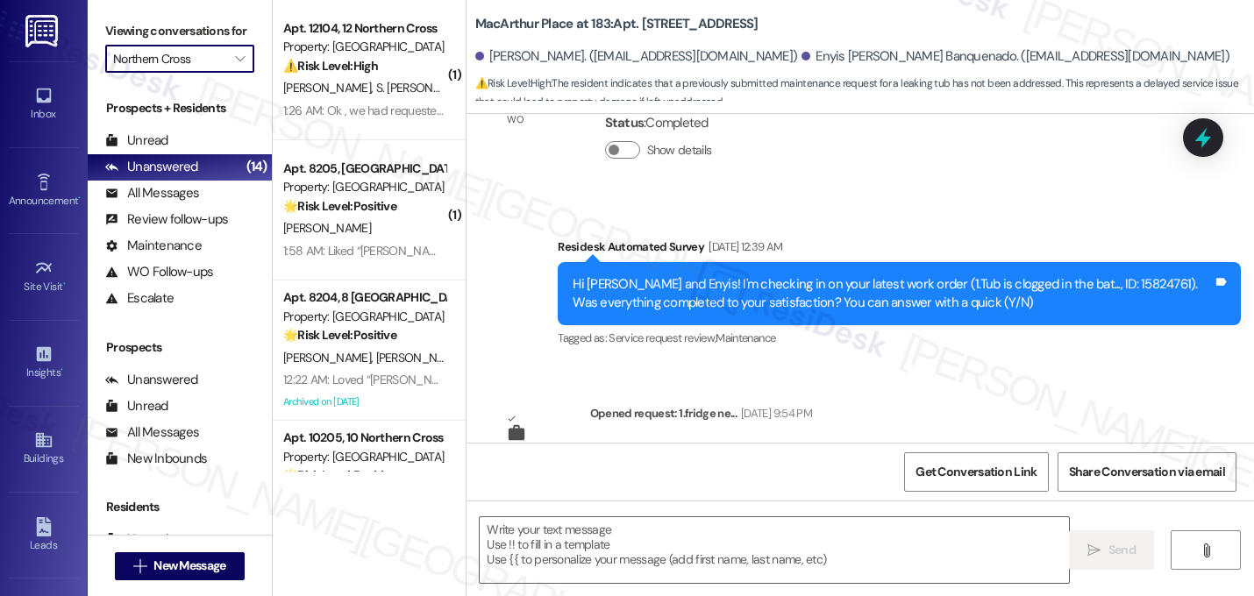
type textarea "Fetching suggested responses. Please feel free to read through the conversation…"
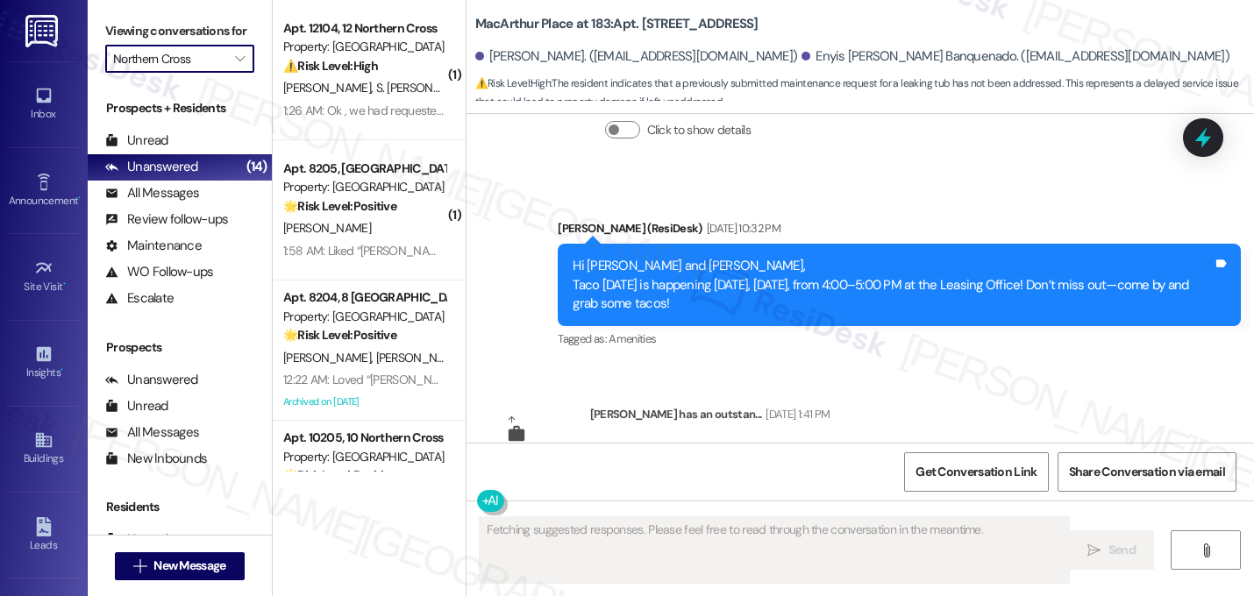
scroll to position [6377, 0]
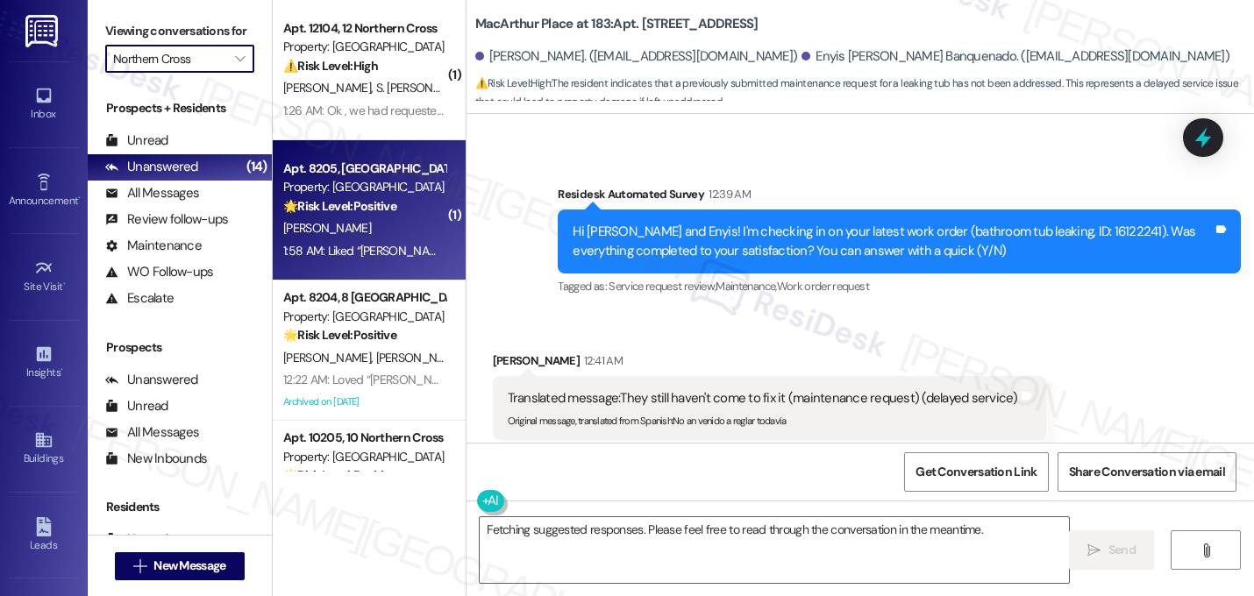
click at [382, 189] on div "Property: [GEOGRAPHIC_DATA]" at bounding box center [364, 187] width 162 height 18
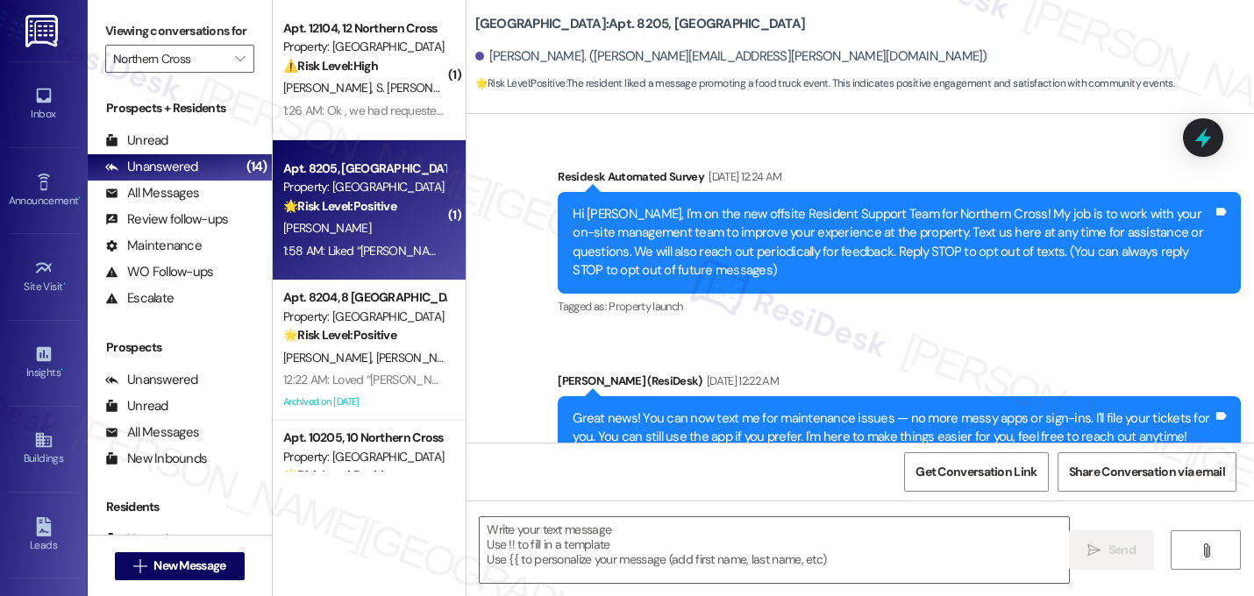
scroll to position [10989, 0]
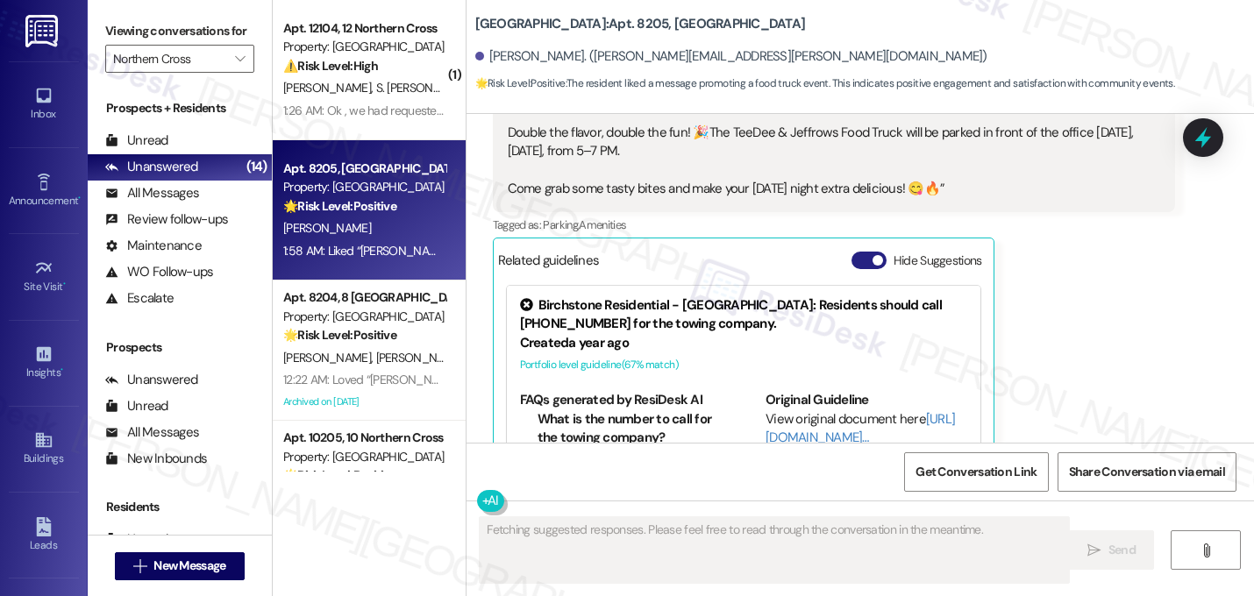
click at [860, 252] on button "Hide Suggestions" at bounding box center [869, 261] width 35 height 18
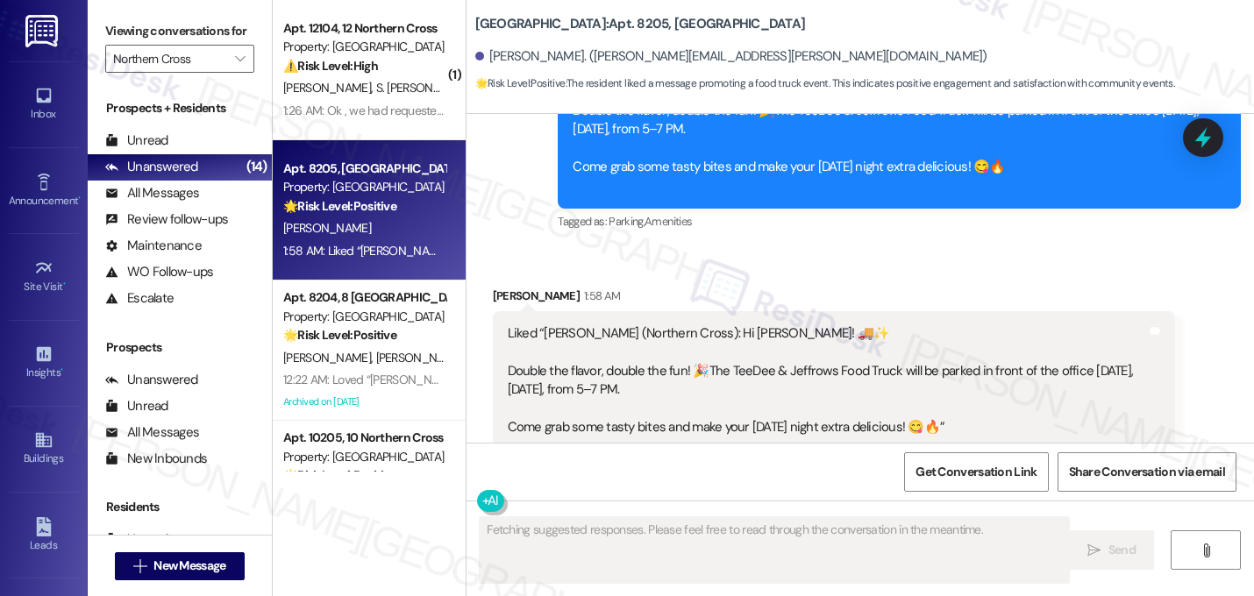
click at [926, 311] on div "Liked “Sarah (Northern Cross): Hi George! 🚚✨ Double the flavor, double the fun!…" at bounding box center [834, 380] width 683 height 139
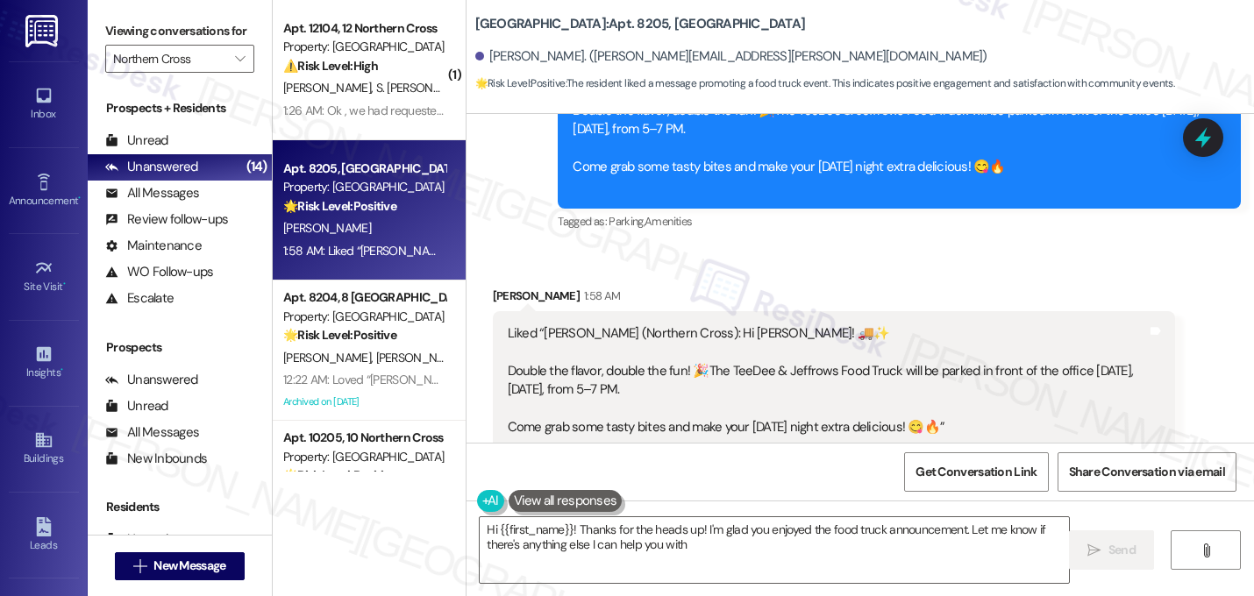
type textarea "Hi {{first_name}}! Thanks for the heads up! I'm glad you enjoyed the food truck…"
click at [808, 311] on div "Liked “Sarah (Northern Cross): Hi George! 🚚✨ Double the flavor, double the fun!…" at bounding box center [834, 380] width 683 height 139
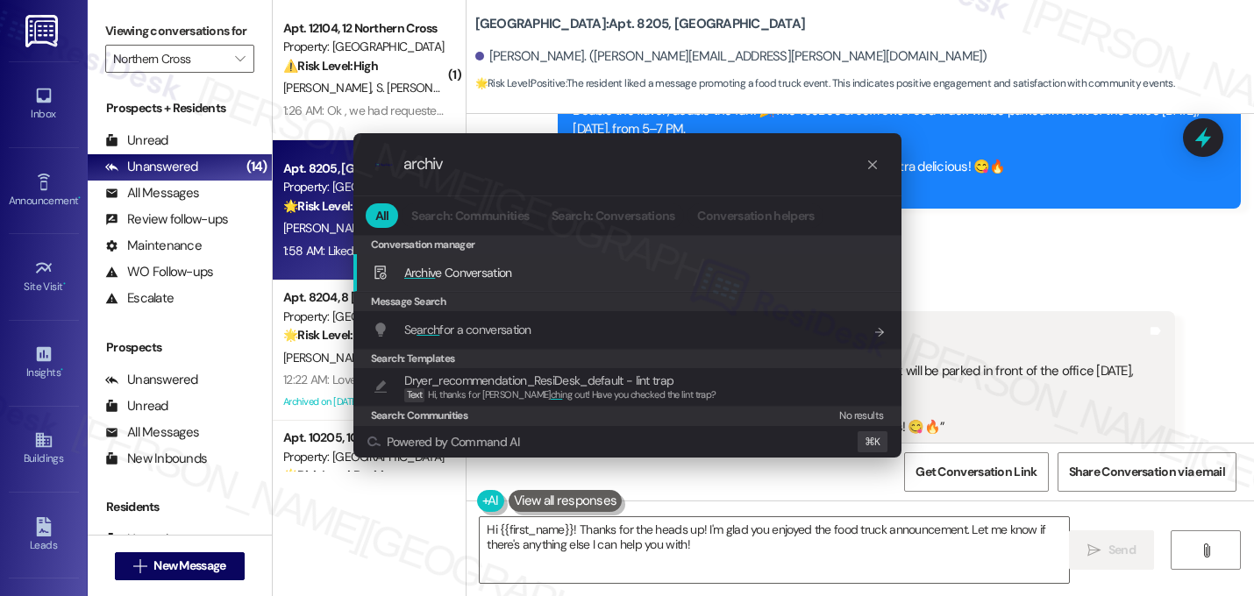
type input "archiv"
click at [622, 282] on div "Archiv e Conversation Add shortcut" at bounding box center [629, 272] width 513 height 19
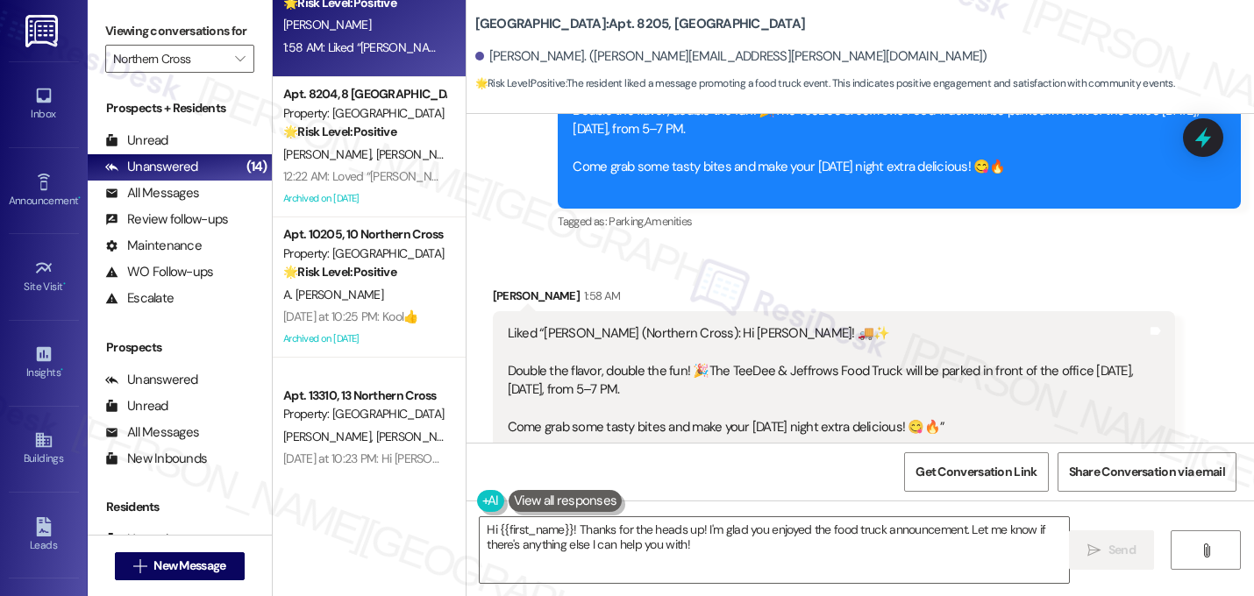
scroll to position [0, 0]
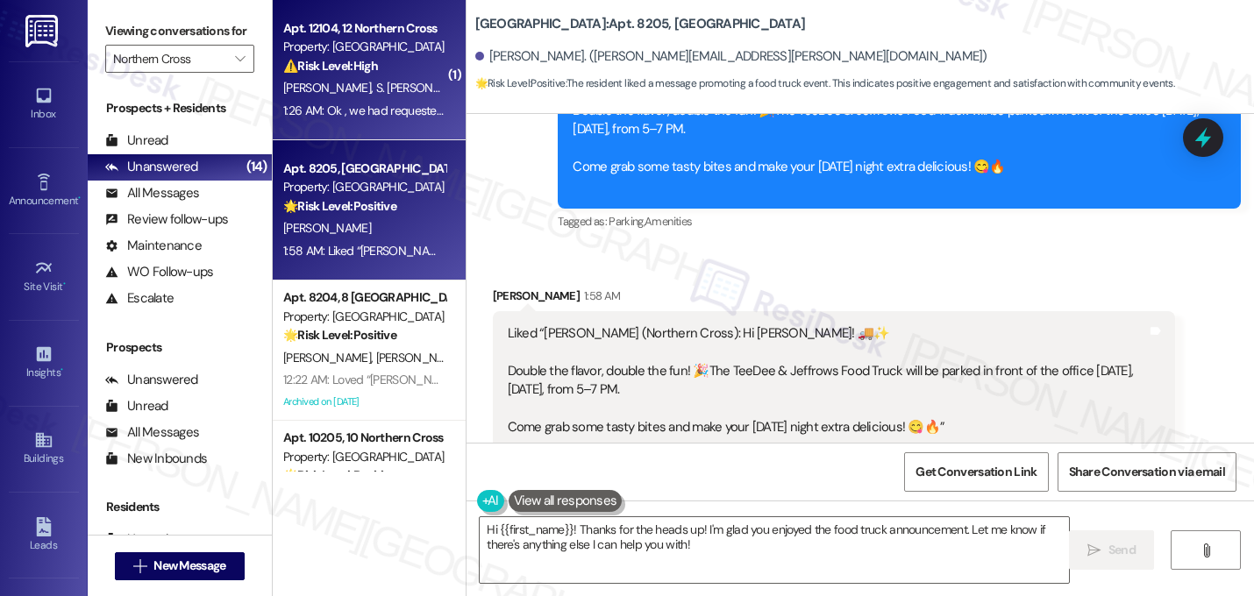
click at [375, 89] on span "S. [PERSON_NAME]" at bounding box center [426, 88] width 103 height 16
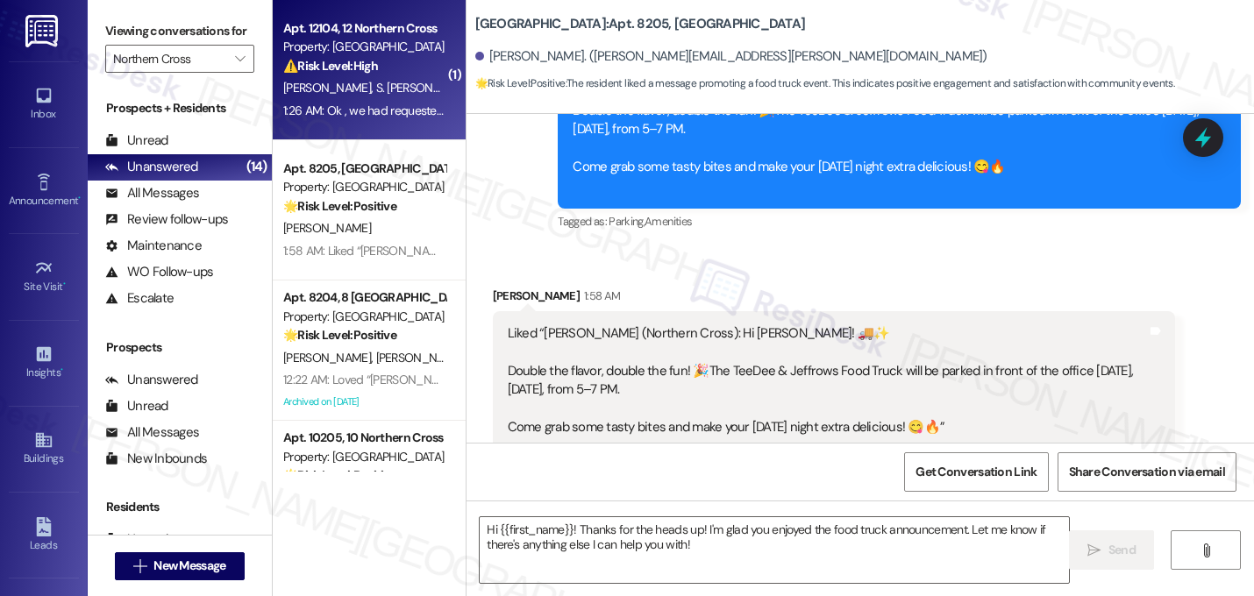
type textarea "Fetching suggested responses. Please feel free to read through the conversation…"
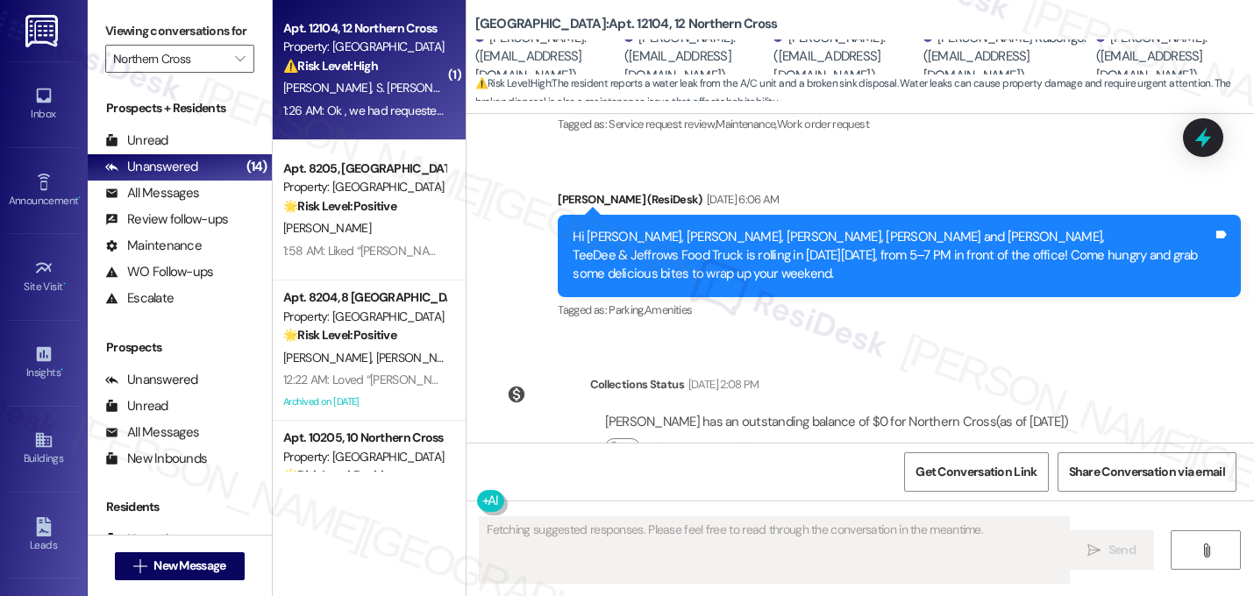
scroll to position [5799, 0]
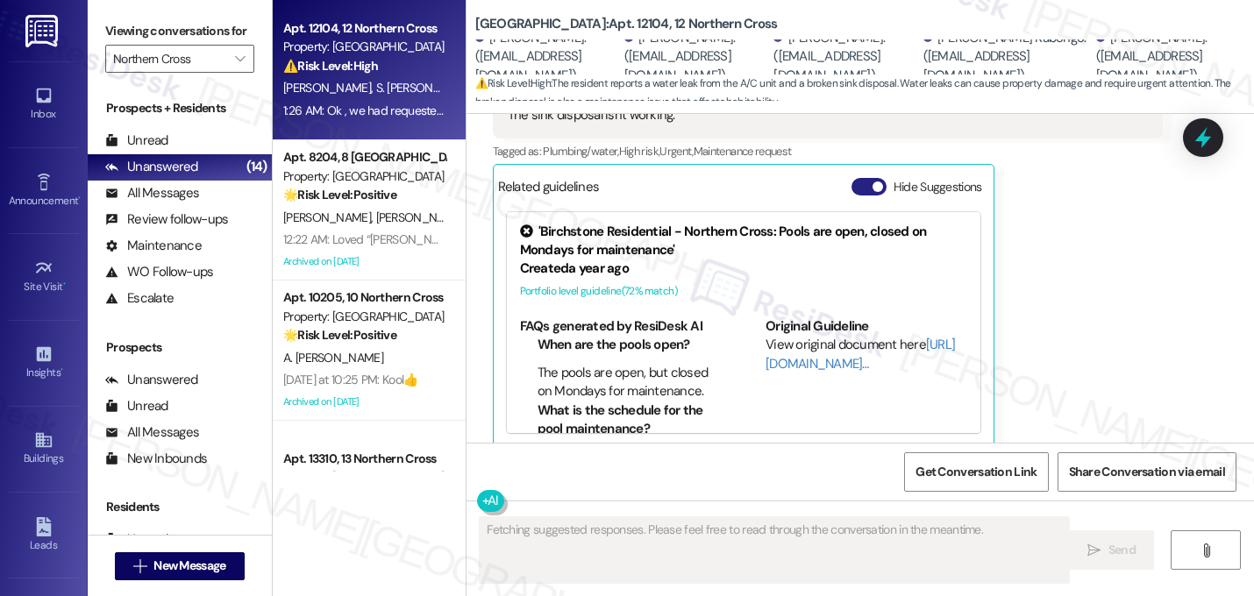
click at [873, 182] on span "button" at bounding box center [878, 187] width 11 height 11
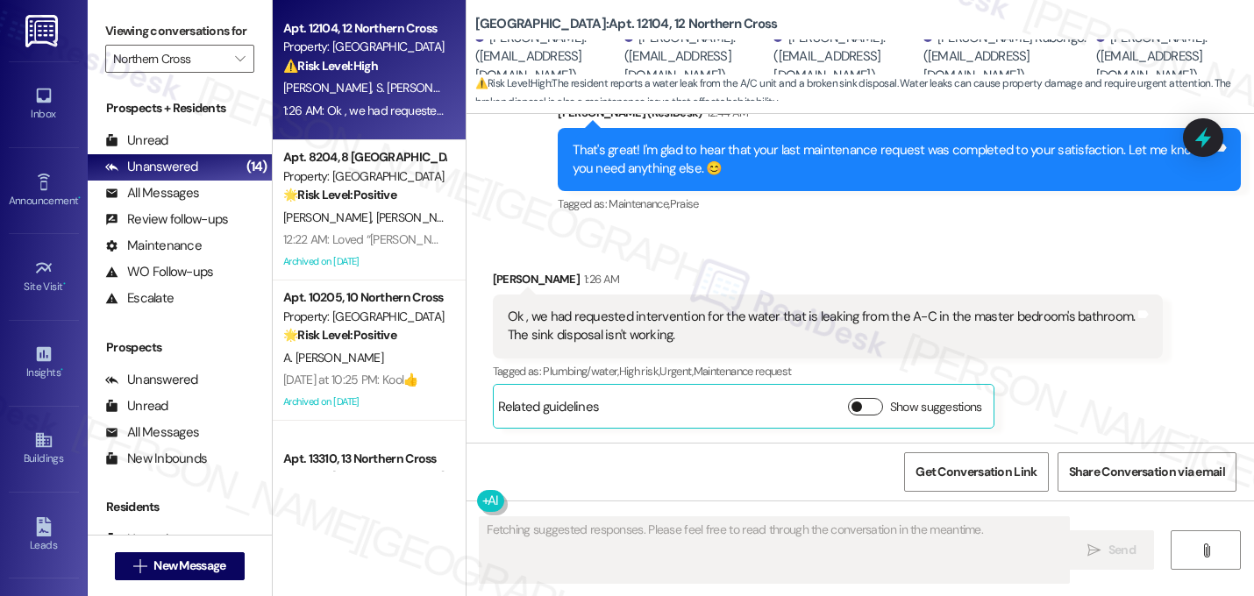
scroll to position [5561, 0]
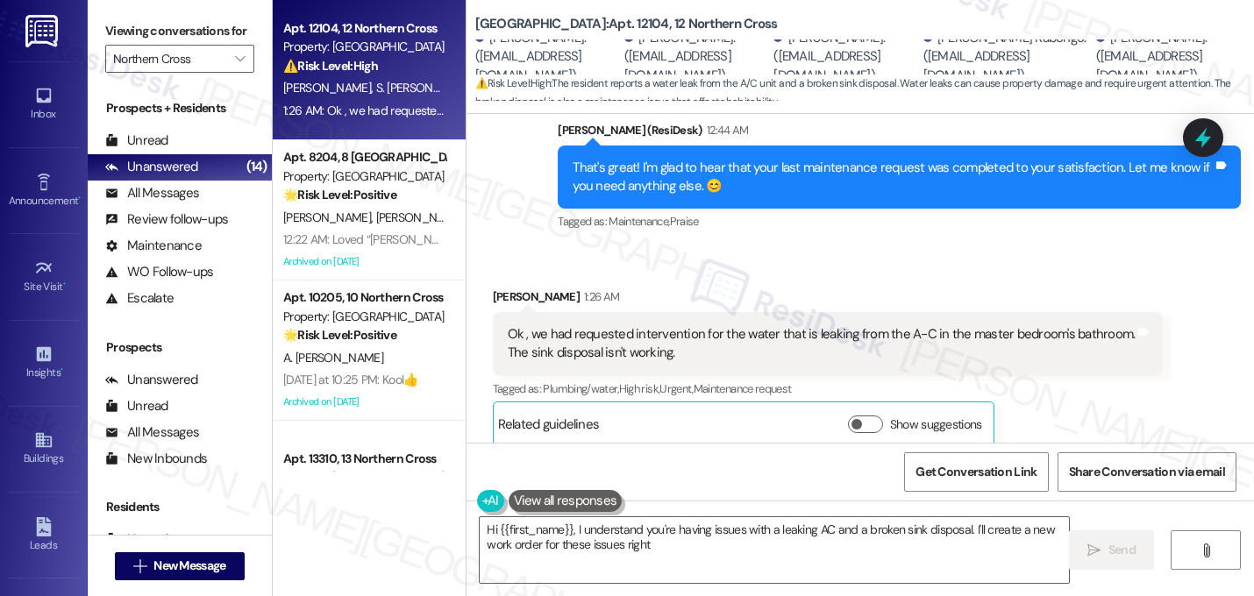
click at [902, 249] on div "Received via SMS [PERSON_NAME] 1:26 AM Ok , we had requested intervention for t…" at bounding box center [861, 354] width 788 height 212
type textarea "Hi {{first_name}}, I understand you're having issues with a leaking AC and a br…"
click at [902, 248] on div "Received via SMS [PERSON_NAME] 1:26 AM Ok , we had requested intervention for t…" at bounding box center [861, 354] width 788 height 212
click at [869, 274] on div "Received via SMS [PERSON_NAME] 1:26 AM Ok , we had requested intervention for t…" at bounding box center [828, 367] width 697 height 186
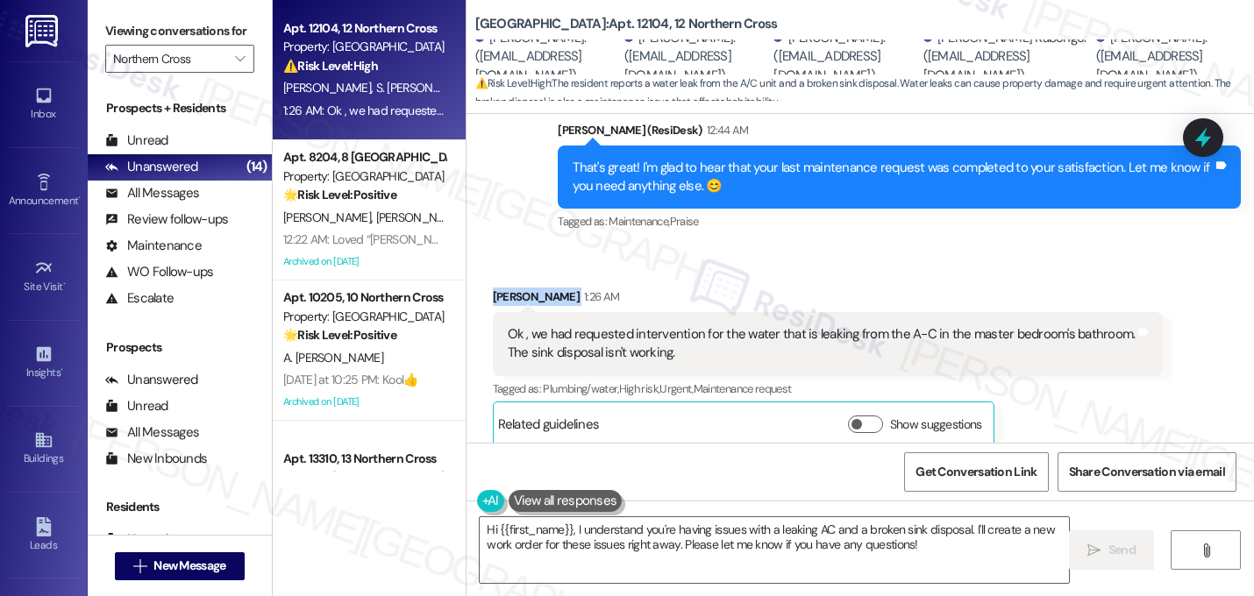
click at [869, 274] on div "Received via SMS [PERSON_NAME] 1:26 AM Ok , we had requested intervention for t…" at bounding box center [828, 367] width 697 height 186
click at [922, 376] on div "Tagged as: Plumbing/water , Click to highlight conversations about Plumbing/wat…" at bounding box center [828, 388] width 671 height 25
click at [921, 334] on div "Ok , we had requested intervention for the water that is leaking from the A-C i…" at bounding box center [822, 344] width 628 height 38
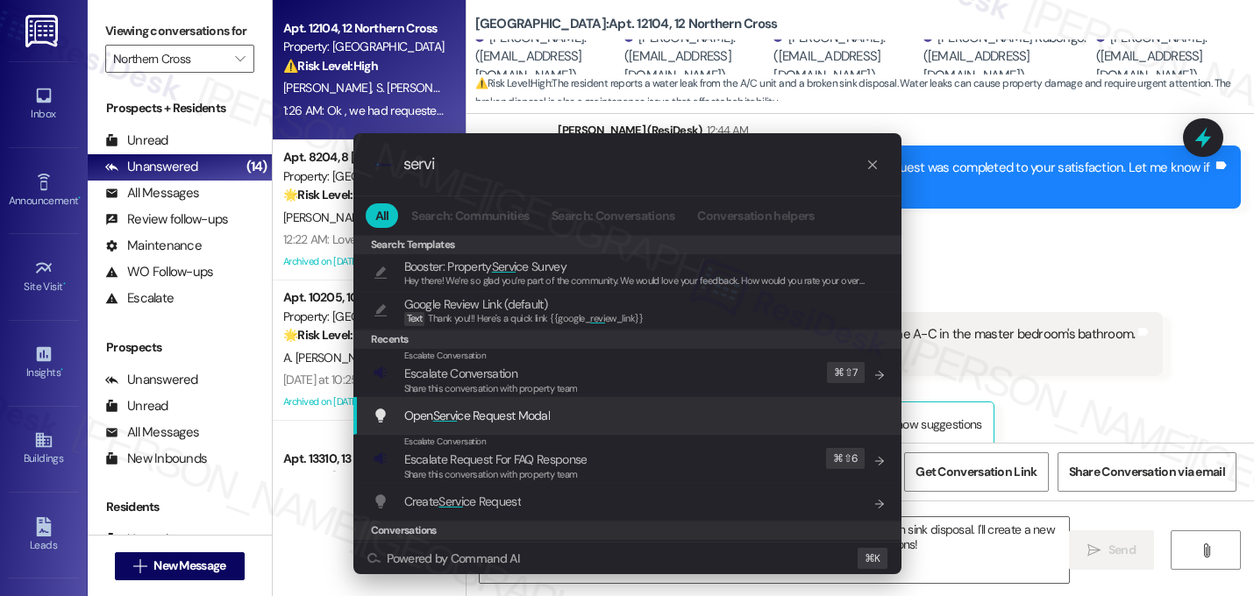
type input "servi"
click at [624, 417] on div "Open Servi ce Request Modal Add shortcut" at bounding box center [629, 415] width 513 height 19
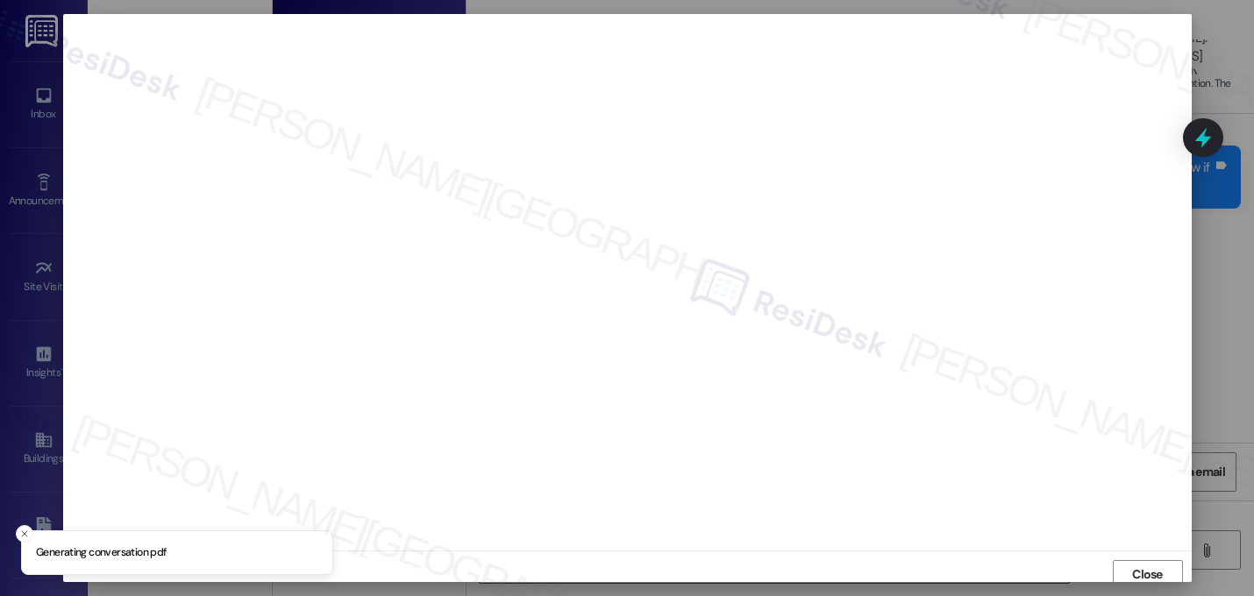
scroll to position [6, 0]
click at [1154, 565] on span "Close" at bounding box center [1147, 569] width 31 height 18
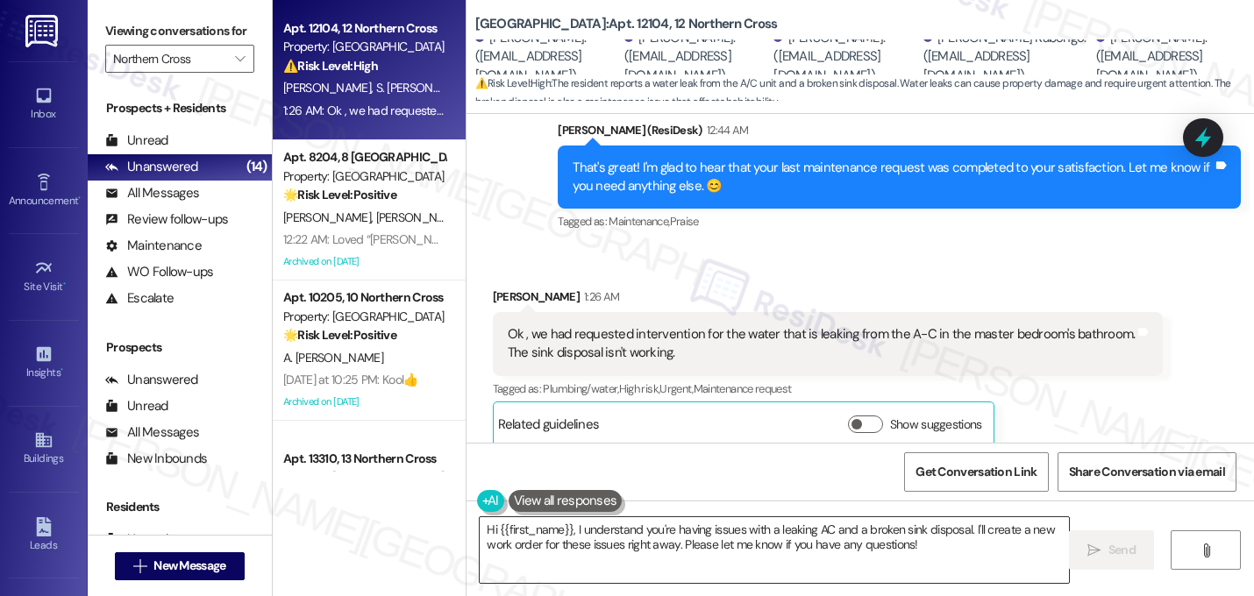
click at [774, 545] on textarea "Hi {{first_name}}, I understand you're having issues with a leaking AC and a br…" at bounding box center [774, 550] width 589 height 66
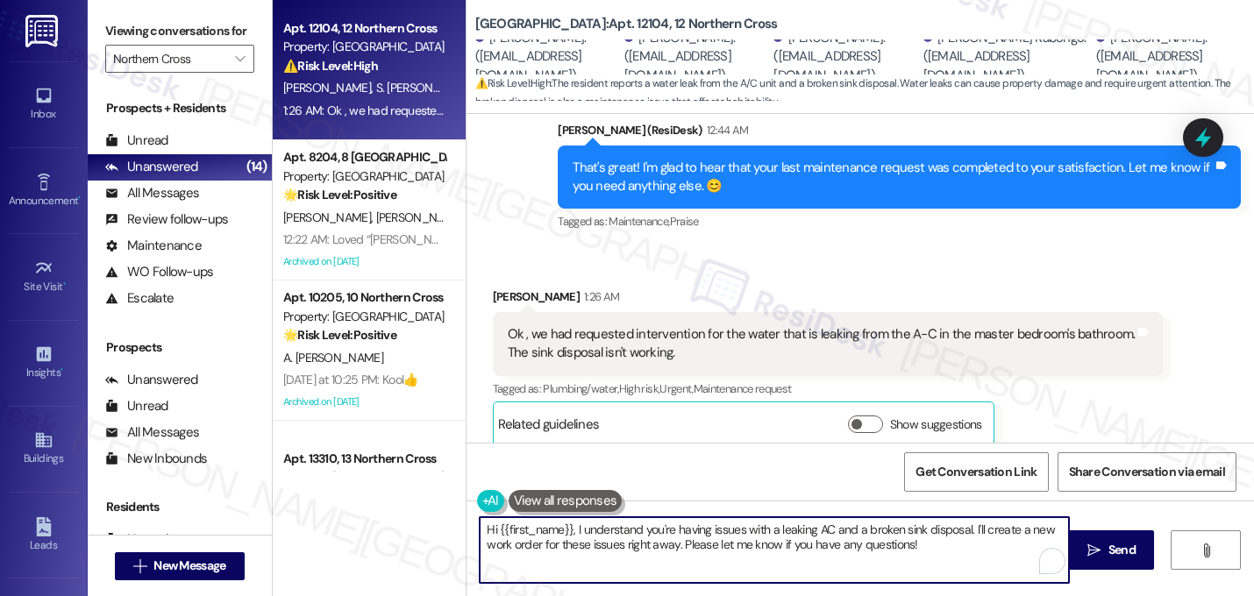
click at [774, 545] on textarea "Hi {{first_name}}, I understand you're having issues with a leaking AC and a br…" at bounding box center [774, 550] width 589 height 66
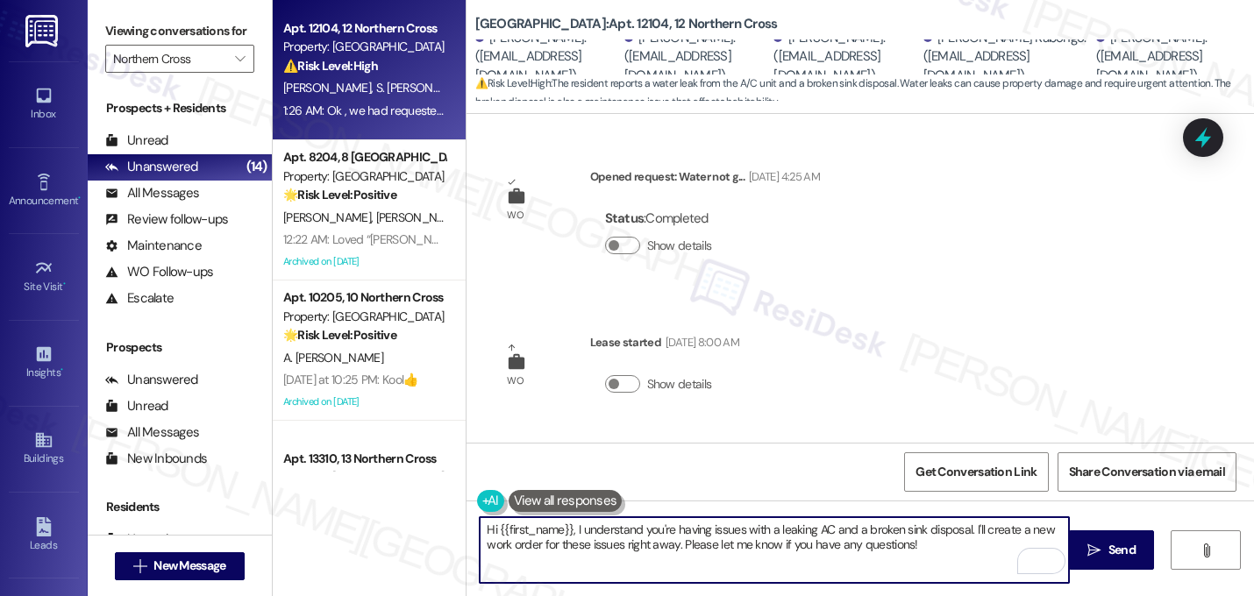
scroll to position [5561, 0]
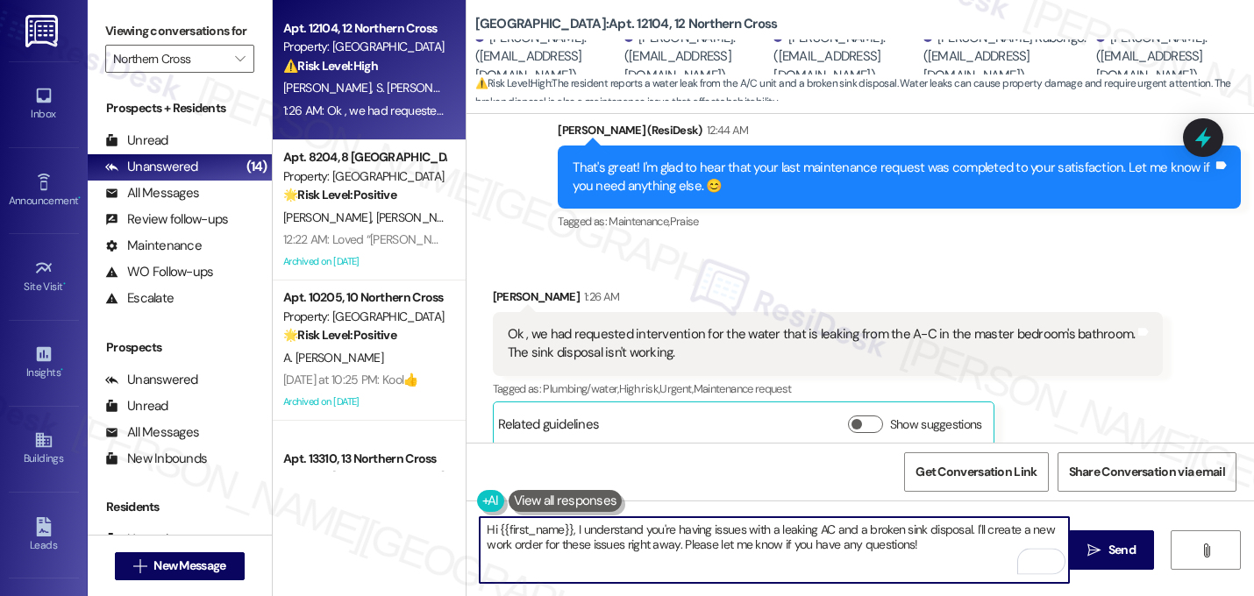
click at [791, 552] on textarea "Hi {{first_name}}, I understand you're having issues with a leaking AC and a br…" at bounding box center [774, 550] width 589 height 66
click at [567, 530] on textarea "Hi {{first_name}}, I understand you're having issues with a leaking AC and a br…" at bounding box center [774, 550] width 589 height 66
drag, startPoint x: 873, startPoint y: 531, endPoint x: 880, endPoint y: 547, distance: 17.3
click at [880, 547] on textarea "I understand you're having issues with a leaking AC and a broken sink disposal.…" at bounding box center [774, 550] width 589 height 66
drag, startPoint x: 875, startPoint y: 528, endPoint x: 892, endPoint y: 553, distance: 29.7
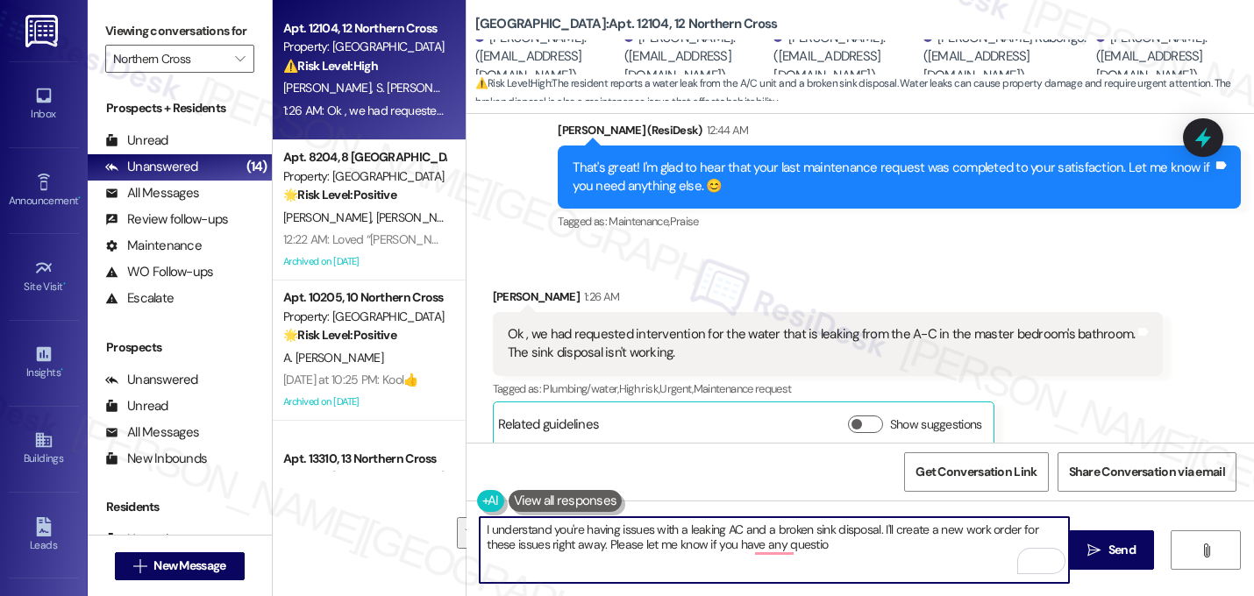
click at [892, 553] on textarea "I understand you're having issues with a leaking AC and a broken sink disposal.…" at bounding box center [774, 550] width 589 height 66
paste textarea "Do we have your permission to enter your unit while you're away (in case it's n…"
type textarea "I understand you're having issues with a leaking AC and a broken sink disposal.…"
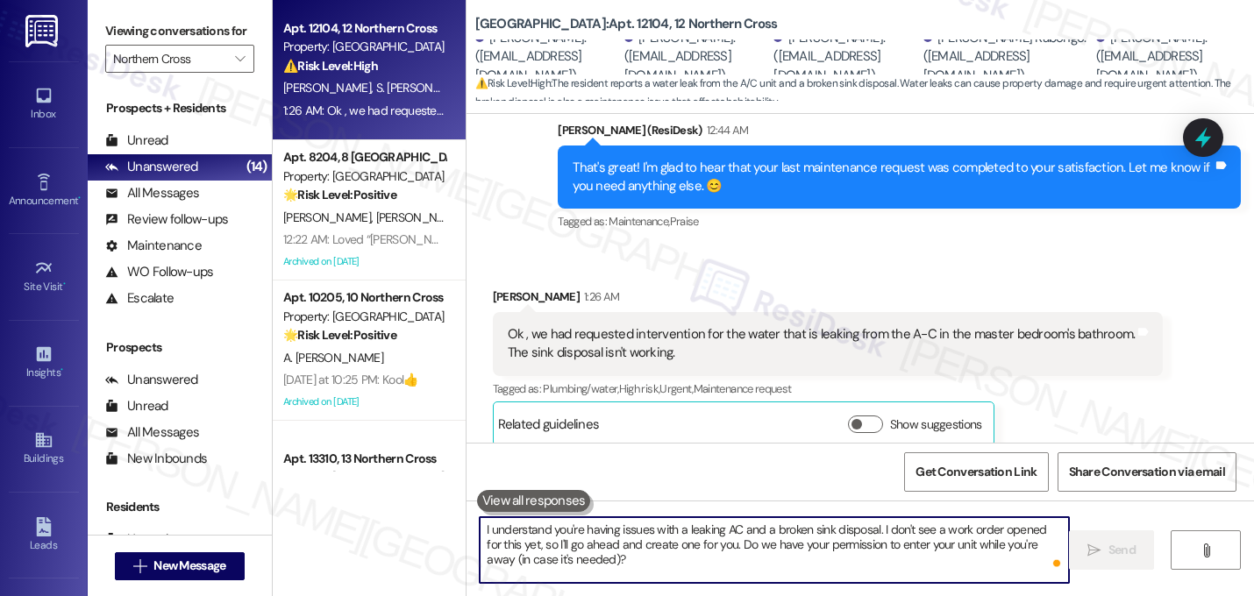
scroll to position [5560, 0]
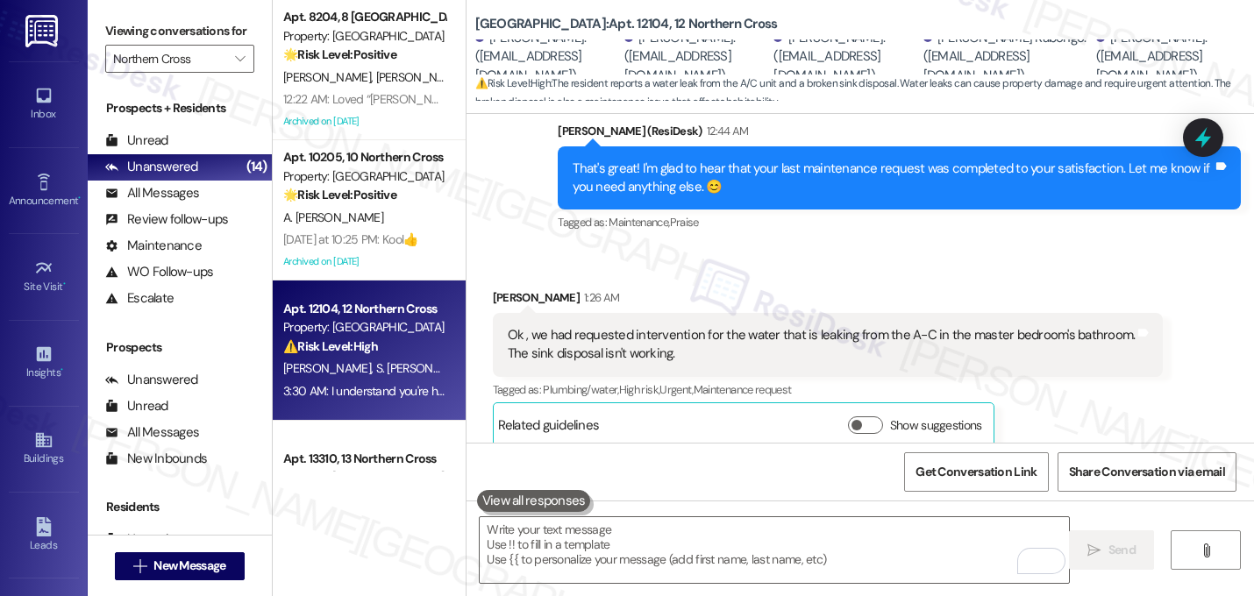
click at [788, 275] on div "Received via SMS Alain Kabongo 1:26 AM Ok , we had requested intervention for t…" at bounding box center [828, 368] width 697 height 186
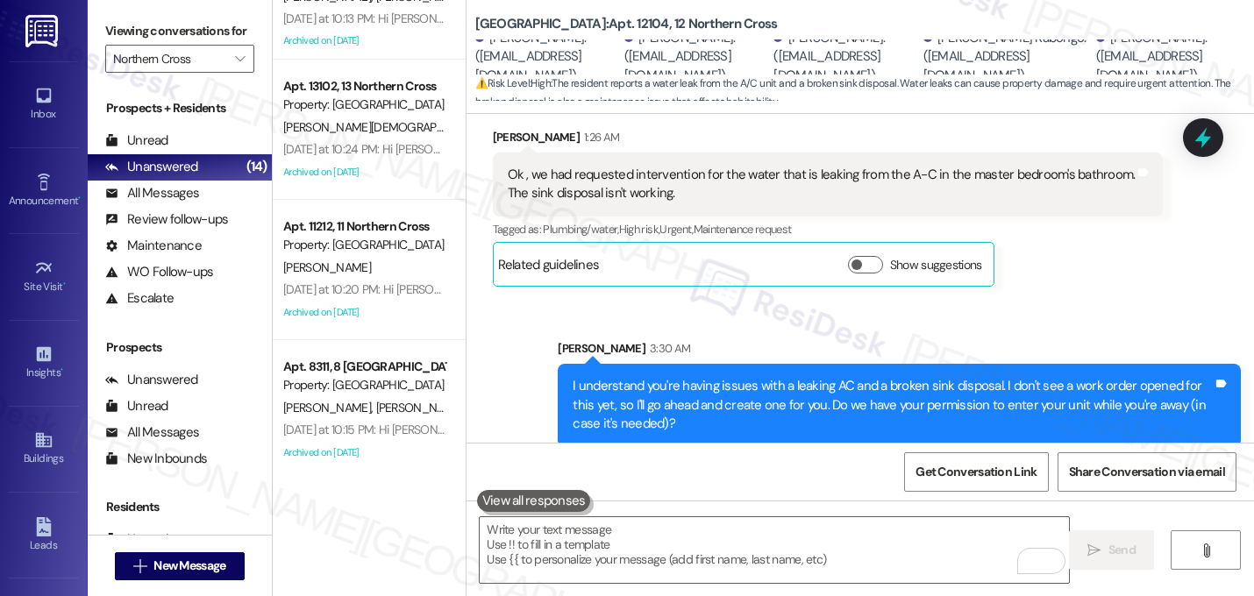
scroll to position [0, 0]
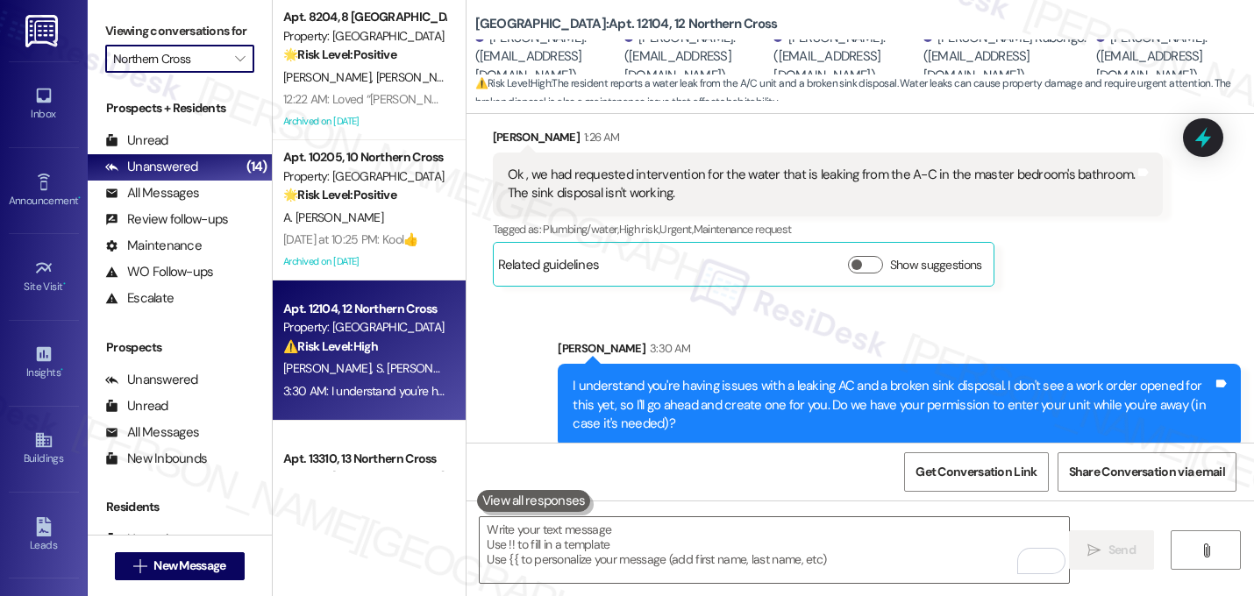
click at [199, 73] on input "Northern Cross" at bounding box center [169, 59] width 113 height 28
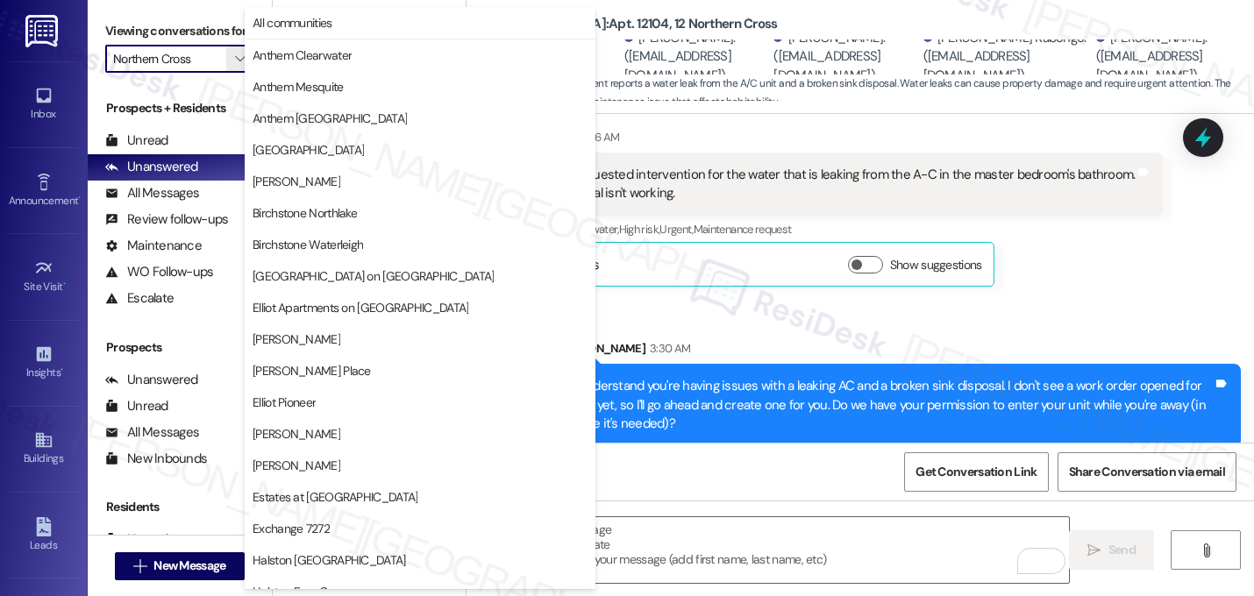
scroll to position [681, 0]
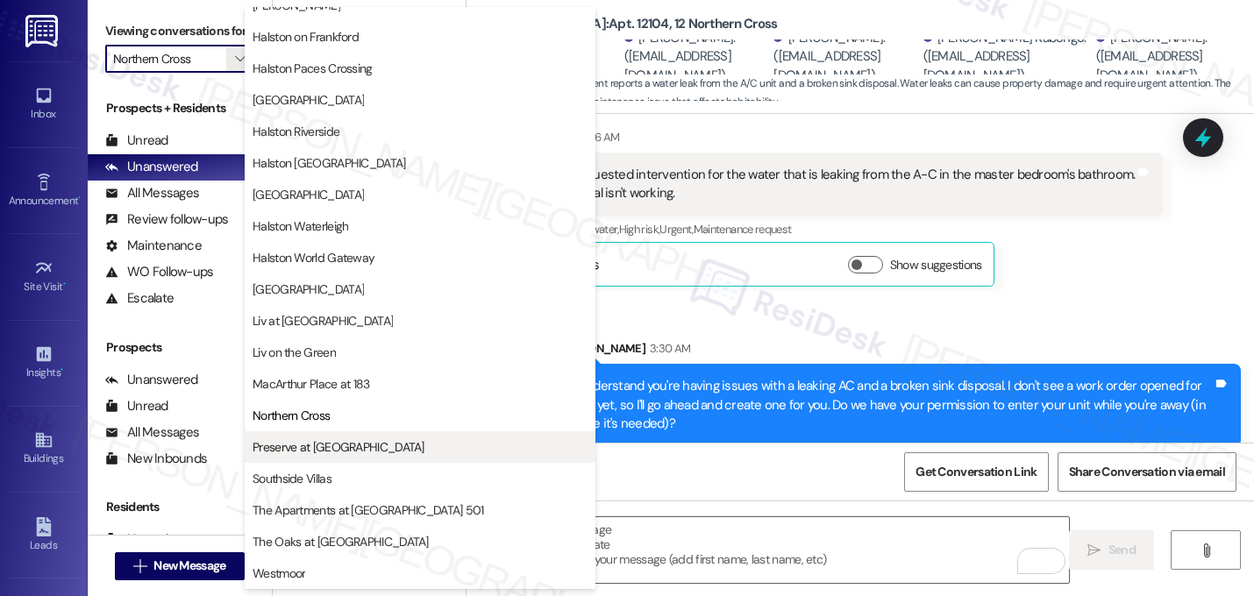
click at [307, 453] on span "Preserve at Preston" at bounding box center [339, 447] width 172 height 18
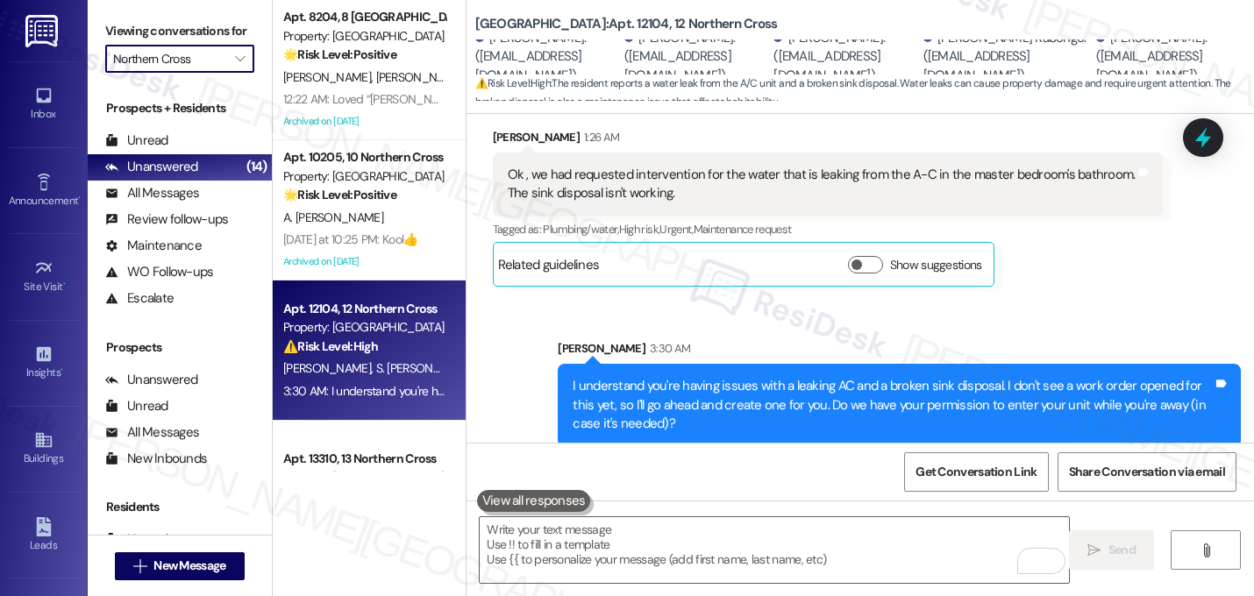
type input "Preserve at Preston"
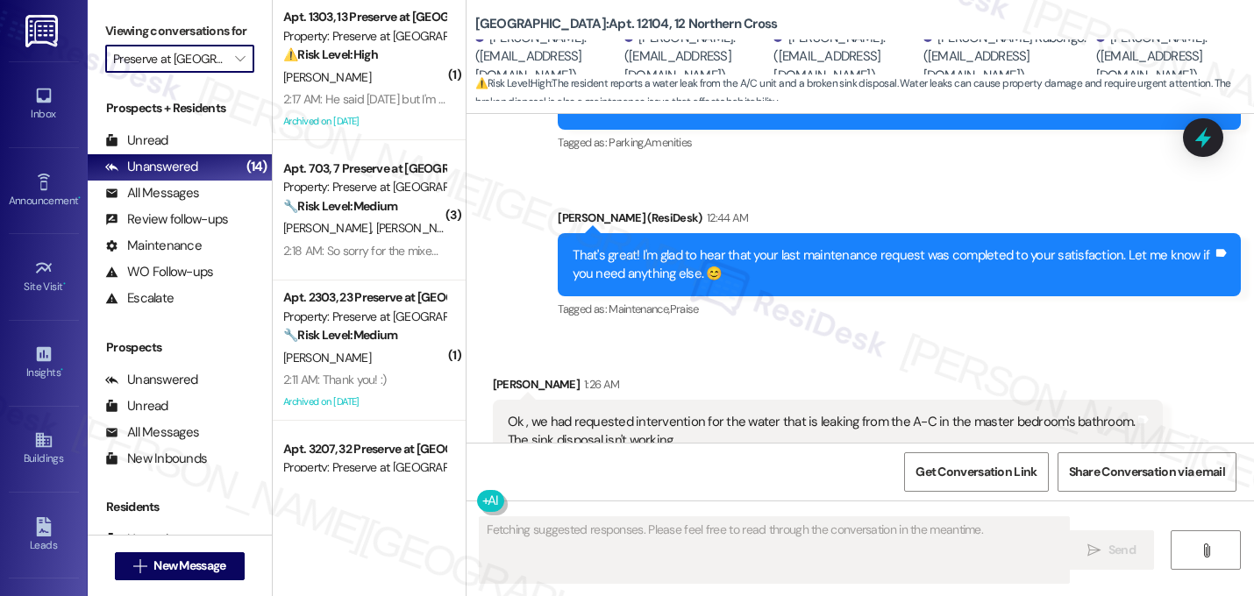
scroll to position [5799, 0]
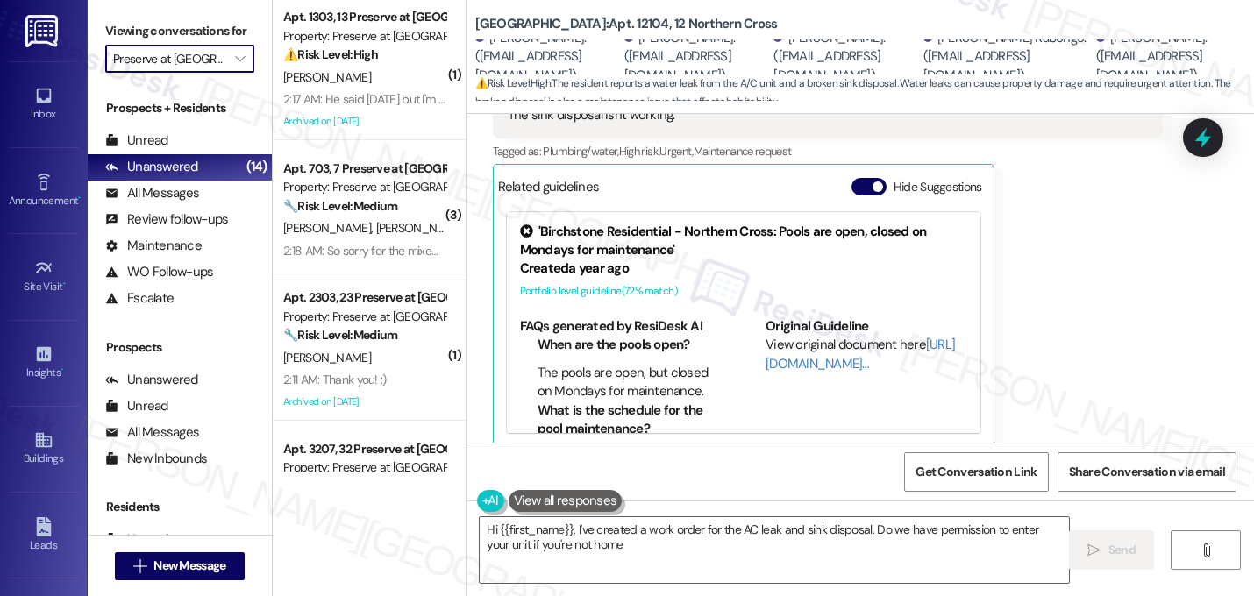
type textarea "Hi {{first_name}}, I've created a work order for the AC leak and sink disposal.…"
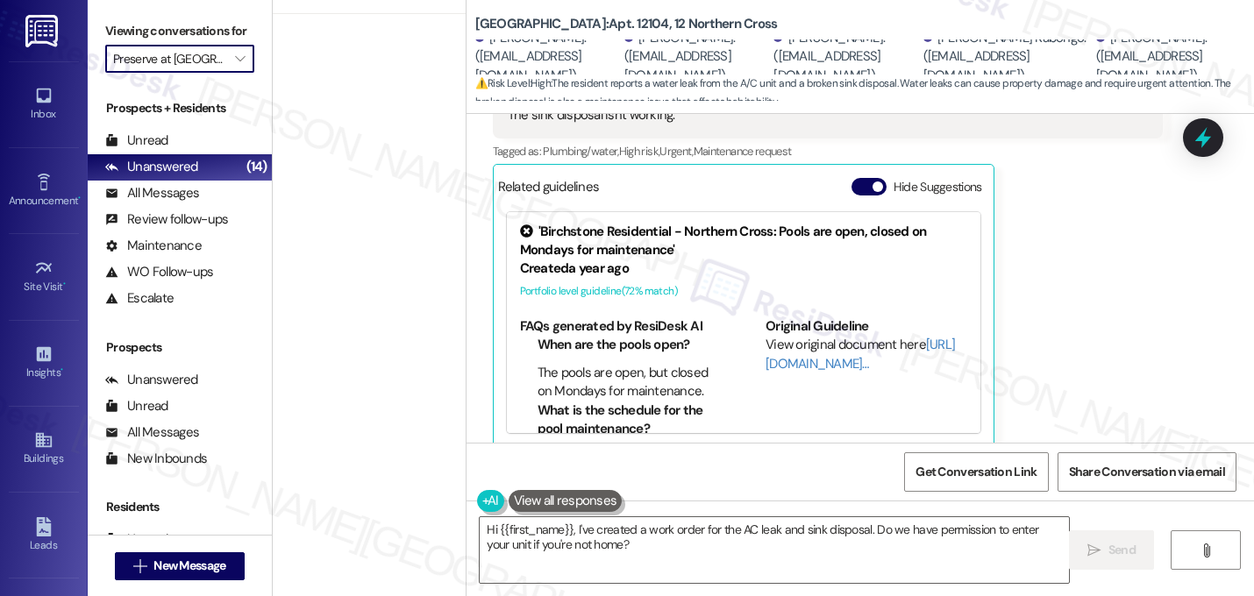
scroll to position [0, 0]
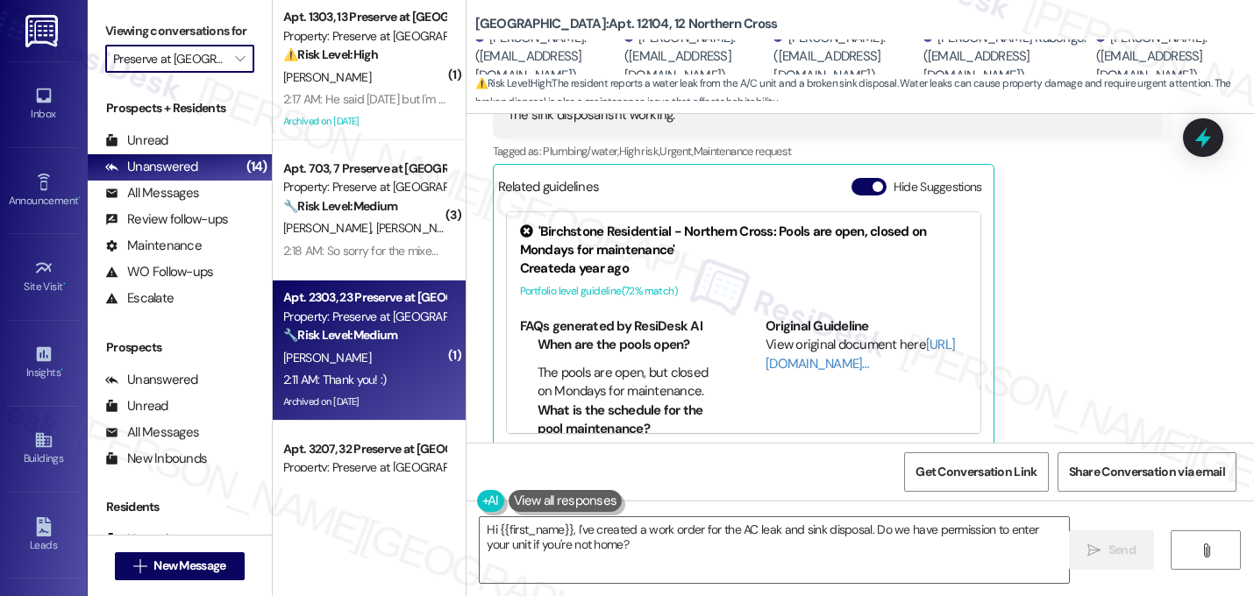
click at [325, 327] on strong "🔧 Risk Level: Medium" at bounding box center [340, 335] width 114 height 16
type textarea "Fetching suggested responses. Please feel free to read through the conversation…"
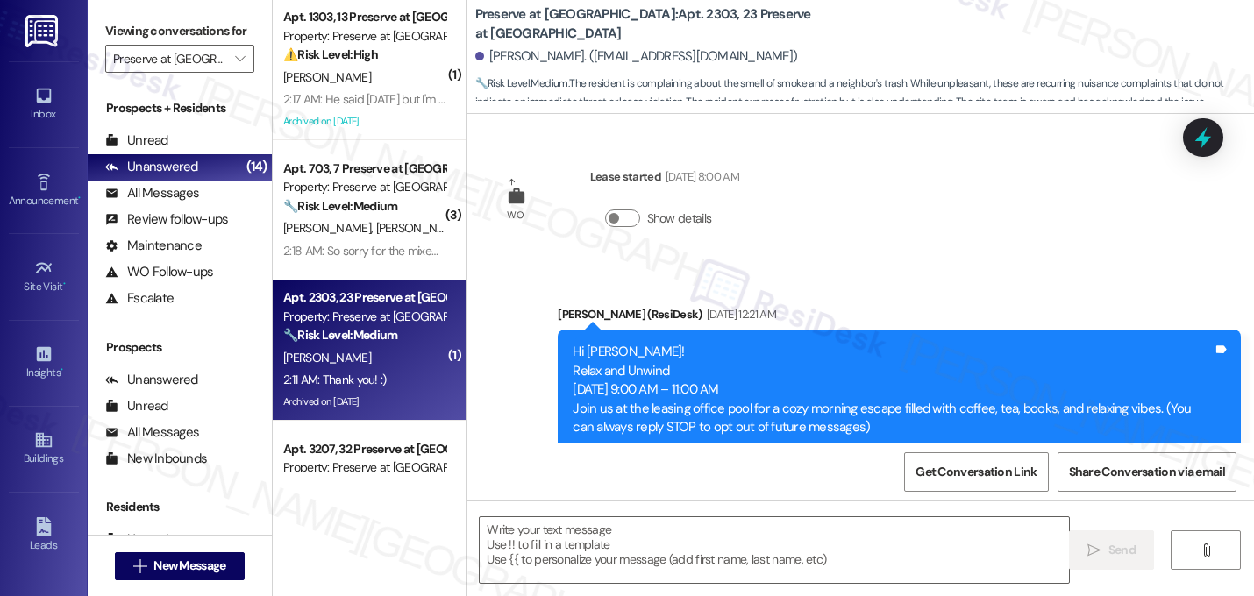
scroll to position [31802, 0]
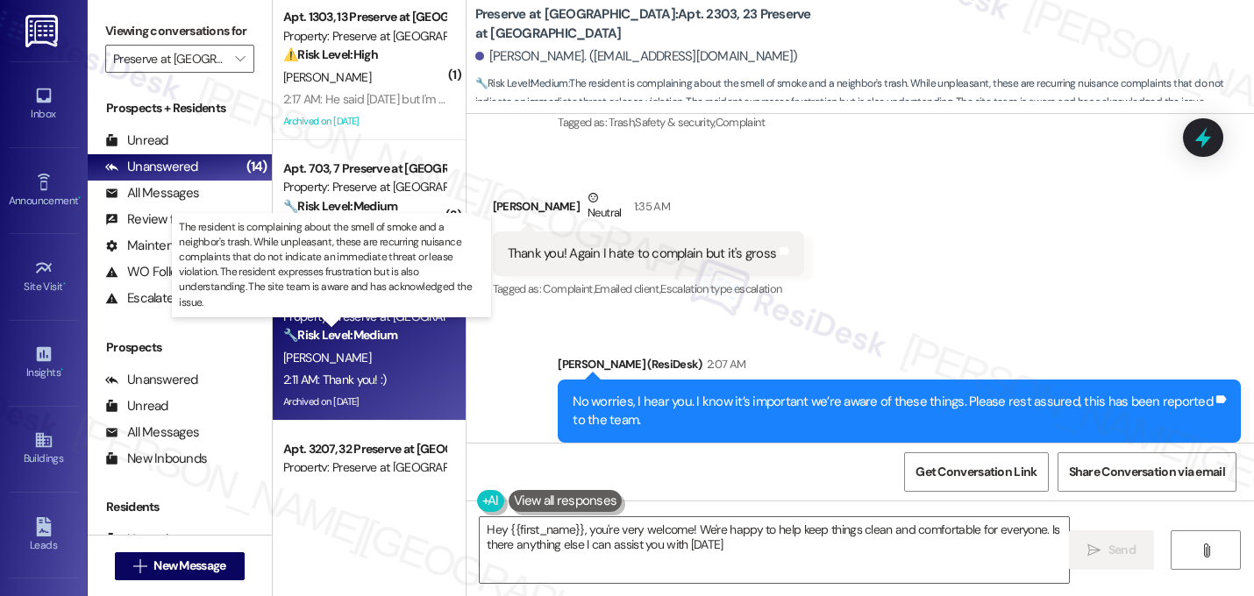
type textarea "Hey {{first_name}}, you're very welcome! We're happy to help keep things clean …"
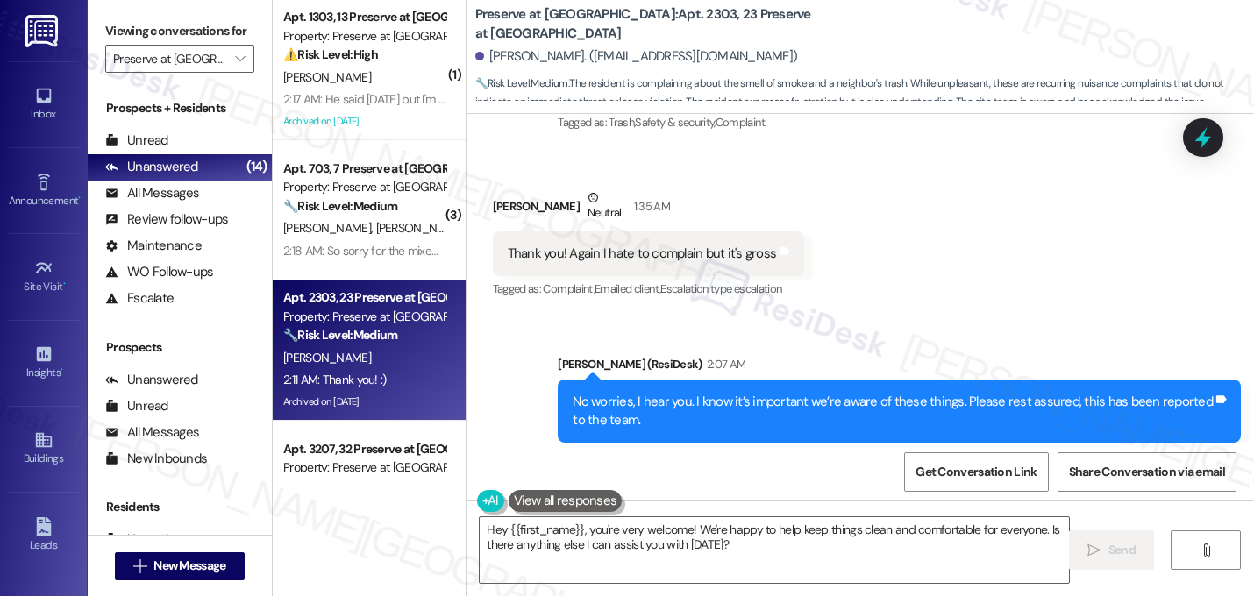
click at [721, 482] on div "Received via SMS Heather Pemberton 2:11 AM Thank you! :) Tags and notes Tagged …" at bounding box center [861, 556] width 788 height 148
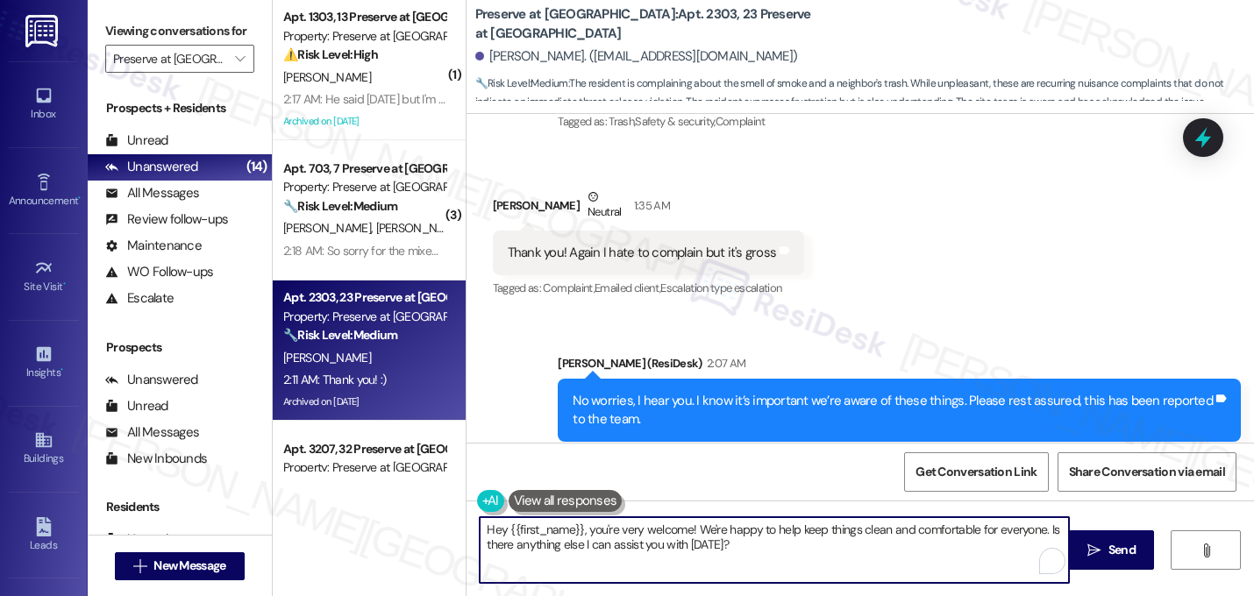
drag, startPoint x: 726, startPoint y: 549, endPoint x: 329, endPoint y: 523, distance: 398.1
click at [329, 523] on div "( 1 ) Apt. 1303, 13 Preserve at Preston Property: Preserve at Preston ⚠️ Risk L…" at bounding box center [763, 298] width 981 height 596
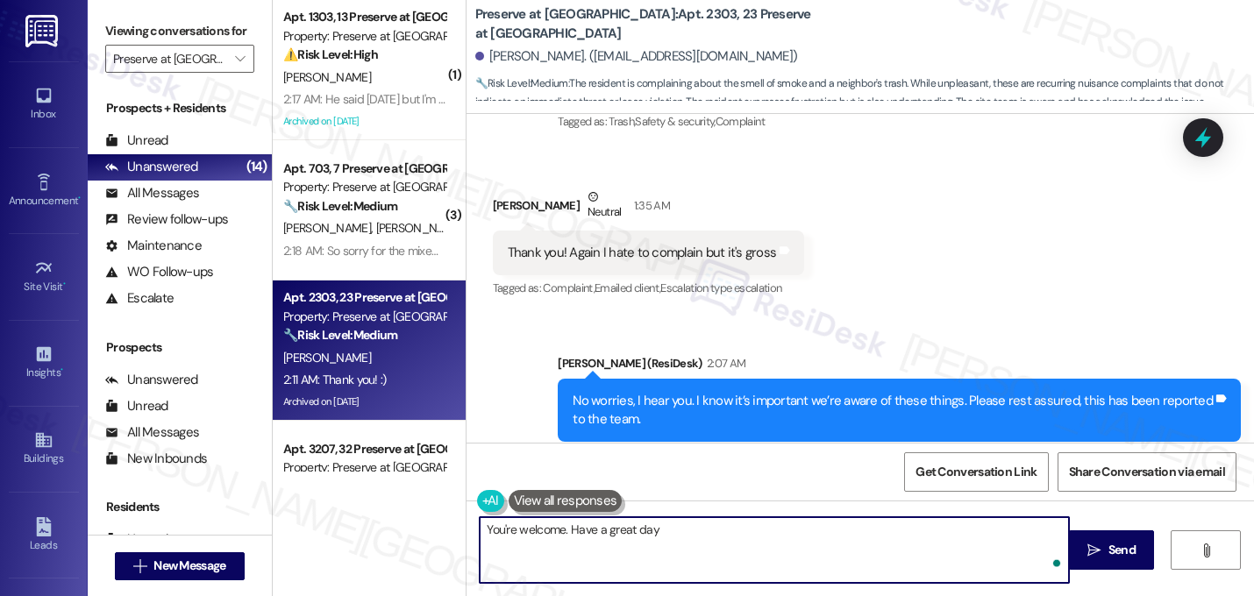
type textarea "You're welcome. Have a great day!"
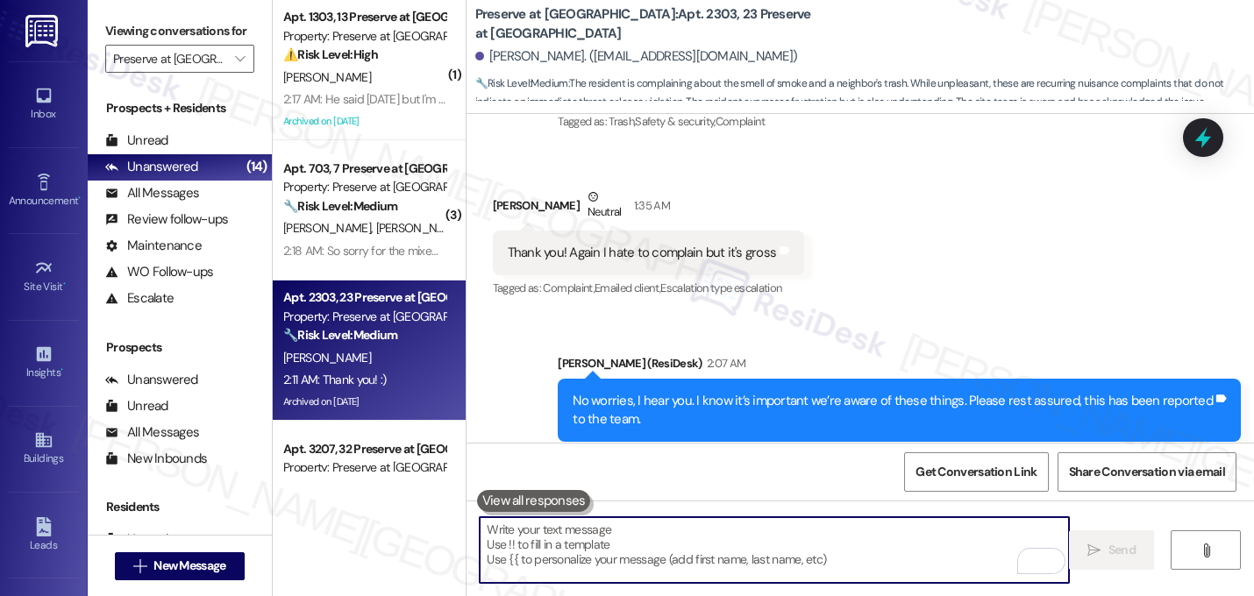
scroll to position [31802, 0]
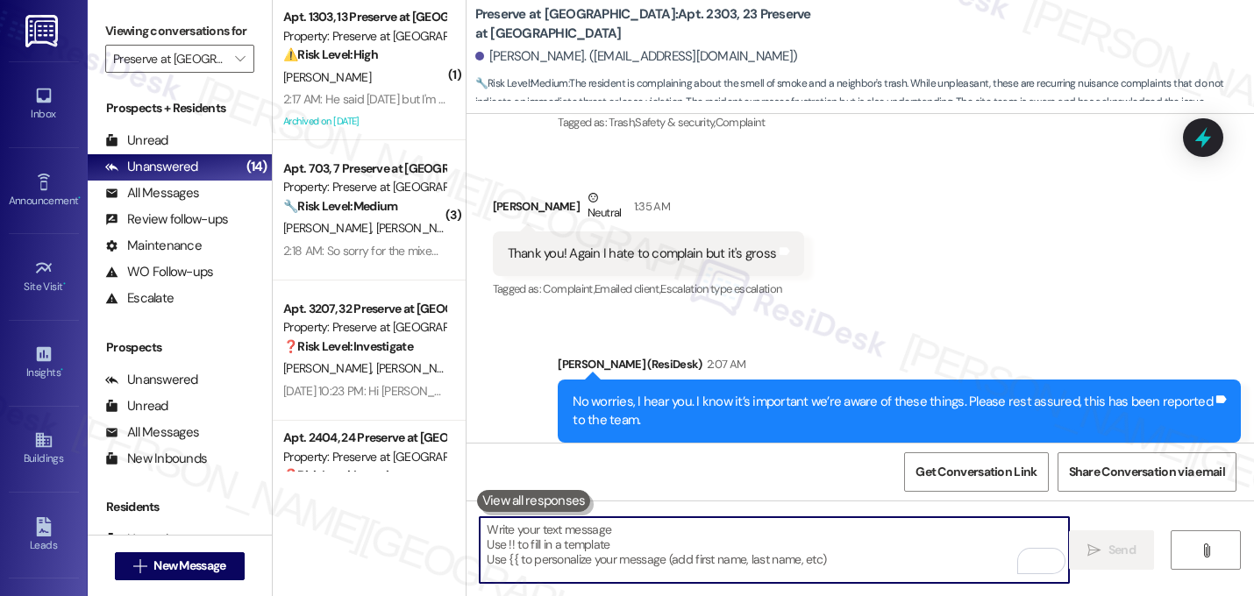
click at [647, 482] on div "Received via SMS Heather Pemberton 2:11 AM Thank you! :) Tags and notes Tagged …" at bounding box center [861, 556] width 788 height 148
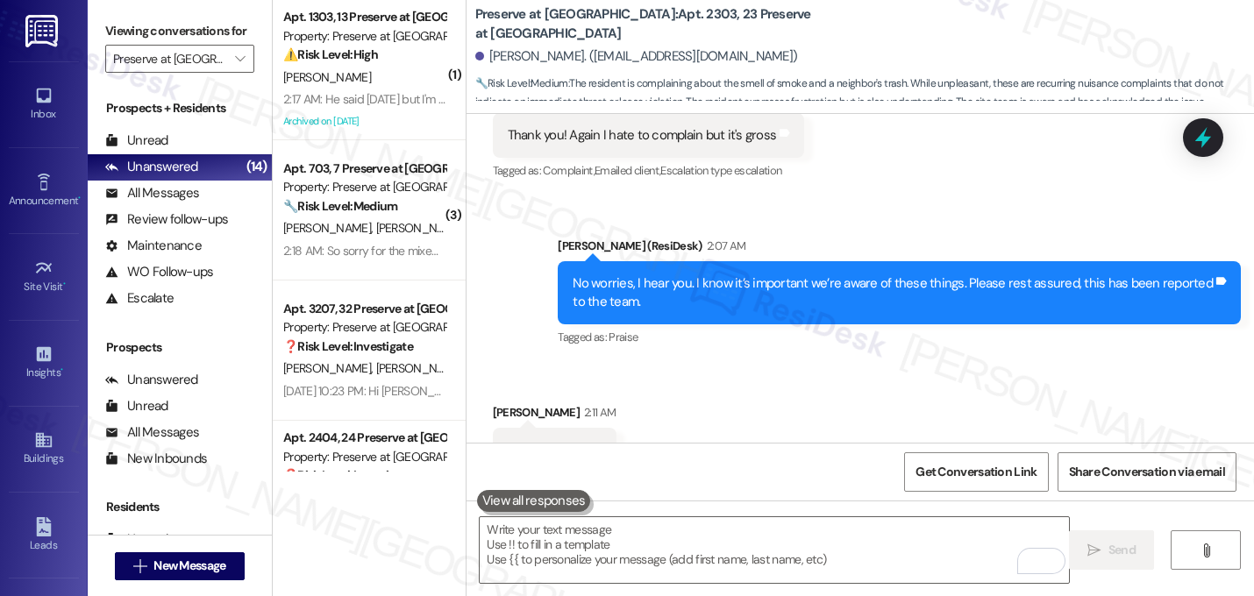
scroll to position [31926, 0]
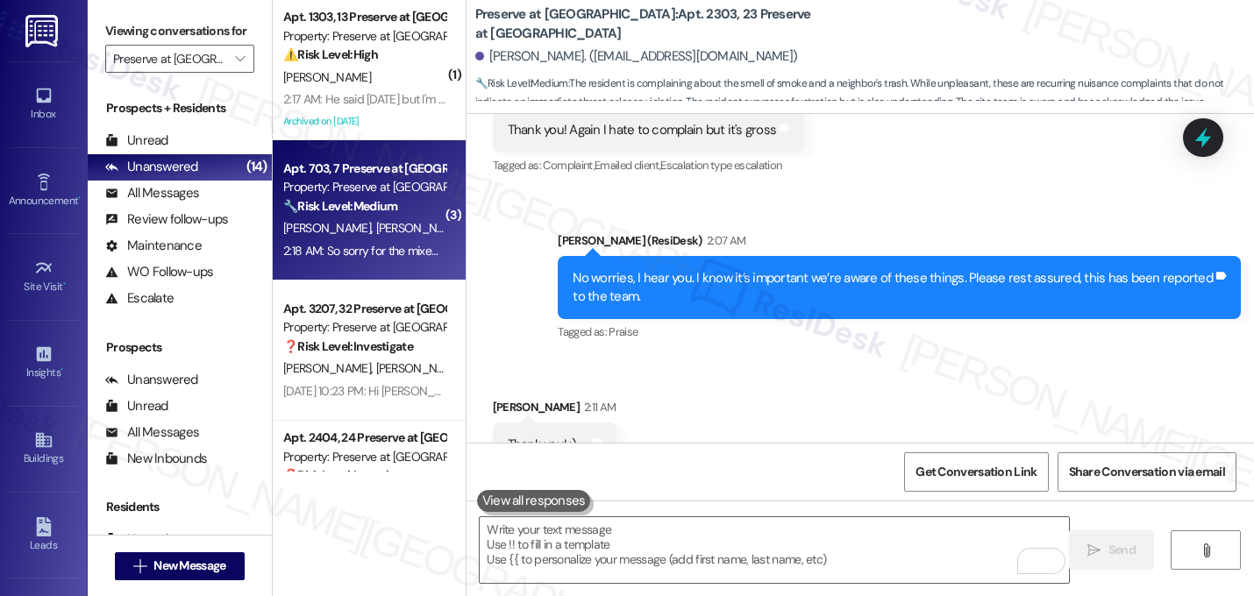
click at [377, 207] on strong "🔧 Risk Level: Medium" at bounding box center [340, 206] width 114 height 16
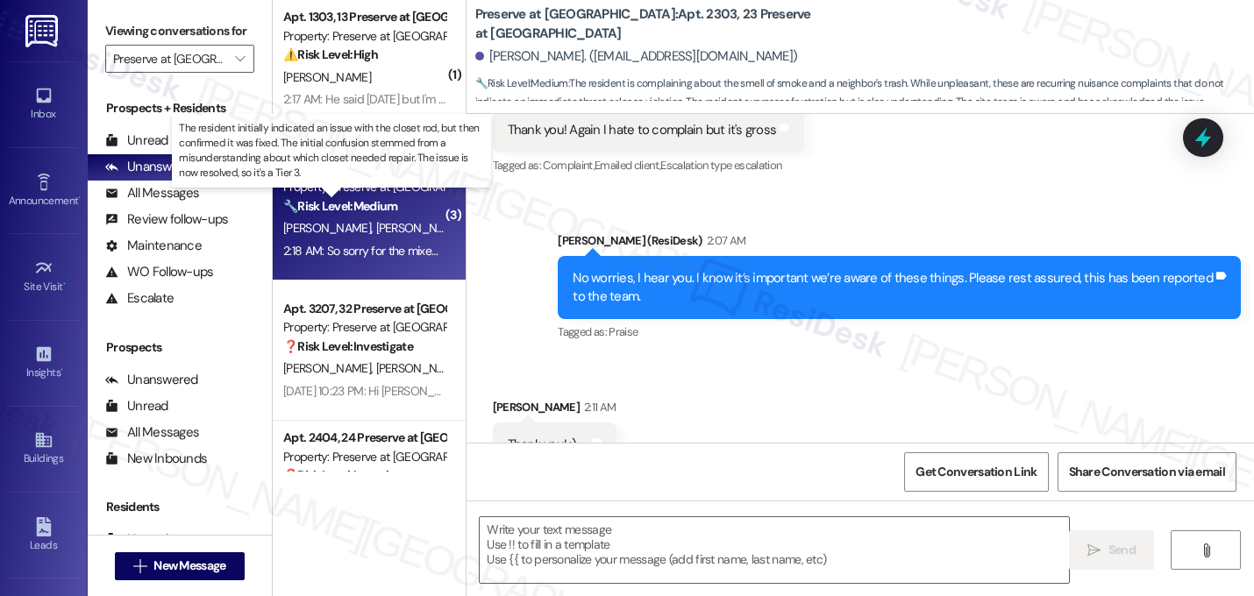
type textarea "Fetching suggested responses. Please feel free to read through the conversation…"
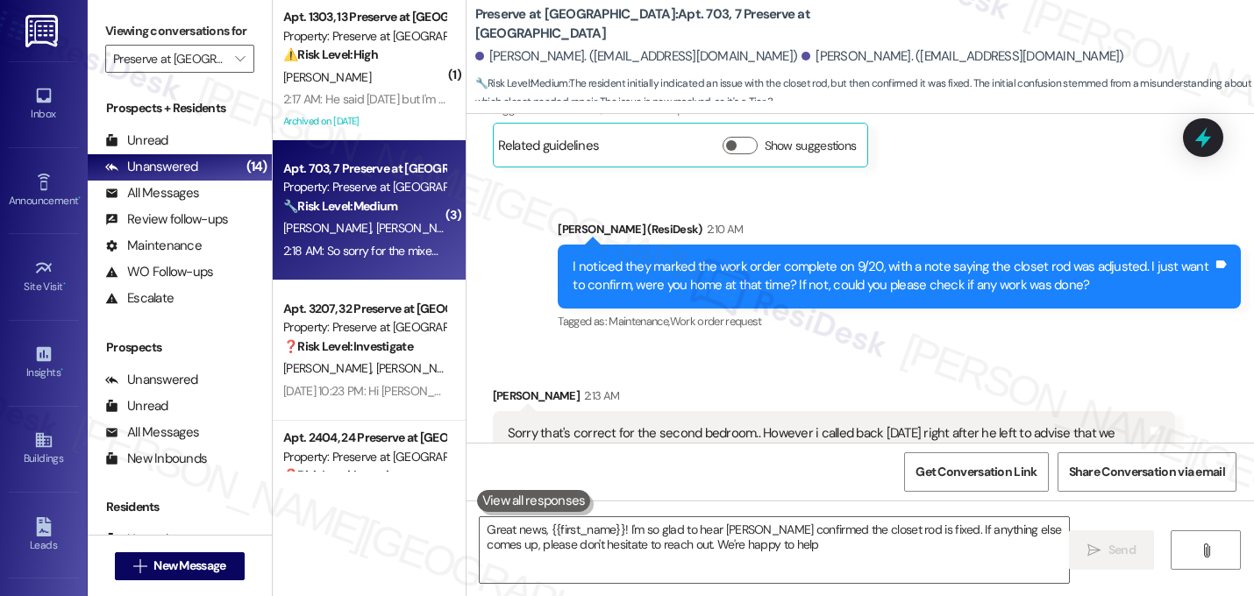
type textarea "Great news, {{first_name}}! I'm so glad to hear Charlie confirmed the closet ro…"
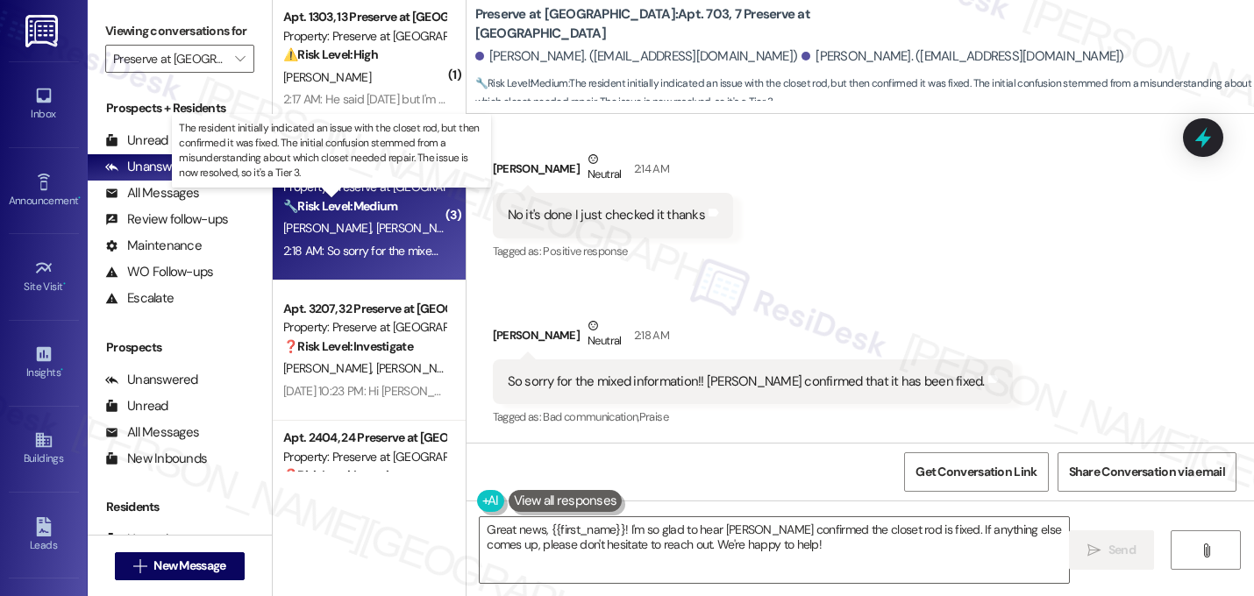
scroll to position [932, 0]
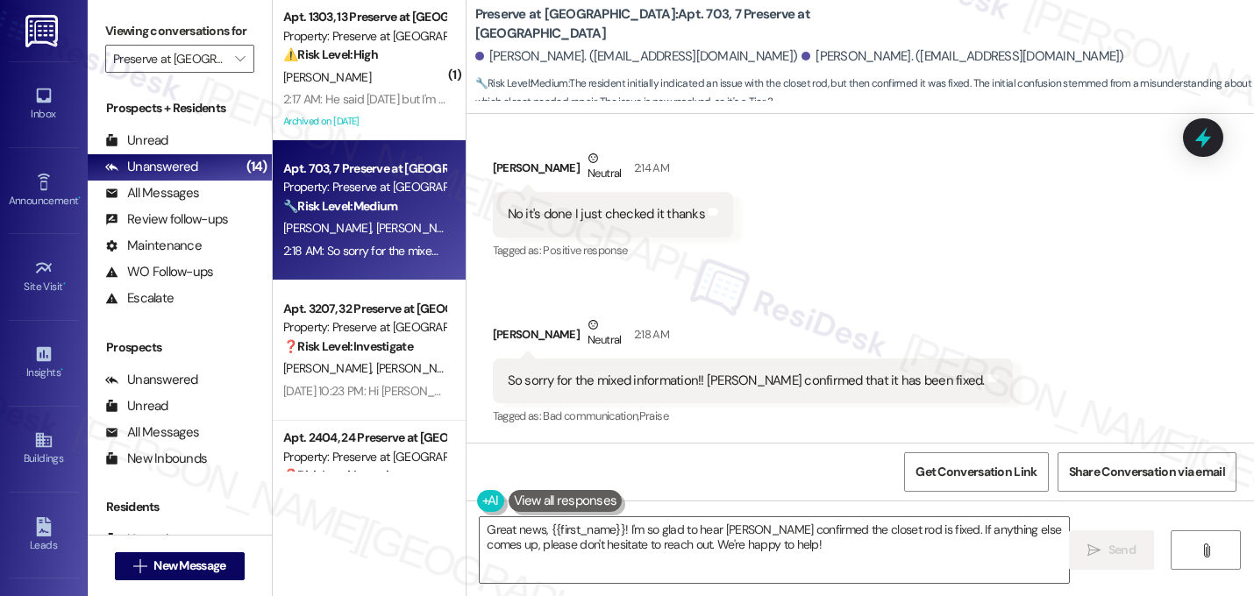
click at [934, 289] on div "Received via SMS Leannah Sneed 2:13 AM Sorry that's correct for the second bedr…" at bounding box center [861, 161] width 788 height 564
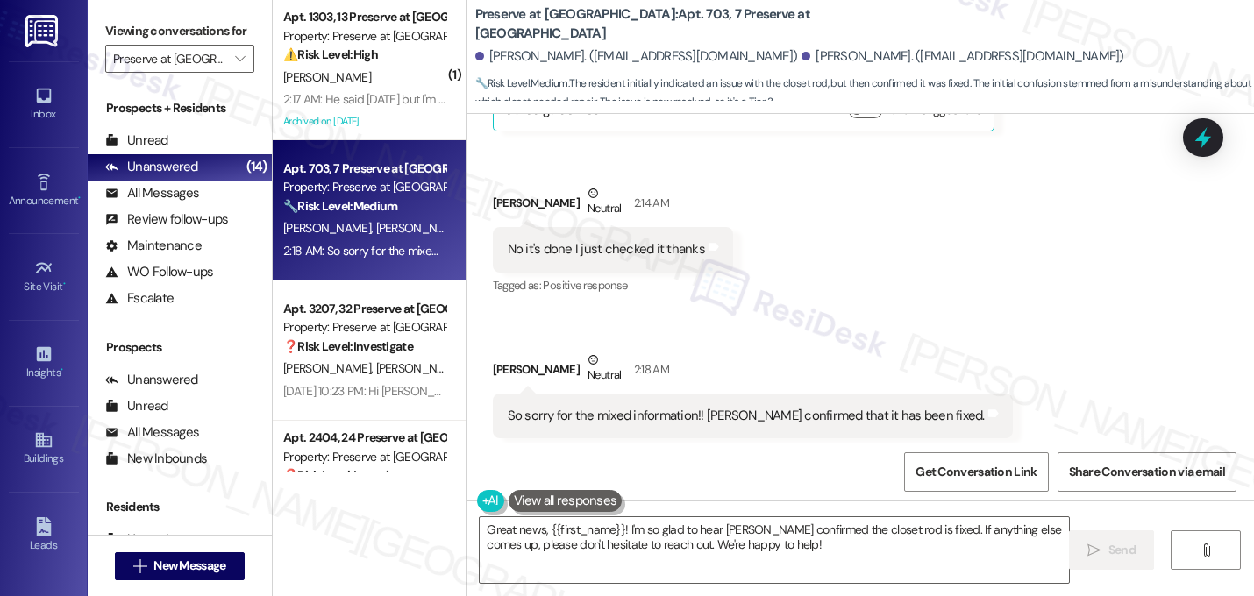
scroll to position [933, 0]
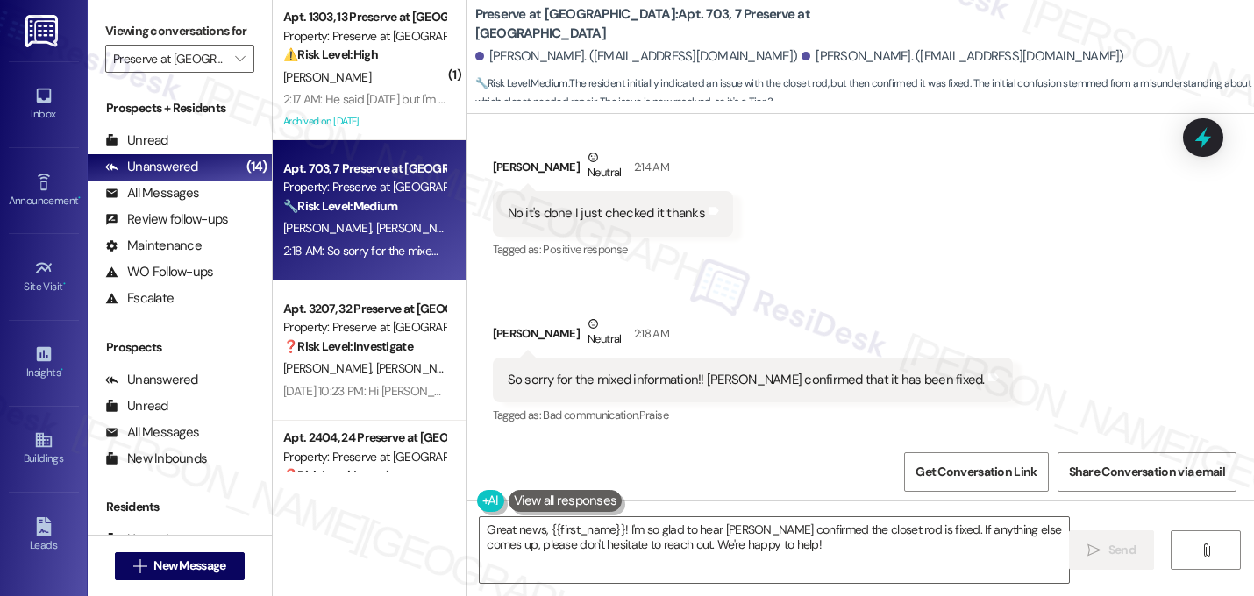
click at [904, 305] on div "Received via SMS Leannah Sneed Neutral 2:18 AM So sorry for the mixed informati…" at bounding box center [753, 372] width 546 height 140
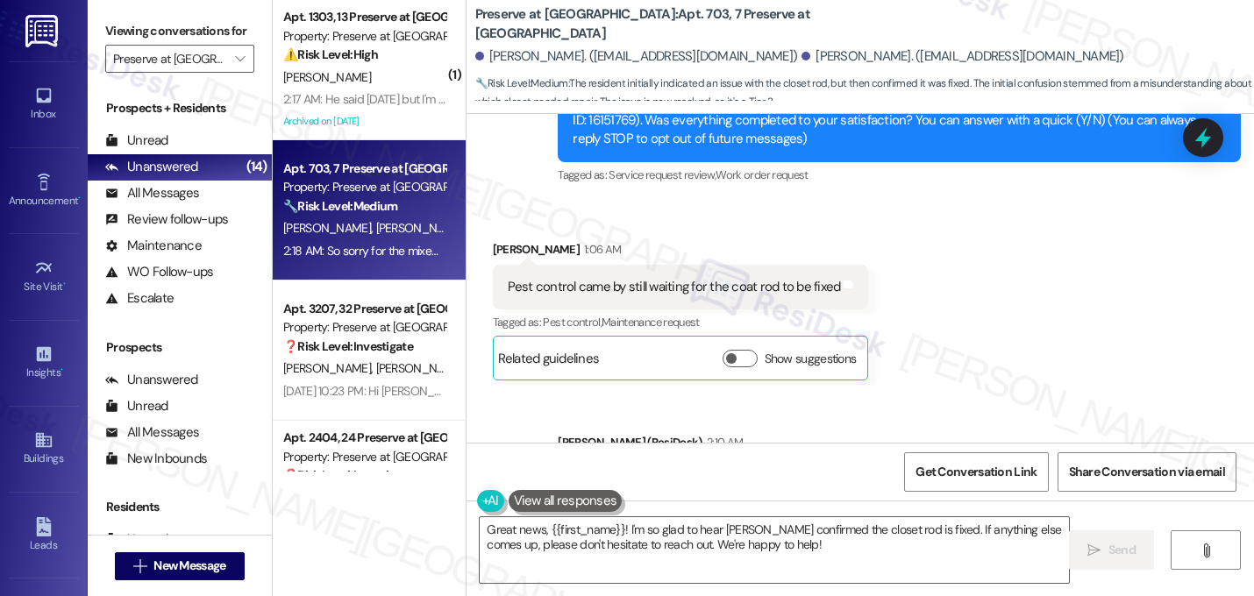
scroll to position [245, 0]
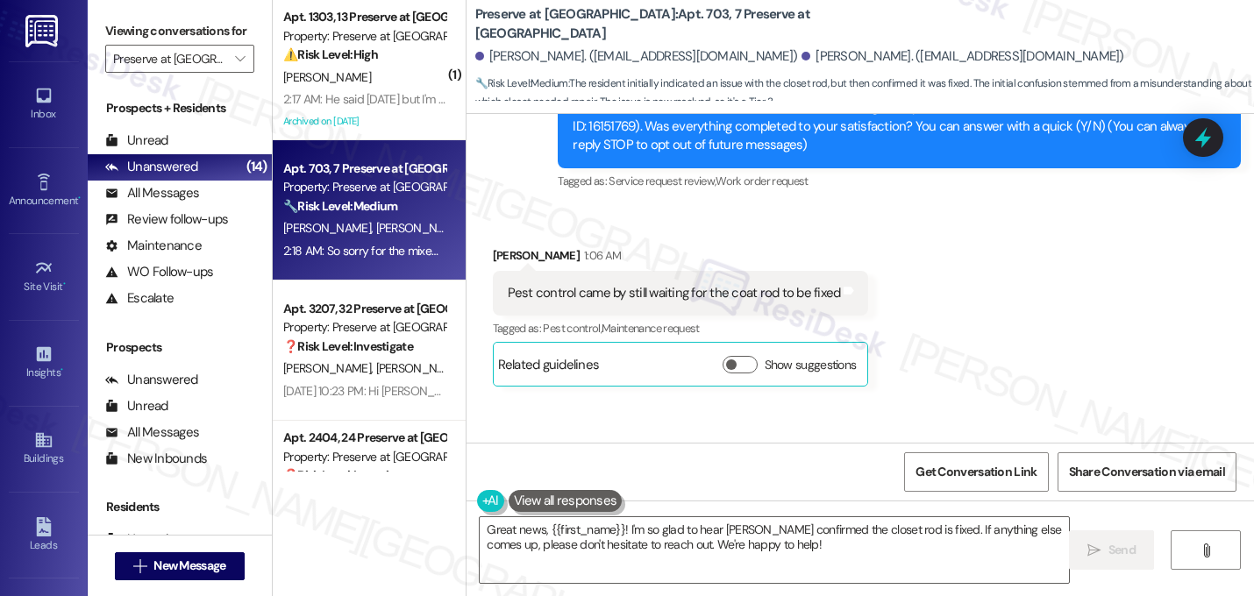
drag, startPoint x: 1246, startPoint y: 217, endPoint x: 1243, endPoint y: 189, distance: 28.3
click at [1243, 189] on div "WO Lease started Sep 16, 2025 at 8:00 AM Show details Survey, sent via SMS Resi…" at bounding box center [861, 278] width 788 height 329
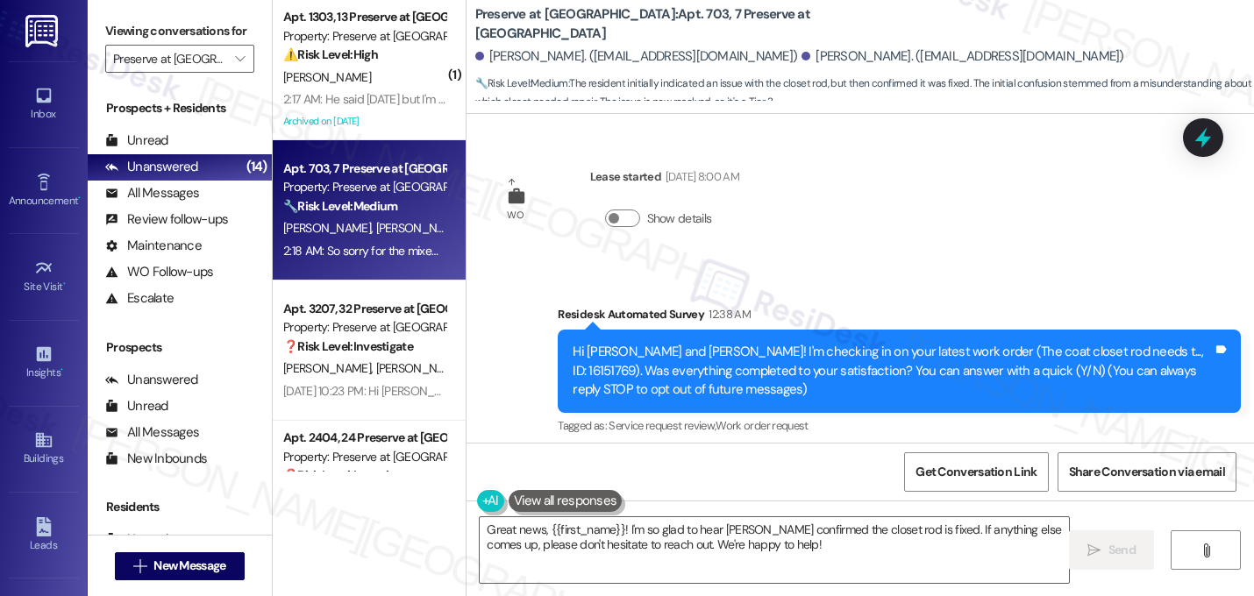
scroll to position [933, 0]
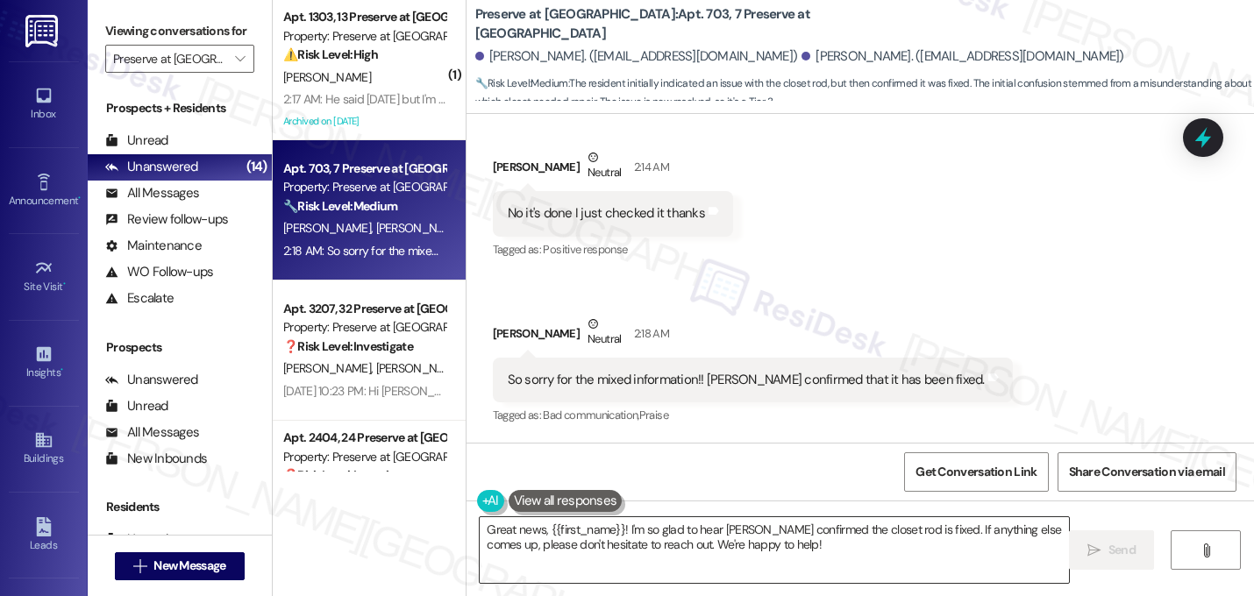
click at [664, 553] on textarea "Great news, {{first_name}}! I'm so glad to hear Charlie confirmed the closet ro…" at bounding box center [774, 550] width 589 height 66
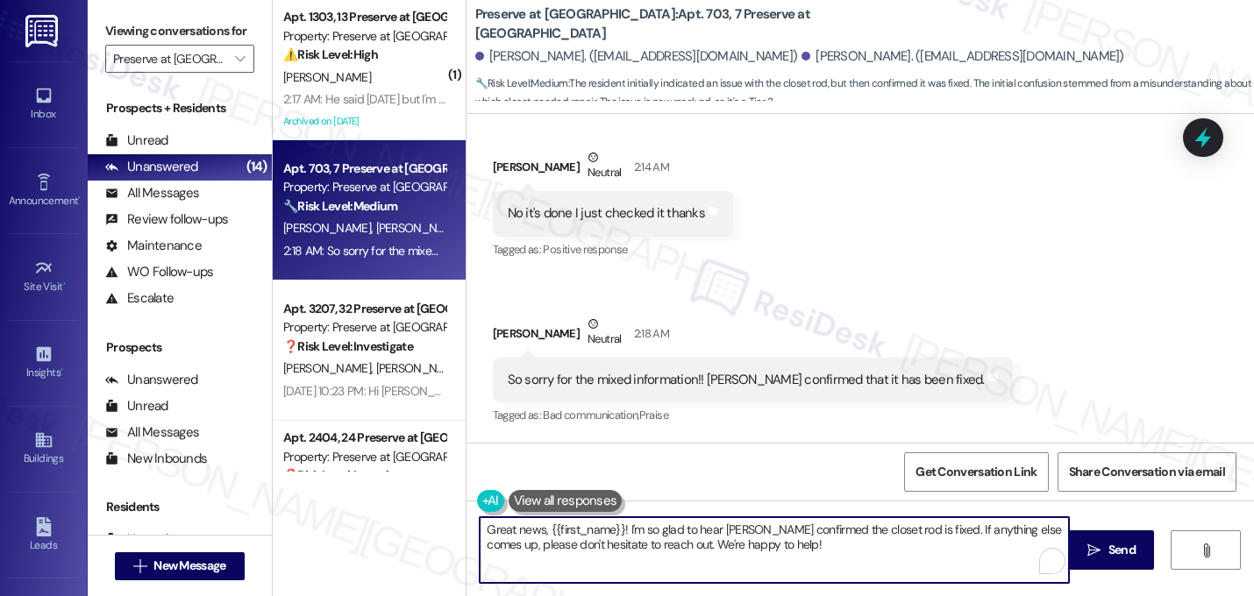
click at [664, 553] on textarea "Great news, {{first_name}}! I'm so glad to hear Charlie confirmed the closet ro…" at bounding box center [774, 550] width 589 height 66
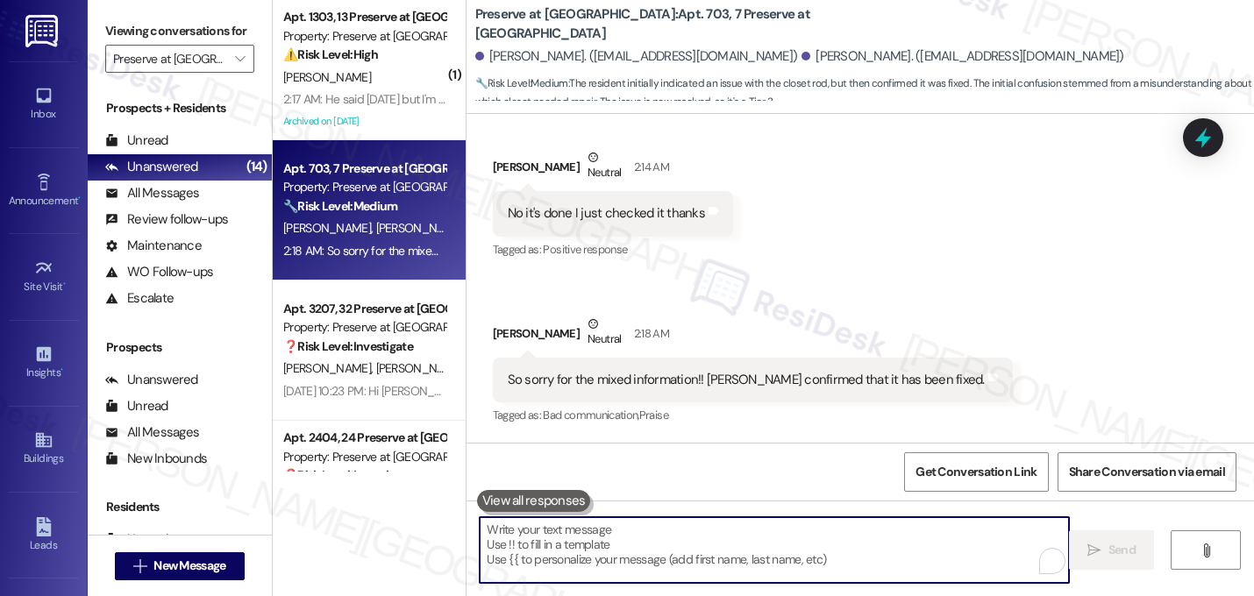
paste textarea "That's great! I'm glad to hear that your last maintenance request was completed…"
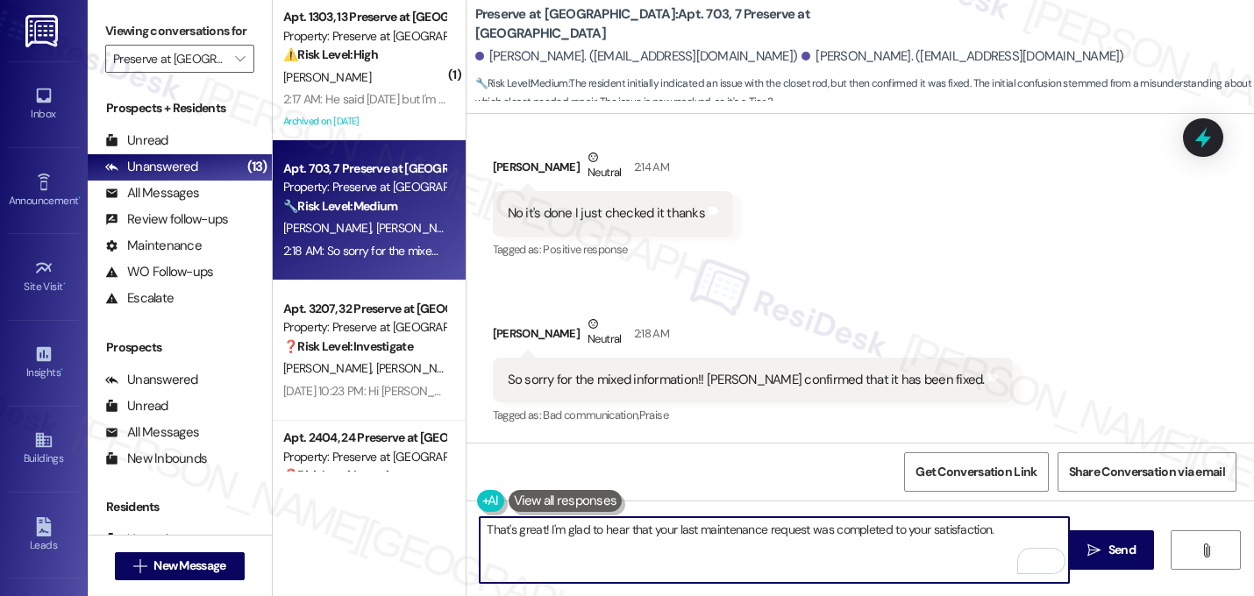
paste textarea "Let me know if you need anything else. 😊"
click at [484, 530] on textarea "That's great! I'm glad to hear that your last maintenance request was completed…" at bounding box center [774, 550] width 589 height 66
drag, startPoint x: 541, startPoint y: 532, endPoint x: 455, endPoint y: 533, distance: 85.9
click at [466, 533] on div "Preserve at Preston: Apt. 703, 7 Preserve at Preston Leannah Sneed. (leannah_s@…" at bounding box center [860, 298] width 788 height 596
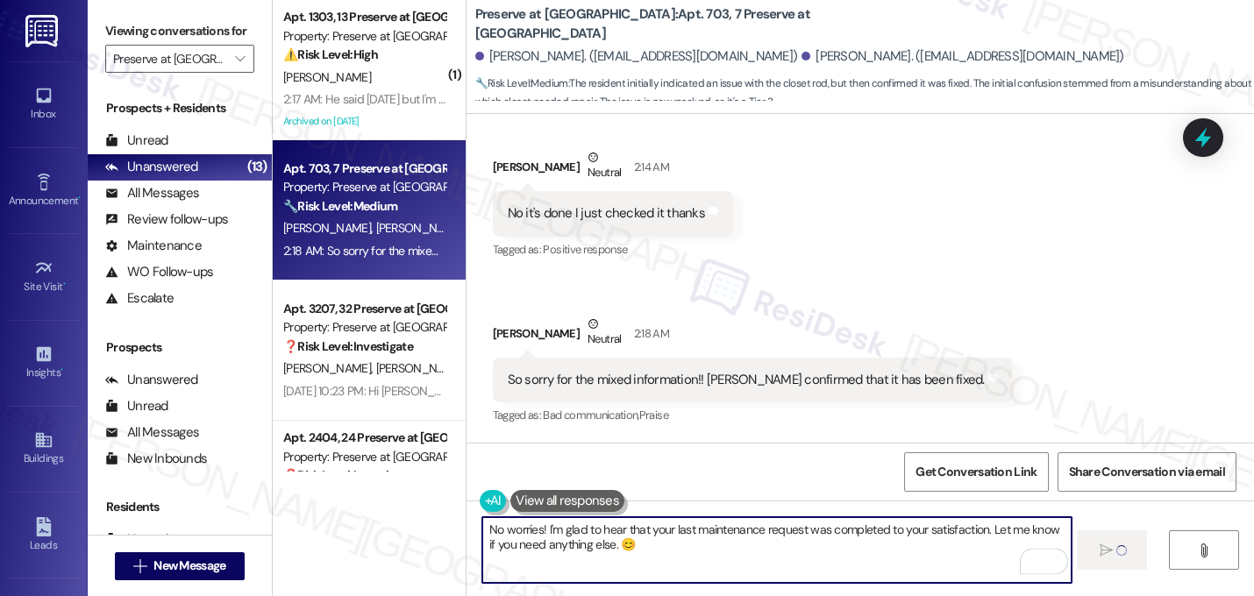
type textarea "No worries! I'm glad to hear that your last maintenance request was completed t…"
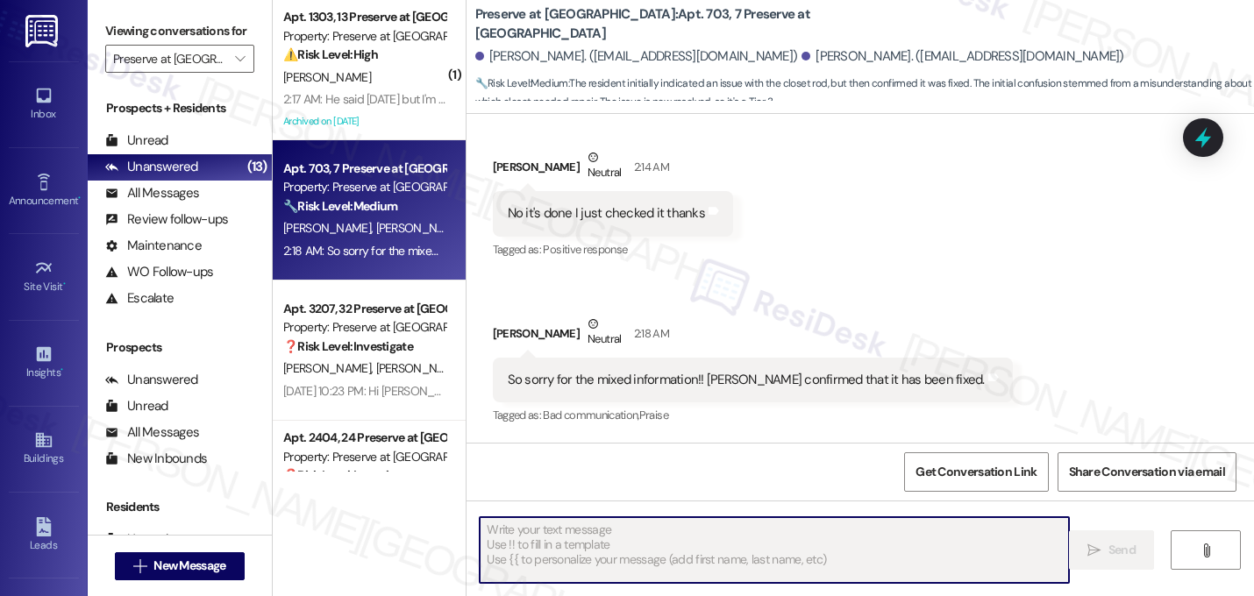
scroll to position [932, 0]
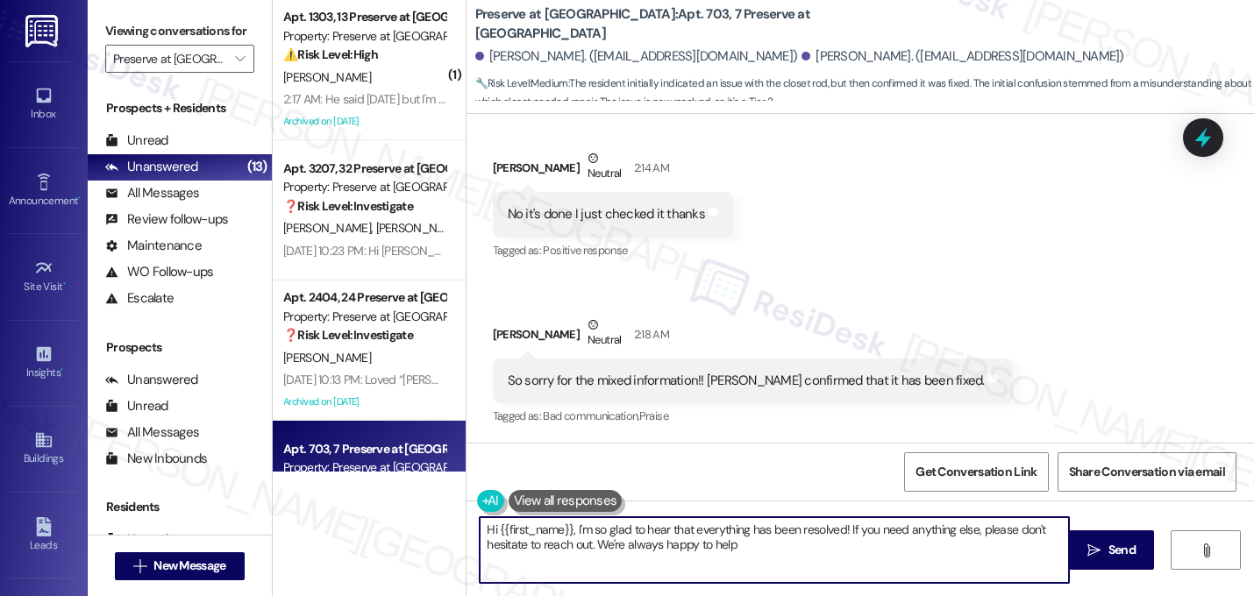
type textarea "Hi {{first_name}}, I'm so glad to hear that everything has been resolved! If yo…"
click at [826, 260] on div "Received via SMS Leannah Sneed 2:13 AM Sorry that's correct for the second bedr…" at bounding box center [861, 161] width 788 height 564
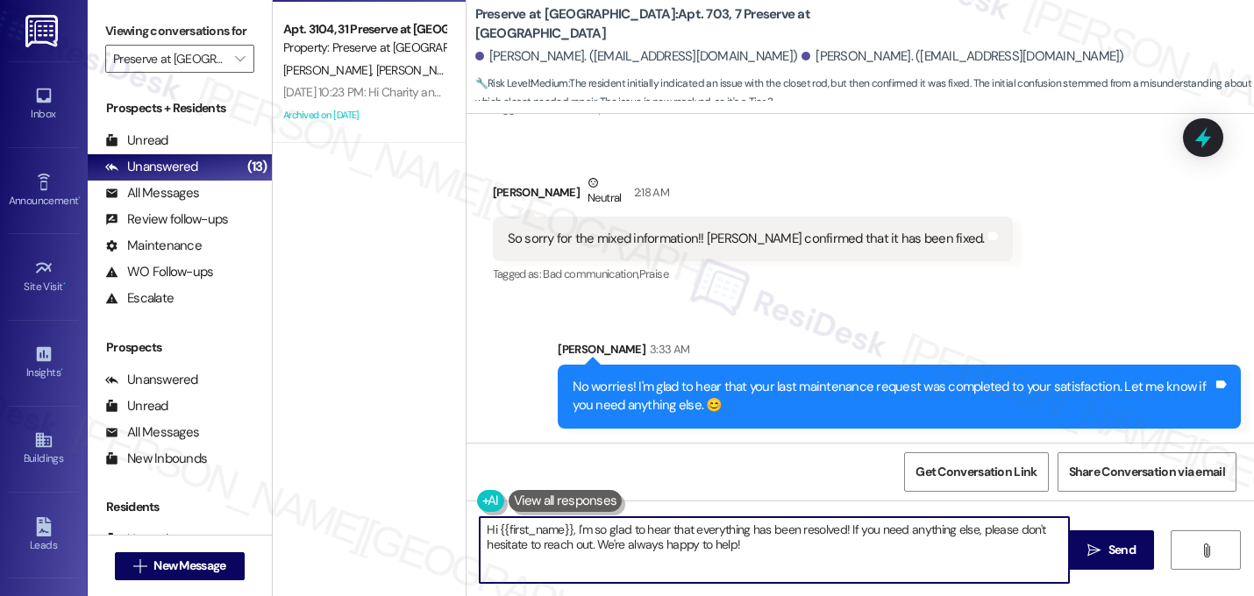
scroll to position [0, 0]
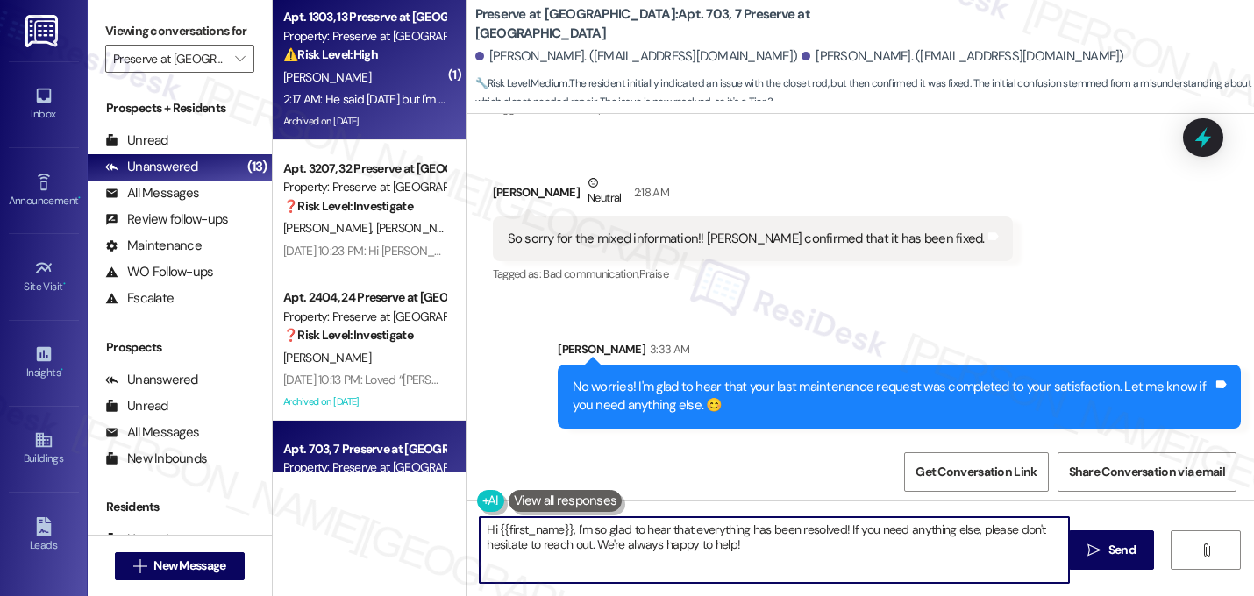
click at [379, 69] on div "C. Morris" at bounding box center [365, 78] width 166 height 22
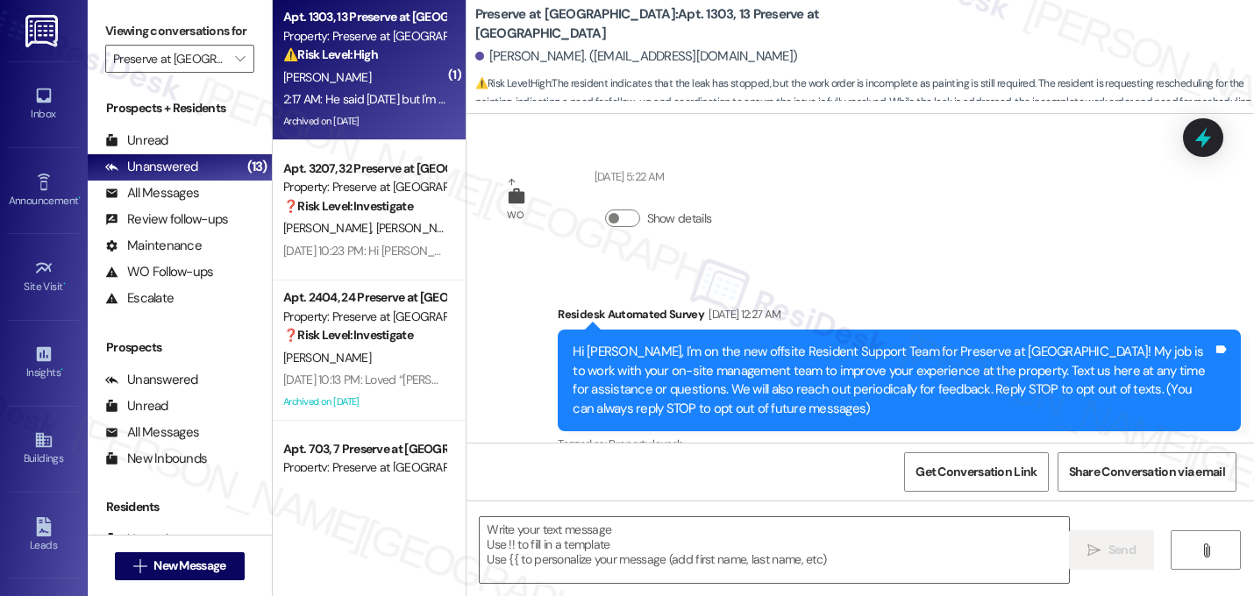
scroll to position [30591, 0]
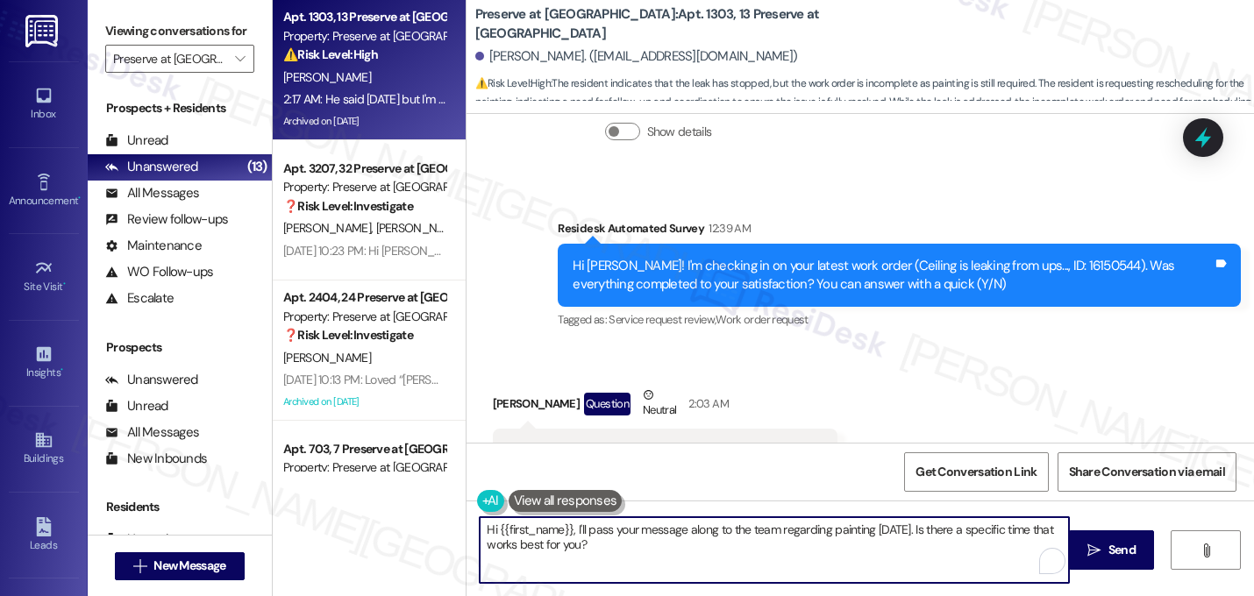
click at [640, 547] on textarea "Hi {{first_name}}, I'll pass your message along to the team regarding painting …" at bounding box center [774, 550] width 589 height 66
click at [566, 531] on textarea "Hi {{first_name}}, I'll pass your message along to the team regarding painting …" at bounding box center [774, 550] width 589 height 66
click at [480, 531] on textarea "I'll pass your message along to the team regarding painting tomorrow. Is there …" at bounding box center [774, 550] width 589 height 66
drag, startPoint x: 868, startPoint y: 530, endPoint x: 886, endPoint y: 553, distance: 29.5
click at [886, 553] on textarea "Alright! I'll pass your message along to the team regarding painting tomorrow. …" at bounding box center [774, 550] width 589 height 66
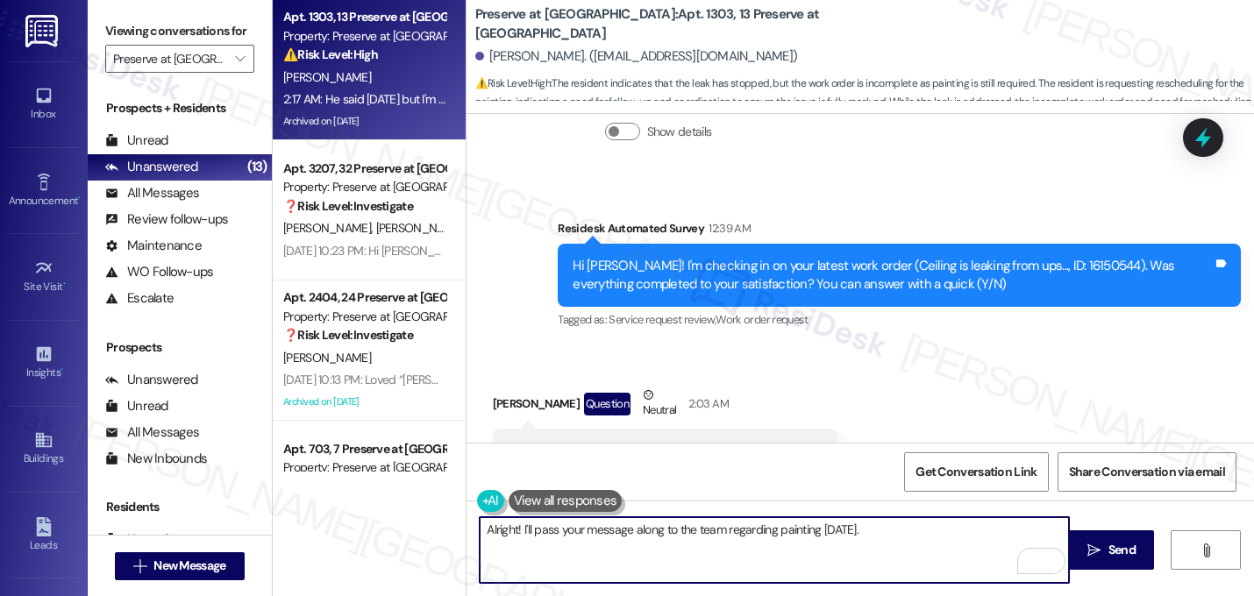
drag, startPoint x: 515, startPoint y: 536, endPoint x: 459, endPoint y: 525, distance: 57.1
click at [467, 525] on div "Alright! I'll pass your message along to the team regarding painting tomorrow. …" at bounding box center [861, 567] width 788 height 132
click at [516, 548] on textarea "Alright! I'll pass your message along to the team regarding painting tomorrow." at bounding box center [774, 550] width 589 height 66
click at [516, 531] on textarea "Alright! I'll pass your message along to the team regarding painting tomorrow." at bounding box center [774, 550] width 589 height 66
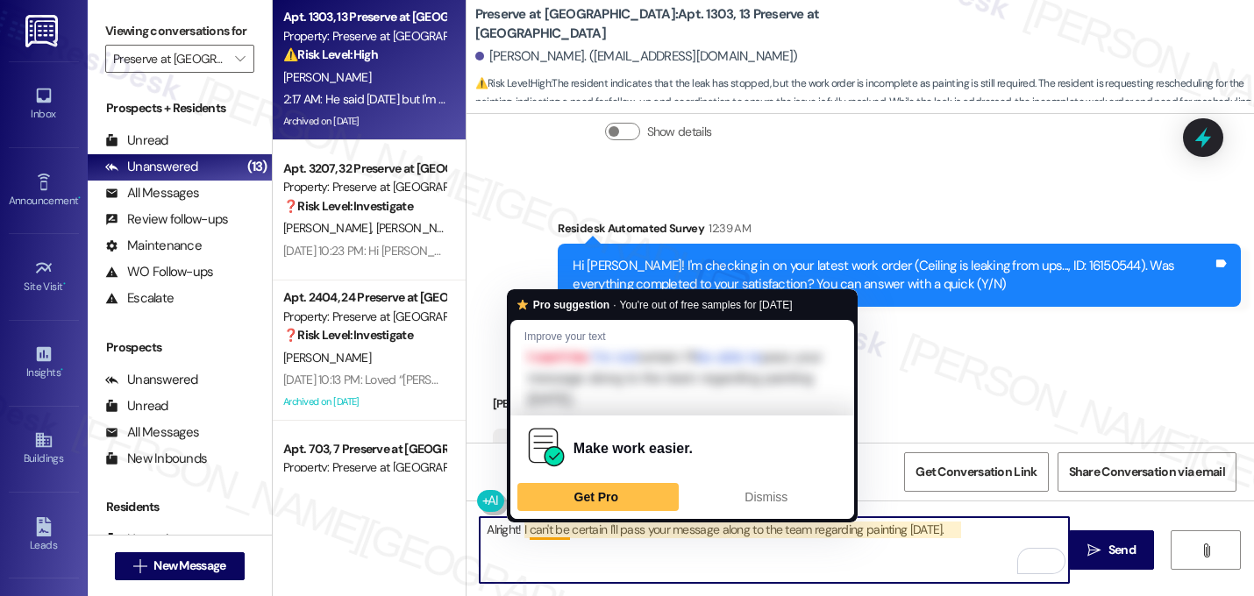
click at [573, 542] on textarea "Alright! I can't be certain I'll pass your message along to the team regarding …" at bounding box center [774, 550] width 589 height 66
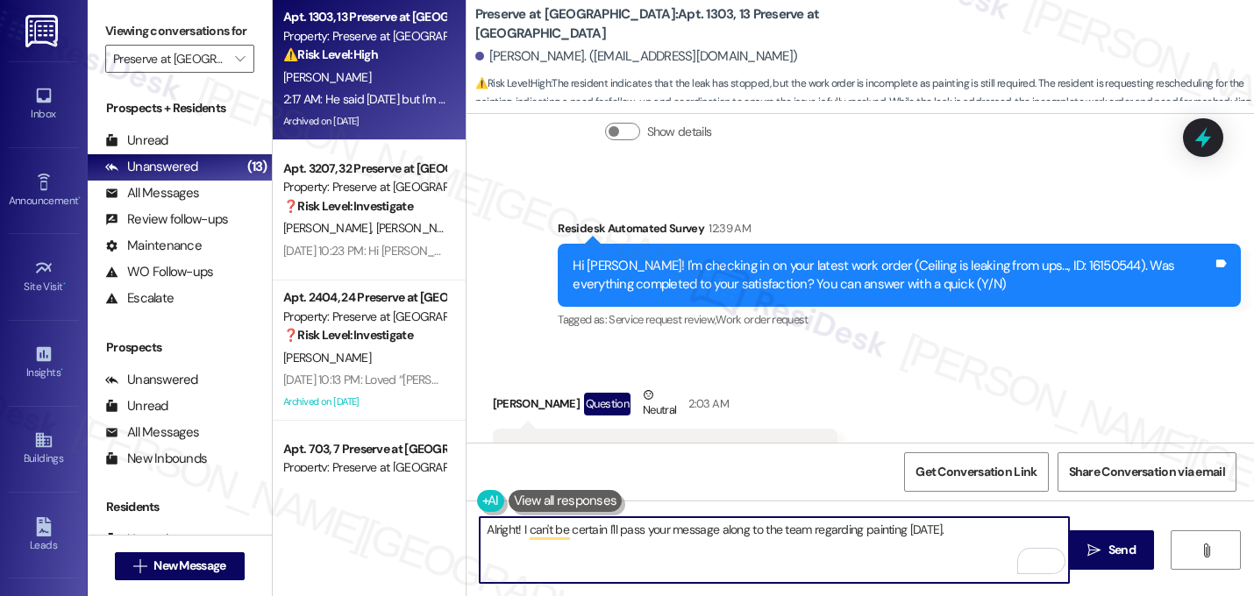
click at [568, 542] on textarea "Alright! I can't be certain I'll pass your message along to the team regarding …" at bounding box center [774, 550] width 589 height 66
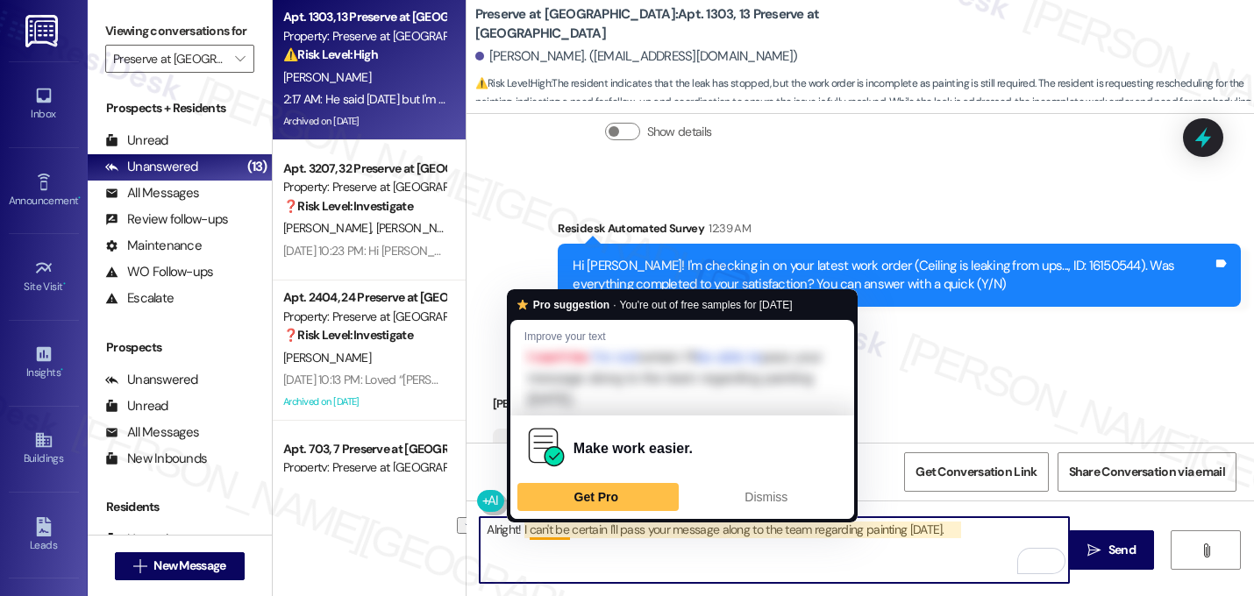
drag, startPoint x: 600, startPoint y: 531, endPoint x: 531, endPoint y: 530, distance: 69.3
click at [531, 531] on textarea "Alright! I can't be certain I'll pass your message along to the team regarding …" at bounding box center [774, 550] width 589 height 66
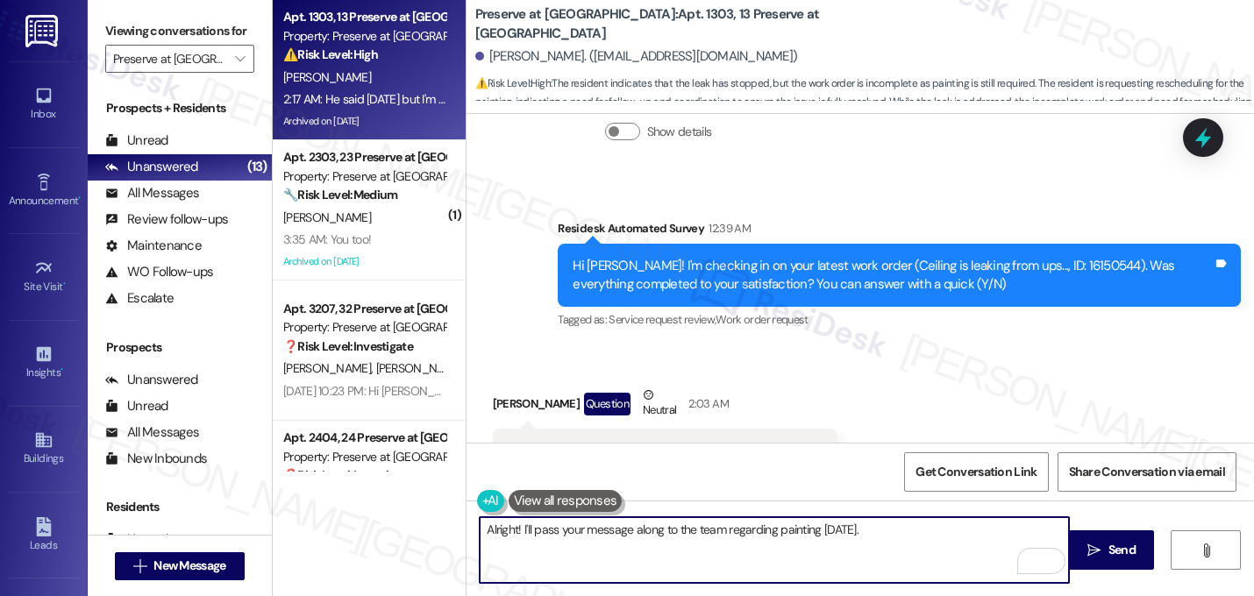
click at [891, 537] on textarea "Alright! I'll pass your message along to the team regarding painting tomorrow." at bounding box center [774, 550] width 589 height 66
click at [516, 536] on textarea "Alright! I'll pass your message along to the team regarding painting tomorrow." at bounding box center [774, 550] width 589 height 66
click at [564, 531] on textarea "Alright! I can't be certain I'll pass your message along to the team regarding …" at bounding box center [774, 550] width 589 height 66
click at [586, 532] on textarea "Alright! I'm not certain I'll pass your message along to the team regarding pai…" at bounding box center [774, 550] width 589 height 66
click at [560, 553] on textarea "Alright! I'm not certain if they already came today, but I'll pass your message…" at bounding box center [774, 550] width 589 height 66
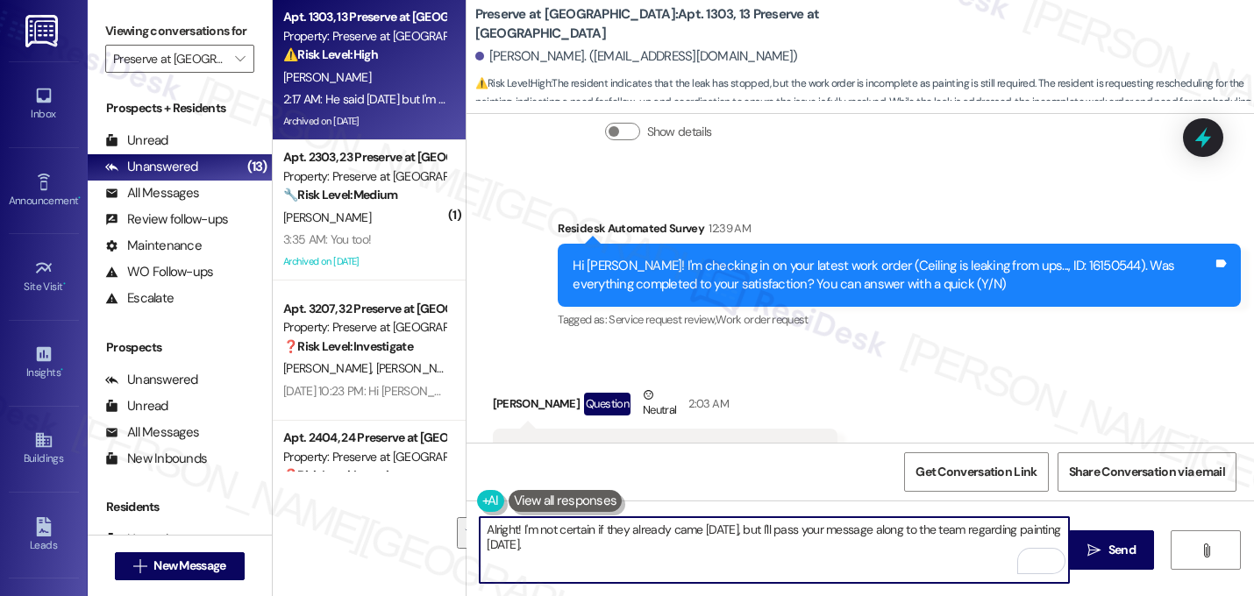
drag, startPoint x: 958, startPoint y: 530, endPoint x: 963, endPoint y: 554, distance: 25.1
click at [963, 554] on textarea "Alright! I'm not certain if they already came today, but I'll pass your message…" at bounding box center [774, 550] width 589 height 66
type textarea "Alright! I'm not certain if they already came today, but I'll pass your message…"
click at [513, 532] on textarea "Alright! I'm not certain if they already came today, but I'll pass your message…" at bounding box center [774, 550] width 589 height 66
click at [516, 545] on textarea "Alright! I'm not certain if they already came today, but I'll pass your message…" at bounding box center [774, 550] width 589 height 66
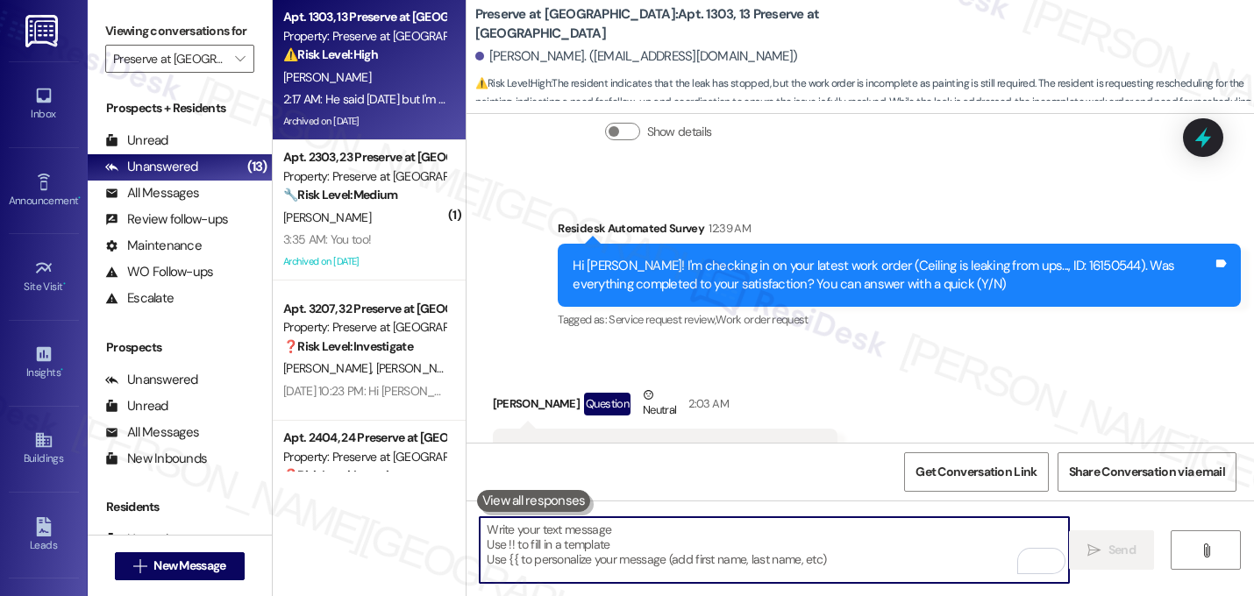
scroll to position [30353, 0]
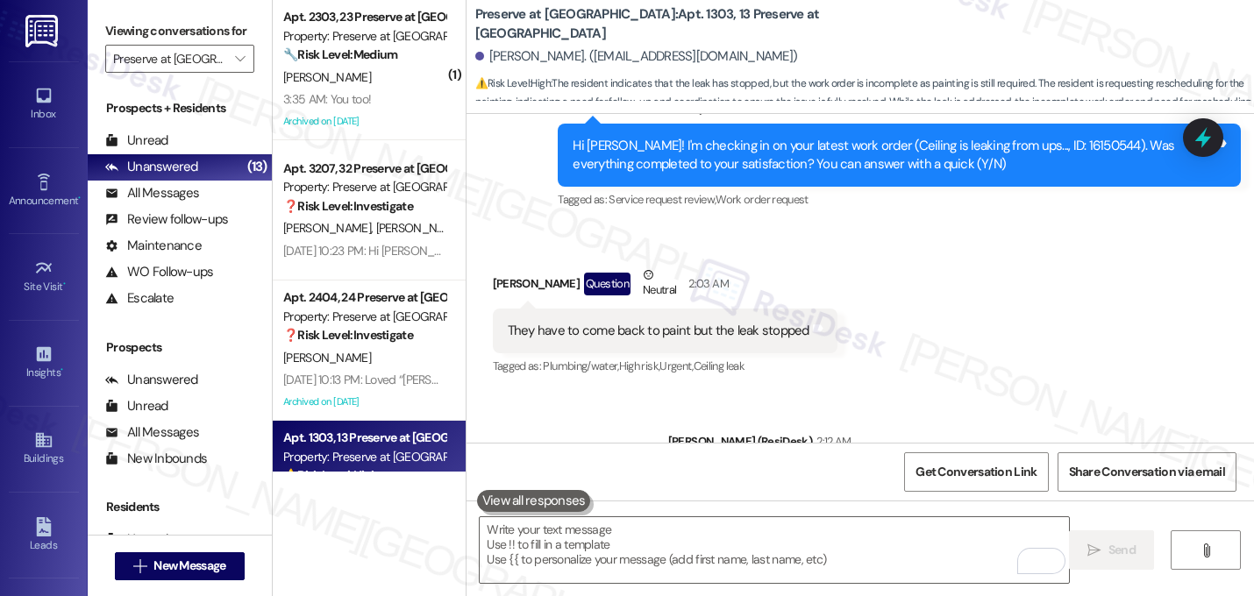
scroll to position [30495, 0]
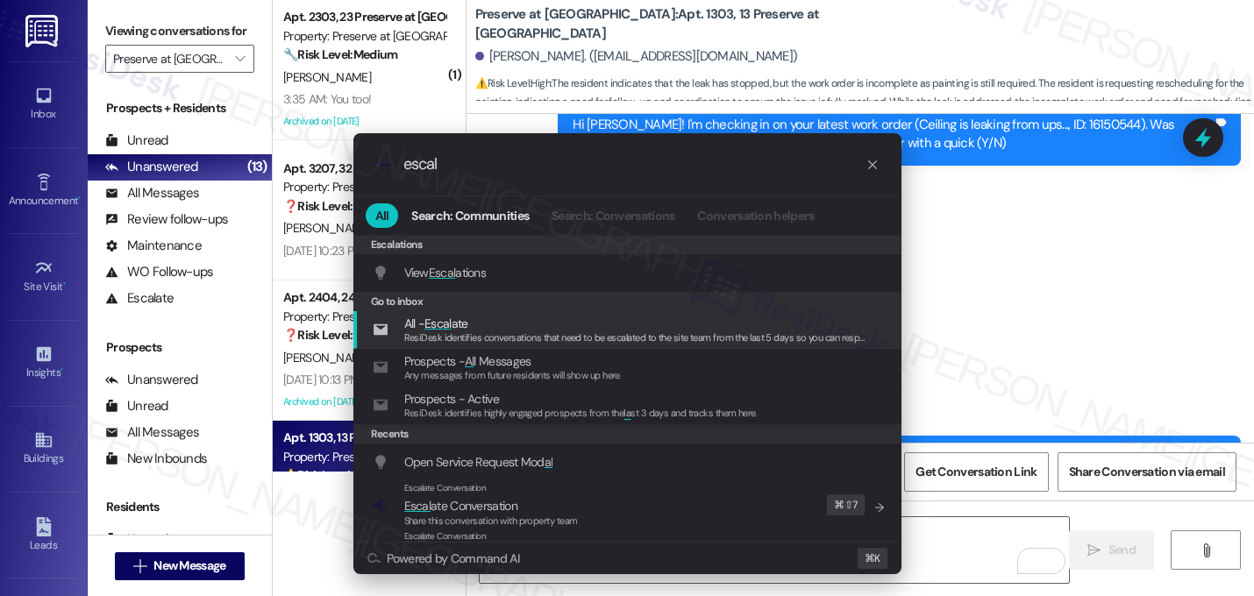
click at [1172, 296] on div ".cls-1{fill:#0a055f;}.cls-2{fill:#0cc4c4;} resideskLogoBlueOrange escal All Sea…" at bounding box center [627, 298] width 1254 height 596
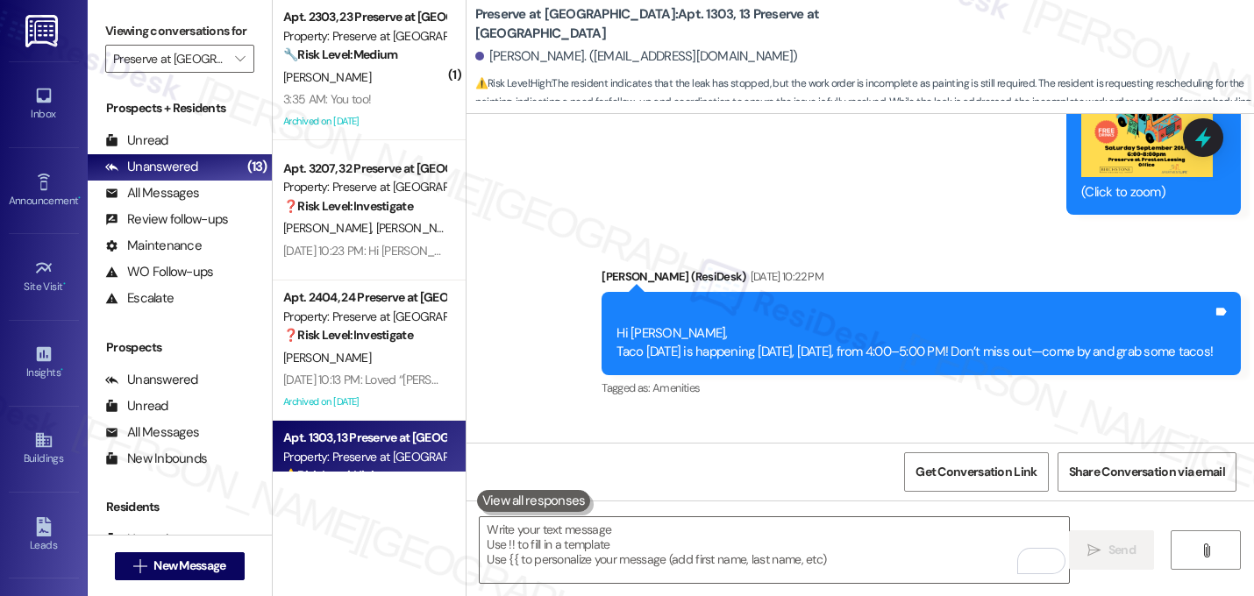
scroll to position [29933, 0]
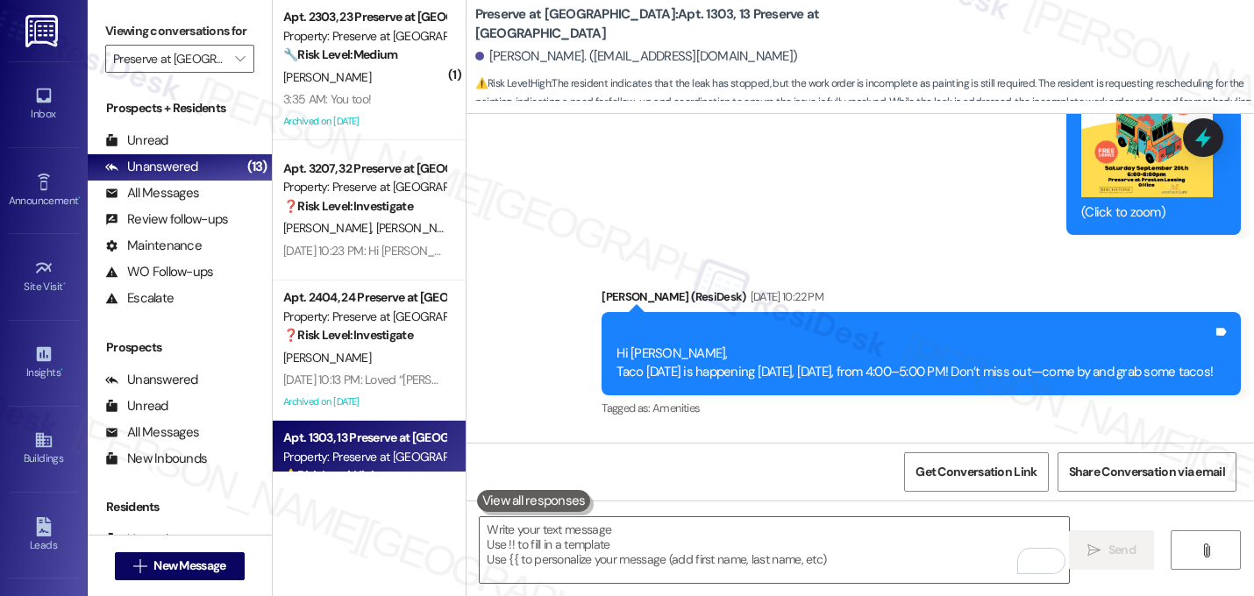
copy div "16150544"
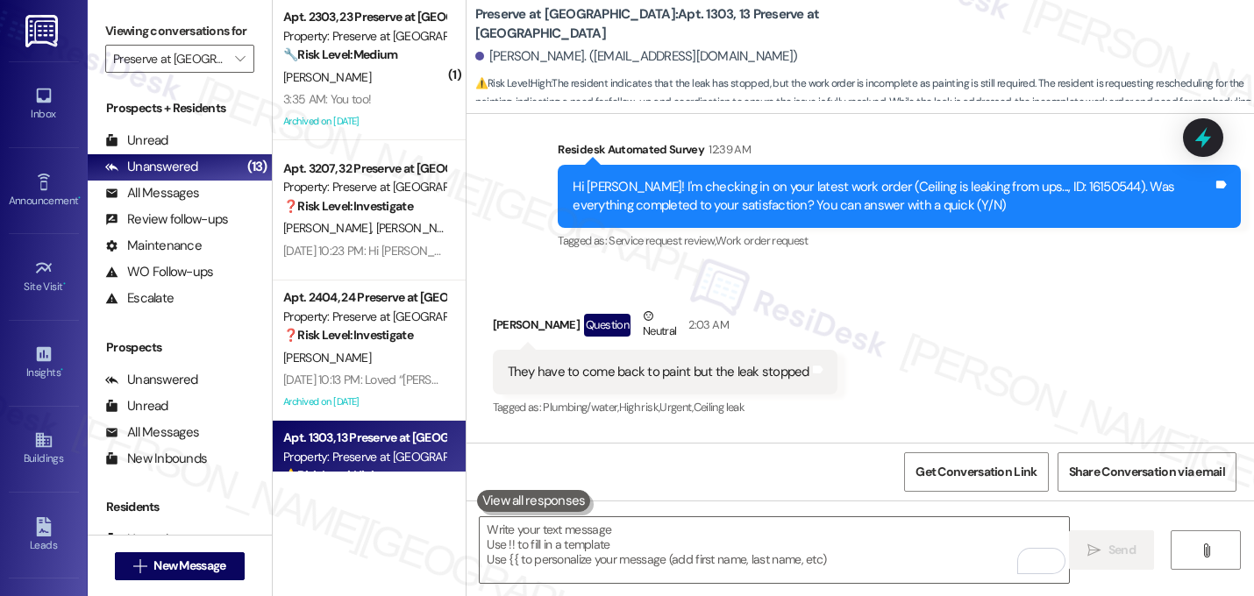
scroll to position [30495, 0]
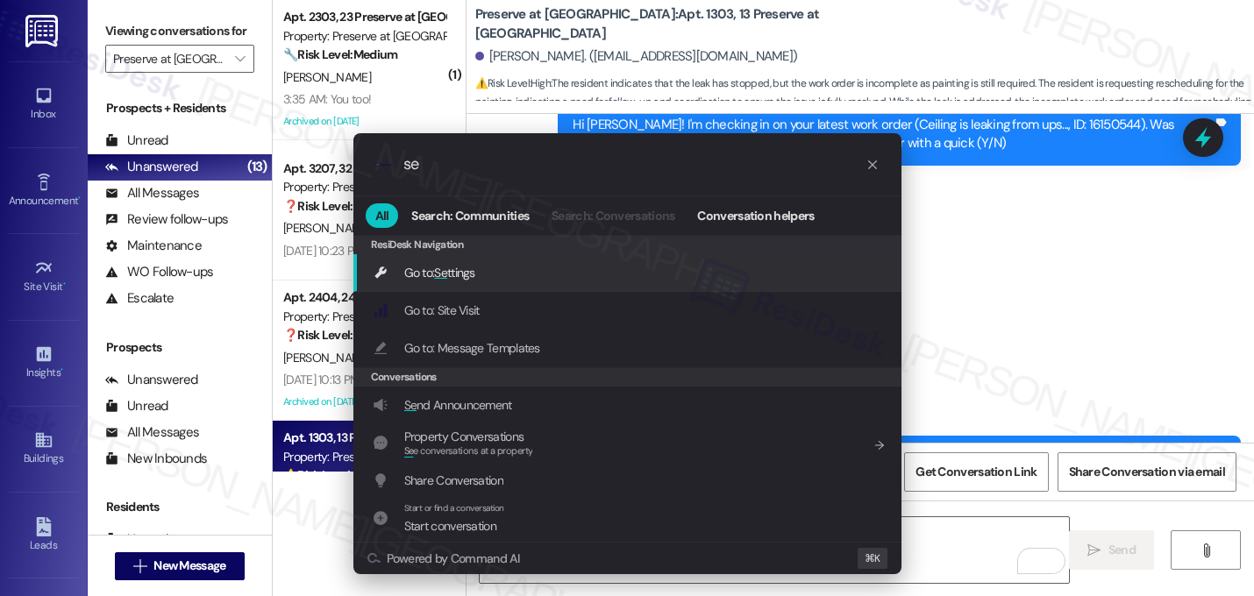
type input "s"
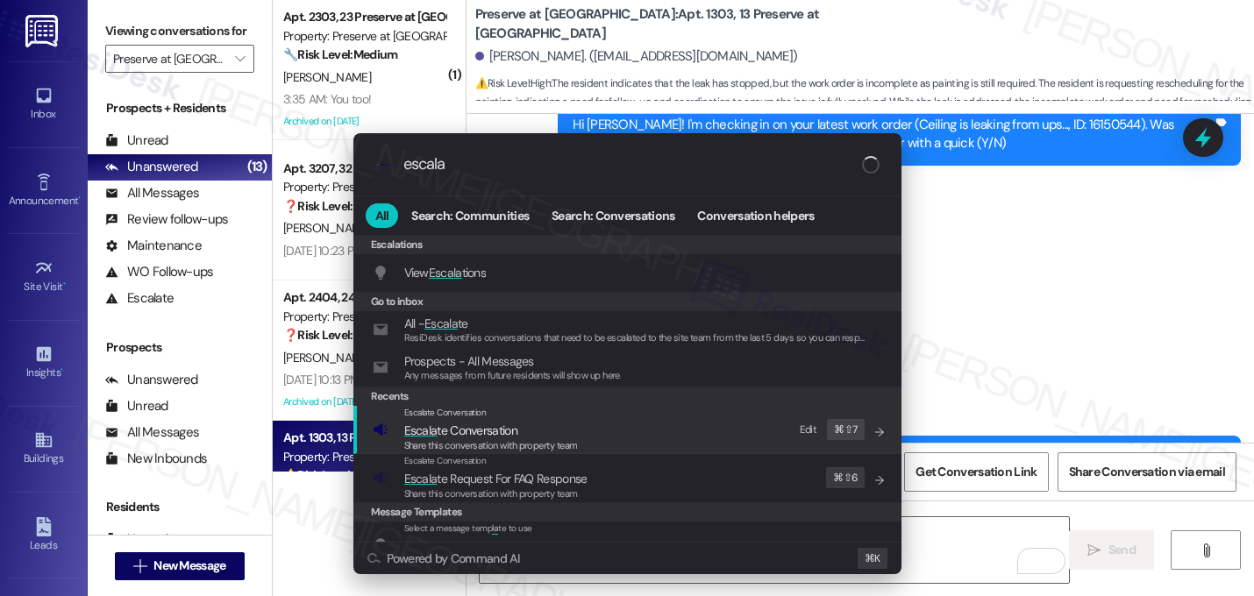
type input "escala"
click at [566, 425] on span "Escala te Conversation" at bounding box center [491, 430] width 174 height 19
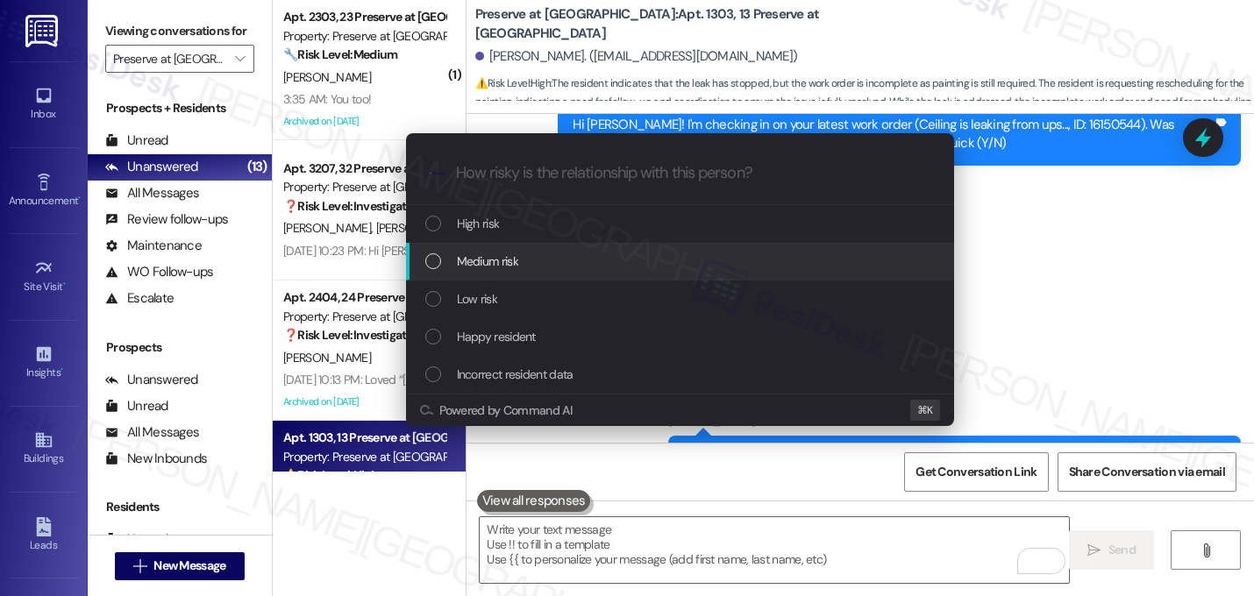
click at [513, 267] on span "Medium risk" at bounding box center [487, 261] width 61 height 19
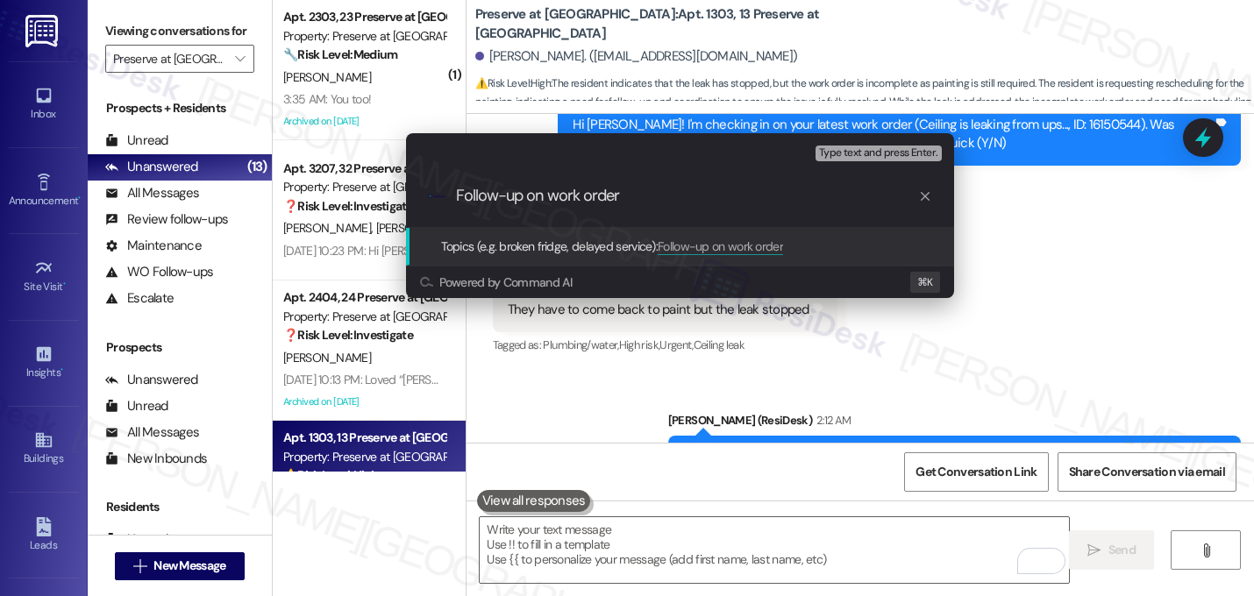
paste input "16150544"
type input "Follow-up on work order 16150544 - ceiling was supposed to be painted today, bu…"
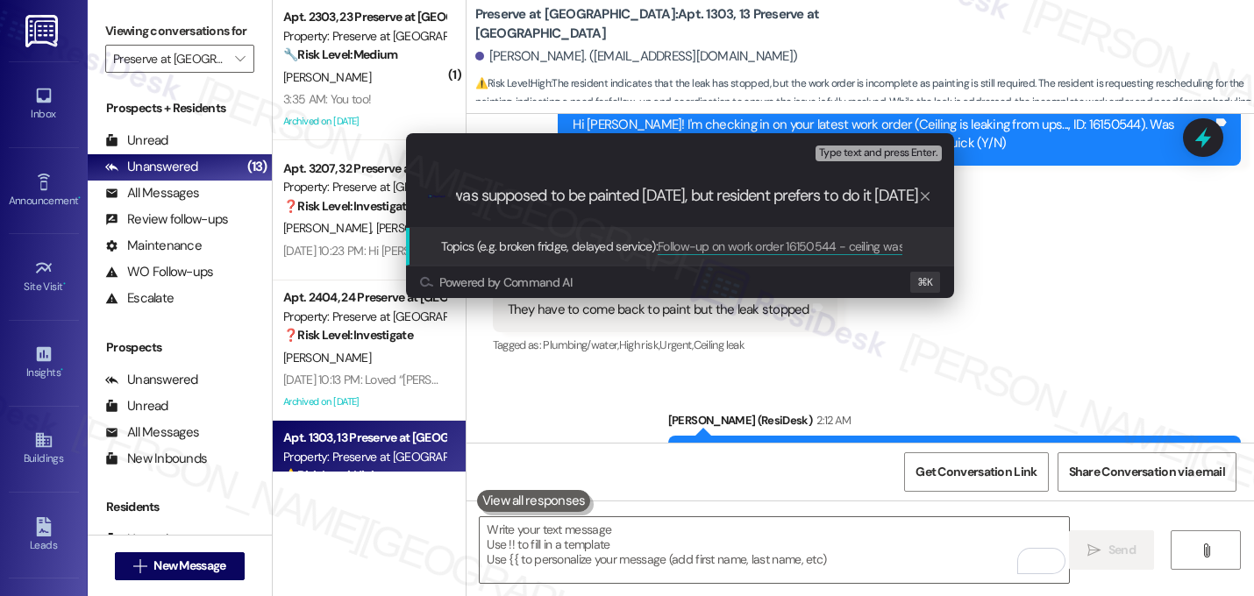
scroll to position [0, 318]
click at [530, 194] on input "Follow-up on work order 16150544 - ceiling was supposed to be painted today, bu…" at bounding box center [687, 196] width 462 height 18
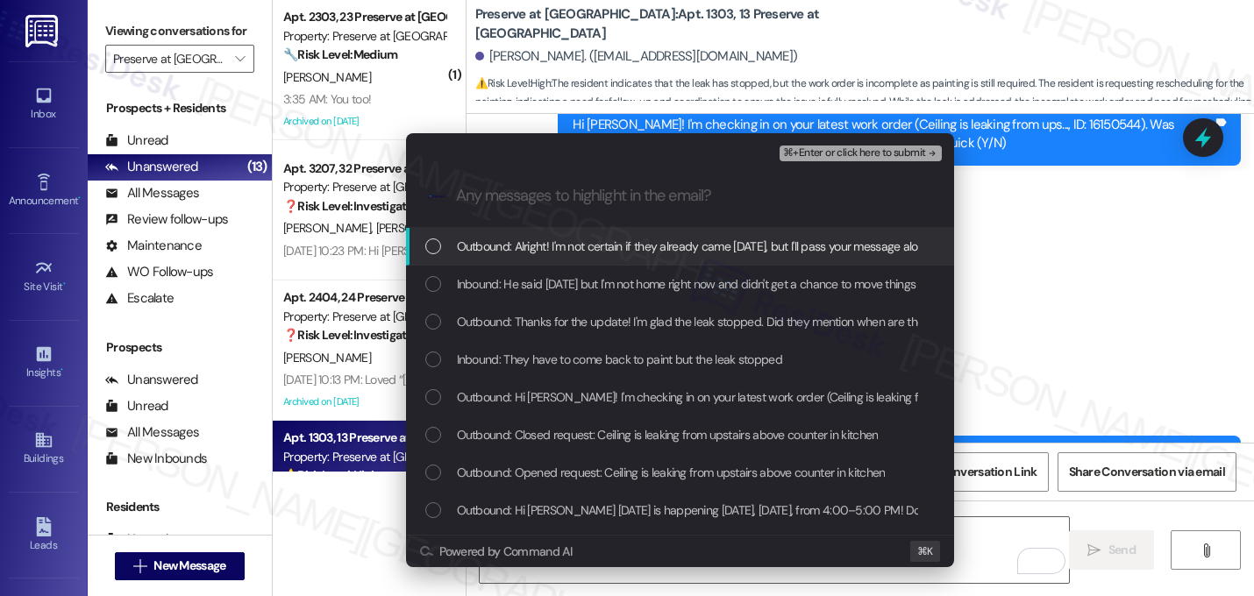
scroll to position [0, 0]
click at [522, 254] on span "Outbound: Alright! I'm not certain if they already came today, but I'll pass yo…" at bounding box center [795, 246] width 676 height 19
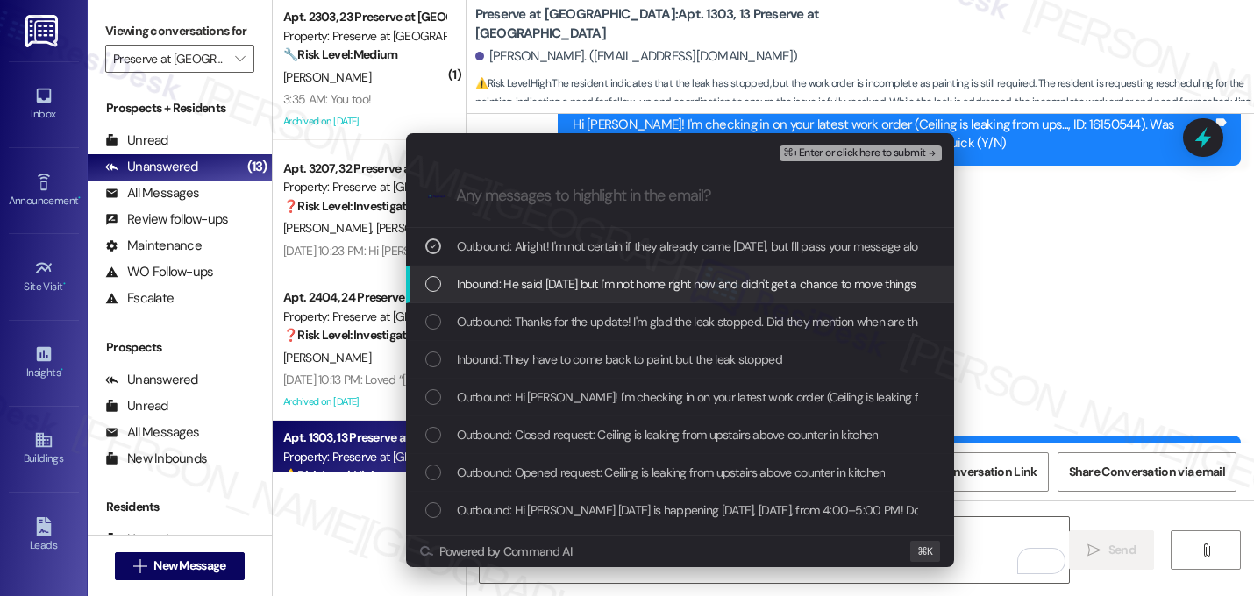
click at [522, 290] on span "Inbound: He said today but I'm not home right now and didn't get a chance to mo…" at bounding box center [861, 283] width 809 height 19
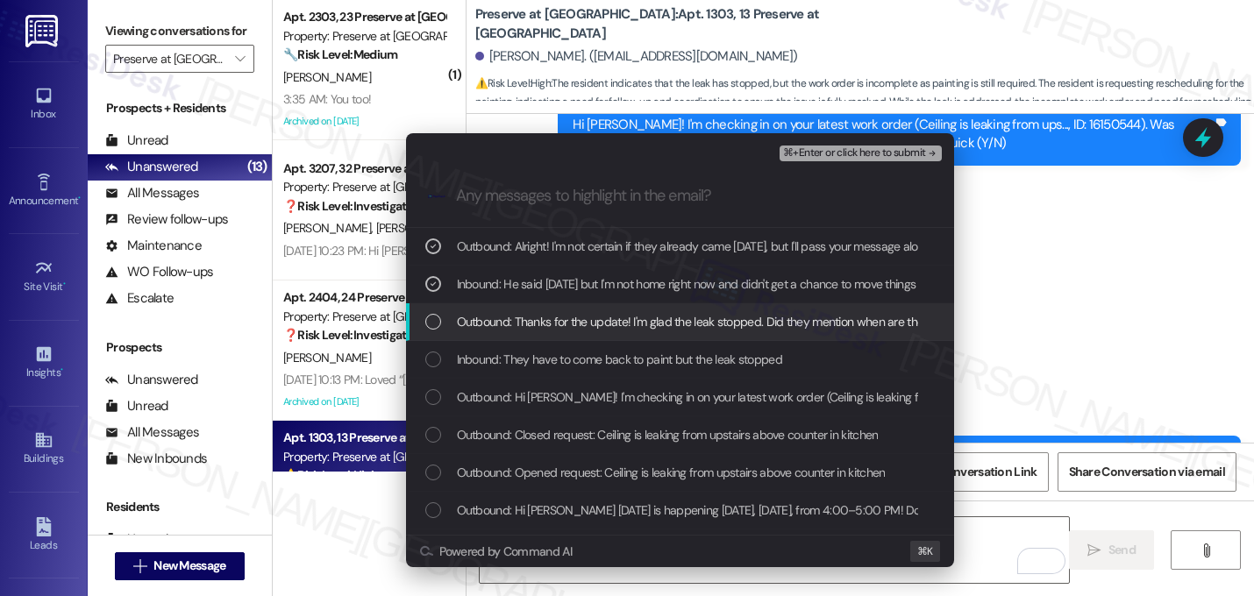
click at [517, 326] on span "Outbound: Thanks for the update! I'm glad the leak stopped. Did they mention wh…" at bounding box center [731, 321] width 548 height 19
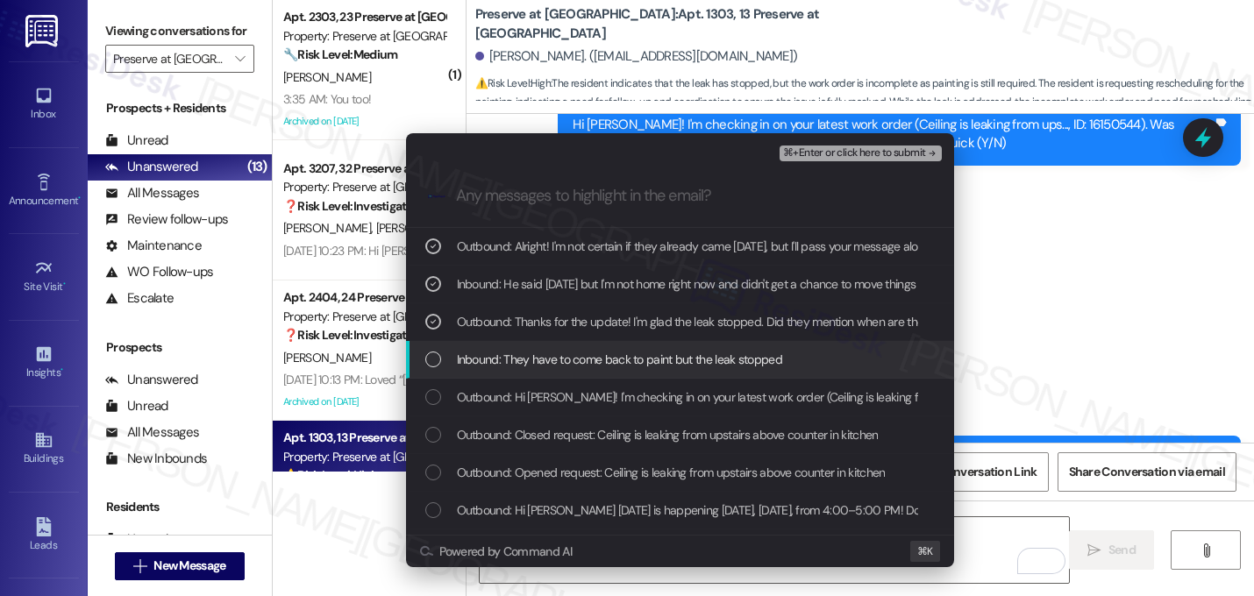
click at [513, 358] on span "Inbound: They have to come back to paint but the leak stopped" at bounding box center [619, 359] width 325 height 19
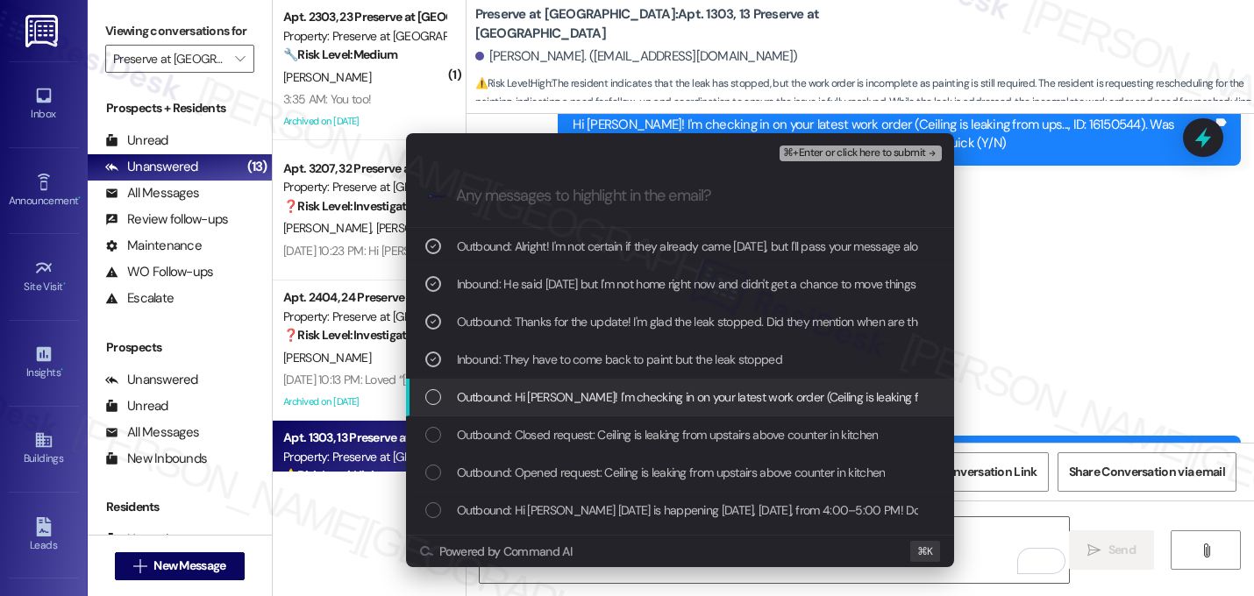
click at [506, 407] on span "Outbound: Hi Carolyn! I'm checking in on your latest work order (Ceiling is lea…" at bounding box center [961, 397] width 1008 height 19
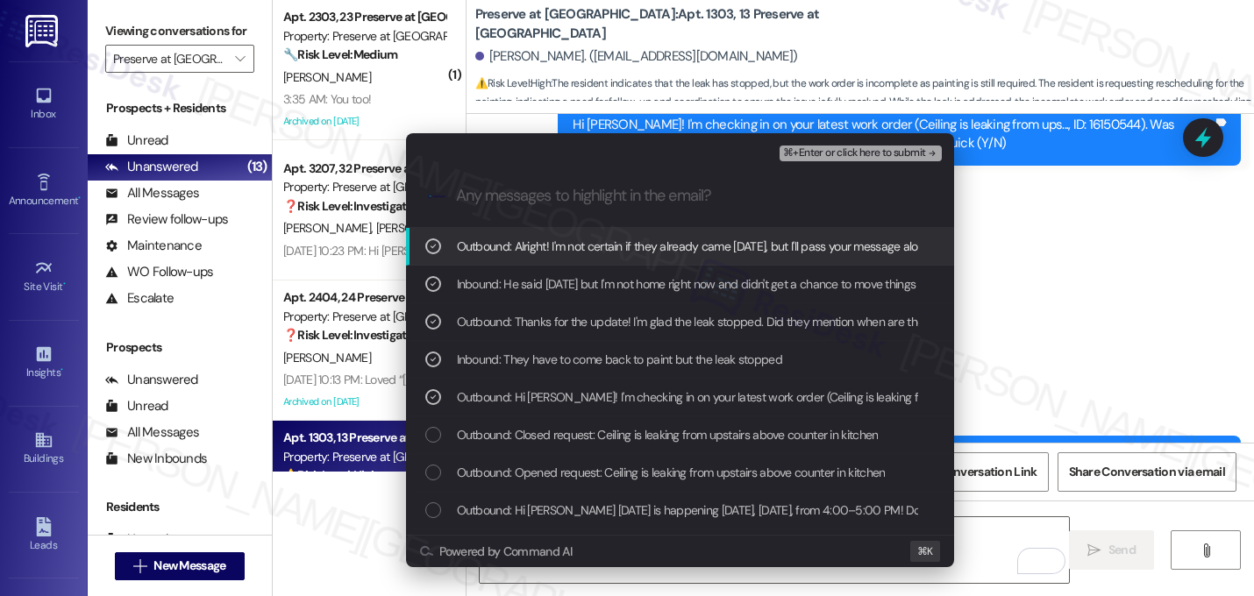
click at [916, 153] on span "⌘+Enter or click here to submit" at bounding box center [854, 153] width 142 height 12
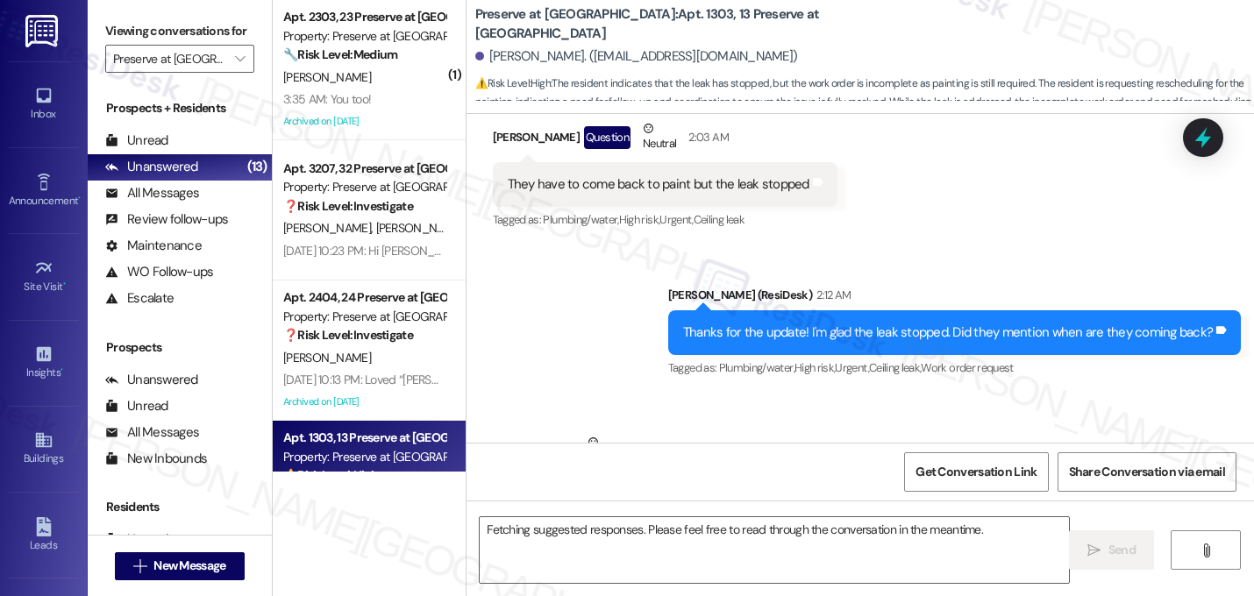
scroll to position [30591, 0]
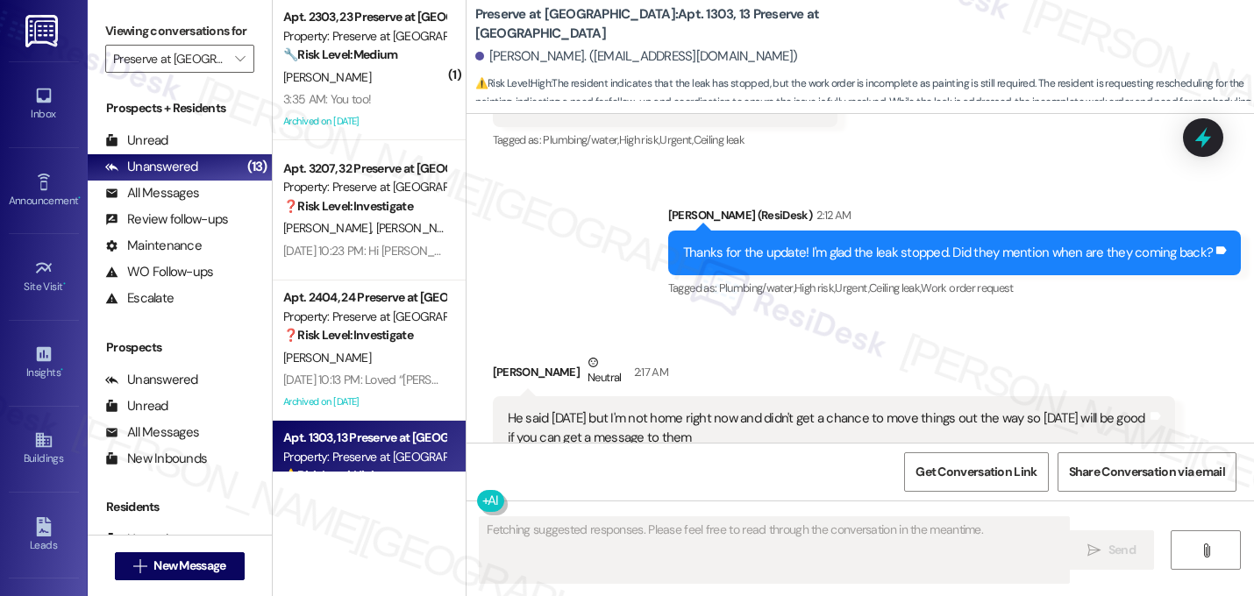
scroll to position [30759, 0]
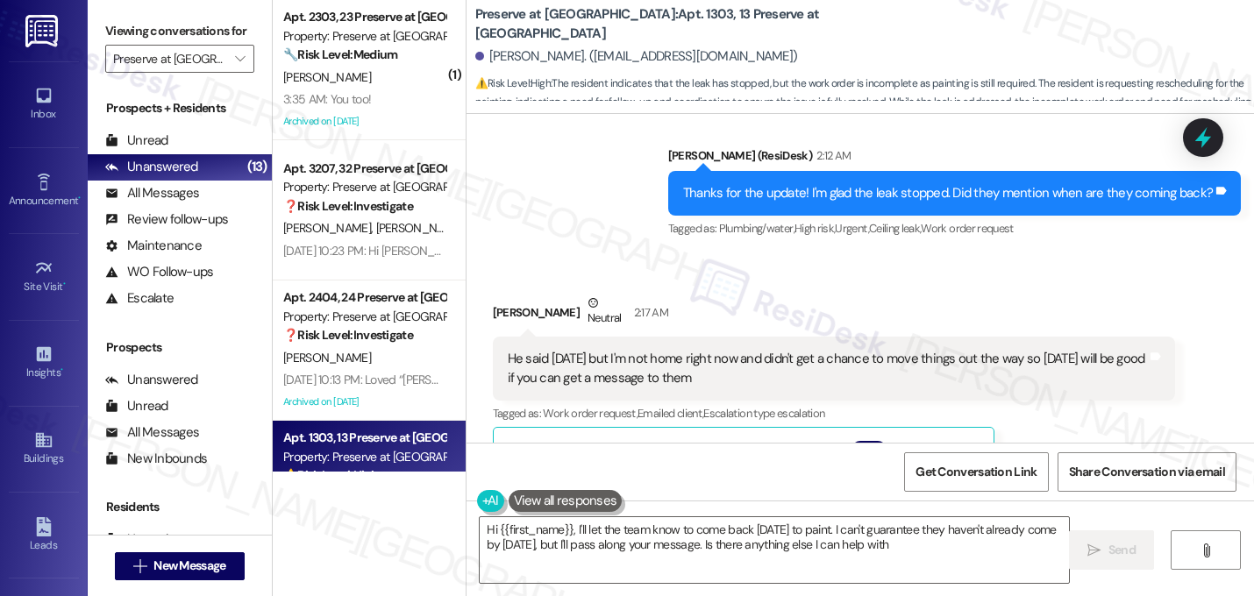
type textarea "Hi {{first_name}}, I'll let the team know to come back tomorrow to paint. I can…"
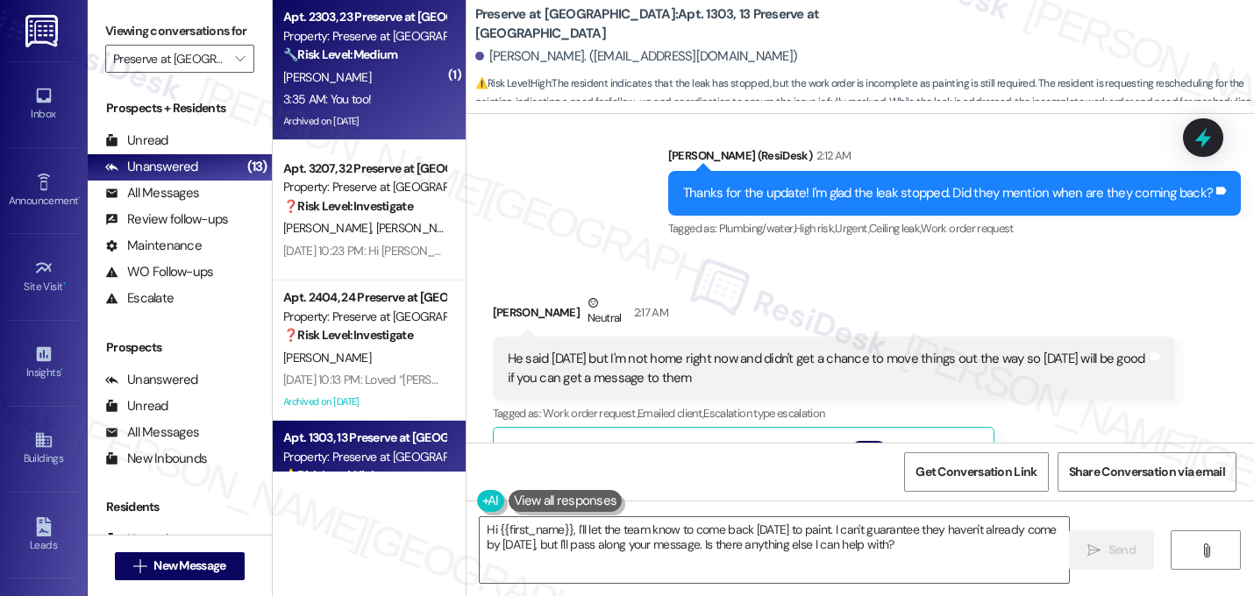
click at [417, 40] on div "Property: Preserve at Preston" at bounding box center [364, 36] width 162 height 18
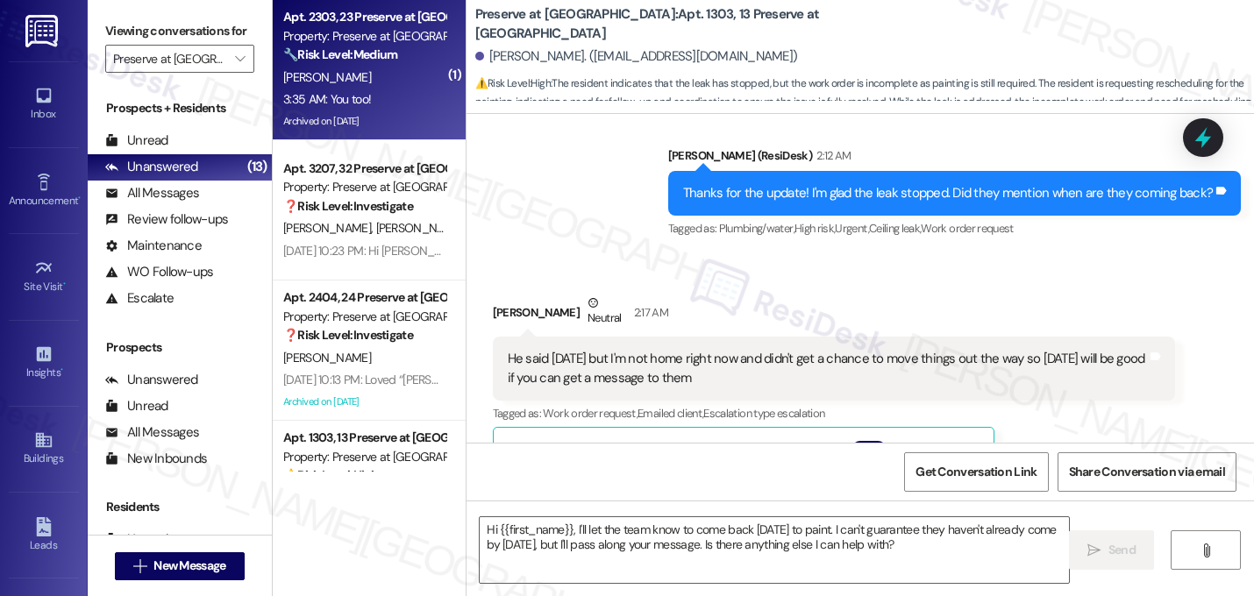
type textarea "Fetching suggested responses. Please feel free to read through the conversation…"
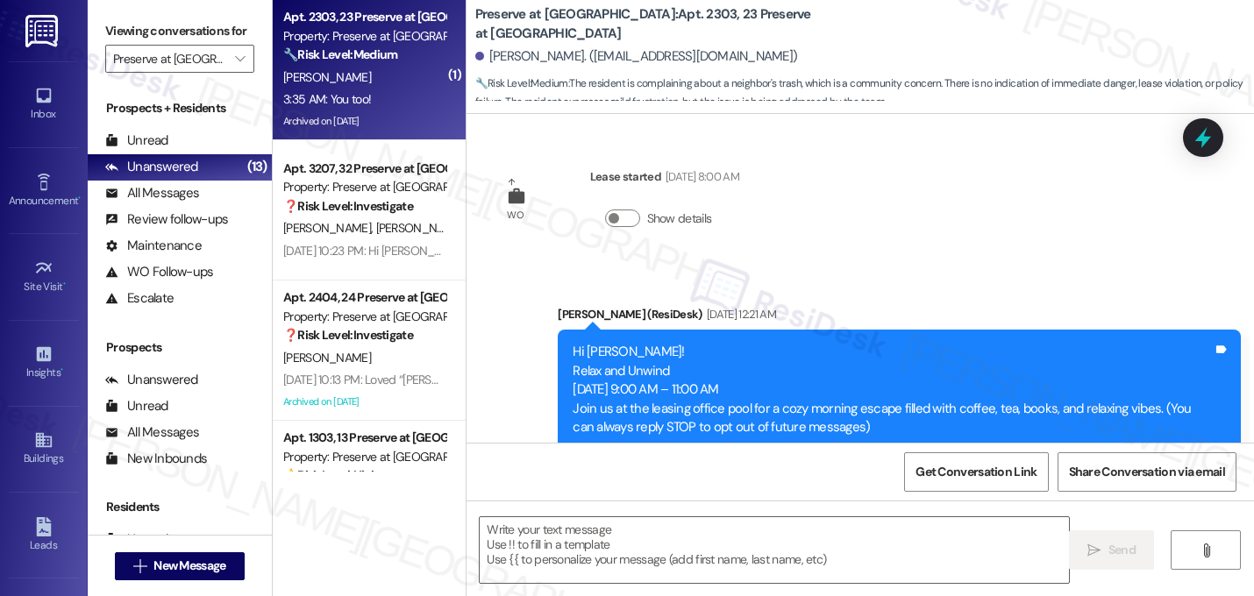
scroll to position [32099, 0]
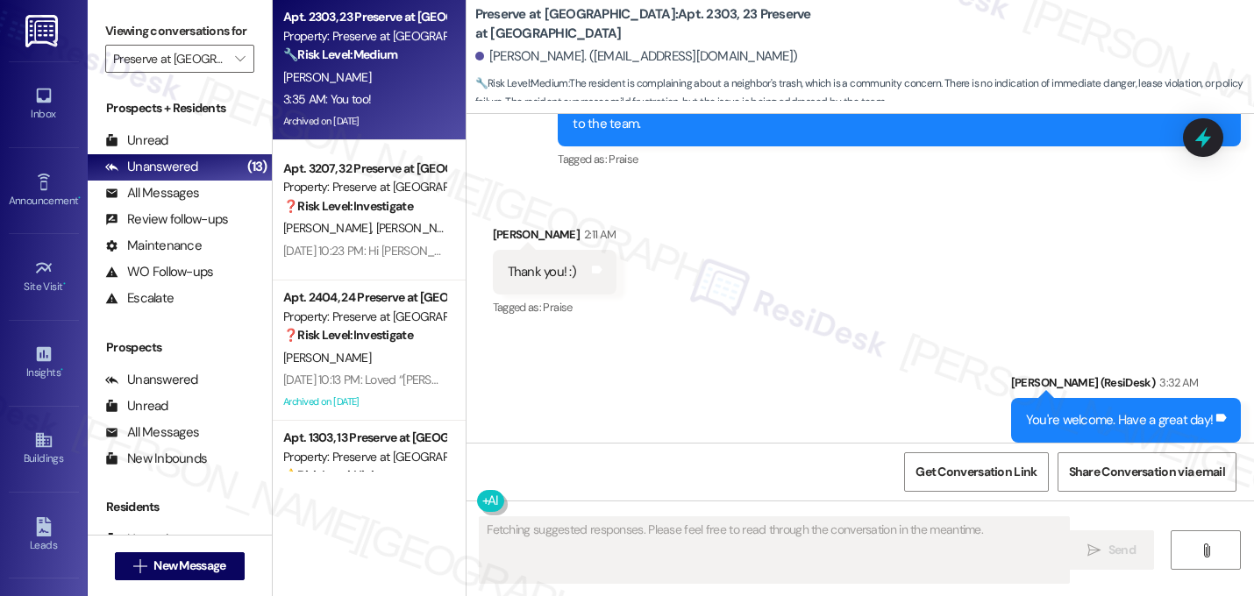
click at [609, 334] on div "Sent via SMS Sarah (ResiDesk) 3:32 AM You're welcome. Have a great day! Tags an…" at bounding box center [861, 408] width 788 height 148
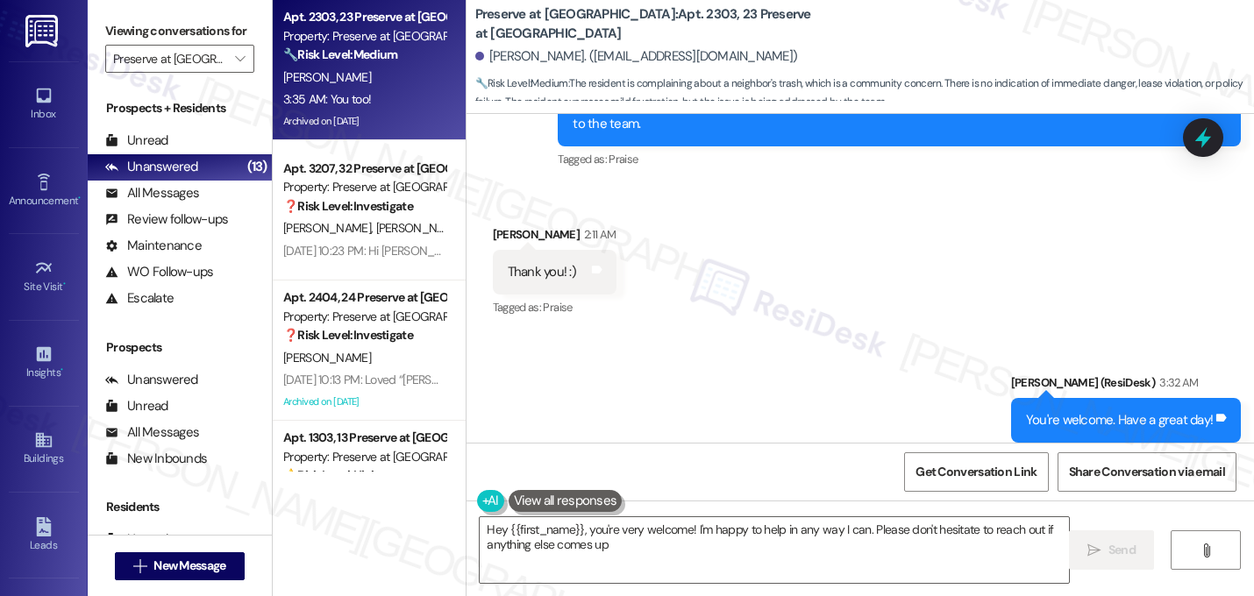
type textarea "Hey {{first_name}}, you're very welcome! I'm happy to help in any way I can. Pl…"
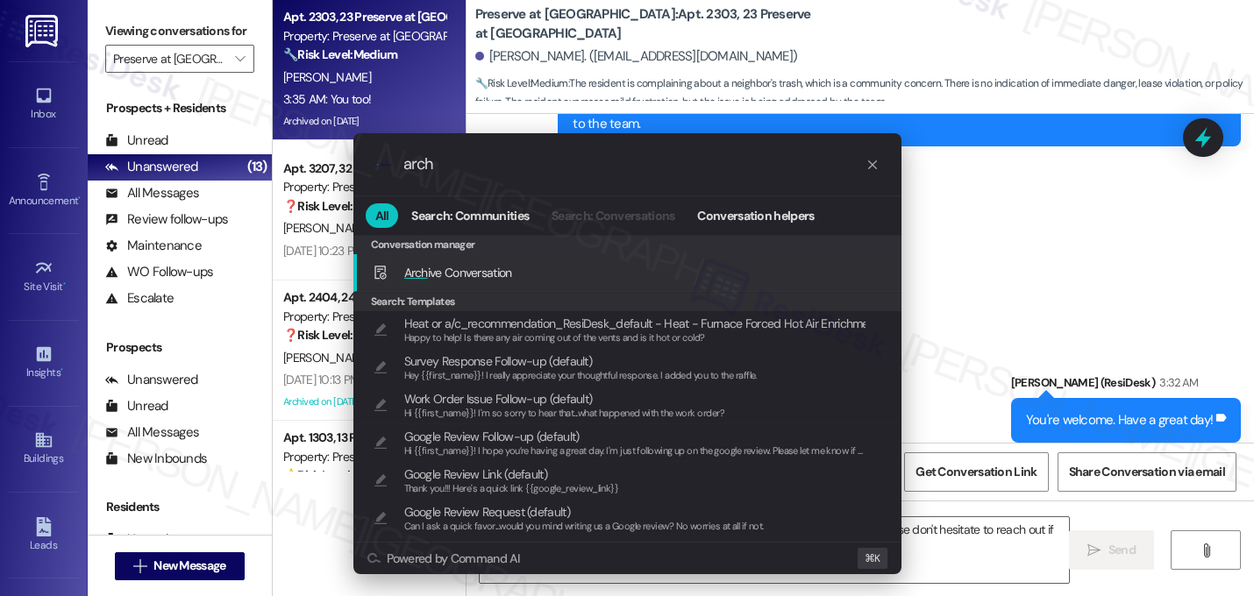
type input "arch"
click at [434, 267] on span "Arch ive Conversation" at bounding box center [458, 273] width 108 height 16
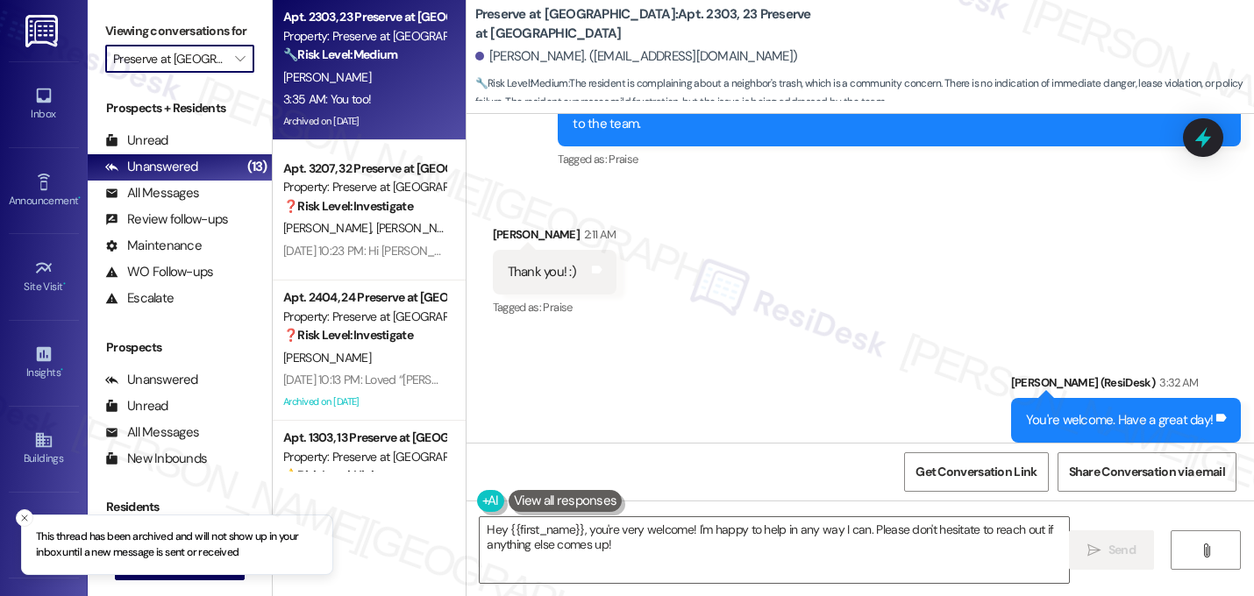
click at [195, 73] on input "Preserve at Preston" at bounding box center [169, 59] width 113 height 28
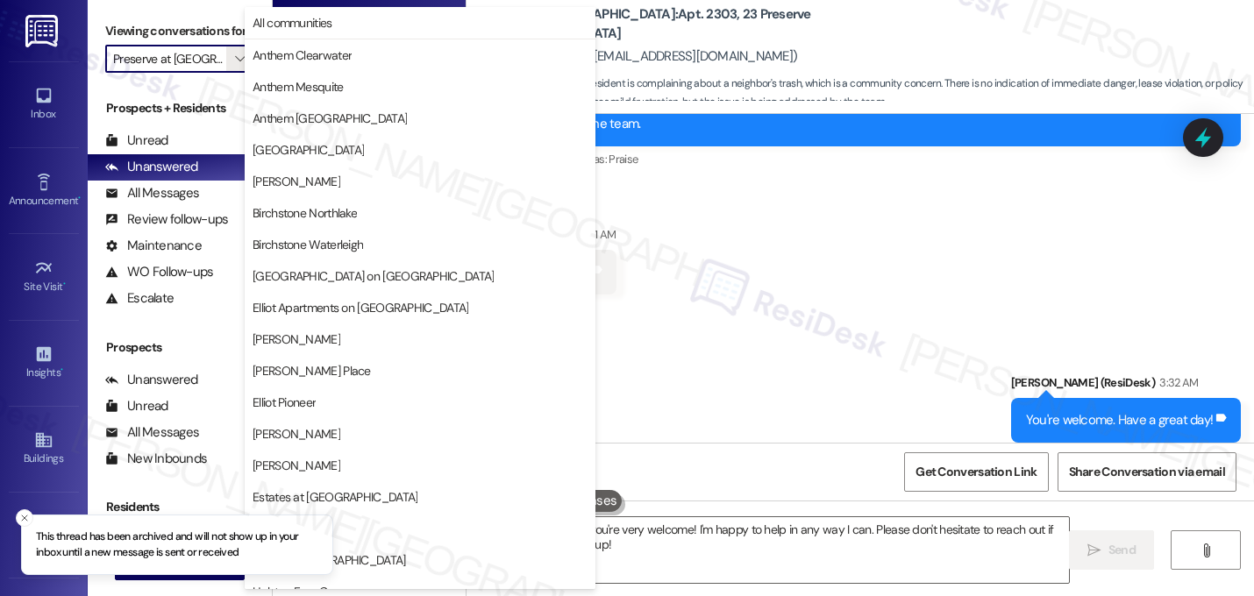
scroll to position [681, 0]
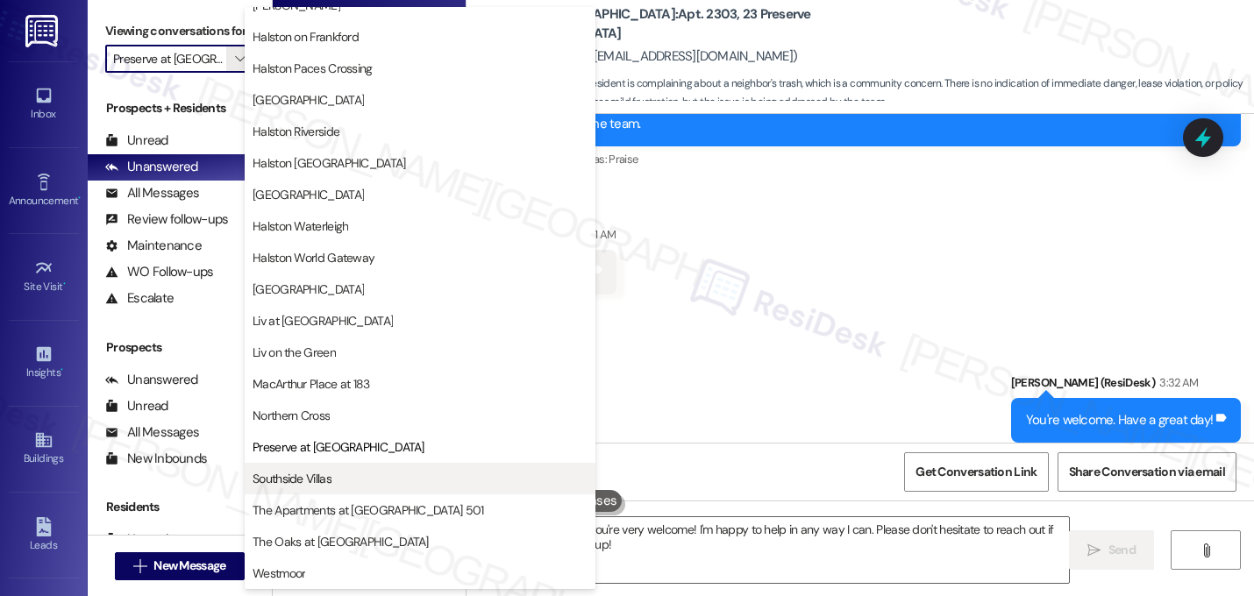
click at [271, 467] on button "Southside Villas" at bounding box center [420, 479] width 351 height 32
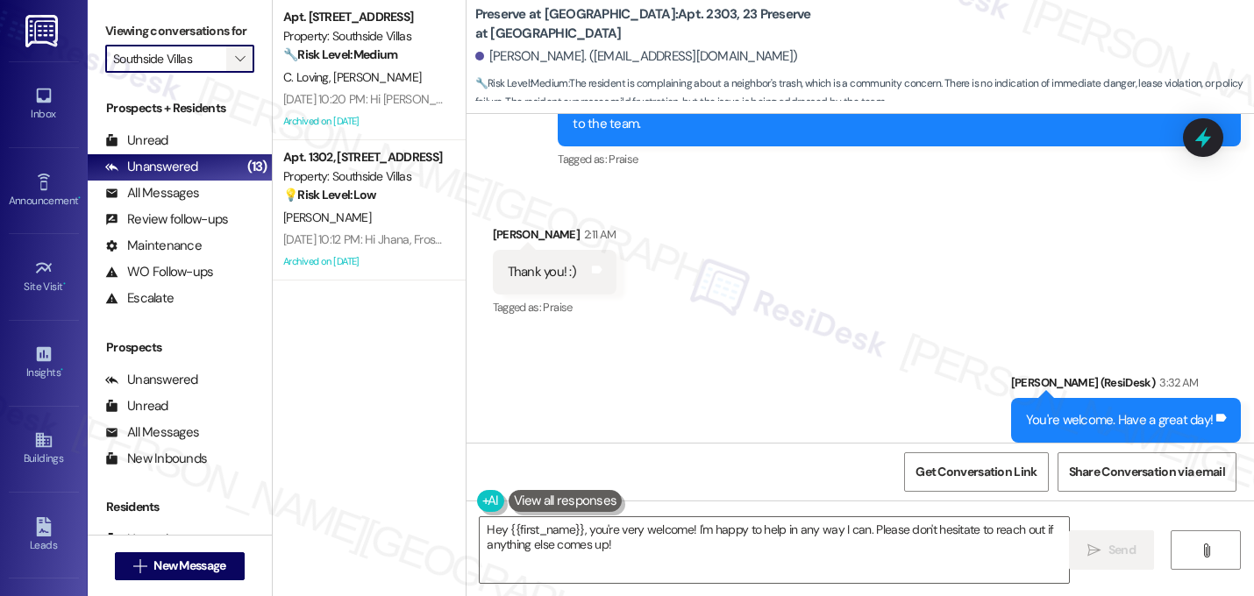
click at [235, 66] on icon "" at bounding box center [240, 59] width 10 height 14
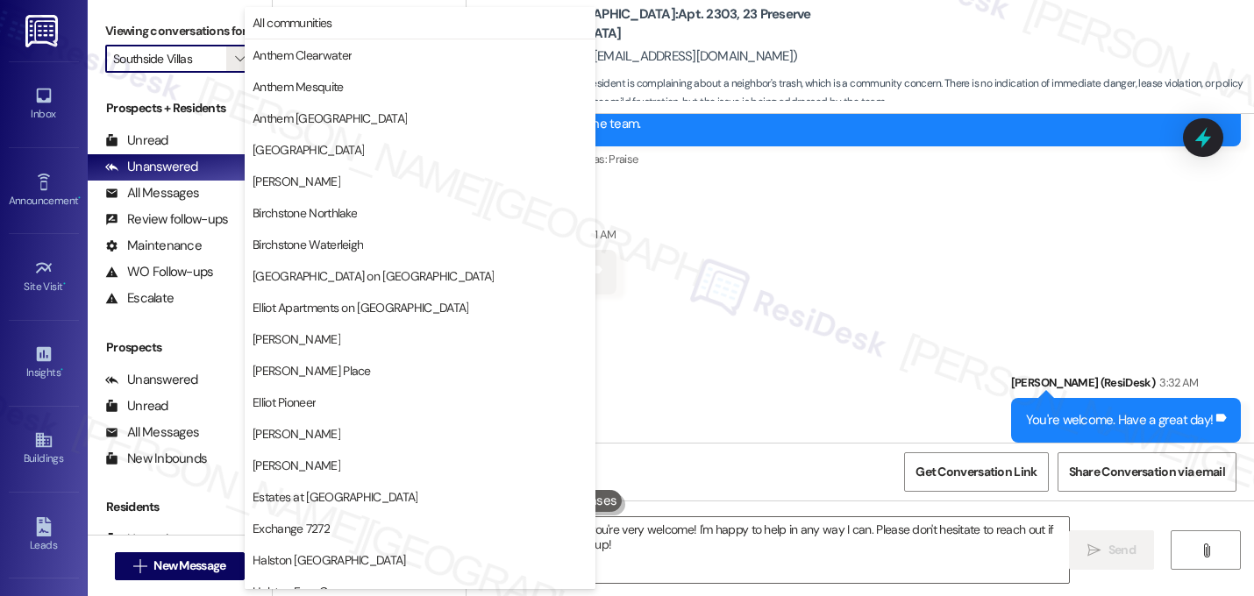
scroll to position [681, 0]
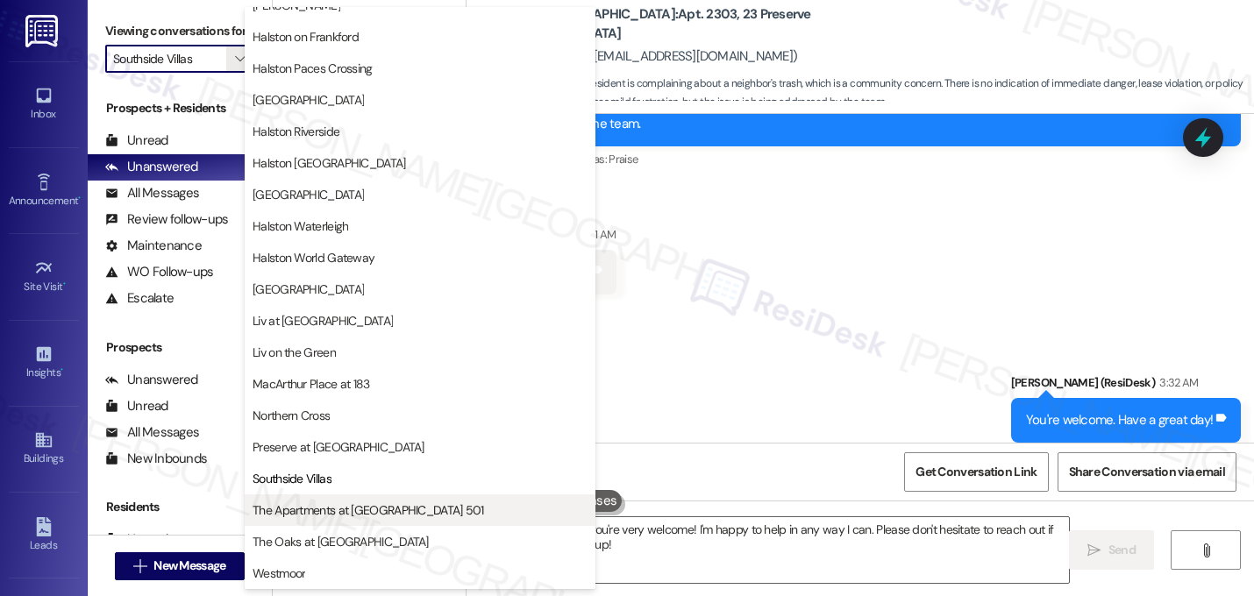
click at [325, 520] on button "The Apartments at Midtown 501" at bounding box center [420, 511] width 351 height 32
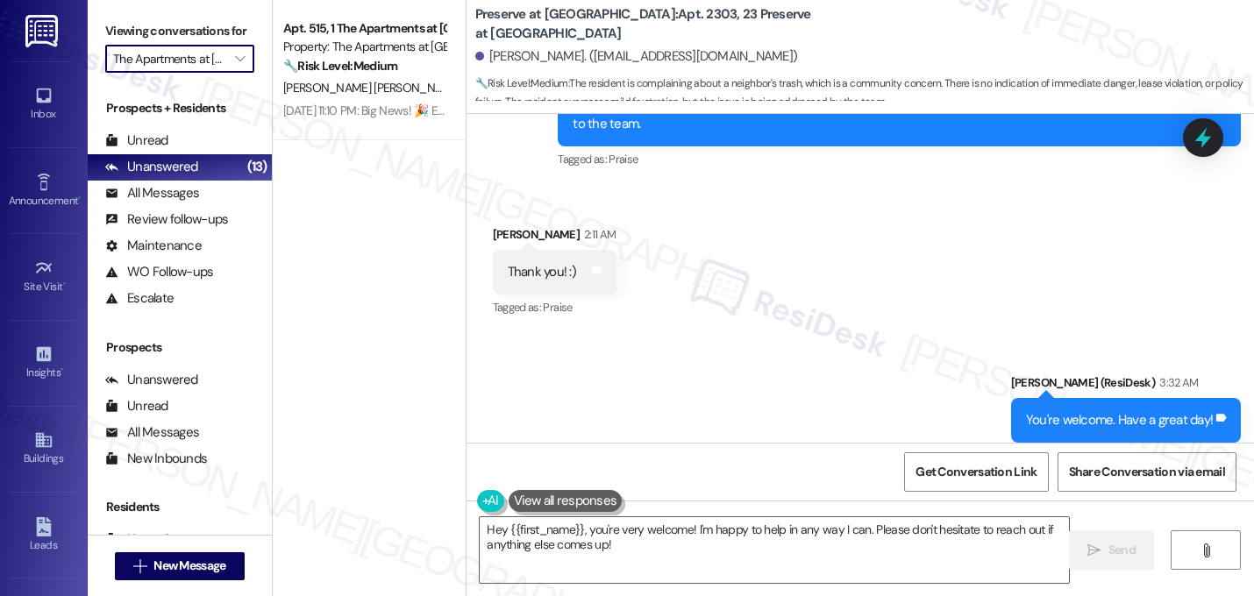
click at [189, 73] on input "The Apartments at Midtown 501" at bounding box center [169, 59] width 113 height 28
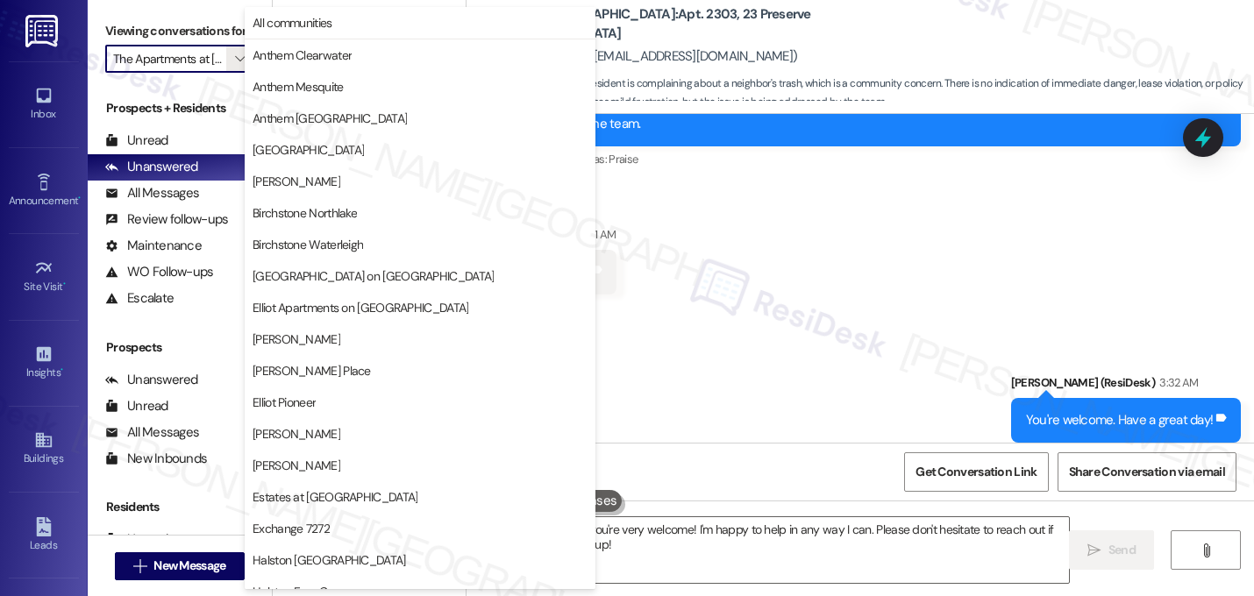
scroll to position [681, 0]
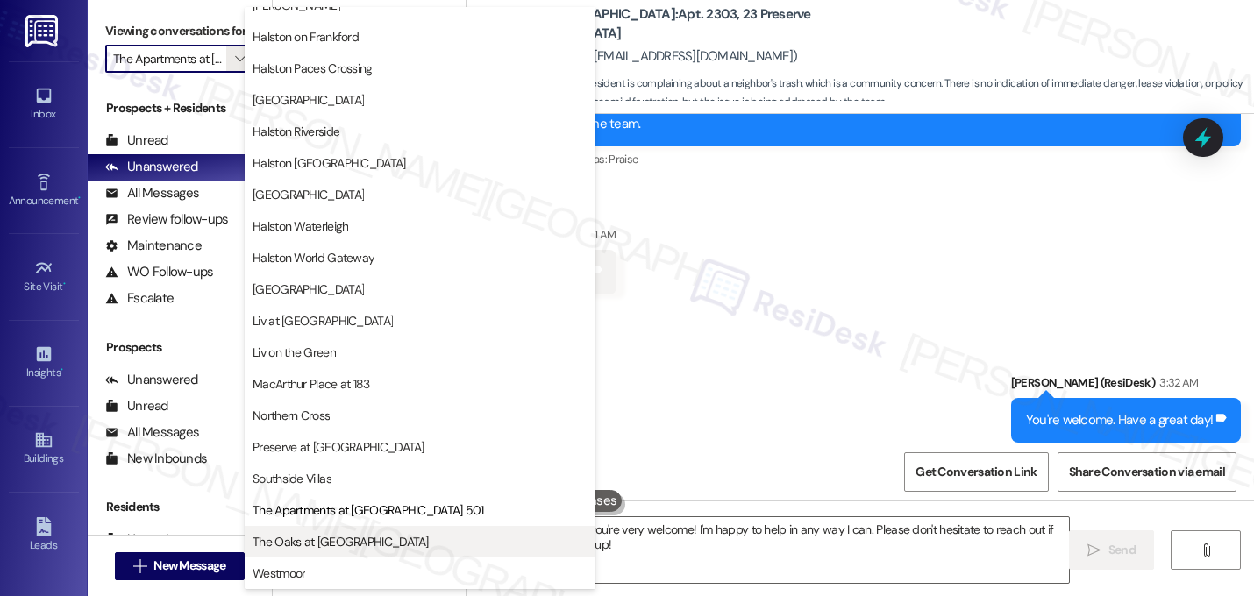
click at [325, 544] on span "The Oaks at Valley Ranch" at bounding box center [341, 542] width 176 height 18
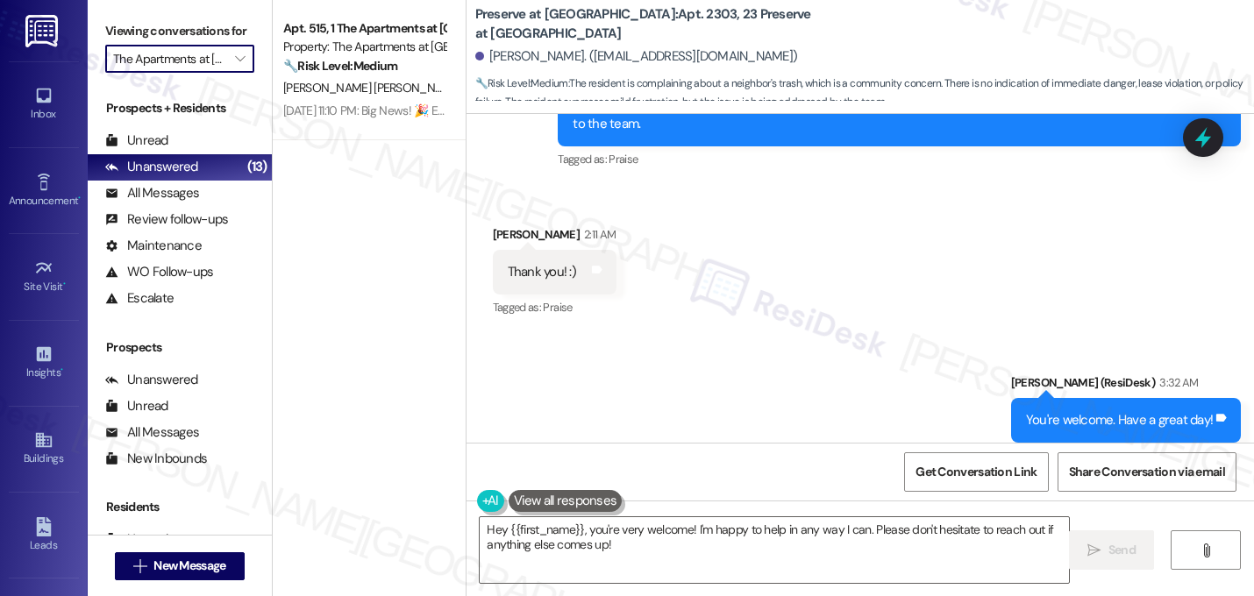
type input "The Oaks at Valley Ranch"
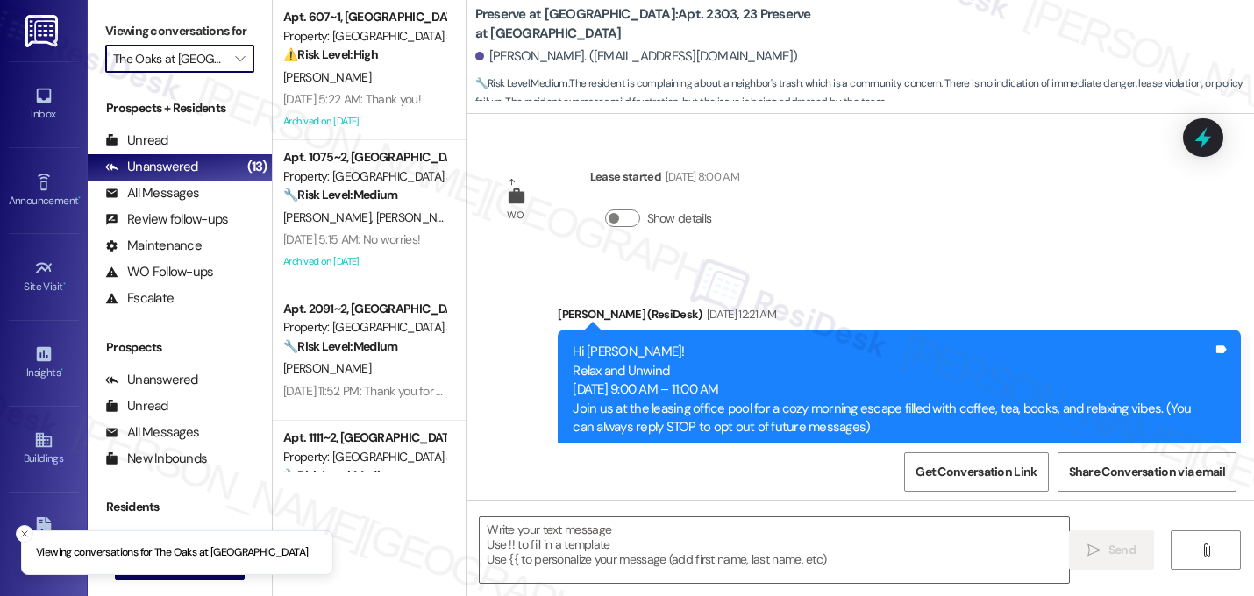
type textarea "Fetching suggested responses. Please feel free to read through the conversation…"
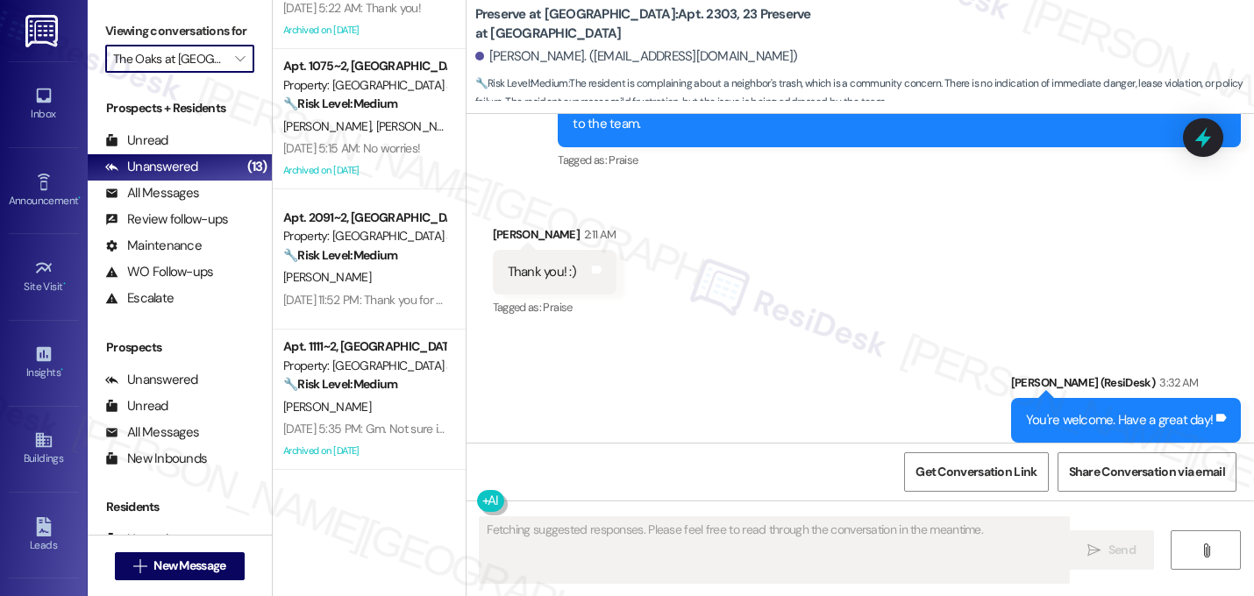
scroll to position [370, 0]
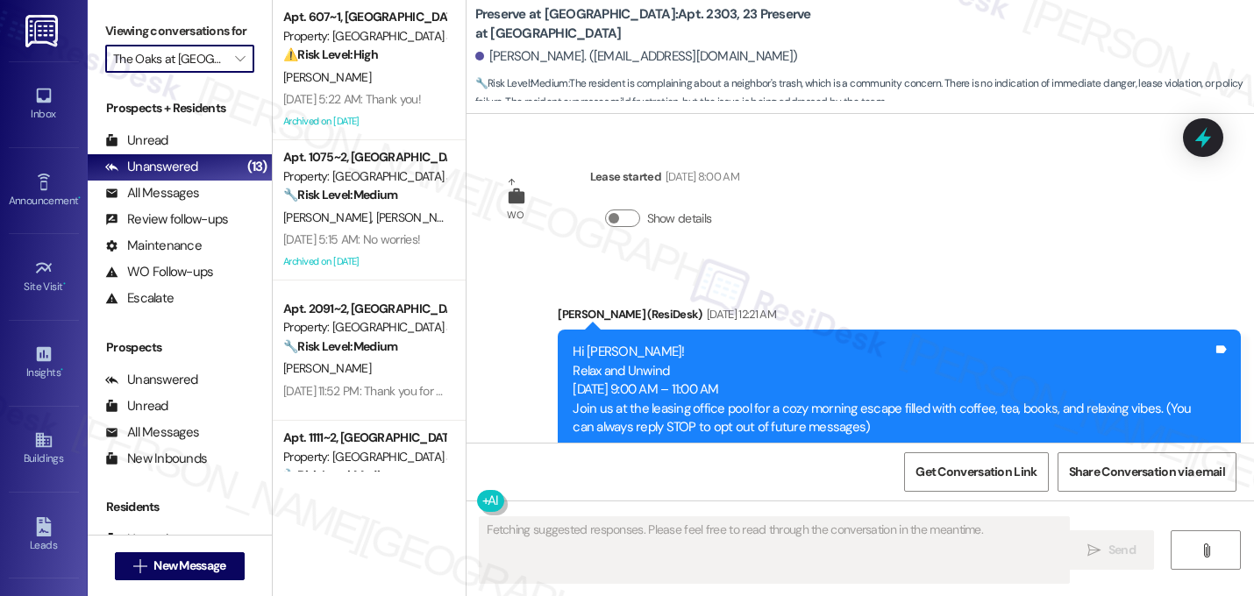
scroll to position [31970, 0]
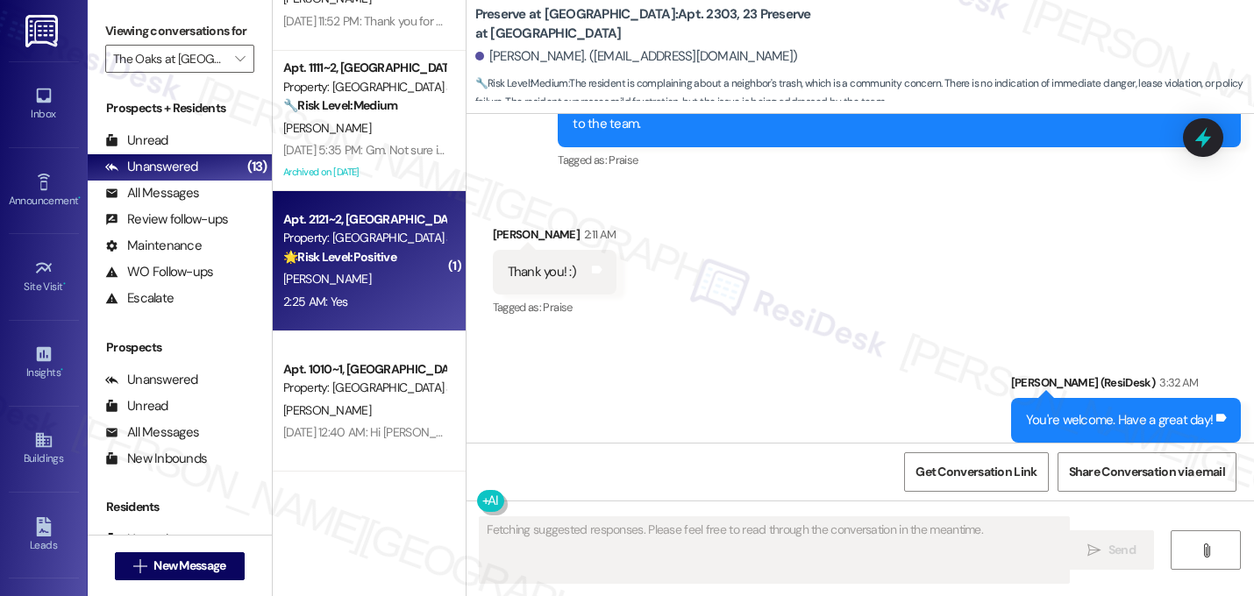
click at [372, 285] on div "[PERSON_NAME]" at bounding box center [365, 279] width 166 height 22
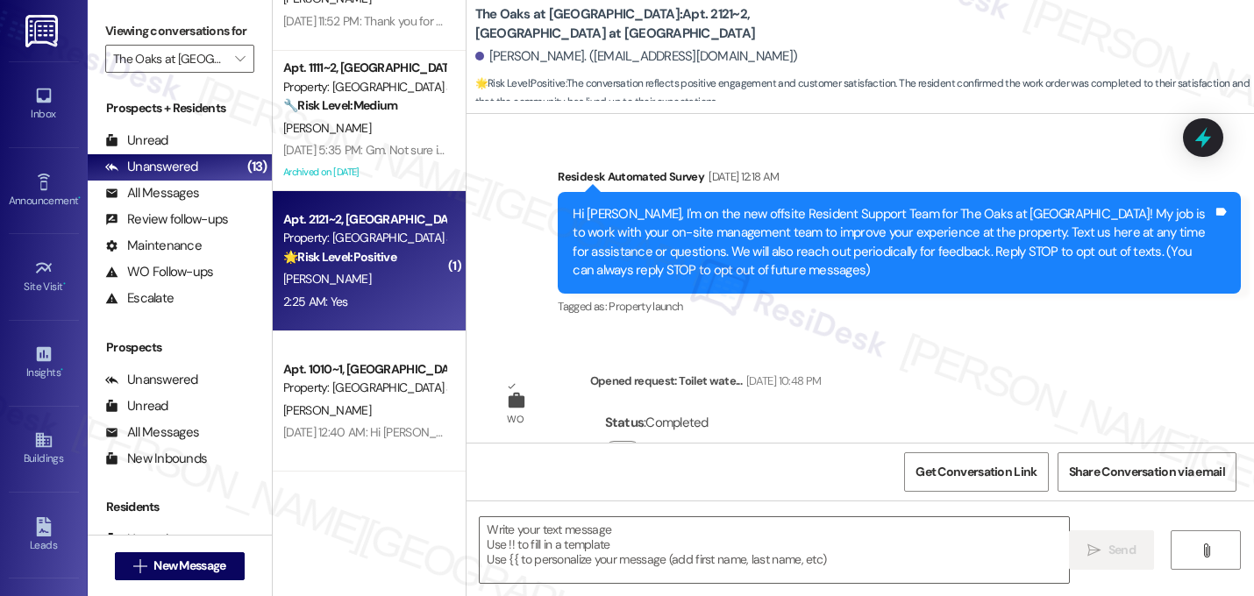
scroll to position [11646, 0]
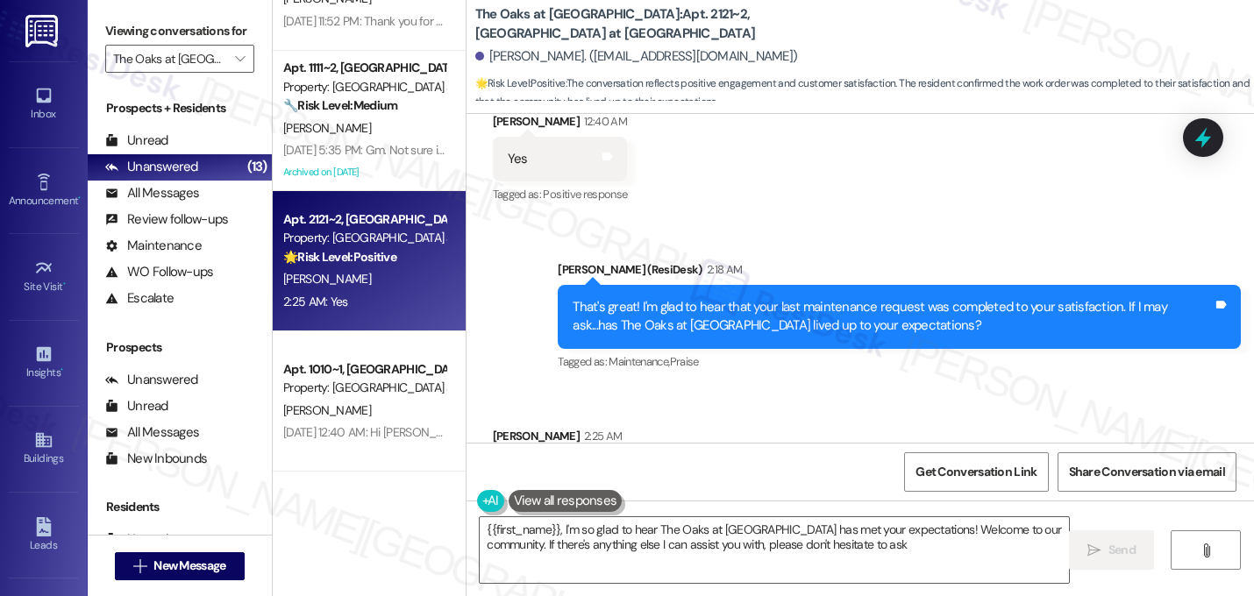
type textarea "{{first_name}}, I'm so glad to hear The Oaks at [GEOGRAPHIC_DATA] has met your …"
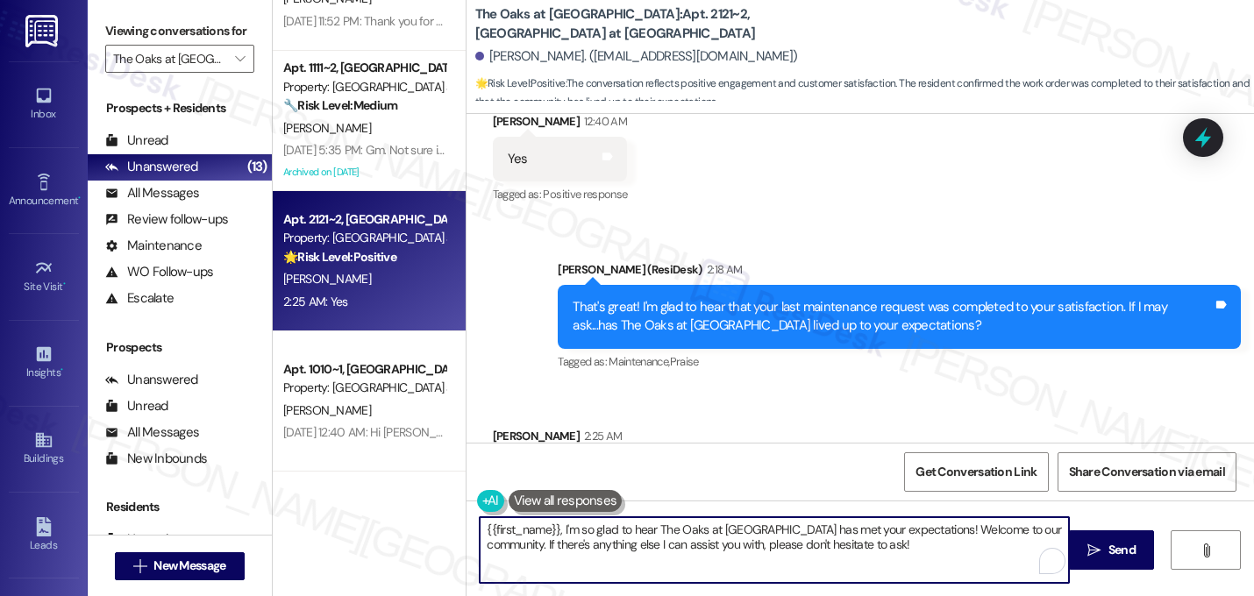
click at [567, 536] on textarea "{{first_name}}, I'm so glad to hear The Oaks at [GEOGRAPHIC_DATA] has met your …" at bounding box center [774, 550] width 589 height 66
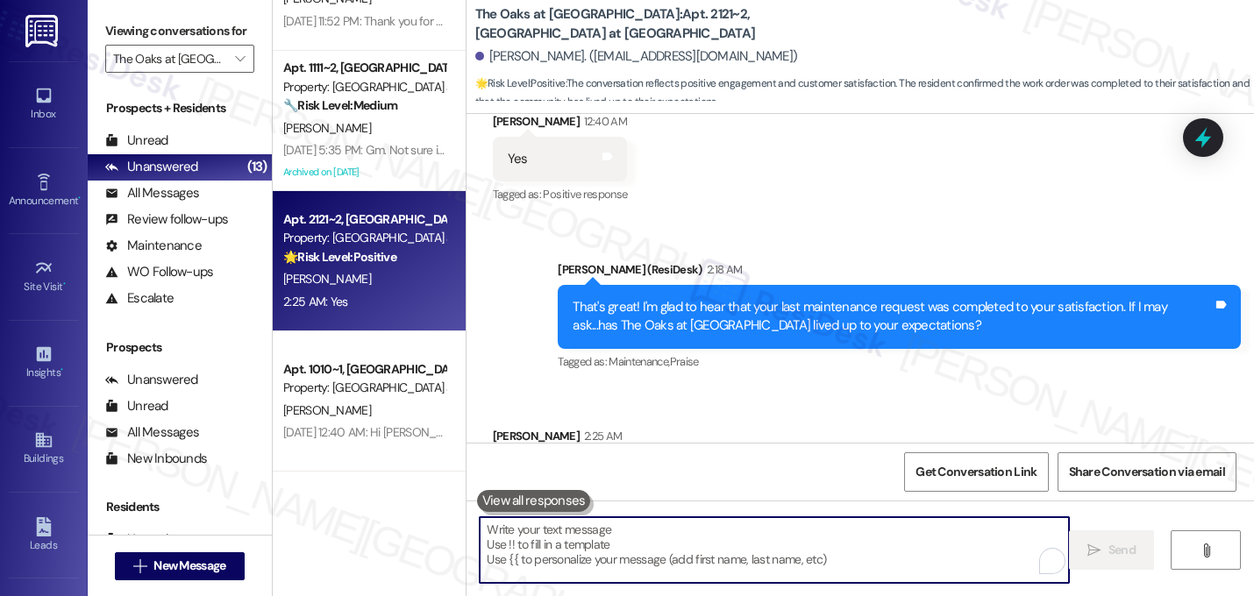
paste textarea "That makes me so happy to hear! Can I ask a quick favor...would you mind writin…"
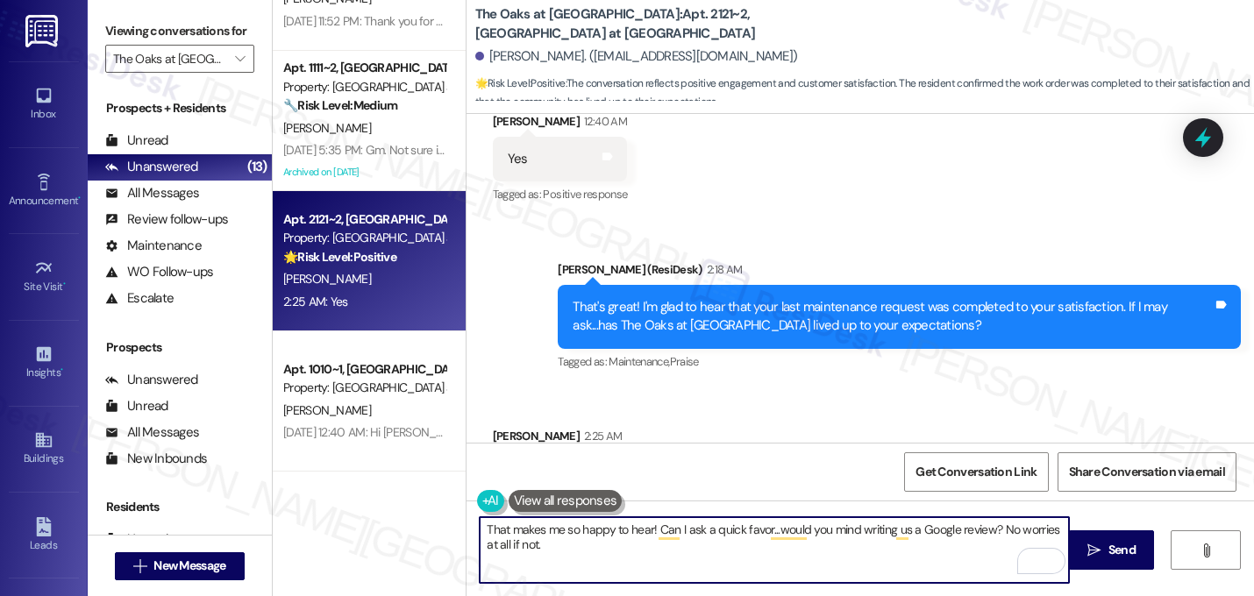
paste textarea "Here's a quick link {{google_review_link}} Thank you so much! ☺️"
type textarea "That makes me so happy to hear! Can I ask a quick favor...would you mind writin…"
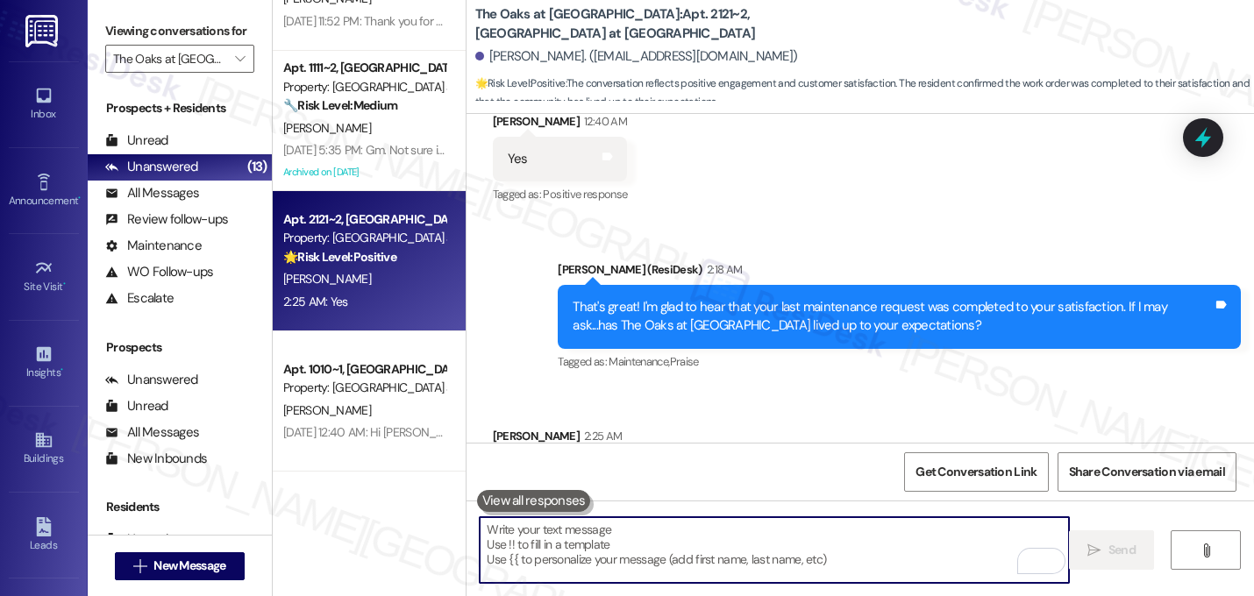
scroll to position [11645, 0]
click at [879, 389] on div "Received via SMS [PERSON_NAME] 2:25 AM Yes Tags and notes Tagged as: Positive r…" at bounding box center [861, 463] width 788 height 148
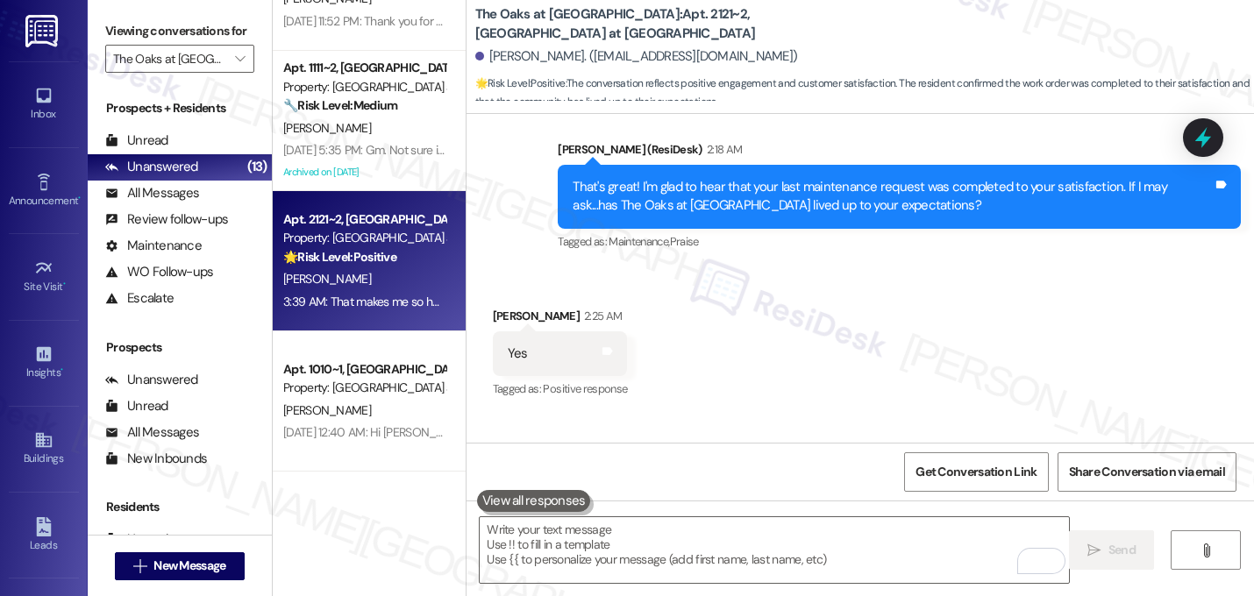
scroll to position [11787, 0]
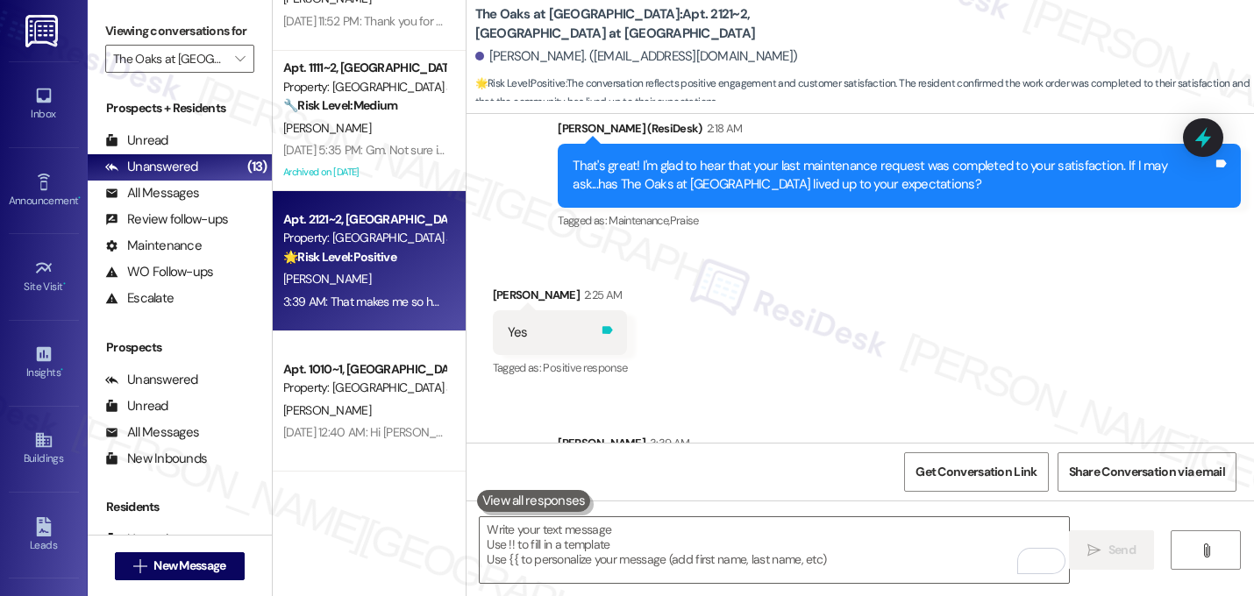
click at [602, 326] on icon at bounding box center [607, 330] width 11 height 8
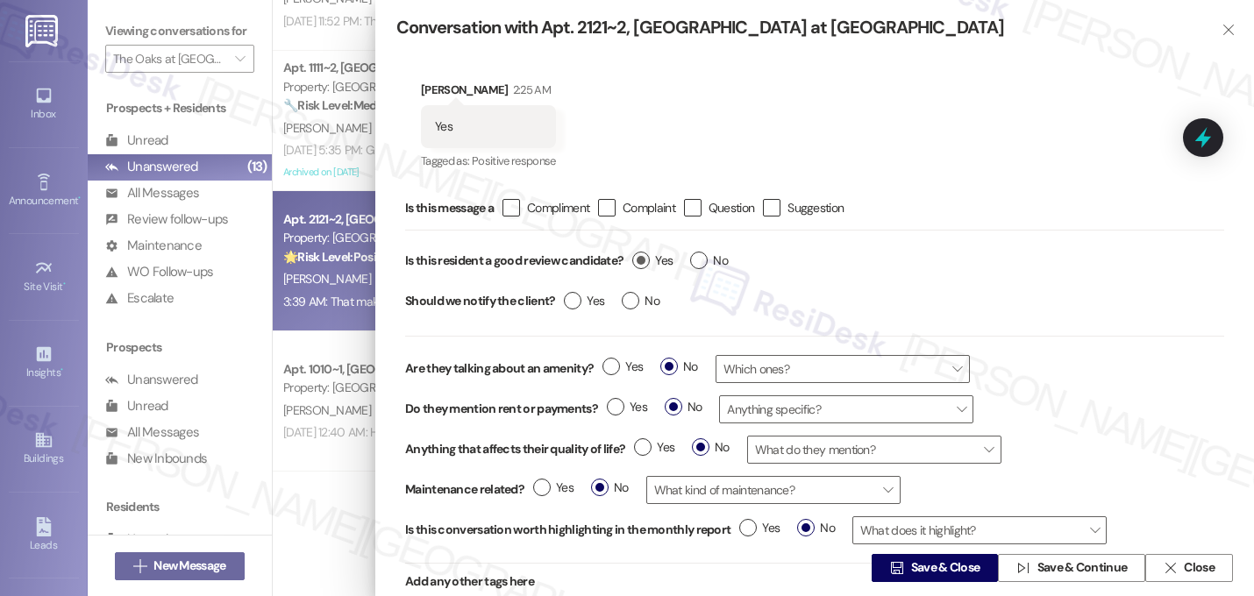
click at [650, 254] on span "Yes" at bounding box center [652, 261] width 40 height 18
click at [650, 254] on input "Yes" at bounding box center [652, 263] width 40 height 23
radio input "true"
click at [913, 572] on span "Save & Close" at bounding box center [945, 569] width 69 height 18
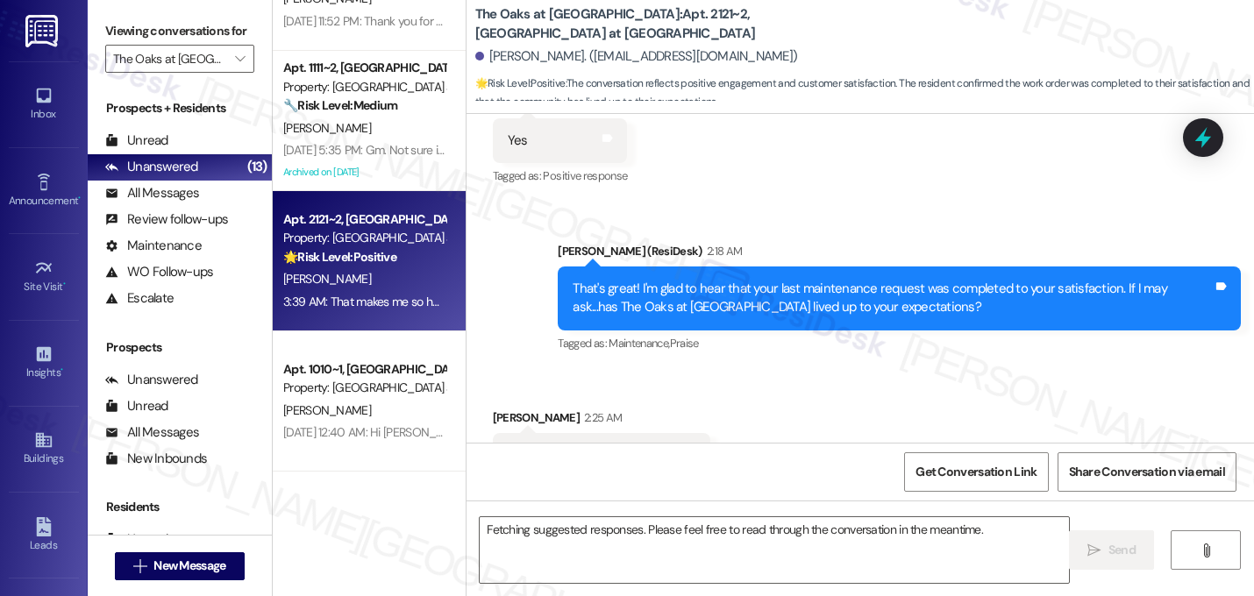
scroll to position [11645, 0]
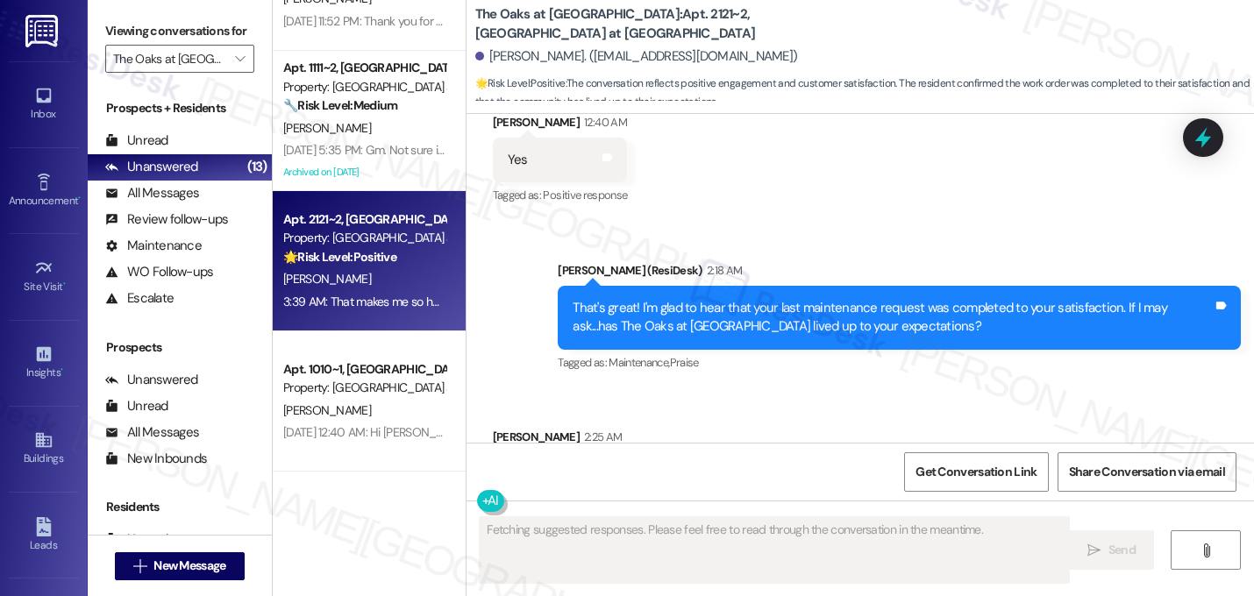
click at [1000, 389] on div "Received via SMS [PERSON_NAME] 2:25 AM Yes Tags and notes Tagged as: Positive r…" at bounding box center [861, 463] width 788 height 148
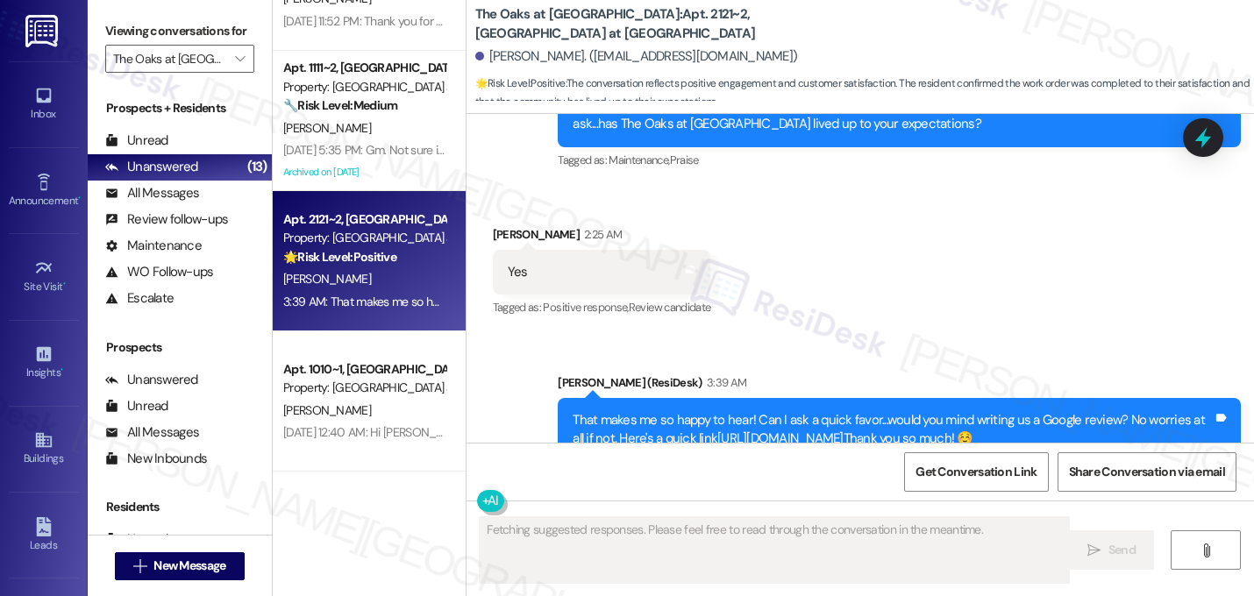
scroll to position [11850, 0]
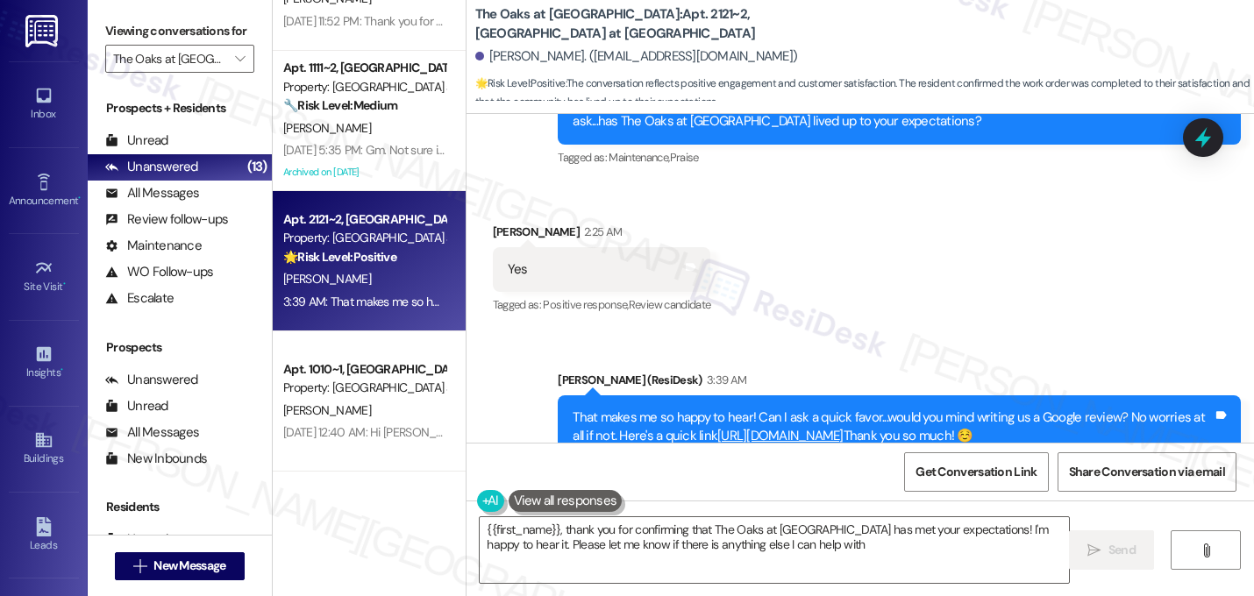
type textarea "{{first_name}}, thank you for confirming that The Oaks at [GEOGRAPHIC_DATA] has…"
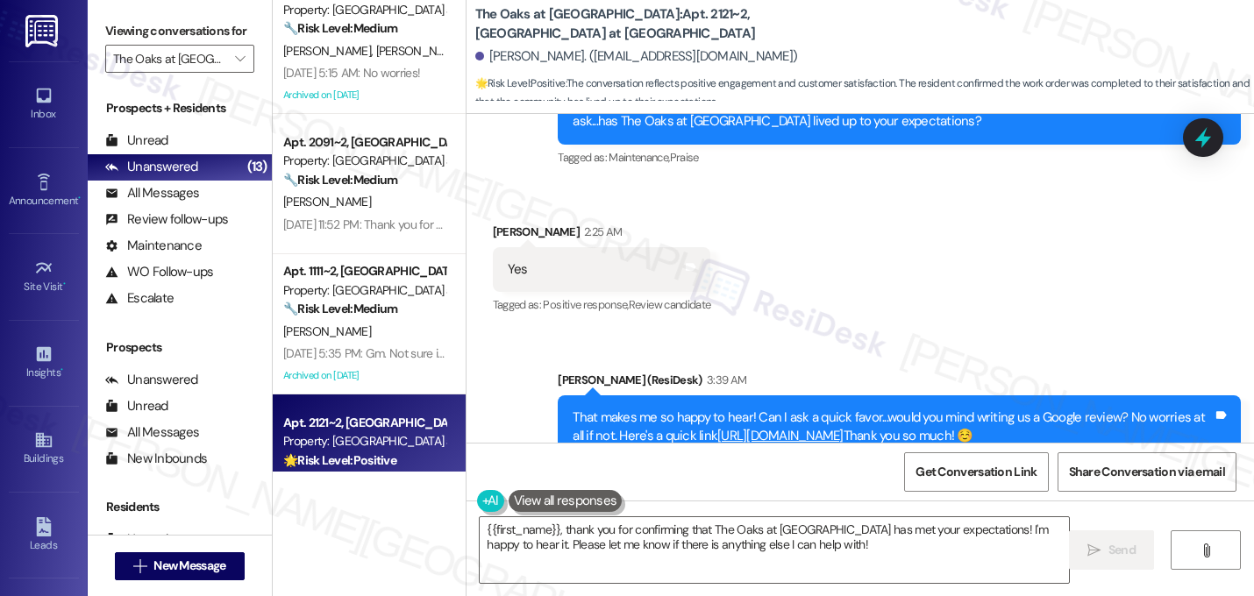
scroll to position [370, 0]
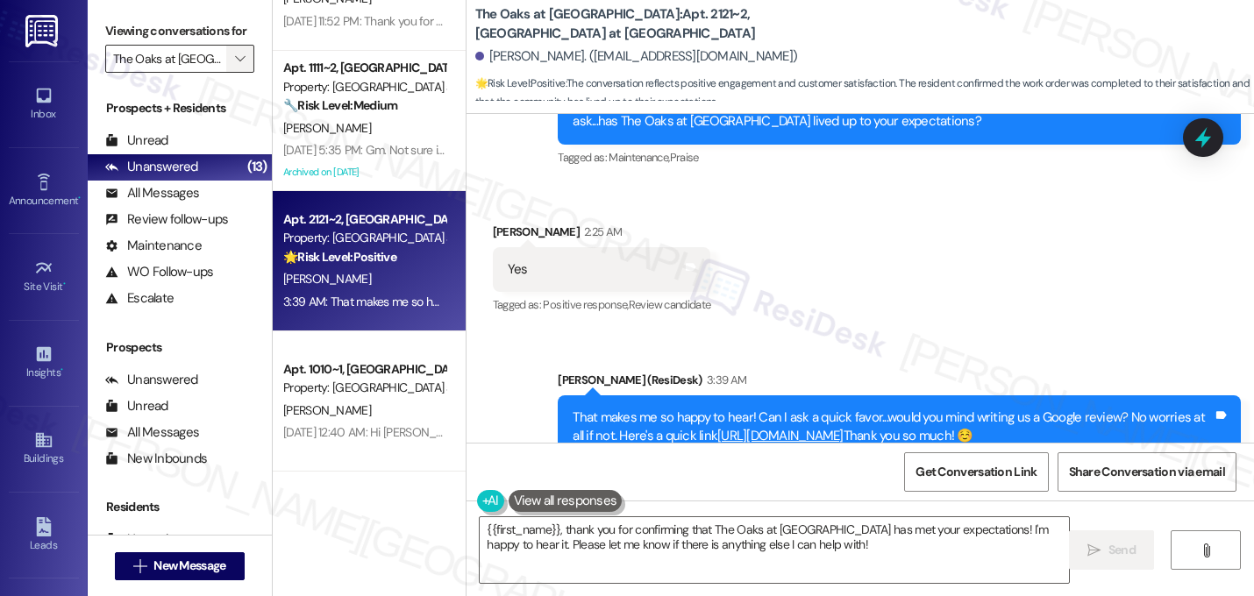
click at [236, 73] on span "" at bounding box center [240, 59] width 17 height 28
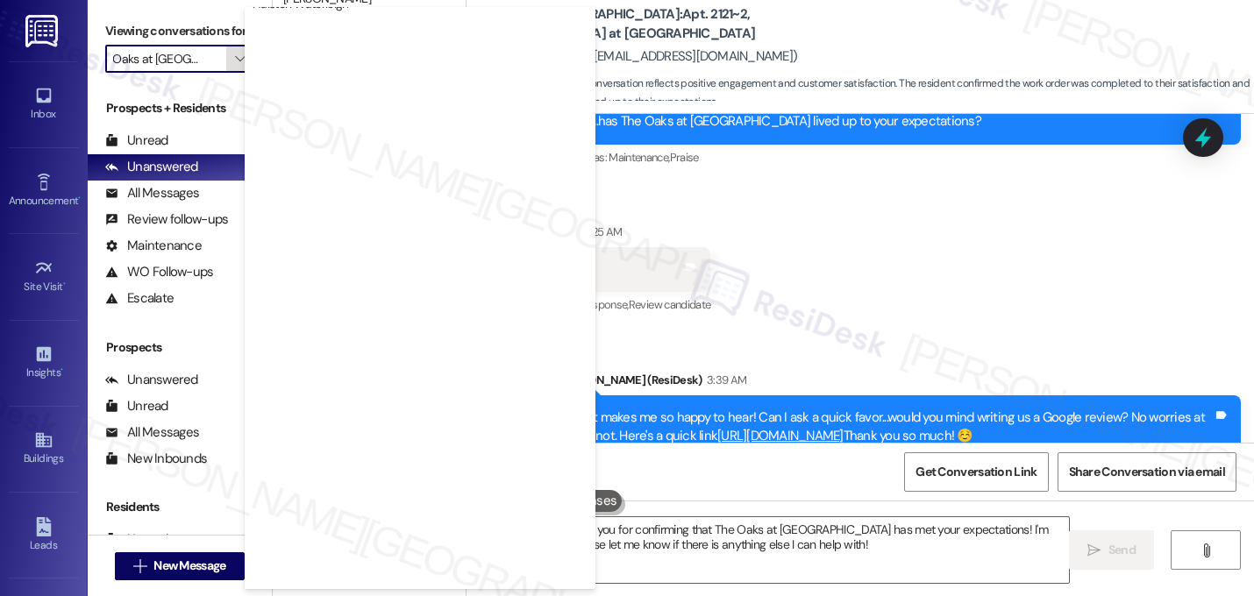
scroll to position [681, 0]
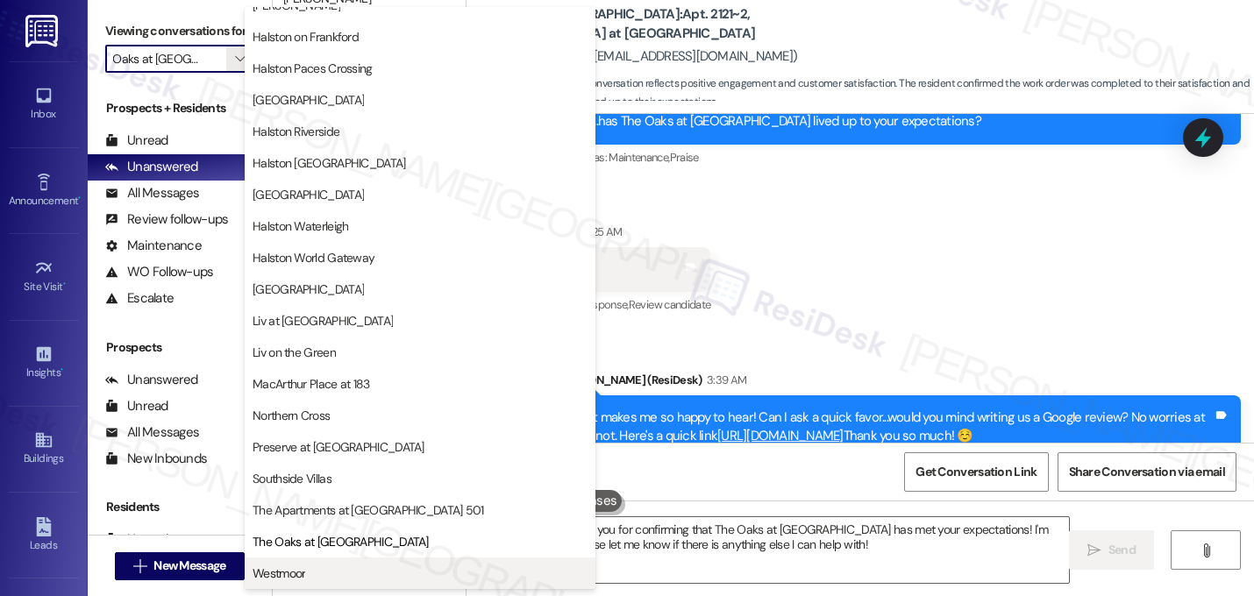
click at [290, 574] on span "Westmoor" at bounding box center [279, 574] width 53 height 18
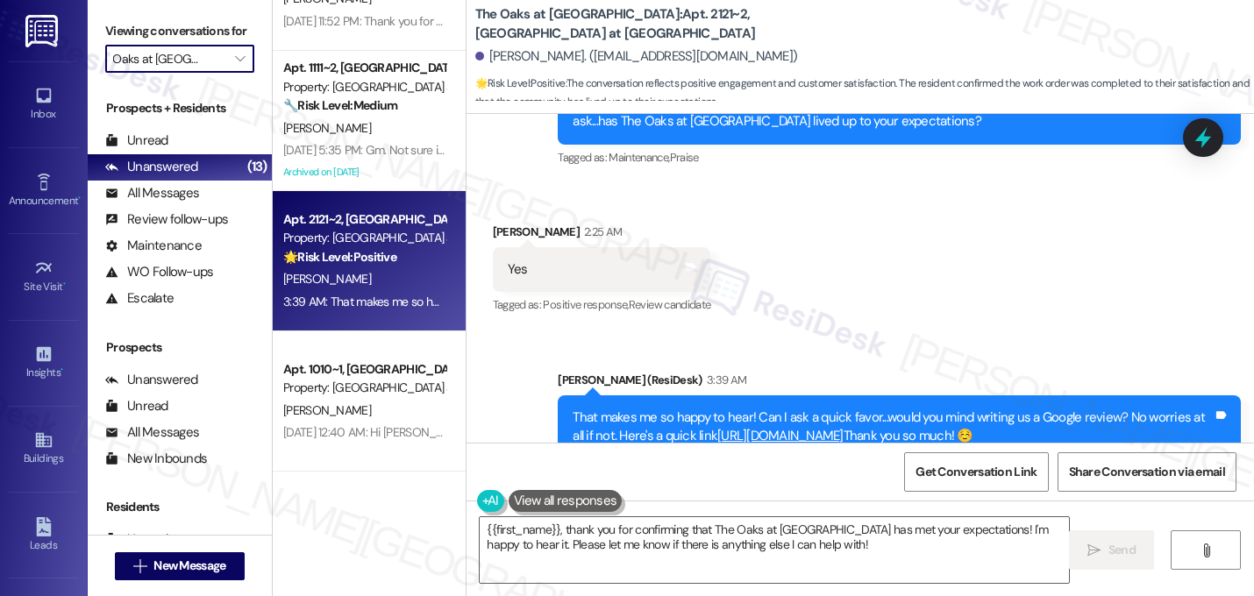
type input "Westmoor"
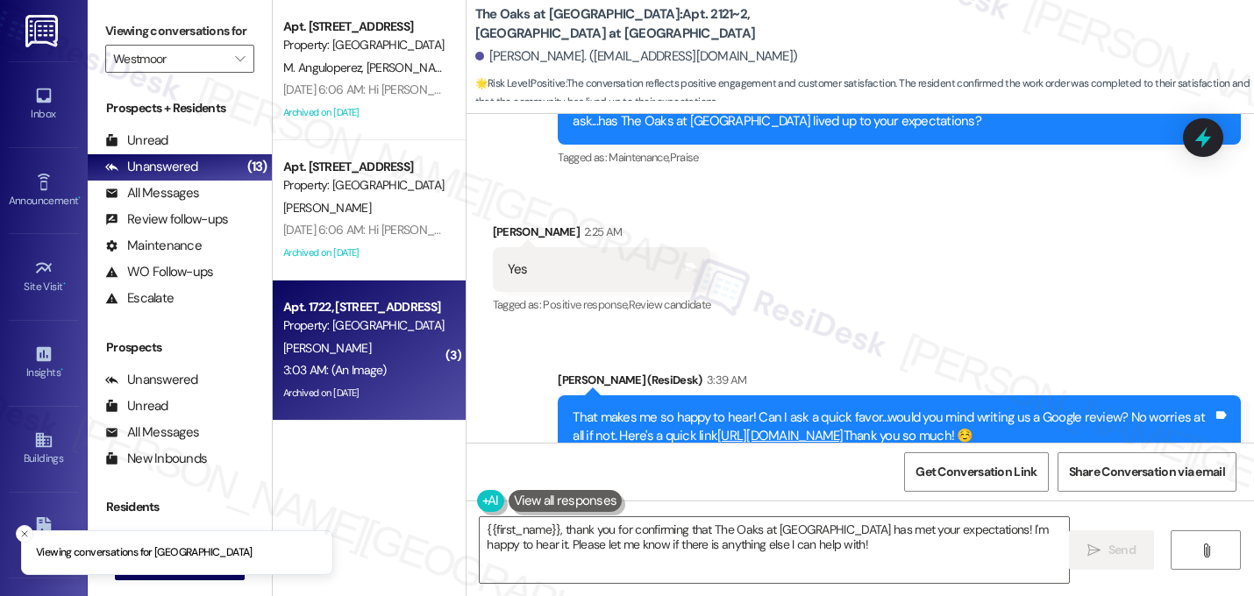
click at [382, 345] on div "[PERSON_NAME]" at bounding box center [365, 349] width 166 height 22
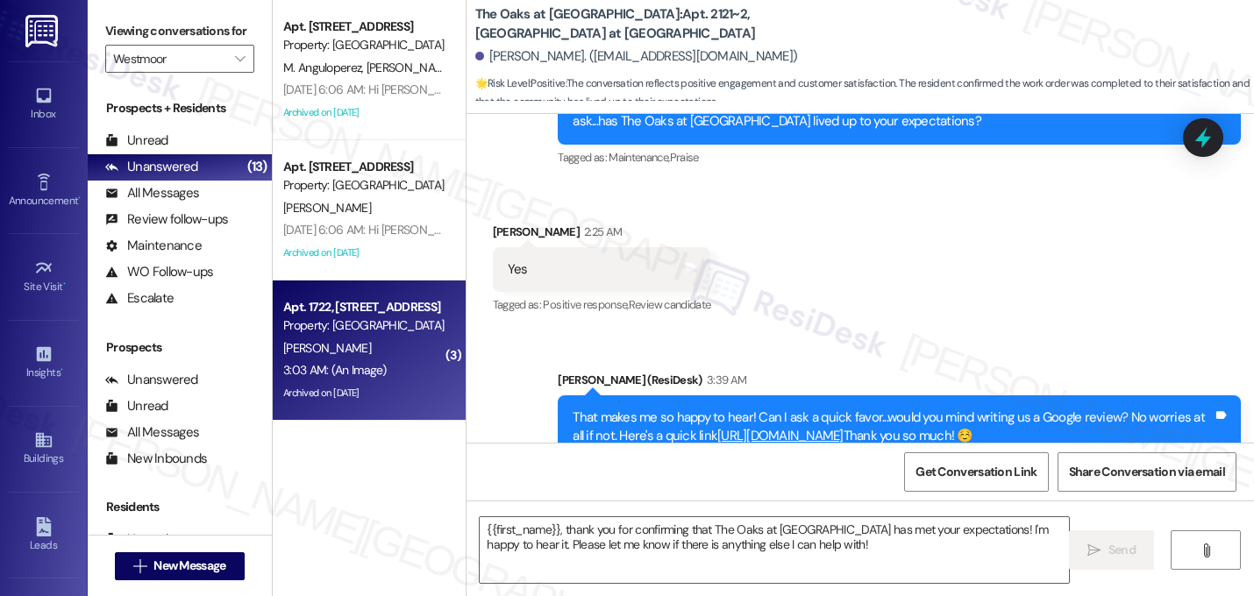
type textarea "Fetching suggested responses. Please feel free to read through the conversation…"
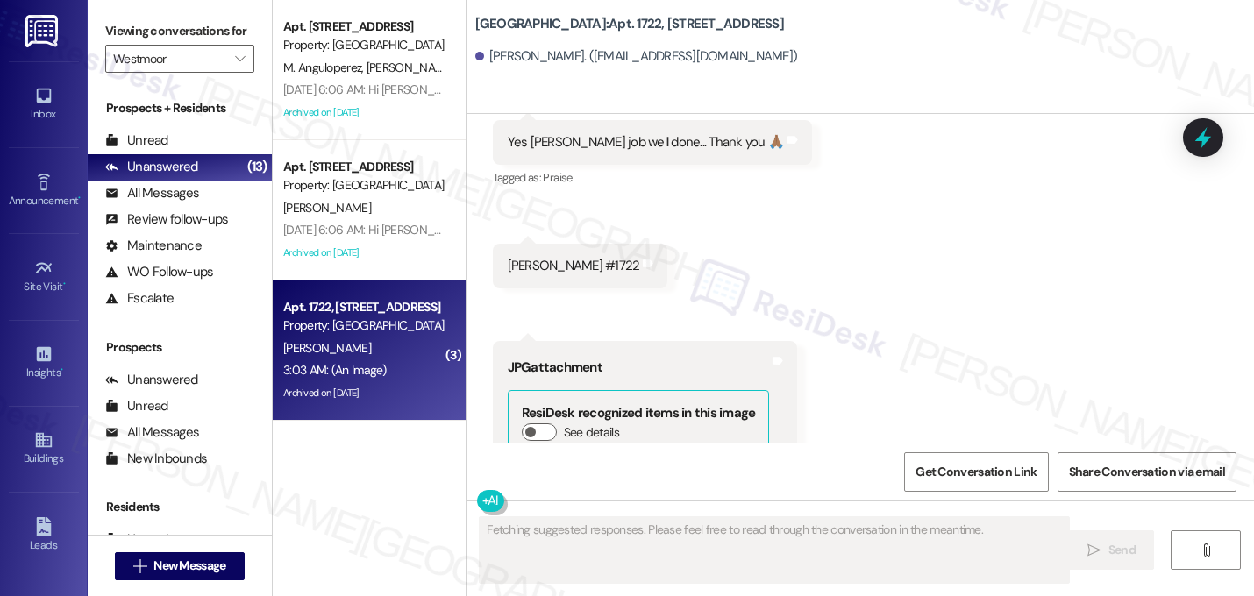
scroll to position [23965, 0]
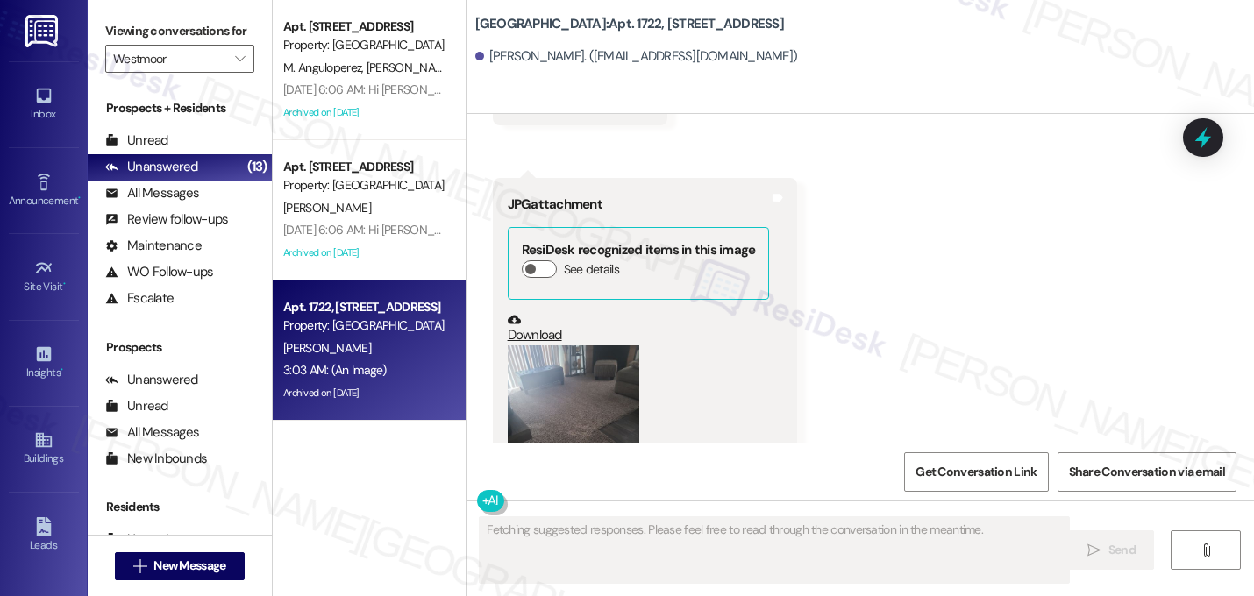
click at [927, 277] on div "Received via SMS [PERSON_NAME] 3:03 AM Yes [PERSON_NAME] job well done... Thank…" at bounding box center [861, 232] width 788 height 679
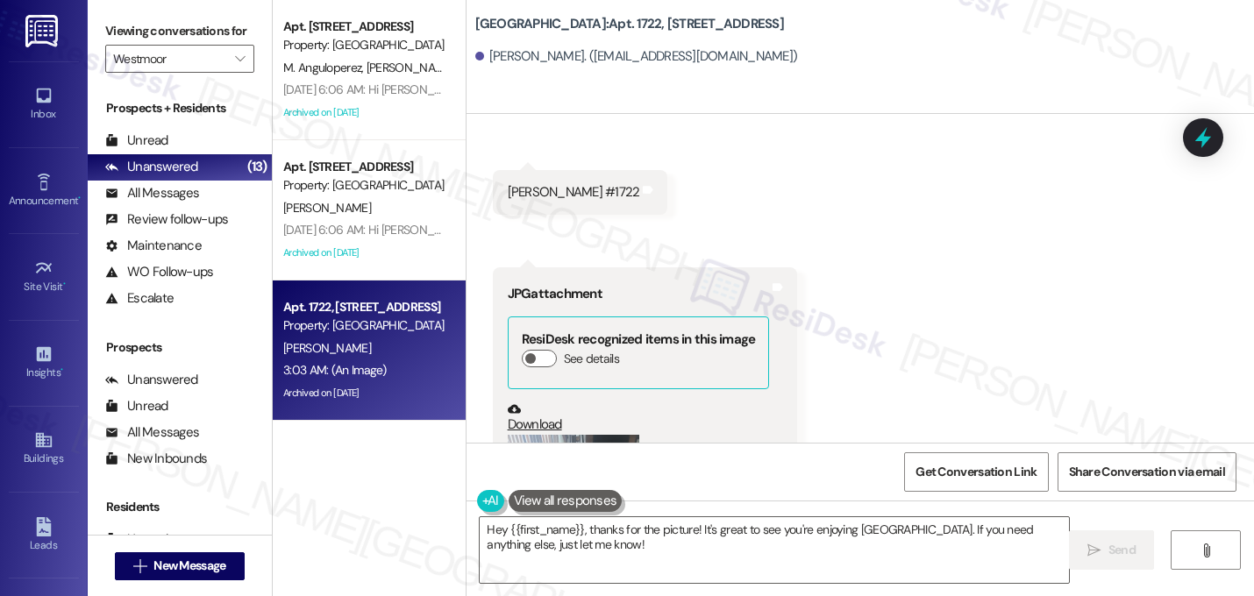
scroll to position [23894, 0]
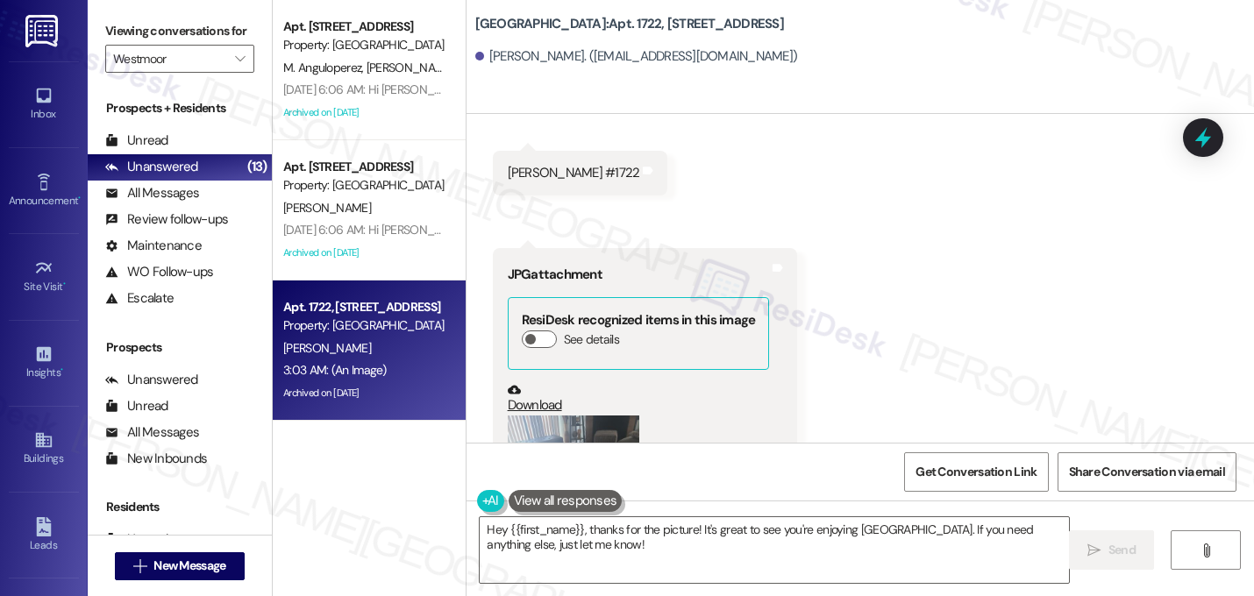
click at [542, 416] on button "Zoom image" at bounding box center [574, 503] width 132 height 175
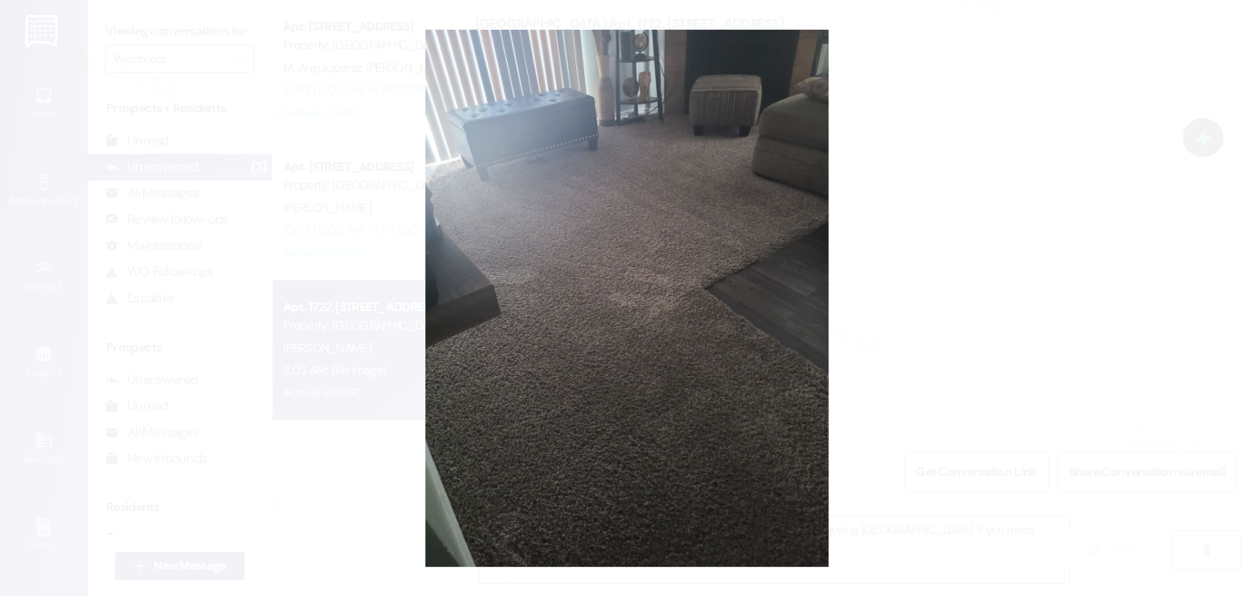
click at [889, 342] on button "Unzoom image" at bounding box center [627, 298] width 1254 height 596
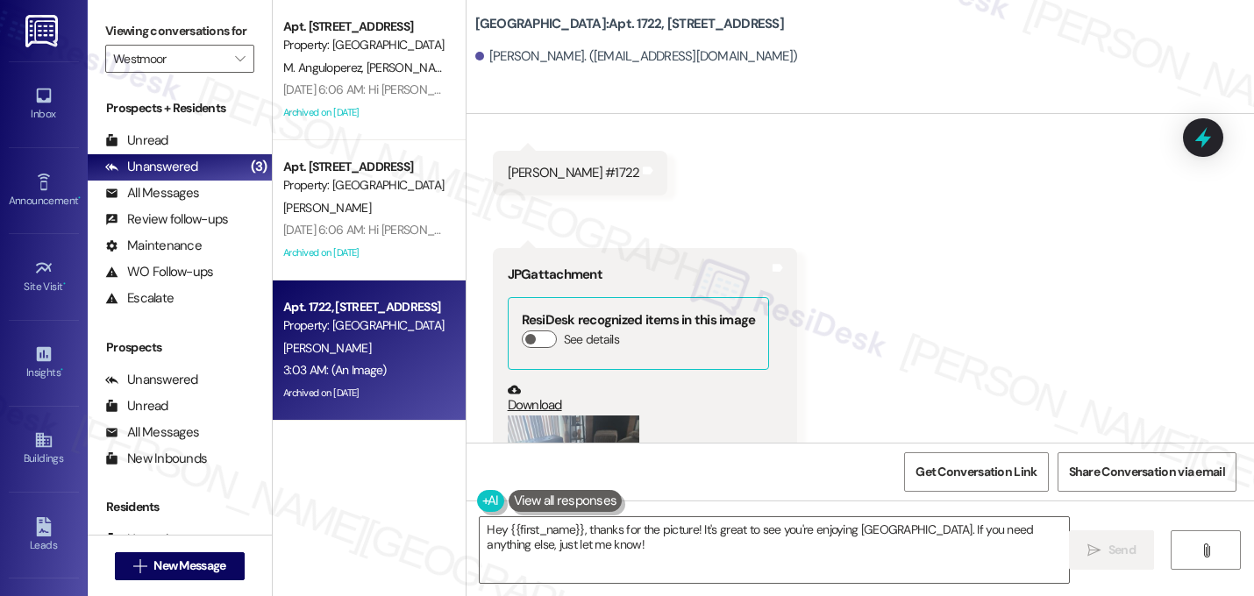
click at [856, 339] on div "Received via SMS [PERSON_NAME] 3:03 AM Yes [PERSON_NAME] job well done... Thank…" at bounding box center [861, 302] width 788 height 679
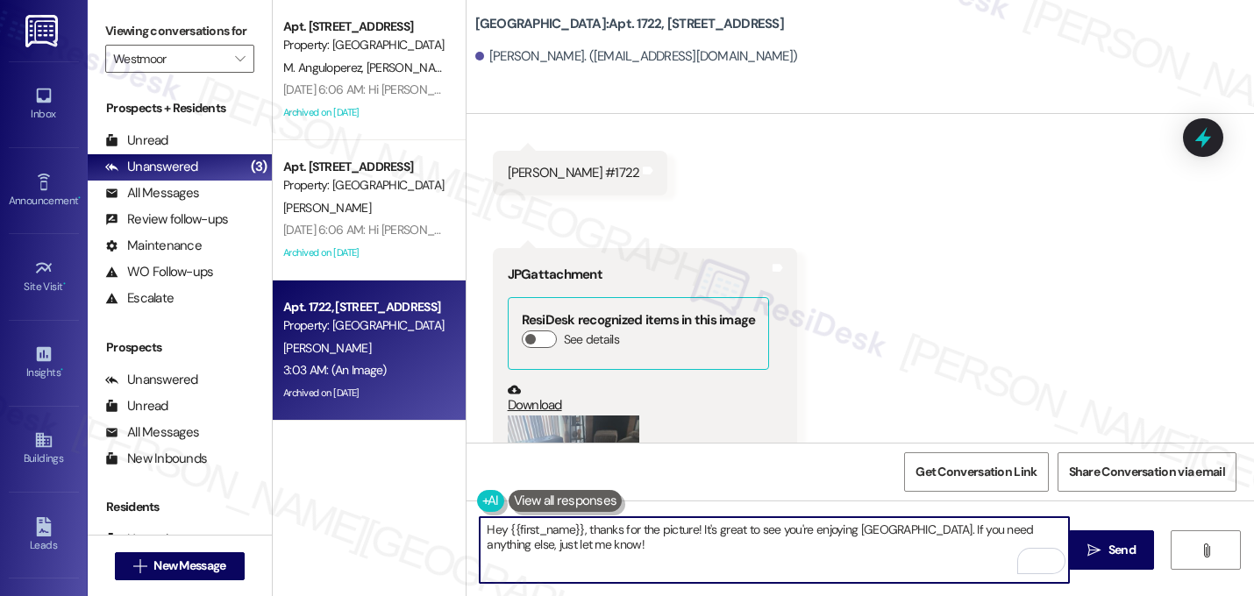
drag, startPoint x: 618, startPoint y: 558, endPoint x: 424, endPoint y: 513, distance: 198.9
click at [424, 514] on div "Apt. 2226, 22 Westmoor Property: Westmoor M. Anguloperez [PERSON_NAME] [PERSON_…" at bounding box center [763, 298] width 981 height 596
click at [588, 535] on textarea "Hey {{first_name}}, thanks for the picture! It's great to see you're enjoying […" at bounding box center [774, 550] width 589 height 66
click at [1084, 287] on div "Received via SMS [PERSON_NAME] 3:03 AM Yes [PERSON_NAME] job well done... Thank…" at bounding box center [861, 302] width 788 height 679
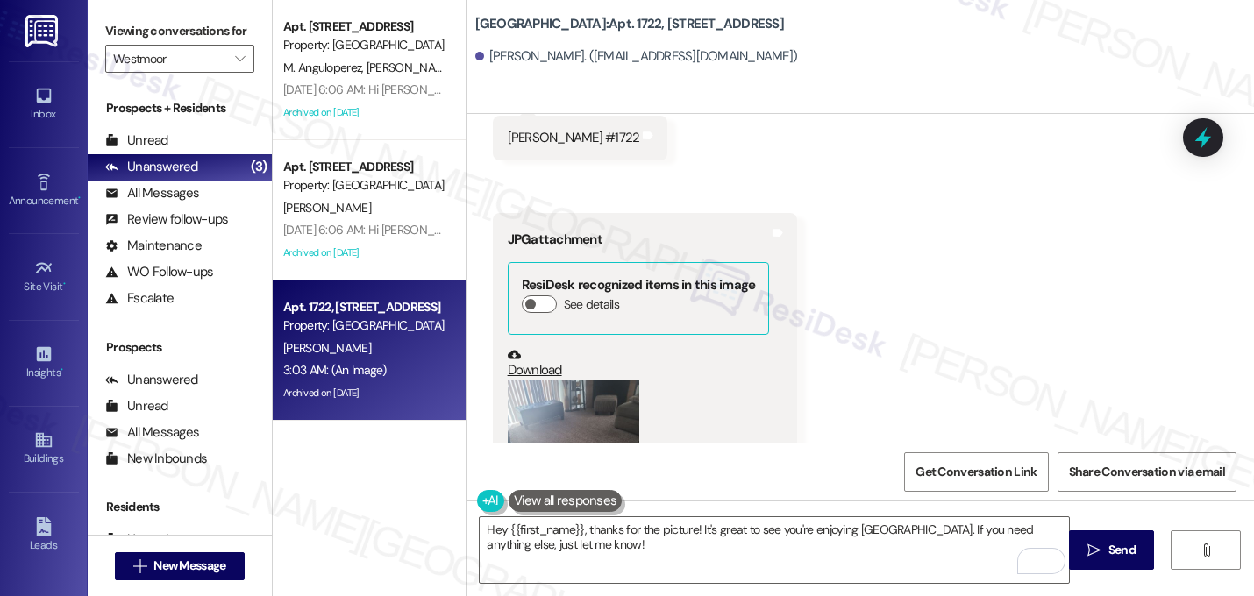
scroll to position [23965, 0]
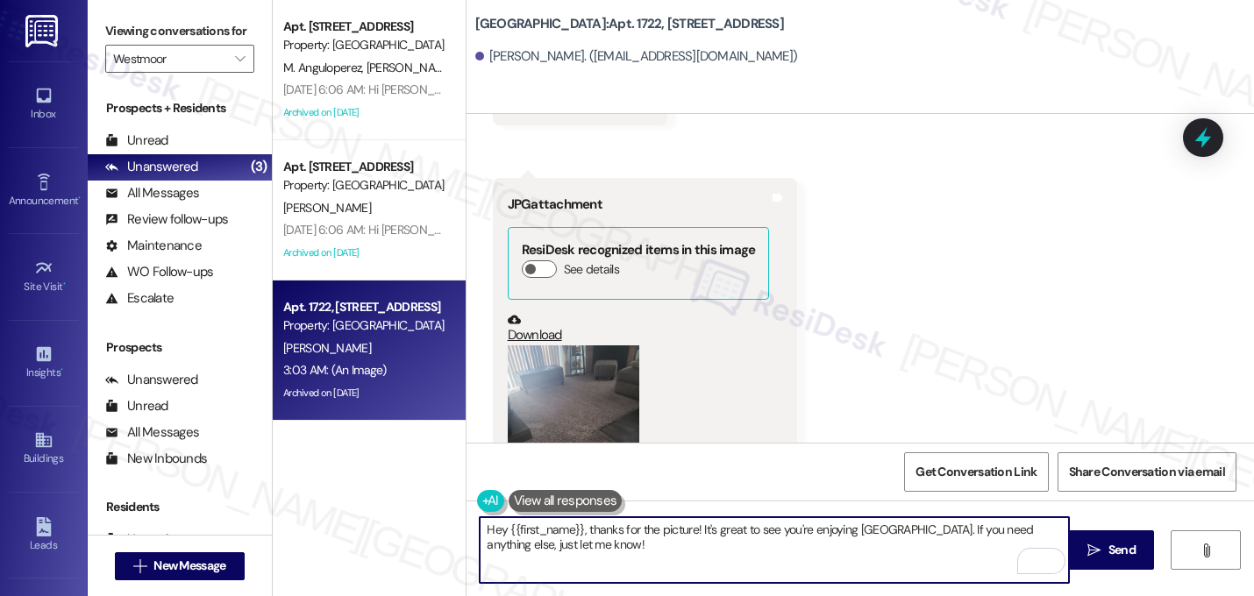
drag, startPoint x: 581, startPoint y: 533, endPoint x: 423, endPoint y: 516, distance: 159.7
click at [423, 516] on div "Apt. 2226, 22 Westmoor Property: Westmoor M. Anguloperez [PERSON_NAME] [PERSON_…" at bounding box center [763, 298] width 981 height 596
drag, startPoint x: 1038, startPoint y: 534, endPoint x: 812, endPoint y: 523, distance: 226.5
click at [812, 523] on textarea "Thanks for the picture! It's great to see you're enjoying Westmoor. If you need…" at bounding box center [774, 550] width 589 height 66
click at [673, 535] on textarea "Thanks for the picture! It's great to see you're enjoying Westmoor." at bounding box center [774, 550] width 589 height 66
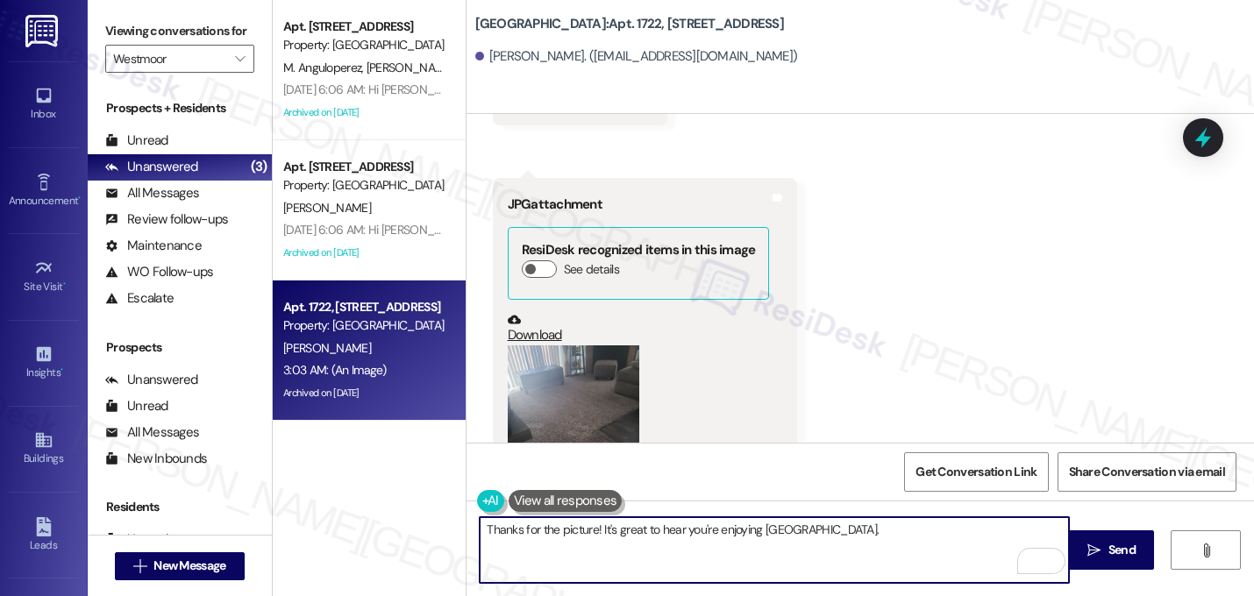
click at [837, 525] on textarea "Thanks for the picture! It's great to hear you're enjoying Westmoor." at bounding box center [774, 550] width 589 height 66
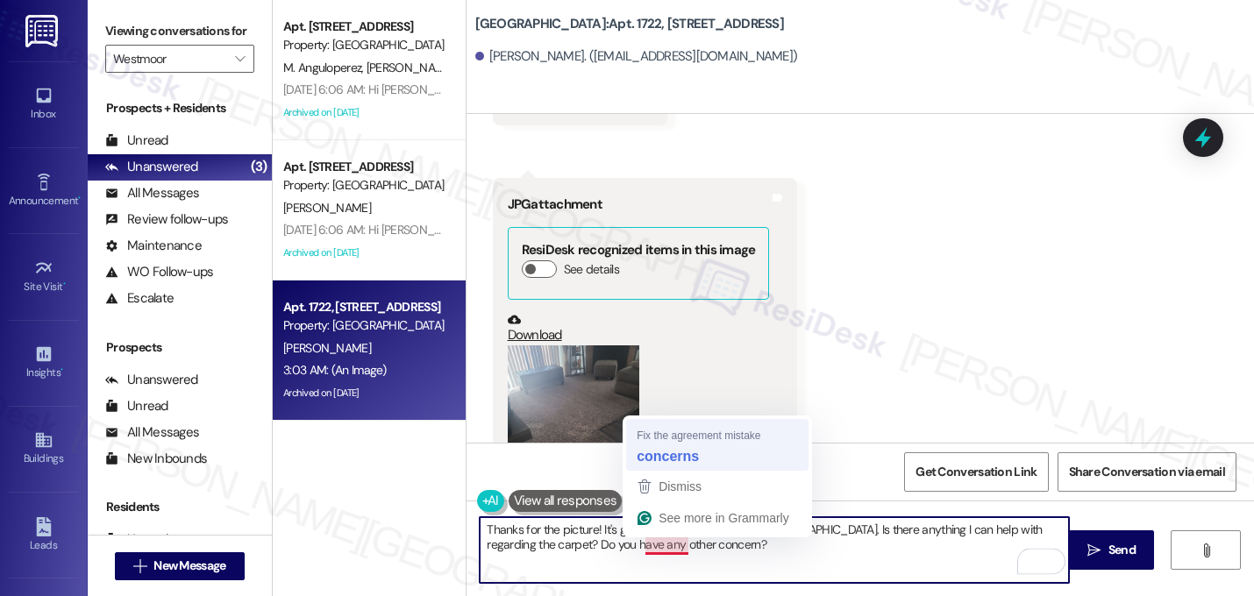
type textarea "Thanks for the picture! It's great to hear you're enjoying Westmoor. Is there a…"
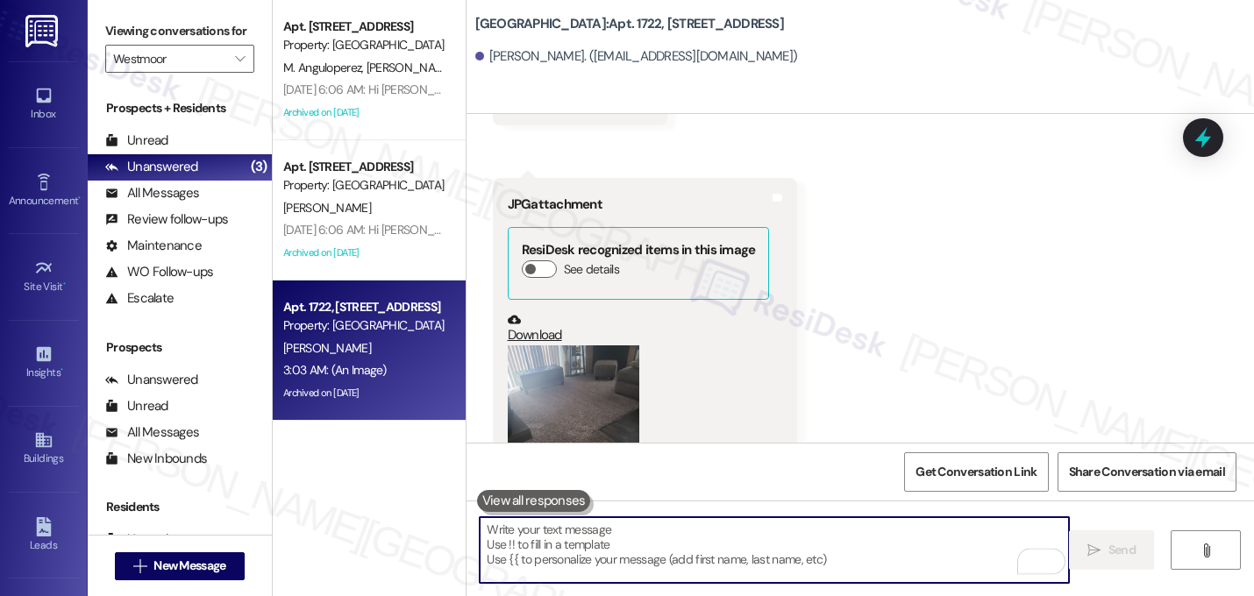
scroll to position [23964, 0]
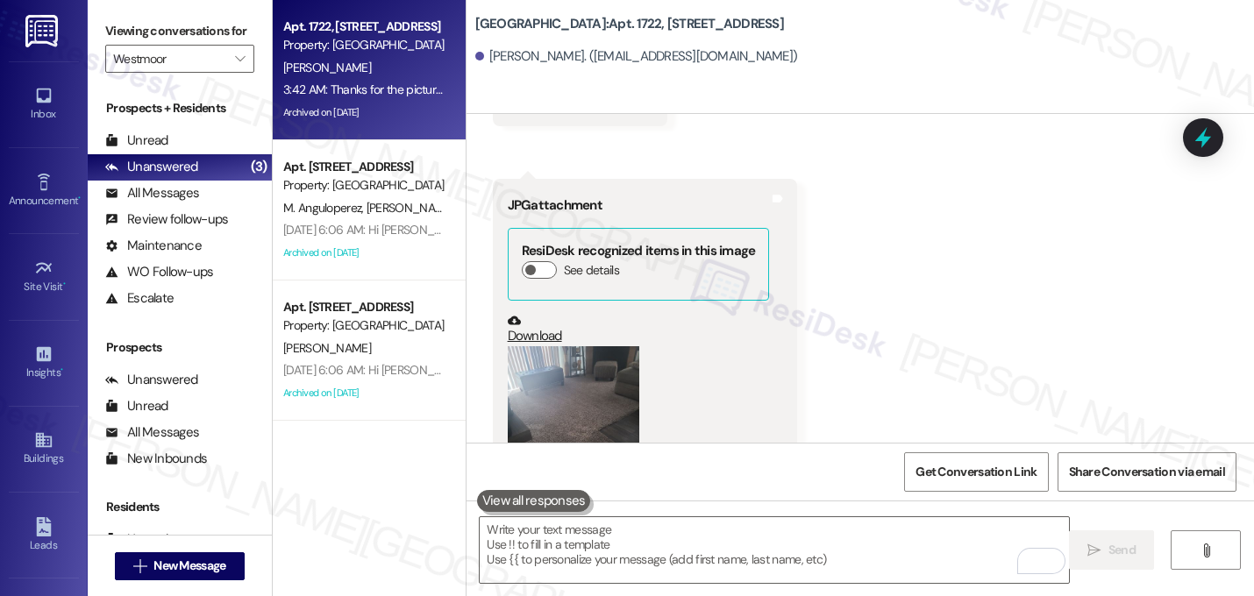
click at [974, 267] on div "Received via SMS Jason Shipp 3:03 AM Yes Sarah job well done... Thank you 🙏🏾 Ta…" at bounding box center [861, 233] width 788 height 679
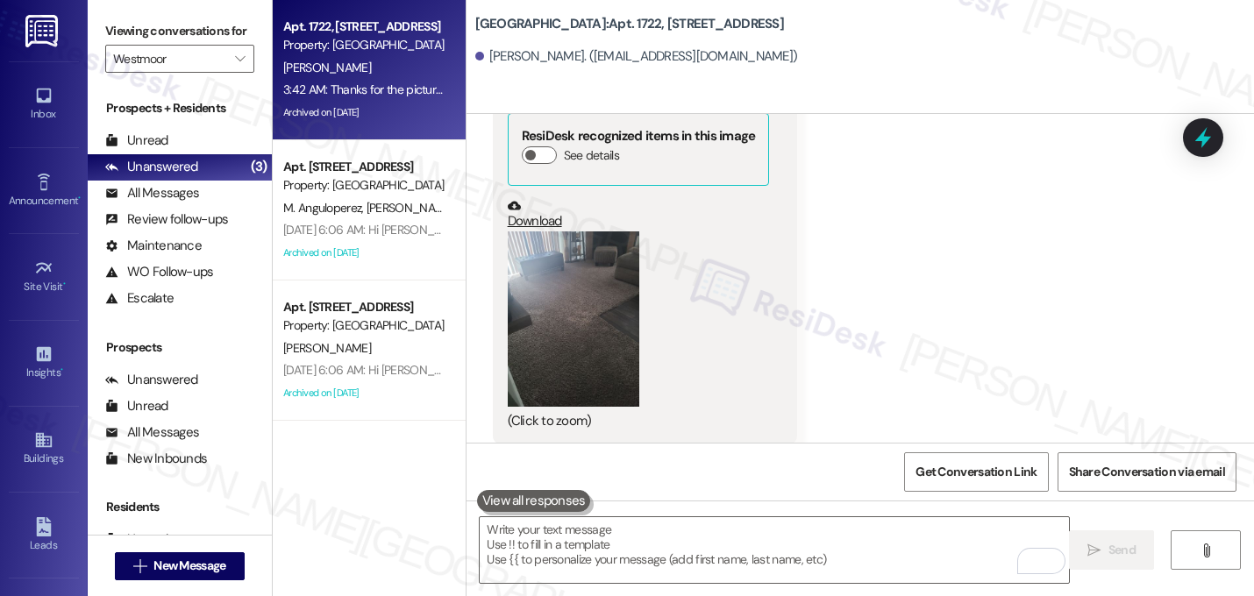
scroll to position [24106, 0]
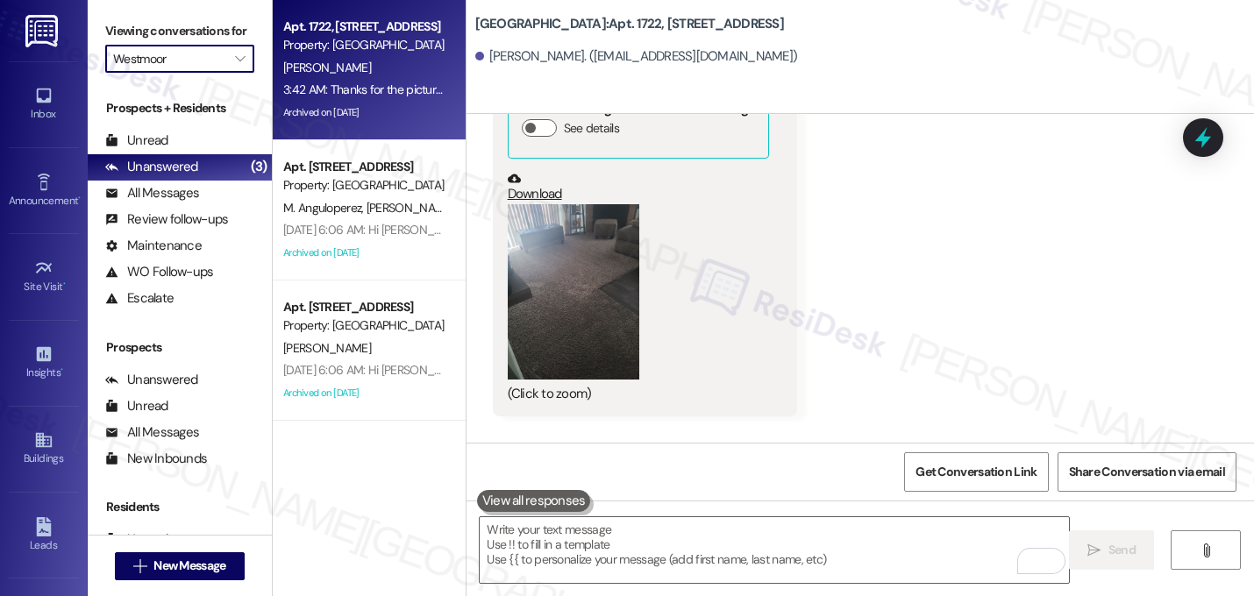
click at [211, 73] on input "Westmoor" at bounding box center [169, 59] width 113 height 28
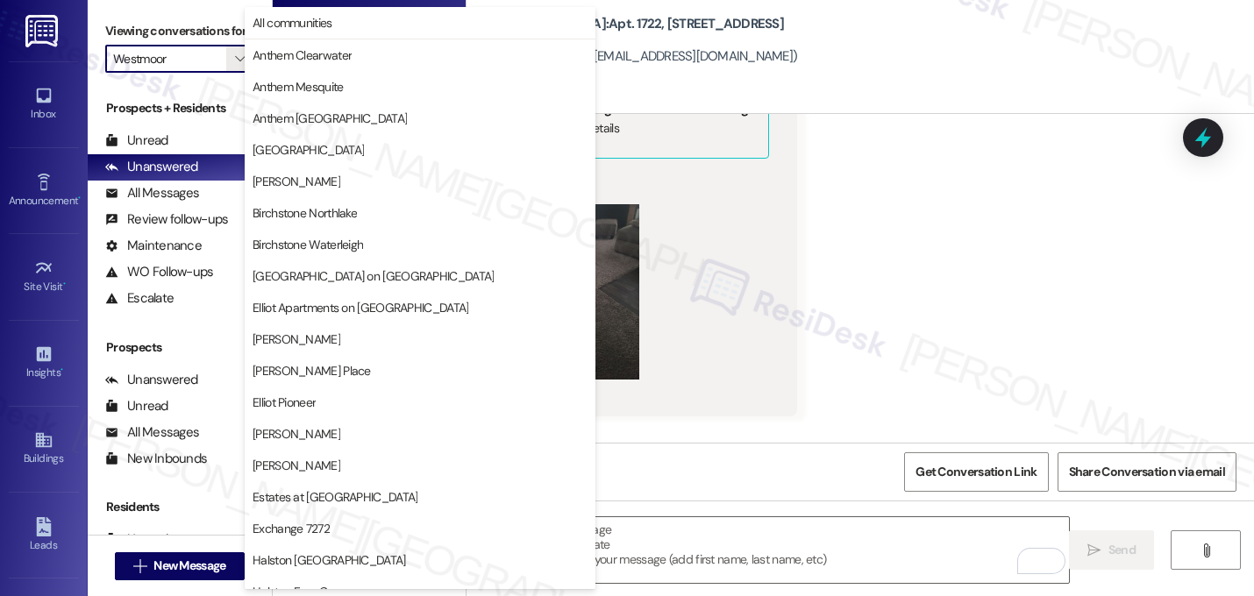
scroll to position [681, 0]
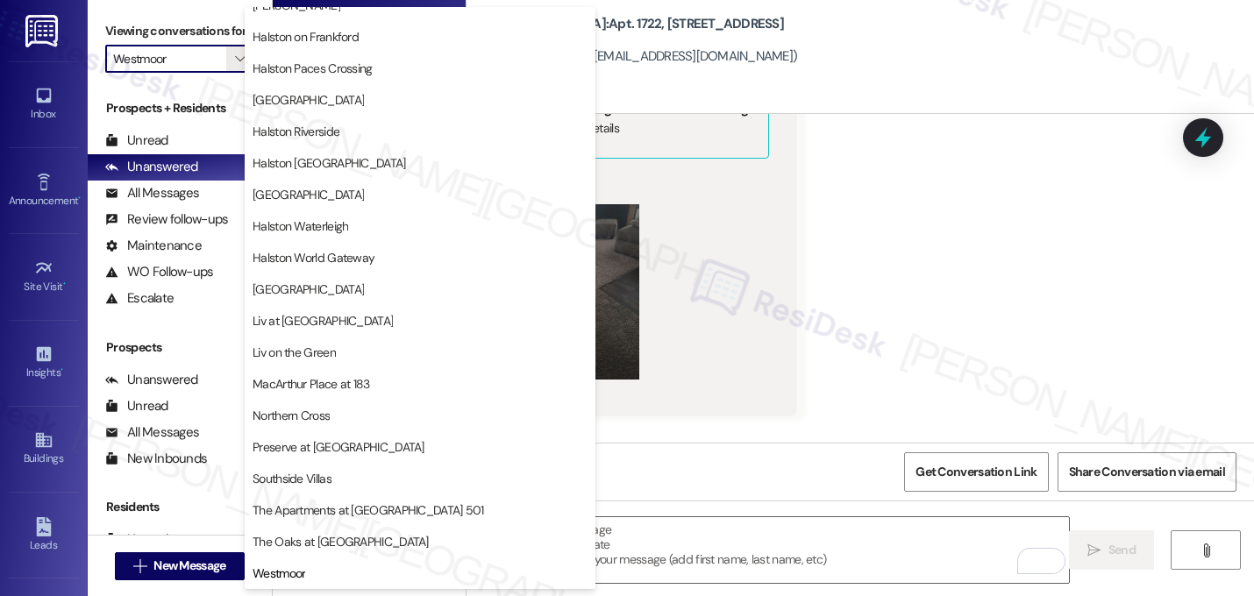
click at [787, 172] on div "Received via SMS 3:03 AM Jason Shipp 3:03 AM JPG attachment ResiDesk recognized…" at bounding box center [646, 227] width 332 height 406
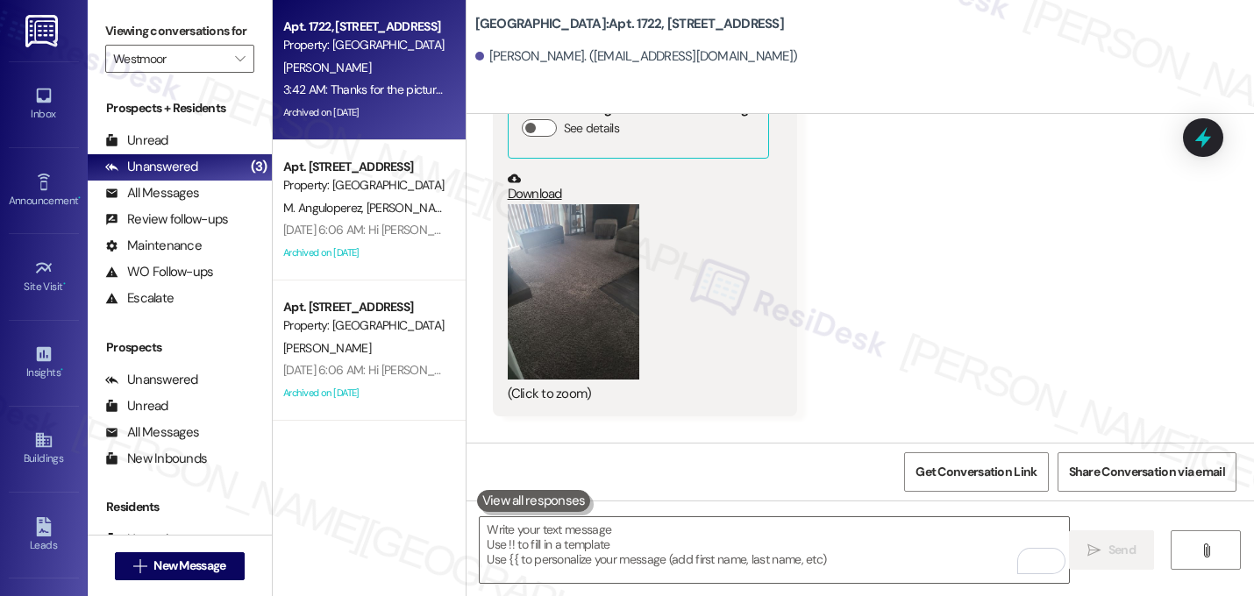
click at [878, 213] on div "Received via SMS Jason Shipp 3:03 AM Yes Sarah job well done... Thank you 🙏🏾 Ta…" at bounding box center [861, 91] width 788 height 679
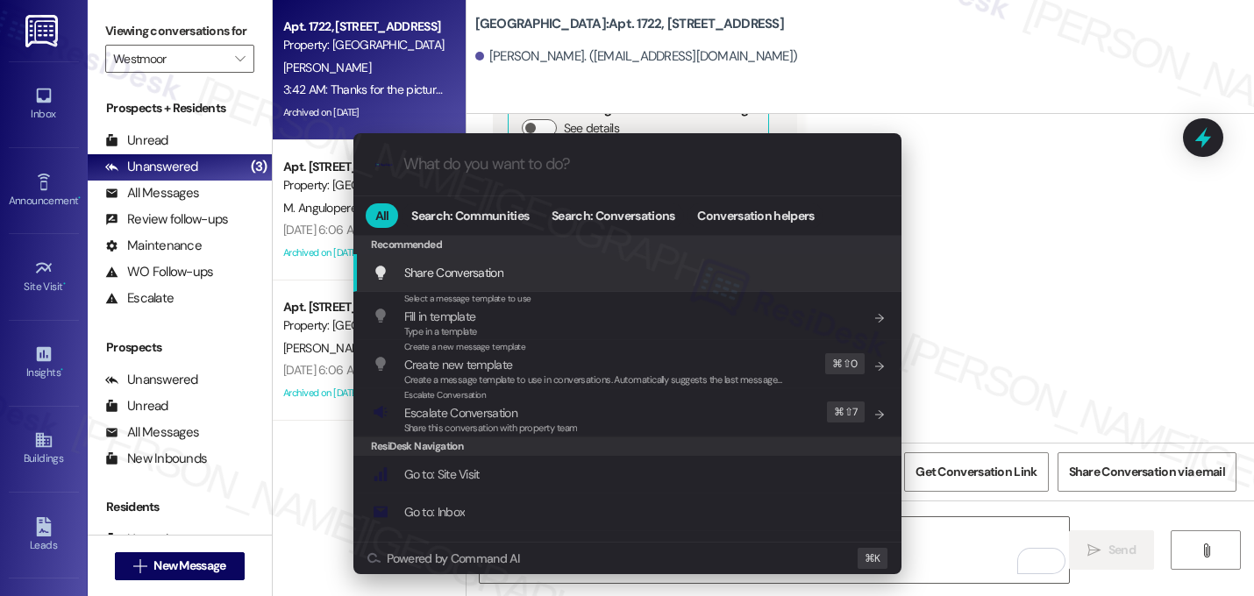
type input "s"
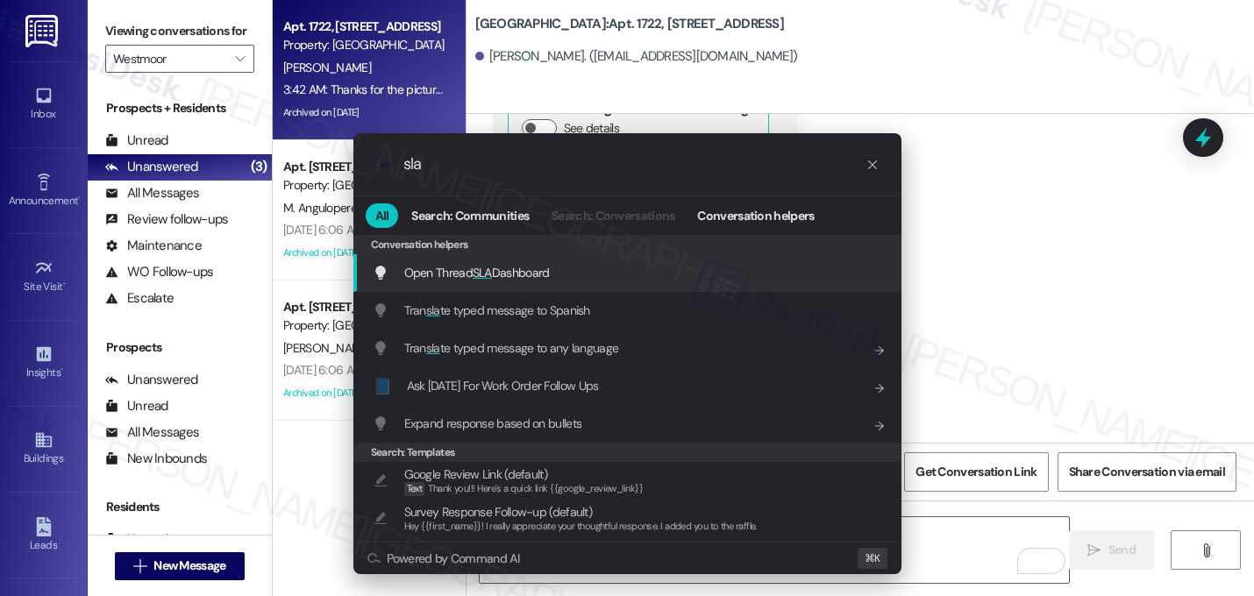
type input "sla"
click at [509, 273] on span "Open Thread SLA Dashboard" at bounding box center [477, 273] width 146 height 16
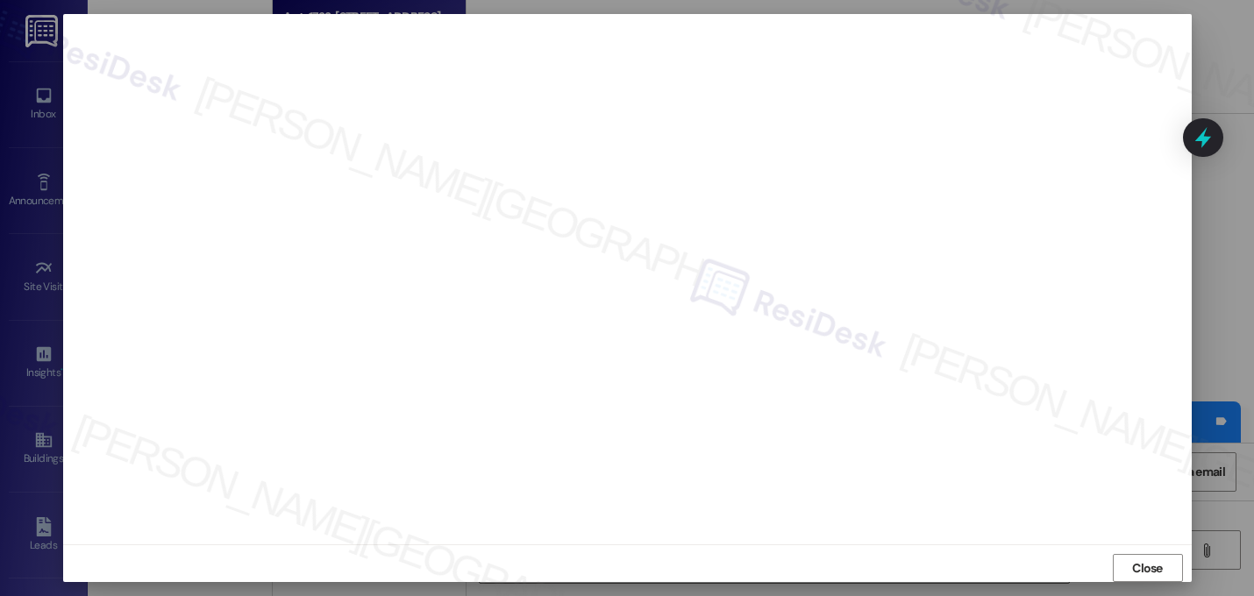
scroll to position [24227, 0]
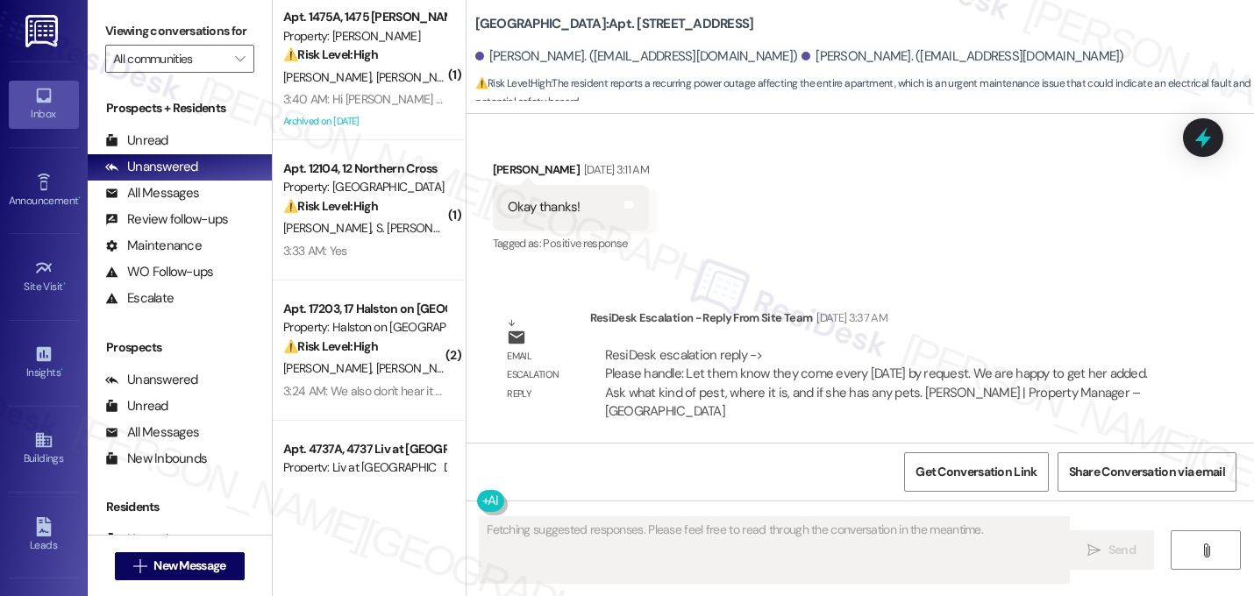
scroll to position [17062, 0]
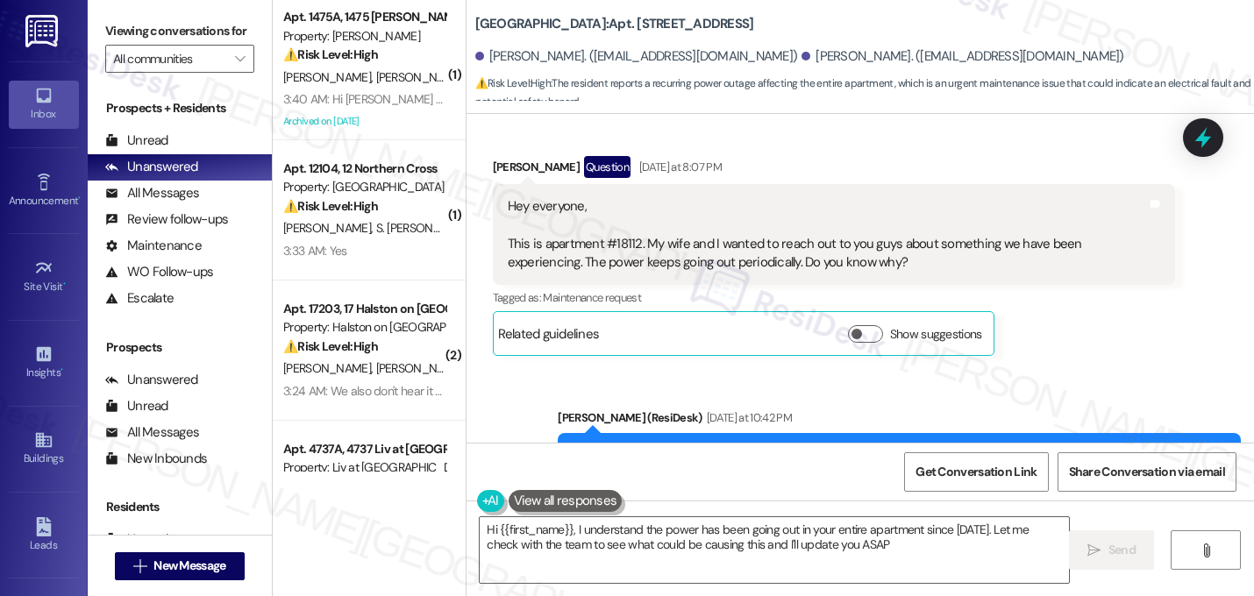
type textarea "Hi {{first_name}}, I understand the power has been going out in your entire apa…"
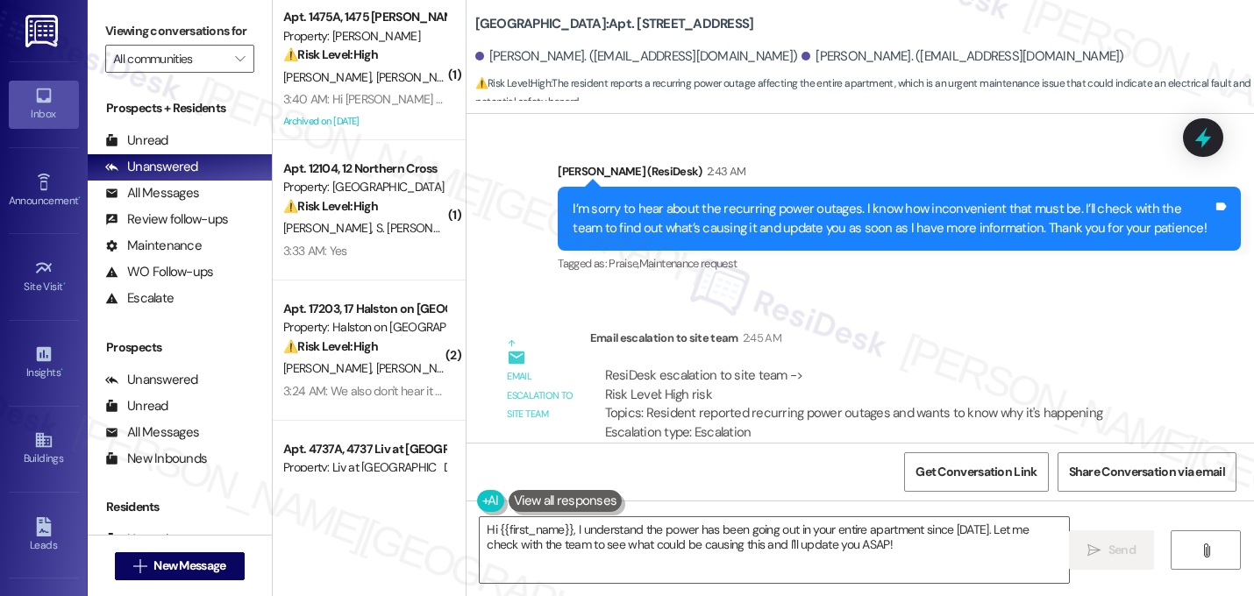
scroll to position [17624, 0]
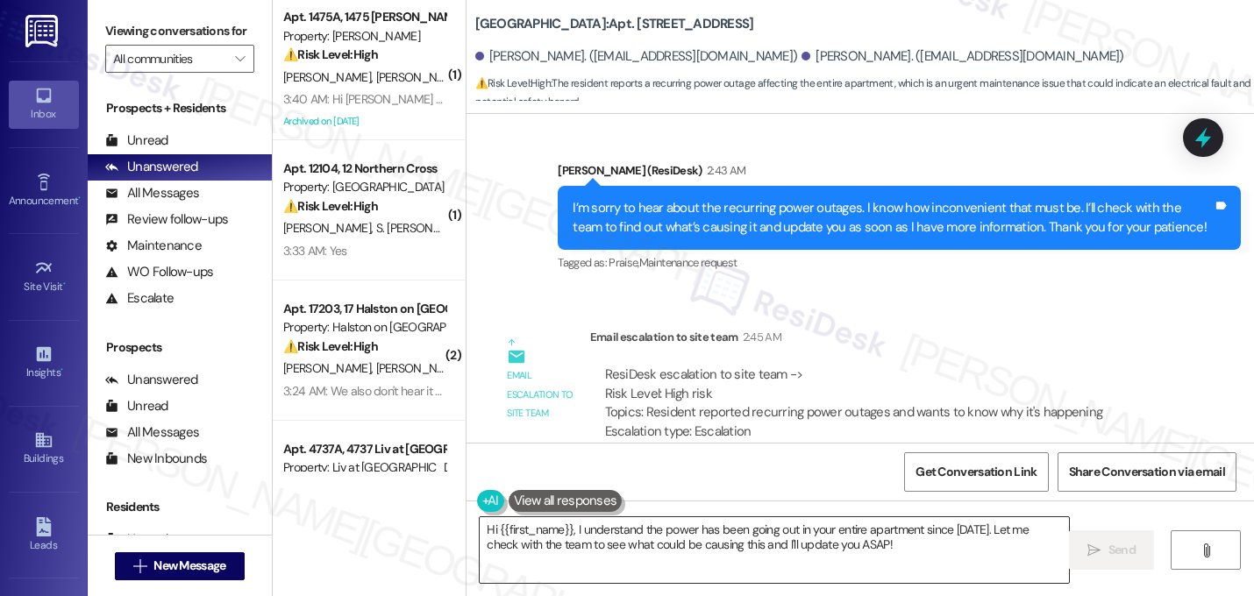
click at [614, 544] on textarea "Hi {{first_name}}, I understand the power has been going out in your entire apa…" at bounding box center [774, 550] width 589 height 66
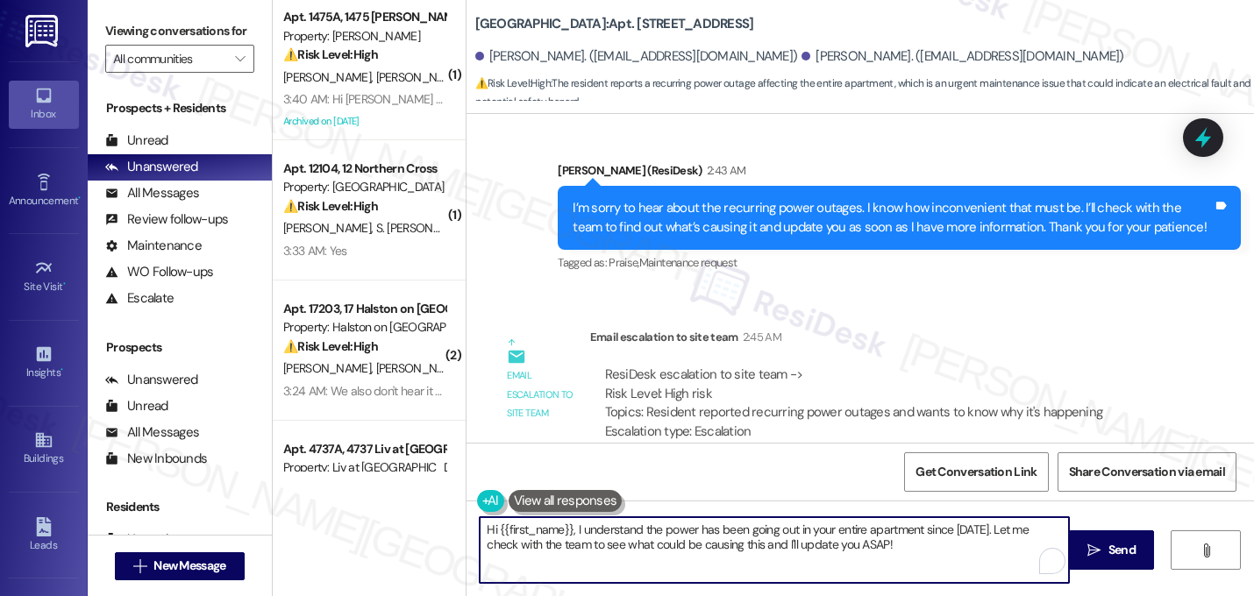
click at [614, 544] on textarea "Hi {{first_name}}, I understand the power has been going out in your entire apa…" at bounding box center [774, 550] width 589 height 66
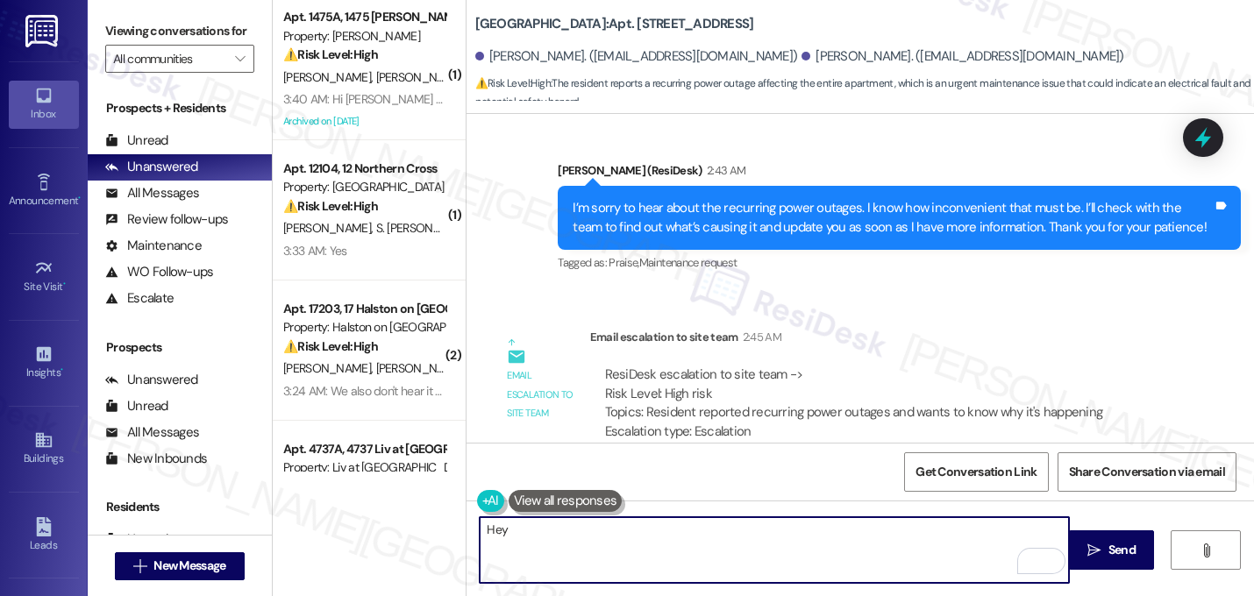
click at [659, 539] on textarea "Hey" at bounding box center [774, 550] width 589 height 66
drag, startPoint x: 736, startPoint y: 533, endPoint x: 537, endPoint y: 538, distance: 199.1
click at [537, 538] on textarea "Hey Shinta, just a quick update on your concern." at bounding box center [774, 550] width 589 height 66
drag, startPoint x: 743, startPoint y: 532, endPoint x: 750, endPoint y: 524, distance: 10.6
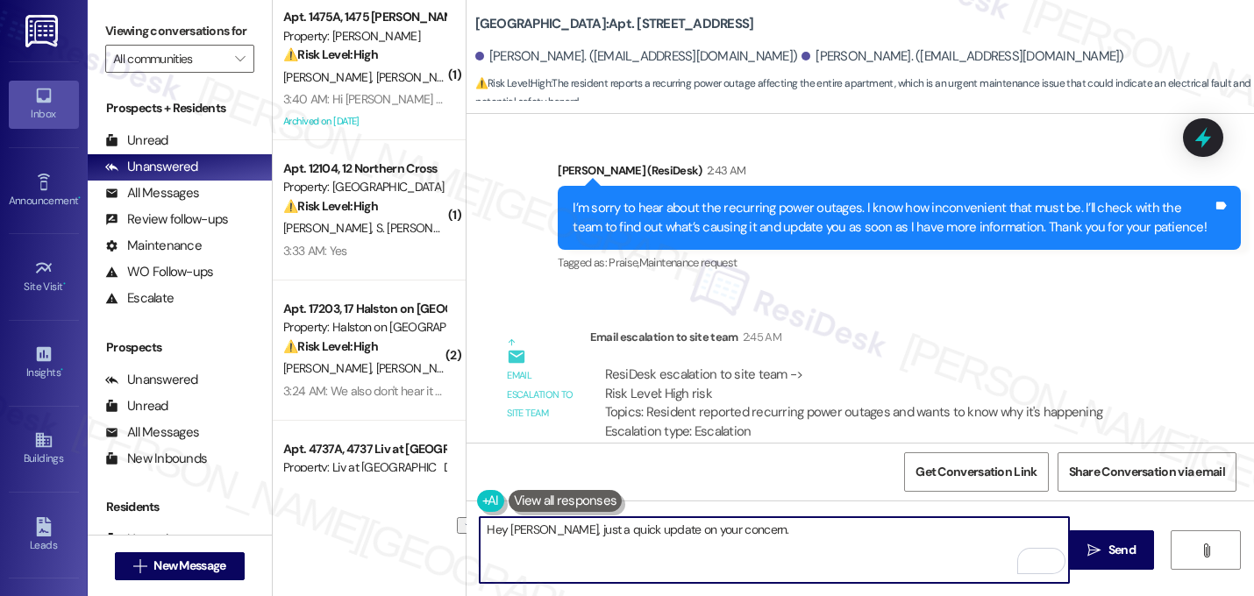
click at [750, 525] on textarea "Hey Shinta, just a quick update on your concern." at bounding box center [774, 550] width 589 height 66
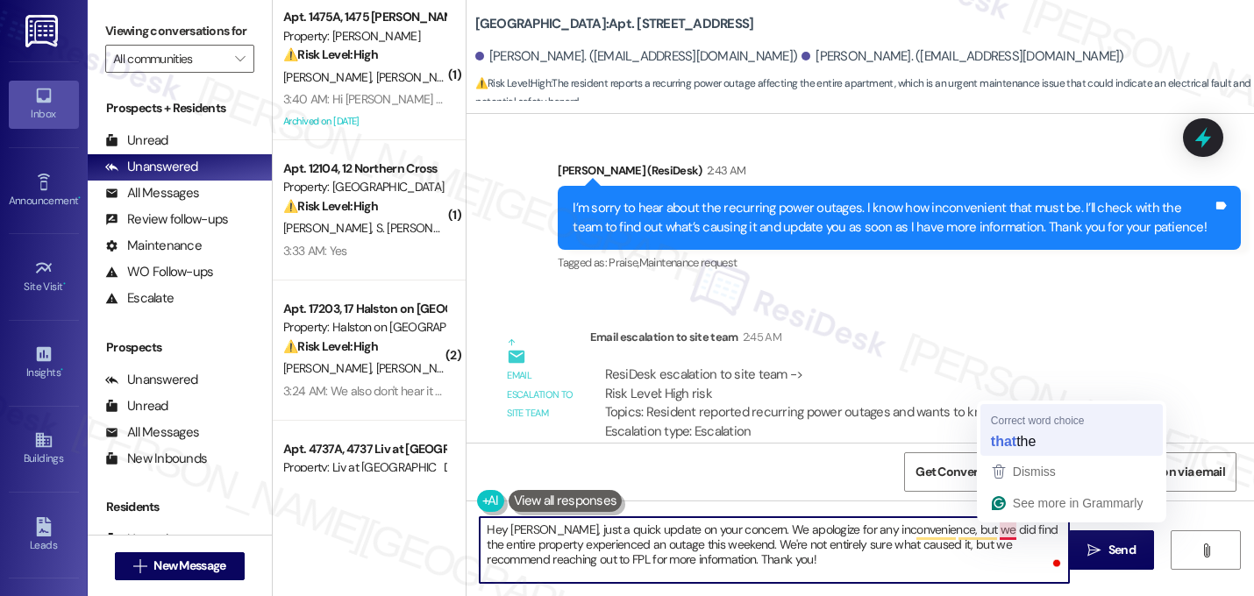
type textarea "Hey Shinta, just a quick update on your concern. We apologize for any inconveni…"
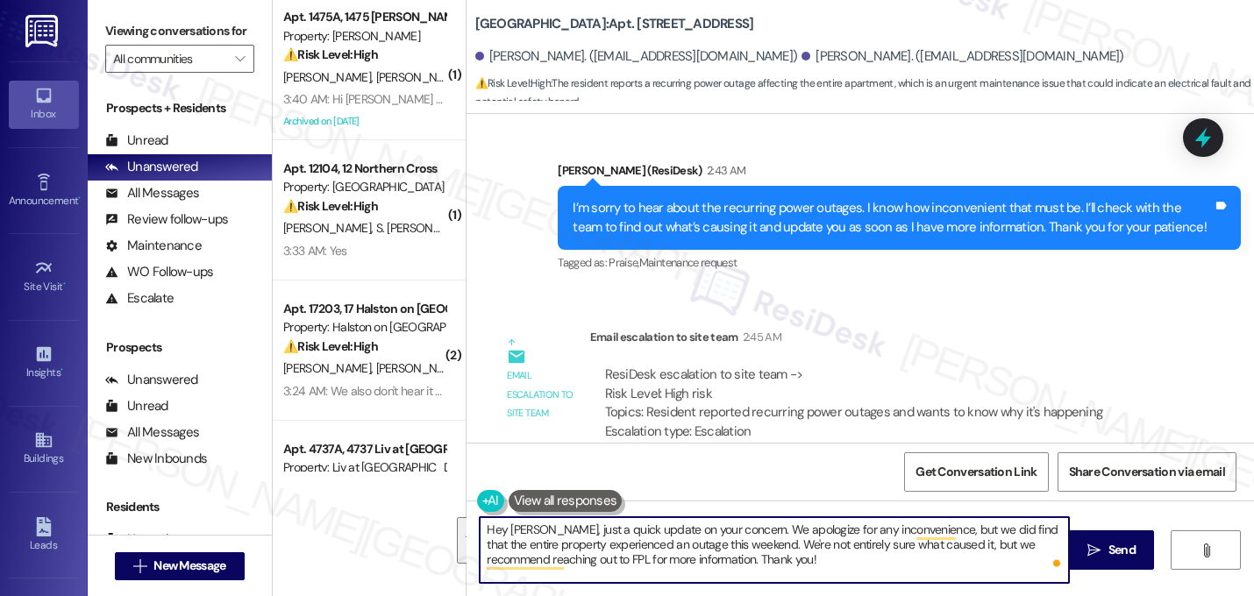
drag, startPoint x: 760, startPoint y: 562, endPoint x: 423, endPoint y: 518, distance: 340.5
click at [422, 518] on div "( 1 ) Apt. 1475A, 1475 Elliot Roswell Property: Elliot Roswell ⚠️ Risk Level: H…" at bounding box center [763, 298] width 981 height 596
click at [778, 566] on textarea "Hey Shinta, just a quick update on your concern. We apologize for any inconveni…" at bounding box center [774, 550] width 589 height 66
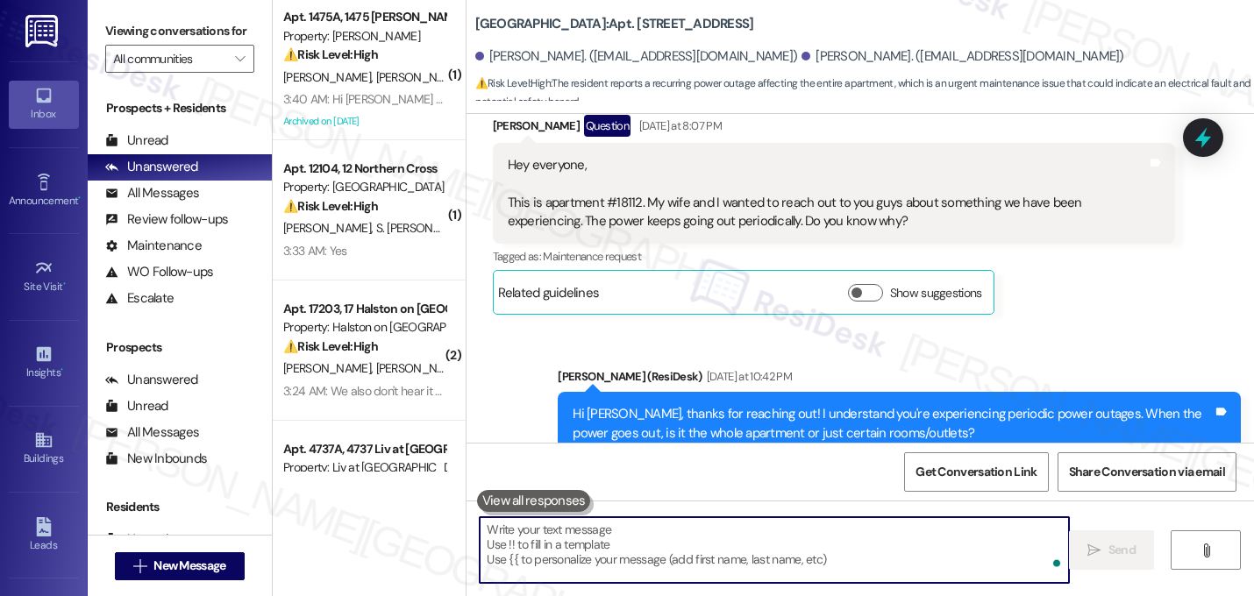
scroll to position [17062, 0]
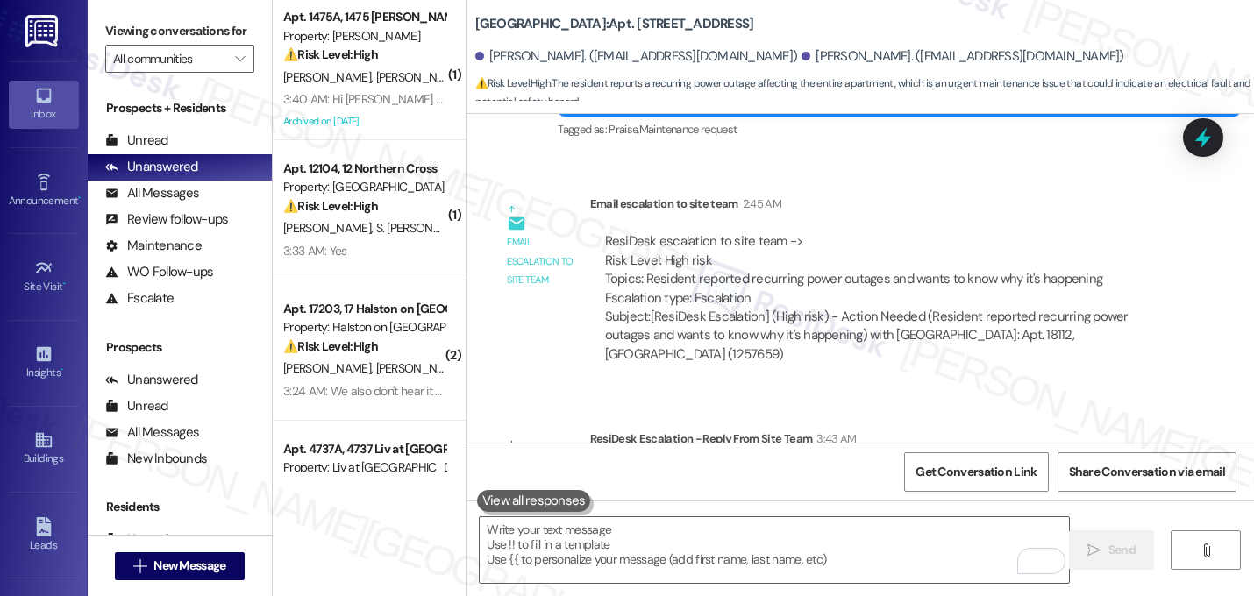
scroll to position [17784, 0]
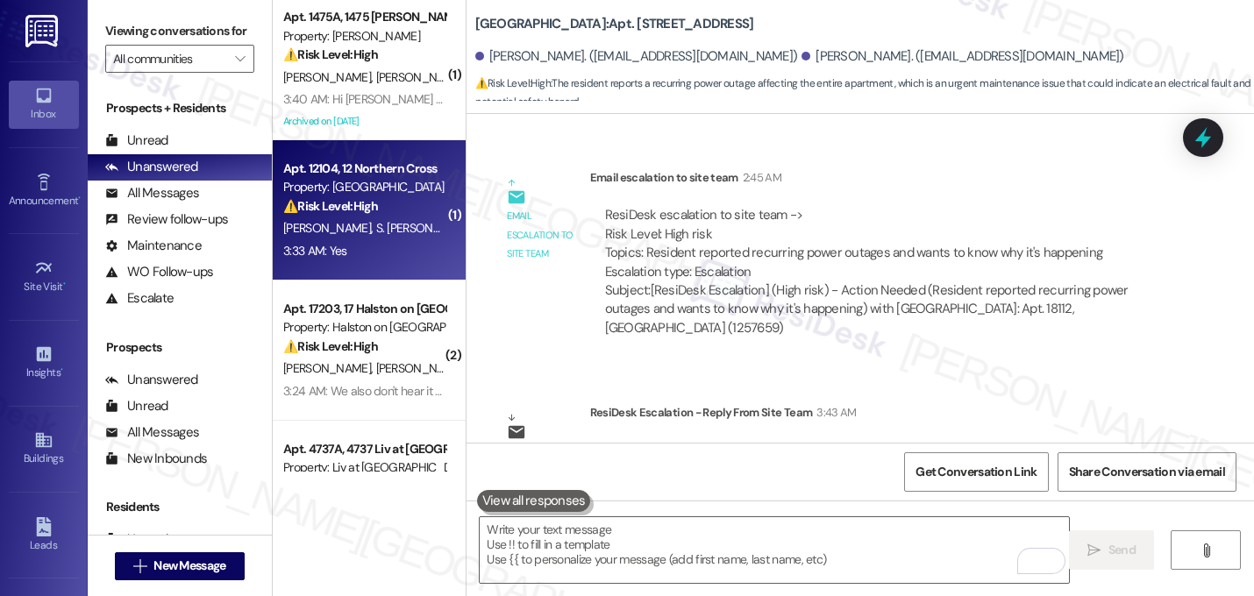
click at [390, 207] on div "⚠️ Risk Level: High The resident reports a water leak from the A/C unit, which …" at bounding box center [364, 206] width 162 height 18
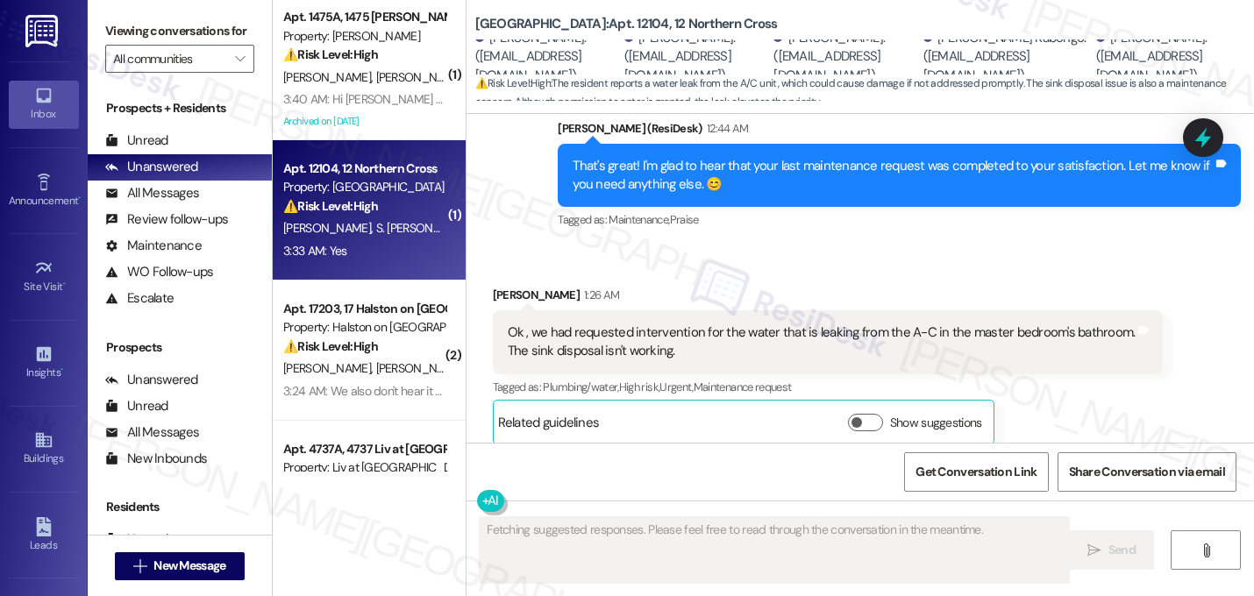
scroll to position [5893, 0]
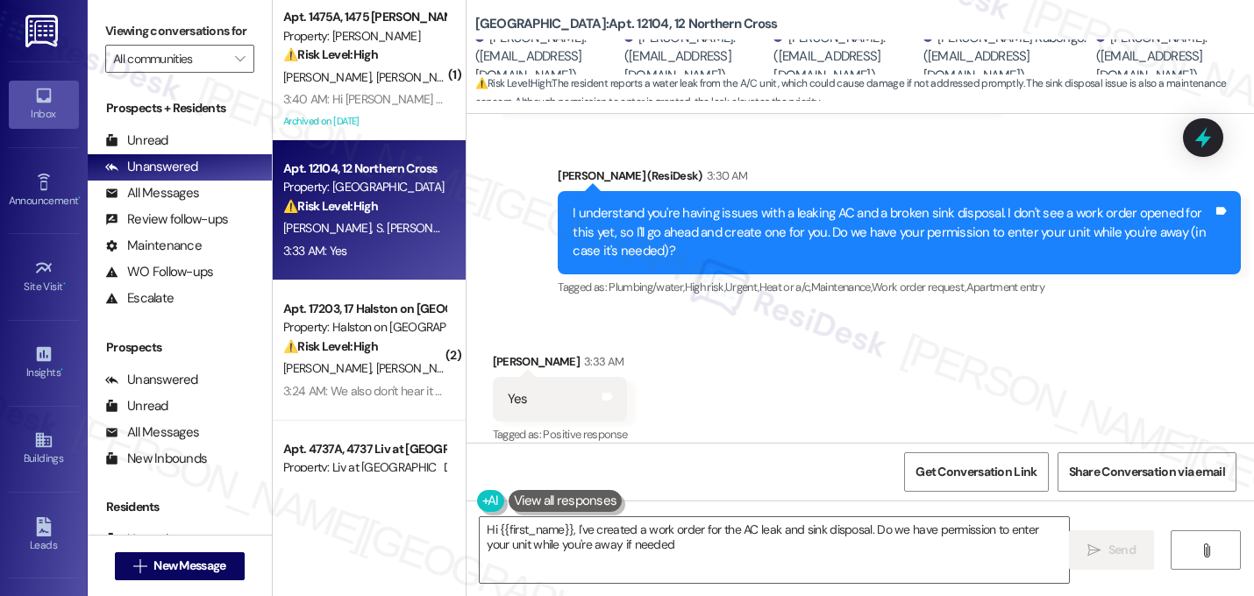
type textarea "Hi {{first_name}}, I've created a work order for the AC leak and sink disposal.…"
click at [702, 376] on div "Received via SMS Alain Kabongo 3:33 AM Yes Tags and notes Tagged as: Positive r…" at bounding box center [861, 387] width 788 height 148
click at [700, 395] on div "Received via SMS Alain Kabongo 3:33 AM Yes Tags and notes Tagged as: Positive r…" at bounding box center [861, 387] width 788 height 148
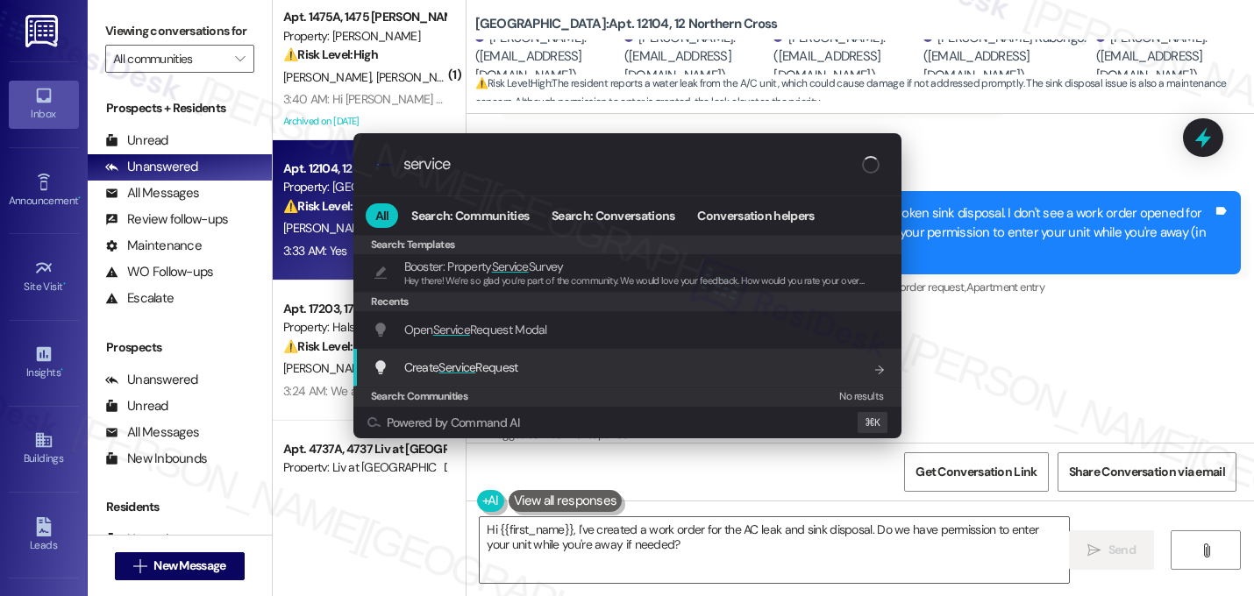
type input "service"
click at [509, 361] on span "Create Service Request" at bounding box center [461, 368] width 114 height 16
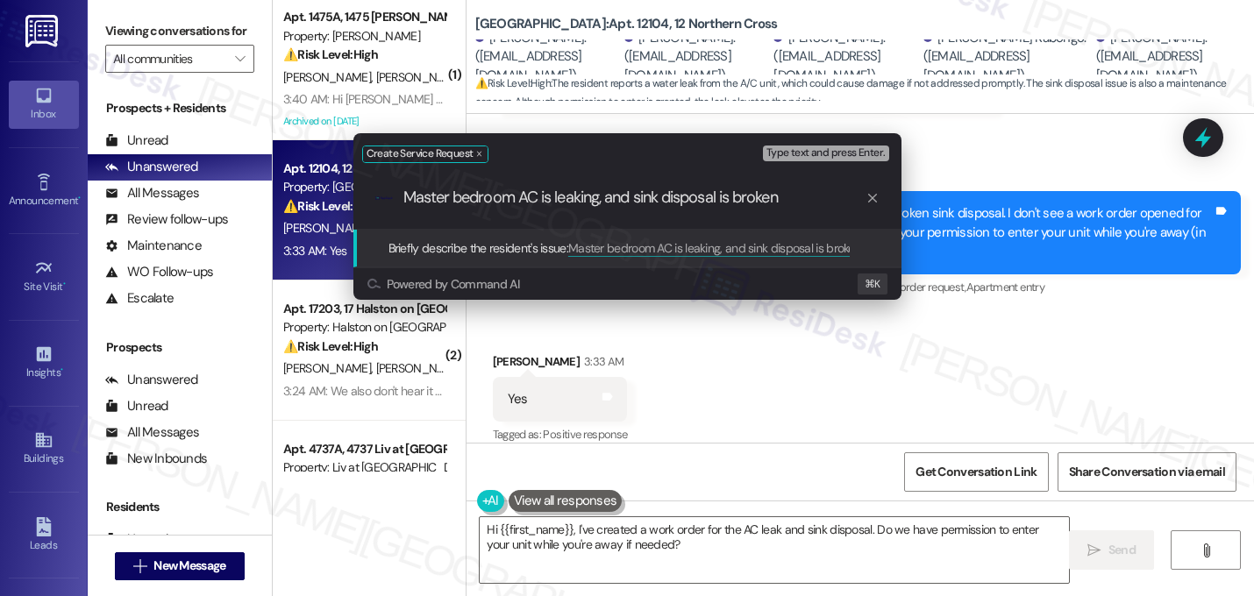
click at [507, 202] on input "Master bedroom AC is leaking, and sink disposal is broken" at bounding box center [634, 198] width 462 height 18
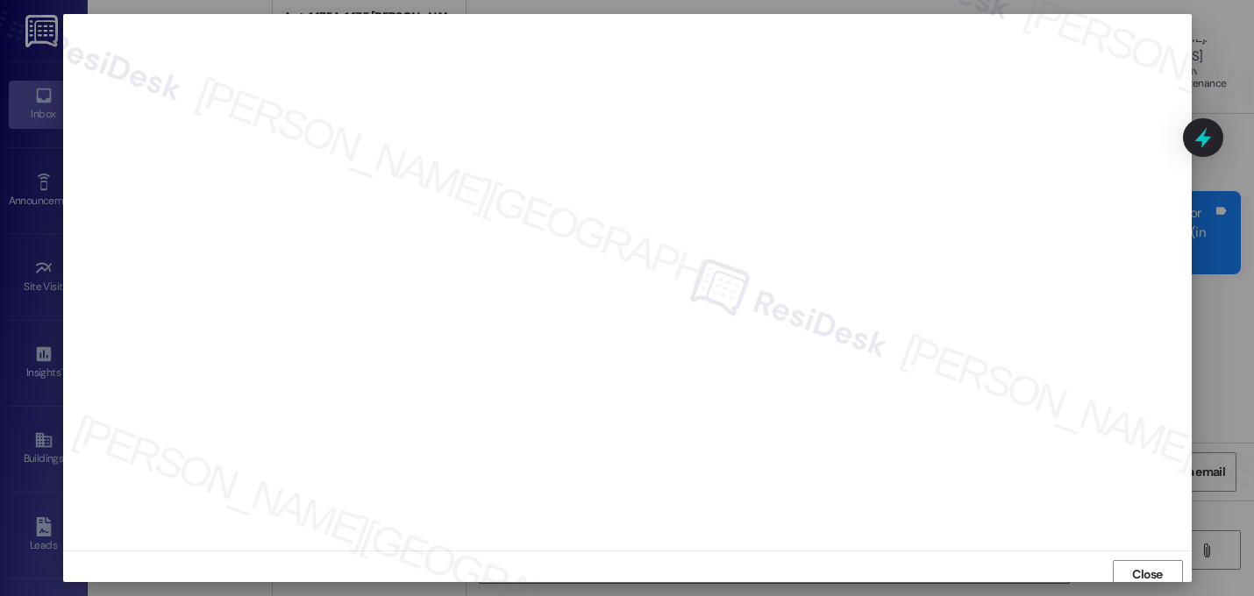
scroll to position [6, 0]
click at [1132, 568] on span "Close" at bounding box center [1147, 569] width 31 height 18
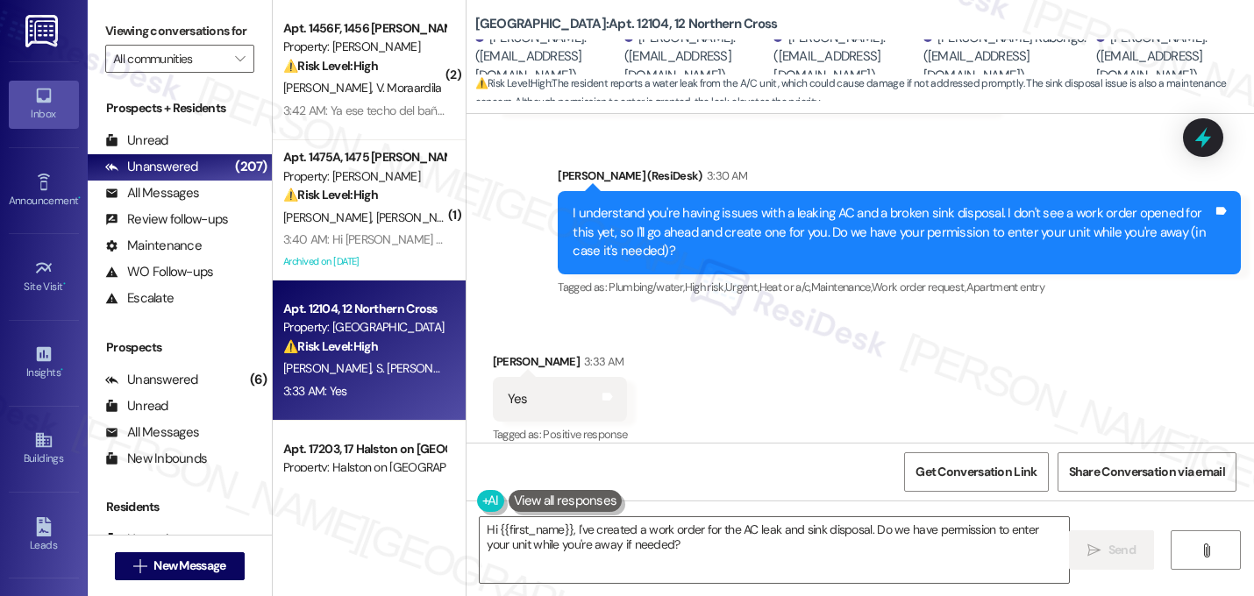
click at [938, 338] on div "Received via SMS Alain Kabongo 3:33 AM Yes Tags and notes Tagged as: Positive r…" at bounding box center [861, 387] width 788 height 148
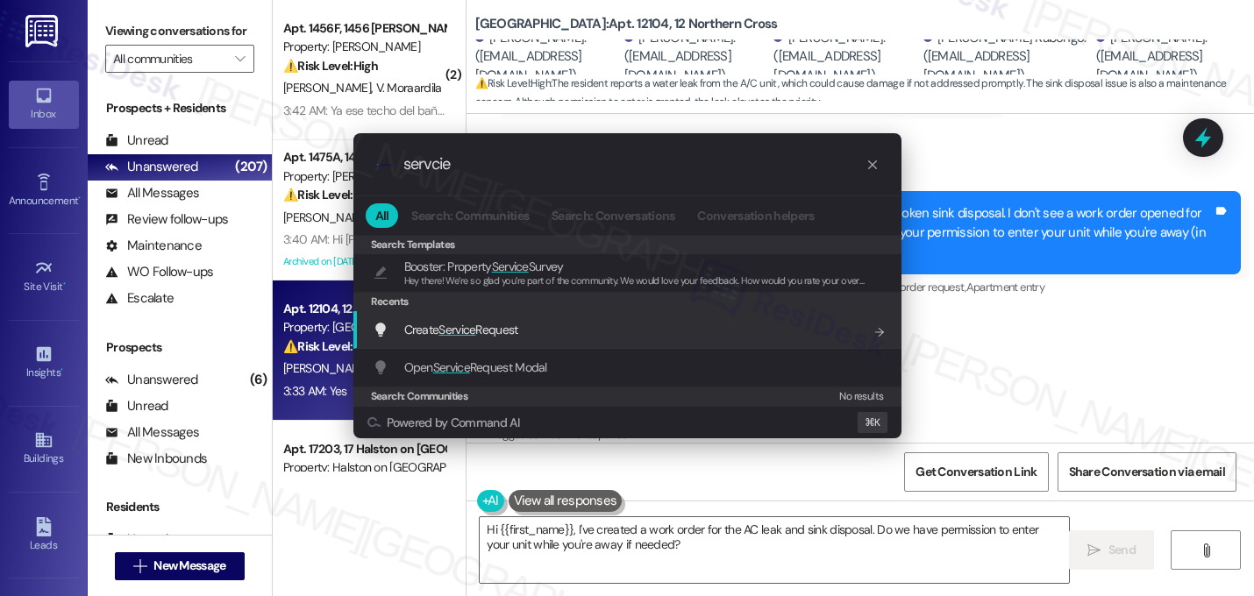
type input "servcie"
click at [502, 337] on span "Create Service Request" at bounding box center [461, 330] width 114 height 16
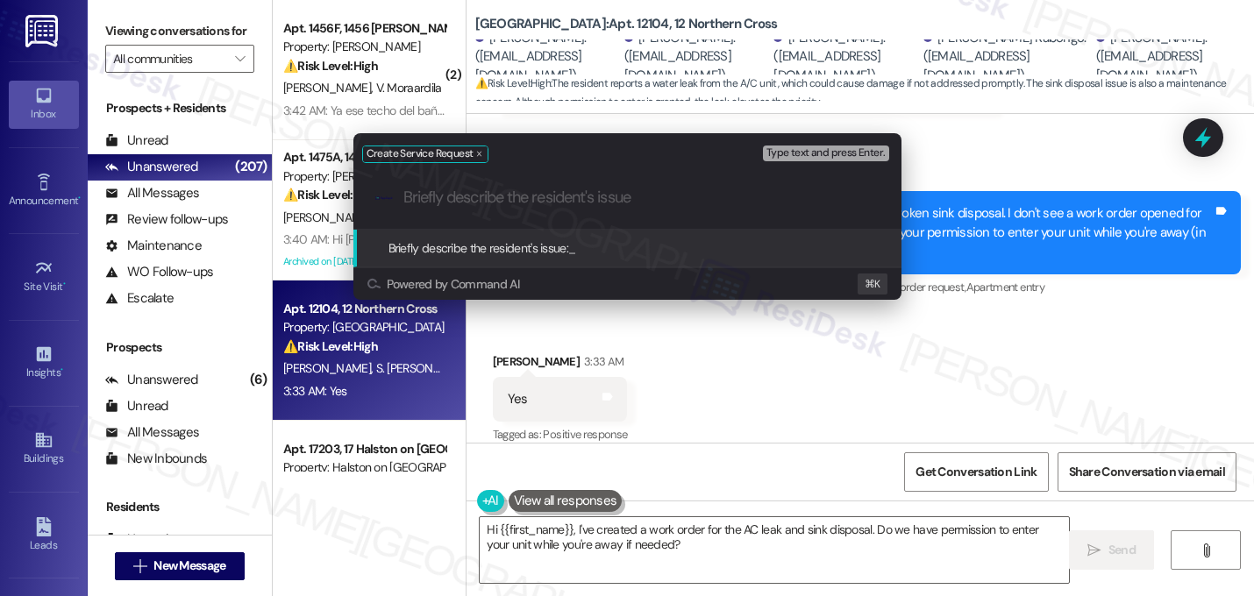
paste input "Master bedroom AC is leaking, and sink disposal is broken"
type input "Master bedroom AC is leaking, and sink disposal is broken"
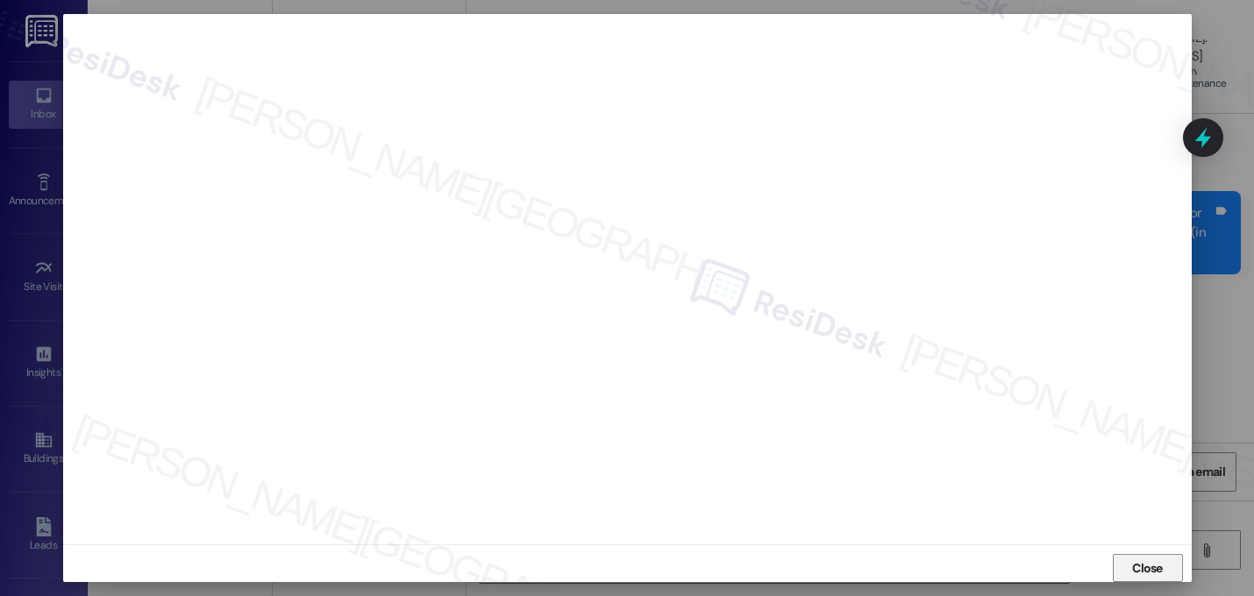
click at [1142, 567] on span "Close" at bounding box center [1147, 569] width 31 height 18
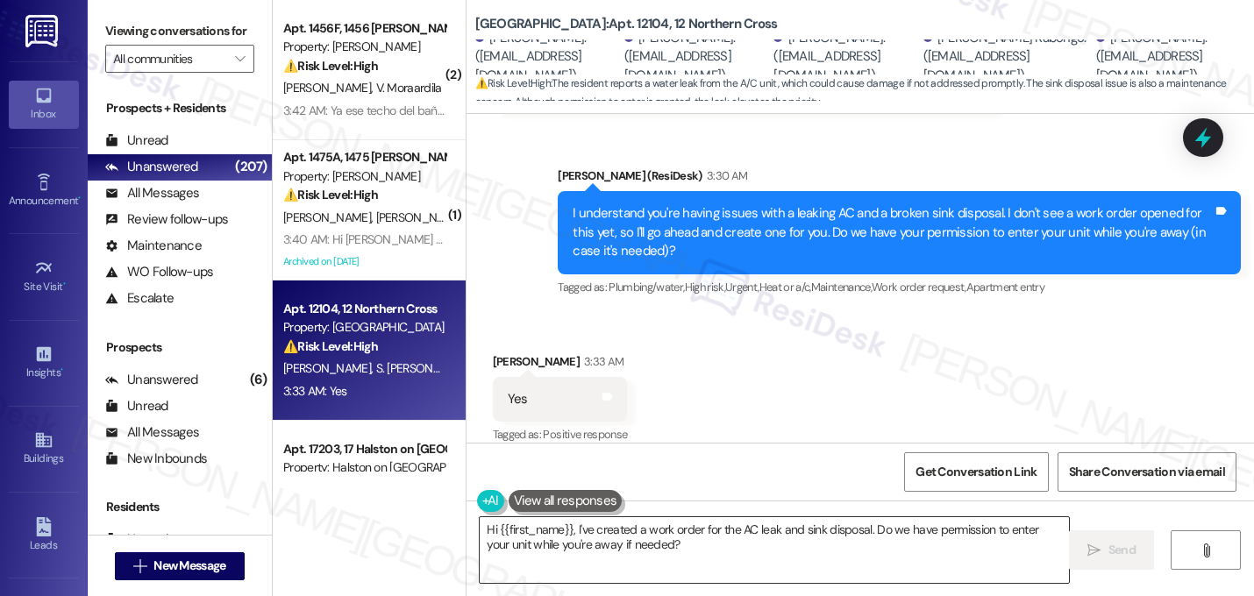
click at [678, 547] on textarea "Hi {{first_name}}, I've created a work order for the AC leak and sink disposal.…" at bounding box center [774, 550] width 589 height 66
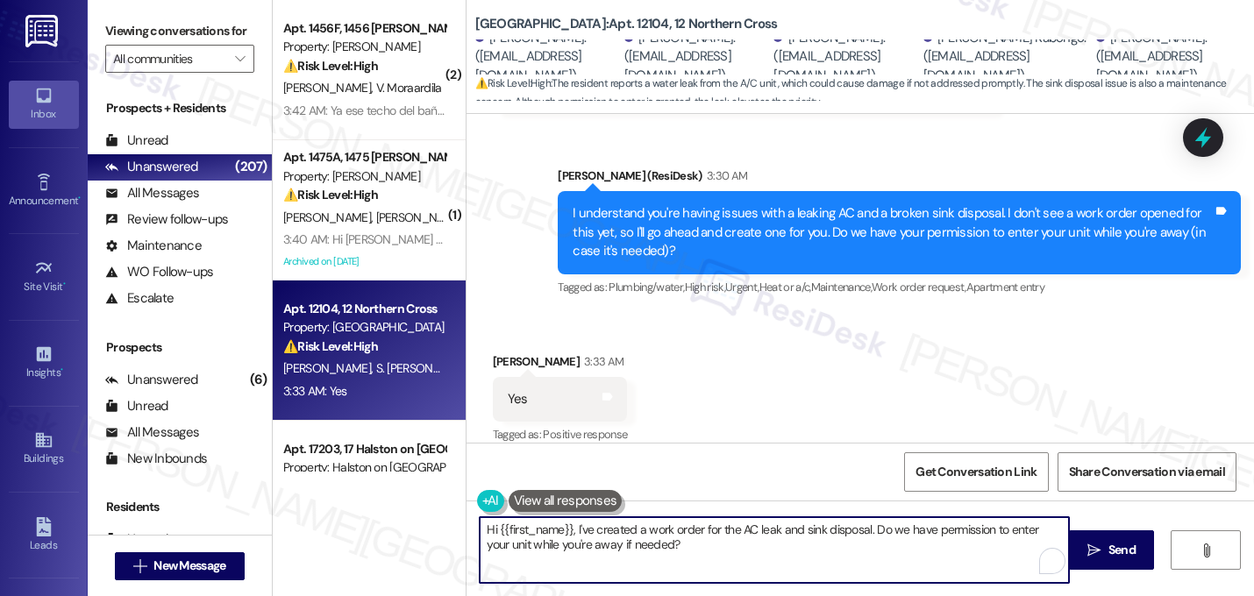
click at [678, 547] on textarea "Hi {{first_name}}, I've created a work order for the AC leak and sink disposal.…" at bounding box center [774, 550] width 589 height 66
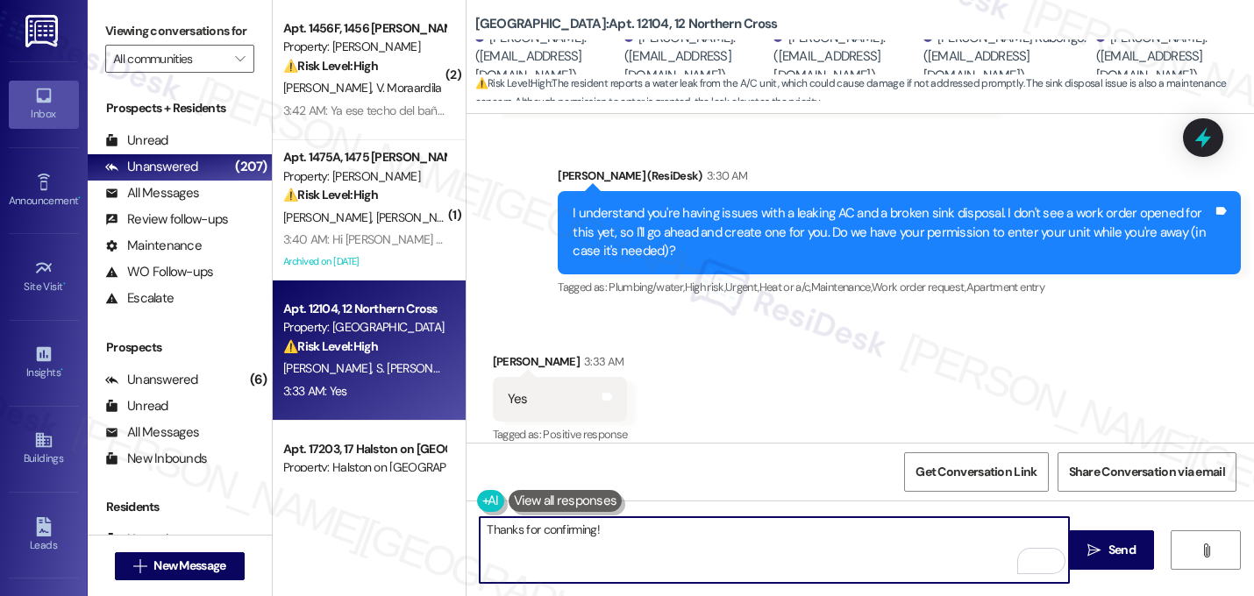
paste textarea "I submitted the work order, notified the team, and will update you as soon as I…"
type textarea "Thanks for confirming! I submitted the work order, notified the team, and will …"
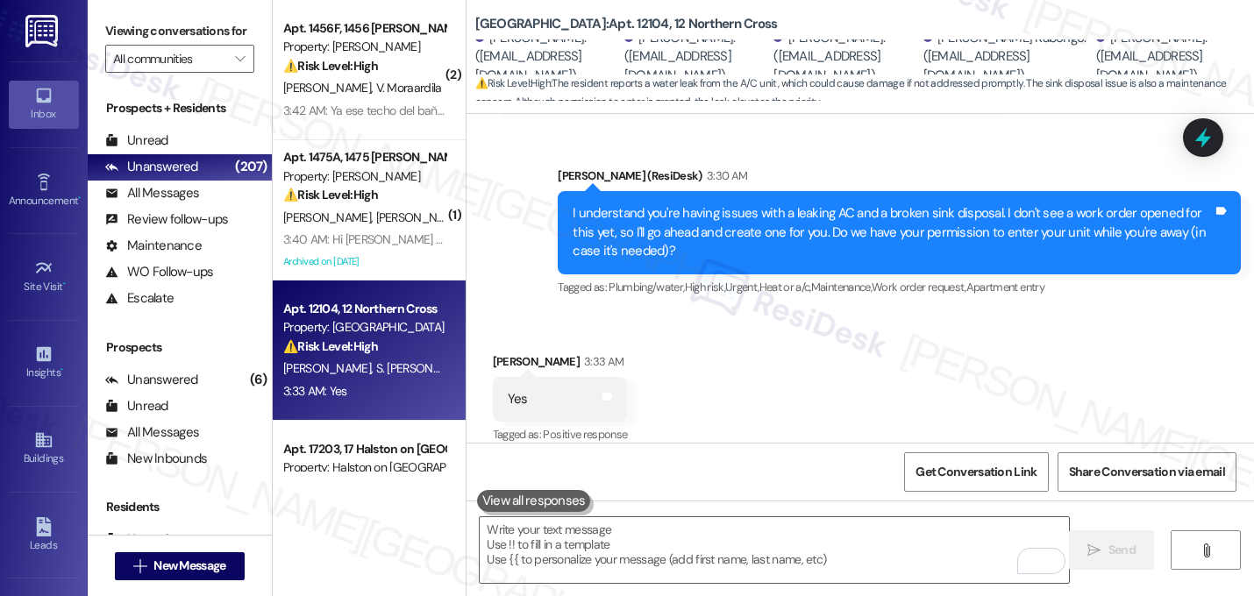
click at [860, 285] on div "Sent via SMS Sarah (ResiDesk) 3:30 AM I understand you're having issues with a …" at bounding box center [899, 233] width 709 height 160
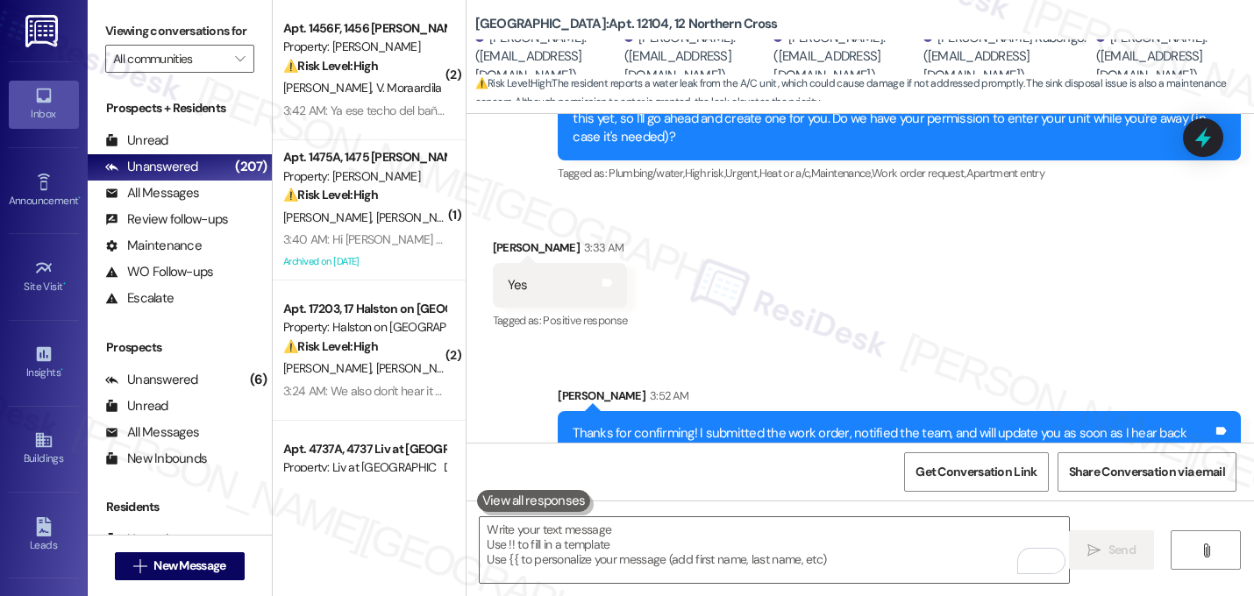
scroll to position [6035, 0]
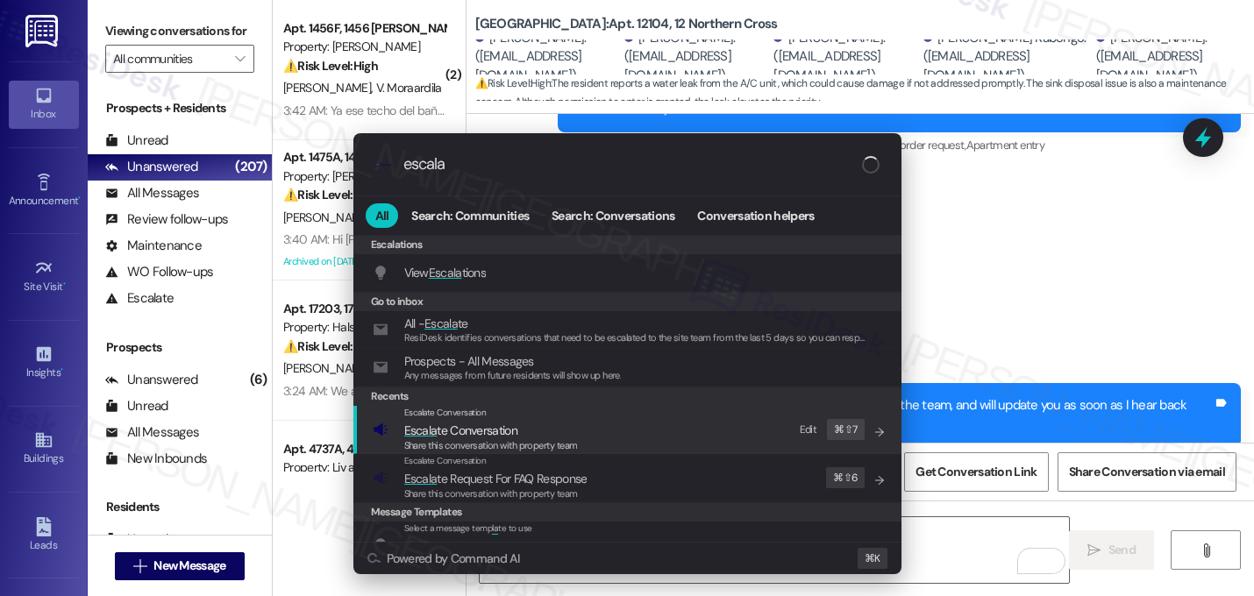
type input "escala"
click at [486, 441] on span "Share this conversation with property team" at bounding box center [491, 445] width 174 height 12
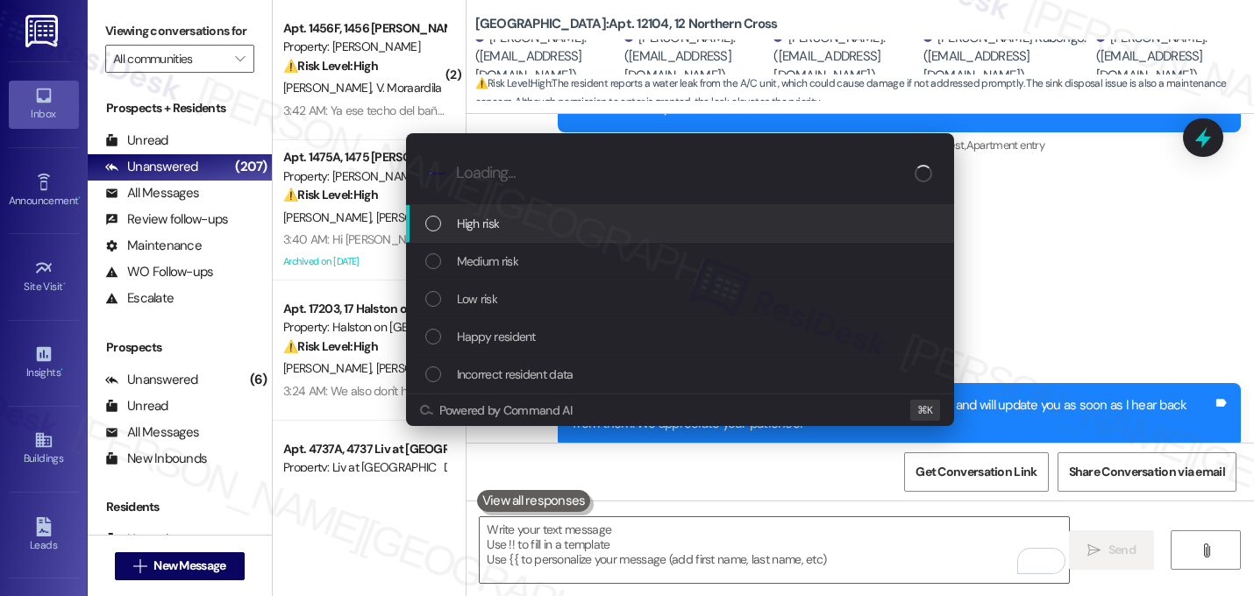
click at [502, 234] on div "High risk" at bounding box center [680, 224] width 548 height 38
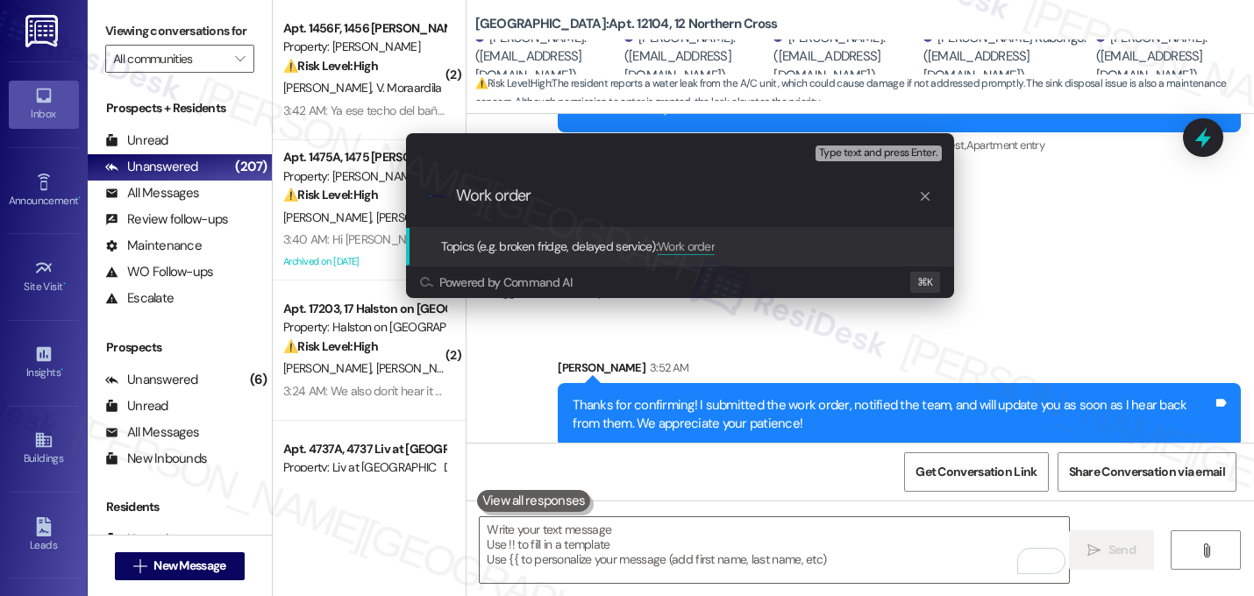
paste input "16155327"
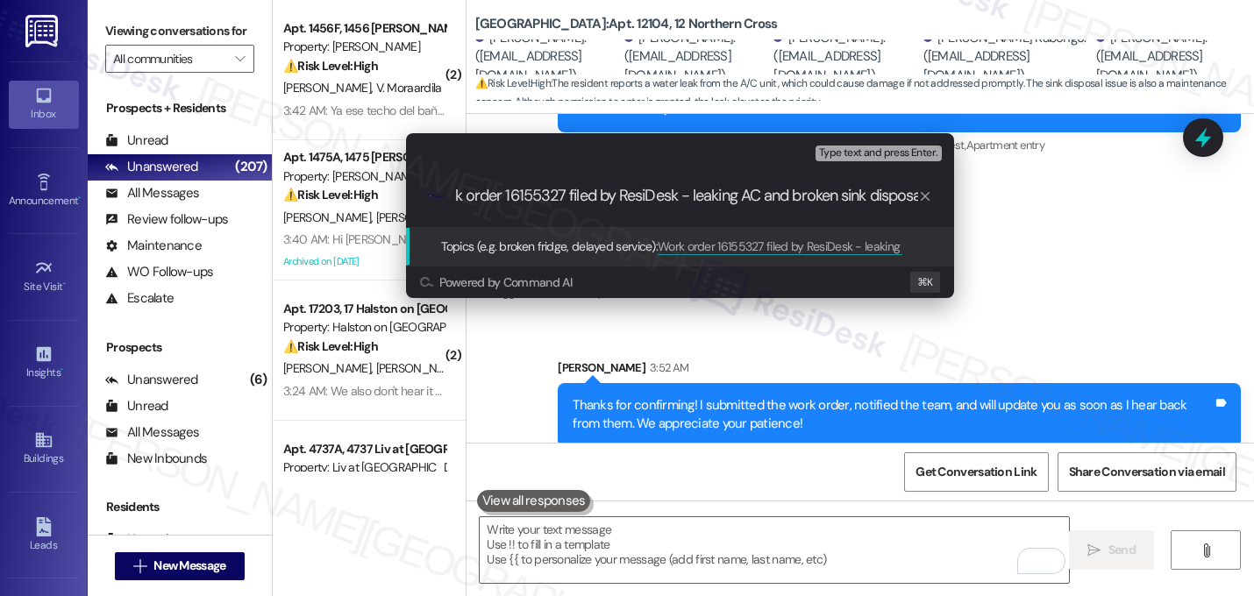
type input "Work order 16155327 filed by ResiDesk - leaking AC and broken sink disposal"
click at [724, 204] on input "Work order 16155327 filed by ResiDesk - leaking AC and broken sink disposal" at bounding box center [687, 196] width 462 height 18
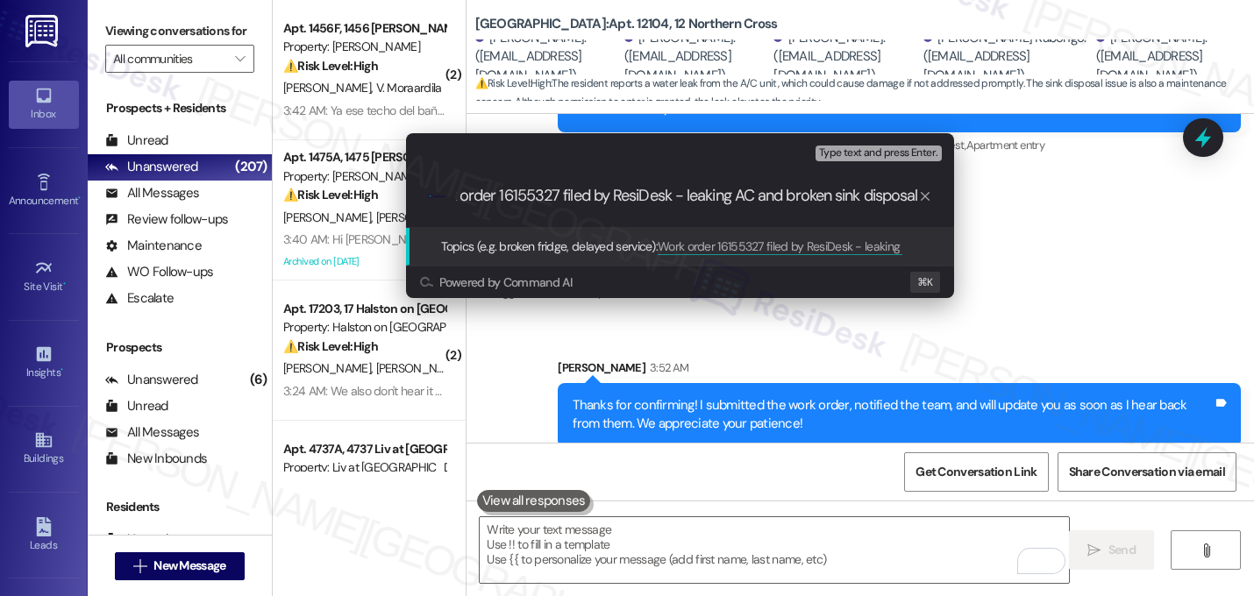
click at [724, 204] on input "Work order 16155327 filed by ResiDesk - leaking AC and broken sink disposal" at bounding box center [687, 196] width 462 height 18
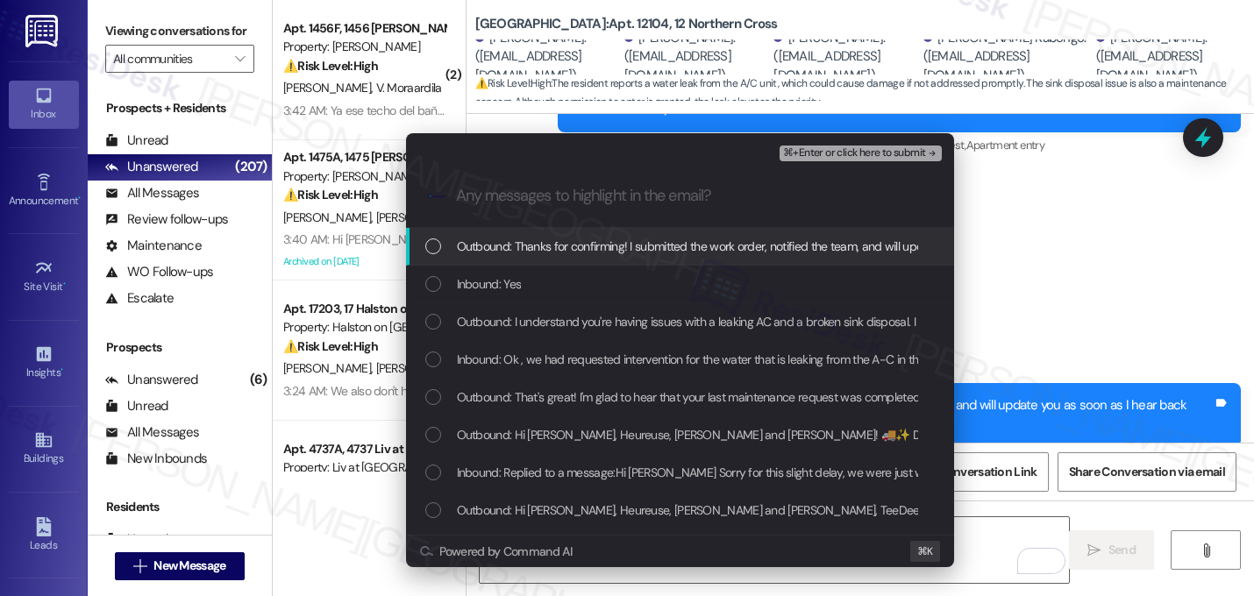
scroll to position [0, 0]
click at [655, 257] on div "Outbound: Thanks for confirming! I submitted the work order, notified the team,…" at bounding box center [680, 247] width 548 height 38
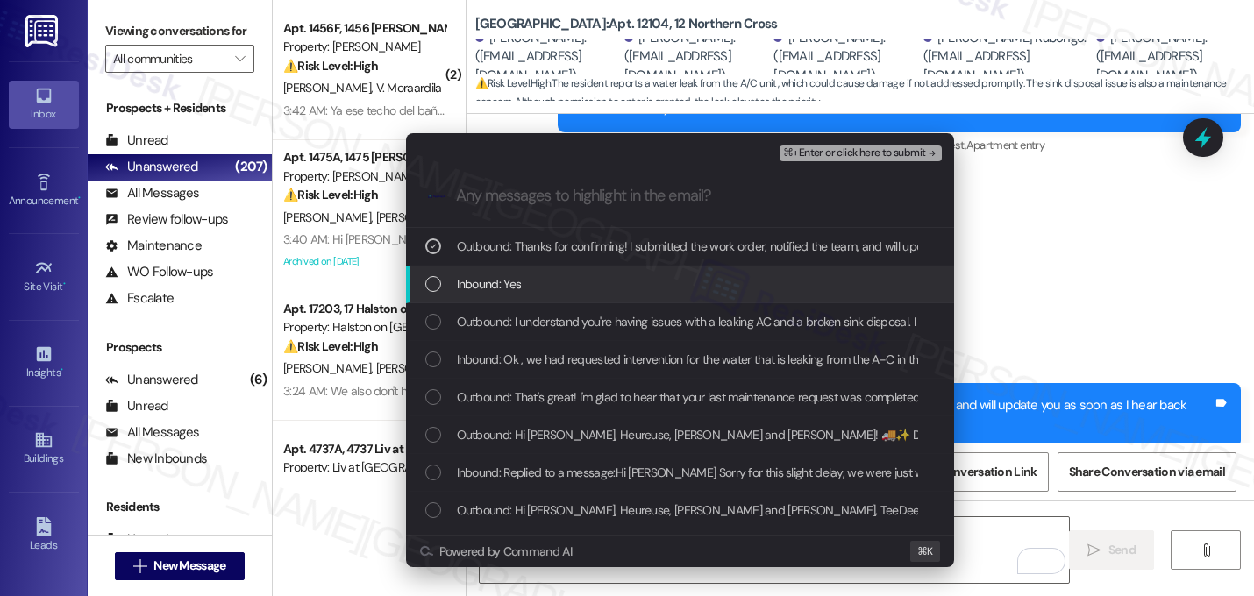
click at [645, 288] on div "Inbound: Yes" at bounding box center [681, 283] width 513 height 19
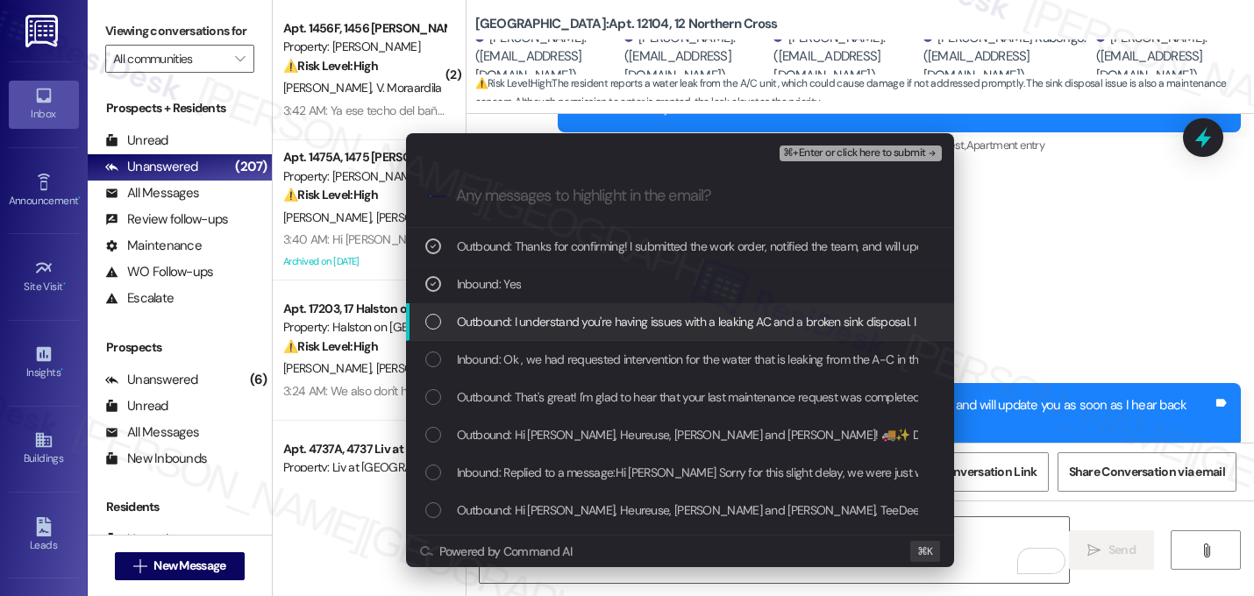
click at [640, 332] on div "Outbound: I understand you're having issues with a leaking AC and a broken sink…" at bounding box center [680, 322] width 548 height 38
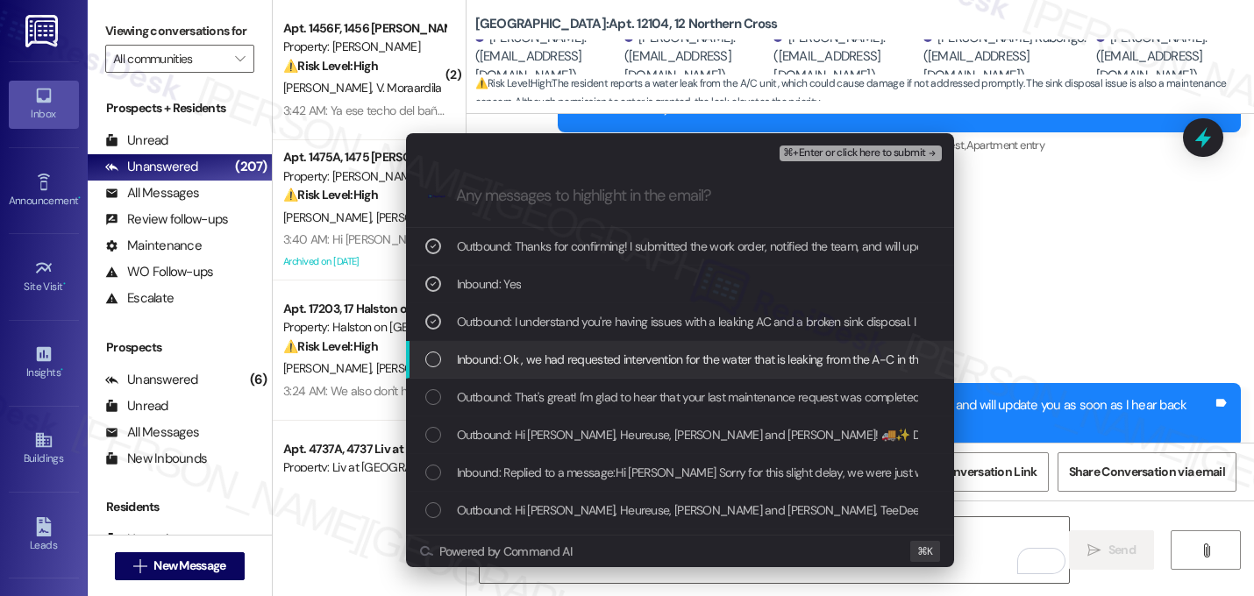
click at [638, 358] on span "Inbound: Ok , we had requested intervention for the water that is leaking from …" at bounding box center [844, 359] width 774 height 19
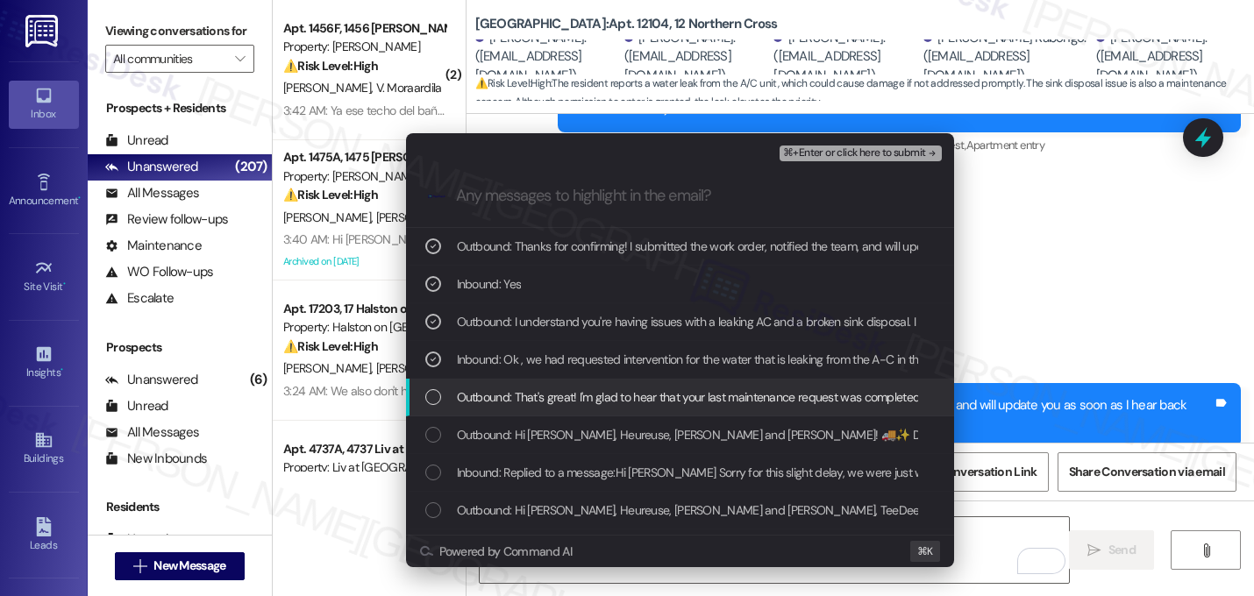
click at [624, 400] on span "Outbound: That's great! I'm glad to hear that your last maintenance request was…" at bounding box center [848, 397] width 782 height 19
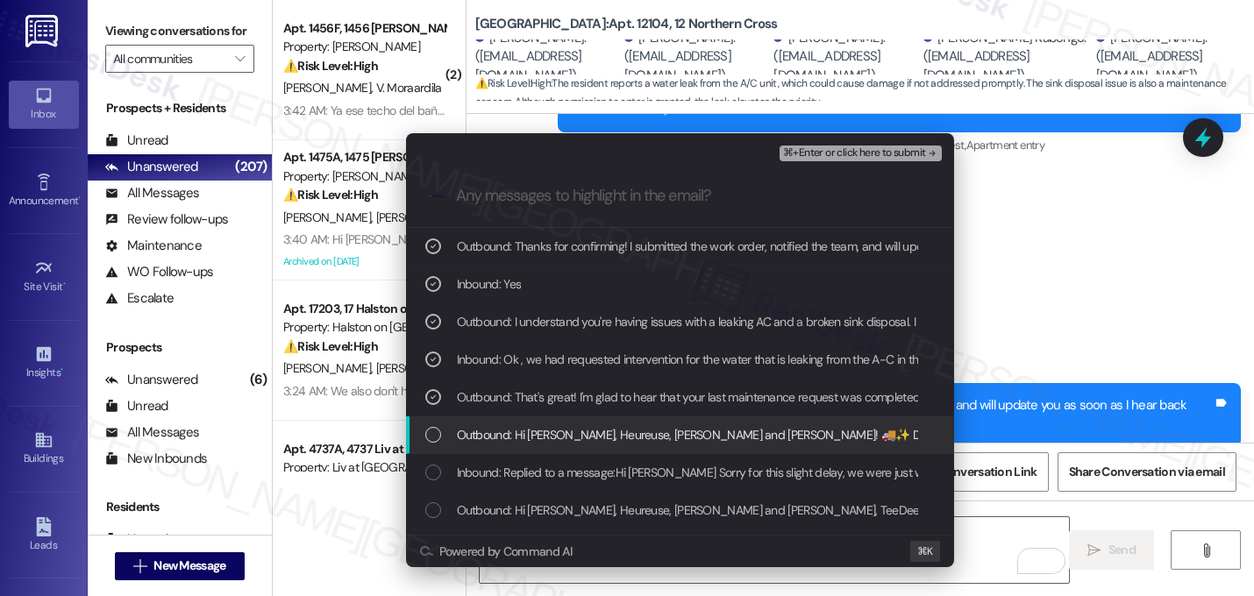
click at [611, 440] on span "Outbound: Hi Alain, Nancy, Heureuse, Scully and Virginie! 🚚✨ Double the flavor,…" at bounding box center [1228, 434] width 1542 height 19
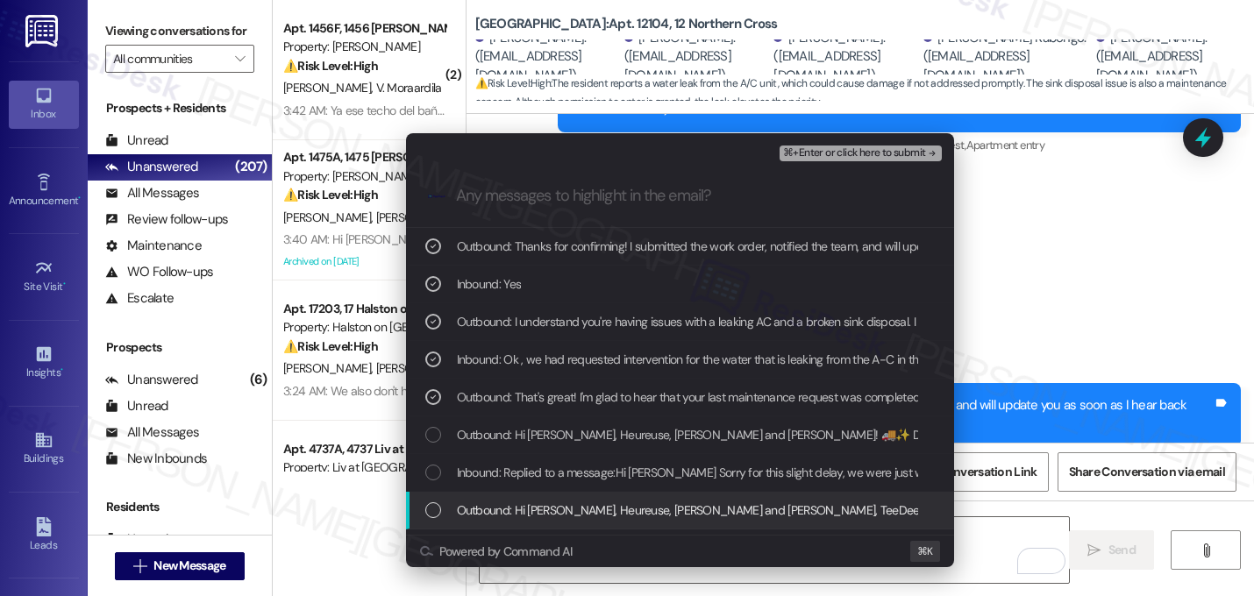
click at [588, 510] on span "Outbound: Hi Alain, Nancy, Heureuse, Scully and Virginie, TeeDee & Jeffrows Foo…" at bounding box center [1077, 510] width 1241 height 19
click at [704, 500] on div "Outbound: Hi Alain, Nancy, Heureuse, Scully and Virginie, TeeDee & Jeffrows Foo…" at bounding box center [680, 511] width 548 height 38
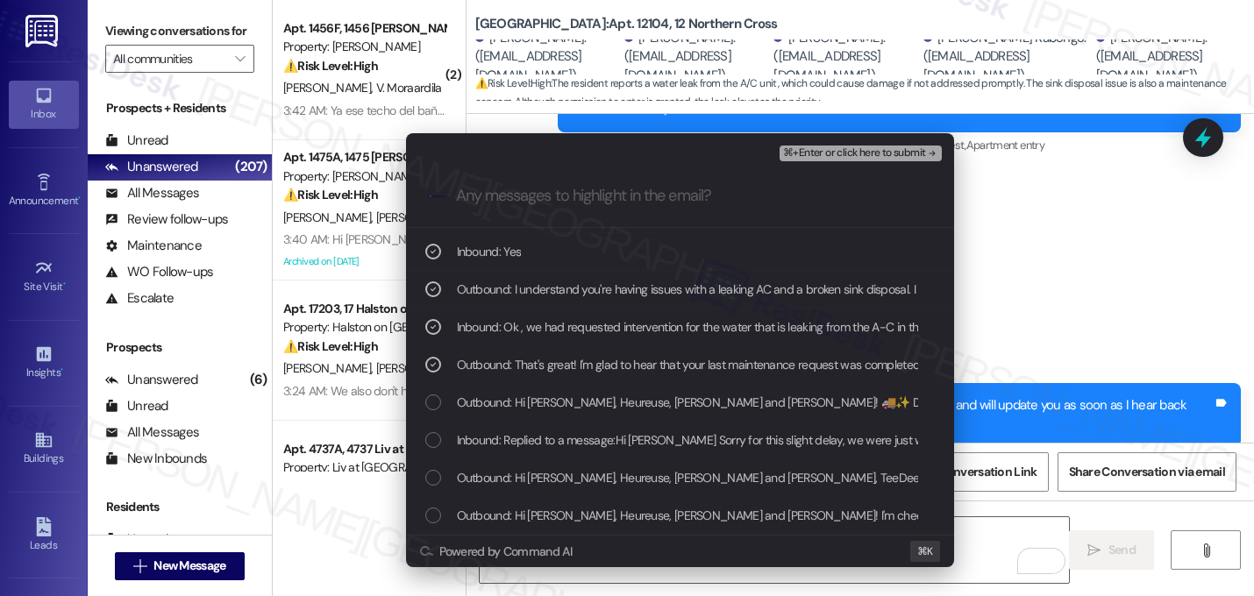
scroll to position [70, 0]
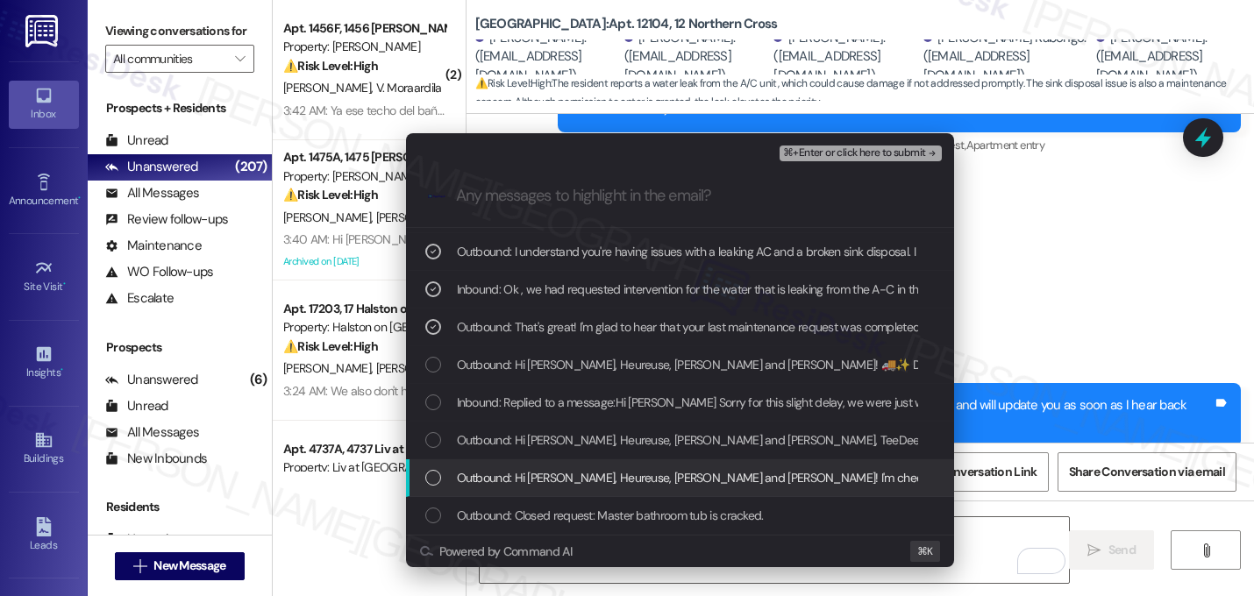
click at [645, 468] on span "Outbound: Hi Alain, Nancy, Heureuse, Scully and Virginie! I'm checking in on yo…" at bounding box center [1099, 477] width 1284 height 19
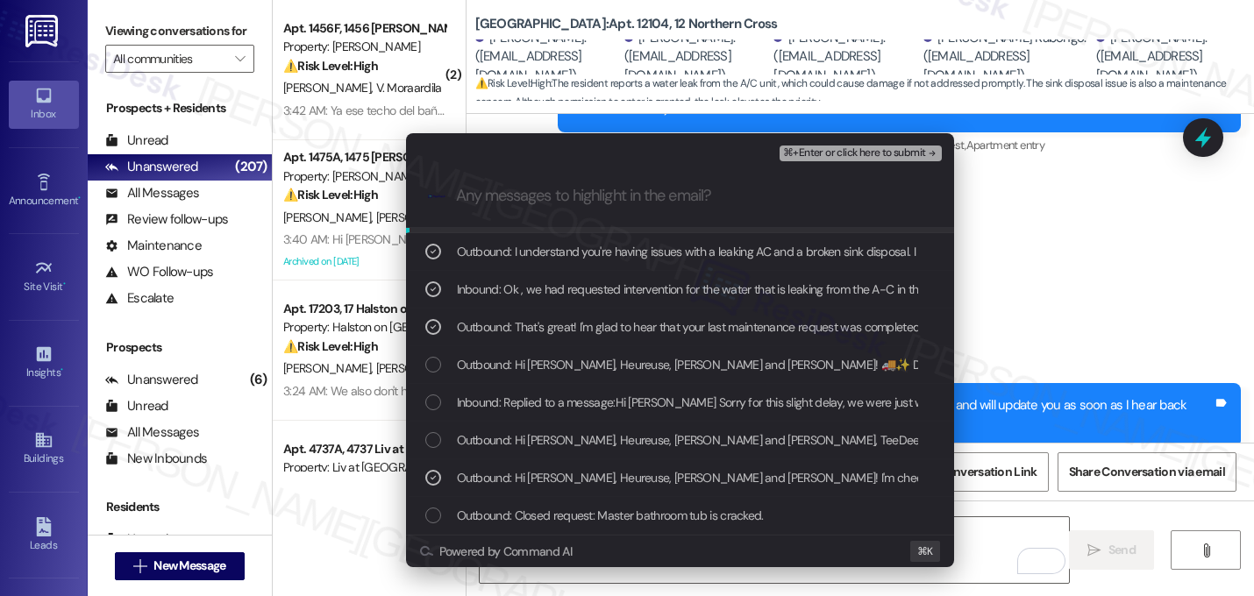
click at [923, 147] on span "⌘+Enter or click here to submit" at bounding box center [854, 153] width 142 height 12
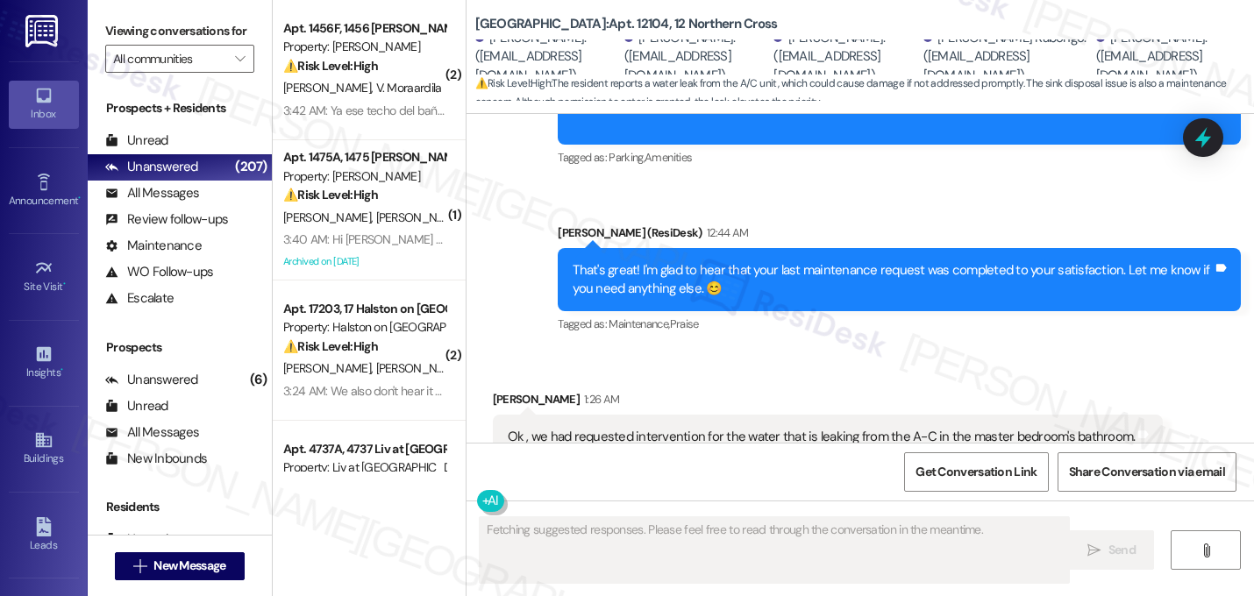
scroll to position [5893, 0]
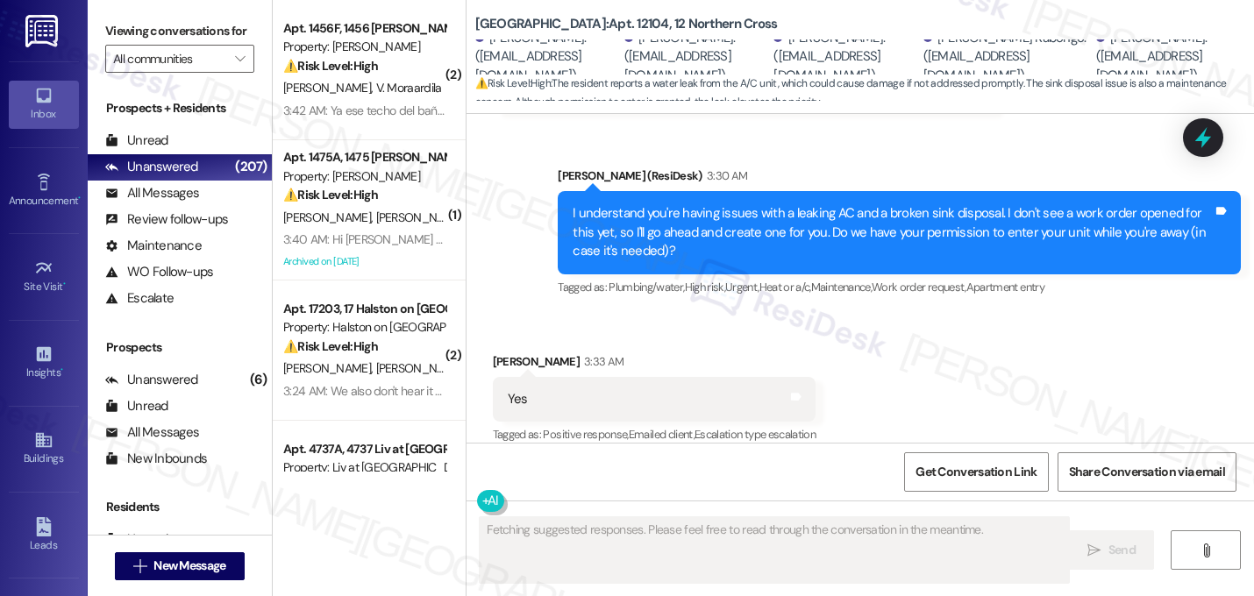
click at [1053, 342] on div "Received via SMS Alain Kabongo 3:33 AM Yes Tags and notes Tagged as: Positive r…" at bounding box center [861, 387] width 788 height 148
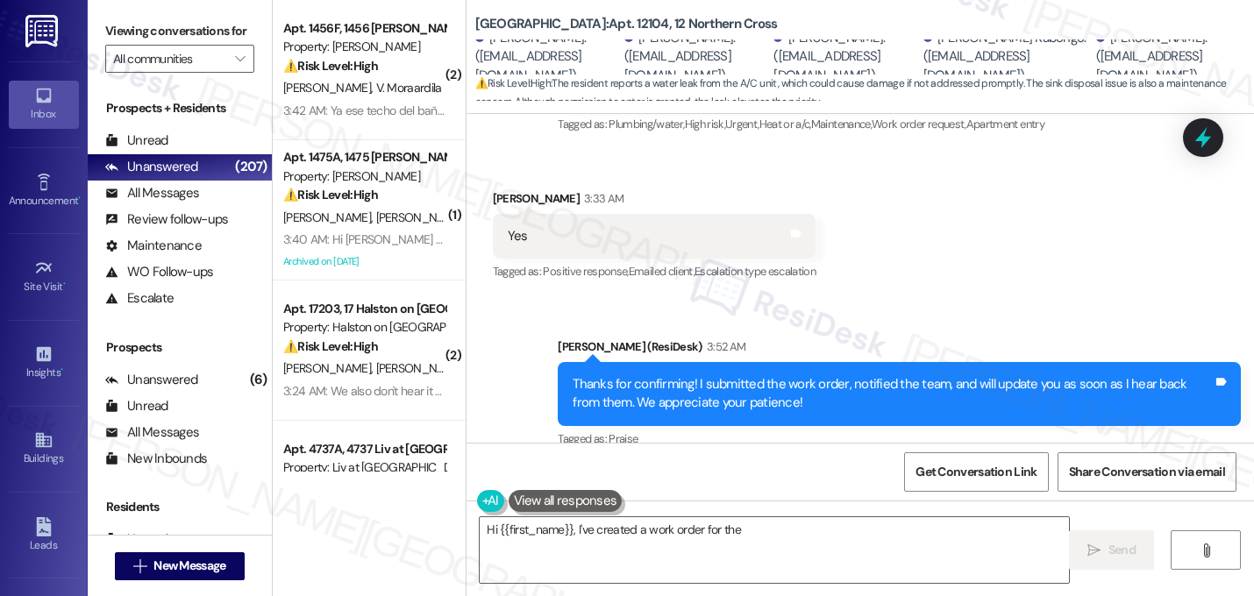
scroll to position [6061, 0]
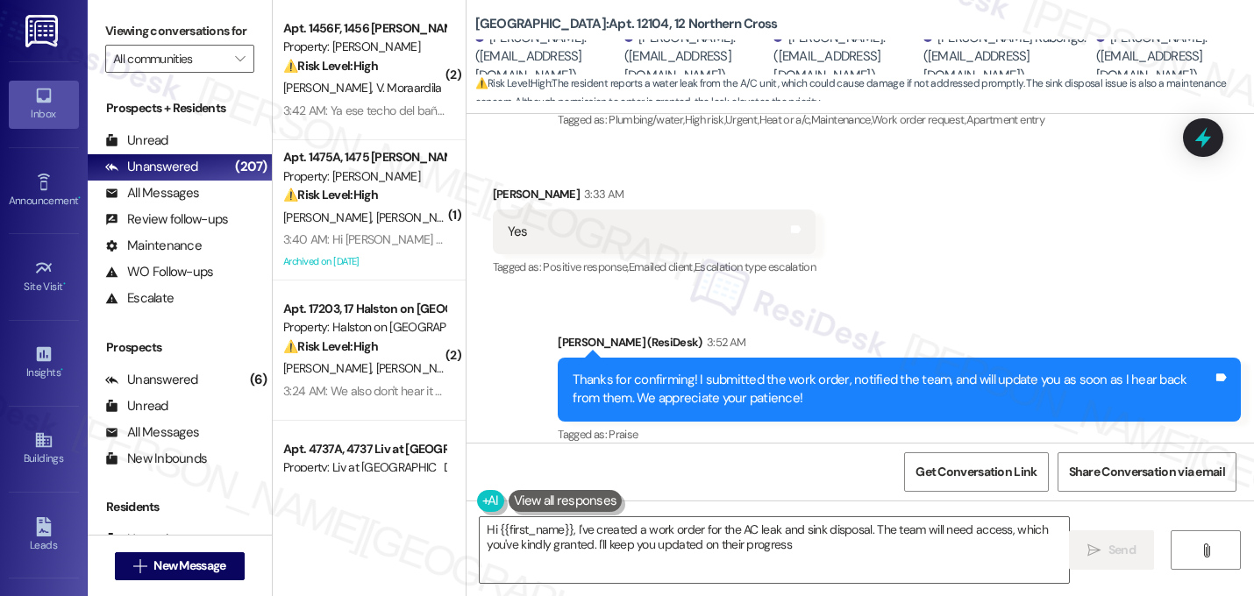
type textarea "Hi {{first_name}}, I've created a work order for the AC leak and sink disposal.…"
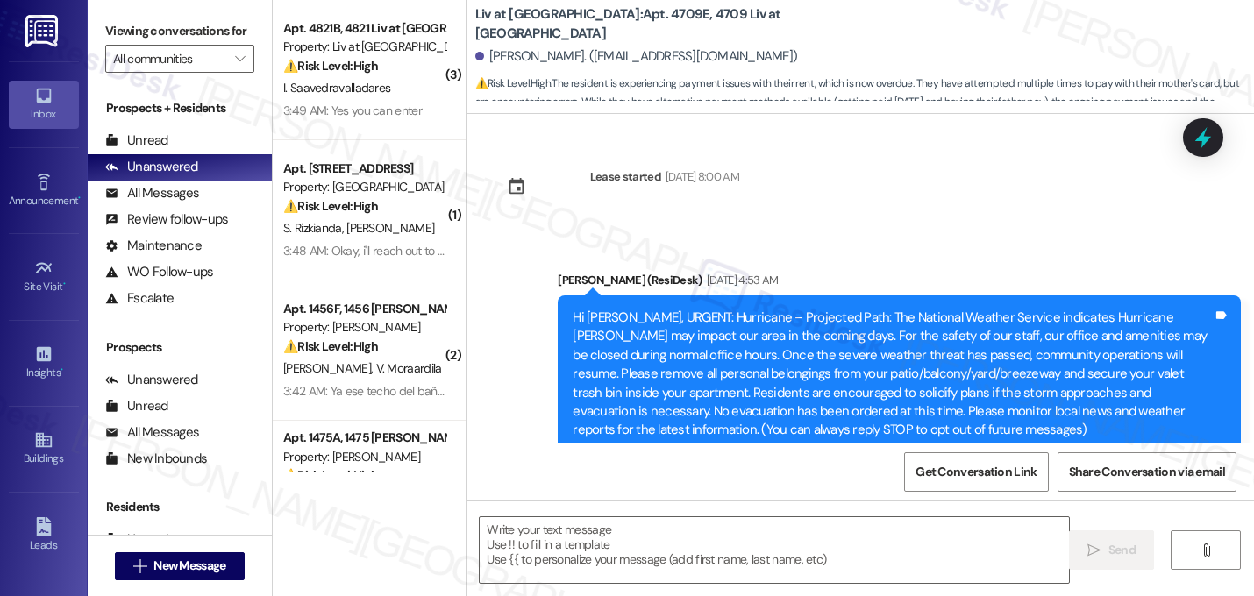
scroll to position [21327, 0]
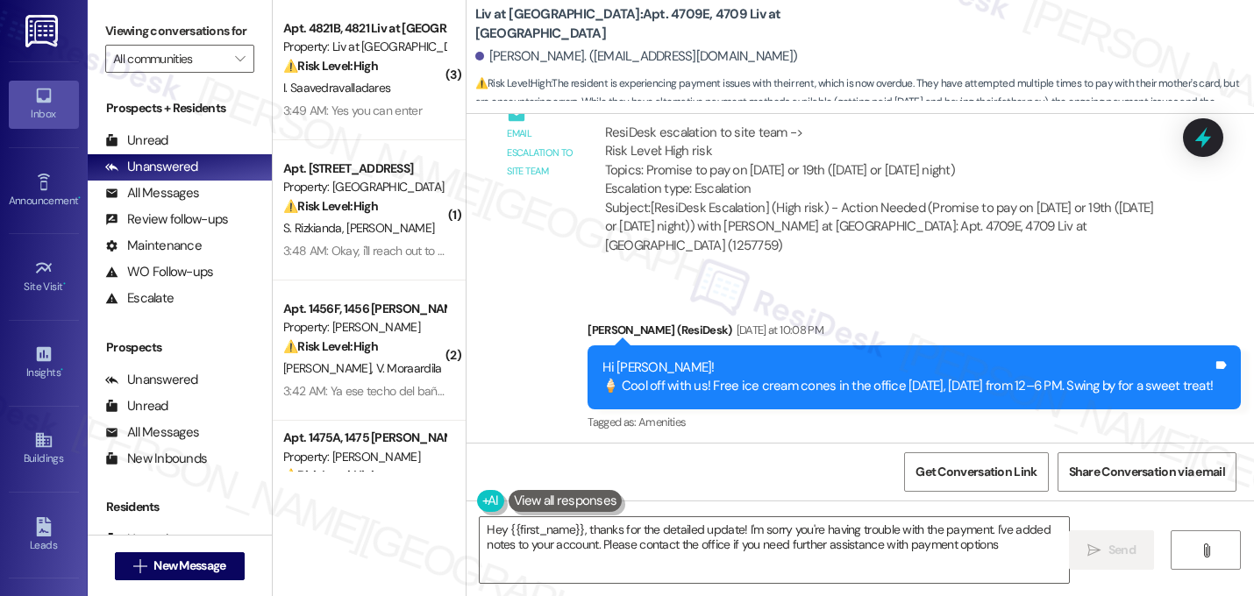
type textarea "Hey {{first_name}}, thanks for the detailed update! I'm sorry you're having tro…"
click at [783, 512] on div "ResiDesk escalation reply -> handling in-house. The assistant manager will reac…" at bounding box center [883, 553] width 586 height 82
click at [697, 308] on div "Announcement, sent via SMS [PERSON_NAME] (ResiDesk) [DATE] at 10:08 PM Hi [PERS…" at bounding box center [914, 378] width 680 height 140
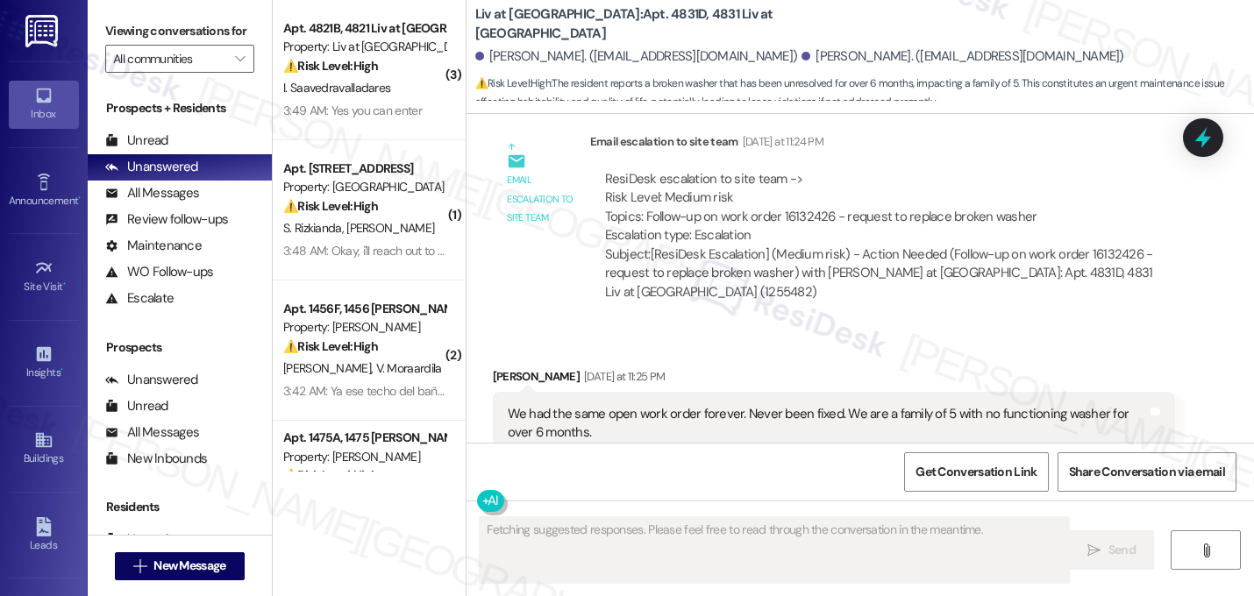
scroll to position [21777, 0]
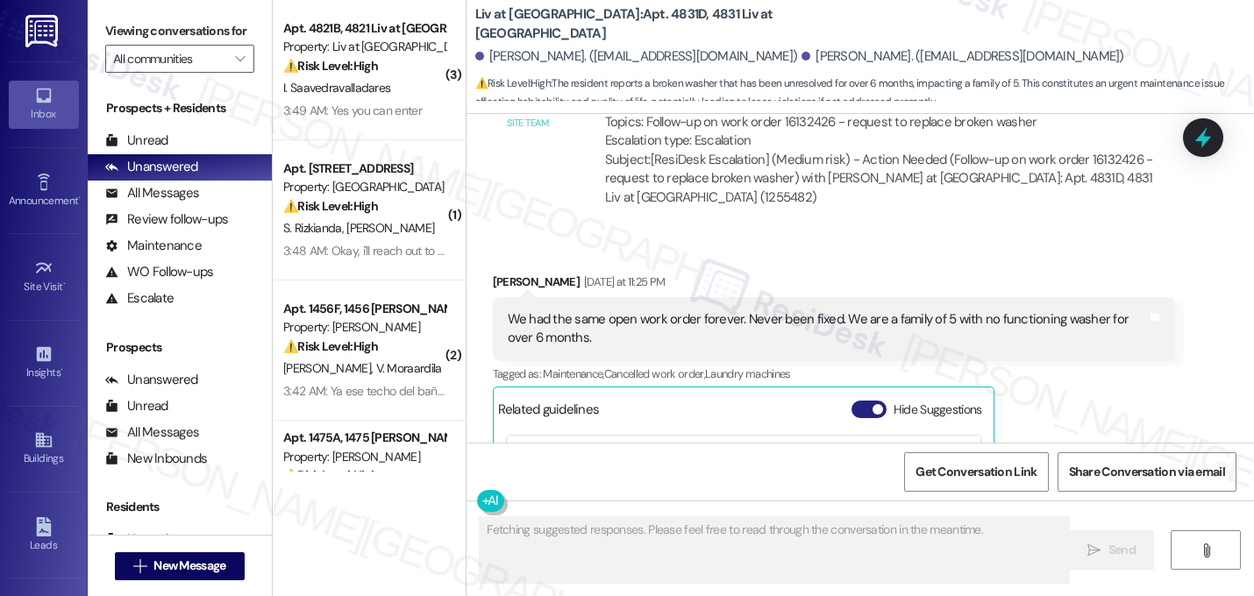
click at [873, 404] on span "button" at bounding box center [878, 409] width 11 height 11
click at [916, 509] on div "I’m so sorry you’ve been without a working washer for so long—I can only imagin…" at bounding box center [899, 550] width 683 height 82
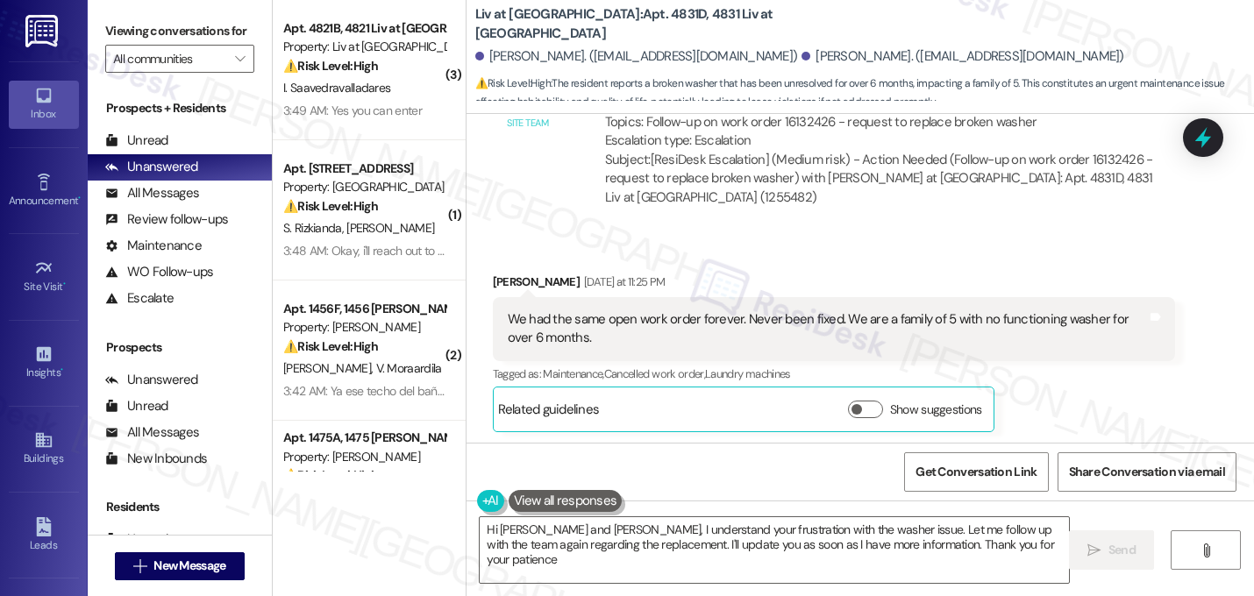
type textarea "Hi [PERSON_NAME] and [PERSON_NAME], I understand your frustration with the wash…"
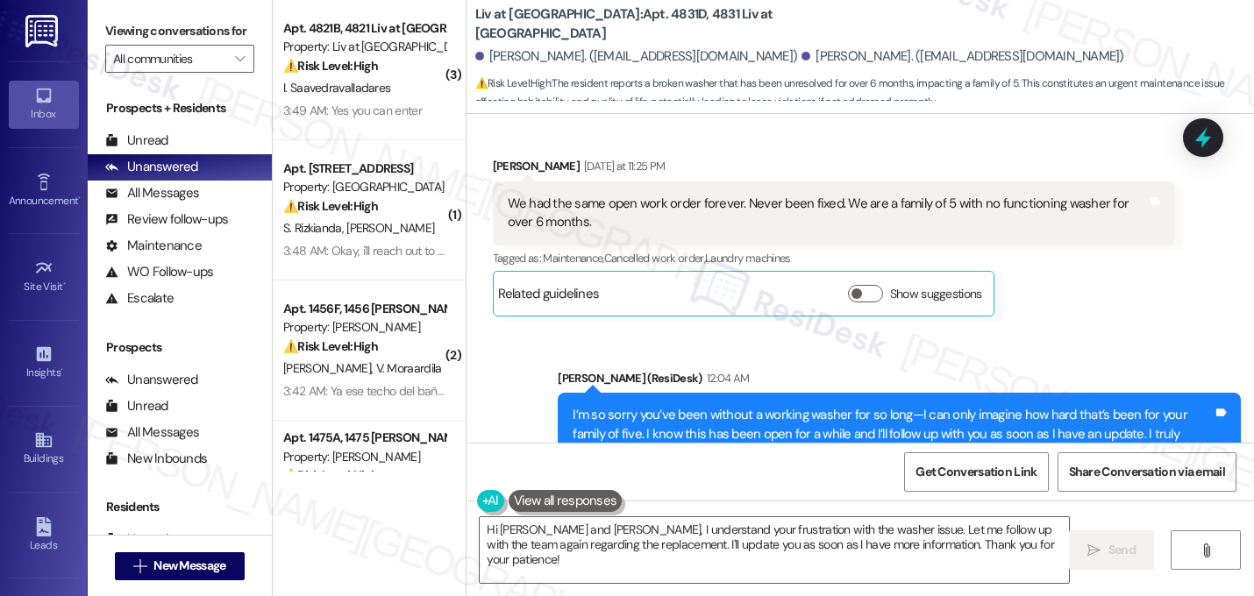
scroll to position [21905, 0]
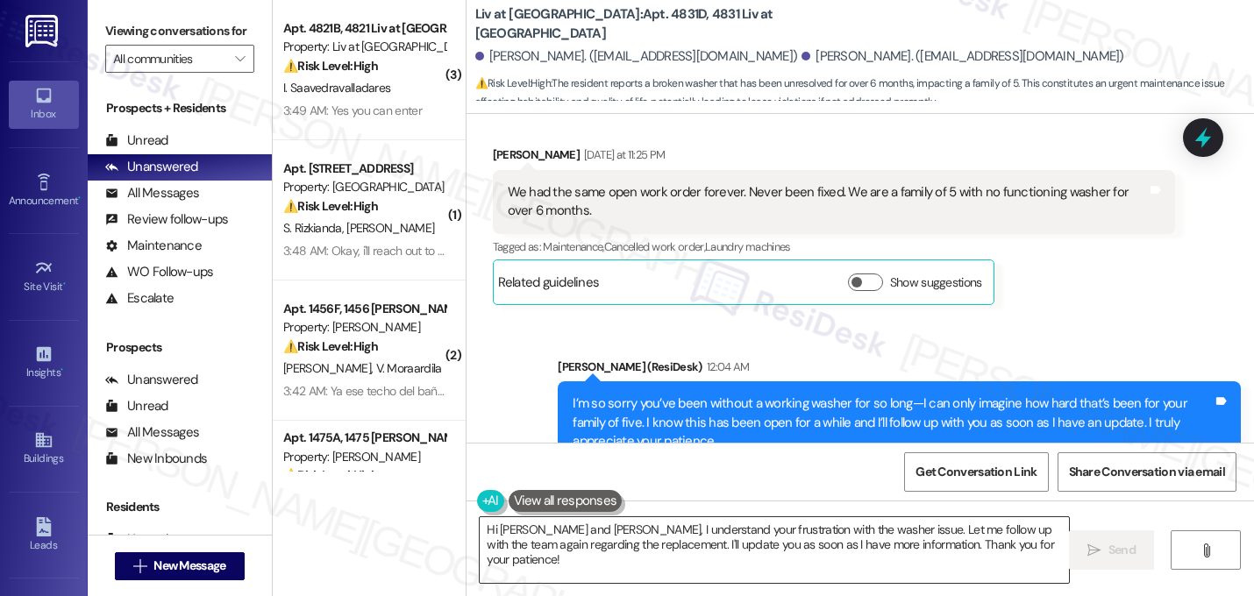
click at [617, 542] on textarea "Hi [PERSON_NAME] and [PERSON_NAME], I understand your frustration with the wash…" at bounding box center [774, 550] width 589 height 66
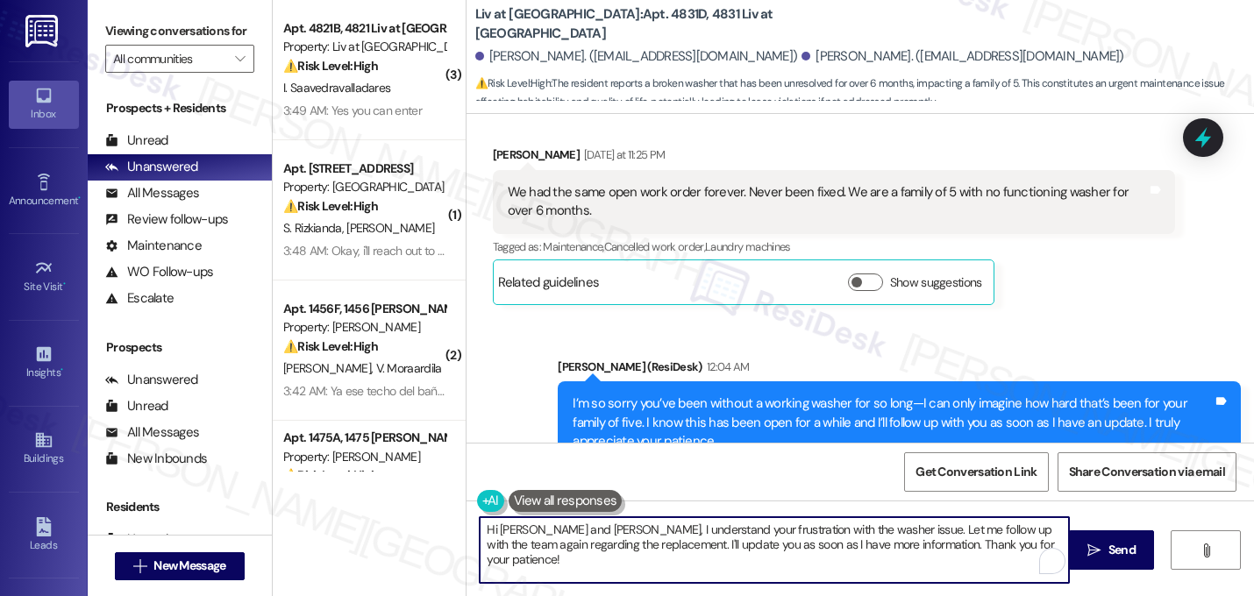
click at [617, 542] on textarea "Hi [PERSON_NAME] and [PERSON_NAME], I understand your frustration with the wash…" at bounding box center [774, 550] width 589 height 66
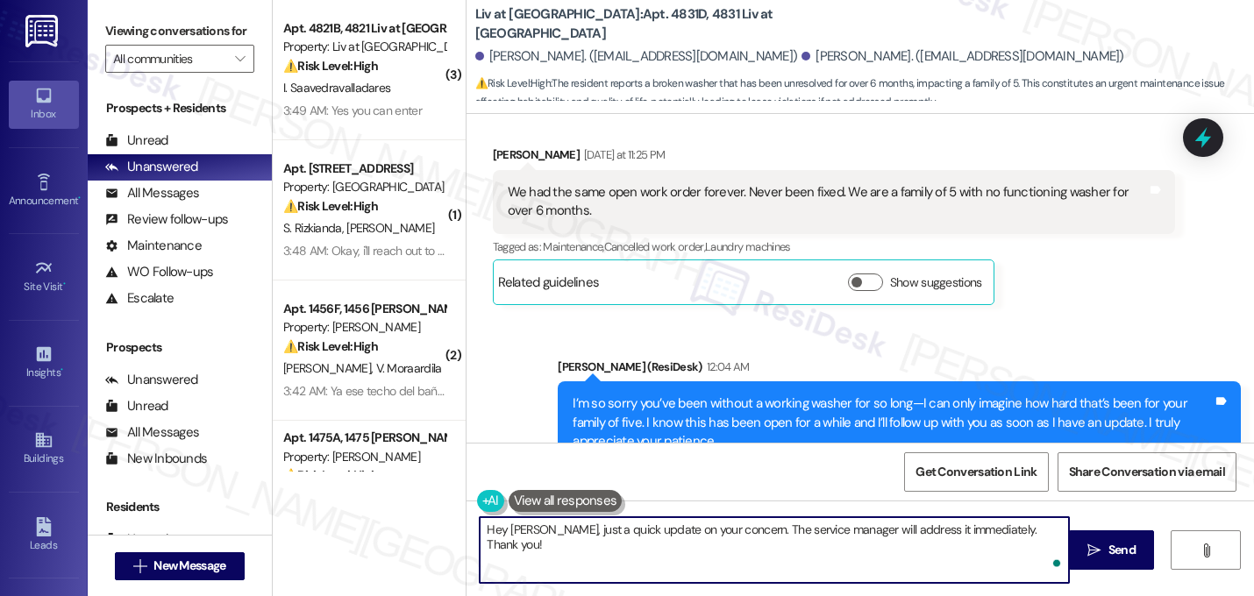
type textarea "Hey [PERSON_NAME], just a quick update on your concern. The service manager wil…"
click at [816, 278] on div "WO Opened request: 1) The wash... [DATE] 4:12 PM Status : Completed Show detail…" at bounding box center [861, 278] width 788 height 329
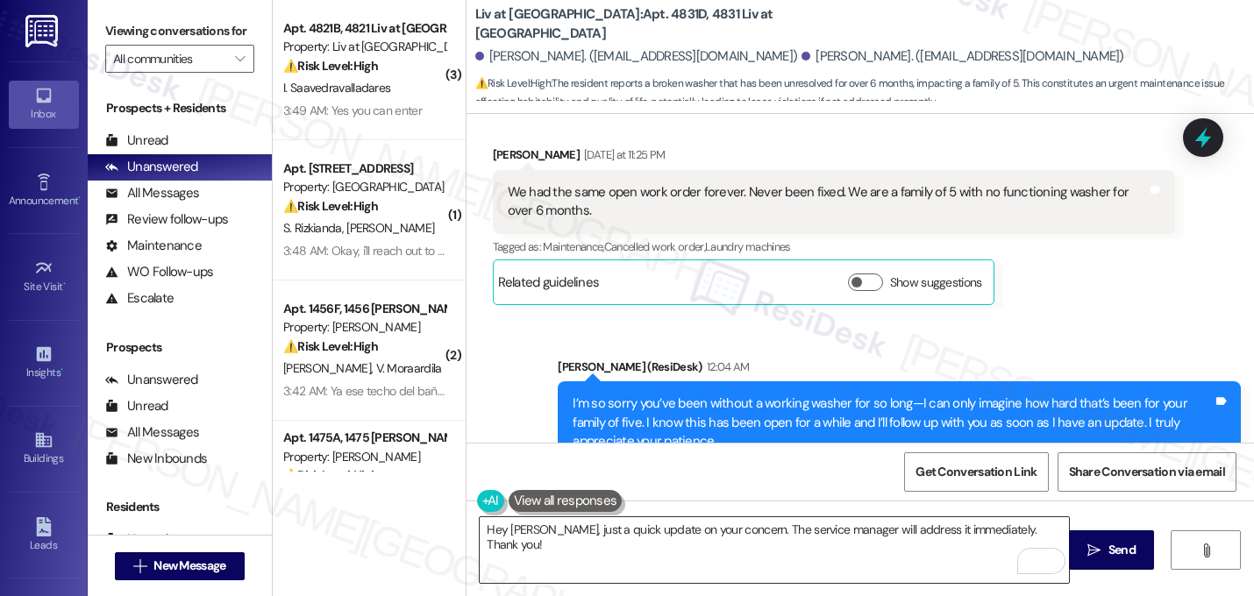
click at [781, 518] on textarea "Hey [PERSON_NAME], just a quick update on your concern. The service manager wil…" at bounding box center [774, 550] width 589 height 66
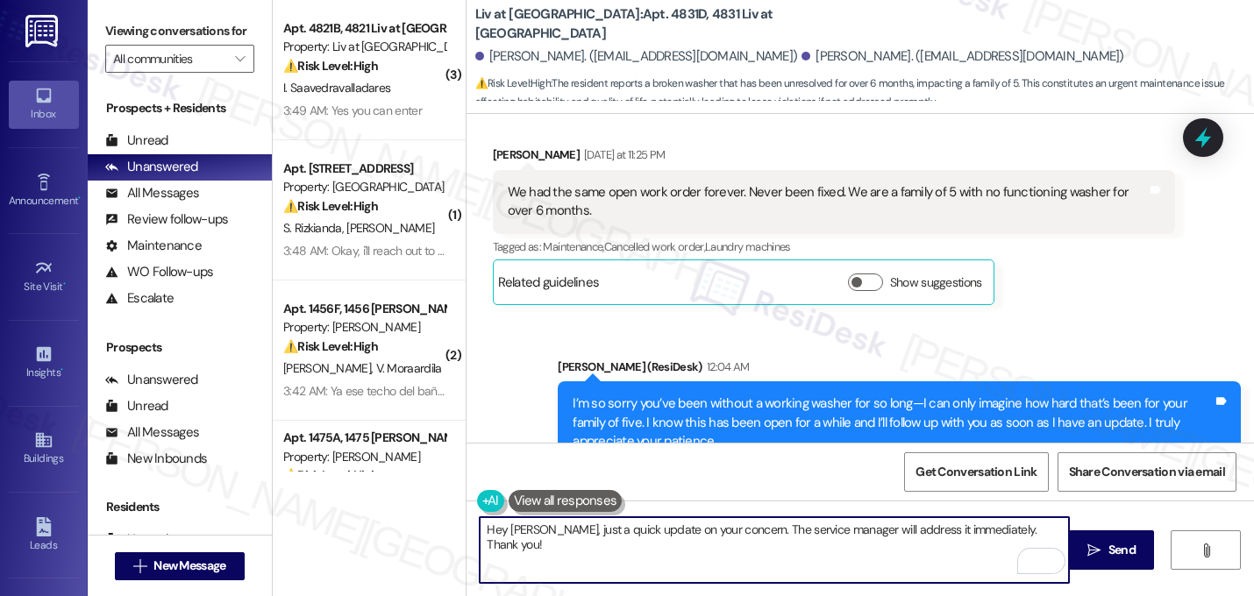
click at [980, 536] on textarea "Hey [PERSON_NAME], just a quick update on your concern. The service manager wil…" at bounding box center [774, 550] width 589 height 66
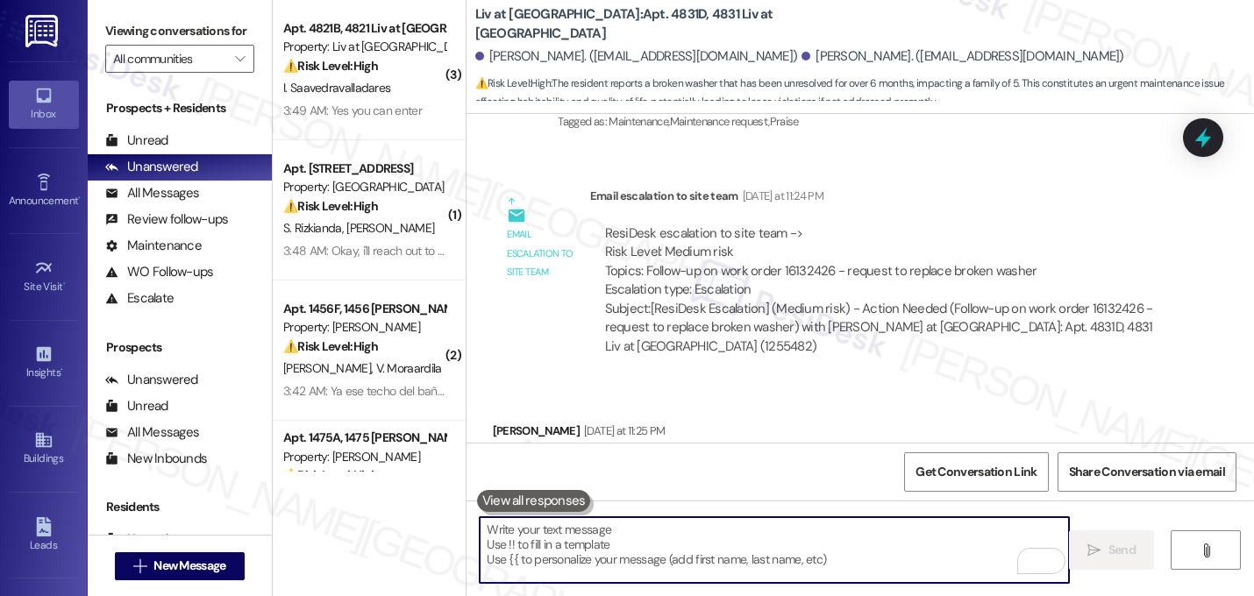
scroll to position [21539, 0]
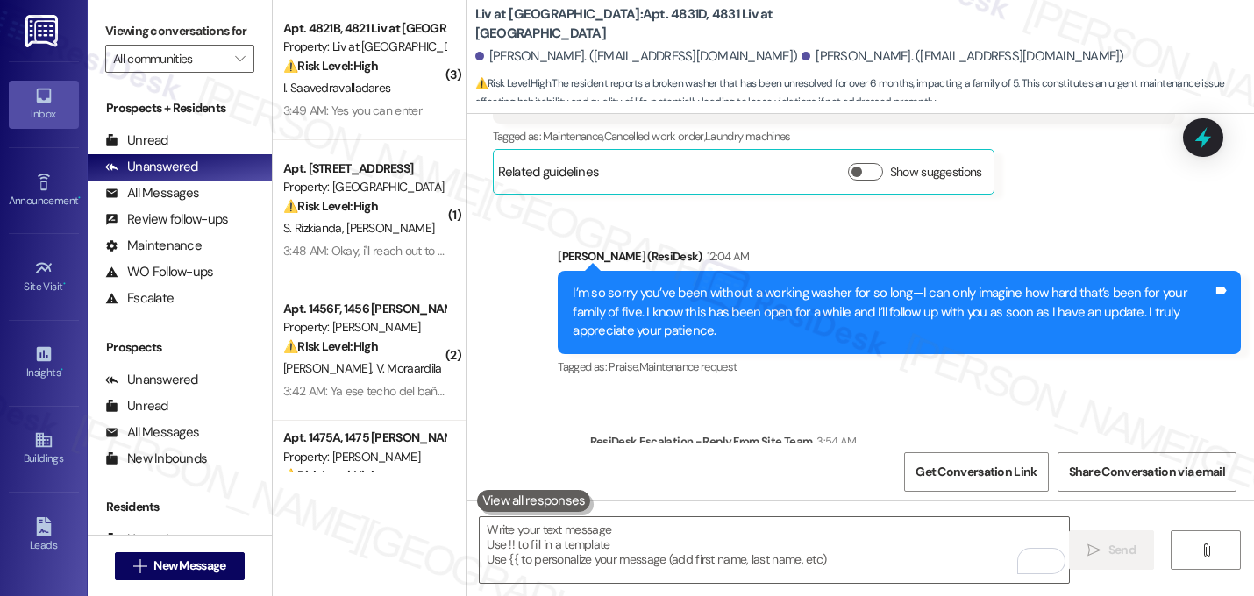
scroll to position [22026, 0]
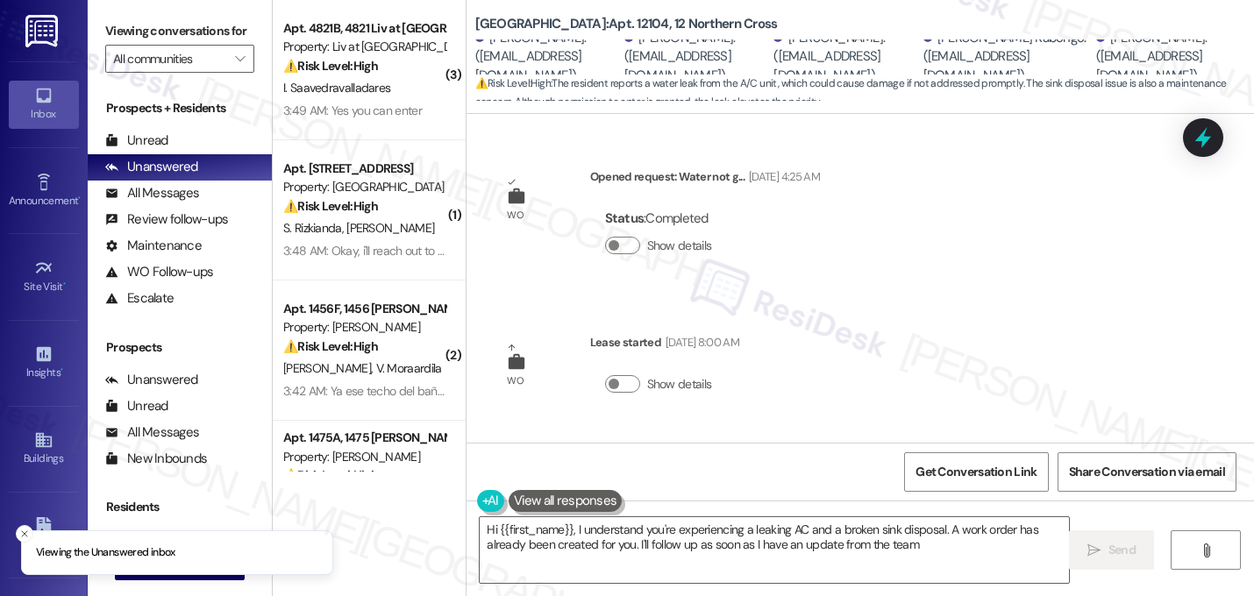
type textarea "Hi {{first_name}}, I understand you're experiencing a leaking AC and a broken s…"
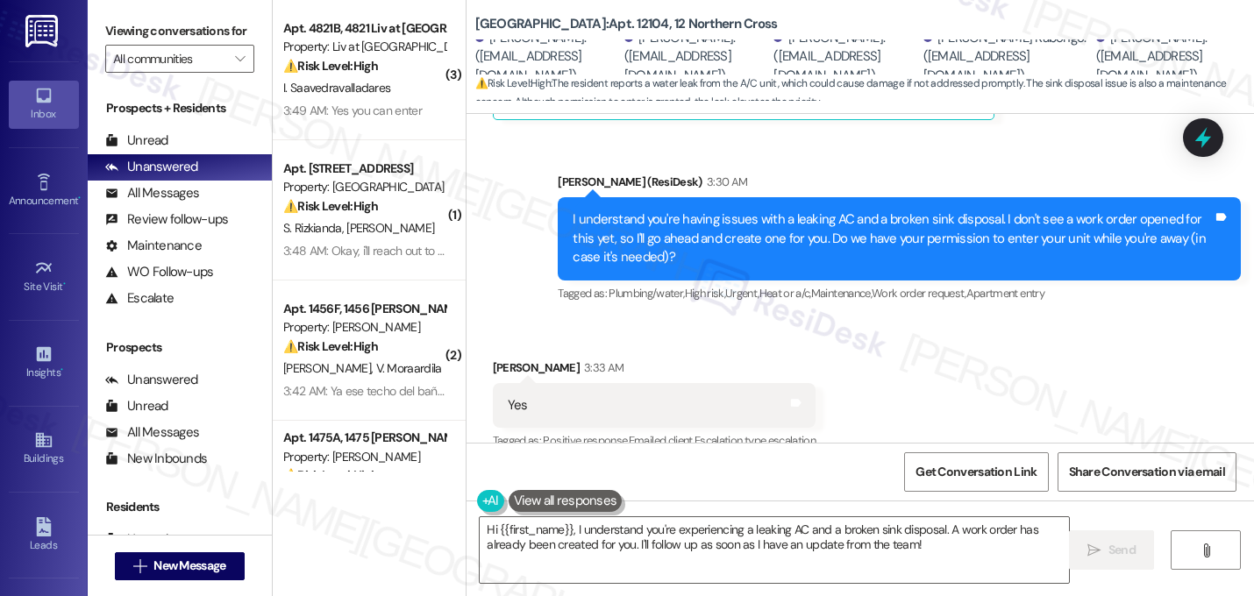
scroll to position [5893, 0]
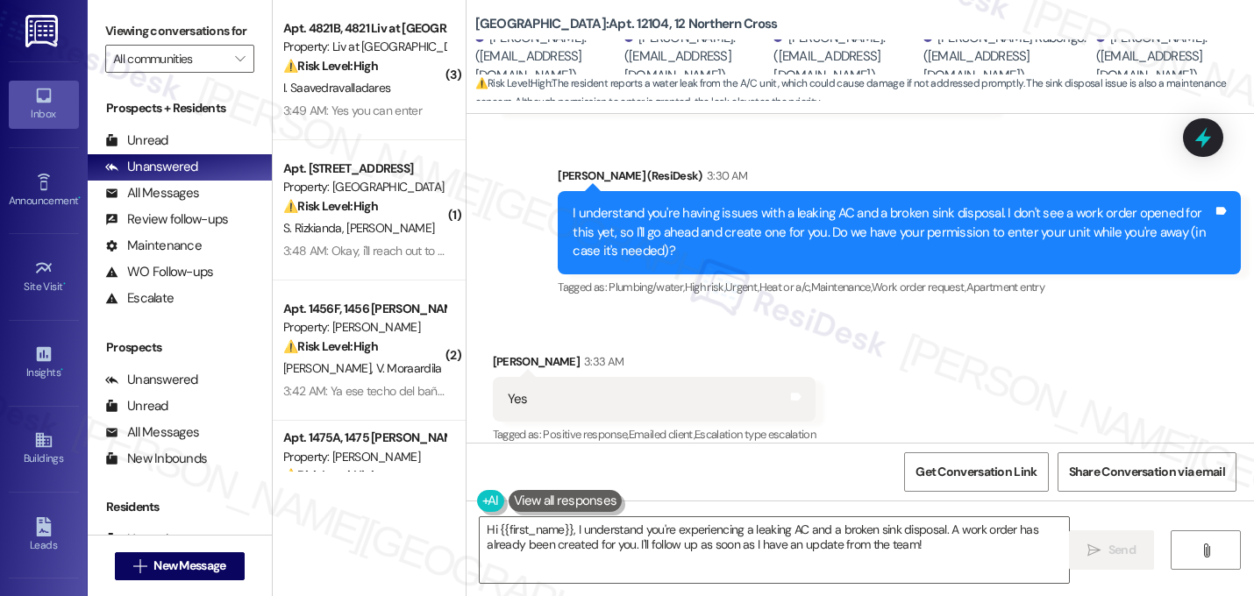
click at [786, 339] on div "Received via SMS [PERSON_NAME] 3:33 AM Yes Tags and notes Tagged as: Positive r…" at bounding box center [655, 400] width 350 height 122
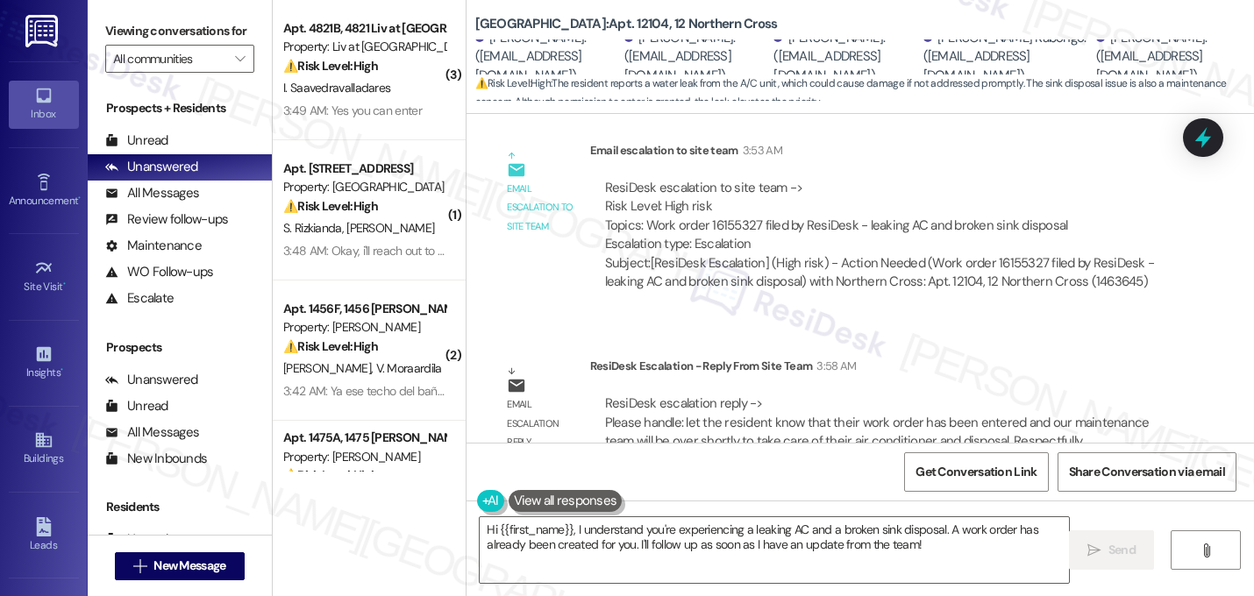
scroll to position [6437, 0]
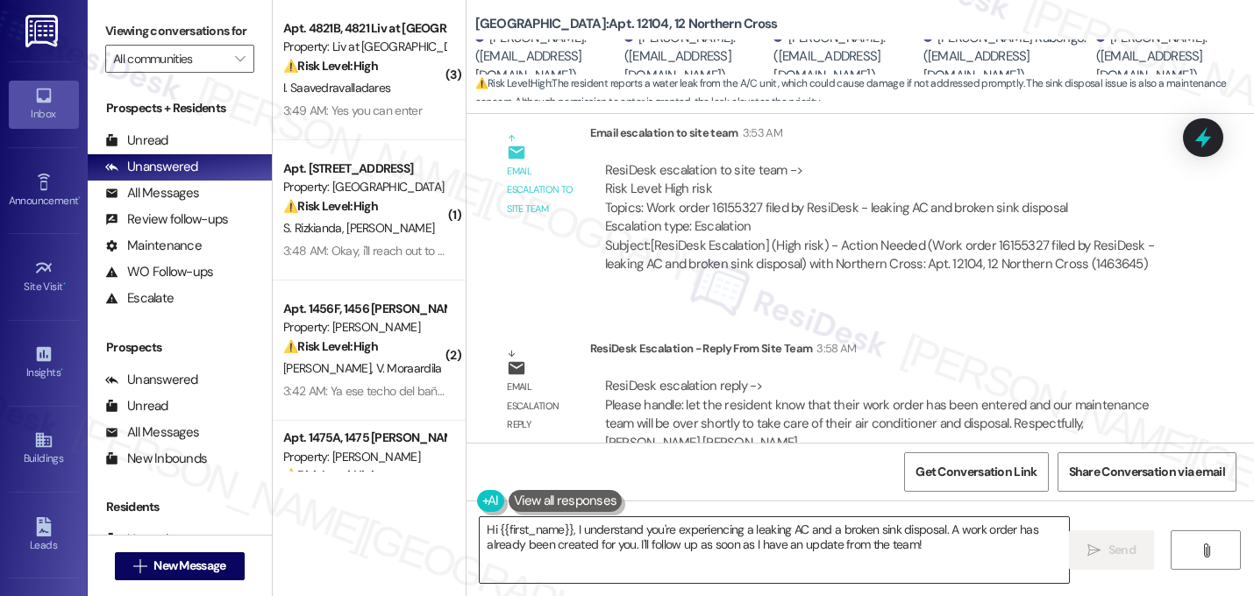
click at [733, 526] on textarea "Hi {{first_name}}, I understand you're experiencing a leaking AC and a broken s…" at bounding box center [774, 550] width 589 height 66
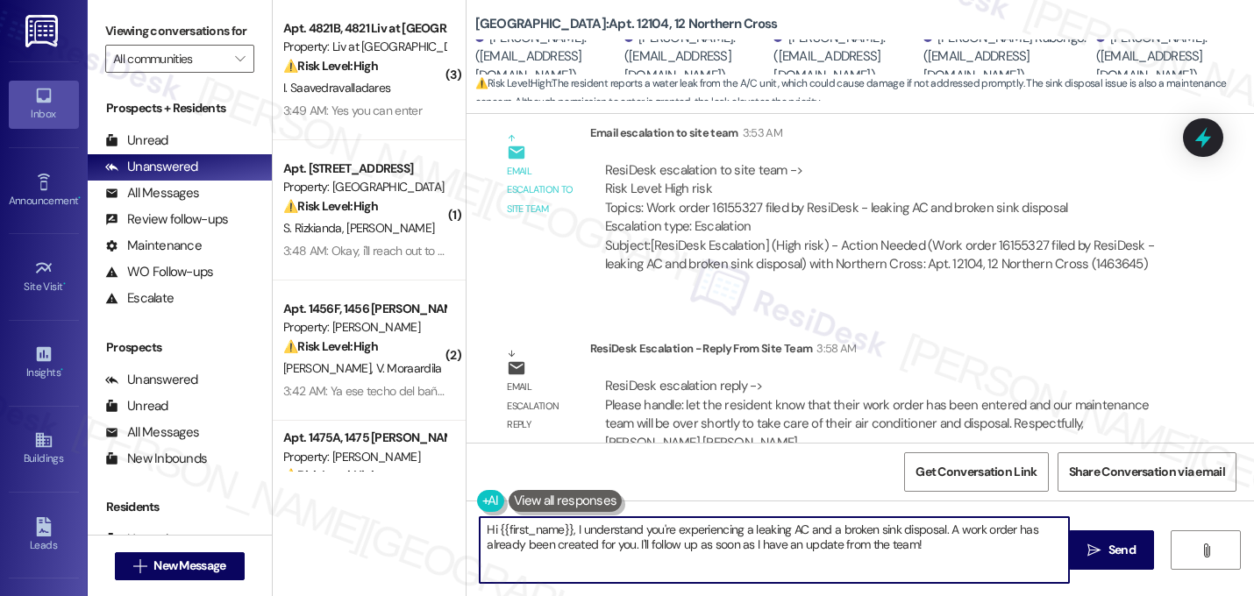
click at [733, 526] on textarea "Hi {{first_name}}, I understand you're experiencing a leaking AC and a broken s…" at bounding box center [774, 550] width 589 height 66
type textarea "Hey [PERSON_NAME], just a quick update on your concern. Your work order has bee…"
click at [905, 551] on textarea "Hey [PERSON_NAME], just a quick update on your concern. Your work order has bee…" at bounding box center [774, 550] width 589 height 66
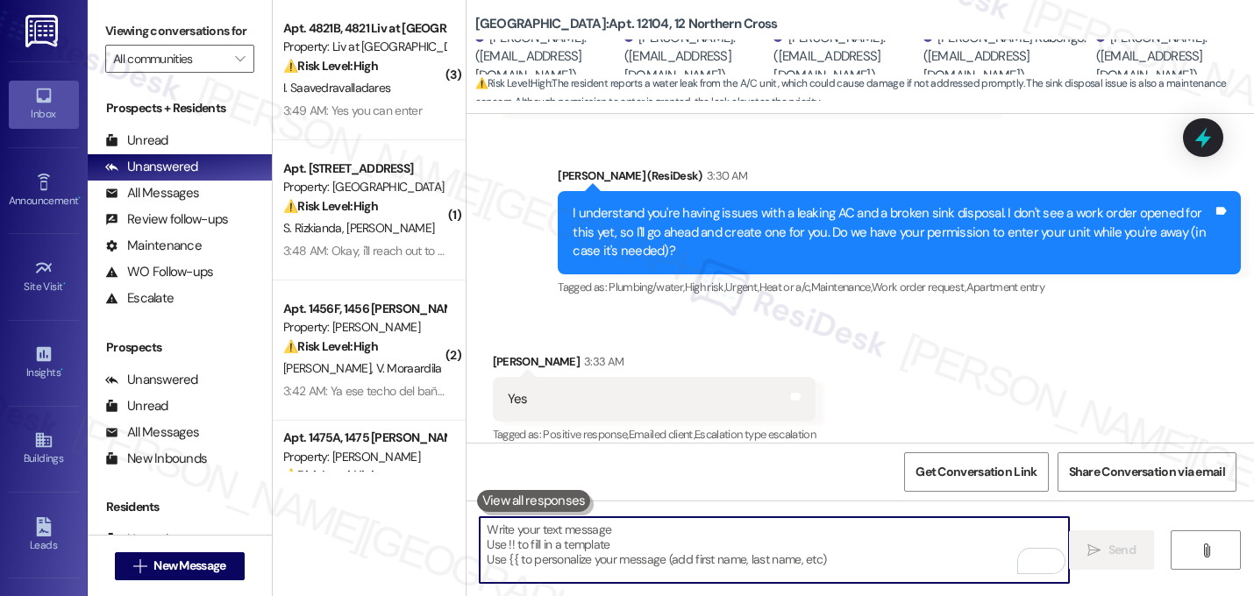
click at [976, 373] on div "Received via SMS [PERSON_NAME] 3:33 AM Yes Tags and notes Tagged as: Positive r…" at bounding box center [861, 387] width 788 height 148
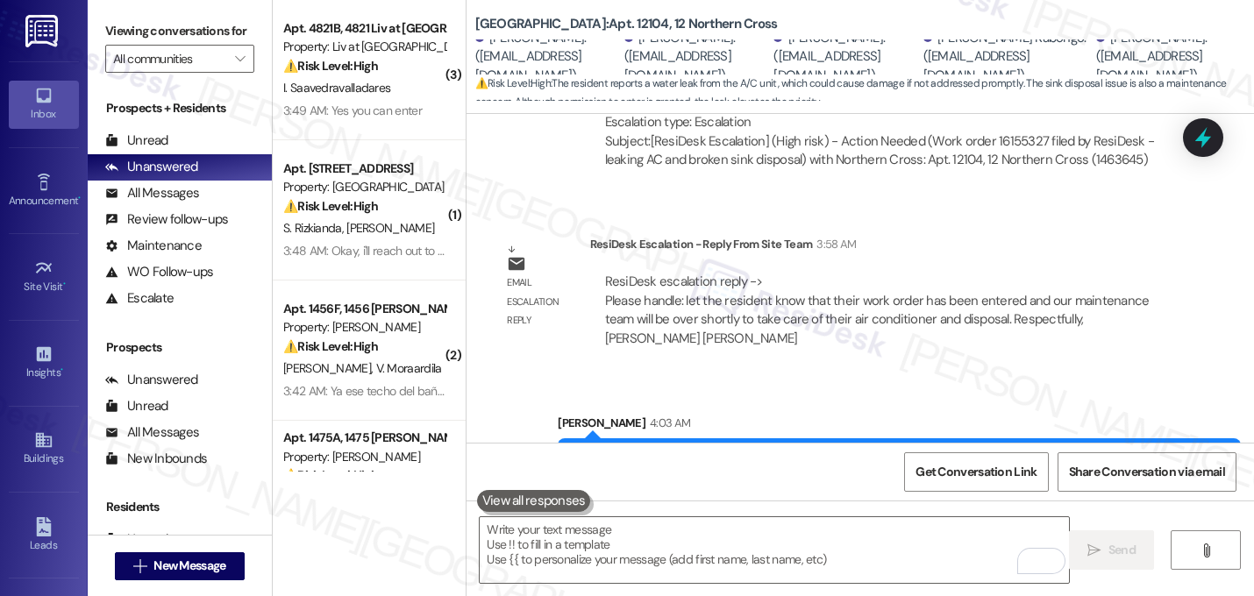
scroll to position [6578, 0]
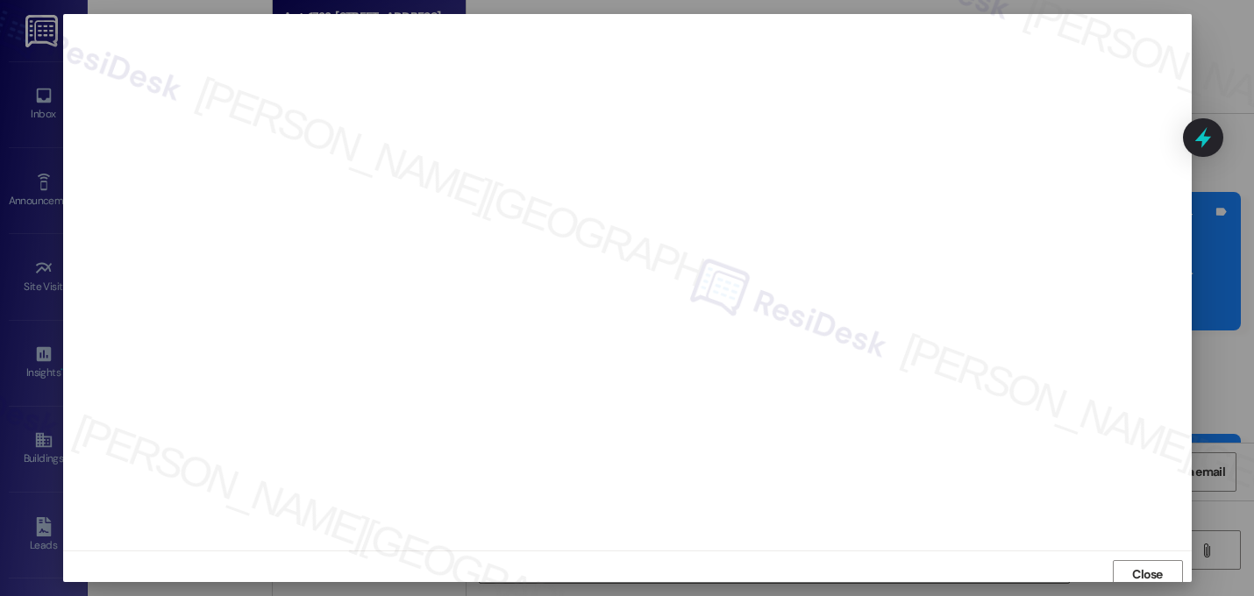
scroll to position [6, 0]
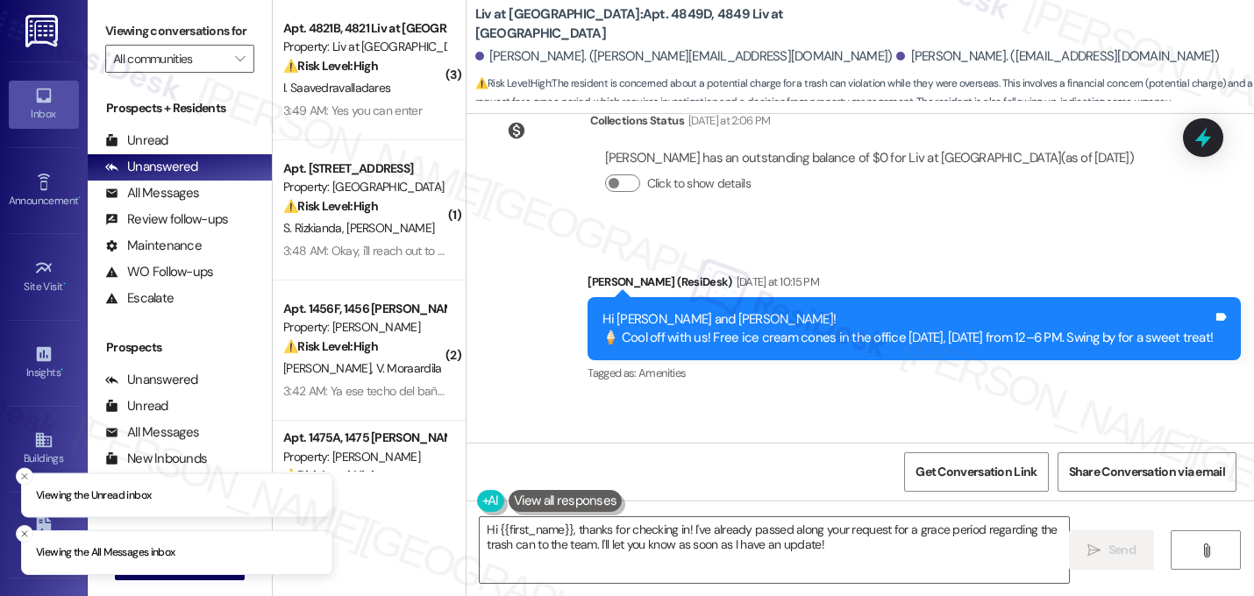
scroll to position [7891, 0]
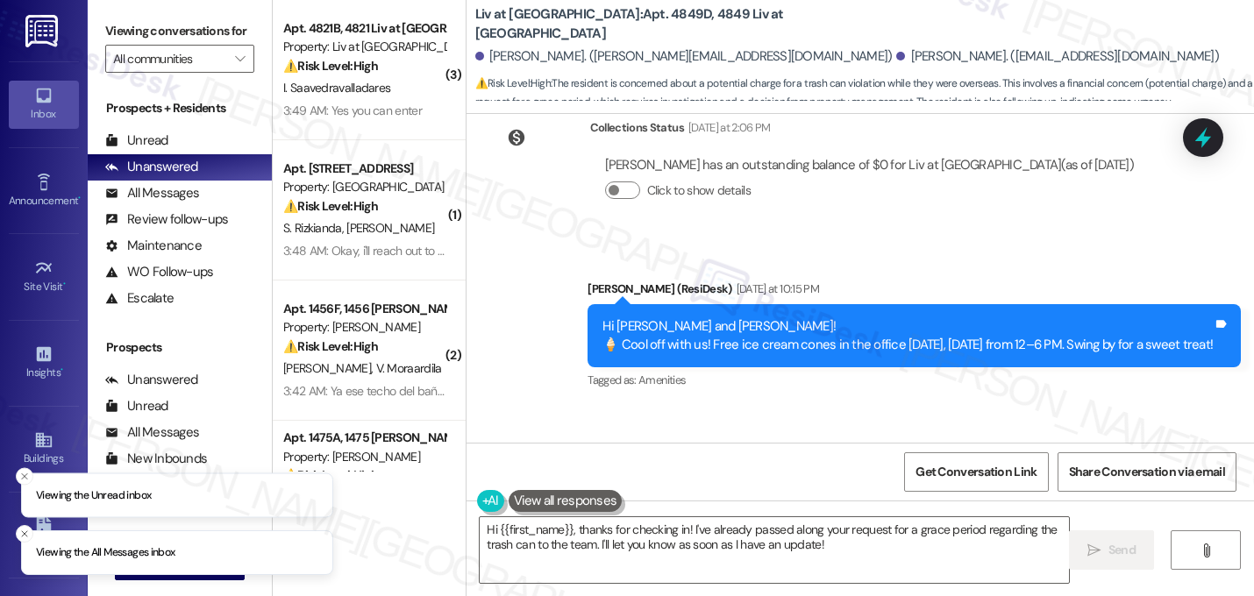
click at [842, 407] on div "Received via SMS [PERSON_NAME] [DATE] at 10:16 PM Hello was curious if my last …" at bounding box center [861, 481] width 788 height 148
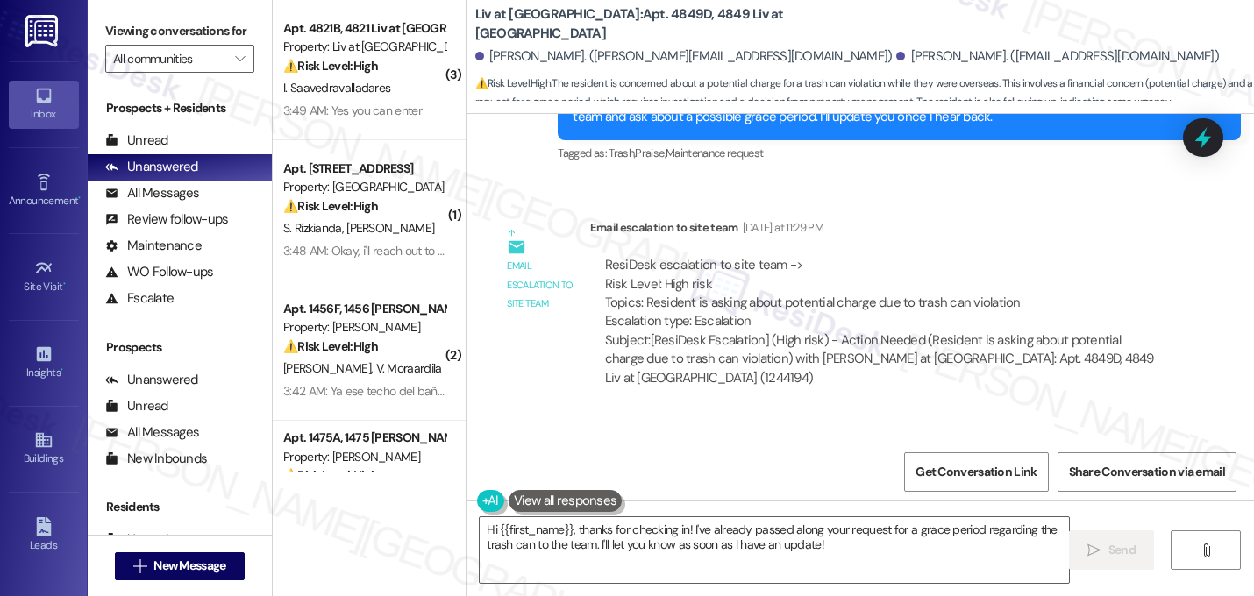
scroll to position [8453, 0]
click at [620, 538] on textarea "Hi {{first_name}}, thanks for checking in! I've already passed along your reque…" at bounding box center [774, 550] width 589 height 66
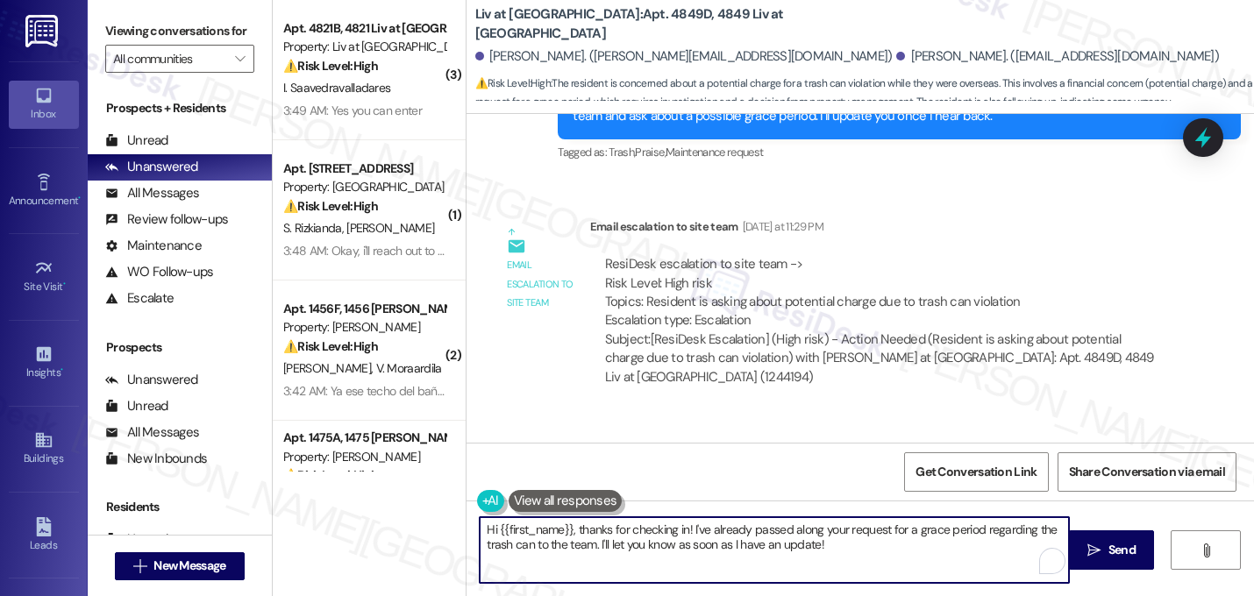
click at [620, 538] on textarea "Hi {{first_name}}, thanks for checking in! I've already passed along your reque…" at bounding box center [774, 550] width 589 height 66
type textarea "Hey [PERSON_NAME], just a quick update on your concern. The office will email y…"
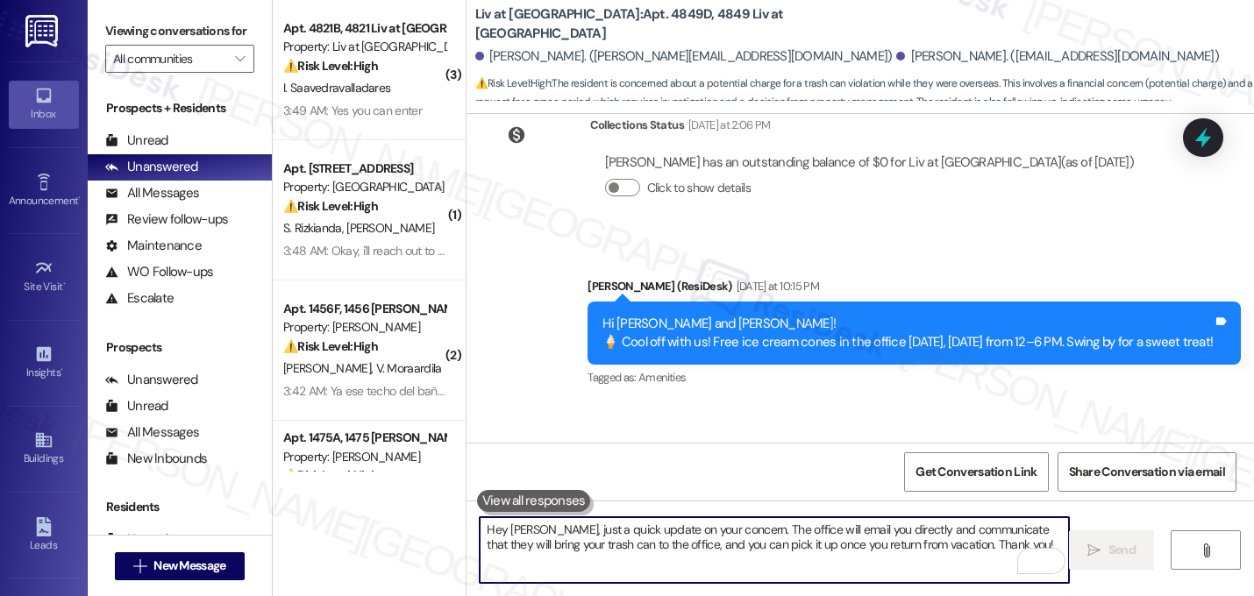
scroll to position [7891, 0]
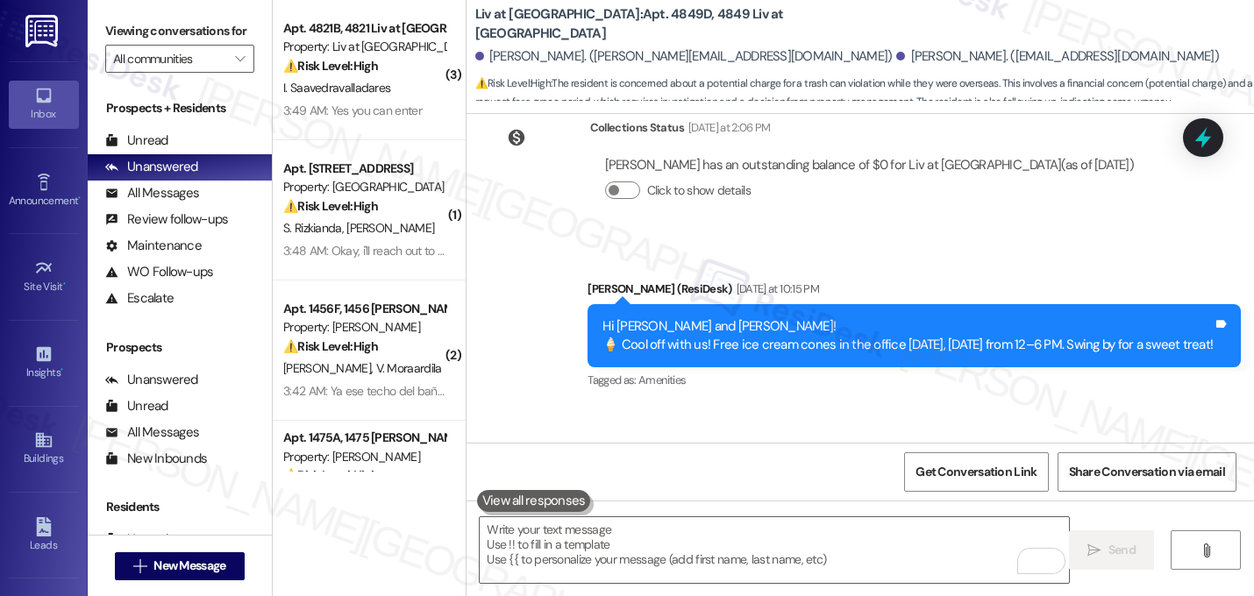
click at [849, 407] on div "Received via SMS [PERSON_NAME] [DATE] at 10:16 PM Hello was curious if my last …" at bounding box center [861, 481] width 788 height 148
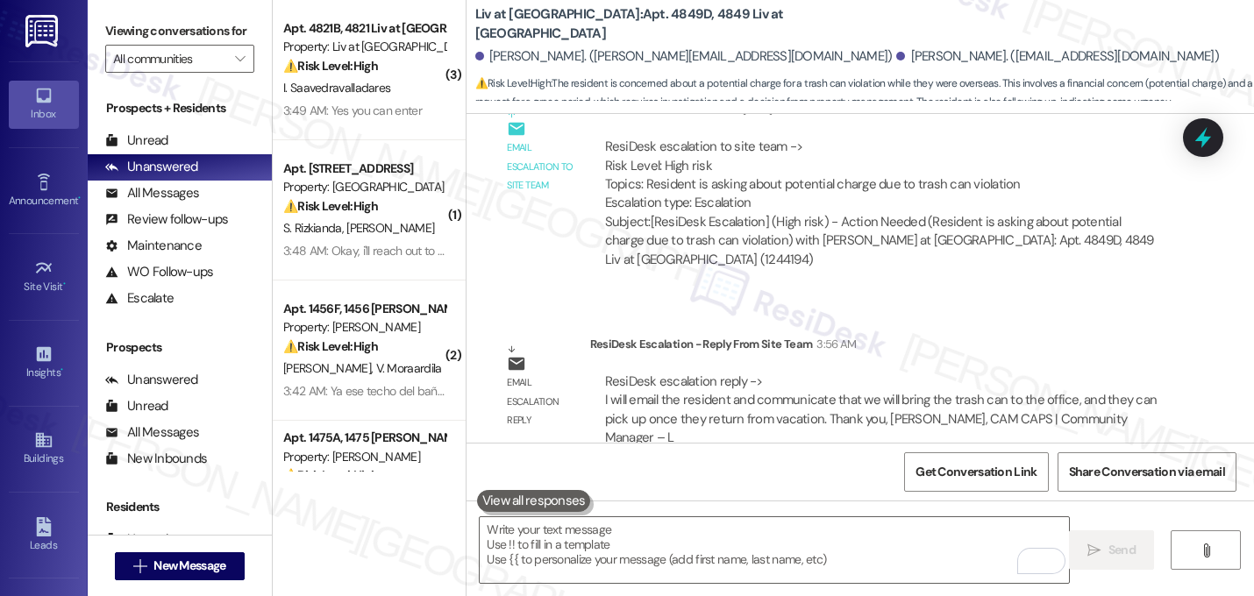
scroll to position [8594, 0]
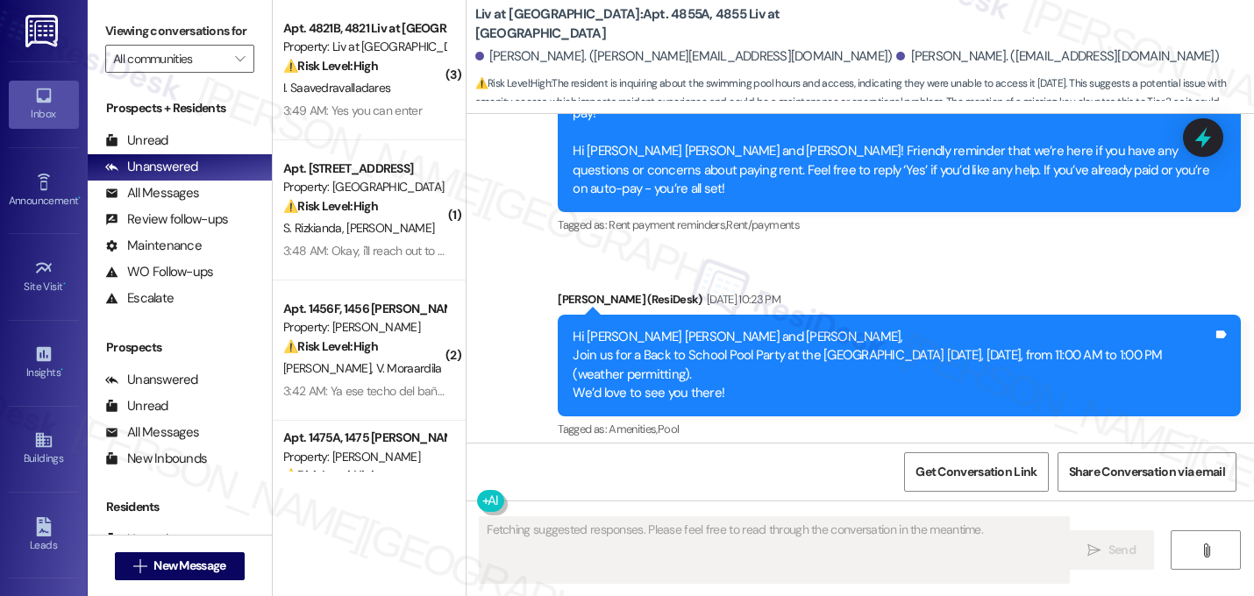
scroll to position [8753, 0]
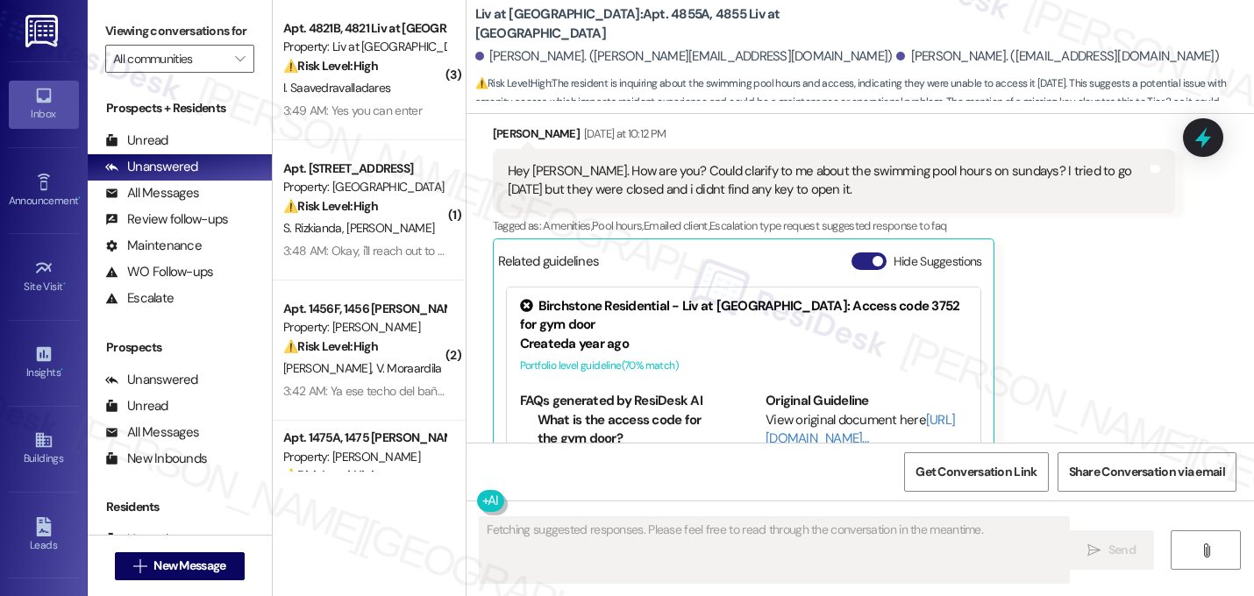
click at [852, 253] on button "Hide Suggestions" at bounding box center [869, 262] width 35 height 18
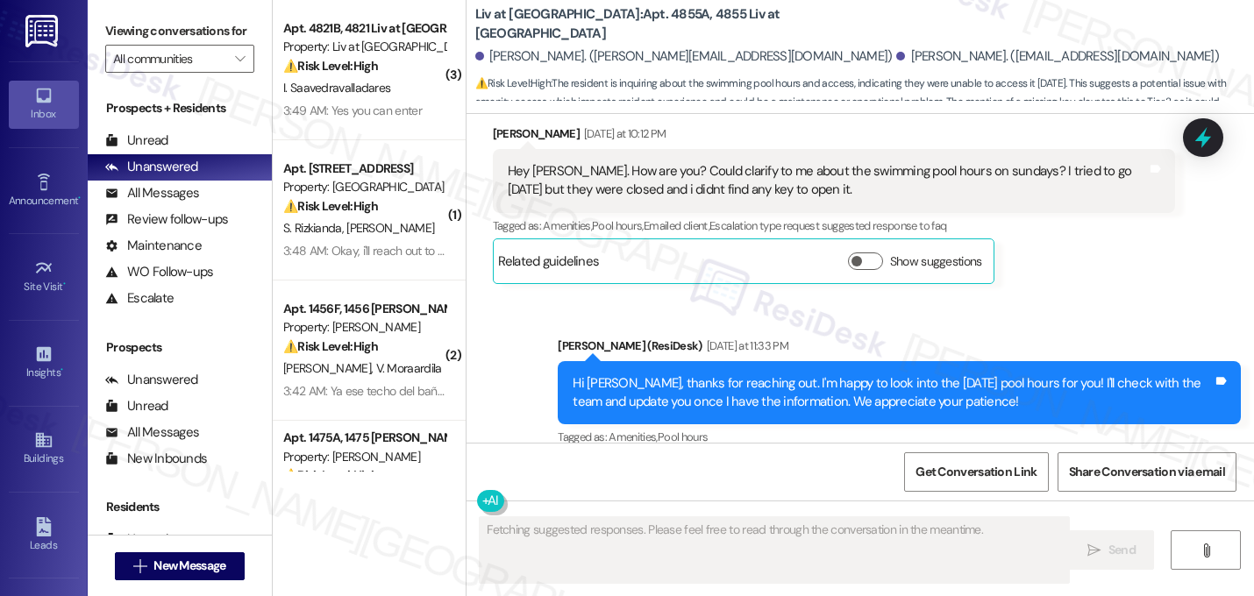
click at [802, 371] on div "WO Lease started [DATE] 8:00 AM Show details Announcement, sent via SMS [PERSON…" at bounding box center [861, 278] width 788 height 329
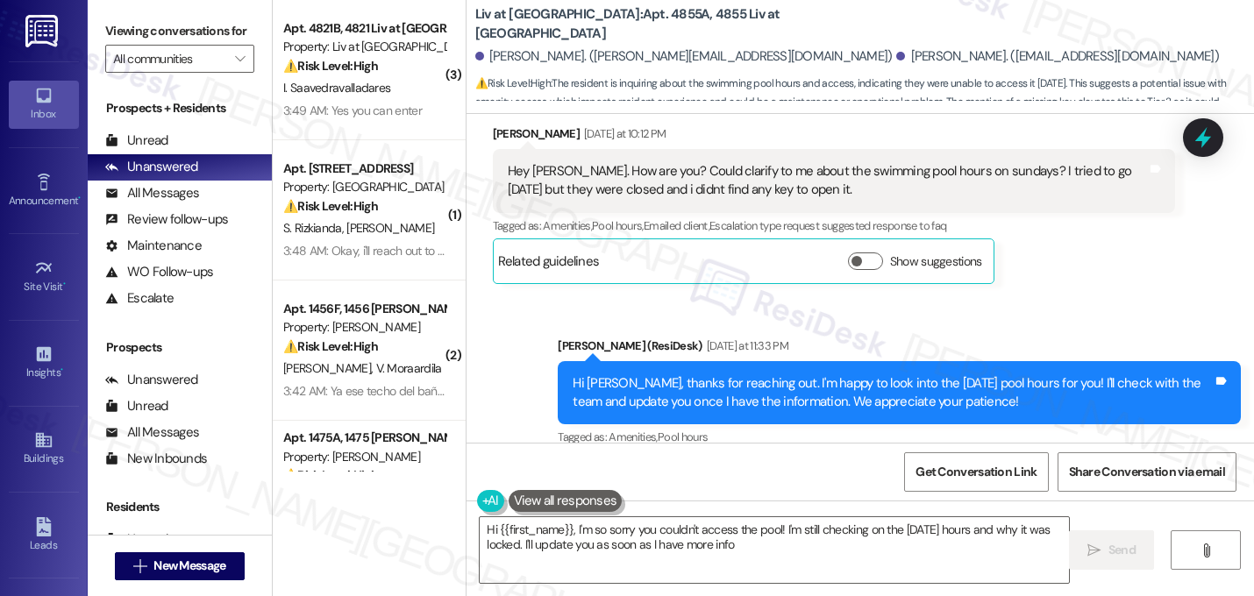
type textarea "Hi {{first_name}}, I'm so sorry you couldn't access the pool! I'm still checkin…"
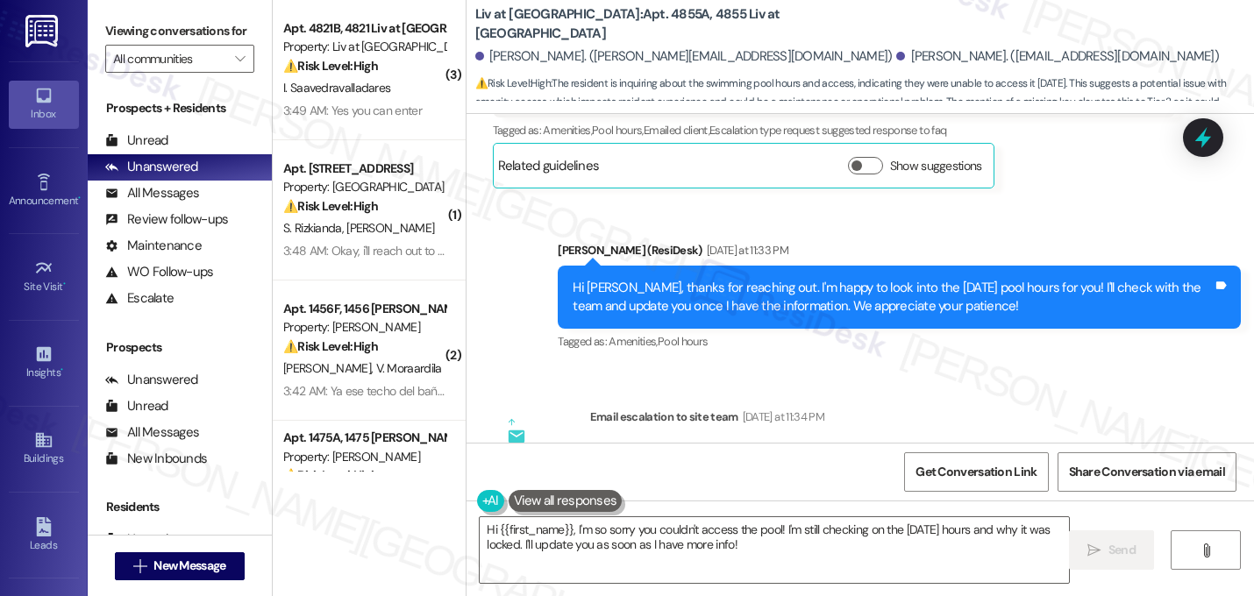
scroll to position [8844, 0]
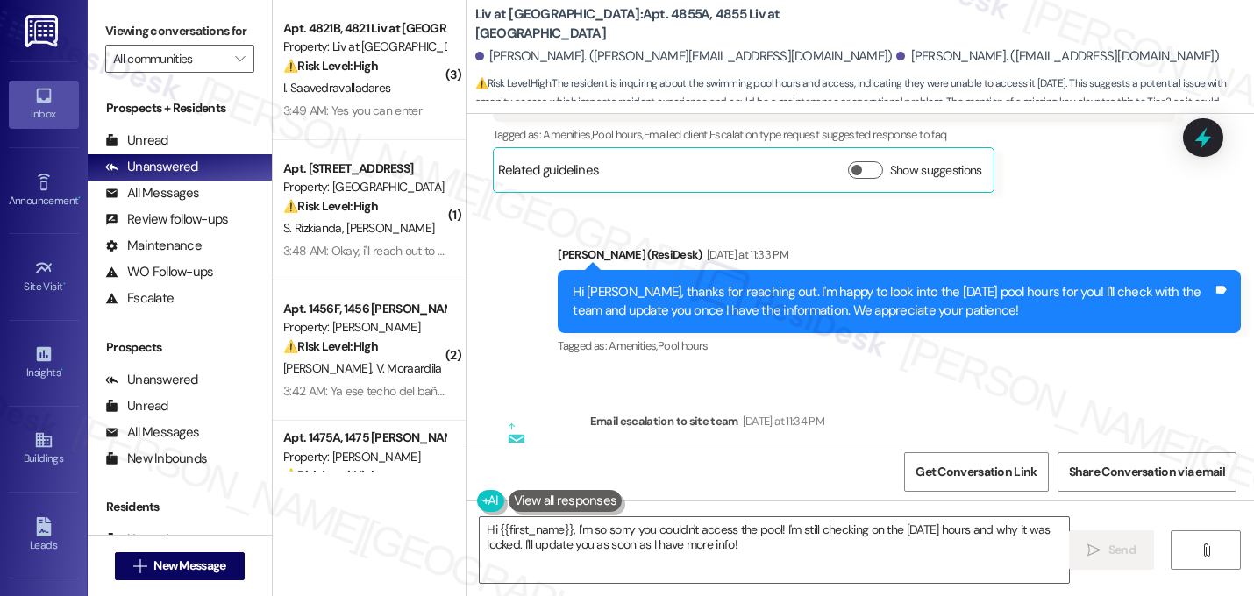
click at [945, 302] on div "WO Lease started [DATE] 8:00 AM Show details Announcement, sent via SMS [PERSON…" at bounding box center [861, 278] width 788 height 329
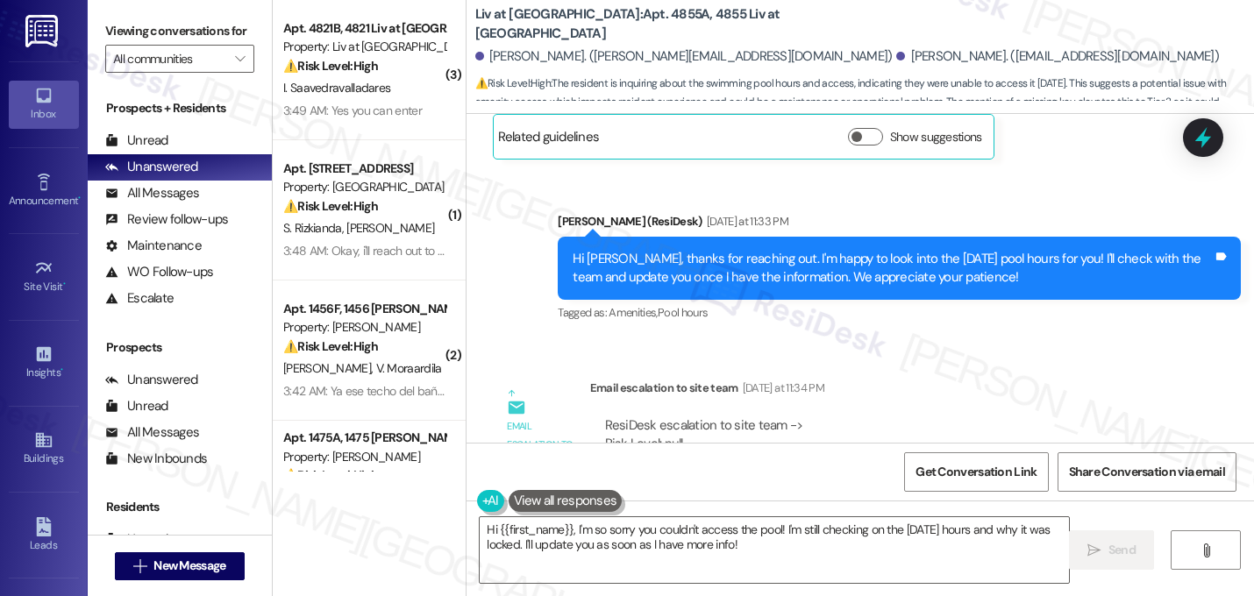
scroll to position [8880, 0]
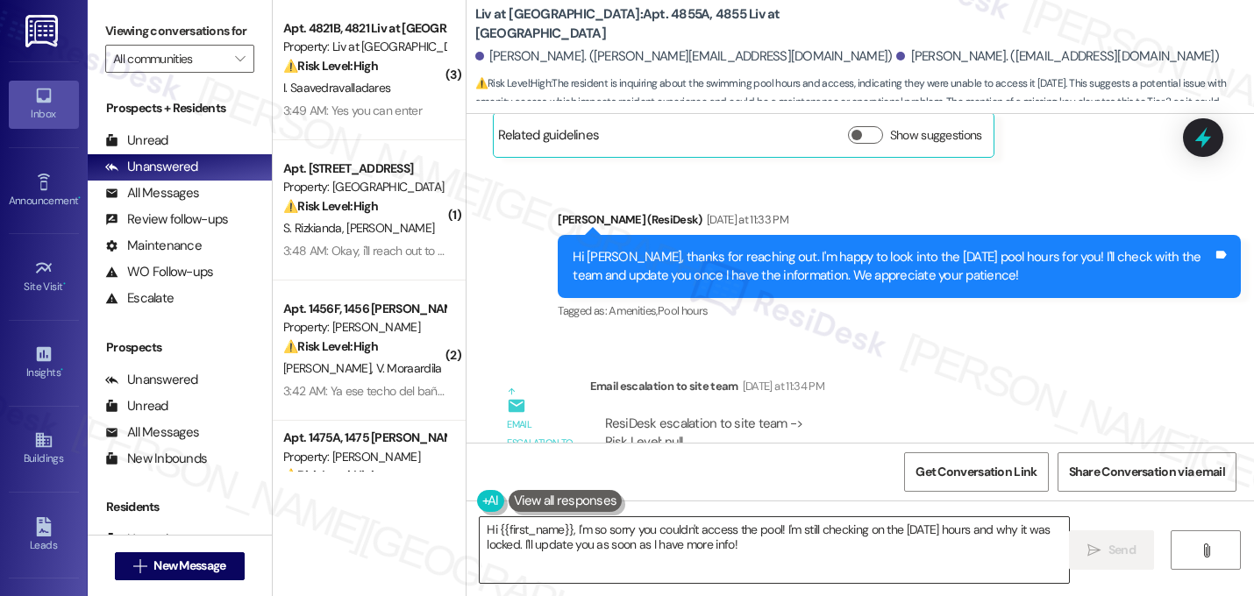
click at [738, 541] on textarea "Hi {{first_name}}, I'm so sorry you couldn't access the pool! I'm still checkin…" at bounding box center [774, 550] width 589 height 66
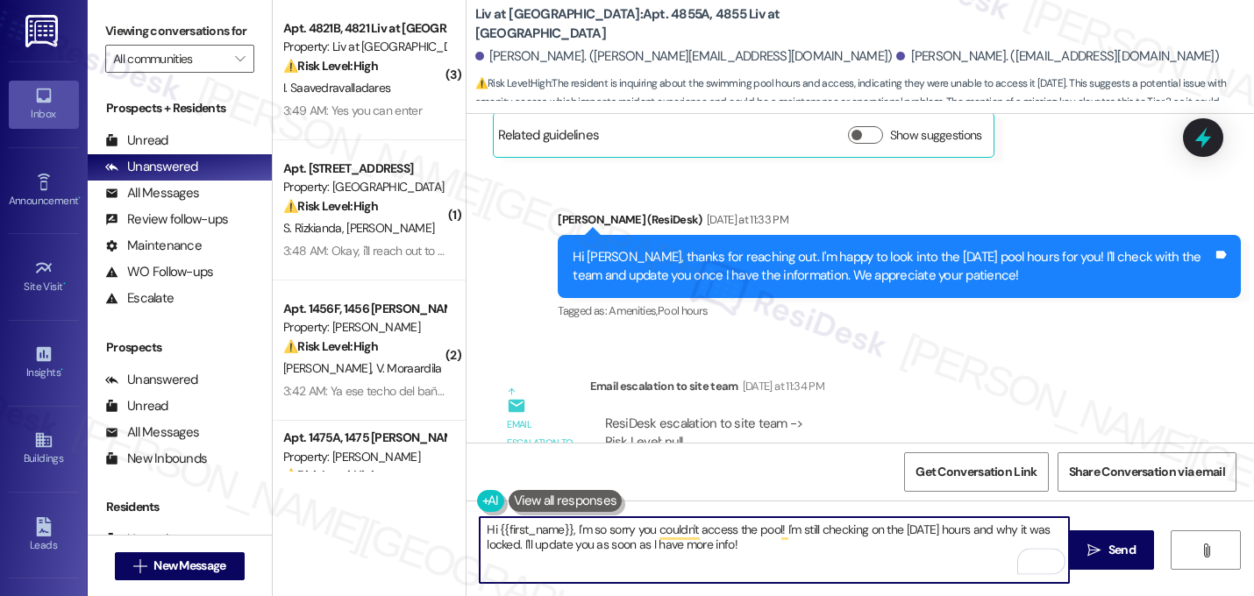
drag, startPoint x: 761, startPoint y: 550, endPoint x: 389, endPoint y: 532, distance: 372.3
click at [389, 531] on div "( 3 ) Apt. 4821B, 4821 Liv at [GEOGRAPHIC_DATA] Property: Liv at [GEOGRAPHIC_DA…" at bounding box center [763, 298] width 981 height 596
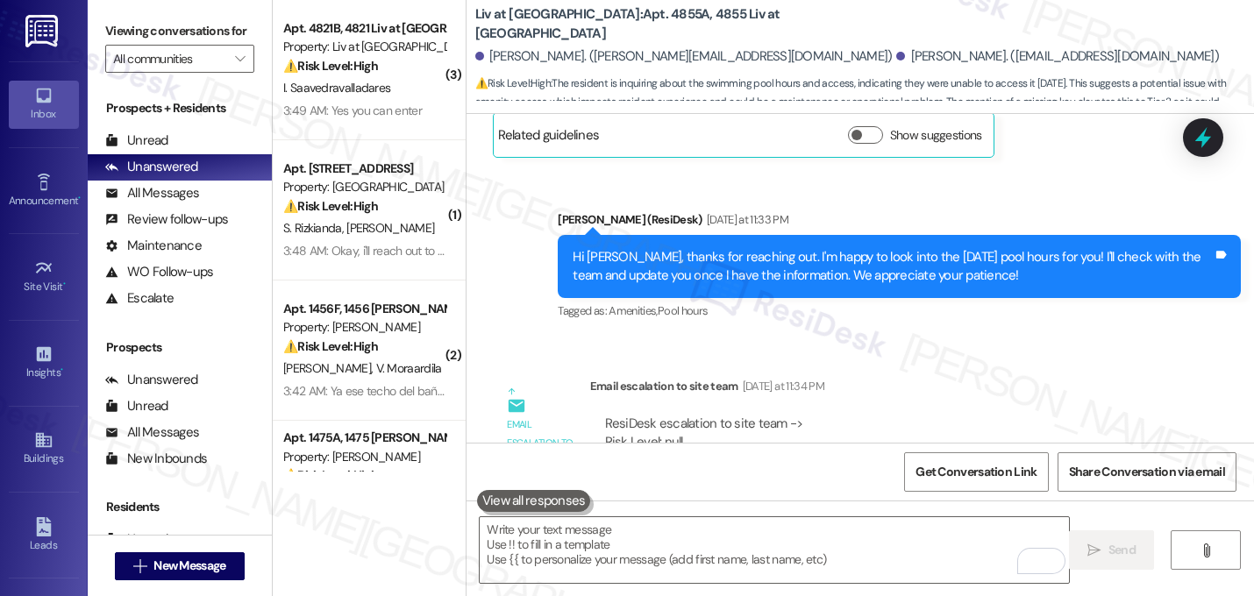
click at [921, 256] on div "WO Lease started [DATE] 8:00 AM Show details Announcement, sent via SMS [PERSON…" at bounding box center [861, 278] width 788 height 329
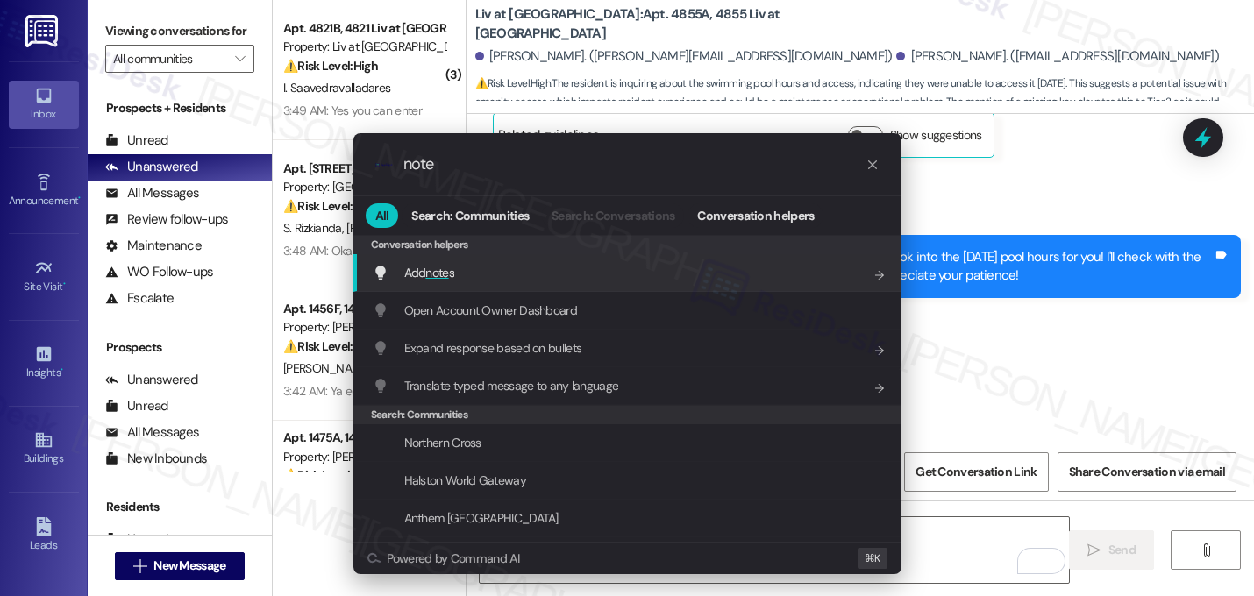
type input "note"
click at [423, 278] on span "Add note s" at bounding box center [429, 273] width 50 height 16
